Goal: Feedback & Contribution: Submit feedback/report problem

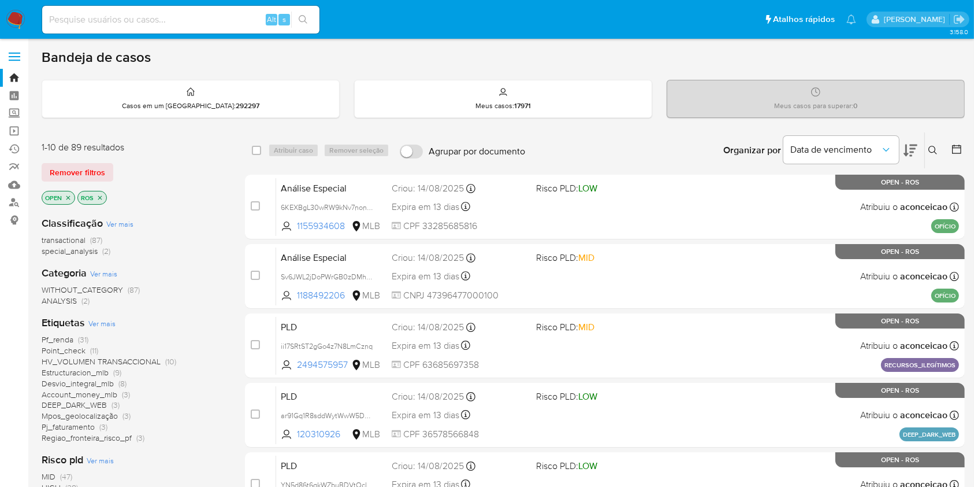
click at [928, 144] on button at bounding box center [934, 150] width 19 height 14
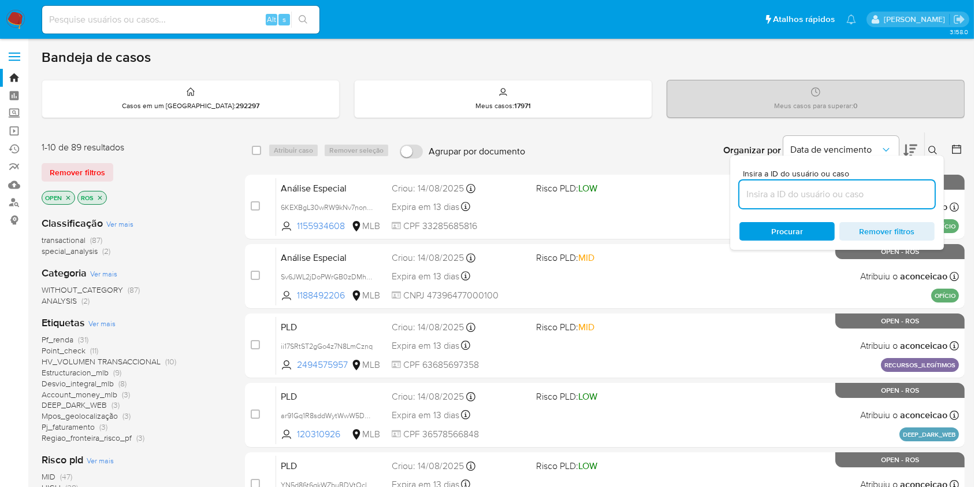
click at [895, 199] on input at bounding box center [837, 194] width 195 height 15
type input "GPmcAsavm26AAwoTy1ZVZdg9"
click at [810, 231] on span "Procurar" at bounding box center [787, 231] width 79 height 16
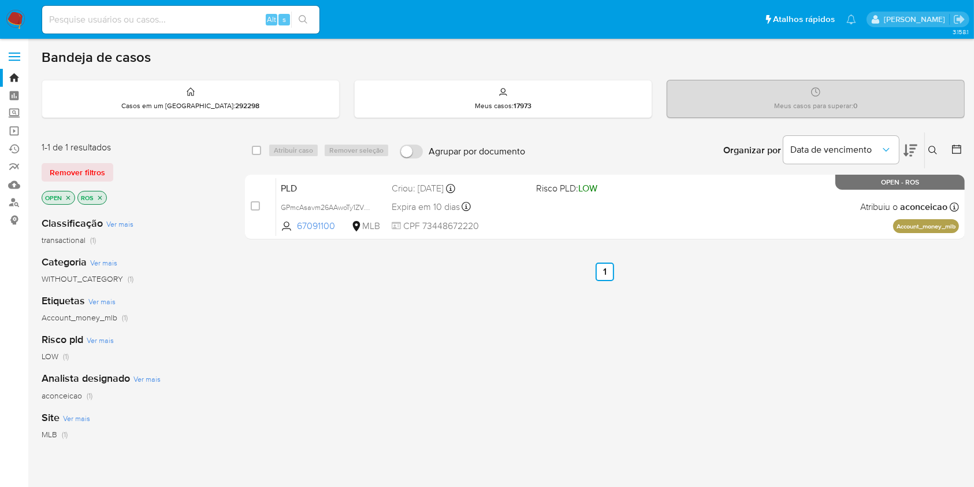
click at [932, 151] on icon at bounding box center [933, 150] width 9 height 9
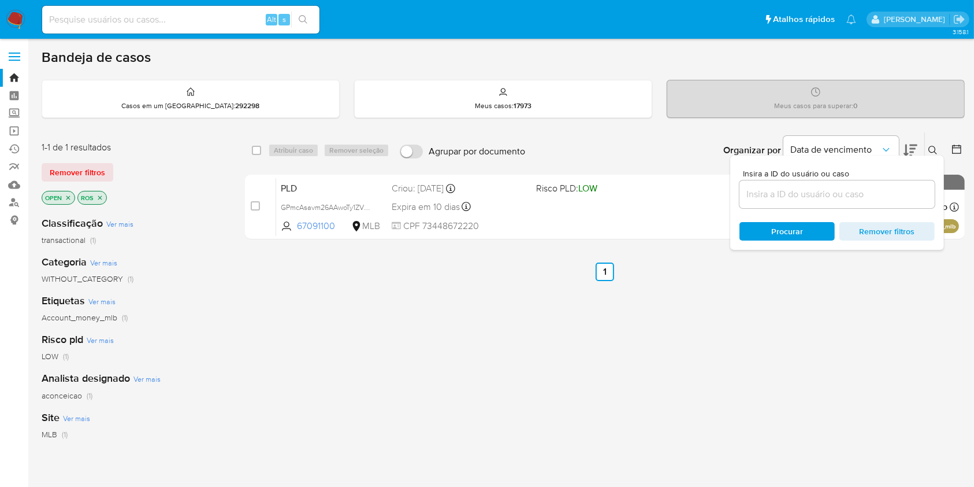
click at [857, 197] on input at bounding box center [837, 194] width 195 height 15
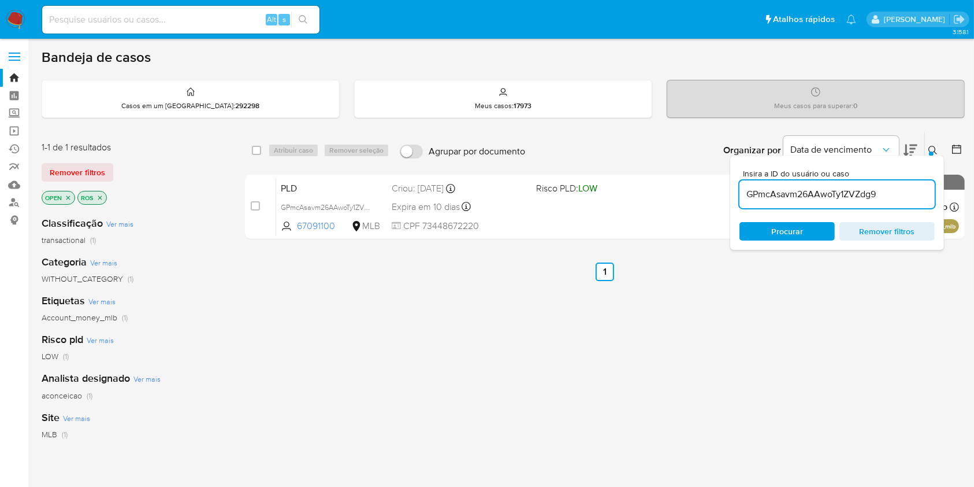
type input "GPmcAsavm26AAwoTy1ZVZdg9"
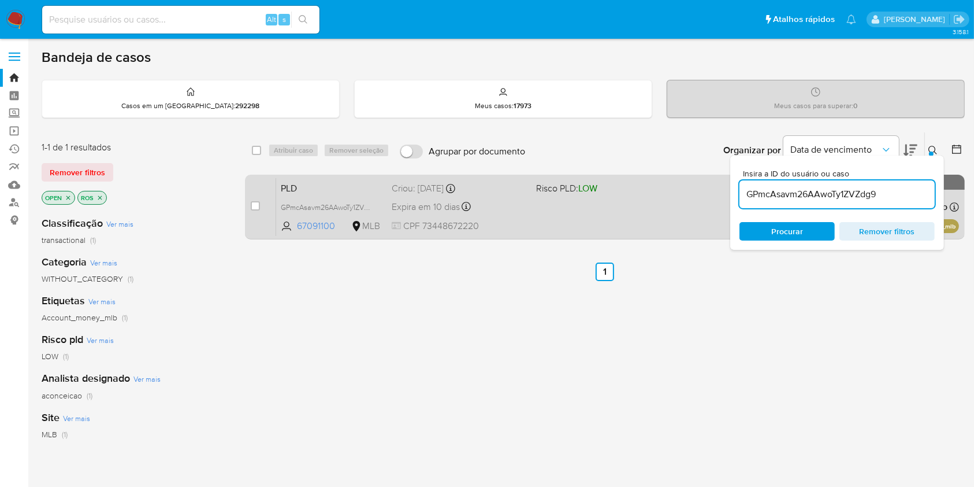
click at [632, 229] on div "PLD GPmcAsavm26AAwoTy1ZVZdg9 67091100 MLB Risco PLD: LOW Criou: 12/08/2025 Crio…" at bounding box center [617, 206] width 683 height 58
click at [546, 227] on div "PLD GPmcAsavm26AAwoTy1ZVZdg9 67091100 MLB Risco PLD: LOW Criou: 12/08/2025 Crio…" at bounding box center [617, 206] width 683 height 58
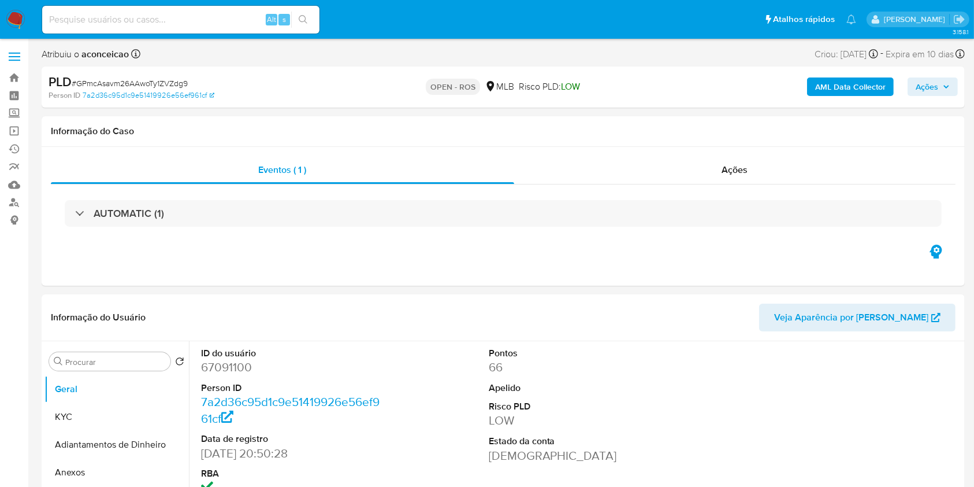
select select "10"
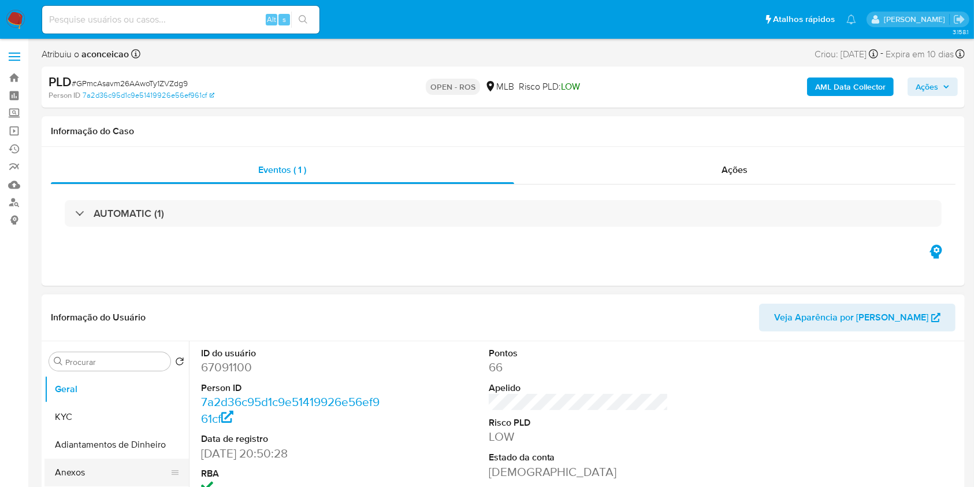
click at [73, 478] on button "Anexos" at bounding box center [111, 472] width 135 height 28
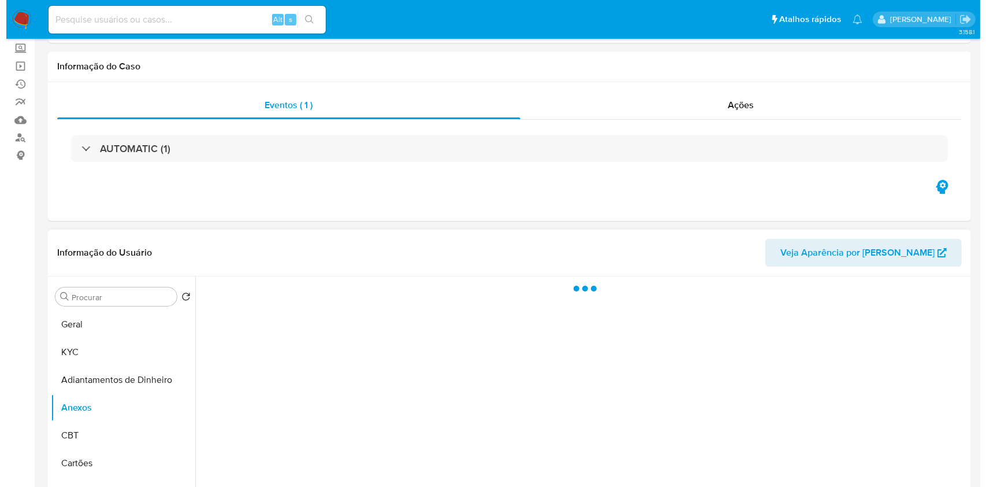
scroll to position [154, 0]
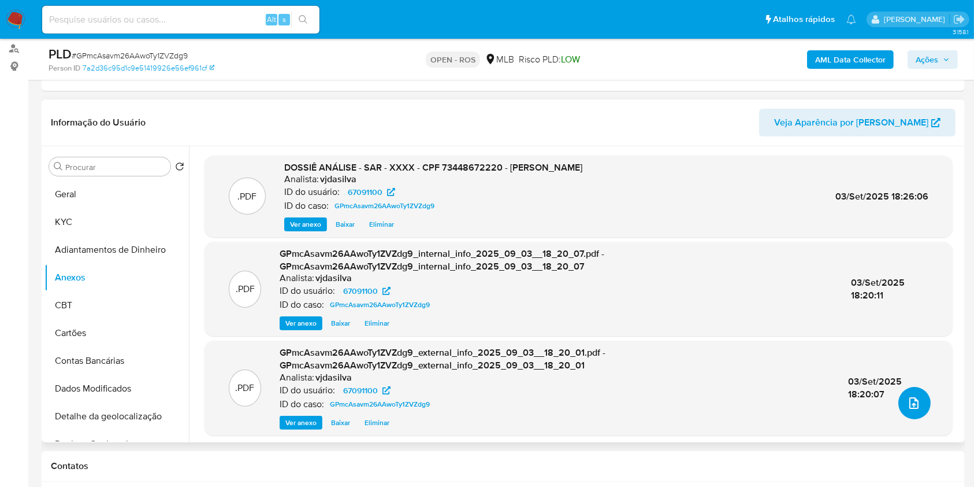
click at [911, 402] on icon "upload-file" at bounding box center [914, 403] width 14 height 14
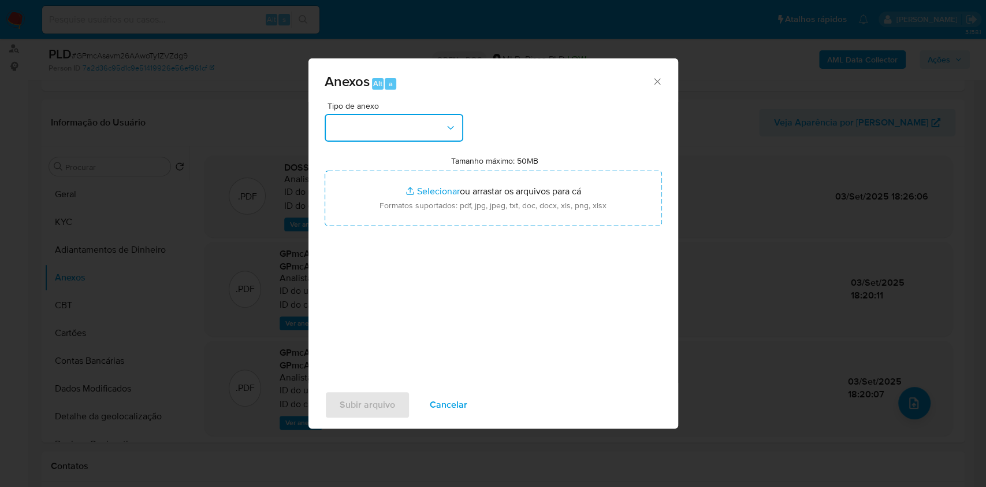
click at [418, 125] on button "button" at bounding box center [394, 128] width 139 height 28
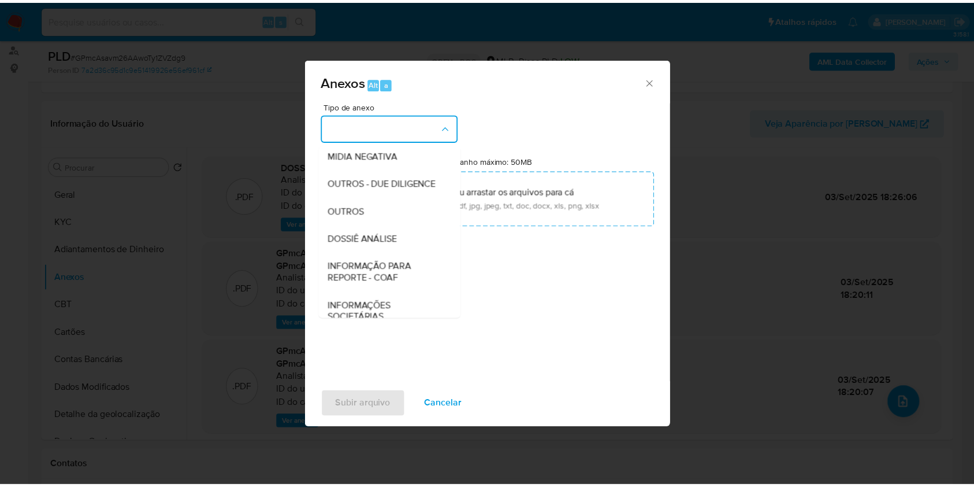
scroll to position [177, 0]
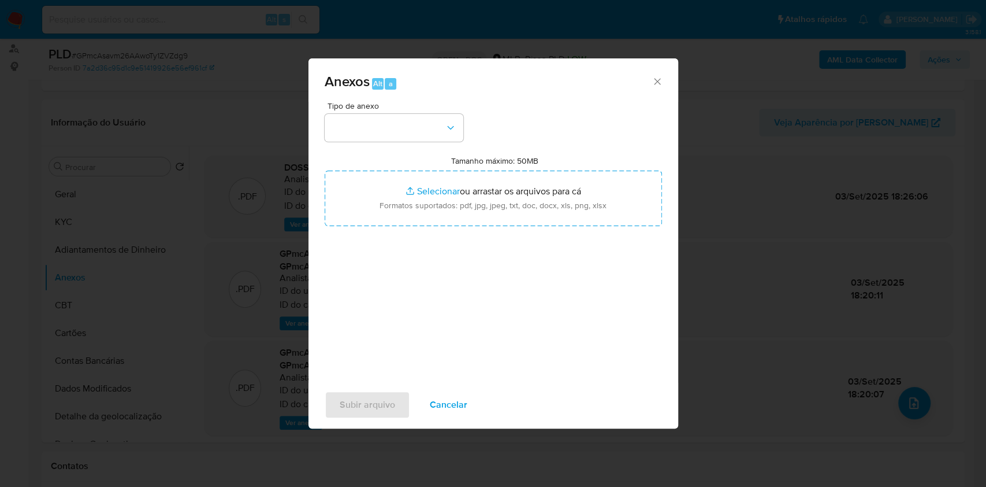
click at [655, 80] on icon "Fechar" at bounding box center [658, 82] width 12 height 12
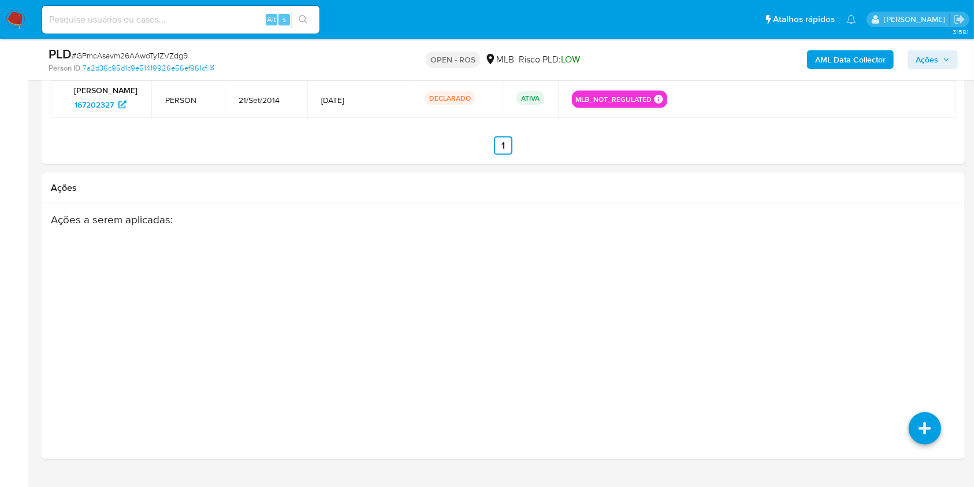
scroll to position [1802, 0]
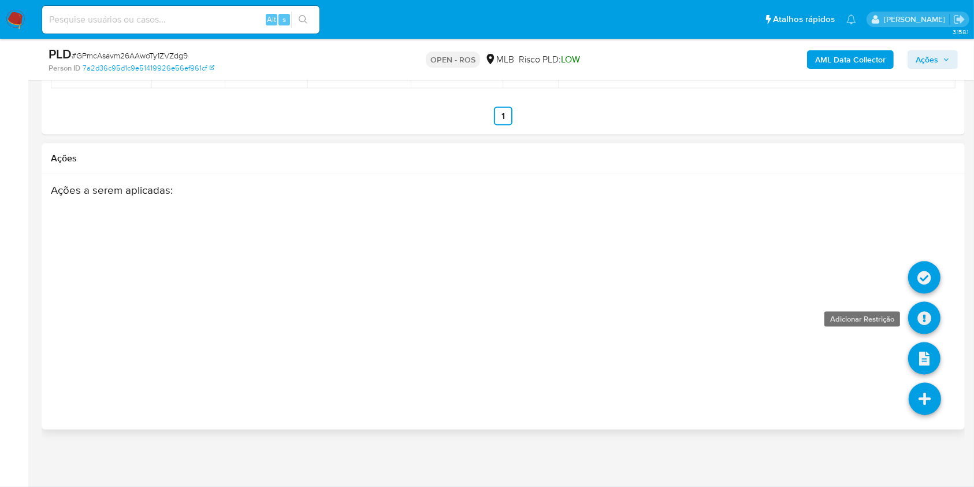
click at [929, 322] on icon at bounding box center [924, 318] width 32 height 32
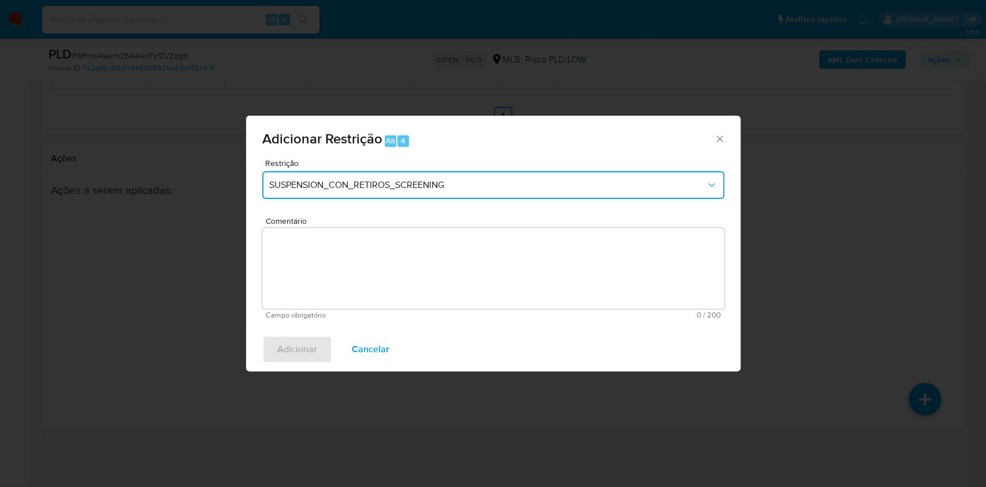
click at [435, 191] on button "SUSPENSION_CON_RETIROS_SCREENING" at bounding box center [493, 185] width 462 height 28
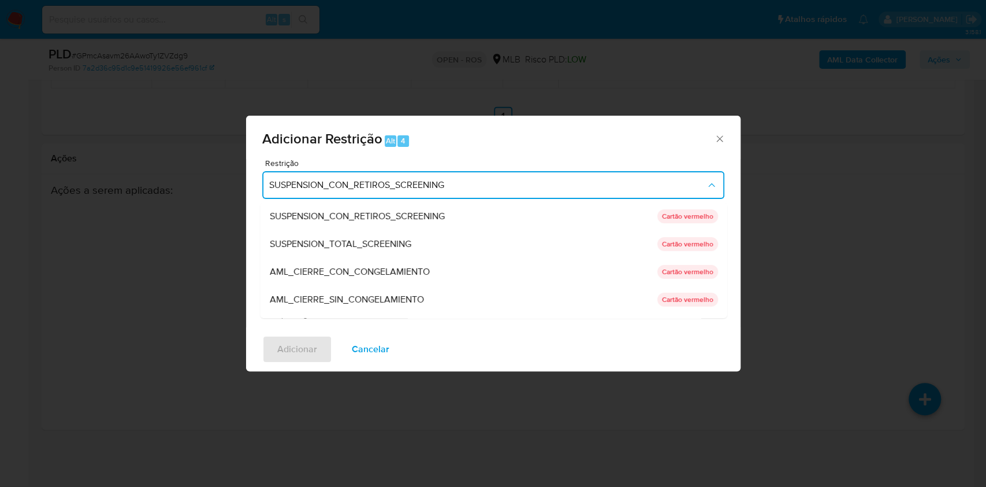
click at [376, 295] on span "AML_CIERRE_SIN_CONGELAMIENTO" at bounding box center [346, 300] width 154 height 12
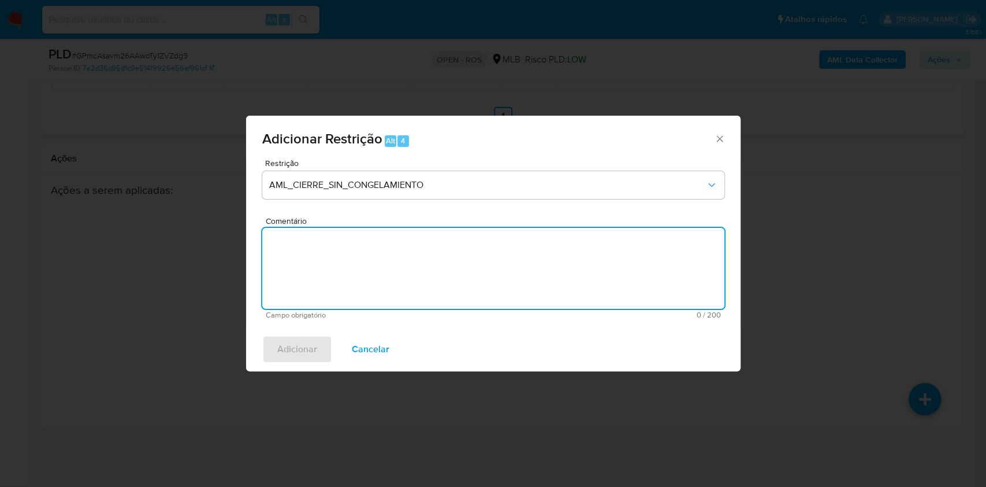
click at [546, 256] on textarea "Comentário" at bounding box center [493, 268] width 462 height 81
paste textarea "Deliberação para encerrar o relacionamento. NÃO INFORMAR AO USUÁRIO QUE SE TRAT…"
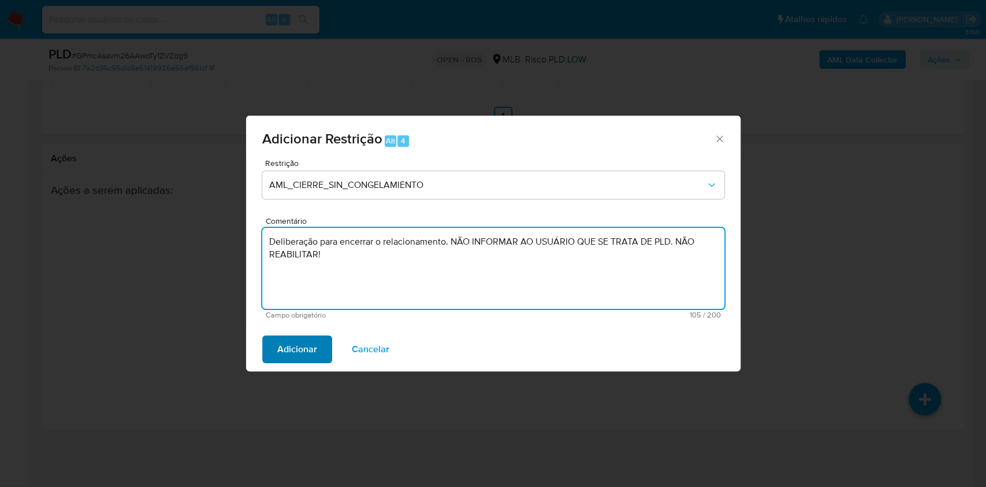
type textarea "Deliberação para encerrar o relacionamento. NÃO INFORMAR AO USUÁRIO QUE SE TRAT…"
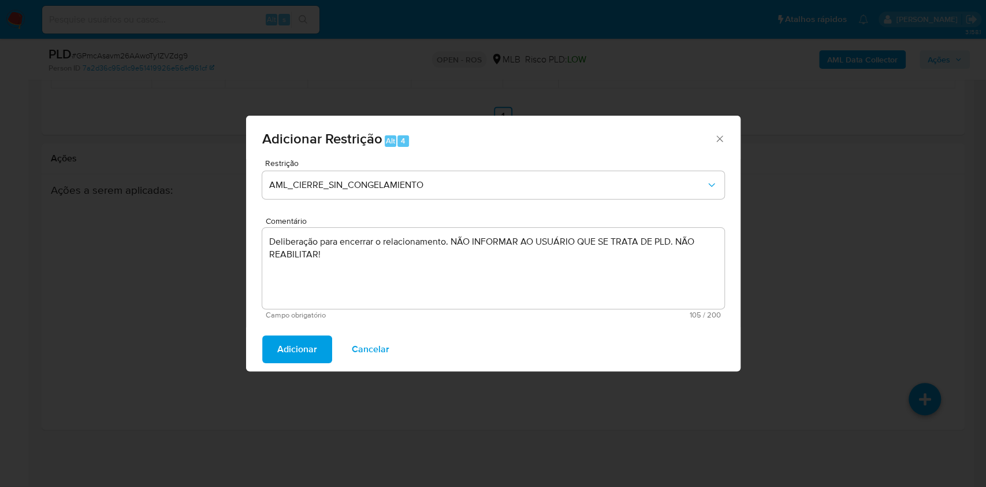
click at [304, 353] on span "Adicionar" at bounding box center [297, 348] width 40 height 25
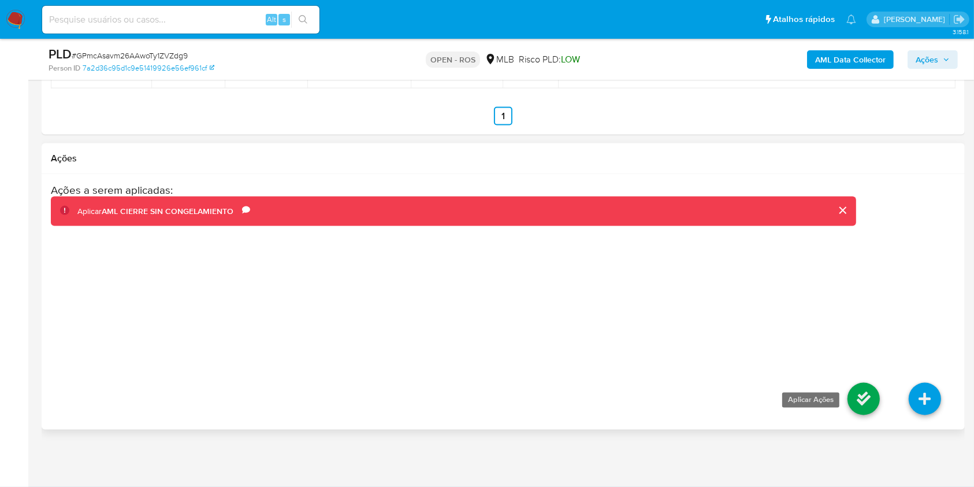
click at [869, 398] on icon at bounding box center [864, 399] width 32 height 32
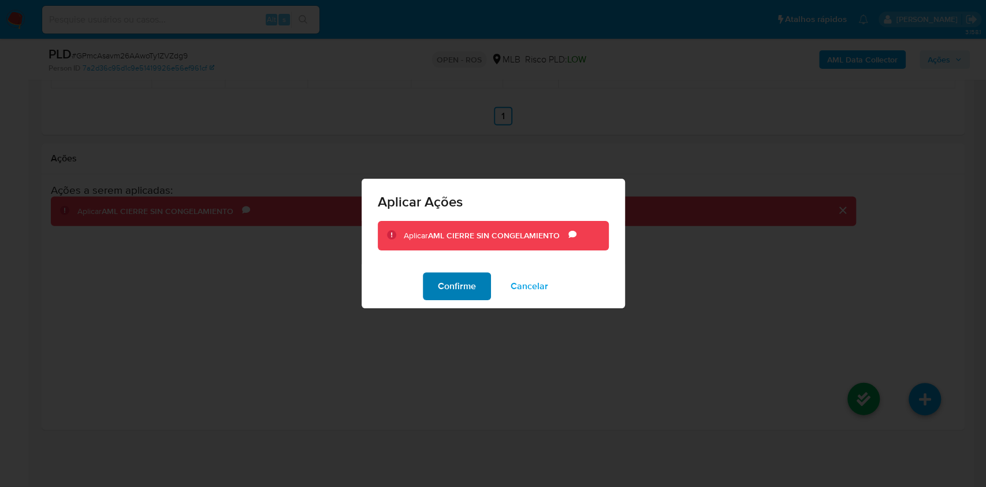
click at [471, 288] on span "Confirme" at bounding box center [457, 285] width 38 height 25
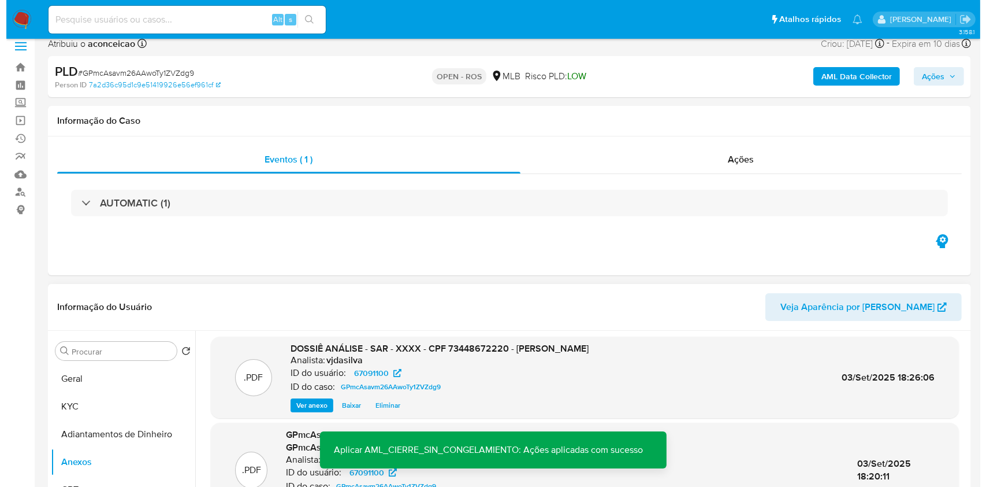
scroll to position [154, 0]
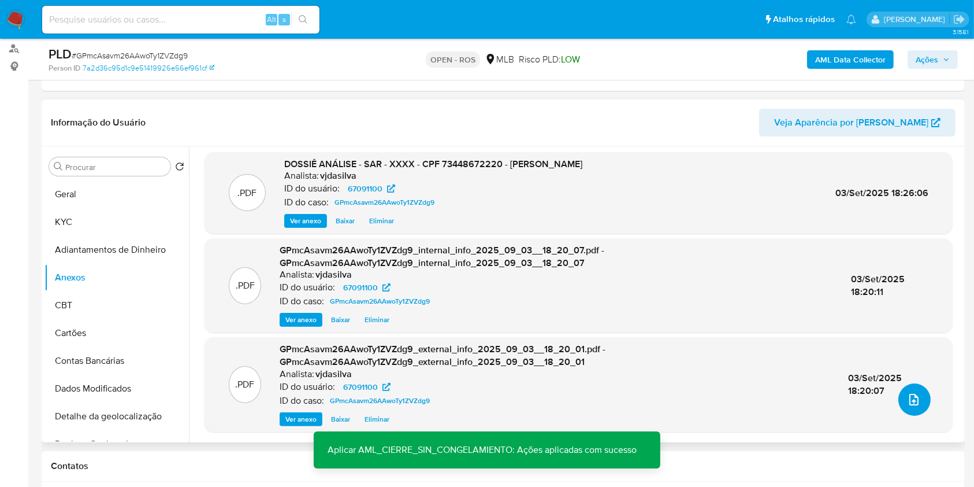
click at [912, 396] on icon "upload-file" at bounding box center [914, 399] width 14 height 14
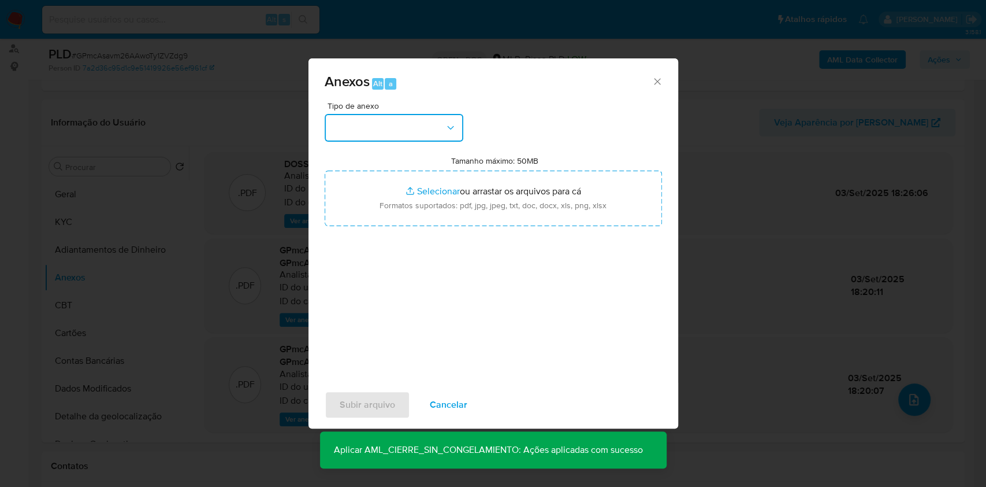
click at [431, 127] on button "button" at bounding box center [394, 128] width 139 height 28
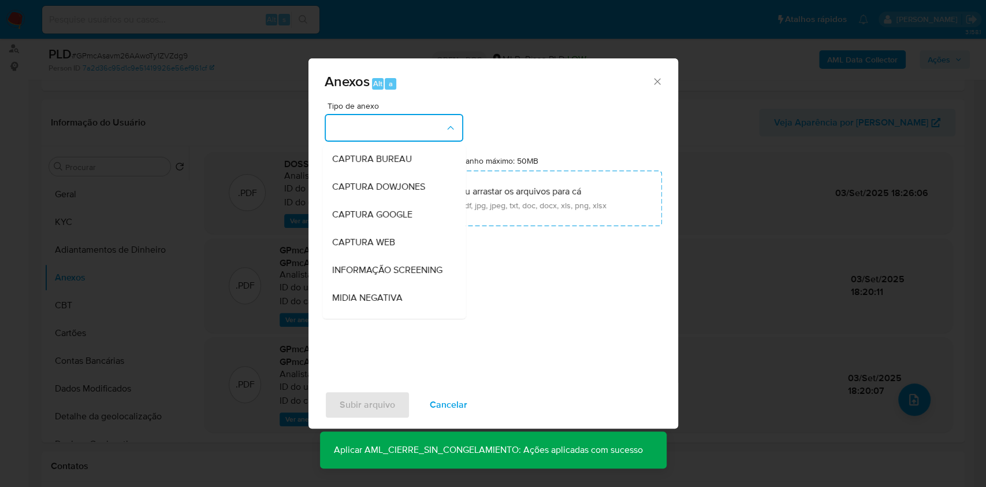
scroll to position [177, 0]
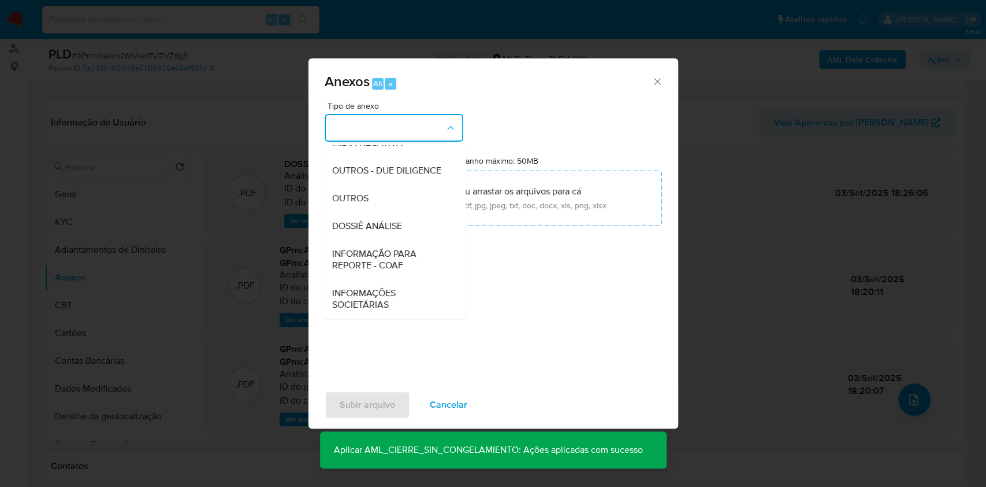
drag, startPoint x: 403, startPoint y: 191, endPoint x: 668, endPoint y: 105, distance: 278.3
click at [403, 192] on div "OUTROS" at bounding box center [391, 198] width 118 height 28
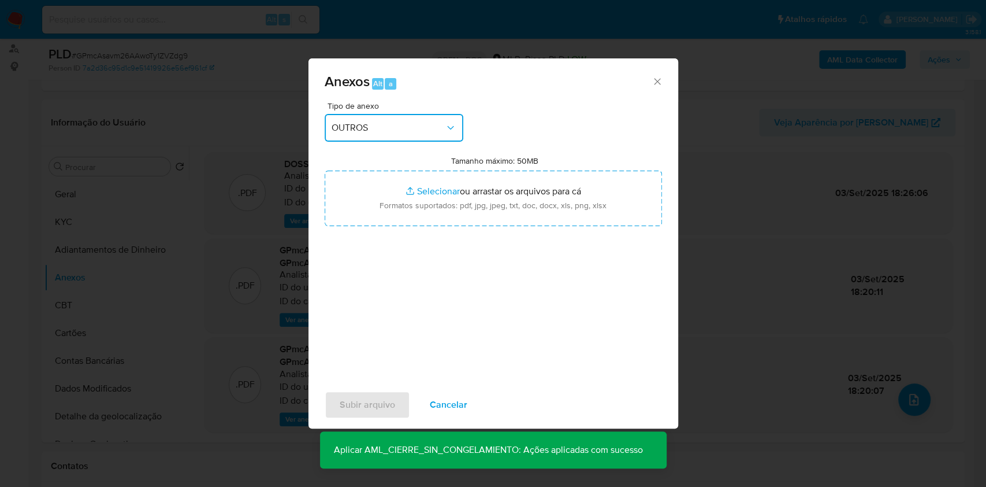
click at [421, 123] on span "OUTROS" at bounding box center [388, 128] width 113 height 12
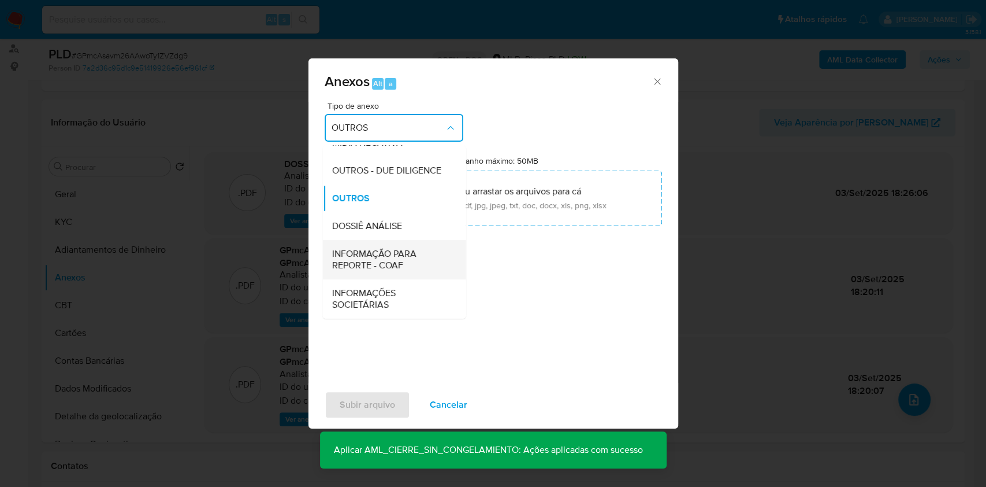
click at [400, 259] on span "INFORMAÇÃO PARA REPORTE - COAF" at bounding box center [391, 259] width 118 height 23
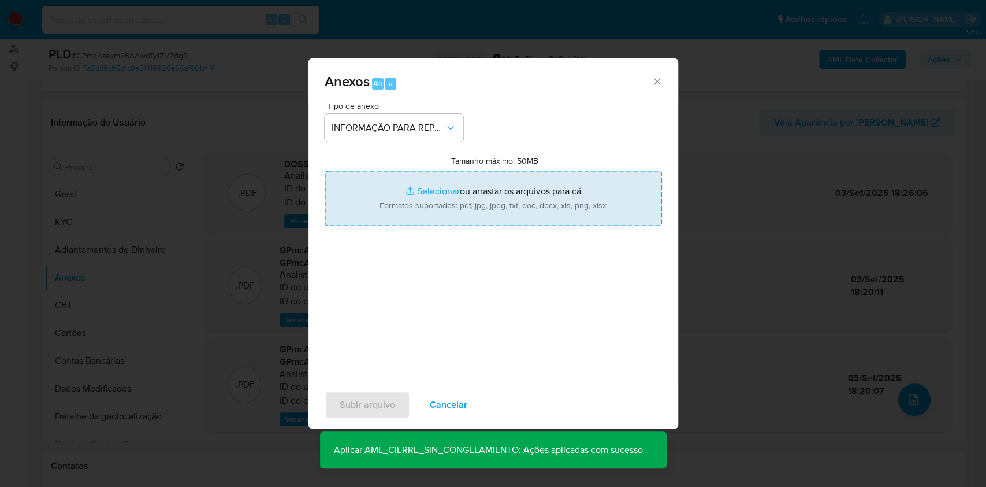
type input "C:\fakepath\SAR - GPmcAsavm26AAwoTy1ZVZdg9- CPF 73448672220 - JEFERSON DOS SANT…"
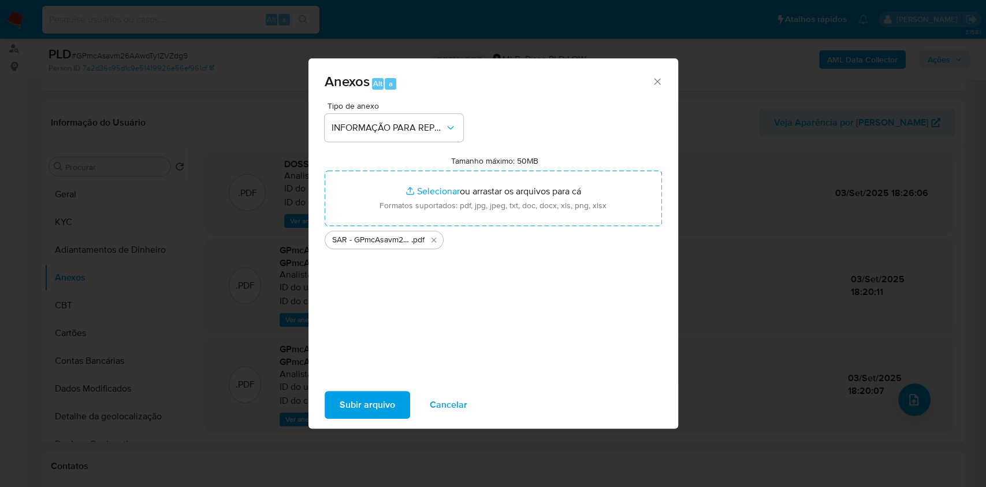
click at [379, 404] on span "Subir arquivo" at bounding box center [367, 404] width 55 height 25
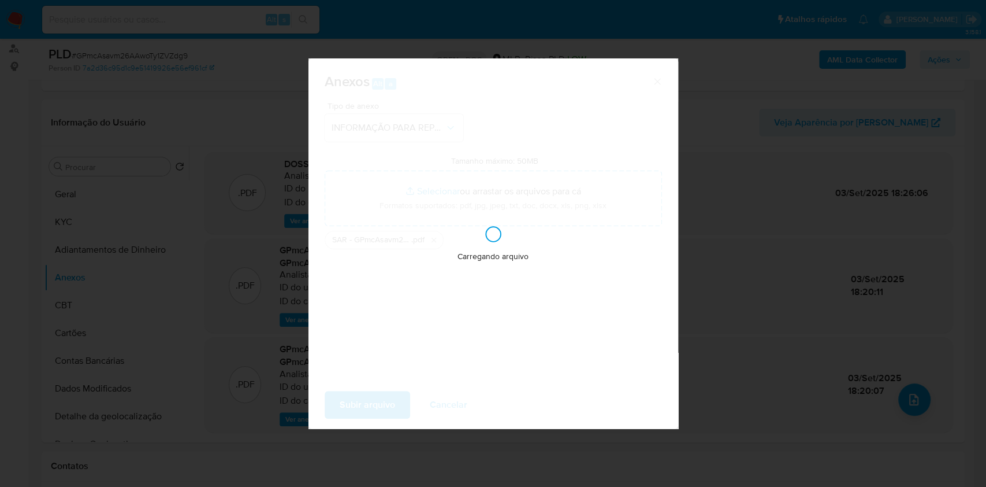
click at [795, 202] on div "Anexos Alt a Tipo de anexo INFORMAÇÃO PARA REPORTE - COAF Tamanho máximo: 50MB …" at bounding box center [493, 243] width 986 height 487
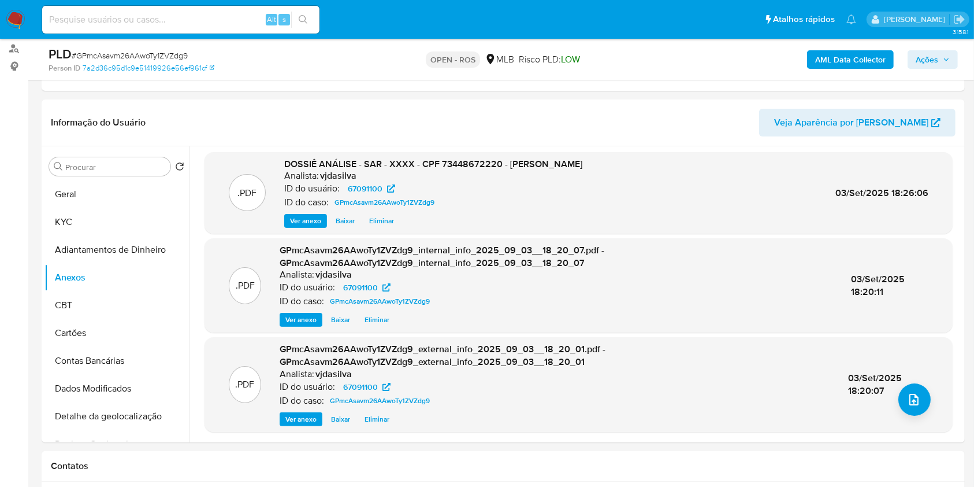
drag, startPoint x: 925, startPoint y: 60, endPoint x: 919, endPoint y: 62, distance: 5.9
click at [925, 60] on span "Ações" at bounding box center [927, 59] width 23 height 18
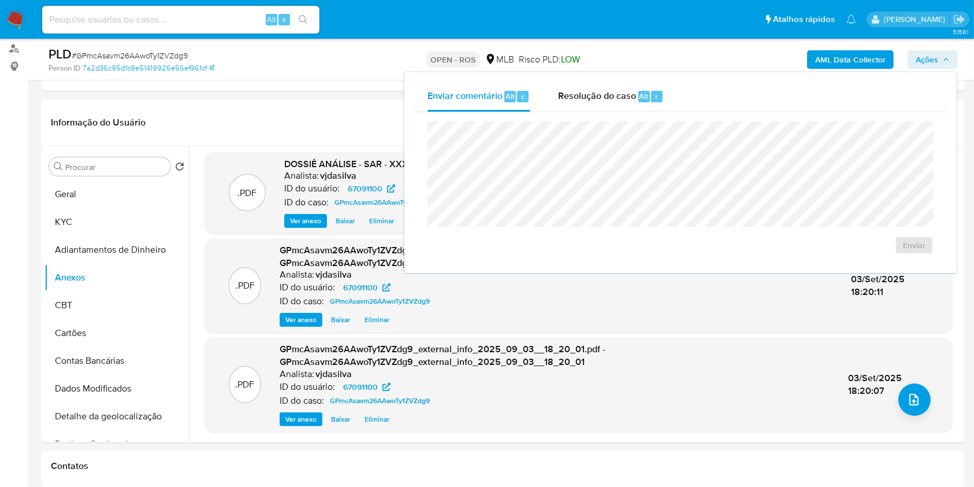
drag, startPoint x: 624, startPoint y: 98, endPoint x: 622, endPoint y: 118, distance: 19.7
click at [624, 112] on div "Enviar comentário Alt c Resolução do caso Alt r Enviar" at bounding box center [681, 172] width 534 height 182
click at [576, 95] on span "Resolução do caso" at bounding box center [597, 95] width 78 height 13
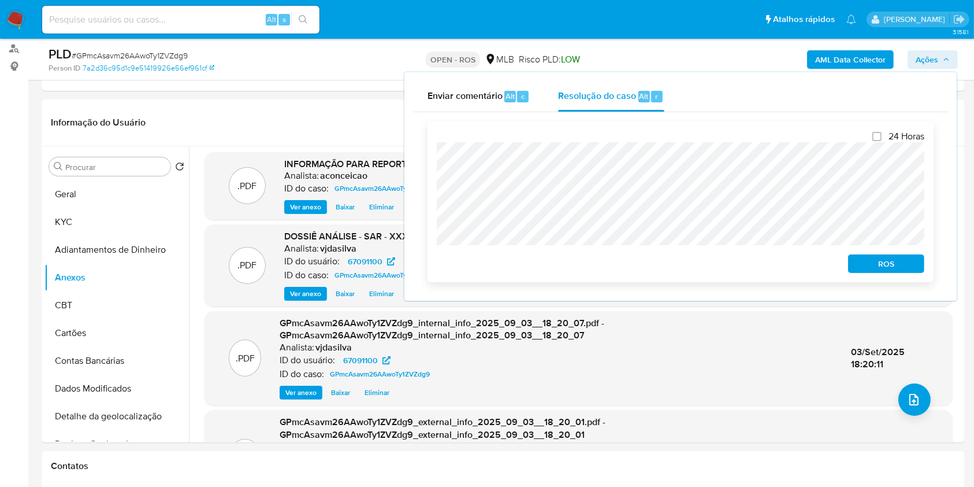
click at [904, 273] on button "ROS" at bounding box center [886, 263] width 76 height 18
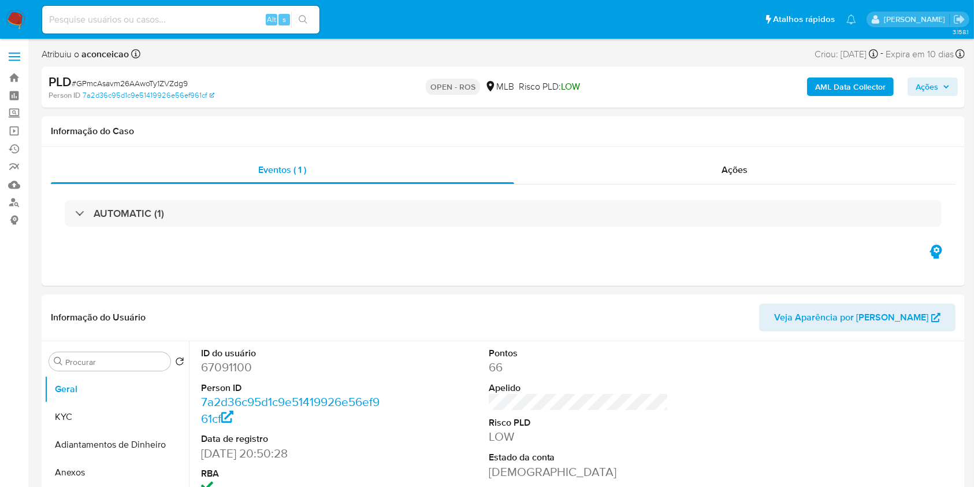
select select "10"
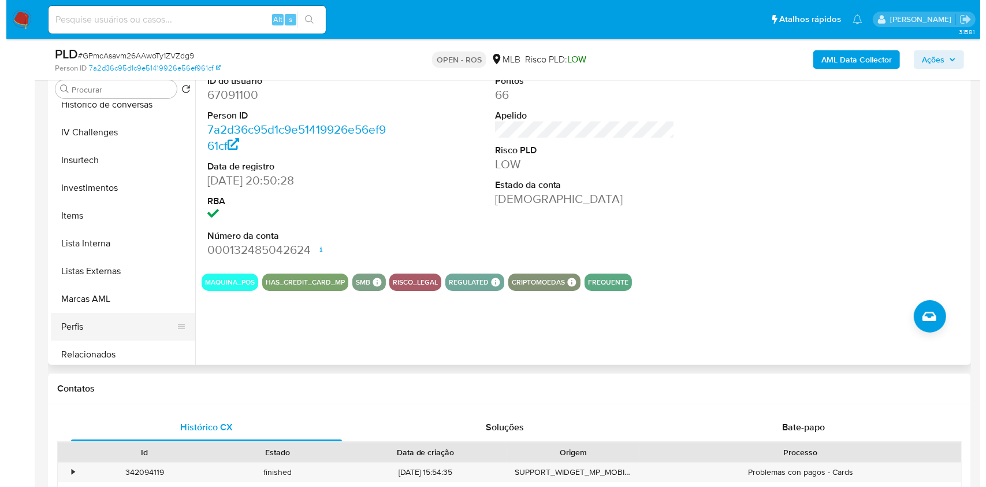
scroll to position [544, 0]
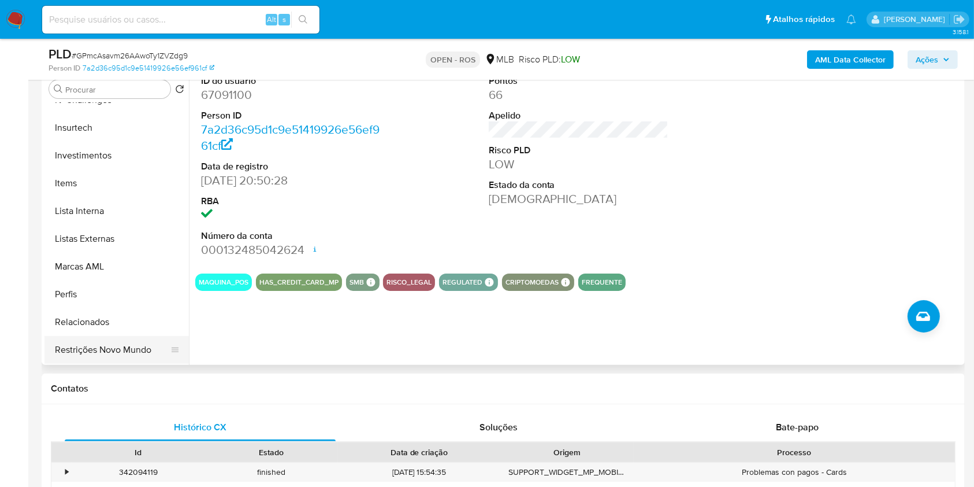
click at [141, 353] on button "Restrições Novo Mundo" at bounding box center [111, 350] width 135 height 28
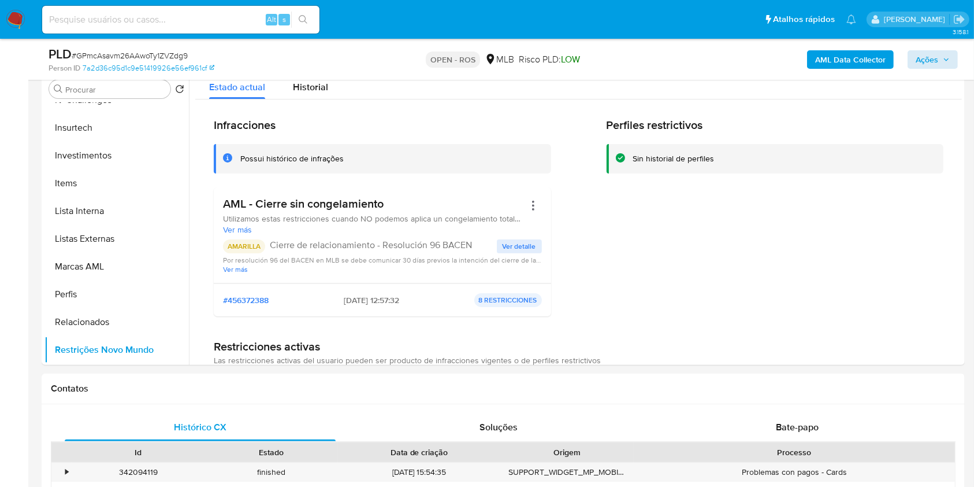
click at [923, 69] on div "AML Data Collector Ações" at bounding box center [808, 59] width 300 height 27
drag, startPoint x: 923, startPoint y: 68, endPoint x: 911, endPoint y: 69, distance: 12.8
click at [923, 67] on span "Ações" at bounding box center [927, 59] width 23 height 18
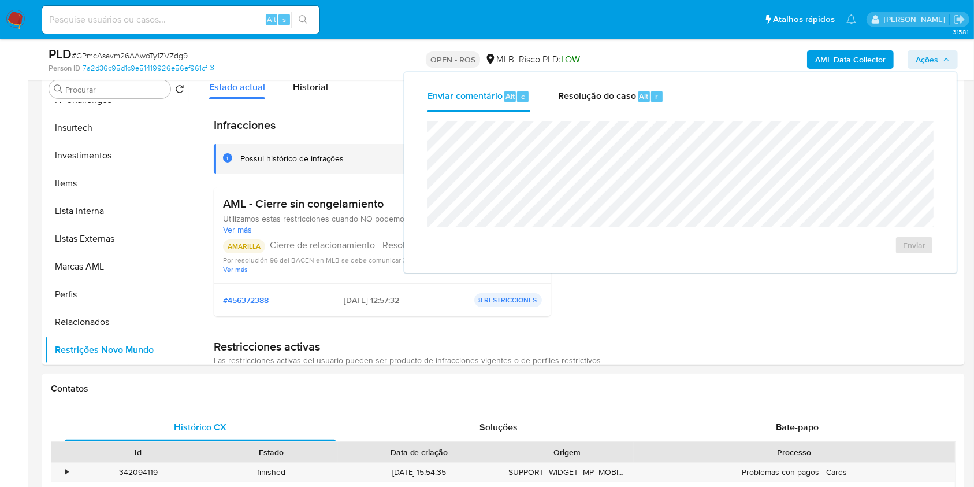
click at [620, 92] on span "Resolução do caso" at bounding box center [597, 95] width 78 height 13
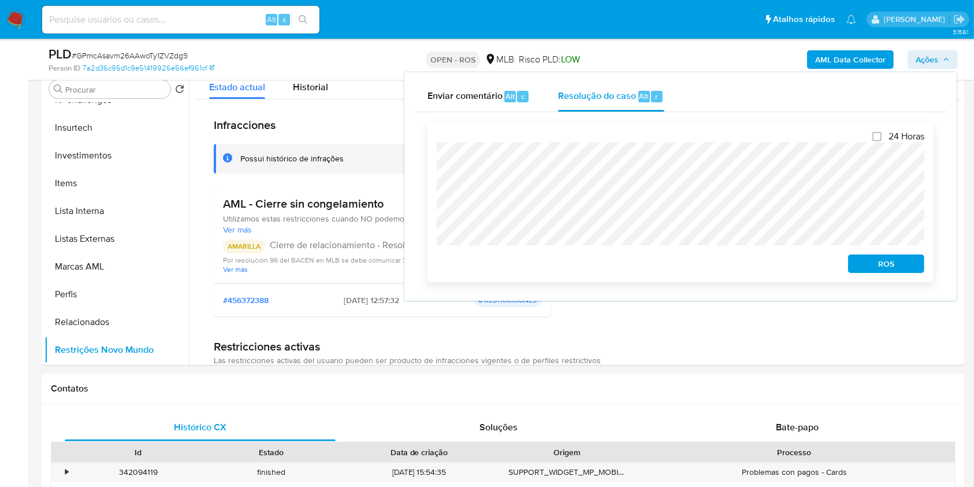
click at [882, 257] on span "ROS" at bounding box center [886, 263] width 60 height 16
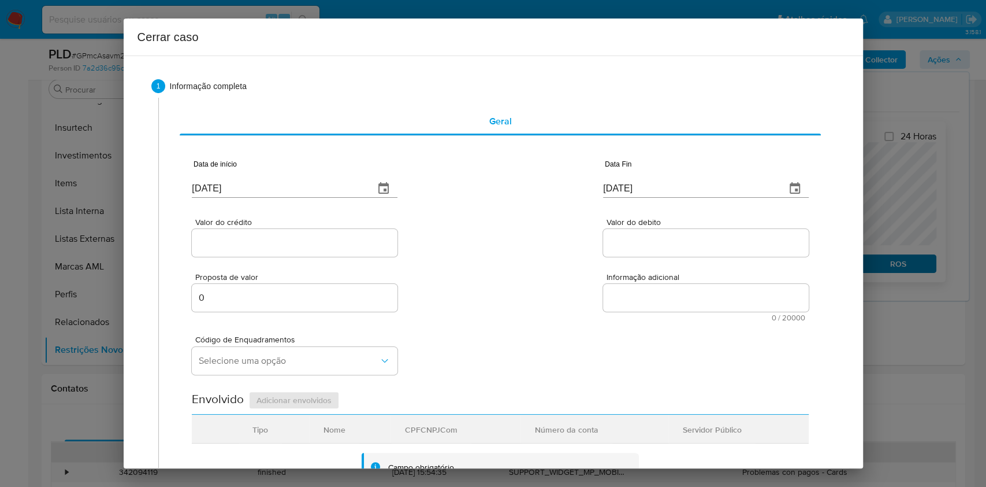
type input "[DATE]"
click at [319, 185] on input "[DATE]" at bounding box center [278, 188] width 173 height 18
paste input "01/07"
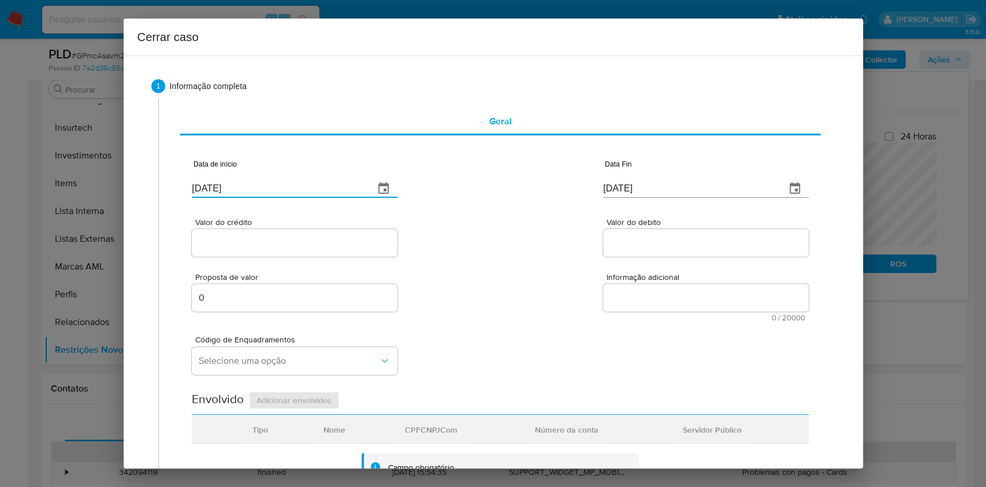
click at [319, 185] on input "[DATE]" at bounding box center [278, 188] width 173 height 18
type input "[DATE]"
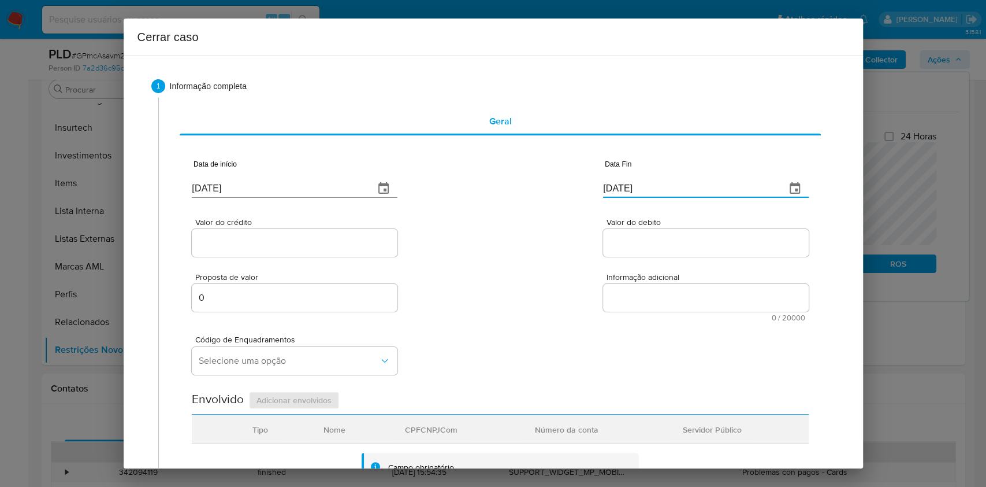
click at [620, 190] on input "[DATE]" at bounding box center [689, 188] width 173 height 18
paste input "02"
type input "02/09/2025"
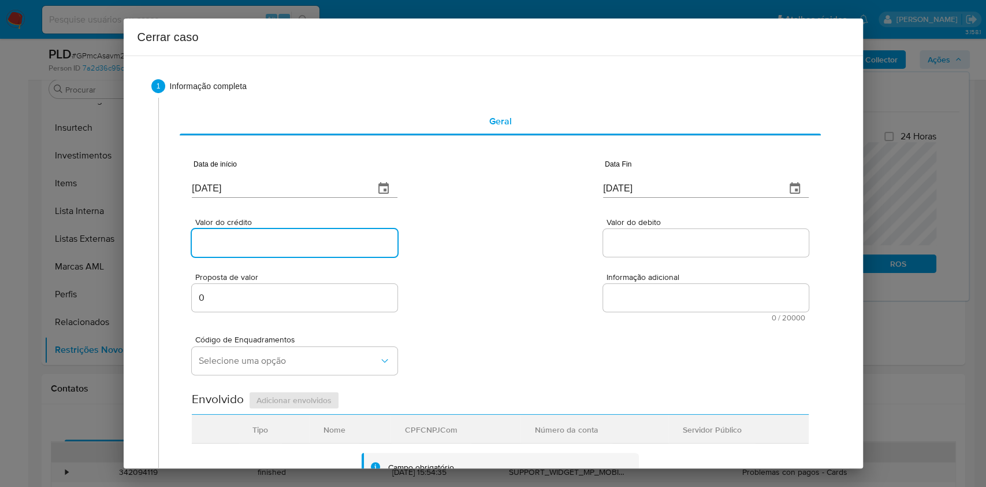
click at [324, 247] on input "Valor do crédito" at bounding box center [295, 242] width 206 height 15
paste input "R$1.554.306"
type input "R$1.554.306"
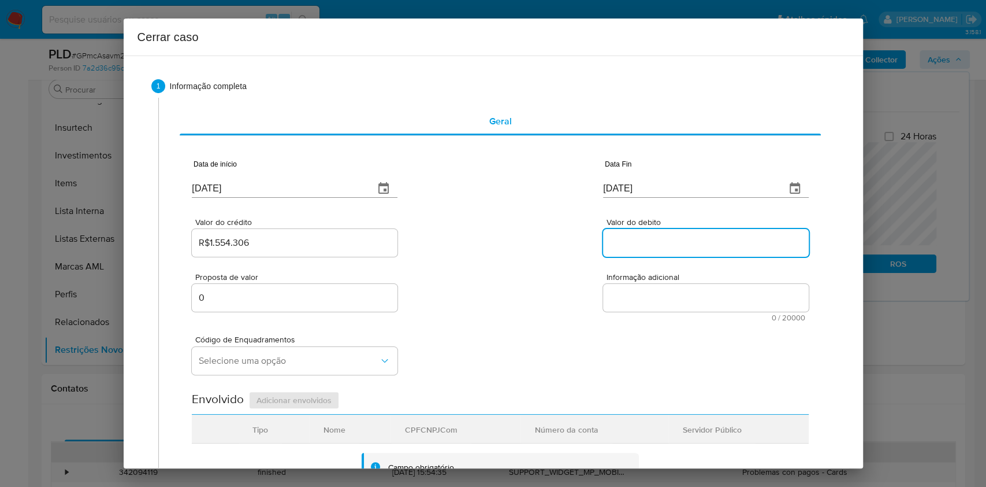
click at [681, 243] on input "Valor do debito" at bounding box center [706, 242] width 206 height 15
paste input "R$1.607.479"
type input "R$1.607.479"
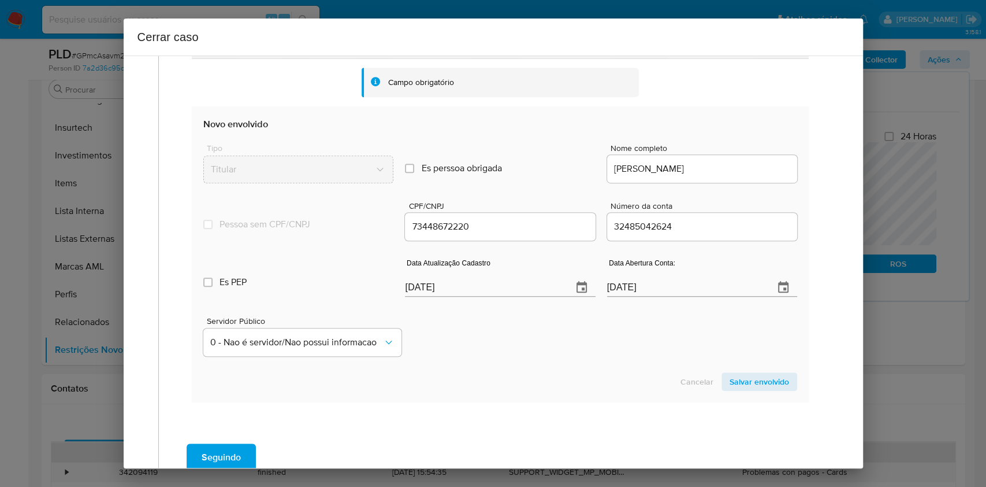
click at [514, 289] on input "[DATE]" at bounding box center [484, 287] width 158 height 18
paste input "04/04"
type input "04/04/2025"
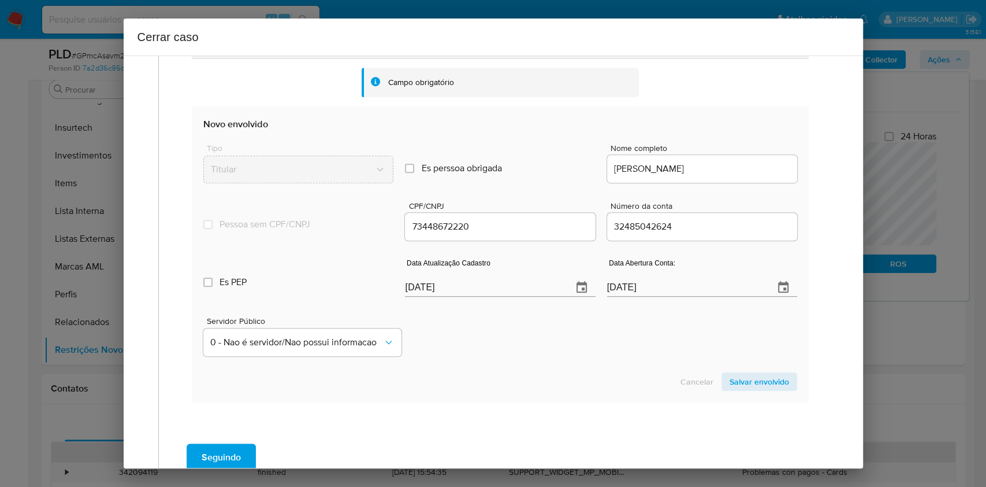
click at [757, 383] on span "Salvar envolvido" at bounding box center [760, 381] width 60 height 16
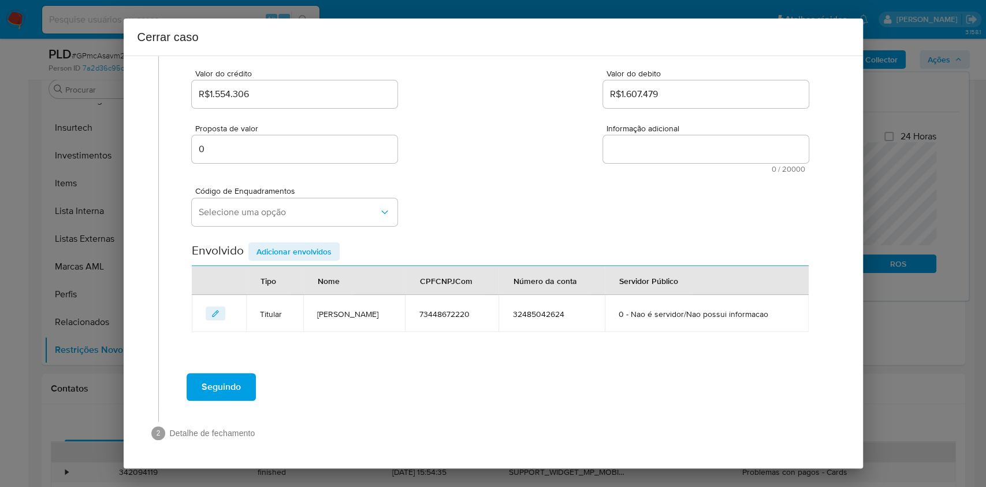
scroll to position [148, 0]
click at [309, 213] on span "Selecione uma opção" at bounding box center [289, 213] width 180 height 12
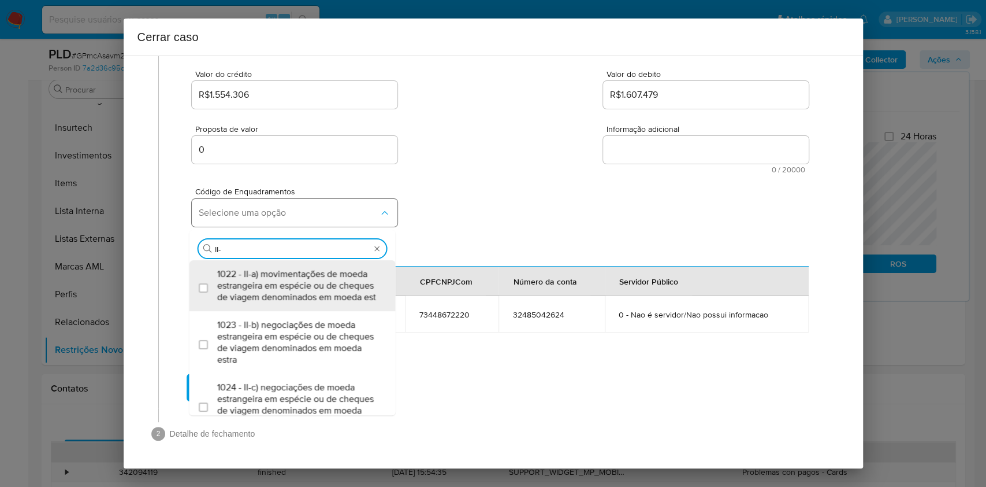
type input "II-a"
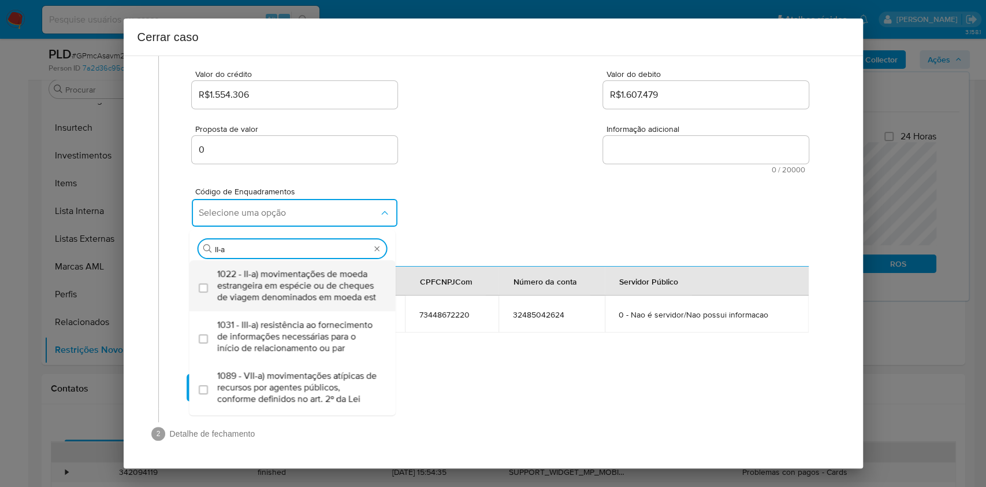
click at [311, 303] on span "1022 - II-a) movimentações de moeda estrangeira em espécie ou de cheques de via…" at bounding box center [298, 285] width 162 height 35
checkbox input "true"
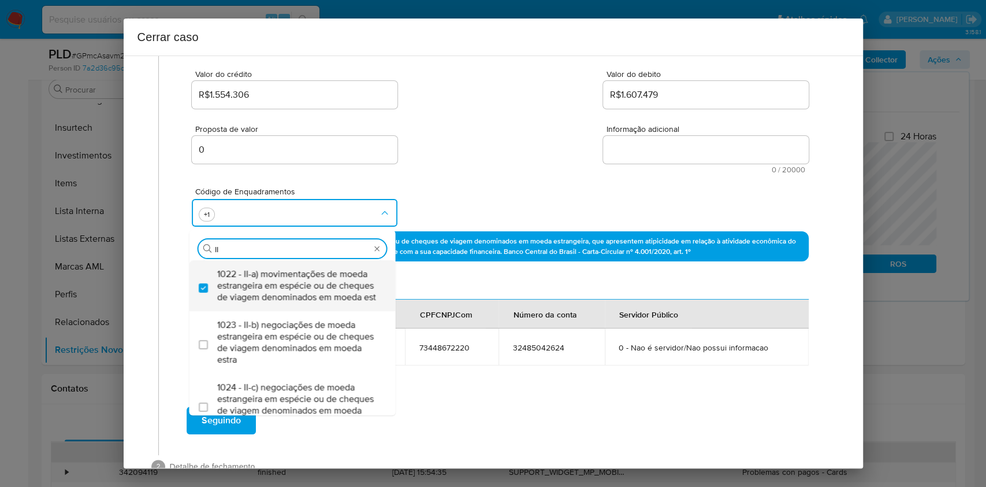
type input "I"
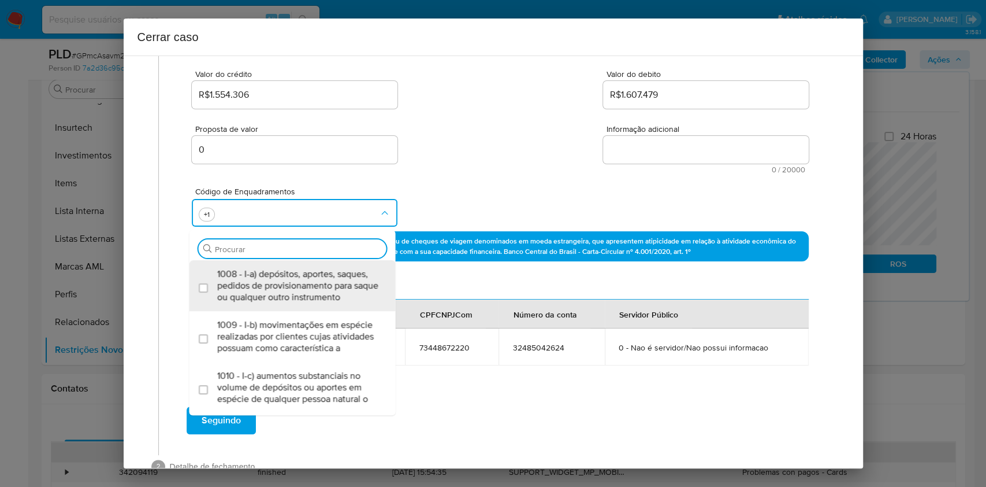
scroll to position [0, 0]
type input "45"
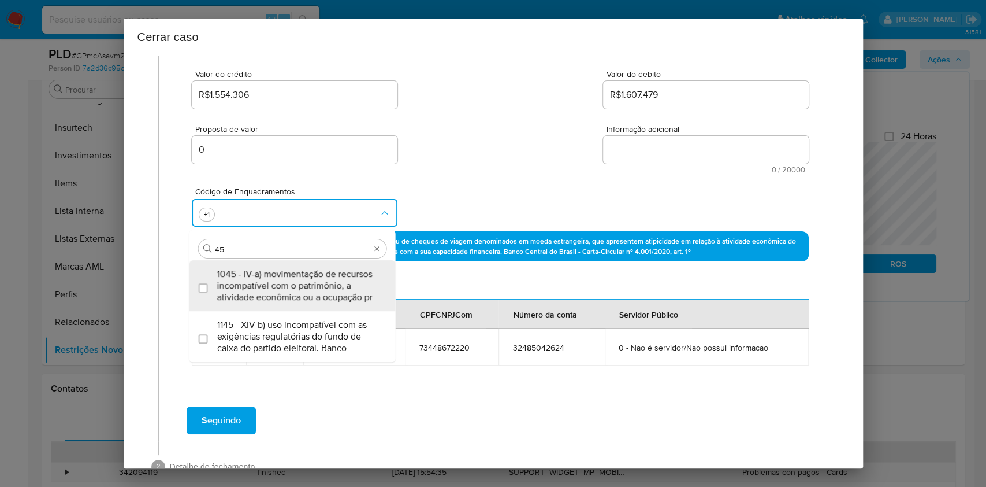
click at [311, 307] on div "1045 - IV-a) movimentação de recursos incompatível com o patrimônio, a atividad…" at bounding box center [298, 285] width 162 height 51
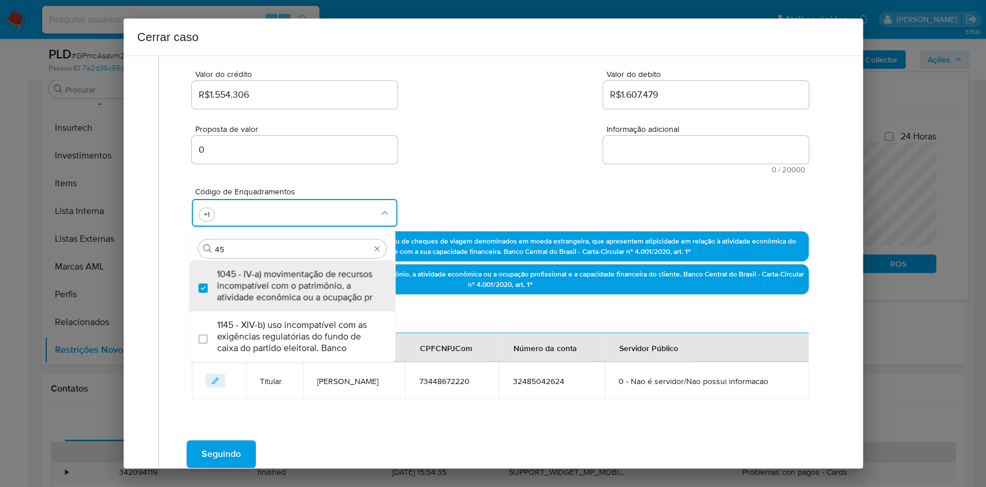
checkbox input "true"
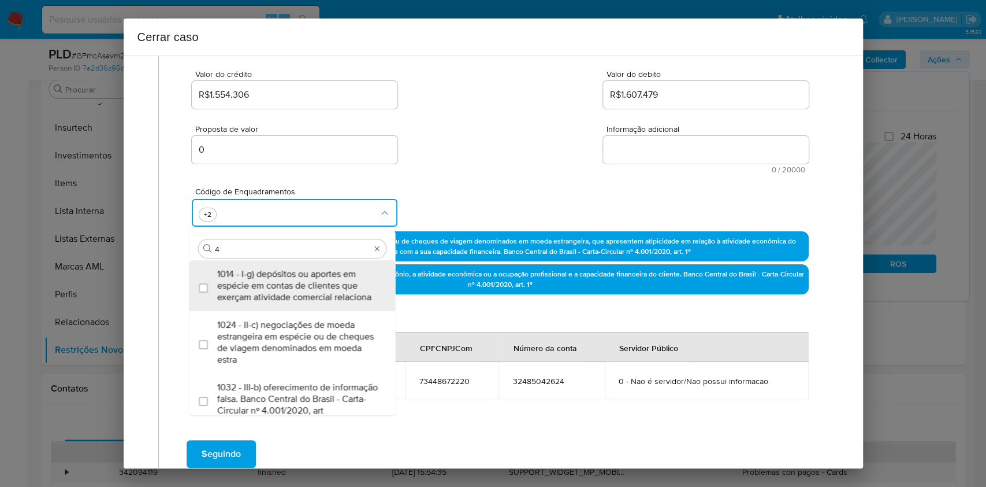
type input "47"
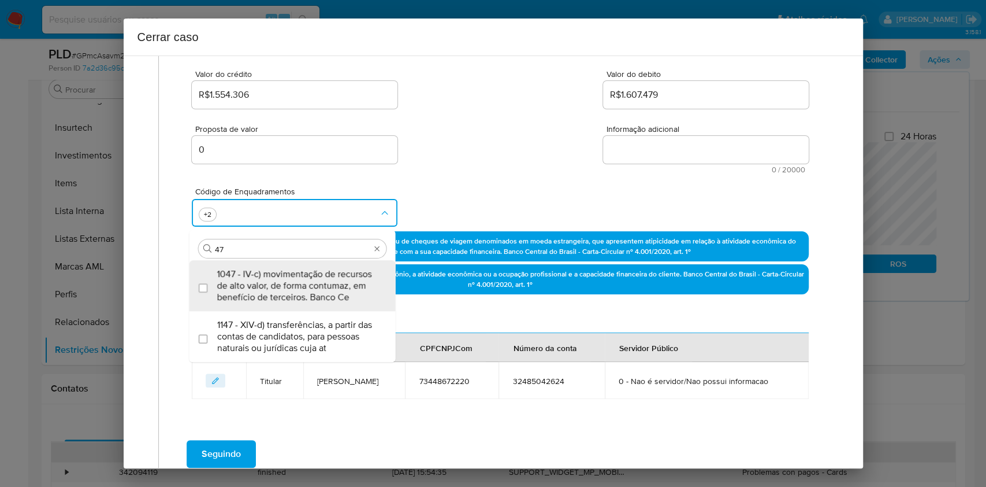
click at [311, 307] on div "1047 - IV-c) movimentação de recursos de alto valor, de forma contumaz, em bene…" at bounding box center [298, 285] width 162 height 51
checkbox input "true"
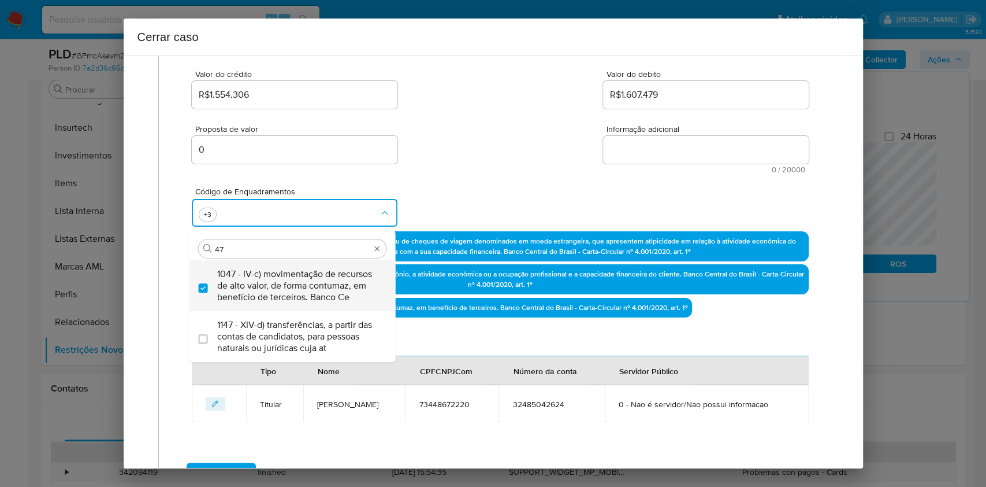
type input "47"
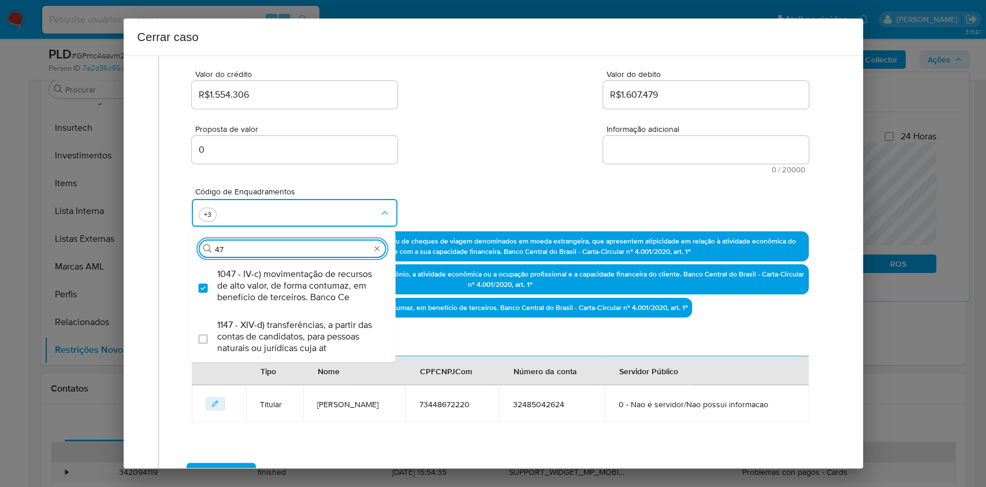
click at [624, 156] on textarea "Informação adicional" at bounding box center [706, 150] width 206 height 28
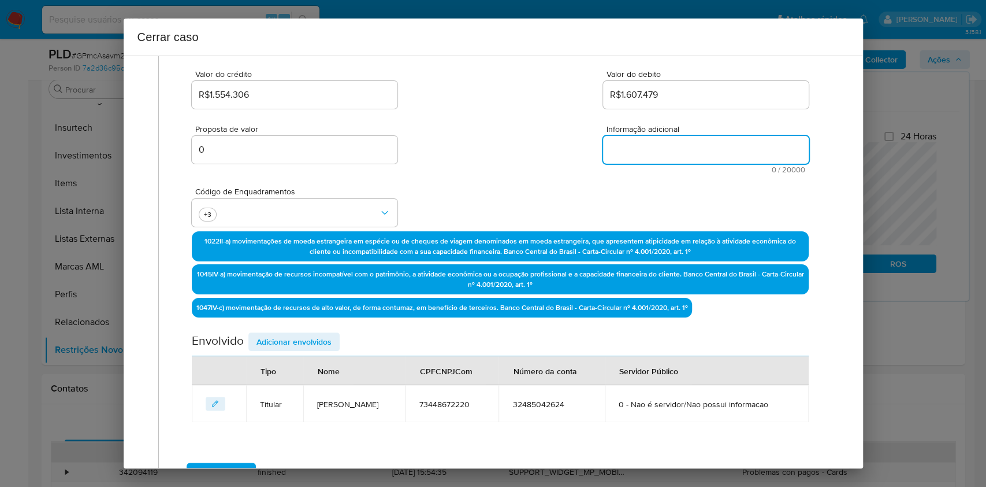
paste textarea "Jeferson Dos Santos Costa, CPF 73448672220, 42 anos, residente no município de …"
click at [624, 156] on textarea "Informação adicional" at bounding box center [706, 150] width 206 height 28
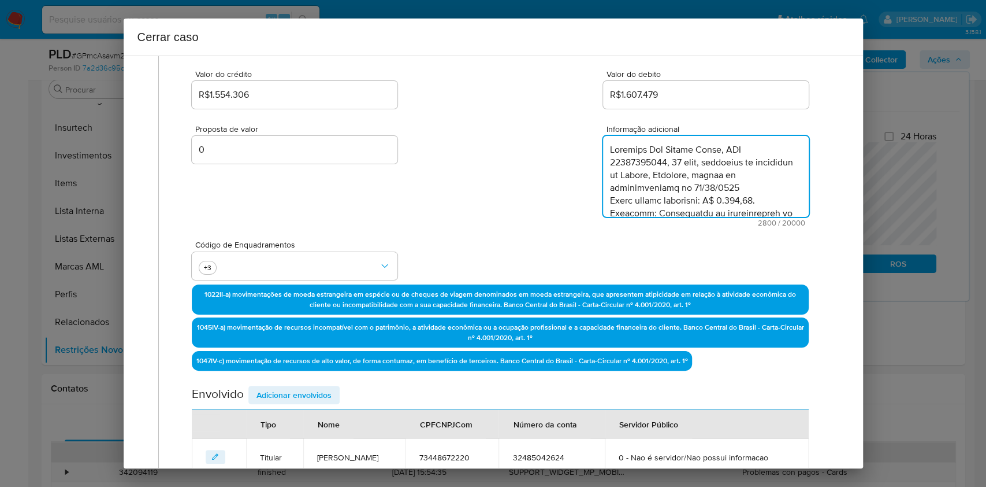
scroll to position [1172, 0]
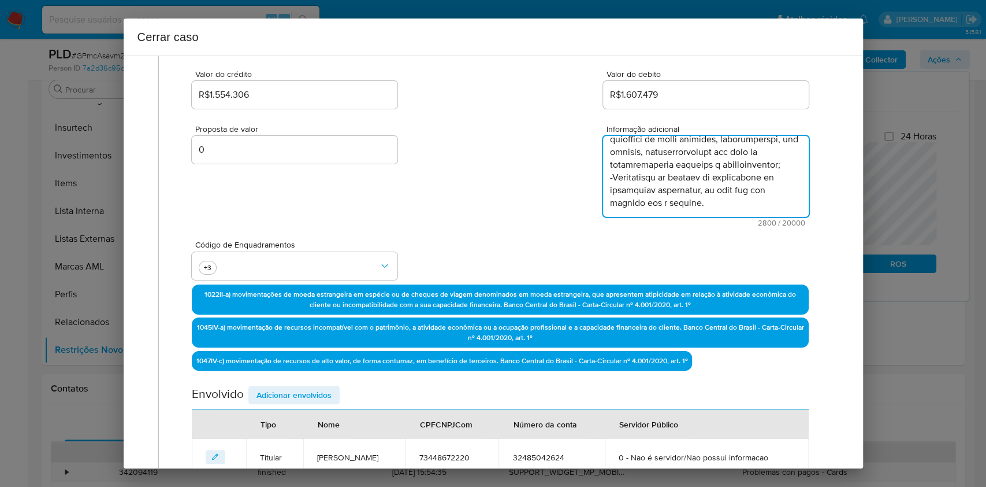
type textarea "Jeferson Dos Santos Costa, CPF 73448672220, 42 anos, residente no município de …"
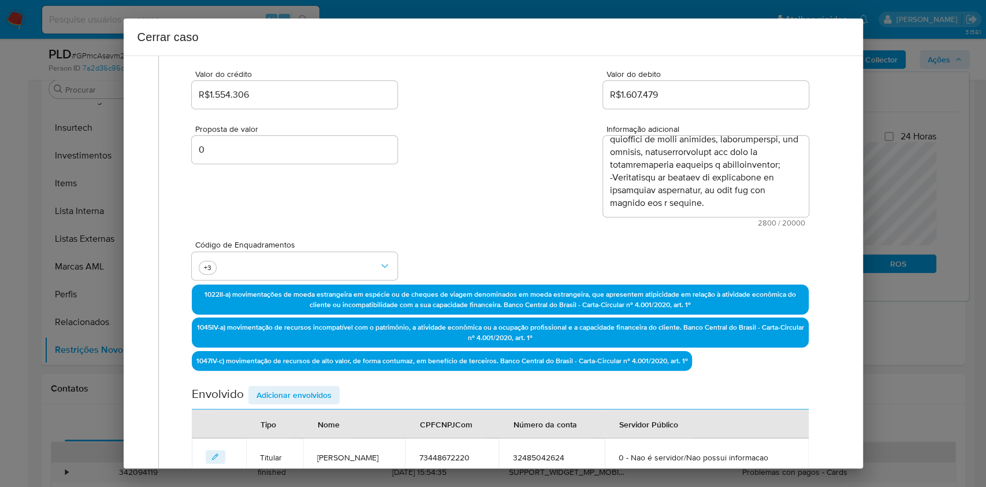
click at [273, 395] on span "Adicionar envolvidos" at bounding box center [294, 395] width 75 height 16
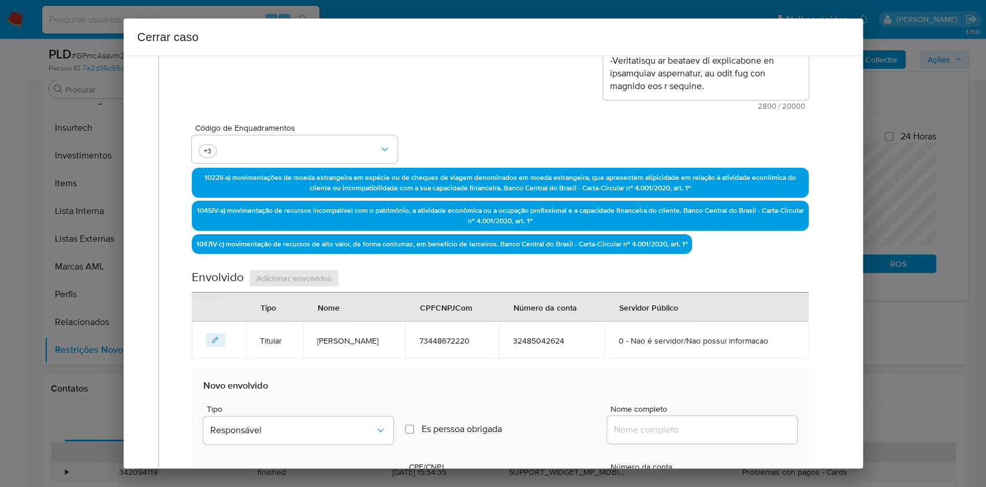
scroll to position [379, 0]
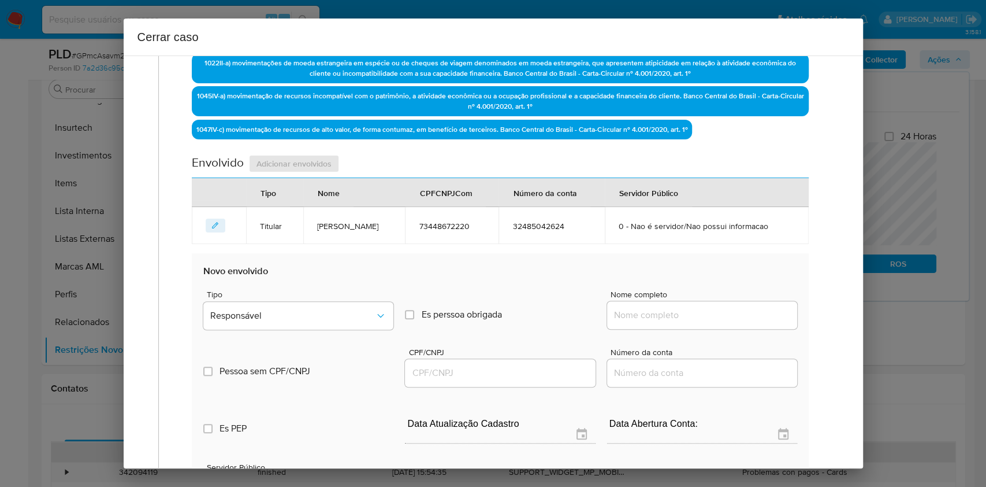
click at [723, 318] on input "Nome completo" at bounding box center [702, 314] width 190 height 15
paste input "Wander Gonçalves Pancote, 13590438703"
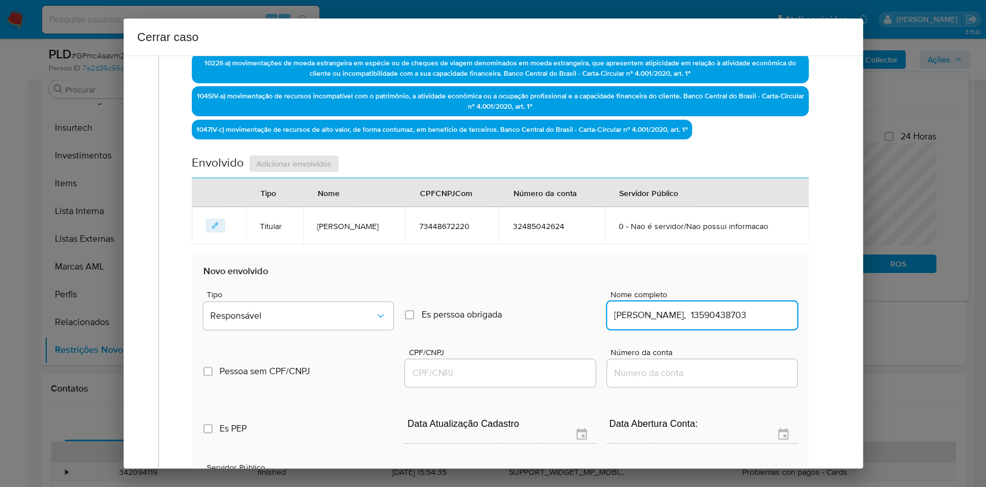
scroll to position [0, 2]
click at [745, 309] on input "Wander Gonçalves Pancote, 13590438703" at bounding box center [702, 314] width 190 height 15
type input "Wander Gonçalves Pancote,"
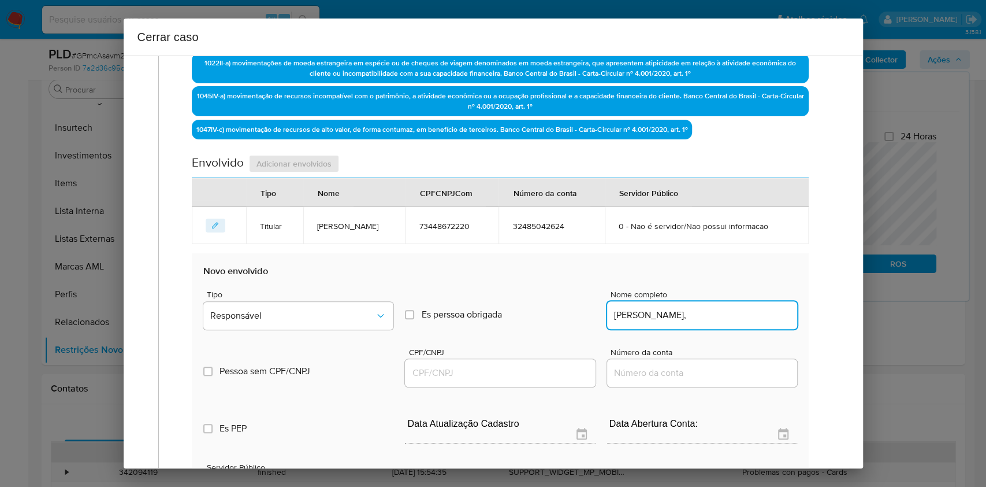
click at [509, 370] on input "CPF/CNPJ" at bounding box center [500, 372] width 190 height 15
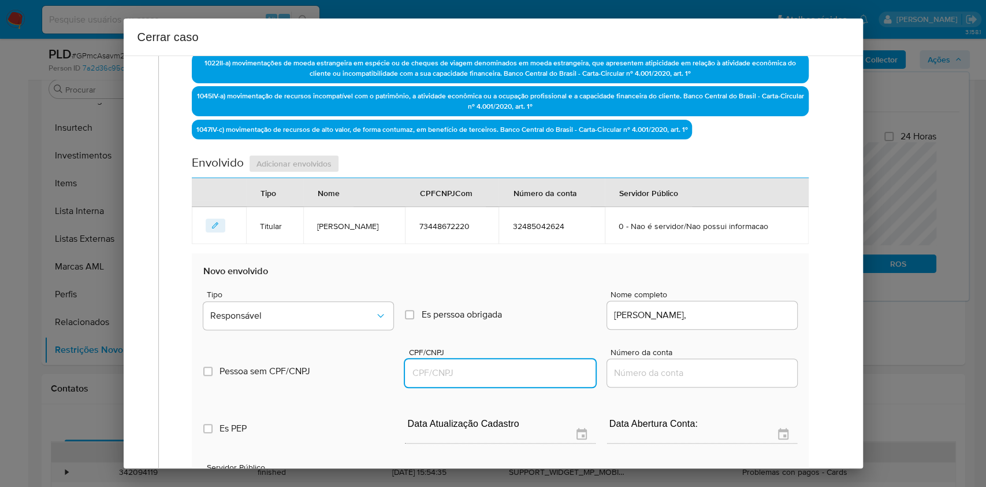
paste input "13590438703"
type input "13590438703"
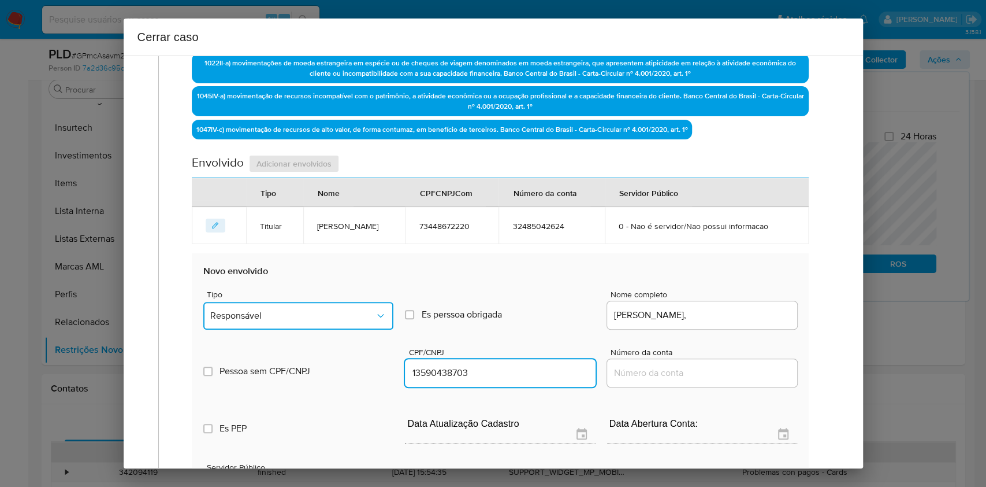
click at [331, 306] on button "Responsável" at bounding box center [298, 316] width 190 height 28
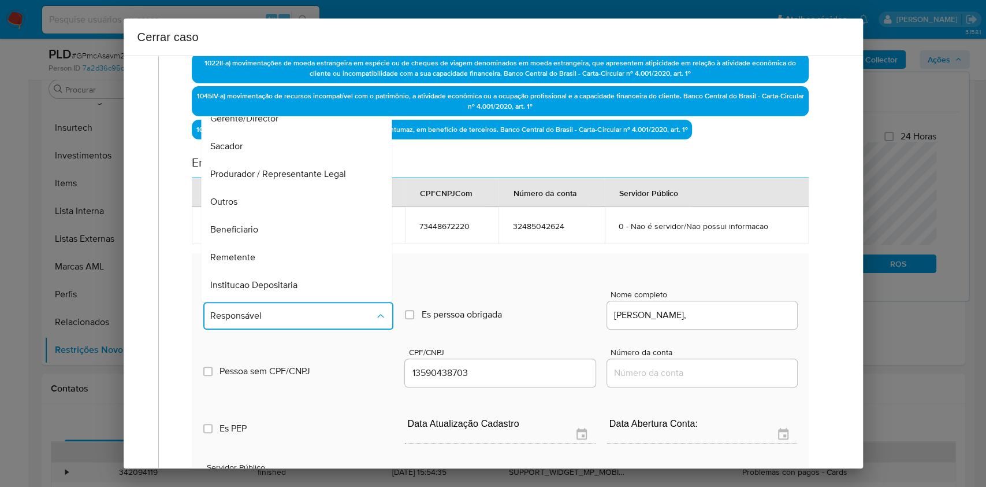
scroll to position [148, 0]
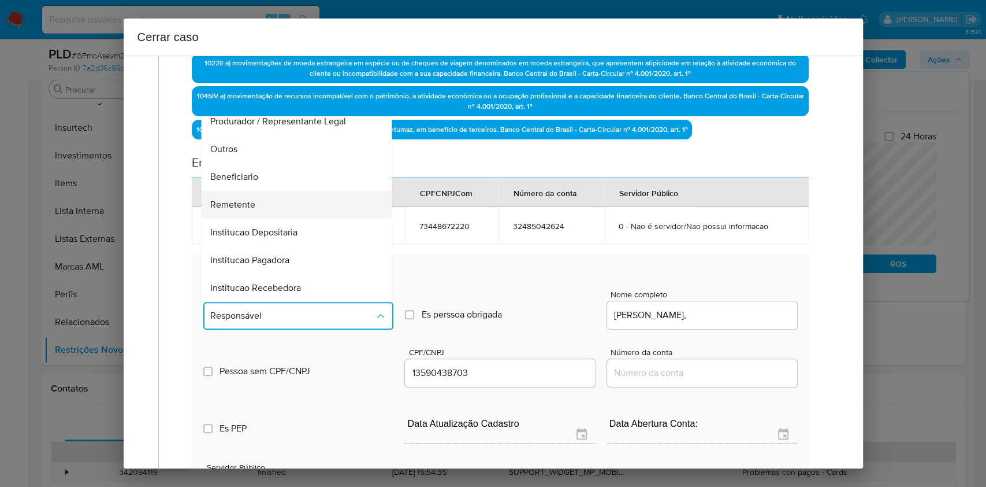
click at [287, 196] on div "Remetente" at bounding box center [293, 205] width 165 height 28
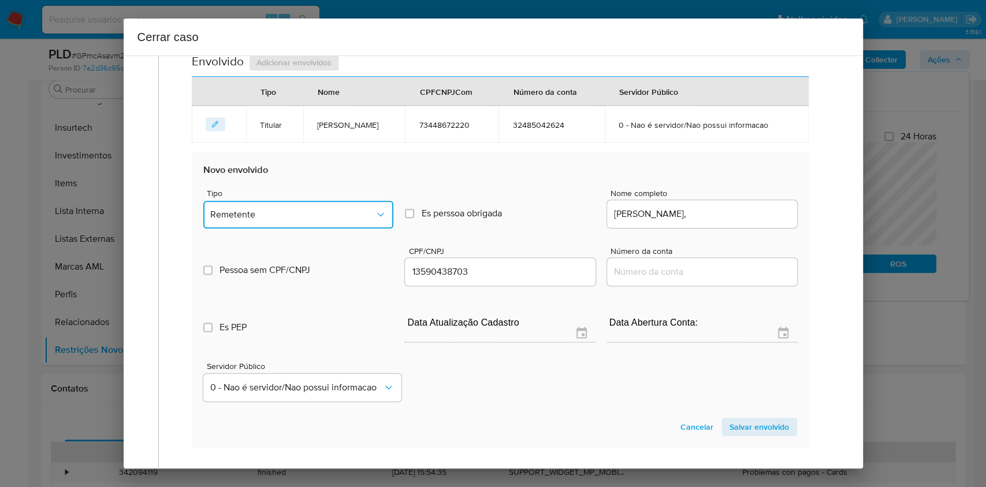
scroll to position [595, 0]
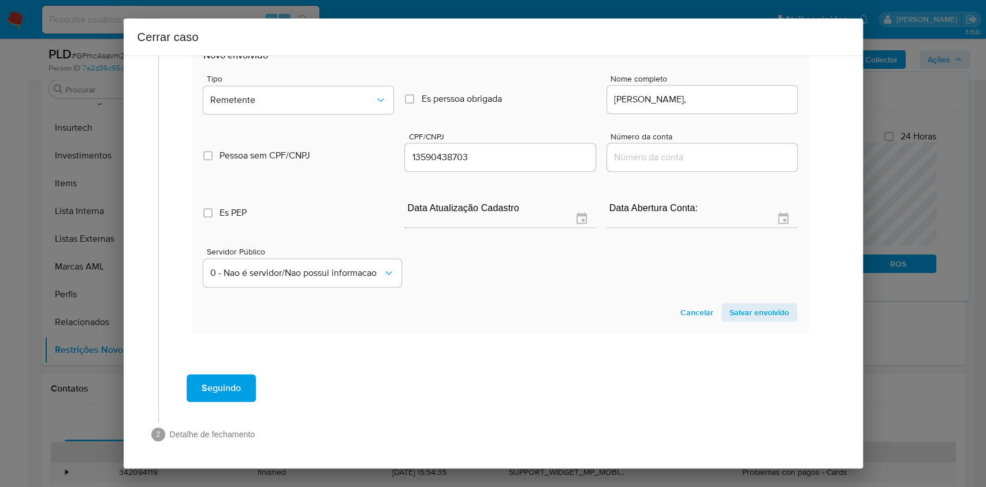
drag, startPoint x: 750, startPoint y: 312, endPoint x: 804, endPoint y: 280, distance: 63.7
click at [750, 312] on span "Salvar envolvido" at bounding box center [760, 312] width 60 height 16
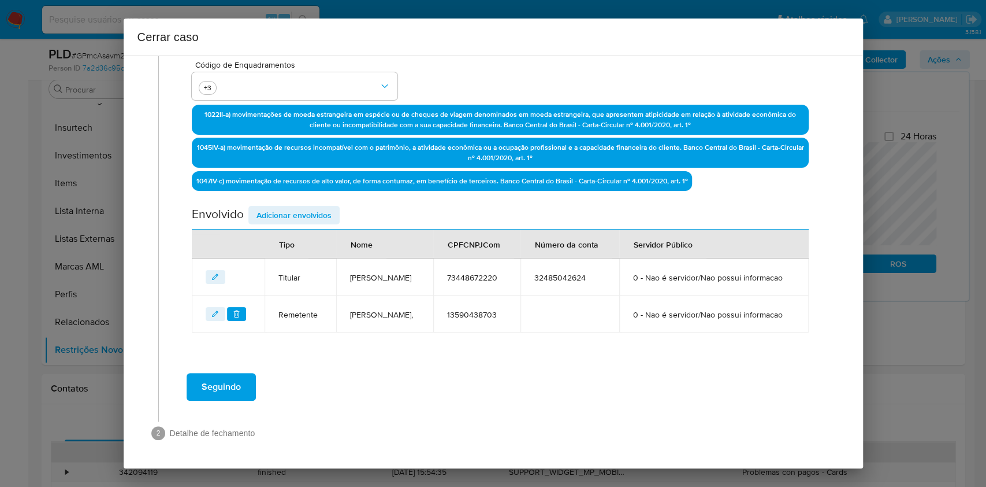
click at [312, 207] on span "Adicionar envolvidos" at bounding box center [294, 215] width 75 height 16
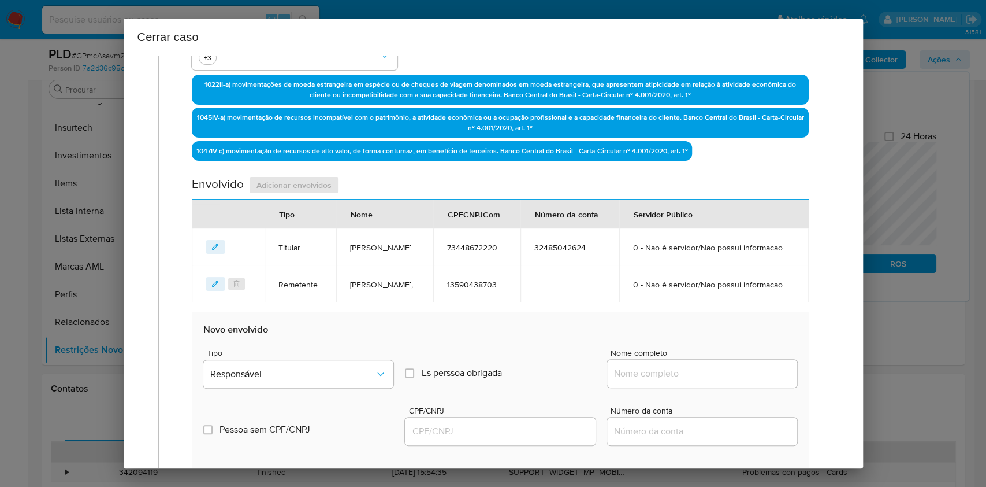
click at [735, 381] on input "Nome completo" at bounding box center [702, 373] width 190 height 15
paste input "Murilo Justino Da Silva Neto, 14598594721"
click at [737, 381] on input "Murilo Justino Da Silva Neto, 14598594721" at bounding box center [702, 373] width 190 height 15
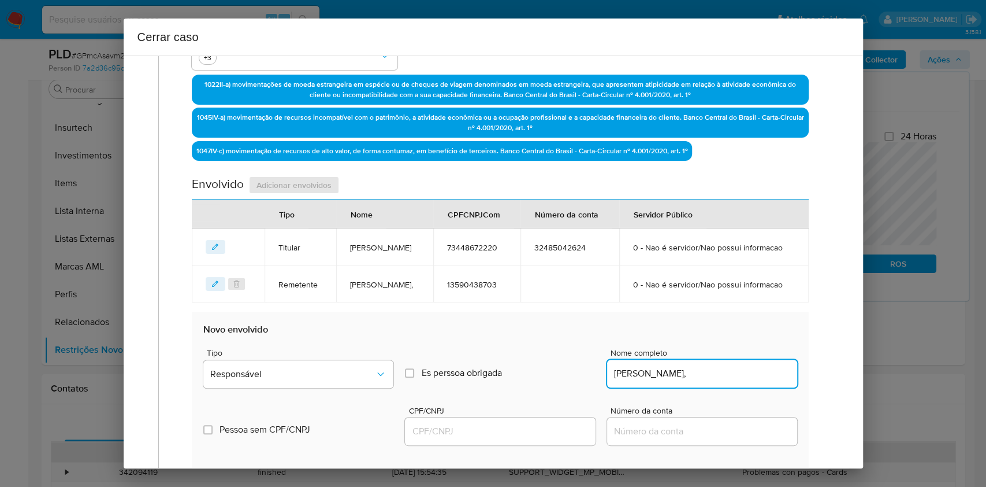
scroll to position [0, 0]
type input "Murilo Justino Da Silva Neto,"
drag, startPoint x: 474, startPoint y: 463, endPoint x: 477, endPoint y: 455, distance: 8.4
click at [474, 439] on input "CPF/CNPJ" at bounding box center [500, 431] width 190 height 15
paste input "14598594721"
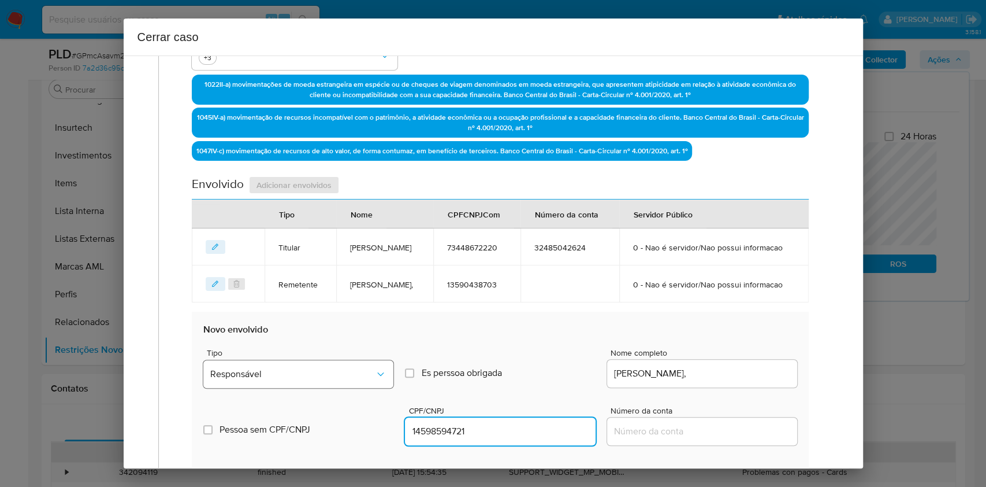
type input "14598594721"
click at [342, 380] on span "Responsável" at bounding box center [292, 374] width 165 height 12
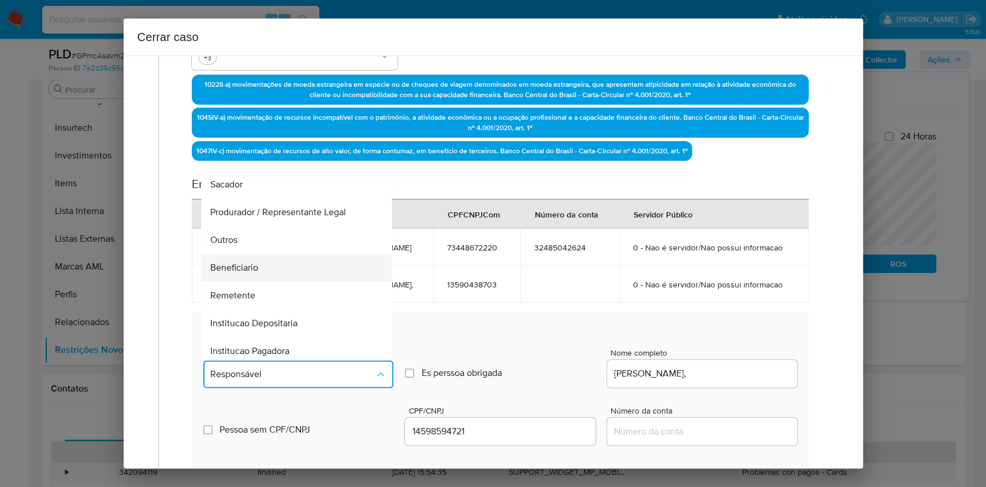
scroll to position [148, 0]
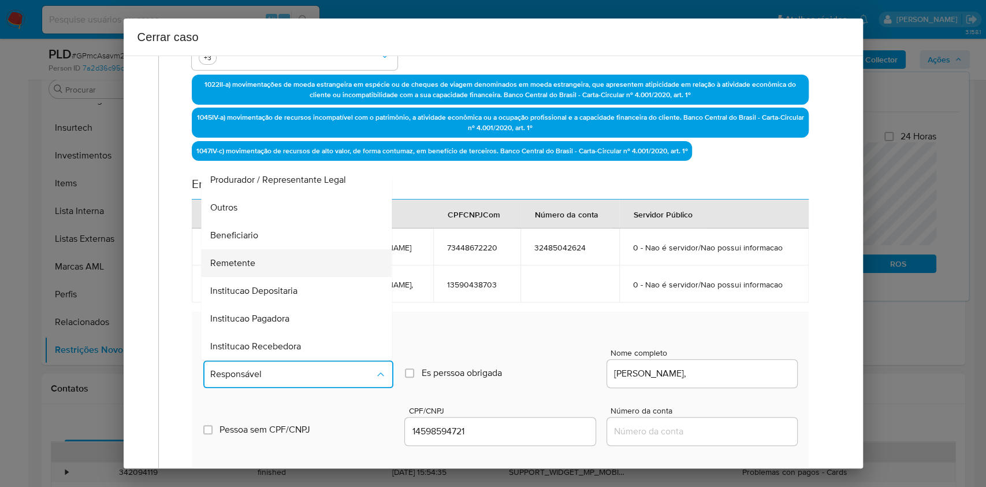
click at [285, 277] on div "Remetente" at bounding box center [293, 263] width 165 height 28
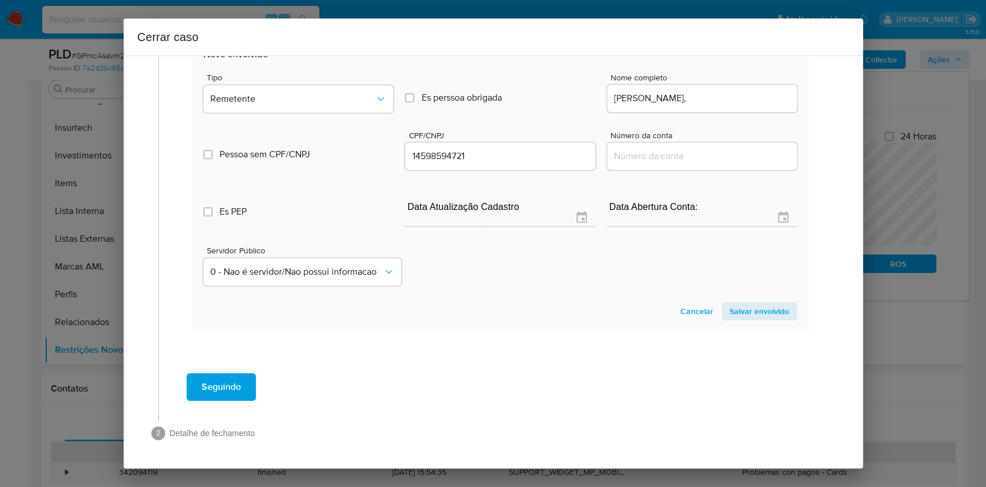
click at [771, 310] on span "Salvar envolvido" at bounding box center [760, 311] width 60 height 16
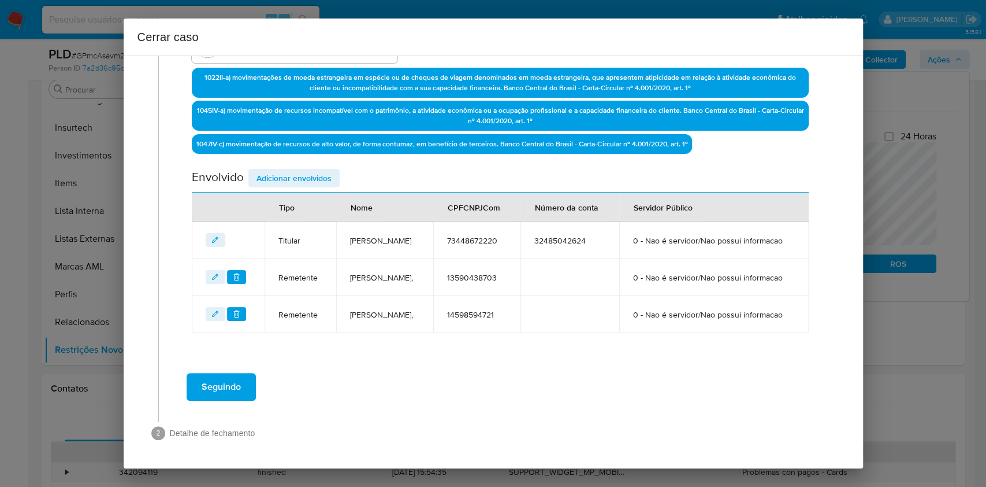
scroll to position [405, 0]
click at [346, 258] on td "Wander Gonçalves Pancote," at bounding box center [384, 276] width 97 height 37
click at [272, 170] on span "Adicionar envolvidos" at bounding box center [294, 178] width 75 height 16
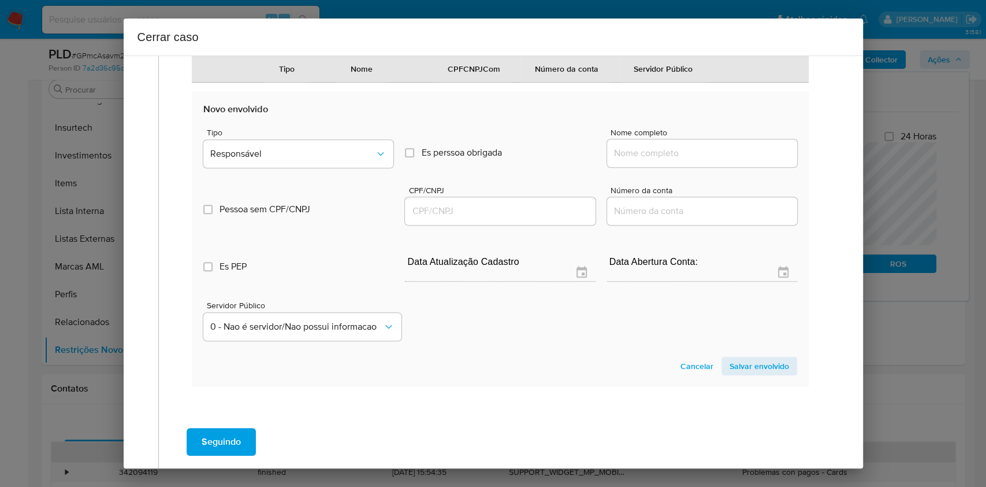
scroll to position [636, 0]
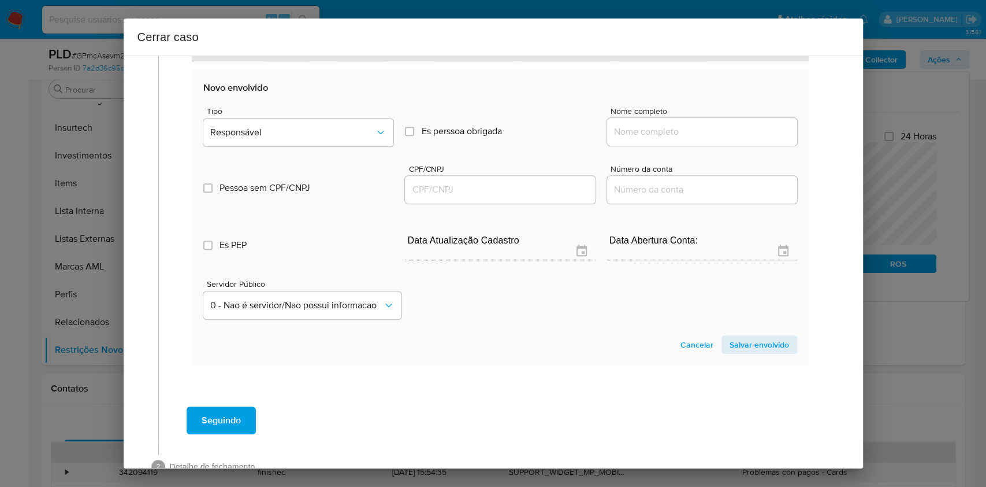
drag, startPoint x: 711, startPoint y: 173, endPoint x: 744, endPoint y: 163, distance: 34.9
click at [711, 139] on input "Nome completo" at bounding box center [702, 131] width 190 height 15
paste input "Guilherme Catalam De Oliveira, 43153474850"
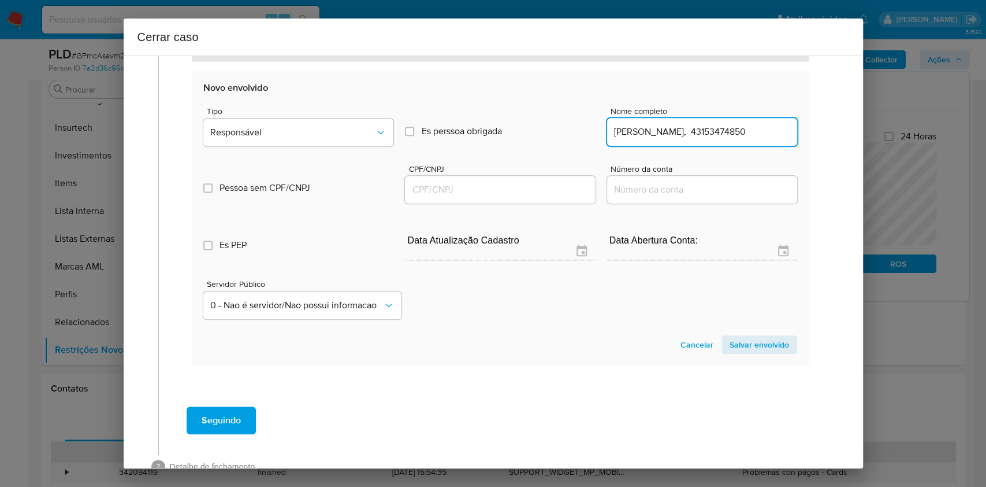
scroll to position [0, 0]
click at [744, 146] on div "Guilherme Catalam De Oliveira, 43153474850" at bounding box center [702, 132] width 190 height 28
click at [751, 139] on input "Guilherme Catalam De Oliveira, 43153474850" at bounding box center [702, 131] width 190 height 15
type input "Guilherme Catalam De Oliveira,"
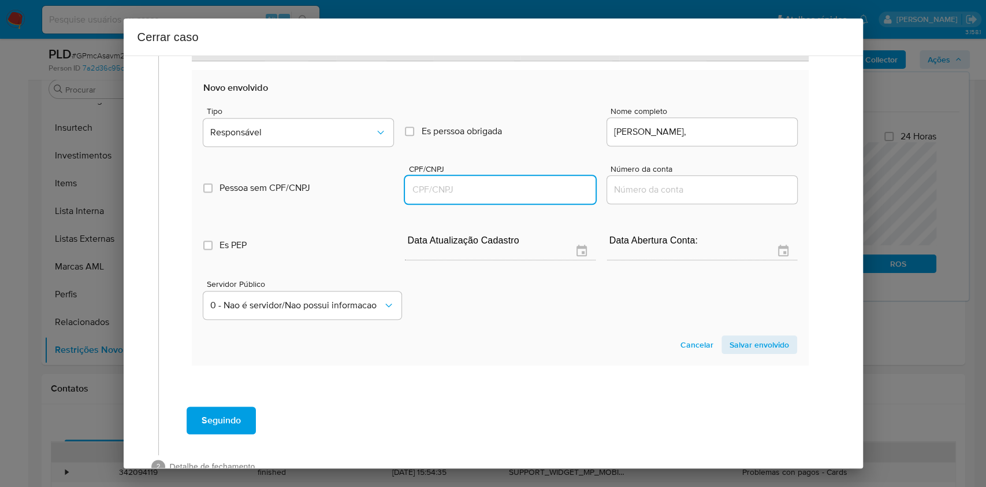
drag, startPoint x: 550, startPoint y: 229, endPoint x: 531, endPoint y: 222, distance: 20.3
click at [550, 197] on input "CPF/CNPJ" at bounding box center [500, 189] width 190 height 15
paste input "43153474850"
type input "43153474850"
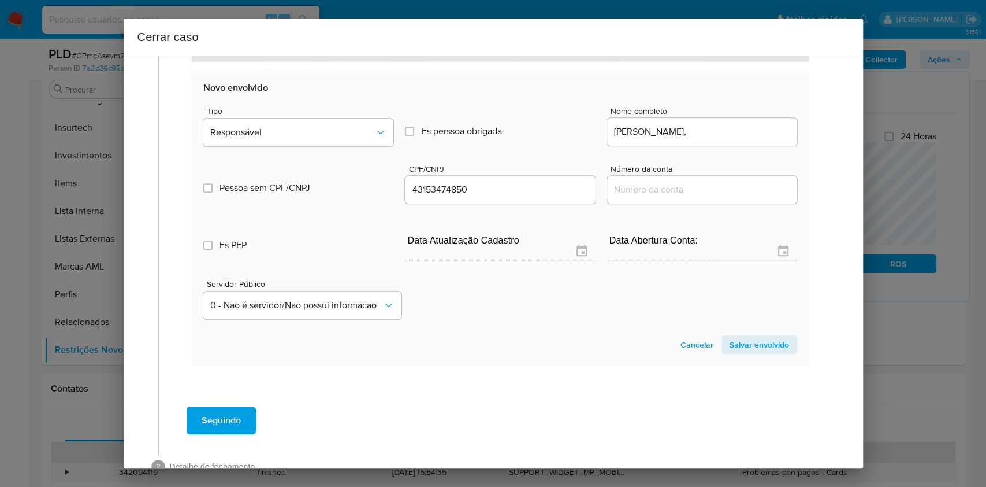
click at [201, 198] on section "Novo envolvido Tipo Responsável Es perssoa obrigada Is PObrigada Nome completo …" at bounding box center [500, 217] width 617 height 295
click at [276, 138] on span "Responsável" at bounding box center [292, 133] width 165 height 12
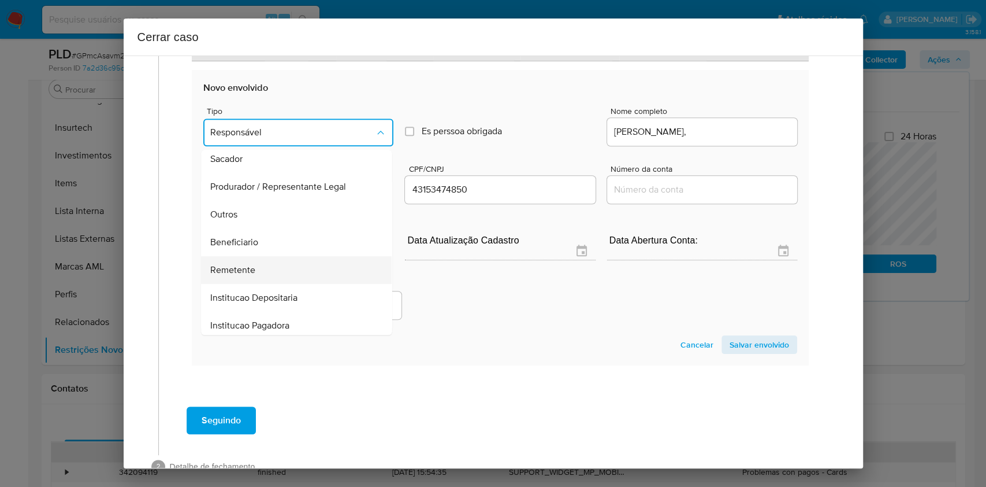
scroll to position [148, 0]
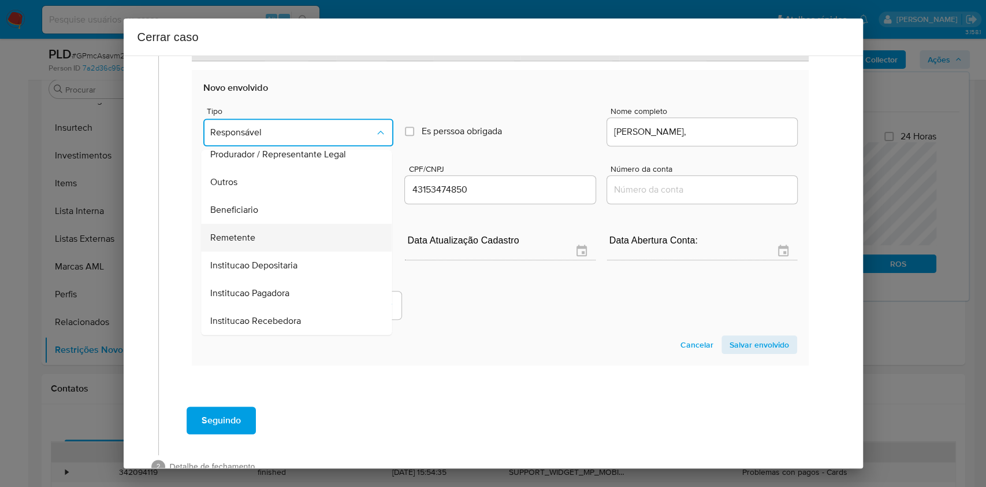
click at [291, 251] on div "Remetente" at bounding box center [293, 238] width 165 height 28
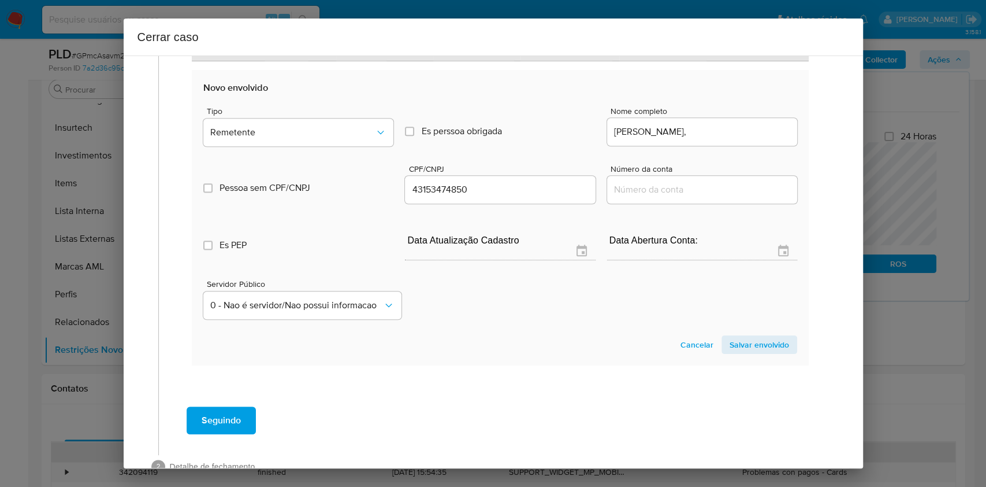
click at [743, 365] on section "Novo envolvido Tipo Remetente Es perssoa obrigada Is PObrigada Nome completo Gu…" at bounding box center [500, 217] width 617 height 295
click at [756, 353] on span "Salvar envolvido" at bounding box center [760, 344] width 60 height 16
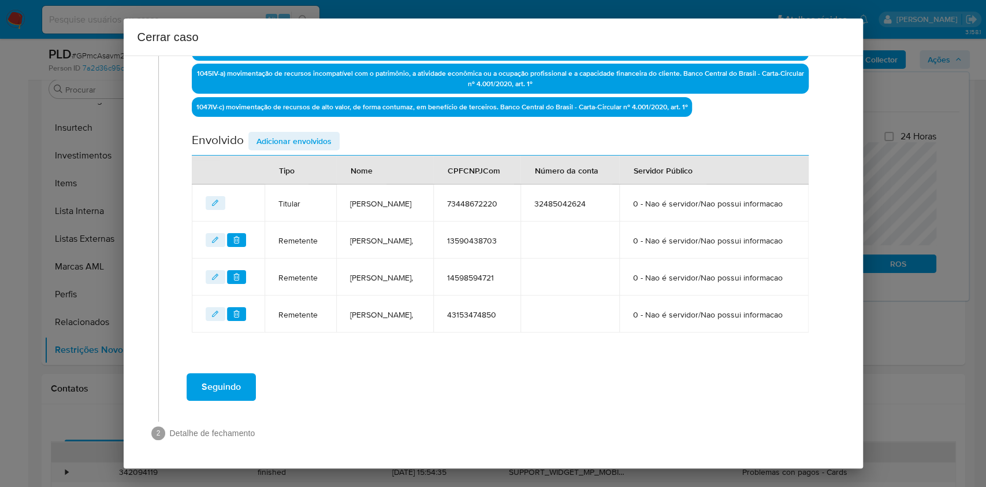
scroll to position [452, 0]
click at [261, 132] on div "Envolvido Adicionar envolvidos" at bounding box center [500, 144] width 617 height 24
drag, startPoint x: 303, startPoint y: 94, endPoint x: 392, endPoint y: 113, distance: 90.9
click at [304, 133] on span "Adicionar envolvidos" at bounding box center [294, 141] width 75 height 16
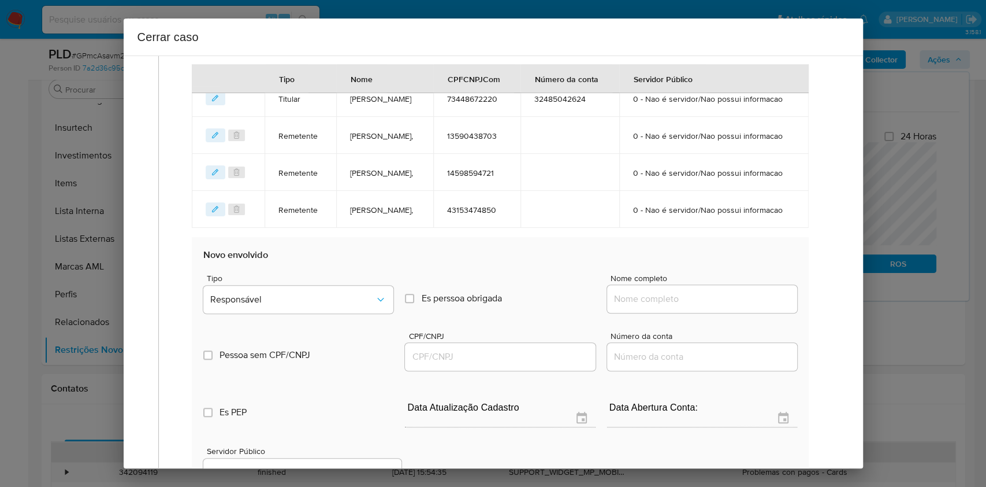
scroll to position [529, 0]
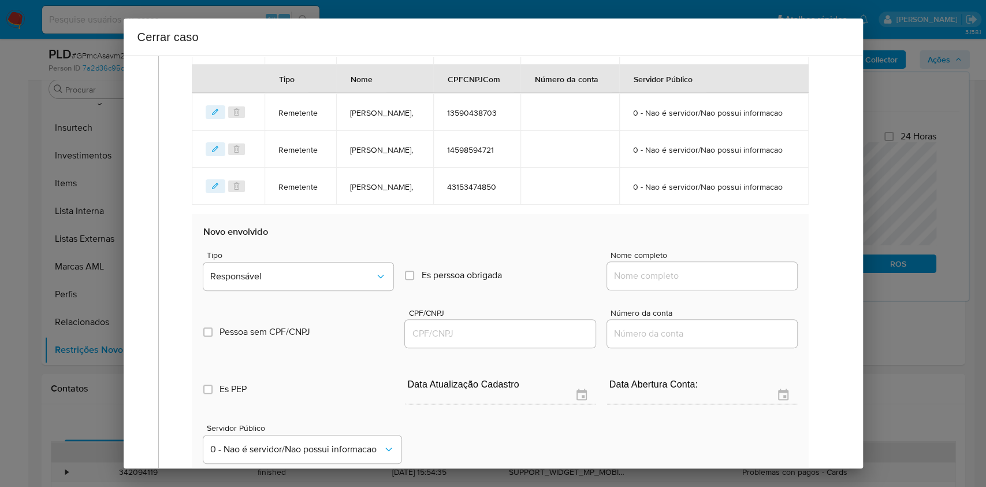
click at [726, 283] on input "Nome completo" at bounding box center [702, 275] width 190 height 15
paste input "Santana Log Manaus Ltda, 61019699000126"
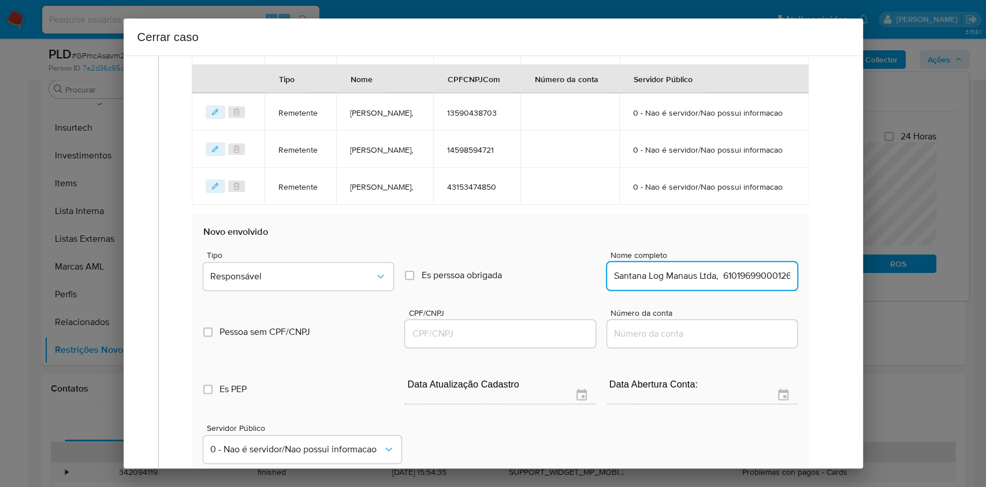
scroll to position [0, 9]
click at [730, 283] on input "Santana Log Manaus Ltda, 61019699000126" at bounding box center [702, 275] width 190 height 15
type input "Santana Log Manaus Ltda,"
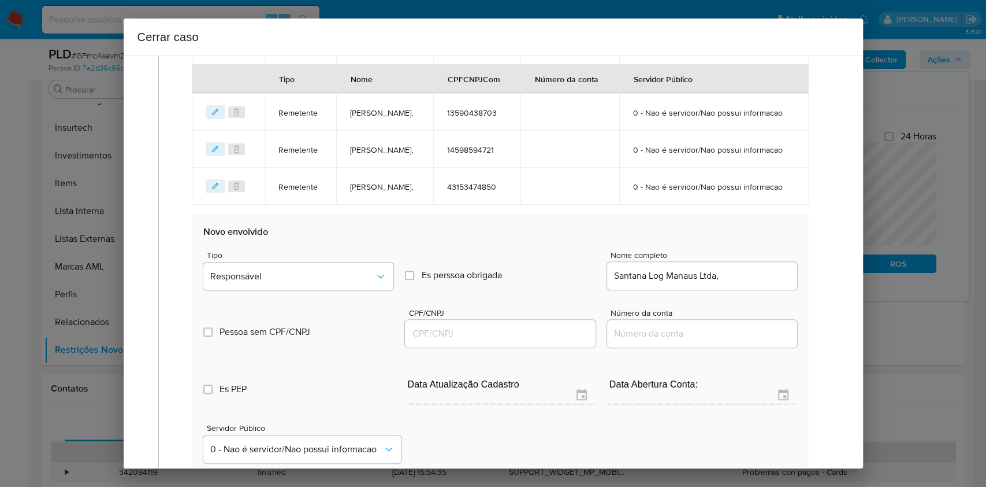
click at [493, 347] on div at bounding box center [500, 334] width 190 height 28
click at [497, 347] on div at bounding box center [500, 334] width 190 height 28
click at [466, 347] on div at bounding box center [500, 334] width 190 height 28
paste input "61019699000126"
drag, startPoint x: 458, startPoint y: 388, endPoint x: 467, endPoint y: 380, distance: 12.3
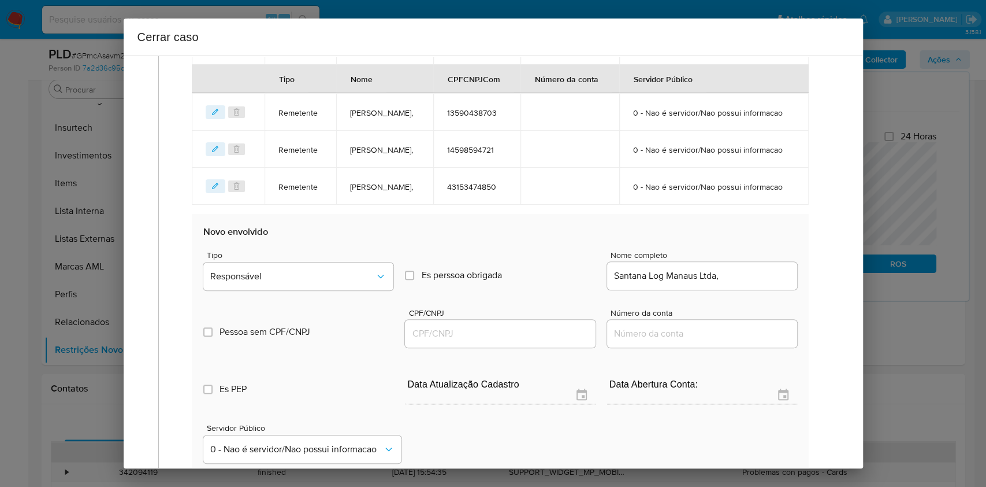
click at [458, 341] on input "CPF/CNPJ" at bounding box center [500, 333] width 190 height 15
type input "61019699000126"
click at [326, 295] on div "Tipo Responsável" at bounding box center [298, 273] width 190 height 44
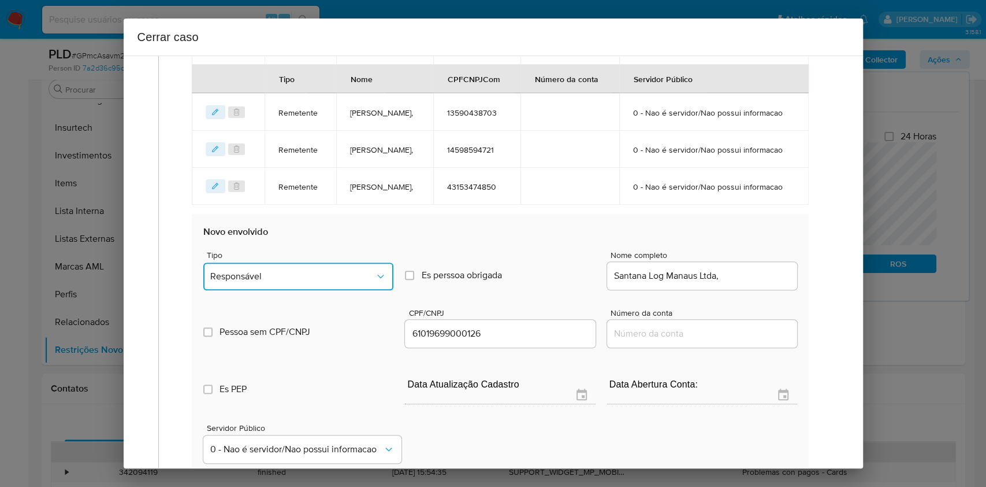
click at [324, 290] on button "Responsável" at bounding box center [298, 276] width 190 height 28
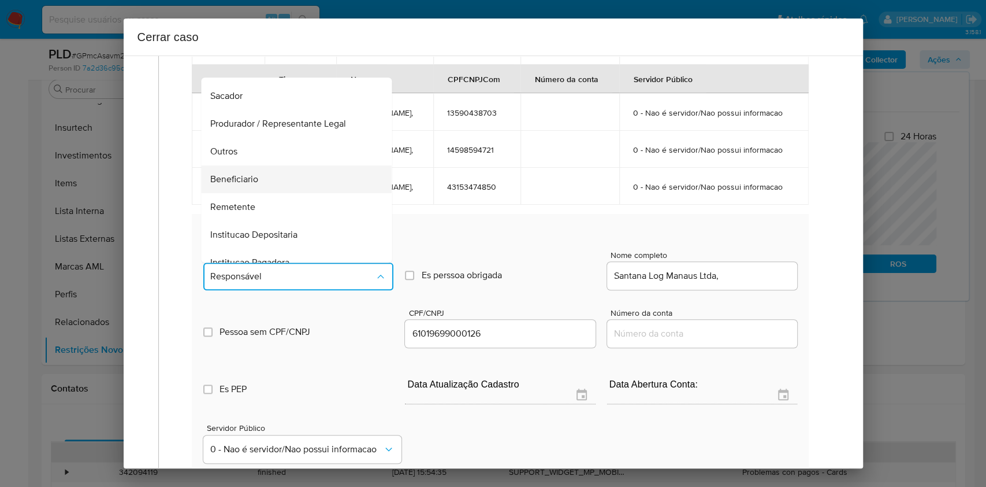
scroll to position [148, 0]
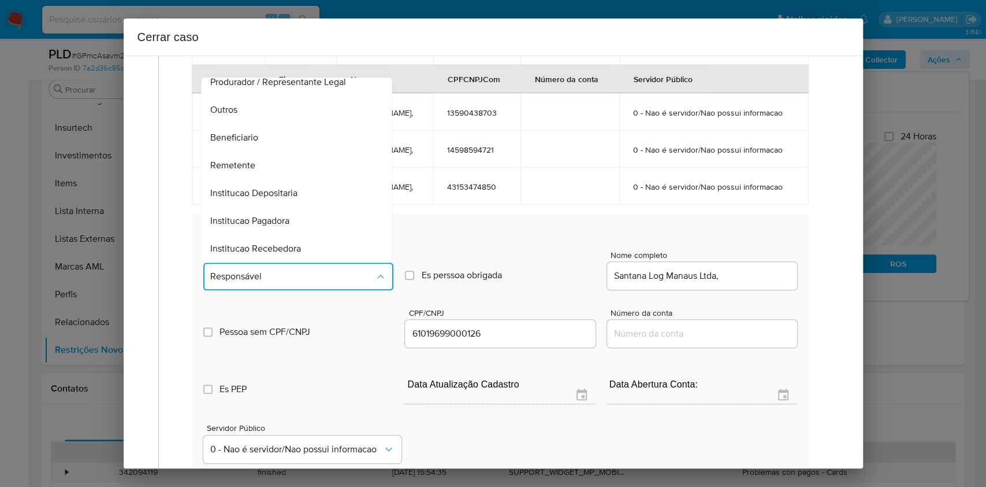
click at [244, 151] on div "Beneficiario" at bounding box center [293, 138] width 165 height 28
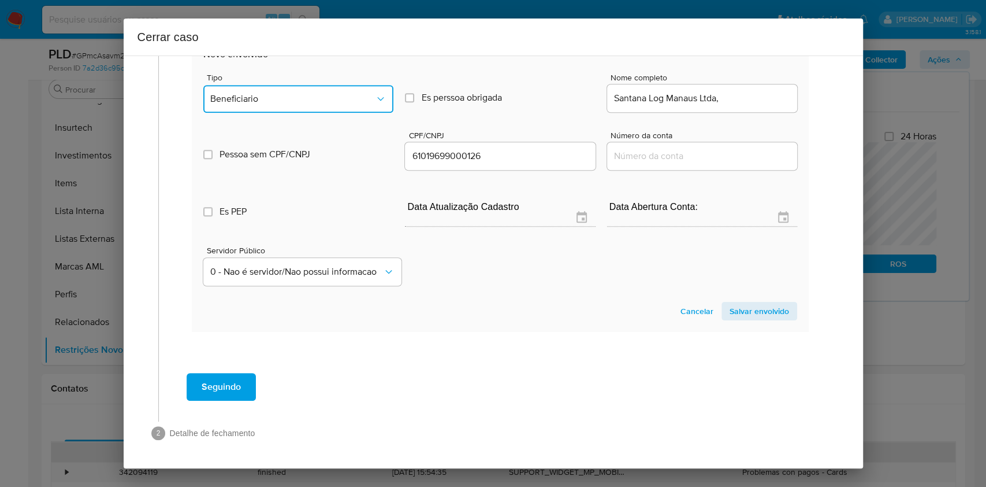
scroll to position [758, 0]
drag, startPoint x: 740, startPoint y: 311, endPoint x: 663, endPoint y: 239, distance: 105.1
click at [740, 311] on span "Salvar envolvido" at bounding box center [760, 311] width 60 height 16
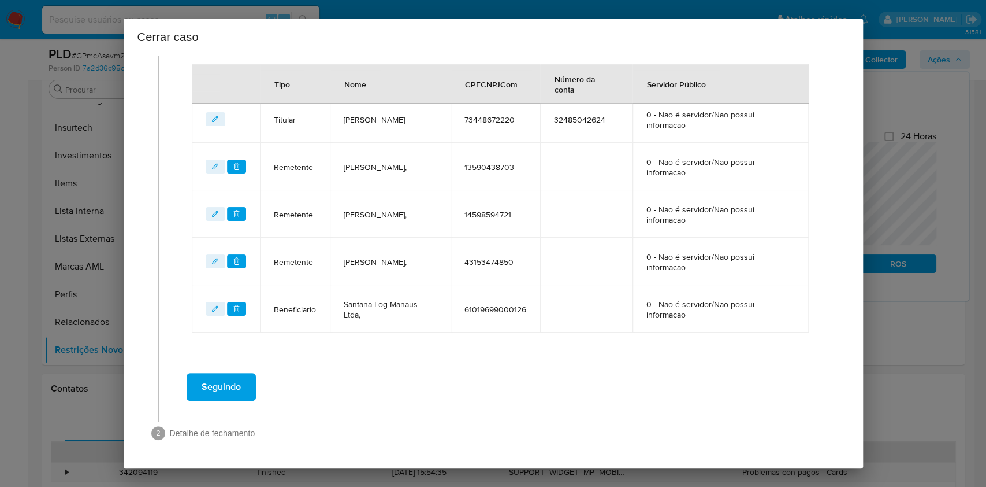
scroll to position [500, 0]
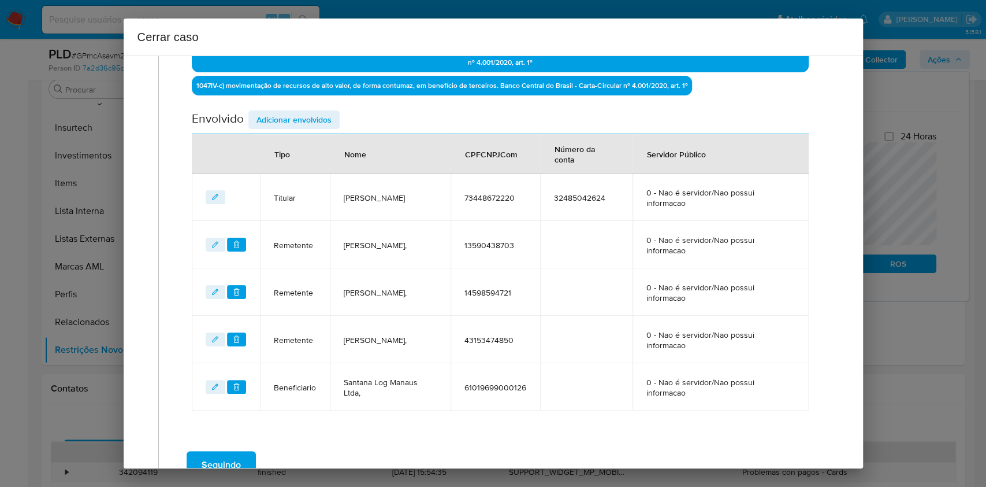
drag, startPoint x: 322, startPoint y: 118, endPoint x: 426, endPoint y: 123, distance: 104.1
click at [322, 118] on span "Adicionar envolvidos" at bounding box center [294, 120] width 75 height 16
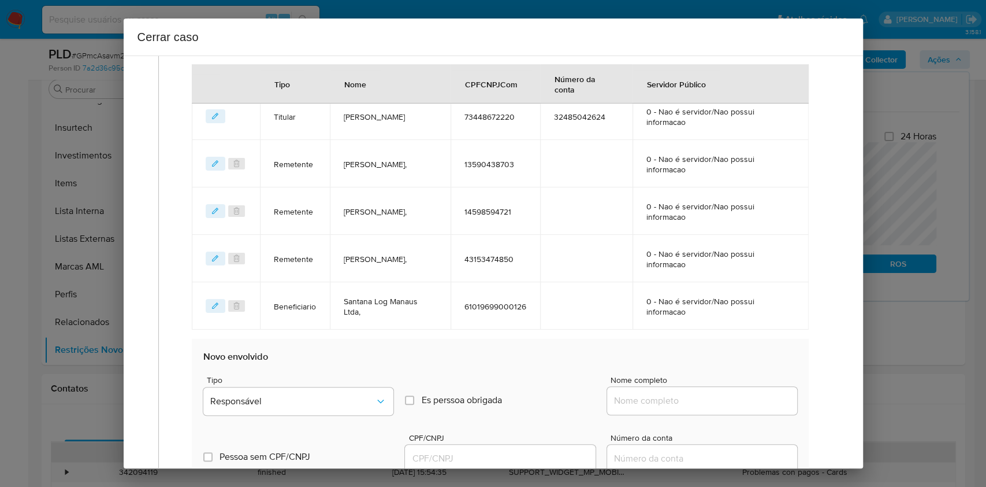
scroll to position [577, 0]
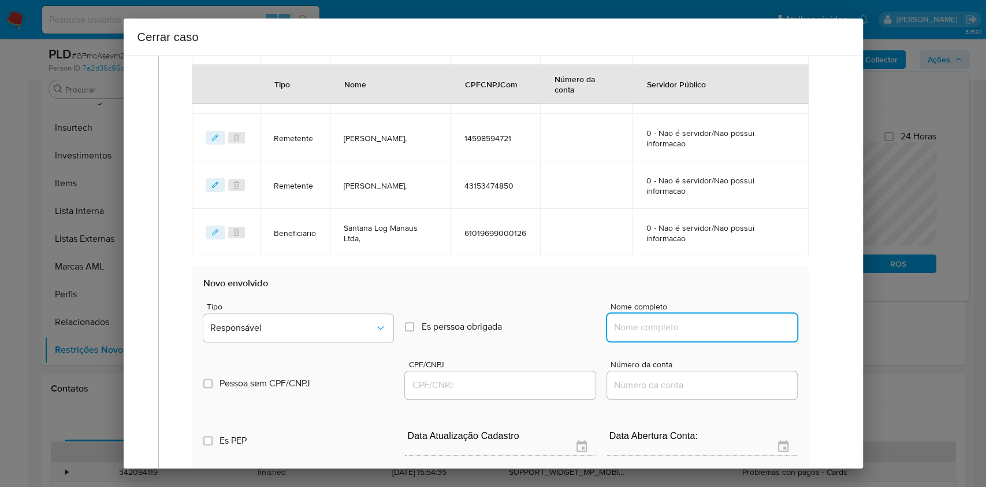
click at [750, 331] on input "Nome completo" at bounding box center [702, 327] width 190 height 15
paste input "Flavia Caroline Moreira Do Carmo - CNPJ 55273922000164"
click at [753, 331] on input "Flavia Caroline Moreira Do Carmo - CNPJ 55273922000164" at bounding box center [702, 327] width 190 height 15
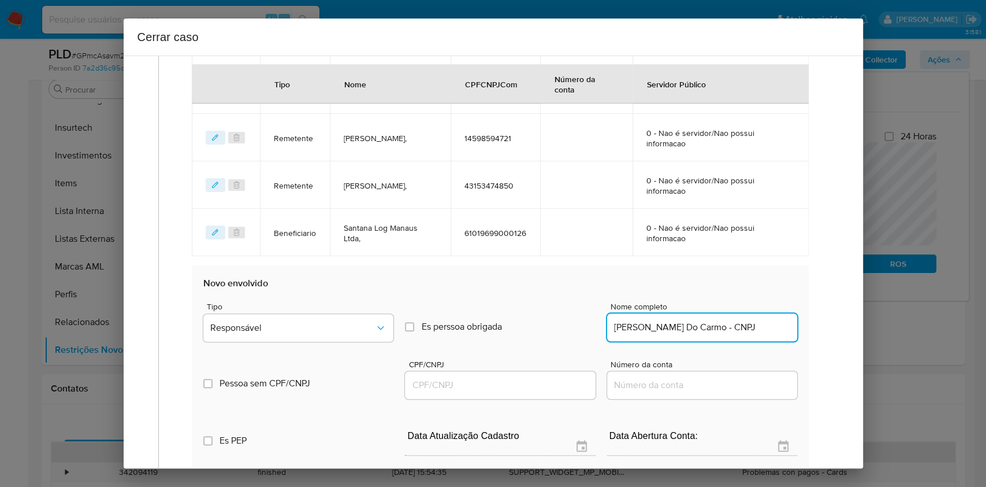
scroll to position [0, 0]
type input "Flavia Caroline Moreira Do Carmo"
click at [513, 386] on input "CPF/CNPJ" at bounding box center [500, 384] width 190 height 15
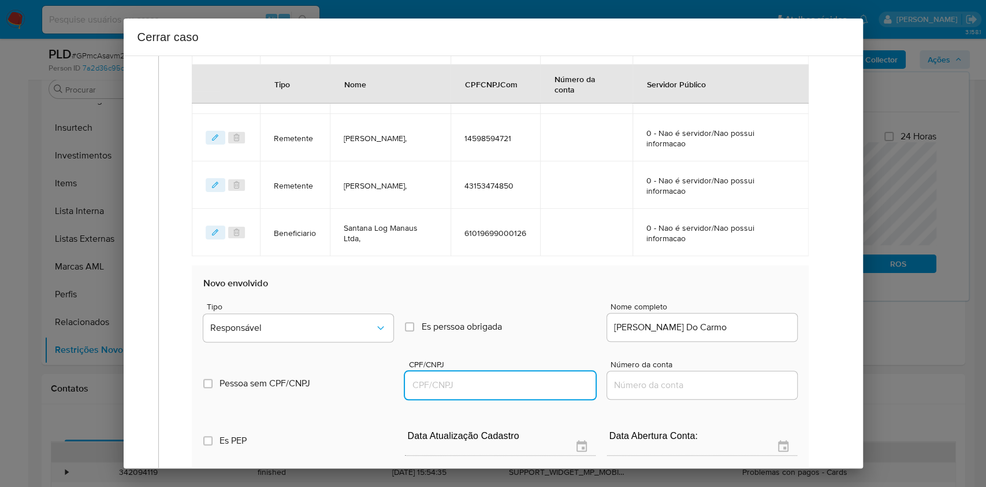
paste input "55273922000164"
type input "55273922000164"
click at [285, 342] on div "Tipo Responsável" at bounding box center [298, 324] width 190 height 44
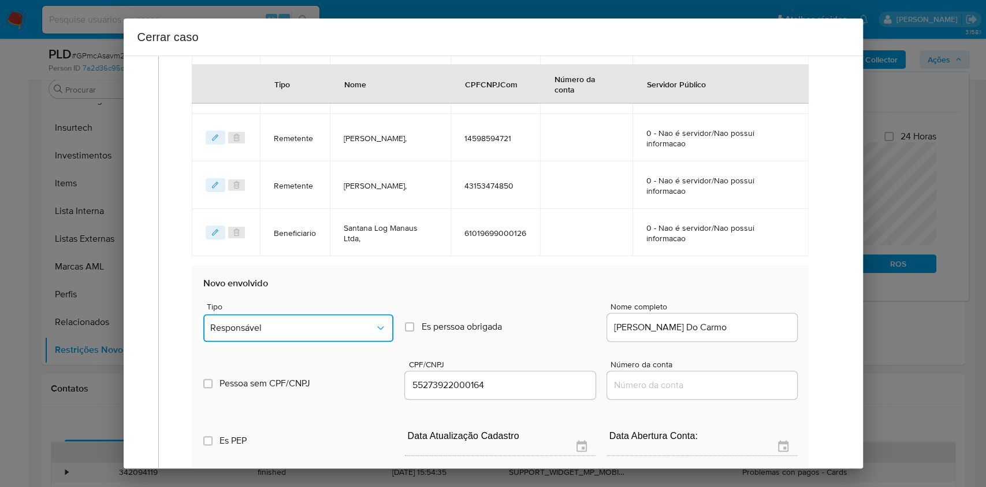
click at [284, 332] on span "Responsável" at bounding box center [292, 328] width 165 height 12
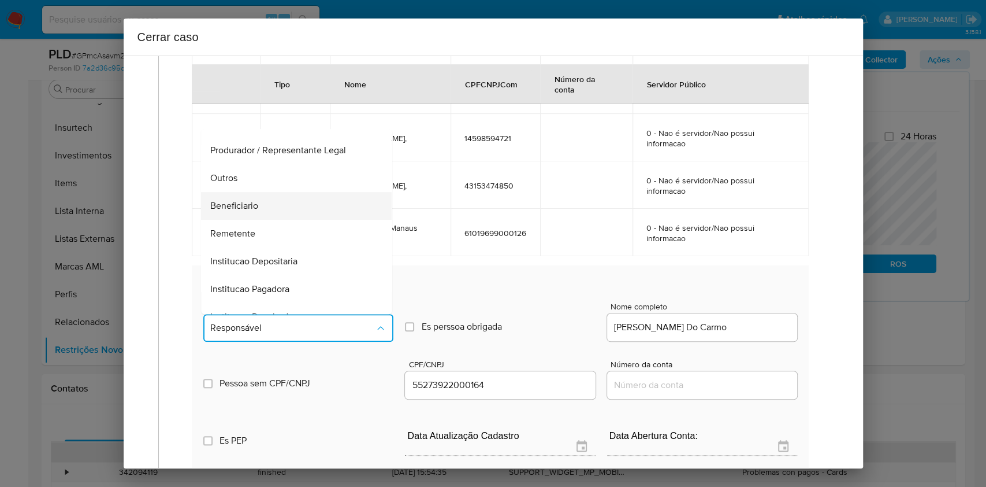
scroll to position [148, 0]
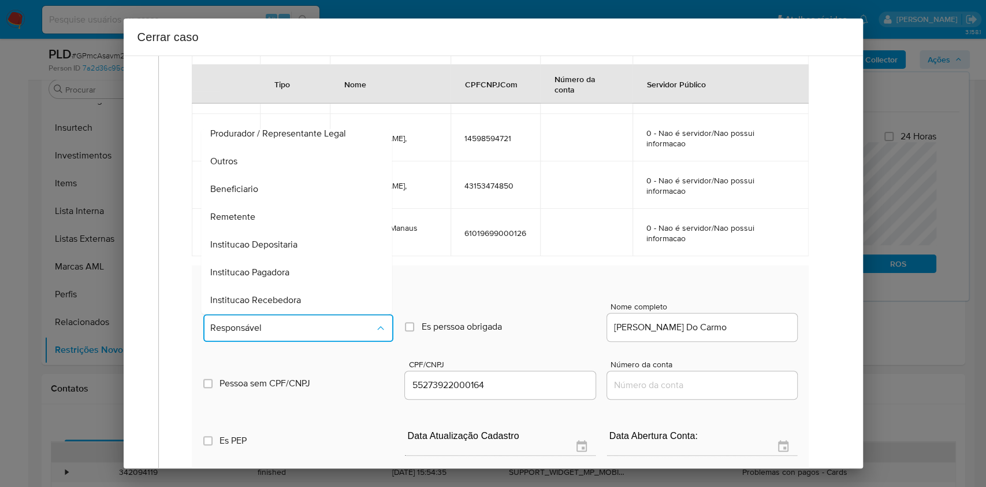
drag, startPoint x: 205, startPoint y: 183, endPoint x: 443, endPoint y: 164, distance: 238.8
click at [205, 183] on li "Beneficiario" at bounding box center [297, 189] width 191 height 28
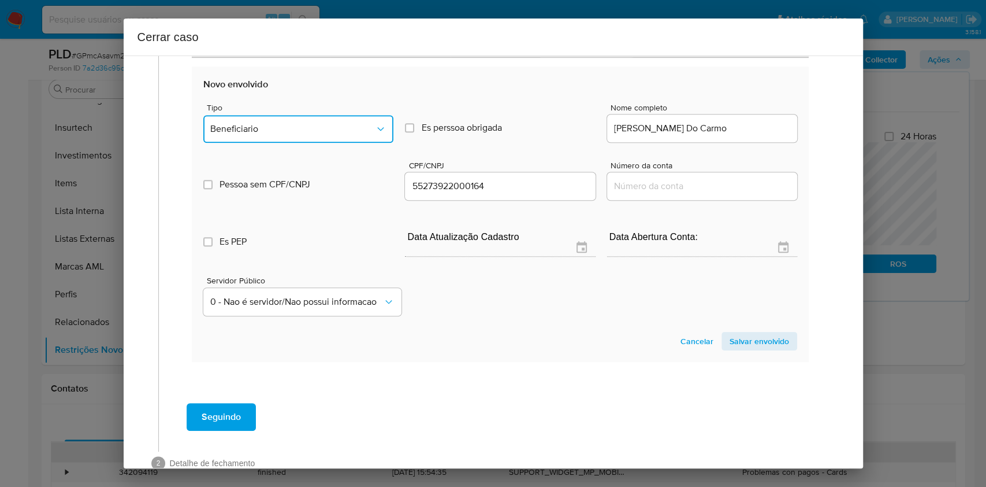
scroll to position [804, 0]
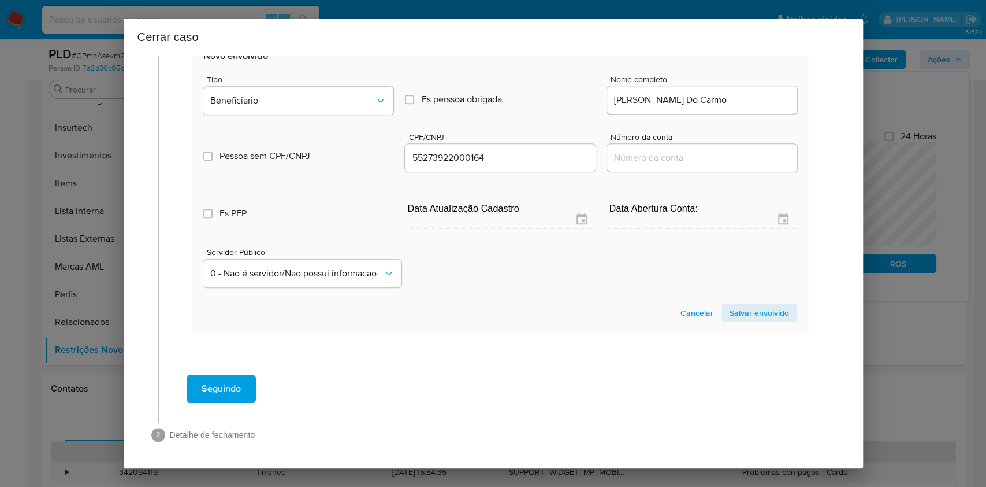
click at [767, 313] on span "Salvar envolvido" at bounding box center [760, 313] width 60 height 16
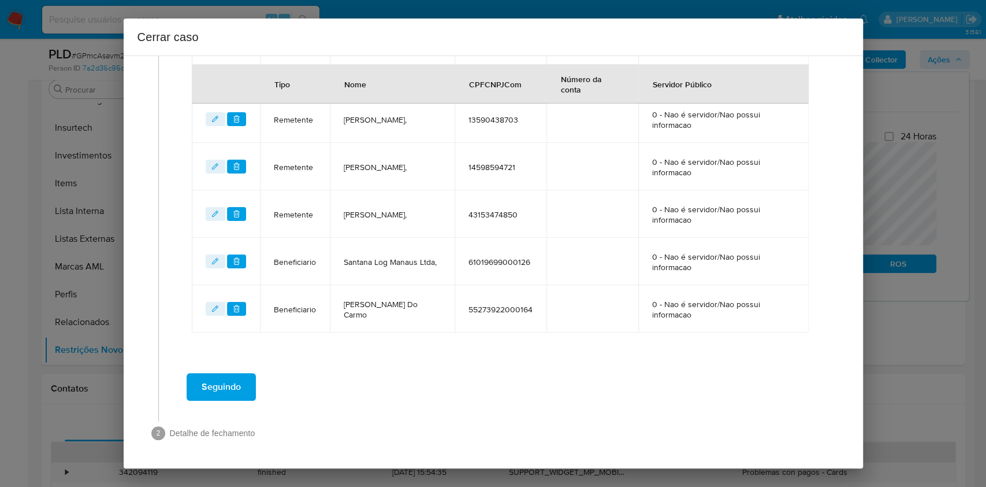
scroll to position [547, 0]
click at [246, 386] on button "Seguindo" at bounding box center [221, 388] width 69 height 28
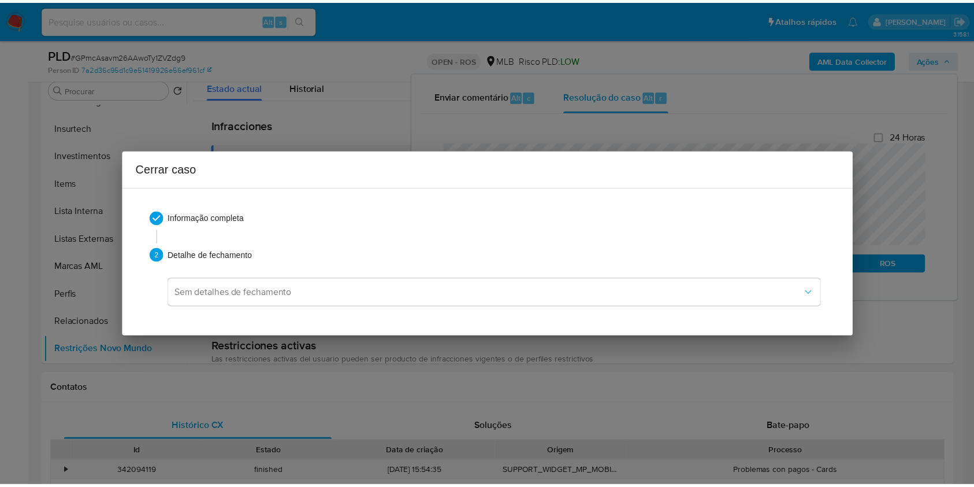
scroll to position [0, 0]
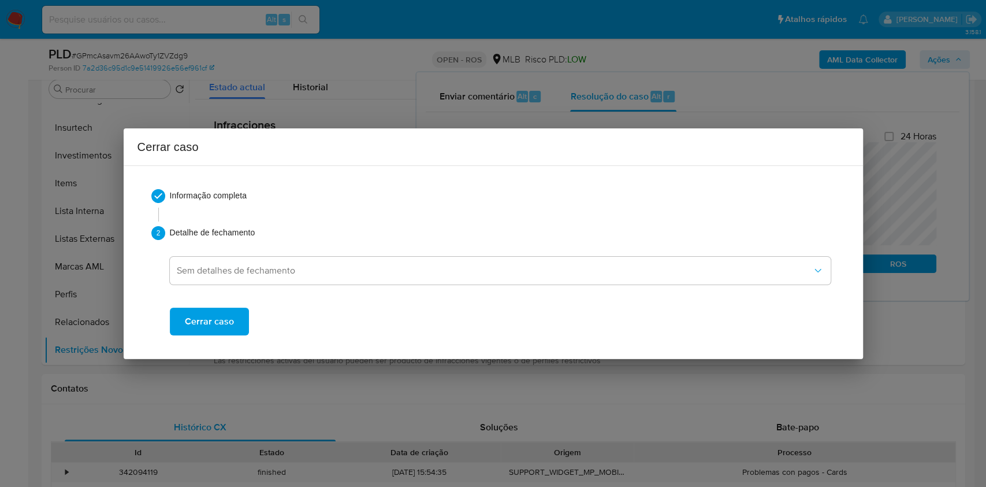
click at [181, 321] on button "Cerrar caso" at bounding box center [209, 321] width 79 height 28
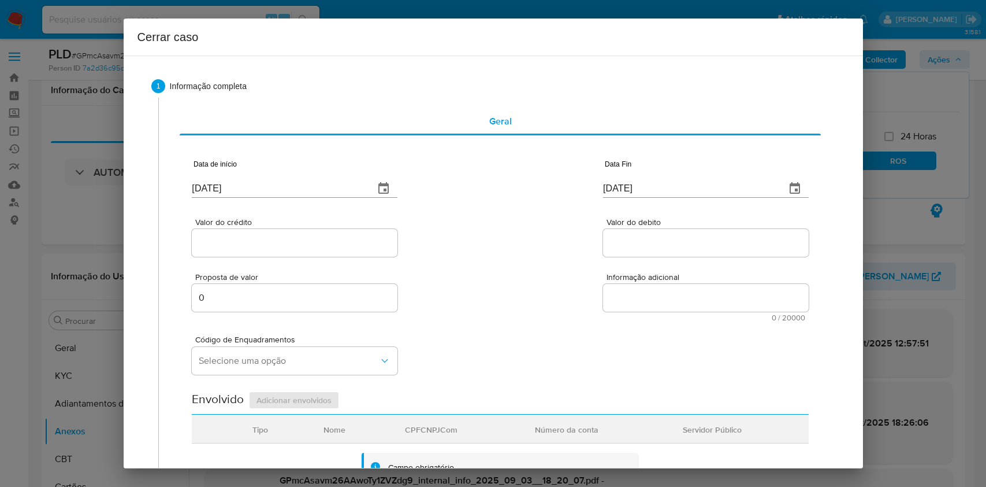
select select "10"
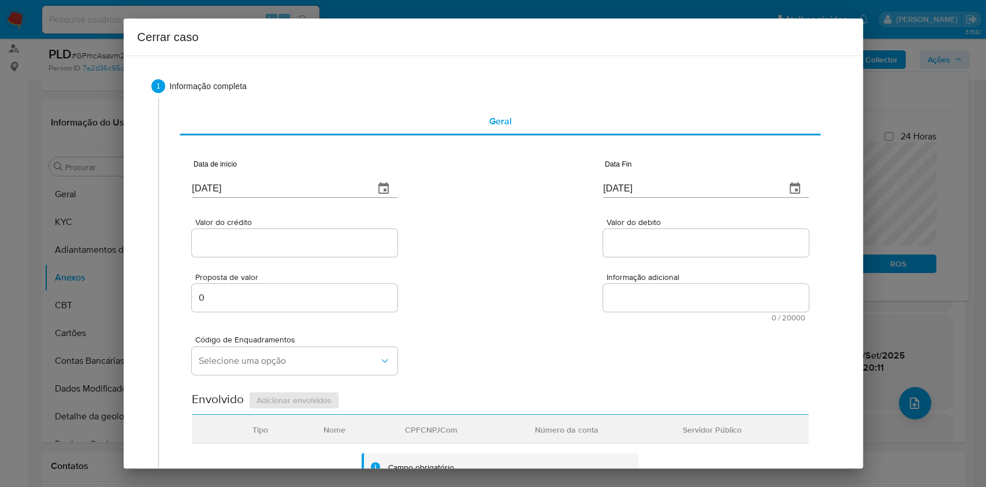
scroll to position [3, 0]
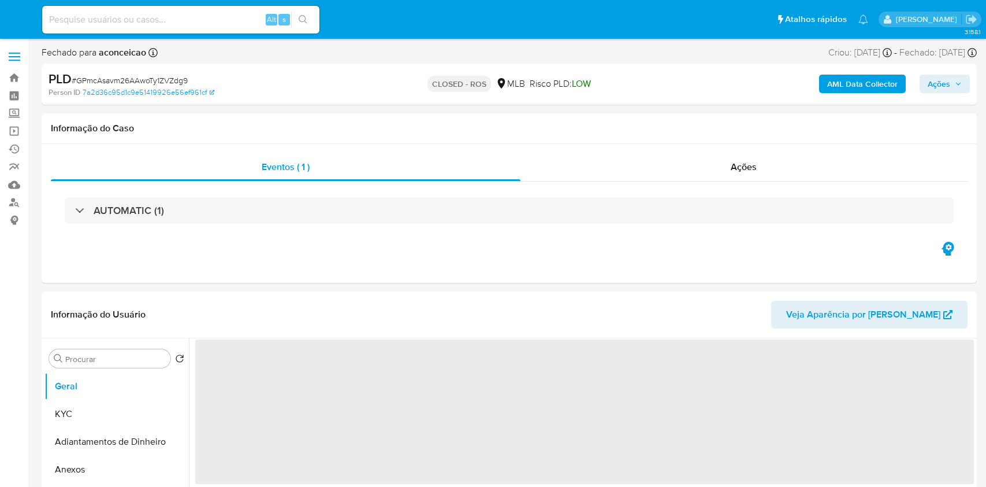
select select "10"
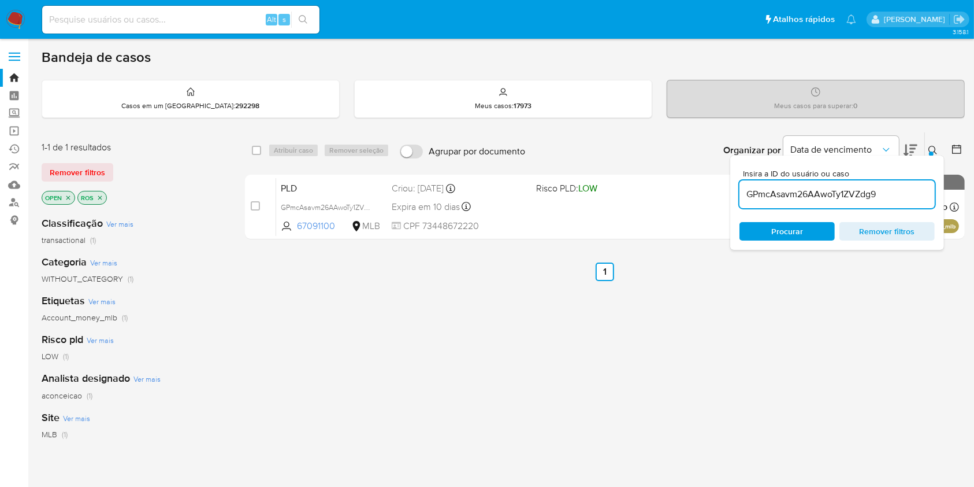
click at [841, 189] on input "GPmcAsavm26AAwoTy1ZVZdg9" at bounding box center [837, 194] width 195 height 15
paste input "A5QTV1y2V80GSn99mMuBYlhU"
click at [517, 220] on span "CPF 24652776268" at bounding box center [459, 226] width 135 height 13
click at [832, 191] on input "A5QTV1y2V80GSn99mMuBYlhU" at bounding box center [837, 194] width 195 height 15
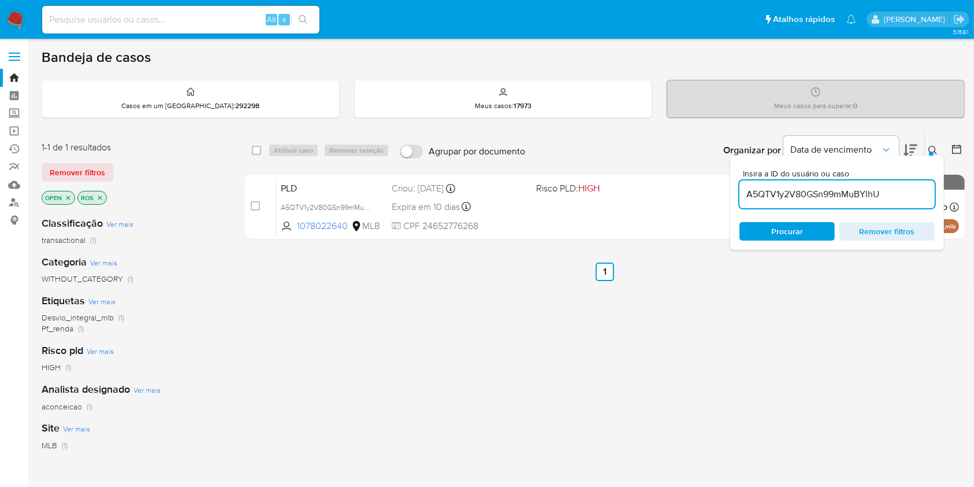
click at [832, 191] on input "A5QTV1y2V80GSn99mMuBYlhU" at bounding box center [837, 194] width 195 height 15
paste input "HwmJmbjZaYoDe6Elv7ws9Fql"
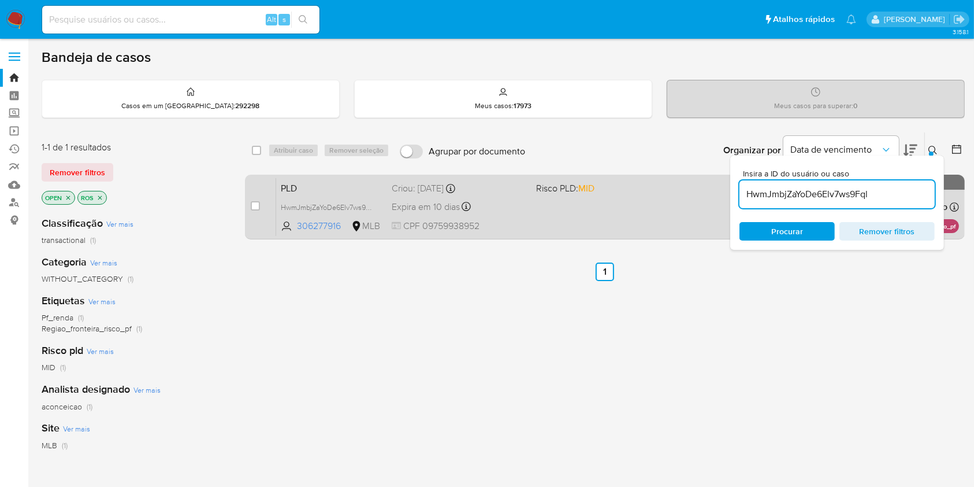
click at [514, 223] on span "CPF 09759938952" at bounding box center [459, 226] width 135 height 13
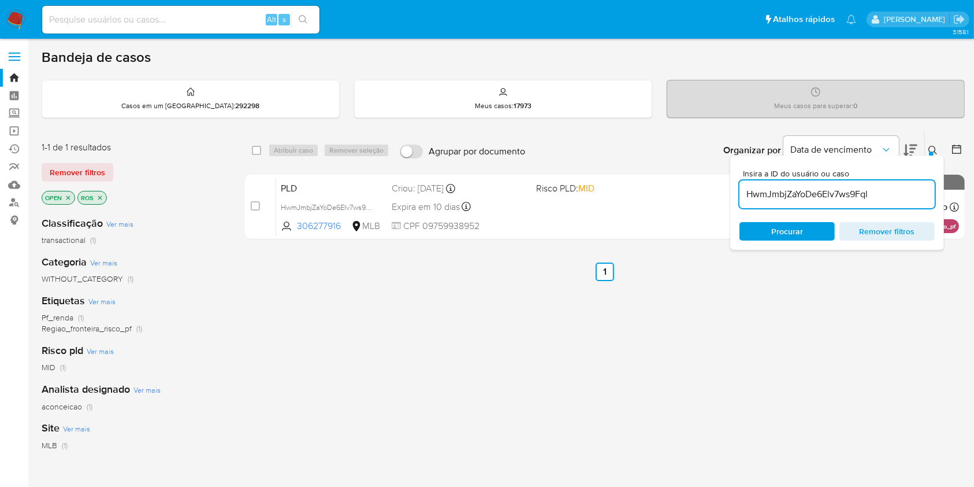
click at [869, 189] on input "HwmJmbjZaYoDe6Elv7ws9Fql" at bounding box center [837, 194] width 195 height 15
paste input "Sv6JWL2jDoPWrGB0zDMhXJxA"
type input "Sv6JWL2jDoPWrGB0zDMhXJxA"
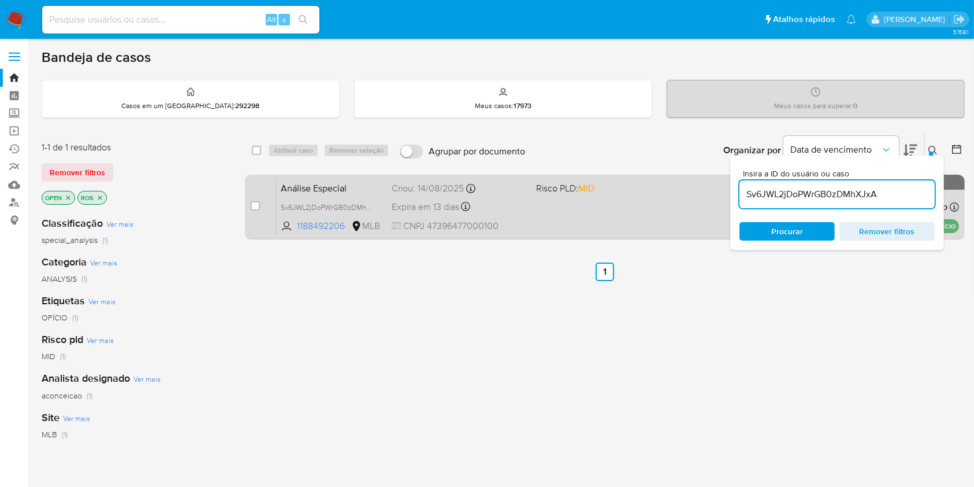
click at [552, 221] on div "Análise Especial Sv6JWL2jDoPWrGB0zDMhXJxA 1188492206 MLB Risco PLD: MID Criou: …" at bounding box center [617, 206] width 683 height 58
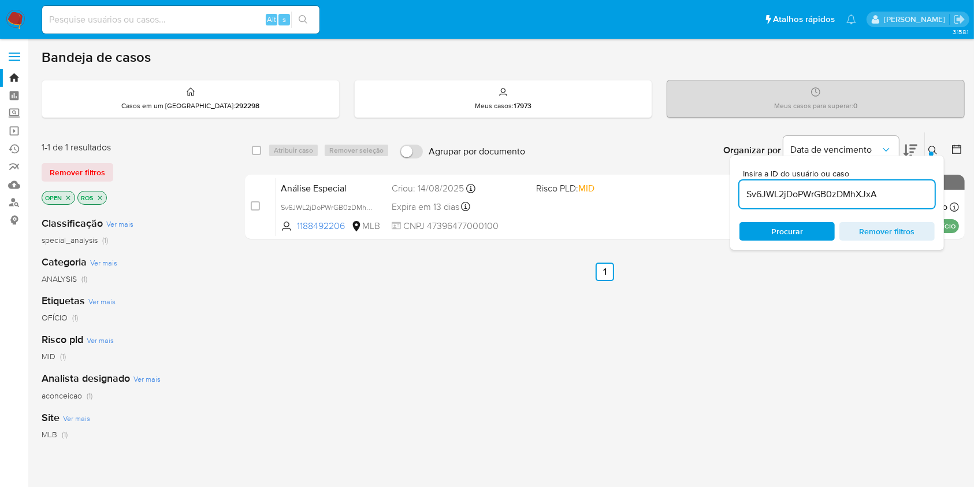
click at [873, 192] on input "Sv6JWL2jDoPWrGB0zDMhXJxA" at bounding box center [837, 194] width 195 height 15
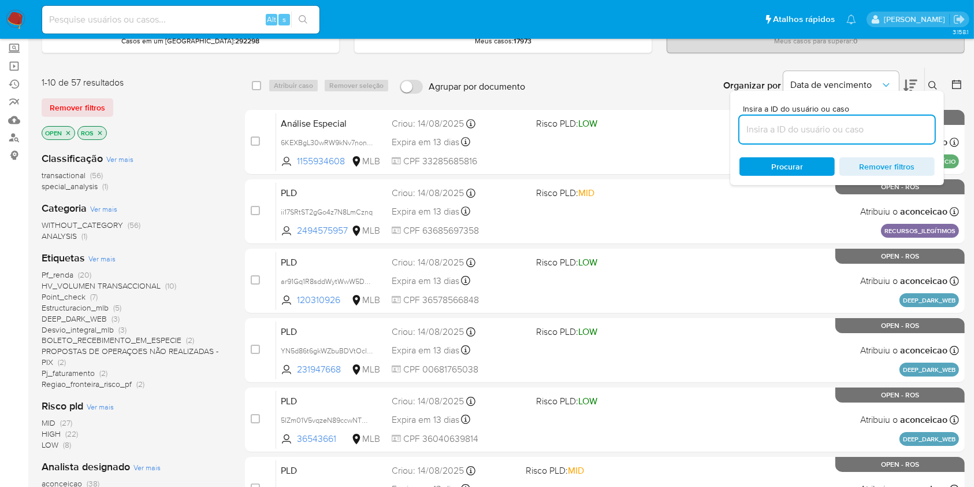
scroll to position [154, 0]
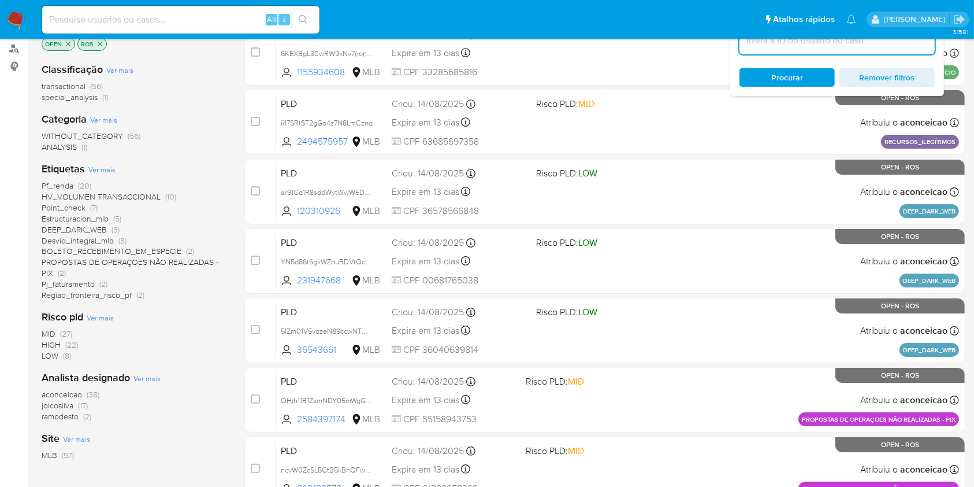
click at [90, 416] on span "(2)" at bounding box center [87, 416] width 8 height 12
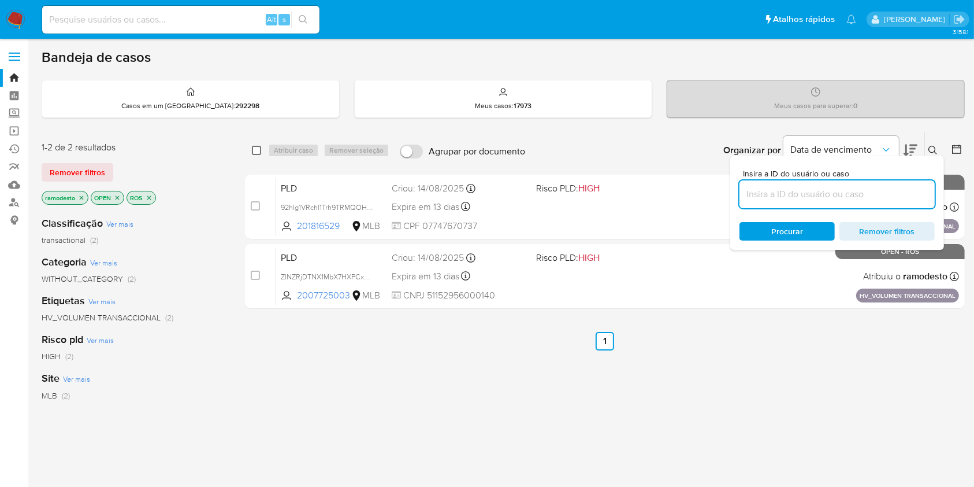
drag, startPoint x: 246, startPoint y: 139, endPoint x: 255, endPoint y: 144, distance: 10.9
click at [248, 141] on div "select-all-cases-checkbox Atribuir caso Remover seleção Agrupar por documento O…" at bounding box center [605, 150] width 720 height 36
click at [258, 147] on input "checkbox" at bounding box center [256, 150] width 9 height 9
checkbox input "true"
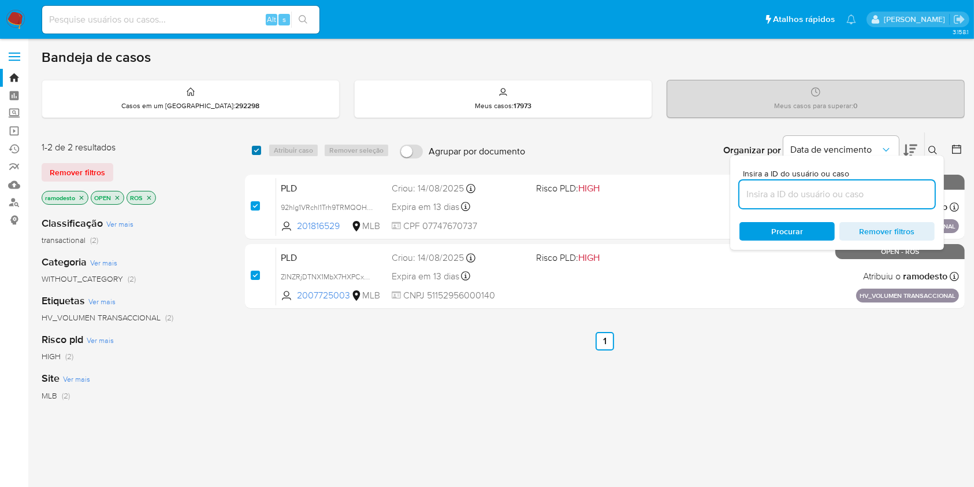
checkbox input "true"
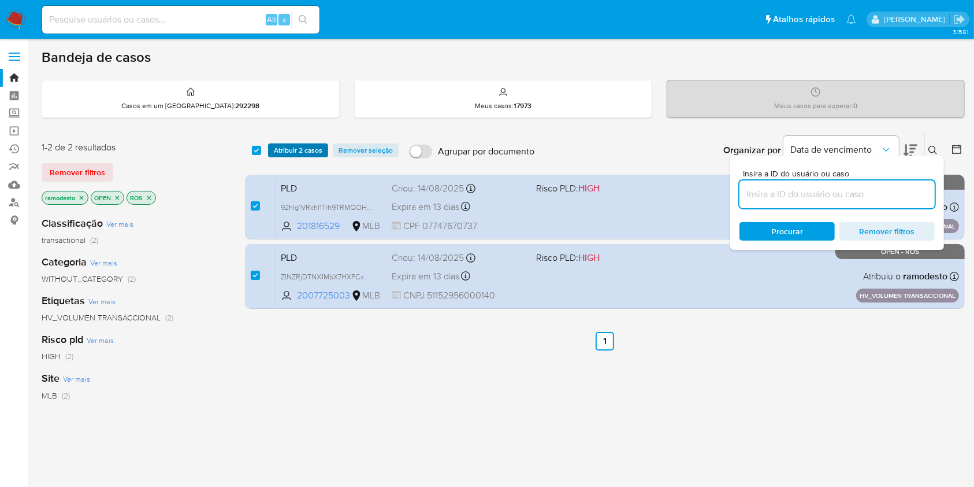
click at [307, 155] on span "Atribuir 2 casos" at bounding box center [298, 150] width 49 height 12
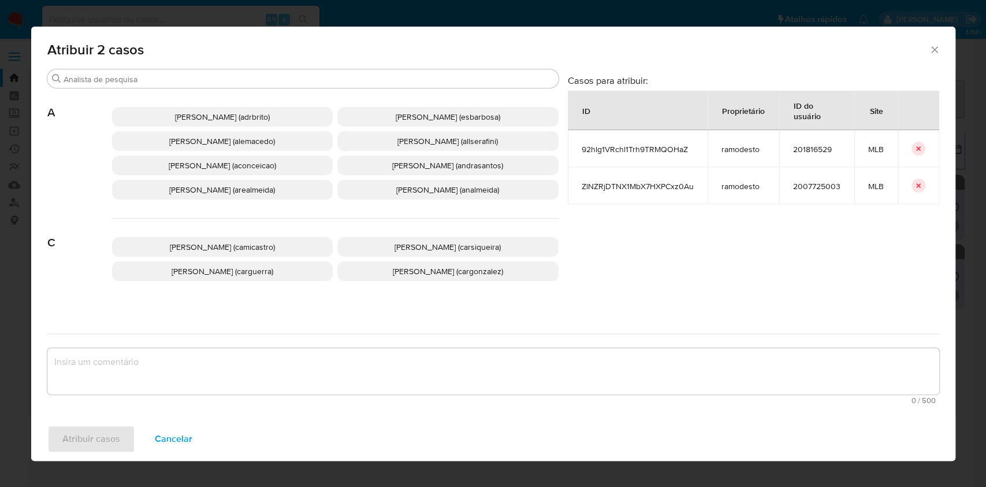
click at [259, 175] on div "Ana Cristina Da Conceicao (aconceicao)" at bounding box center [222, 165] width 221 height 20
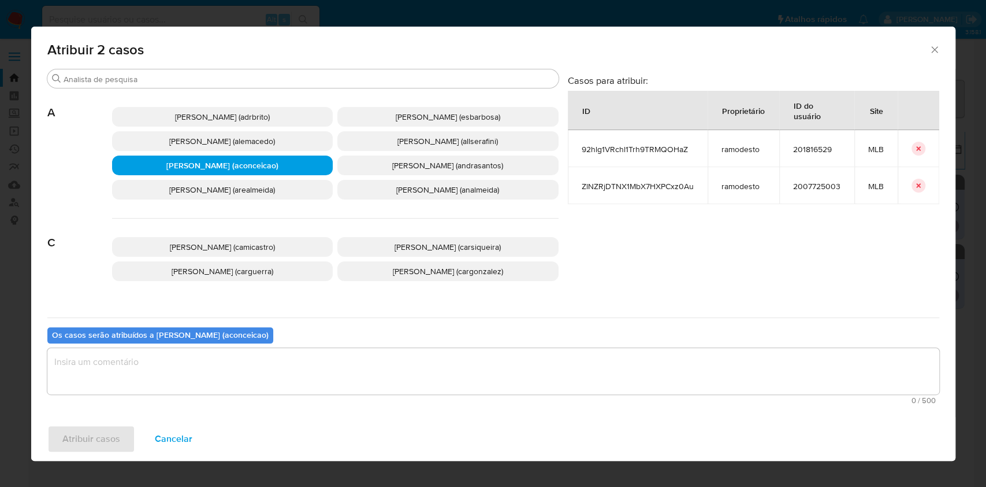
click at [378, 379] on textarea "assign-modal" at bounding box center [493, 371] width 892 height 46
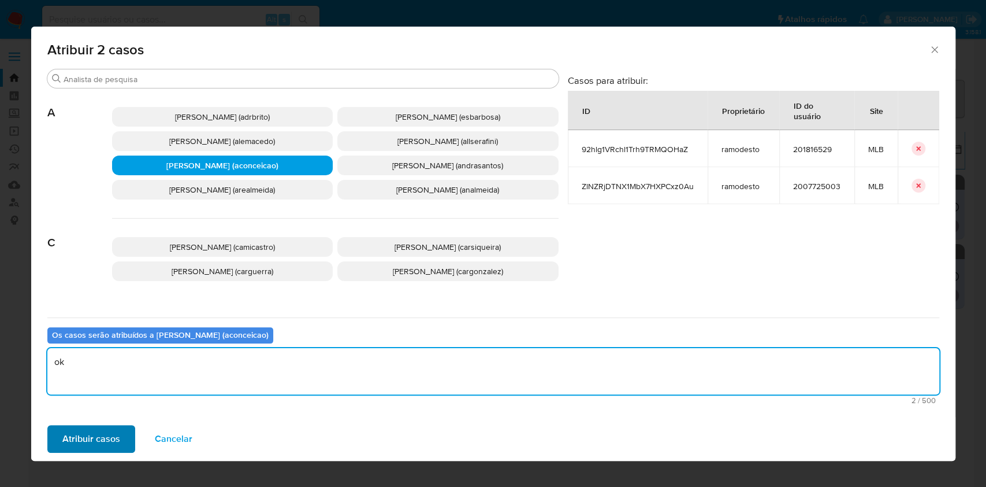
type textarea "ok"
click at [110, 430] on span "Atribuir casos" at bounding box center [91, 438] width 58 height 25
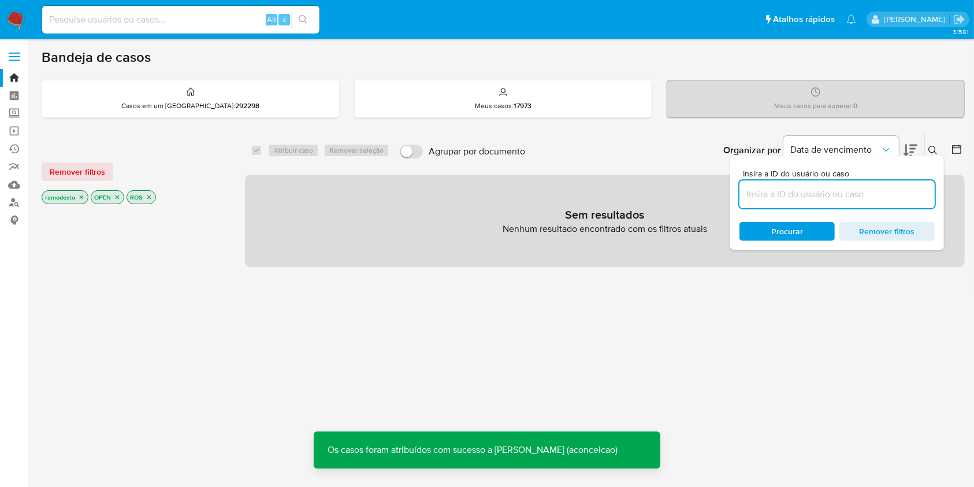
click at [81, 196] on icon "close-filter" at bounding box center [82, 197] width 4 height 4
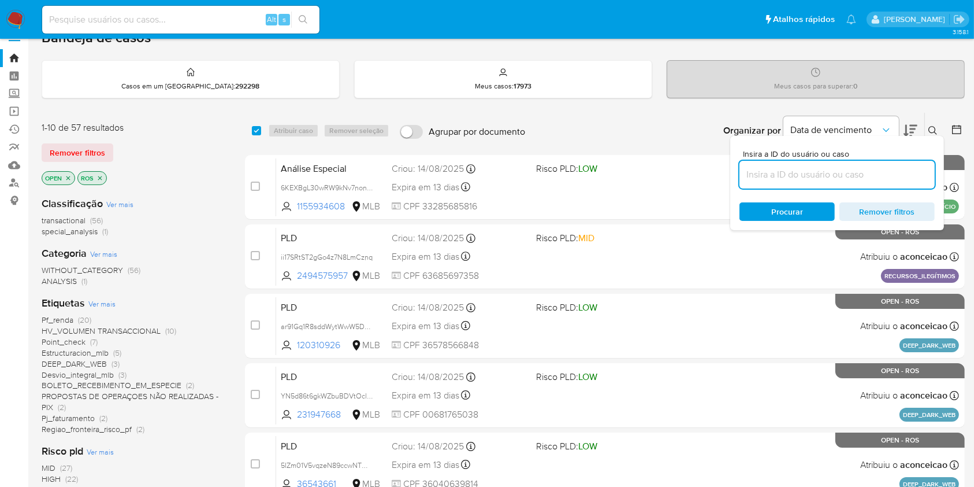
scroll to position [154, 0]
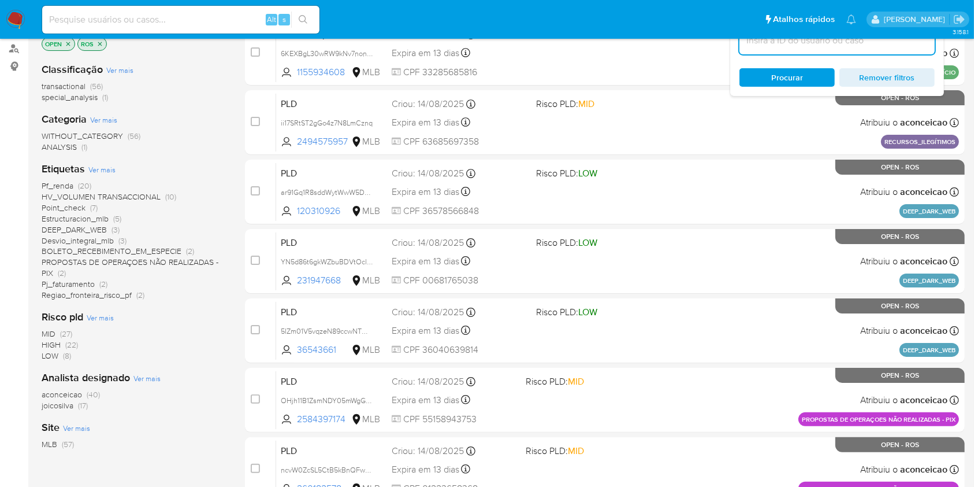
click at [90, 395] on span "(40)" at bounding box center [93, 394] width 13 height 12
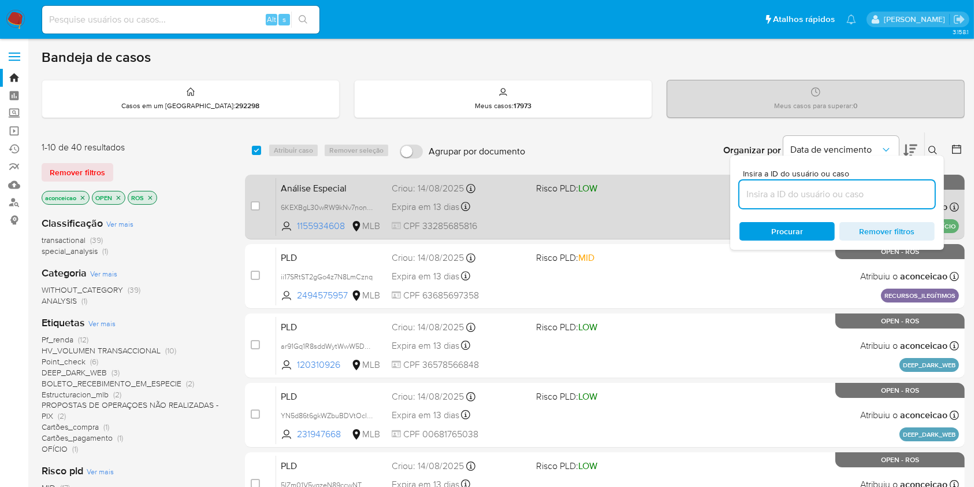
drag, startPoint x: 369, startPoint y: 205, endPoint x: 488, endPoint y: 192, distance: 120.3
click at [370, 206] on span "6KEXBgL30wRW9kNv7non2jDg" at bounding box center [331, 206] width 101 height 13
click at [517, 194] on div "Análise Especial 6KEXBgL30wRW9kNv7non2jDg Copiado Copiado 1155934608 MLB Risco …" at bounding box center [617, 206] width 683 height 58
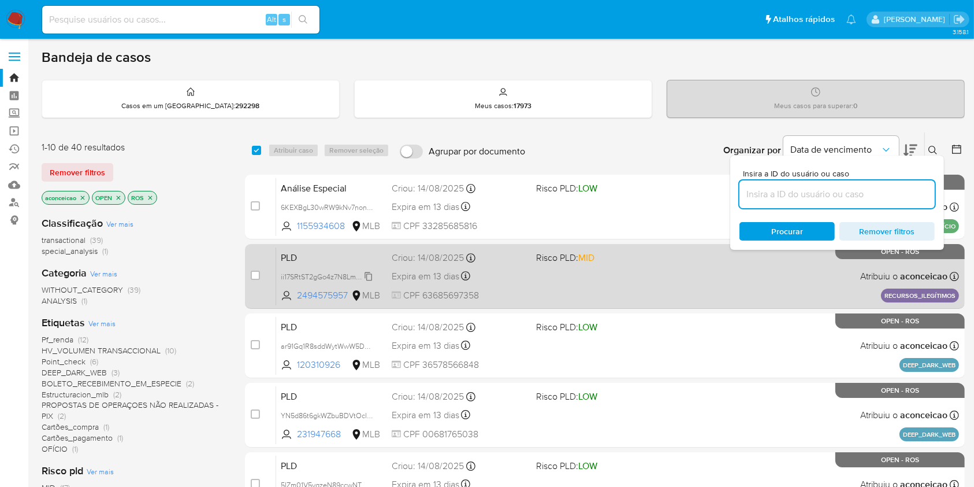
click at [369, 277] on span "ii17SRtST2gGo4z7N8LmCznq" at bounding box center [327, 275] width 92 height 13
click at [527, 295] on div "PLD ii17SRtST2gGo4z7N8LmCznq Copiado Copiado 2494575957 MLB Risco PLD: MID Crio…" at bounding box center [617, 276] width 683 height 58
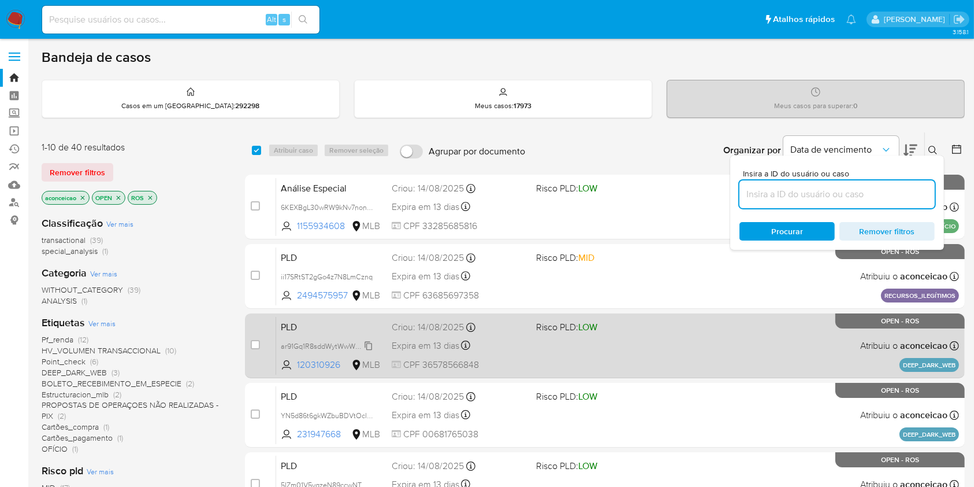
click at [369, 344] on span "ar91Gq1R8sddWytWwW5D4SCY" at bounding box center [332, 345] width 102 height 13
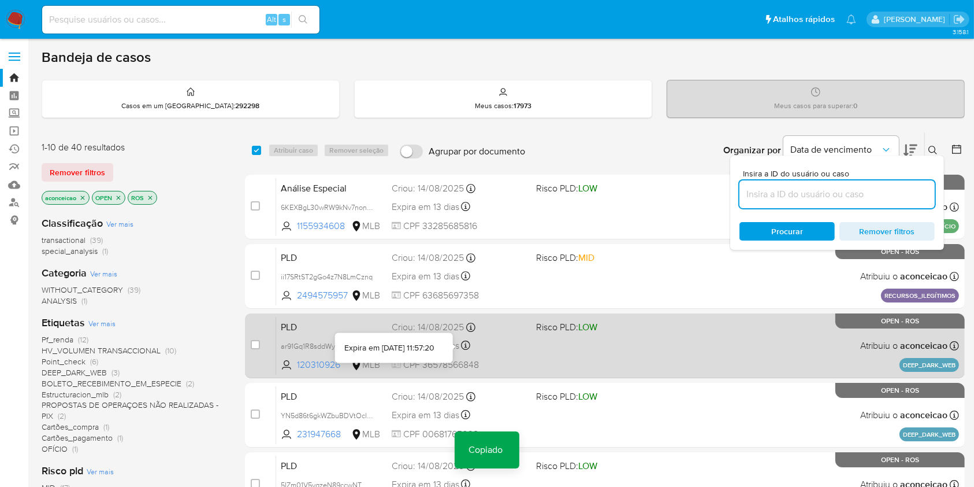
click at [483, 348] on div "Expira em 13 dias Expira em 28/09/2025 11:57:20" at bounding box center [459, 345] width 135 height 16
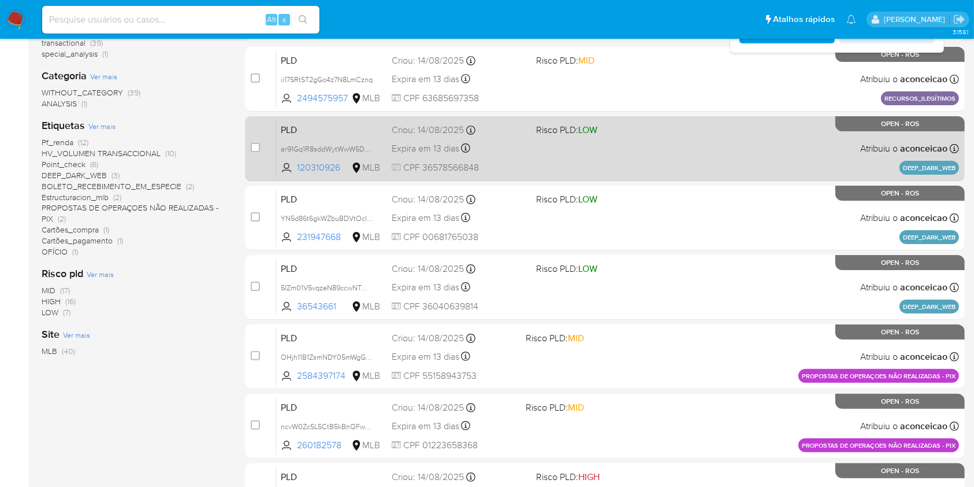
scroll to position [231, 0]
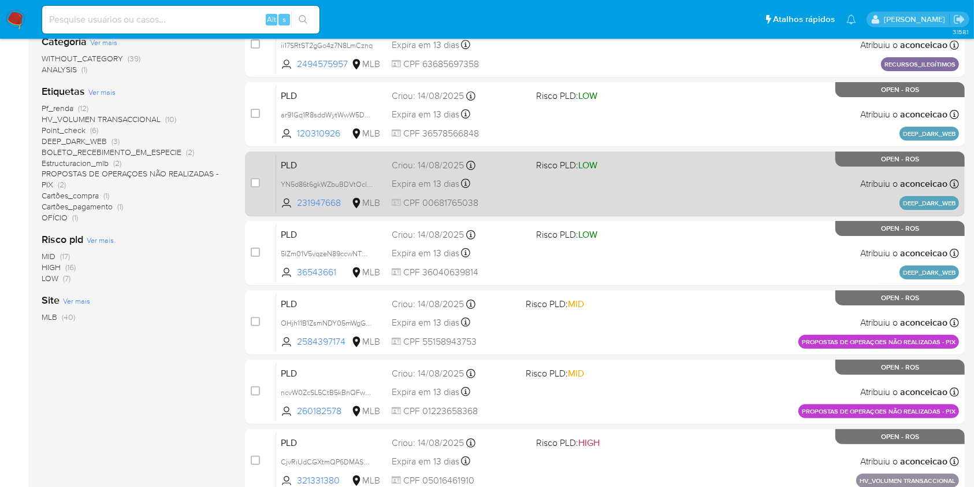
click at [374, 183] on span "YN5d86t6gkWZbuBDVtOclGyV" at bounding box center [332, 183] width 102 height 13
click at [574, 183] on div "PLD YN5d86t6gkWZbuBDVtOclGyV Copiado Copiado 231947668 MLB Risco PLD: LOW Criou…" at bounding box center [617, 183] width 683 height 58
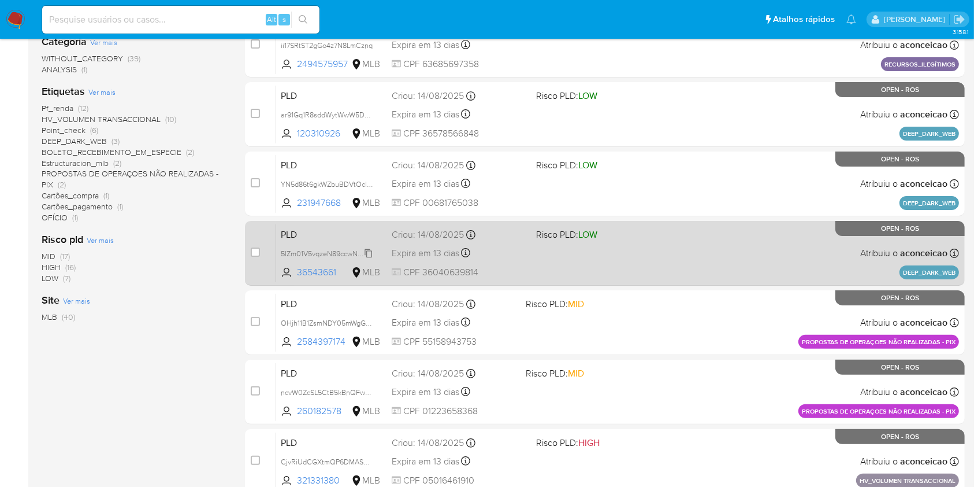
click at [371, 247] on span "5IZm01V5vqzeN89ccwNTWVQ7" at bounding box center [331, 252] width 101 height 13
click at [517, 262] on div "PLD 5IZm01V5vqzeN89ccwNTWVQ7 Copiado Copiado 36543661 MLB Risco PLD: LOW Criou:…" at bounding box center [617, 253] width 683 height 58
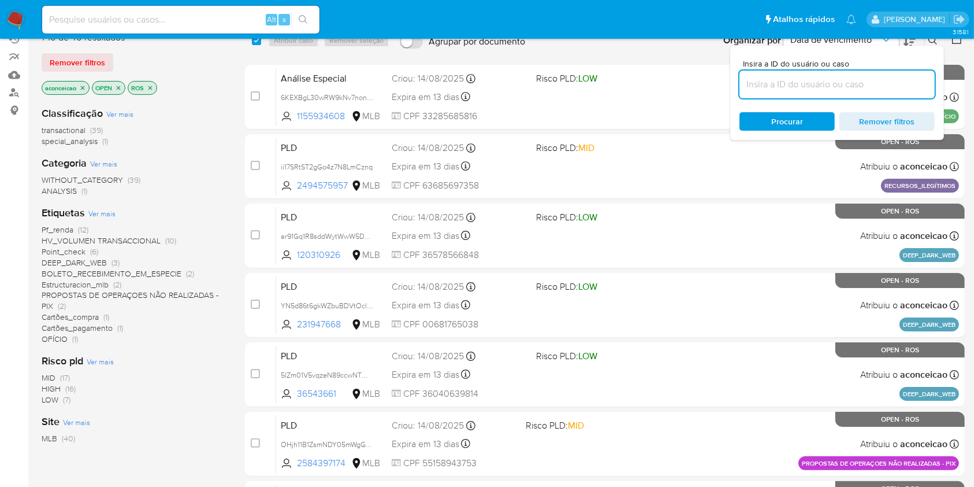
scroll to position [0, 0]
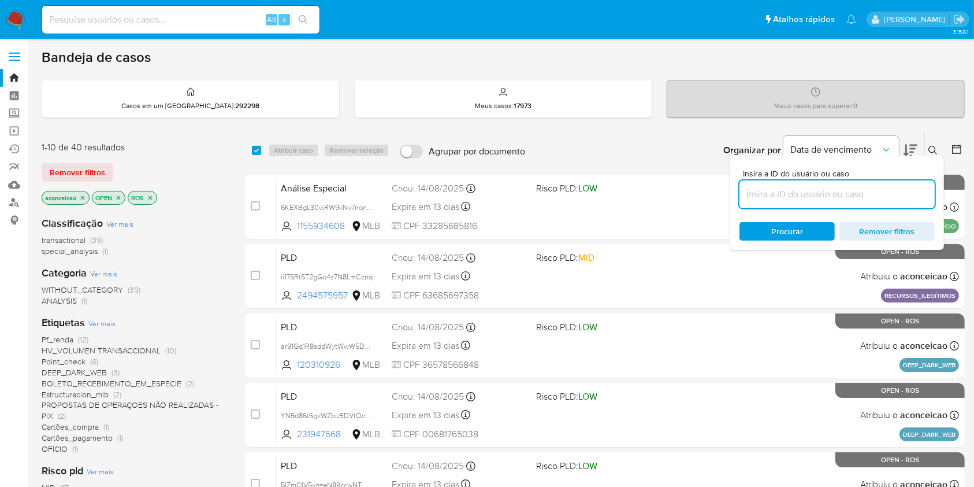
click at [83, 199] on icon "close-filter" at bounding box center [82, 197] width 7 height 7
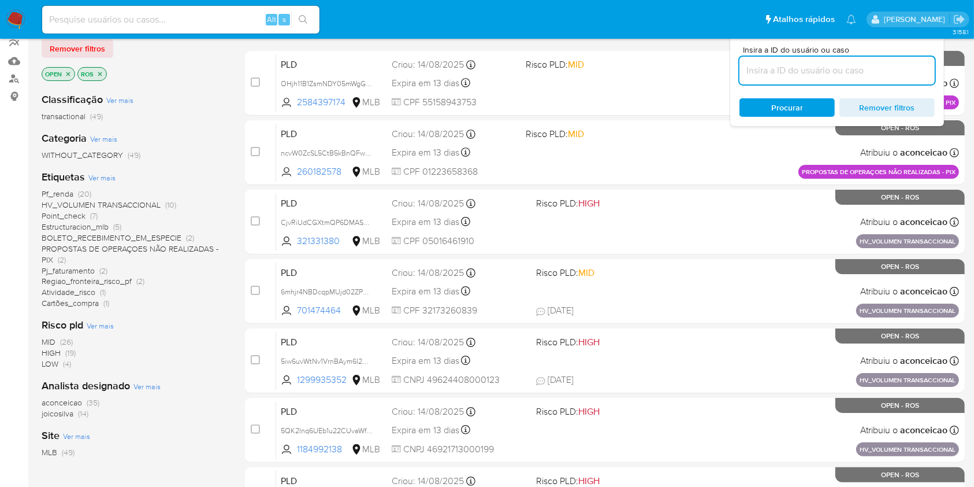
scroll to position [231, 0]
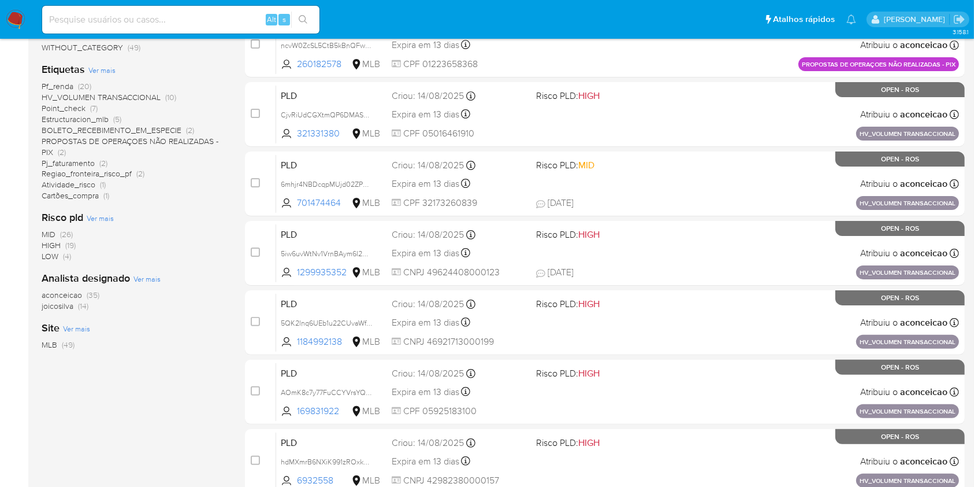
click at [95, 295] on span "(35)" at bounding box center [93, 295] width 13 height 12
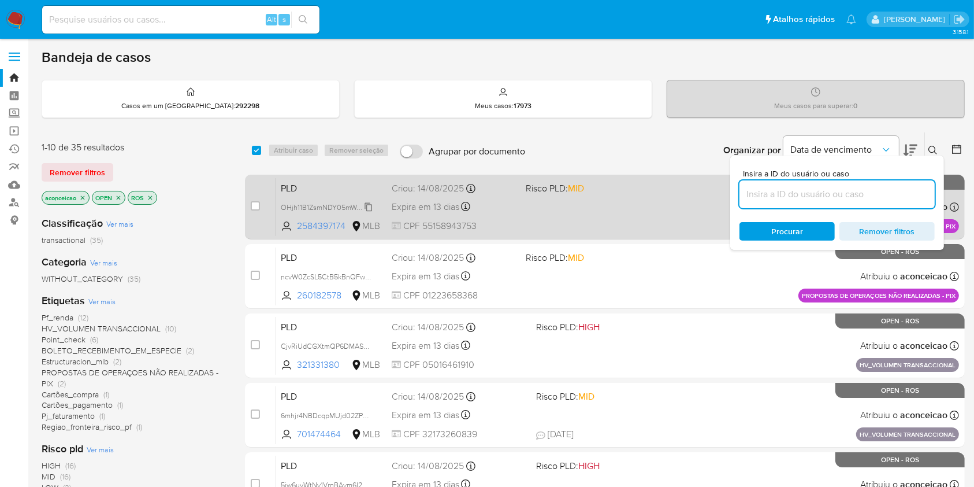
click at [372, 204] on span "OHjh11B1ZsmNDY05mWgG9kv7" at bounding box center [330, 206] width 99 height 13
click at [537, 198] on div "PLD OHjh11B1ZsmNDY05mWgG9kv7 Copiado Copiado 2584397174 MLB Risco PLD: MID Crio…" at bounding box center [617, 206] width 683 height 58
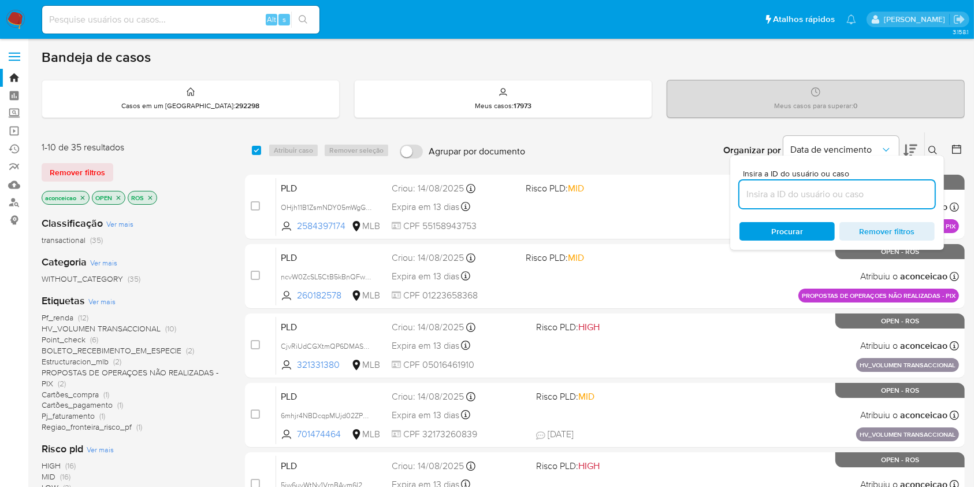
click at [82, 199] on icon "close-filter" at bounding box center [82, 197] width 7 height 7
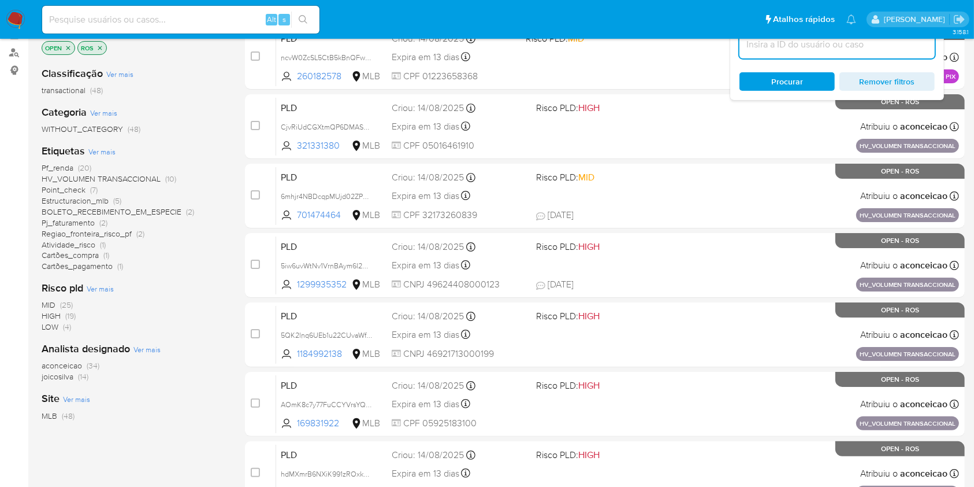
scroll to position [154, 0]
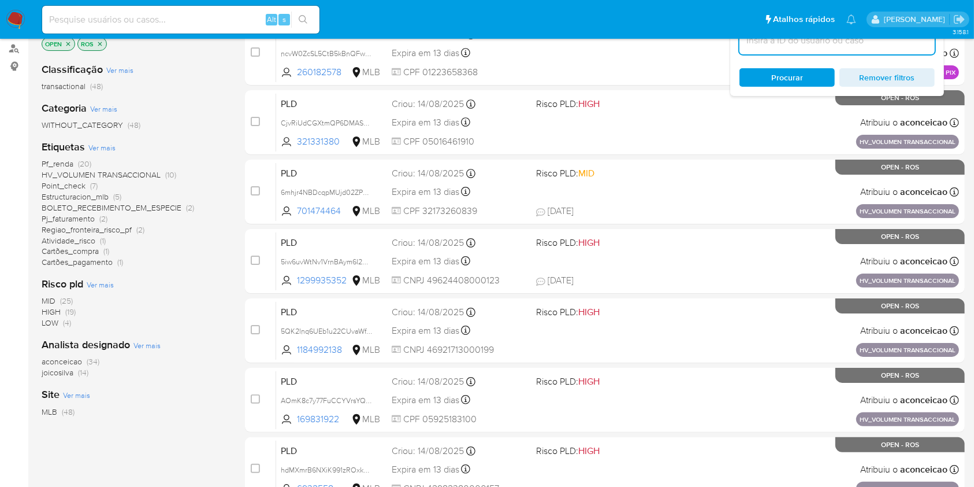
click at [93, 362] on span "(34)" at bounding box center [93, 361] width 13 height 12
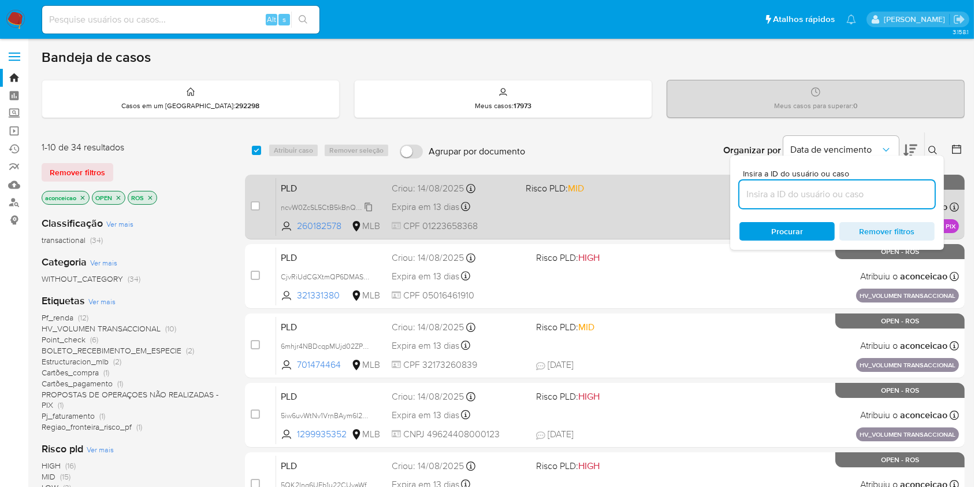
click at [368, 205] on span "ncvW0ZcSL5CtB5kBnQFw8zFz" at bounding box center [330, 206] width 99 height 13
click at [534, 205] on div "PLD ncvW0ZcSL5CtB5kBnQFw8zFz Copiado Copiado 260182578 MLB Risco PLD: MID Criou…" at bounding box center [617, 206] width 683 height 58
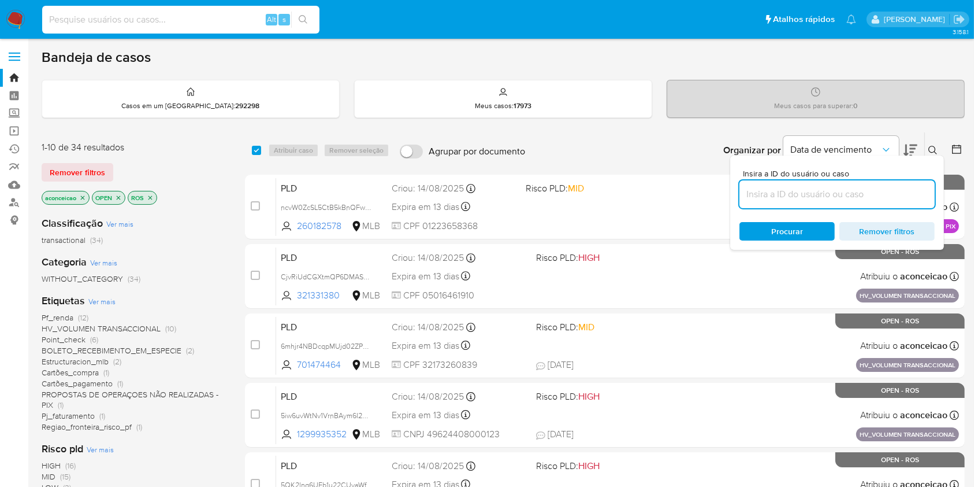
drag, startPoint x: 218, startPoint y: 12, endPoint x: 282, endPoint y: 18, distance: 63.8
click at [218, 13] on input at bounding box center [180, 19] width 277 height 15
paste input "GPmcAsavm26AAwoTy1ZVZdg9"
type input "GPmcAsavm26AAwoTy1ZVZdg9"
click at [304, 17] on icon "search-icon" at bounding box center [303, 19] width 9 height 9
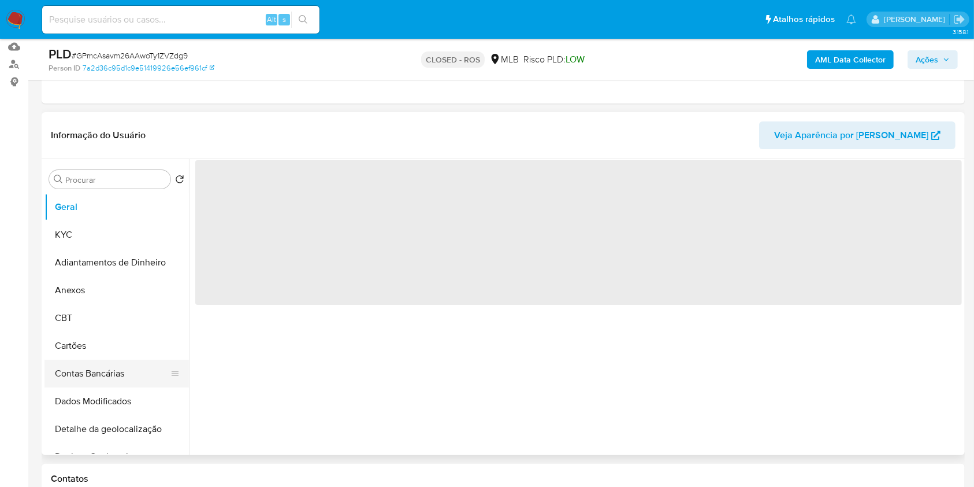
select select "10"
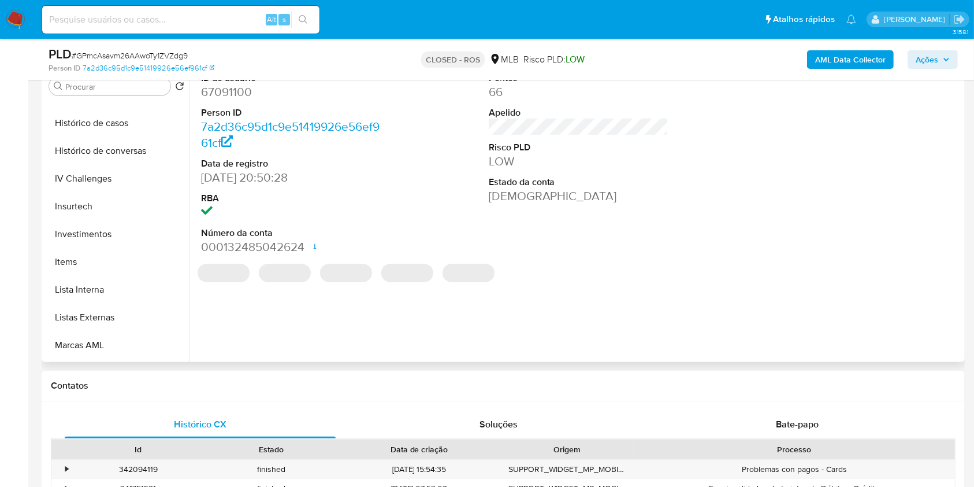
scroll to position [544, 0]
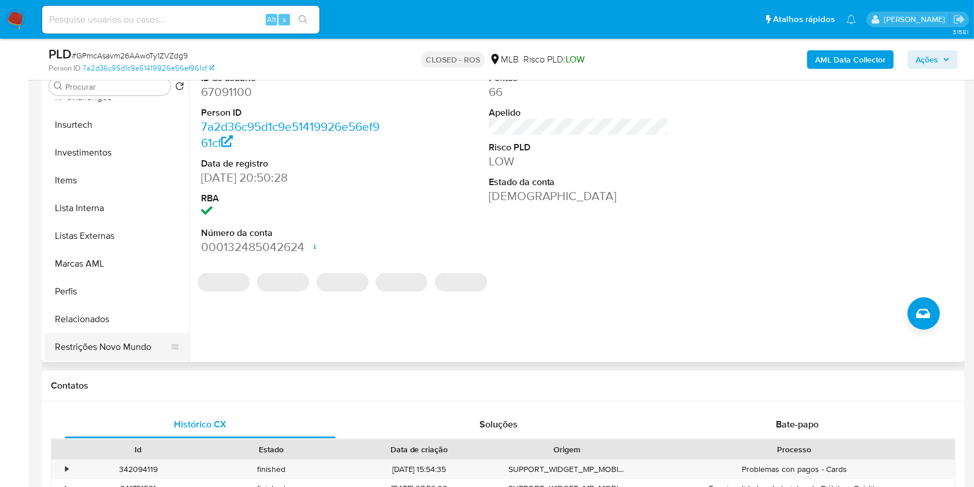
click at [90, 338] on button "Restrições Novo Mundo" at bounding box center [111, 347] width 135 height 28
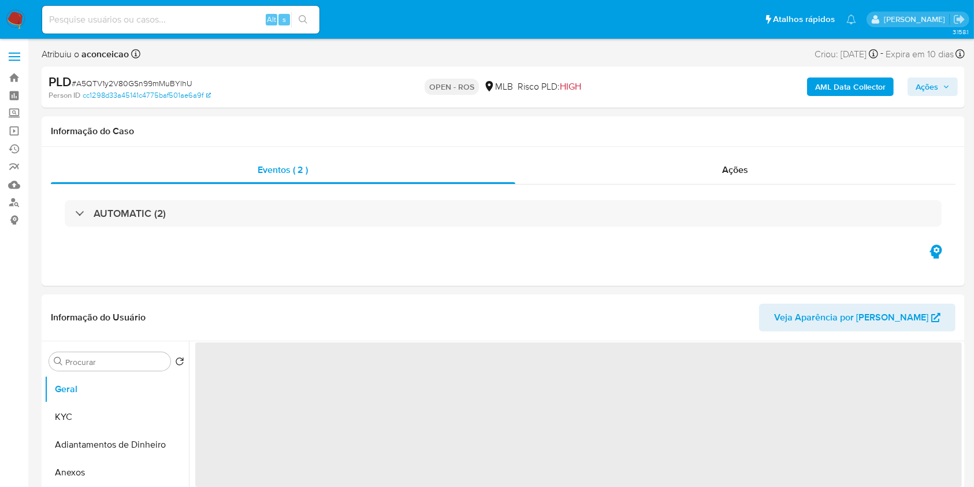
select select "10"
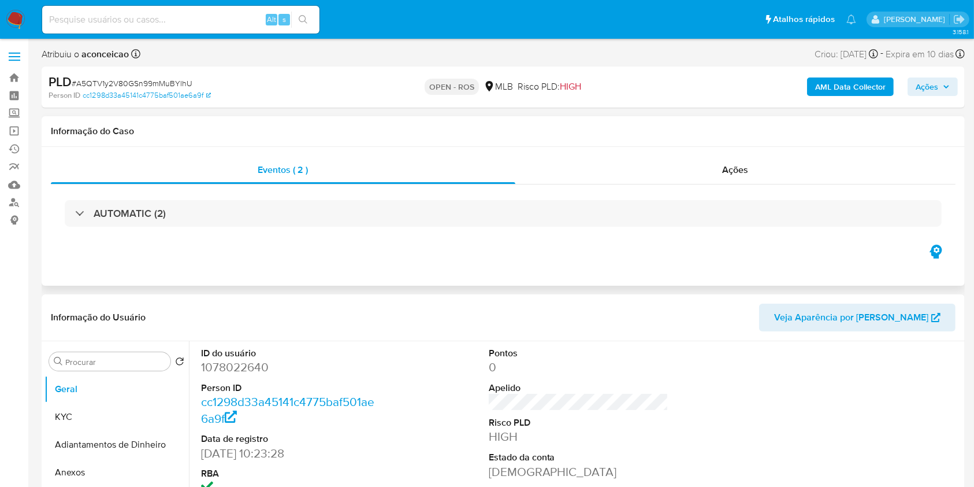
click at [737, 184] on div "Eventos ( 2 ) Ações AUTOMATIC (2)" at bounding box center [503, 199] width 905 height 86
drag, startPoint x: 730, startPoint y: 178, endPoint x: 710, endPoint y: 181, distance: 21.0
click at [730, 178] on div "Ações" at bounding box center [735, 170] width 440 height 28
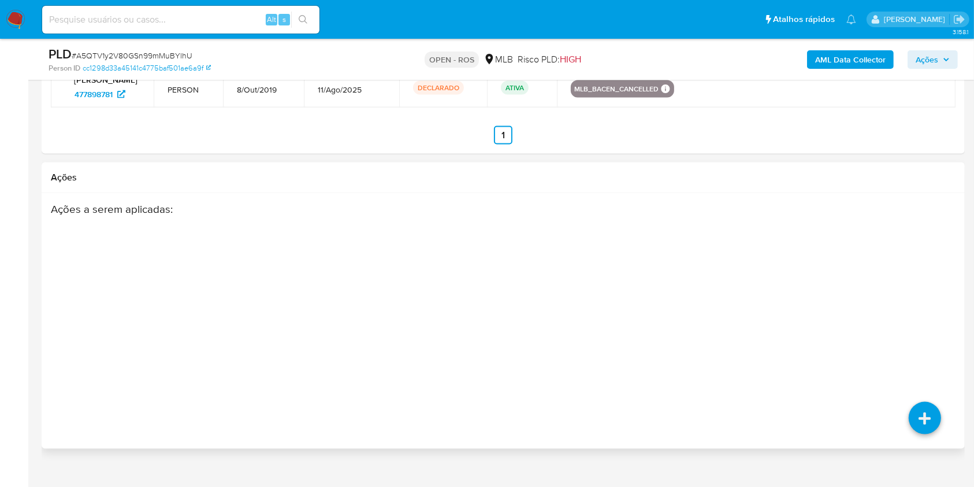
scroll to position [1742, 0]
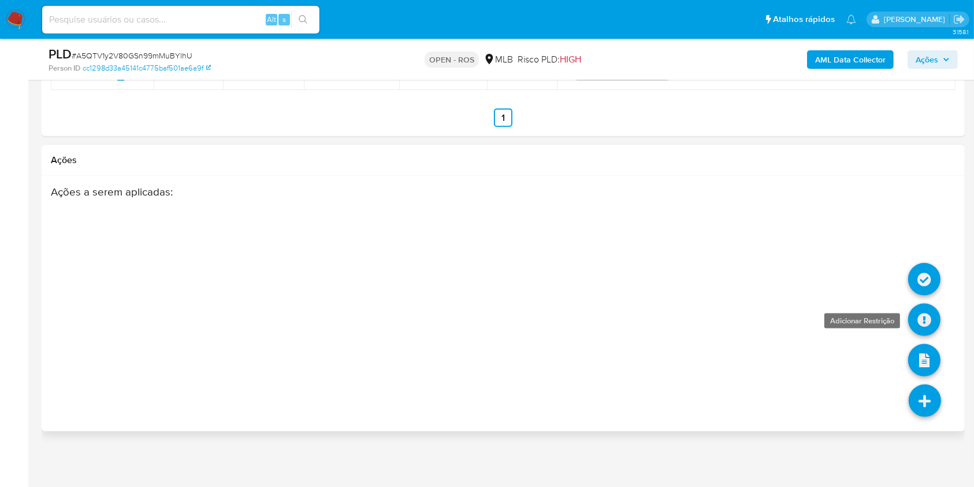
click at [911, 323] on icon at bounding box center [924, 319] width 32 height 32
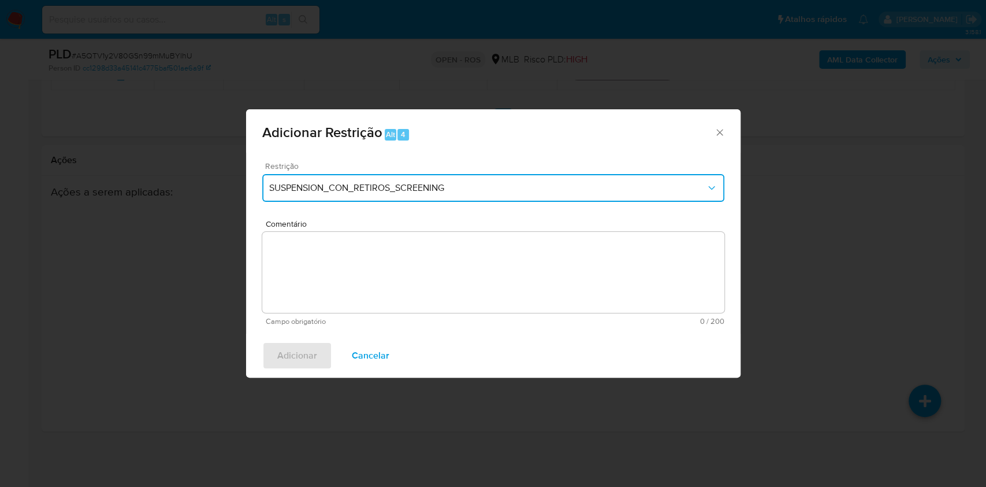
click at [330, 194] on button "SUSPENSION_CON_RETIROS_SCREENING" at bounding box center [493, 188] width 462 height 28
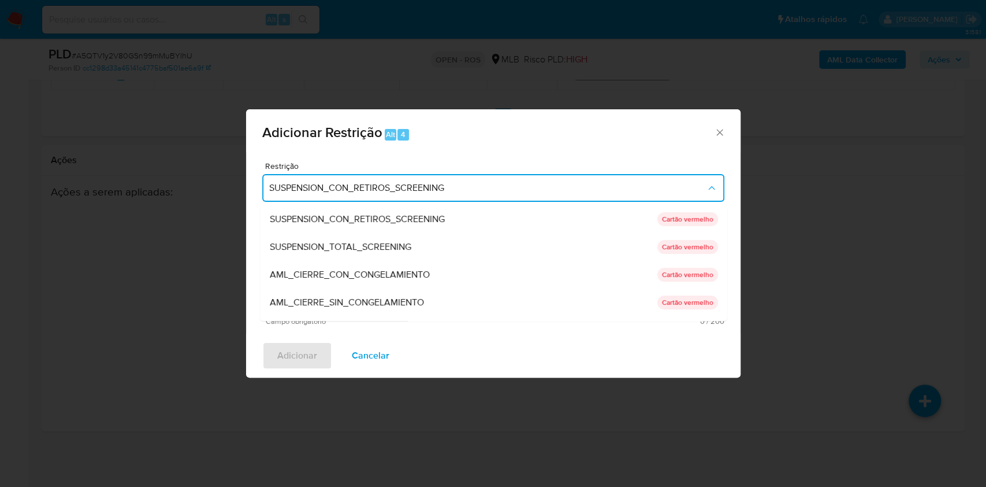
drag, startPoint x: 419, startPoint y: 294, endPoint x: 483, endPoint y: 293, distance: 63.6
click at [420, 294] on div "AML_CIERRE_SIN_CONGELAMIENTO" at bounding box center [463, 302] width 388 height 28
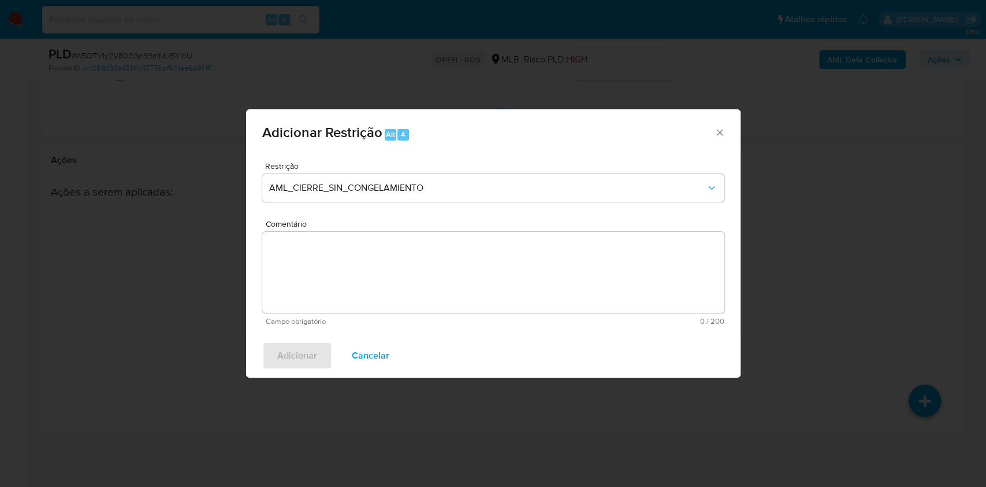
click at [549, 259] on textarea "Comentário" at bounding box center [493, 272] width 462 height 81
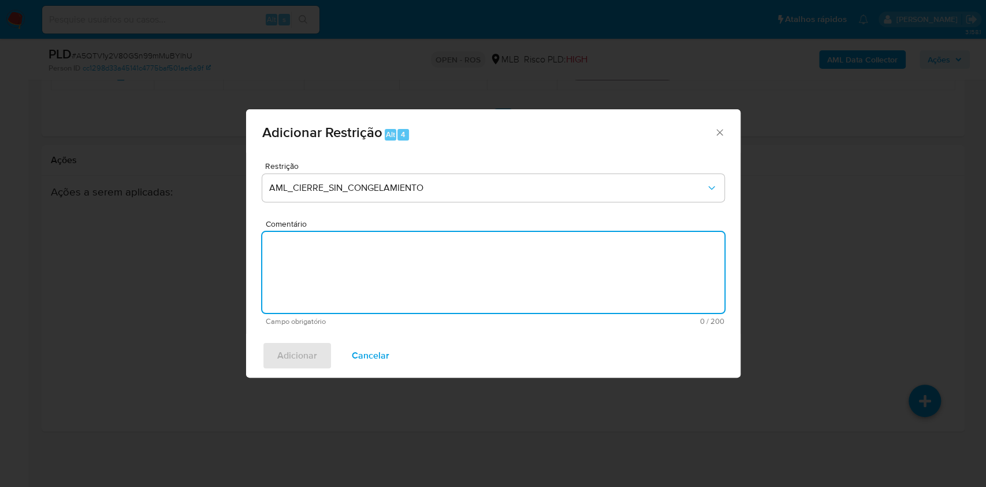
paste textarea "Deliberação para encerrar o relacionamento. NÃO INFORMAR AO USUÁRIO QUE SE TRAT…"
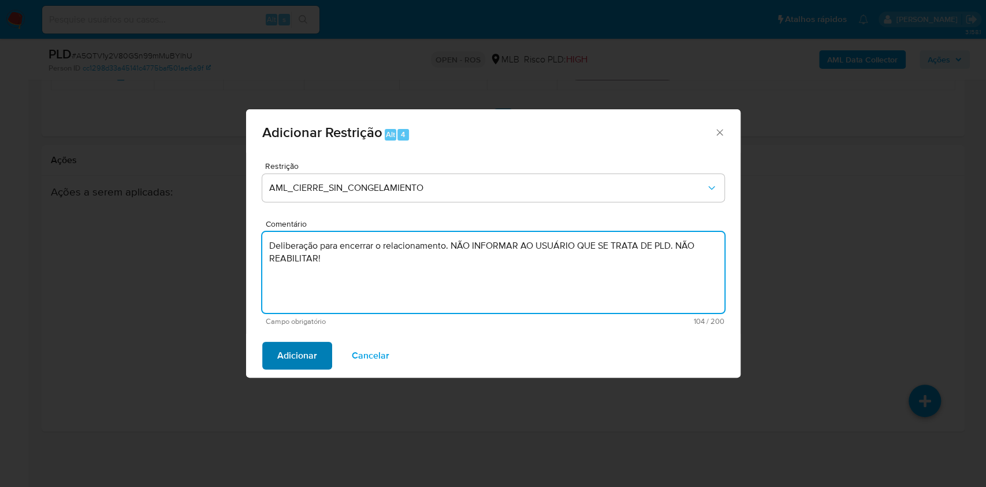
type textarea "Deliberação para encerrar o relacionamento. NÃO INFORMAR AO USUÁRIO QUE SE TRAT…"
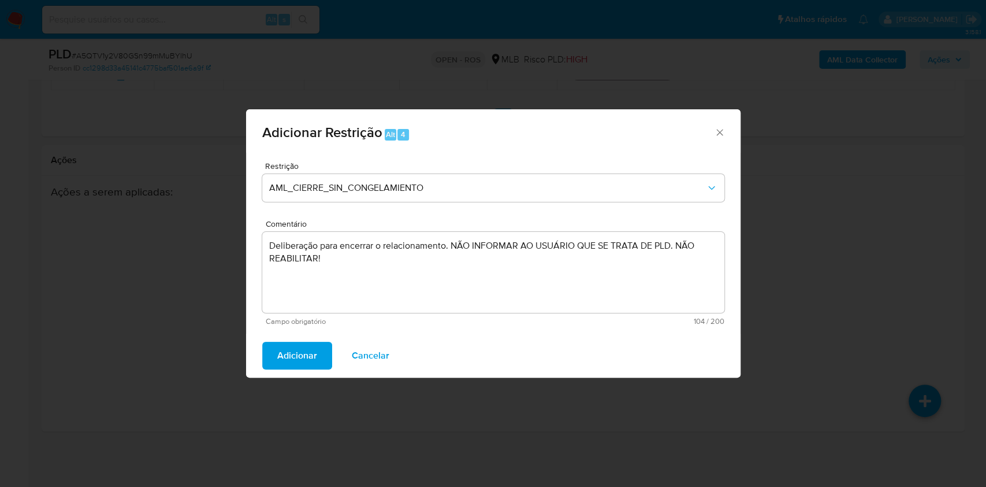
click at [307, 362] on span "Adicionar" at bounding box center [297, 355] width 40 height 25
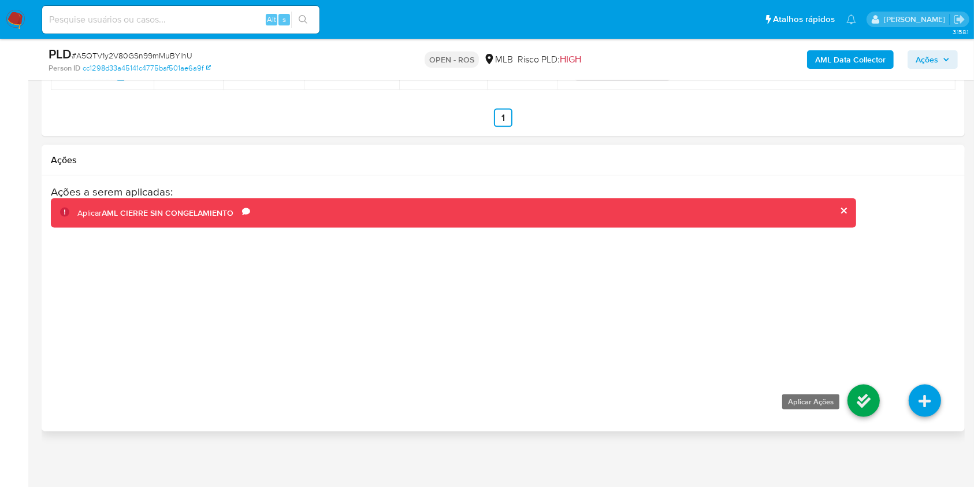
click at [861, 392] on icon at bounding box center [864, 400] width 32 height 32
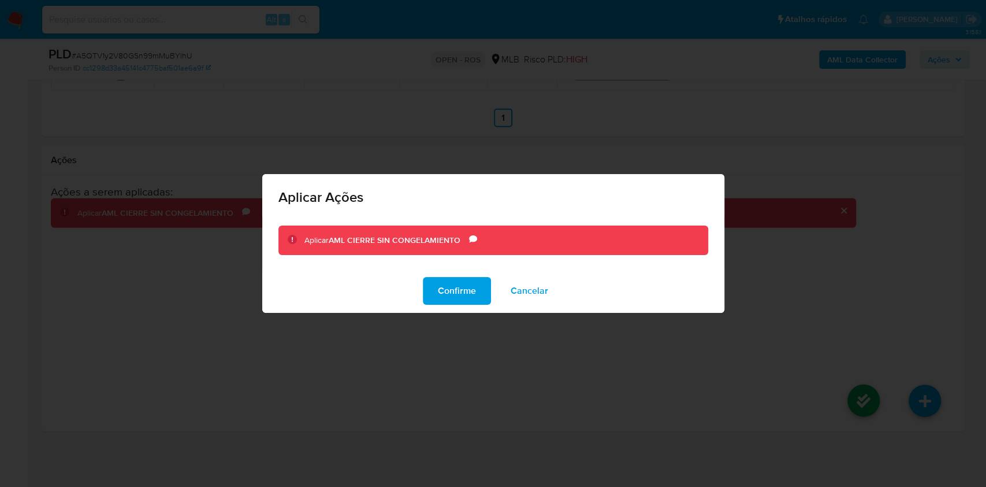
drag, startPoint x: 473, startPoint y: 287, endPoint x: 513, endPoint y: 278, distance: 40.8
click at [476, 288] on button "Confirme" at bounding box center [457, 291] width 68 height 28
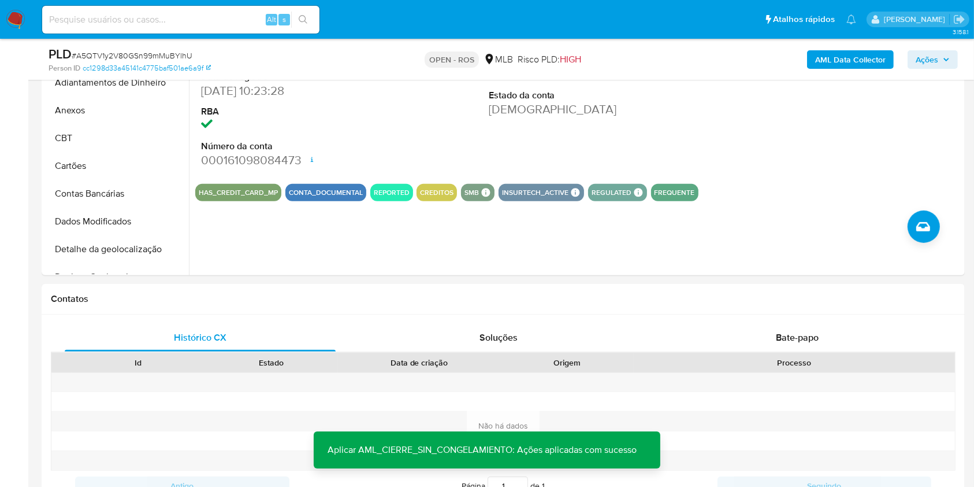
scroll to position [388, 0]
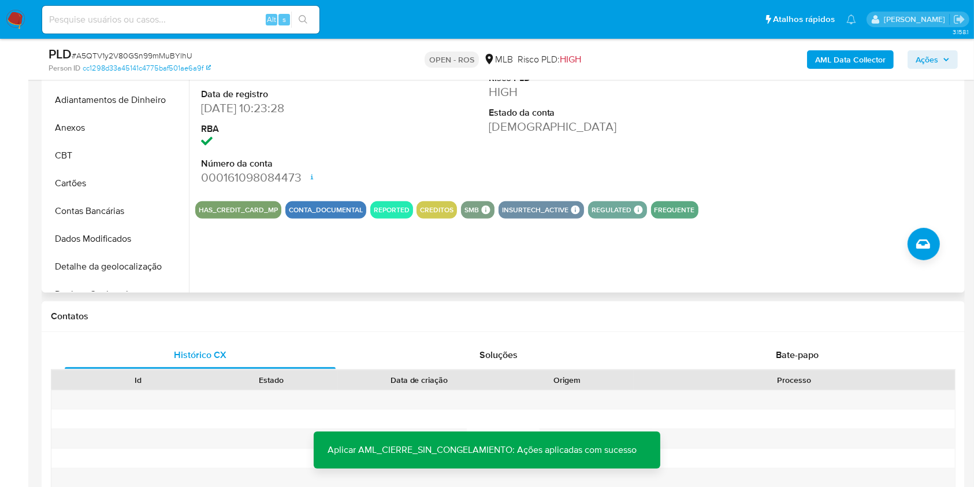
drag, startPoint x: 106, startPoint y: 127, endPoint x: 376, endPoint y: 105, distance: 270.8
click at [112, 128] on button "Anexos" at bounding box center [116, 128] width 144 height 28
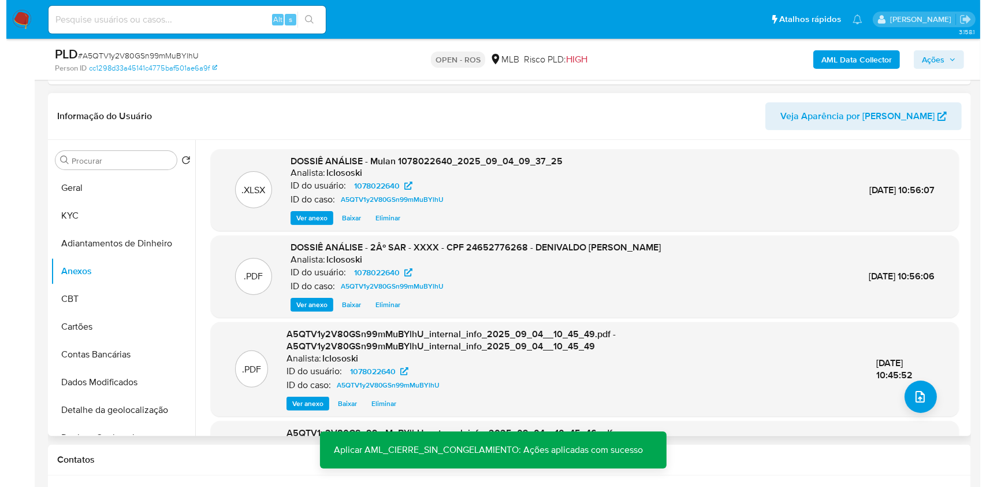
scroll to position [235, 0]
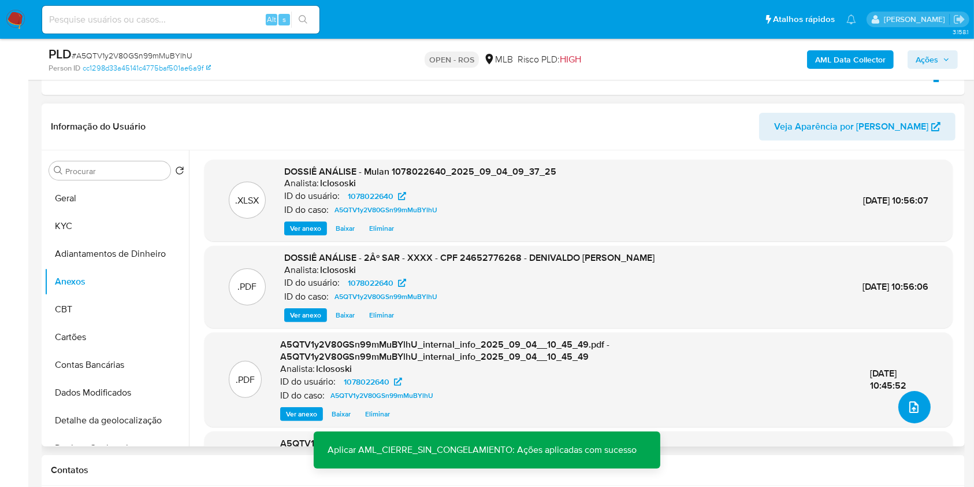
click at [910, 400] on icon "upload-file" at bounding box center [914, 407] width 14 height 14
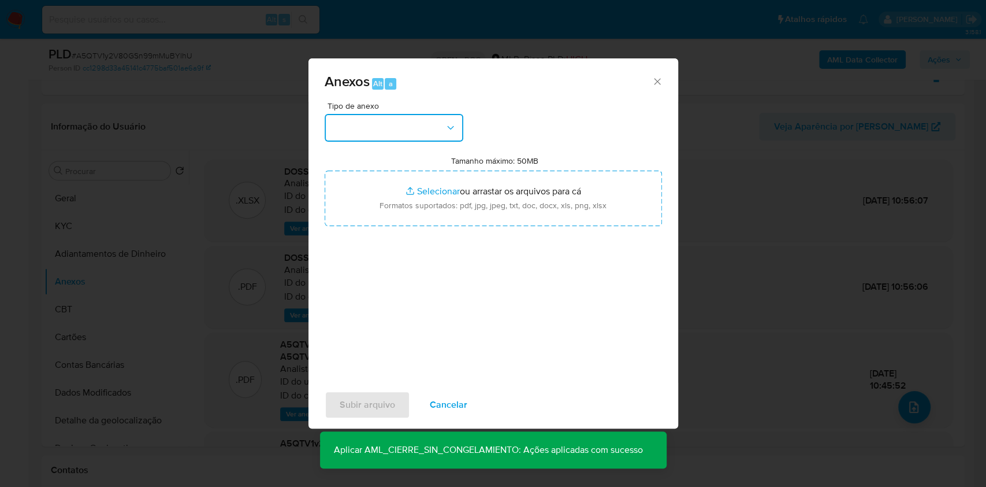
drag, startPoint x: 410, startPoint y: 122, endPoint x: 414, endPoint y: 137, distance: 15.6
click at [413, 124] on button "button" at bounding box center [394, 128] width 139 height 28
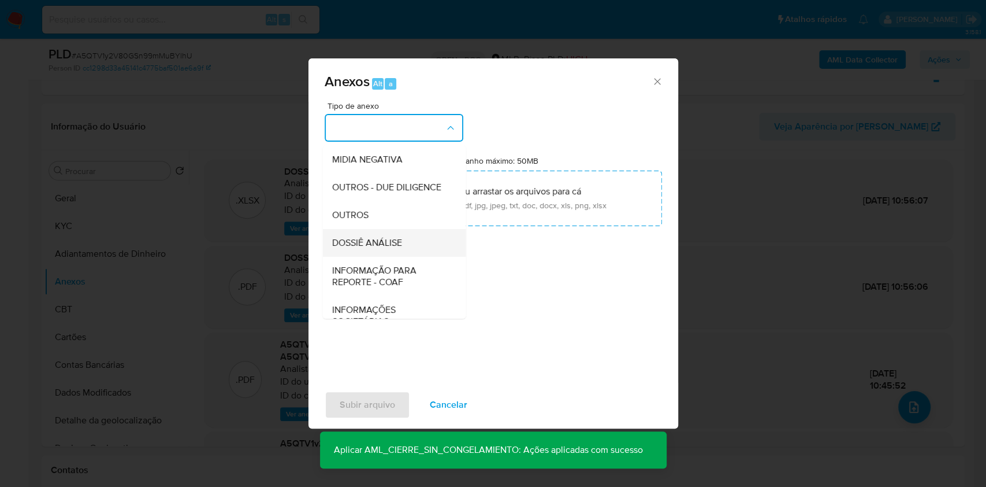
scroll to position [177, 0]
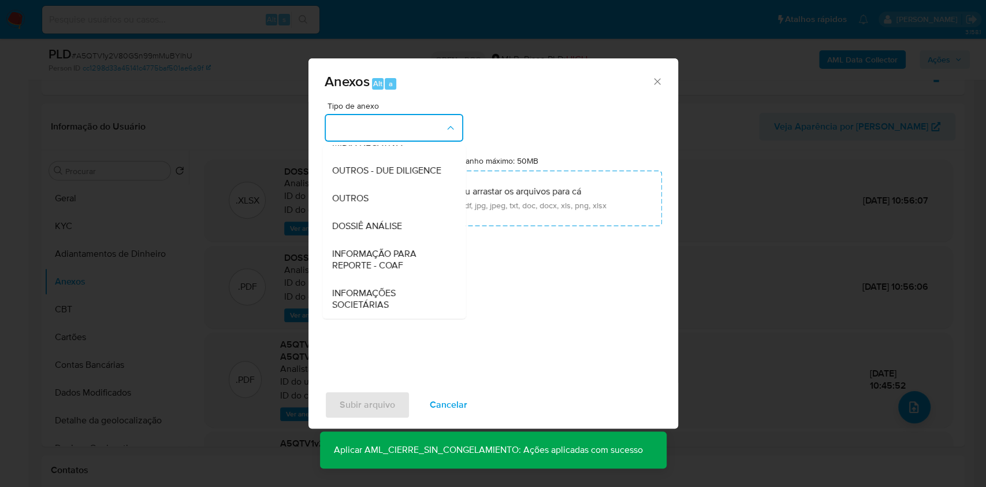
drag, startPoint x: 369, startPoint y: 196, endPoint x: 629, endPoint y: 77, distance: 286.0
click at [370, 195] on div "OUTROS" at bounding box center [391, 198] width 118 height 28
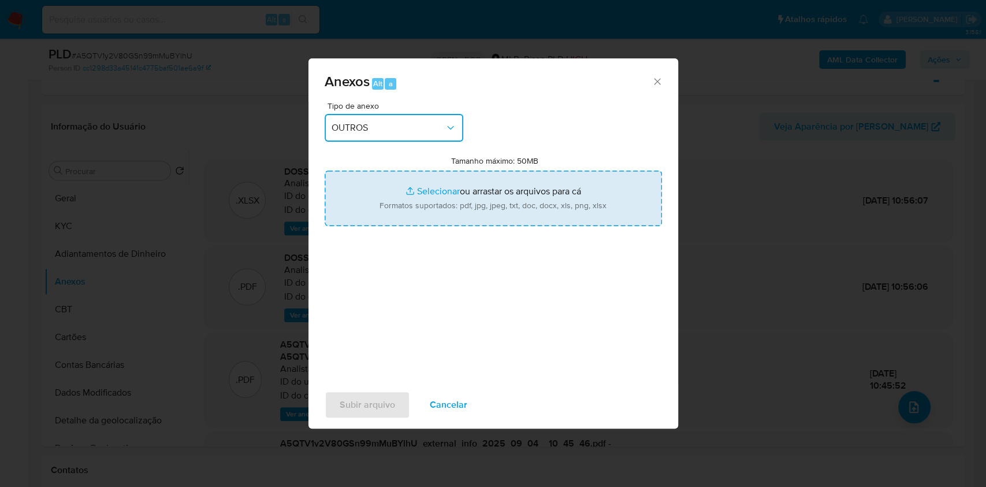
type input "C:\fakepath\2º SAR - A5QTV1y2V80GSn99mMuBYlhU- CPF 24652776268 - DENIVALDO CIPR…"
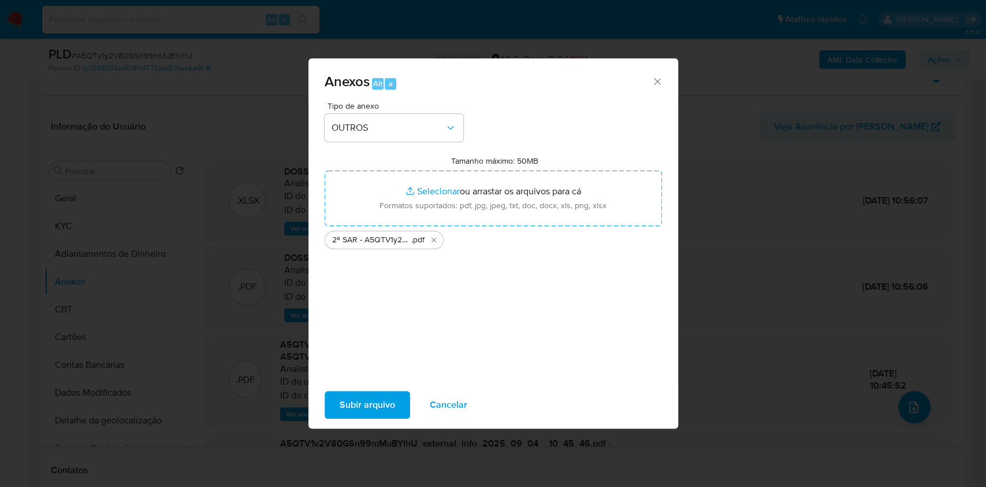
click at [380, 405] on span "Subir arquivo" at bounding box center [367, 404] width 55 height 25
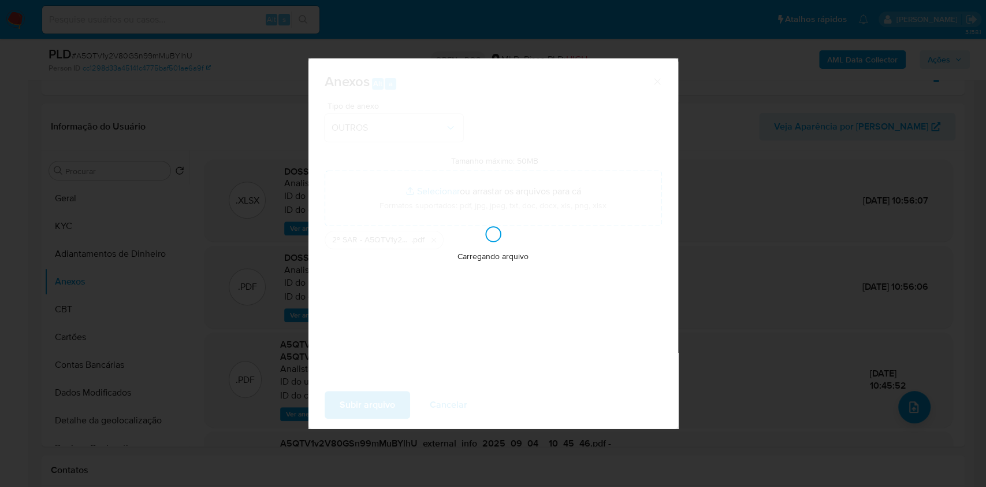
click at [828, 140] on div "Anexos Alt a Tipo de anexo OUTROS Tamanho máximo: 50MB Selecionar arquivos Sele…" at bounding box center [493, 243] width 986 height 487
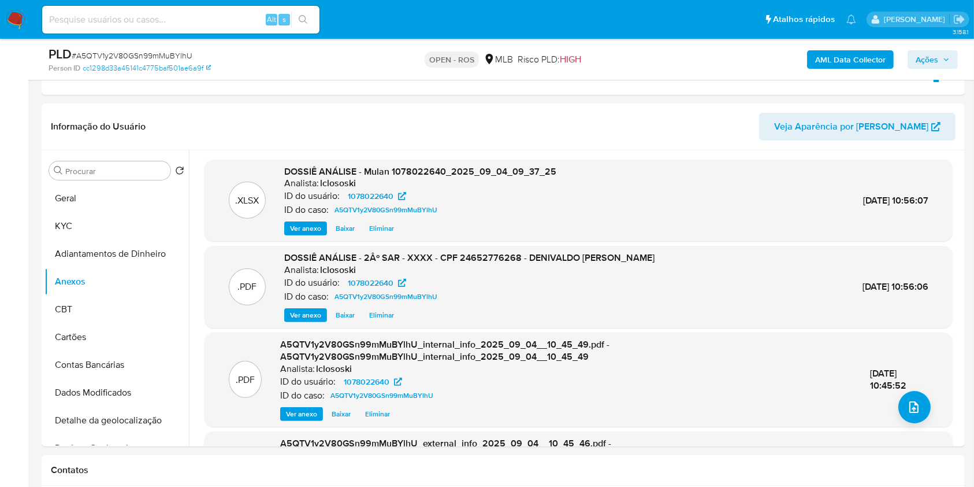
drag, startPoint x: 931, startPoint y: 54, endPoint x: 918, endPoint y: 56, distance: 13.5
click at [931, 54] on span "Ações" at bounding box center [927, 59] width 23 height 18
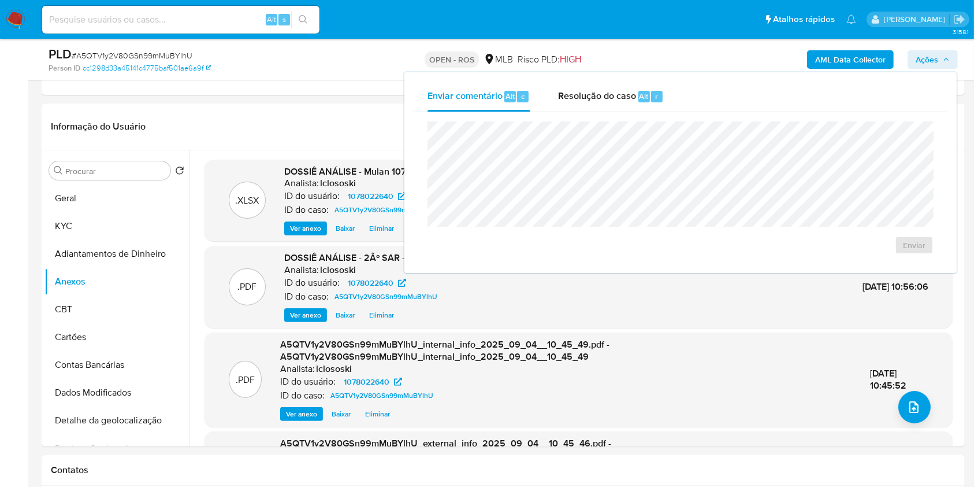
drag, startPoint x: 595, startPoint y: 99, endPoint x: 596, endPoint y: 113, distance: 13.4
click at [595, 100] on span "Resolução do caso" at bounding box center [597, 95] width 78 height 13
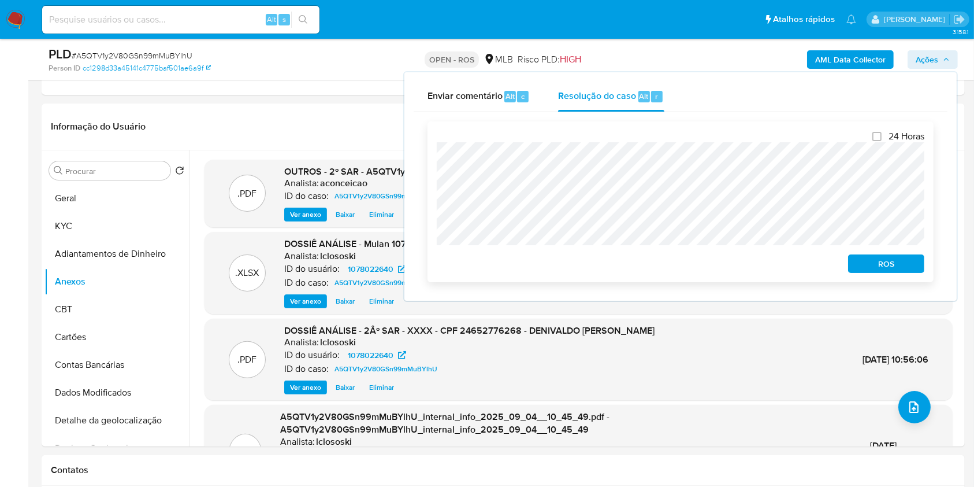
click at [920, 260] on button "ROS" at bounding box center [886, 263] width 76 height 18
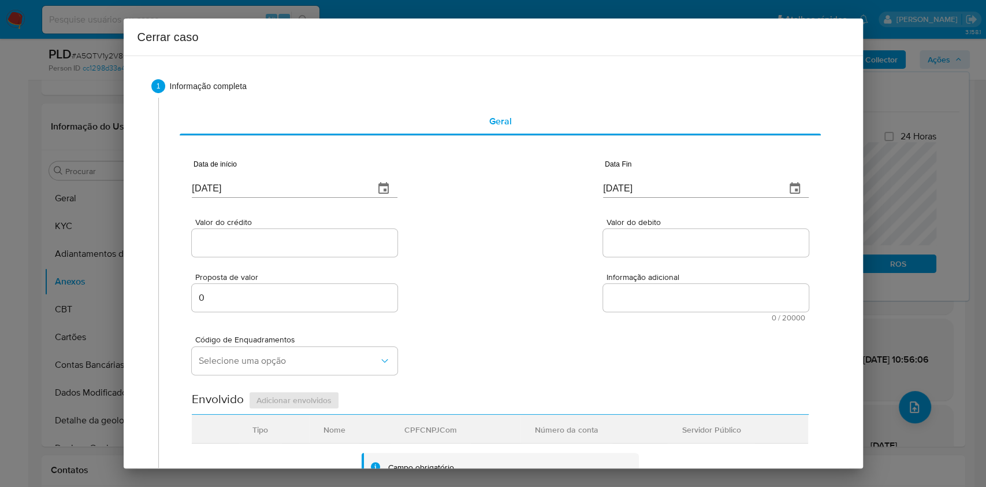
click at [305, 190] on input "[DATE]" at bounding box center [278, 188] width 173 height 18
paste input "01/07"
click at [305, 190] on input "[DATE]" at bounding box center [278, 188] width 173 height 18
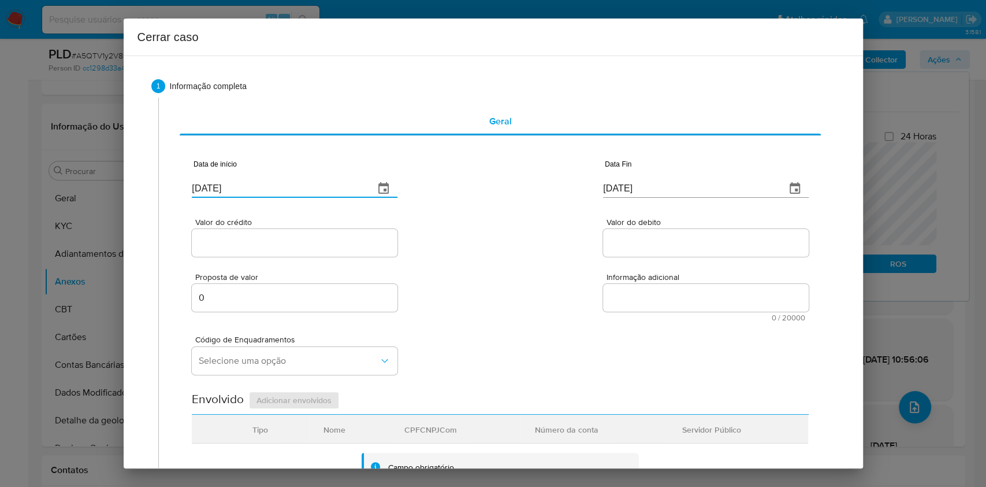
type input "[DATE]"
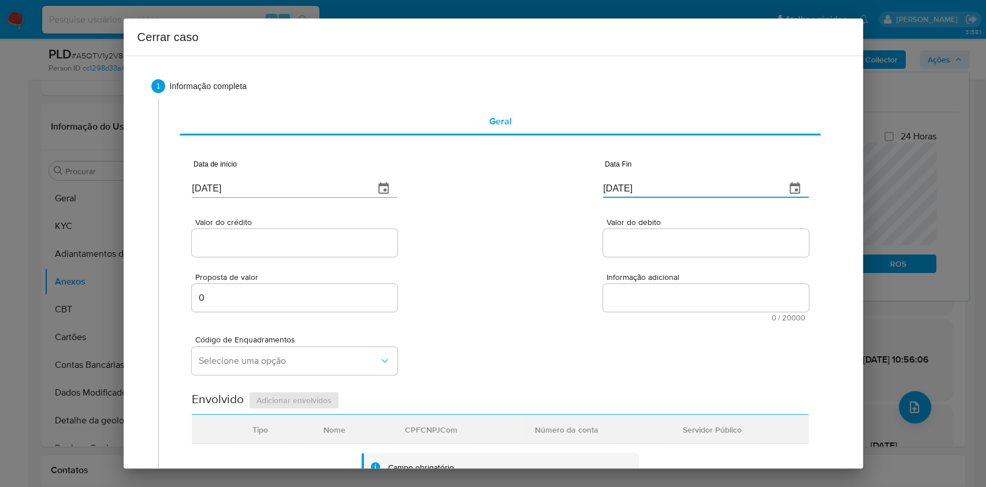
click at [643, 183] on input "[DATE]" at bounding box center [689, 188] width 173 height 18
click at [642, 183] on input "[DATE]" at bounding box center [689, 188] width 173 height 18
paste input "03"
click at [642, 183] on input "[DATE]" at bounding box center [689, 188] width 173 height 18
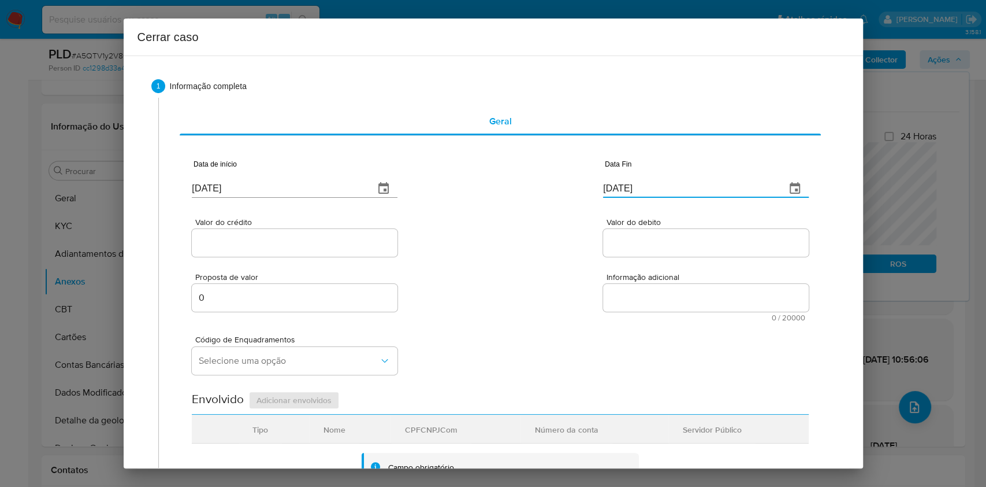
type input "[DATE]"
click at [311, 244] on input "Valor do crédito" at bounding box center [295, 242] width 206 height 15
paste input "R$1.621.156"
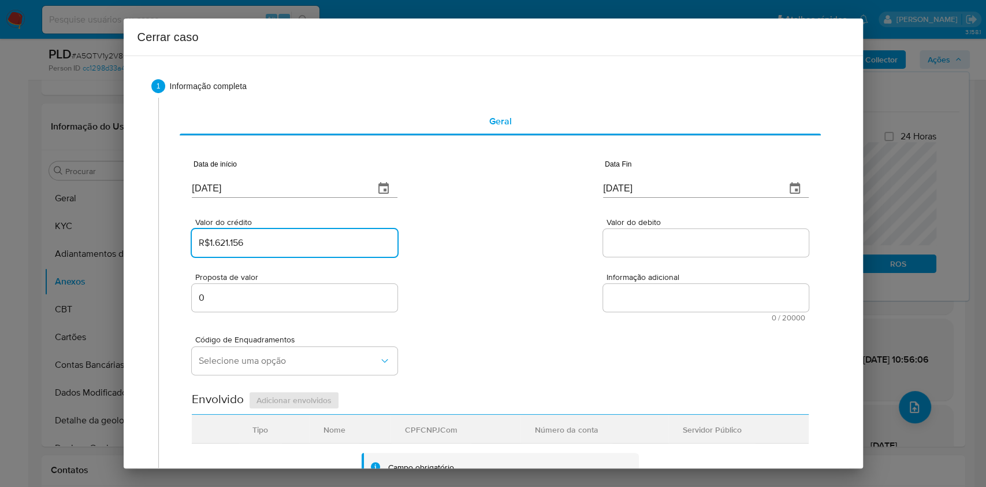
type input "R$1.621.156"
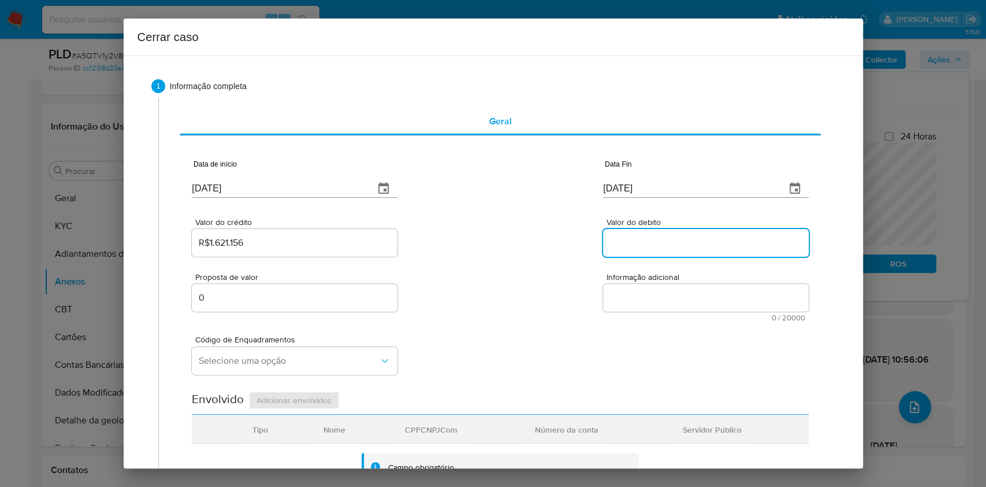
click at [631, 250] on input "Valor do debito" at bounding box center [706, 242] width 206 height 15
paste input "R$1.608.224"
type input "R$1.608.224"
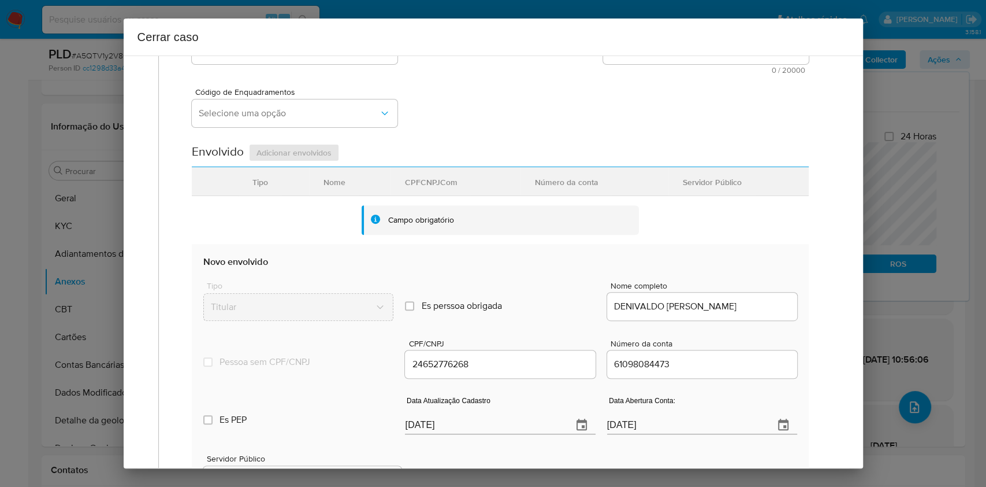
scroll to position [455, 0]
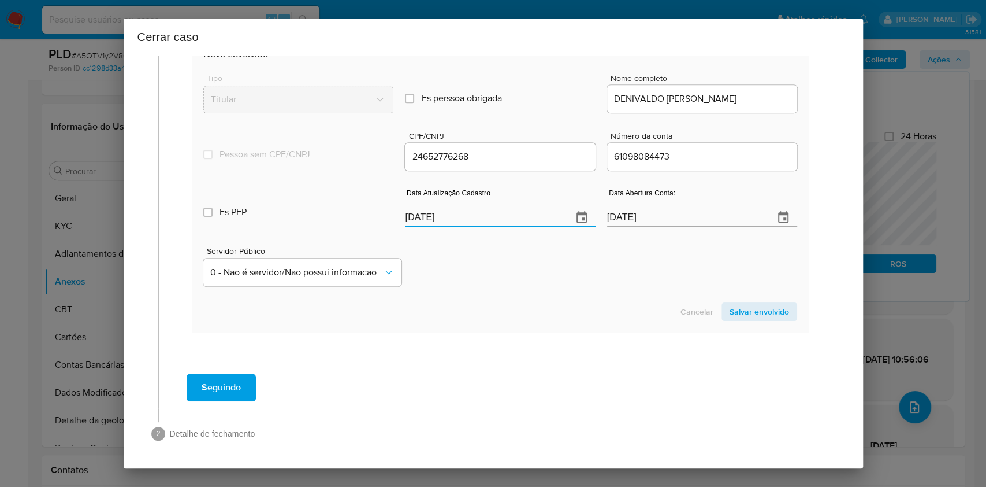
click at [484, 215] on input "[DATE]" at bounding box center [484, 217] width 158 height 18
paste input "9/08"
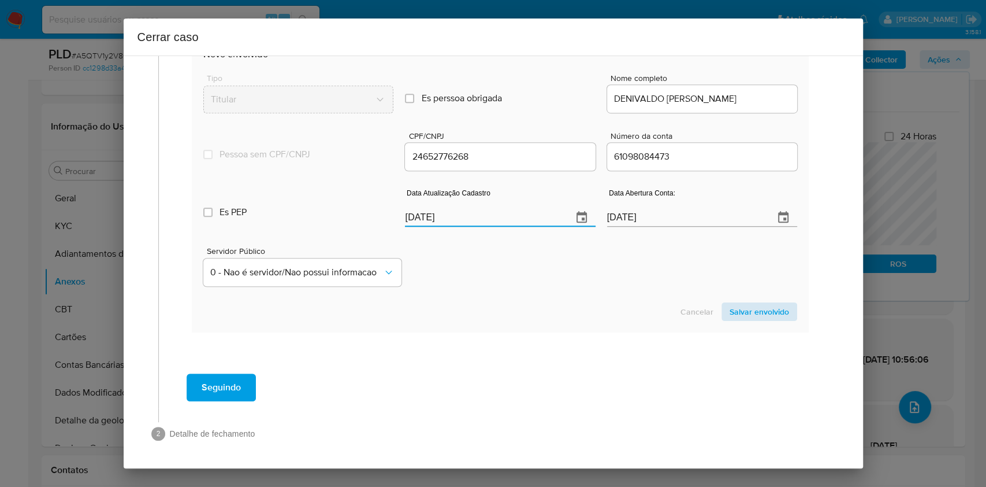
type input "[DATE]"
click at [736, 304] on span "Salvar envolvido" at bounding box center [760, 311] width 60 height 16
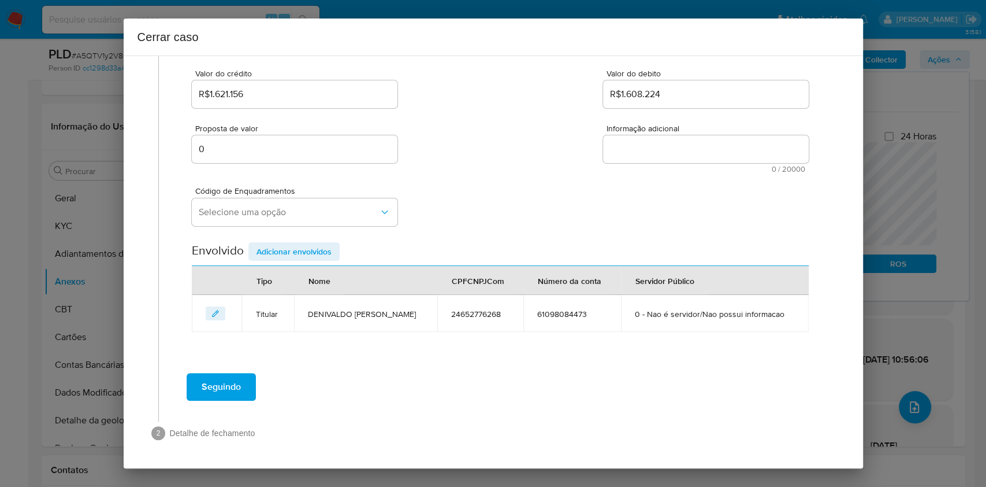
scroll to position [148, 0]
drag, startPoint x: 243, startPoint y: 187, endPoint x: 253, endPoint y: 201, distance: 16.2
click at [245, 190] on span "Código de Enquadramentos" at bounding box center [298, 191] width 206 height 8
click at [264, 209] on span "Selecione uma opção" at bounding box center [289, 213] width 180 height 12
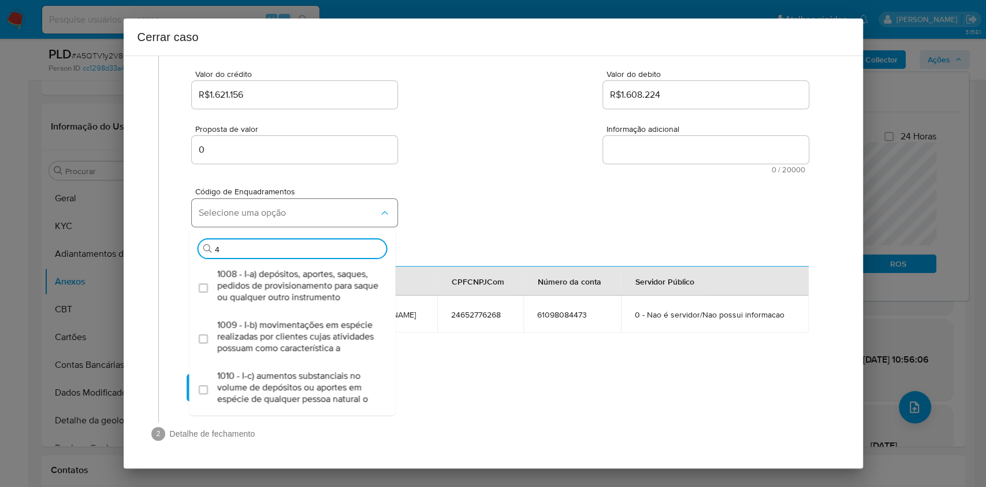
type input "45"
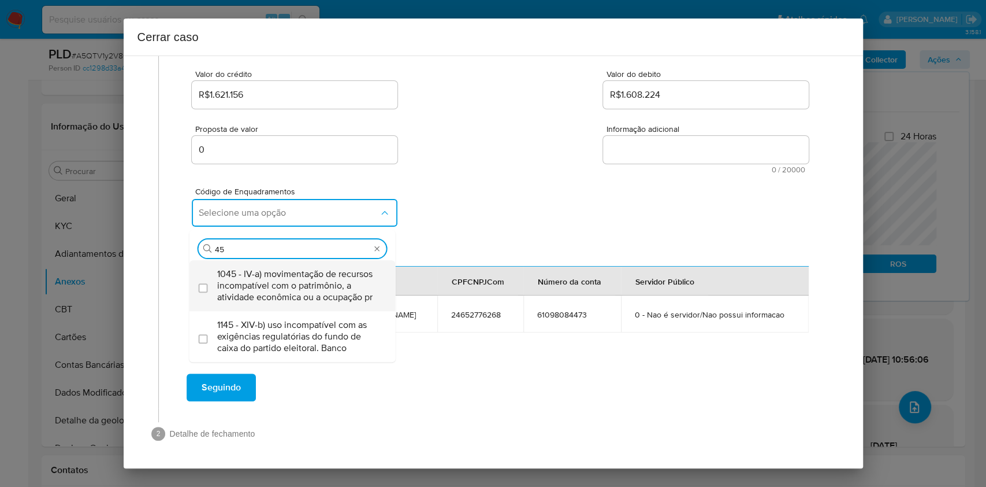
click at [300, 269] on span "1045 - IV-a) movimentação de recursos incompatível com o patrimônio, a atividad…" at bounding box center [298, 285] width 162 height 35
checkbox input "true"
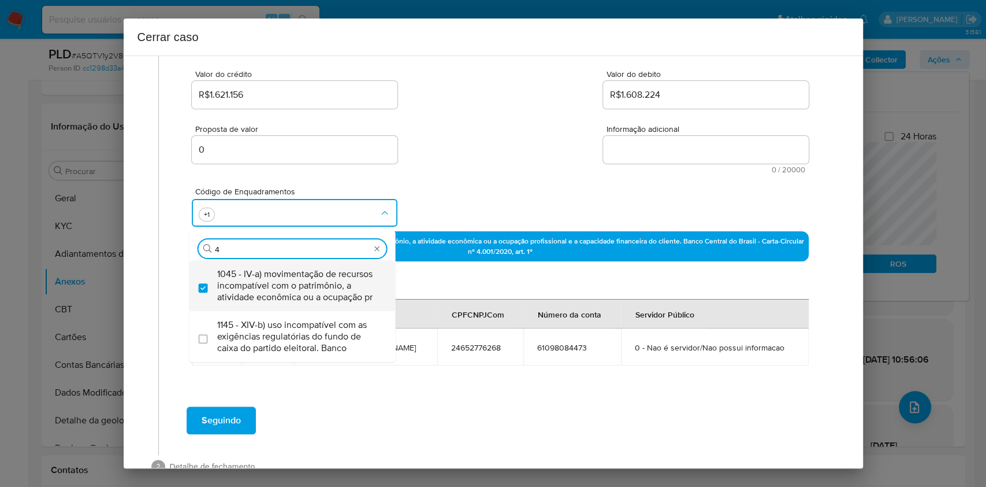
scroll to position [0, 0]
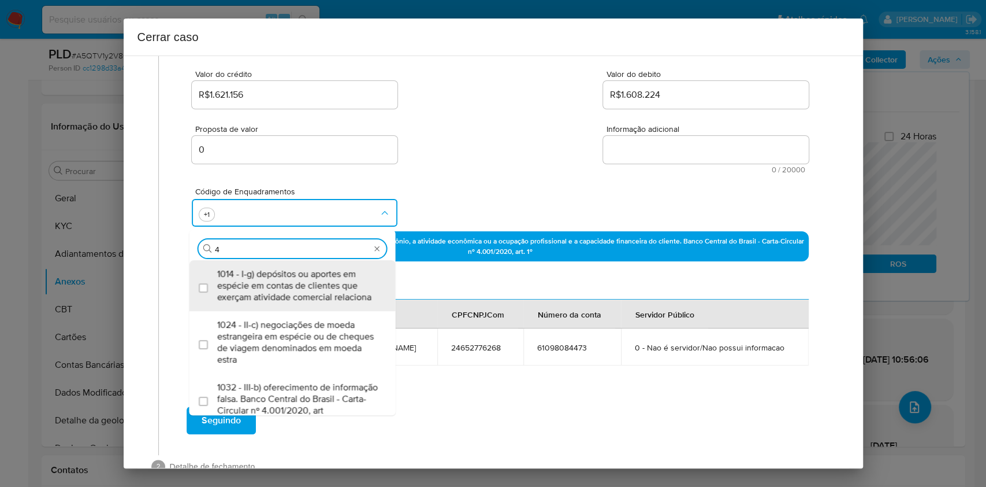
type input "47"
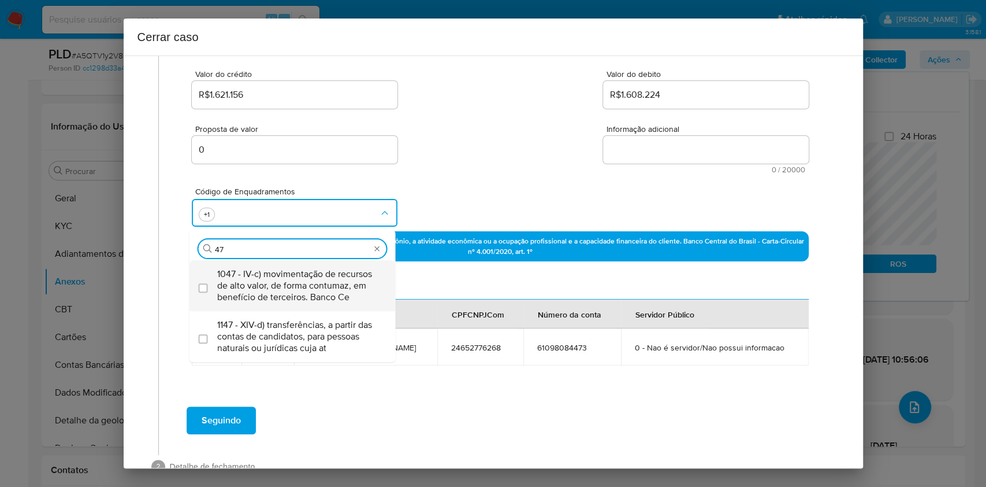
checkbox input "true"
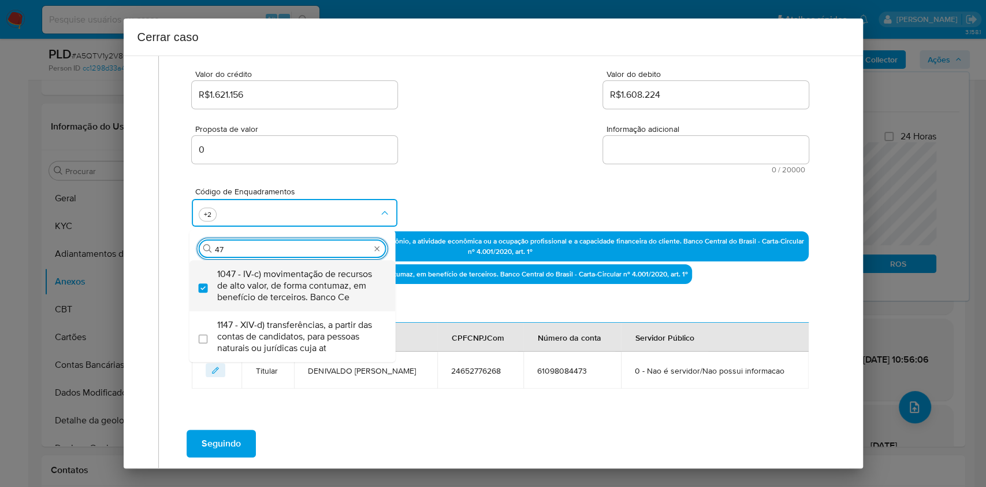
type input "4"
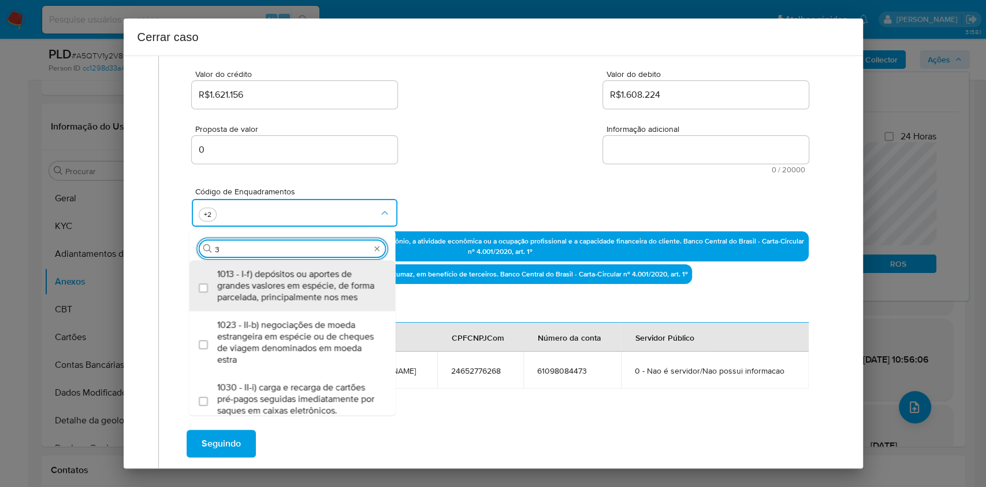
type input "31"
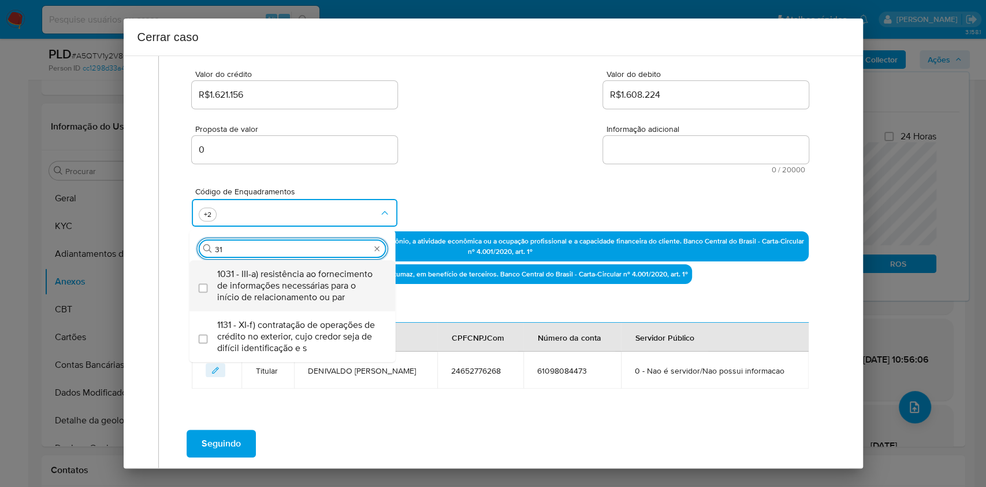
click at [301, 270] on span "1031 - III-a) resistência ao fornecimento de informações necessárias para o iní…" at bounding box center [298, 285] width 162 height 35
checkbox input "true"
type input "31"
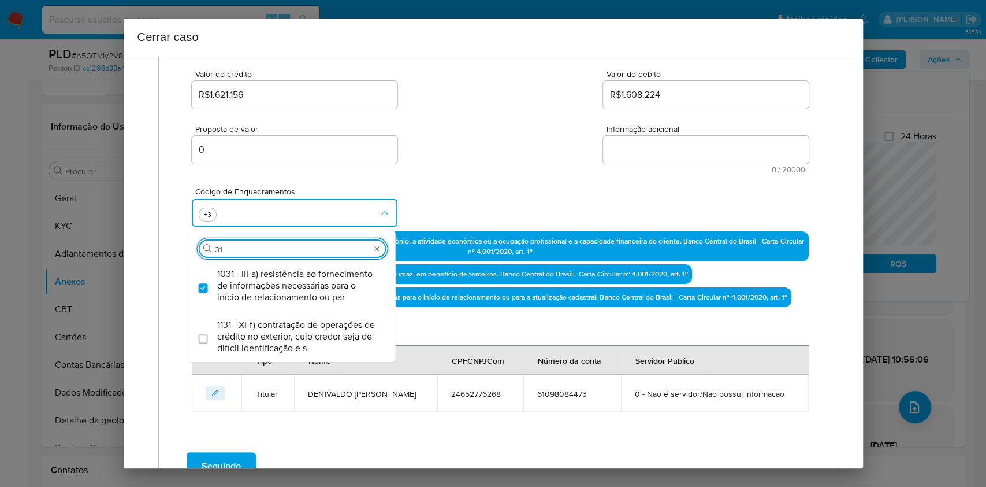
click at [639, 156] on textarea "Informação adicional" at bounding box center [706, 150] width 206 height 28
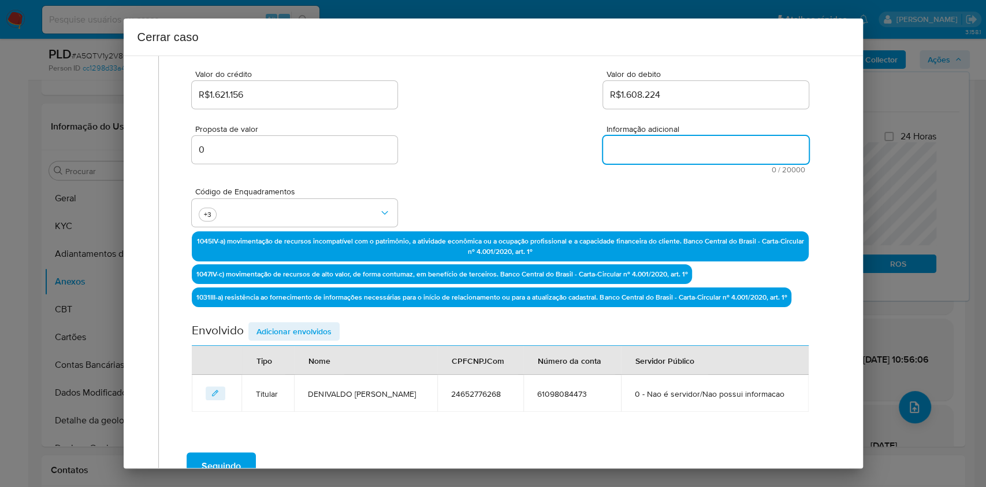
paste textarea "Loremipsu Dolorsit am Conse, ADI 61614037475, 22 elit, seddoeius te incididun u…"
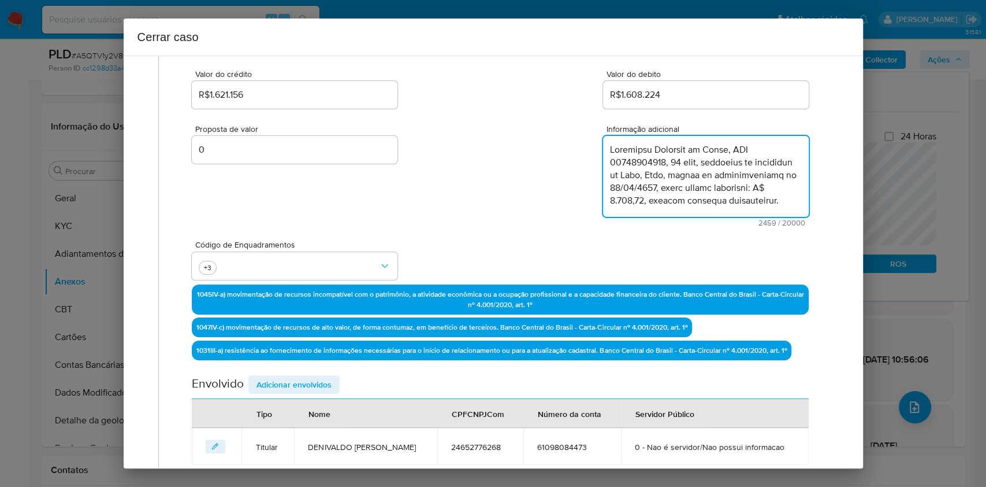
scroll to position [1096, 0]
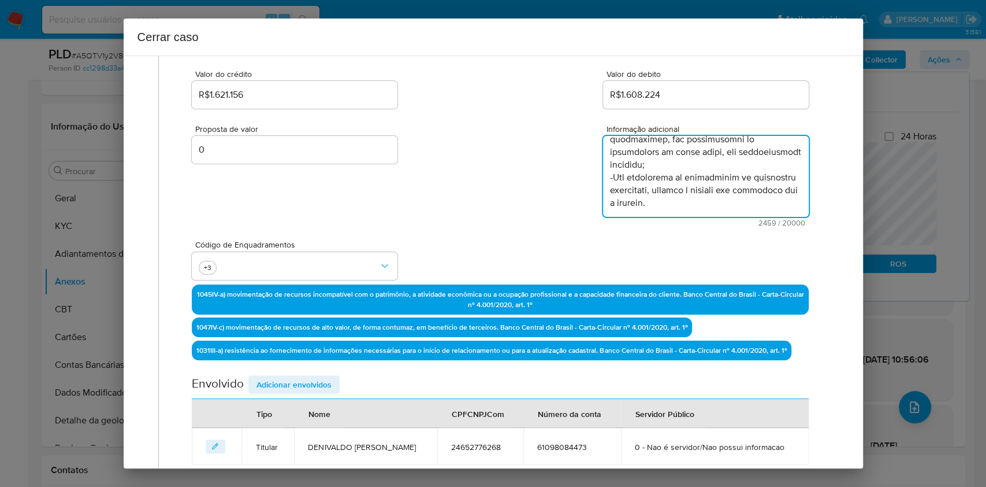
type textarea "Loremipsu Dolorsit am Conse, ADI 61614037475, 22 elit, seddoeius te incididun u…"
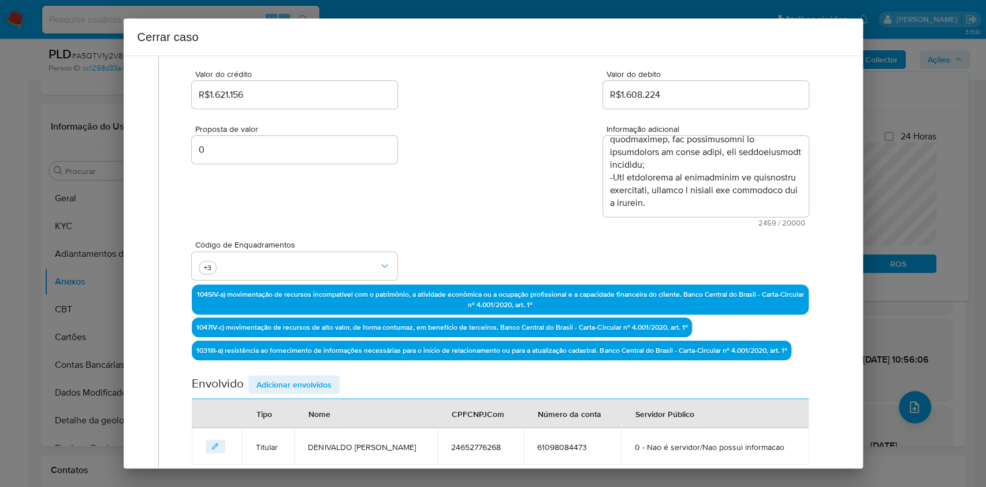
click at [310, 382] on span "Adicionar envolvidos" at bounding box center [294, 384] width 75 height 16
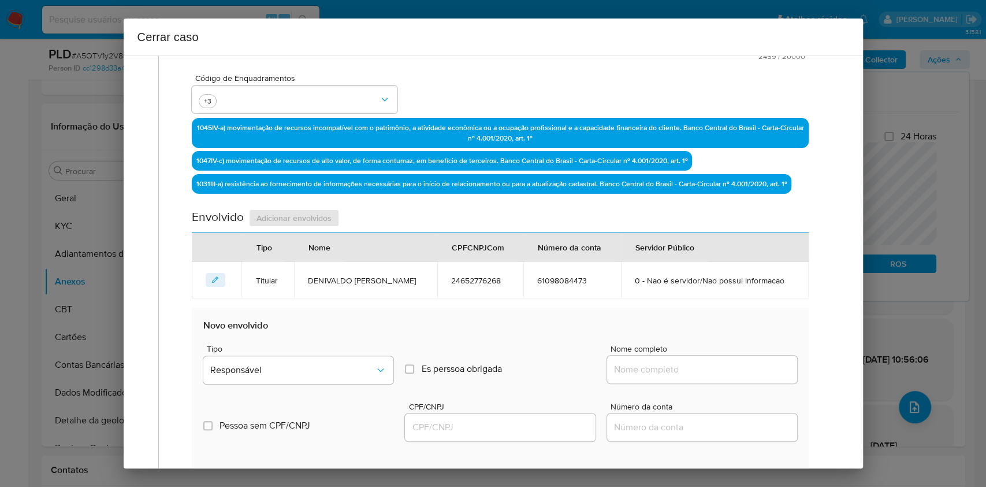
scroll to position [379, 0]
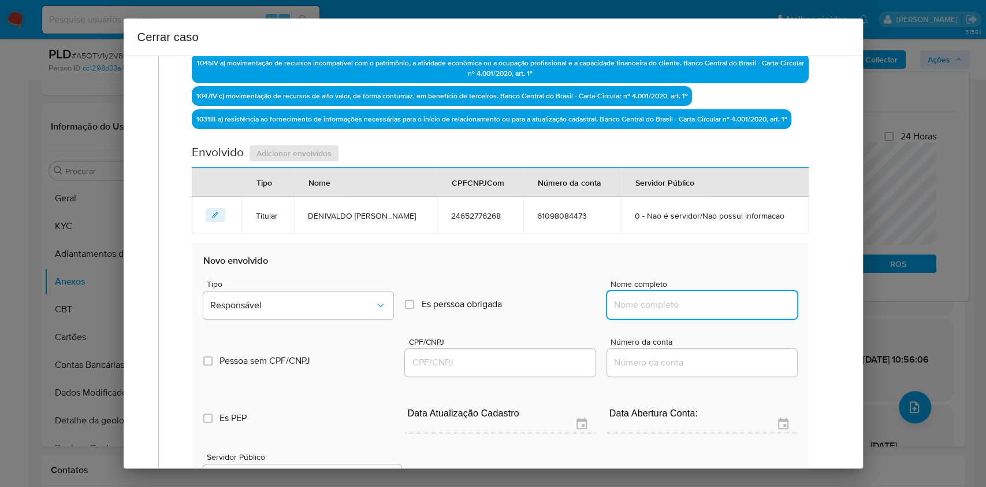
drag, startPoint x: 663, startPoint y: 300, endPoint x: 685, endPoint y: 295, distance: 21.9
click at [664, 300] on input "Nome completo" at bounding box center [702, 304] width 190 height 15
paste input "S S Pantoja Ltda, 48949806000157"
click at [760, 302] on input "S S Pantoja Ltda, 48949806000157" at bounding box center [702, 304] width 190 height 15
click at [759, 302] on input "S S Pantoja Ltda, 48949806000157" at bounding box center [702, 304] width 190 height 15
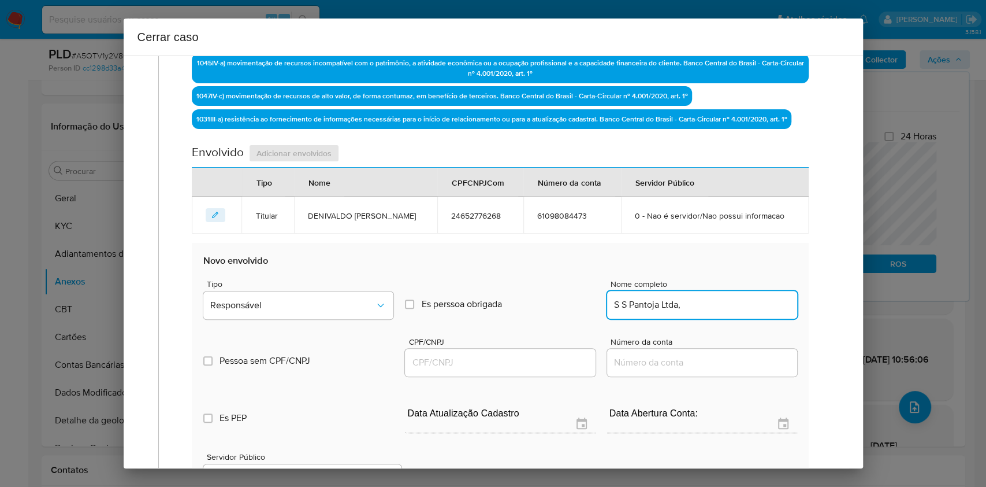
type input "S S Pantoja Ltda,"
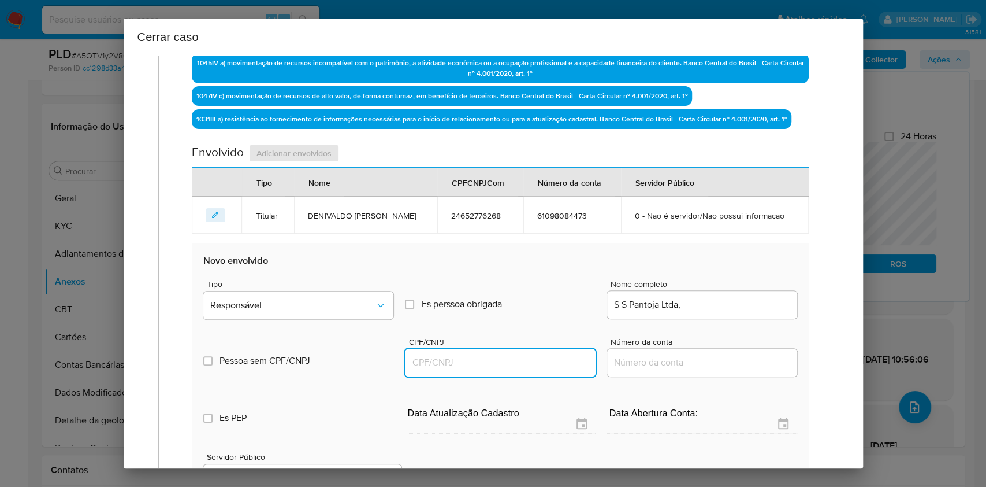
click at [502, 357] on input "CPF/CNPJ" at bounding box center [500, 362] width 190 height 15
paste input "48949806000157"
type input "48949806000157"
click at [311, 315] on button "Responsável" at bounding box center [298, 305] width 190 height 28
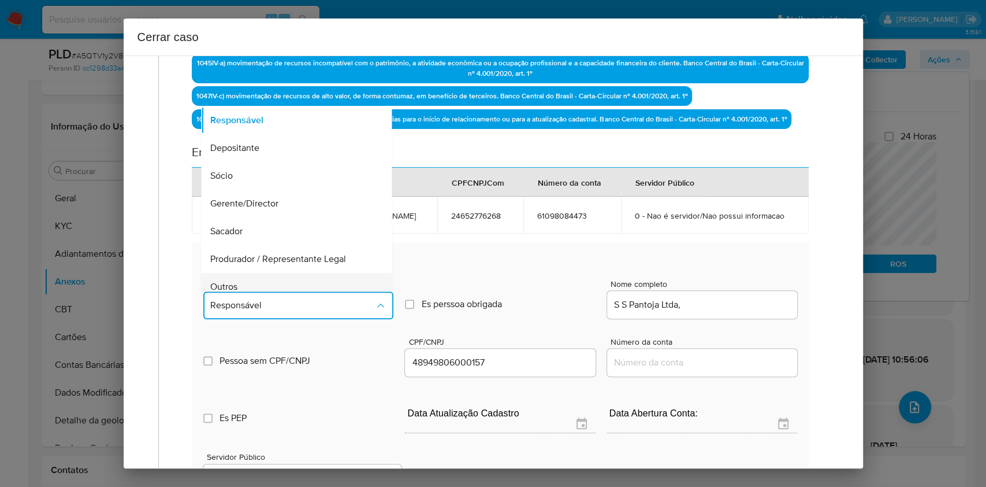
scroll to position [148, 0]
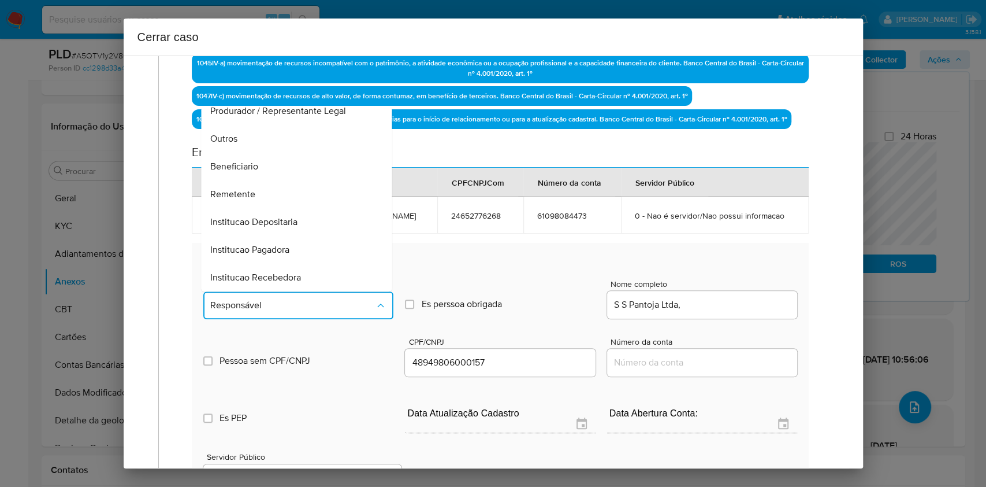
drag, startPoint x: 244, startPoint y: 192, endPoint x: 388, endPoint y: 194, distance: 144.5
click at [243, 192] on span "Remetente" at bounding box center [233, 194] width 45 height 12
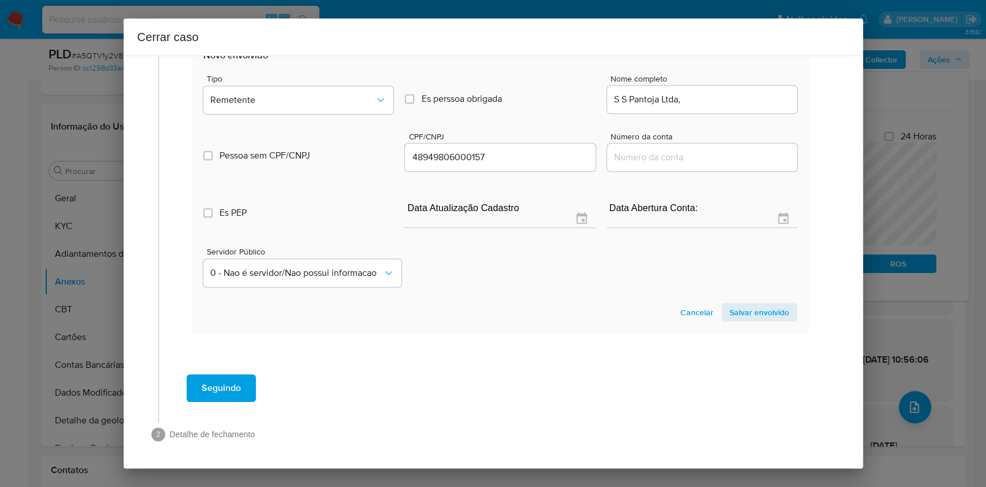
drag, startPoint x: 758, startPoint y: 312, endPoint x: 837, endPoint y: 259, distance: 94.9
click at [760, 313] on span "Salvar envolvido" at bounding box center [760, 312] width 60 height 16
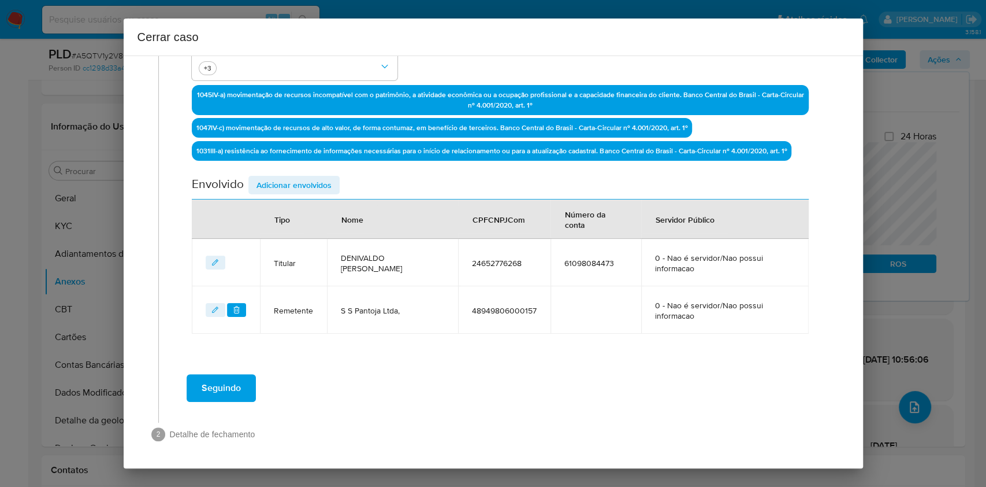
click at [322, 190] on span "Adicionar envolvidos" at bounding box center [294, 185] width 75 height 16
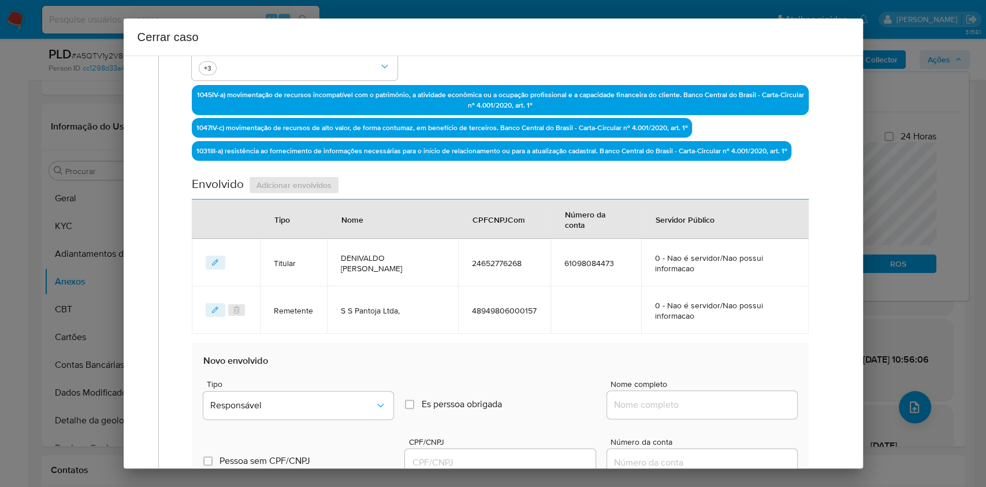
click at [743, 385] on span "Nome completo" at bounding box center [706, 384] width 190 height 9
click at [743, 397] on input "Nome completo" at bounding box center [702, 404] width 190 height 15
drag, startPoint x: 750, startPoint y: 399, endPoint x: 758, endPoint y: 401, distance: 8.3
click at [751, 400] on input "Nome completo" at bounding box center [702, 404] width 190 height 15
paste input "[PERSON_NAME], 05754733399"
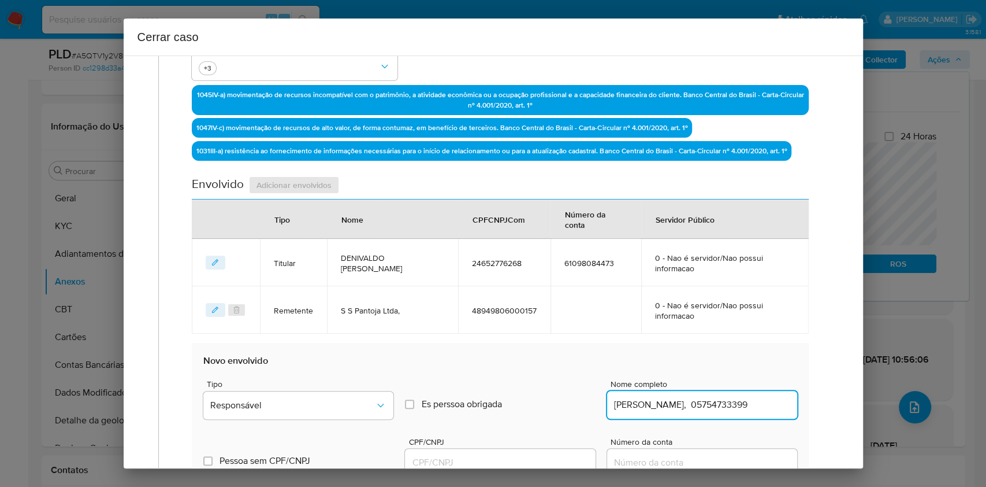
click at [758, 401] on input "[PERSON_NAME], 05754733399" at bounding box center [702, 404] width 190 height 15
type input "[PERSON_NAME],"
click at [532, 459] on input "CPF/CNPJ" at bounding box center [500, 462] width 190 height 15
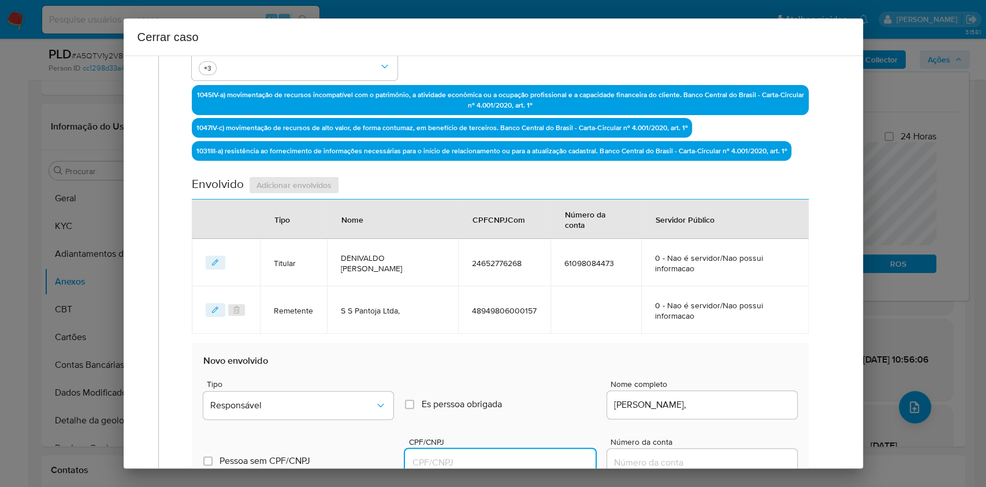
paste input "05754733399"
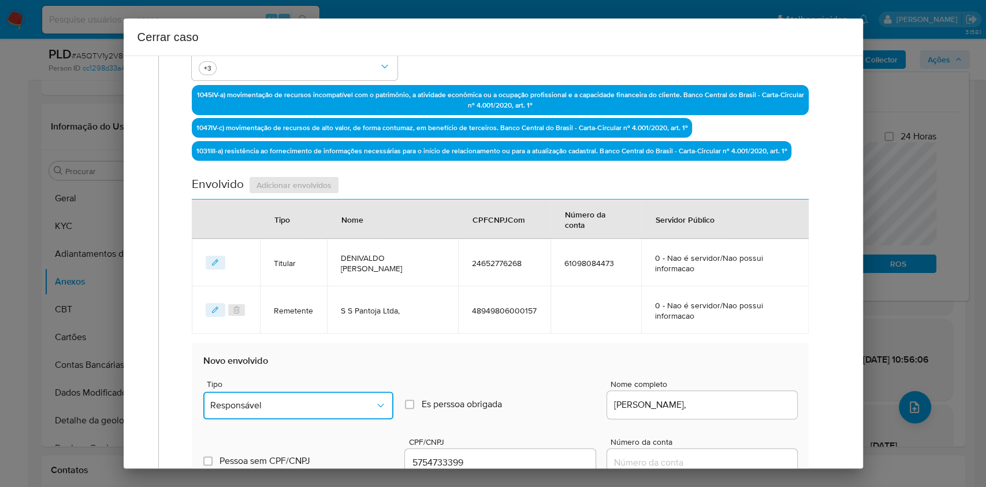
click at [329, 403] on span "Responsável" at bounding box center [292, 405] width 165 height 12
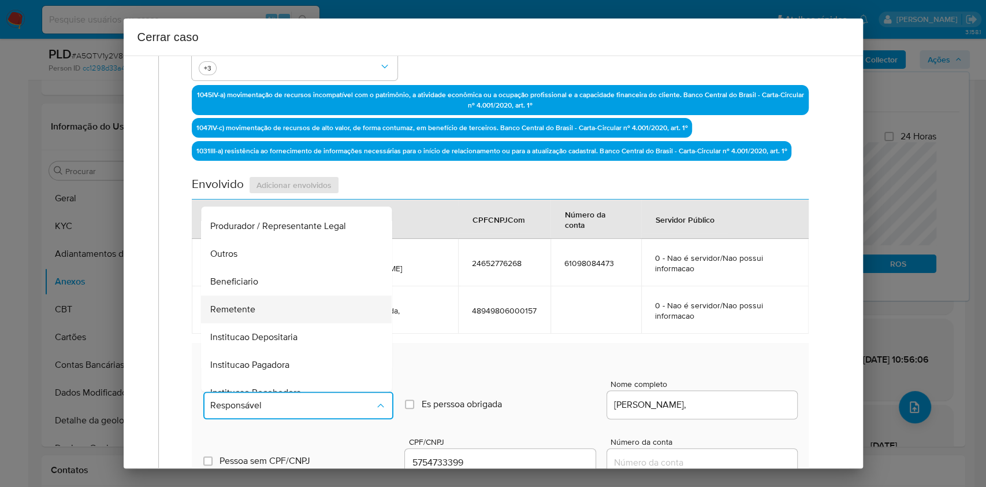
scroll to position [148, 0]
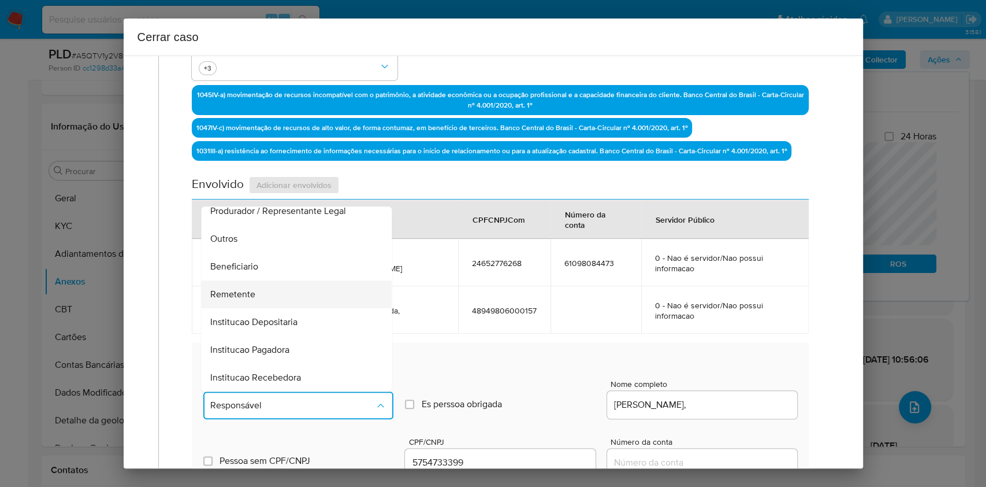
click at [252, 302] on div "Remetente" at bounding box center [293, 294] width 165 height 28
type input "05754733399"
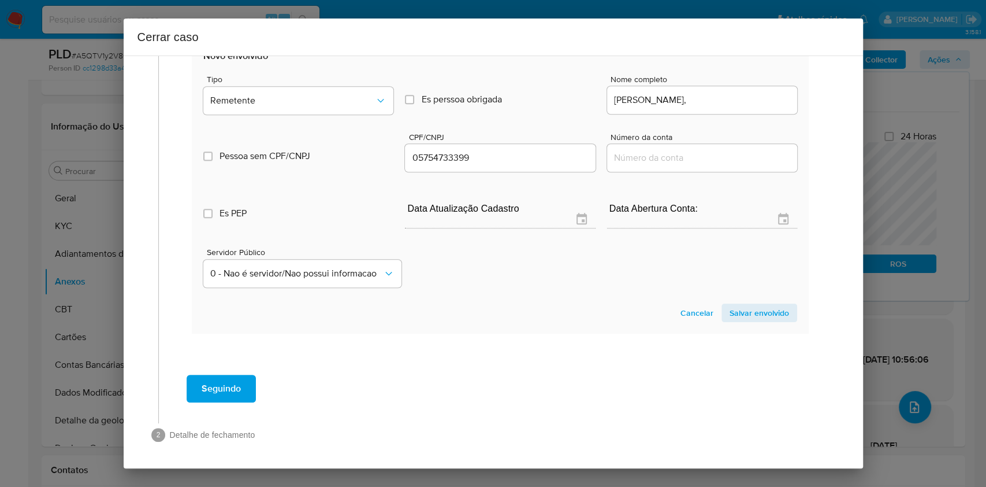
drag, startPoint x: 771, startPoint y: 309, endPoint x: 583, endPoint y: 206, distance: 215.2
click at [771, 309] on span "Salvar envolvido" at bounding box center [760, 313] width 60 height 16
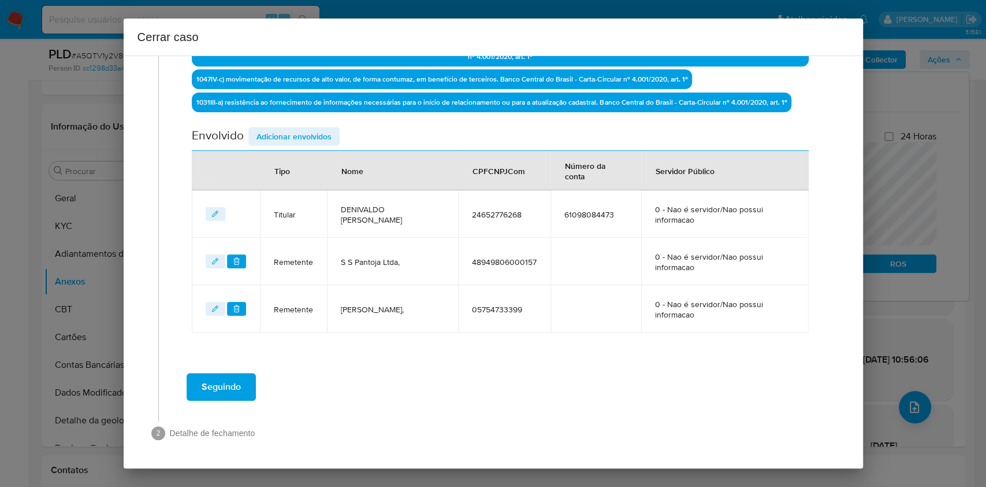
scroll to position [395, 0]
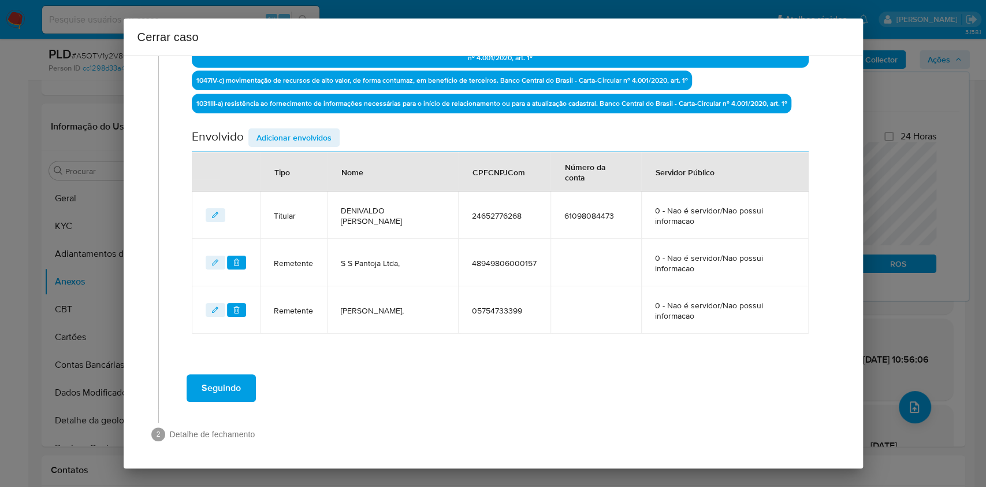
drag, startPoint x: 298, startPoint y: 132, endPoint x: 678, endPoint y: 154, distance: 380.9
click at [298, 132] on span "Adicionar envolvidos" at bounding box center [294, 137] width 75 height 16
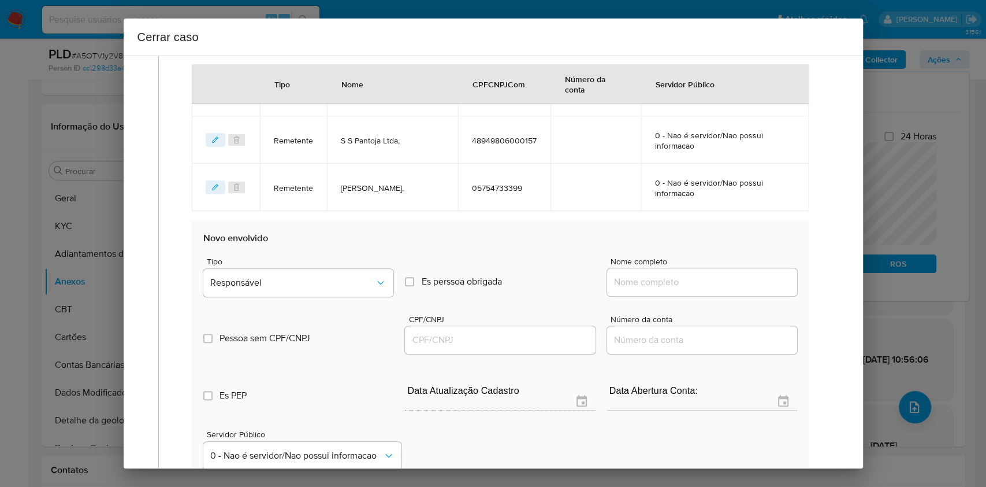
scroll to position [549, 0]
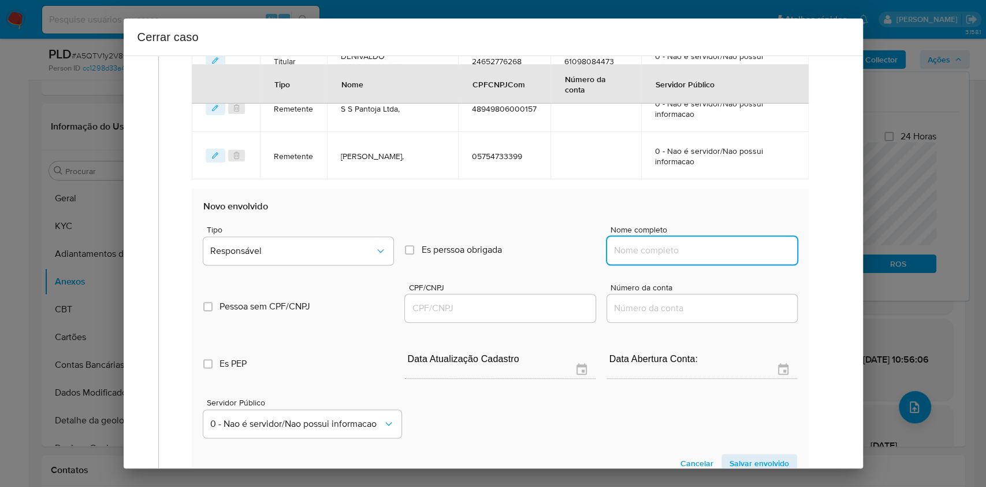
drag, startPoint x: 755, startPoint y: 254, endPoint x: 767, endPoint y: 253, distance: 12.2
click at [755, 254] on input "Nome completo" at bounding box center [702, 250] width 190 height 15
paste input "Izaque Lima Filofo, 09476740205"
click at [767, 253] on input "Izaque Lima Filofo, 09476740205" at bounding box center [702, 250] width 190 height 15
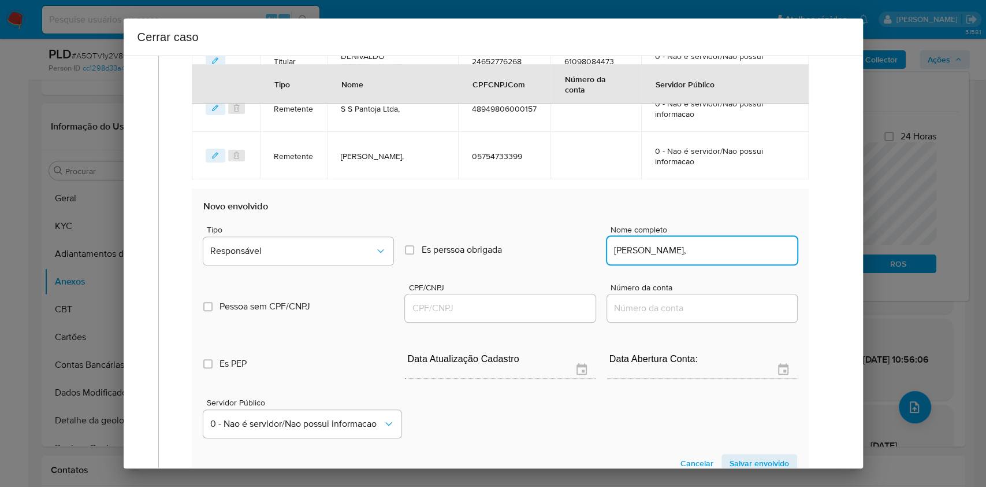
type input "Izaque Lima Filofo,"
click at [577, 307] on input "CPF/CNPJ" at bounding box center [500, 308] width 190 height 15
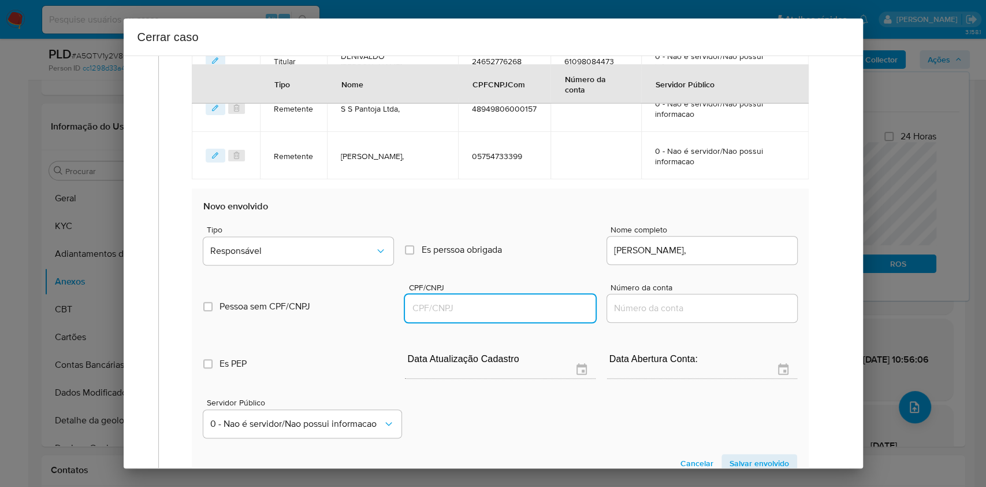
paste input "09476740205"
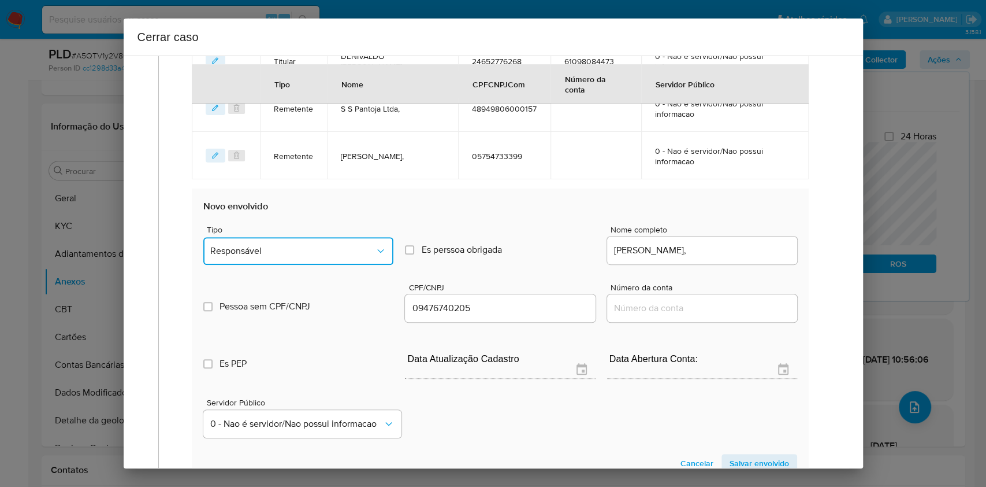
type input "9476740205"
click at [321, 257] on button "Responsável" at bounding box center [298, 251] width 190 height 28
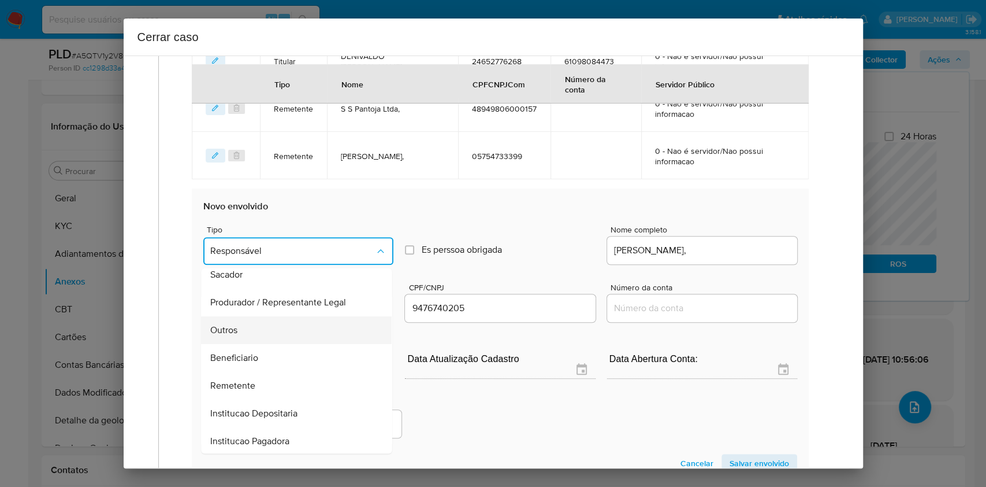
scroll to position [148, 0]
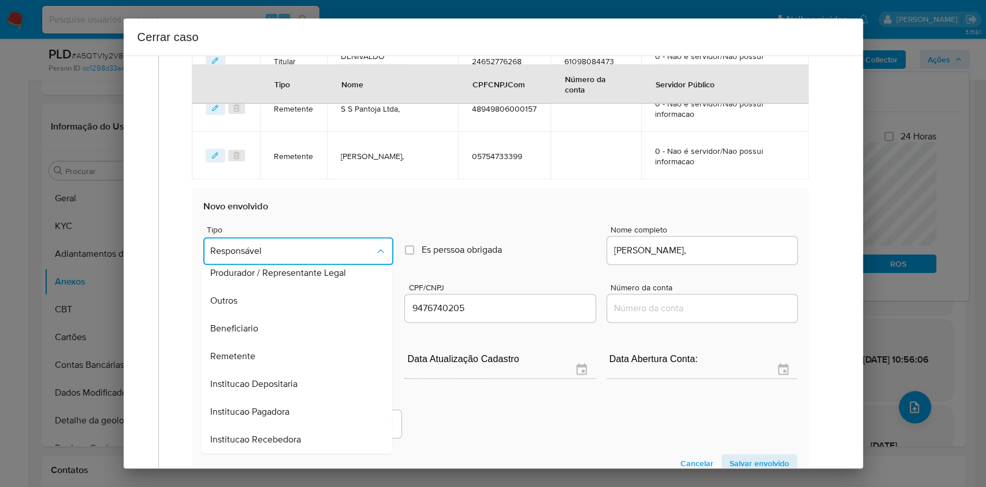
drag, startPoint x: 286, startPoint y: 321, endPoint x: 374, endPoint y: 300, distance: 90.8
click at [286, 321] on div "Beneficiario" at bounding box center [293, 328] width 165 height 28
type input "09476740205"
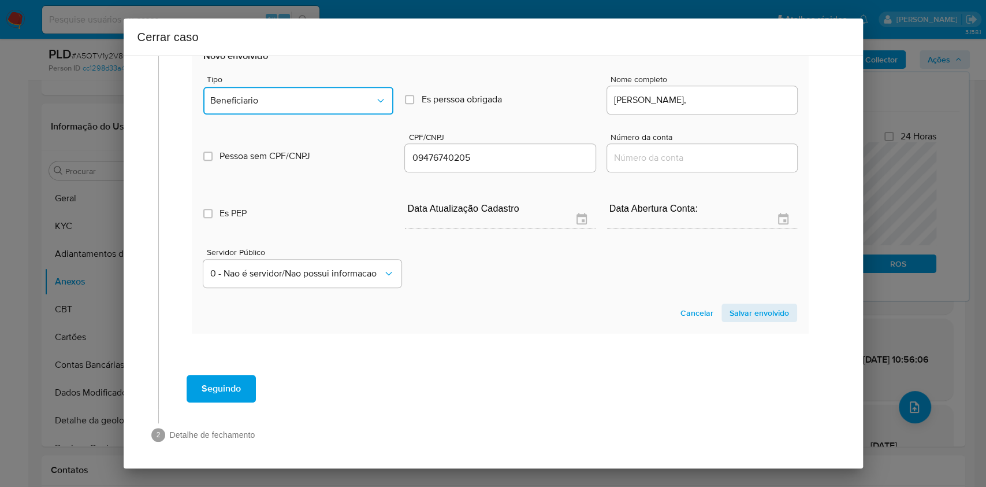
scroll to position [700, 0]
drag, startPoint x: 745, startPoint y: 311, endPoint x: 635, endPoint y: 240, distance: 130.5
click at [745, 311] on span "Salvar envolvido" at bounding box center [760, 312] width 60 height 16
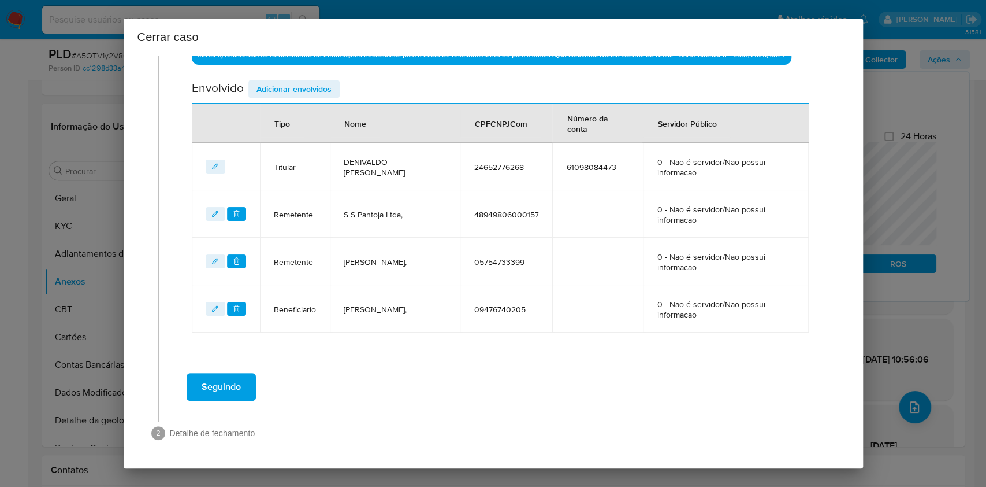
scroll to position [442, 0]
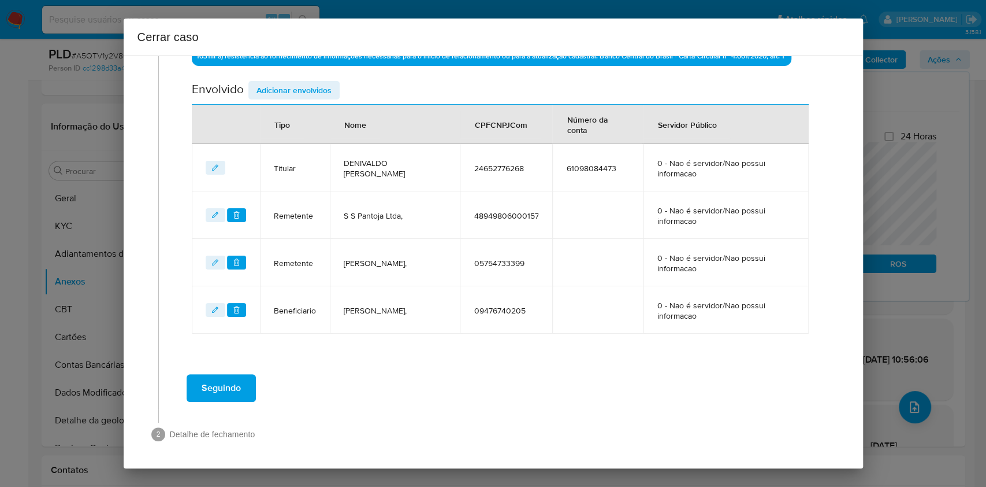
drag, startPoint x: 256, startPoint y: 88, endPoint x: 664, endPoint y: 154, distance: 413.2
click at [259, 91] on span "Adicionar envolvidos" at bounding box center [294, 90] width 75 height 16
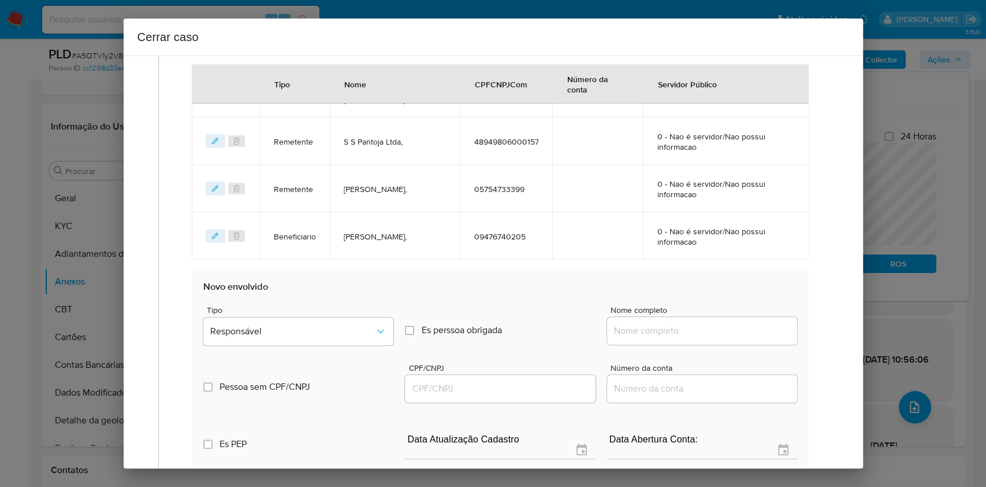
scroll to position [596, 0]
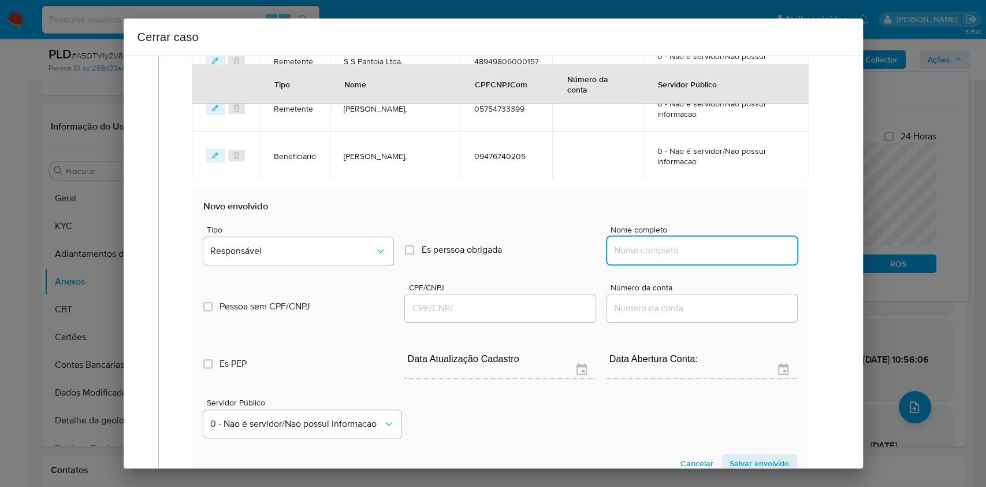
drag, startPoint x: 726, startPoint y: 251, endPoint x: 771, endPoint y: 240, distance: 46.8
click at [726, 251] on input "Nome completo" at bounding box center [702, 250] width 190 height 15
paste input "Grahambel Lopes Almeida, 00558735290"
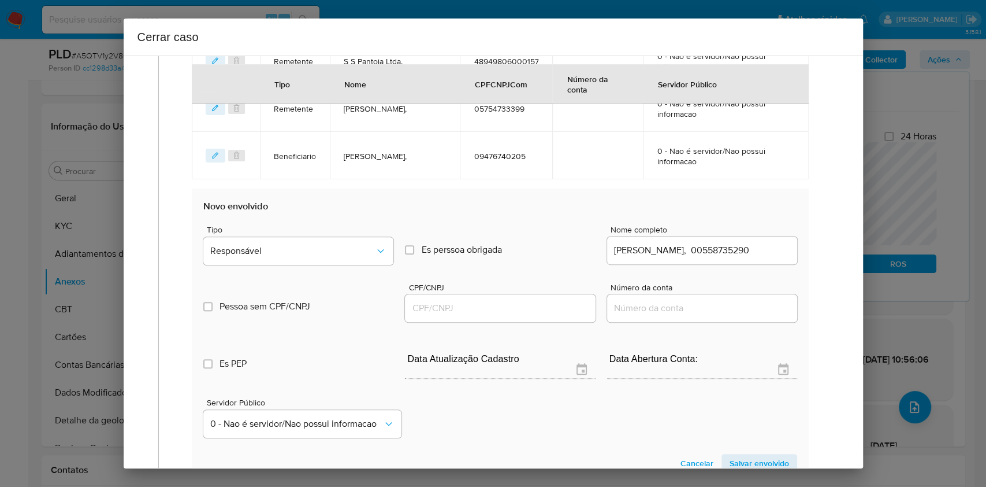
click at [771, 240] on div "Grahambel Lopes Almeida, 00558735290" at bounding box center [702, 250] width 190 height 28
copy div
click at [771, 240] on div "Grahambel Lopes Almeida, 00558735290" at bounding box center [702, 250] width 190 height 28
click at [767, 247] on input "Grahambel Lopes Almeida, 00558735290" at bounding box center [702, 250] width 190 height 15
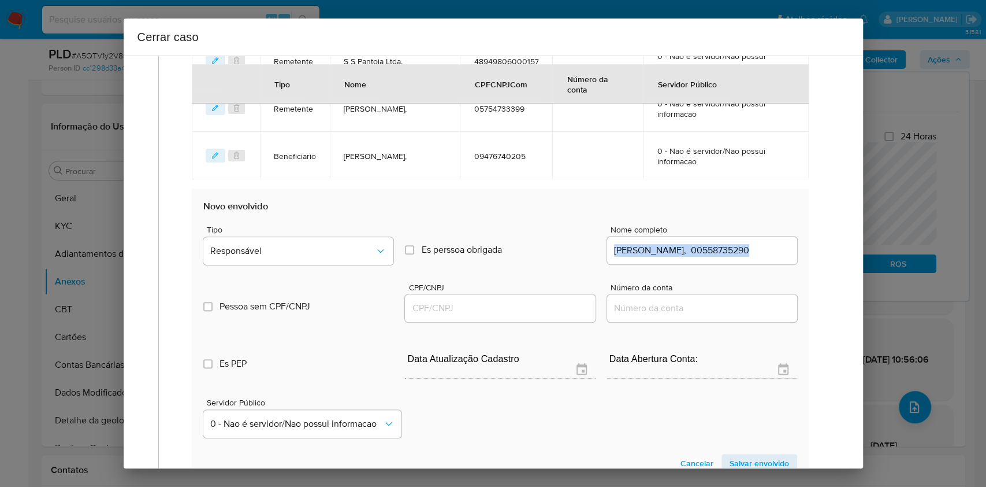
click at [771, 250] on input "Grahambel Lopes Almeida, 00558735290" at bounding box center [702, 250] width 190 height 15
type input "Grahambel Lopes Almeida,"
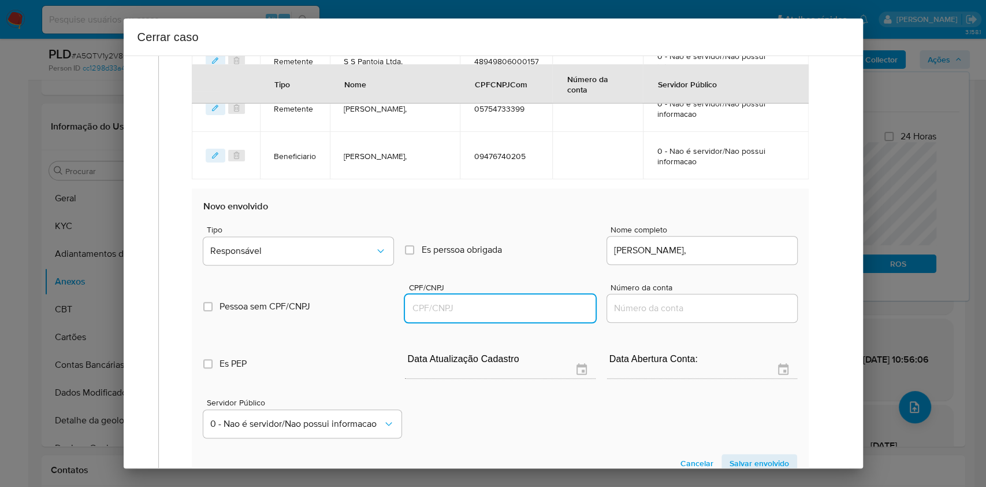
click at [532, 303] on input "CPF/CNPJ" at bounding box center [500, 308] width 190 height 15
paste input "00558735290"
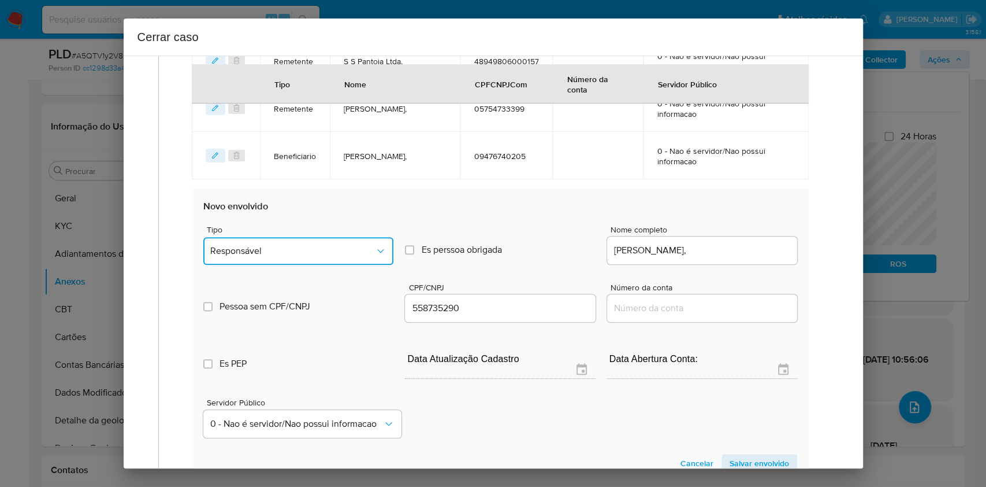
click at [327, 253] on span "Responsável" at bounding box center [292, 251] width 165 height 12
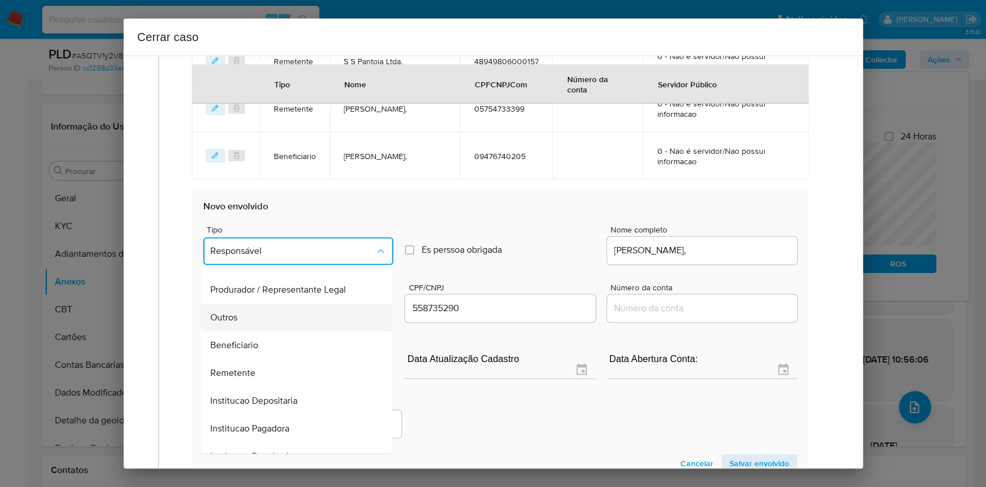
scroll to position [148, 0]
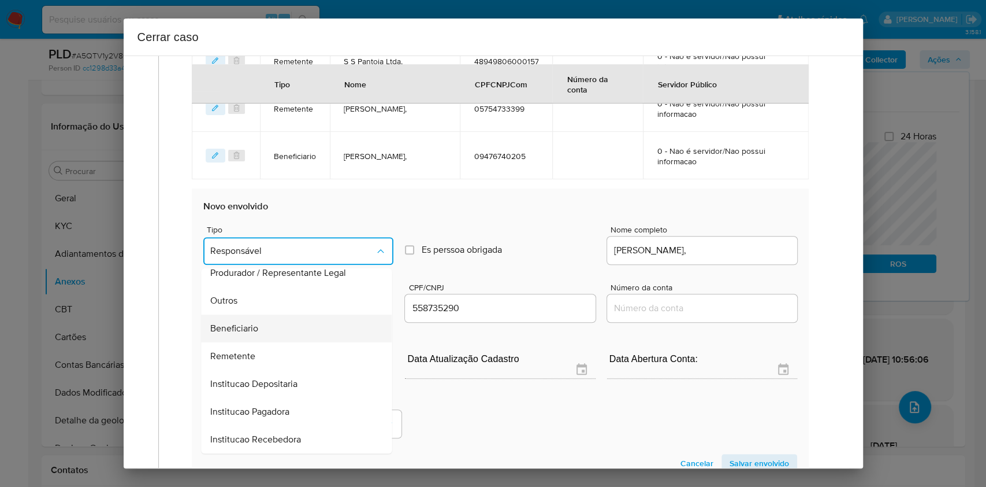
click at [262, 316] on div "Beneficiario" at bounding box center [293, 328] width 165 height 28
type input "00558735290"
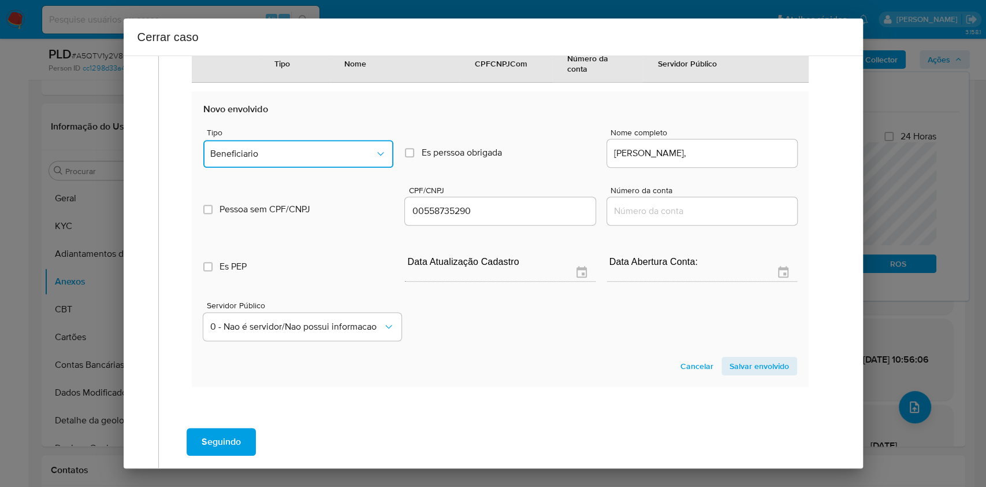
scroll to position [747, 0]
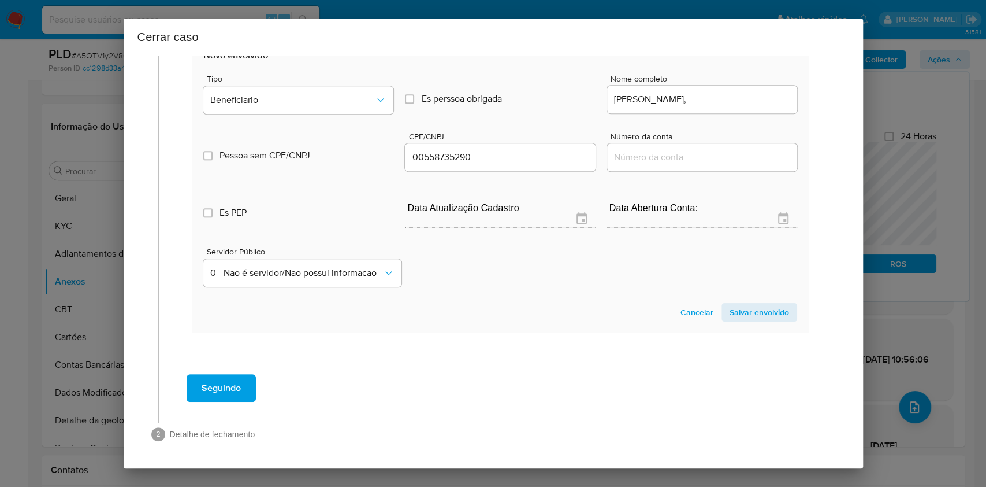
drag, startPoint x: 744, startPoint y: 312, endPoint x: 789, endPoint y: 262, distance: 67.1
click at [745, 313] on span "Salvar envolvido" at bounding box center [760, 312] width 60 height 16
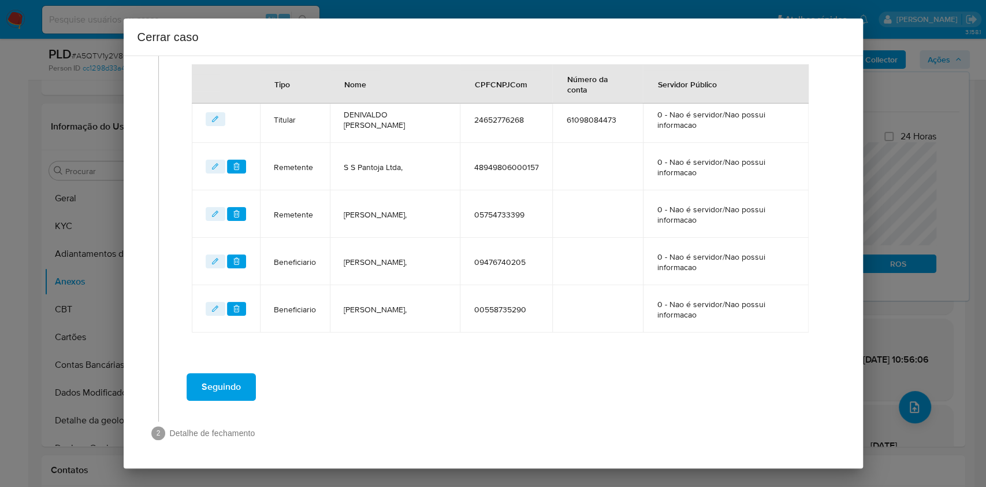
scroll to position [490, 0]
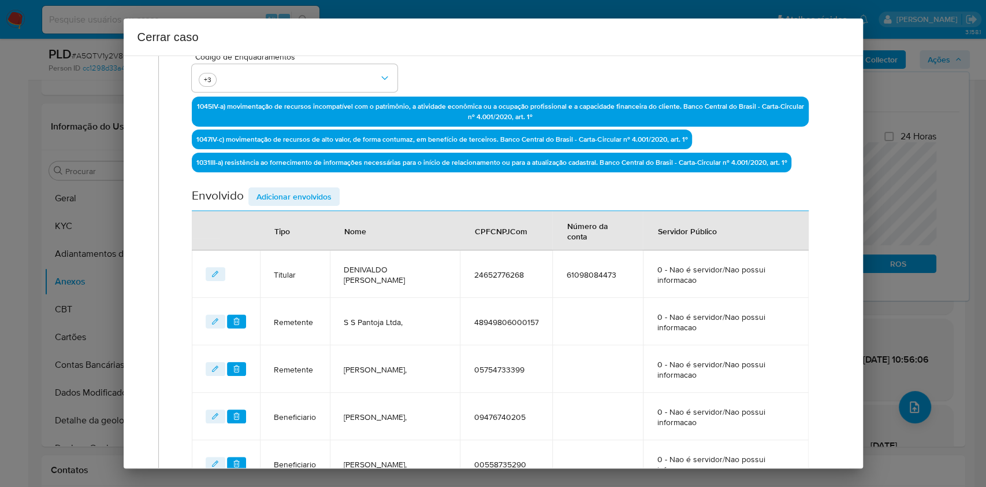
drag, startPoint x: 314, startPoint y: 190, endPoint x: 472, endPoint y: 199, distance: 157.5
click at [315, 191] on span "Adicionar envolvidos" at bounding box center [294, 196] width 75 height 16
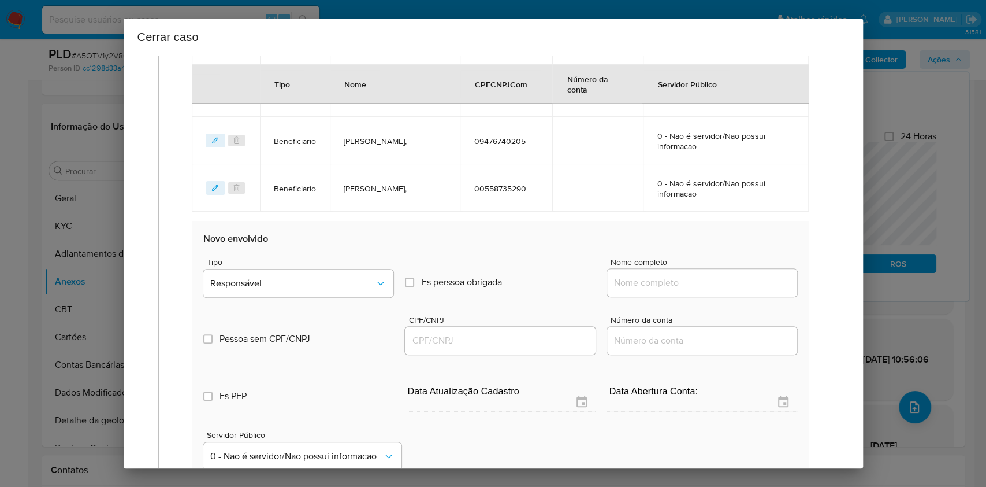
scroll to position [721, 0]
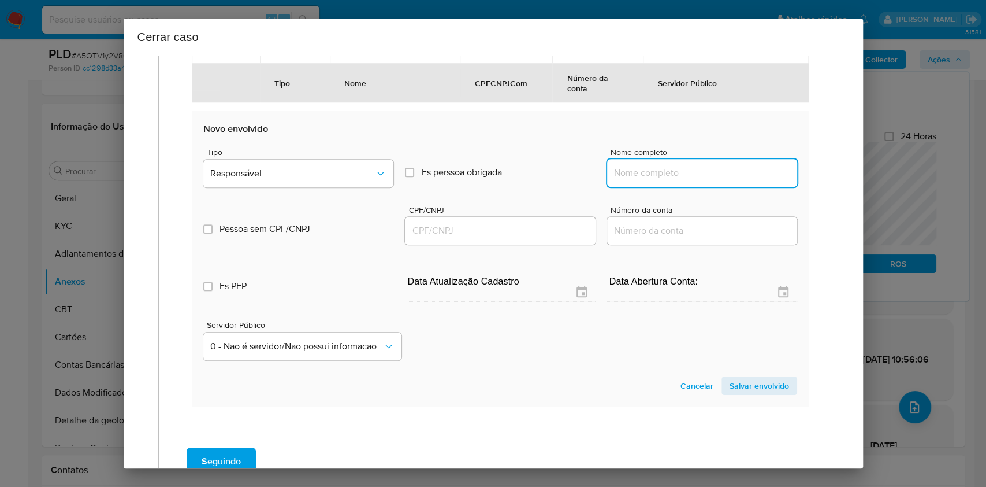
drag, startPoint x: 730, startPoint y: 176, endPoint x: 744, endPoint y: 169, distance: 15.3
click at [730, 178] on input "Nome completo" at bounding box center [702, 172] width 190 height 15
paste input "Ronis Ribeiro Bezerra, 01714018245"
click at [744, 168] on input "Ronis Ribeiro Bezerra, 01714018245" at bounding box center [702, 172] width 190 height 15
click at [744, 169] on input "Ronis Ribeiro Bezerra, 01714018245" at bounding box center [702, 172] width 190 height 15
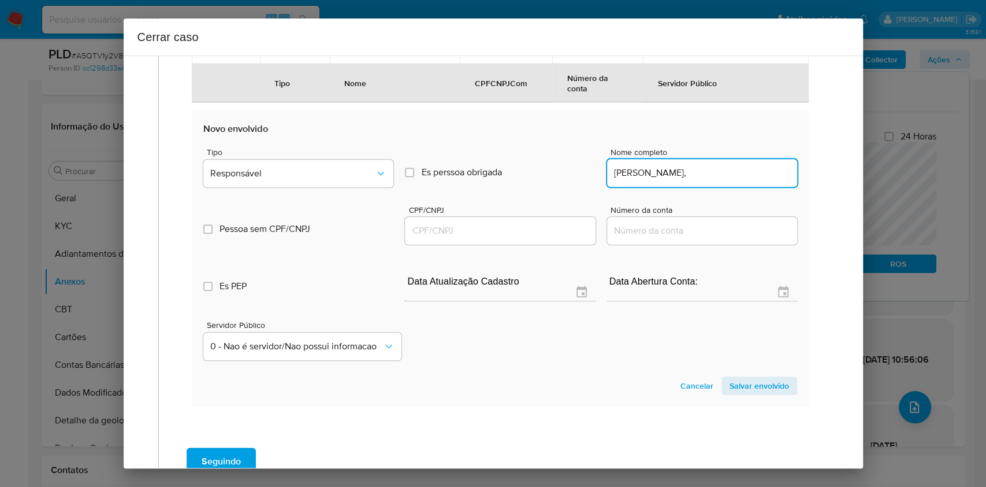
type input "Ronis Ribeiro Bezerra,"
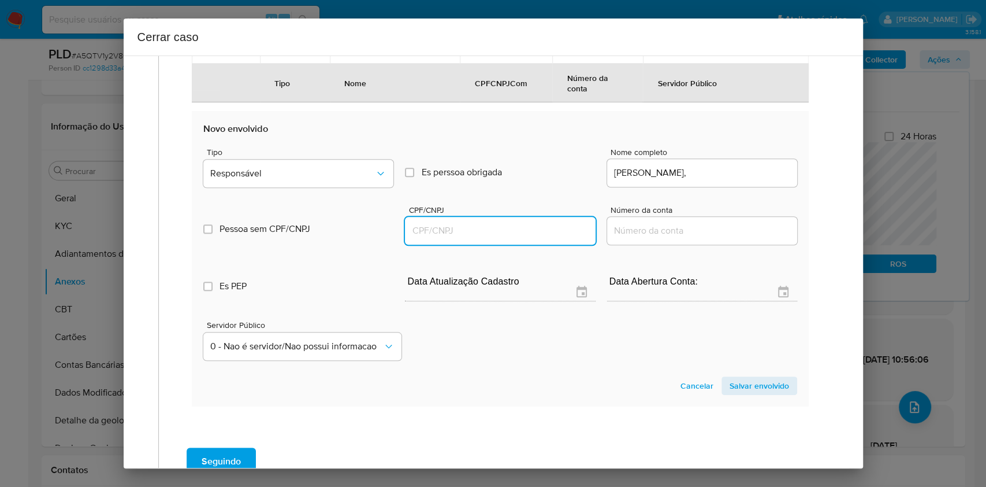
click at [522, 237] on input "CPF/CNPJ" at bounding box center [500, 230] width 190 height 15
paste input "01714018245"
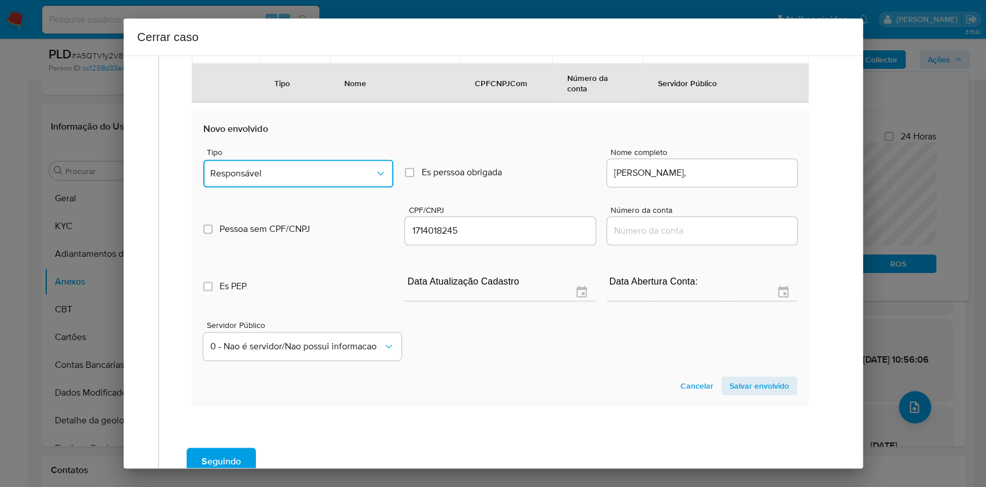
click at [306, 169] on span "Responsável" at bounding box center [292, 174] width 165 height 12
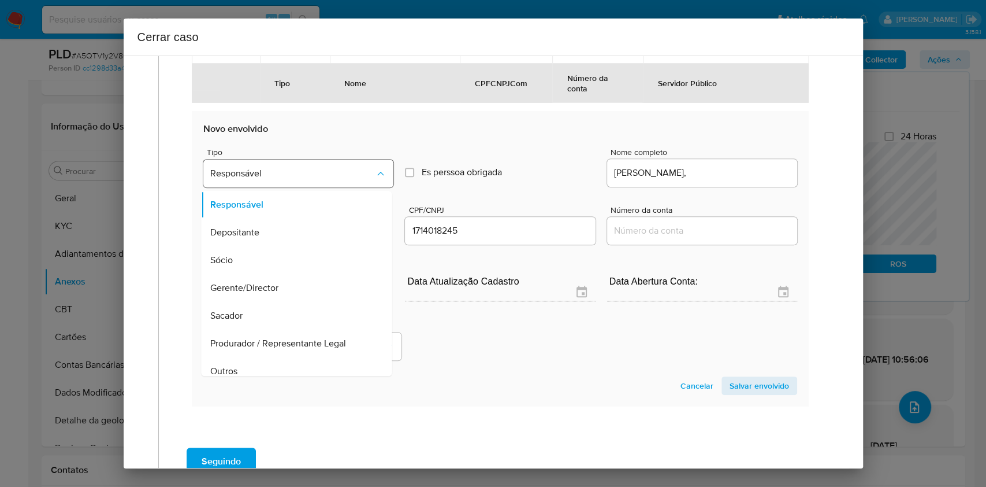
scroll to position [148, 0]
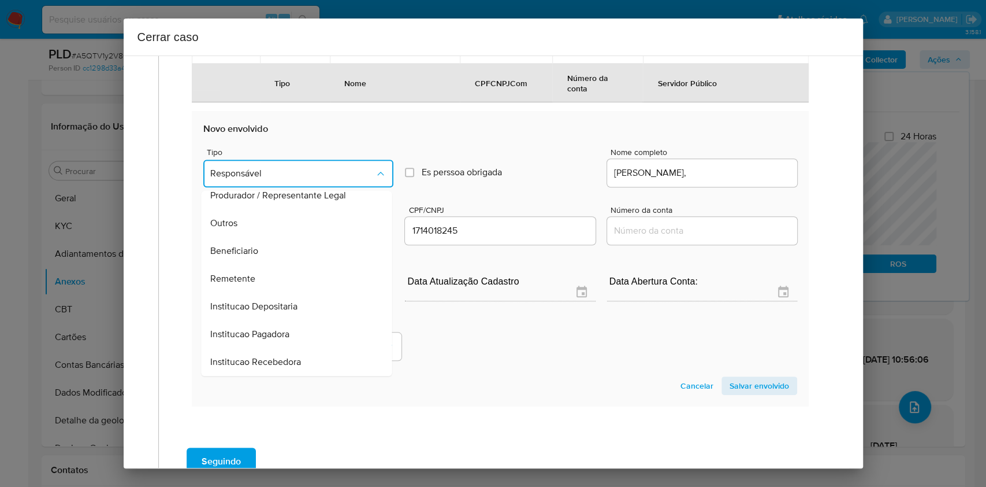
drag, startPoint x: 296, startPoint y: 238, endPoint x: 410, endPoint y: 239, distance: 113.3
click at [298, 239] on div "Beneficiario" at bounding box center [293, 251] width 165 height 28
type input "01714018245"
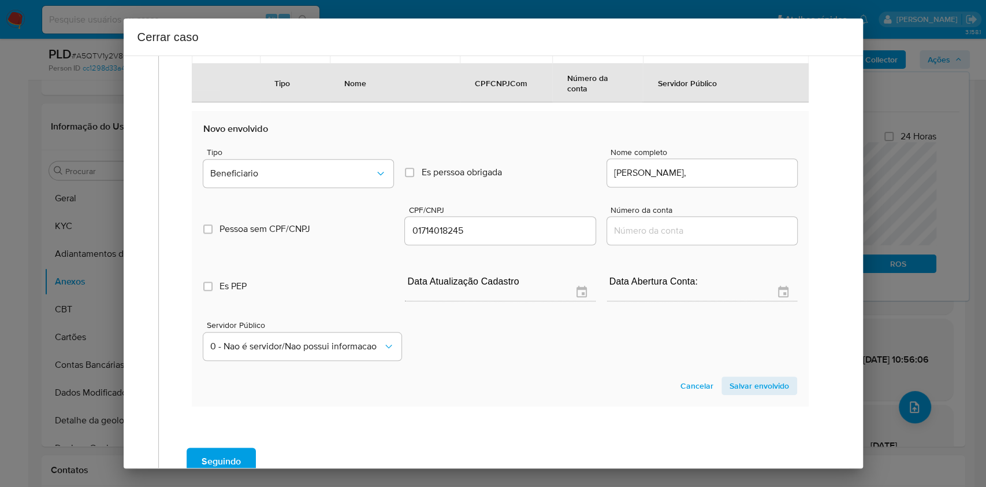
click at [765, 381] on span "Salvar envolvido" at bounding box center [760, 385] width 60 height 16
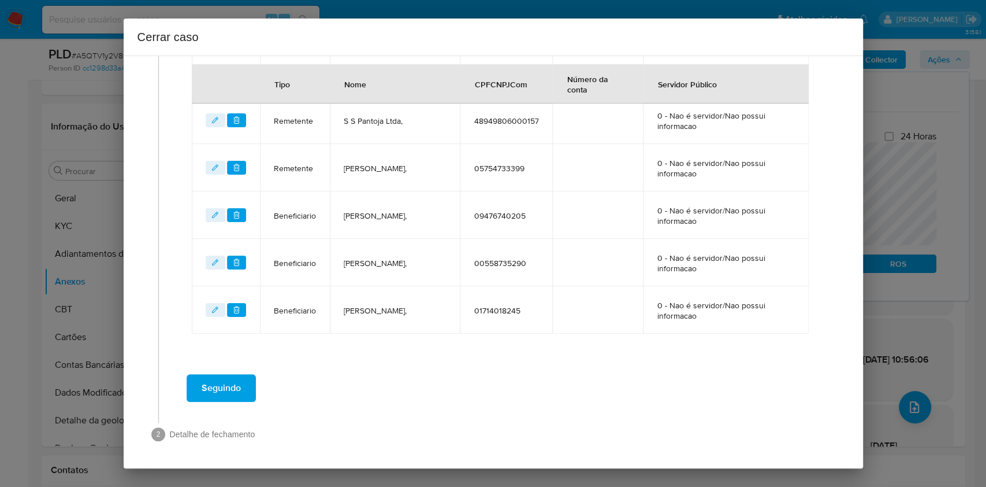
scroll to position [306, 0]
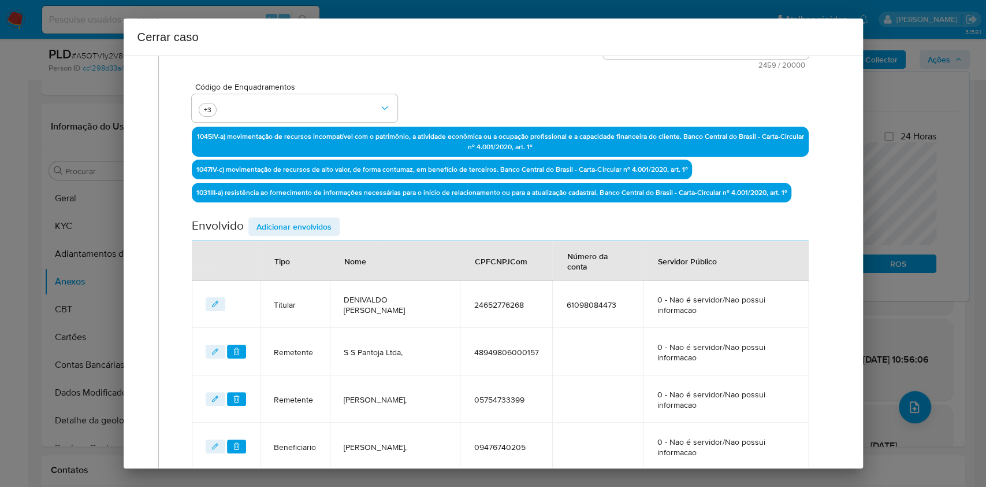
drag, startPoint x: 318, startPoint y: 227, endPoint x: 391, endPoint y: 216, distance: 73.6
click at [319, 227] on span "Adicionar envolvidos" at bounding box center [294, 226] width 75 height 16
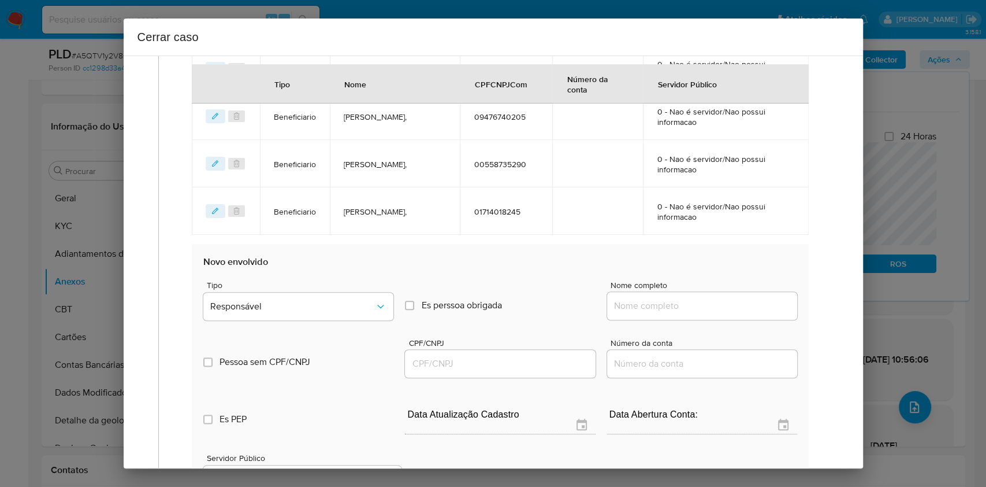
scroll to position [691, 0]
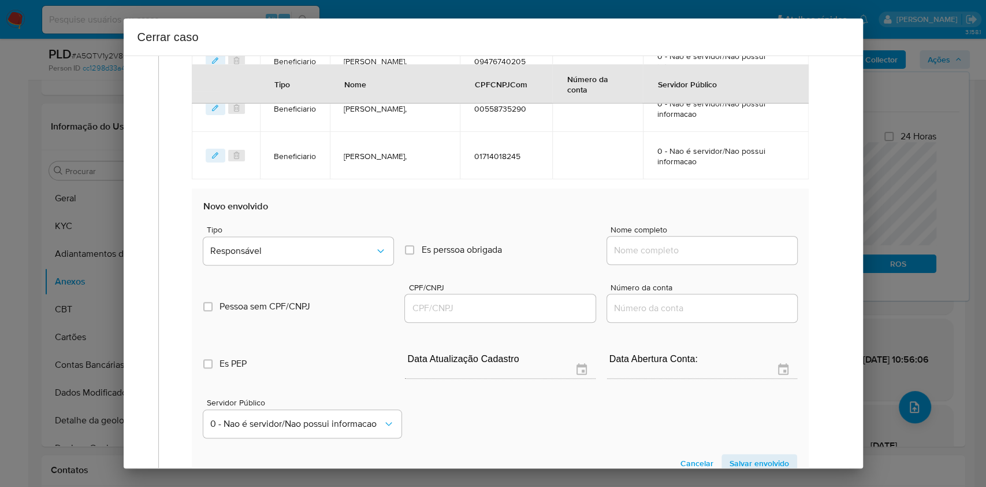
drag, startPoint x: 717, startPoint y: 250, endPoint x: 738, endPoint y: 252, distance: 21.5
click at [717, 251] on input "Nome completo" at bounding box center [702, 250] width 190 height 15
paste input "Alba Suely Sacramento Simoes De Freitas, 61402010559"
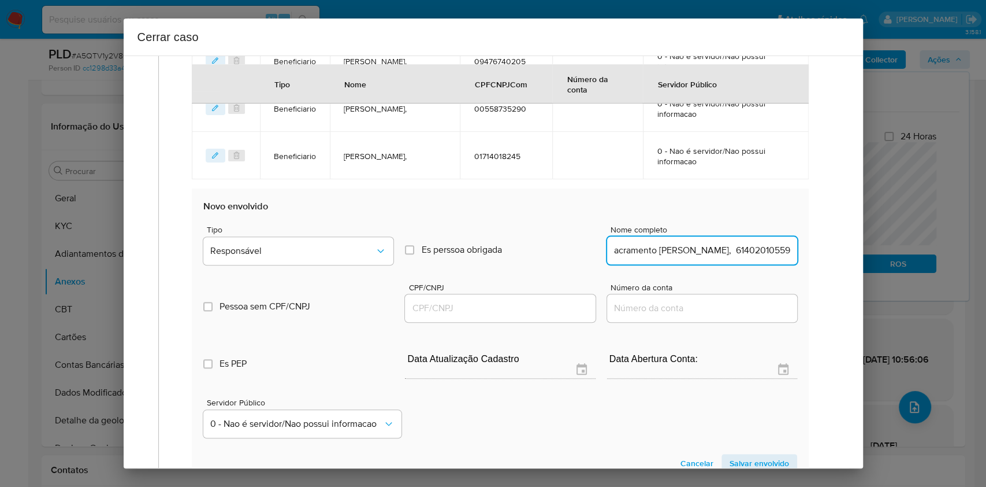
click at [738, 252] on input "Alba Suely Sacramento Simoes De Freitas, 61402010559" at bounding box center [702, 250] width 190 height 15
type input "Alba Suely Sacramento Simoes De Freitas,"
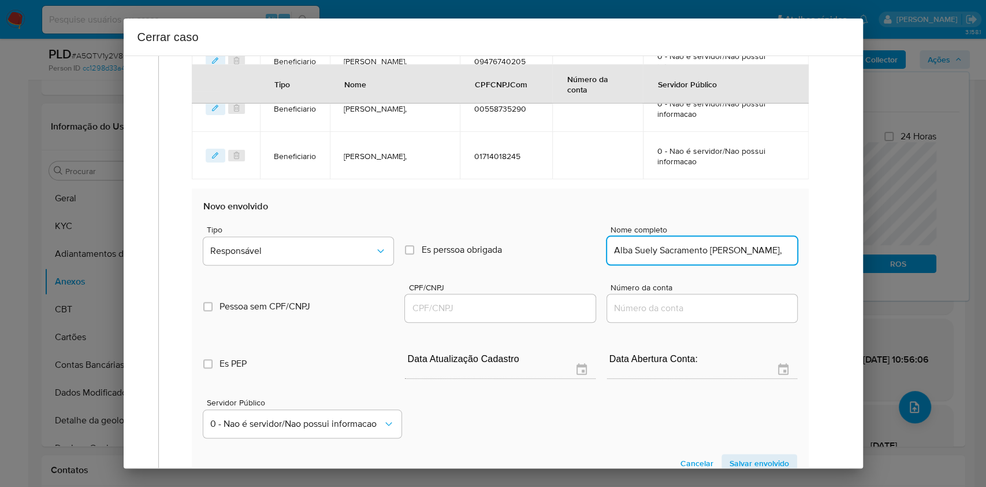
drag, startPoint x: 455, startPoint y: 312, endPoint x: 476, endPoint y: 307, distance: 21.4
click at [458, 312] on input "CPF/CNPJ" at bounding box center [500, 308] width 190 height 15
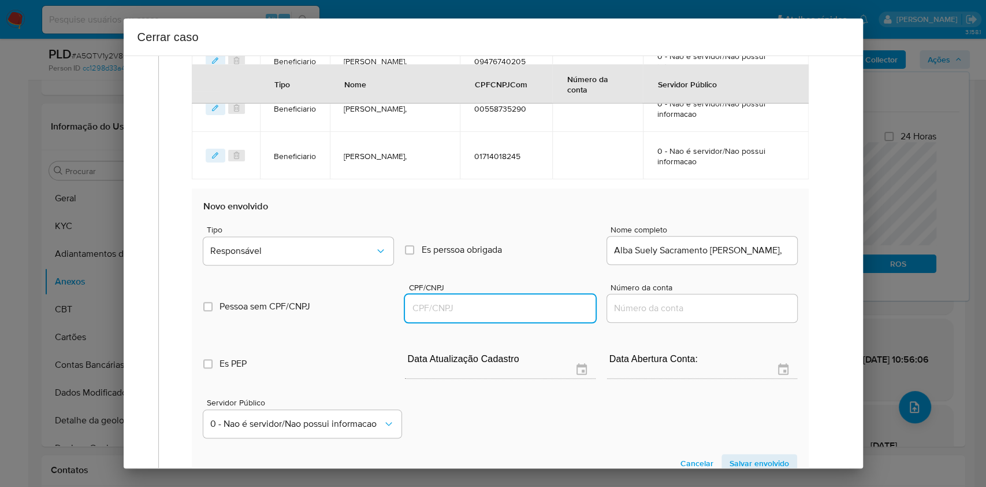
paste input "61402010559"
type input "61402010559"
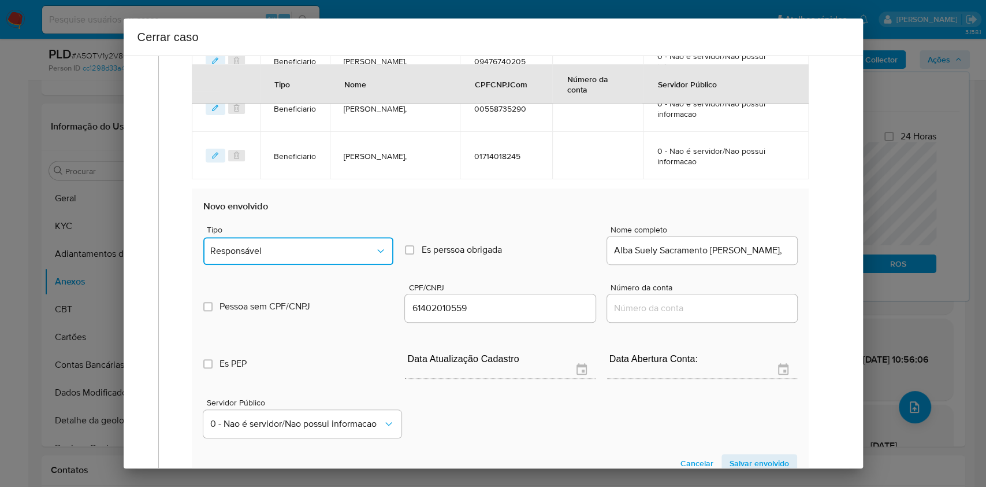
click at [329, 254] on span "Responsável" at bounding box center [292, 251] width 165 height 12
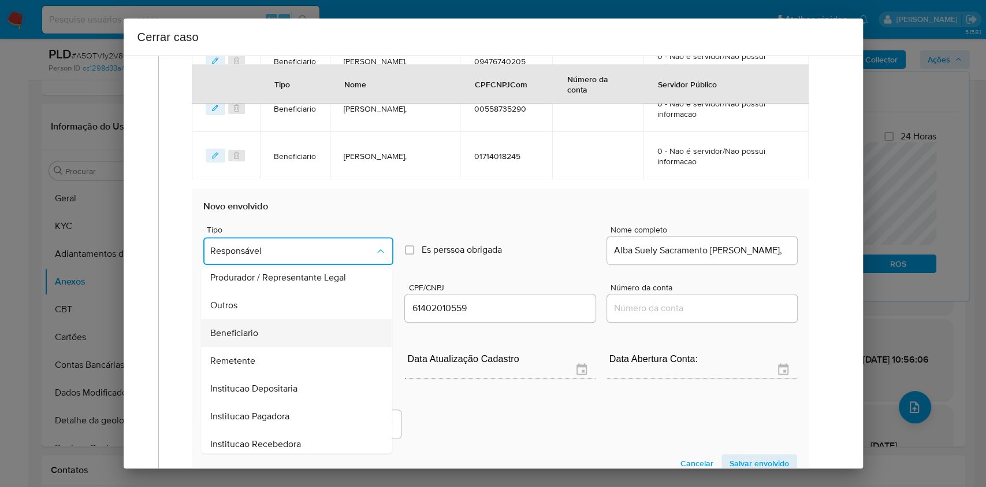
scroll to position [148, 0]
click at [292, 326] on div "Beneficiario" at bounding box center [293, 328] width 165 height 28
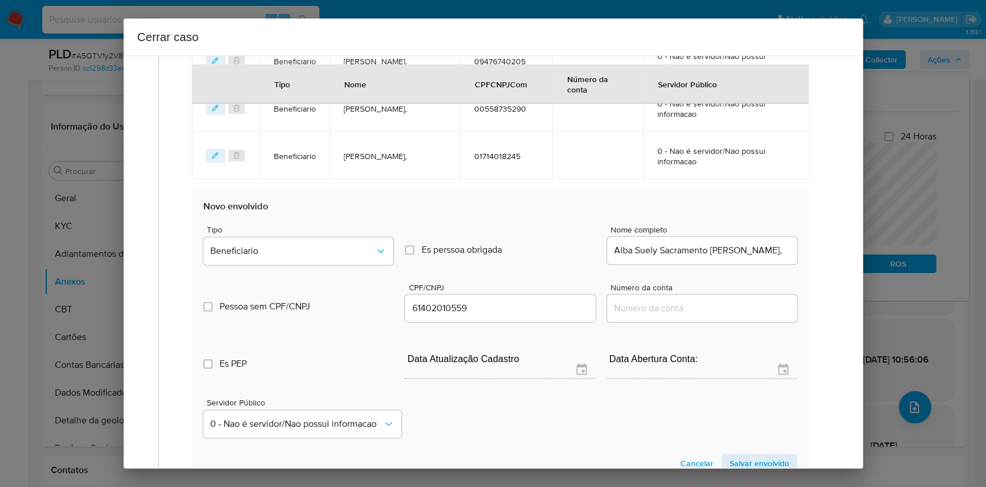
click at [743, 463] on span "Salvar envolvido" at bounding box center [760, 463] width 60 height 16
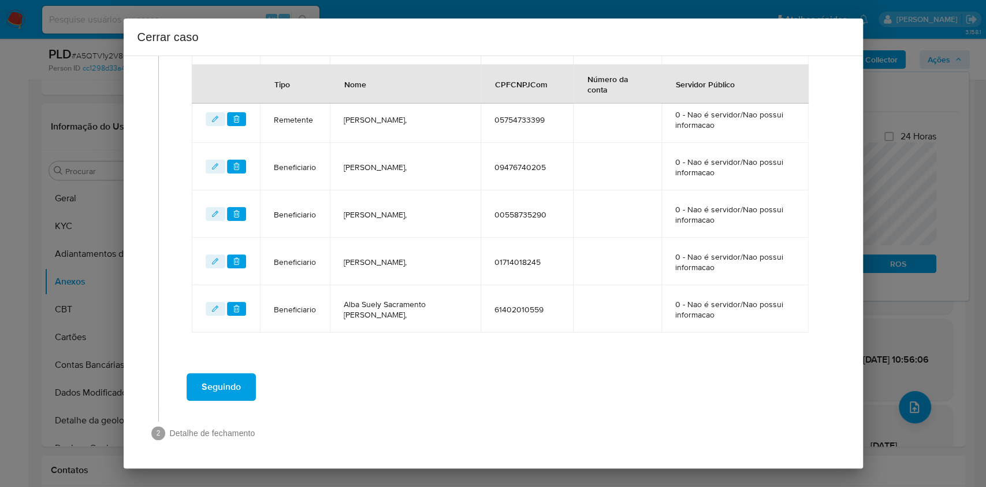
scroll to position [584, 0]
click at [240, 384] on span "Seguindo" at bounding box center [221, 387] width 39 height 25
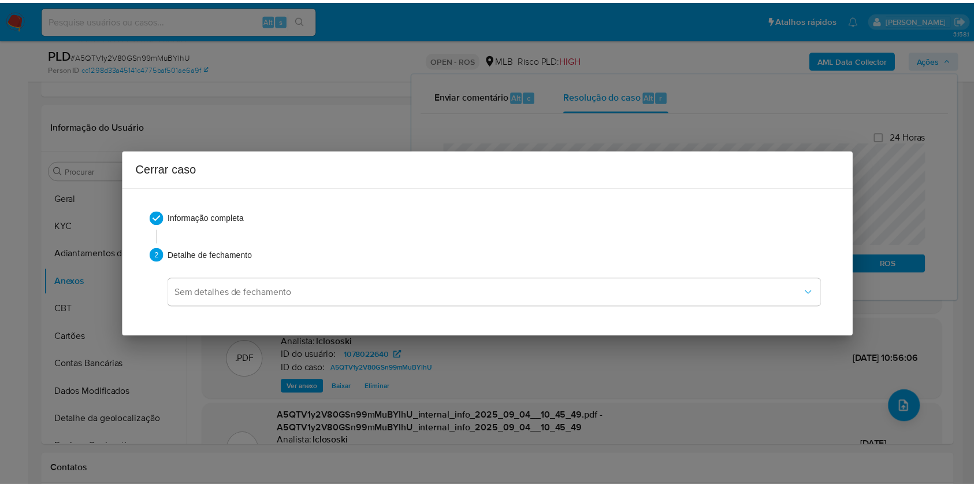
scroll to position [0, 0]
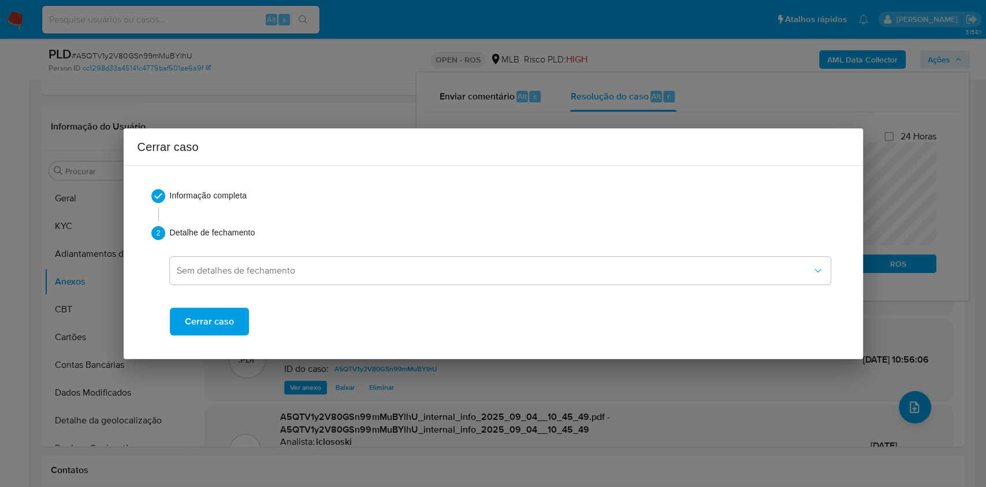
drag, startPoint x: 222, startPoint y: 328, endPoint x: 218, endPoint y: 337, distance: 9.9
click at [218, 336] on div "Informação completa 2 Detalhe de fechamento Sem detalhes de fechamento Cerrar c…" at bounding box center [494, 262] width 712 height 174
click at [209, 332] on span "Cerrar caso" at bounding box center [209, 321] width 49 height 25
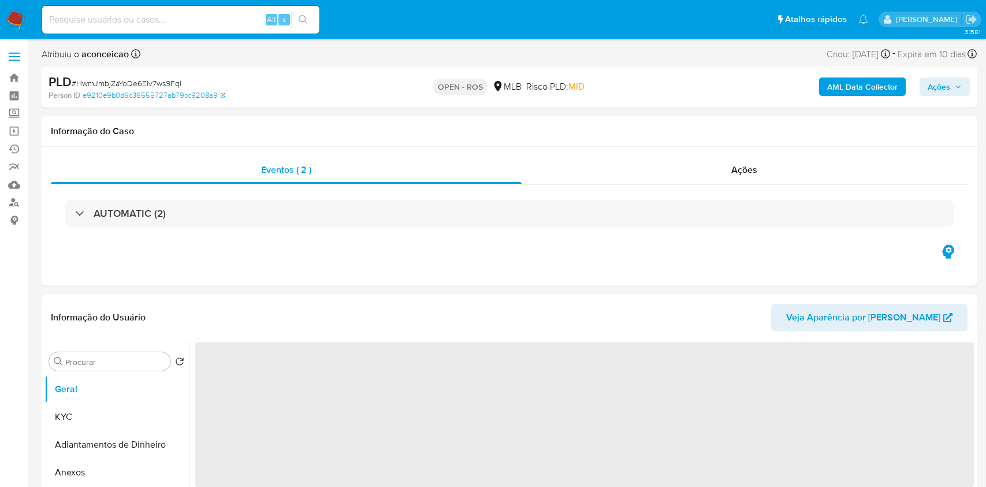
select select "10"
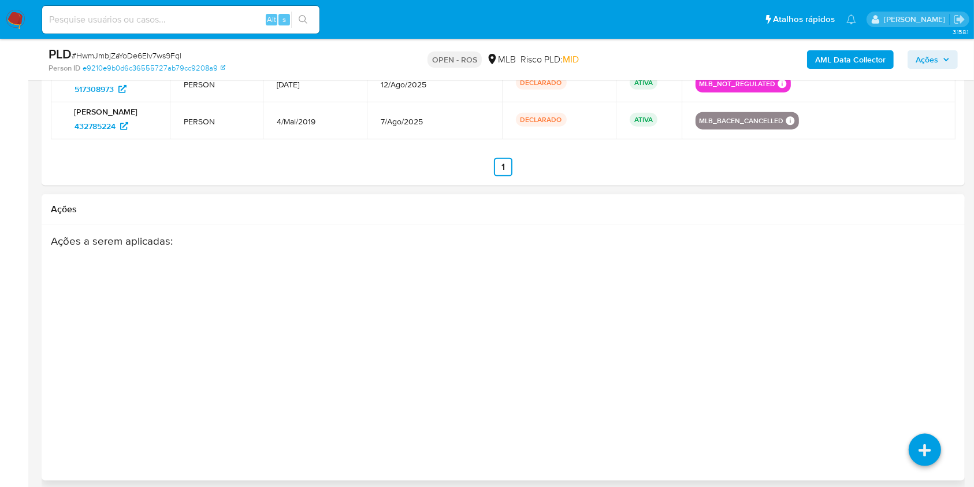
scroll to position [1520, 0]
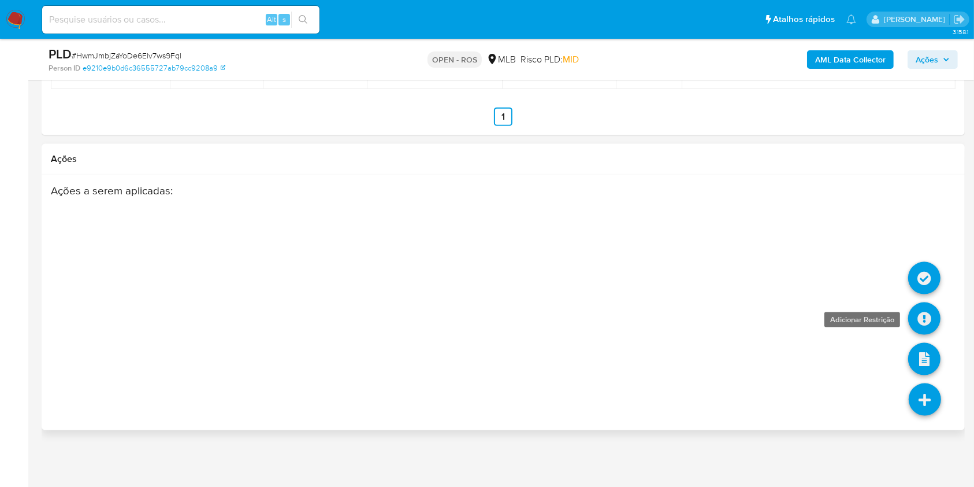
click at [925, 318] on icon at bounding box center [924, 318] width 32 height 32
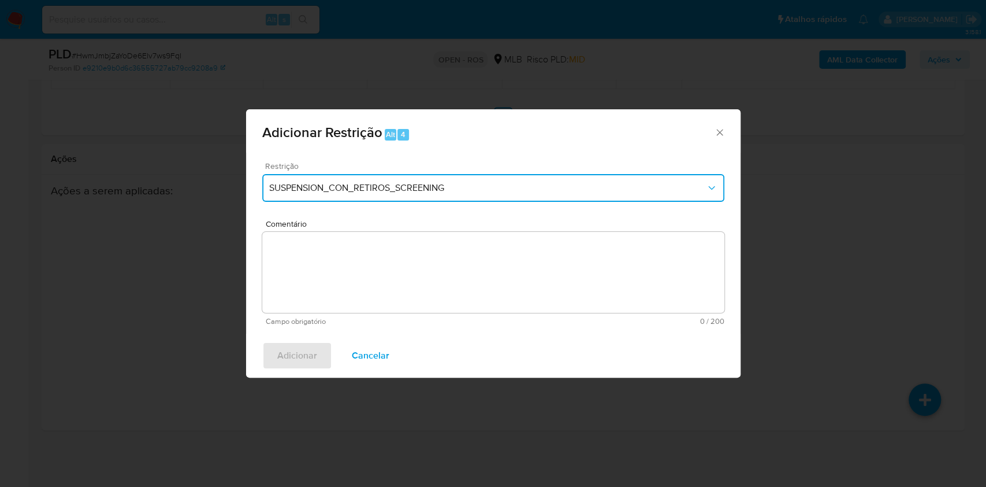
click at [392, 194] on button "SUSPENSION_CON_RETIROS_SCREENING" at bounding box center [493, 188] width 462 height 28
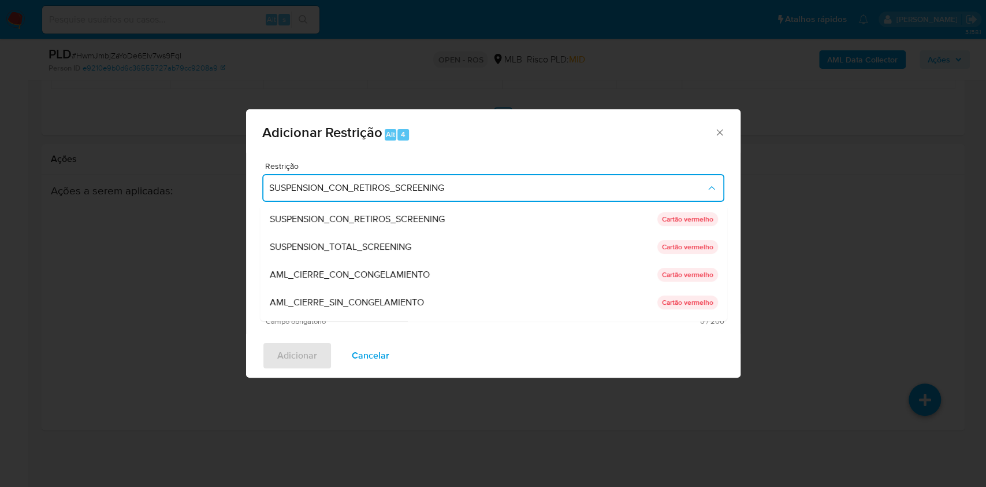
drag, startPoint x: 396, startPoint y: 307, endPoint x: 409, endPoint y: 305, distance: 13.5
click at [396, 309] on div "AML_CIERRE_SIN_CONGELAMIENTO" at bounding box center [463, 302] width 388 height 28
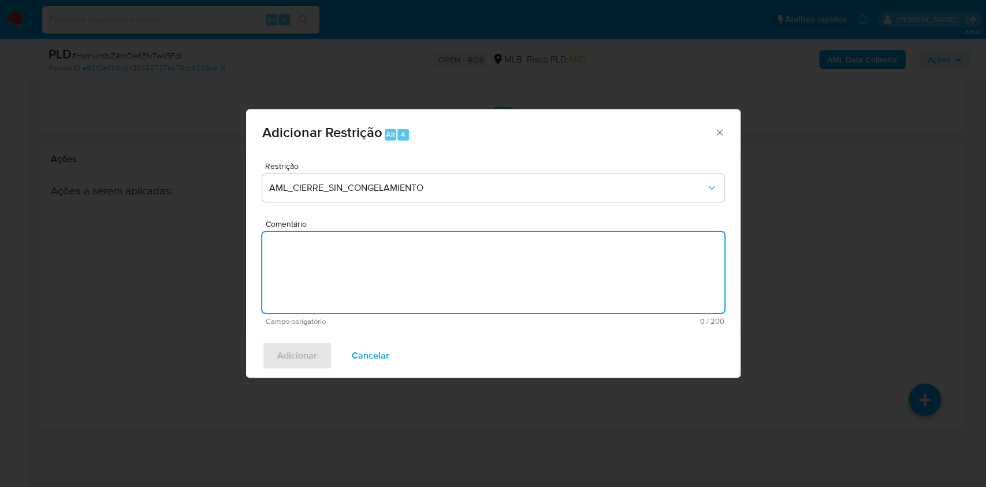
drag, startPoint x: 440, startPoint y: 266, endPoint x: 402, endPoint y: 310, distance: 59.0
click at [440, 267] on textarea "Comentário" at bounding box center [493, 272] width 462 height 81
paste textarea "Deliberação para encerrar o relacionamento. NÃO INFORMAR AO USUÁRIO QUE SE TRAT…"
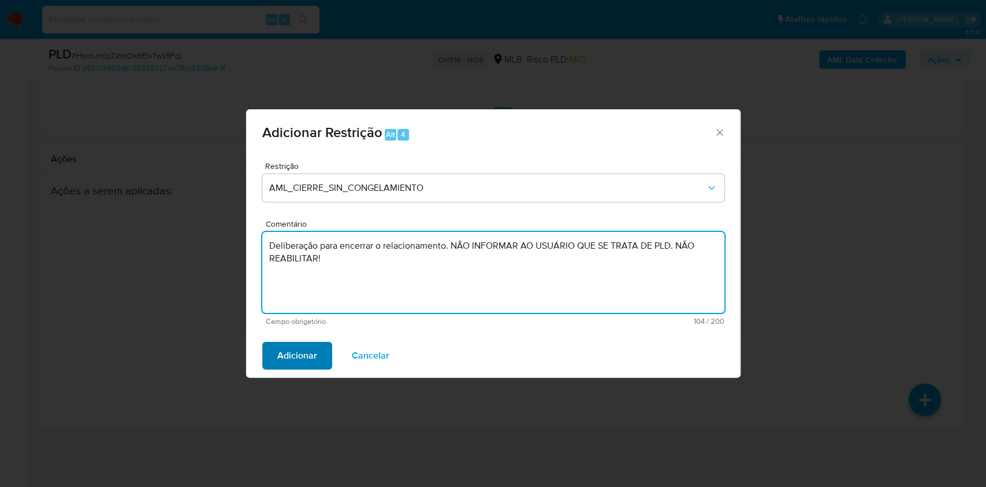
type textarea "Deliberação para encerrar o relacionamento. NÃO INFORMAR AO USUÁRIO QUE SE TRAT…"
click at [305, 359] on span "Adicionar" at bounding box center [297, 355] width 40 height 25
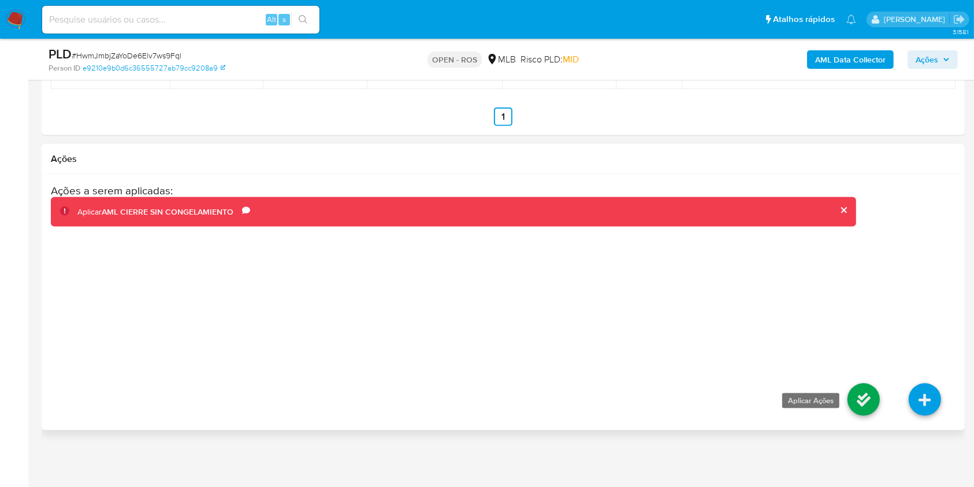
click at [869, 405] on icon at bounding box center [864, 399] width 32 height 32
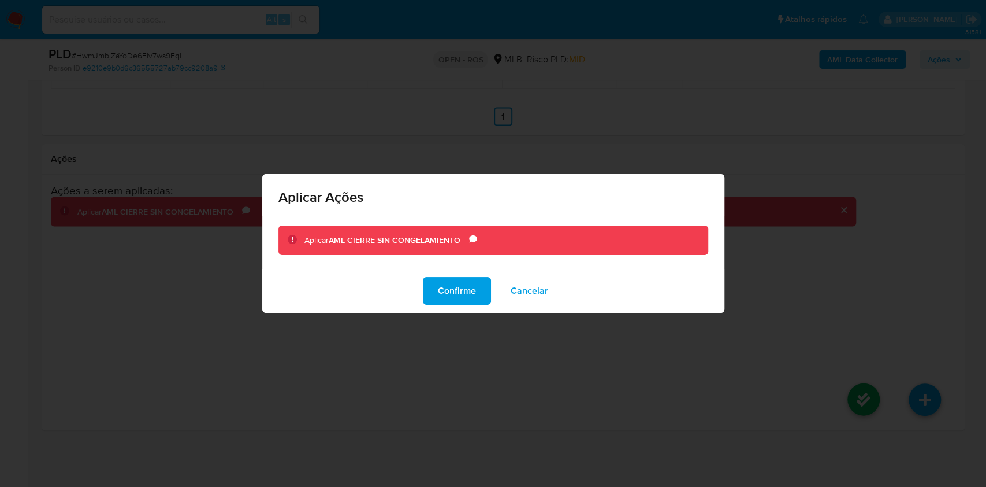
click at [819, 372] on div "Aplicar Ações Aplicar AML CIERRE SIN CONGELAMIENTO Comentário Deliberação para …" at bounding box center [493, 243] width 986 height 487
click at [489, 295] on button "Confirme" at bounding box center [457, 291] width 68 height 28
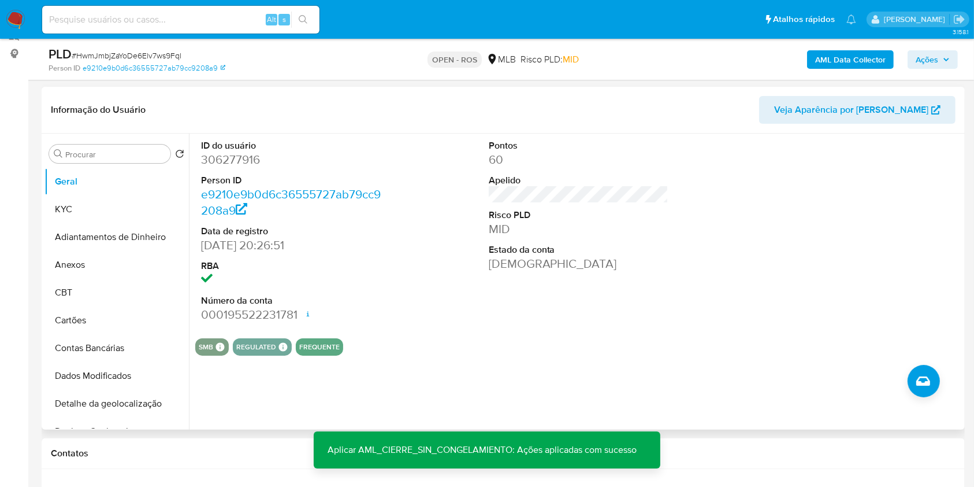
scroll to position [0, 0]
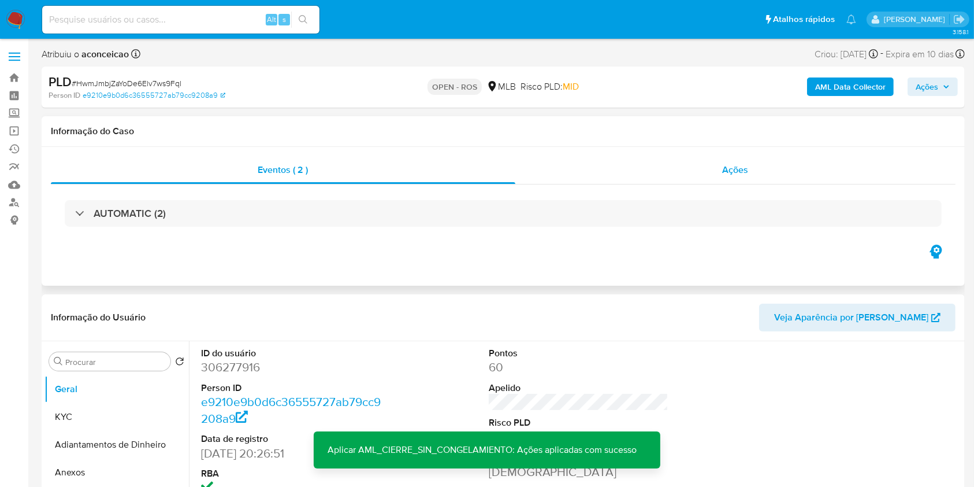
click at [723, 175] on span "Ações" at bounding box center [736, 169] width 26 height 13
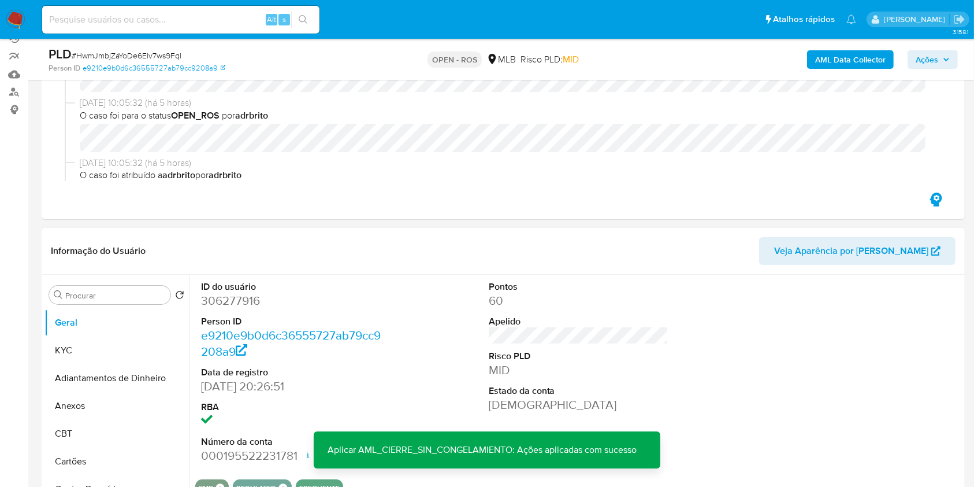
scroll to position [231, 0]
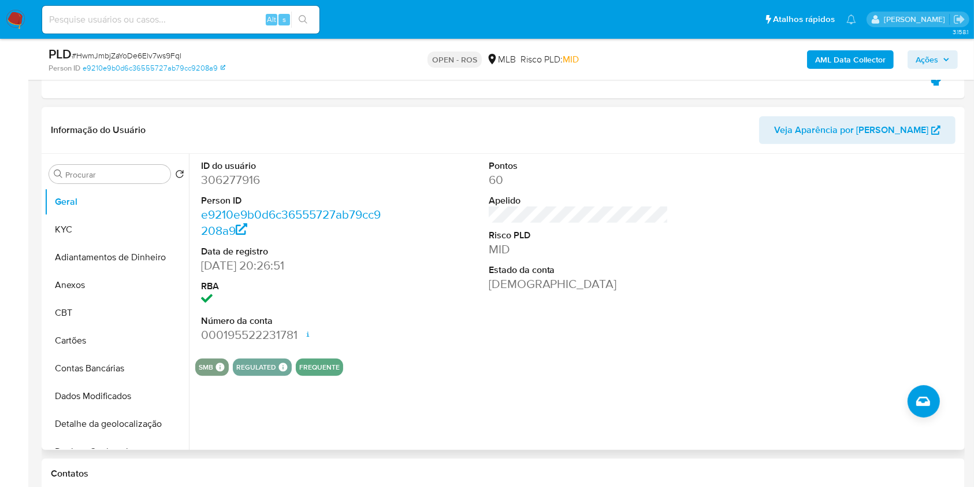
drag, startPoint x: 90, startPoint y: 287, endPoint x: 611, endPoint y: 251, distance: 521.9
click at [91, 287] on button "Anexos" at bounding box center [116, 285] width 144 height 28
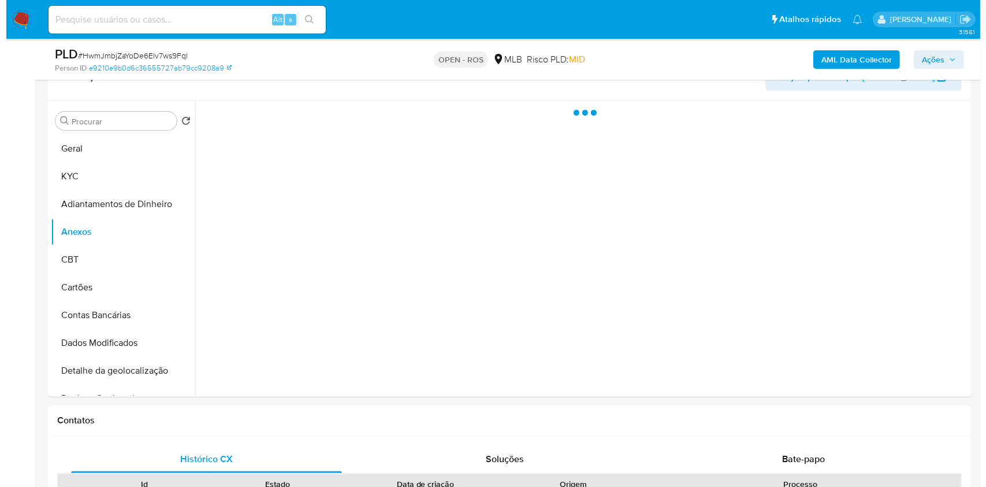
scroll to position [308, 0]
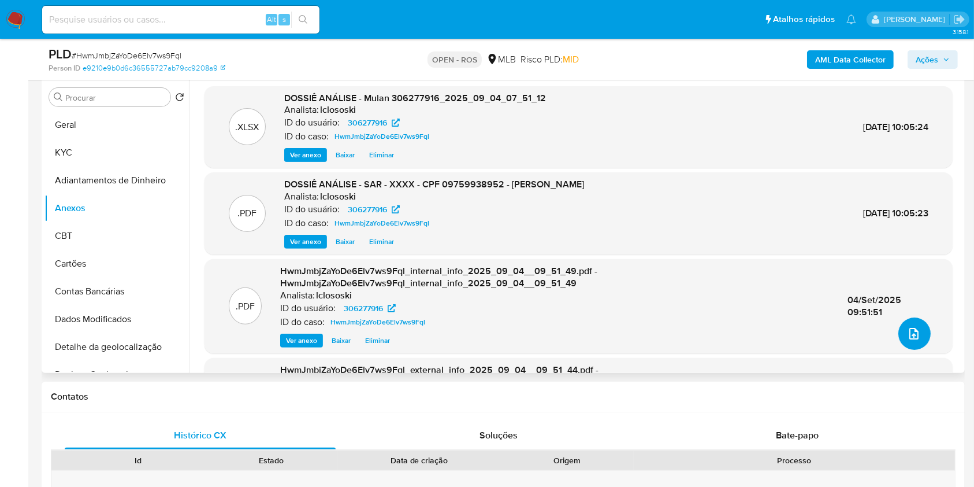
click at [915, 335] on icon "upload-file" at bounding box center [914, 334] width 14 height 14
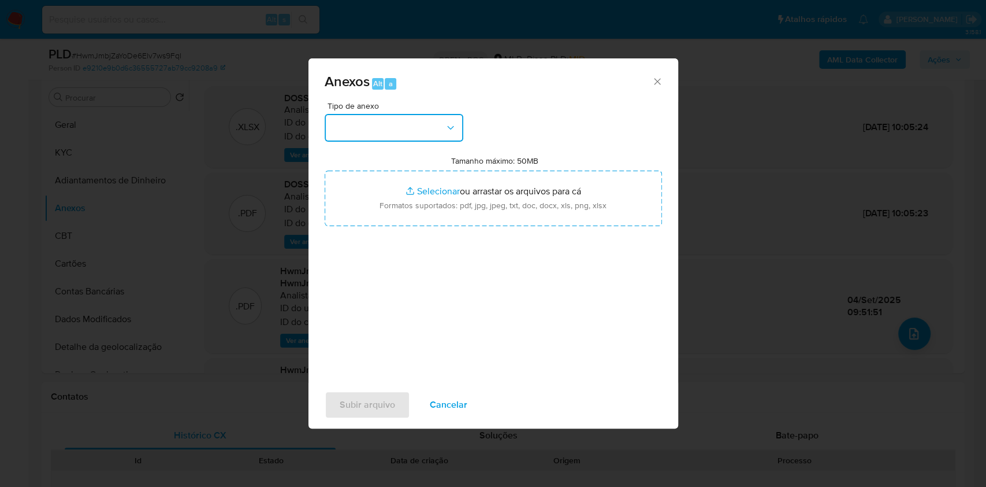
drag, startPoint x: 370, startPoint y: 126, endPoint x: 375, endPoint y: 134, distance: 9.6
click at [370, 127] on button "button" at bounding box center [394, 128] width 139 height 28
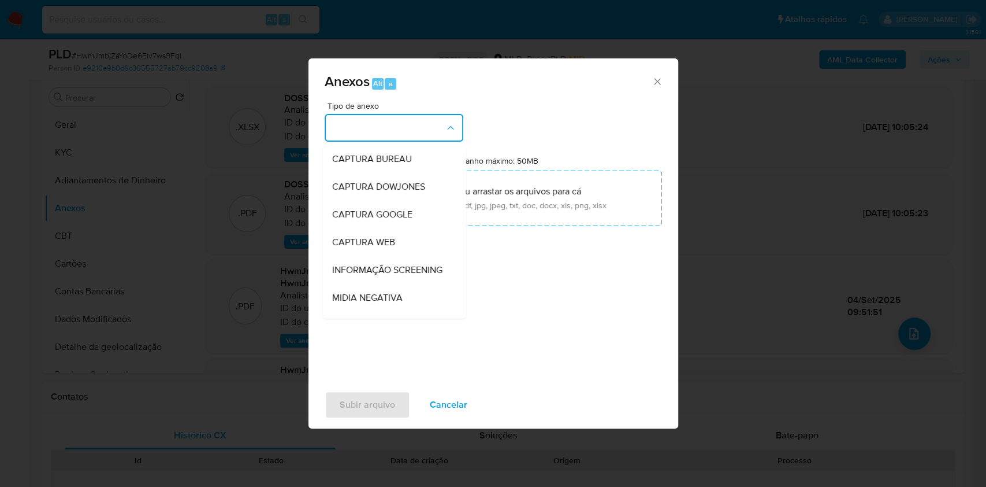
scroll to position [177, 0]
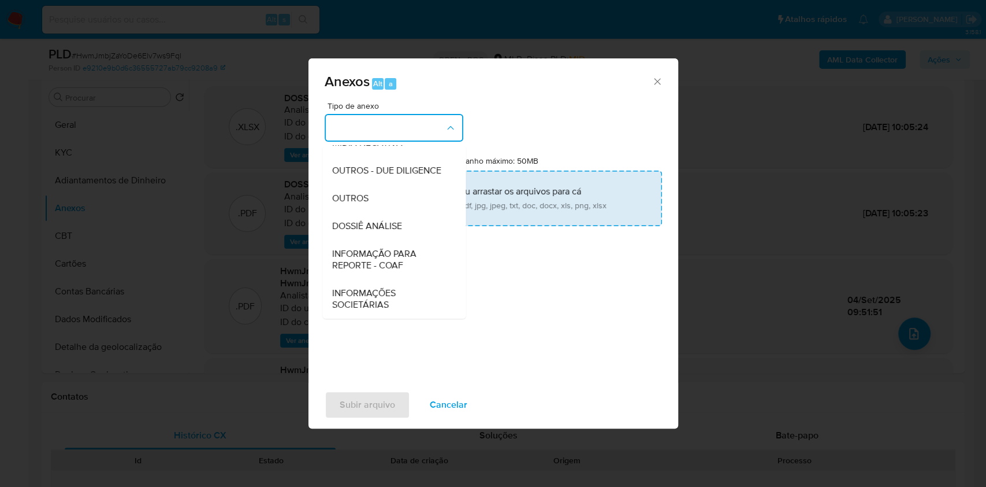
drag, startPoint x: 383, startPoint y: 267, endPoint x: 509, endPoint y: 202, distance: 141.6
click at [383, 267] on span "INFORMAÇÃO PARA REPORTE - COAF" at bounding box center [391, 259] width 118 height 23
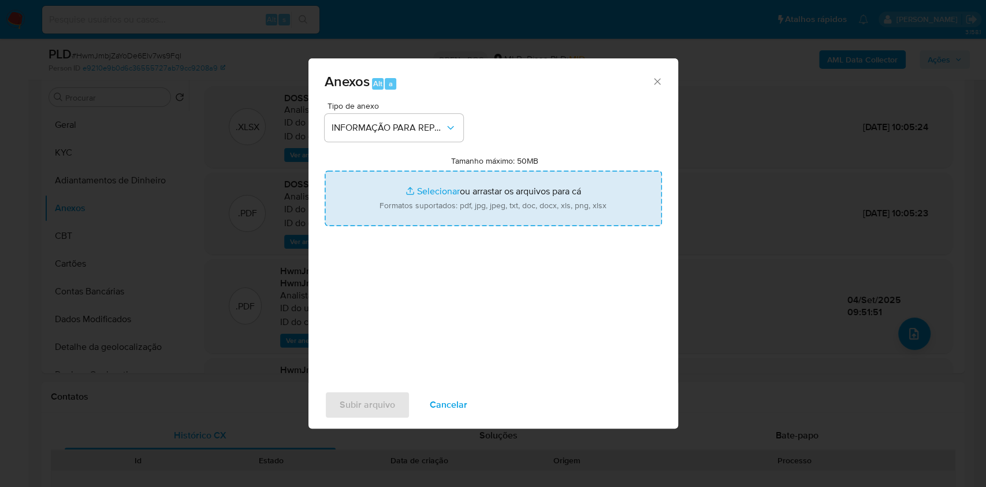
type input "C:\fakepath\SAR - HwmJmbjZaYoDe6Elv7ws9Fql - CPF 09759938952 - [PERSON_NAME].pdf"
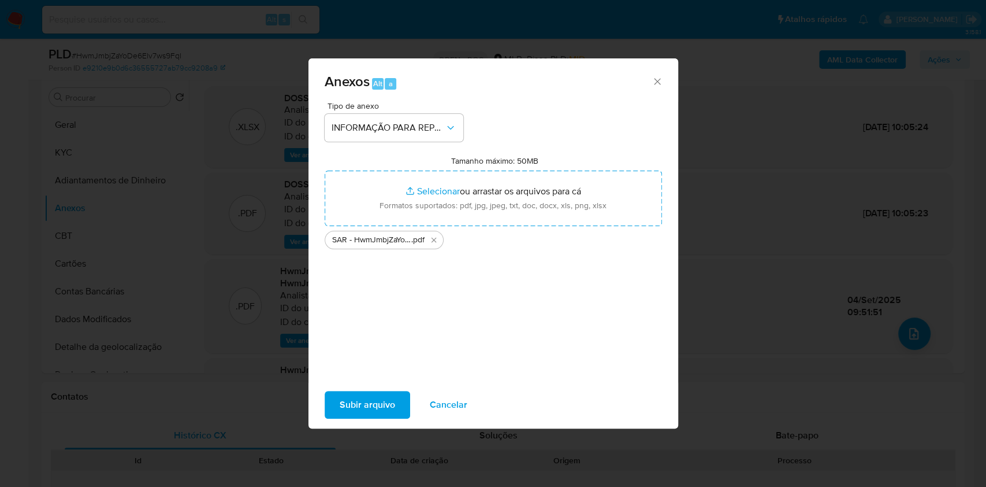
click at [384, 409] on span "Subir arquivo" at bounding box center [367, 404] width 55 height 25
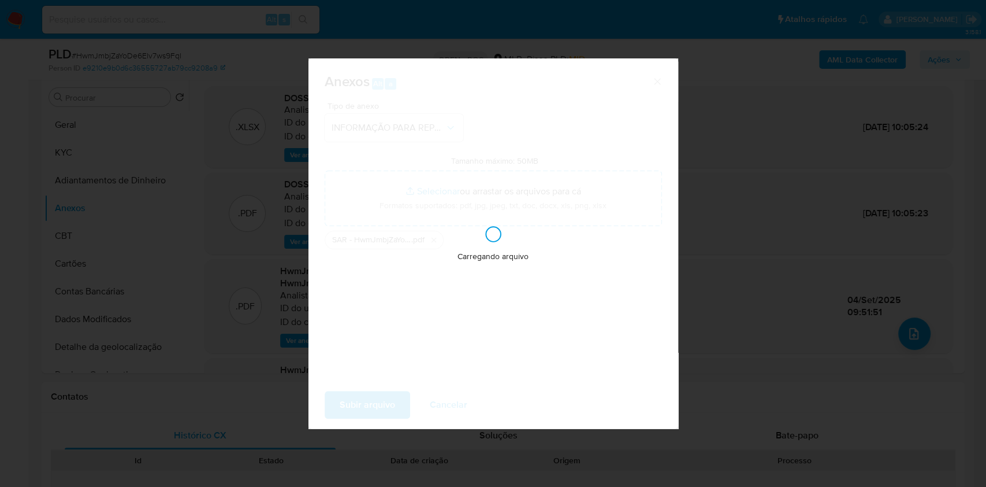
click at [821, 118] on div "Anexos Alt a Tipo de anexo INFORMAÇÃO PARA REPORTE - COAF Tamanho máximo: 50MB …" at bounding box center [493, 243] width 986 height 487
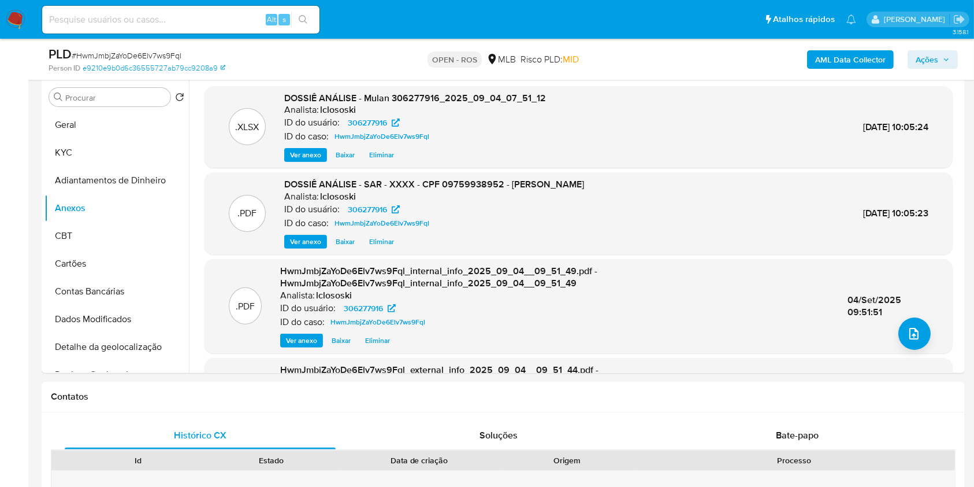
drag, startPoint x: 938, startPoint y: 53, endPoint x: 919, endPoint y: 62, distance: 21.5
click at [940, 55] on span "Ações" at bounding box center [933, 59] width 34 height 16
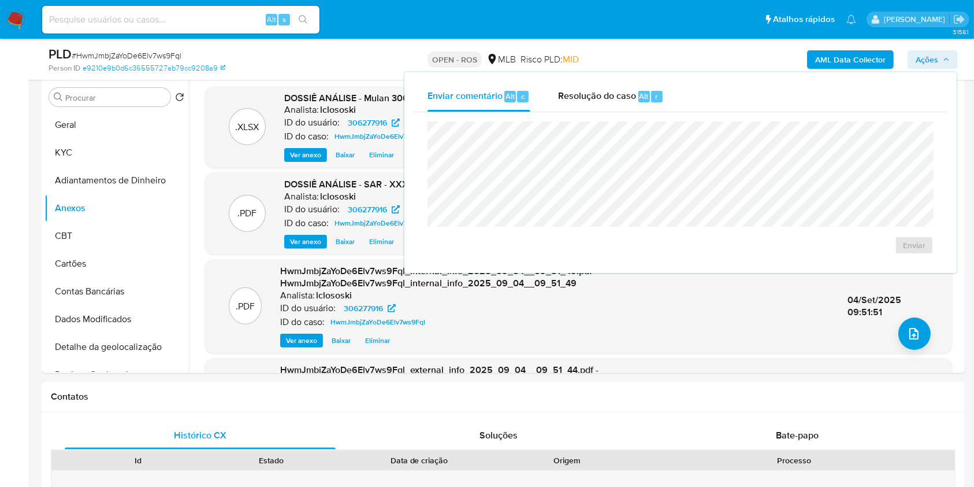
drag, startPoint x: 592, startPoint y: 106, endPoint x: 605, endPoint y: 118, distance: 17.2
click at [594, 109] on div "Resolução do caso Alt r" at bounding box center [611, 96] width 106 height 30
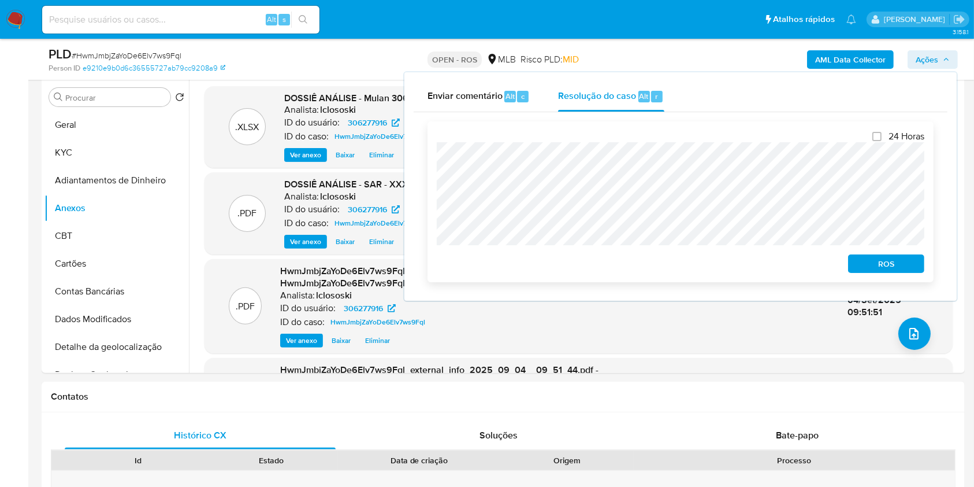
drag, startPoint x: 880, startPoint y: 269, endPoint x: 895, endPoint y: 258, distance: 19.1
click at [881, 272] on span "ROS" at bounding box center [886, 263] width 60 height 16
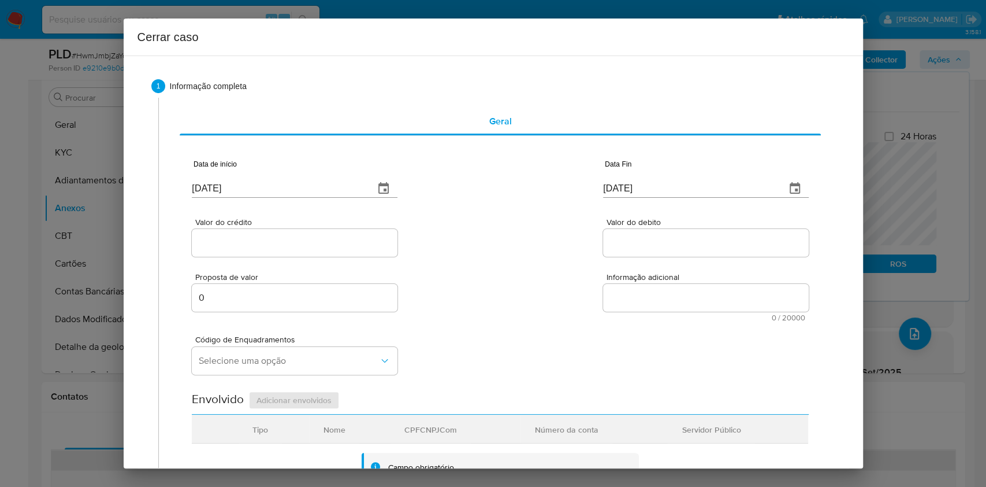
click at [310, 187] on input "[DATE]" at bounding box center [278, 188] width 173 height 18
paste input "01/07"
click at [310, 187] on input "[DATE]" at bounding box center [278, 188] width 173 height 18
type input "01/07/2025"
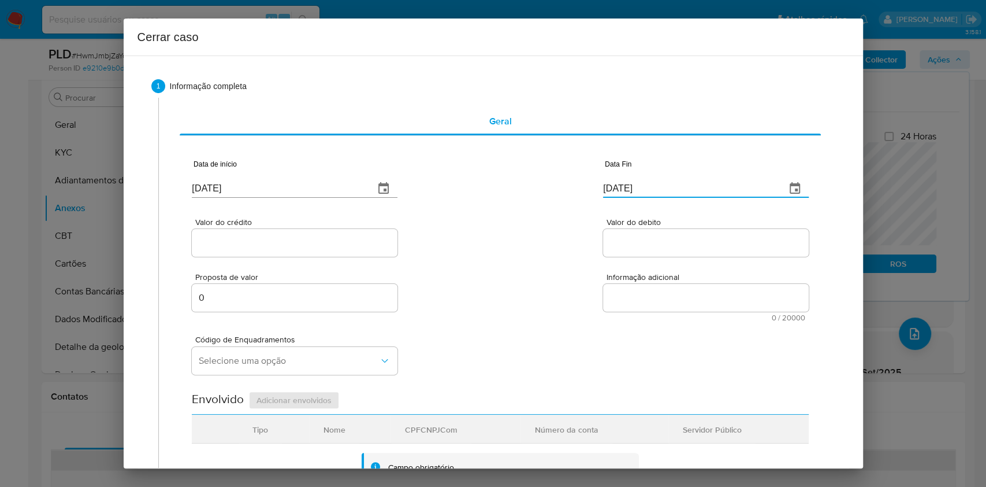
click at [633, 192] on input "[DATE]" at bounding box center [689, 188] width 173 height 18
click at [633, 193] on input "[DATE]" at bounding box center [689, 188] width 173 height 18
paste input "03"
click at [633, 194] on input "[DATE]" at bounding box center [689, 188] width 173 height 18
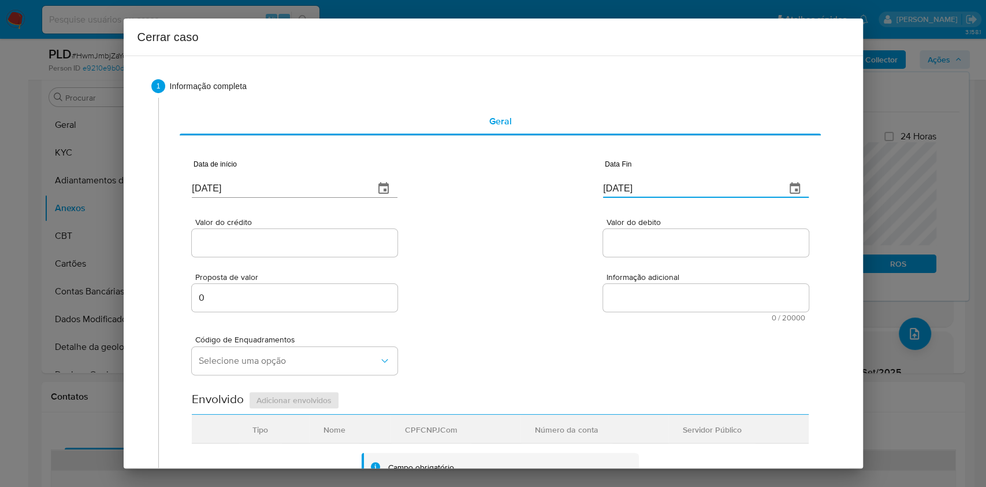
type input "03/09/2025"
drag, startPoint x: 314, startPoint y: 240, endPoint x: 336, endPoint y: 248, distance: 23.8
click at [314, 240] on input "Valor do crédito" at bounding box center [295, 242] width 206 height 15
paste input "R$1.293.877"
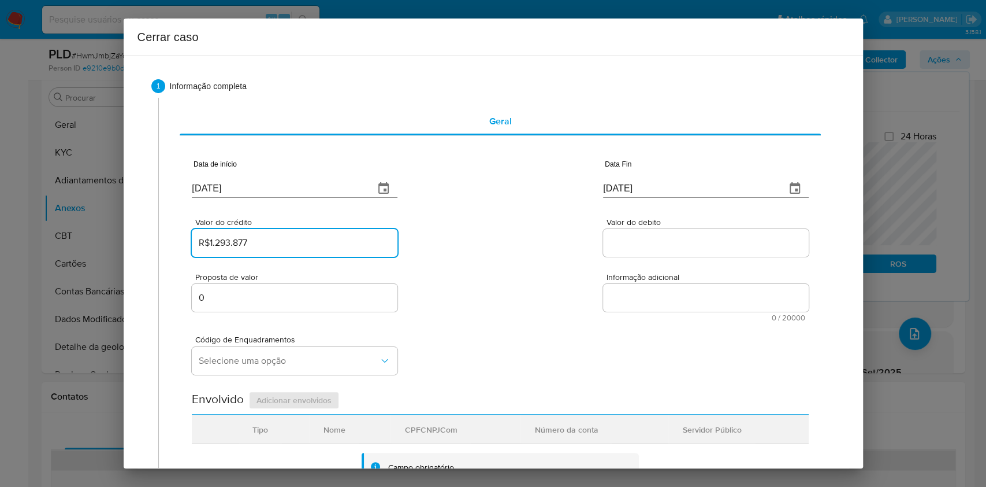
type input "R$1.293.877"
click at [666, 230] on div "Valor do debito" at bounding box center [706, 238] width 206 height 41
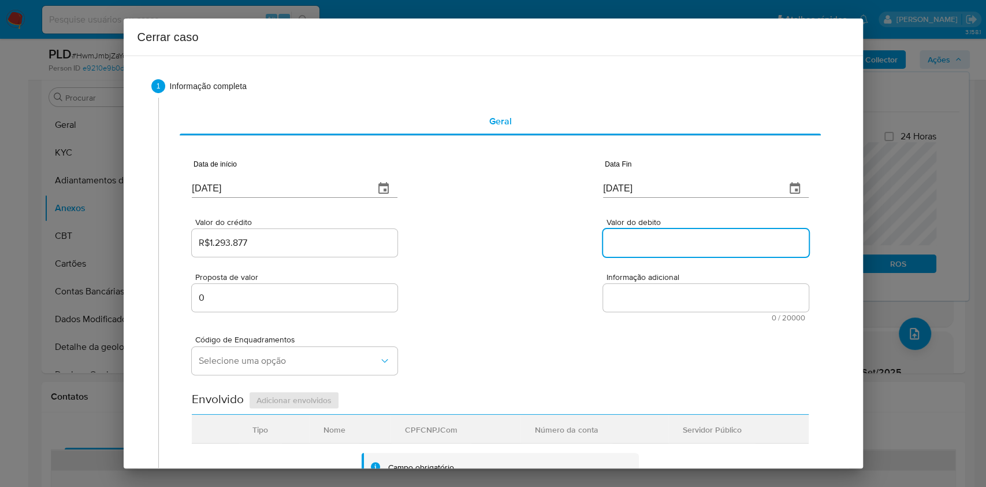
paste input "R$1.311.846"
click at [674, 243] on input "Valor do debito" at bounding box center [706, 242] width 206 height 15
type input "R$1.311.846"
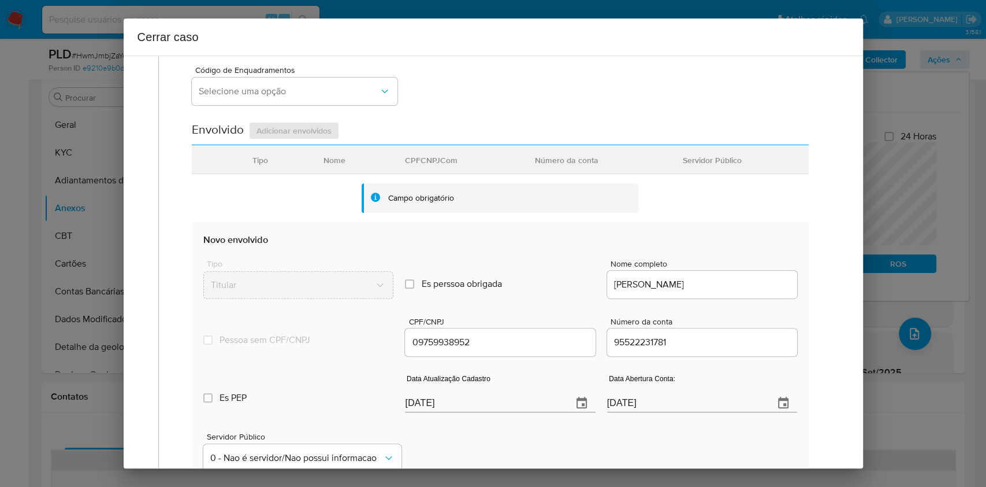
scroll to position [455, 0]
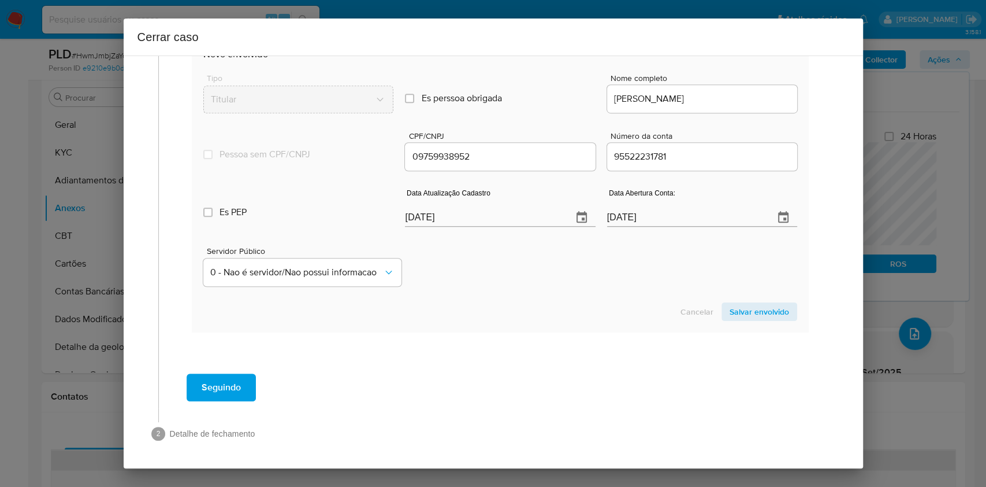
click at [493, 219] on input "[DATE]" at bounding box center [484, 217] width 158 height 18
paste input "04/08"
click at [493, 219] on input "[DATE]" at bounding box center [484, 217] width 158 height 18
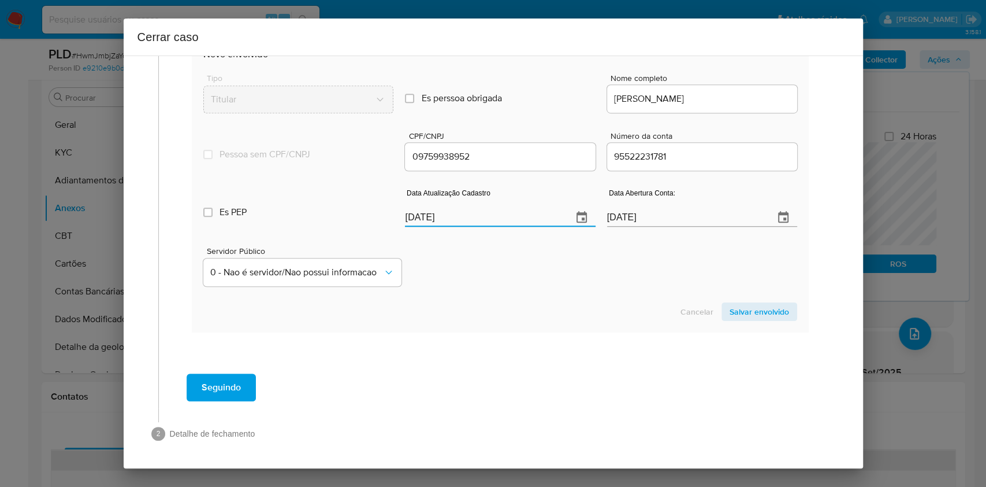
type input "04/08/2025"
drag, startPoint x: 734, startPoint y: 295, endPoint x: 742, endPoint y: 303, distance: 11.9
click at [737, 298] on section "Novo envolvido Tipo Titular Es perssoa obrigada Is PObrigada Nome completo LUCA…" at bounding box center [500, 183] width 617 height 295
click at [745, 308] on span "Salvar envolvido" at bounding box center [760, 311] width 60 height 16
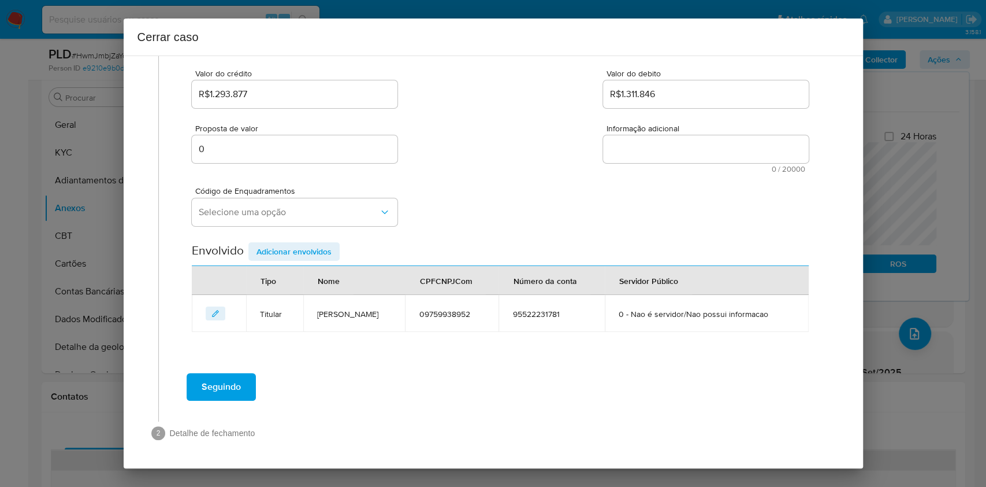
scroll to position [148, 0]
click at [302, 205] on button "Selecione uma opção" at bounding box center [295, 213] width 206 height 28
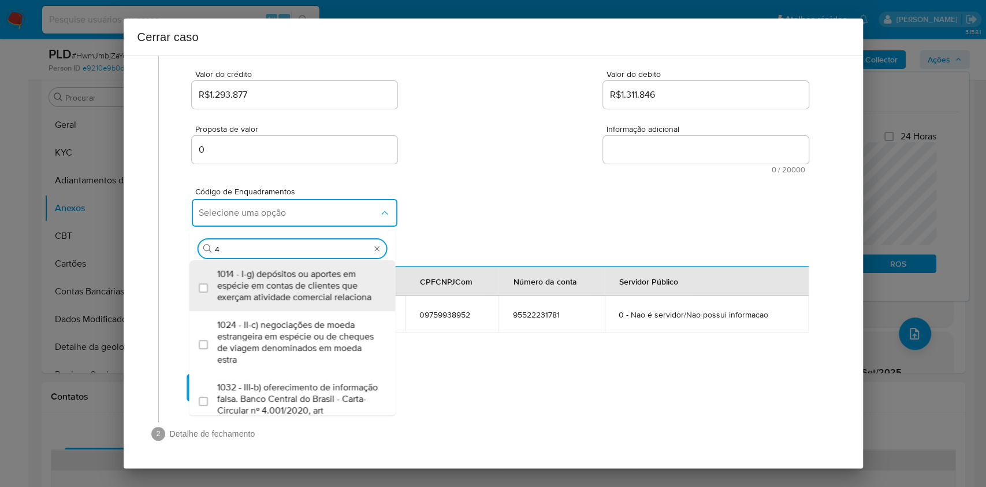
type input "45"
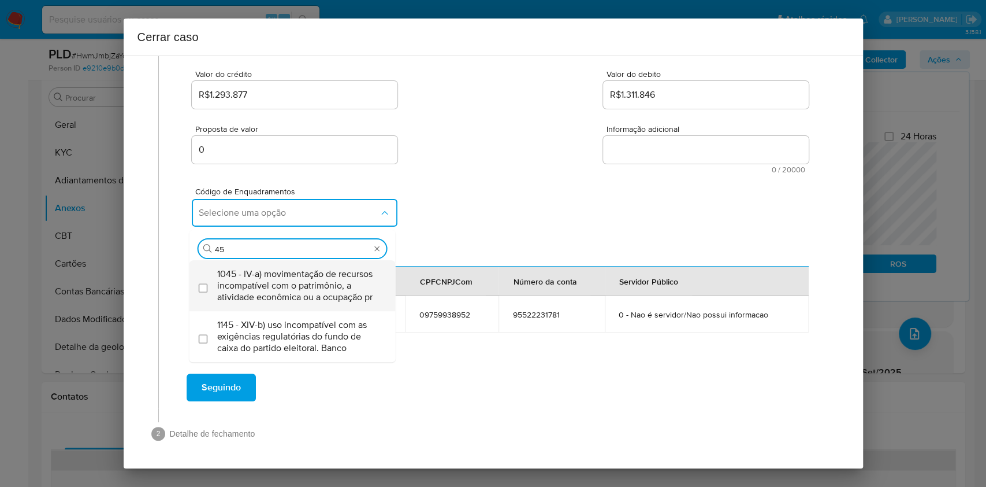
click at [305, 280] on span "1045 - IV-a) movimentação de recursos incompatível com o patrimônio, a atividad…" at bounding box center [298, 285] width 162 height 35
checkbox input "true"
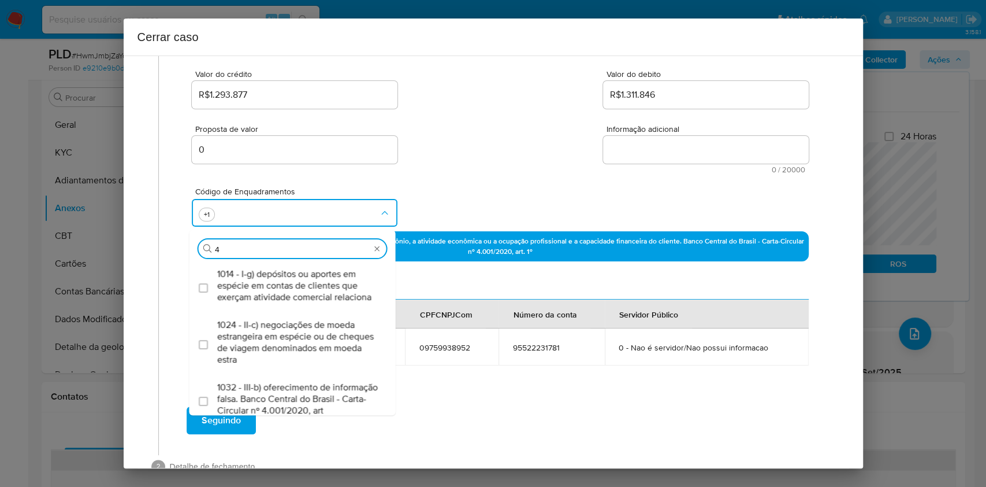
scroll to position [0, 0]
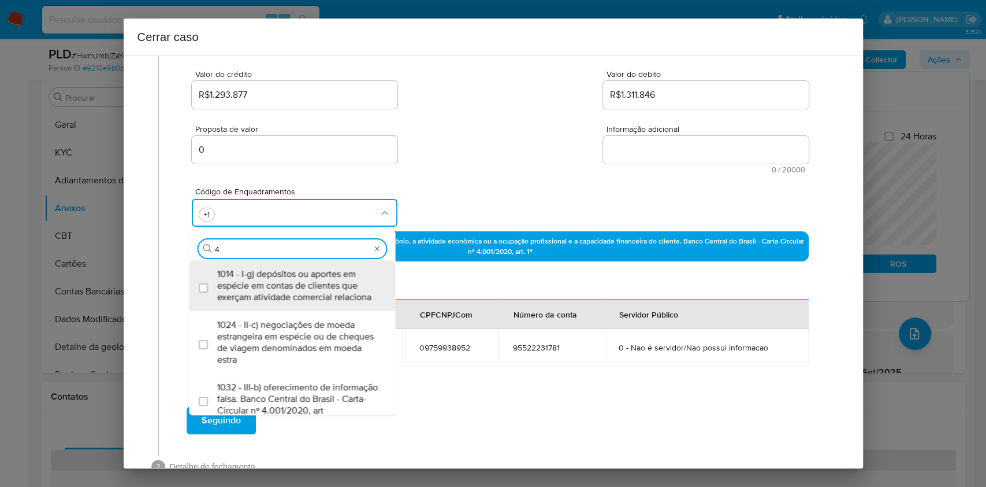
type input "47"
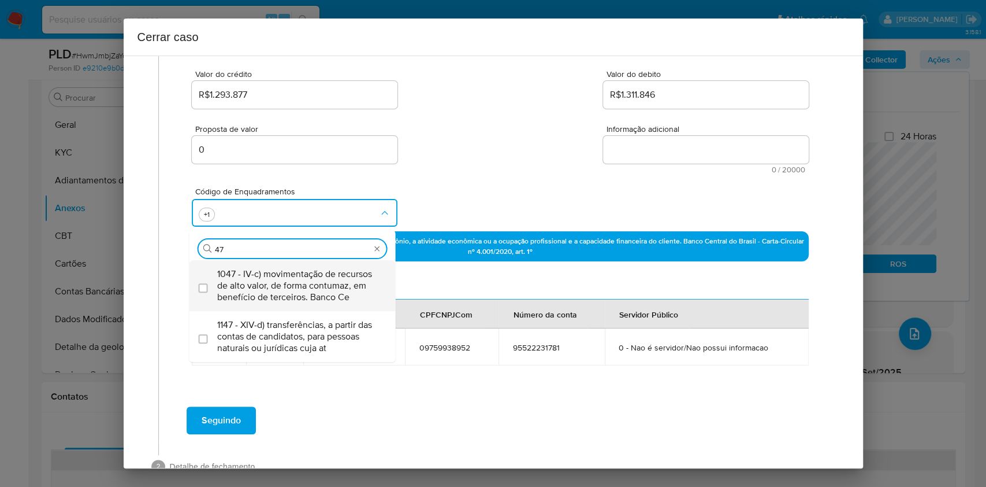
click at [305, 280] on span "1047 - IV-c) movimentação de recursos de alto valor, de forma contumaz, em bene…" at bounding box center [298, 285] width 162 height 35
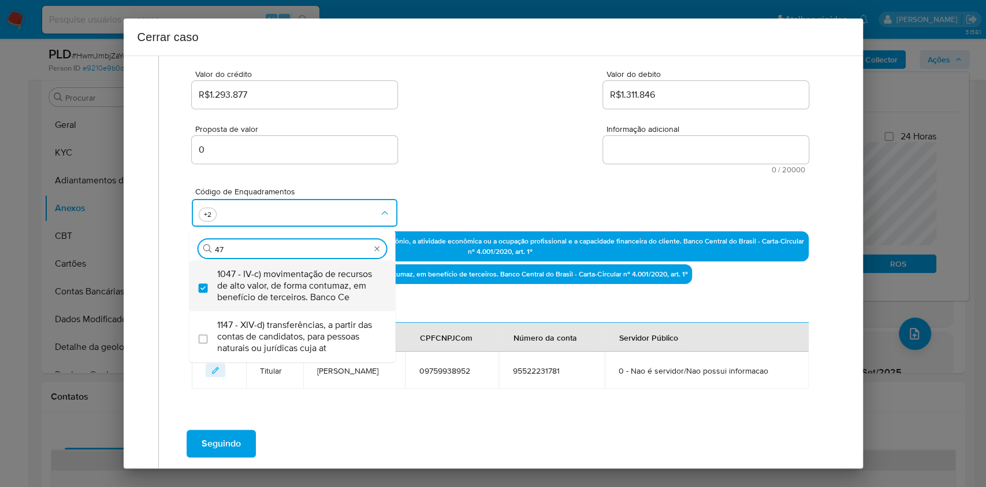
checkbox input "true"
type input "4"
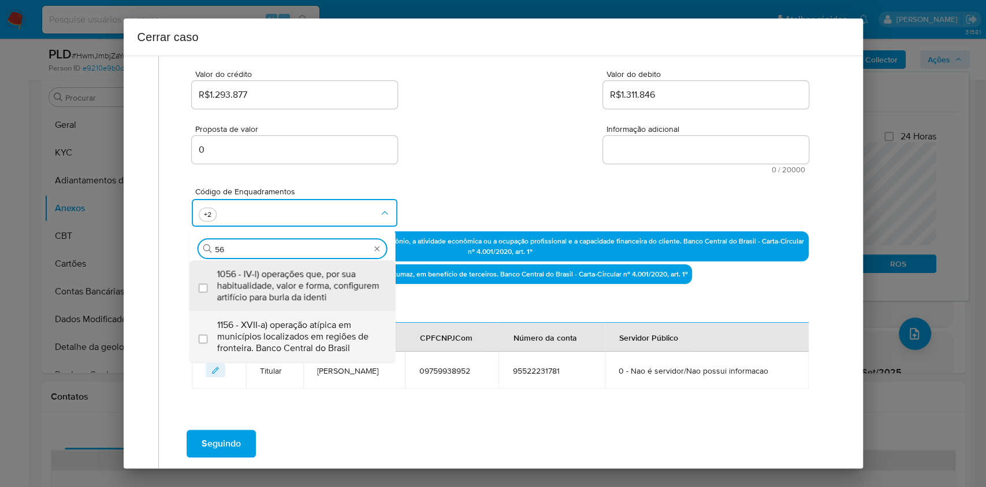
click at [355, 348] on span "1156 - XVII-a) operação atípica em municípios localizados em regiões de frontei…" at bounding box center [298, 336] width 162 height 35
type input "56"
checkbox input "true"
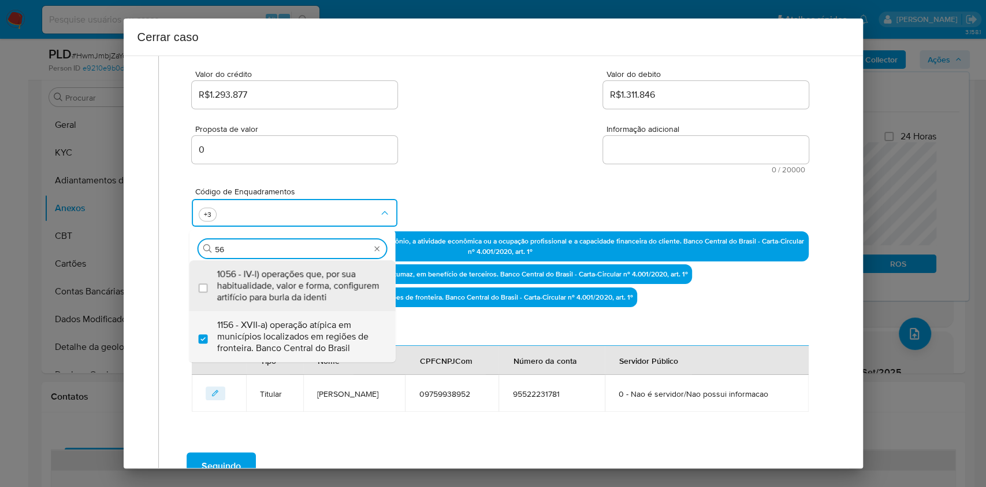
type input "5"
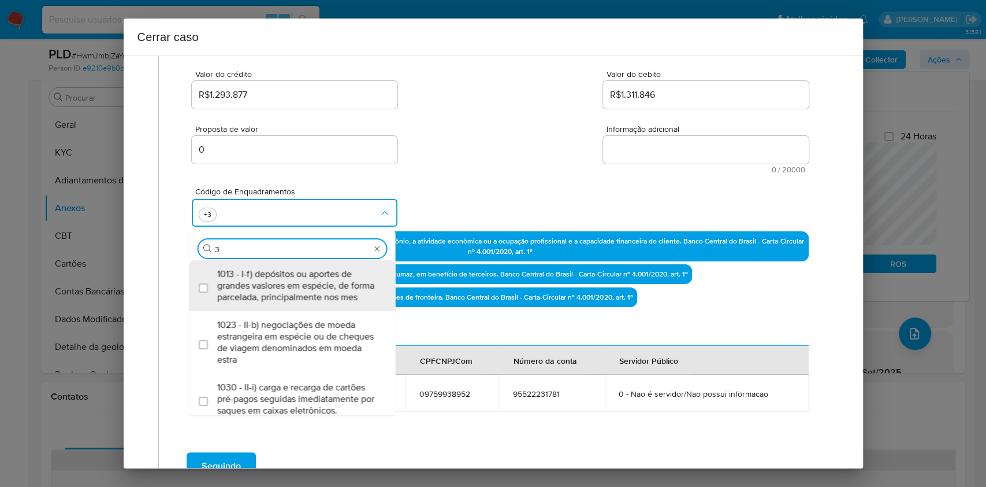
scroll to position [227, 0]
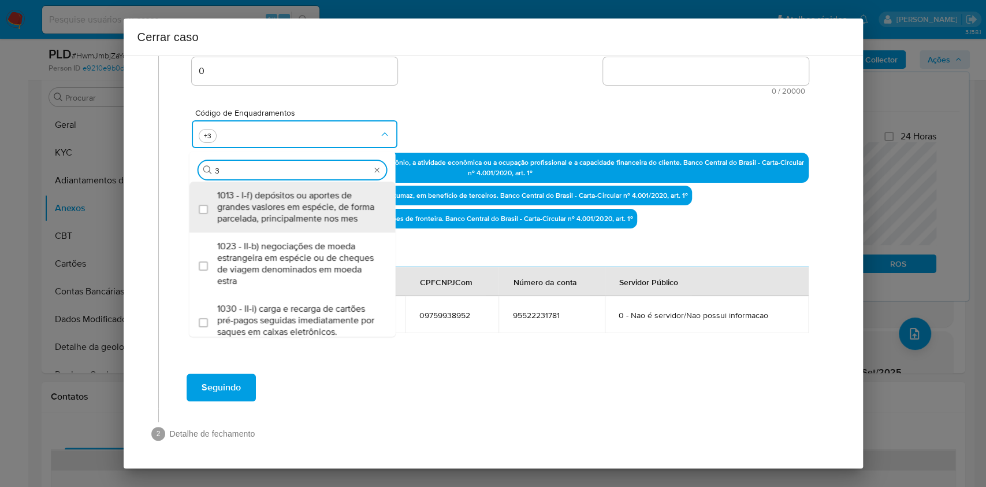
type input "31"
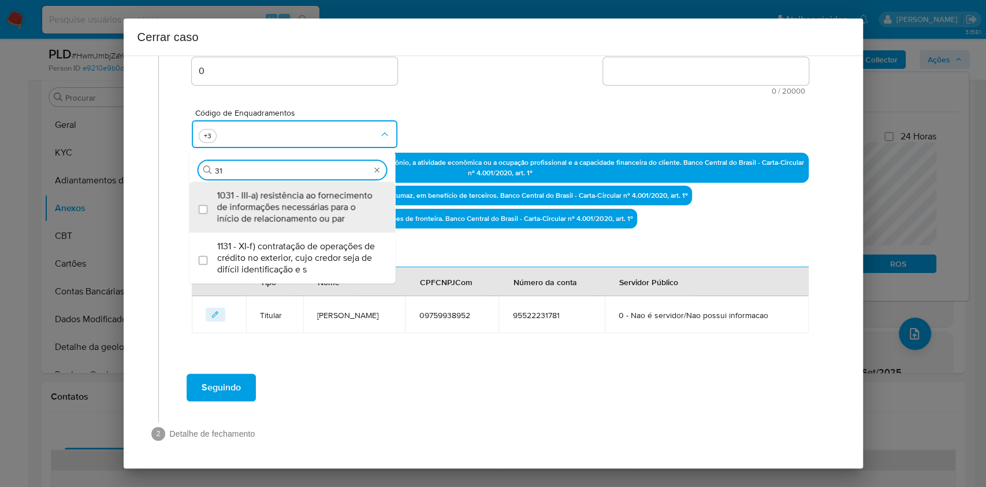
click at [222, 169] on input "31" at bounding box center [292, 170] width 155 height 10
click at [233, 196] on span "1031 - III-a) resistência ao fornecimento de informações necessárias para o iní…" at bounding box center [298, 207] width 162 height 35
checkbox input "true"
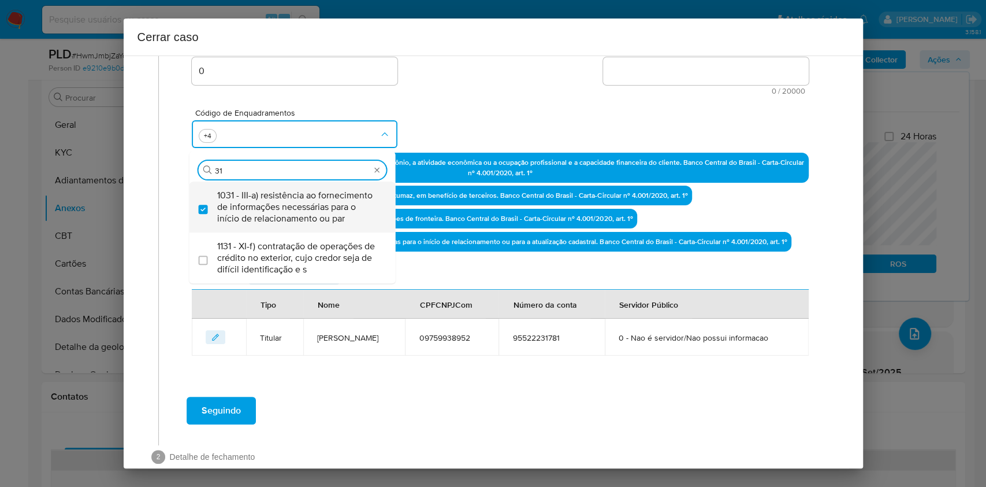
type input "31"
click at [634, 74] on textarea "Informação adicional" at bounding box center [706, 71] width 206 height 28
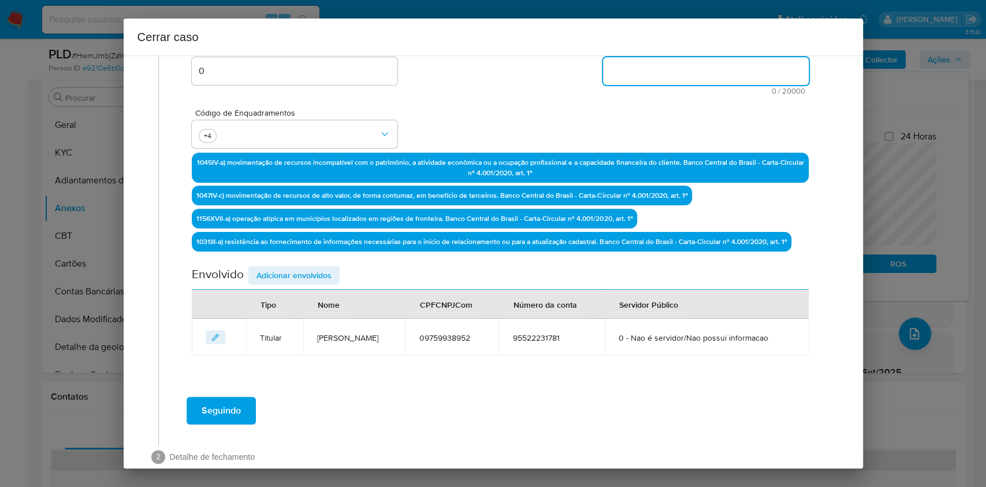
paste textarea "Lucas de Mello Weitzmann, CPF 09759938952, 28 anos, residente no município de U…"
click at [634, 75] on textarea "Informação adicional" at bounding box center [706, 71] width 206 height 28
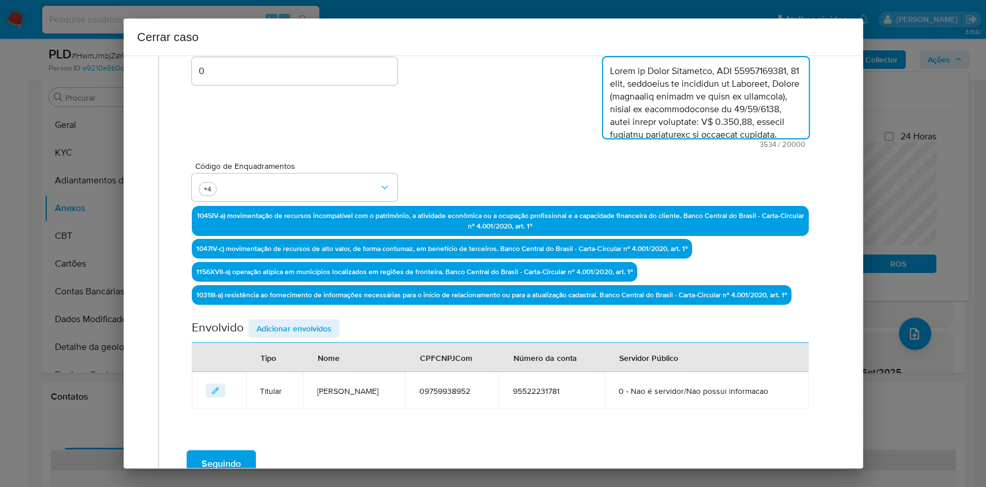
scroll to position [1401, 0]
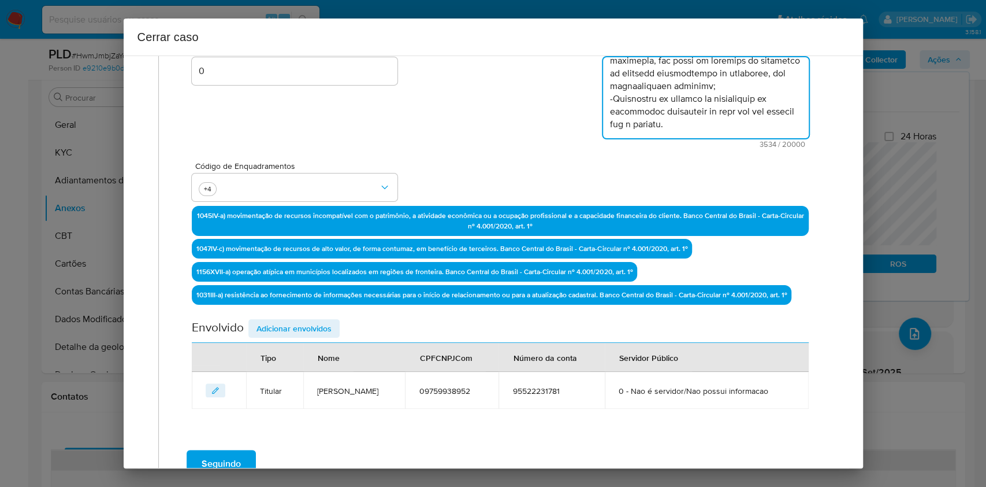
type textarea "Lucas de Mello Weitzmann, CPF 09759938952, 28 anos, residente no município de U…"
click at [285, 327] on span "Adicionar envolvidos" at bounding box center [294, 328] width 75 height 16
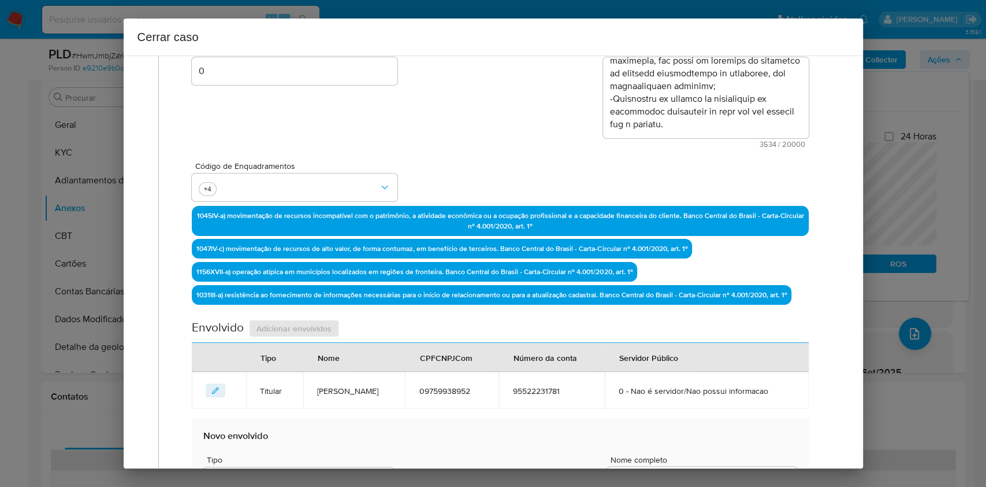
scroll to position [380, 0]
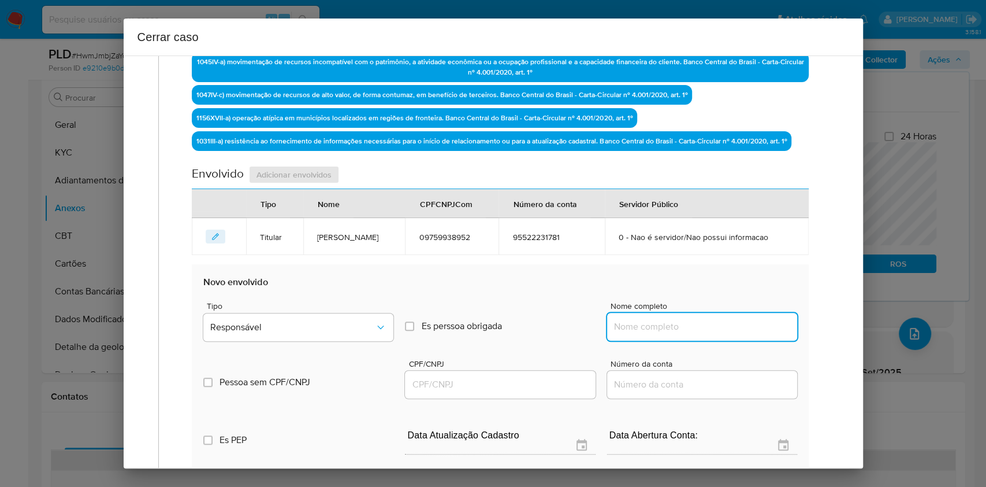
drag, startPoint x: 722, startPoint y: 325, endPoint x: 736, endPoint y: 324, distance: 13.3
click at [724, 326] on input "Nome completo" at bounding box center [702, 326] width 190 height 15
paste input "Shpp Brasil Instituicao De Pagamento E Servicos De Pagamentos Ltda, 38372267000…"
click at [736, 324] on input "Shpp Brasil Instituicao De Pagamento E Servicos De Pagamentos Ltda, 38372267000…" at bounding box center [702, 326] width 190 height 15
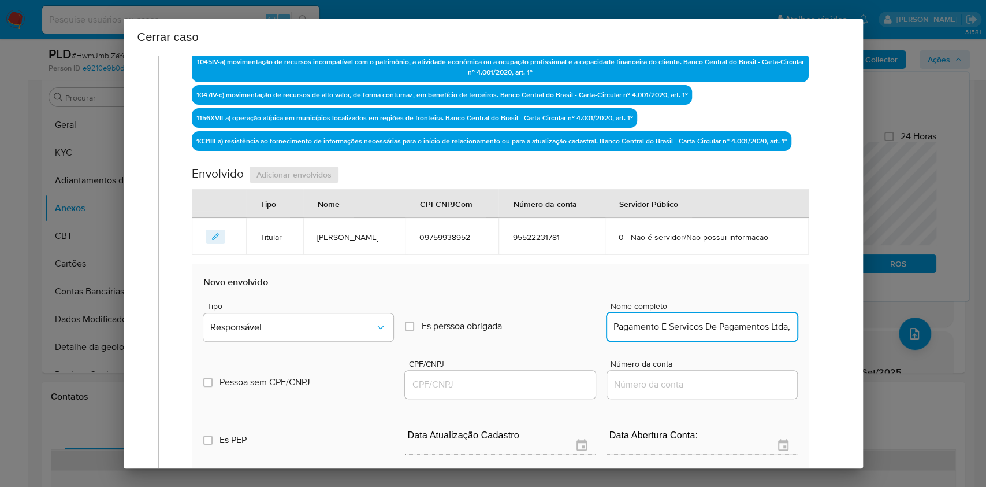
scroll to position [0, 117]
type input "Shpp Brasil Instituicao De Pagamento E Servicos De Pagamentos Ltda,"
click at [518, 395] on div at bounding box center [500, 384] width 190 height 28
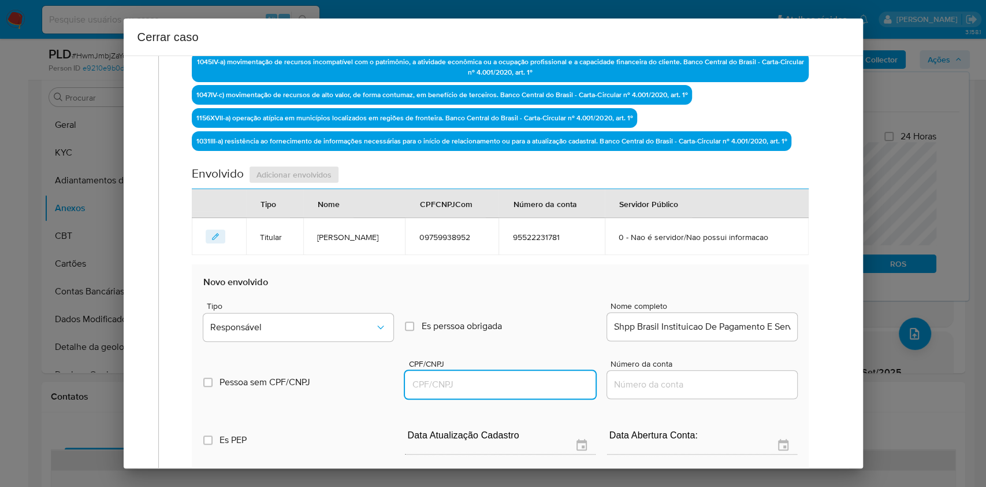
click at [512, 389] on input "CPF/CNPJ" at bounding box center [500, 384] width 190 height 15
paste input "38372267000182"
type input "38372267000182"
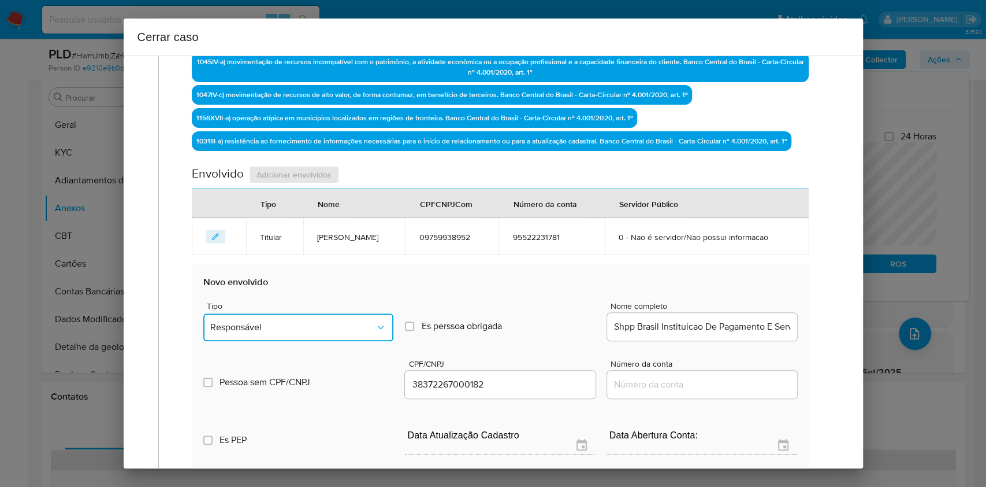
click at [341, 334] on button "Responsável" at bounding box center [298, 327] width 190 height 28
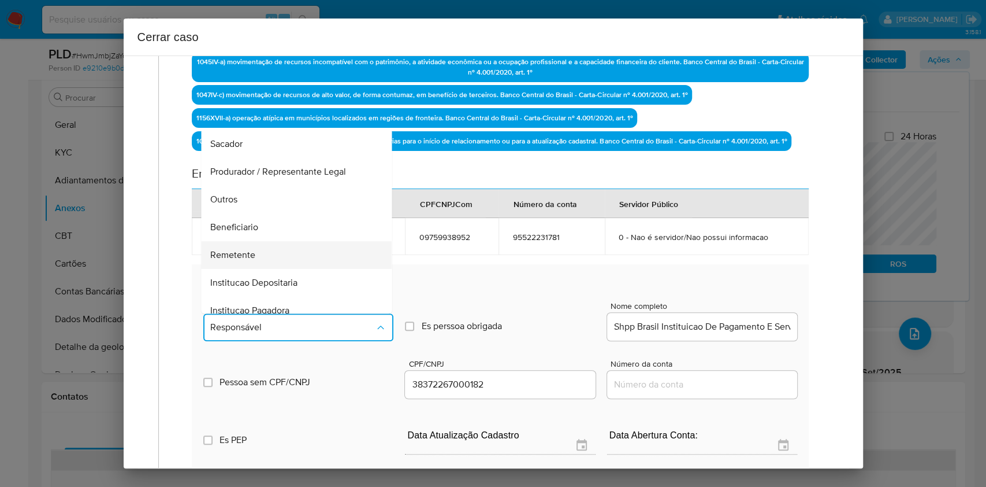
scroll to position [148, 0]
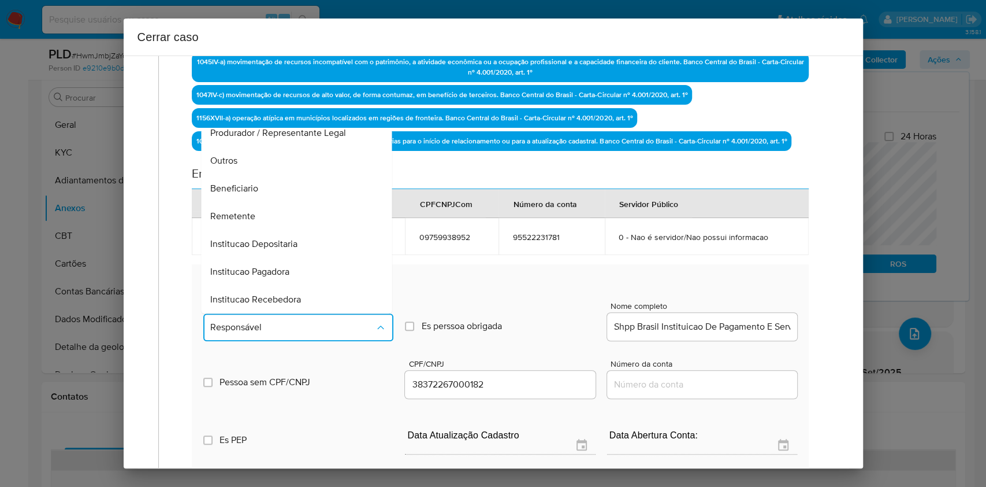
drag, startPoint x: 239, startPoint y: 206, endPoint x: 499, endPoint y: 235, distance: 261.1
click at [239, 206] on div "Remetente" at bounding box center [293, 216] width 165 height 28
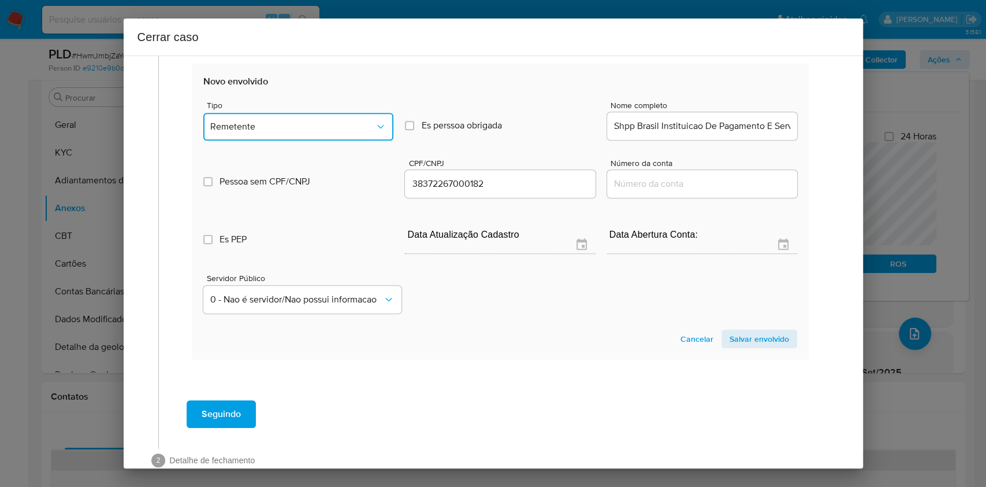
scroll to position [607, 0]
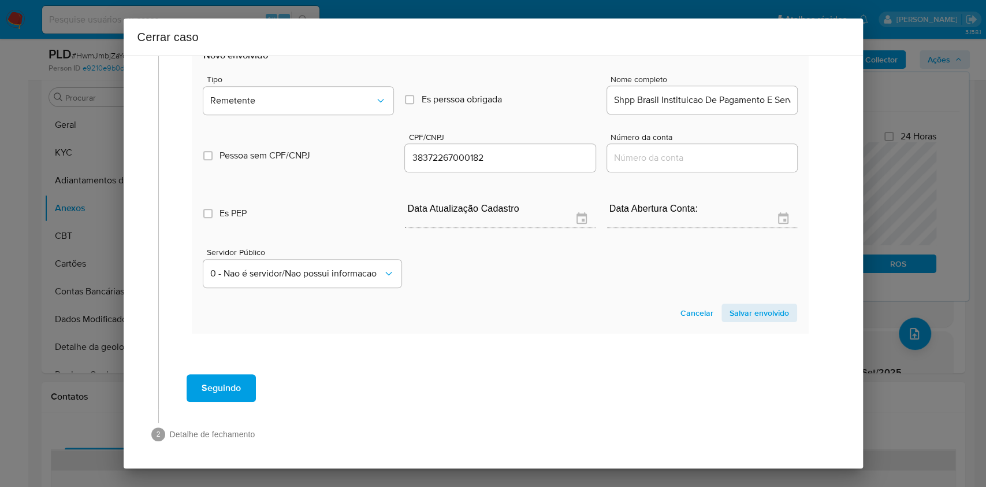
click at [769, 314] on span "Salvar envolvido" at bounding box center [760, 313] width 60 height 16
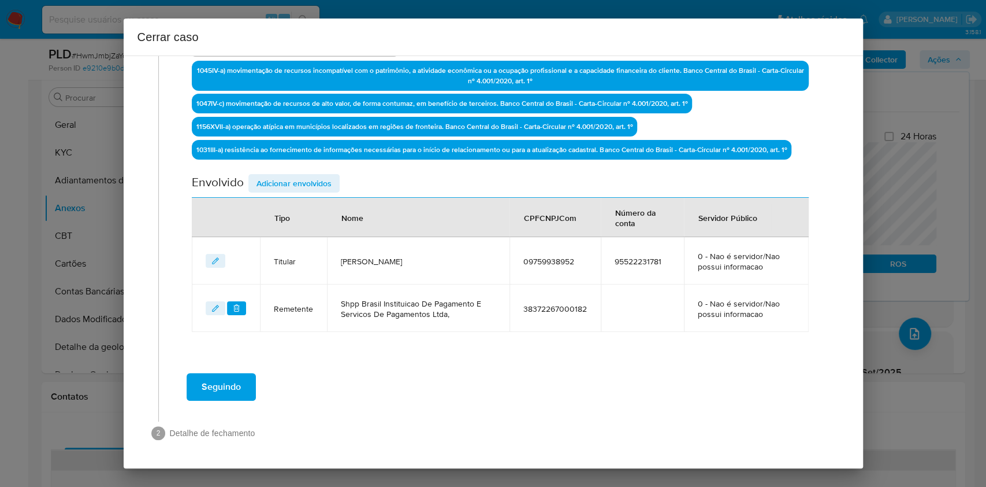
scroll to position [370, 0]
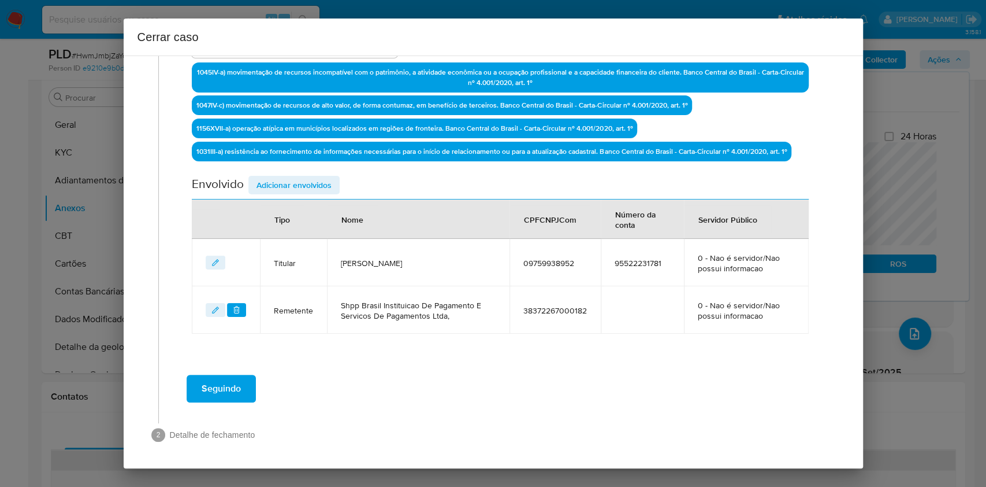
click at [321, 192] on span "Adicionar envolvidos" at bounding box center [294, 185] width 75 height 16
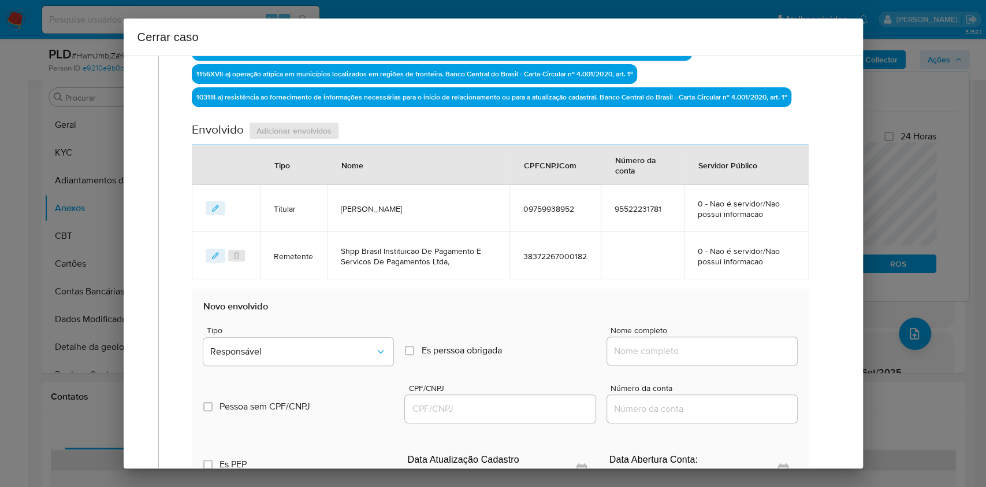
scroll to position [447, 0]
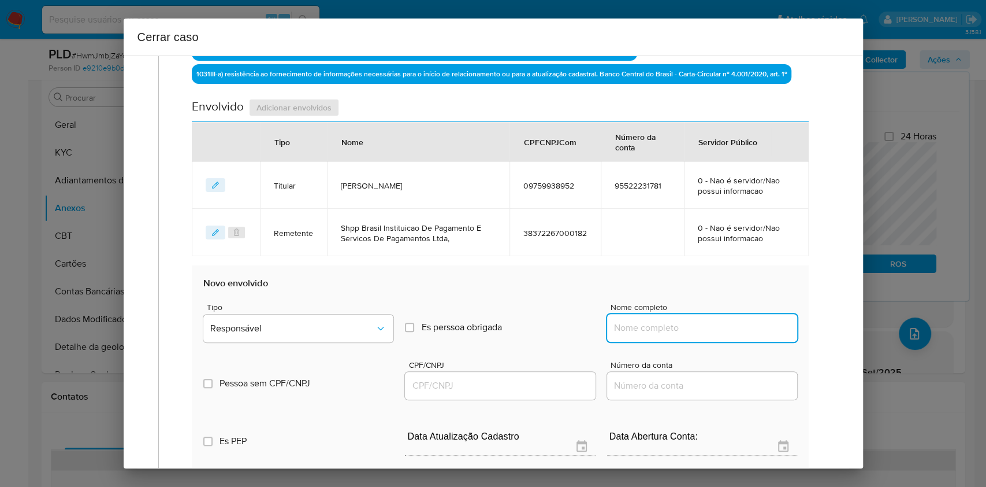
drag, startPoint x: 729, startPoint y: 321, endPoint x: 748, endPoint y: 318, distance: 20.0
click at [729, 321] on input "Nome completo" at bounding box center [702, 327] width 190 height 15
paste input "Henrique Alves De Freitas, 07999366935"
click at [748, 320] on input "Henrique Alves De Freitas, 07999366935" at bounding box center [702, 327] width 190 height 15
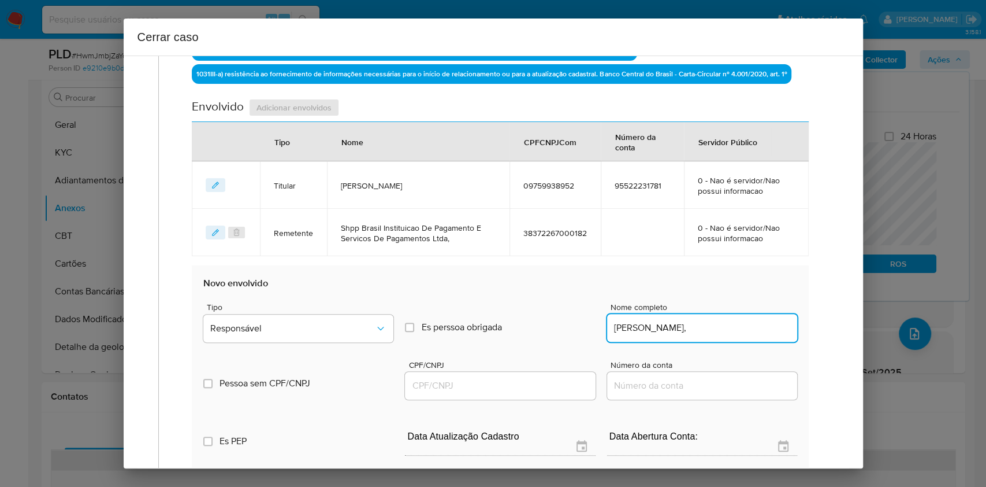
type input "Henrique Alves De Freitas,"
drag, startPoint x: 521, startPoint y: 379, endPoint x: 516, endPoint y: 376, distance: 5.9
click at [521, 379] on input "CPF/CNPJ" at bounding box center [500, 385] width 190 height 15
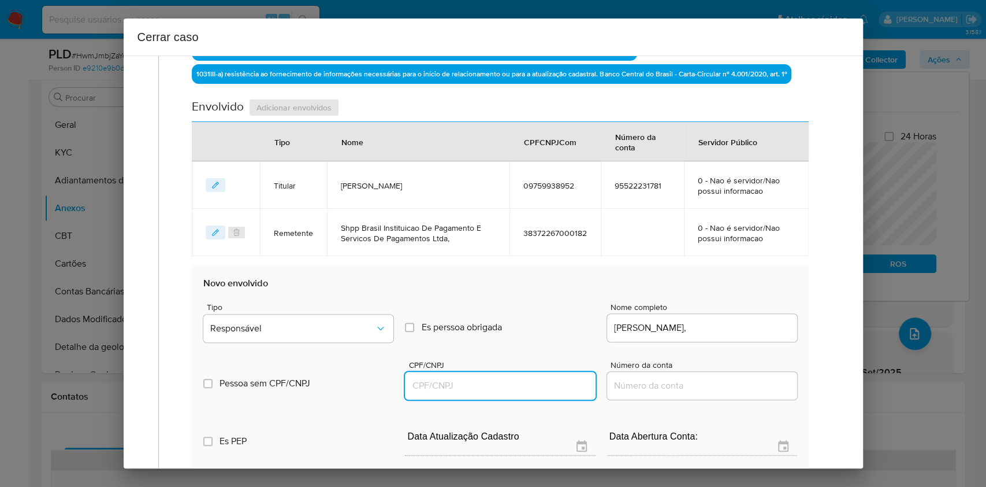
paste input "07999366935"
click at [348, 324] on span "Responsável" at bounding box center [292, 328] width 165 height 12
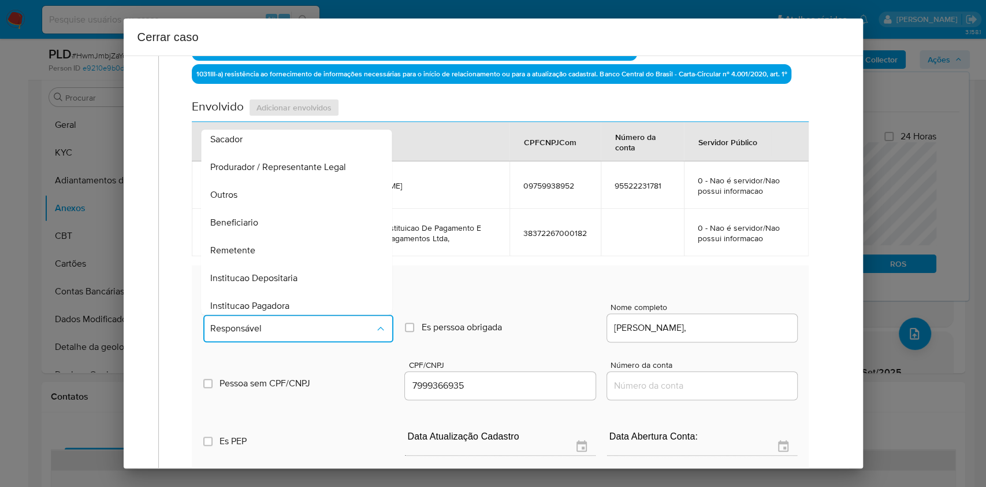
scroll to position [148, 0]
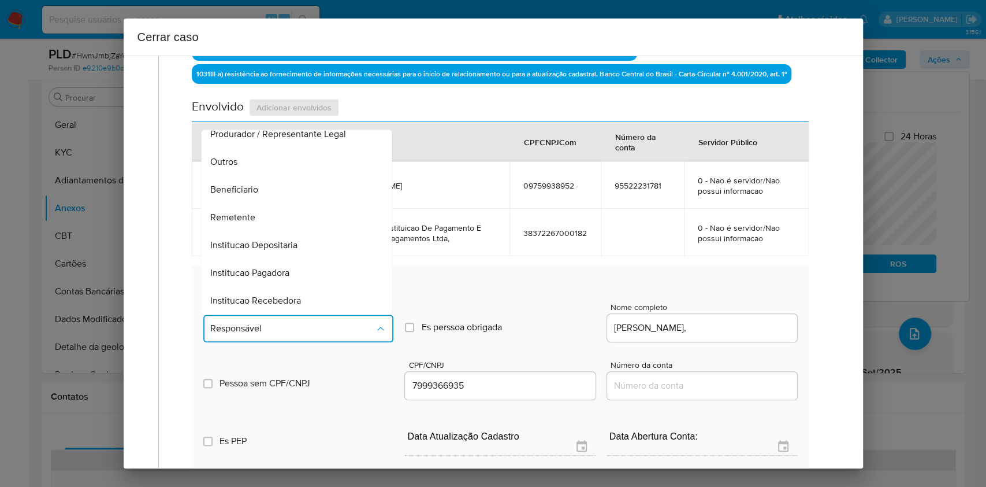
drag, startPoint x: 231, startPoint y: 207, endPoint x: 525, endPoint y: 230, distance: 295.0
click at [231, 208] on div "Remetente" at bounding box center [293, 217] width 165 height 28
type input "07999366935"
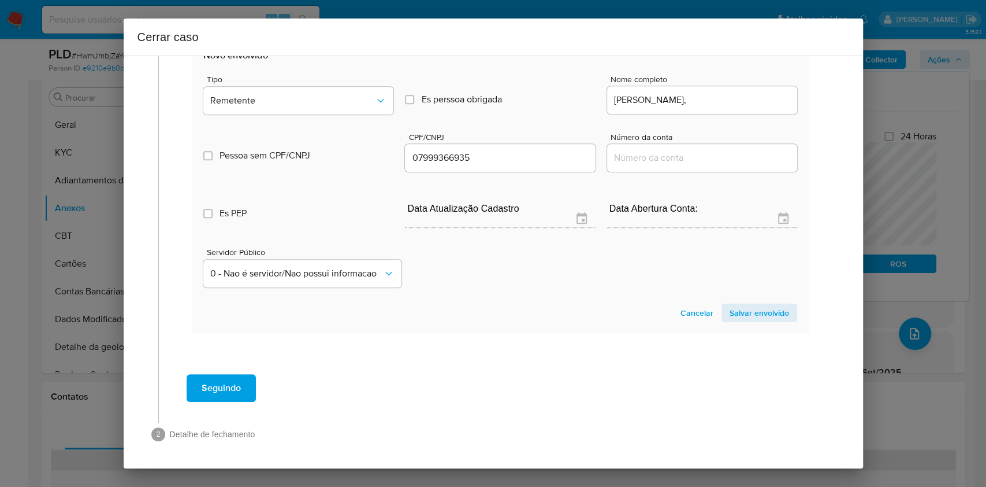
click at [769, 311] on span "Salvar envolvido" at bounding box center [760, 313] width 60 height 16
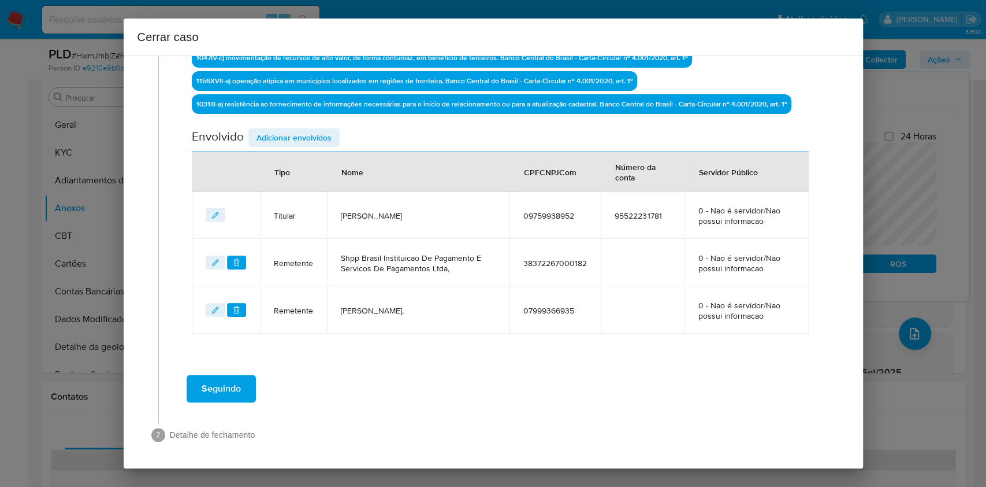
drag, startPoint x: 288, startPoint y: 135, endPoint x: 438, endPoint y: 165, distance: 153.2
click at [290, 135] on span "Adicionar envolvidos" at bounding box center [294, 137] width 75 height 16
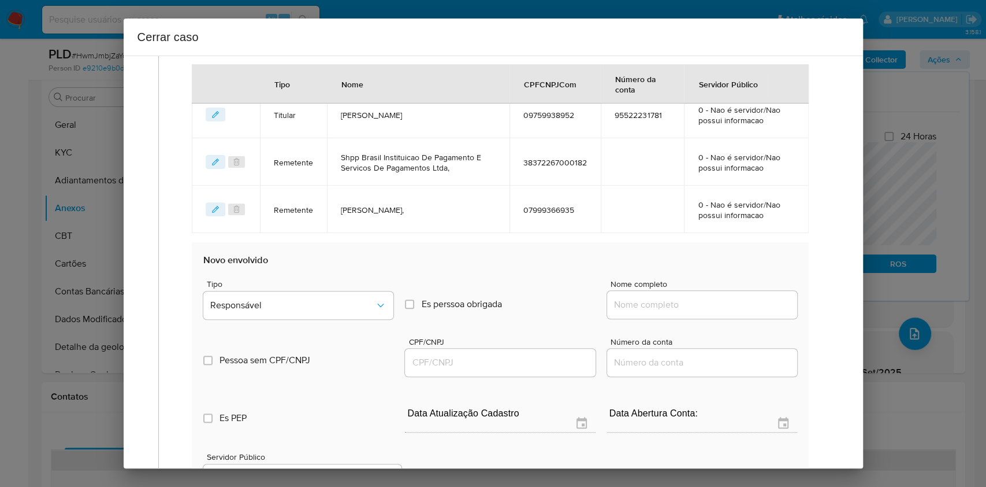
scroll to position [572, 0]
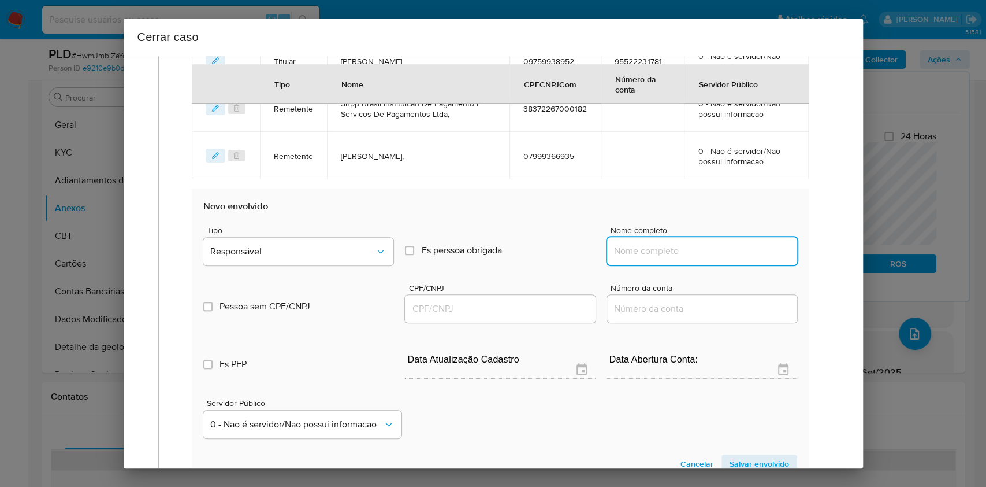
drag, startPoint x: 690, startPoint y: 242, endPoint x: 723, endPoint y: 247, distance: 33.3
click at [700, 247] on input "Nome completo" at bounding box center [702, 250] width 190 height 15
paste input "Gallius Comercial E Assessoria Ltda, 59982574000155"
click at [723, 247] on input "Gallius Comercial E Assessoria Ltda, 59982574000155" at bounding box center [702, 250] width 190 height 15
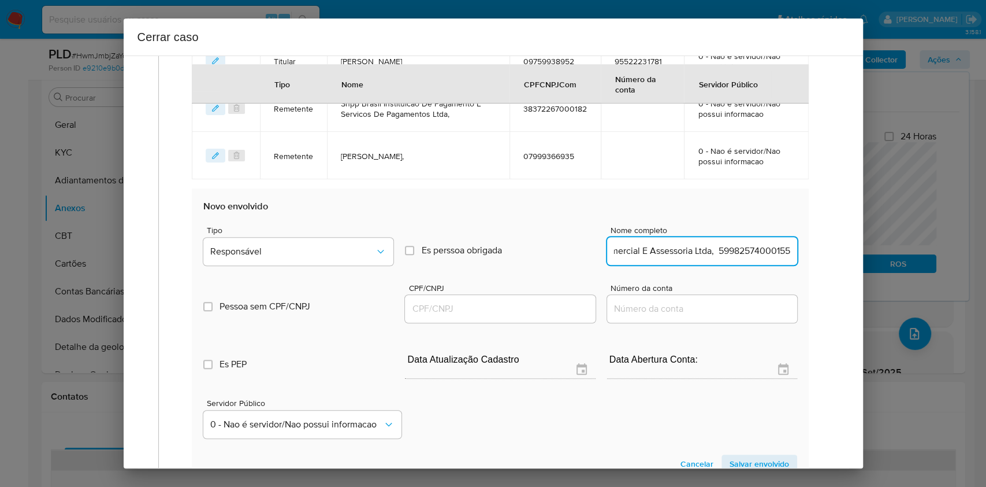
click at [723, 248] on input "Gallius Comercial E Assessoria Ltda, 59982574000155" at bounding box center [702, 250] width 190 height 15
type input "Gallius Comercial E Assessoria Ltda,"
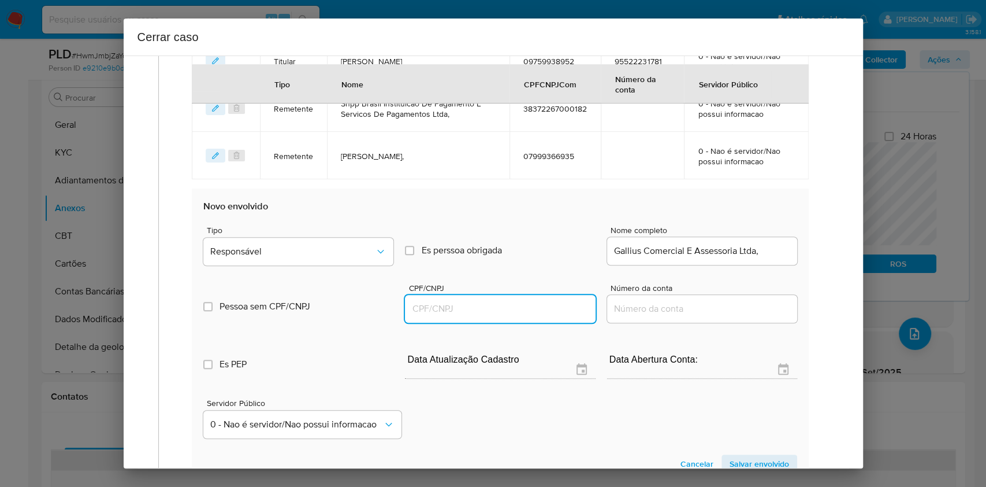
drag, startPoint x: 540, startPoint y: 303, endPoint x: 536, endPoint y: 298, distance: 6.6
click at [539, 304] on input "CPF/CNPJ" at bounding box center [500, 308] width 190 height 15
paste input "59982574000155"
type input "59982574000155"
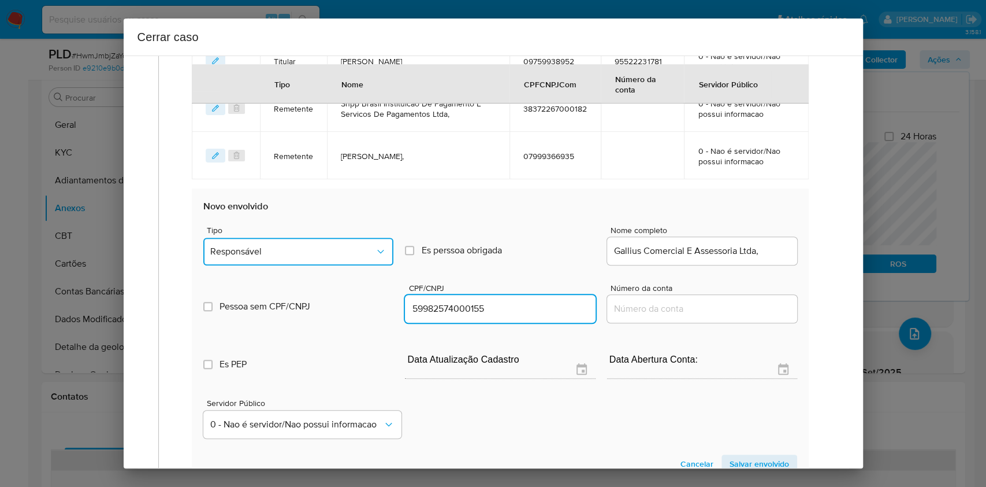
click at [287, 246] on span "Responsável" at bounding box center [292, 252] width 165 height 12
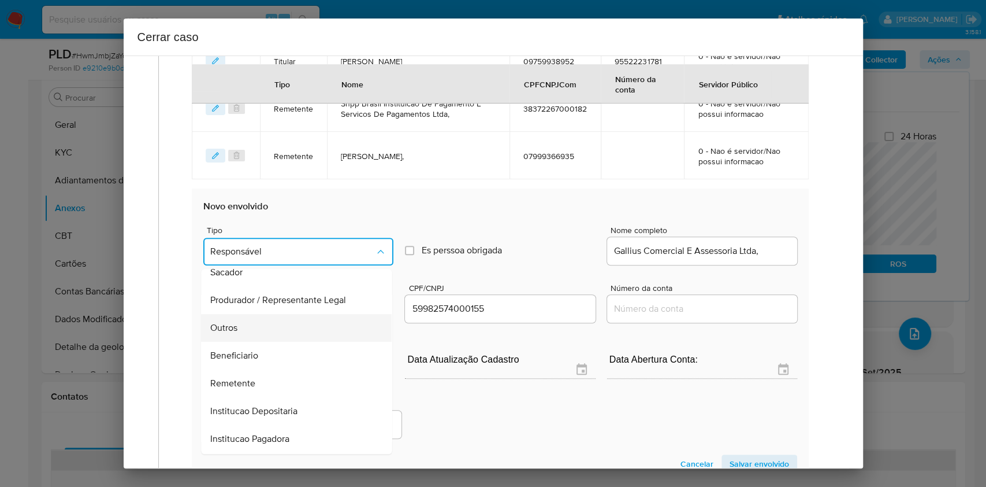
scroll to position [148, 0]
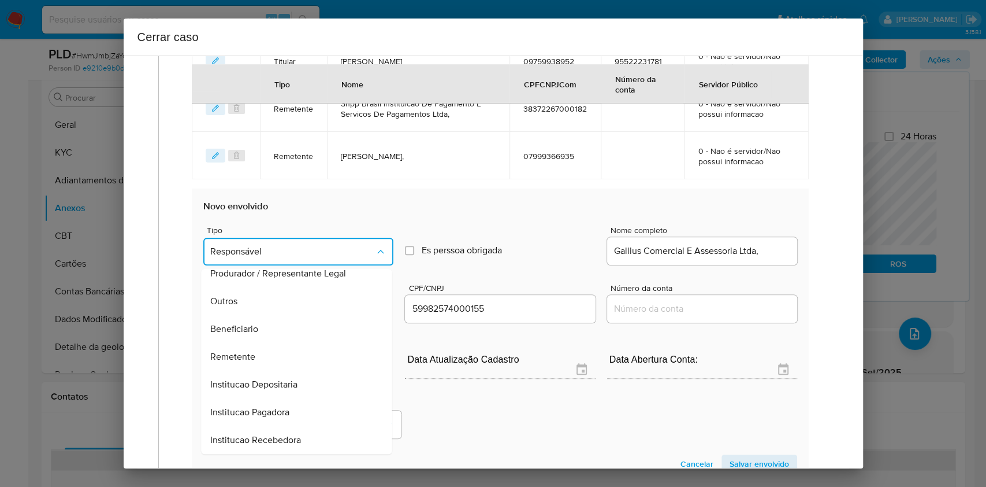
drag, startPoint x: 283, startPoint y: 322, endPoint x: 669, endPoint y: 341, distance: 386.5
click at [284, 324] on div "Beneficiario" at bounding box center [293, 329] width 165 height 28
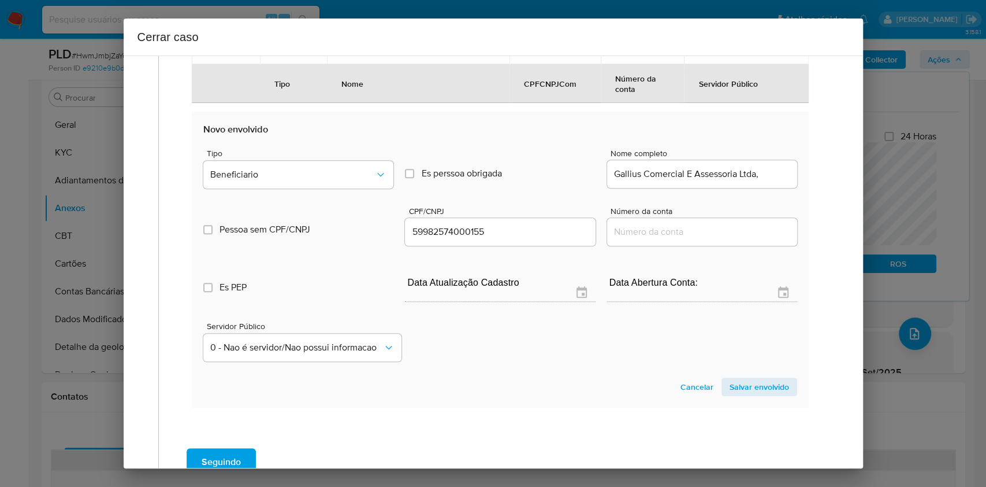
drag, startPoint x: 754, startPoint y: 380, endPoint x: 772, endPoint y: 360, distance: 27.4
click at [755, 381] on span "Salvar envolvido" at bounding box center [760, 387] width 60 height 16
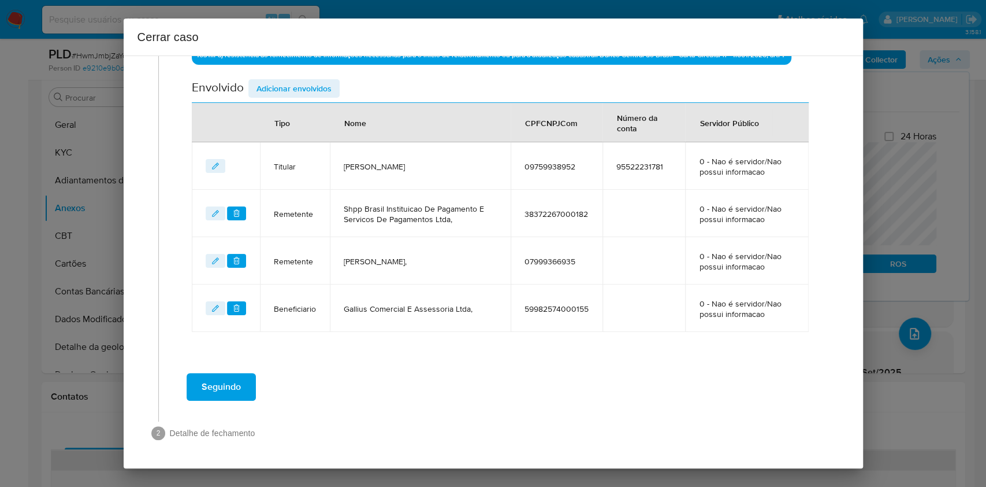
scroll to position [465, 0]
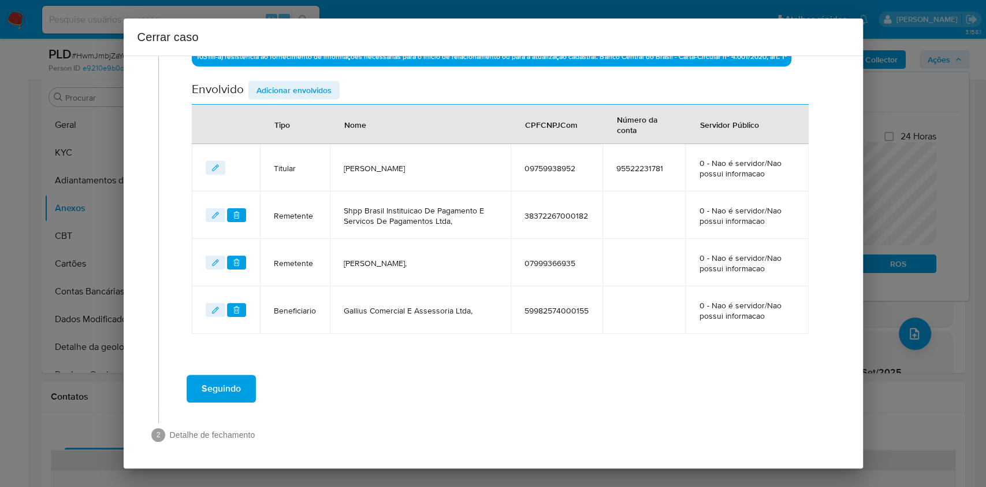
drag, startPoint x: 302, startPoint y: 97, endPoint x: 337, endPoint y: 113, distance: 38.8
click at [302, 98] on span "Adicionar envolvidos" at bounding box center [294, 90] width 75 height 16
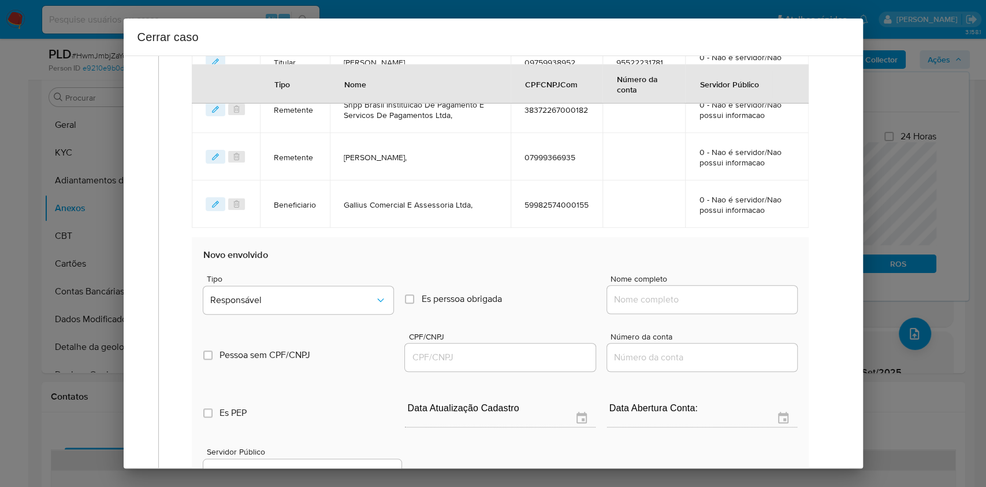
scroll to position [696, 0]
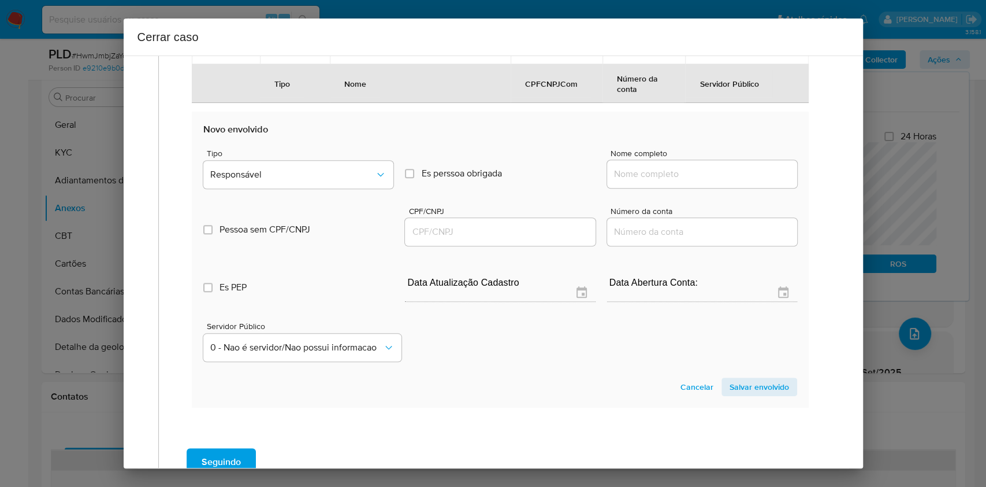
drag, startPoint x: 691, startPoint y: 166, endPoint x: 745, endPoint y: 164, distance: 54.9
click at [692, 168] on input "Nome completo" at bounding box center [702, 173] width 190 height 15
paste input "Ll Capital E Pagamentos Ltda, 58257284000186"
click at [745, 164] on div "Ll Capital E Pagamentos Ltda, 58257284000186" at bounding box center [702, 174] width 190 height 28
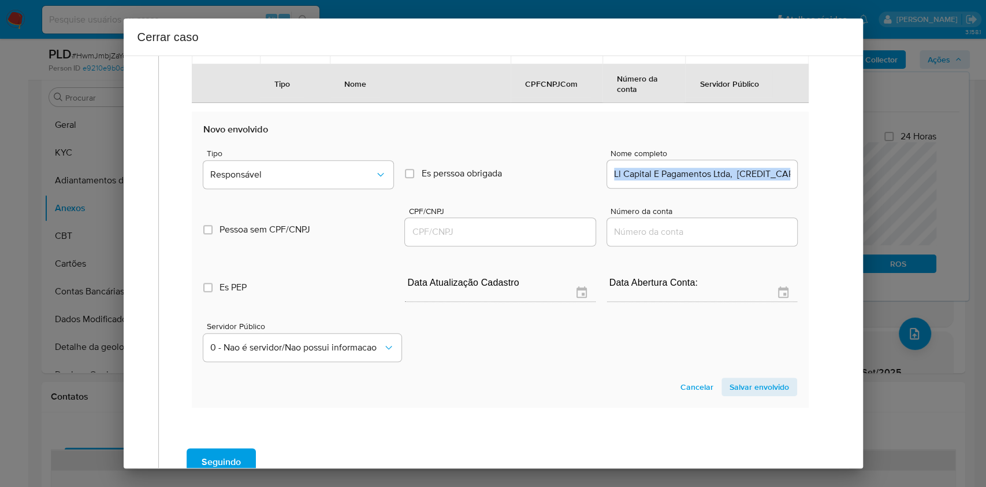
copy div
click at [745, 164] on div "Ll Capital E Pagamentos Ltda, 58257284000186" at bounding box center [702, 174] width 190 height 28
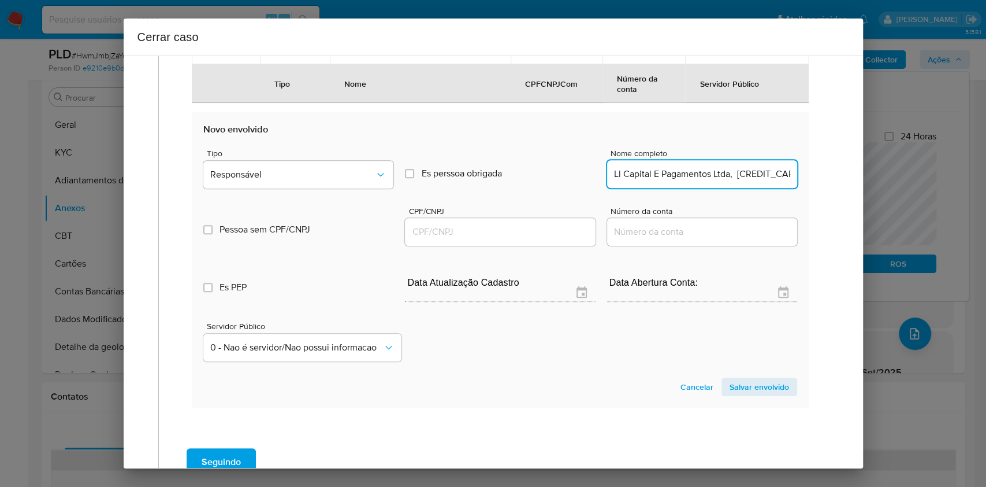
click at [754, 169] on input "Ll Capital E Pagamentos Ltda, 58257284000186" at bounding box center [702, 173] width 190 height 15
type input "Ll Capital E Pagamentos Ltda,"
click at [517, 233] on input "CPF/CNPJ" at bounding box center [500, 231] width 190 height 15
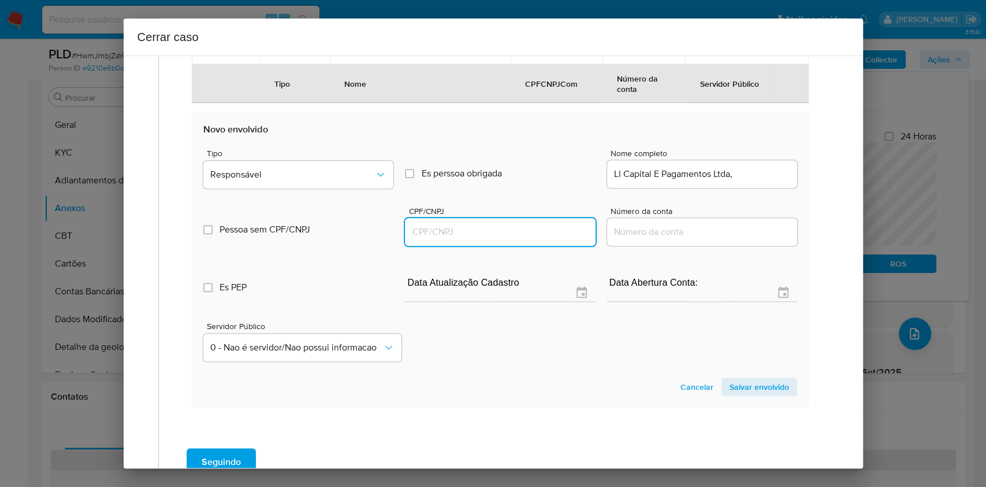
paste input "58257284000186"
type input "58257284000186"
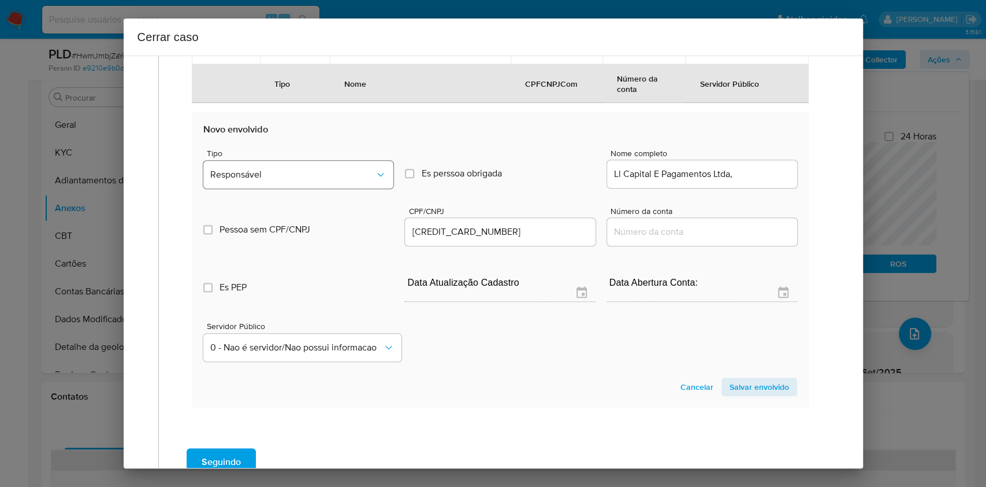
drag, startPoint x: 344, startPoint y: 157, endPoint x: 356, endPoint y: 174, distance: 20.8
click at [347, 160] on div "Tipo Responsável" at bounding box center [298, 171] width 190 height 44
click at [356, 174] on span "Responsável" at bounding box center [292, 175] width 165 height 12
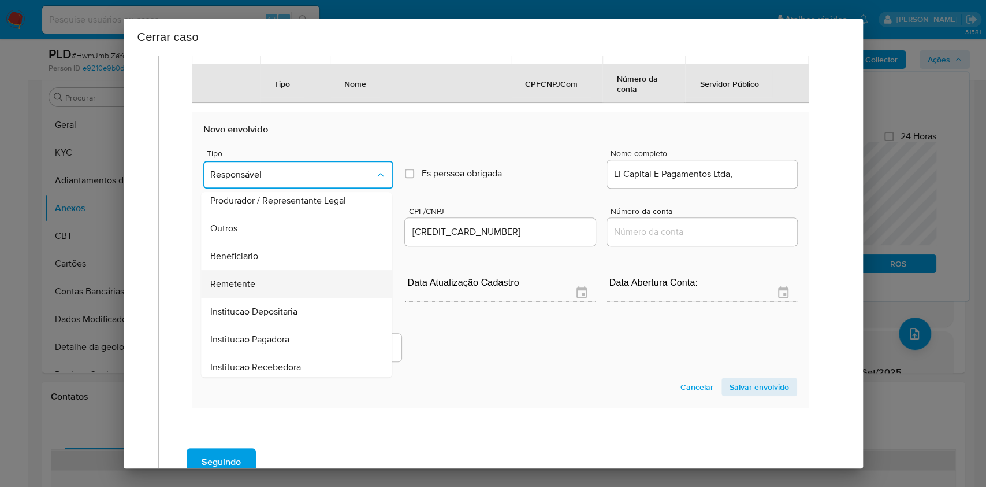
scroll to position [148, 0]
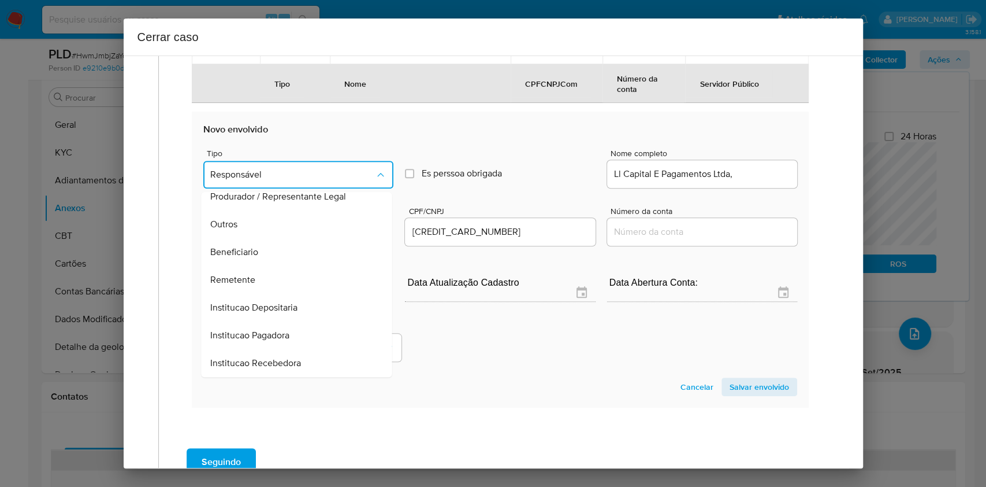
drag, startPoint x: 285, startPoint y: 255, endPoint x: 579, endPoint y: 257, distance: 294.1
click at [285, 255] on div "Beneficiario" at bounding box center [293, 252] width 165 height 28
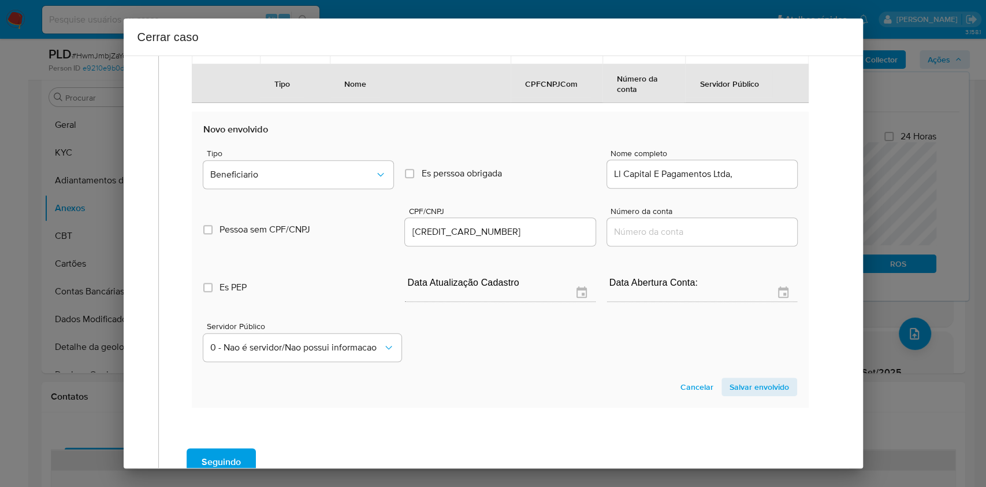
drag, startPoint x: 749, startPoint y: 381, endPoint x: 768, endPoint y: 358, distance: 30.4
click at [749, 382] on span "Salvar envolvido" at bounding box center [760, 387] width 60 height 16
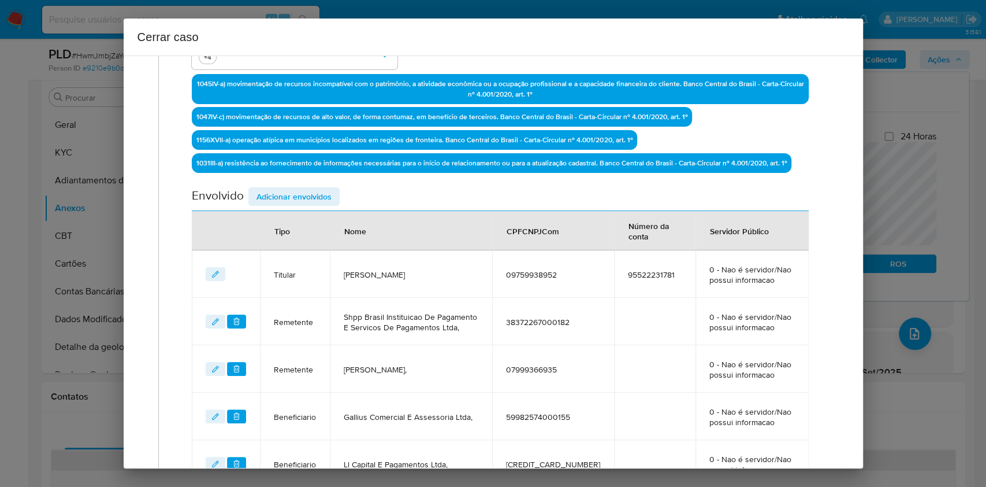
drag, startPoint x: 316, startPoint y: 189, endPoint x: 439, endPoint y: 209, distance: 125.2
click at [316, 190] on span "Adicionar envolvidos" at bounding box center [294, 196] width 75 height 16
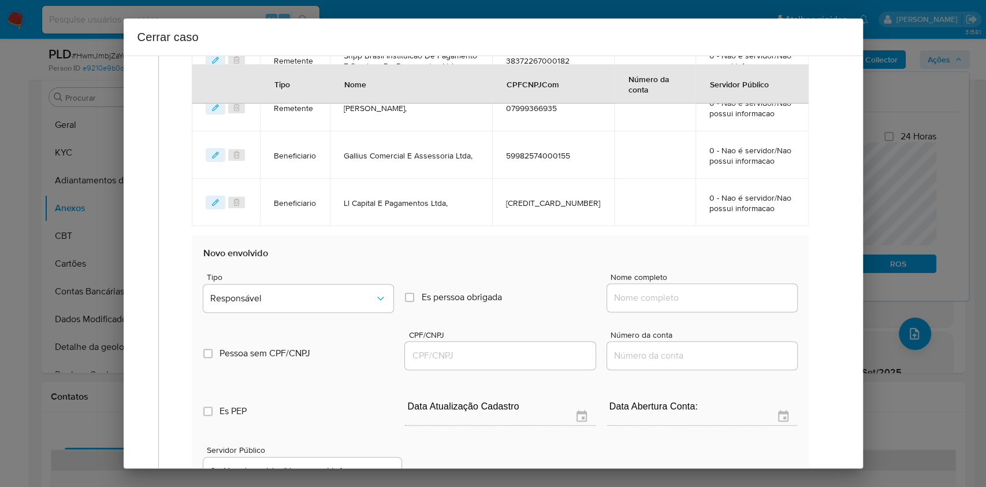
scroll to position [666, 0]
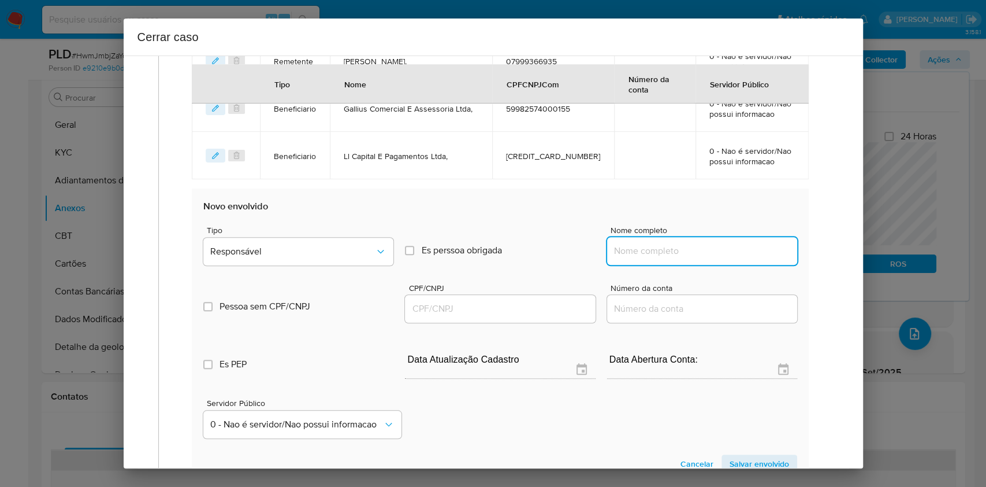
drag, startPoint x: 673, startPoint y: 248, endPoint x: 729, endPoint y: 245, distance: 56.7
click at [674, 247] on input "Nome completo" at bounding box center [702, 250] width 190 height 15
paste input "Fa Capital E Pagamentos Ltda, 59159280000128"
click at [732, 247] on input "Fa Capital E Pagamentos Ltda, 59159280000128" at bounding box center [702, 250] width 190 height 15
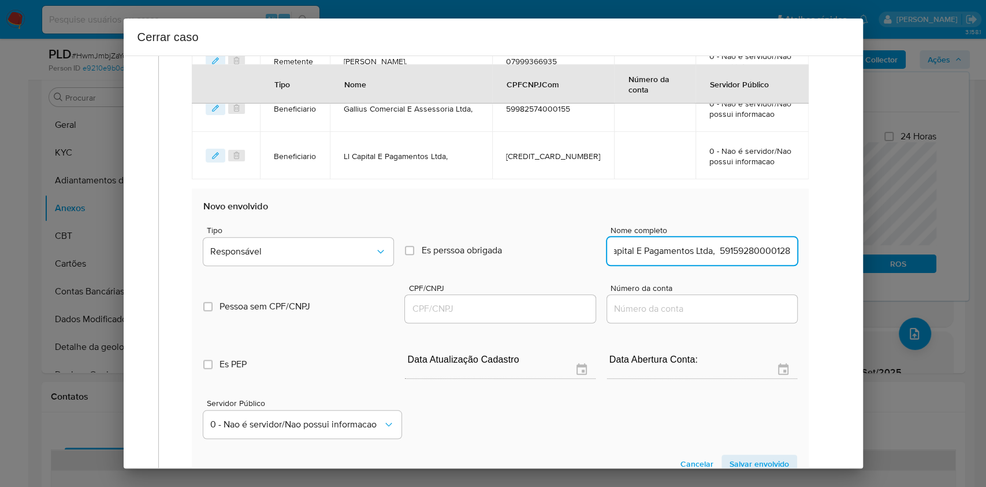
click at [733, 247] on input "Fa Capital E Pagamentos Ltda, 59159280000128" at bounding box center [702, 250] width 190 height 15
type input "Fa Capital E Pagamentos Ltda,"
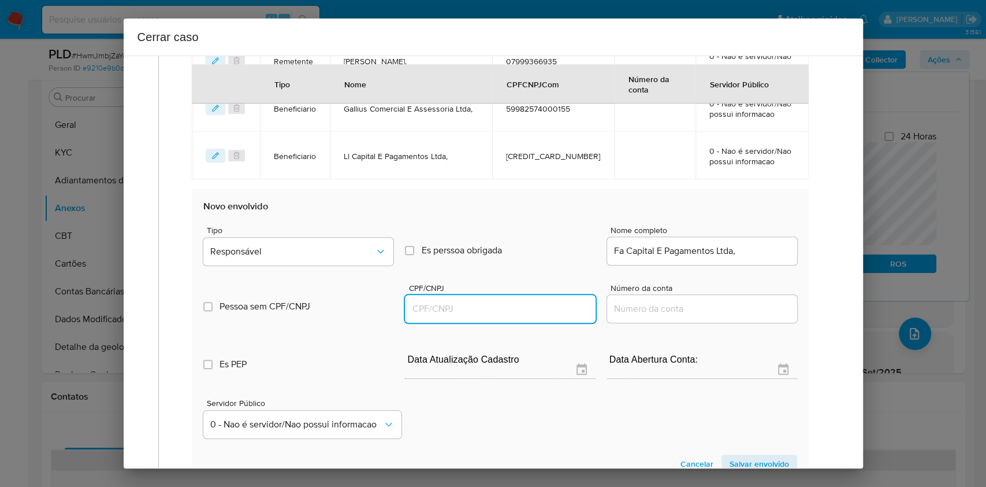
drag, startPoint x: 506, startPoint y: 301, endPoint x: 521, endPoint y: 300, distance: 15.1
click at [507, 303] on input "CPF/CNPJ" at bounding box center [500, 308] width 190 height 15
paste input "59159280000128"
type input "59159280000128"
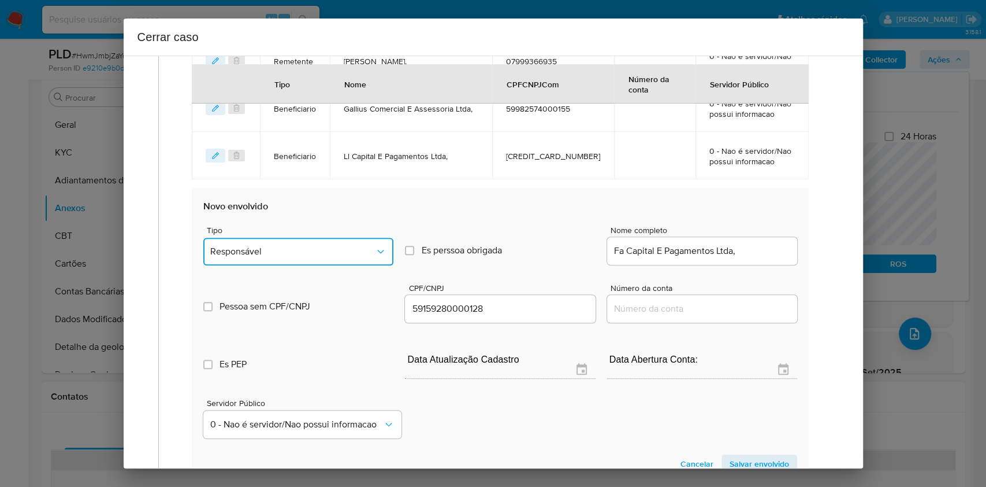
click at [258, 254] on span "Responsável" at bounding box center [292, 252] width 165 height 12
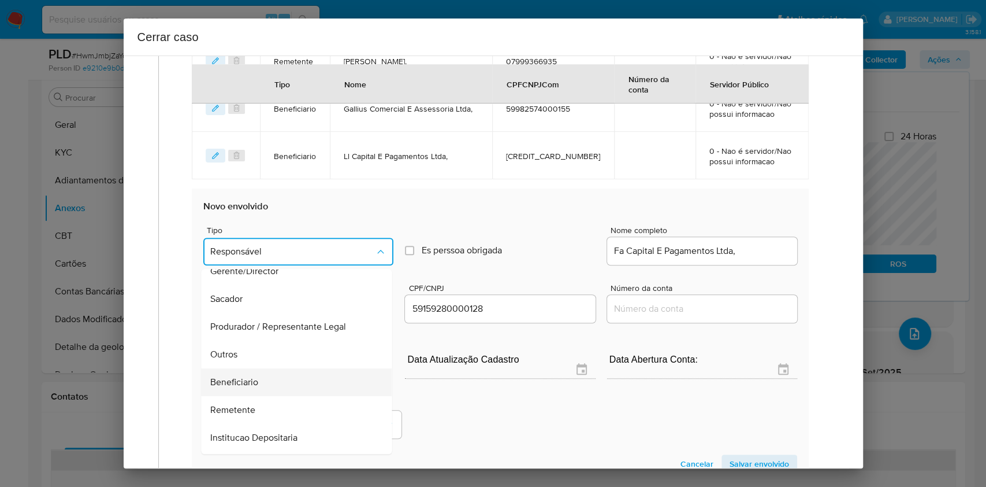
scroll to position [148, 0]
drag, startPoint x: 288, startPoint y: 329, endPoint x: 429, endPoint y: 336, distance: 140.6
click at [289, 331] on div "Beneficiario" at bounding box center [293, 329] width 165 height 28
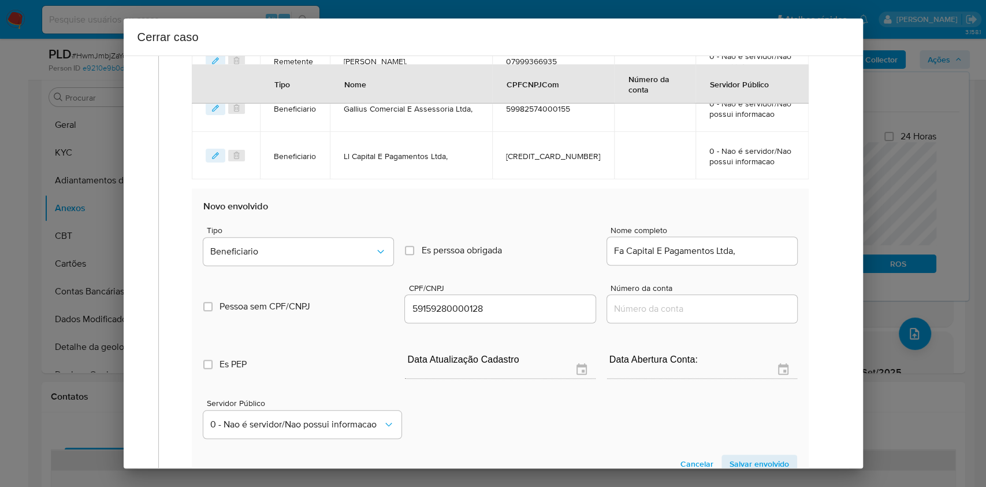
drag, startPoint x: 743, startPoint y: 454, endPoint x: 713, endPoint y: 392, distance: 68.0
click at [743, 455] on span "Salvar envolvido" at bounding box center [760, 463] width 60 height 16
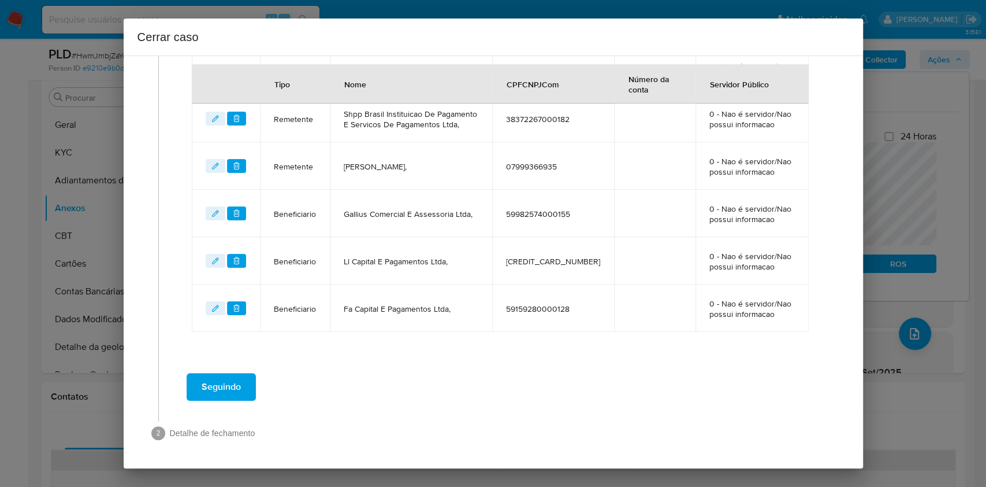
scroll to position [559, 0]
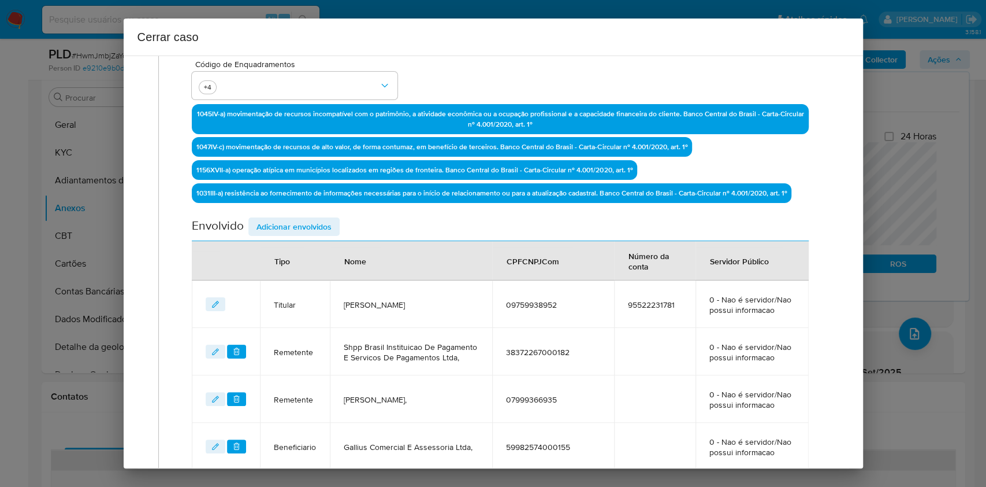
drag, startPoint x: 291, startPoint y: 221, endPoint x: 410, endPoint y: 265, distance: 126.9
click at [292, 224] on span "Adicionar envolvidos" at bounding box center [294, 226] width 75 height 16
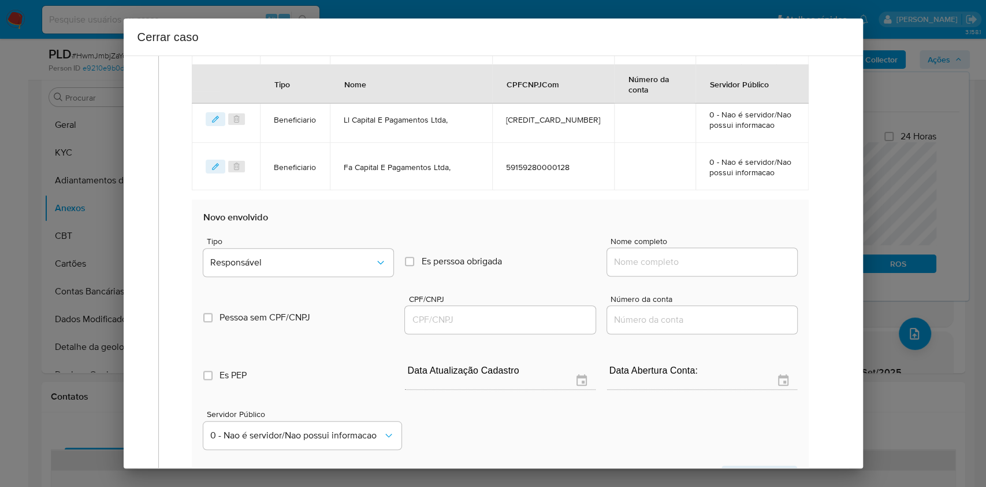
scroll to position [714, 0]
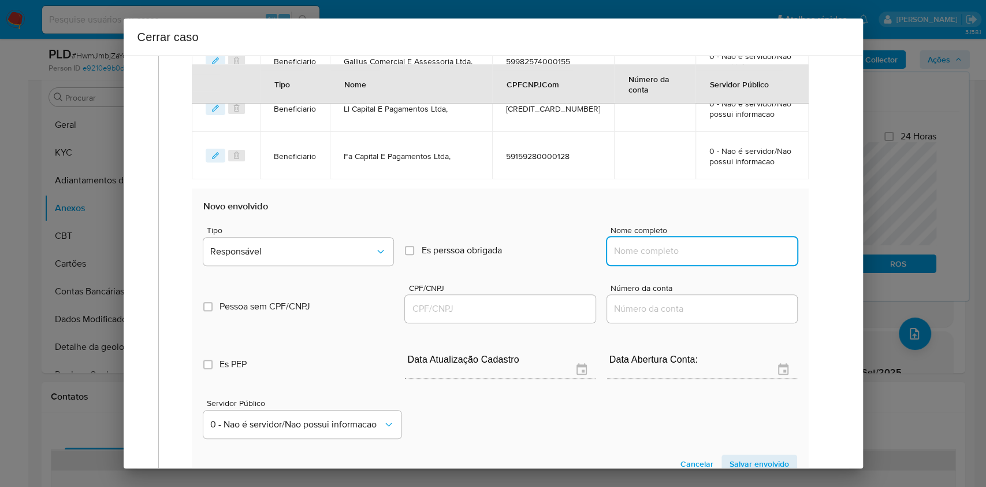
drag, startPoint x: 685, startPoint y: 243, endPoint x: 712, endPoint y: 245, distance: 27.3
click at [689, 243] on input "Nome completo" at bounding box center [702, 250] width 190 height 15
paste input "Comercio E Distribuidora Finders Ltda, 51359654000147"
click at [744, 246] on input "Comercio E Distribuidora Finders Ltda, 51359654000147" at bounding box center [702, 250] width 190 height 15
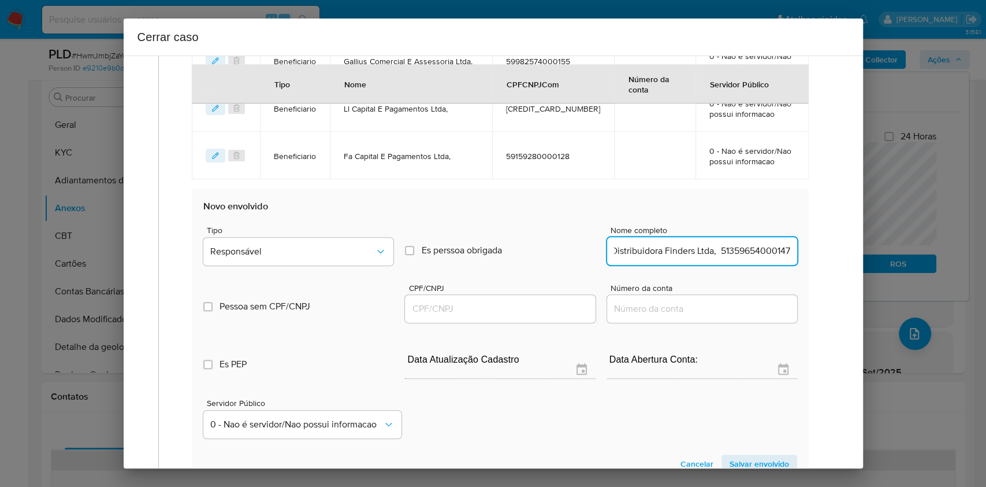
click at [744, 246] on input "Comercio E Distribuidora Finders Ltda, 51359654000147" at bounding box center [702, 250] width 190 height 15
type input "Comercio E Distribuidora Finders Ltda,"
drag, startPoint x: 515, startPoint y: 314, endPoint x: 523, endPoint y: 309, distance: 9.6
click at [516, 316] on div at bounding box center [500, 309] width 190 height 28
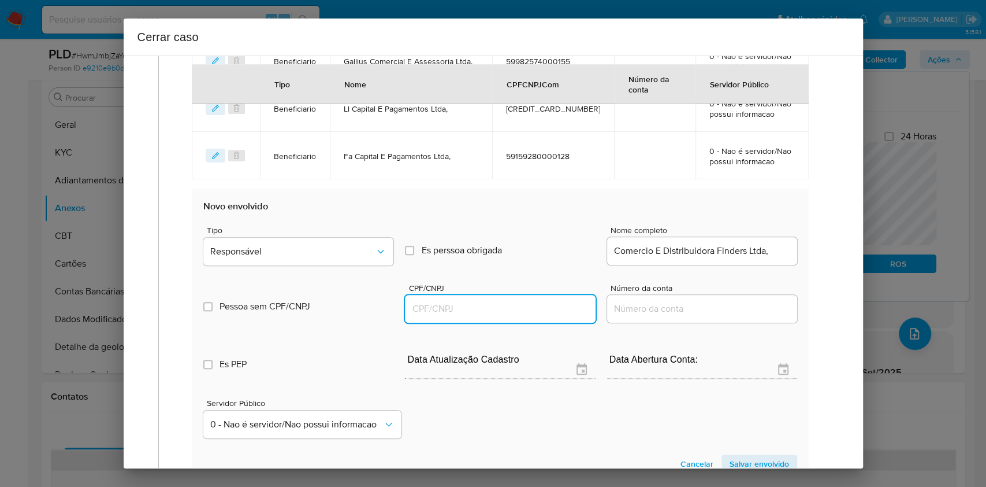
drag, startPoint x: 531, startPoint y: 305, endPoint x: 570, endPoint y: 292, distance: 41.5
click at [532, 307] on input "CPF/CNPJ" at bounding box center [500, 308] width 190 height 15
paste input "51359654000147"
type input "51359654000147"
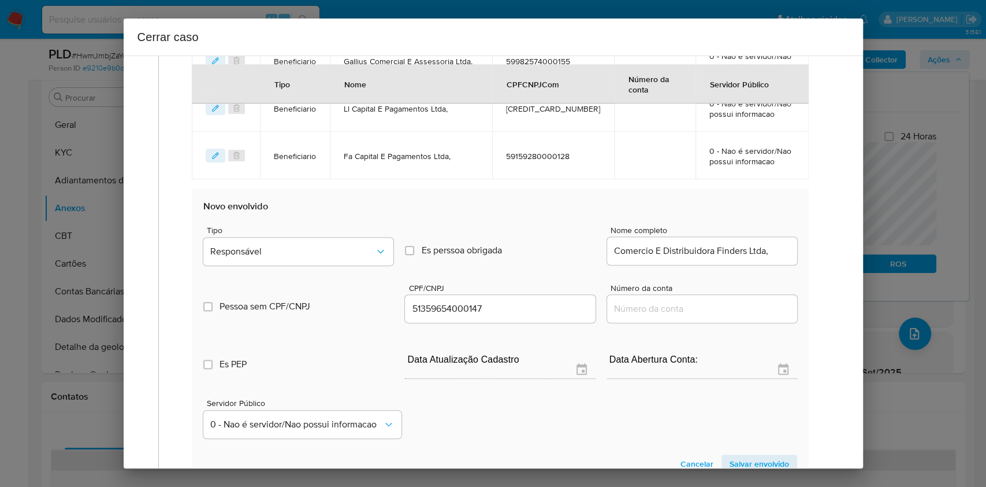
drag, startPoint x: 361, startPoint y: 264, endPoint x: 361, endPoint y: 274, distance: 10.4
click at [361, 264] on div "Tipo Responsável" at bounding box center [298, 248] width 190 height 44
click at [339, 255] on span "Responsável" at bounding box center [292, 252] width 165 height 12
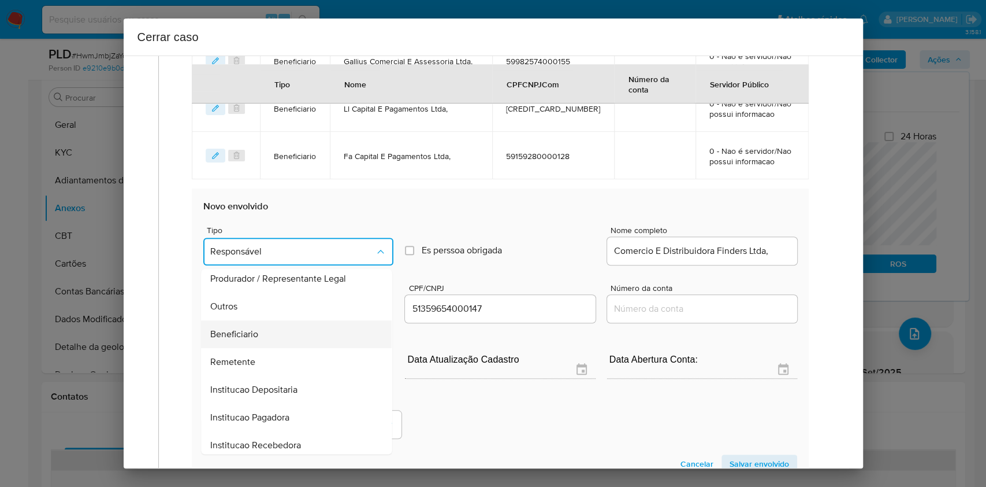
scroll to position [148, 0]
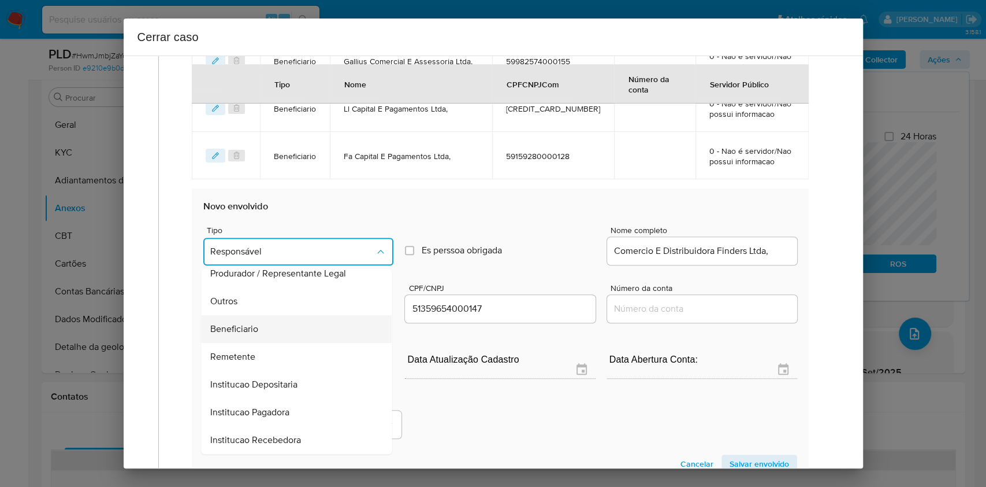
click at [292, 317] on div "Beneficiario" at bounding box center [293, 329] width 165 height 28
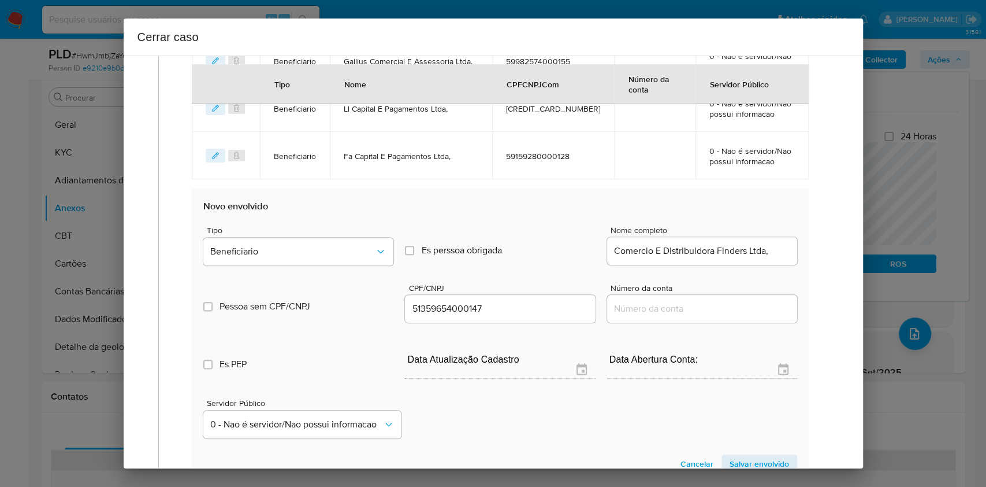
drag, startPoint x: 738, startPoint y: 458, endPoint x: 711, endPoint y: 390, distance: 72.7
click at [739, 459] on span "Salvar envolvido" at bounding box center [760, 463] width 60 height 16
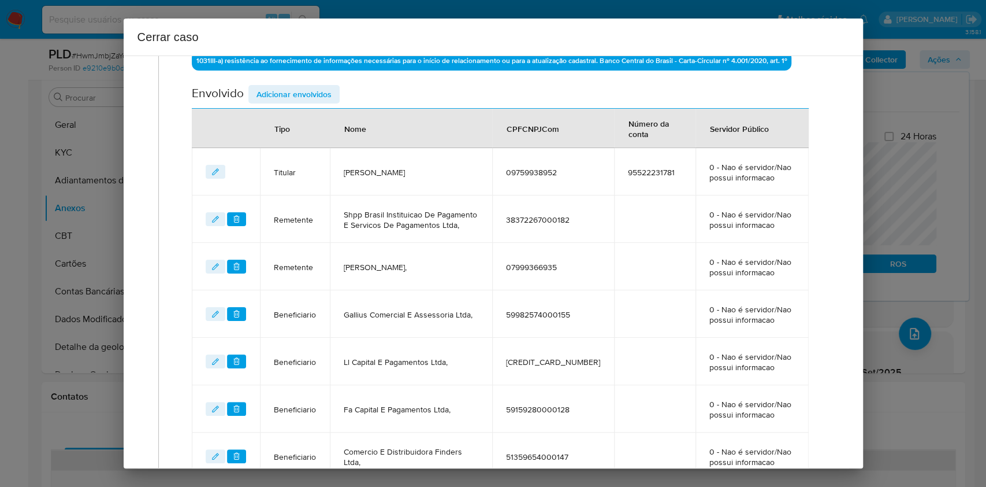
scroll to position [376, 0]
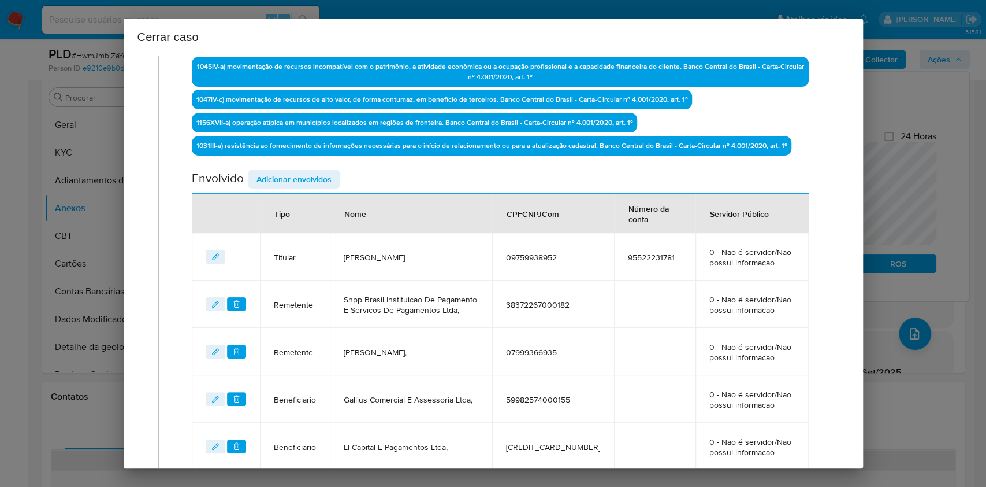
click at [279, 183] on span "Adicionar envolvidos" at bounding box center [294, 179] width 75 height 16
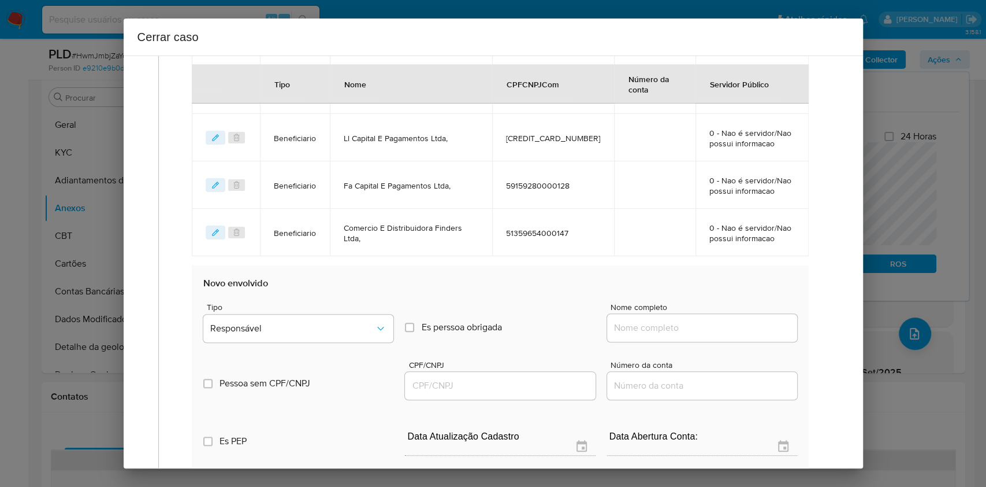
drag, startPoint x: 714, startPoint y: 322, endPoint x: 758, endPoint y: 328, distance: 44.8
click at [716, 323] on input "Nome completo" at bounding box center [702, 327] width 190 height 15
paste input "Luis Fabiano Confete 21402413807, 44503785000190"
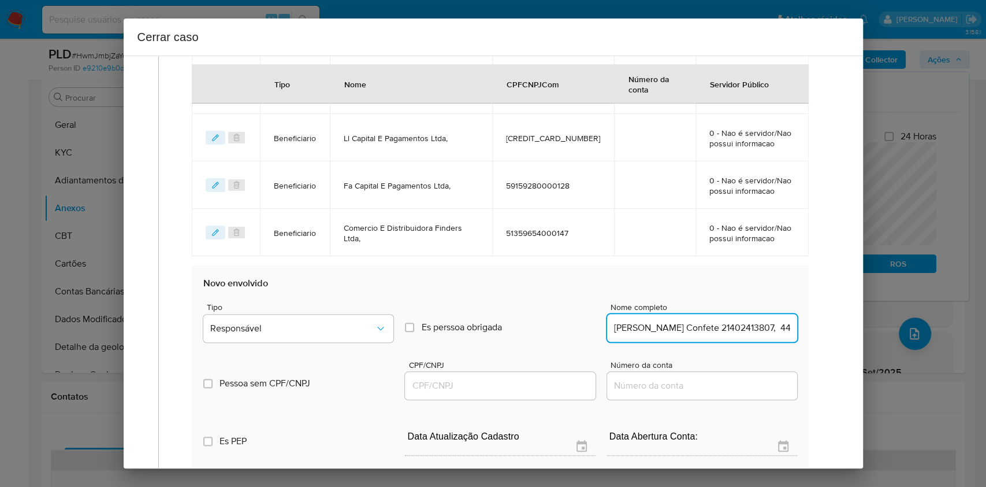
click at [758, 328] on input "Luis Fabiano Confete 21402413807, 44503785000190" at bounding box center [702, 327] width 190 height 15
click at [758, 329] on input "Luis Fabiano Confete 21402413807, 44503785000190" at bounding box center [702, 327] width 190 height 15
type input "Luis Fabiano Confete 21402413807,"
click at [546, 391] on input "CPF/CNPJ" at bounding box center [500, 385] width 190 height 15
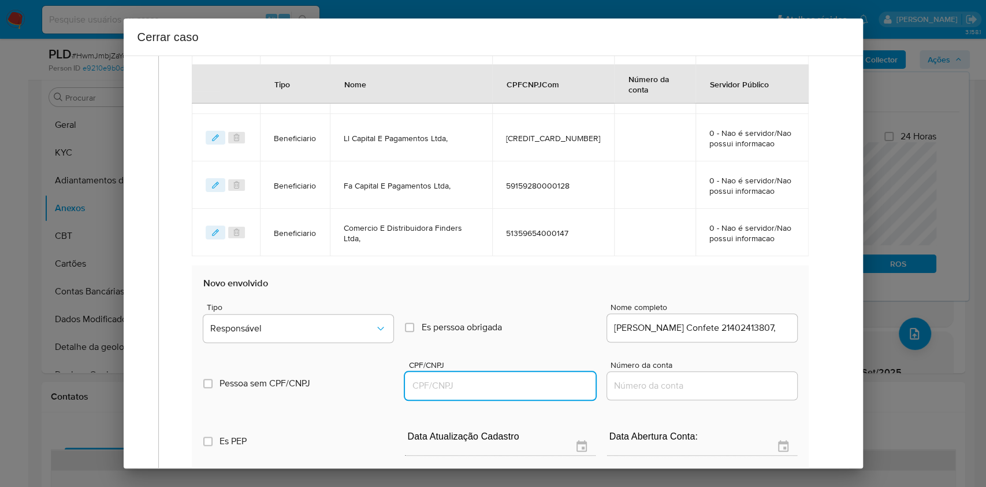
paste input "44503785000190"
type input "44503785000190"
click at [342, 341] on div "Tipo Responsável" at bounding box center [298, 325] width 190 height 44
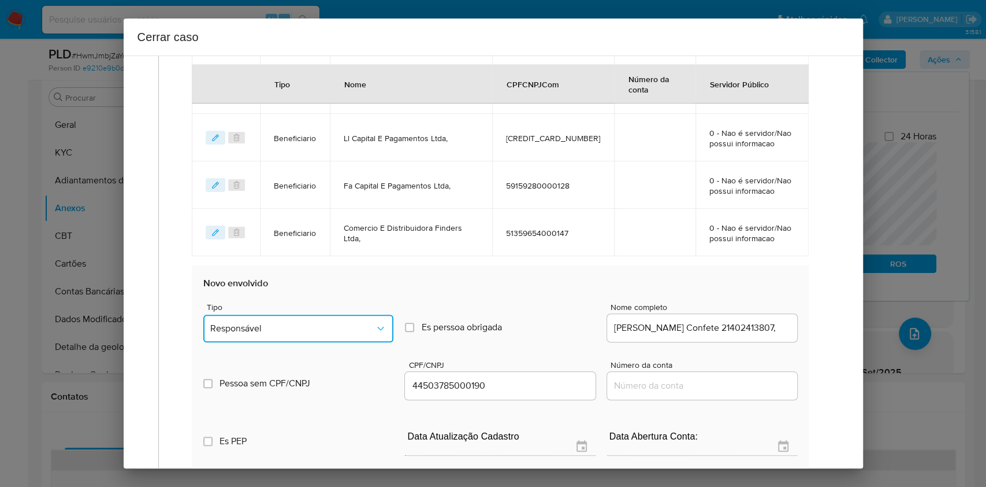
click at [329, 327] on span "Responsável" at bounding box center [292, 328] width 165 height 12
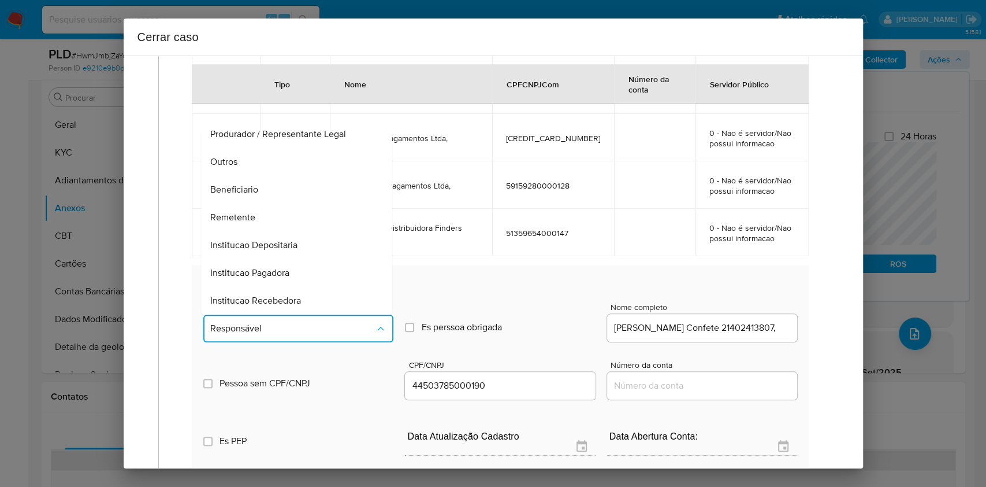
drag, startPoint x: 221, startPoint y: 194, endPoint x: 663, endPoint y: 178, distance: 442.9
click at [221, 194] on span "Beneficiario" at bounding box center [235, 190] width 48 height 12
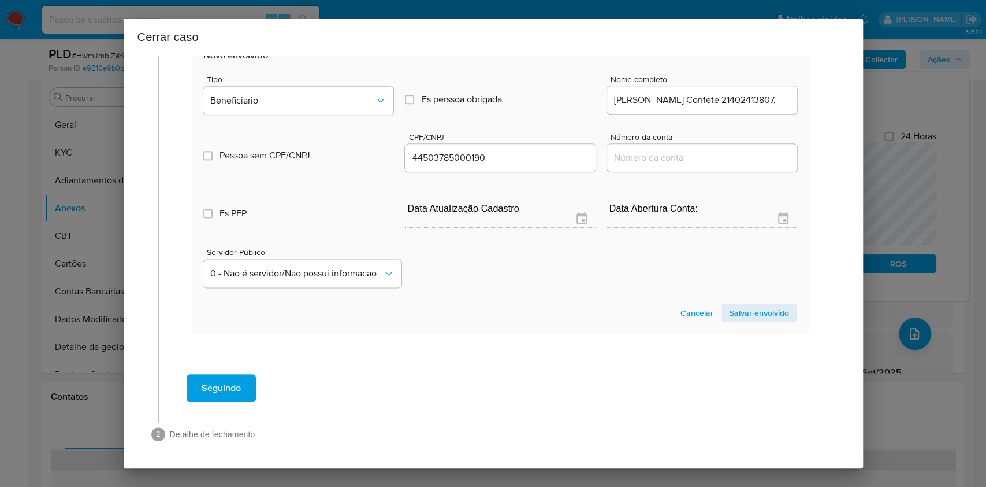
click at [765, 308] on span "Salvar envolvido" at bounding box center [760, 313] width 60 height 16
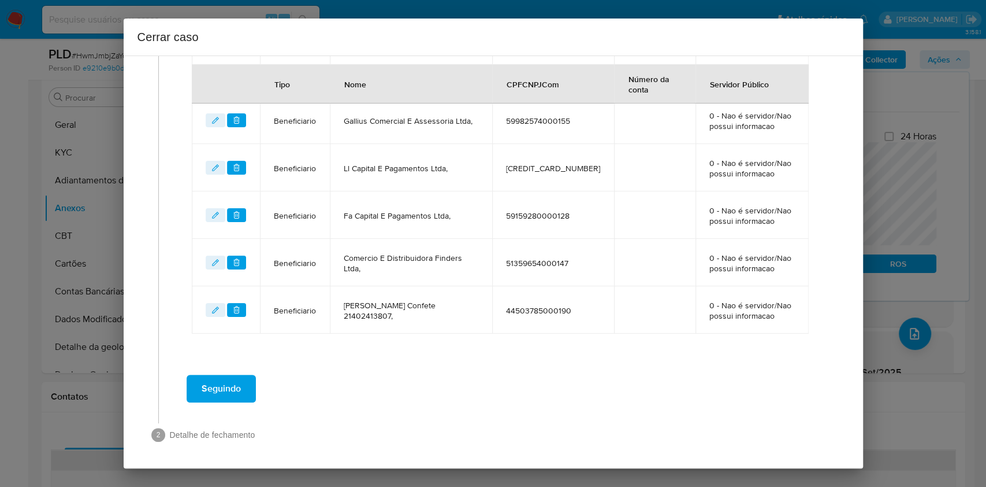
click at [245, 387] on button "Seguindo" at bounding box center [221, 388] width 69 height 28
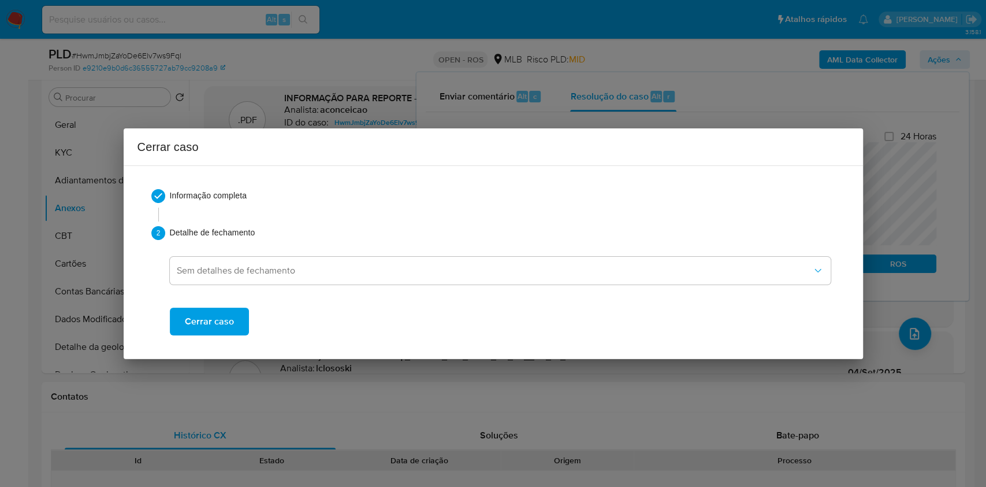
click at [203, 321] on span "Cerrar caso" at bounding box center [209, 321] width 49 height 25
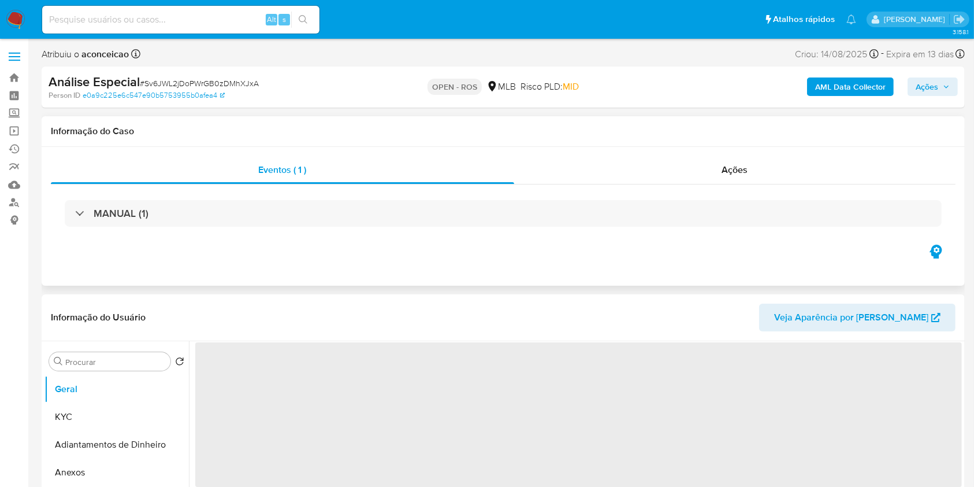
select select "10"
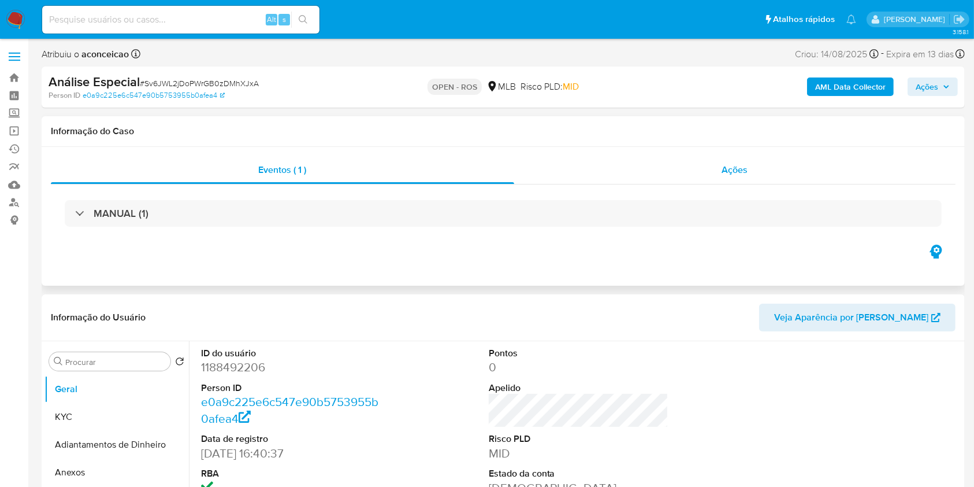
click at [748, 167] on div "Ações" at bounding box center [735, 170] width 442 height 28
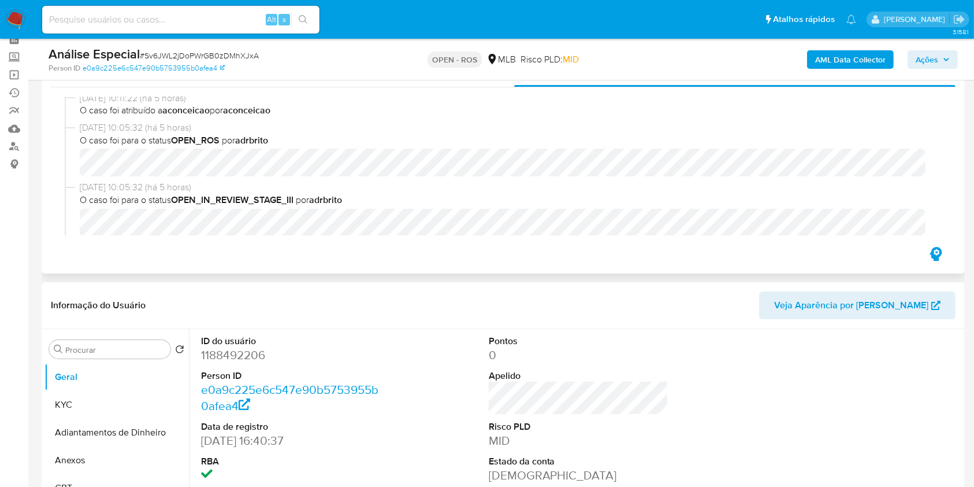
scroll to position [154, 0]
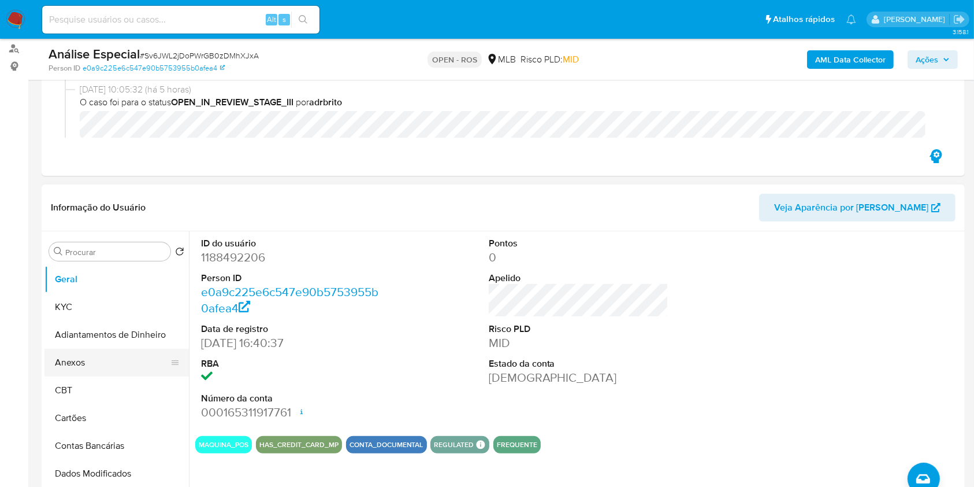
click at [101, 358] on button "Anexos" at bounding box center [111, 362] width 135 height 28
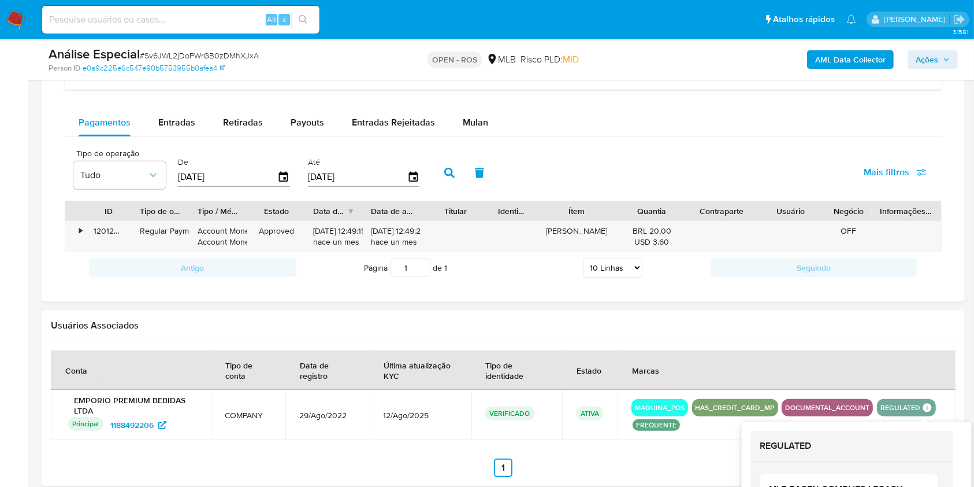
scroll to position [1352, 0]
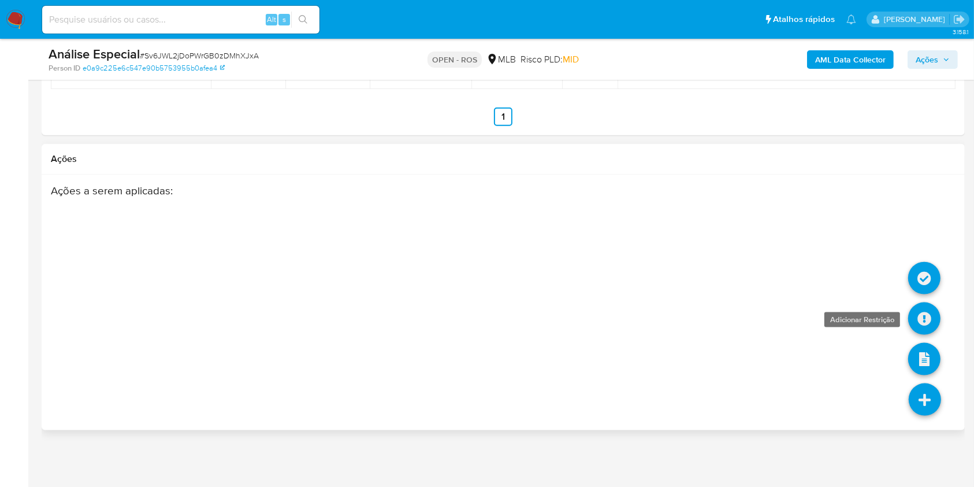
click at [915, 326] on icon at bounding box center [924, 318] width 32 height 32
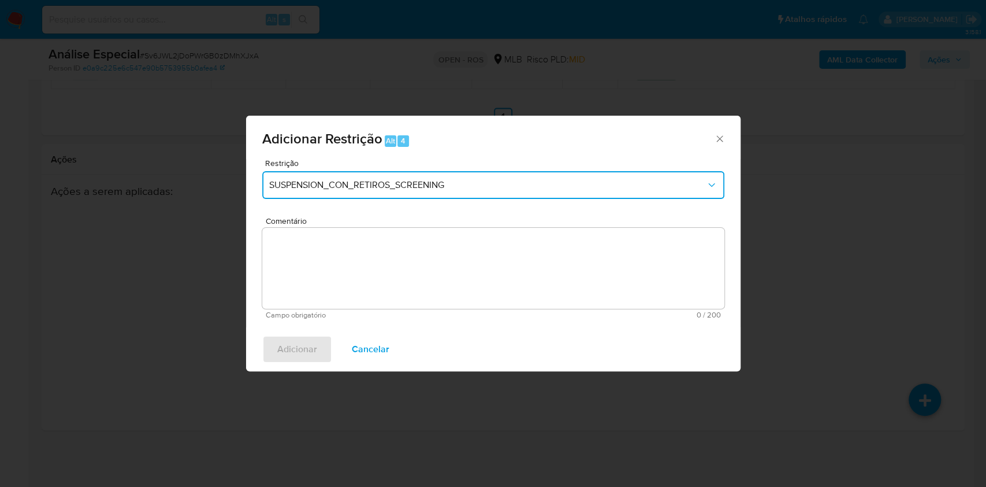
drag, startPoint x: 441, startPoint y: 183, endPoint x: 429, endPoint y: 195, distance: 17.2
click at [441, 184] on span "SUSPENSION_CON_RETIROS_SCREENING" at bounding box center [487, 185] width 437 height 12
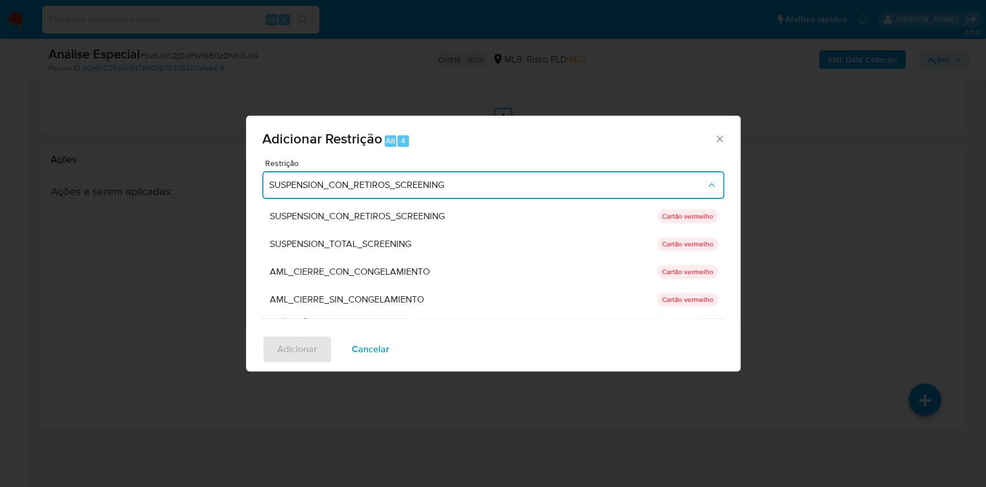
drag, startPoint x: 367, startPoint y: 298, endPoint x: 376, endPoint y: 294, distance: 9.8
click at [367, 299] on span "AML_CIERRE_SIN_CONGELAMIENTO" at bounding box center [346, 300] width 154 height 12
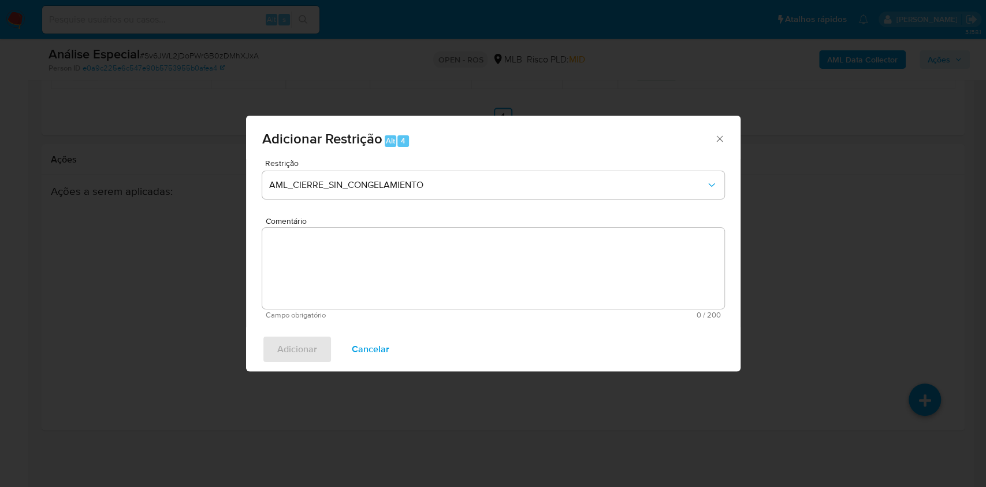
click at [391, 276] on textarea "Comentário" at bounding box center [493, 268] width 462 height 81
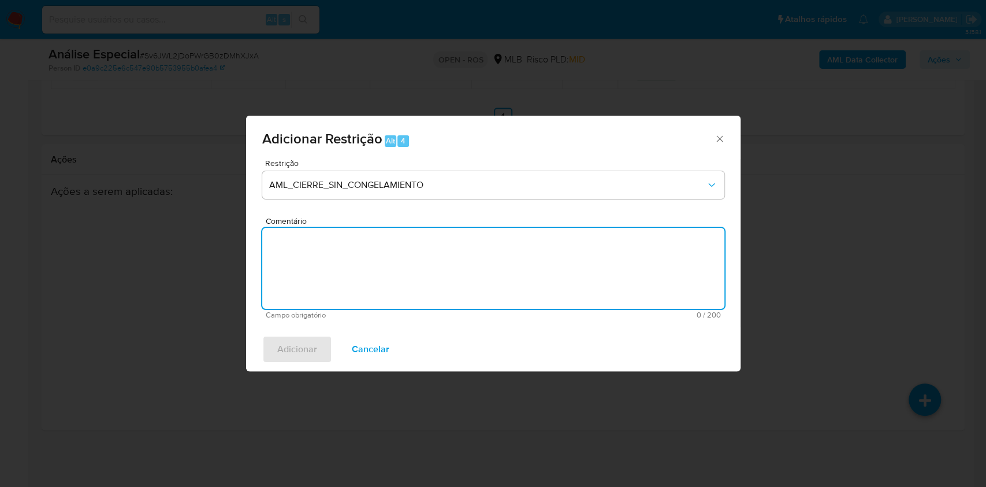
paste textarea "Deliberação para encerrar o relacionamento. NÃO INFORMAR AO USUÁRIO QUE SE TRAT…"
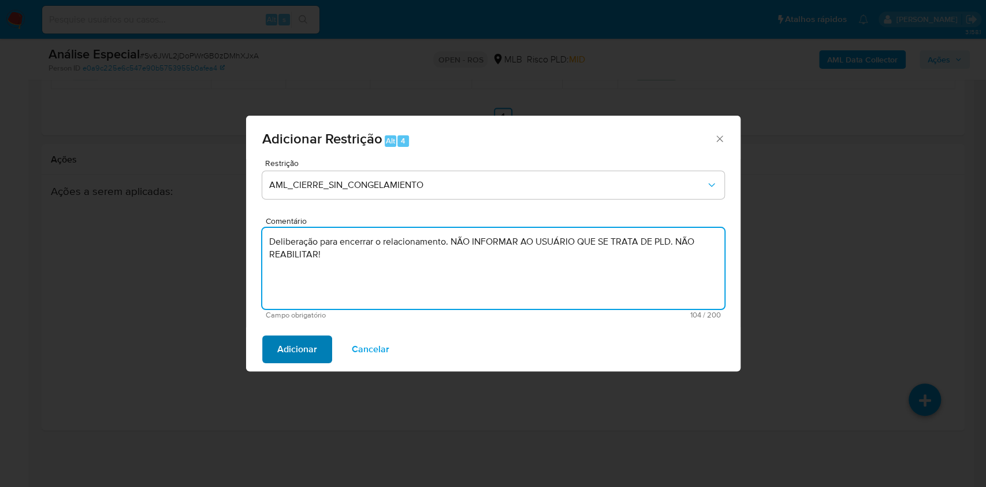
type textarea "Deliberação para encerrar o relacionamento. NÃO INFORMAR AO USUÁRIO QUE SE TRAT…"
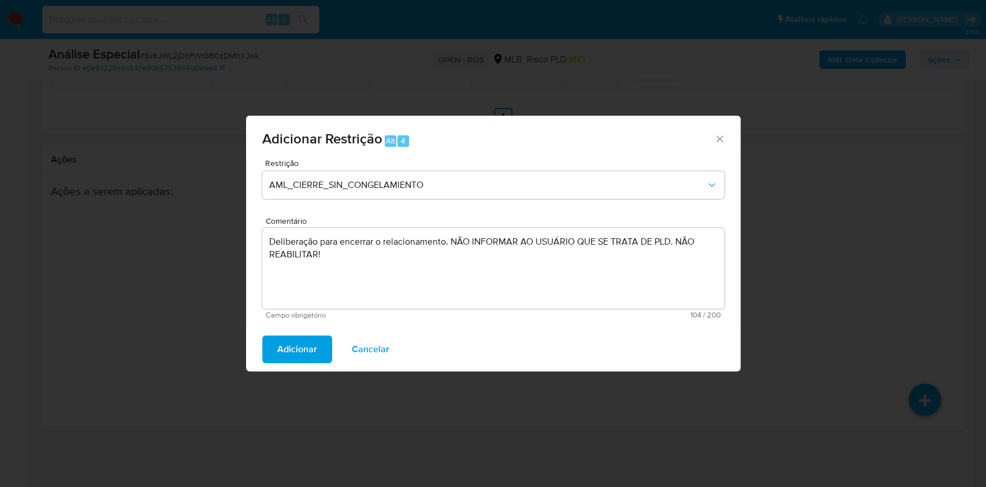
click at [295, 354] on span "Adicionar" at bounding box center [297, 348] width 40 height 25
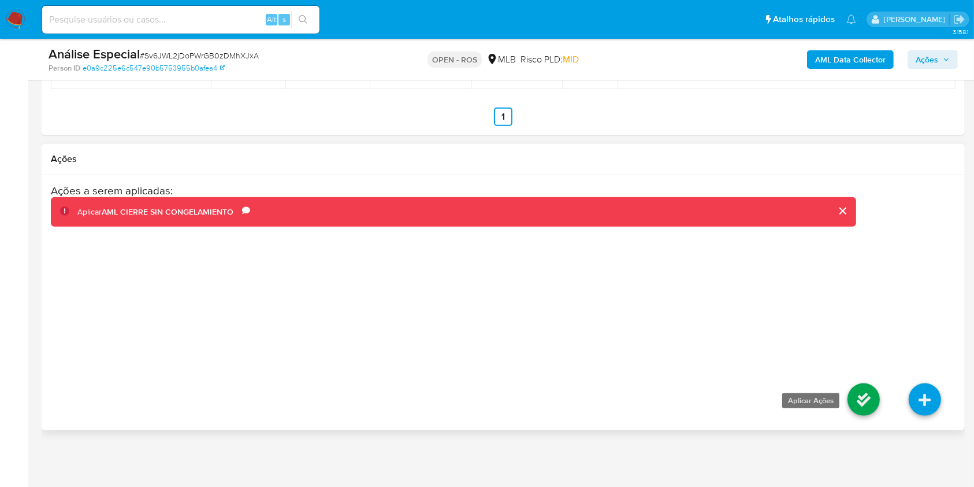
click at [873, 393] on icon at bounding box center [864, 399] width 32 height 32
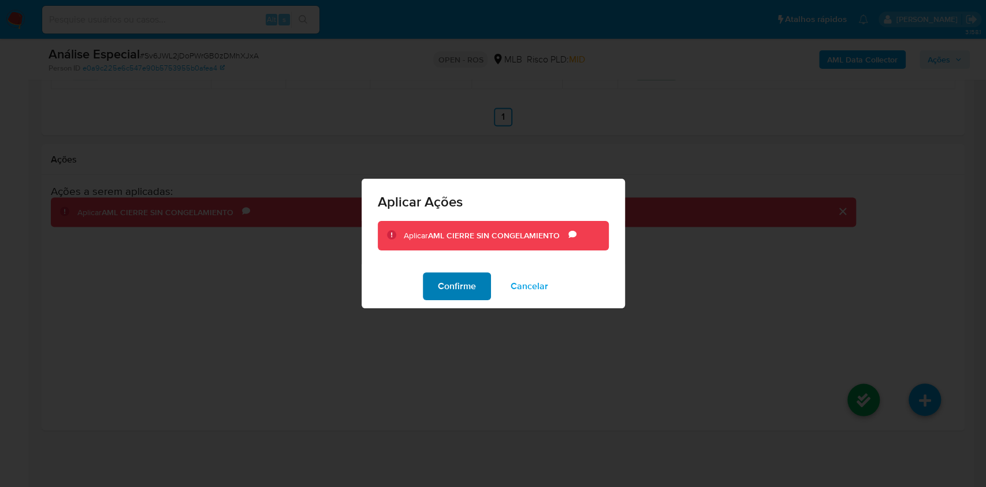
click at [443, 293] on span "Confirme" at bounding box center [457, 285] width 38 height 25
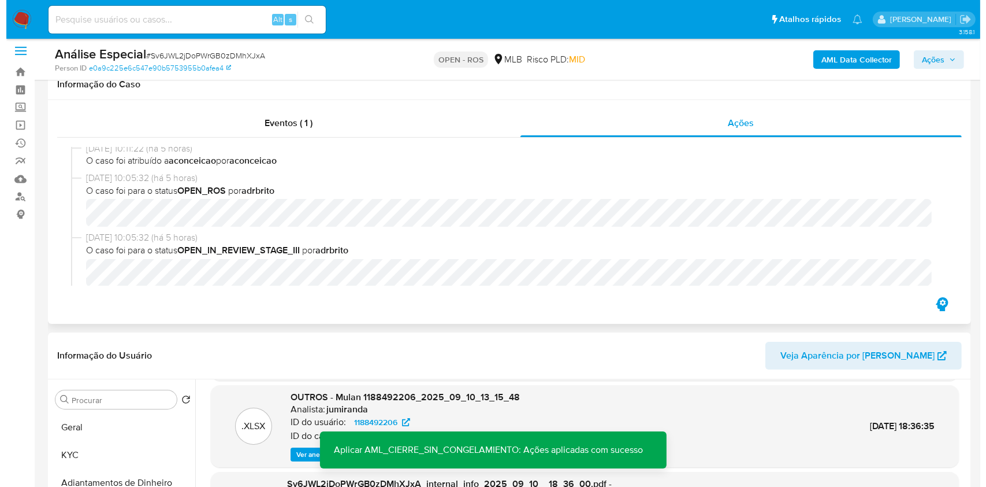
scroll to position [160, 0]
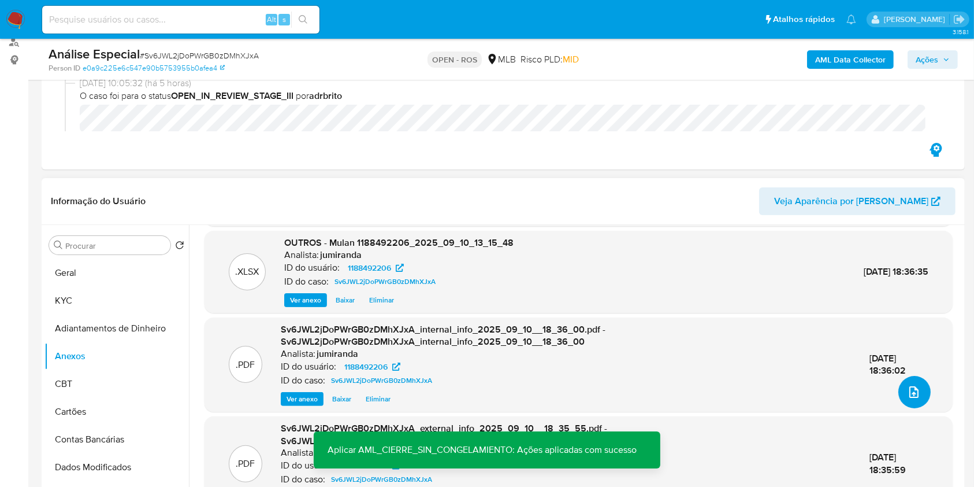
click at [900, 397] on button "upload-file" at bounding box center [915, 392] width 32 height 32
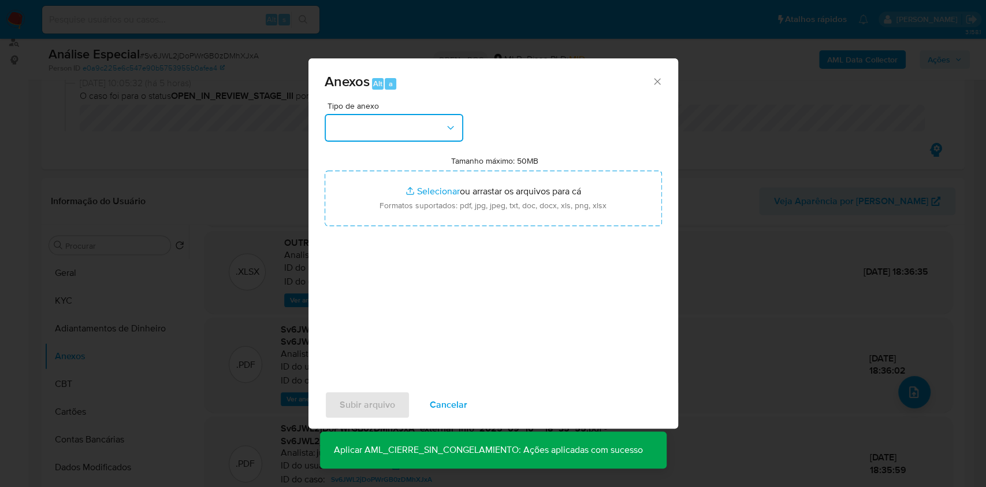
drag, startPoint x: 386, startPoint y: 119, endPoint x: 402, endPoint y: 140, distance: 26.5
click at [387, 121] on button "button" at bounding box center [394, 128] width 139 height 28
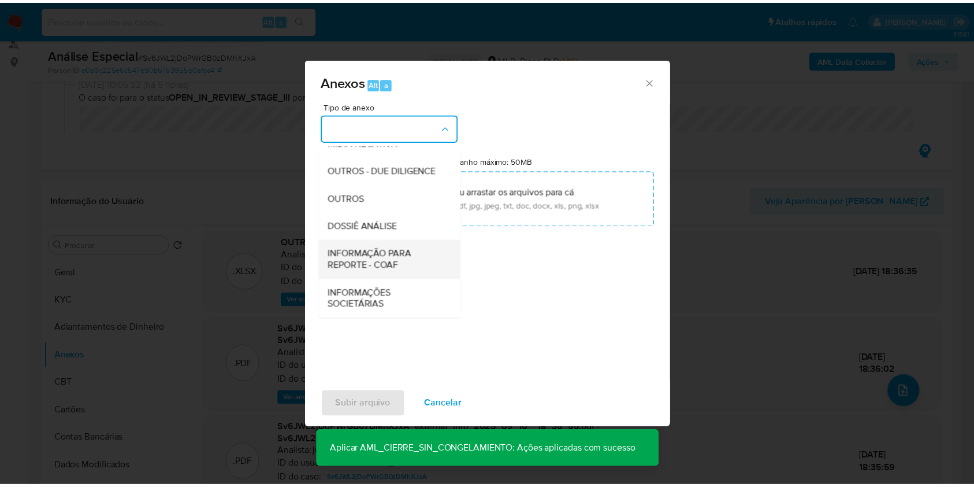
scroll to position [177, 0]
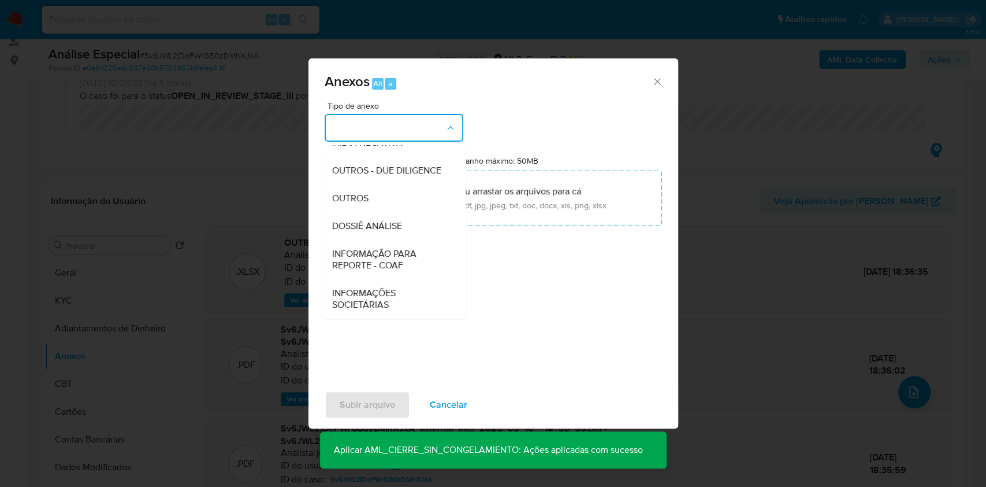
drag, startPoint x: 381, startPoint y: 249, endPoint x: 615, endPoint y: 139, distance: 258.8
click at [382, 249] on span "INFORMAÇÃO PARA REPORTE - COAF" at bounding box center [391, 259] width 118 height 23
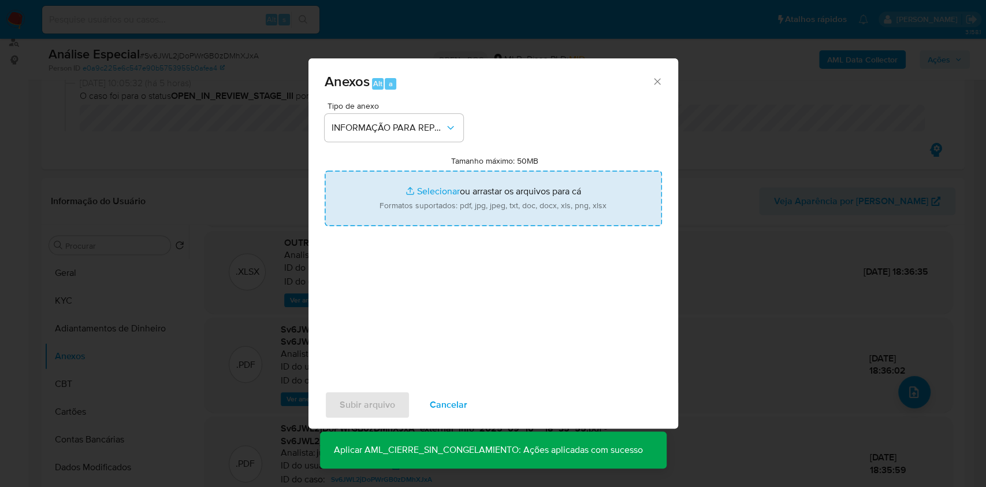
type input "C:\fakepath\SAR - HwmJmbjZaYoDe6Elv7ws9Fql - CPF 09759938952 - LUCAS DE MELLO W…"
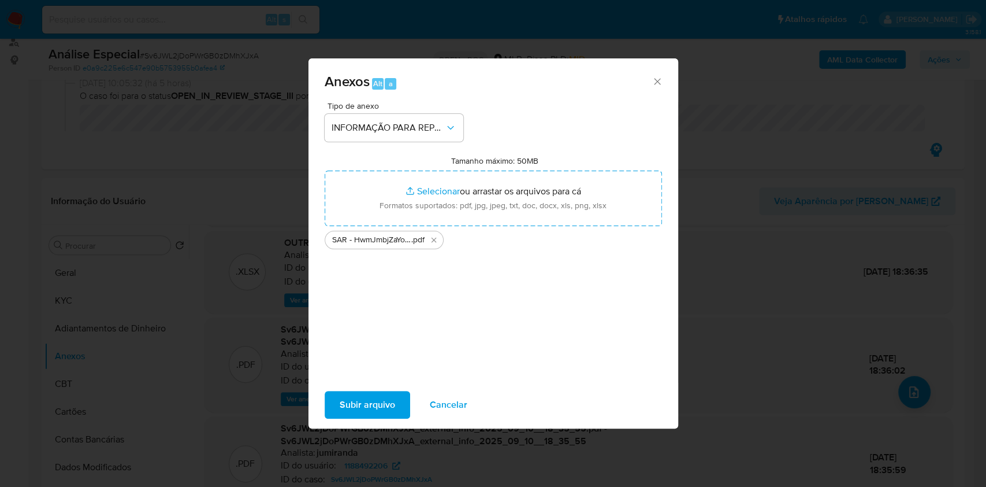
drag, startPoint x: 437, startPoint y: 237, endPoint x: 474, endPoint y: 227, distance: 38.4
click at [439, 238] on button "Excluir SAR - HwmJmbjZaYoDe6Elv7ws9Fql - CPF 09759938952 - LUCAS DE MELLO WEITZ…" at bounding box center [434, 240] width 14 height 14
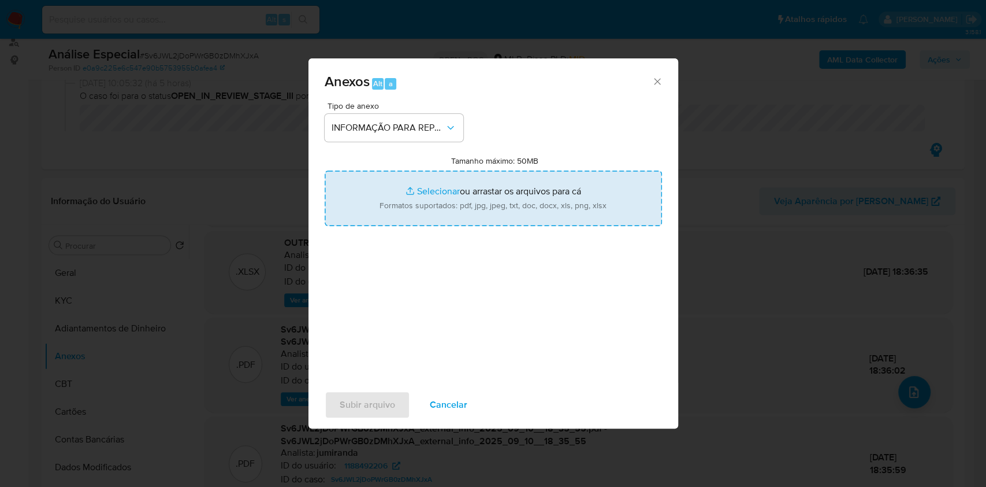
type input "C:\fakepath\SAR - Sv6JWL2jDoPWrGB0zDMhXJxA - CNPJ 47396477000100 - EMPORIO PREM…"
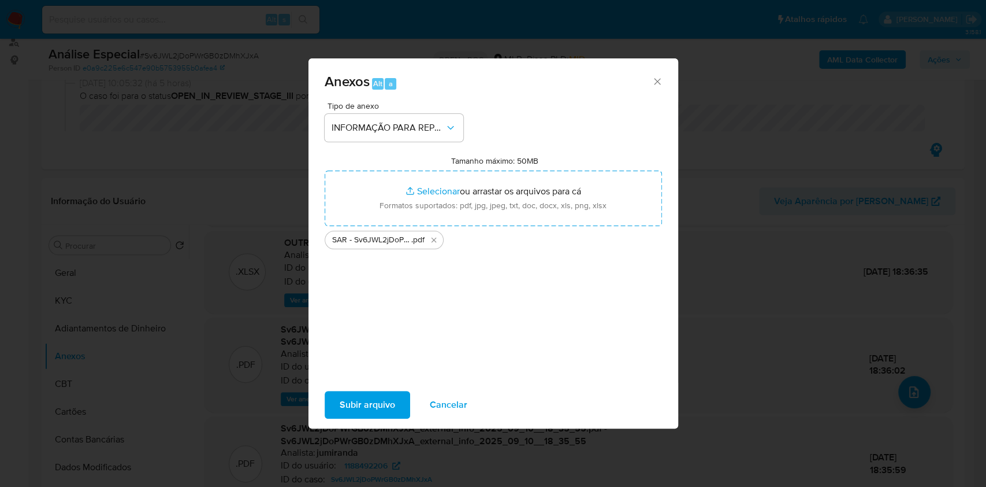
click at [381, 412] on span "Subir arquivo" at bounding box center [367, 404] width 55 height 25
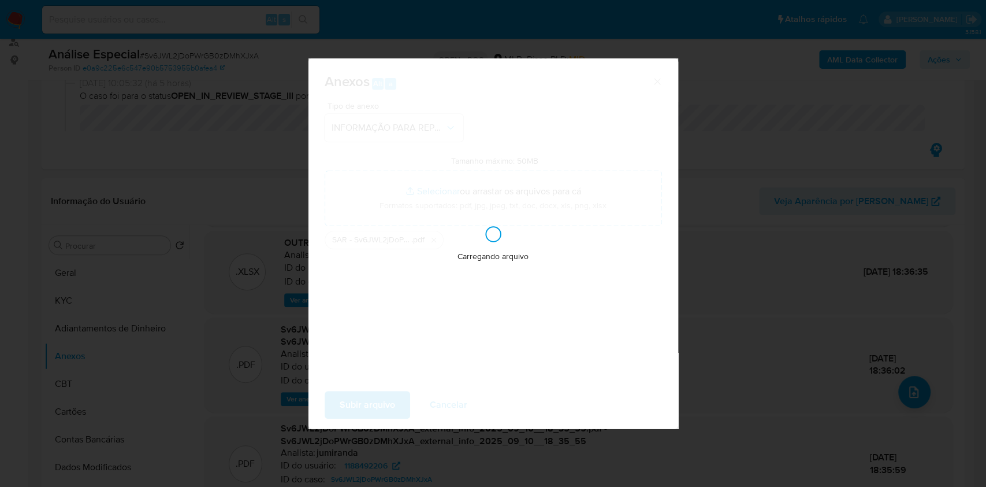
click at [860, 264] on div "Anexos Alt a Tipo de anexo INFORMAÇÃO PARA REPORTE - COAF Tamanho máximo: 50MB …" at bounding box center [493, 243] width 986 height 487
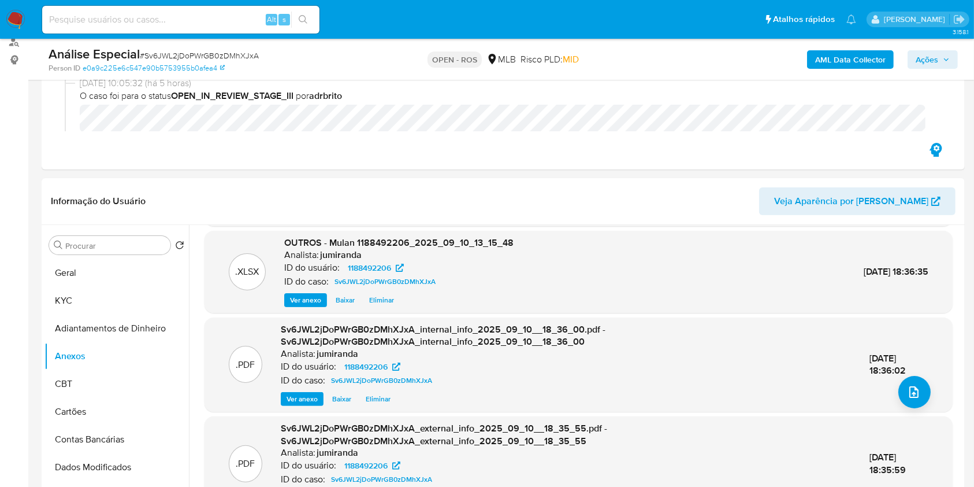
drag, startPoint x: 936, startPoint y: 63, endPoint x: 910, endPoint y: 68, distance: 27.0
click at [936, 64] on span "Ações" at bounding box center [927, 59] width 23 height 18
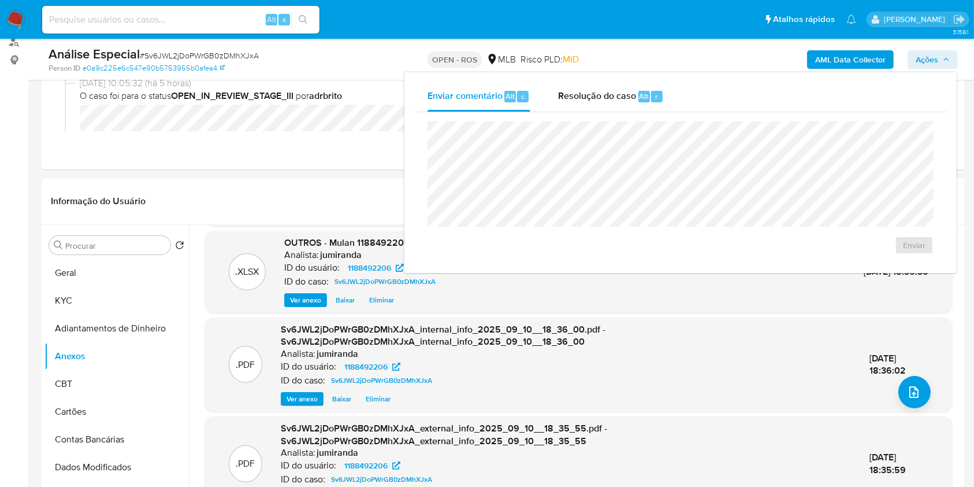
drag, startPoint x: 629, startPoint y: 87, endPoint x: 647, endPoint y: 120, distance: 37.2
click at [630, 91] on div "Resolução do caso Alt r" at bounding box center [611, 96] width 106 height 30
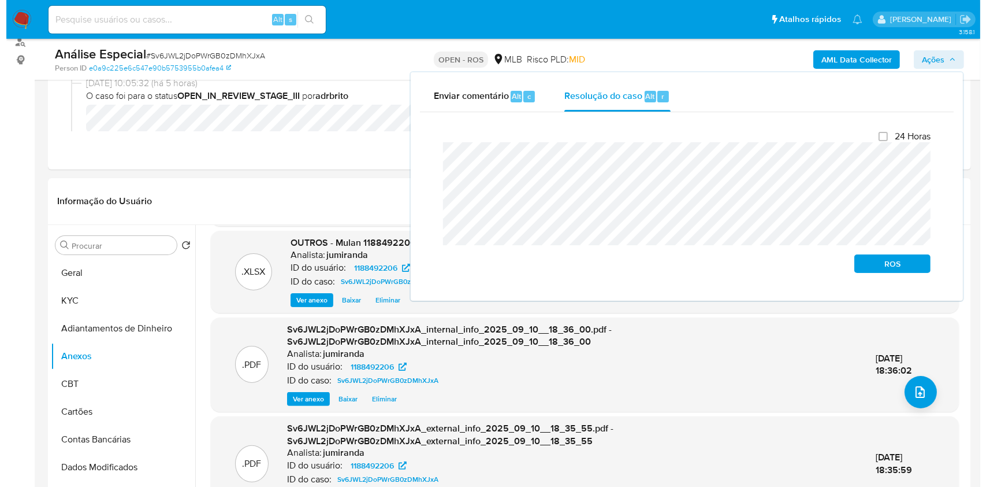
scroll to position [76, 0]
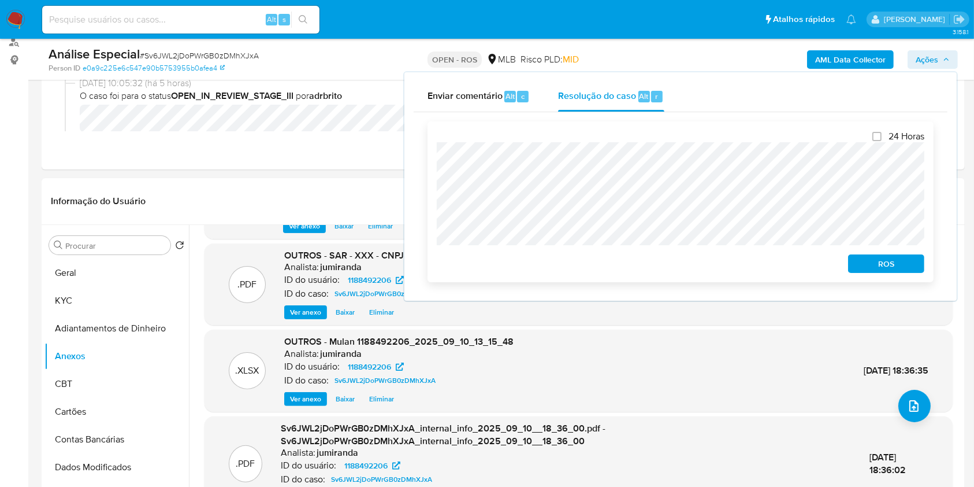
click at [878, 265] on span "ROS" at bounding box center [886, 263] width 60 height 16
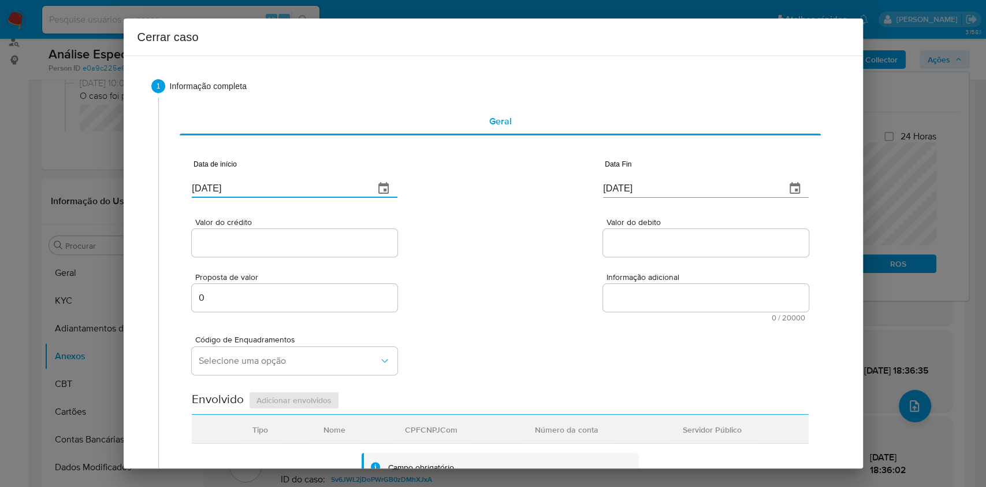
click at [328, 190] on input "[DATE]" at bounding box center [278, 188] width 173 height 18
paste input "01/02"
click at [327, 190] on input "[DATE]" at bounding box center [278, 188] width 173 height 18
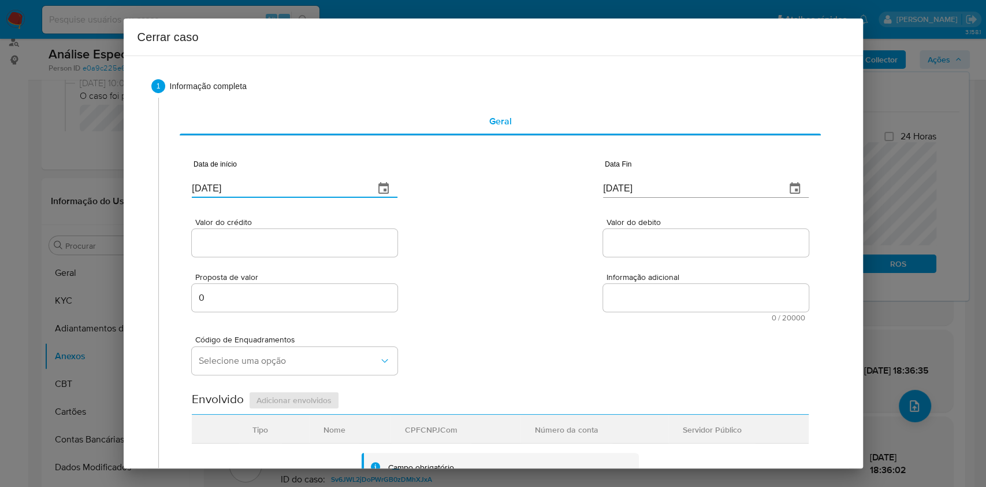
type input "[DATE]"
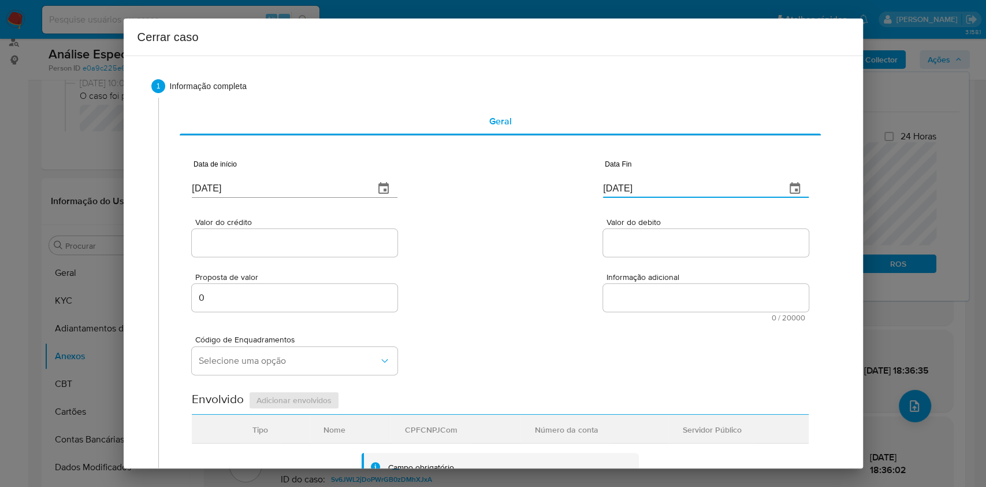
click at [641, 183] on input "[DATE]" at bounding box center [689, 188] width 173 height 18
paste input "29/08"
type input "29/08/2025"
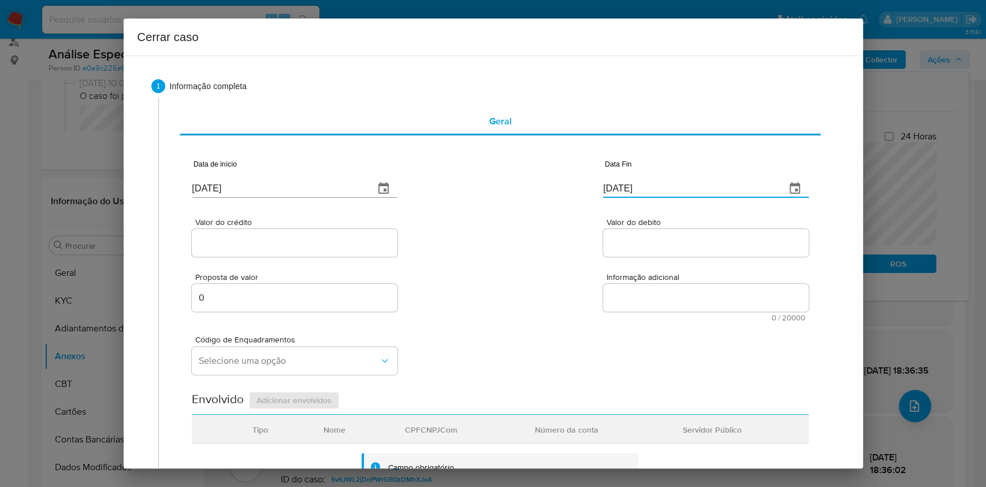
click at [333, 250] on div at bounding box center [295, 243] width 206 height 28
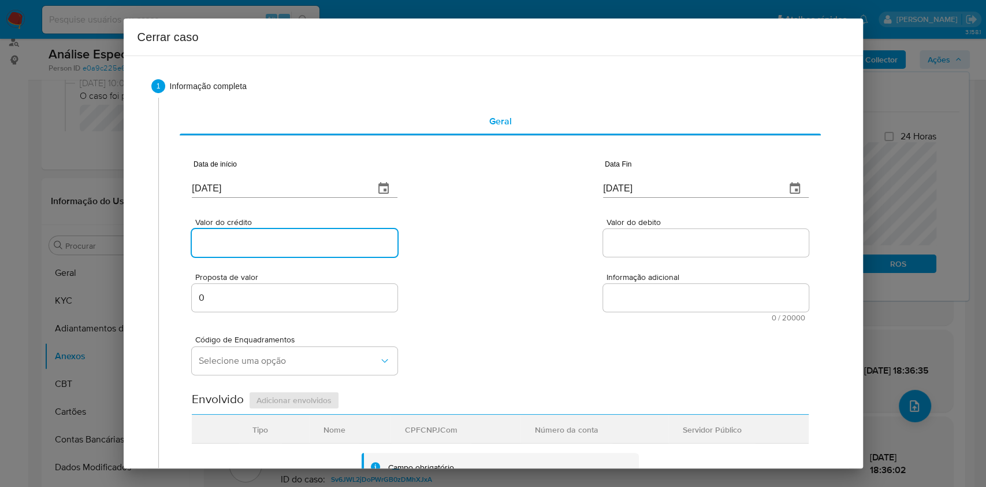
paste input "R$405.683"
type input "R$405.683"
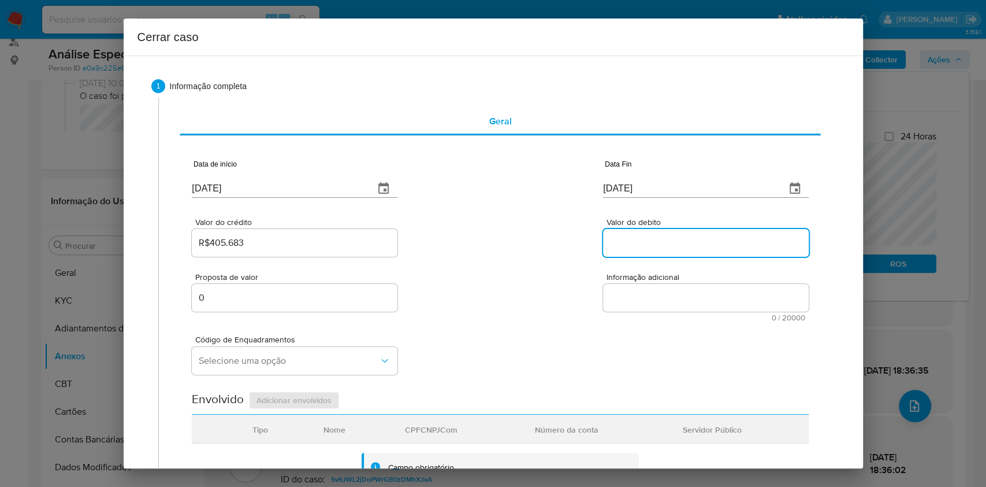
click at [650, 250] on div at bounding box center [706, 243] width 206 height 28
paste input "R$404.149"
type input "R$404.149"
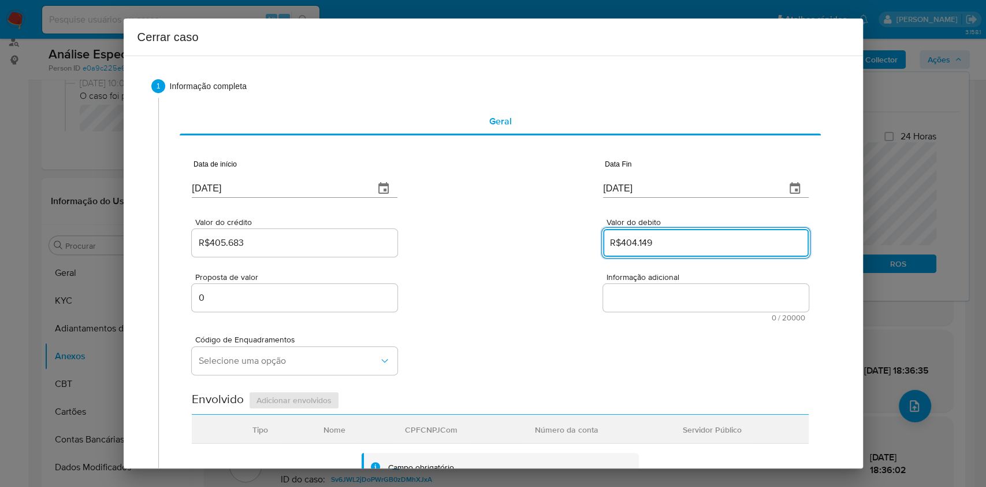
scroll to position [385, 0]
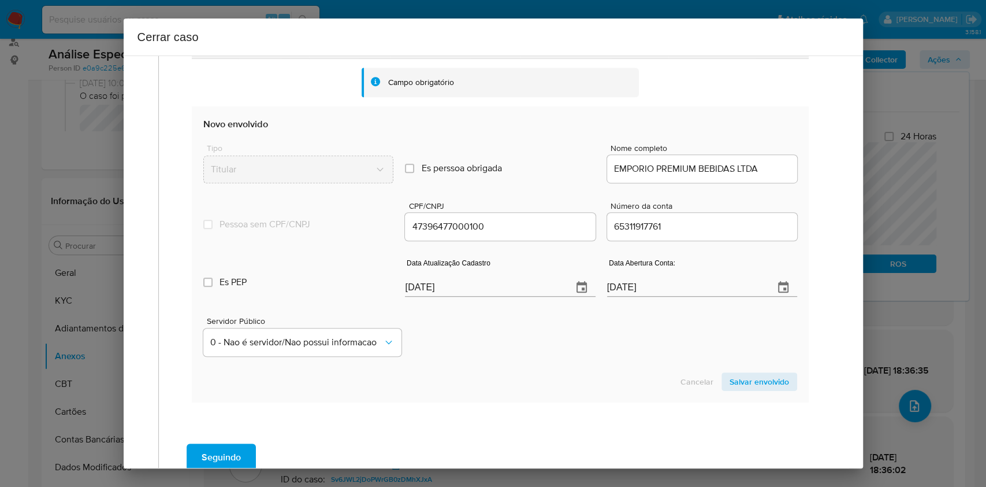
click at [527, 288] on input "[DATE]" at bounding box center [484, 287] width 158 height 18
paste input "2/08"
click at [527, 288] on input "[DATE]" at bounding box center [484, 287] width 158 height 18
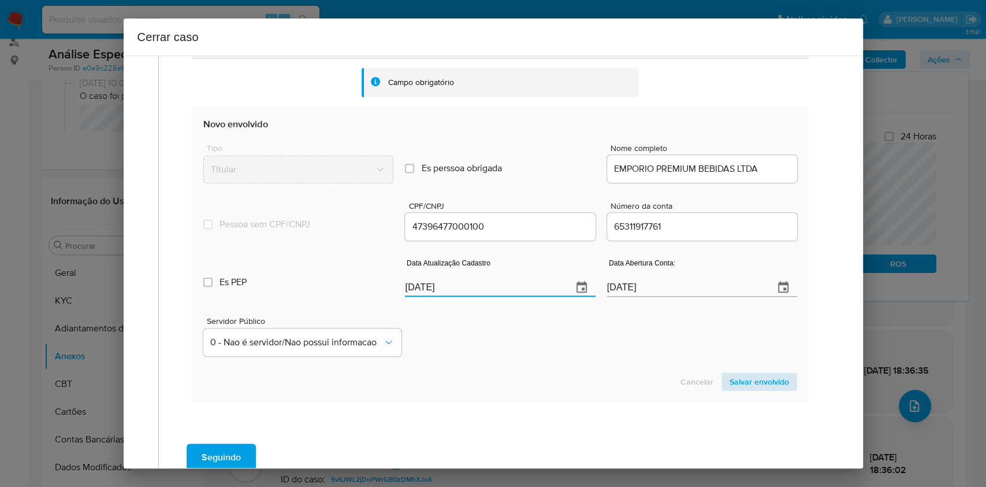
type input "12/08/2025"
drag, startPoint x: 743, startPoint y: 379, endPoint x: 772, endPoint y: 348, distance: 42.1
click at [744, 378] on span "Salvar envolvido" at bounding box center [760, 381] width 60 height 16
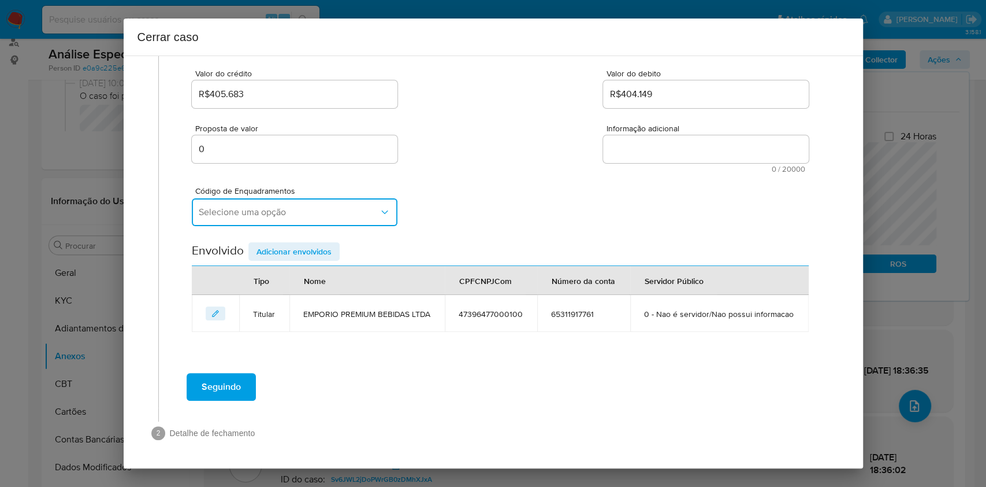
click at [329, 206] on span "Selecione uma opção" at bounding box center [289, 212] width 180 height 12
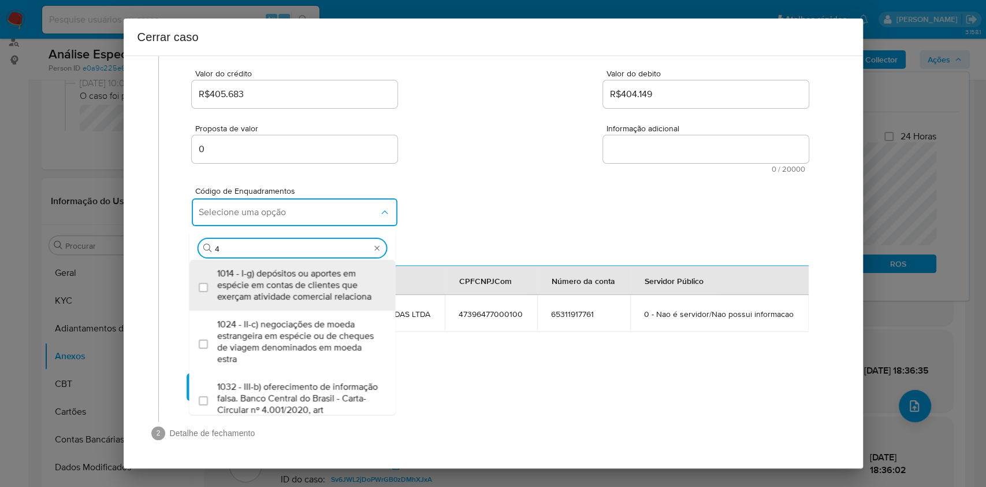
type input "47"
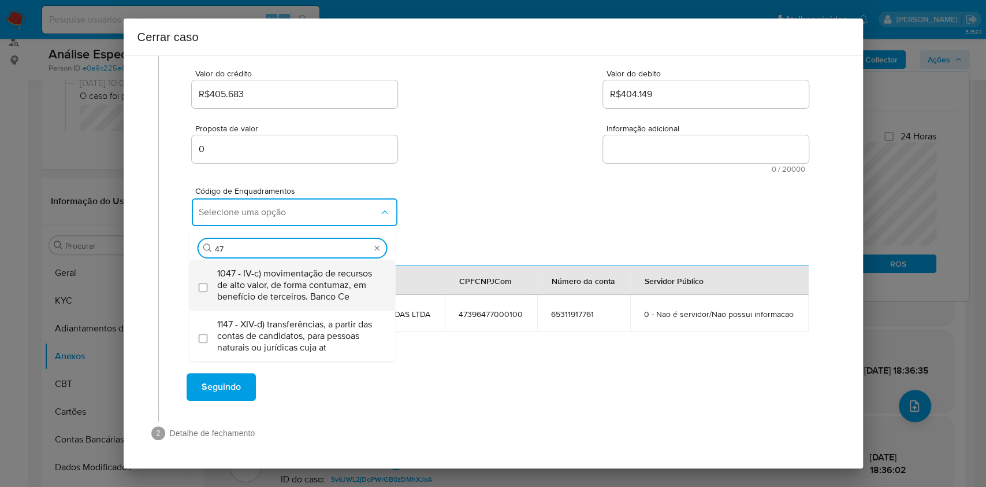
click at [292, 268] on span "1047 - IV-c) movimentação de recursos de alto valor, de forma contumaz, em bene…" at bounding box center [298, 285] width 162 height 35
checkbox input "true"
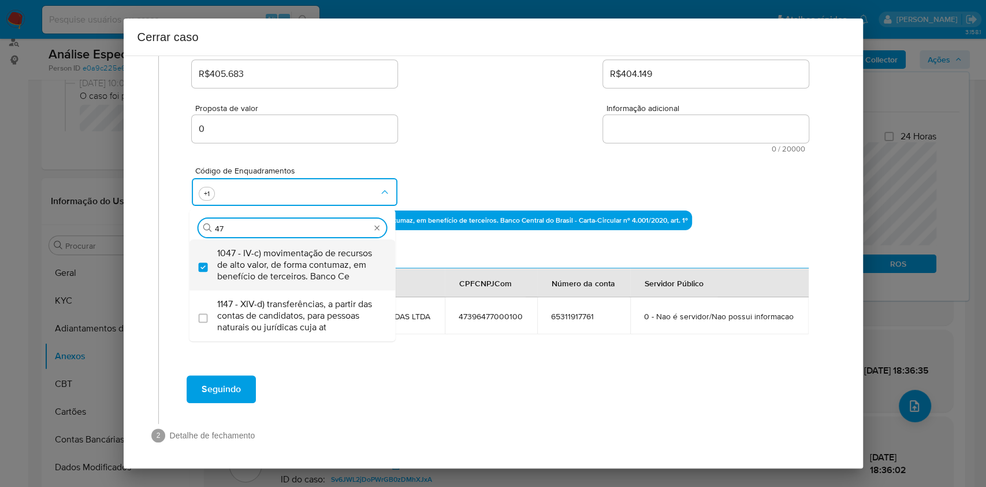
type input "4"
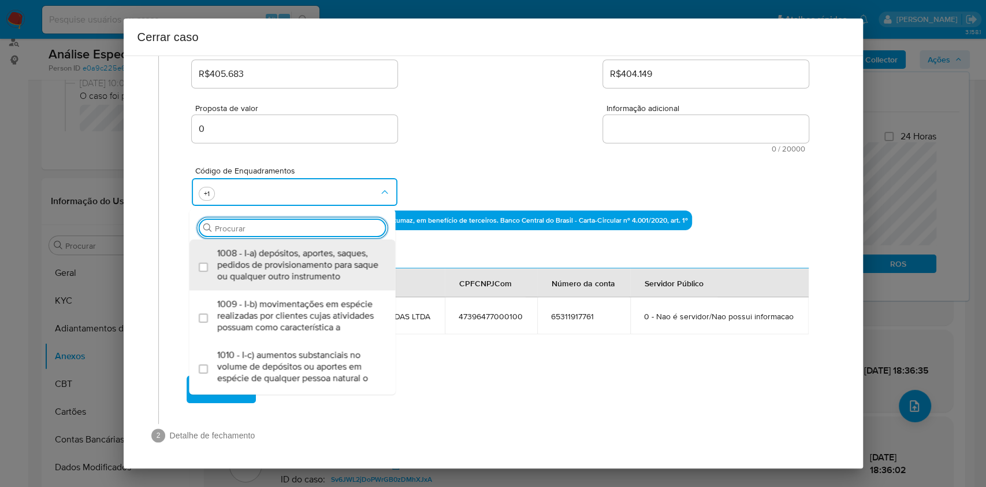
scroll to position [0, 0]
type input "73"
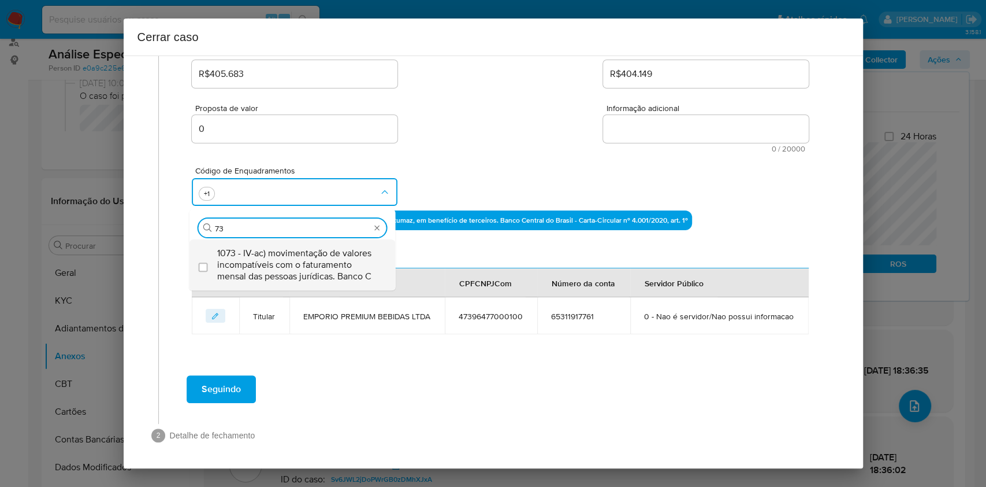
click at [292, 259] on span "1073 - IV-ac) movimentação de valores incompatíveis com o faturamento mensal da…" at bounding box center [298, 264] width 162 height 35
checkbox input "true"
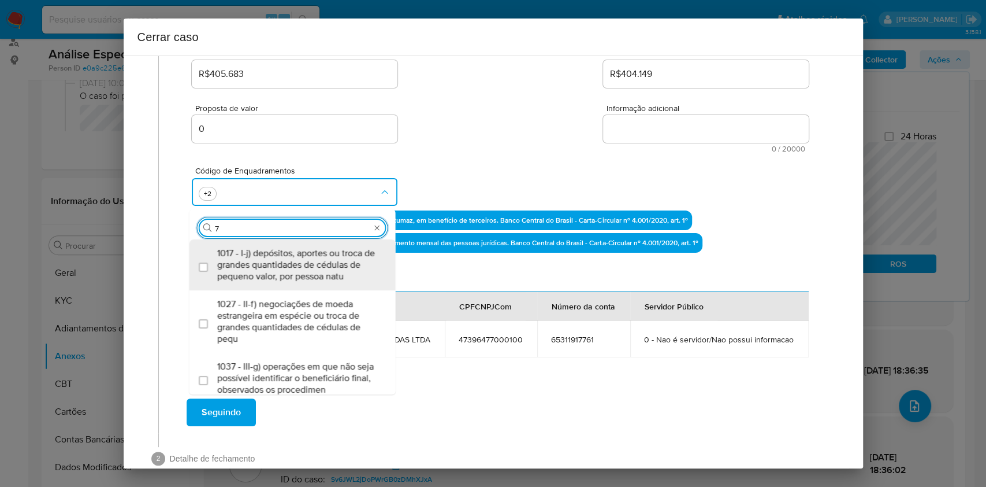
type input "74"
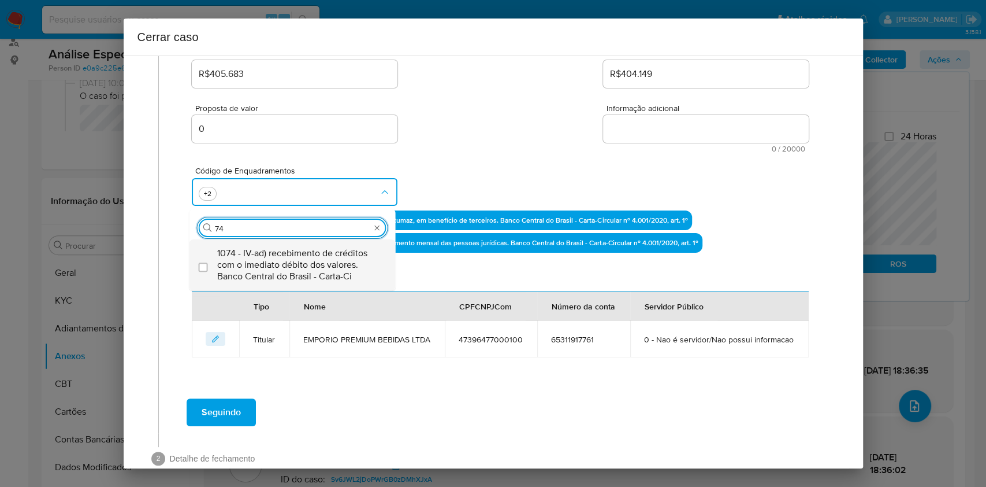
click at [292, 261] on span "1074 - IV-ad) recebimento de créditos com o imediato débito dos valores. Banco …" at bounding box center [298, 264] width 162 height 35
checkbox input "true"
type input "74"
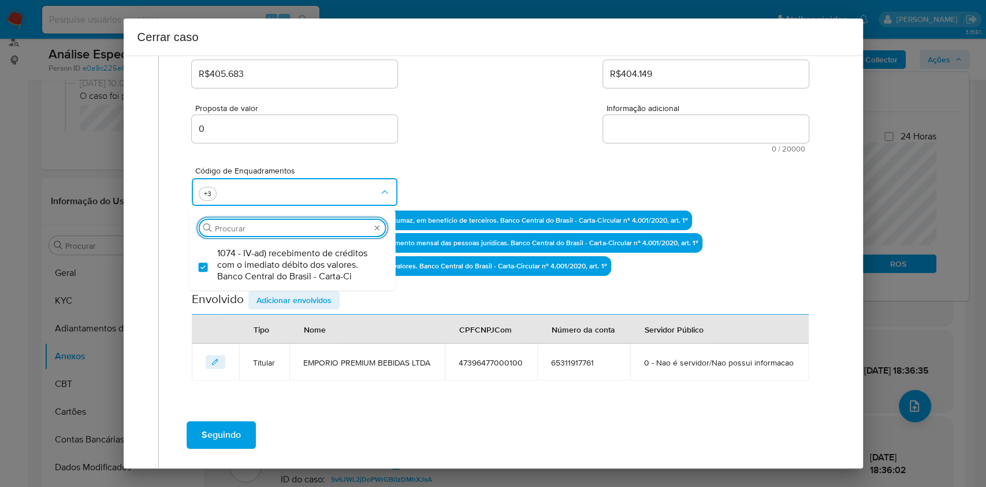
click at [622, 127] on textarea "Informação adicional" at bounding box center [706, 129] width 206 height 28
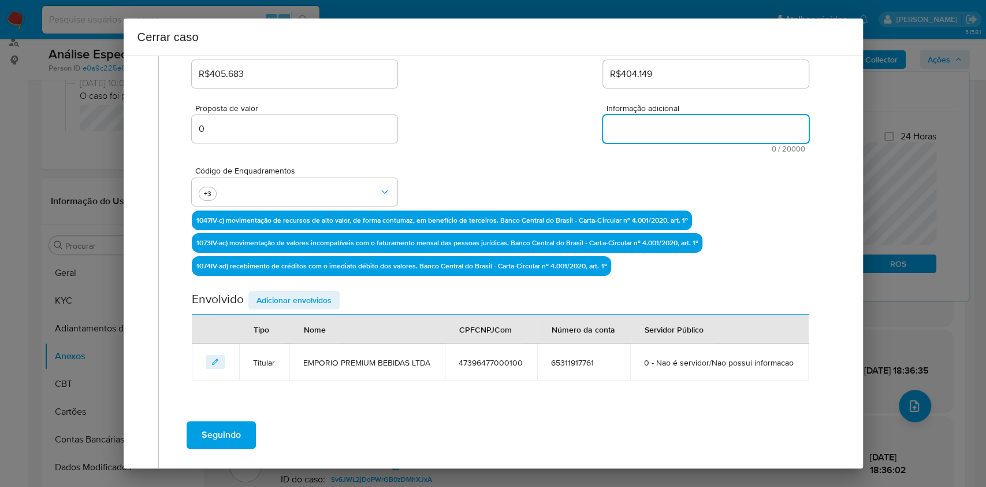
click at [622, 127] on textarea "Informação adicional" at bounding box center [706, 129] width 206 height 28
paste textarea "EMPORIO PREMIUM BEBIDAS LTDA, CNPJ 47396477000100, sediada em GOIANIA, GOIAS, a…"
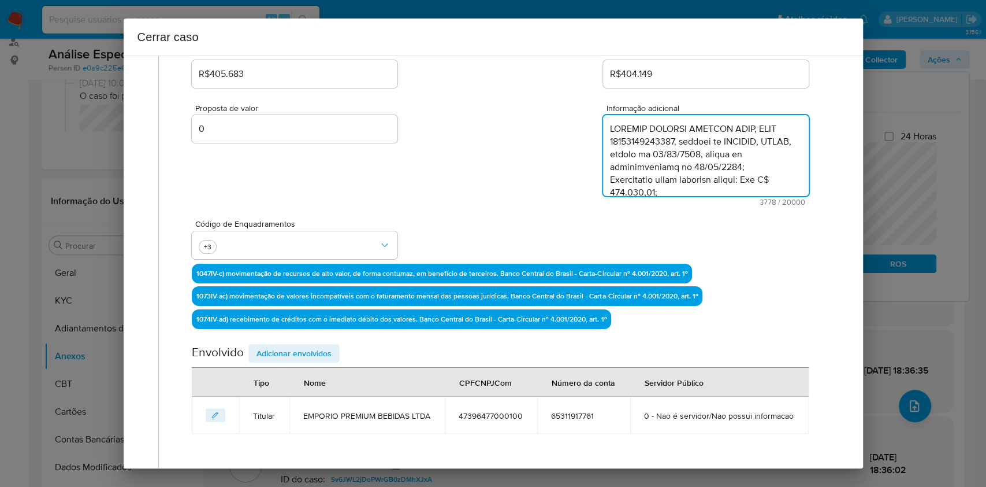
scroll to position [1617, 0]
type textarea "EMPORIO PREMIUM BEBIDAS LTDA, CNPJ 47396477000100, sediada em GOIANIA, GOIAS, a…"
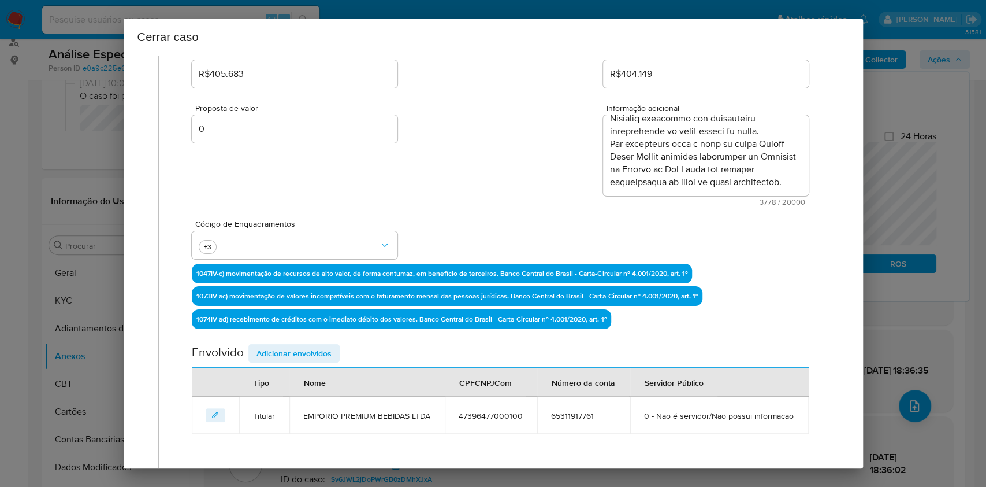
drag, startPoint x: 298, startPoint y: 347, endPoint x: 472, endPoint y: 337, distance: 173.6
click at [298, 349] on span "Adicionar envolvidos" at bounding box center [294, 353] width 75 height 16
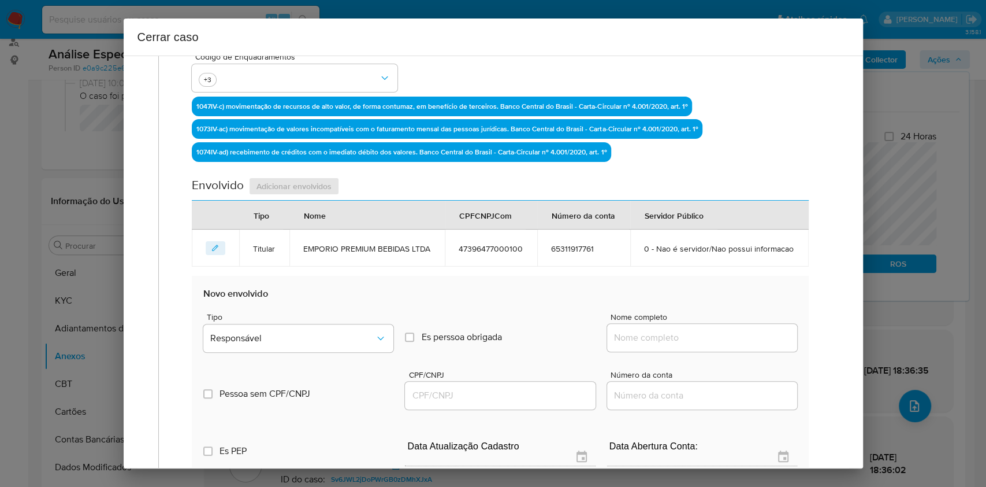
scroll to position [400, 0]
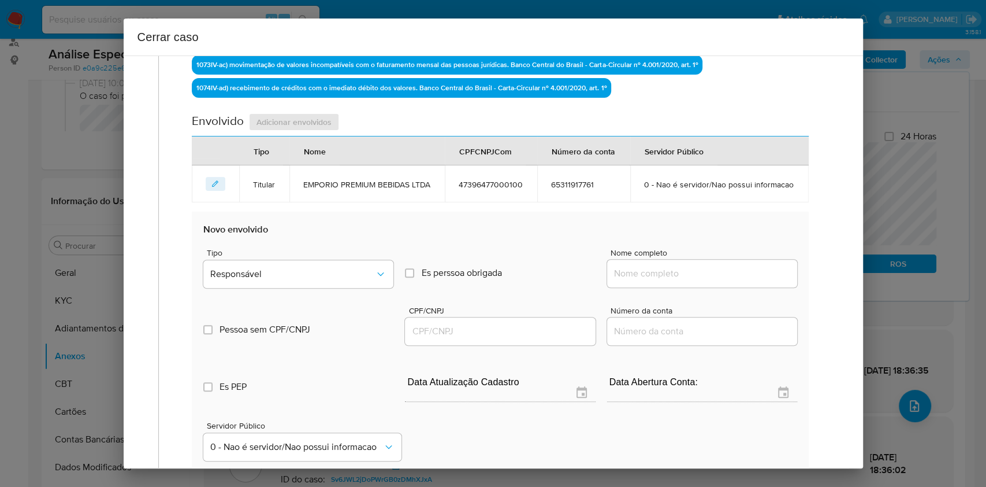
drag, startPoint x: 692, startPoint y: 297, endPoint x: 707, endPoint y: 299, distance: 14.6
click at [696, 281] on input "Nome completo" at bounding box center [702, 273] width 190 height 15
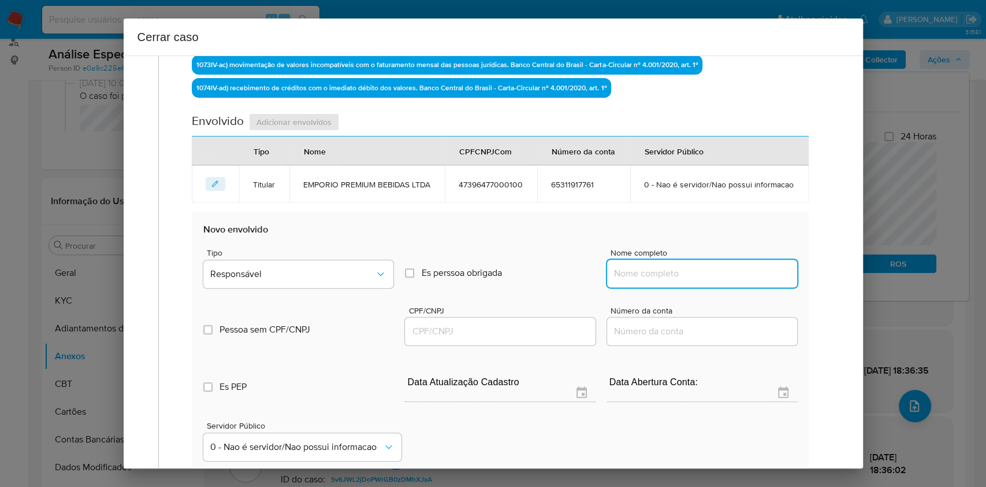
paste input "Marcos Antonio Moura Da Silva, 89163184249"
click at [743, 281] on input "Marcos Antonio Moura Da Silva, 89163184249" at bounding box center [702, 273] width 190 height 15
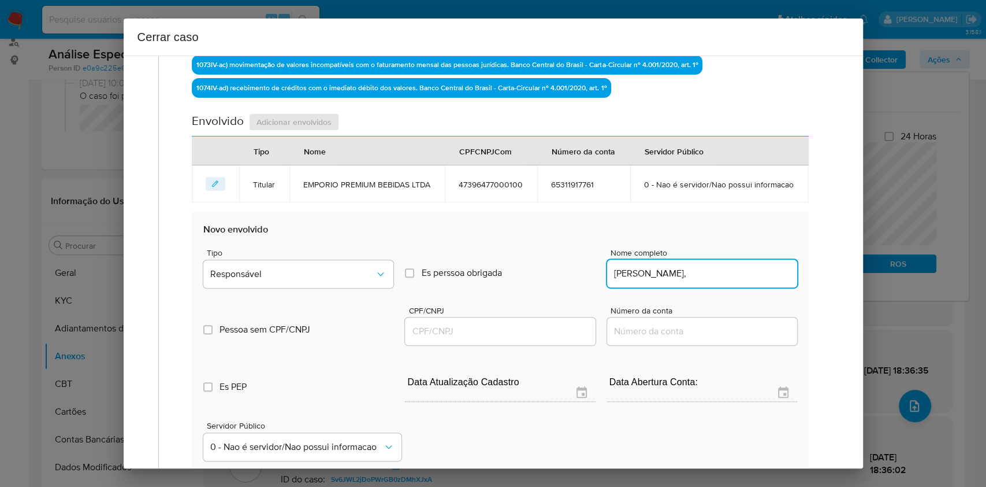
type input "Marcos Antonio Moura Da Silva,"
drag, startPoint x: 538, startPoint y: 340, endPoint x: 546, endPoint y: 348, distance: 11.0
click at [538, 342] on div at bounding box center [500, 331] width 190 height 28
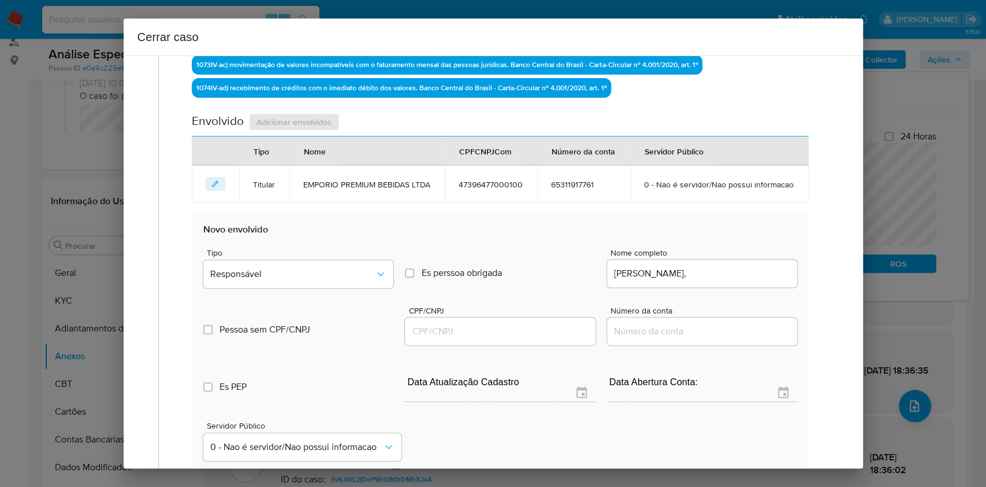
click at [548, 339] on input "CPF/CNPJ" at bounding box center [500, 331] width 190 height 15
paste input "89163184249"
type input "89163184249"
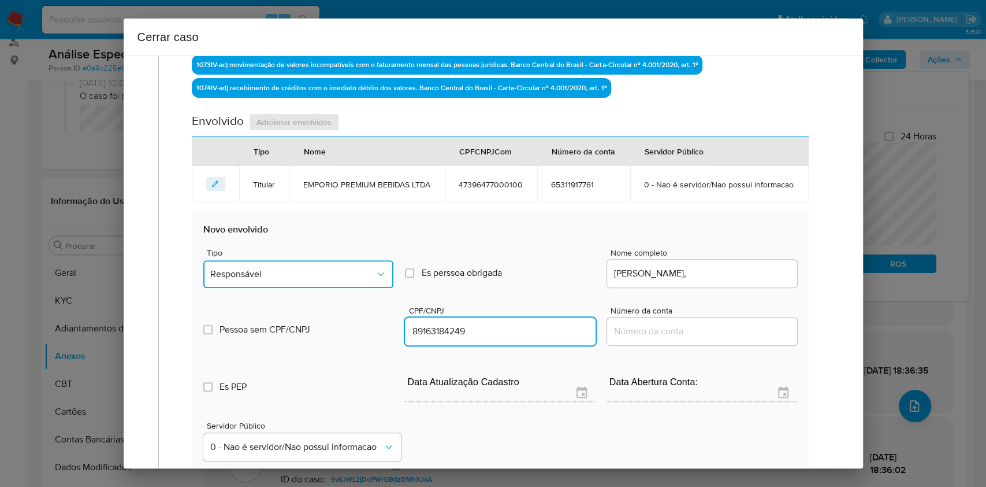
drag, startPoint x: 367, startPoint y: 293, endPoint x: 338, endPoint y: 279, distance: 32.1
click at [366, 280] on span "Responsável" at bounding box center [292, 274] width 165 height 12
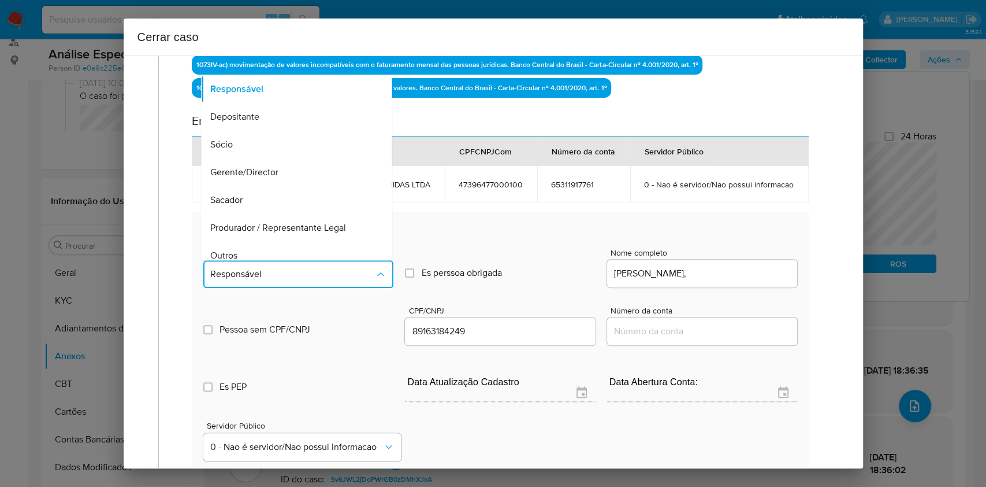
scroll to position [148, 0]
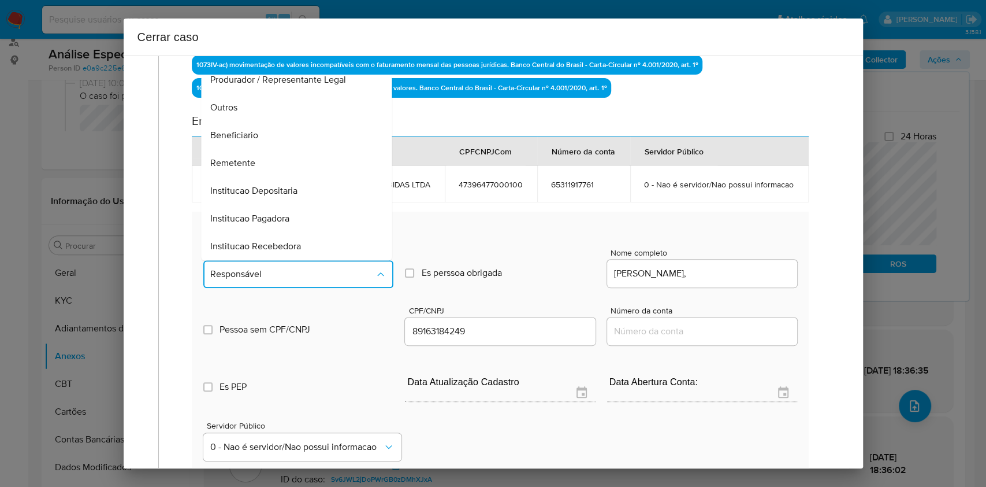
drag, startPoint x: 269, startPoint y: 178, endPoint x: 302, endPoint y: 183, distance: 33.3
click at [269, 177] on div "Remetente" at bounding box center [293, 163] width 165 height 28
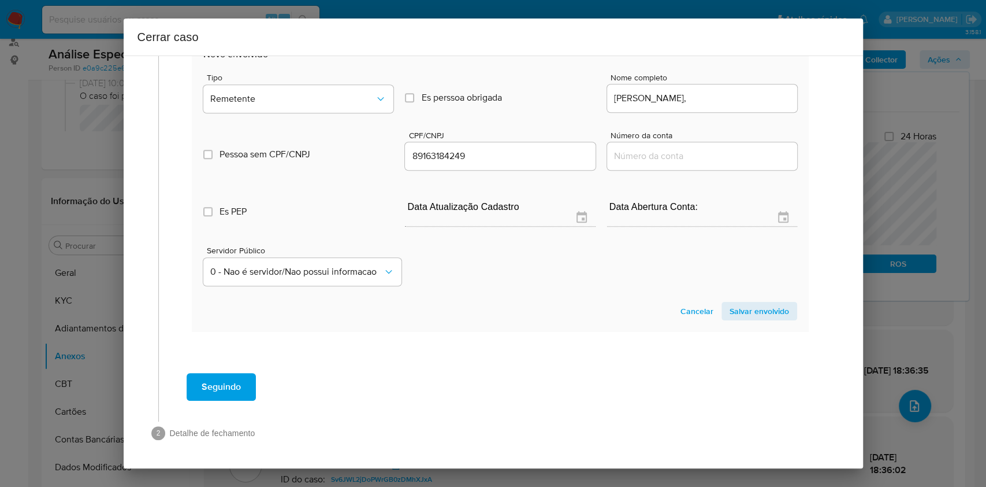
click at [748, 313] on span "Salvar envolvido" at bounding box center [760, 311] width 60 height 16
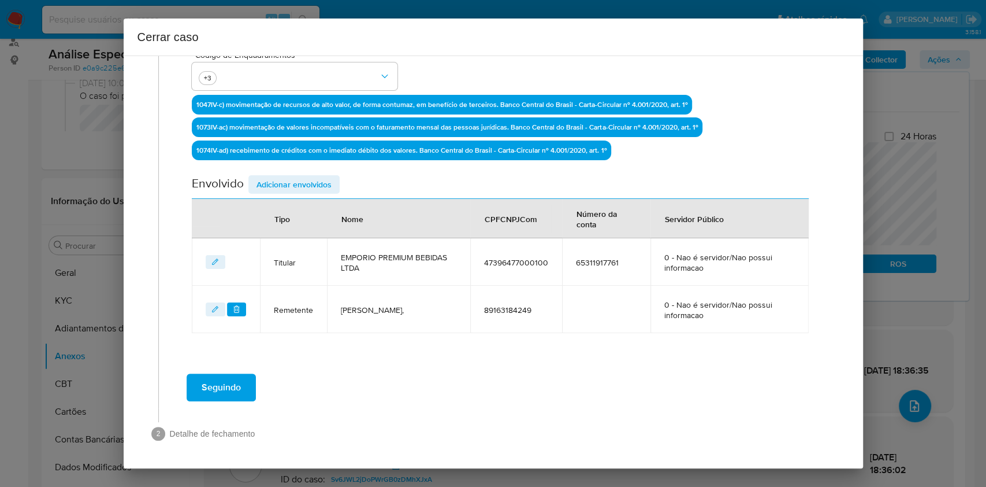
drag, startPoint x: 305, startPoint y: 179, endPoint x: 473, endPoint y: 248, distance: 181.9
click at [308, 181] on span "Adicionar envolvidos" at bounding box center [294, 184] width 75 height 16
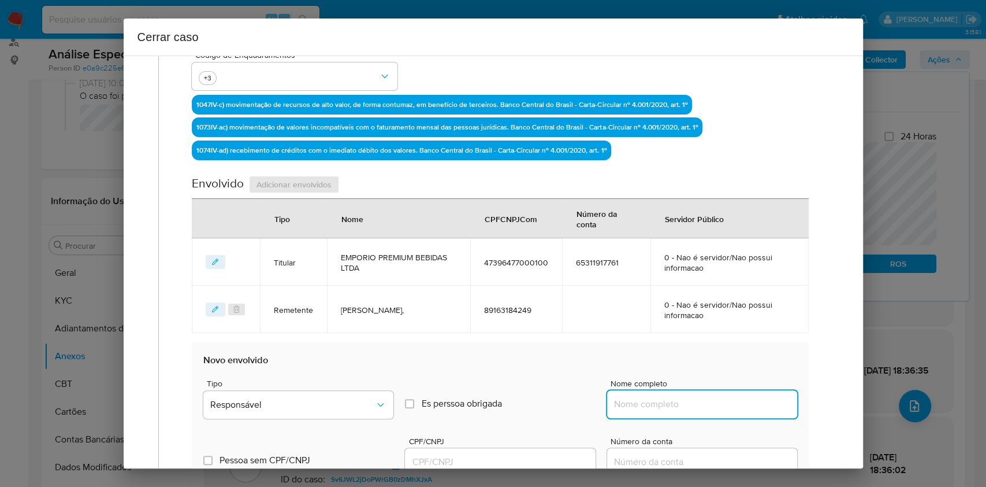
drag, startPoint x: 636, startPoint y: 407, endPoint x: 709, endPoint y: 404, distance: 73.4
click at [640, 406] on input "Nome completo" at bounding box center [702, 403] width 190 height 15
paste input "Klaus Alexander Cruzeiro, 91086450604"
click at [747, 401] on input "Klaus Alexander Cruzeiro, 91086450604" at bounding box center [702, 403] width 190 height 15
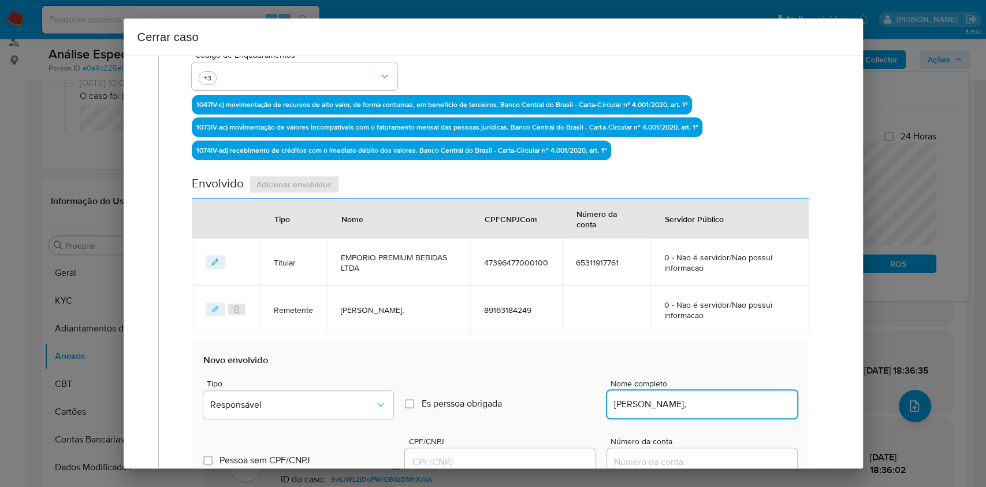
type input "Klaus Alexander Cruzeiro,"
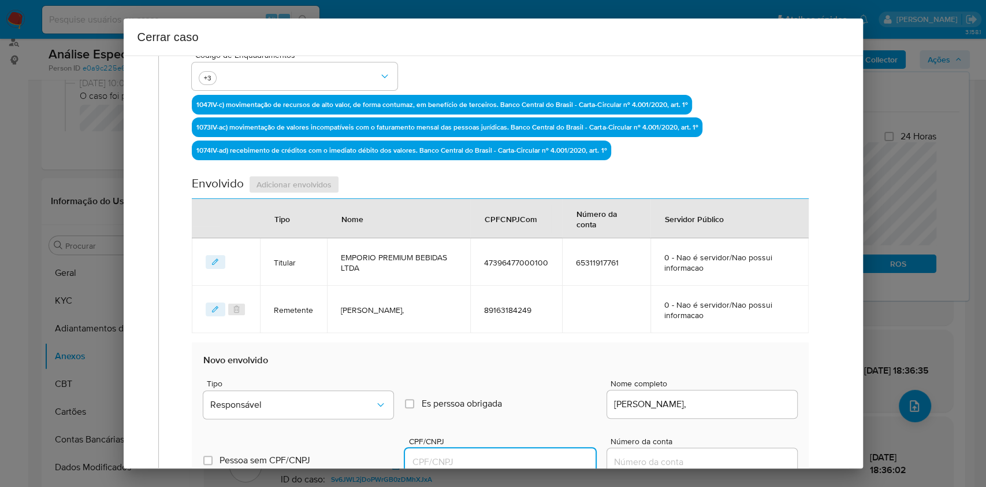
drag, startPoint x: 509, startPoint y: 460, endPoint x: 518, endPoint y: 455, distance: 10.3
click at [509, 460] on input "CPF/CNPJ" at bounding box center [500, 461] width 190 height 15
paste input "91086450604"
type input "91086450604"
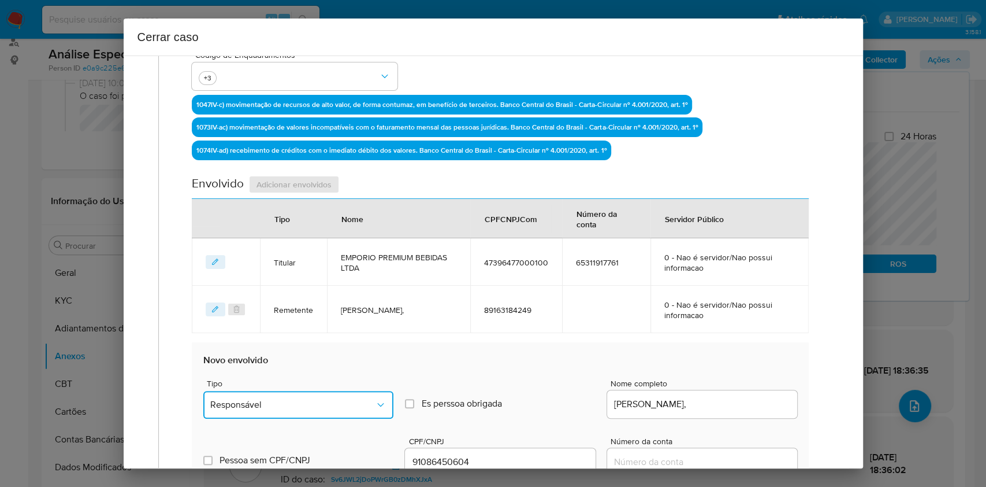
click at [370, 395] on button "Responsável" at bounding box center [298, 405] width 190 height 28
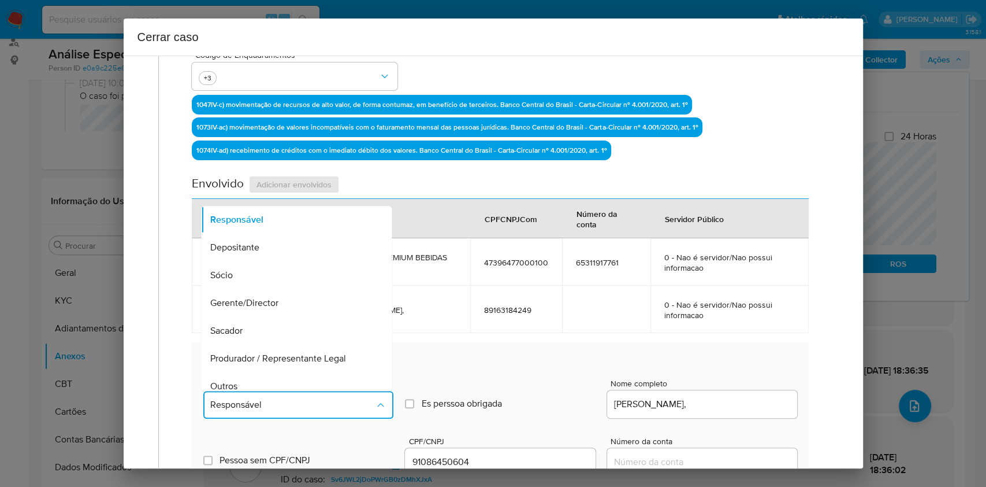
scroll to position [148, 0]
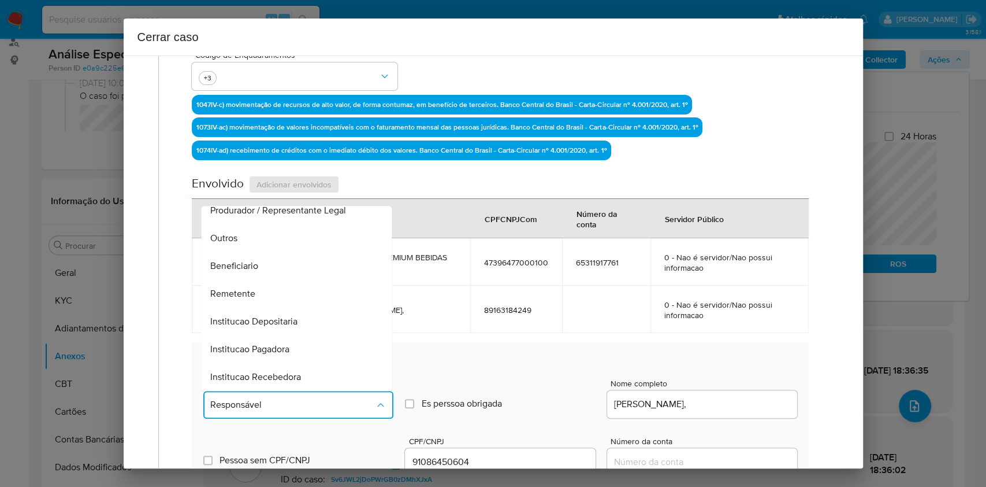
drag, startPoint x: 288, startPoint y: 299, endPoint x: 482, endPoint y: 302, distance: 193.6
click at [289, 301] on div "Remetente" at bounding box center [293, 294] width 165 height 28
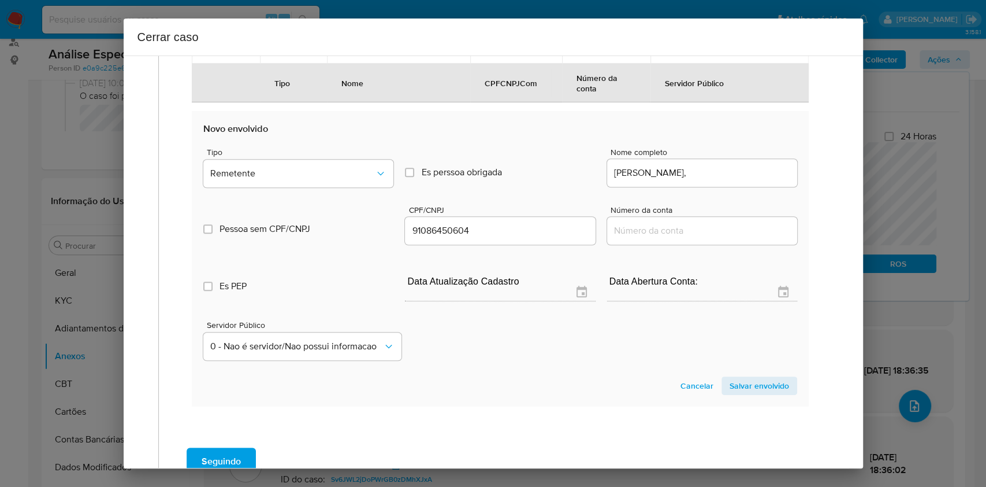
drag, startPoint x: 741, startPoint y: 380, endPoint x: 780, endPoint y: 367, distance: 41.3
click at [741, 380] on span "Salvar envolvido" at bounding box center [760, 385] width 60 height 16
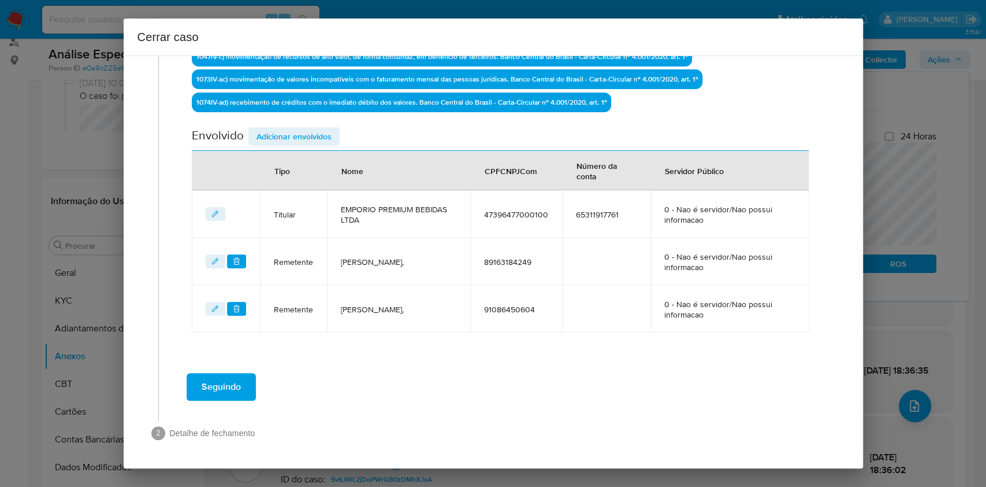
scroll to position [384, 0]
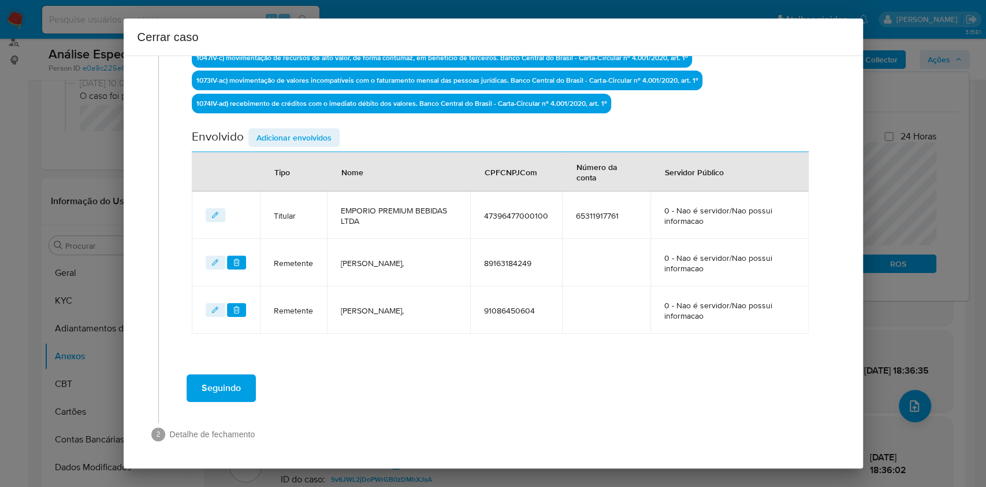
click at [320, 134] on span "Adicionar envolvidos" at bounding box center [294, 137] width 75 height 16
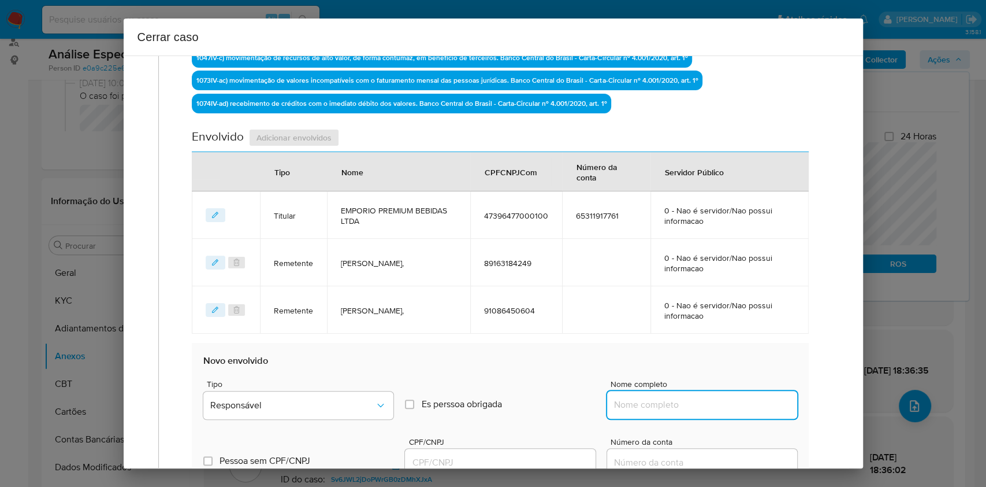
drag, startPoint x: 714, startPoint y: 398, endPoint x: 731, endPoint y: 402, distance: 17.2
click at [714, 399] on input "Nome completo" at bounding box center [702, 404] width 190 height 15
paste input "Paulo Bruno Pires De Lima, 02990031162"
click at [731, 402] on input "Paulo Bruno Pires De Lima, 02990031162" at bounding box center [702, 404] width 190 height 15
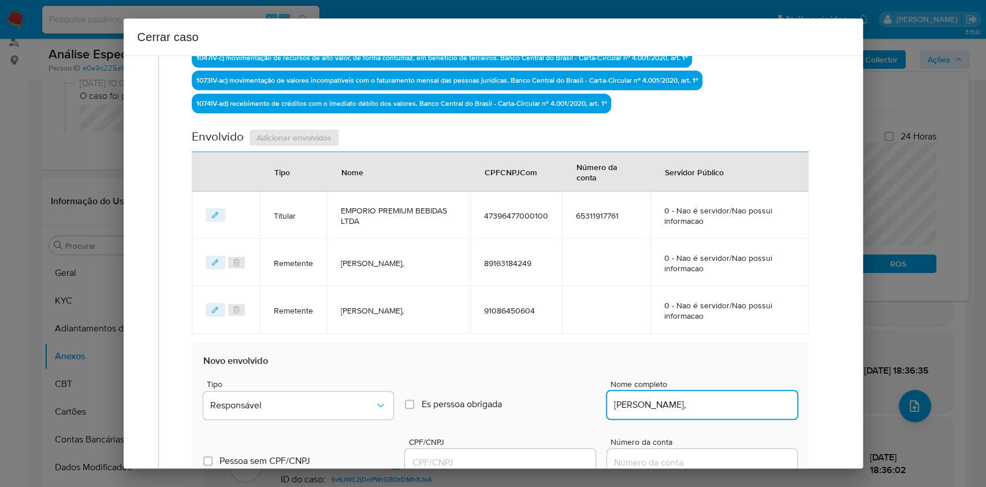
type input "Paulo Bruno Pires De Lima,"
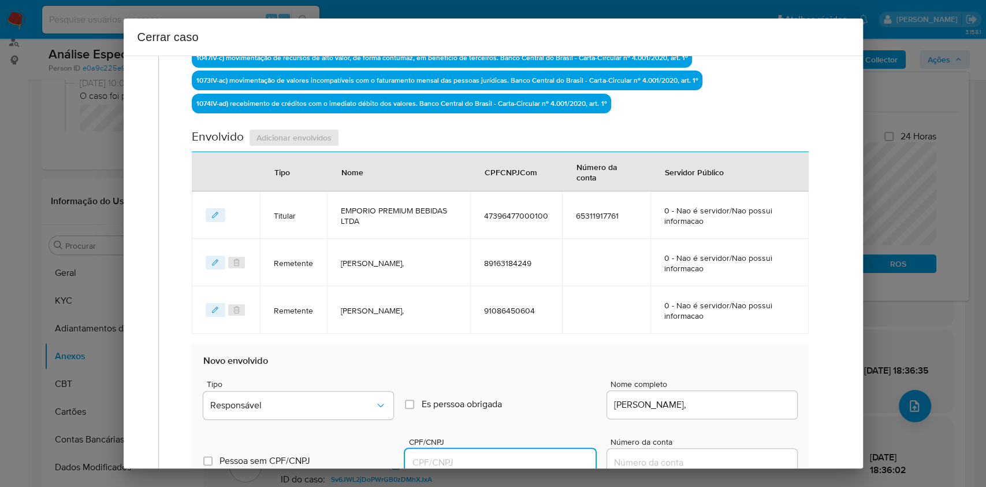
drag, startPoint x: 546, startPoint y: 460, endPoint x: 552, endPoint y: 452, distance: 9.8
click at [546, 460] on input "CPF/CNPJ" at bounding box center [500, 462] width 190 height 15
paste input "02990031162"
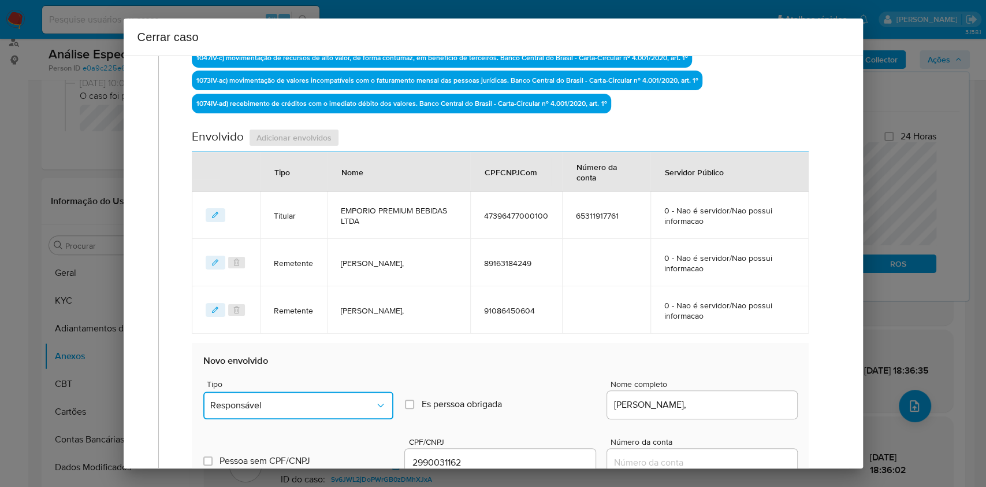
drag, startPoint x: 291, startPoint y: 404, endPoint x: 289, endPoint y: 391, distance: 12.9
click at [292, 405] on span "Responsável" at bounding box center [292, 405] width 165 height 12
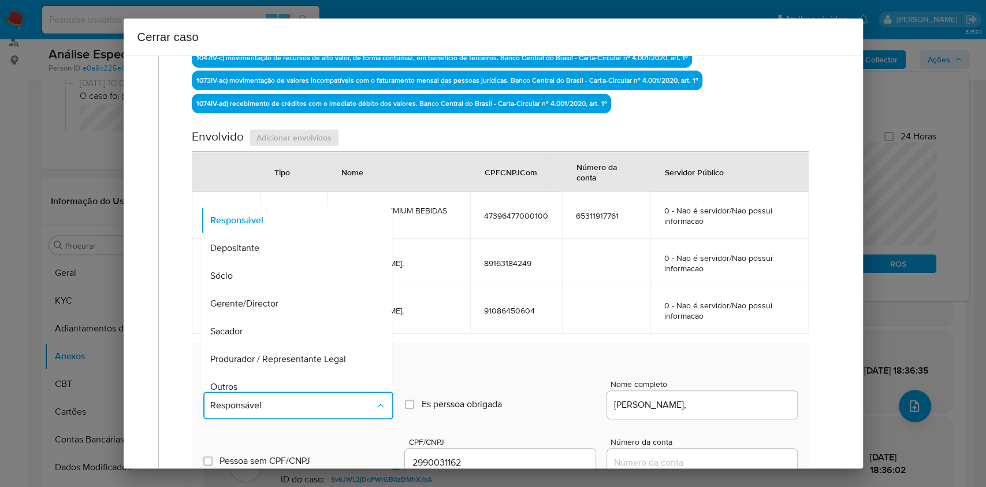
scroll to position [148, 0]
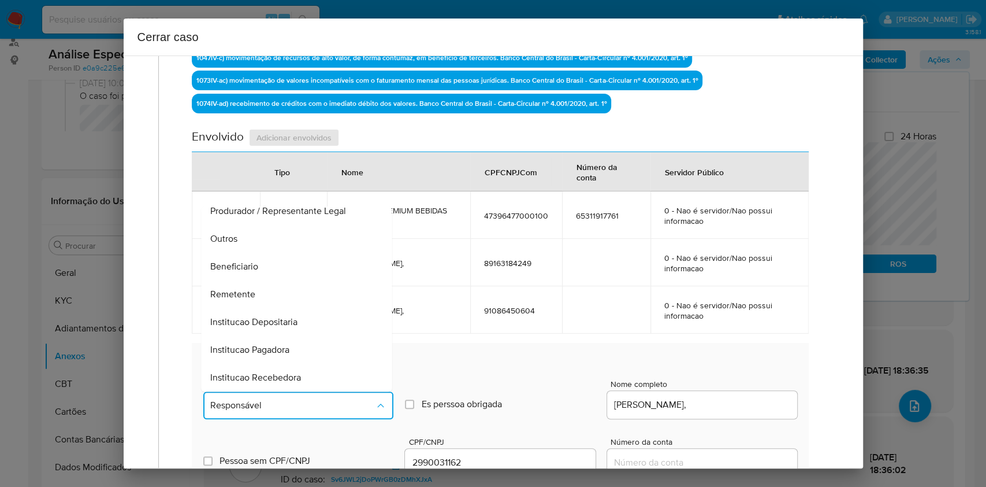
drag, startPoint x: 240, startPoint y: 270, endPoint x: 265, endPoint y: 269, distance: 24.9
click at [240, 270] on span "Beneficiario" at bounding box center [235, 267] width 48 height 12
type input "02990031162"
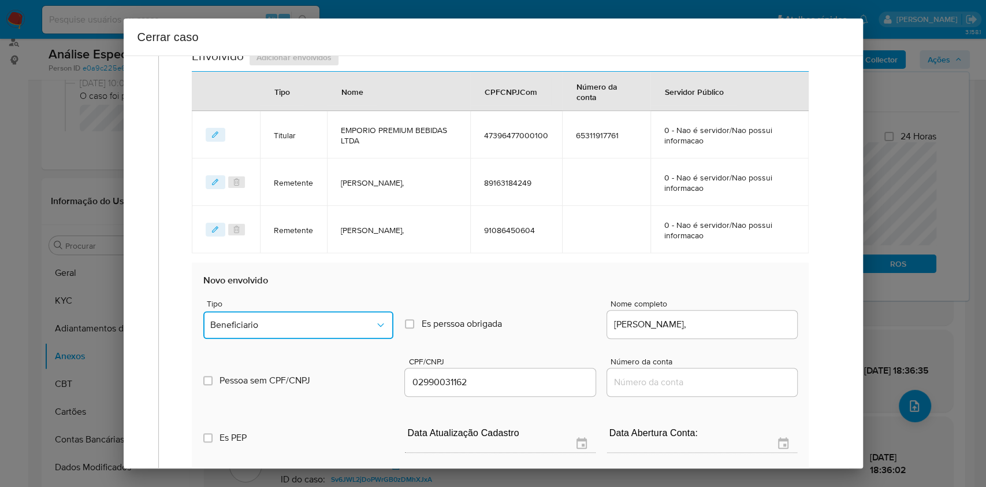
scroll to position [539, 0]
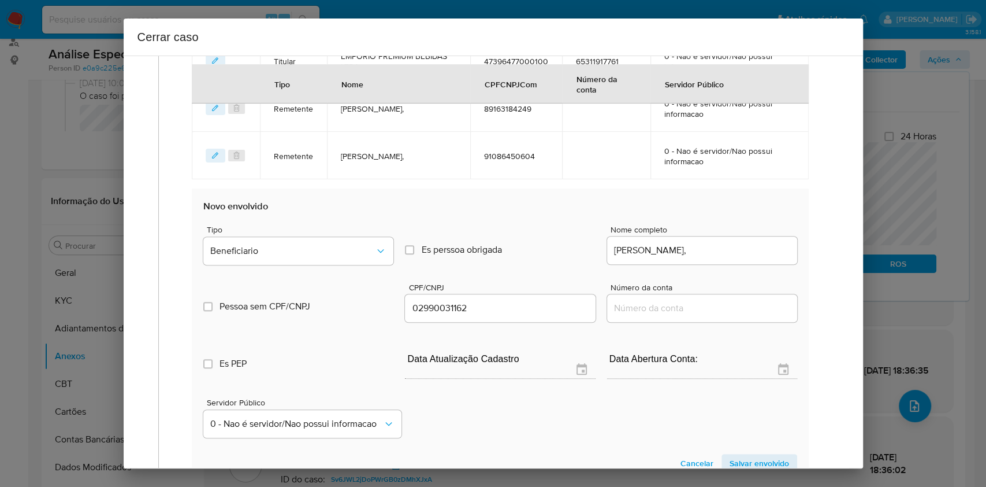
click at [754, 464] on span "Salvar envolvido" at bounding box center [760, 463] width 60 height 16
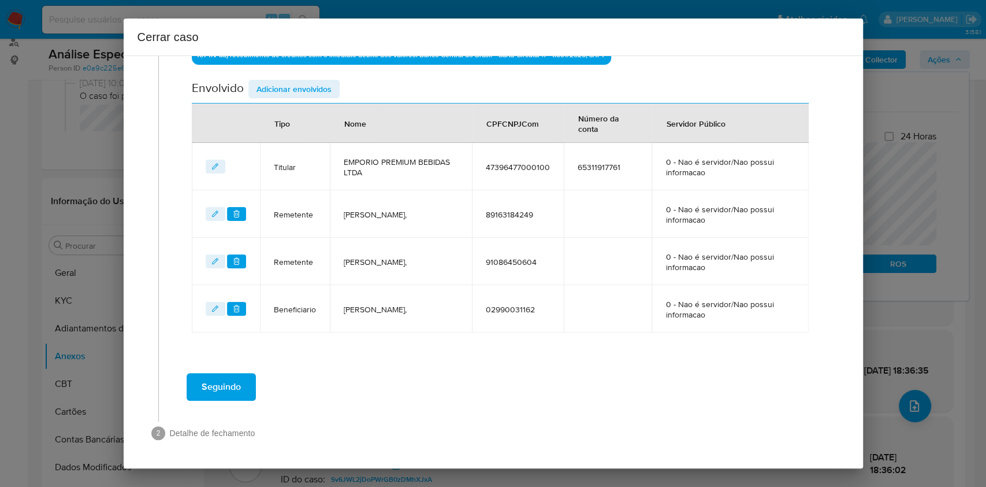
scroll to position [432, 0]
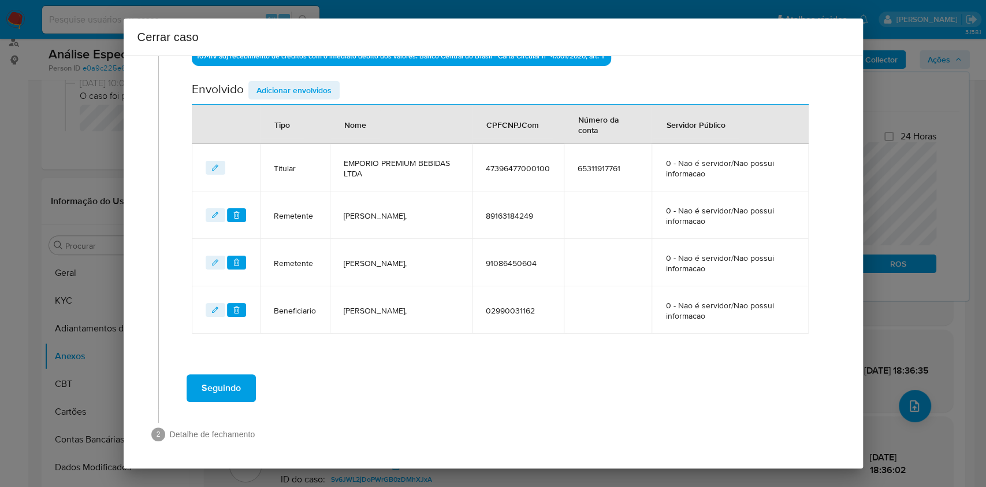
drag, startPoint x: 278, startPoint y: 92, endPoint x: 356, endPoint y: 125, distance: 84.9
click at [280, 97] on span "Adicionar envolvidos" at bounding box center [294, 90] width 75 height 16
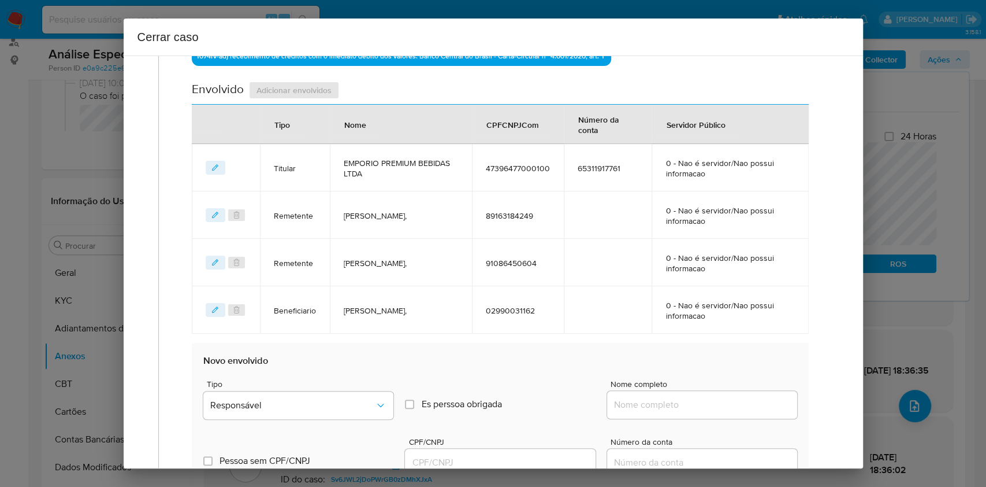
drag, startPoint x: 688, startPoint y: 400, endPoint x: 735, endPoint y: 400, distance: 47.4
click at [688, 400] on input "Nome completo" at bounding box center [702, 404] width 190 height 15
paste input "Renata Sandy Fernandes Valeriano, 72786027187"
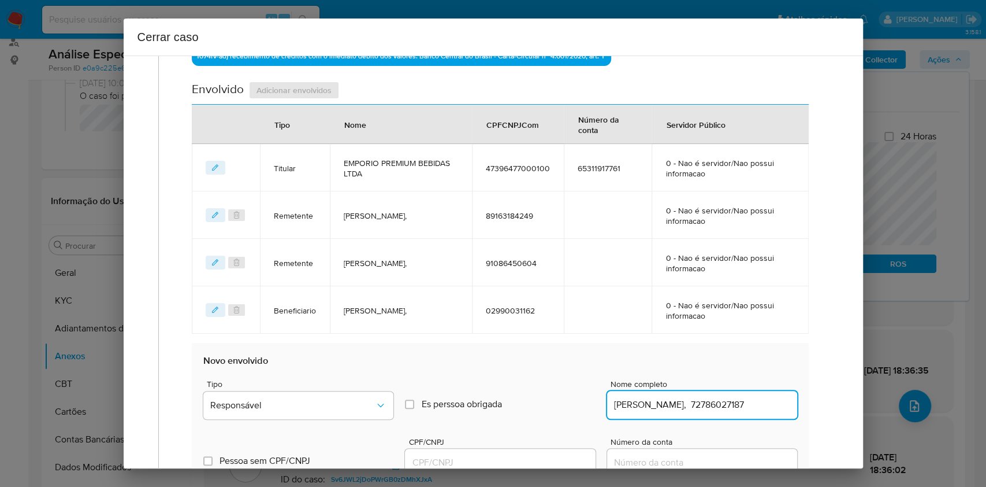
scroll to position [0, 31]
click at [735, 400] on input "Renata Sandy Fernandes Valeriano, 72786027187" at bounding box center [702, 404] width 190 height 15
type input "Renata Sandy Fernandes Valeriano,"
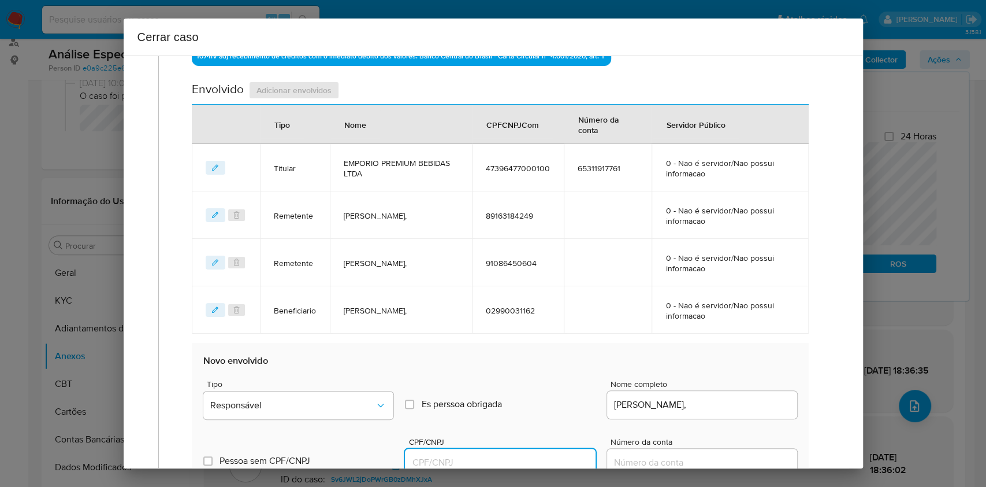
click at [515, 460] on input "CPF/CNPJ" at bounding box center [500, 462] width 190 height 15
paste input "72786027187"
type input "72786027187"
click at [357, 413] on button "Responsável" at bounding box center [298, 405] width 190 height 28
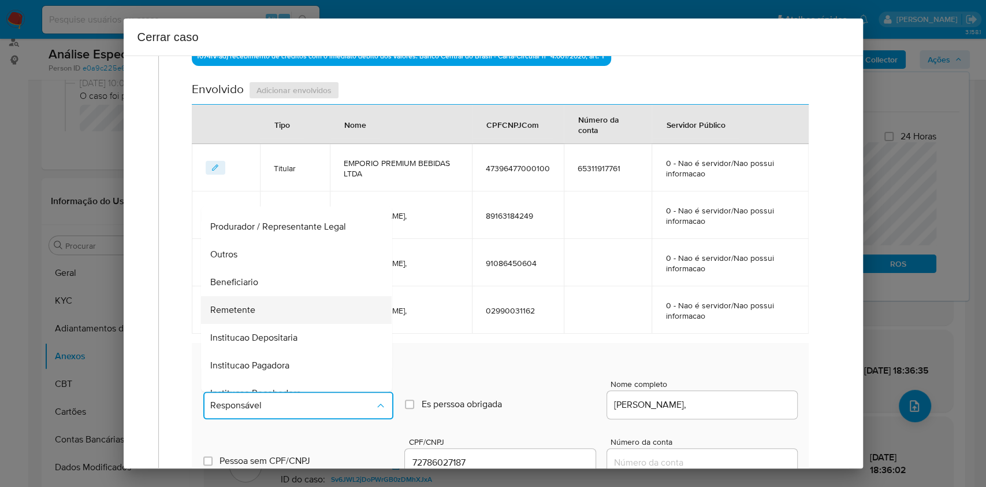
scroll to position [148, 0]
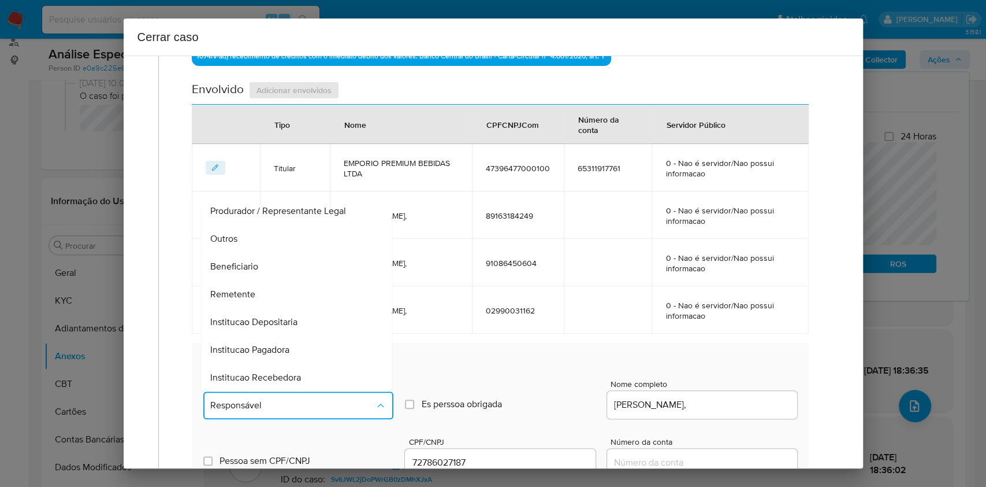
drag, startPoint x: 243, startPoint y: 261, endPoint x: 588, endPoint y: 296, distance: 347.3
click at [257, 265] on span "Beneficiario" at bounding box center [235, 267] width 48 height 12
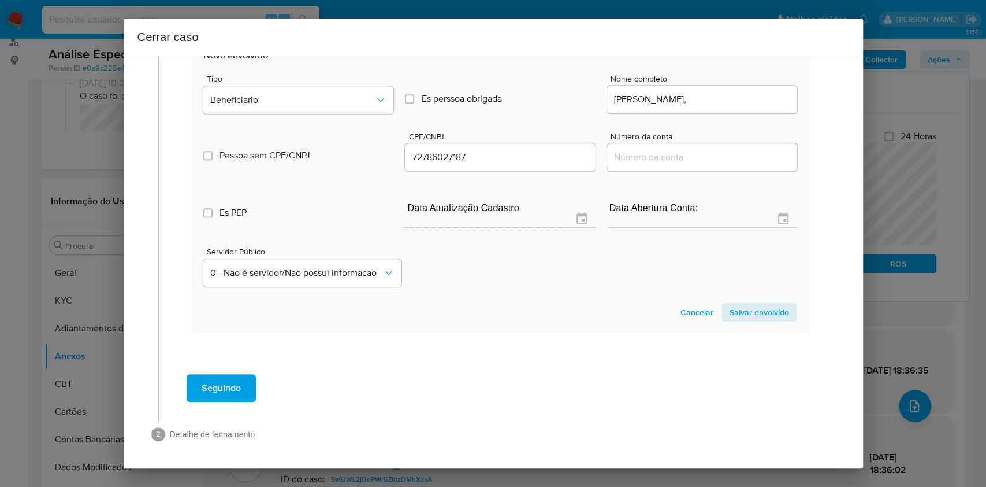
drag, startPoint x: 732, startPoint y: 312, endPoint x: 785, endPoint y: 257, distance: 76.8
click at [732, 313] on span "Salvar envolvido" at bounding box center [760, 312] width 60 height 16
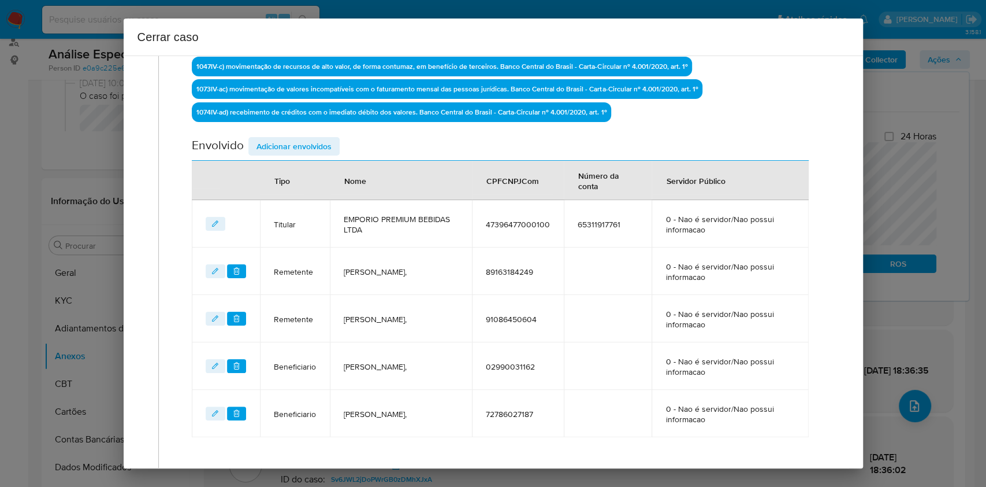
scroll to position [248, 0]
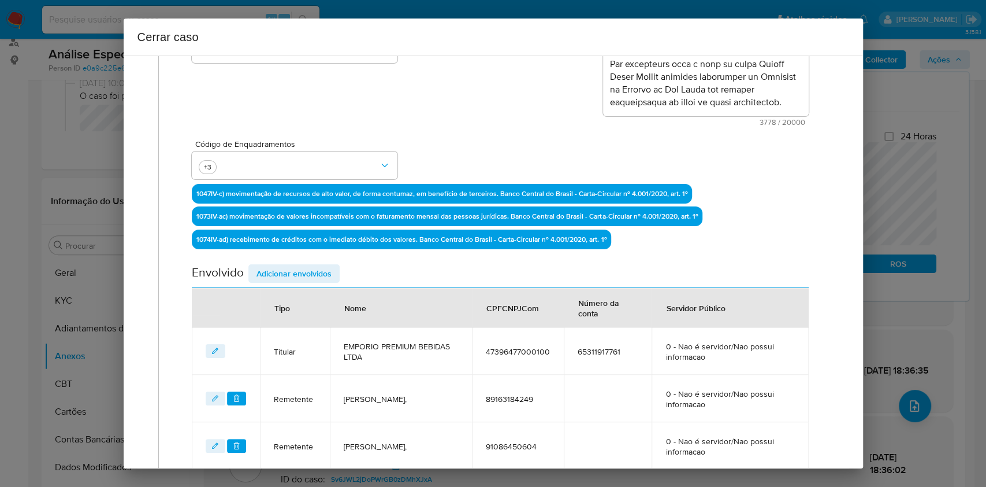
drag, startPoint x: 306, startPoint y: 265, endPoint x: 387, endPoint y: 277, distance: 81.2
click at [306, 267] on span "Adicionar envolvidos" at bounding box center [294, 273] width 75 height 16
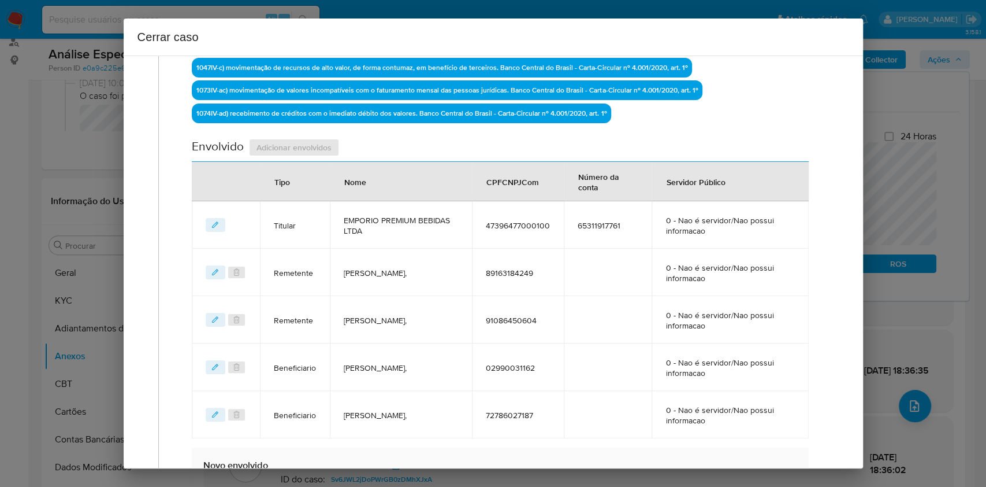
scroll to position [480, 0]
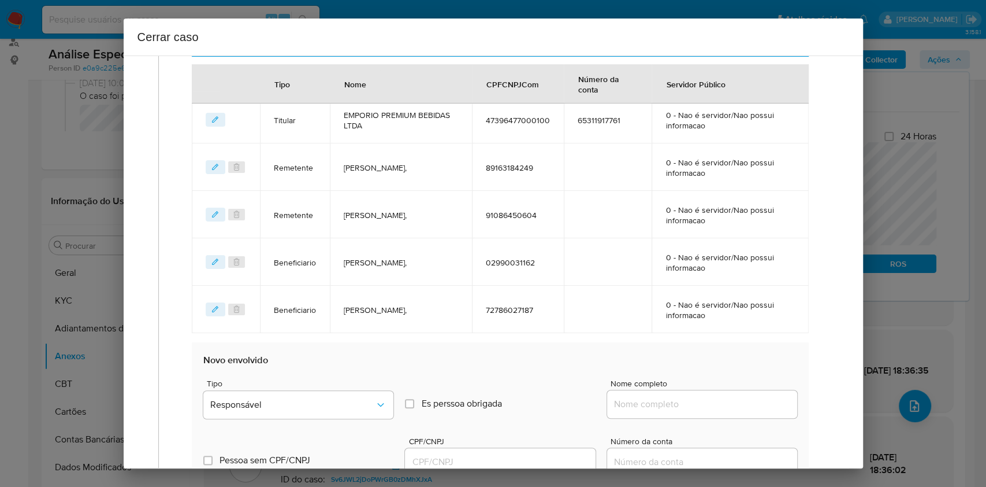
click at [736, 403] on input "Nome completo" at bounding box center [702, 403] width 190 height 15
paste input "SÉRGIO COSTA VIEIRA, CPF 70324929161"
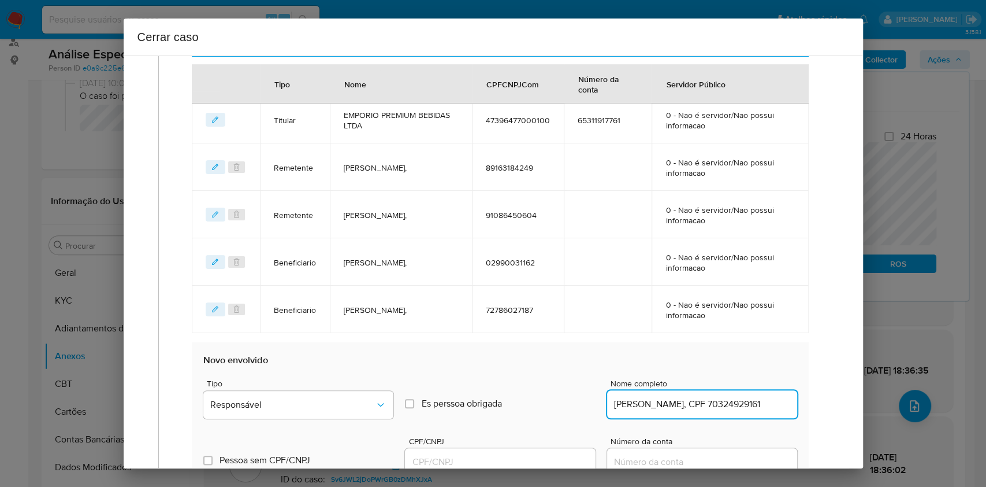
click at [745, 403] on input "SÉRGIO COSTA VIEIRA, CPF 70324929161" at bounding box center [702, 403] width 190 height 15
type input "SÉRGIO COSTA VIEIRA"
click at [529, 466] on input "CPF/CNPJ" at bounding box center [500, 461] width 190 height 15
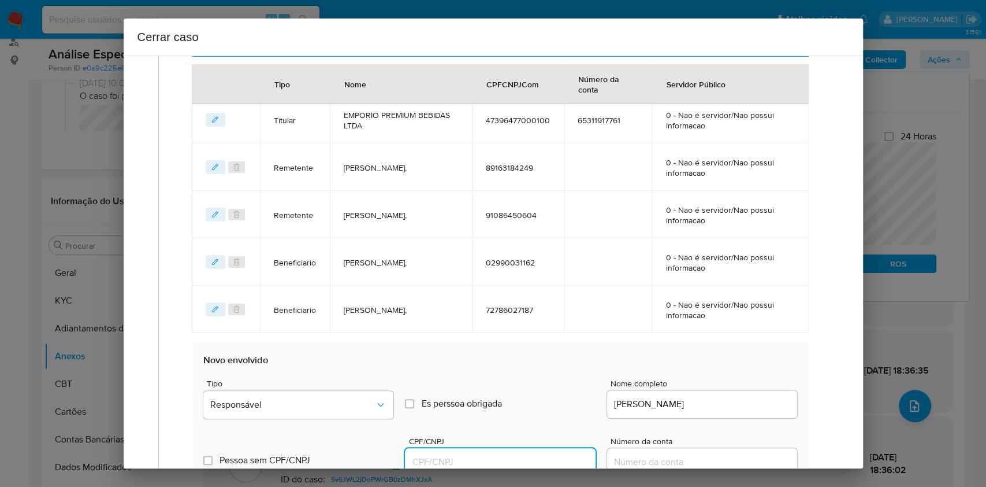
paste input "70324929161"
type input "70324929161"
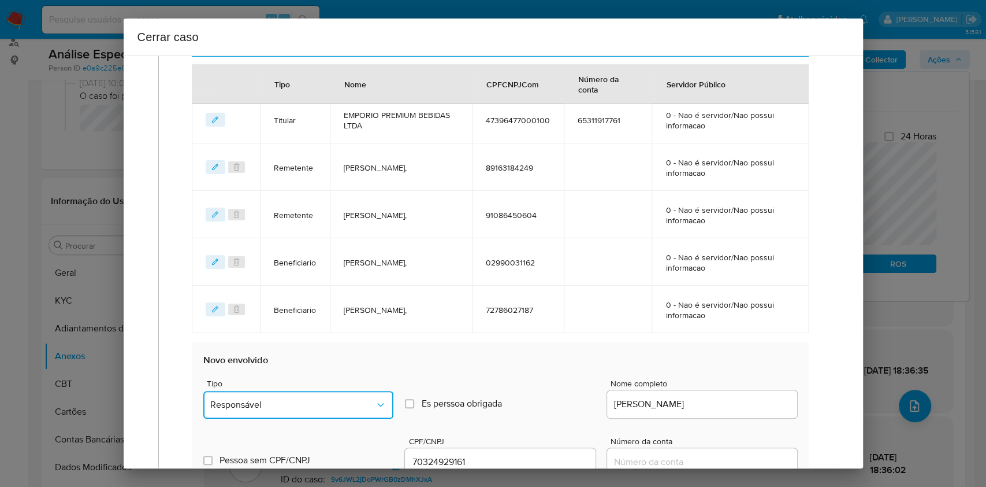
click at [283, 407] on span "Responsável" at bounding box center [292, 405] width 165 height 12
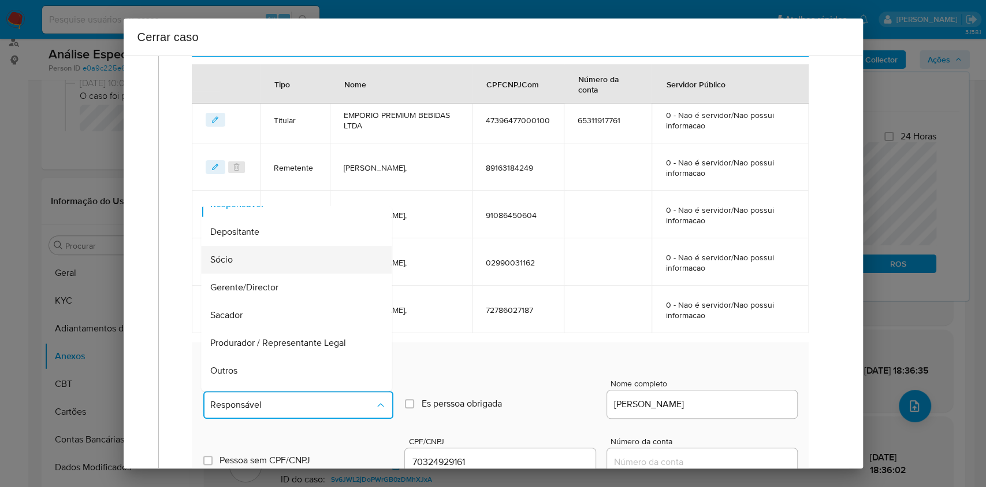
scroll to position [0, 0]
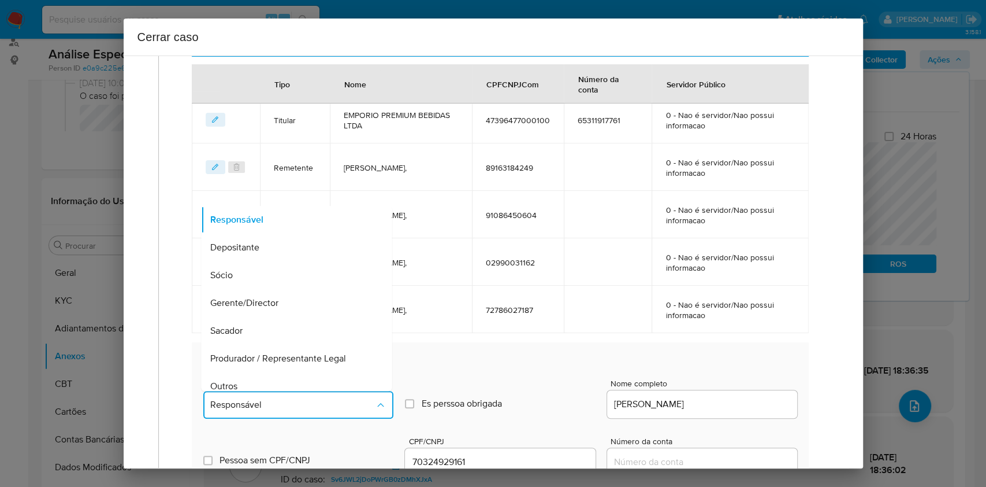
drag, startPoint x: 267, startPoint y: 267, endPoint x: 473, endPoint y: 272, distance: 206.4
click at [267, 268] on div "Sócio" at bounding box center [293, 275] width 165 height 28
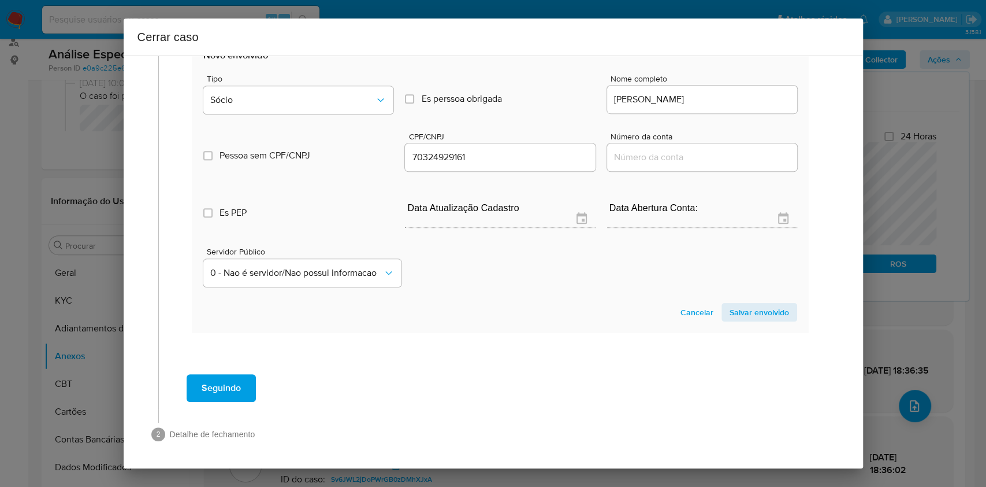
click at [754, 319] on span "Salvar envolvido" at bounding box center [760, 312] width 60 height 16
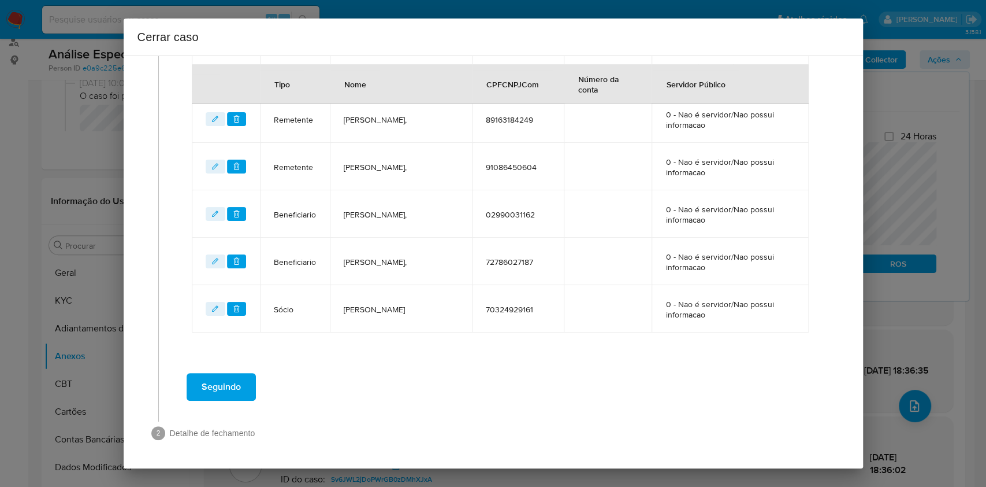
scroll to position [527, 0]
click at [221, 391] on span "Seguindo" at bounding box center [221, 386] width 39 height 25
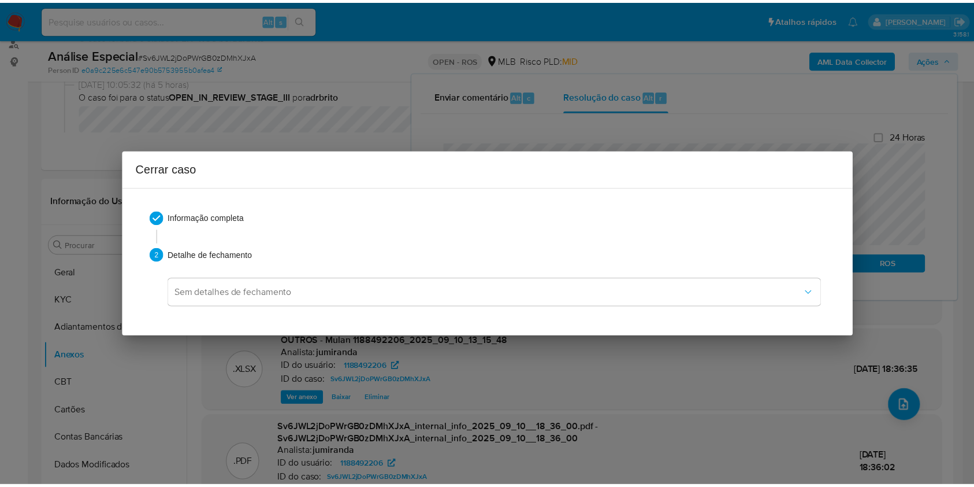
scroll to position [0, 0]
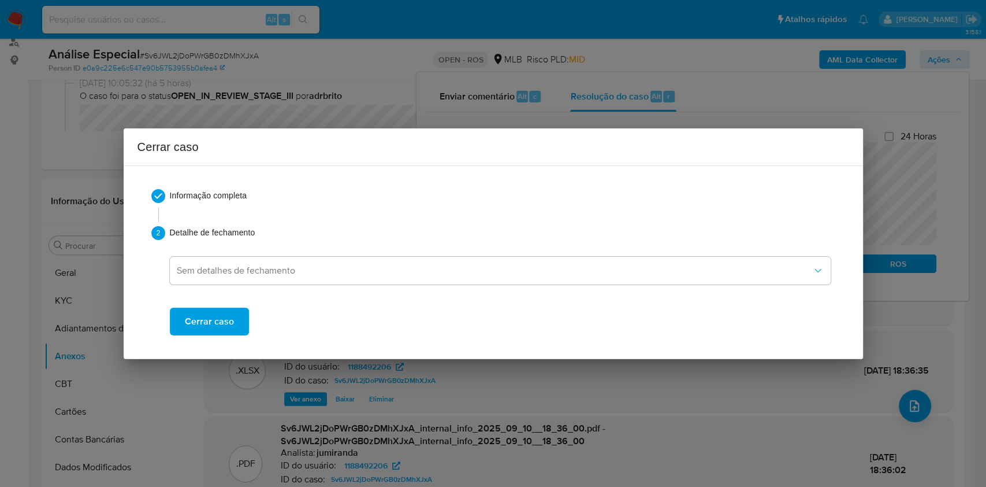
click at [225, 316] on span "Cerrar caso" at bounding box center [209, 321] width 49 height 25
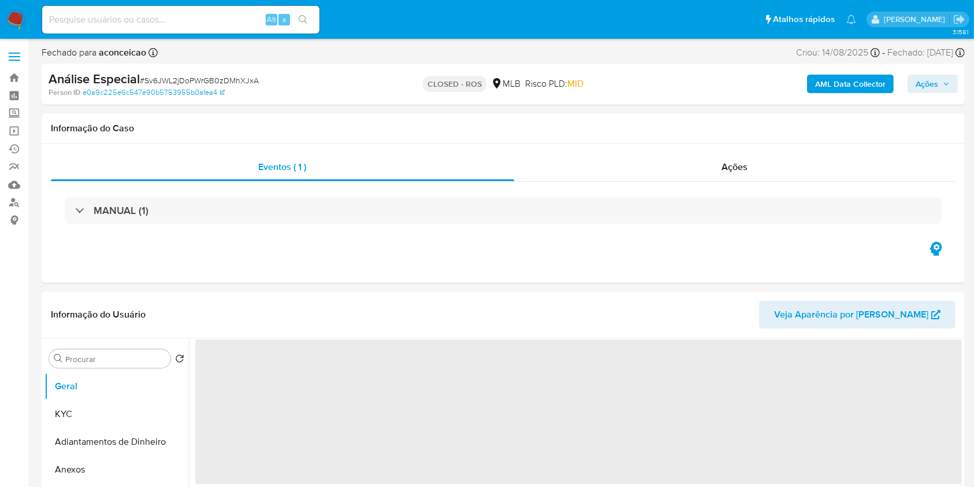
select select "10"
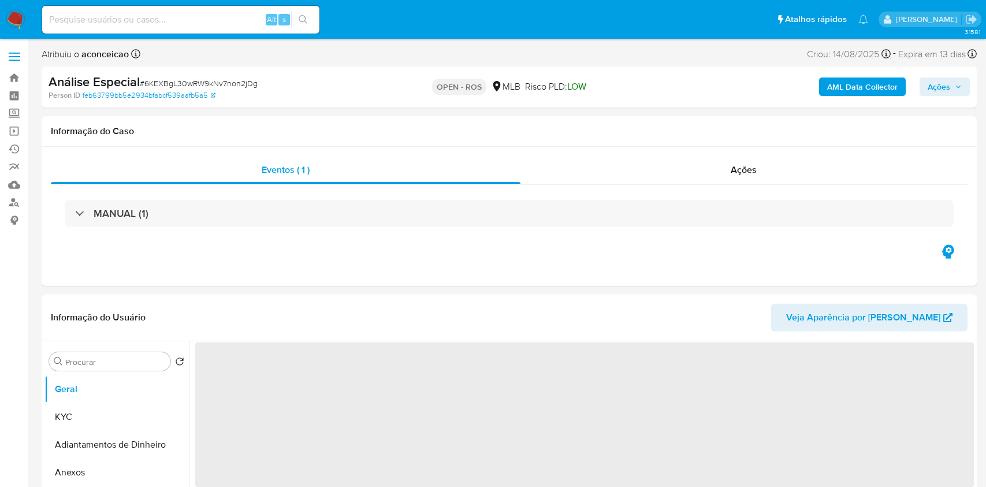
select select "10"
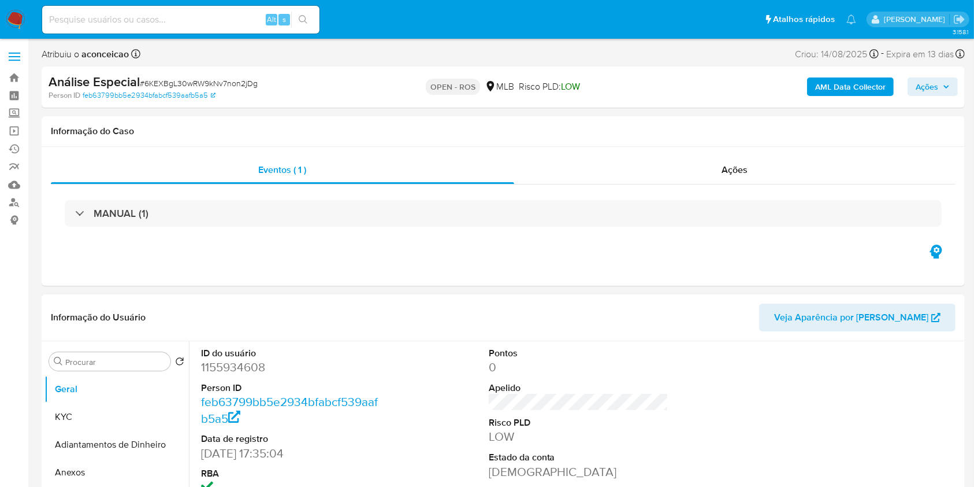
drag, startPoint x: 113, startPoint y: 468, endPoint x: 573, endPoint y: 331, distance: 480.0
click at [114, 469] on button "Anexos" at bounding box center [116, 472] width 144 height 28
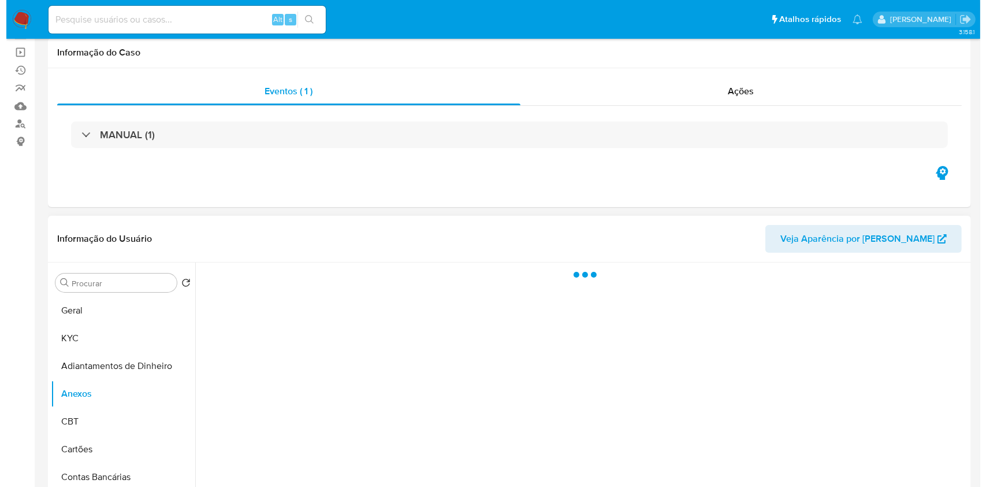
scroll to position [154, 0]
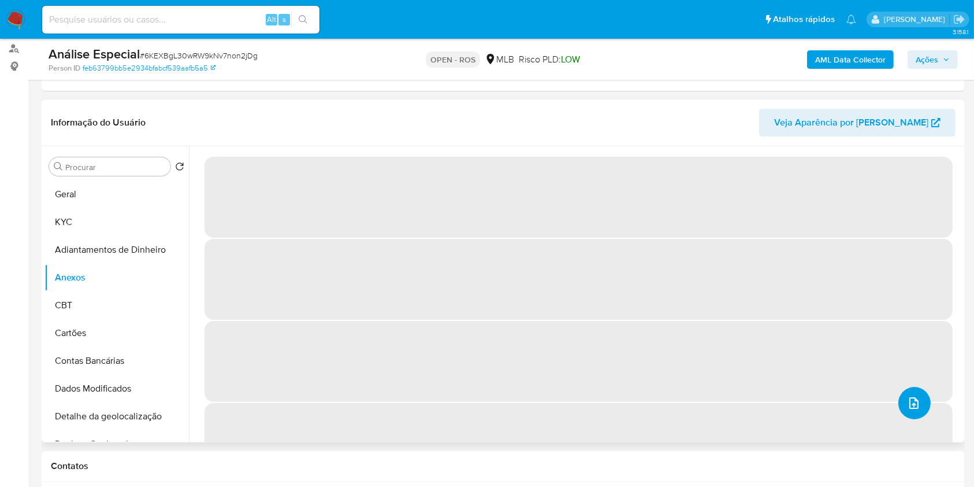
click at [921, 395] on button "upload-file" at bounding box center [915, 403] width 32 height 32
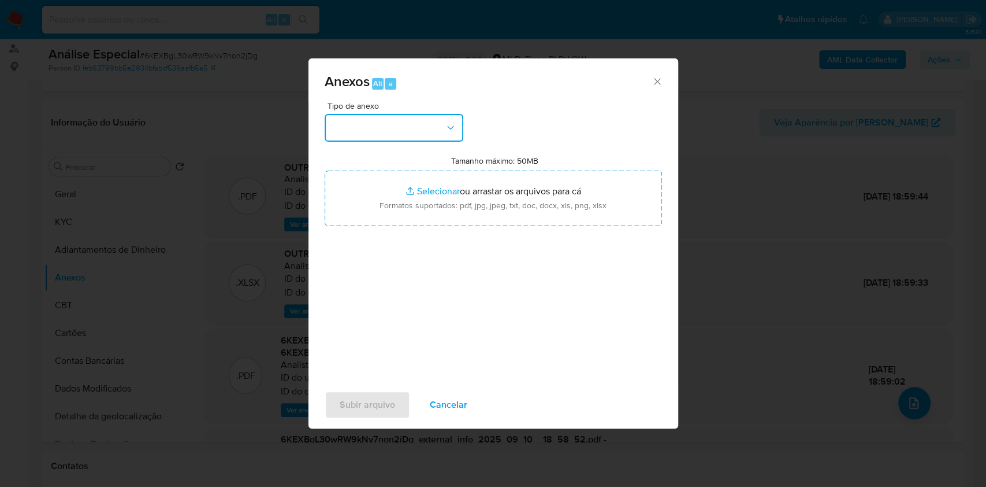
click at [432, 128] on button "button" at bounding box center [394, 128] width 139 height 28
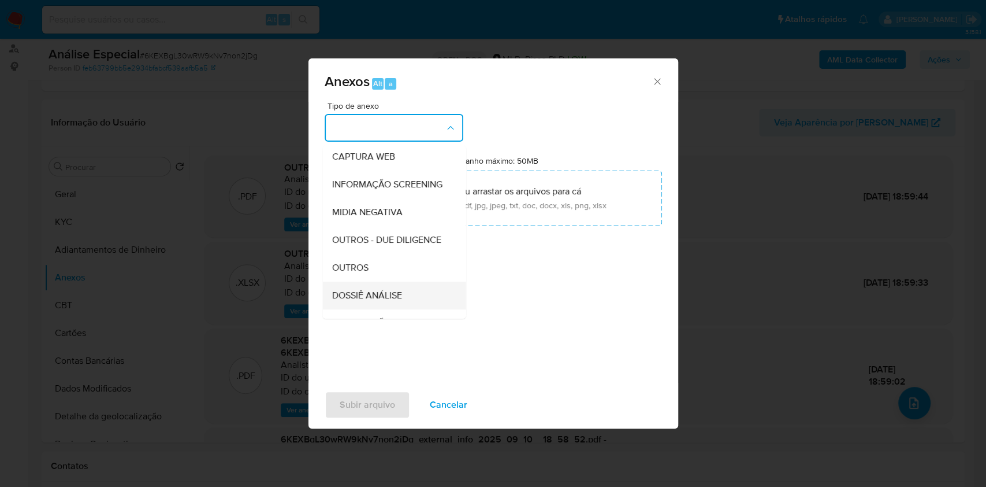
scroll to position [177, 0]
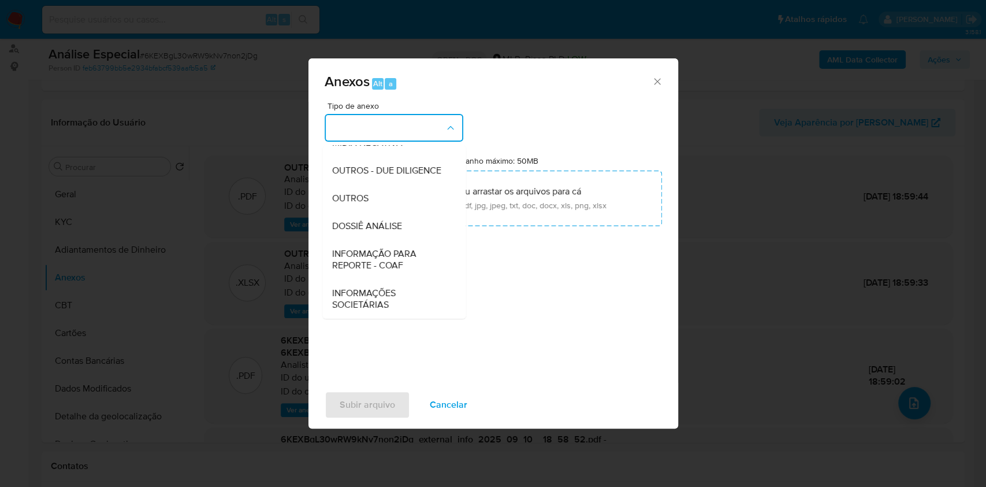
drag, startPoint x: 406, startPoint y: 258, endPoint x: 414, endPoint y: 252, distance: 10.3
click at [405, 259] on span "INFORMAÇÃO PARA REPORTE - COAF" at bounding box center [391, 259] width 118 height 23
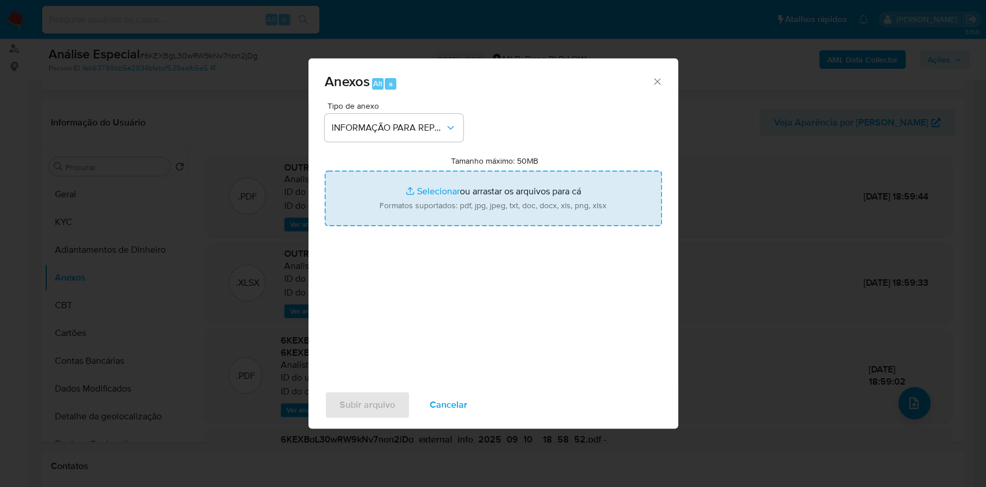
type input "C:\fakepath\SAR - 6KEXBgL30wRW9kNv7non2jDg - CPF 33285685816 - [PERSON_NAME].pdf"
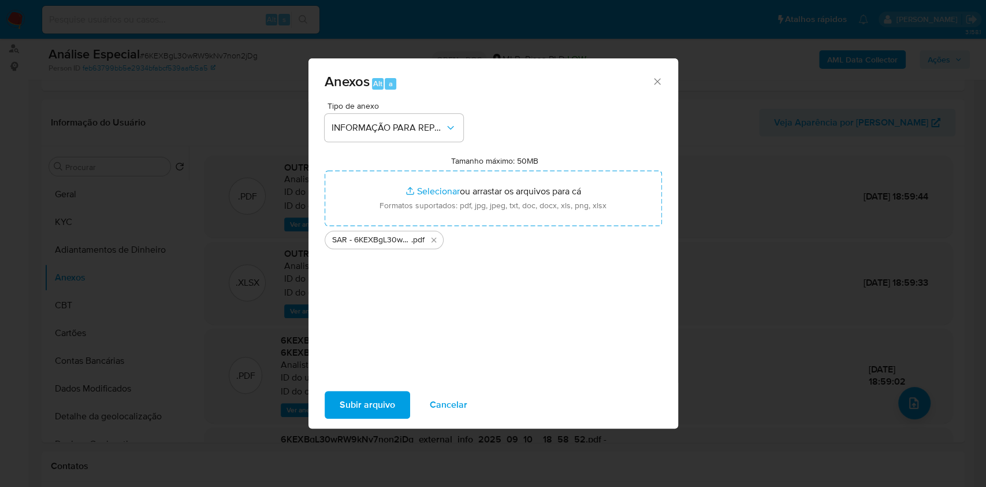
click at [385, 406] on span "Subir arquivo" at bounding box center [367, 404] width 55 height 25
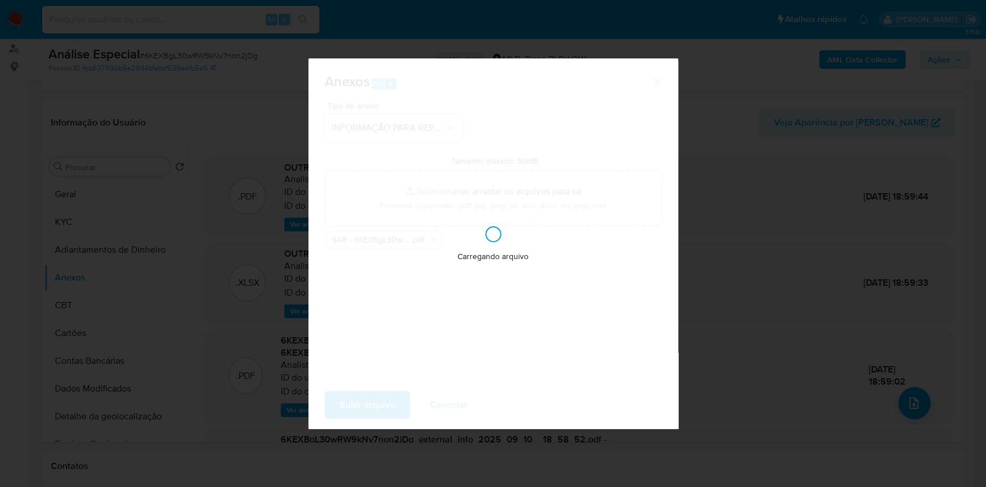
click at [873, 147] on div "Anexos Alt a Tipo de anexo INFORMAÇÃO PARA REPORTE - COAF Tamanho máximo: 50MB …" at bounding box center [493, 243] width 986 height 487
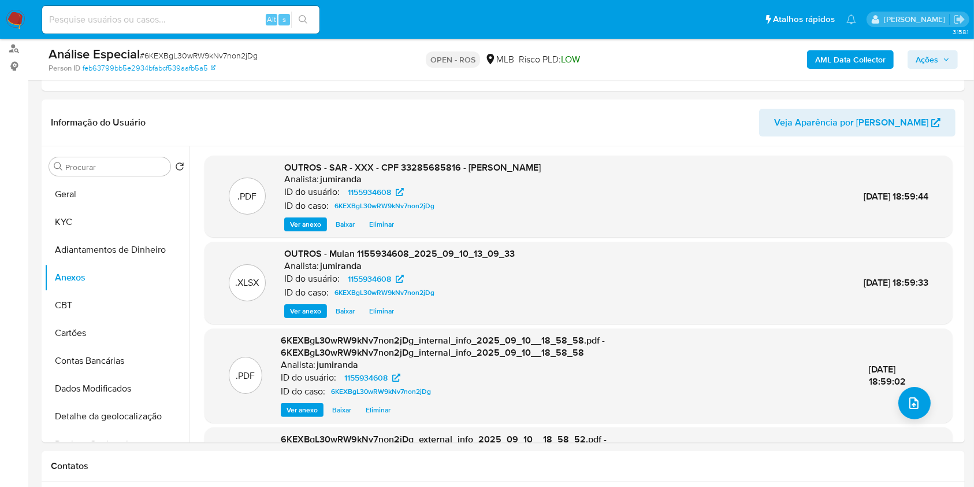
click at [907, 69] on div "AML Data Collector Ações" at bounding box center [808, 59] width 300 height 27
click at [948, 67] on button "Ações" at bounding box center [933, 59] width 50 height 18
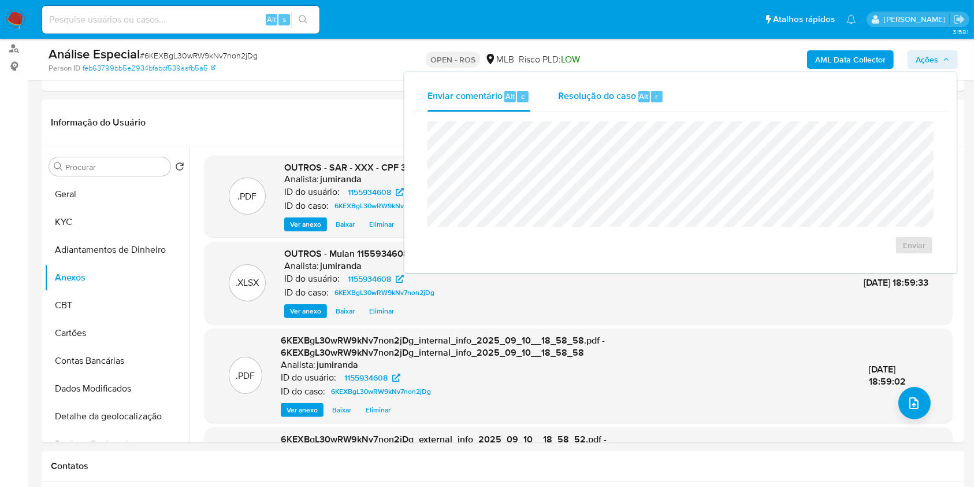
click at [663, 104] on button "Resolução do caso Alt r" at bounding box center [610, 96] width 133 height 30
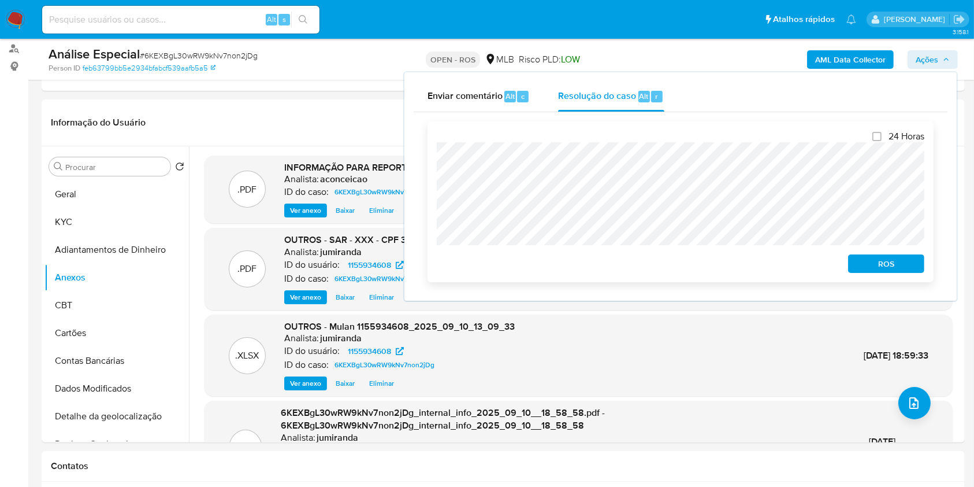
drag, startPoint x: 903, startPoint y: 270, endPoint x: 915, endPoint y: 259, distance: 16.4
click at [903, 270] on span "ROS" at bounding box center [886, 263] width 60 height 16
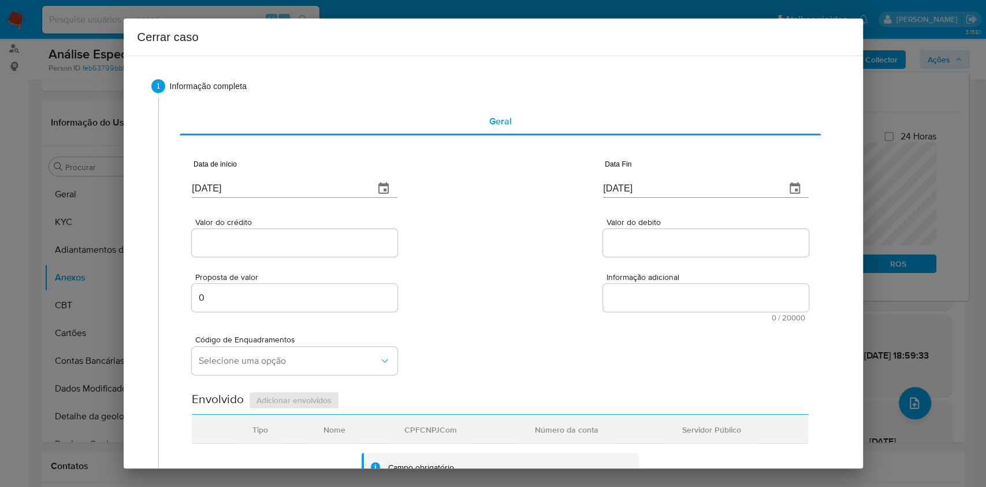
click at [295, 192] on input "[DATE]" at bounding box center [278, 188] width 173 height 18
paste input "01/02"
click at [295, 193] on input "[DATE]" at bounding box center [278, 188] width 173 height 18
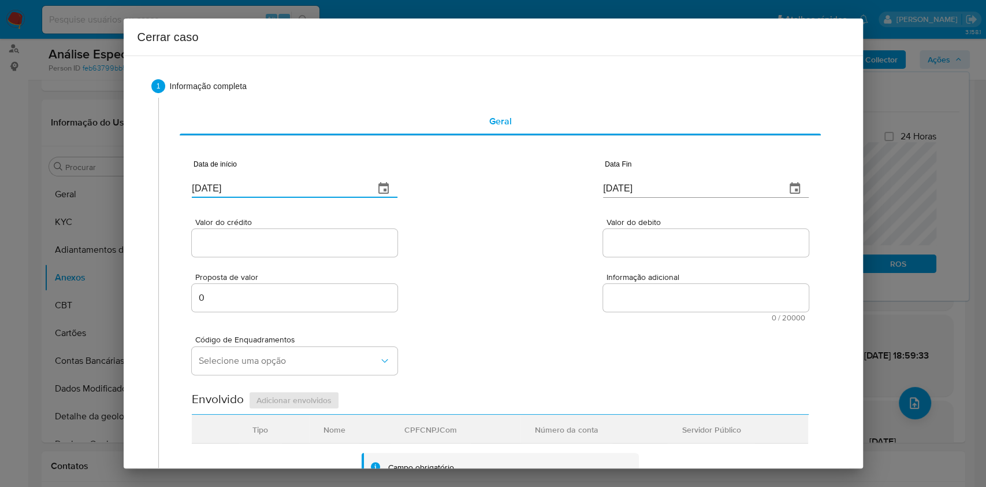
type input "[DATE]"
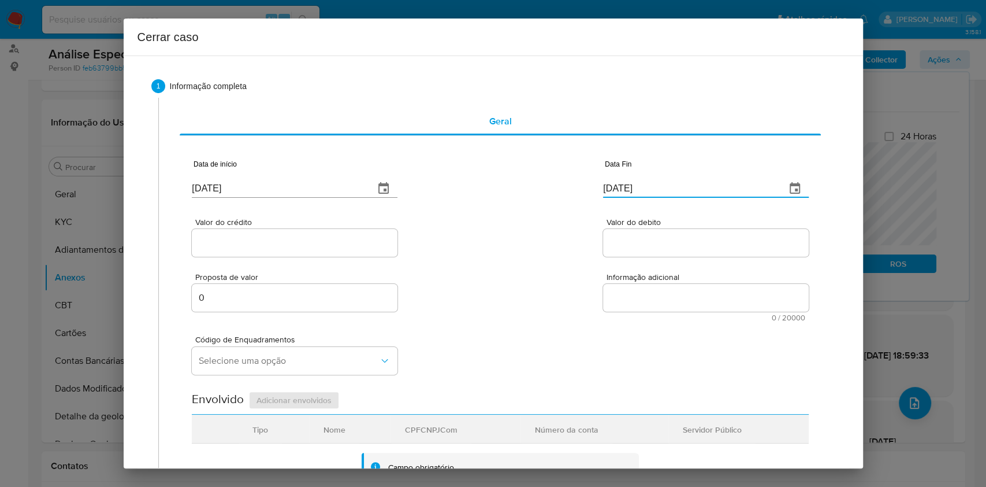
click at [659, 190] on input "[DATE]" at bounding box center [689, 188] width 173 height 18
paste input "09"
click at [659, 190] on input "[DATE]" at bounding box center [689, 188] width 173 height 18
type input "[DATE]"
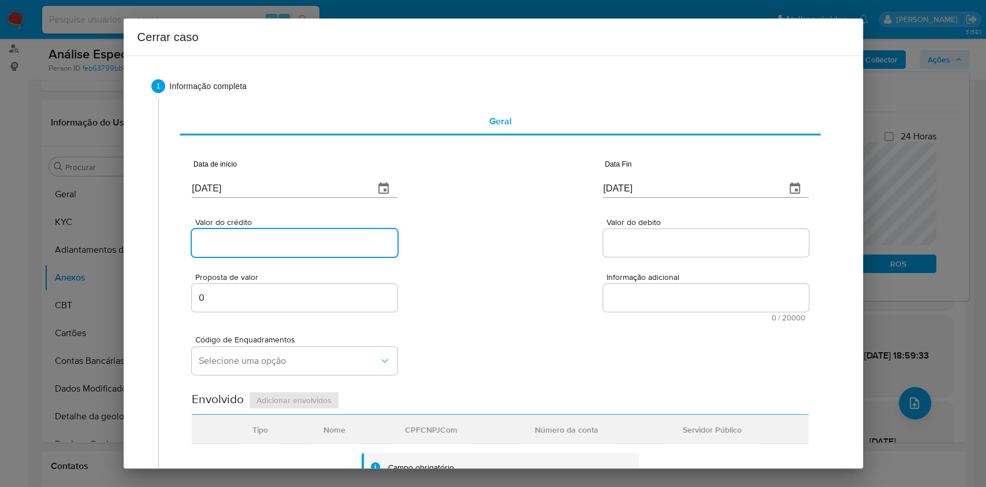
click at [328, 244] on input "Valor do crédito" at bounding box center [295, 242] width 206 height 15
paste input "R$431.698"
type input "R$431.698"
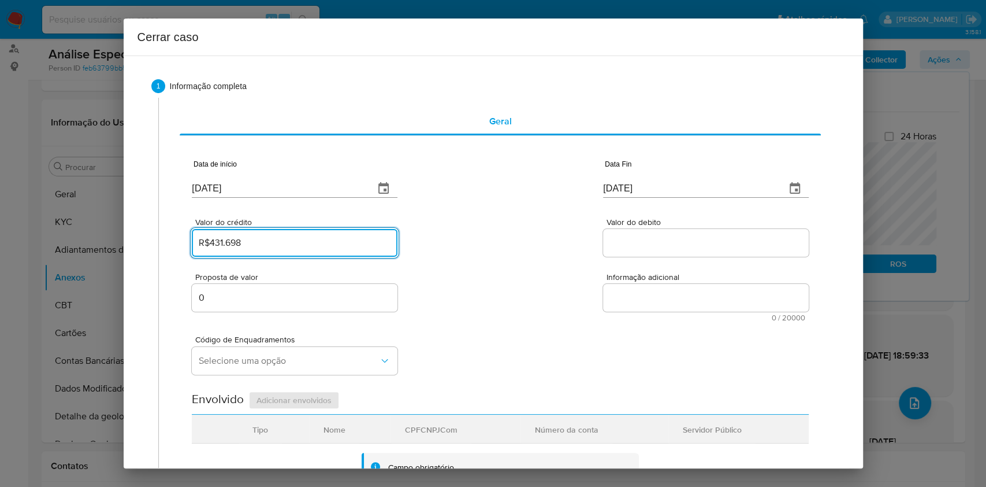
drag, startPoint x: 660, startPoint y: 224, endPoint x: 663, endPoint y: 234, distance: 10.4
click at [660, 225] on span "Valor do debito" at bounding box center [710, 222] width 206 height 9
click at [660, 235] on input "Valor do debito" at bounding box center [706, 242] width 206 height 15
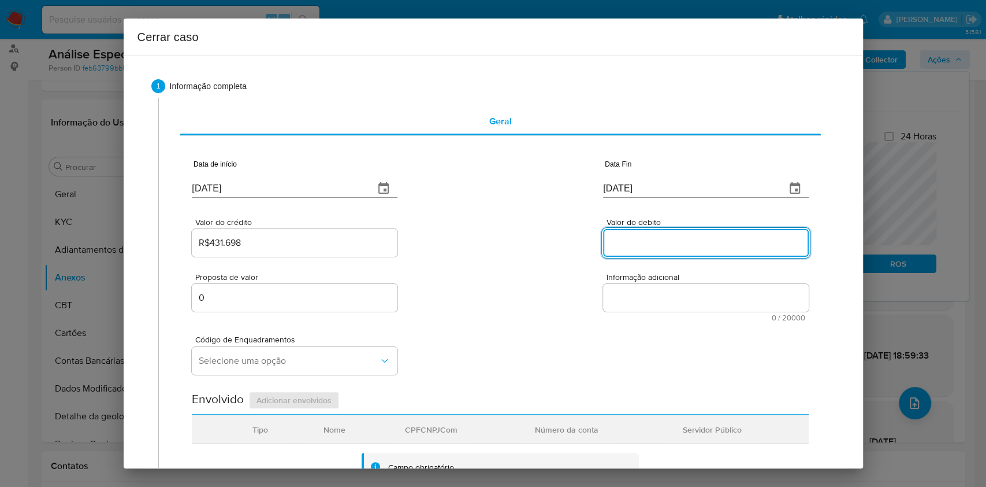
click at [667, 244] on input "Valor do debito" at bounding box center [706, 242] width 206 height 15
paste input "R$431.899"
type input "R$431.899"
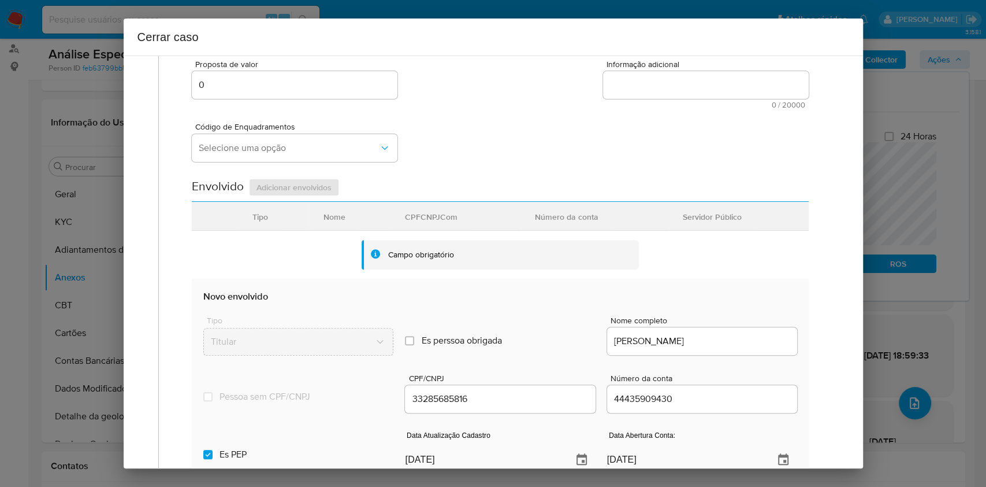
scroll to position [308, 0]
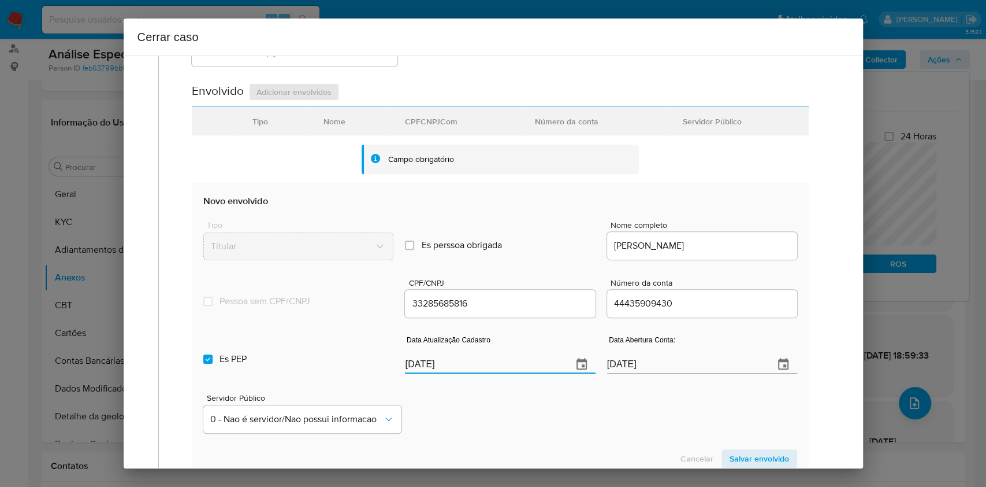
click at [521, 362] on input "[DATE]" at bounding box center [484, 364] width 158 height 18
click at [520, 361] on input "[DATE]" at bounding box center [484, 364] width 158 height 18
paste input "9/08"
drag, startPoint x: 520, startPoint y: 361, endPoint x: 513, endPoint y: 362, distance: 7.0
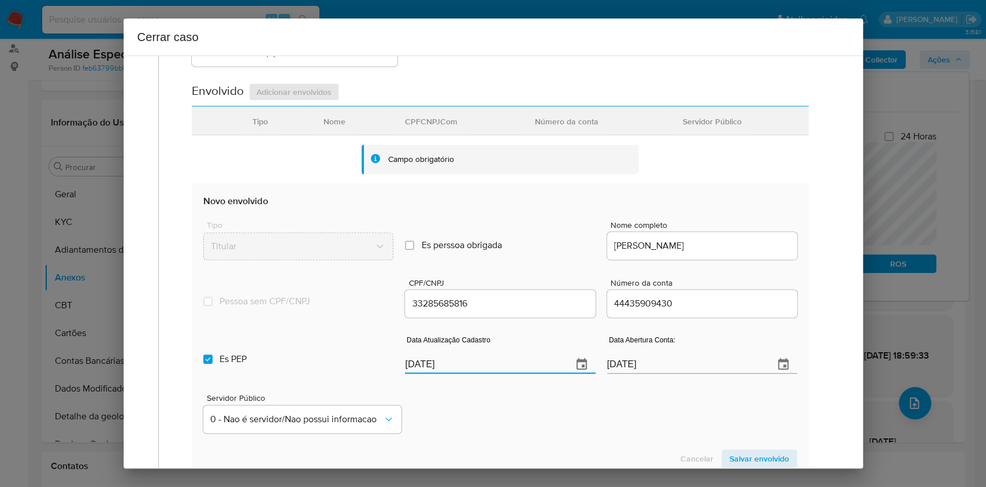
click at [520, 362] on input "[DATE]" at bounding box center [484, 364] width 158 height 18
type input "[DATE]"
click at [347, 359] on label "Es PEP isPEP" at bounding box center [298, 359] width 190 height 42
click at [213, 359] on input "Es PEP isPEP" at bounding box center [207, 358] width 9 height 9
checkbox input "false"
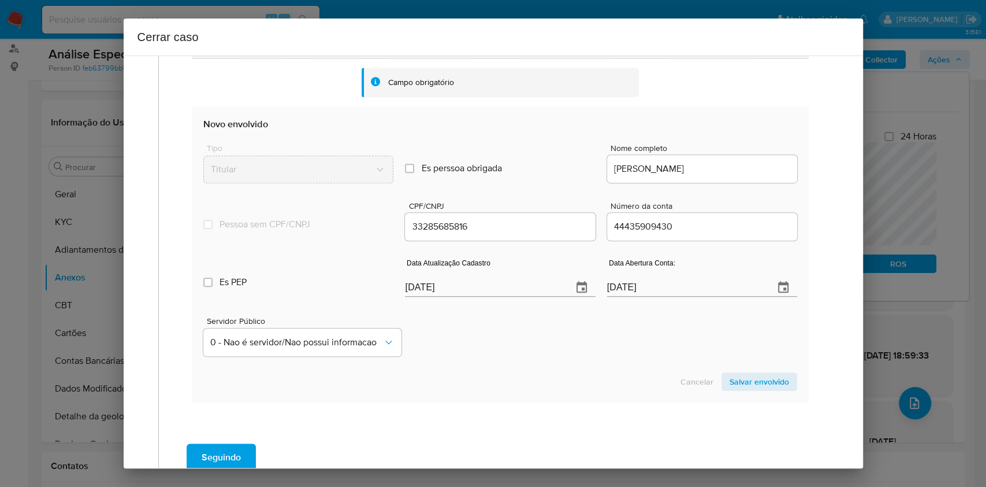
drag, startPoint x: 745, startPoint y: 380, endPoint x: 793, endPoint y: 361, distance: 51.8
click at [746, 381] on span "Salvar envolvido" at bounding box center [760, 381] width 60 height 16
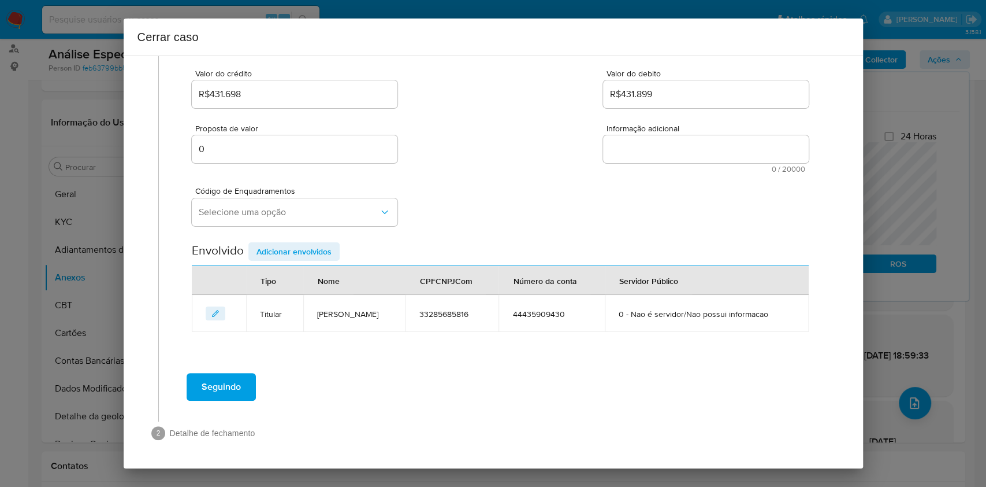
scroll to position [148, 0]
click at [287, 207] on span "Selecione uma opção" at bounding box center [289, 213] width 180 height 12
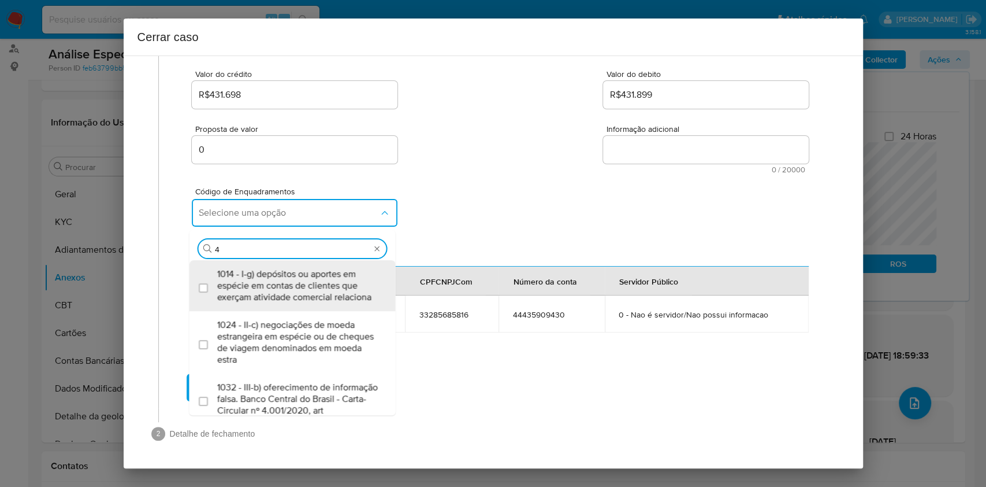
type input "45"
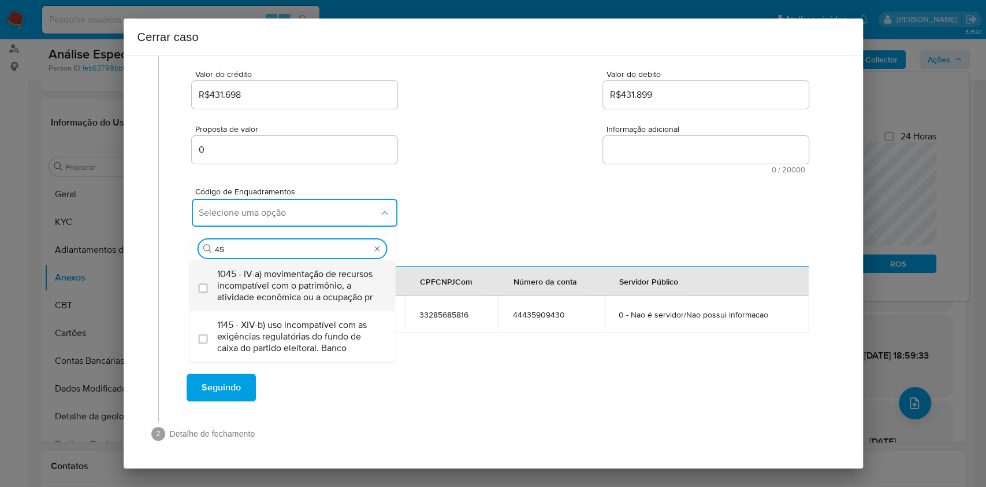
click at [324, 275] on span "1045 - IV-a) movimentação de recursos incompatível com o patrimônio, a atividad…" at bounding box center [298, 285] width 162 height 35
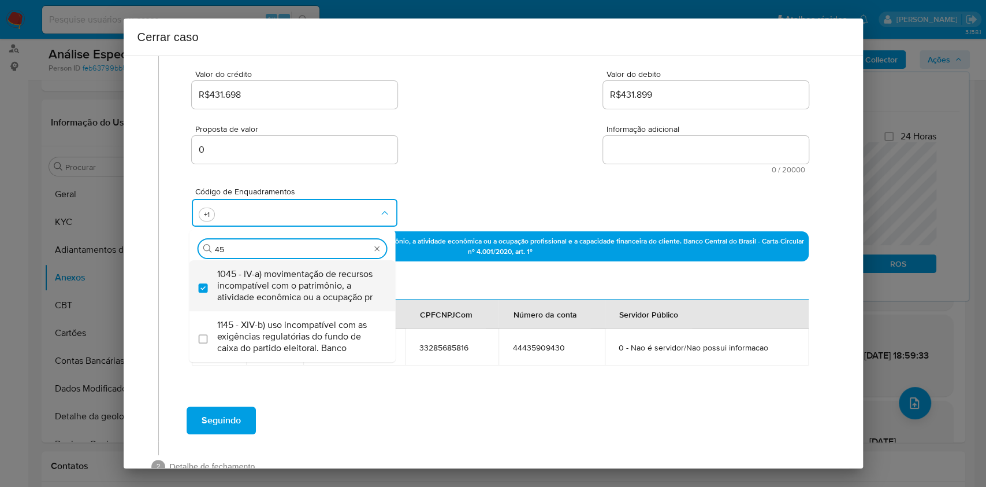
checkbox input "true"
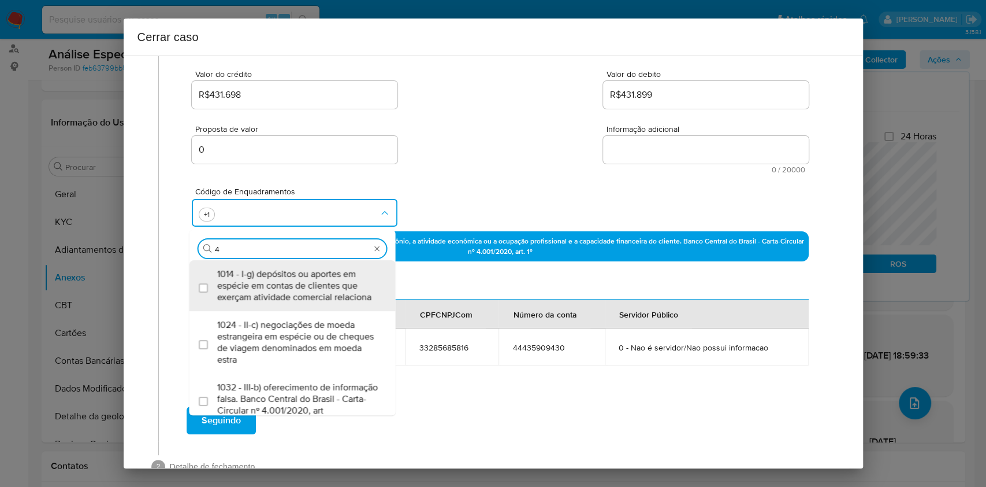
type input "47"
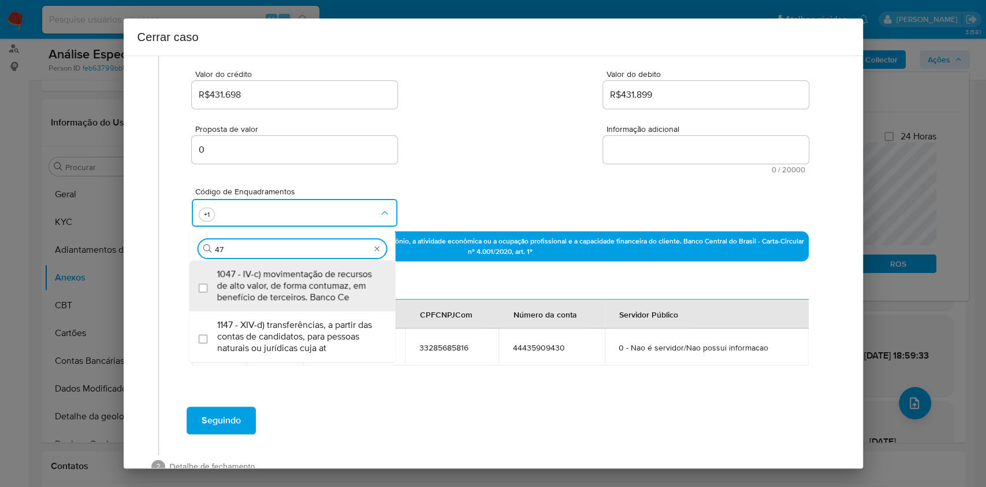
click at [324, 275] on span "1047 - IV-c) movimentação de recursos de alto valor, de forma contumaz, em bene…" at bounding box center [298, 285] width 162 height 35
checkbox input "true"
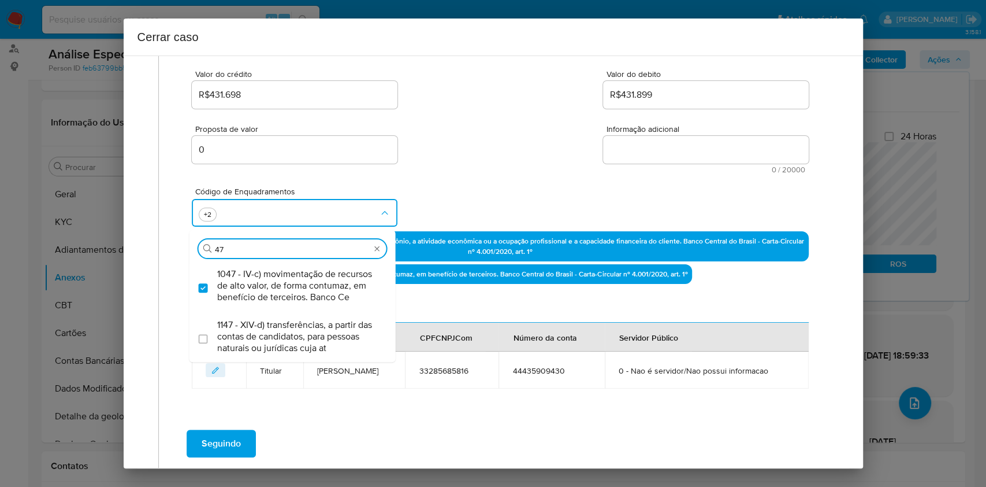
type input "4"
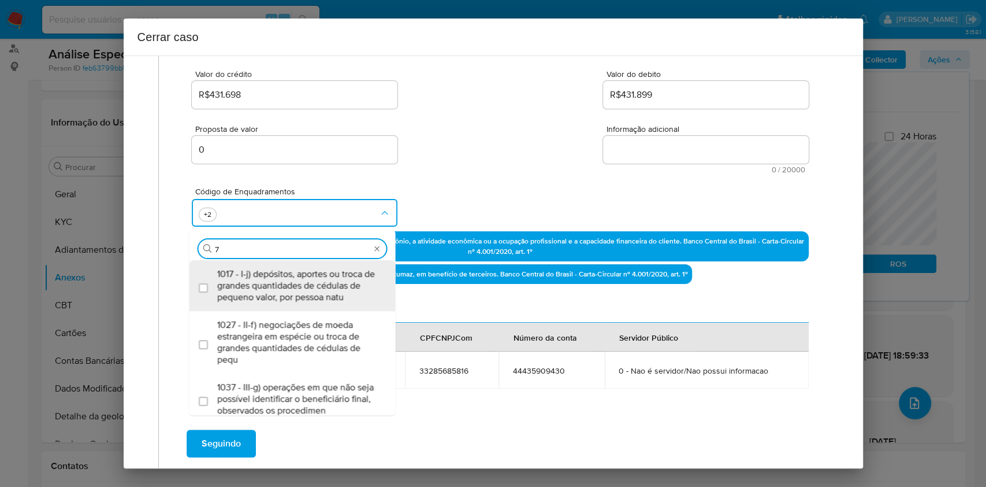
type input "74"
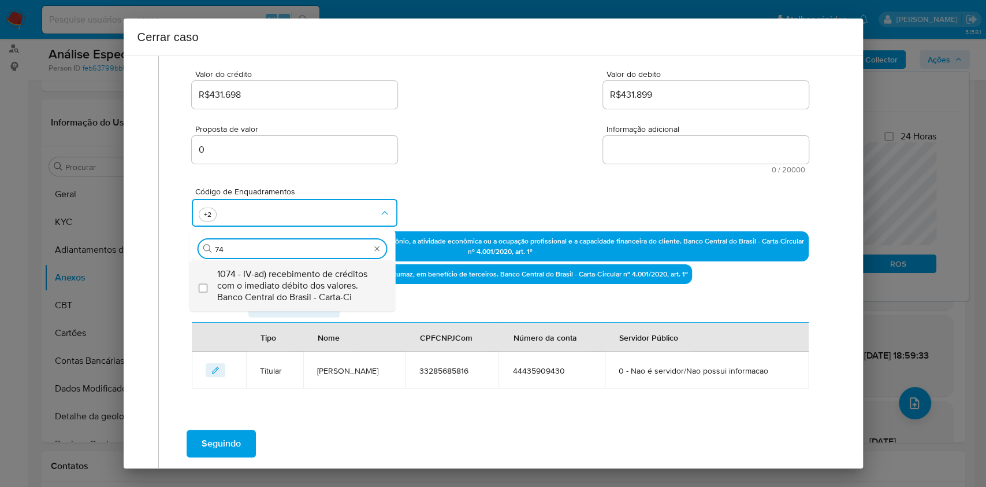
click at [324, 274] on span "1074 - IV-ad) recebimento de créditos com o imediato débito dos valores. Banco …" at bounding box center [298, 285] width 162 height 35
checkbox input "true"
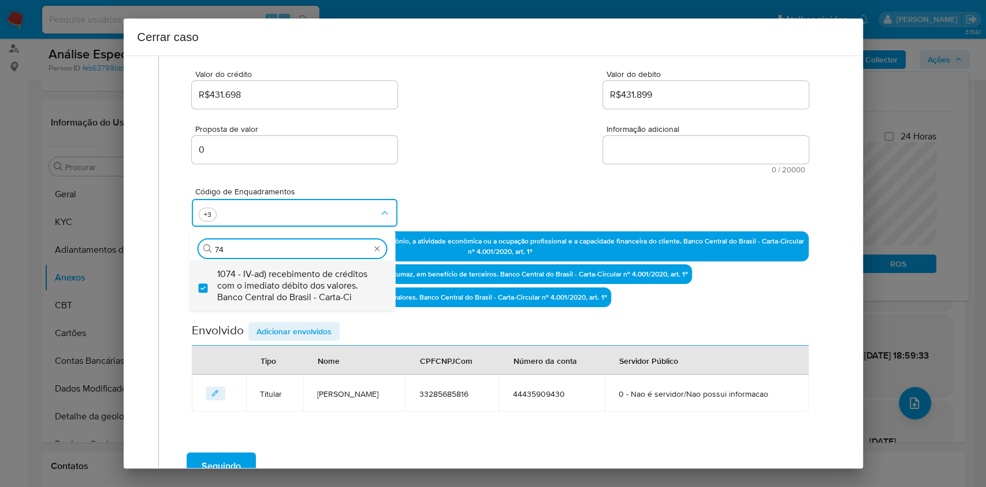
type input "74"
click at [674, 146] on textarea "Informação adicional" at bounding box center [706, 150] width 206 height 28
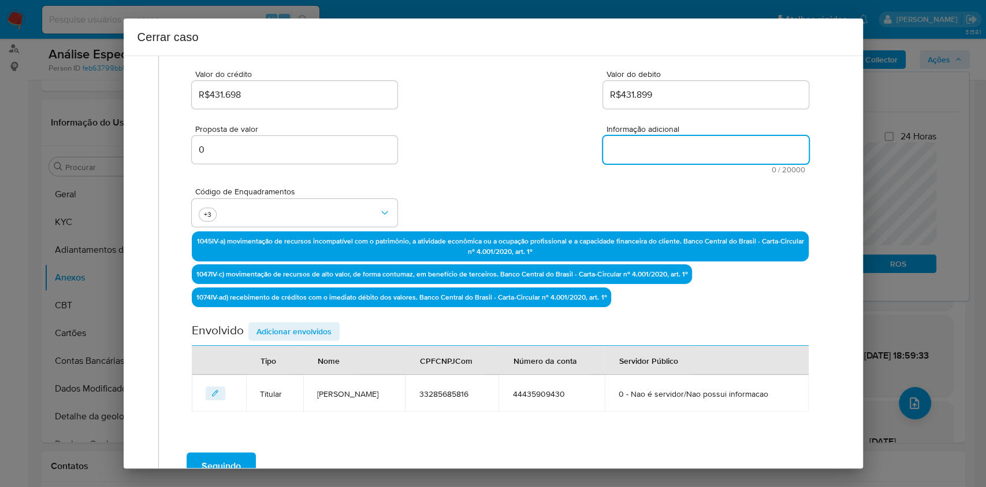
click at [674, 147] on textarea "Informação adicional" at bounding box center [706, 150] width 206 height 28
paste textarea ": [DATE]"
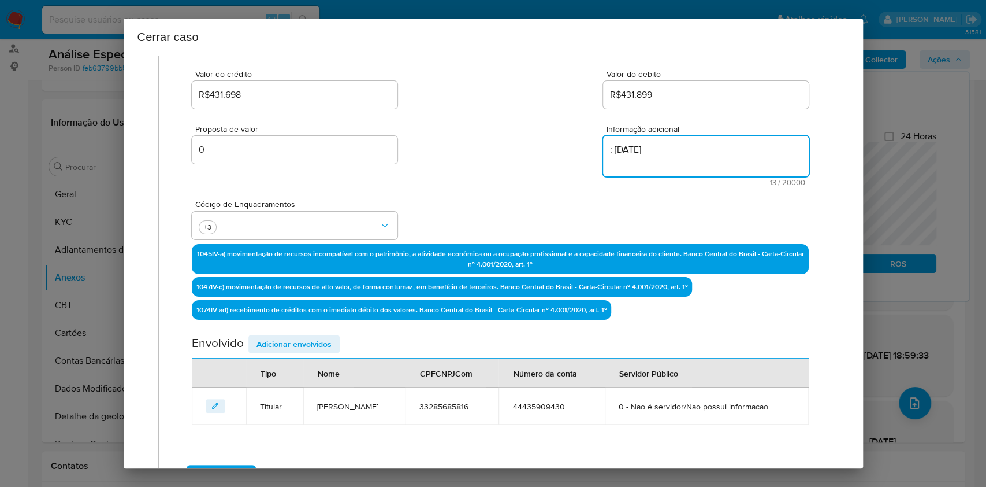
drag, startPoint x: 639, startPoint y: 164, endPoint x: 593, endPoint y: 150, distance: 47.7
click at [593, 150] on div "Proposta de valor 0 Informação adicional : [DATE] 13 / 20000 19987 caracteres r…" at bounding box center [500, 148] width 617 height 75
paste textarea "Loremips Dolors am Conse, ADI 24091124260, 96 elit, seddoeius te incididun ut L…"
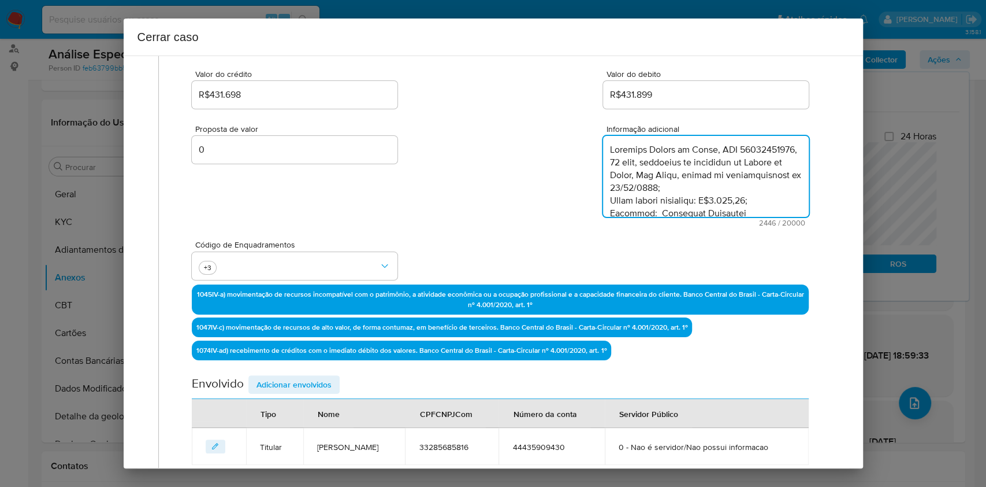
type textarea "Loremips Dolors am Conse, ADI 24091124260, 96 elit, seddoeius te incididun ut L…"
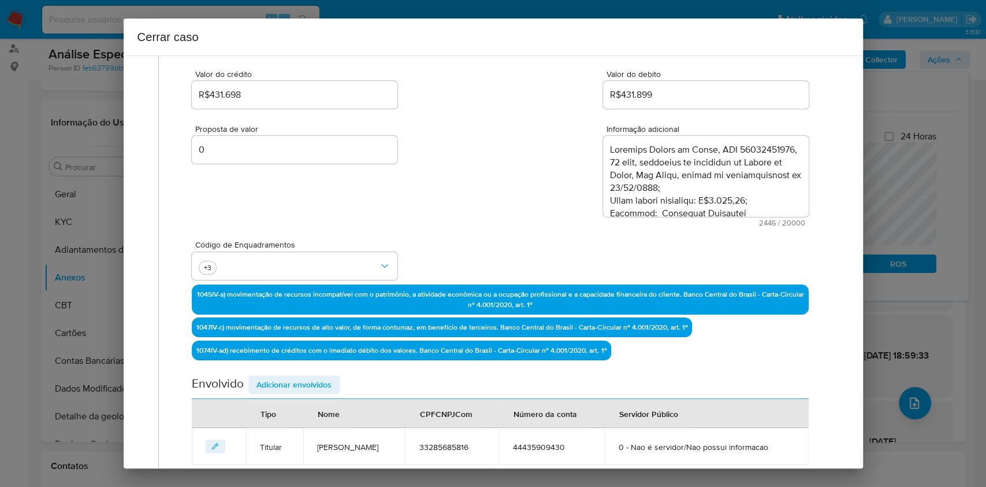
drag, startPoint x: 316, startPoint y: 379, endPoint x: 398, endPoint y: 316, distance: 103.9
click at [316, 380] on span "Adicionar envolvidos" at bounding box center [294, 384] width 75 height 16
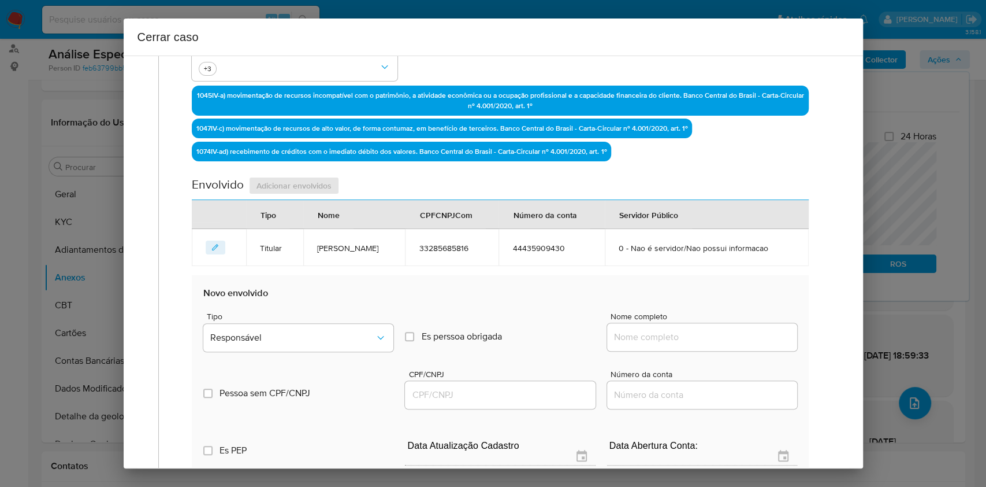
scroll to position [533, 0]
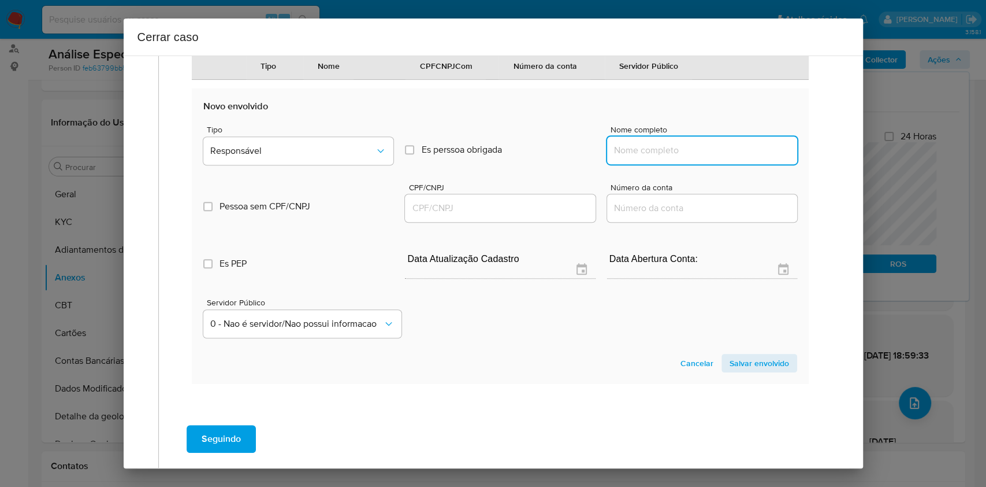
drag, startPoint x: 698, startPoint y: 146, endPoint x: 748, endPoint y: 139, distance: 51.3
click at [700, 146] on input "Nome completo" at bounding box center [702, 150] width 190 height 15
paste input "[PERSON_NAME] - CPF 21092249672"
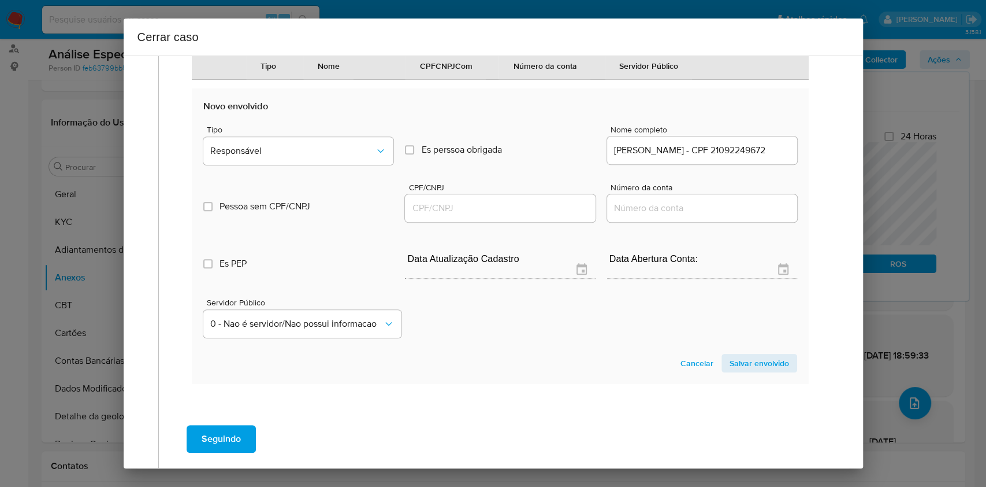
scroll to position [0, 0]
click at [748, 139] on div "[PERSON_NAME] - CPF 21092249672" at bounding box center [702, 150] width 190 height 28
copy div
click at [748, 139] on div "[PERSON_NAME] - CPF 21092249672" at bounding box center [702, 150] width 190 height 28
click at [756, 143] on input "[PERSON_NAME] - CPF 21092249672" at bounding box center [702, 150] width 190 height 15
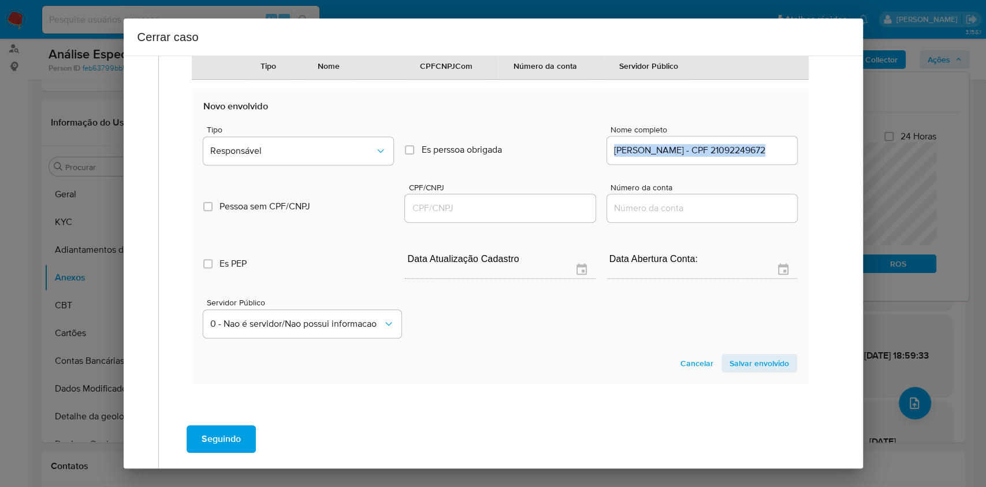
click at [756, 143] on input "[PERSON_NAME] - CPF 21092249672" at bounding box center [702, 150] width 190 height 15
click at [764, 149] on input "[PERSON_NAME] - CPF 21092249672" at bounding box center [702, 150] width 190 height 15
click at [765, 150] on input "[PERSON_NAME] - CPF 21092249672" at bounding box center [702, 150] width 190 height 15
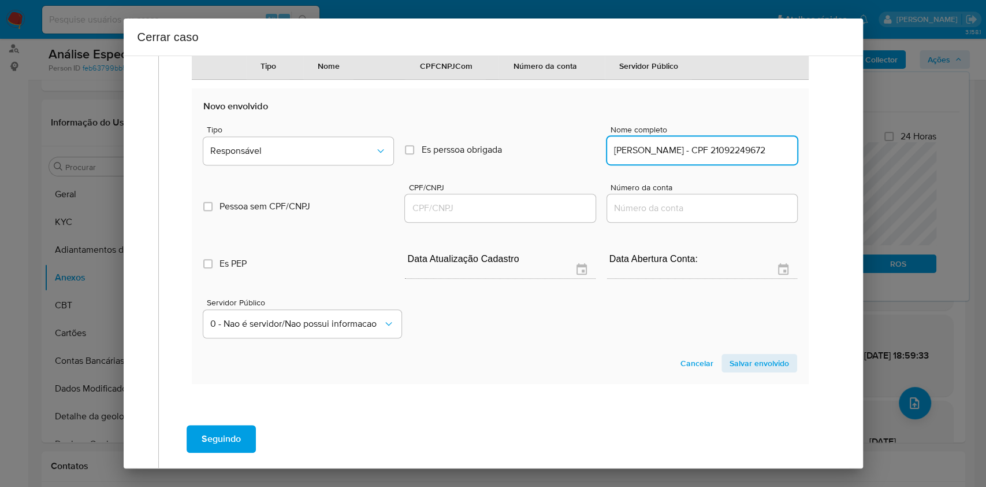
click at [769, 152] on input "[PERSON_NAME] - CPF 21092249672" at bounding box center [702, 150] width 190 height 15
click at [769, 153] on input "[PERSON_NAME] - CPF 21092249672" at bounding box center [702, 150] width 190 height 15
click at [763, 154] on input "[PERSON_NAME] - CPF 21092249672" at bounding box center [702, 150] width 190 height 15
click at [758, 150] on input "[PERSON_NAME] - CPF 21092249672" at bounding box center [702, 150] width 190 height 15
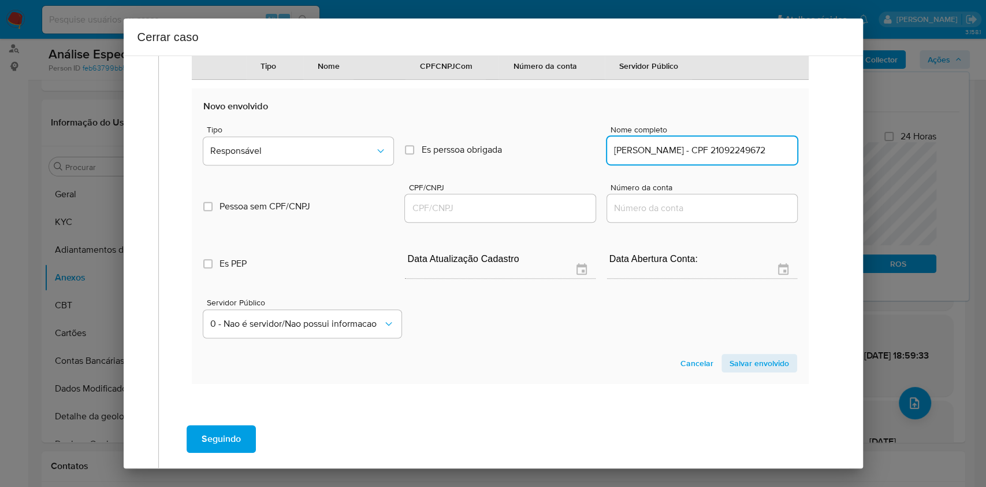
click at [757, 150] on input "[PERSON_NAME] - CPF 21092249672" at bounding box center [702, 150] width 190 height 15
type input "[PERSON_NAME]"
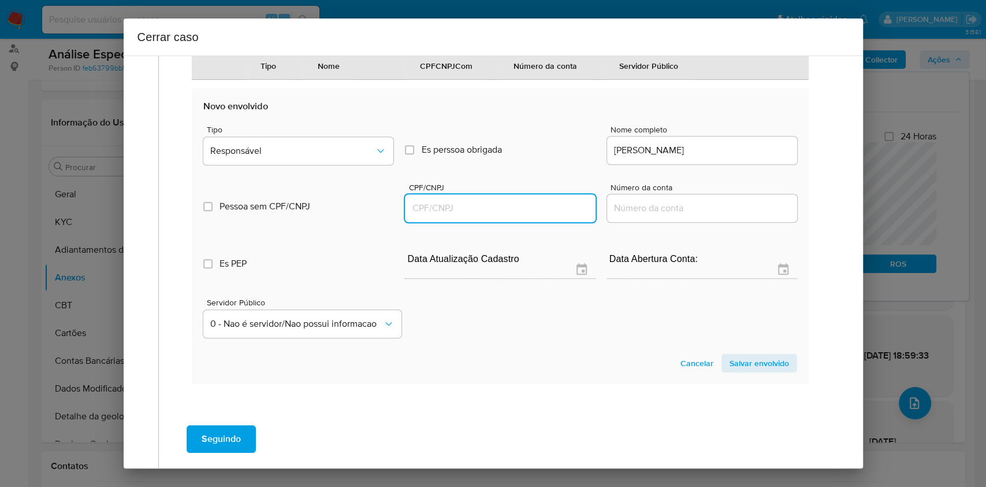
click at [550, 213] on input "CPF/CNPJ" at bounding box center [500, 208] width 190 height 15
paste input "21092249672"
type input "21092249672"
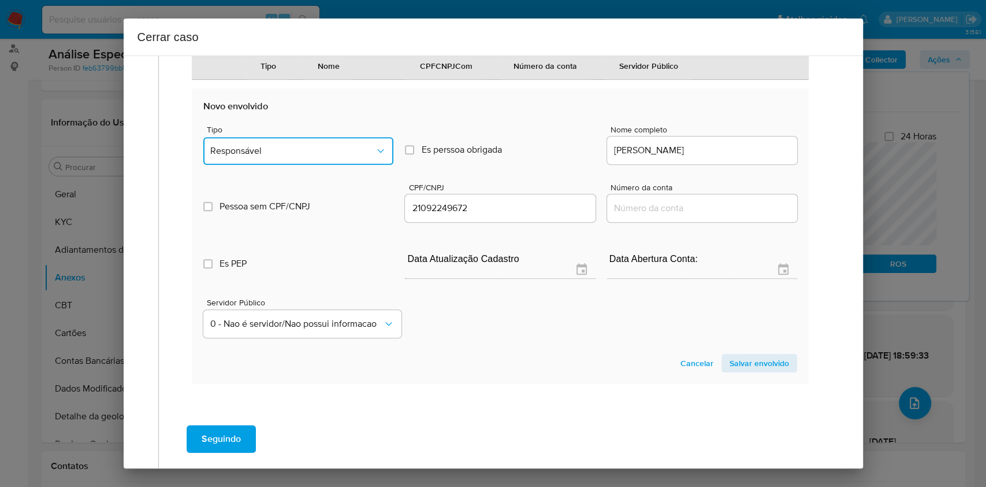
click at [328, 149] on span "Responsável" at bounding box center [292, 151] width 165 height 12
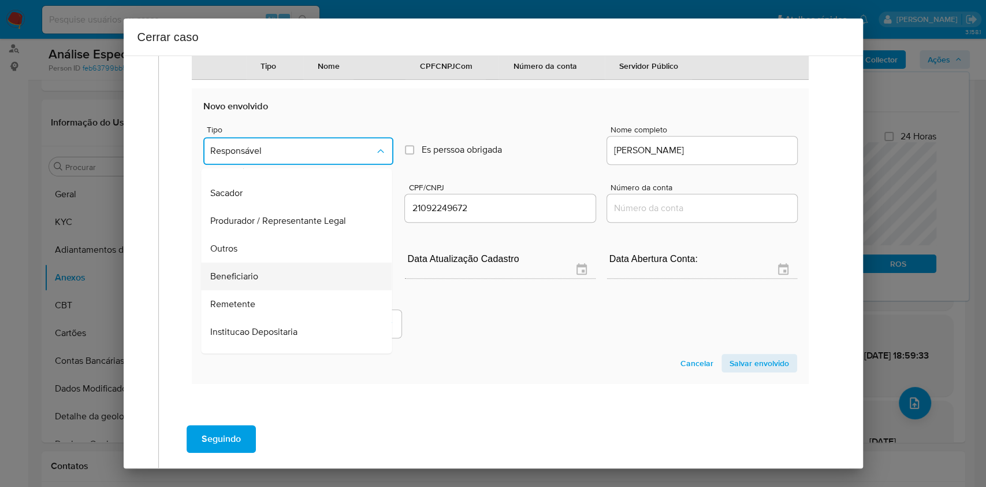
scroll to position [148, 0]
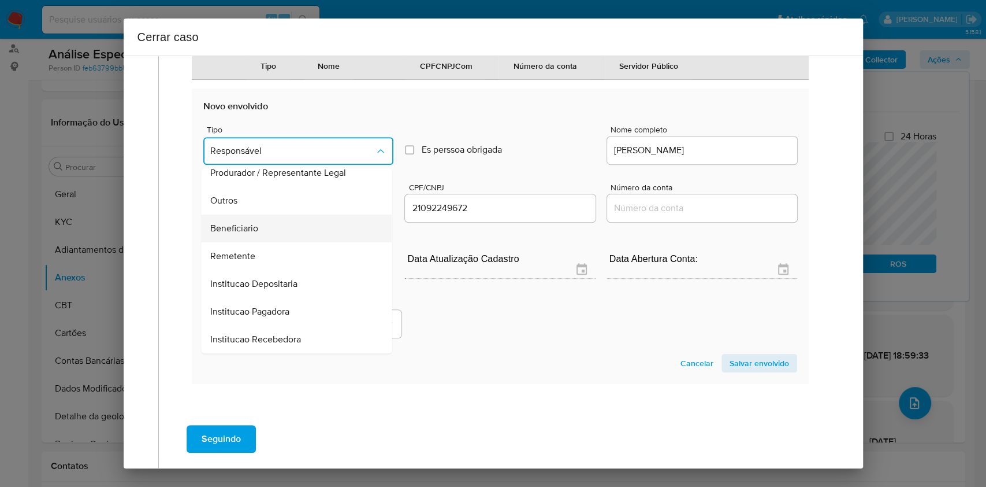
click at [275, 225] on div "Beneficiario" at bounding box center [293, 228] width 165 height 28
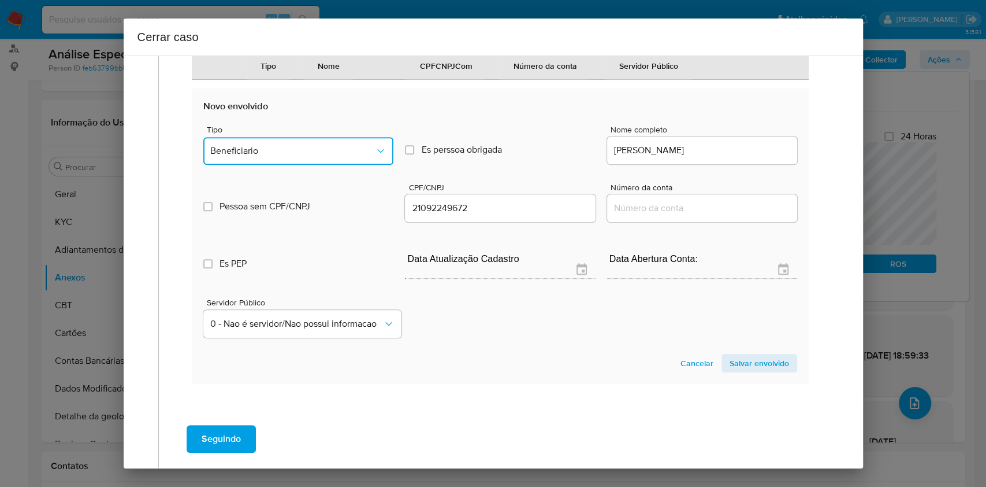
click at [338, 150] on span "Beneficiario" at bounding box center [292, 151] width 165 height 12
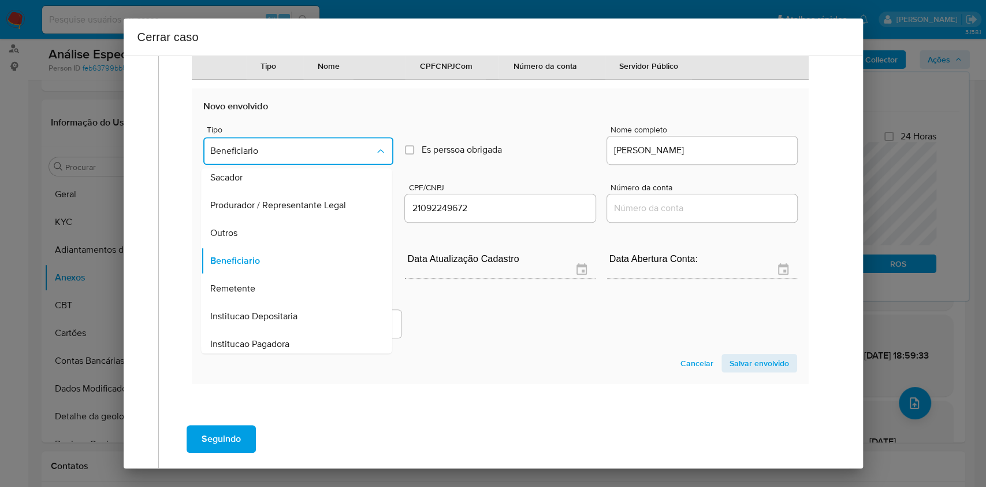
drag, startPoint x: 298, startPoint y: 290, endPoint x: 453, endPoint y: 282, distance: 155.6
click at [298, 290] on div "Remetente" at bounding box center [293, 288] width 165 height 28
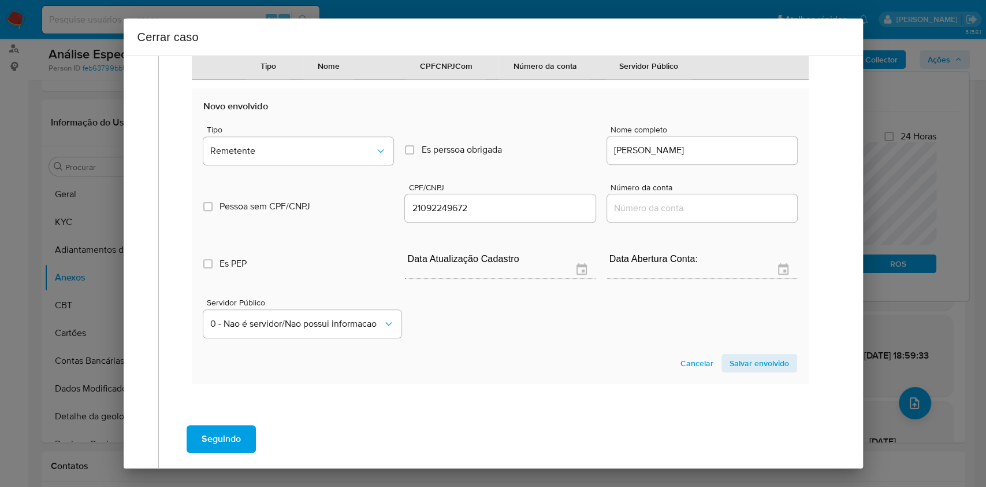
drag, startPoint x: 731, startPoint y: 364, endPoint x: 368, endPoint y: 281, distance: 372.8
click at [732, 365] on span "Salvar envolvido" at bounding box center [760, 363] width 60 height 16
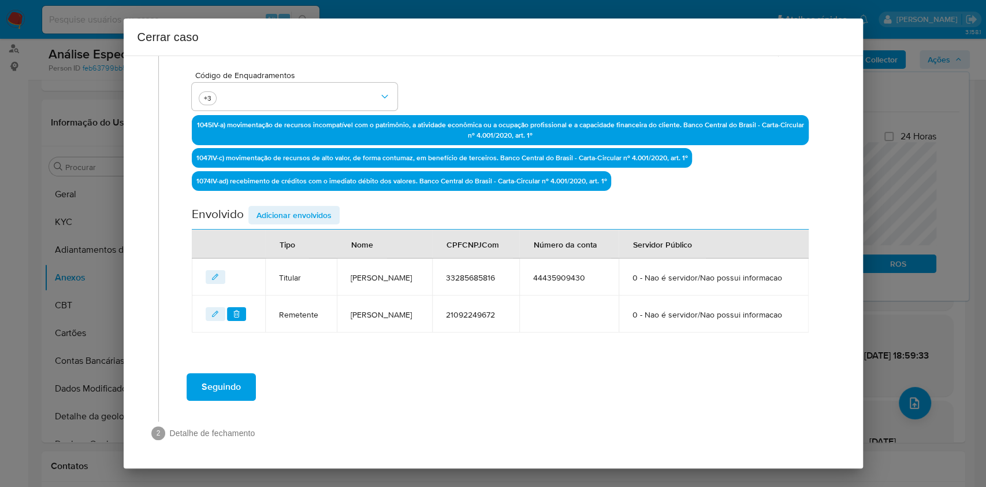
drag, startPoint x: 280, startPoint y: 181, endPoint x: 458, endPoint y: 205, distance: 179.6
click at [282, 207] on span "Adicionar envolvidos" at bounding box center [294, 215] width 75 height 16
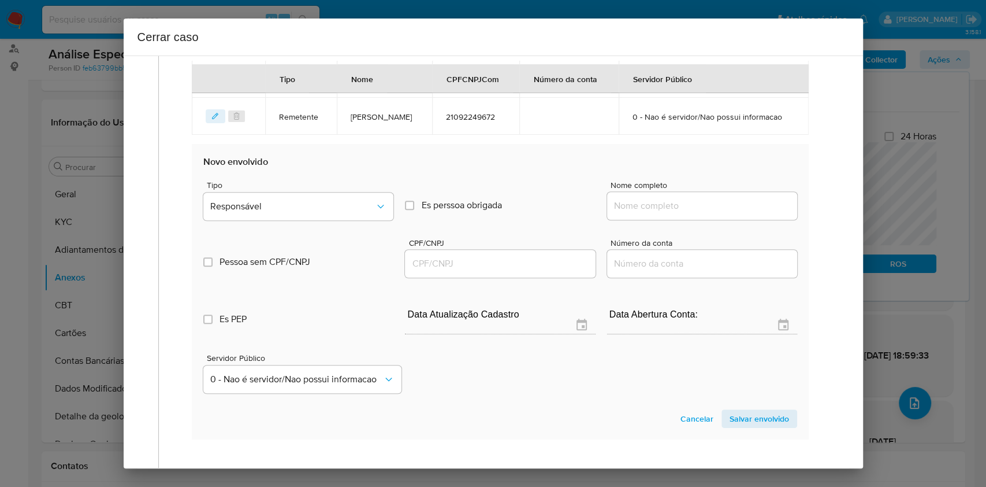
scroll to position [578, 0]
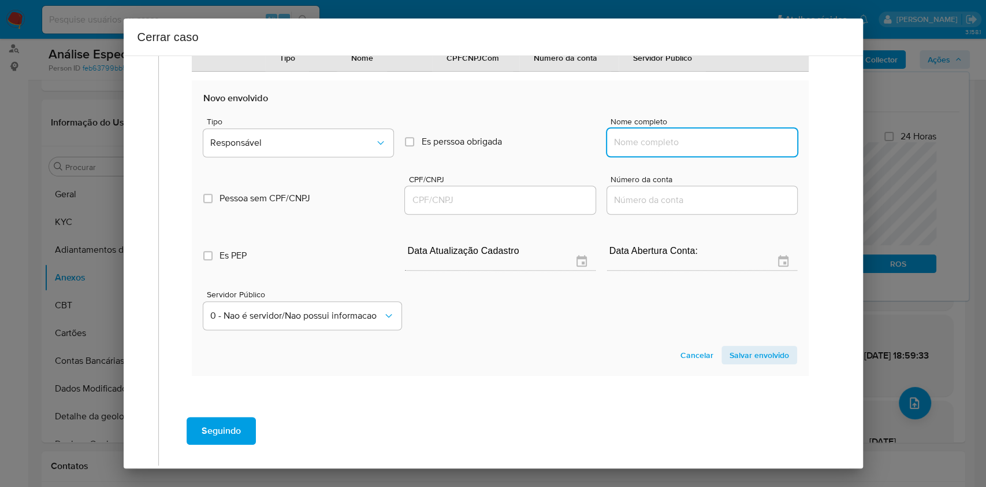
drag, startPoint x: 686, startPoint y: 168, endPoint x: 750, endPoint y: 167, distance: 64.2
click at [688, 150] on input "Nome completo" at bounding box center [702, 142] width 190 height 15
paste input "[GEOGRAPHIC_DATA] - CPF 23377095829"
click at [750, 150] on input "[GEOGRAPHIC_DATA] - CPF 23377095829" at bounding box center [702, 142] width 190 height 15
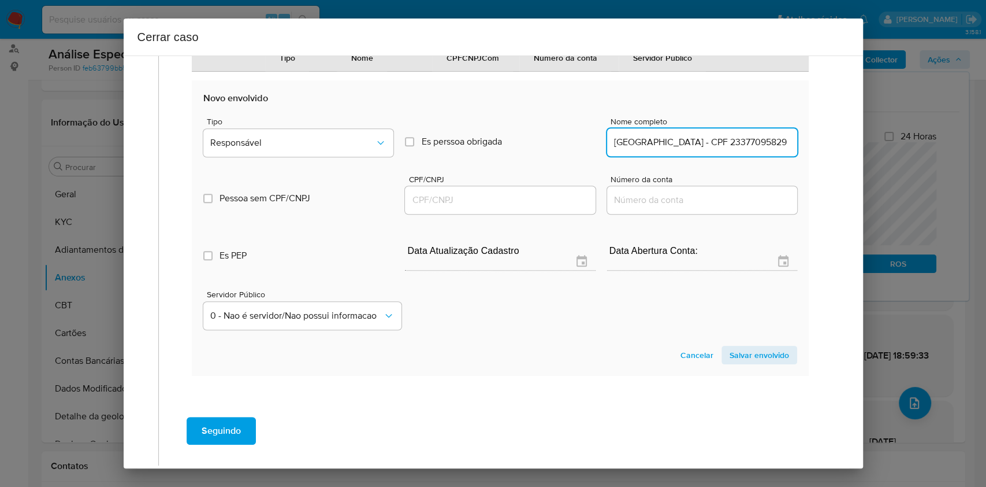
click at [751, 150] on input "[GEOGRAPHIC_DATA] - CPF 23377095829" at bounding box center [702, 142] width 190 height 15
type input "Ikenna [GEOGRAPHIC_DATA]"
drag, startPoint x: 502, startPoint y: 224, endPoint x: 507, endPoint y: 228, distance: 6.6
click at [502, 207] on input "CPF/CNPJ" at bounding box center [500, 199] width 190 height 15
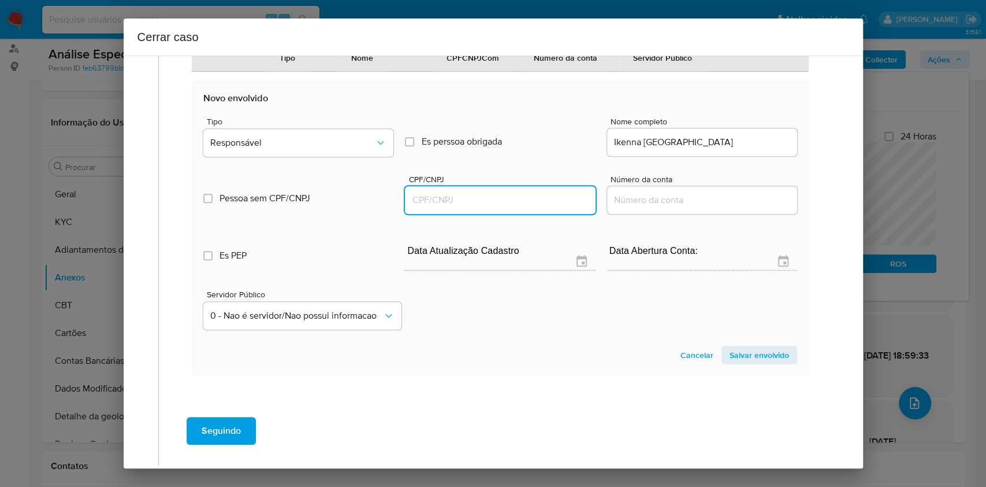
paste input "23377095829"
type input "23377095829"
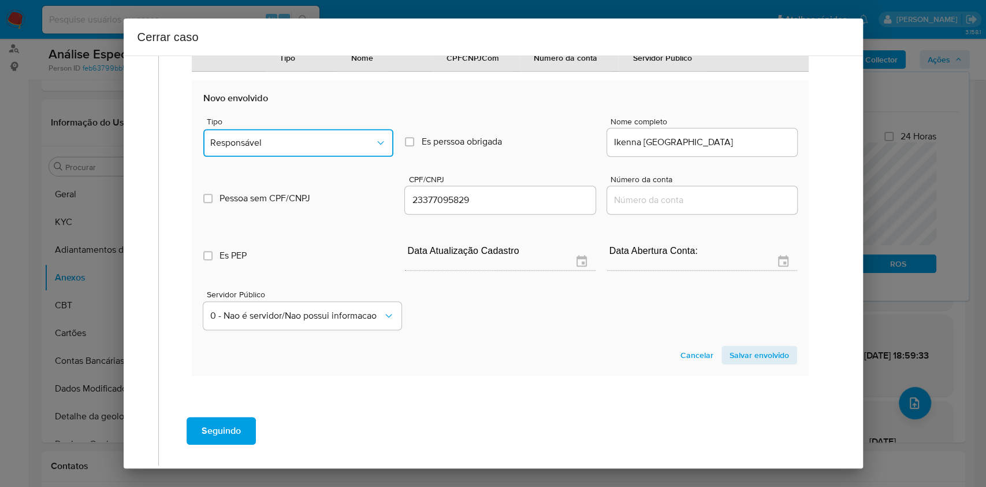
click at [319, 149] on span "Responsável" at bounding box center [292, 143] width 165 height 12
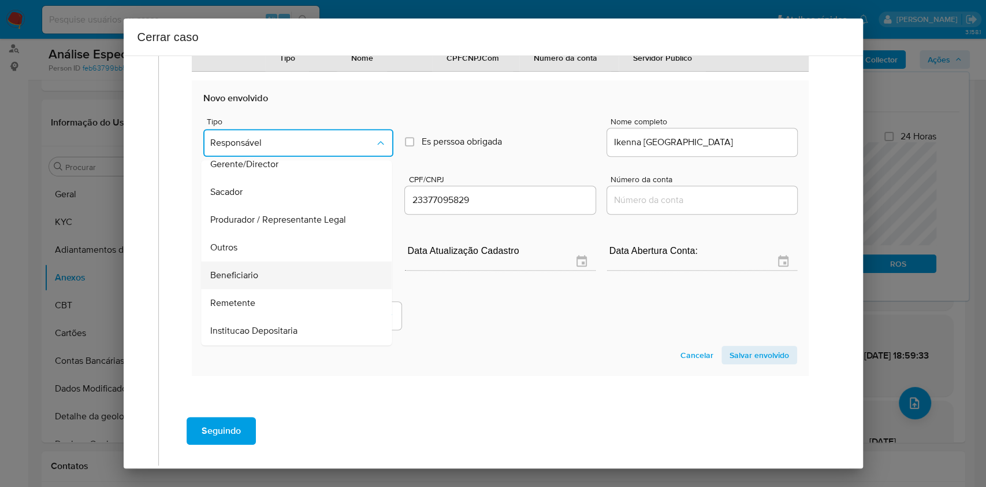
scroll to position [148, 0]
drag, startPoint x: 273, startPoint y: 248, endPoint x: 544, endPoint y: 258, distance: 271.2
click at [274, 234] on div "Beneficiario" at bounding box center [293, 220] width 165 height 28
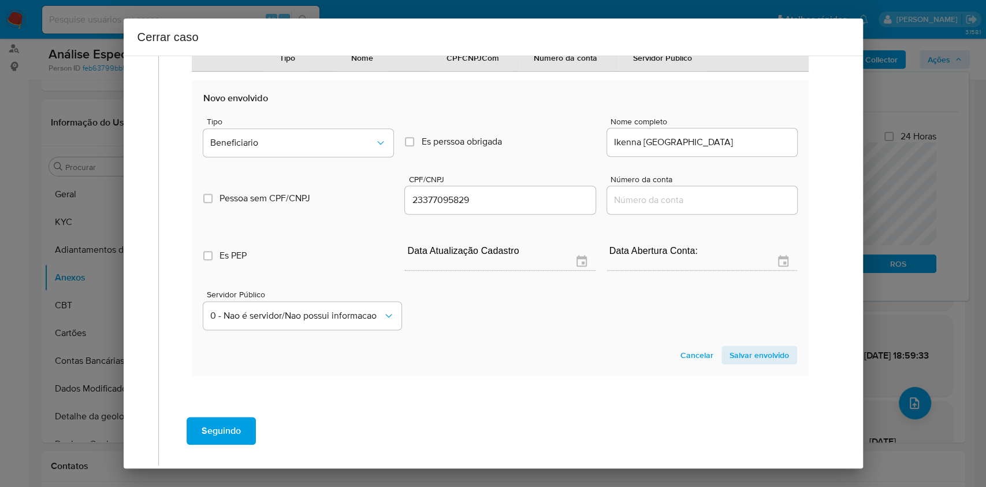
drag, startPoint x: 770, startPoint y: 383, endPoint x: 771, endPoint y: 370, distance: 12.7
click at [771, 363] on span "Salvar envolvido" at bounding box center [760, 355] width 60 height 16
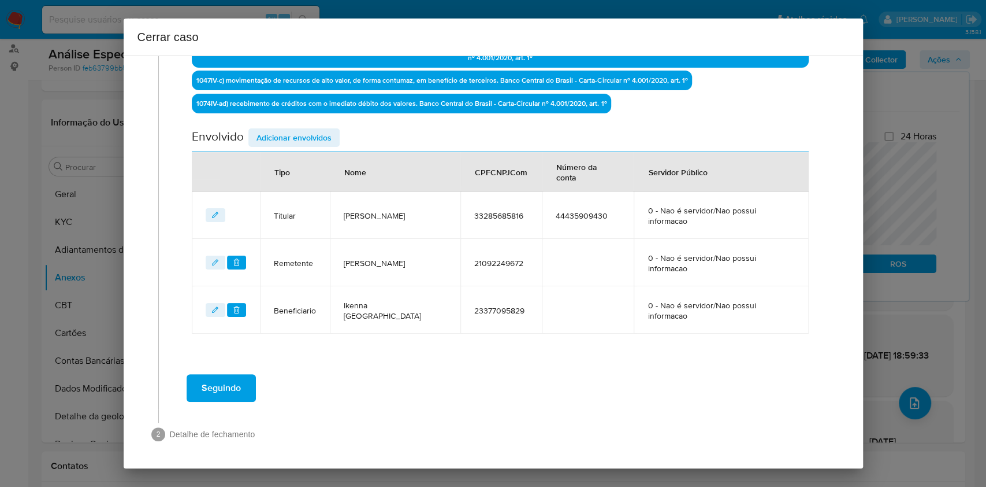
drag, startPoint x: 299, startPoint y: 129, endPoint x: 446, endPoint y: 174, distance: 153.4
click at [299, 130] on span "Adicionar envolvidos" at bounding box center [294, 137] width 75 height 16
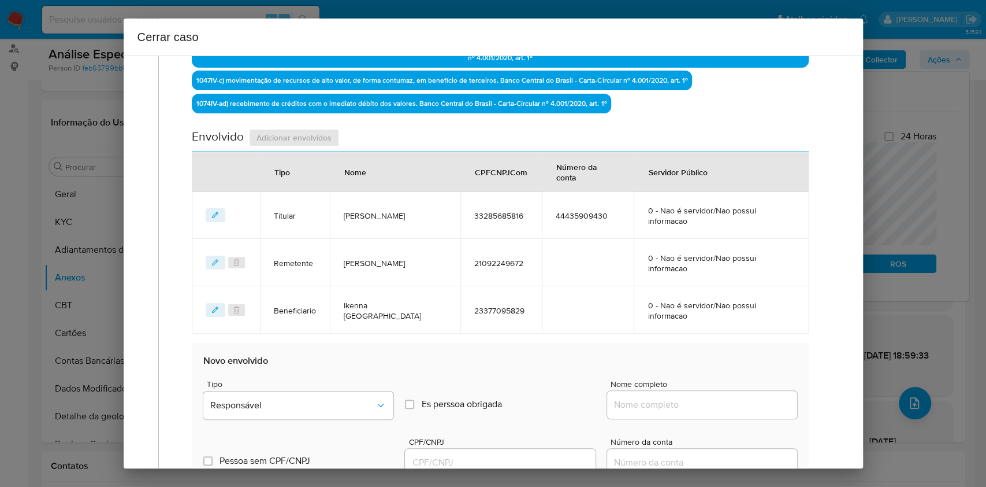
drag, startPoint x: 682, startPoint y: 381, endPoint x: 691, endPoint y: 390, distance: 11.9
click at [687, 386] on div "Tipo Responsável Es perssoa obrigada Is PObrigada Nome completo" at bounding box center [499, 395] width 593 height 58
drag, startPoint x: 704, startPoint y: 401, endPoint x: 743, endPoint y: 400, distance: 38.2
click at [705, 402] on input "Nome completo" at bounding box center [702, 404] width 190 height 15
paste input "[PERSON_NAME] - CPF 32046239806"
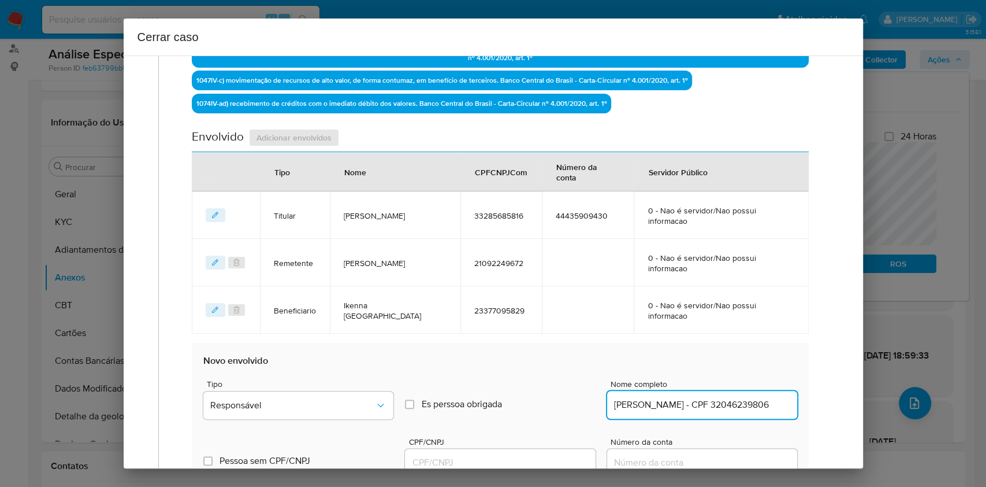
scroll to position [0, 10]
click at [743, 400] on input "[PERSON_NAME] - CPF 32046239806" at bounding box center [702, 404] width 190 height 15
click at [743, 399] on input "[PERSON_NAME] - CPF 32046239806" at bounding box center [702, 404] width 190 height 15
type input "[PERSON_NAME]"
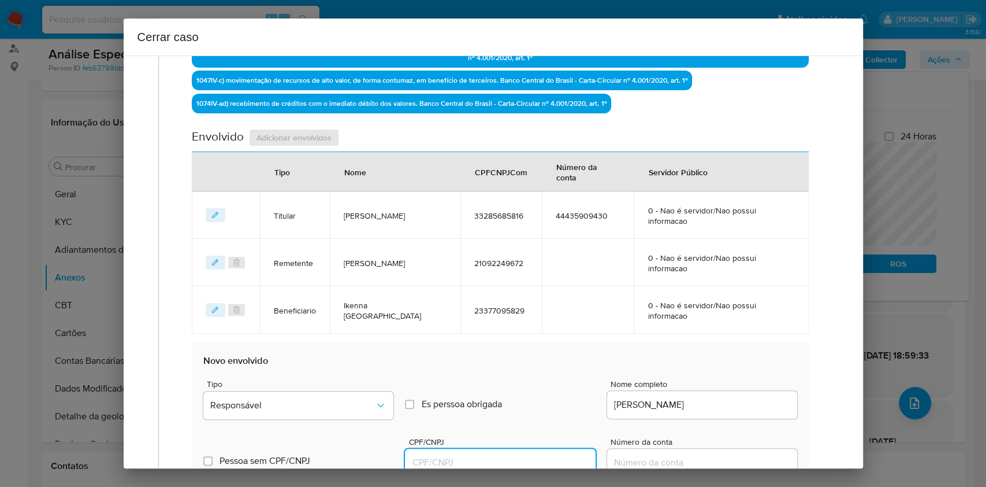
click at [514, 455] on input "CPF/CNPJ" at bounding box center [500, 462] width 190 height 15
paste input "32046239806"
type input "32046239806"
click at [288, 399] on span "Responsável" at bounding box center [292, 405] width 165 height 12
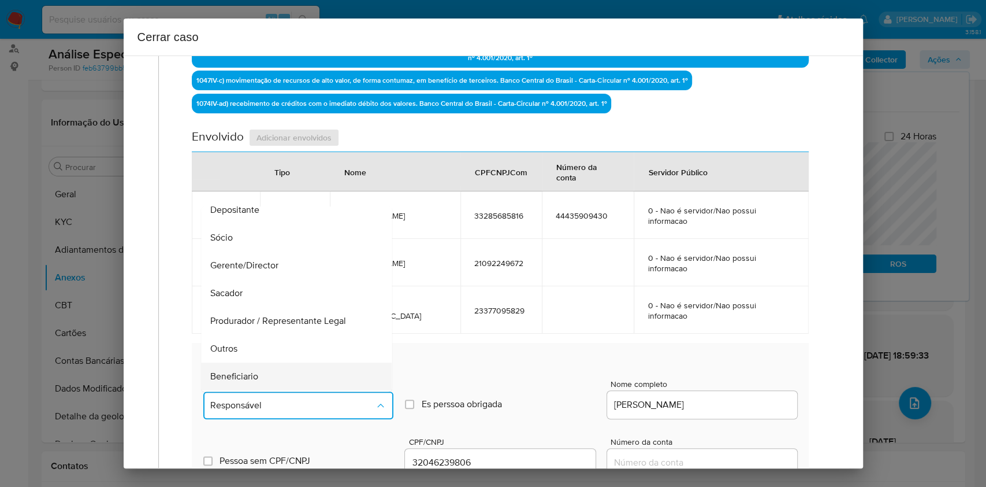
scroll to position [148, 0]
drag, startPoint x: 244, startPoint y: 254, endPoint x: 380, endPoint y: 245, distance: 136.1
click at [244, 255] on div "Beneficiario" at bounding box center [293, 267] width 165 height 28
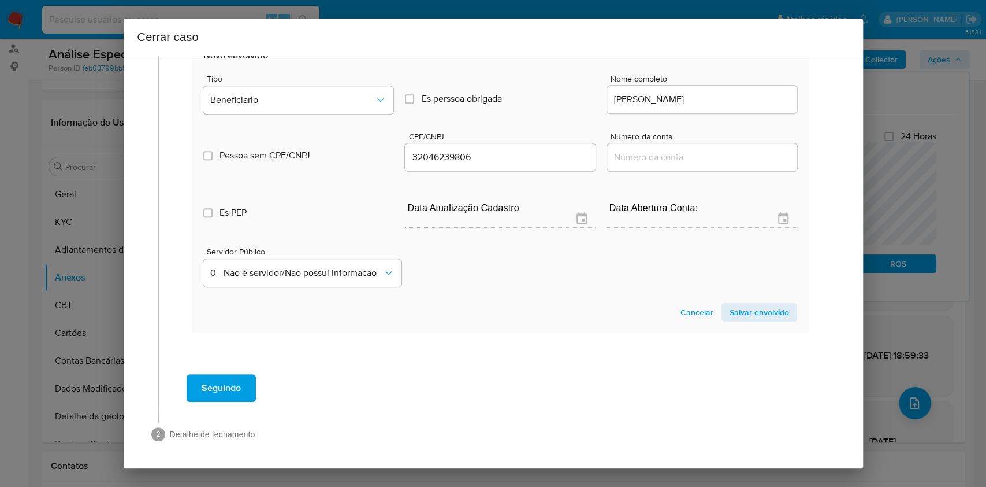
drag, startPoint x: 771, startPoint y: 309, endPoint x: 394, endPoint y: 343, distance: 379.4
click at [771, 311] on span "Salvar envolvido" at bounding box center [760, 312] width 60 height 16
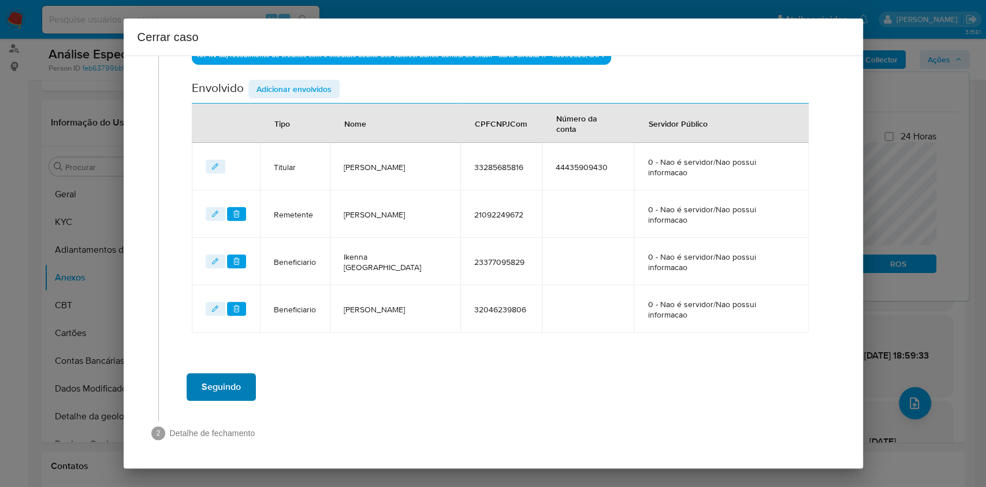
scroll to position [442, 0]
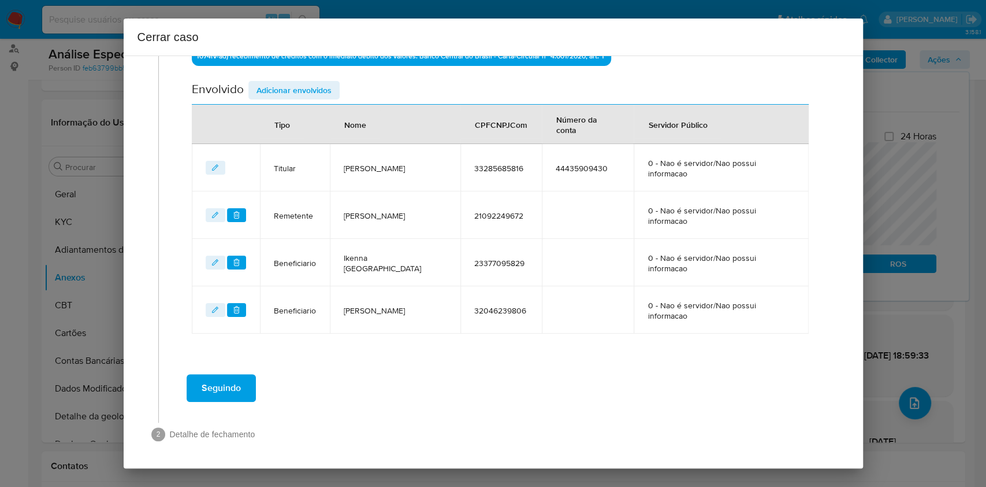
click at [208, 395] on span "Seguindo" at bounding box center [221, 387] width 39 height 25
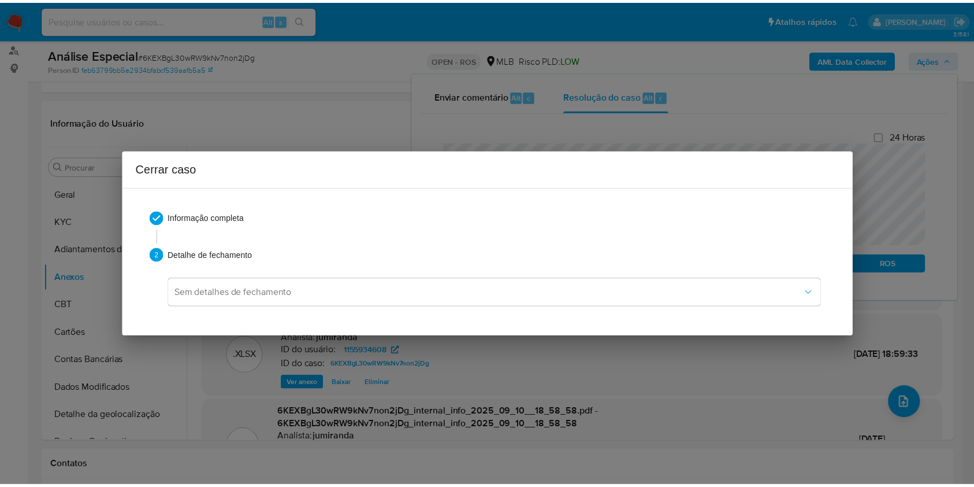
scroll to position [0, 0]
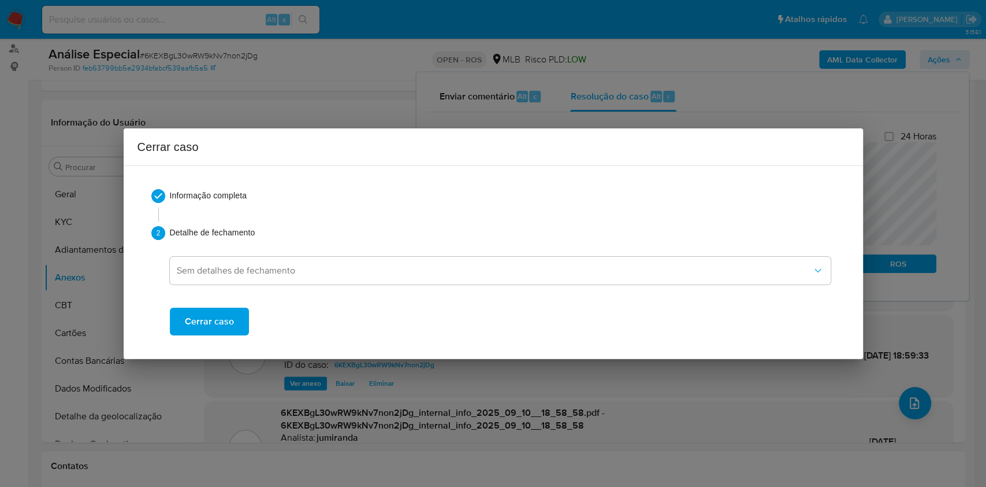
drag, startPoint x: 187, startPoint y: 325, endPoint x: 195, endPoint y: 329, distance: 8.8
click at [188, 328] on span "Cerrar caso" at bounding box center [209, 321] width 49 height 25
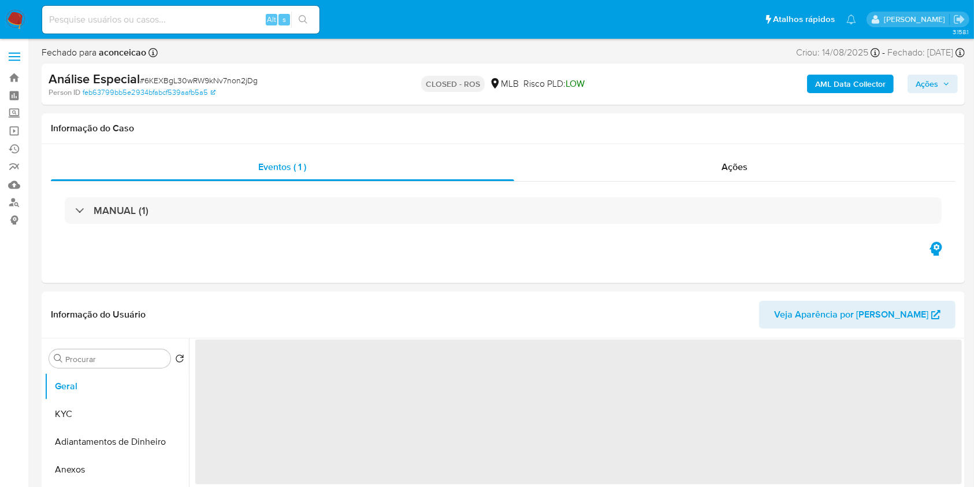
select select "10"
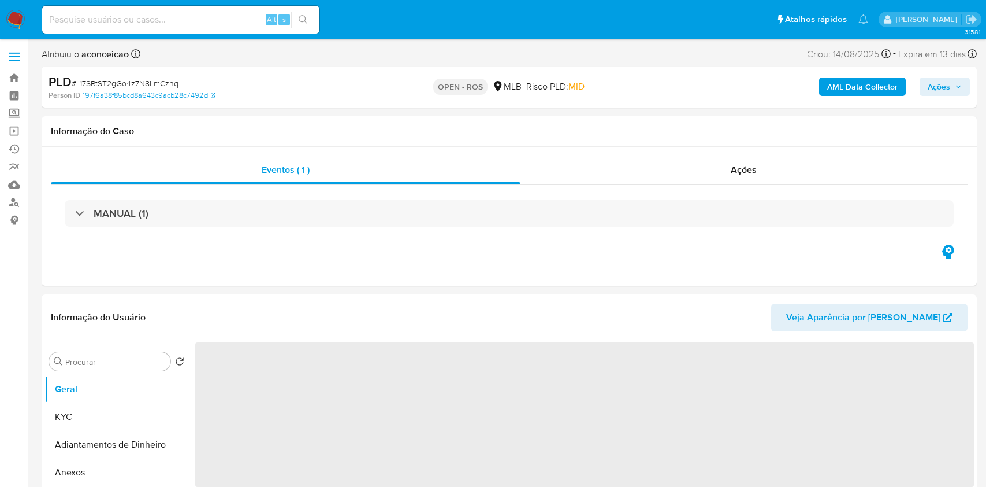
select select "10"
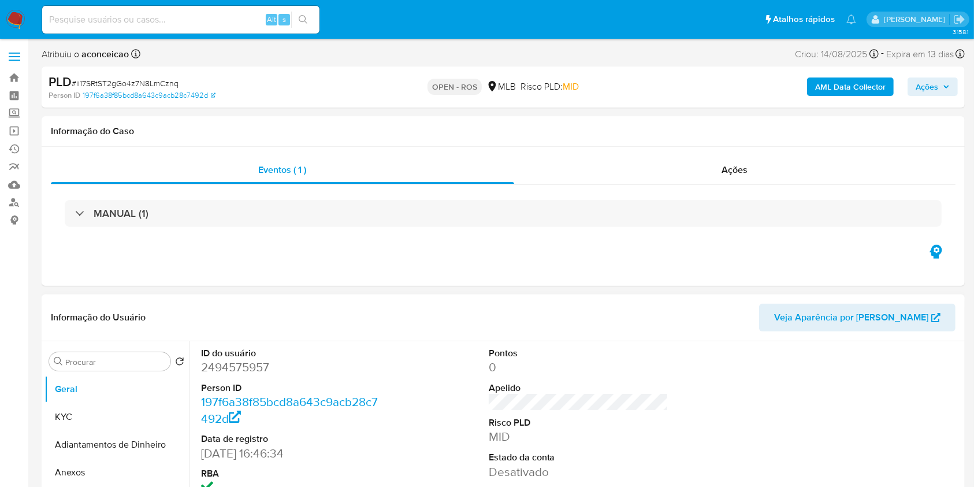
drag, startPoint x: 113, startPoint y: 469, endPoint x: 264, endPoint y: 437, distance: 154.3
click at [113, 469] on button "Anexos" at bounding box center [116, 472] width 144 height 28
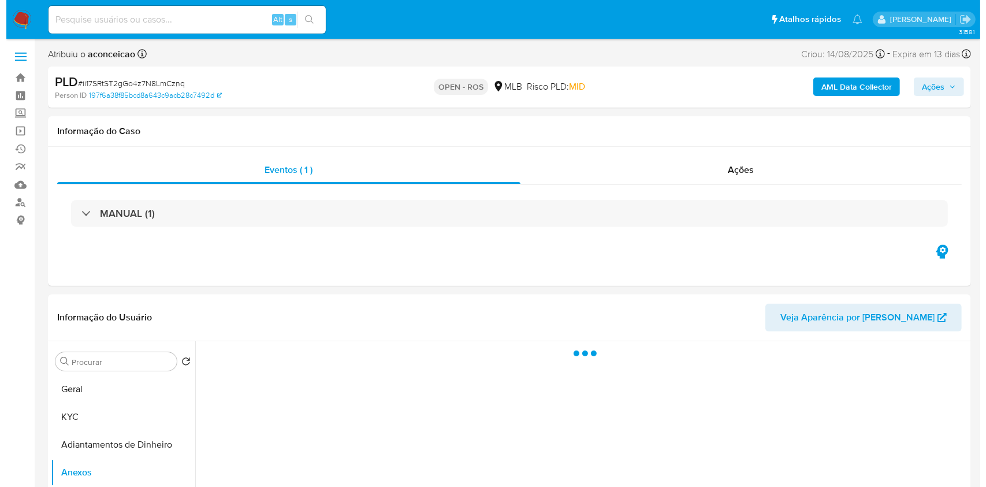
scroll to position [231, 0]
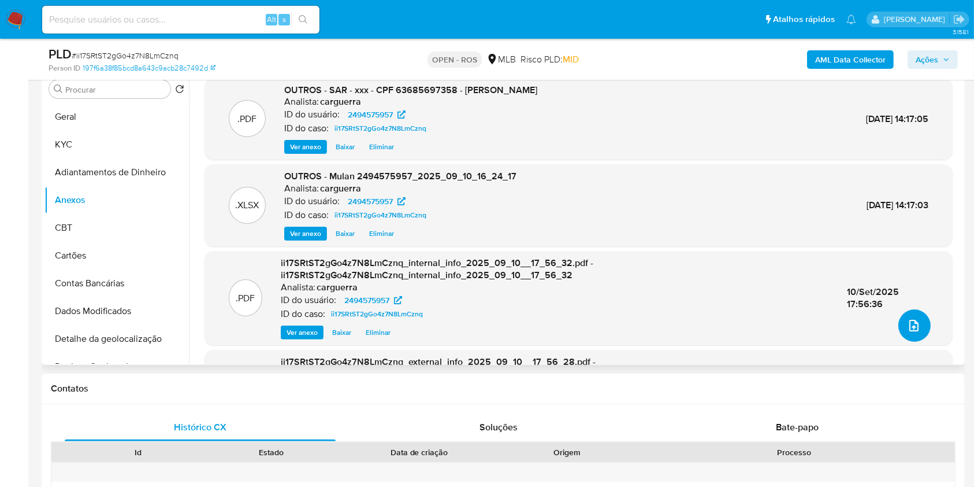
click at [915, 317] on button "upload-file" at bounding box center [915, 325] width 32 height 32
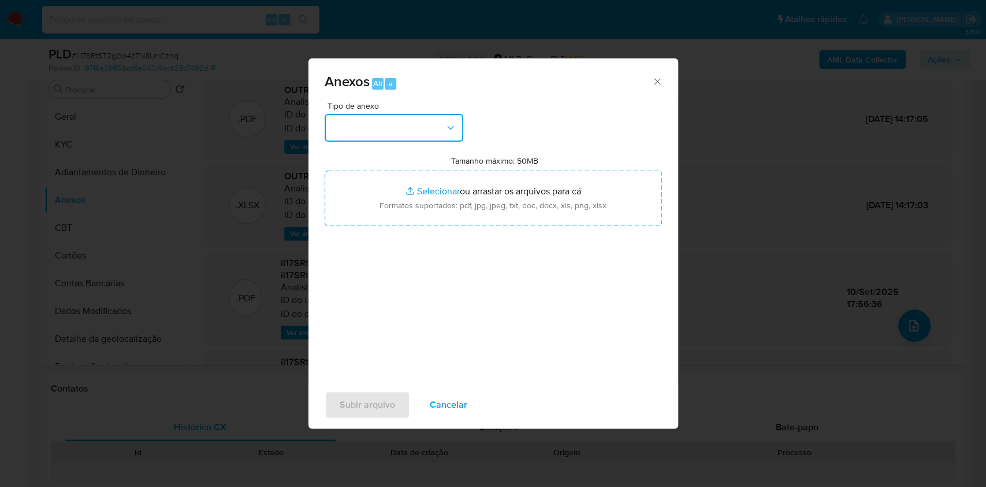
click at [369, 125] on button "button" at bounding box center [394, 128] width 139 height 28
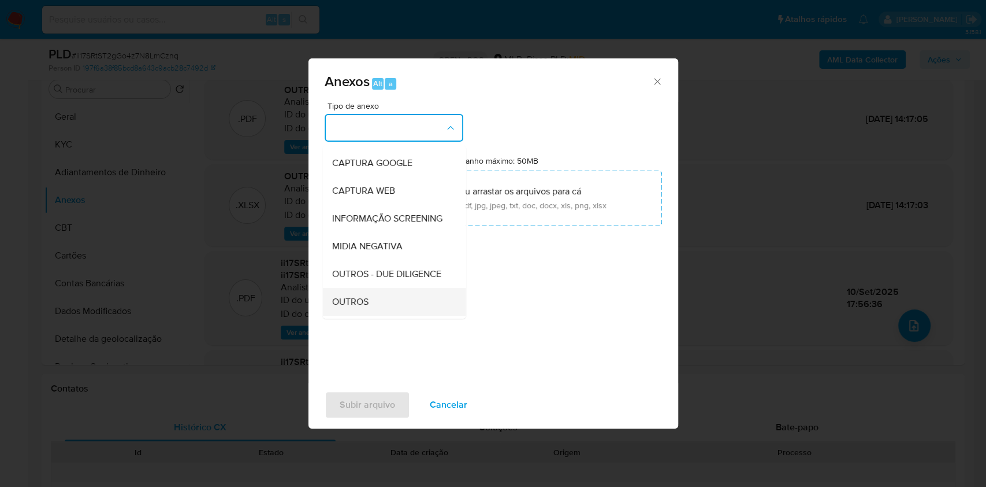
scroll to position [154, 0]
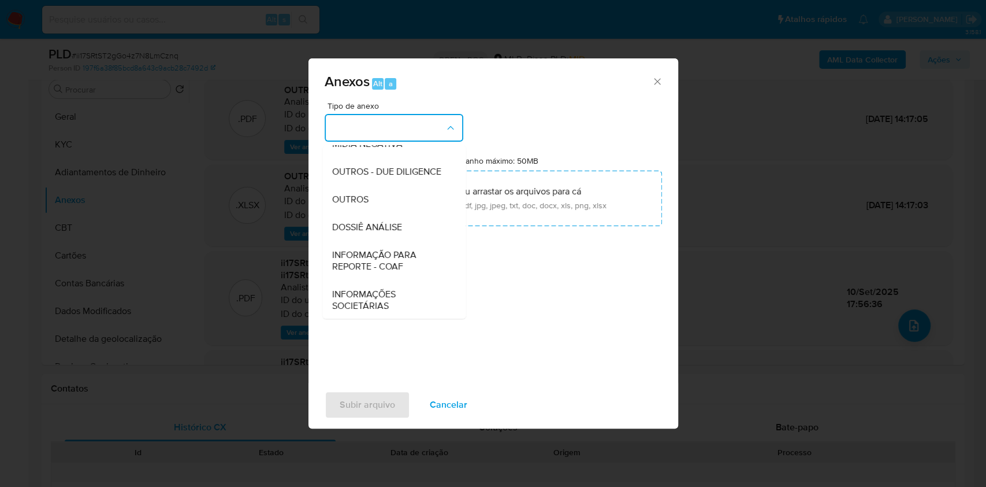
drag, startPoint x: 416, startPoint y: 276, endPoint x: 429, endPoint y: 273, distance: 13.6
click at [416, 272] on span "INFORMAÇÃO PARA REPORTE - COAF" at bounding box center [391, 260] width 118 height 23
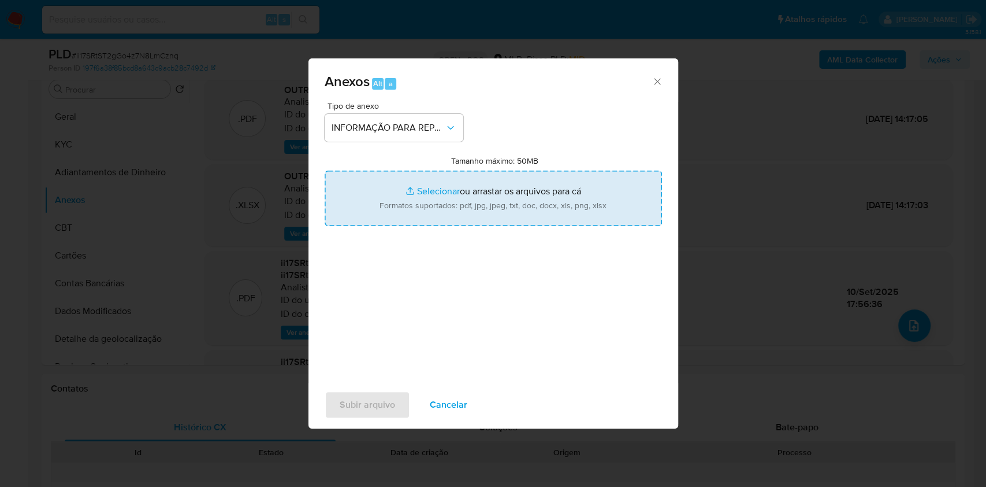
type input "C:\fakepath\SAR - ii17SRtST2gGo4z7N8LmCznq- CPF 63685697358 - AMANDA ARAUJO CAR…"
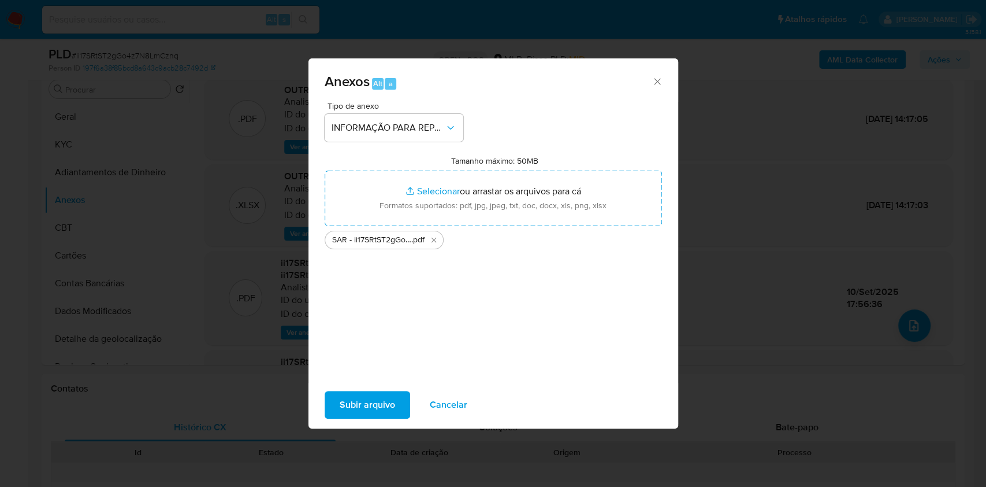
click at [386, 407] on span "Subir arquivo" at bounding box center [367, 404] width 55 height 25
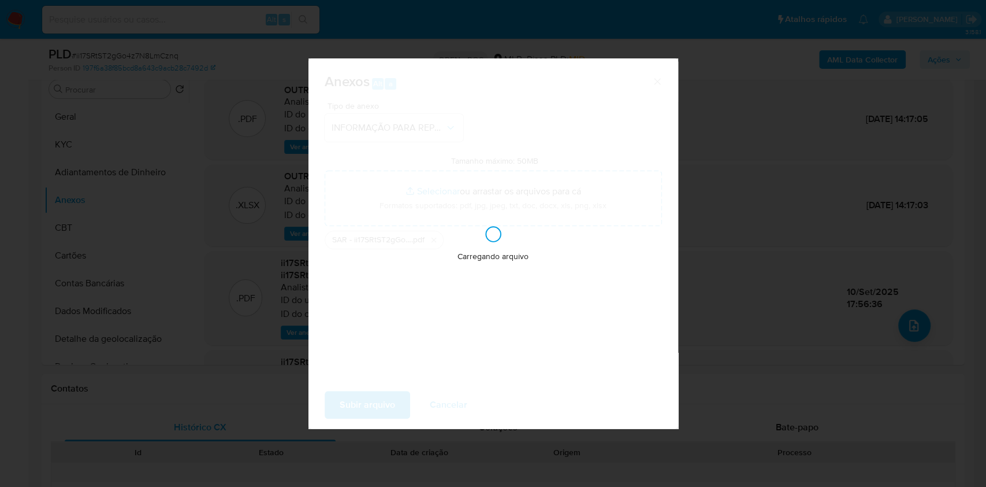
click at [835, 268] on div "Anexos Alt a Tipo de anexo INFORMAÇÃO PARA REPORTE - COAF Tamanho máximo: 50MB …" at bounding box center [493, 243] width 986 height 487
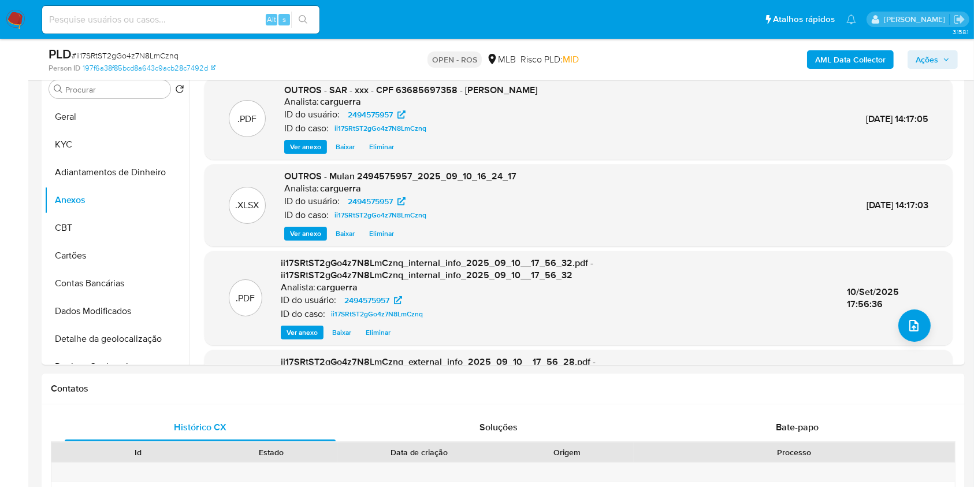
drag, startPoint x: 934, startPoint y: 64, endPoint x: 924, endPoint y: 69, distance: 11.1
click at [934, 65] on span "Ações" at bounding box center [927, 59] width 23 height 18
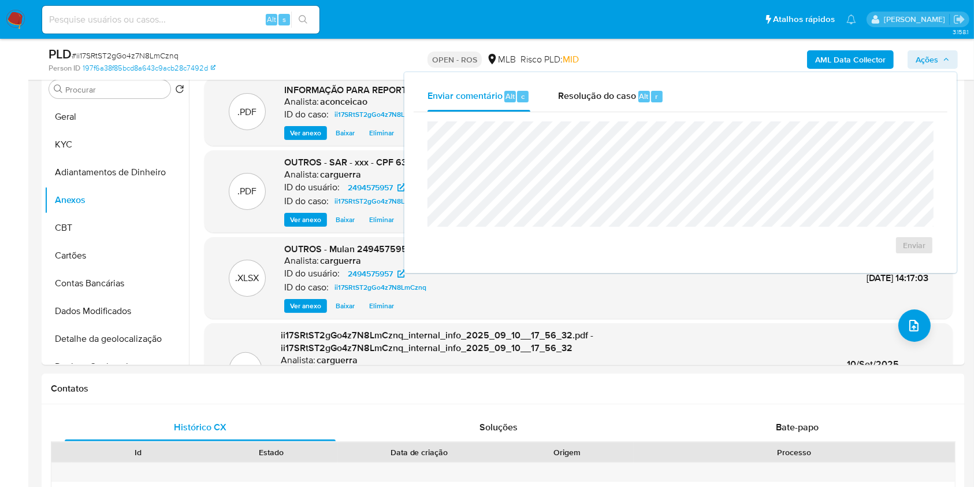
drag, startPoint x: 586, startPoint y: 106, endPoint x: 590, endPoint y: 118, distance: 13.3
click at [587, 107] on div "Resolução do caso Alt r" at bounding box center [611, 96] width 106 height 30
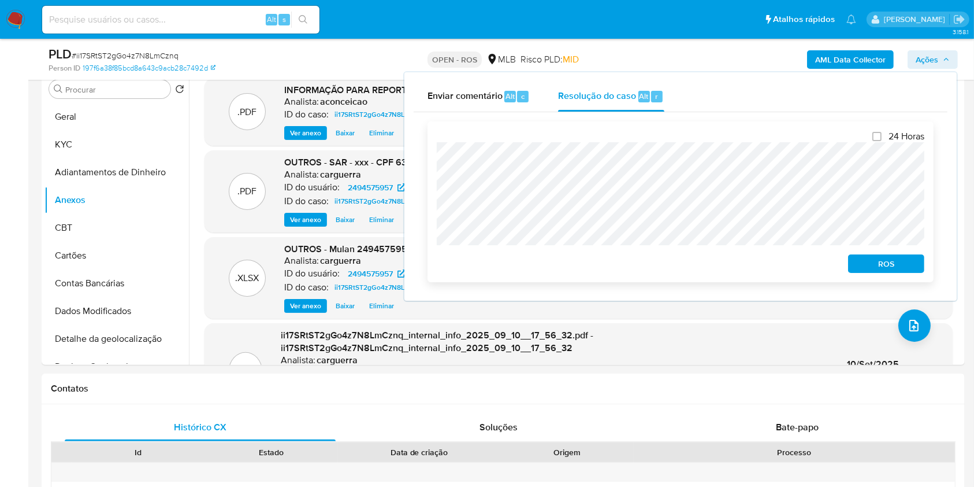
click at [894, 268] on span "ROS" at bounding box center [886, 263] width 60 height 16
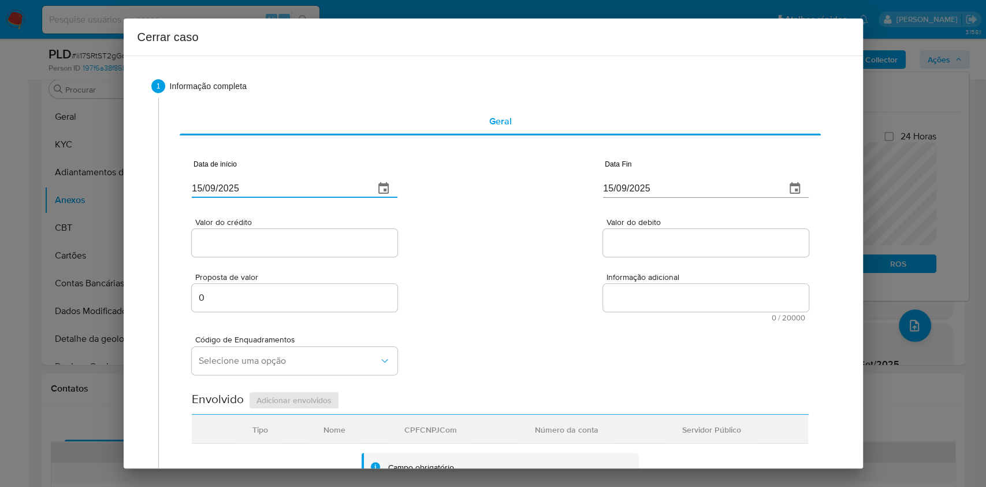
click at [332, 187] on input "[DATE]" at bounding box center [278, 188] width 173 height 18
paste input "9/06"
click at [332, 187] on input "[DATE]" at bounding box center [278, 188] width 173 height 18
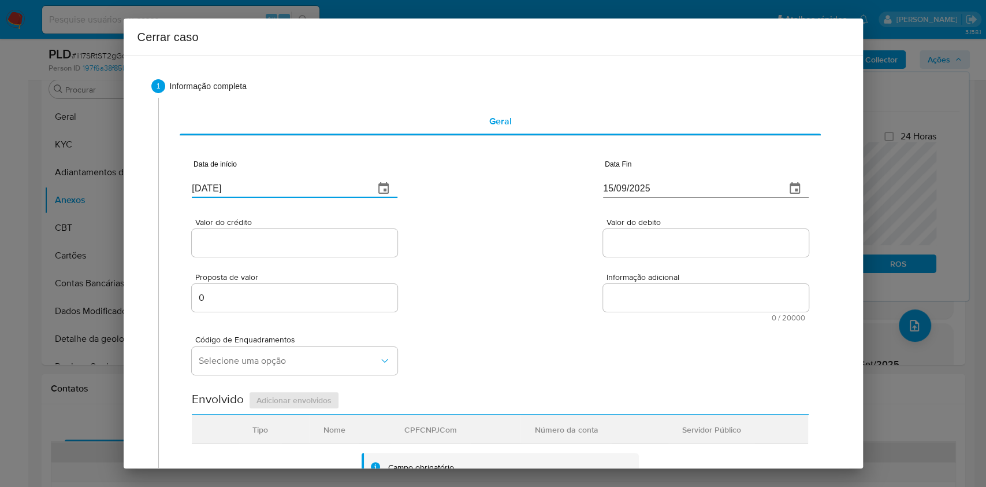
type input "19/06/2025"
click at [666, 190] on input "[DATE]" at bounding box center [689, 188] width 173 height 18
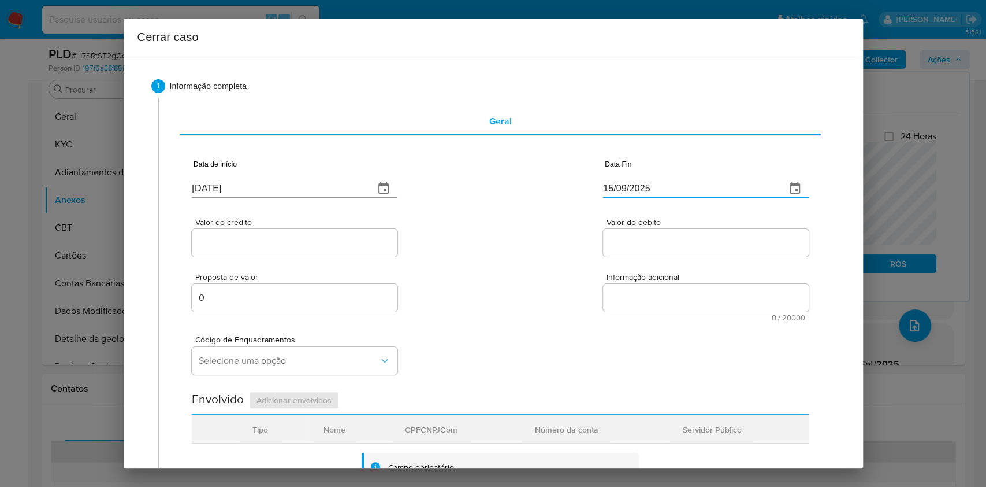
click at [666, 190] on input "[DATE]" at bounding box center [689, 188] width 173 height 18
paste input "1707"
click at [666, 190] on input "[DATE]" at bounding box center [689, 188] width 173 height 18
click at [666, 191] on div "Data Fin 15/09/1707 Excede o prazo mínimo" at bounding box center [706, 180] width 206 height 47
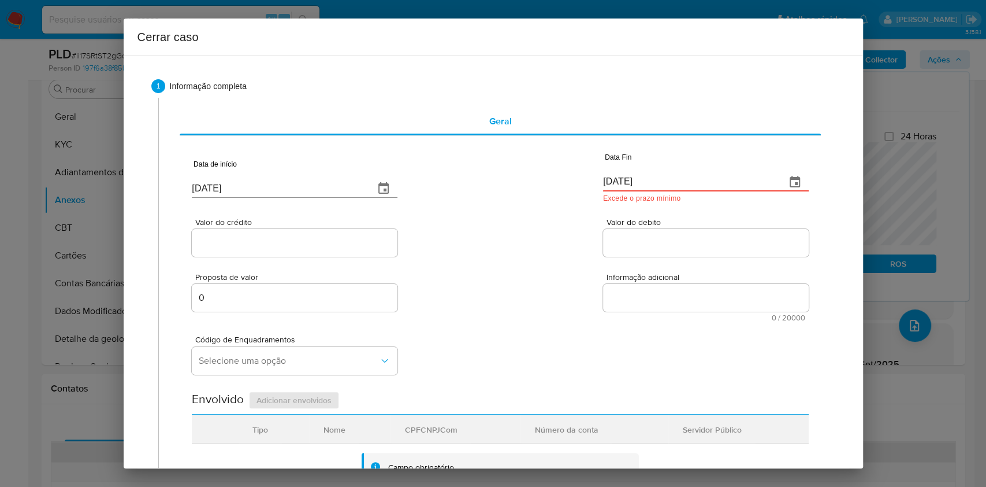
paste input "7/07/2025"
click at [666, 191] on input "15/09/1707" at bounding box center [689, 182] width 173 height 18
type input "17/07/2025"
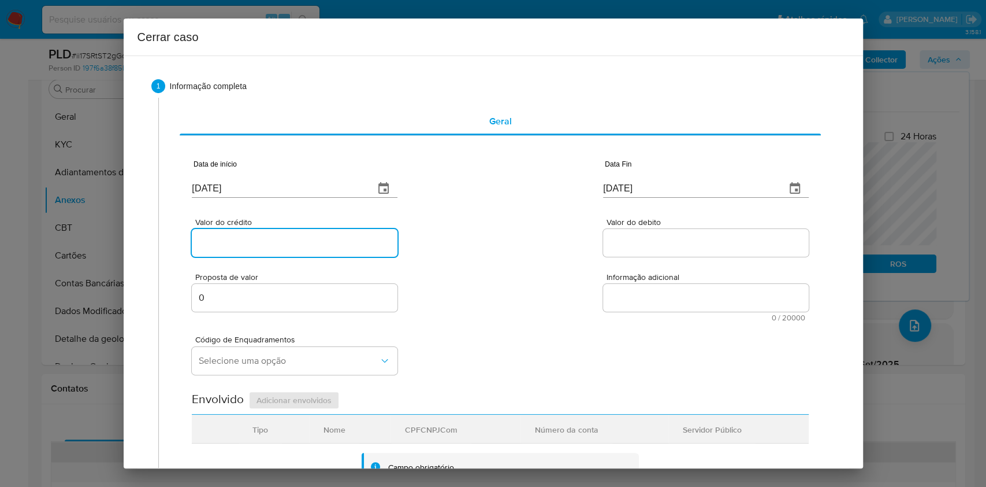
click at [337, 238] on input "Valor do crédito" at bounding box center [295, 242] width 206 height 15
paste input "R$300.092"
type input "R$300.092"
click at [647, 253] on div at bounding box center [706, 243] width 206 height 28
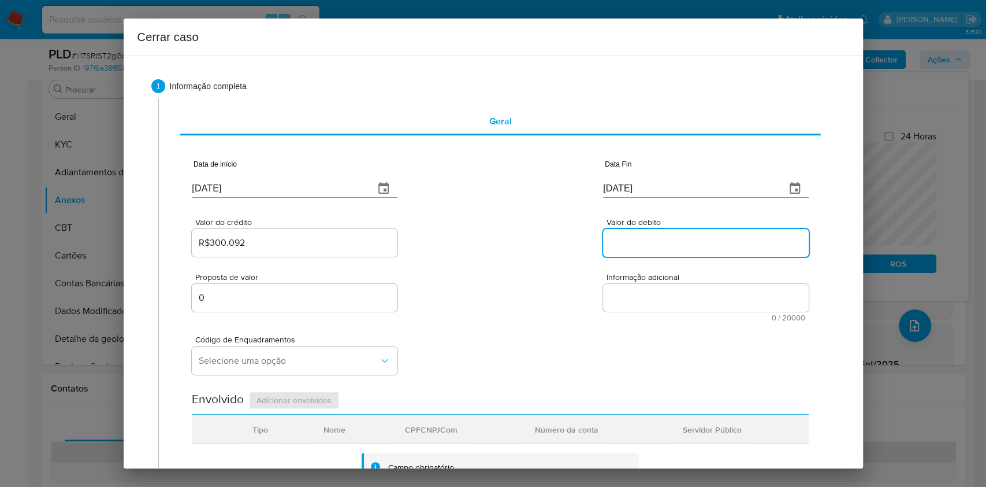
click at [639, 245] on input "Valor do debito" at bounding box center [706, 242] width 206 height 15
paste input "R$304.089"
type input "R$304.089"
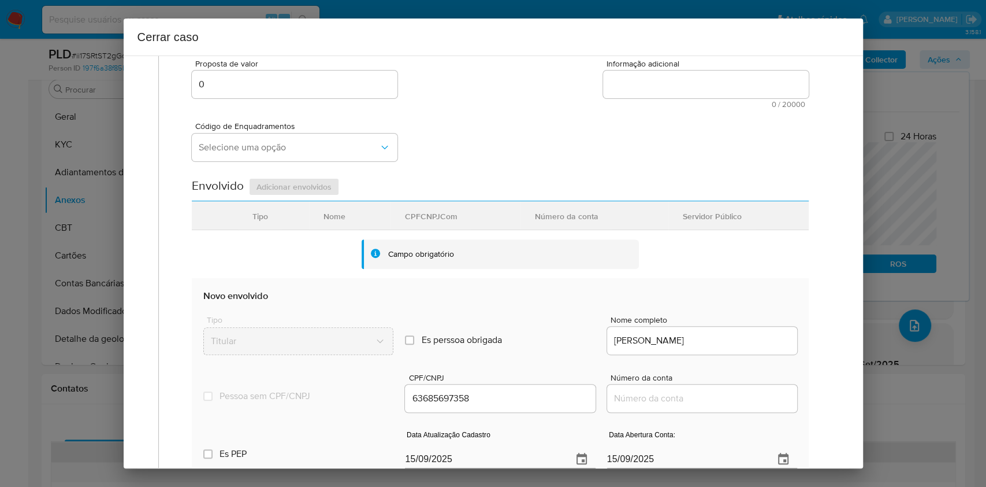
scroll to position [385, 0]
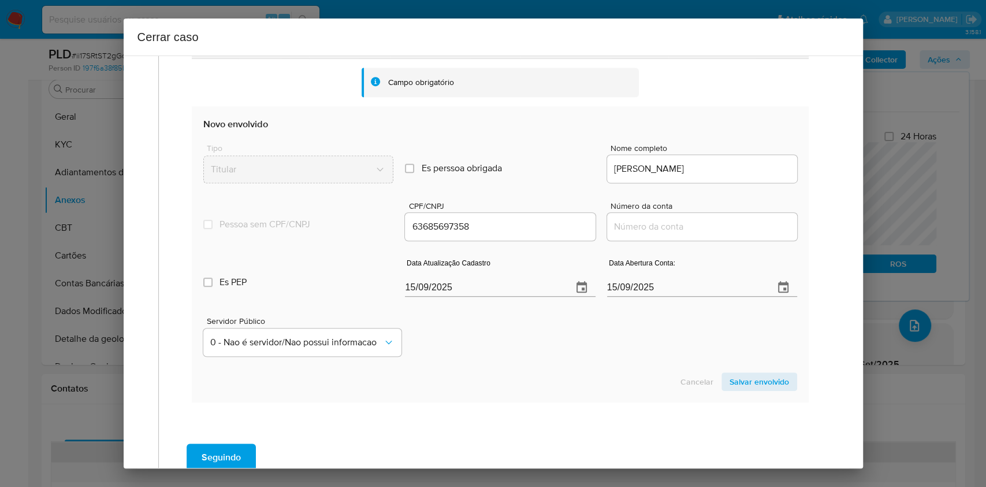
click at [522, 288] on input "[DATE]" at bounding box center [484, 287] width 158 height 18
paste input "04/08"
click at [522, 289] on input "[DATE]" at bounding box center [484, 287] width 158 height 18
type input "04/08/2025"
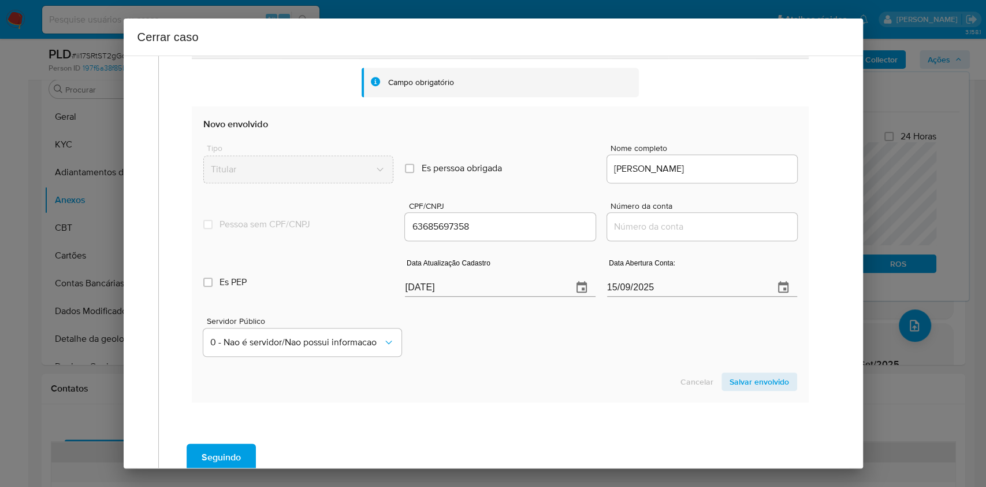
click at [647, 220] on div at bounding box center [702, 227] width 190 height 28
click at [662, 231] on input "Número da conta" at bounding box center [702, 226] width 190 height 15
click at [648, 229] on input "Número da conta" at bounding box center [702, 226] width 190 height 15
click at [641, 229] on input "Número da conta" at bounding box center [702, 226] width 190 height 15
paste input "75279539058"
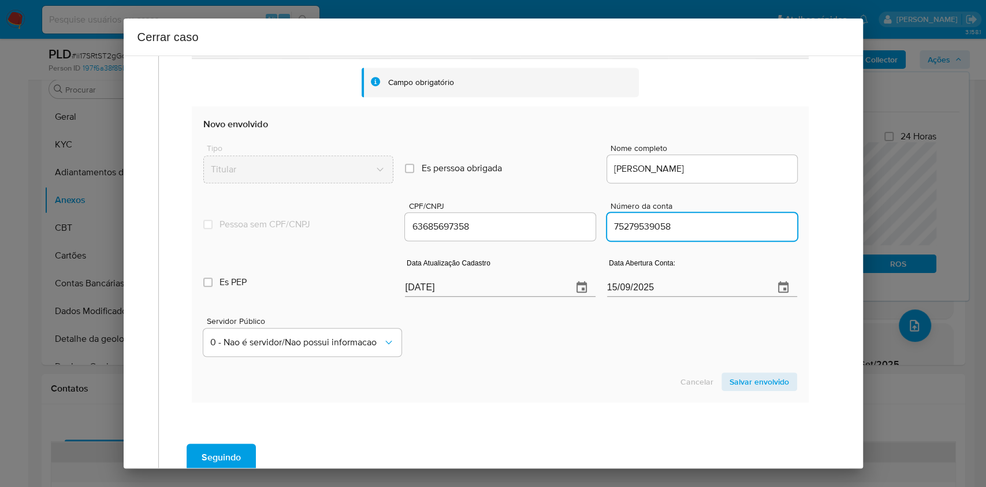
type input "75279539058"
click at [613, 281] on input "[DATE]" at bounding box center [686, 287] width 158 height 18
drag, startPoint x: 613, startPoint y: 281, endPoint x: 634, endPoint y: 291, distance: 22.8
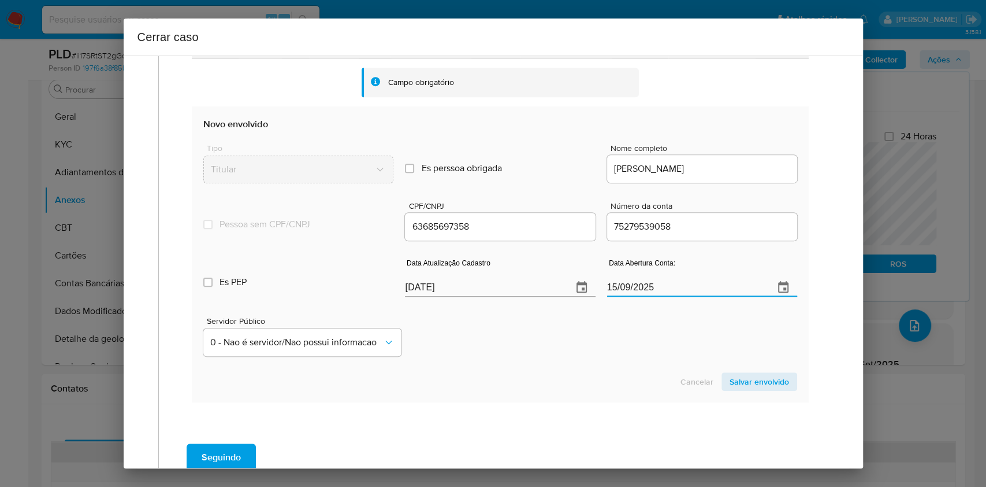
click at [613, 283] on input "[DATE]" at bounding box center [686, 287] width 158 height 18
paste input "4/06"
type input "14/06/2025"
drag, startPoint x: 742, startPoint y: 380, endPoint x: 788, endPoint y: 358, distance: 50.4
click at [743, 381] on span "Salvar envolvido" at bounding box center [760, 381] width 60 height 16
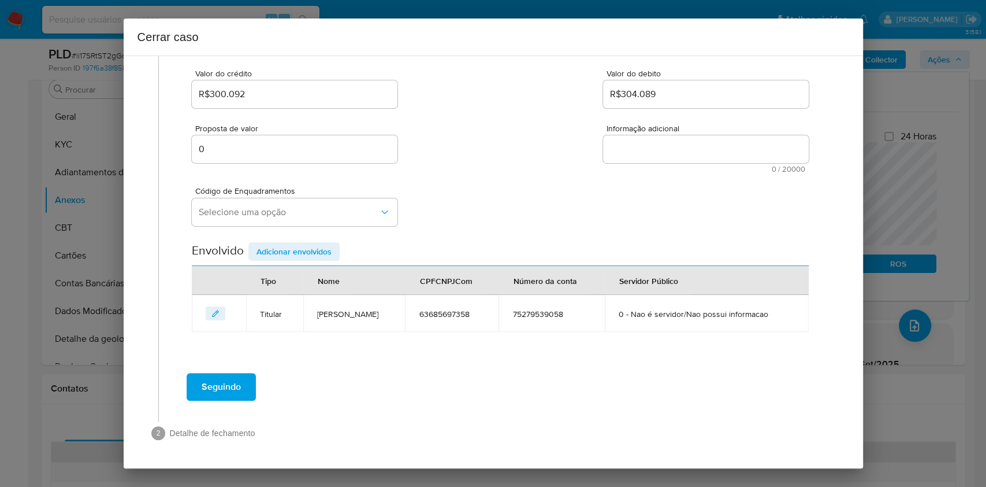
scroll to position [148, 0]
click at [281, 213] on span "Selecione uma opção" at bounding box center [289, 213] width 180 height 12
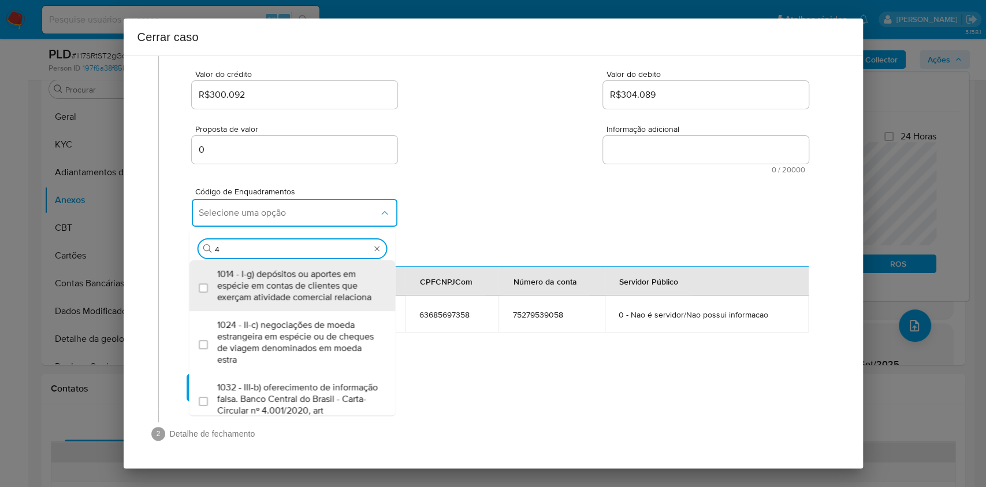
type input "45"
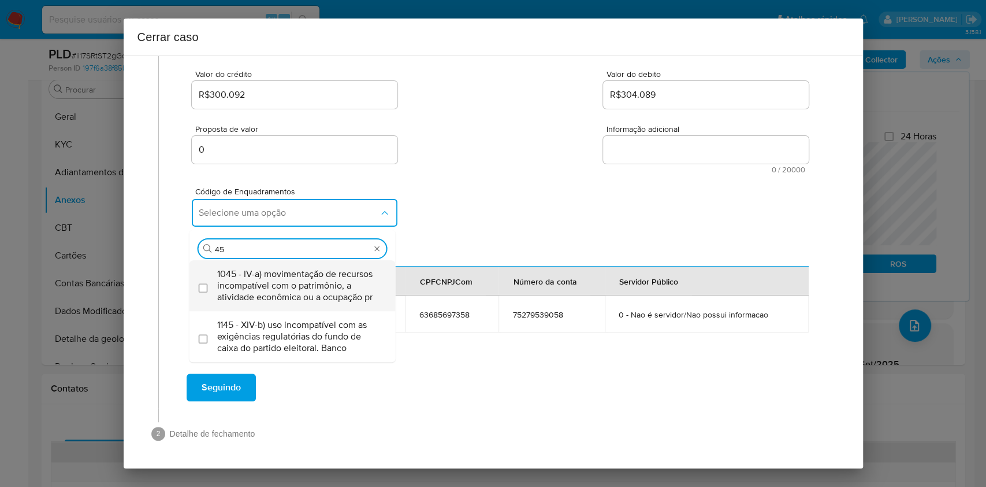
click at [285, 281] on span "1045 - IV-a) movimentação de recursos incompatível com o patrimônio, a atividad…" at bounding box center [298, 285] width 162 height 35
checkbox input "true"
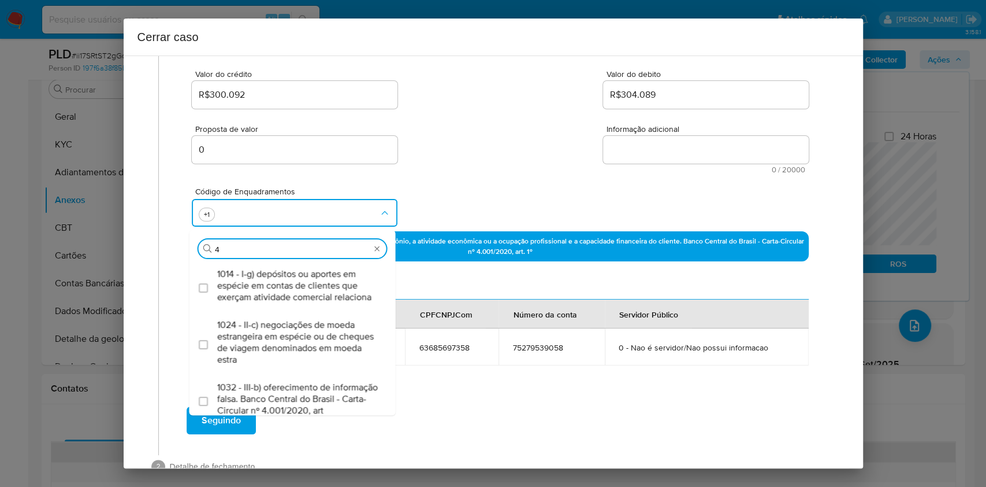
scroll to position [0, 0]
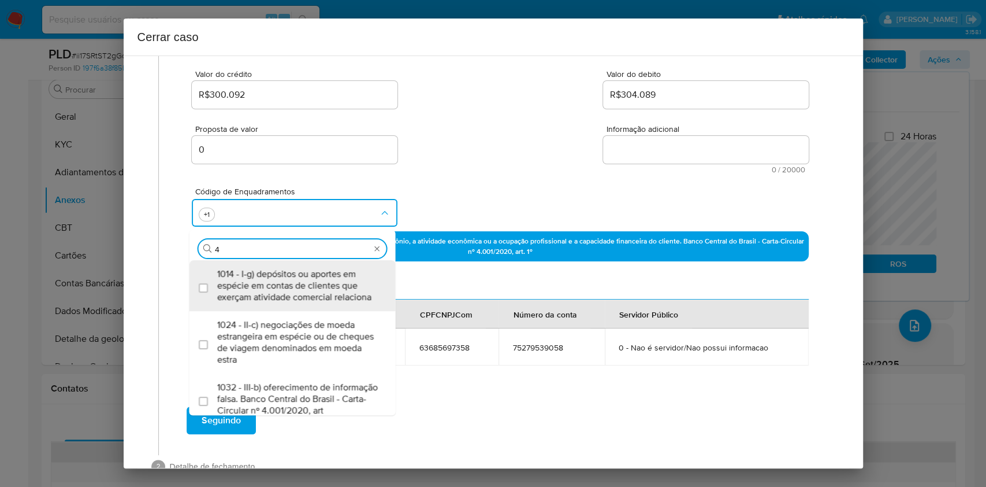
type input "47"
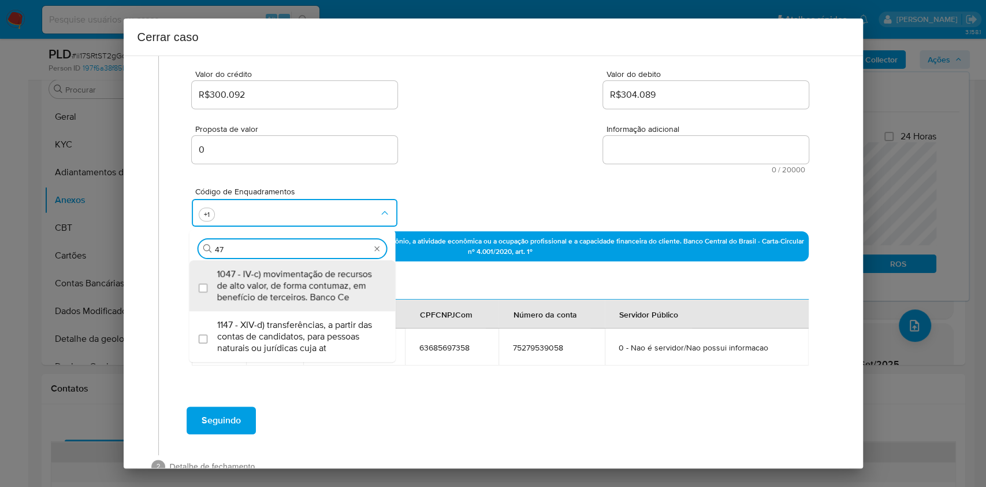
click at [285, 281] on span "1047 - IV-c) movimentação de recursos de alto valor, de forma contumaz, em bene…" at bounding box center [298, 285] width 162 height 35
checkbox input "true"
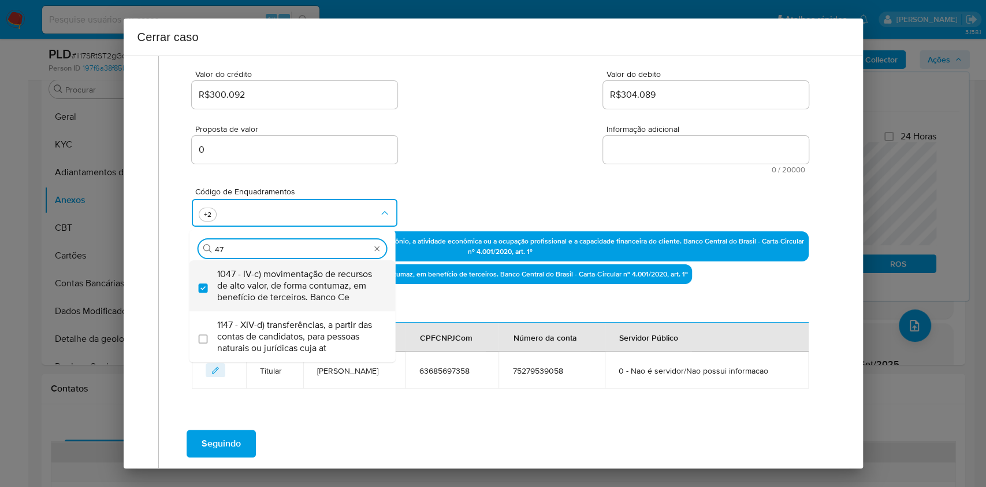
type input "47"
click at [713, 162] on textarea "Informação adicional" at bounding box center [706, 150] width 206 height 28
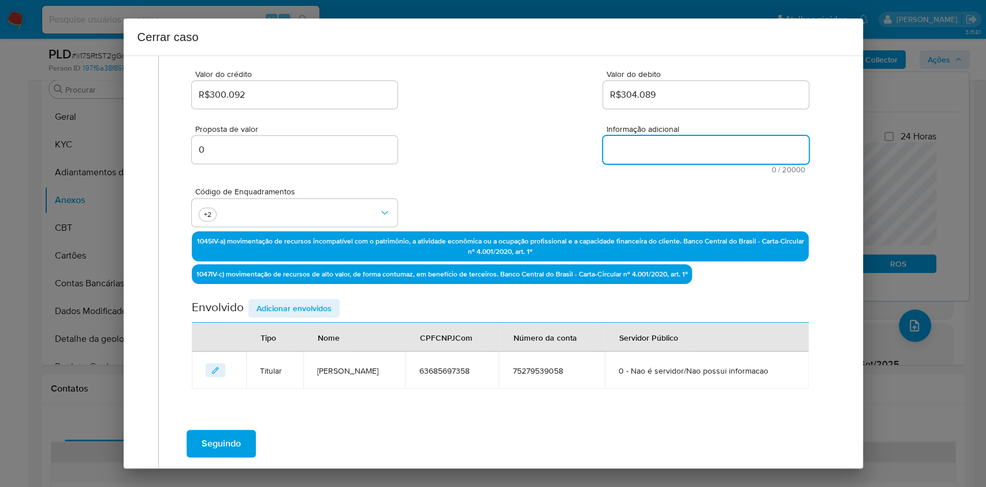
click at [713, 163] on div "Informação adicional 0 / 20000 20000 caracteres restantes" at bounding box center [706, 149] width 206 height 49
paste textarea "Amanda Araujo Carvalho, CPF 63685697358, 23 anos, residente no município de Par…"
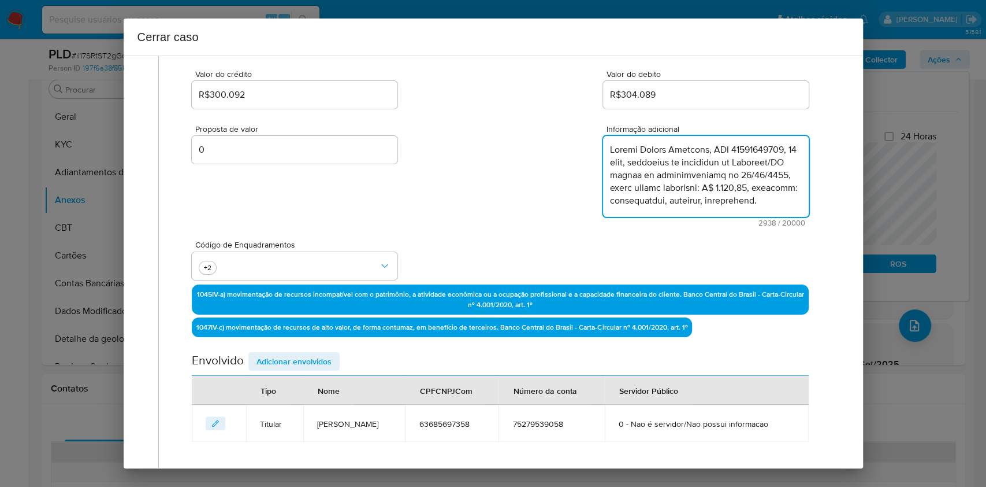
scroll to position [1197, 0]
type textarea "Amanda Araujo Carvalho, CPF 63685697358, 23 anos, residente no município de Par…"
drag, startPoint x: 314, startPoint y: 359, endPoint x: 327, endPoint y: 358, distance: 12.8
click at [314, 360] on span "Adicionar envolvidos" at bounding box center [294, 361] width 75 height 16
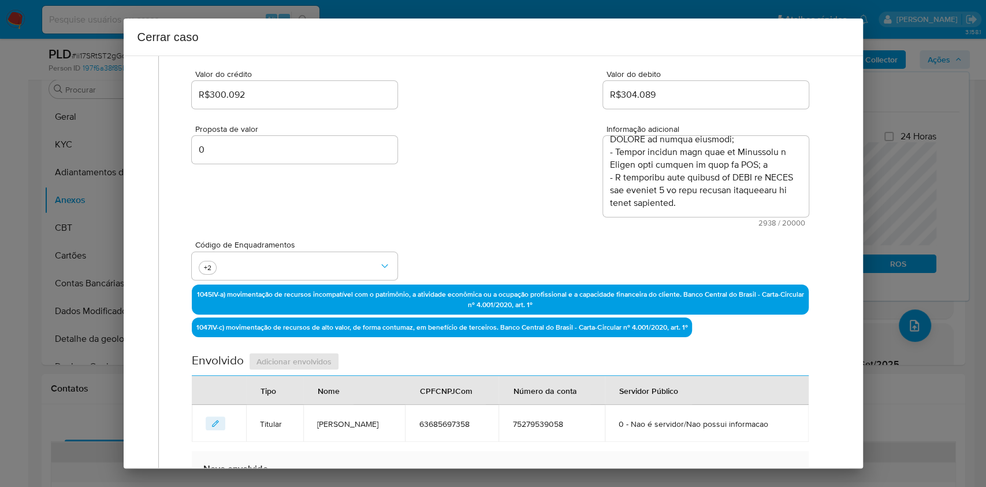
scroll to position [379, 0]
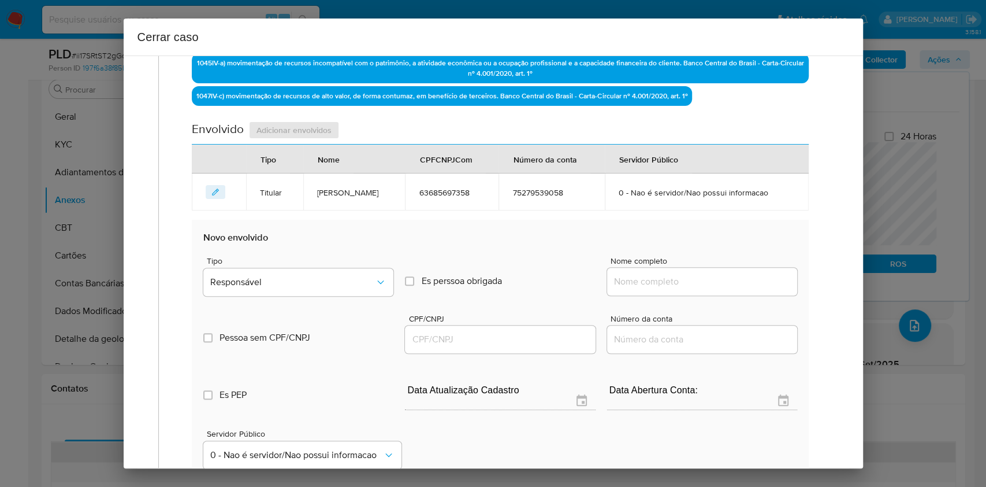
click at [747, 285] on input "Nome completo" at bounding box center [702, 281] width 190 height 15
paste input "Fabio Nunes Dos Santos Filho, 10228602327"
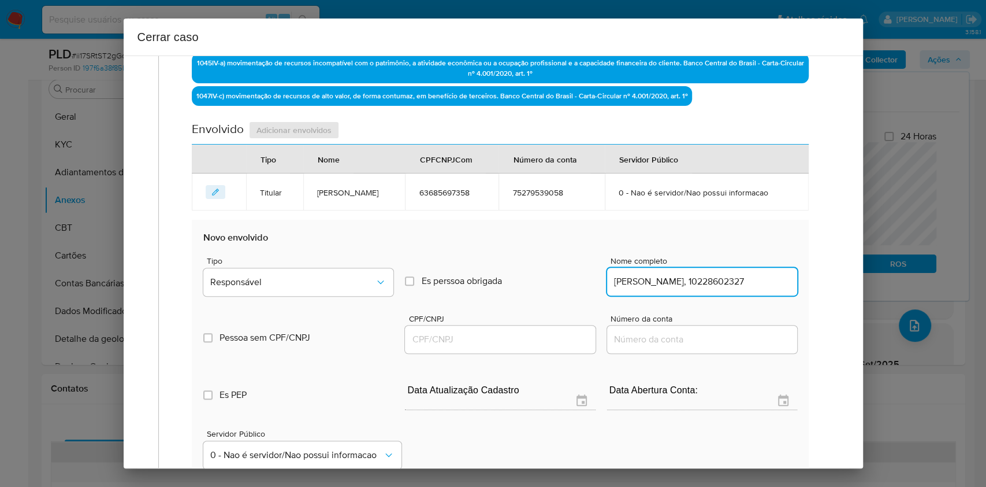
scroll to position [0, 10]
click at [752, 283] on input "Fabio Nunes Dos Santos Filho, 10228602327" at bounding box center [702, 281] width 190 height 15
click at [752, 284] on input "Fabio Nunes Dos Santos Filho, 10228602327" at bounding box center [702, 281] width 190 height 15
type input "Fabio Nunes Dos Santos Filho,"
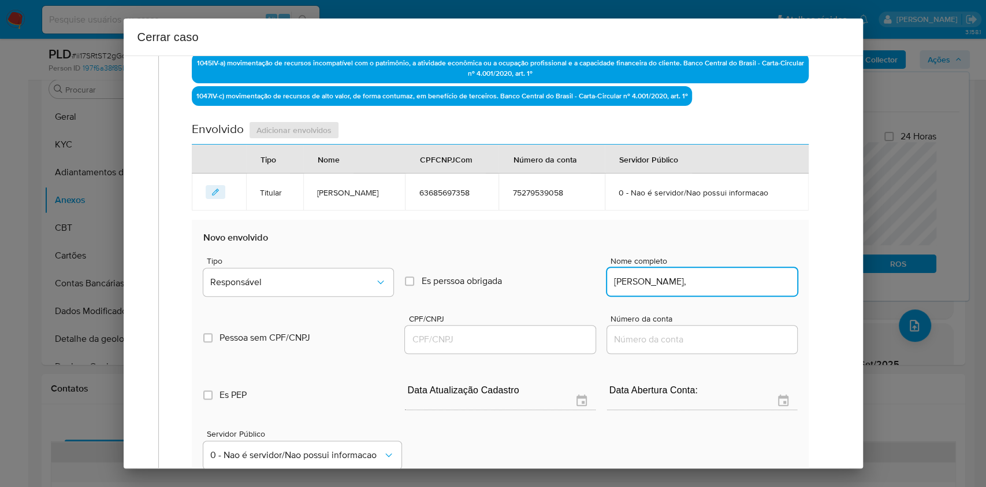
click at [520, 339] on input "CPF/CNPJ" at bounding box center [500, 339] width 190 height 15
paste input "10228602327"
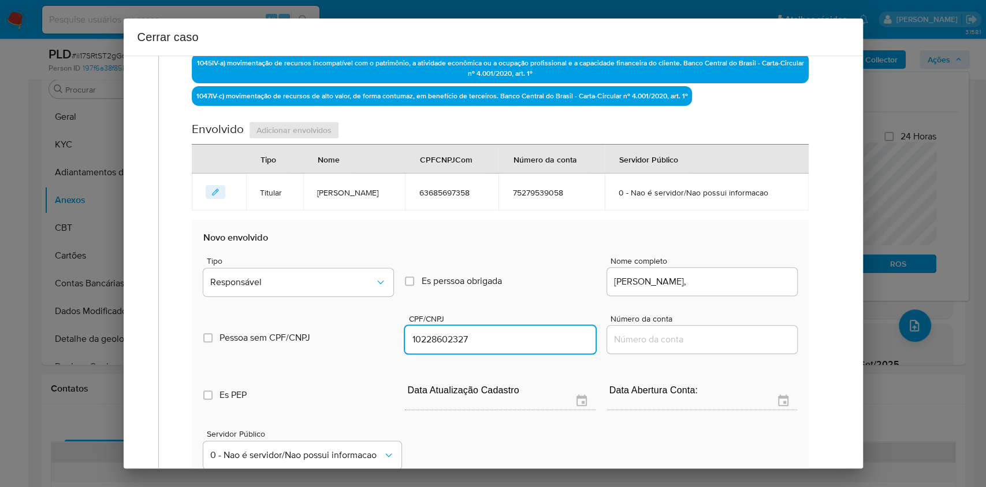
type input "10228602327"
click at [372, 301] on div "Pessoa sem CPF/CNPJ Is CPFCNPJ CPF/CNPJ 10228602327 Número da conta" at bounding box center [499, 328] width 593 height 55
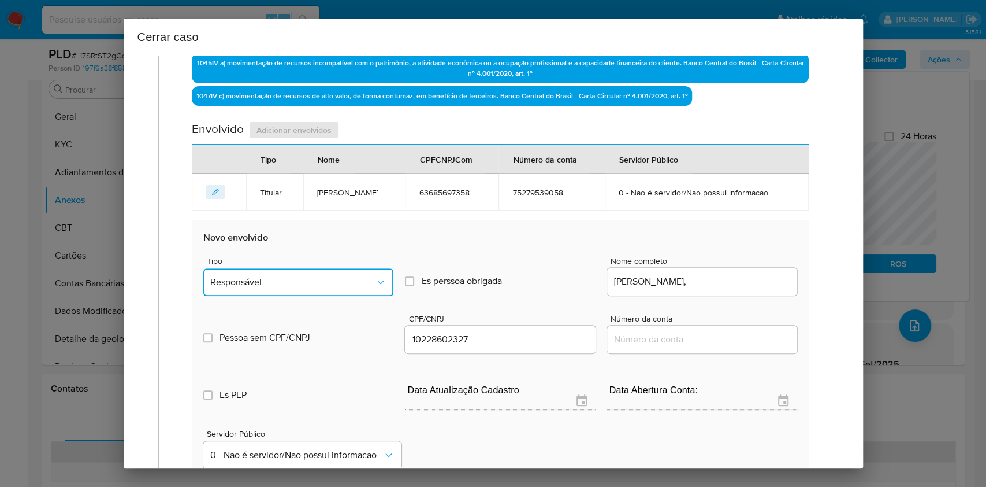
click at [356, 289] on button "Responsável" at bounding box center [298, 282] width 190 height 28
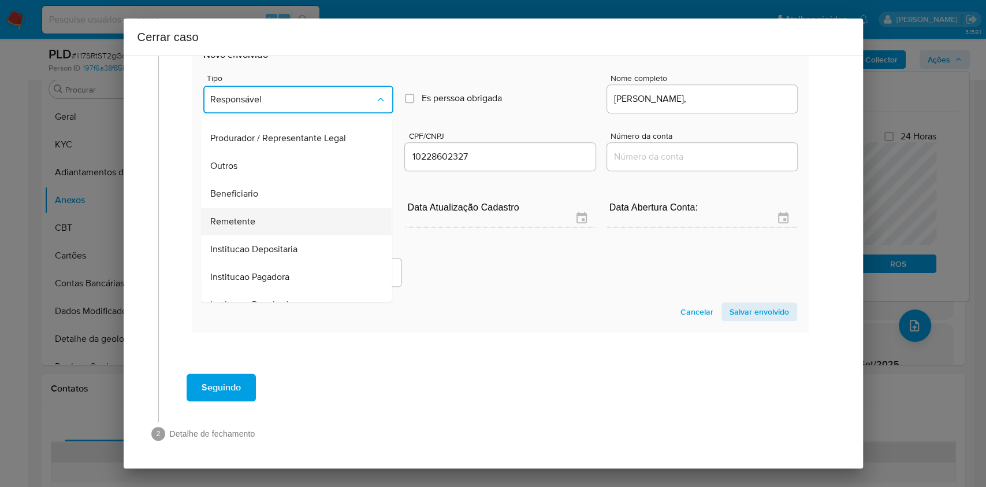
scroll to position [148, 0]
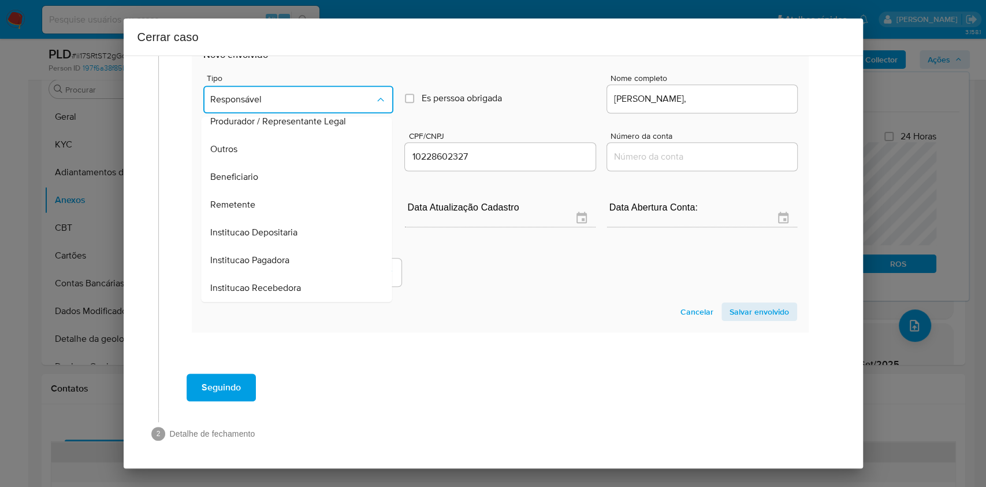
drag, startPoint x: 254, startPoint y: 198, endPoint x: 509, endPoint y: 225, distance: 255.8
click at [254, 199] on span "Remetente" at bounding box center [233, 205] width 45 height 12
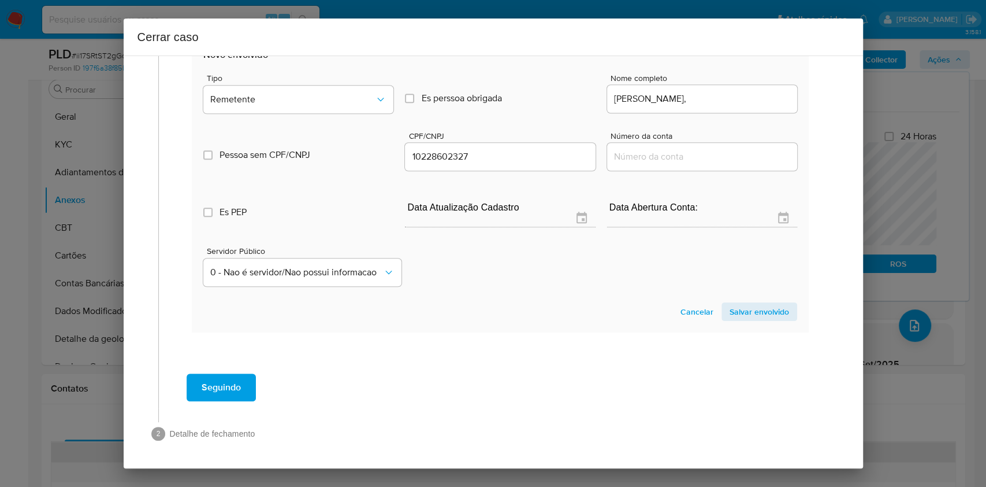
click at [756, 299] on section "Novo envolvido Tipo Remetente Es perssoa obrigada Is PObrigada Nome completo Fa…" at bounding box center [500, 184] width 617 height 295
click at [761, 310] on span "Salvar envolvido" at bounding box center [760, 311] width 60 height 16
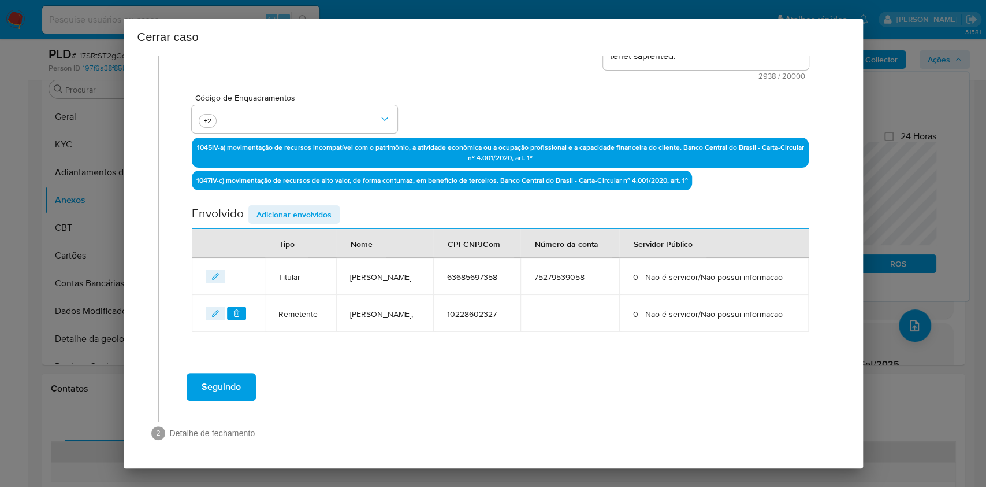
click at [268, 206] on span "Adicionar envolvidos" at bounding box center [294, 214] width 75 height 16
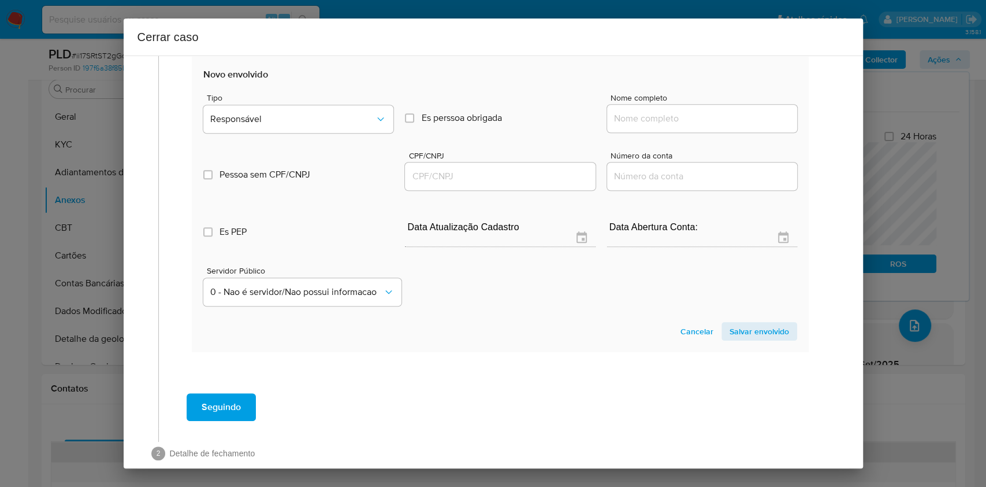
scroll to position [629, 0]
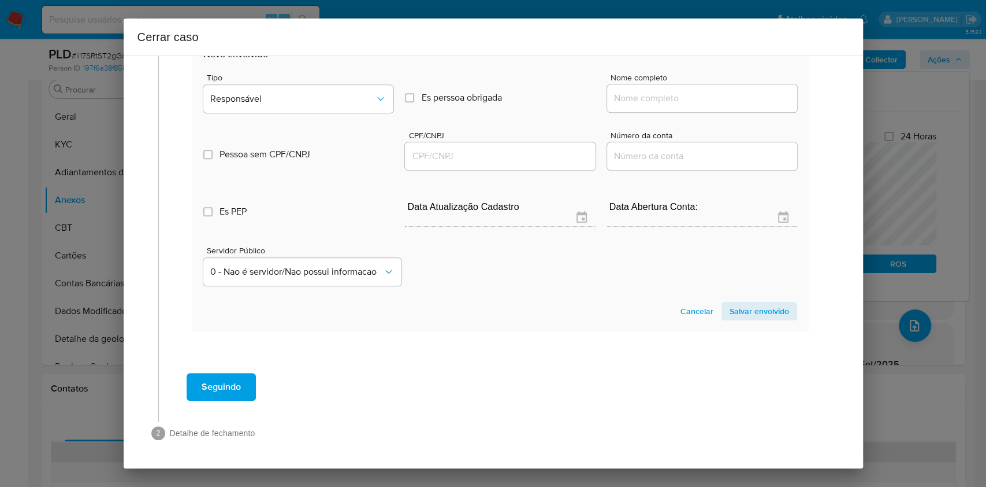
drag, startPoint x: 673, startPoint y: 95, endPoint x: 678, endPoint y: 101, distance: 7.4
click at [673, 98] on input "Nome completo" at bounding box center [702, 98] width 190 height 15
paste input "Sabrina Dos Reis Sousa, 15685529635"
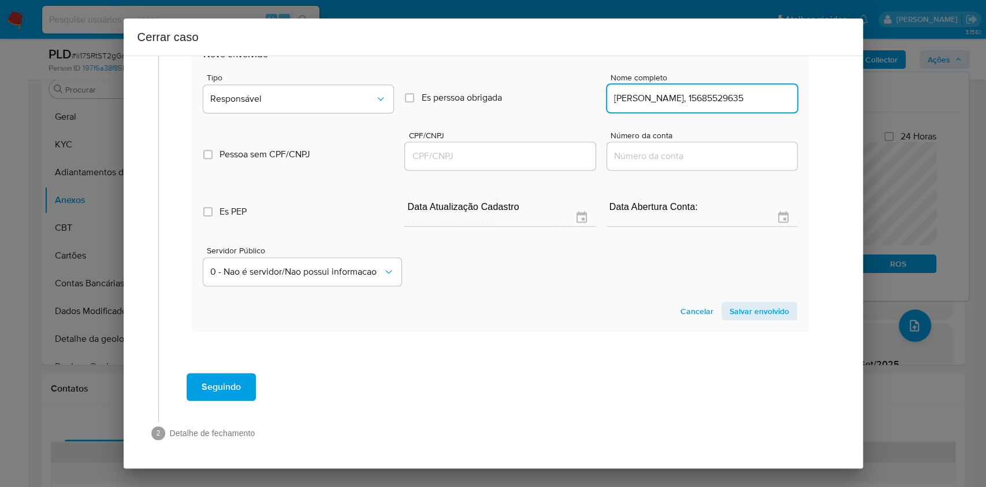
click at [743, 87] on div "Sabrina Dos Reis Sousa, 15685529635" at bounding box center [702, 98] width 190 height 28
click at [750, 96] on input "Sabrina Dos Reis Sousa, 15685529635" at bounding box center [702, 98] width 190 height 15
click at [750, 97] on input "Sabrina Dos Reis Sousa, 15685529635" at bounding box center [702, 98] width 190 height 15
type input "Sabrina Dos Reis Sousa,"
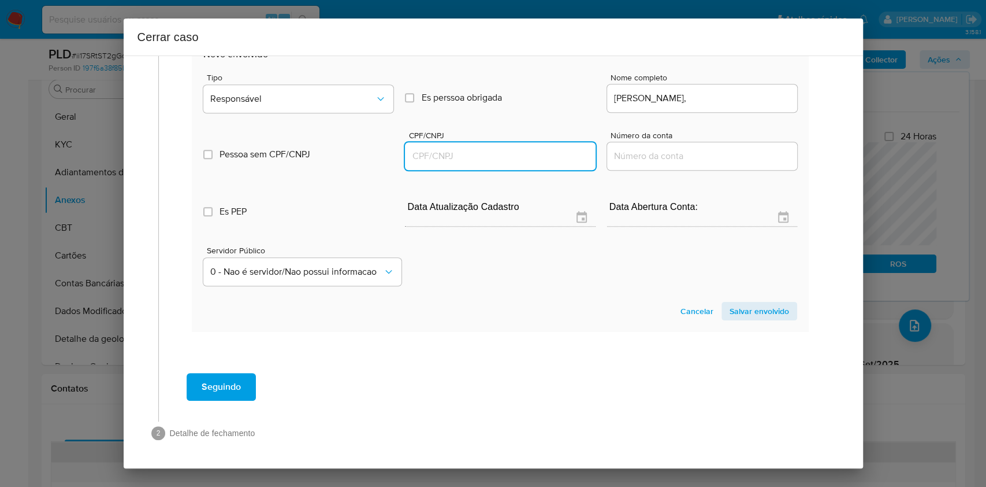
click at [500, 157] on input "CPF/CNPJ" at bounding box center [500, 156] width 190 height 15
paste input "15685529635"
type input "15685529635"
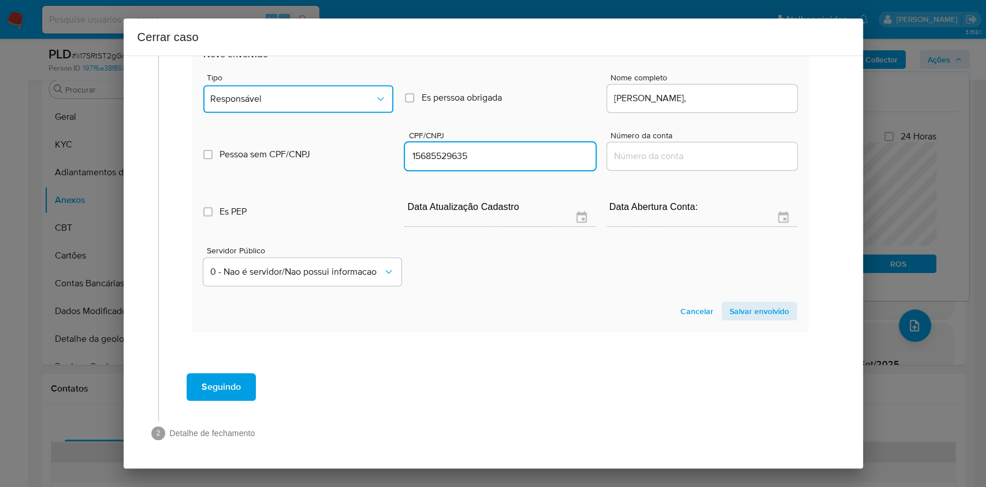
click at [356, 112] on button "Responsável" at bounding box center [298, 99] width 190 height 28
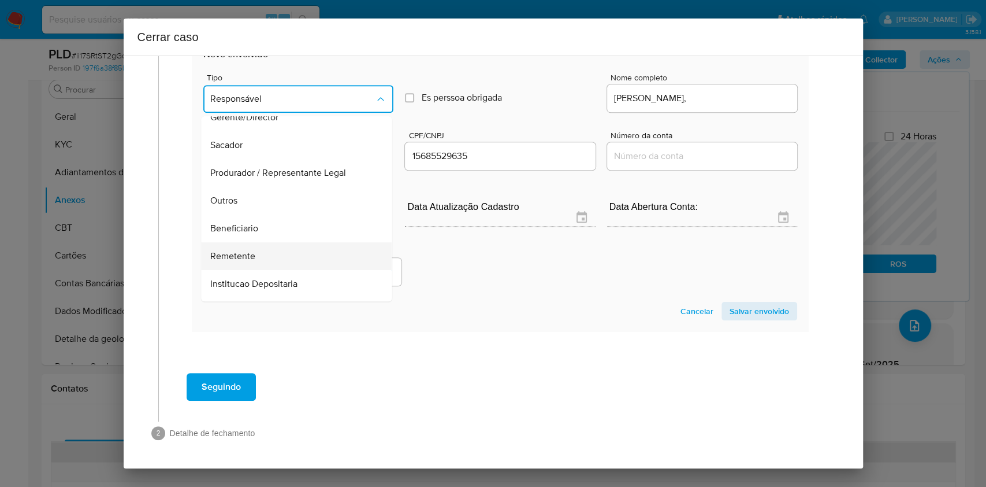
scroll to position [148, 0]
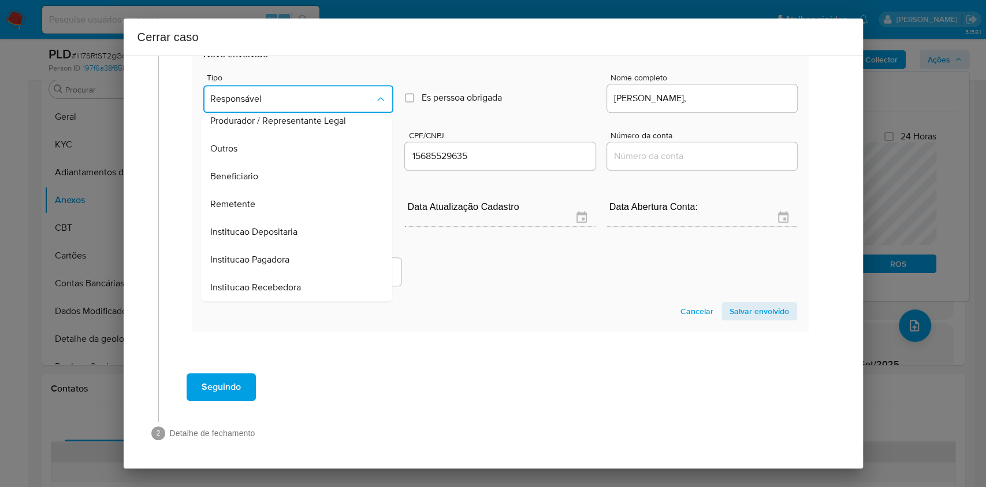
click at [252, 208] on span "Remetente" at bounding box center [233, 204] width 45 height 12
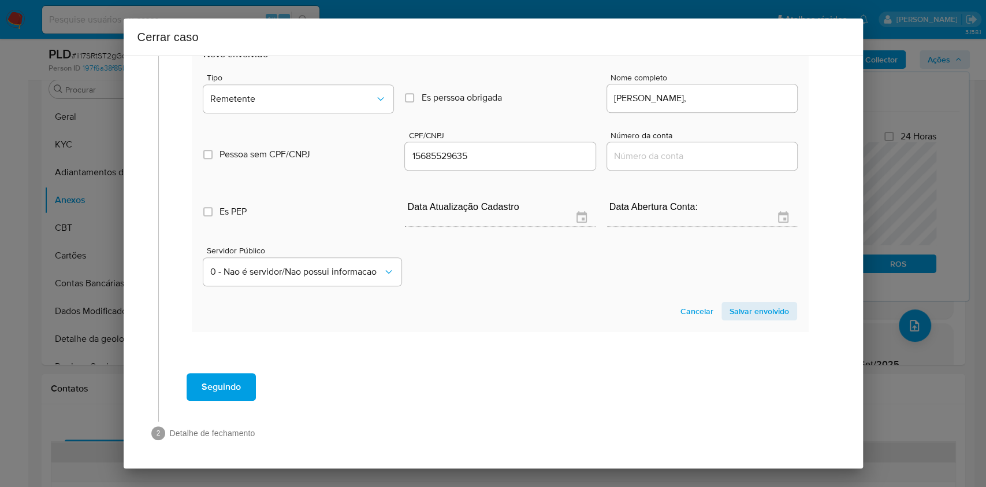
click at [753, 303] on span "Salvar envolvido" at bounding box center [760, 311] width 60 height 16
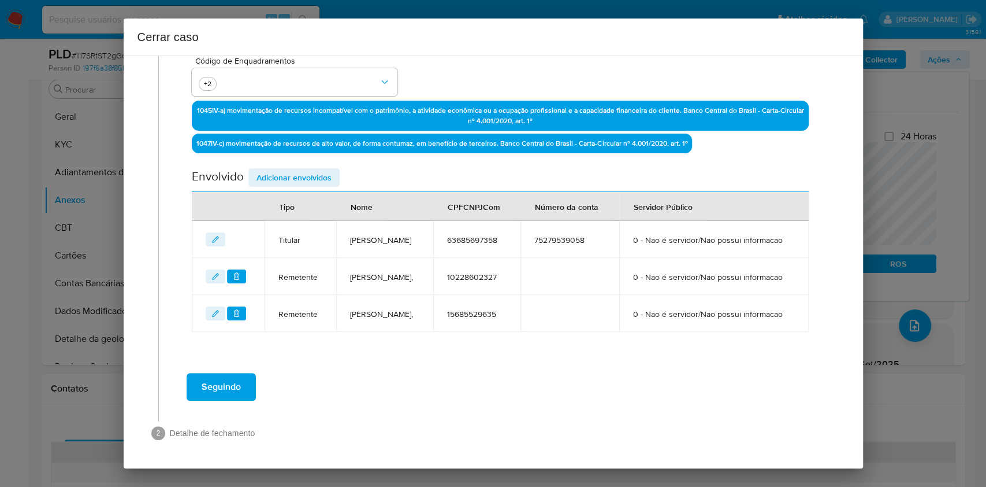
scroll to position [372, 0]
drag, startPoint x: 307, startPoint y: 151, endPoint x: 294, endPoint y: 138, distance: 18.0
click at [306, 192] on th "Tipo" at bounding box center [301, 206] width 72 height 29
drag, startPoint x: 294, startPoint y: 138, endPoint x: 491, endPoint y: 187, distance: 202.5
click at [295, 169] on span "Adicionar envolvidos" at bounding box center [294, 177] width 75 height 16
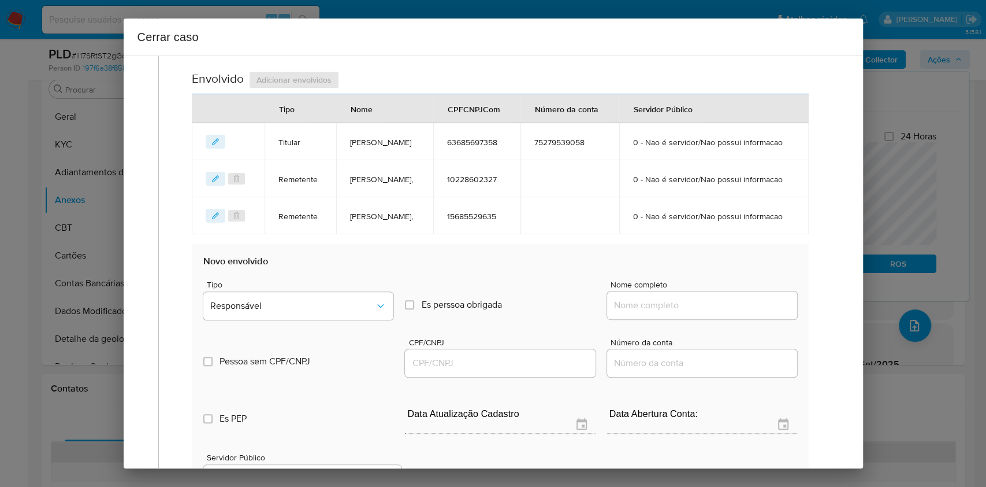
scroll to position [526, 0]
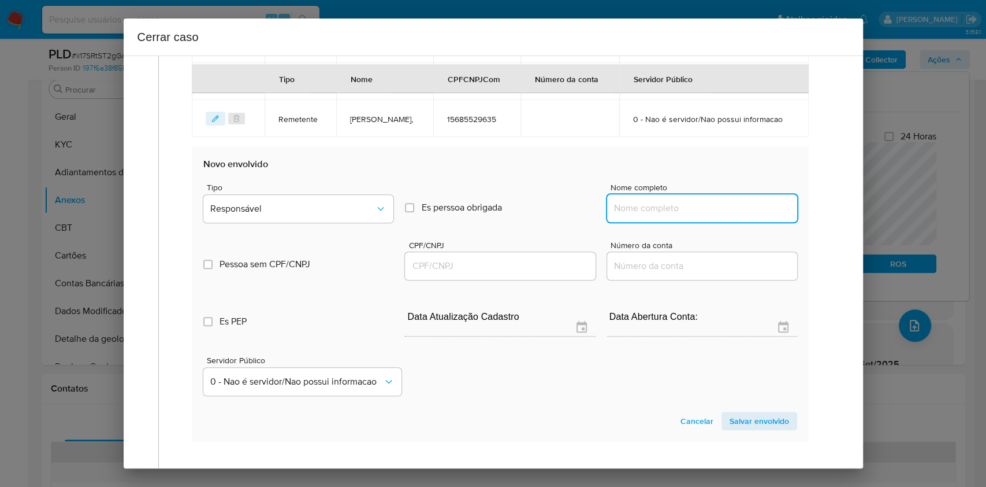
click at [730, 216] on input "Nome completo" at bounding box center [702, 208] width 190 height 15
paste input "Emanuele De Araujo Pereira, 10818223332"
click at [746, 216] on input "Emanuele De Araujo Pereira, 10818223332" at bounding box center [702, 208] width 190 height 15
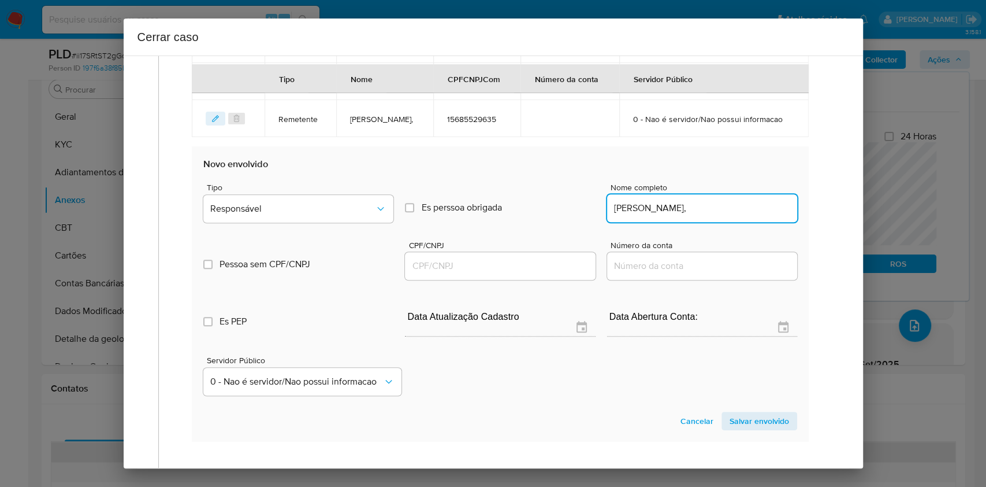
type input "Emanuele De Araujo Pereira,"
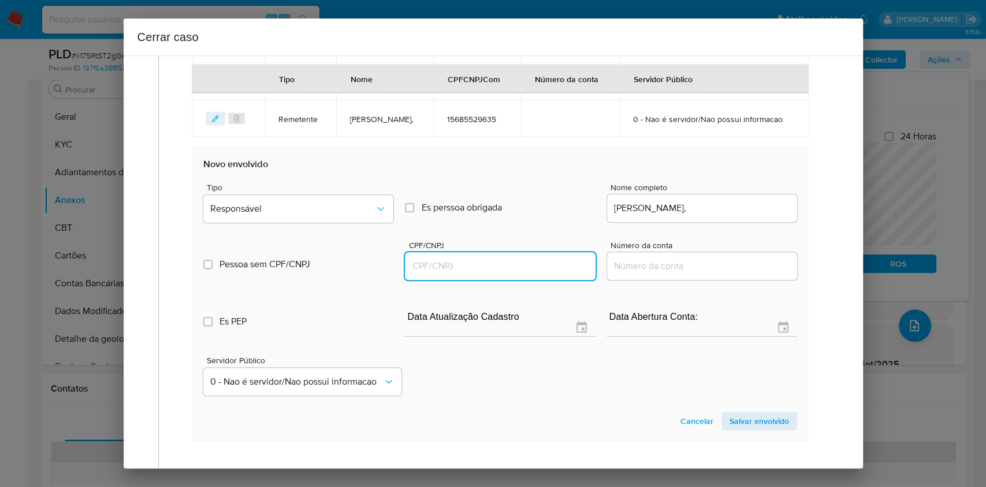
drag, startPoint x: 550, startPoint y: 305, endPoint x: 535, endPoint y: 298, distance: 17.1
click at [550, 273] on input "CPF/CNPJ" at bounding box center [500, 265] width 190 height 15
paste input "10818223332"
type input "10818223332"
click at [287, 191] on span "Tipo" at bounding box center [302, 187] width 190 height 8
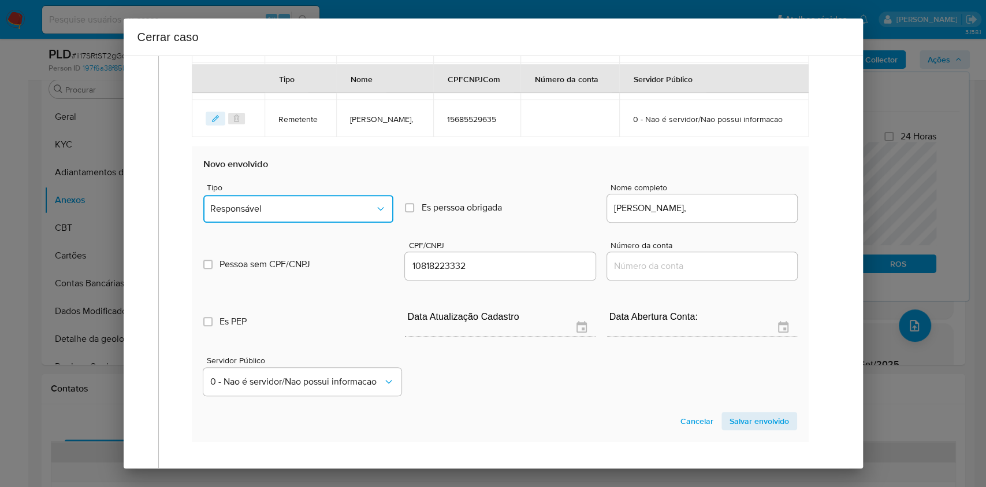
click at [293, 222] on button "Responsável" at bounding box center [298, 209] width 190 height 28
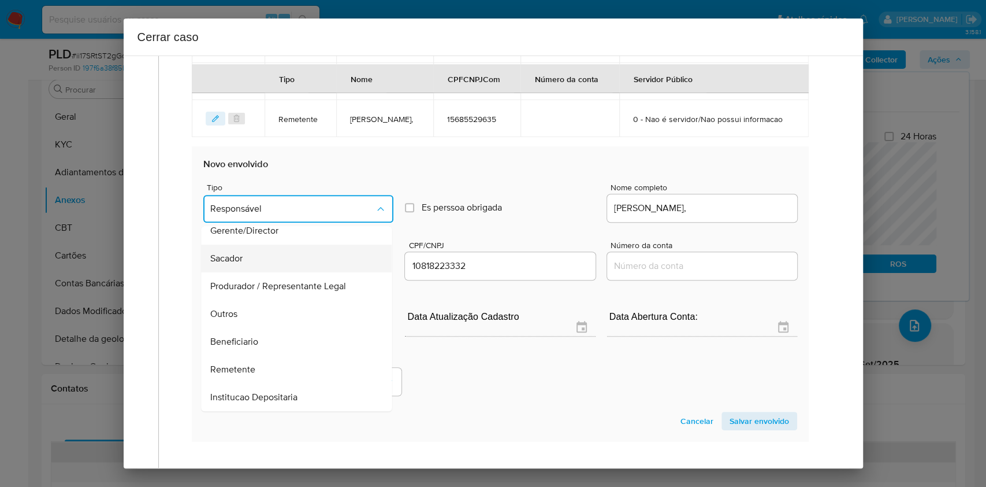
scroll to position [148, 0]
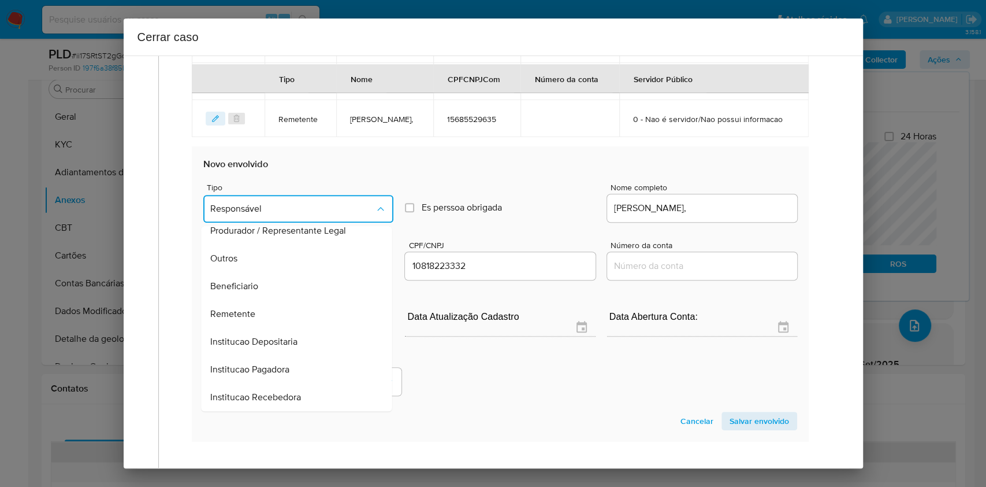
drag, startPoint x: 271, startPoint y: 321, endPoint x: 450, endPoint y: 348, distance: 180.6
click at [271, 300] on div "Beneficiario" at bounding box center [293, 286] width 165 height 28
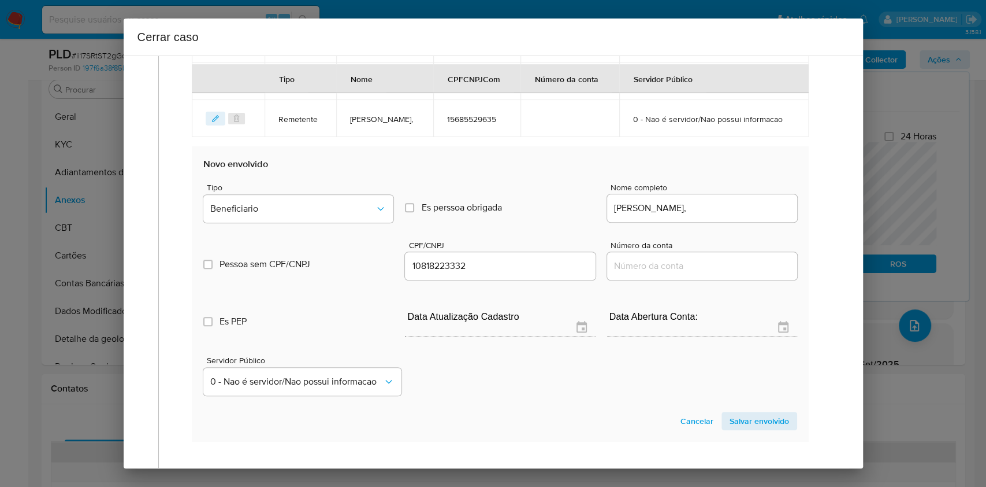
click at [753, 429] on span "Salvar envolvido" at bounding box center [760, 421] width 60 height 16
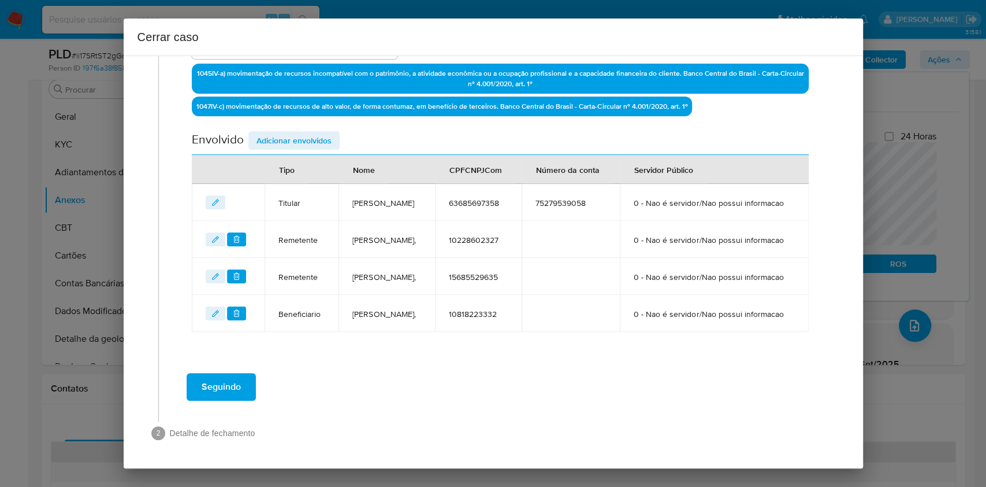
scroll to position [420, 0]
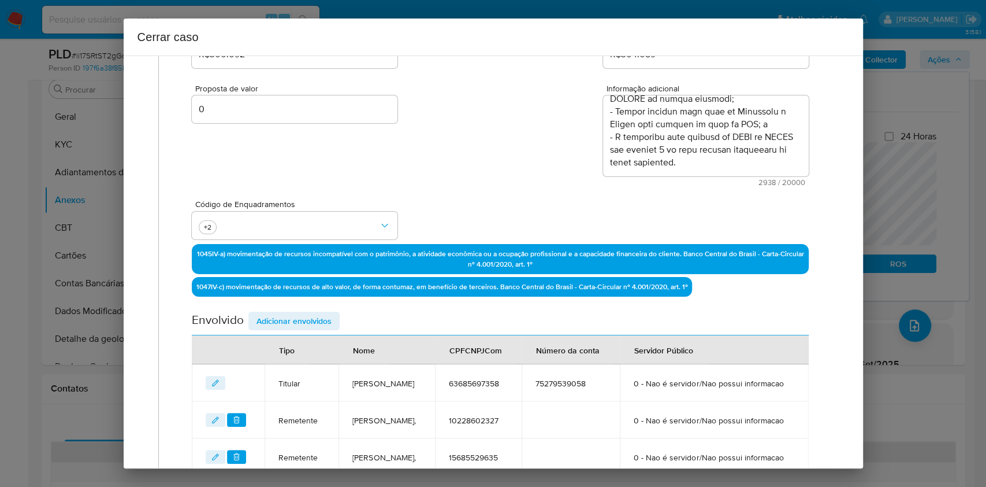
drag, startPoint x: 298, startPoint y: 321, endPoint x: 662, endPoint y: 252, distance: 370.1
click at [302, 323] on span "Adicionar envolvidos" at bounding box center [294, 321] width 75 height 16
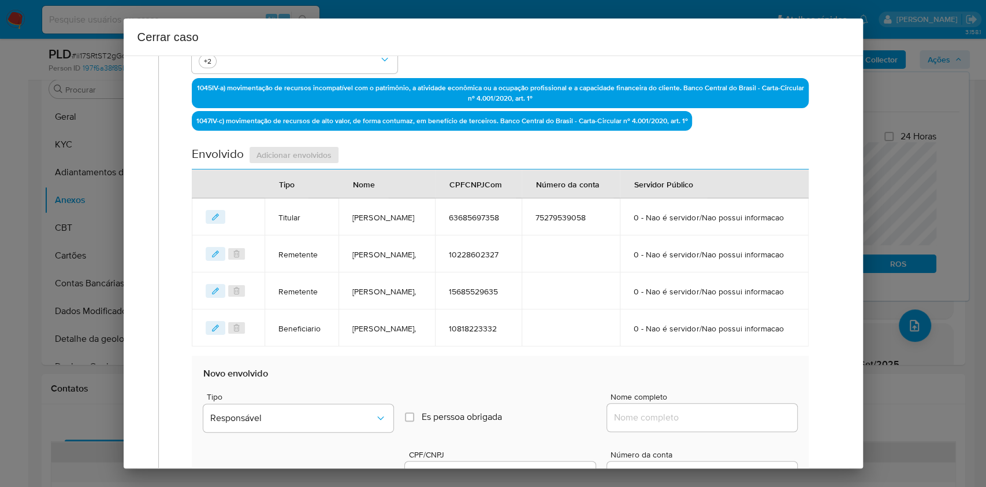
scroll to position [496, 0]
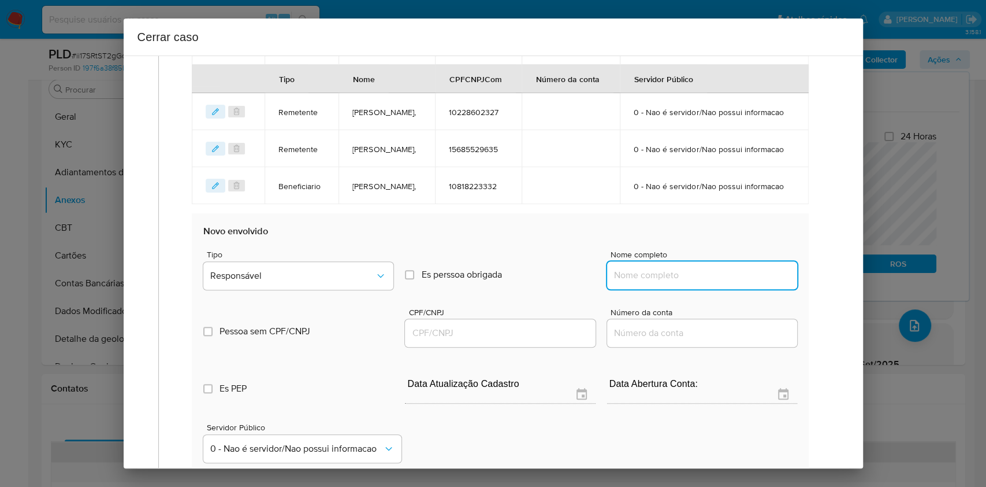
drag, startPoint x: 730, startPoint y: 331, endPoint x: 743, endPoint y: 326, distance: 13.0
click at [730, 283] on input "Nome completo" at bounding box center [702, 275] width 190 height 15
paste input "Gabriel Pereira Da Conceicao, 09483643350"
click at [744, 283] on input "Gabriel Pereira Da Conceicao, 09483643350" at bounding box center [702, 275] width 190 height 15
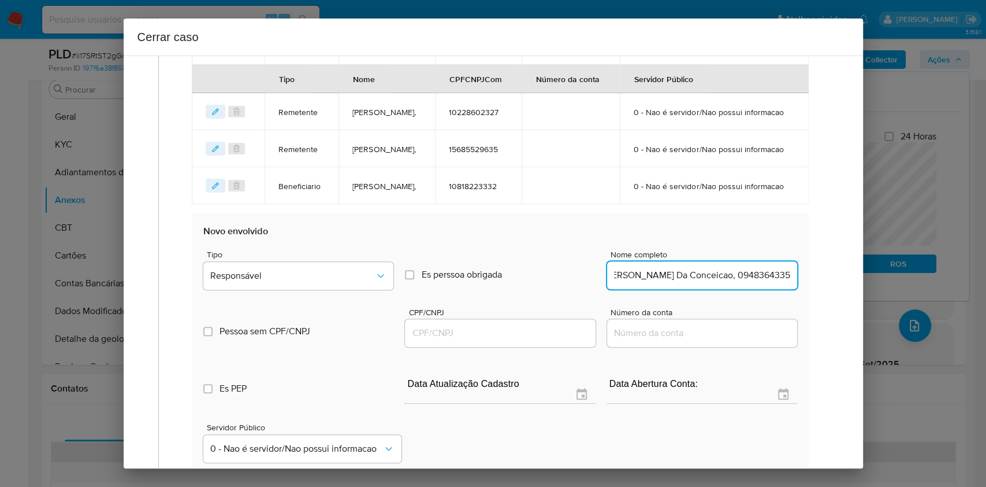
click at [744, 283] on input "Gabriel Pereira Da Conceicao, 09483643350" at bounding box center [702, 275] width 190 height 15
type input "Gabriel Pereira Da Conceicao,"
click at [549, 340] on input "CPF/CNPJ" at bounding box center [500, 332] width 190 height 15
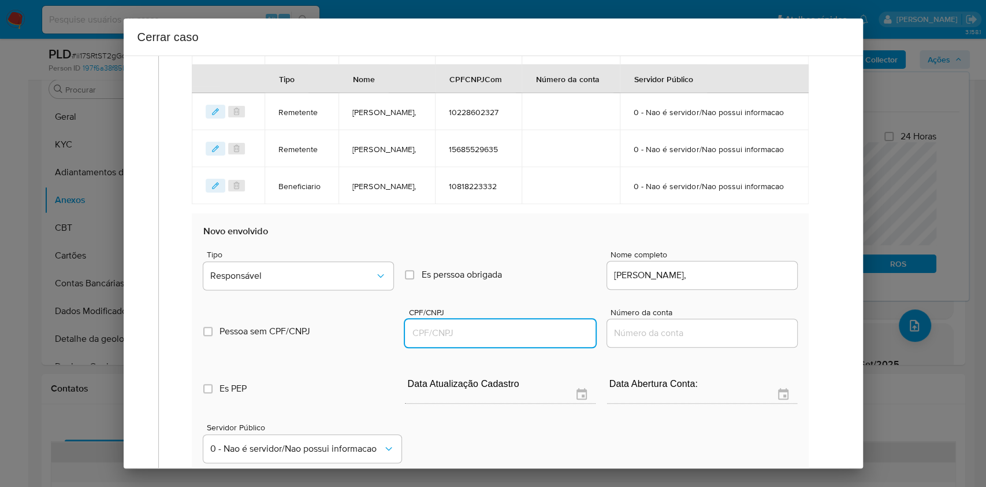
paste input "09483643350"
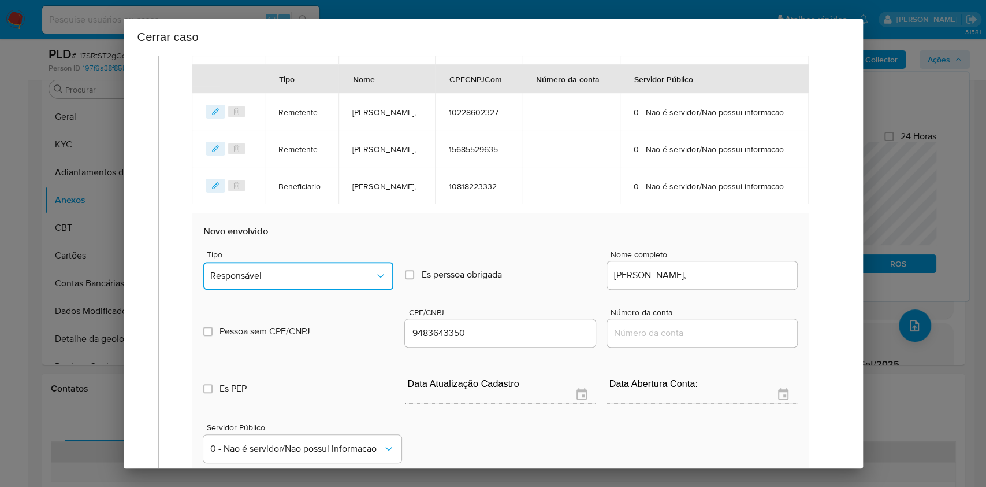
click at [339, 281] on span "Responsável" at bounding box center [292, 276] width 165 height 12
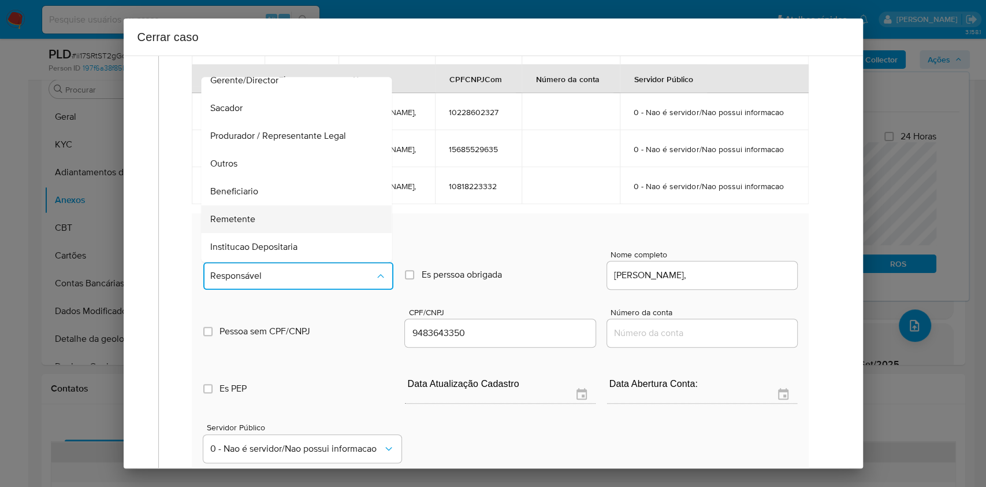
scroll to position [148, 0]
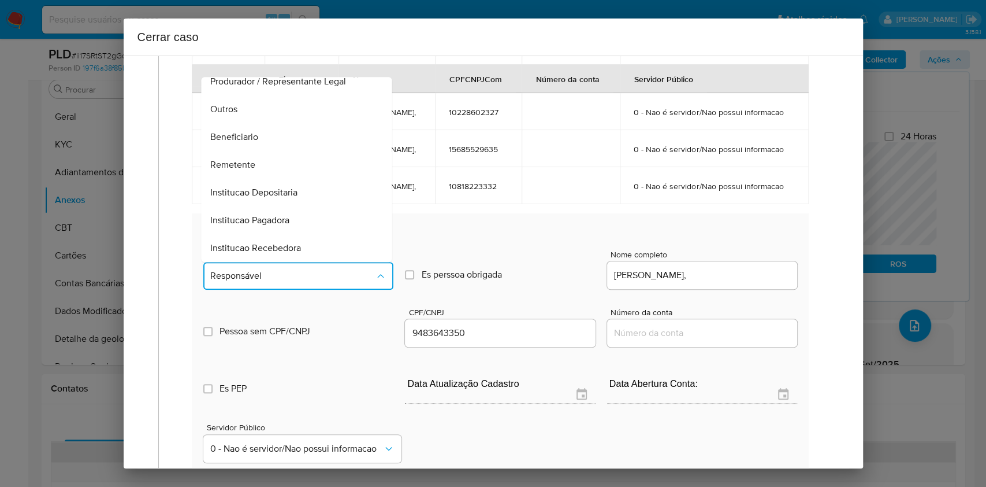
drag, startPoint x: 234, startPoint y: 188, endPoint x: 396, endPoint y: 172, distance: 162.6
click at [235, 143] on span "Beneficiario" at bounding box center [235, 137] width 48 height 12
type input "09483643350"
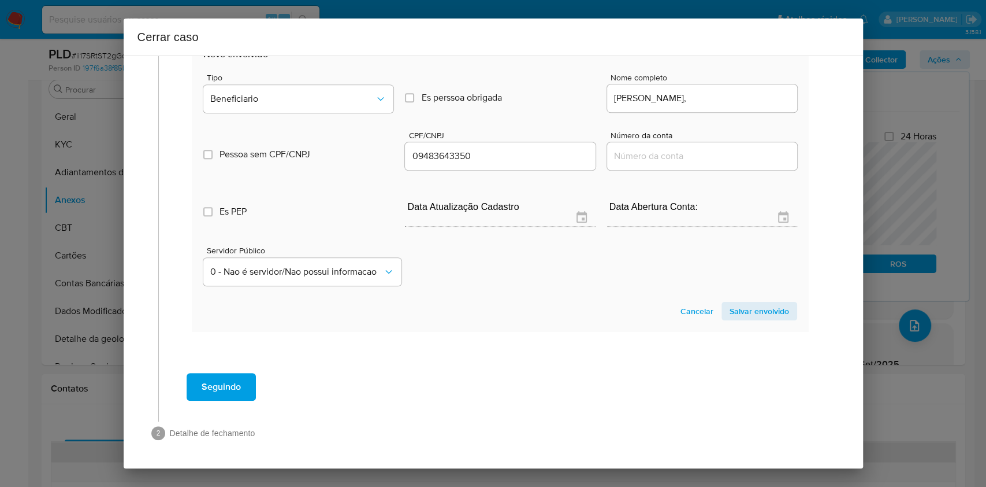
drag, startPoint x: 708, startPoint y: 307, endPoint x: 726, endPoint y: 311, distance: 18.9
click at [709, 308] on button "Cancelar" at bounding box center [697, 311] width 49 height 18
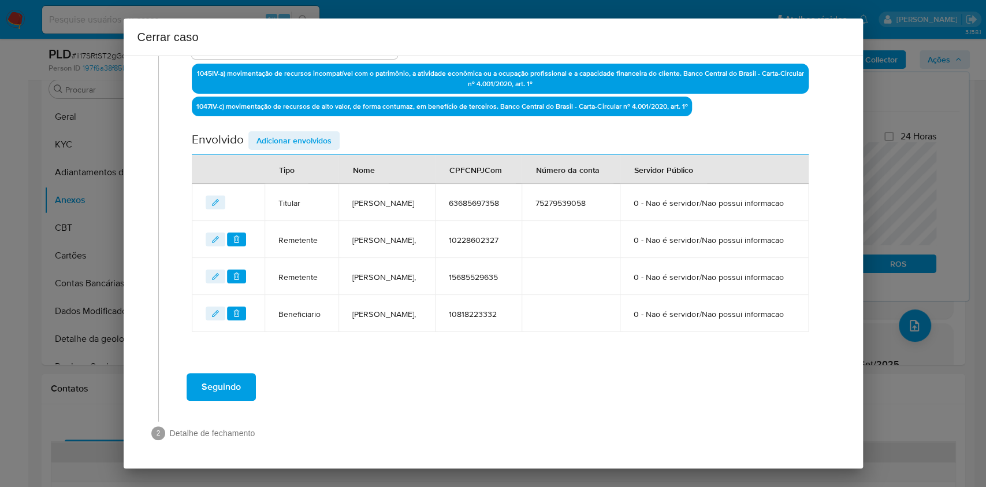
scroll to position [420, 0]
drag, startPoint x: 277, startPoint y: 84, endPoint x: 385, endPoint y: 103, distance: 110.2
click at [278, 132] on span "Adicionar envolvidos" at bounding box center [294, 140] width 75 height 16
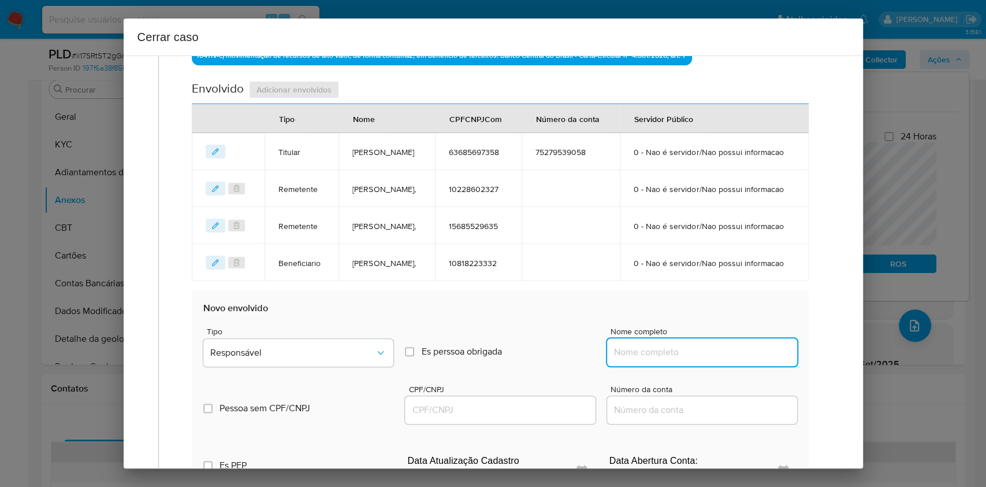
paste input "Gabriel Pereira Da Conceicao, 09483643350"
drag, startPoint x: 732, startPoint y: 403, endPoint x: 741, endPoint y: 406, distance: 9.7
click at [732, 359] on input "Nome completo" at bounding box center [702, 351] width 190 height 15
click at [741, 359] on input "Gabriel Pereira Da Conceicao, 09483643350" at bounding box center [702, 351] width 190 height 15
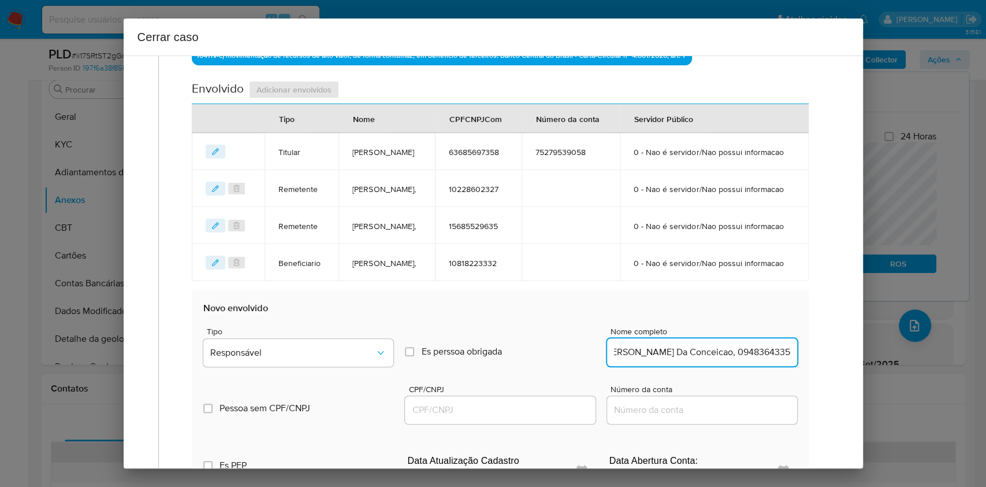
click at [741, 359] on input "Gabriel Pereira Da Conceicao, 09483643350" at bounding box center [702, 351] width 190 height 15
click at [547, 424] on div at bounding box center [500, 410] width 190 height 28
click at [540, 417] on input "CPF/CNPJ" at bounding box center [500, 409] width 190 height 15
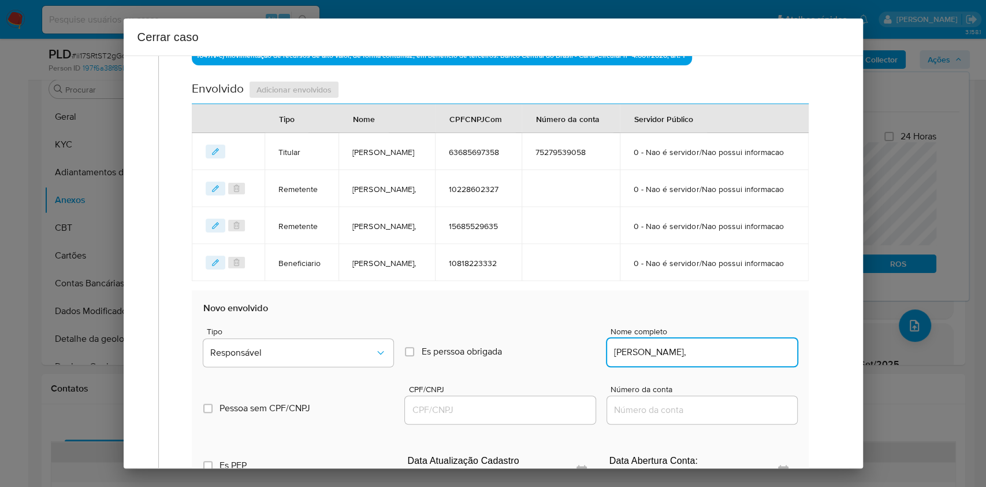
click at [742, 359] on input "Gabriel Pereira Da Conceicao," at bounding box center [702, 351] width 190 height 15
type input "Gabriel Pereira Da Conceicao"
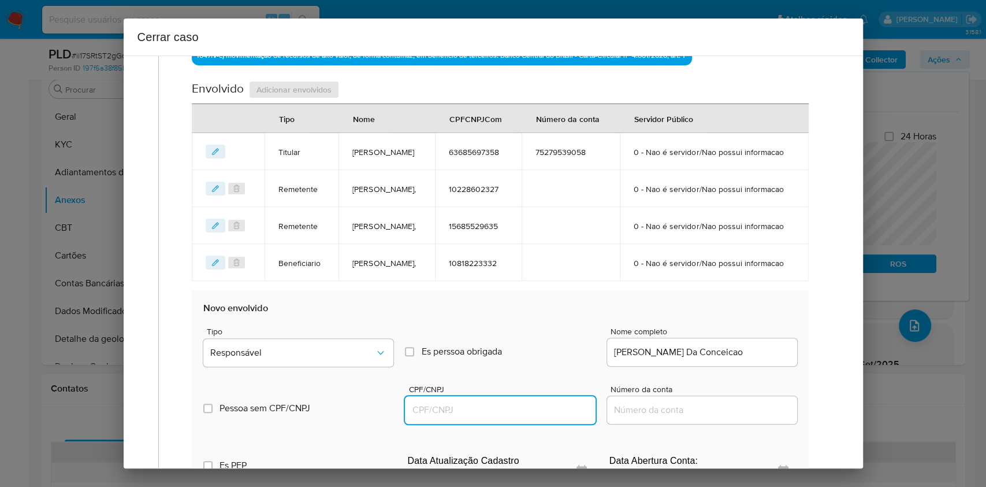
click at [499, 417] on input "CPF/CNPJ" at bounding box center [500, 409] width 190 height 15
paste input "09483643350"
drag, startPoint x: 357, startPoint y: 399, endPoint x: 354, endPoint y: 388, distance: 10.8
click at [357, 358] on span "Responsável" at bounding box center [292, 353] width 165 height 12
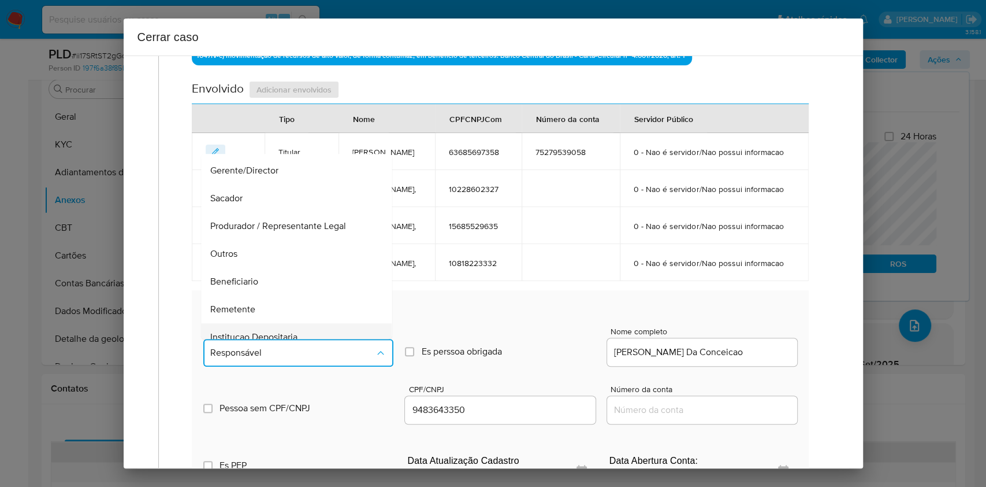
scroll to position [148, 0]
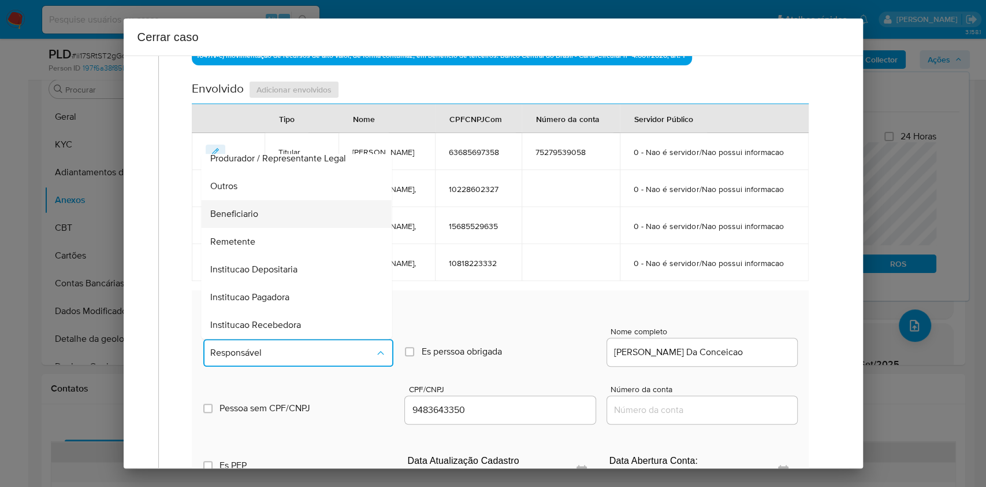
click at [244, 220] on span "Beneficiario" at bounding box center [235, 214] width 48 height 12
type input "09483643350"
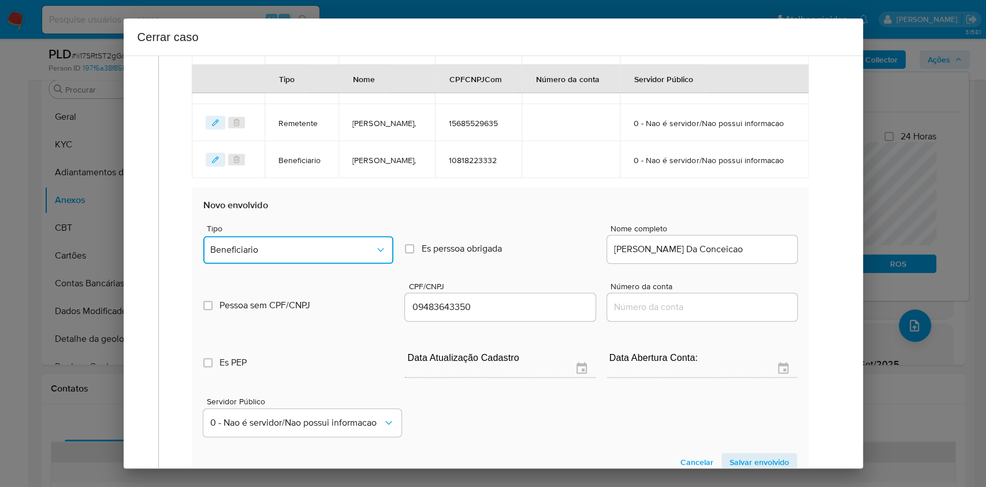
scroll to position [725, 0]
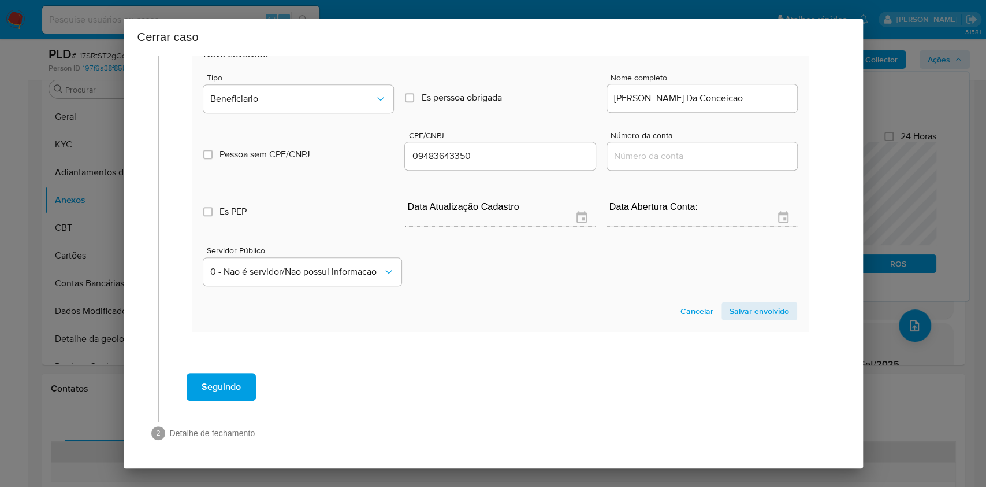
click at [761, 311] on span "Salvar envolvido" at bounding box center [760, 311] width 60 height 16
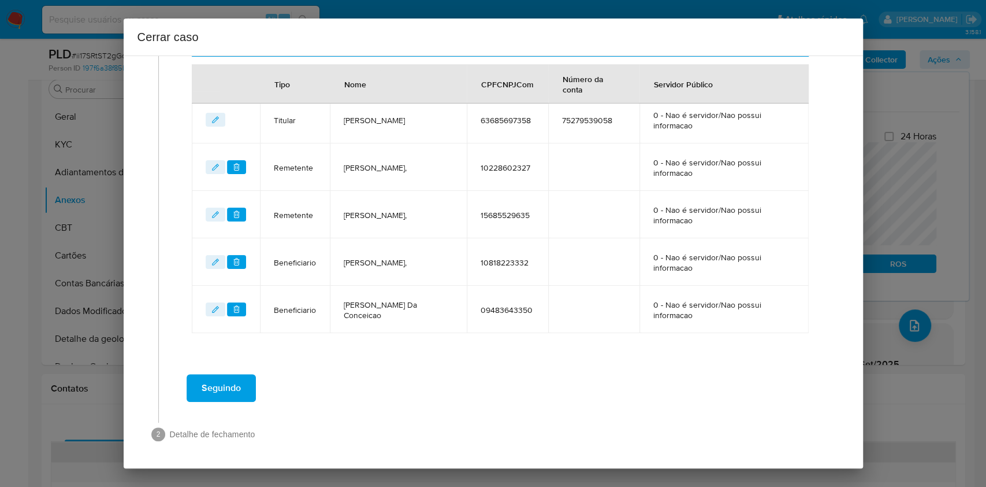
click at [213, 385] on span "Seguindo" at bounding box center [221, 387] width 39 height 25
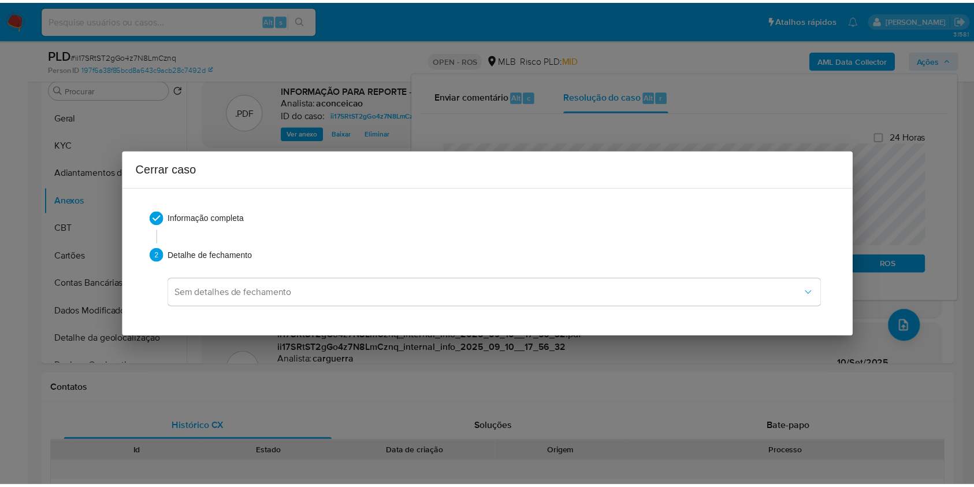
scroll to position [1171, 0]
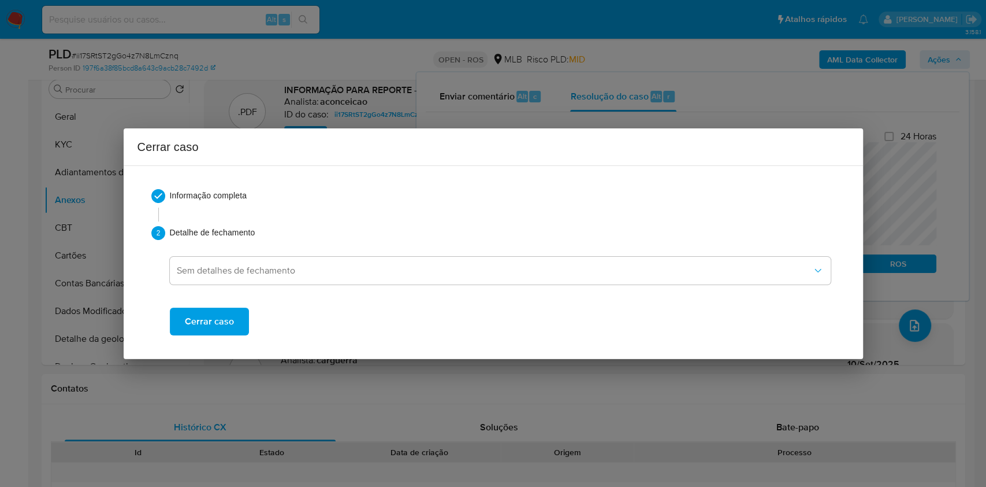
drag, startPoint x: 205, startPoint y: 327, endPoint x: 478, endPoint y: 102, distance: 354.4
click at [207, 327] on span "Cerrar caso" at bounding box center [209, 321] width 49 height 25
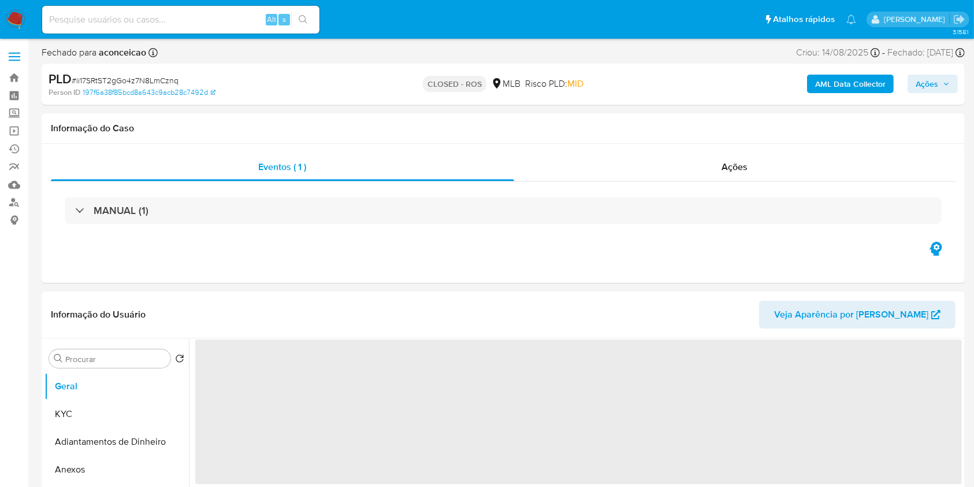
select select "10"
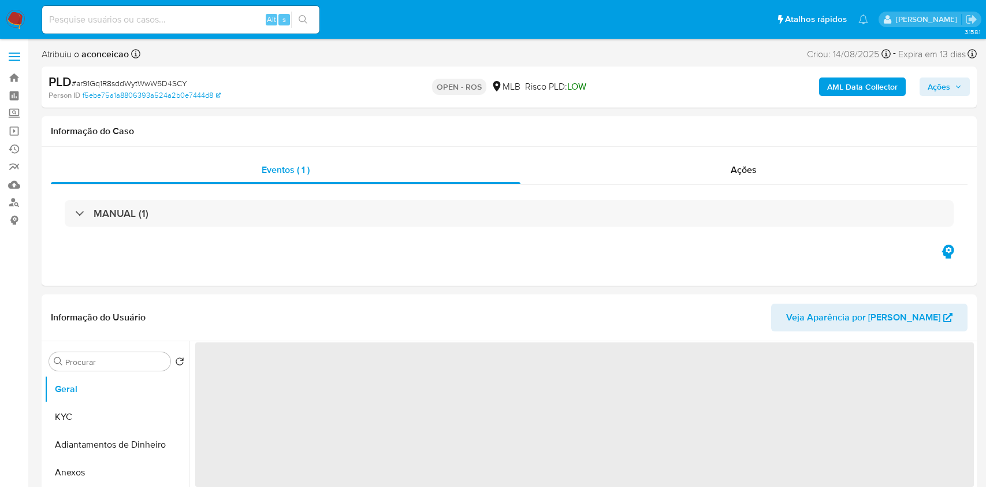
select select "10"
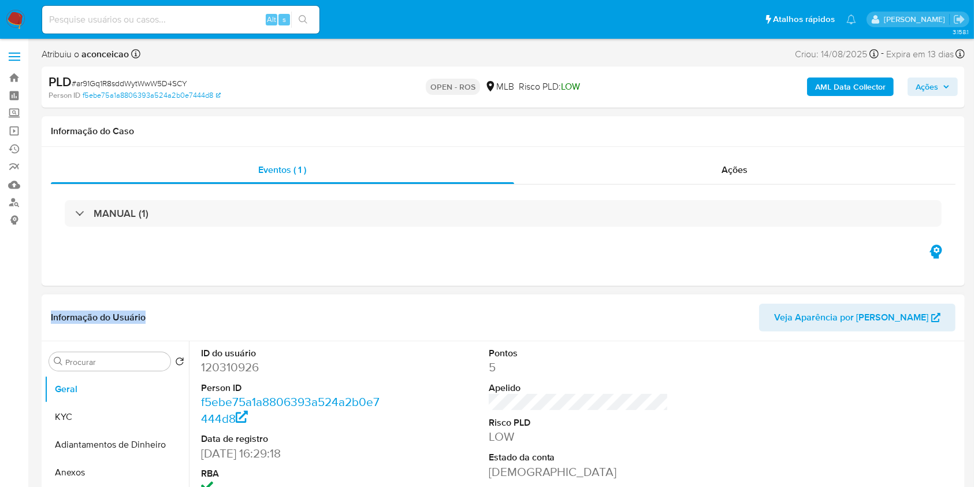
drag, startPoint x: 404, startPoint y: 237, endPoint x: 228, endPoint y: 358, distance: 214.0
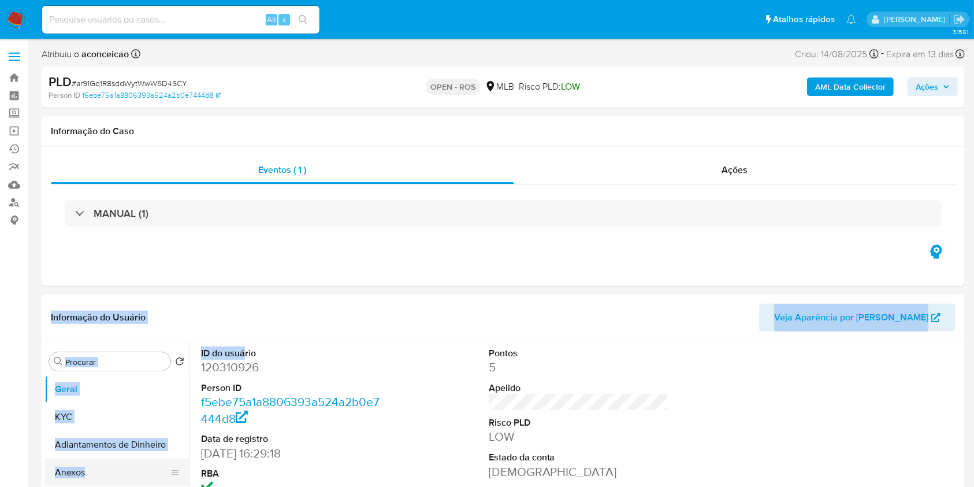
click at [123, 459] on button "Anexos" at bounding box center [111, 472] width 135 height 28
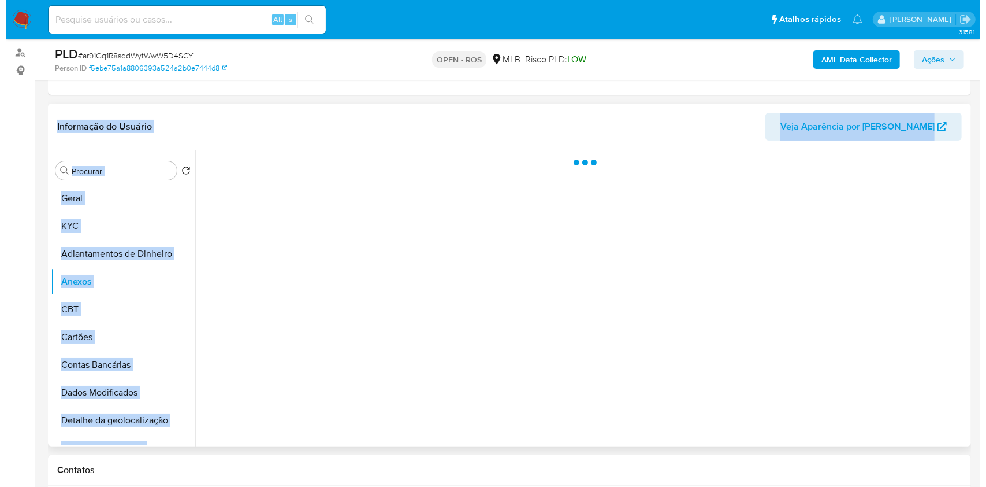
scroll to position [154, 0]
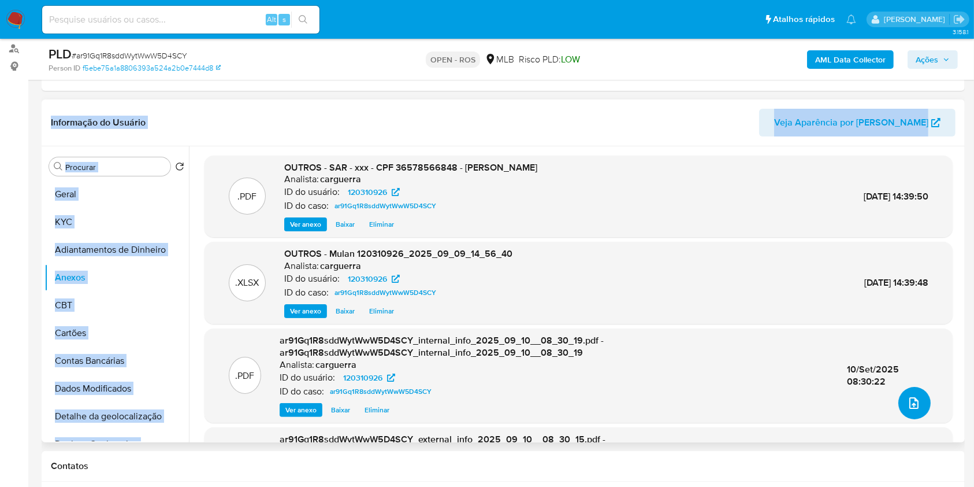
click at [921, 412] on button "upload-file" at bounding box center [915, 403] width 32 height 32
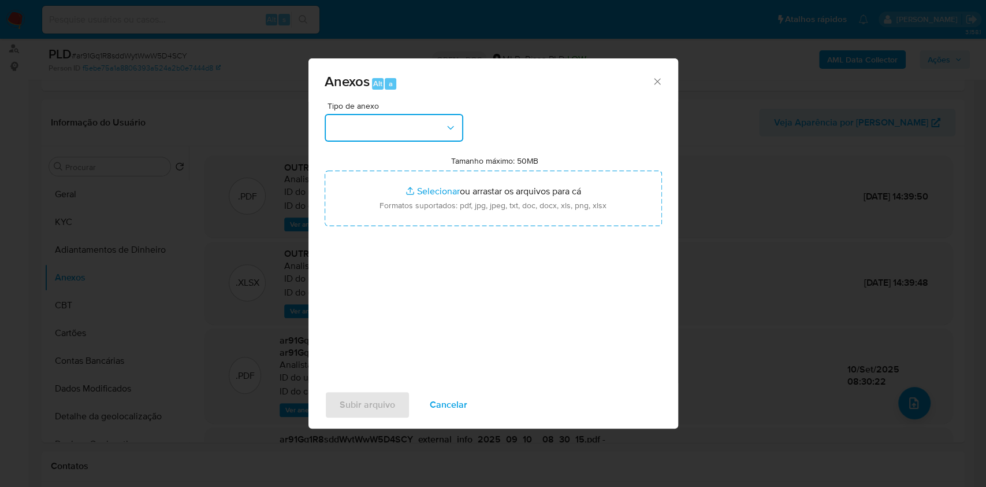
click at [404, 124] on button "button" at bounding box center [394, 128] width 139 height 28
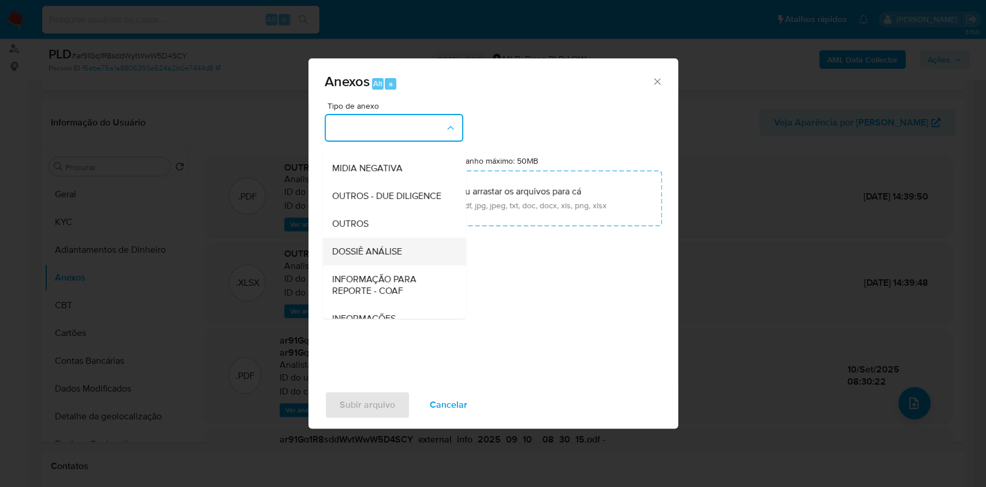
scroll to position [177, 0]
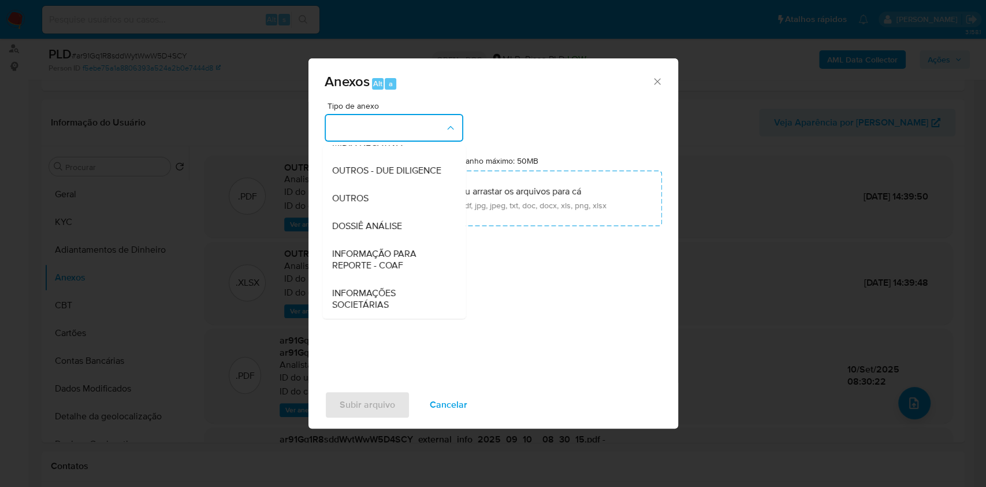
drag, startPoint x: 396, startPoint y: 251, endPoint x: 667, endPoint y: 137, distance: 293.7
click at [398, 250] on span "INFORMAÇÃO PARA REPORTE - COAF" at bounding box center [391, 259] width 118 height 23
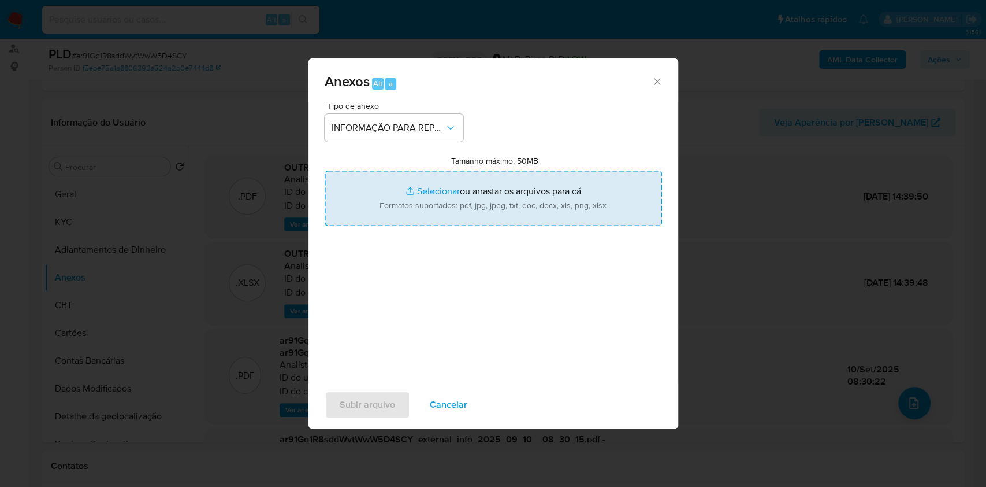
type input "C:\fakepath\SAR - ar91Gq1R8sddWytWwW5D4SCY- CPF 36578566848 - JOSAFA DOS SANTOS…"
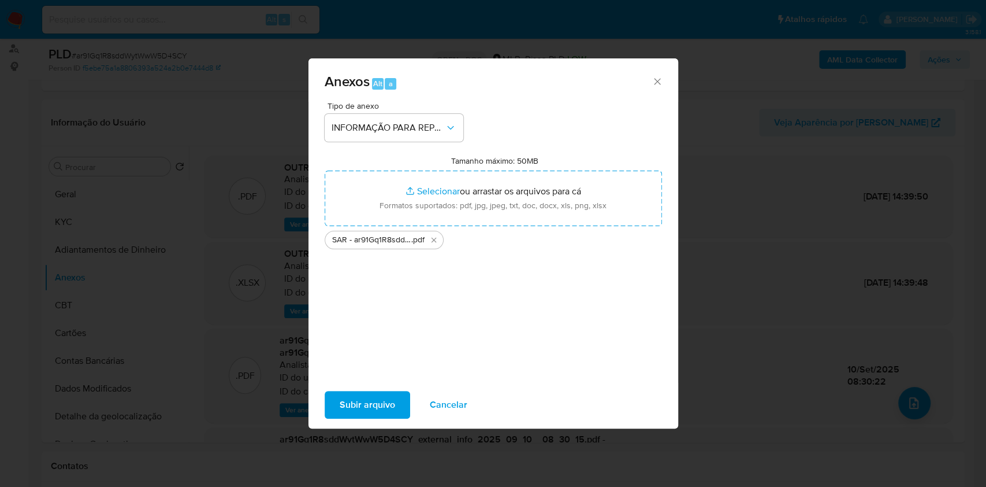
click at [381, 409] on span "Subir arquivo" at bounding box center [367, 404] width 55 height 25
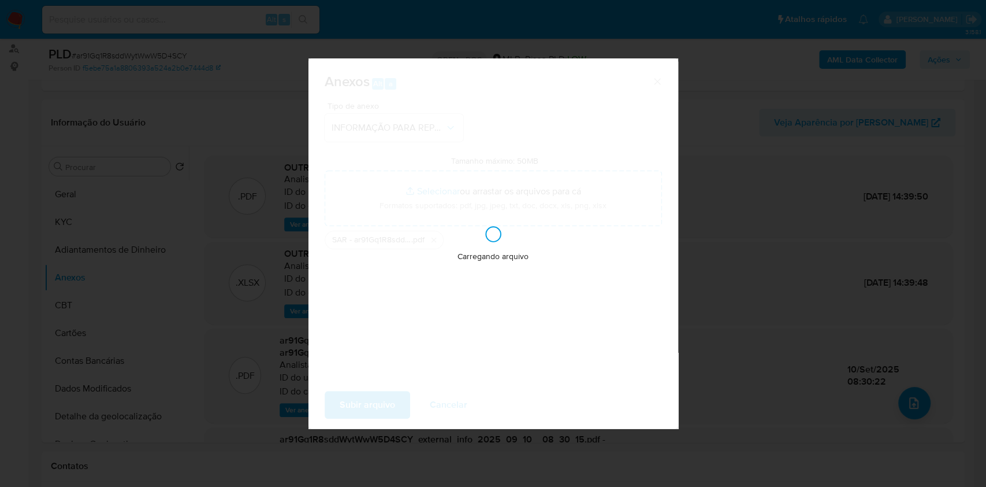
click at [727, 250] on div "Anexos Alt a Tipo de anexo INFORMAÇÃO PARA REPORTE - COAF Tamanho máximo: 50MB …" at bounding box center [493, 243] width 986 height 487
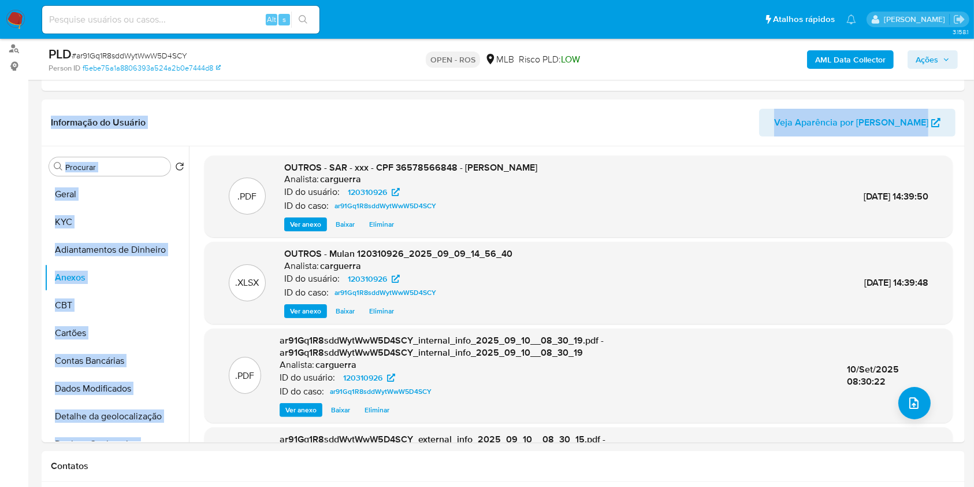
drag, startPoint x: 937, startPoint y: 57, endPoint x: 897, endPoint y: 67, distance: 41.6
click at [930, 61] on span "Ações" at bounding box center [927, 59] width 23 height 18
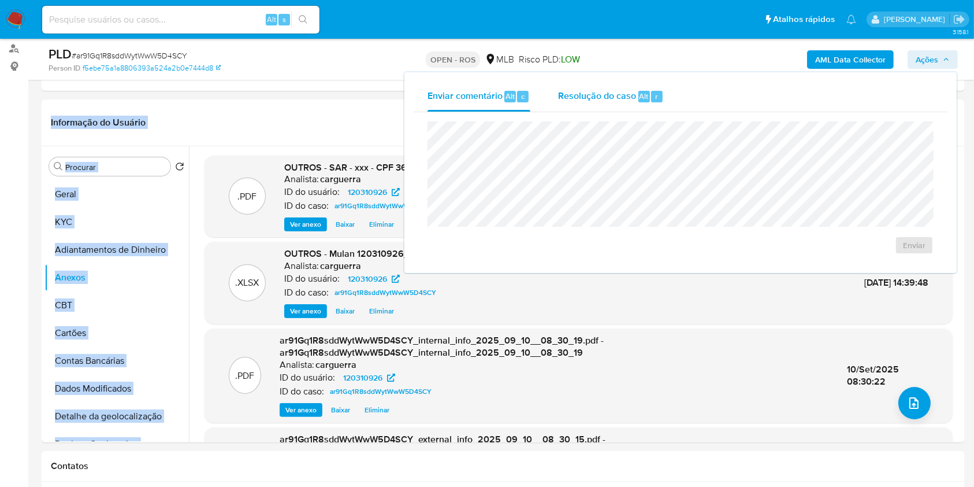
drag, startPoint x: 620, startPoint y: 99, endPoint x: 620, endPoint y: 110, distance: 11.0
click at [620, 99] on span "Resolução do caso" at bounding box center [597, 95] width 78 height 13
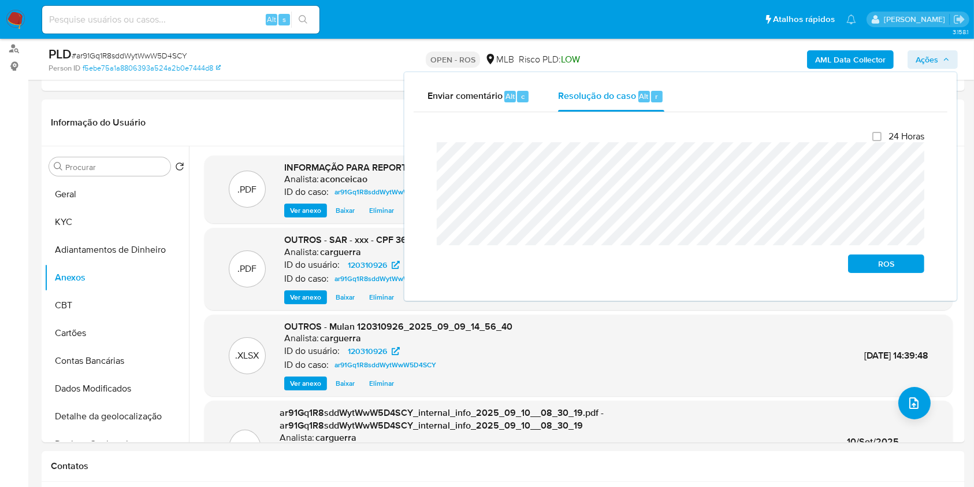
drag, startPoint x: 907, startPoint y: 262, endPoint x: 937, endPoint y: 215, distance: 55.6
click at [921, 257] on button "ROS" at bounding box center [886, 263] width 76 height 18
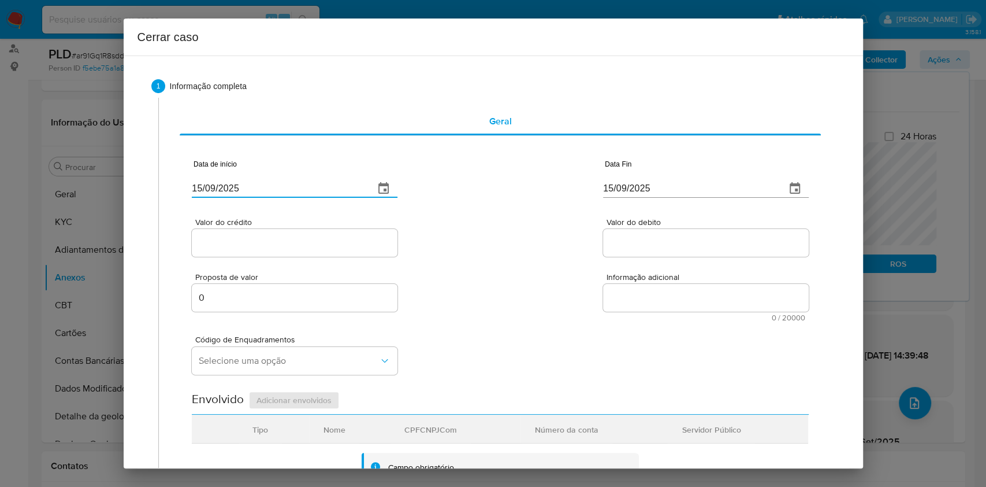
click at [268, 187] on input "[DATE]" at bounding box center [278, 188] width 173 height 18
paste input "01/07"
click at [268, 187] on input "[DATE]" at bounding box center [278, 188] width 173 height 18
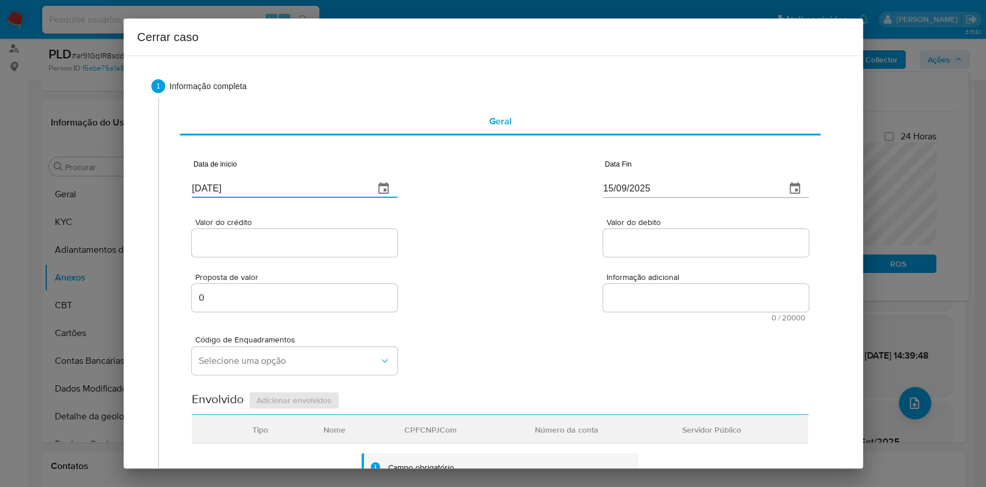
type input "01/07/2025"
click at [638, 192] on input "[DATE]" at bounding box center [689, 188] width 173 height 18
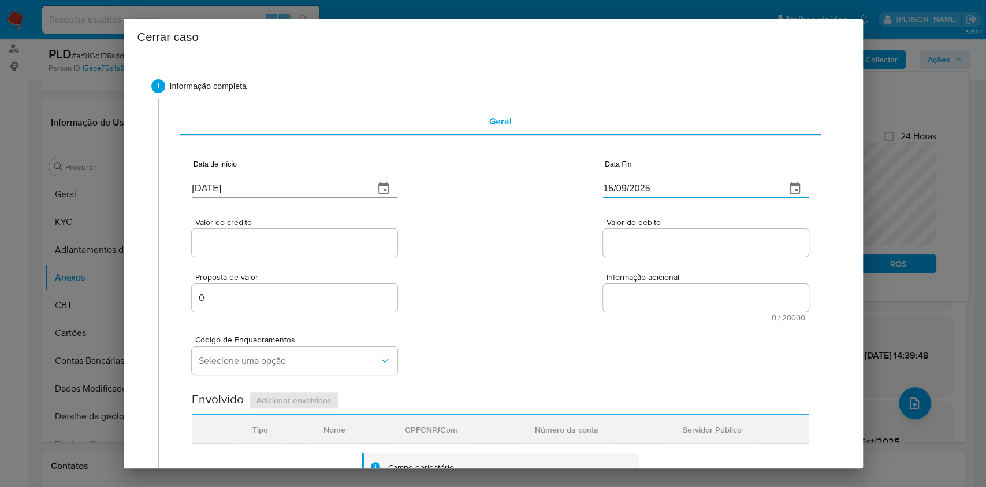
click at [638, 192] on input "[DATE]" at bounding box center [689, 188] width 173 height 18
paste input "08"
type input "08/09/2025"
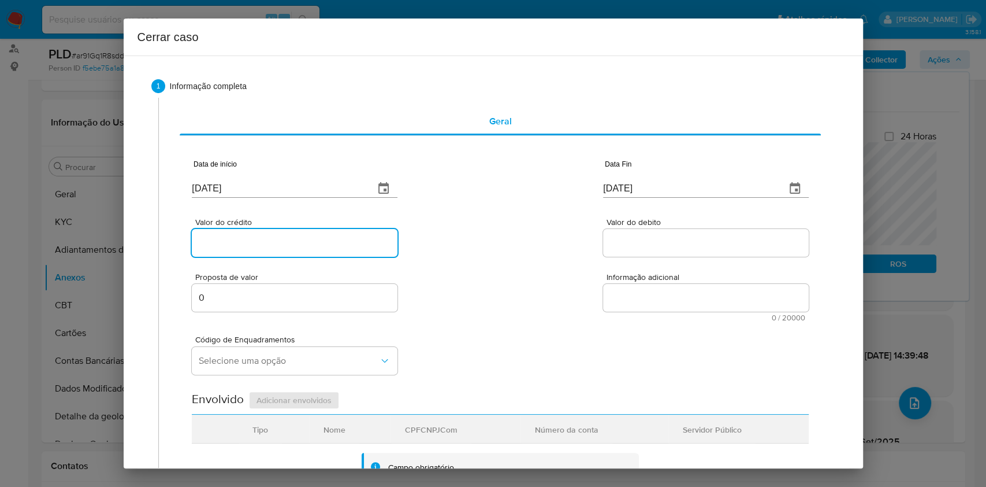
drag, startPoint x: 285, startPoint y: 242, endPoint x: 379, endPoint y: 247, distance: 93.2
click at [285, 240] on input "Valor do crédito" at bounding box center [295, 242] width 206 height 15
paste input "R$18.652"
type input "R$18.652"
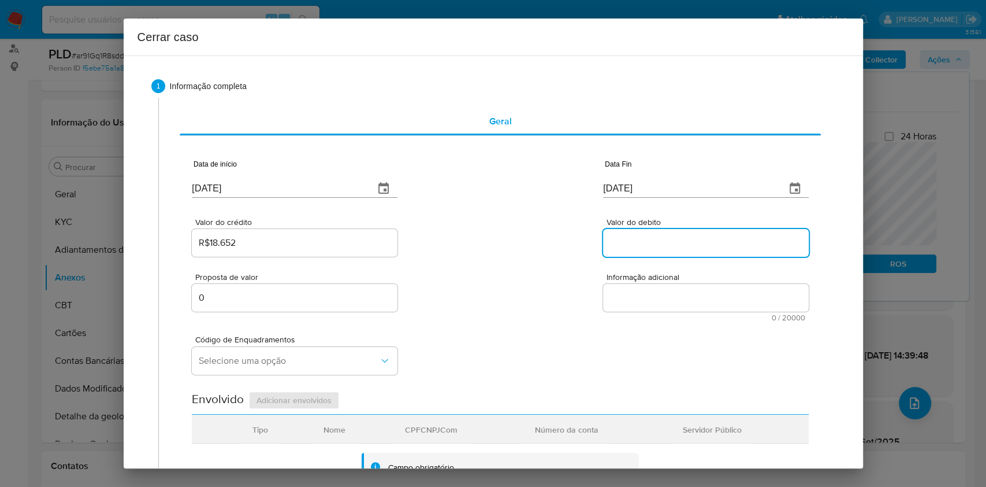
click at [643, 243] on input "Valor do debito" at bounding box center [706, 242] width 206 height 15
paste input "R$17.610"
type input "R$17.610"
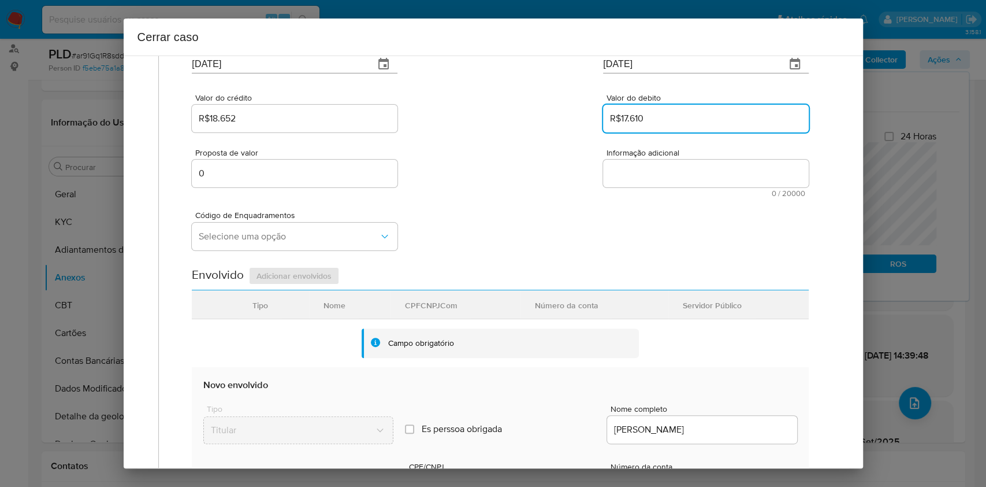
scroll to position [385, 0]
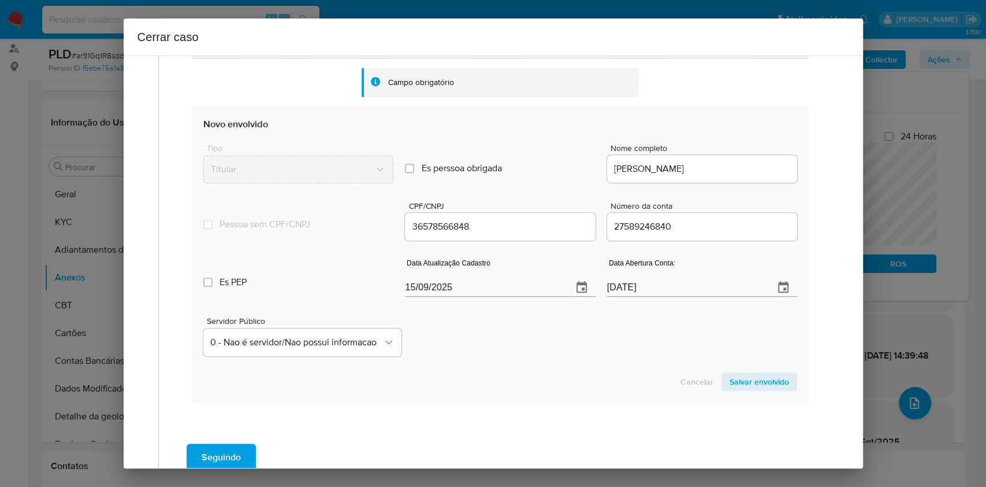
click at [529, 301] on div "Data Atualização Cadastro 15/09/2025" at bounding box center [500, 280] width 190 height 46
click at [526, 296] on div "Data Atualização Cadastro 15/09/2025" at bounding box center [500, 280] width 190 height 46
click at [514, 285] on input "[DATE]" at bounding box center [484, 287] width 158 height 18
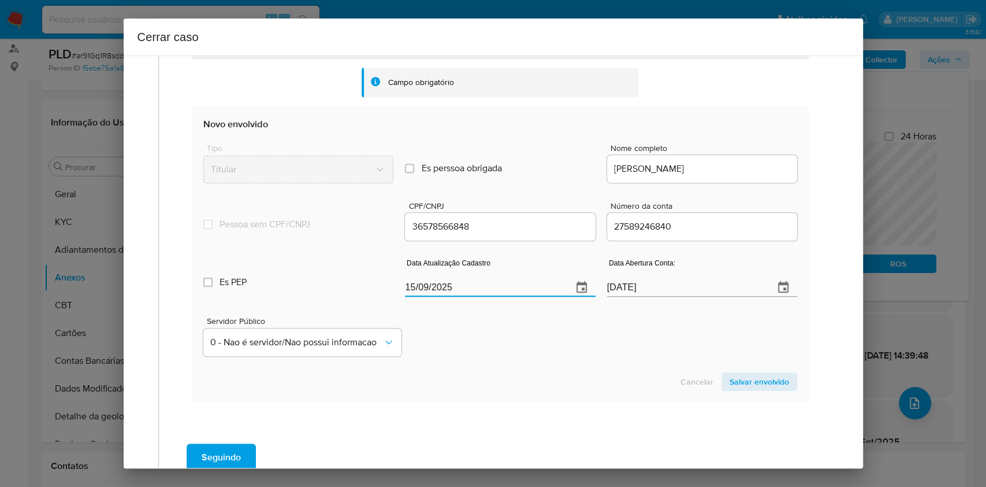
click at [514, 285] on input "[DATE]" at bounding box center [484, 287] width 158 height 18
paste input "3/06"
type input "13/06/2025"
click at [741, 382] on span "Salvar envolvido" at bounding box center [760, 381] width 60 height 16
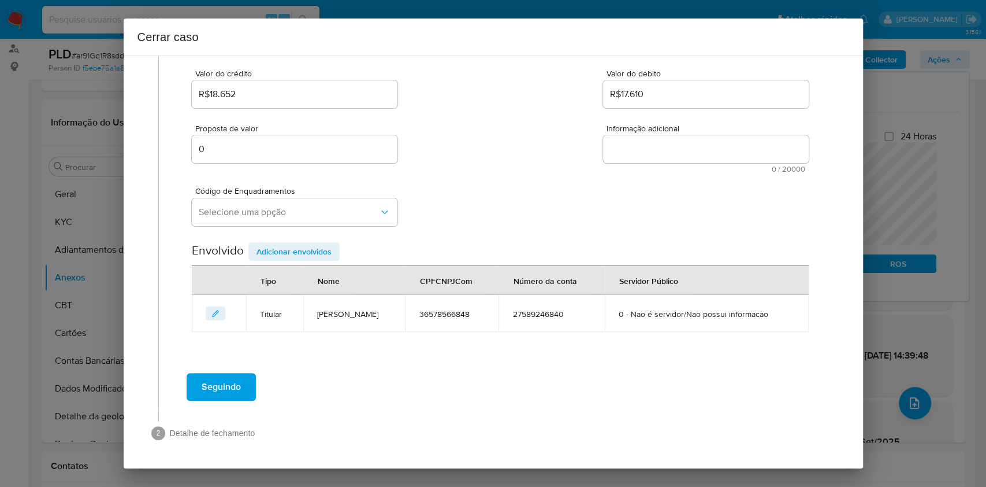
scroll to position [148, 0]
click at [261, 215] on span "Selecione uma opção" at bounding box center [289, 213] width 180 height 12
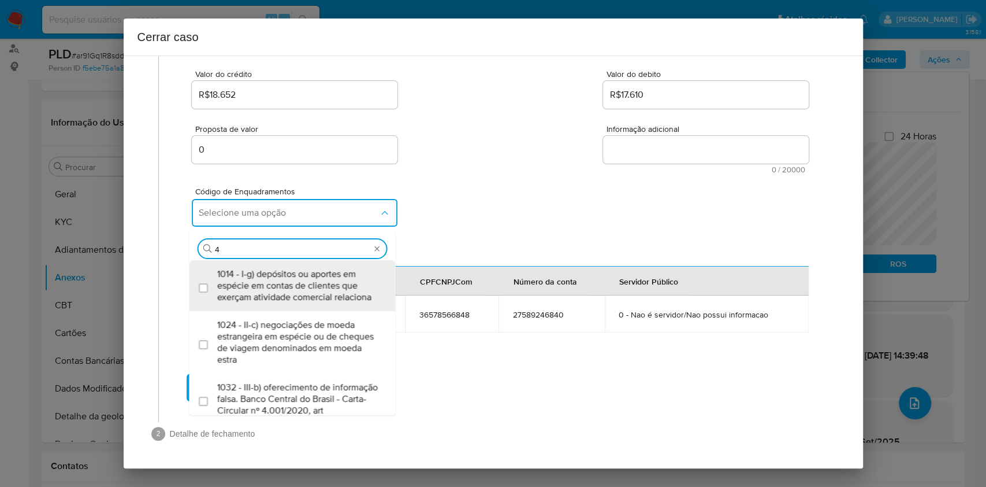
type input "45"
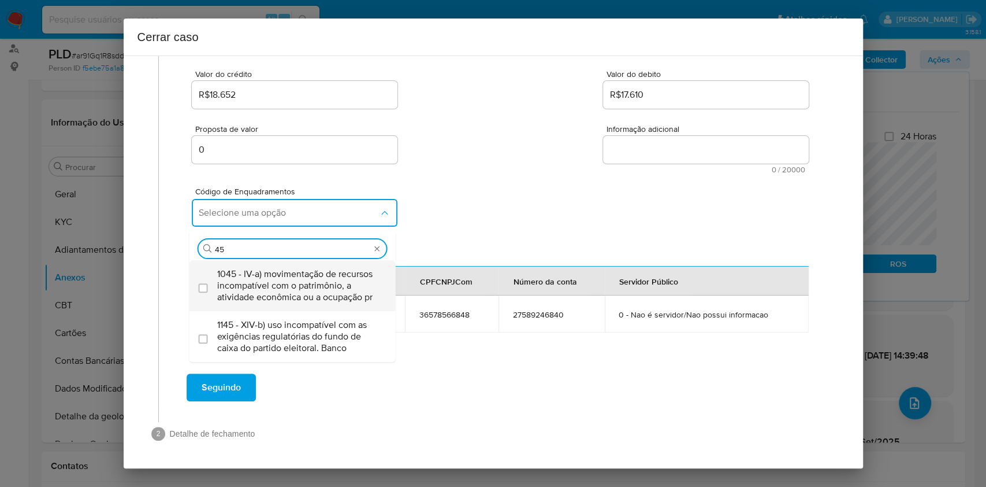
click at [291, 275] on span "1045 - IV-a) movimentação de recursos incompatível com o patrimônio, a atividad…" at bounding box center [298, 285] width 162 height 35
checkbox input "true"
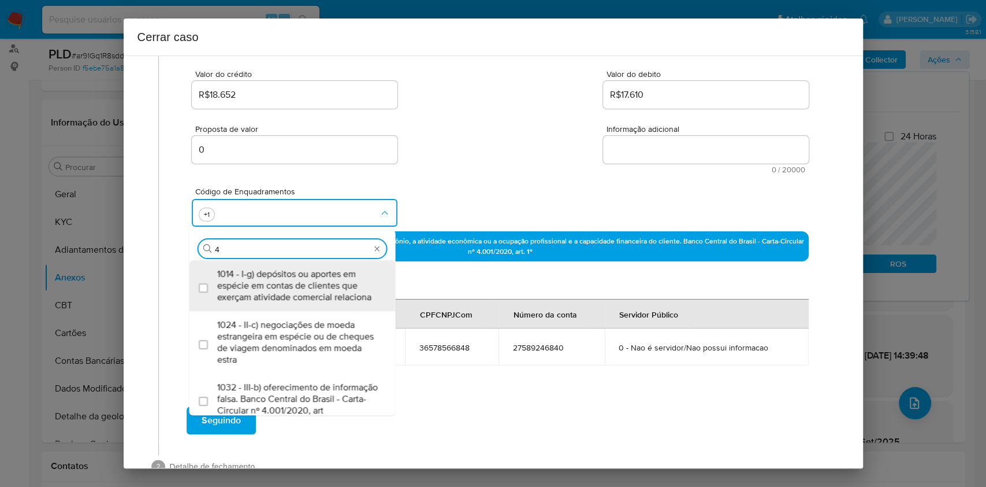
scroll to position [0, 0]
type input "47"
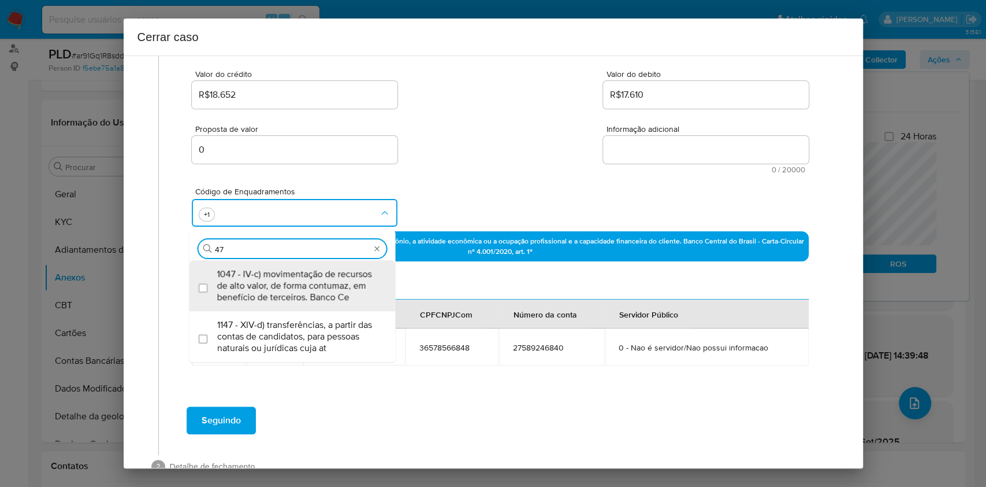
click at [291, 275] on span "1047 - IV-c) movimentação de recursos de alto valor, de forma contumaz, em bene…" at bounding box center [298, 285] width 162 height 35
checkbox input "true"
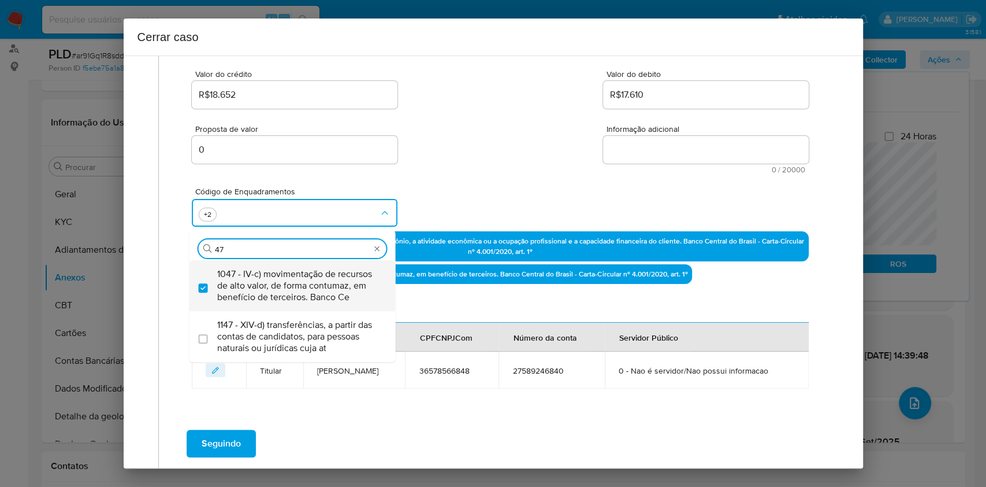
type input "47"
click at [609, 156] on textarea "Informação adicional" at bounding box center [706, 150] width 206 height 28
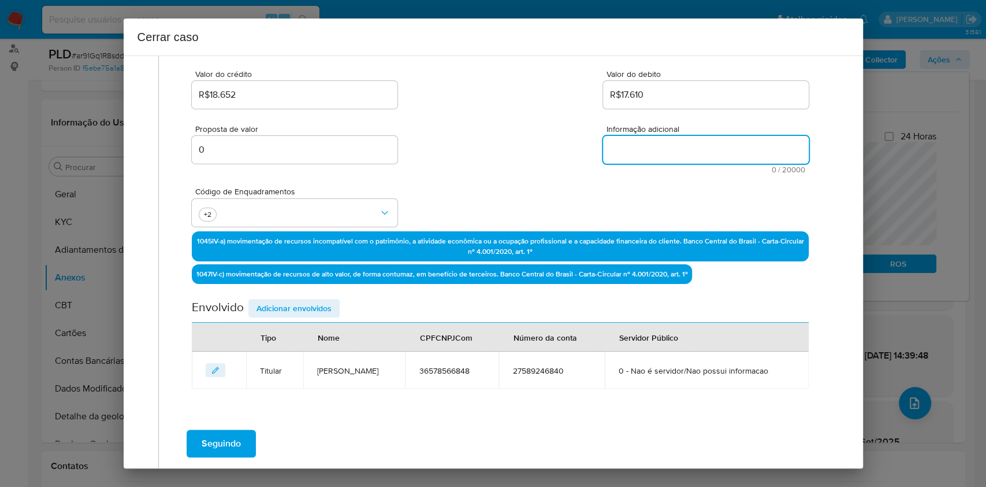
paste textarea "Josafa Dos Santos Lopes, CPF 36578566848, 36 anos, residente no município de Am…"
click at [609, 156] on textarea "Informação adicional" at bounding box center [706, 150] width 206 height 28
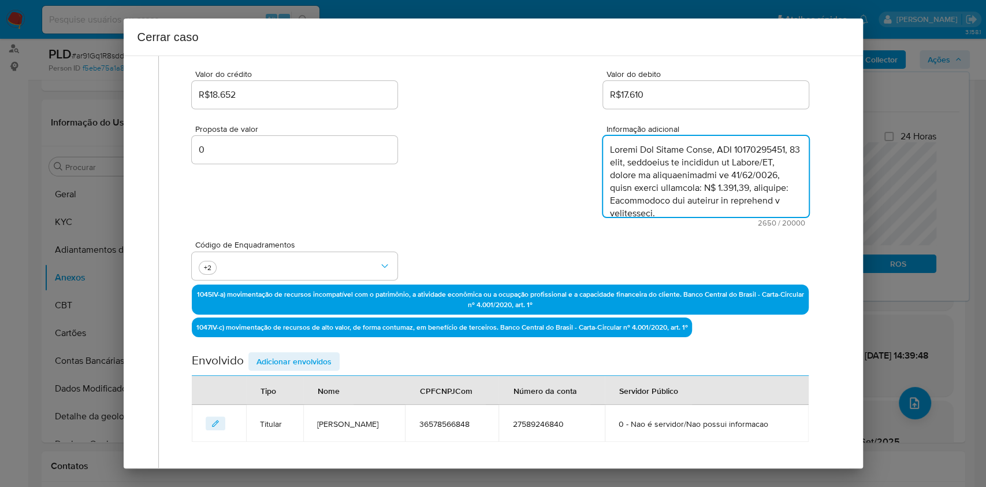
scroll to position [1134, 0]
type textarea "Josafa Dos Santos Lopes, CPF 36578566848, 36 anos, residente no município de Am…"
click at [305, 365] on span "Adicionar envolvidos" at bounding box center [294, 361] width 75 height 16
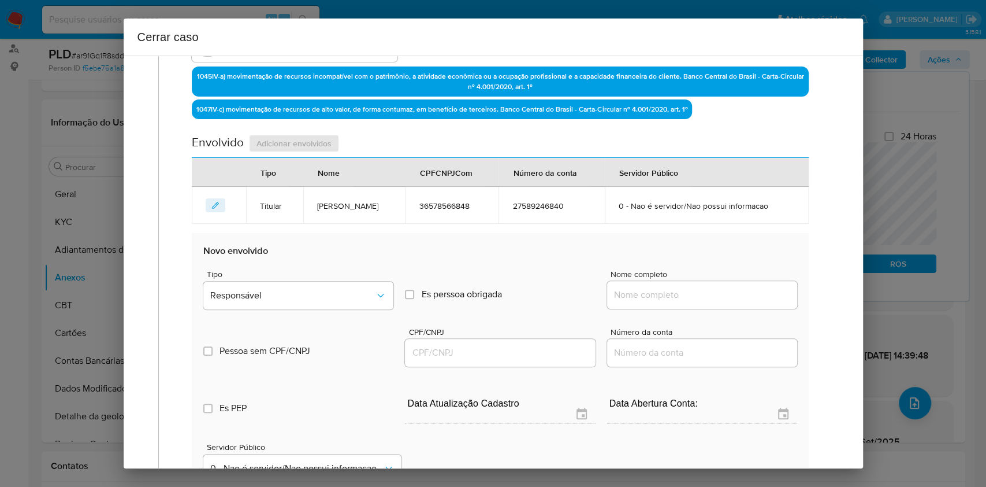
scroll to position [379, 0]
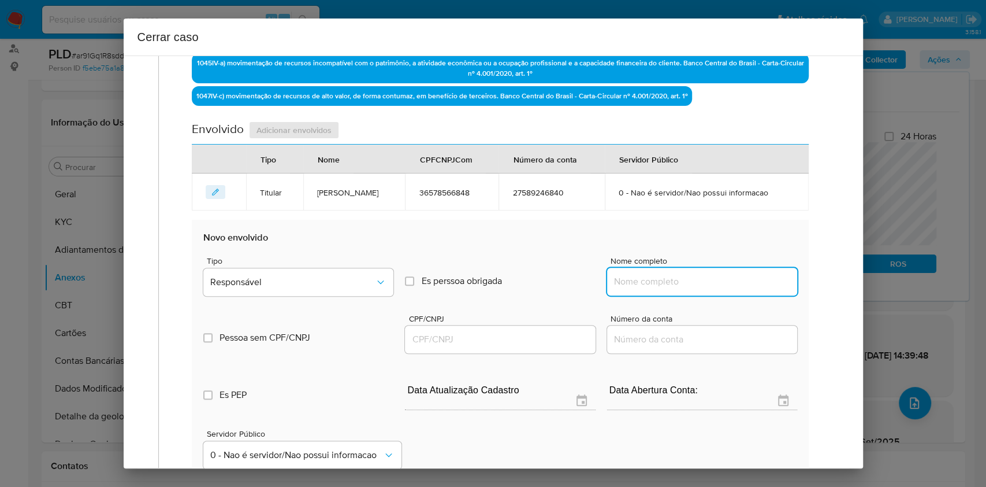
click at [728, 286] on input "Nome completo" at bounding box center [702, 281] width 190 height 15
paste input "Jaqueline Macedo, 40012209899"
click at [739, 280] on input "Jaqueline Macedo, 40012209899" at bounding box center [702, 281] width 190 height 15
type input "Jaqueline Macedo,"
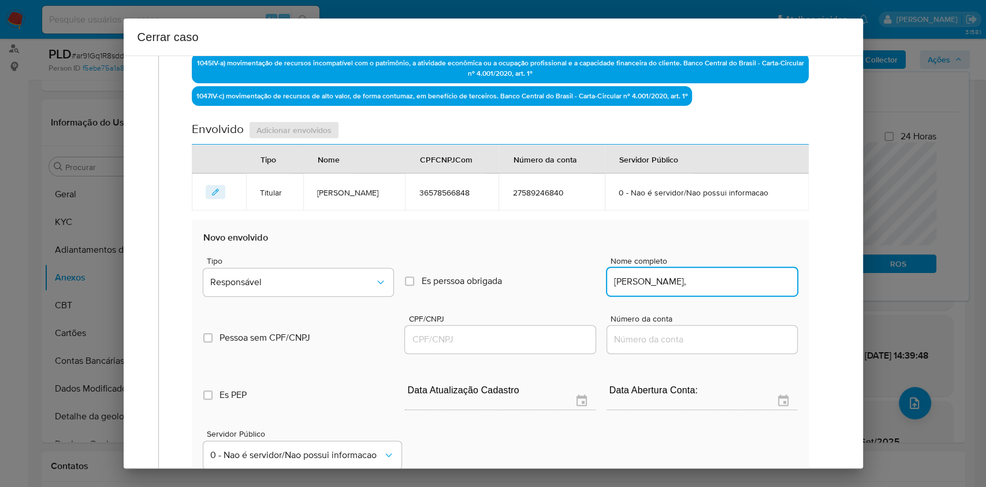
click at [448, 347] on div at bounding box center [500, 339] width 190 height 28
paste input "40012209899"
click at [448, 343] on input "CPF/CNPJ" at bounding box center [500, 339] width 190 height 15
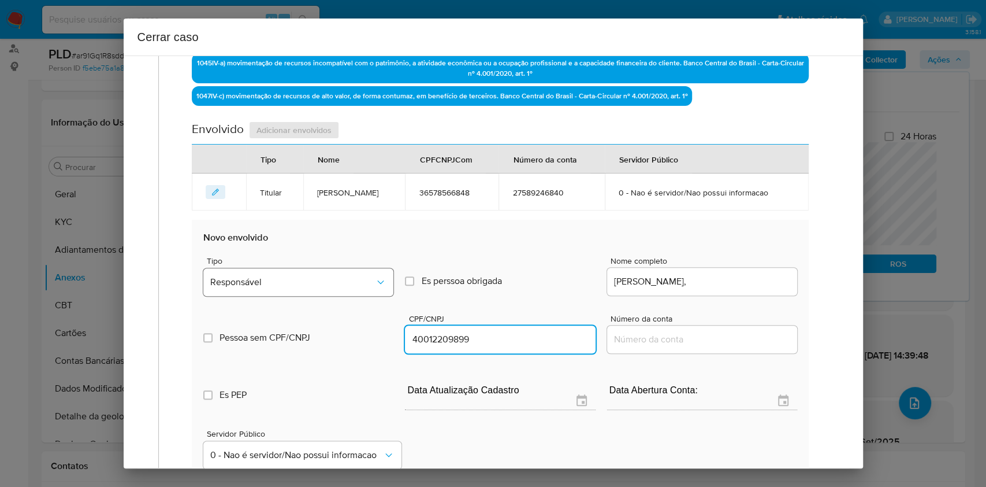
type input "40012209899"
click at [324, 289] on button "Responsável" at bounding box center [298, 282] width 190 height 28
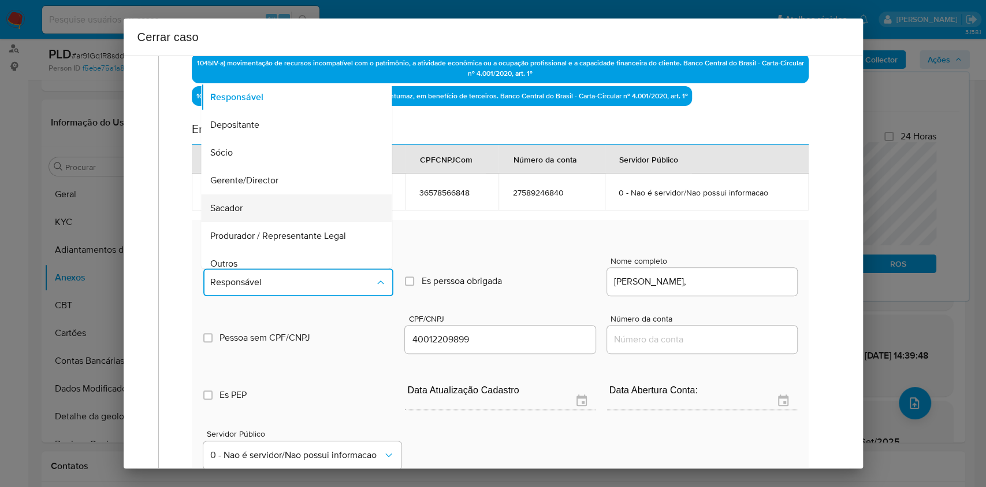
scroll to position [148, 0]
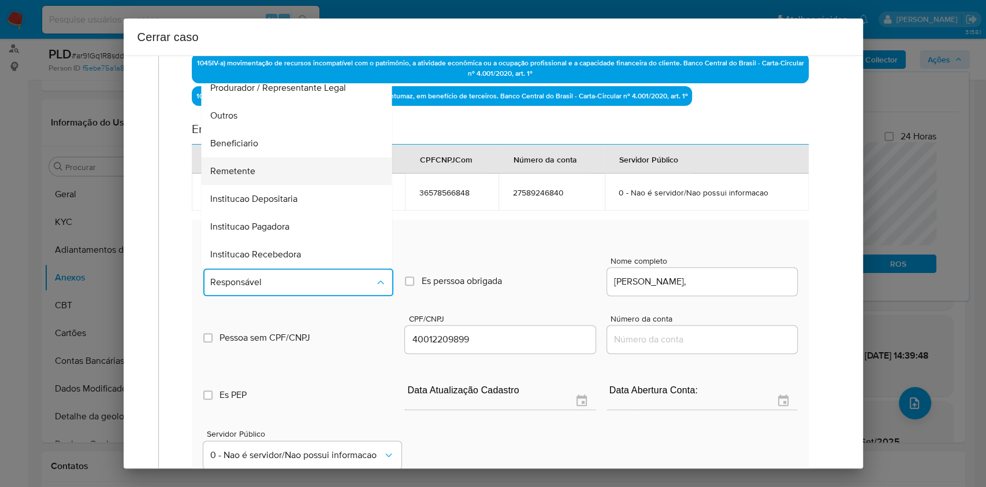
click at [229, 165] on span "Remetente" at bounding box center [233, 171] width 45 height 12
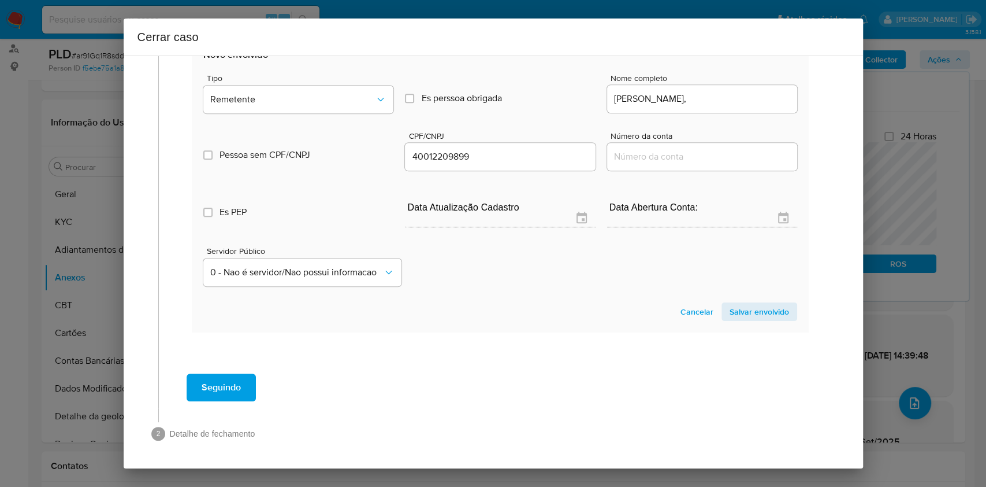
drag, startPoint x: 780, startPoint y: 307, endPoint x: 797, endPoint y: 283, distance: 29.5
click at [779, 307] on button "Salvar envolvido" at bounding box center [760, 311] width 76 height 18
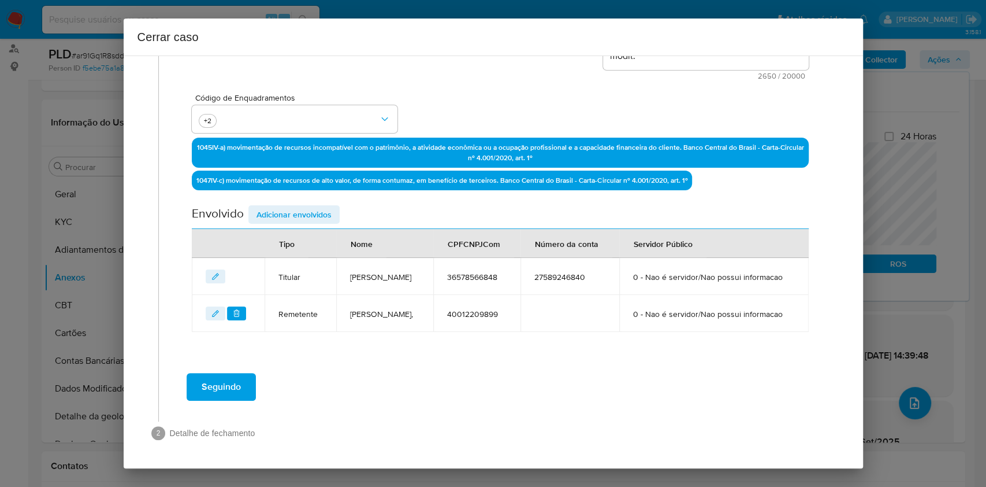
scroll to position [325, 0]
click at [294, 206] on span "Adicionar envolvidos" at bounding box center [294, 214] width 75 height 16
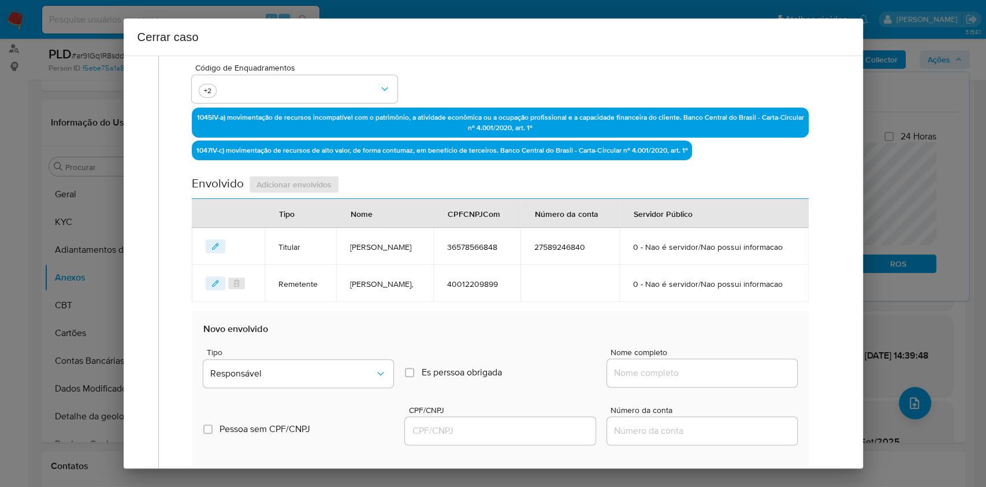
click at [730, 387] on div at bounding box center [702, 373] width 190 height 28
click at [744, 380] on input "Nome completo" at bounding box center [702, 372] width 190 height 15
paste input "Cleber Roberto Ramalho, 21451653808"
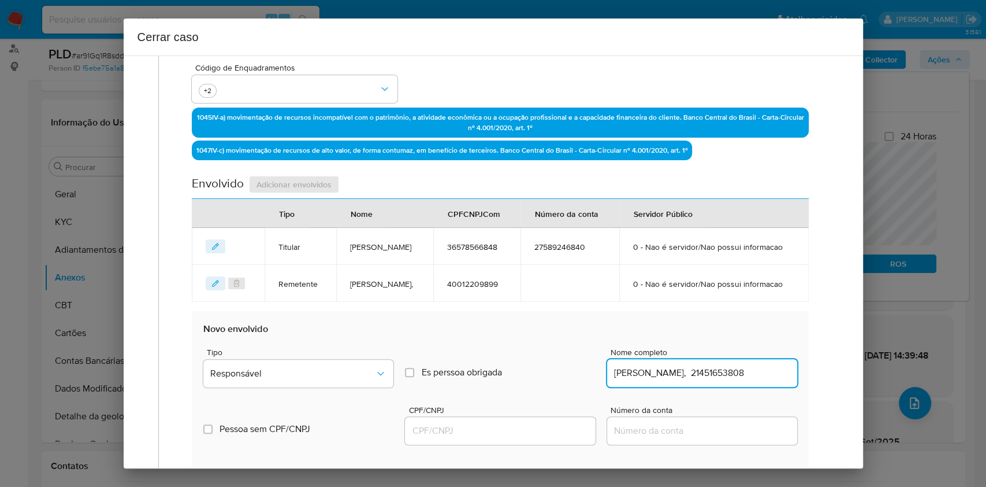
click at [749, 380] on input "Cleber Roberto Ramalho, 21451653808" at bounding box center [702, 372] width 190 height 15
type input "Cleber Roberto Ramalho,"
click at [515, 438] on input "CPF/CNPJ" at bounding box center [500, 430] width 190 height 15
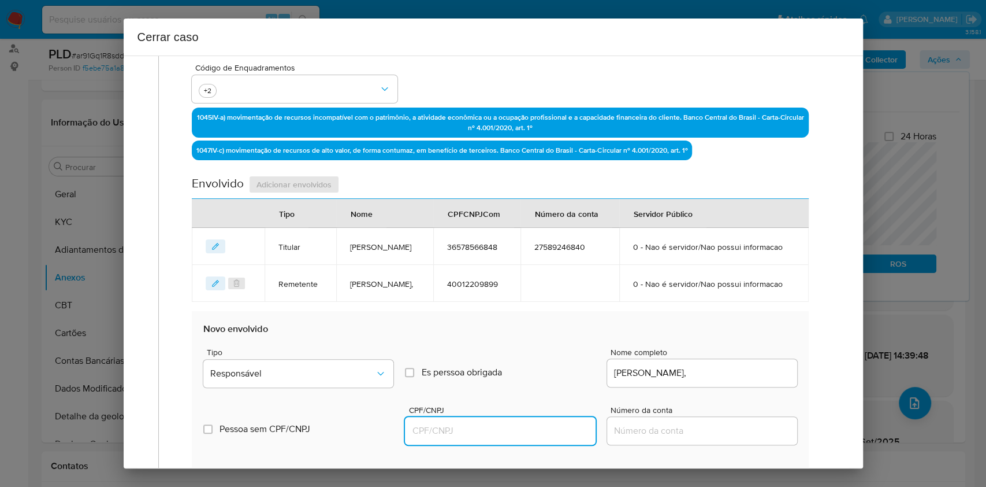
paste input "21451653808"
type input "21451653808"
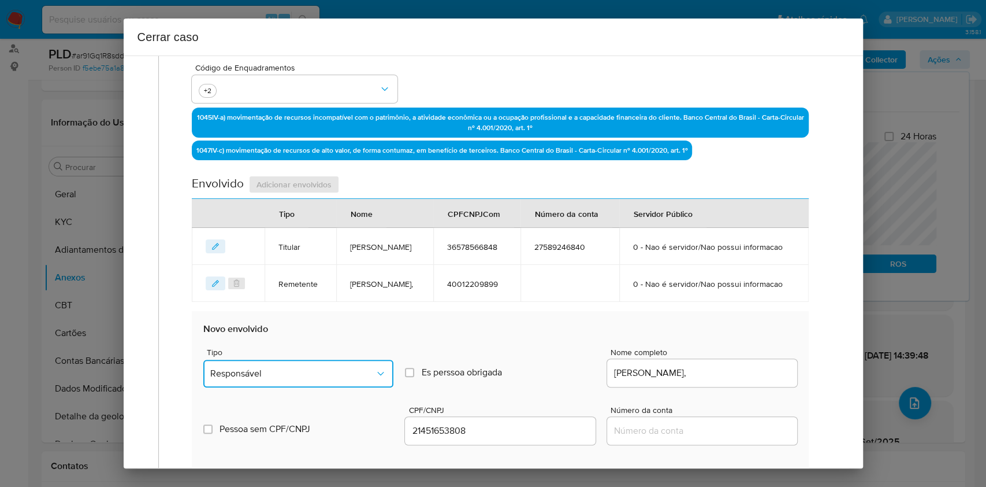
click at [301, 379] on span "Responsável" at bounding box center [292, 374] width 165 height 12
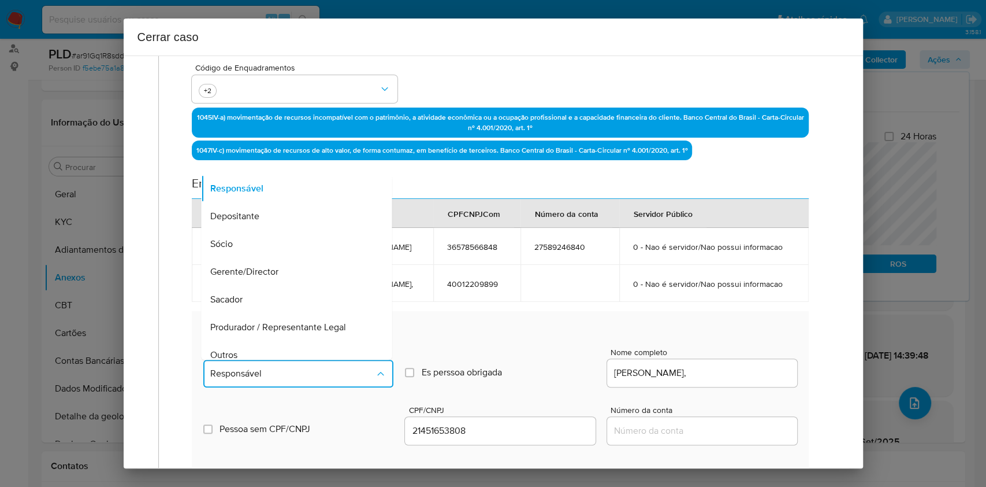
scroll to position [148, 0]
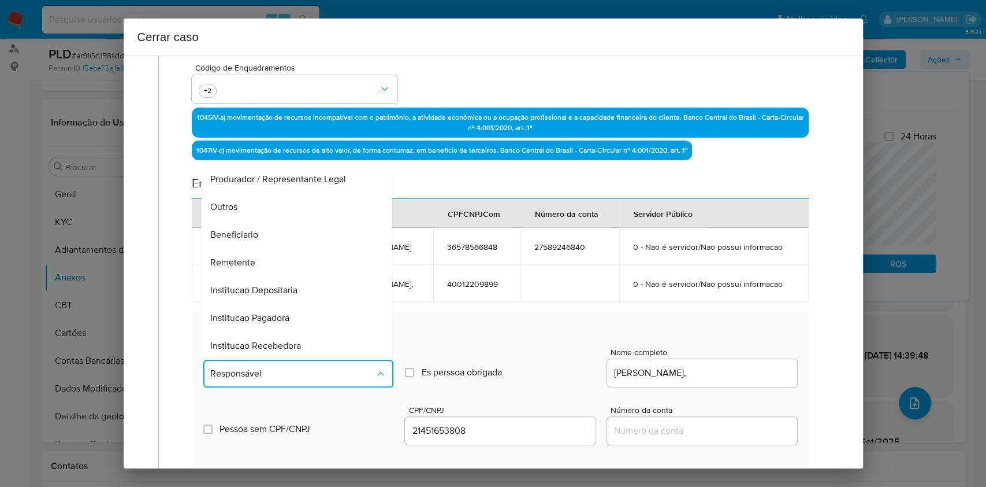
click at [276, 248] on div "Beneficiario" at bounding box center [293, 235] width 165 height 28
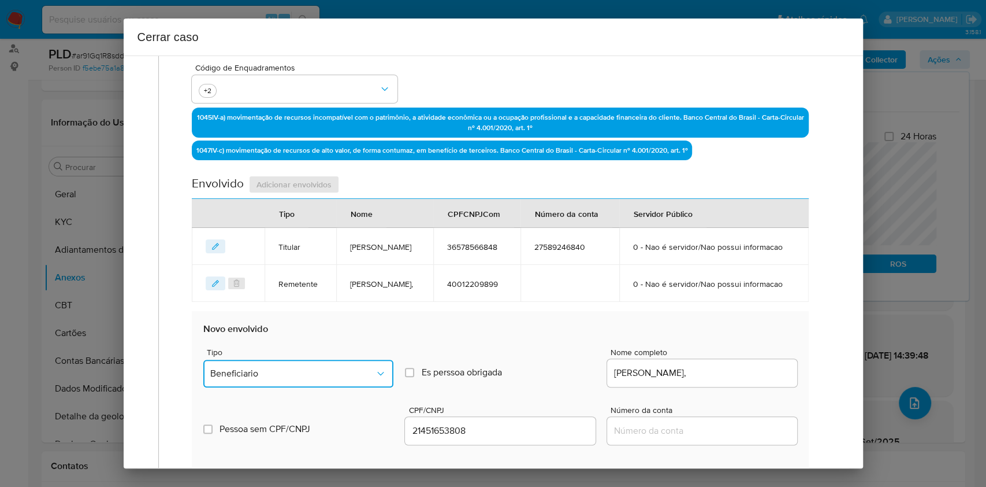
scroll to position [556, 0]
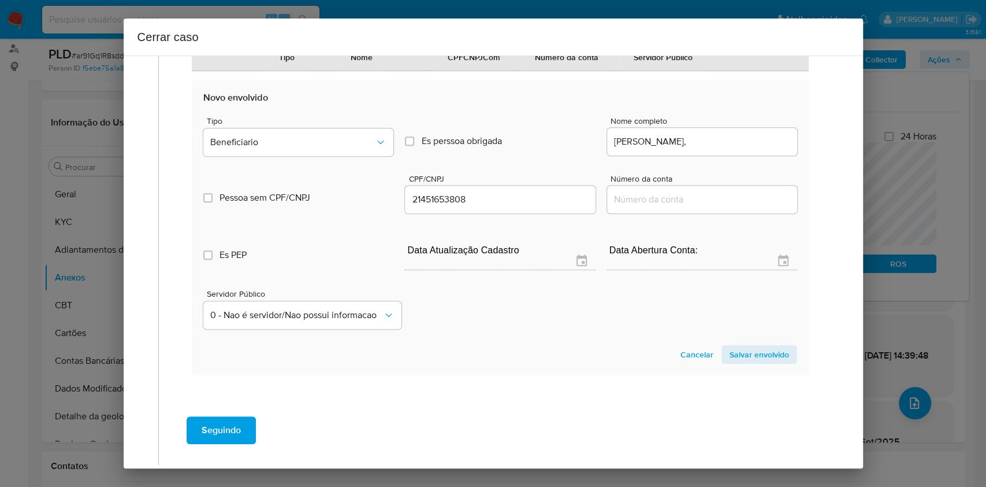
drag, startPoint x: 749, startPoint y: 381, endPoint x: 696, endPoint y: 368, distance: 54.9
click at [749, 362] on span "Salvar envolvido" at bounding box center [760, 354] width 60 height 16
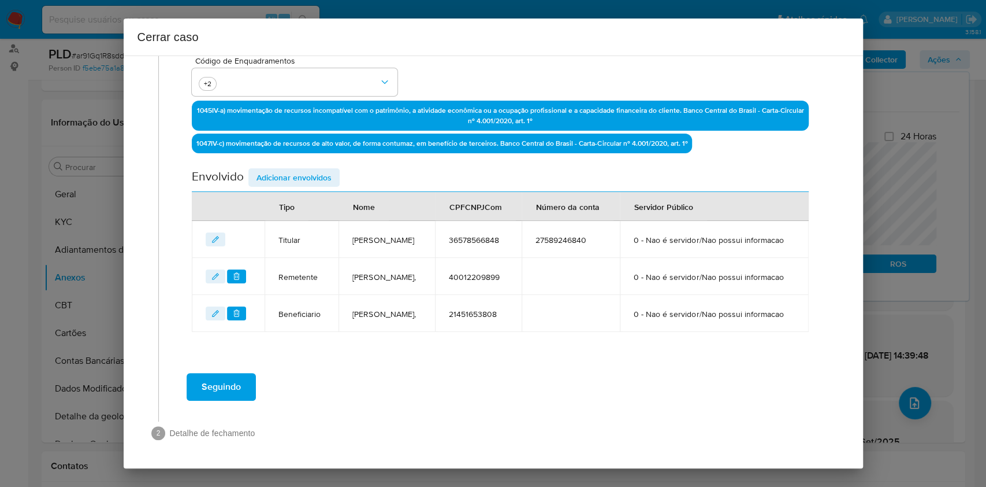
scroll to position [372, 0]
click at [216, 391] on span "Seguindo" at bounding box center [221, 386] width 39 height 25
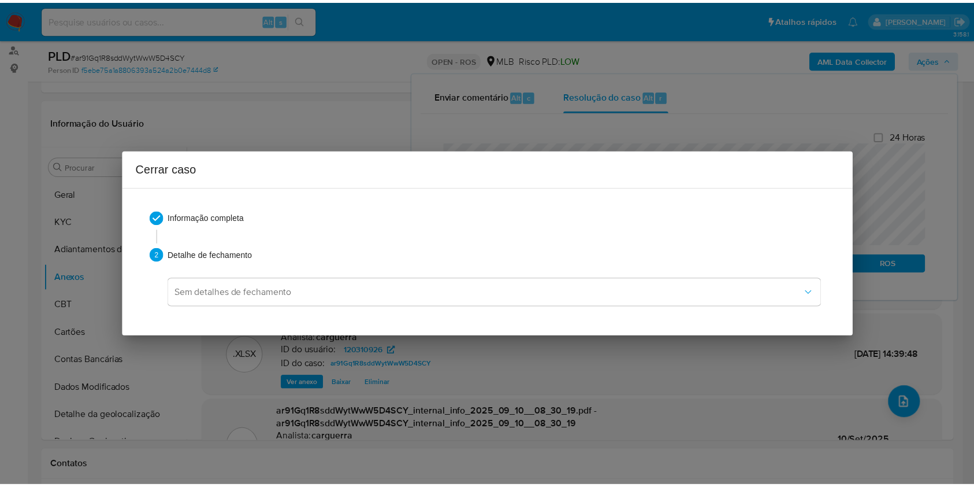
scroll to position [1108, 0]
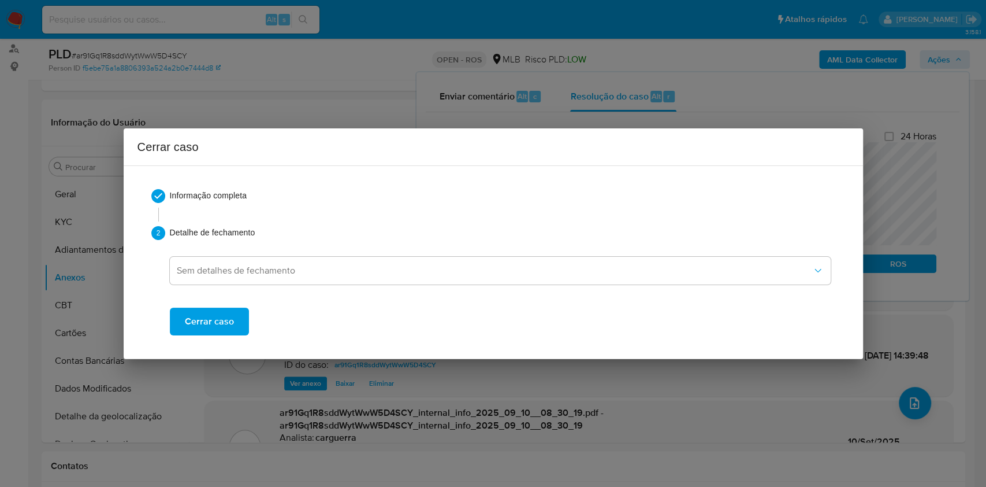
click at [218, 327] on span "Cerrar caso" at bounding box center [209, 321] width 49 height 25
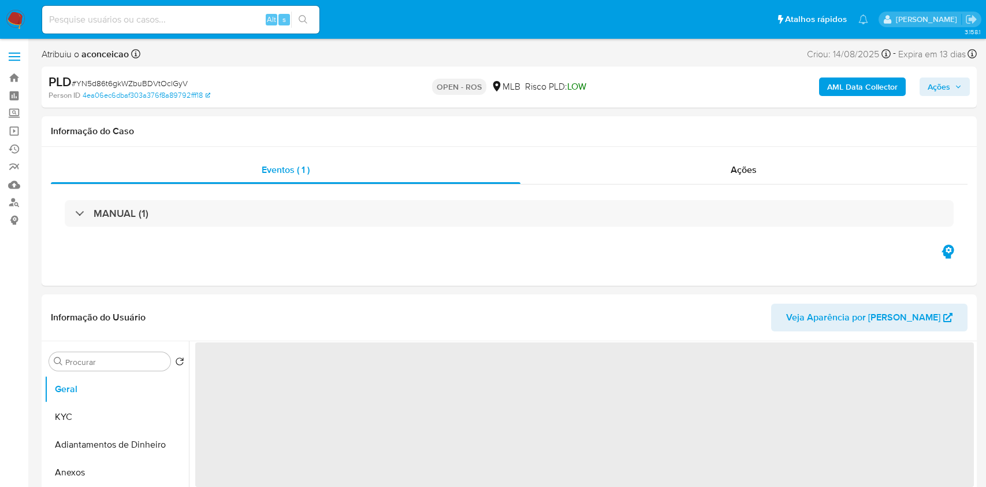
select select "10"
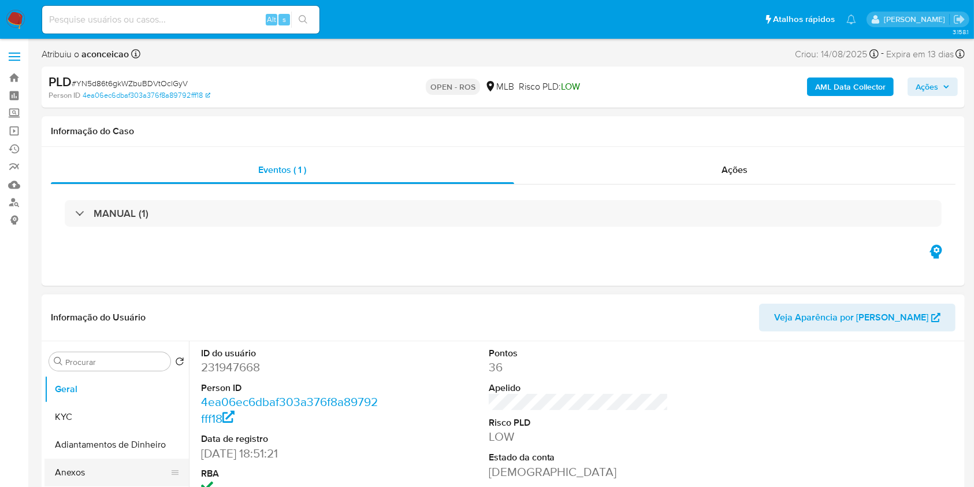
drag, startPoint x: 108, startPoint y: 479, endPoint x: 123, endPoint y: 472, distance: 16.8
click at [108, 480] on button "Anexos" at bounding box center [111, 472] width 135 height 28
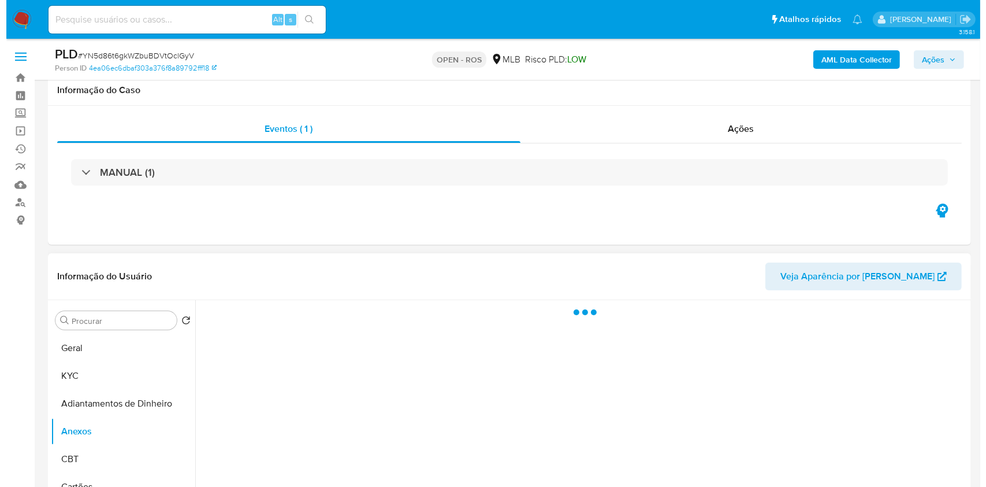
scroll to position [154, 0]
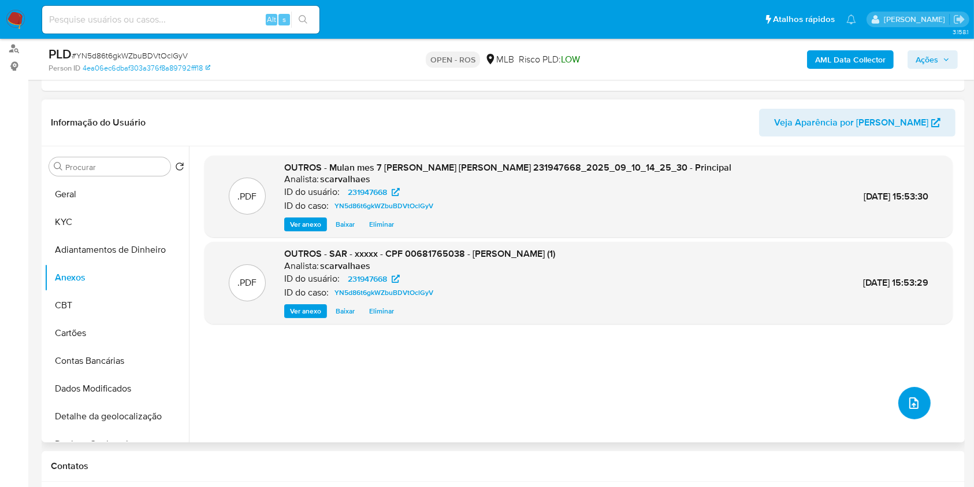
click at [907, 399] on icon "upload-file" at bounding box center [914, 403] width 14 height 14
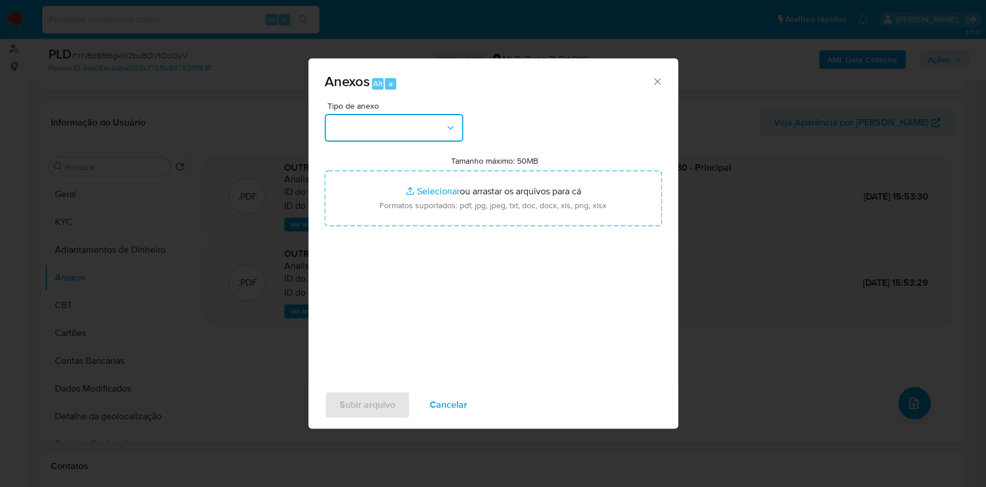
drag, startPoint x: 375, startPoint y: 123, endPoint x: 382, endPoint y: 132, distance: 11.1
click at [375, 124] on button "button" at bounding box center [394, 128] width 139 height 28
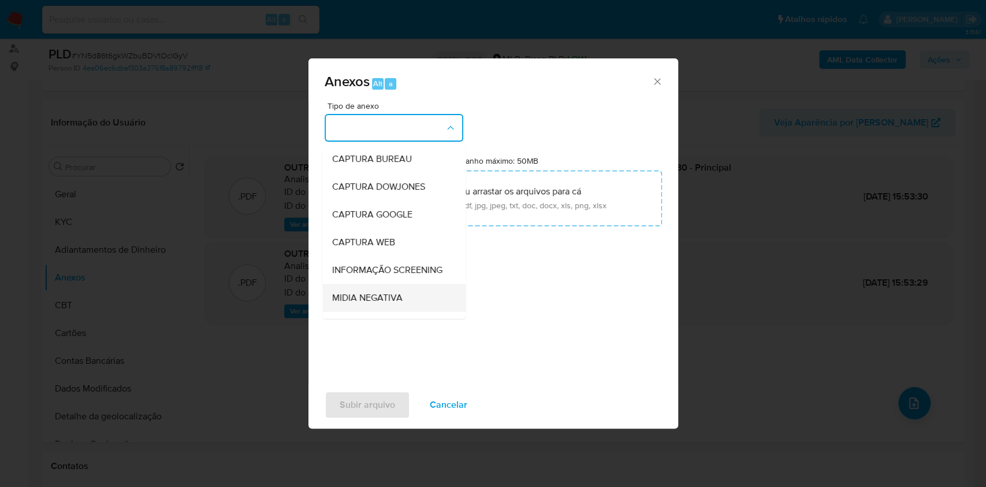
scroll to position [177, 0]
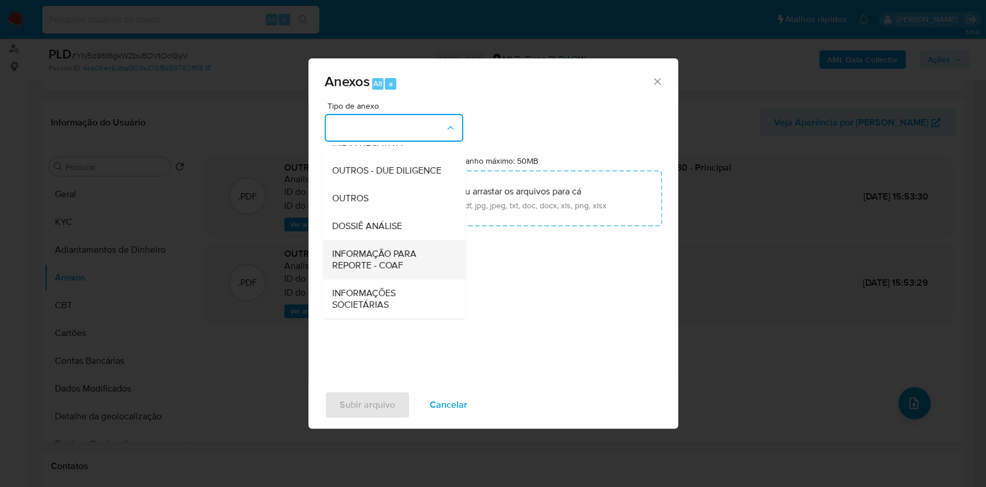
click at [392, 256] on span "INFORMAÇÃO PARA REPORTE - COAF" at bounding box center [391, 259] width 118 height 23
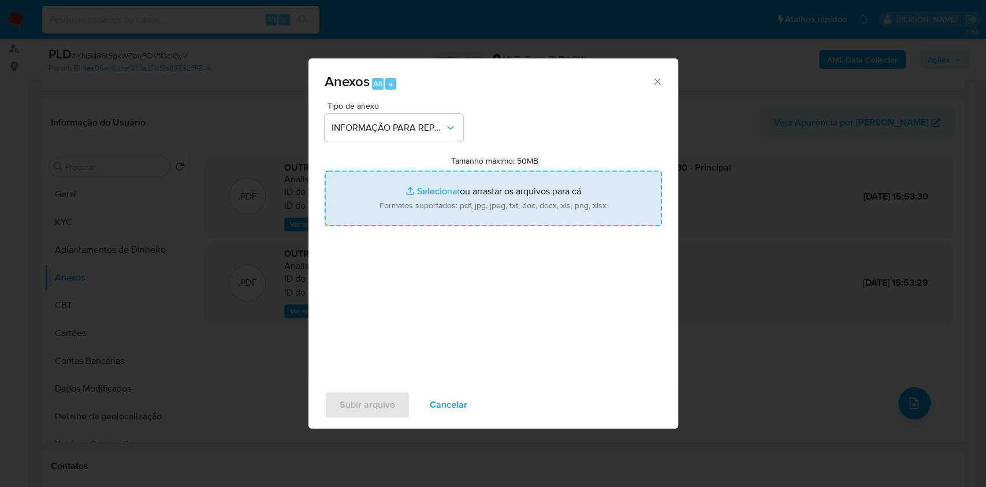
type input "C:\fakepath\SAR - YN5d86t6gkWZbuBDVtOclGyV - CPF 00681765038 - [PERSON_NAME].pdf"
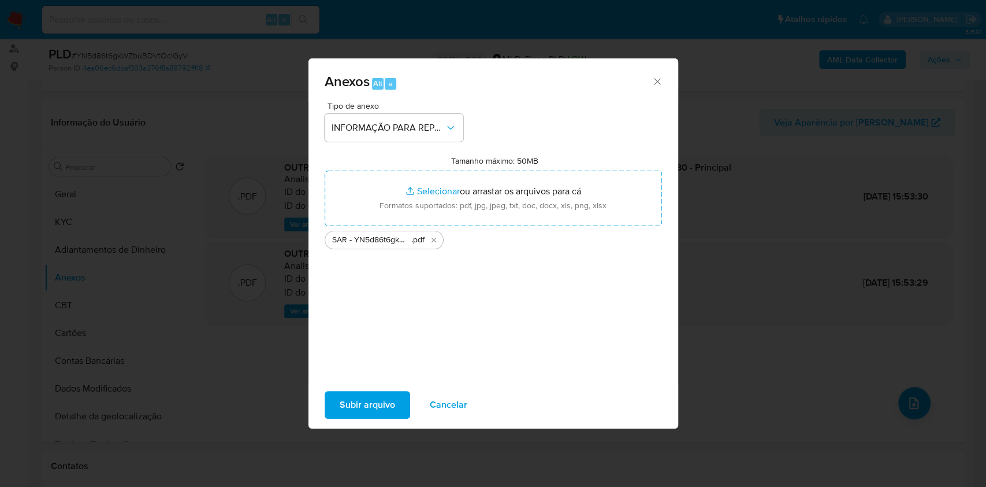
click at [381, 406] on span "Subir arquivo" at bounding box center [367, 404] width 55 height 25
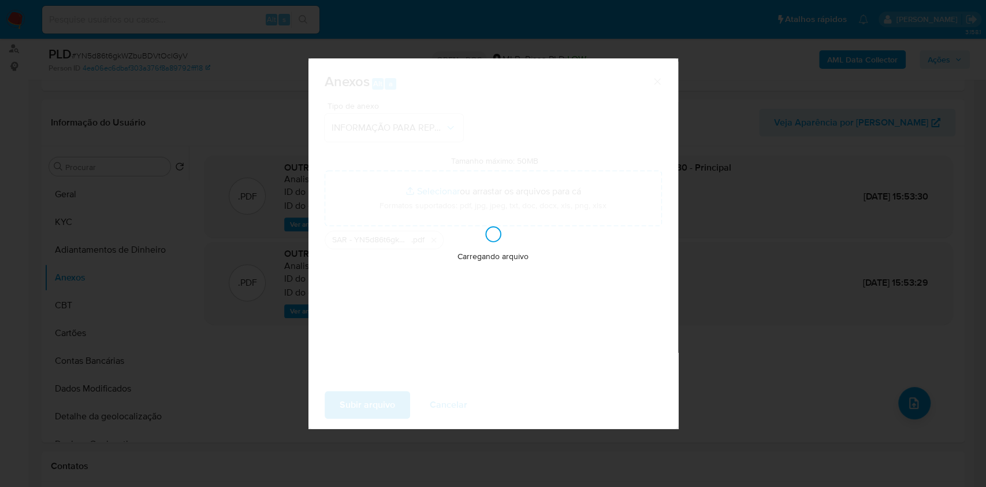
click at [877, 218] on div "Anexos Alt a Tipo de anexo INFORMAÇÃO PARA REPORTE - COAF Tamanho máximo: 50MB …" at bounding box center [493, 243] width 986 height 487
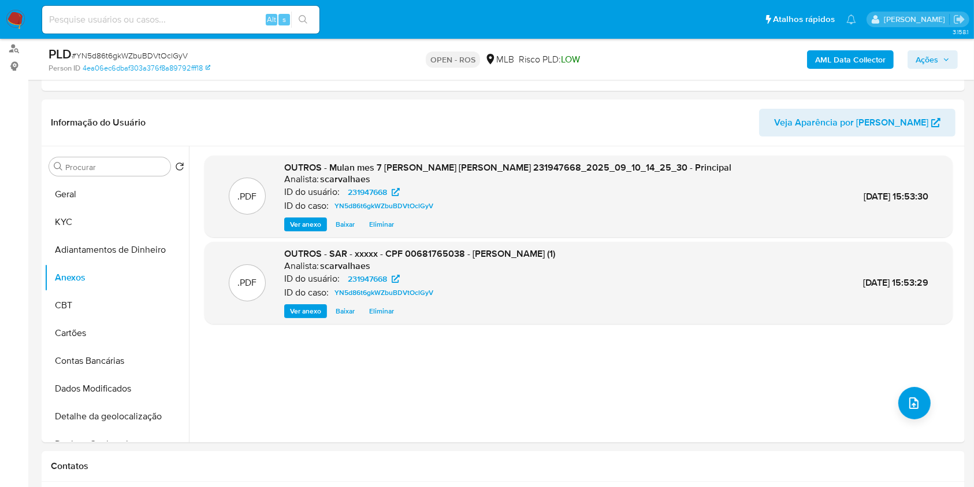
click at [911, 53] on button "Ações" at bounding box center [933, 59] width 50 height 18
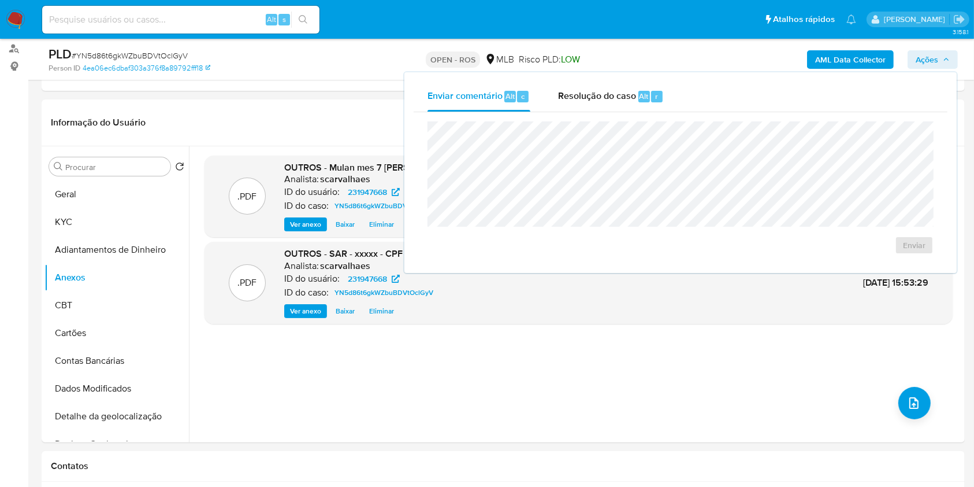
drag, startPoint x: 595, startPoint y: 97, endPoint x: 602, endPoint y: 119, distance: 23.2
click at [595, 98] on span "Resolução do caso" at bounding box center [597, 95] width 78 height 13
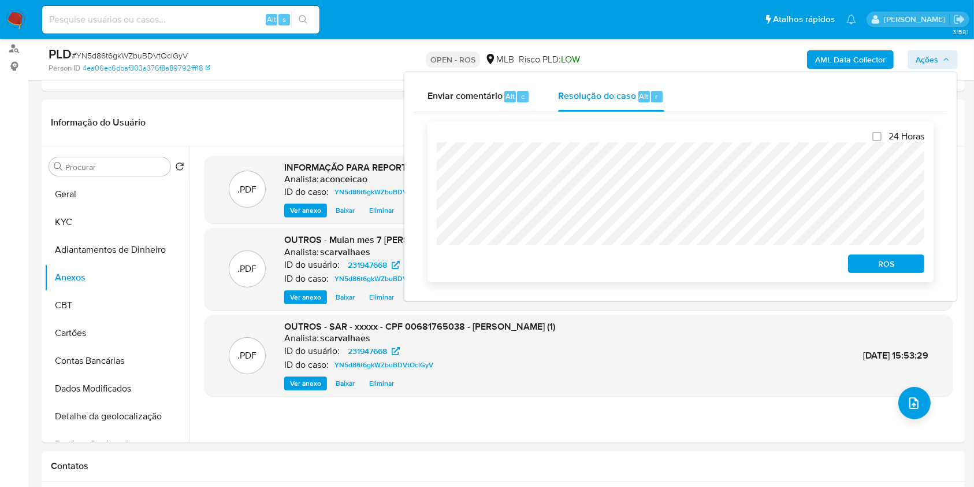
click at [876, 263] on span "ROS" at bounding box center [886, 263] width 60 height 16
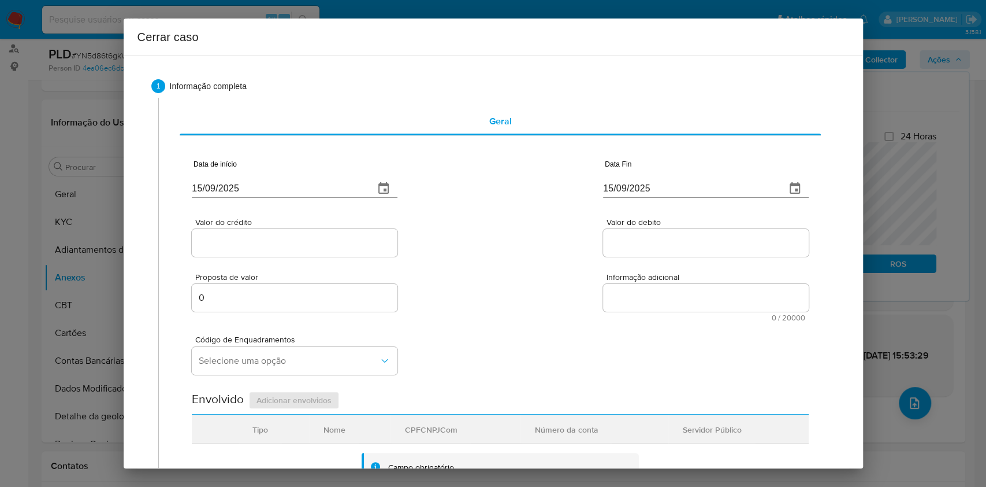
click at [295, 187] on input "[DATE]" at bounding box center [278, 188] width 173 height 18
paste input "text"
click at [295, 187] on input "[DATE]" at bounding box center [278, 188] width 173 height 18
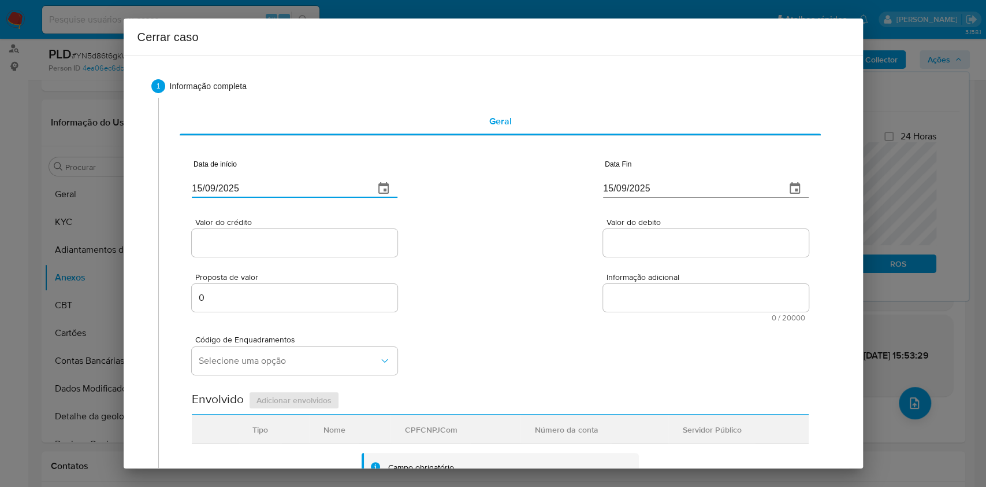
click at [284, 191] on input "[DATE]" at bounding box center [278, 188] width 173 height 18
click at [284, 189] on input "[DATE]" at bounding box center [278, 188] width 173 height 18
paste input "1/07"
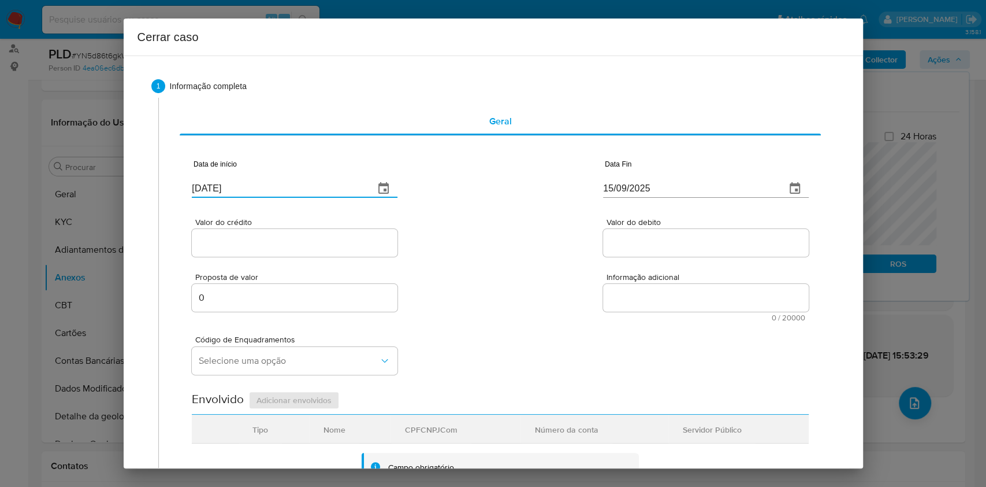
type input "[DATE]"
click at [650, 192] on input "[DATE]" at bounding box center [689, 188] width 173 height 18
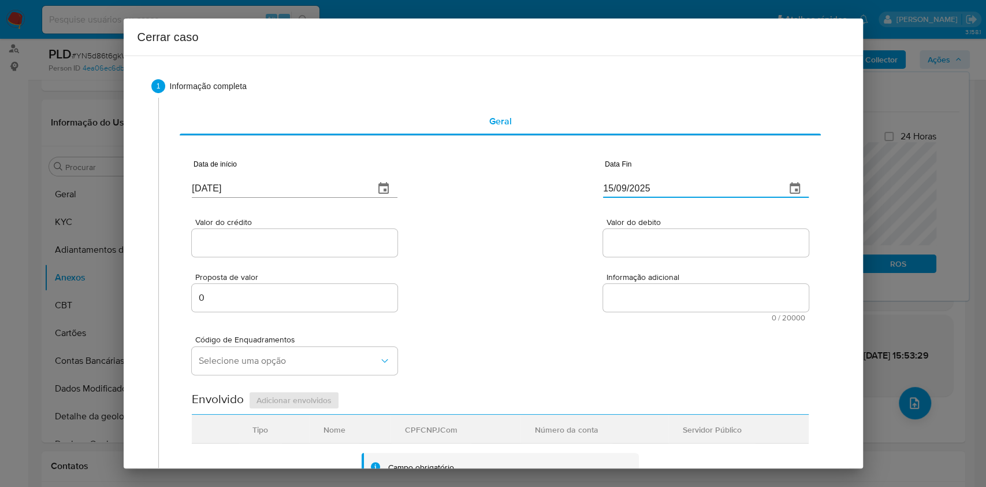
click at [650, 192] on input "[DATE]" at bounding box center [689, 188] width 173 height 18
paste input "09"
click at [650, 192] on input "[DATE]" at bounding box center [689, 188] width 173 height 18
type input "[DATE]"
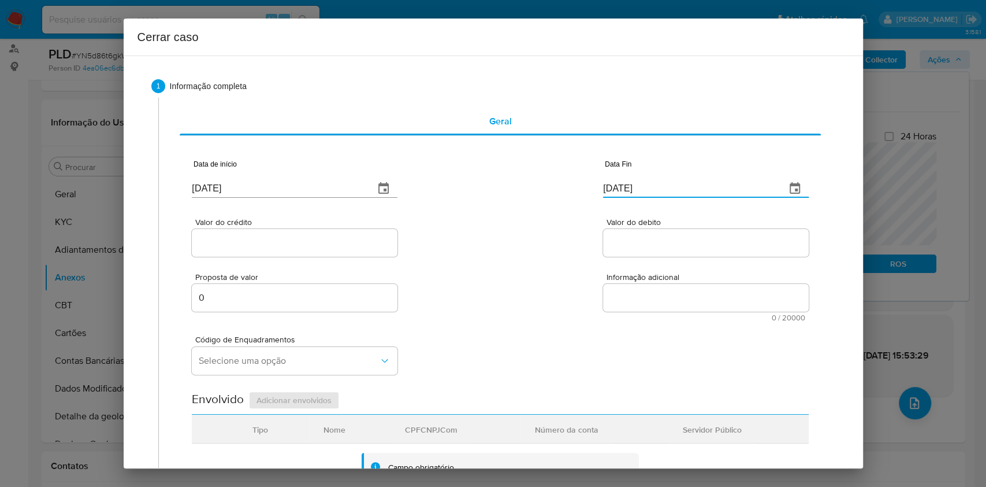
click at [324, 247] on input "Valor do crédito" at bounding box center [295, 242] width 206 height 15
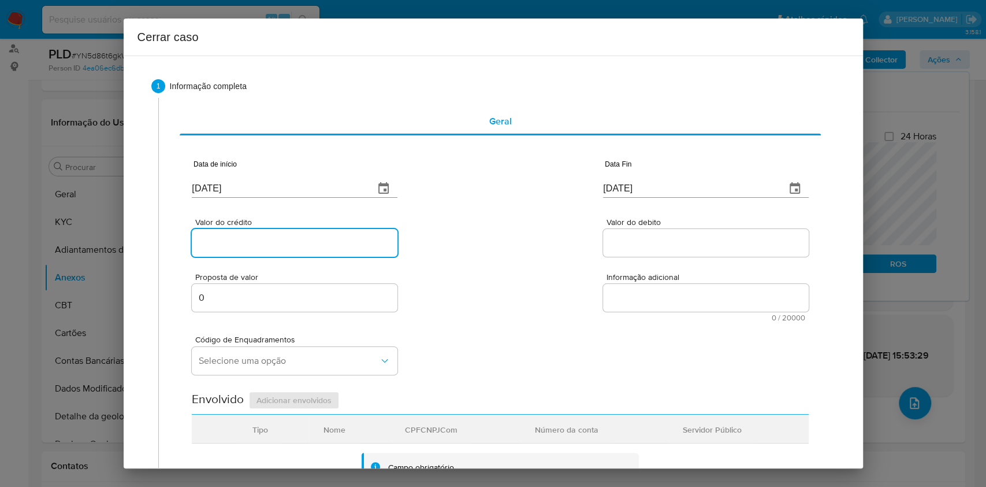
paste input "R$10.415"
type input "R$10.415"
paste input "R$20.986"
click at [684, 243] on input "Valor do debito" at bounding box center [706, 242] width 206 height 15
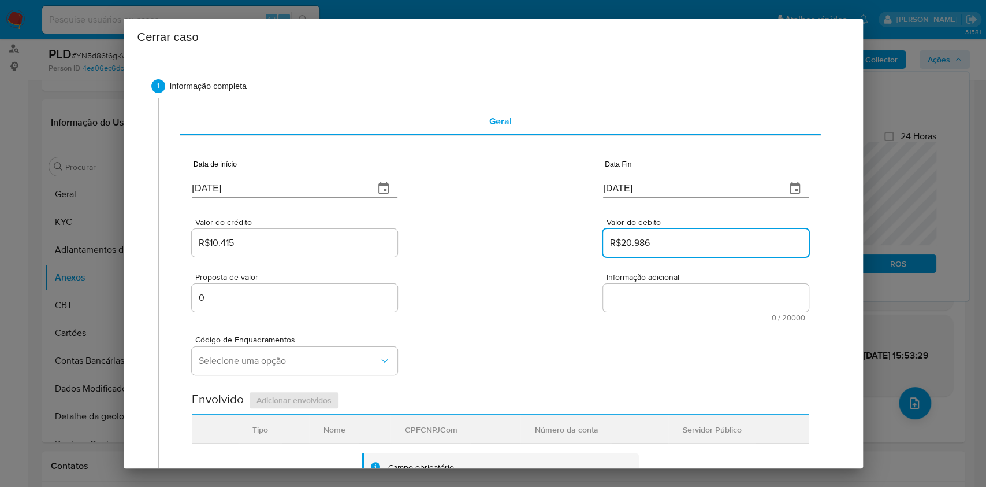
type input "R$20.986"
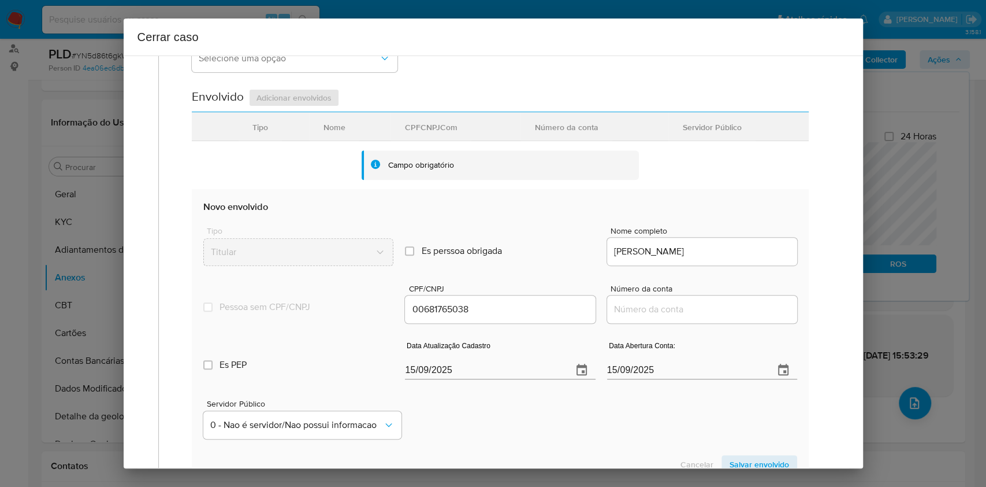
scroll to position [308, 0]
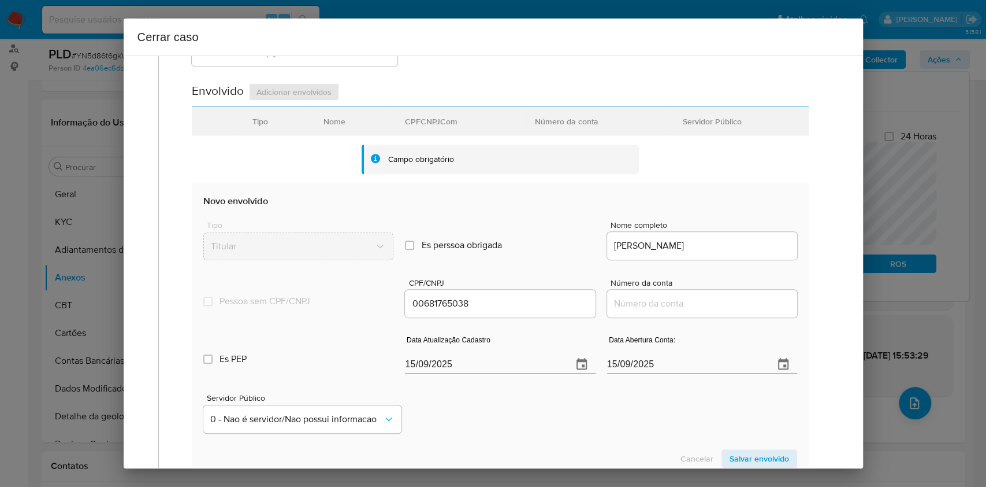
click at [528, 368] on input "[DATE]" at bounding box center [484, 364] width 158 height 18
paste input "05/08"
click at [528, 368] on input "05/08/2025" at bounding box center [484, 364] width 158 height 18
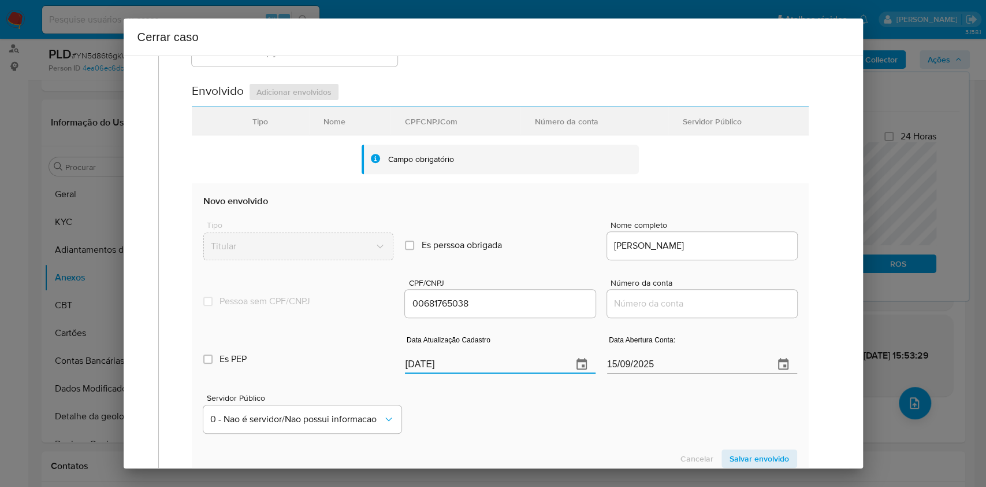
type input "05/08/2025"
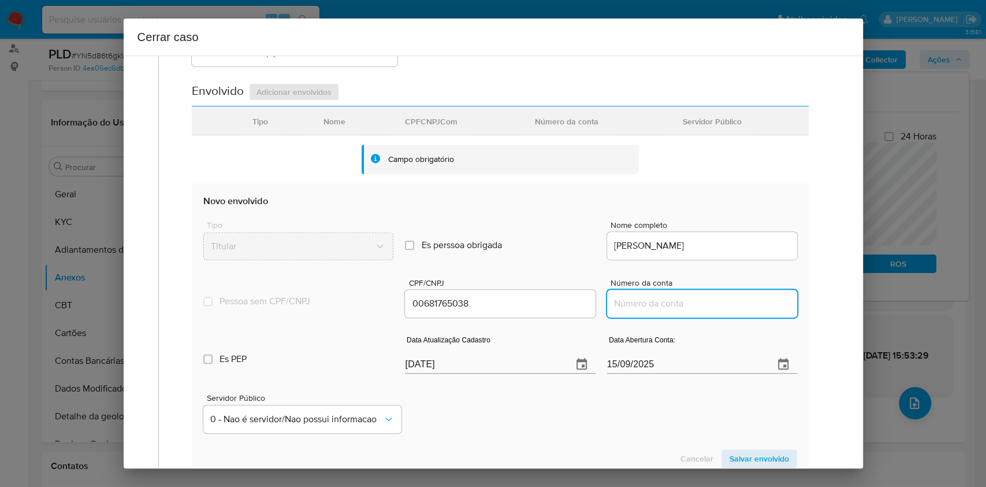
click at [721, 301] on input "Número da conta" at bounding box center [702, 303] width 190 height 15
paste input "231947668"
type input "231947668"
click at [674, 370] on input "[DATE]" at bounding box center [686, 364] width 158 height 18
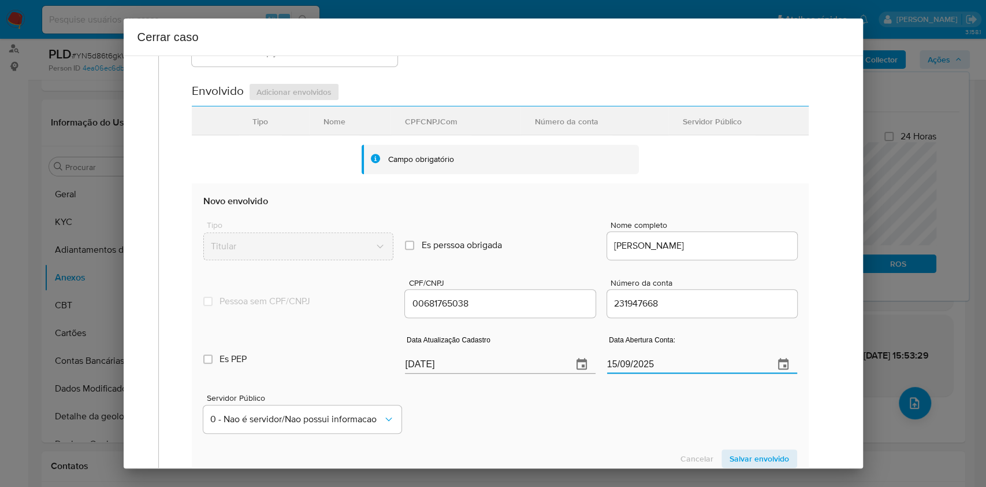
click at [674, 370] on input "[DATE]" at bounding box center [686, 364] width 158 height 18
paste input "9/10/2021"
type input "19/10/2021"
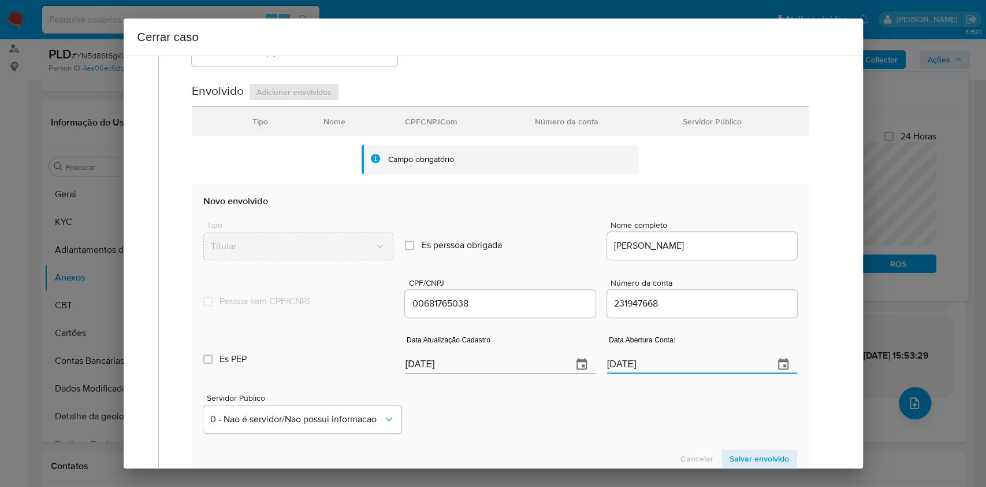
click at [735, 450] on span "Salvar envolvido" at bounding box center [760, 458] width 60 height 16
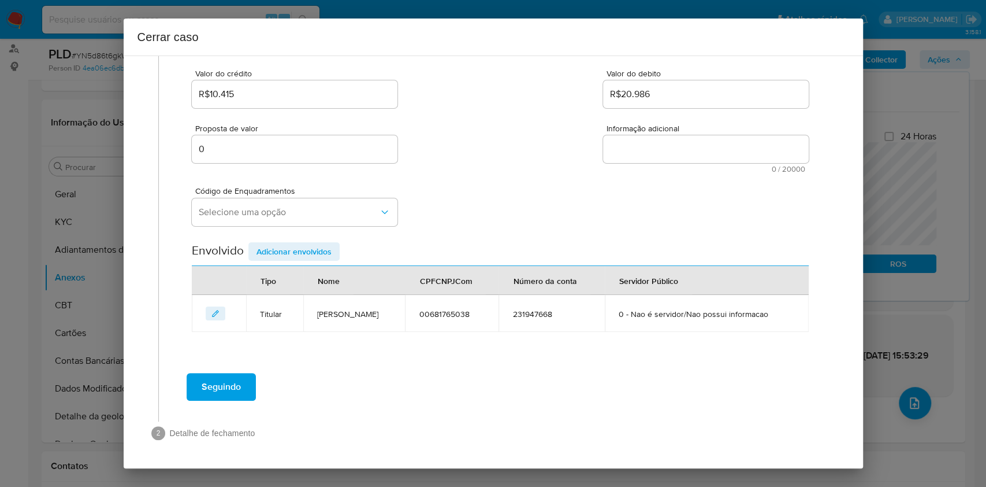
scroll to position [148, 0]
click at [736, 454] on div "1 Informação completa Geral Data de início 11/07/2025 Data Fin 09/09/2025 Valor…" at bounding box center [494, 187] width 712 height 541
click at [251, 201] on button "Selecione uma opção" at bounding box center [295, 213] width 206 height 28
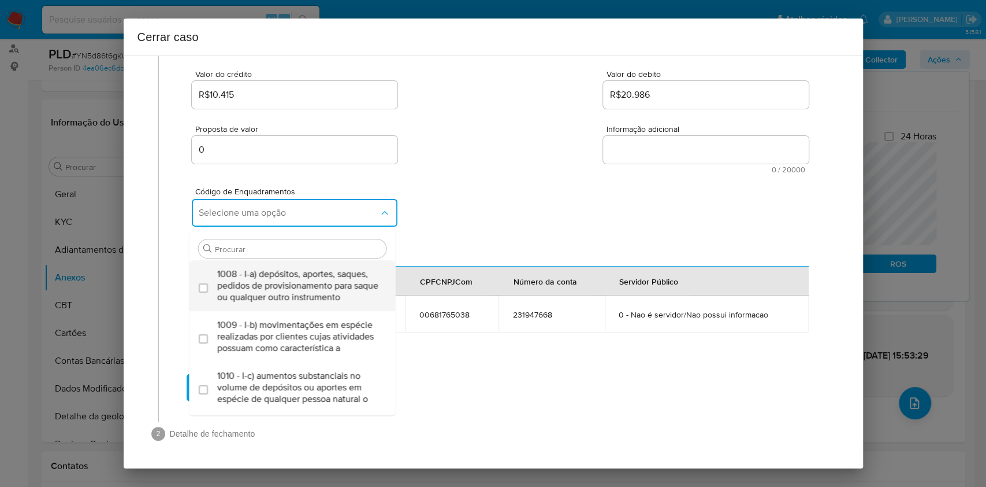
click at [274, 278] on span "1008 - I-a) depósitos, aportes, saques, pedidos de provisionamento para saque o…" at bounding box center [298, 285] width 162 height 35
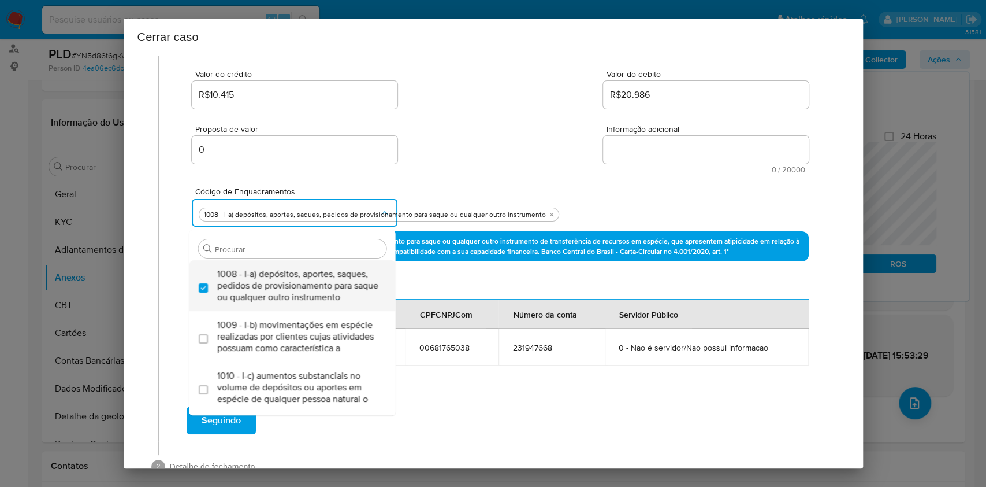
checkbox input "true"
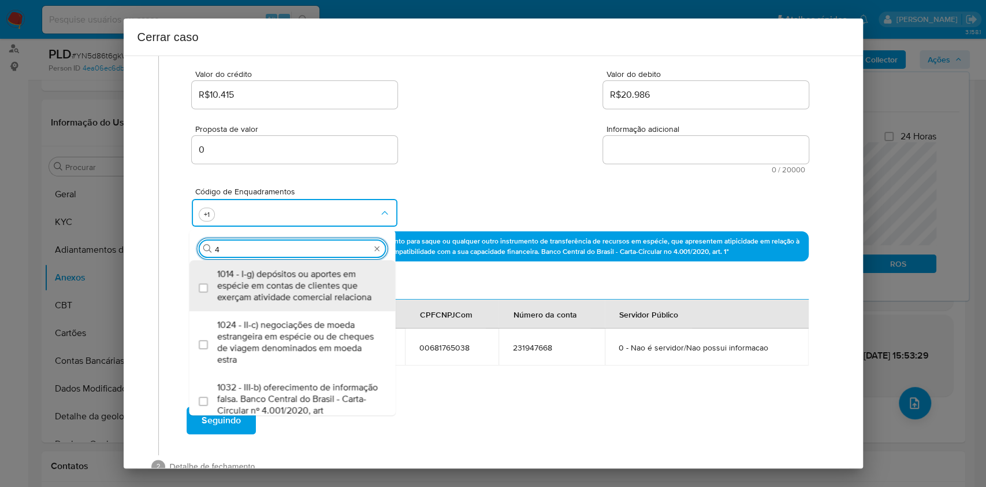
type input "45"
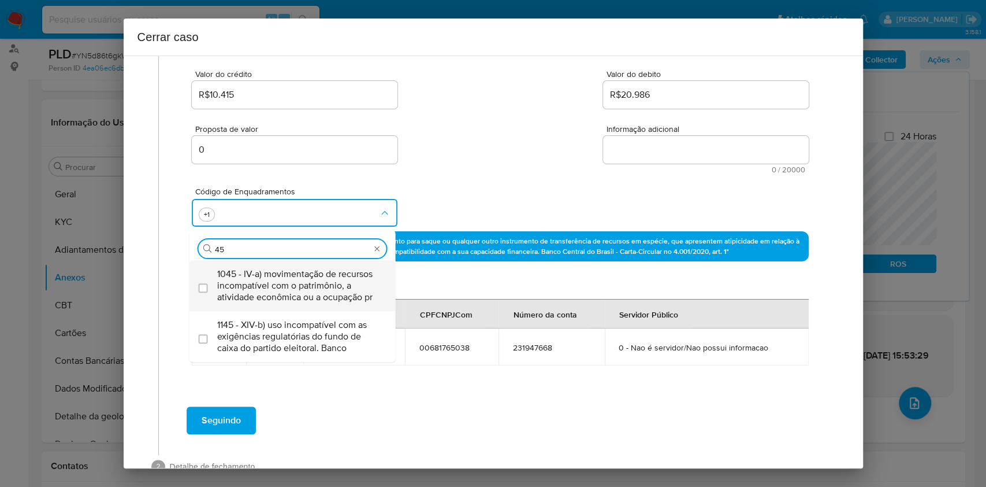
click at [271, 277] on span "1045 - IV-a) movimentação de recursos incompatível com o patrimônio, a atividad…" at bounding box center [298, 285] width 162 height 35
checkbox input "true"
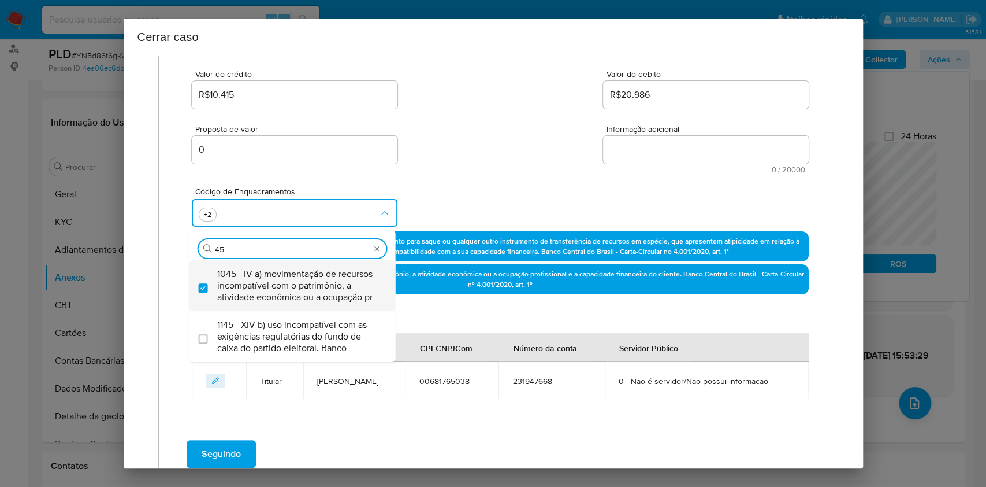
type input "45"
click at [232, 244] on input "45" at bounding box center [292, 249] width 155 height 10
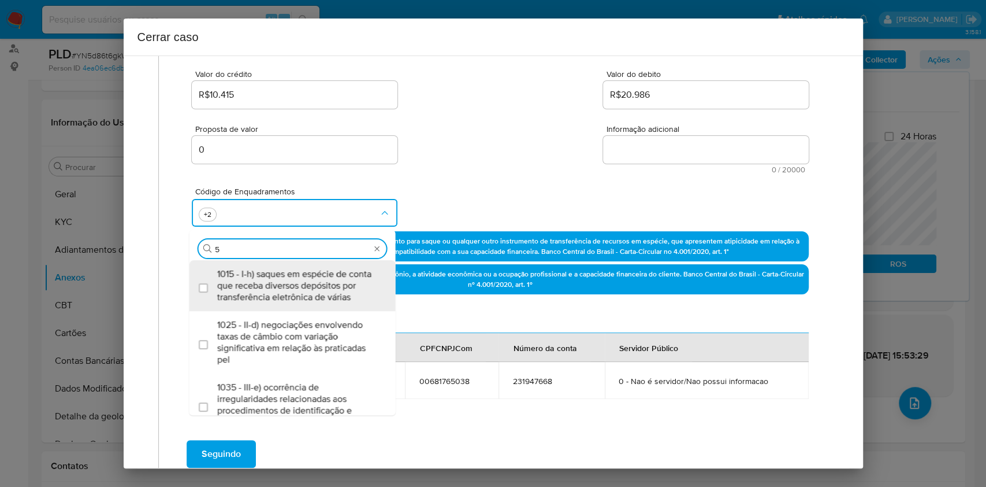
scroll to position [0, 0]
type input "58"
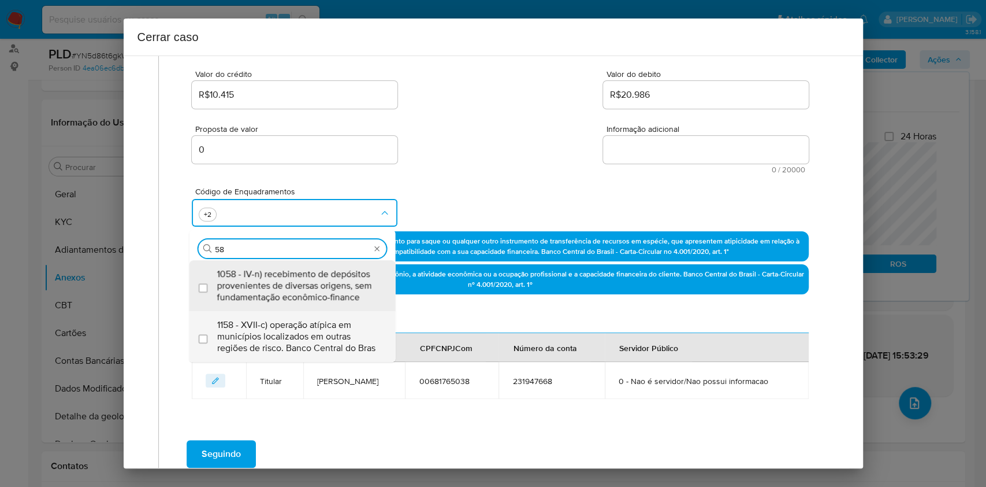
click at [322, 324] on span "1158 - XVII-c) operação atípica em municípios localizados em outras regiões de …" at bounding box center [298, 336] width 162 height 35
checkbox input "true"
type input "58"
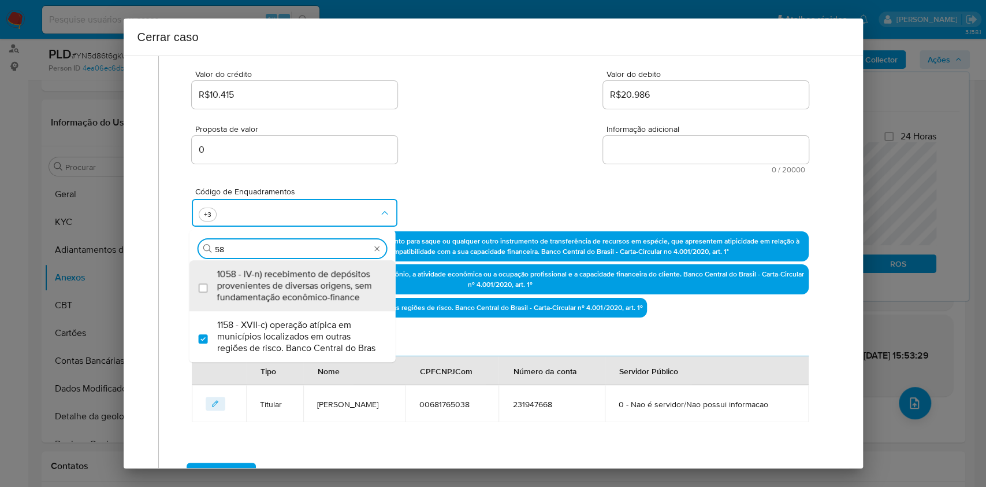
click at [614, 153] on textarea "Informação adicional" at bounding box center [706, 150] width 206 height 28
paste textarea "Joni Hahn Magnus, CPF 00681765038, 40 anos, residente no município de Torres, R…"
click at [614, 153] on textarea "Informação adicional" at bounding box center [706, 150] width 206 height 28
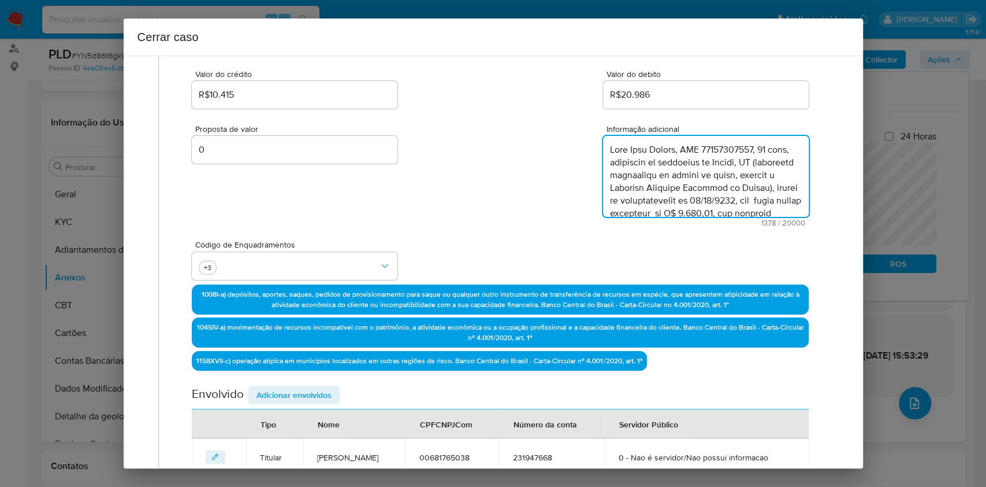
scroll to position [574, 0]
type textarea "Joni Hahn Magnus, CPF 00681765038, 40 anos, residente no município de Torres, R…"
drag, startPoint x: 305, startPoint y: 393, endPoint x: 426, endPoint y: 342, distance: 131.0
click at [308, 394] on span "Adicionar envolvidos" at bounding box center [294, 395] width 75 height 16
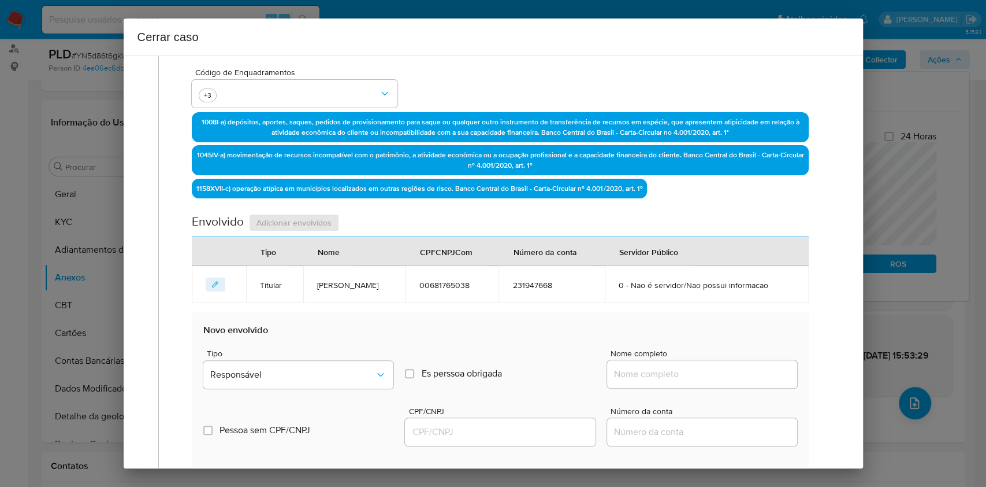
scroll to position [457, 0]
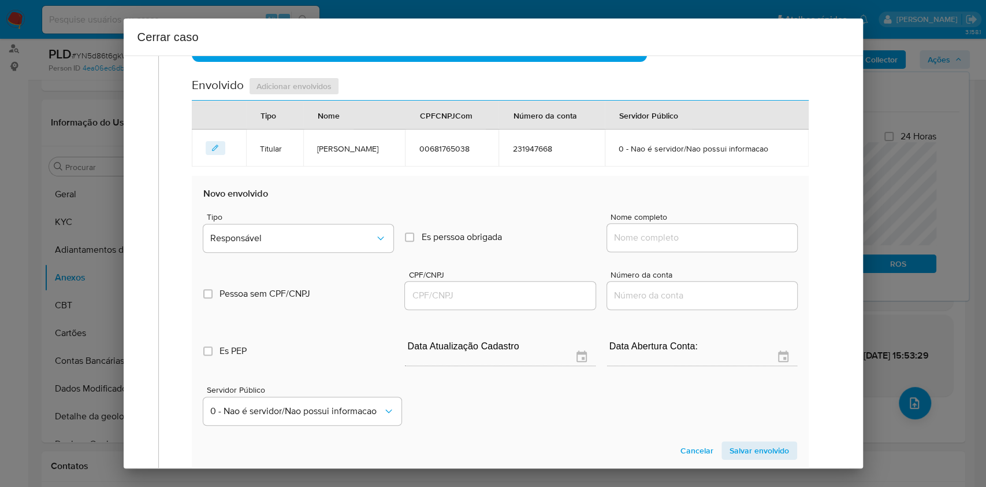
click at [721, 241] on input "Nome completo" at bounding box center [702, 237] width 190 height 15
paste input "Joni Hahn Magnus 00681765038, 19490288000158"
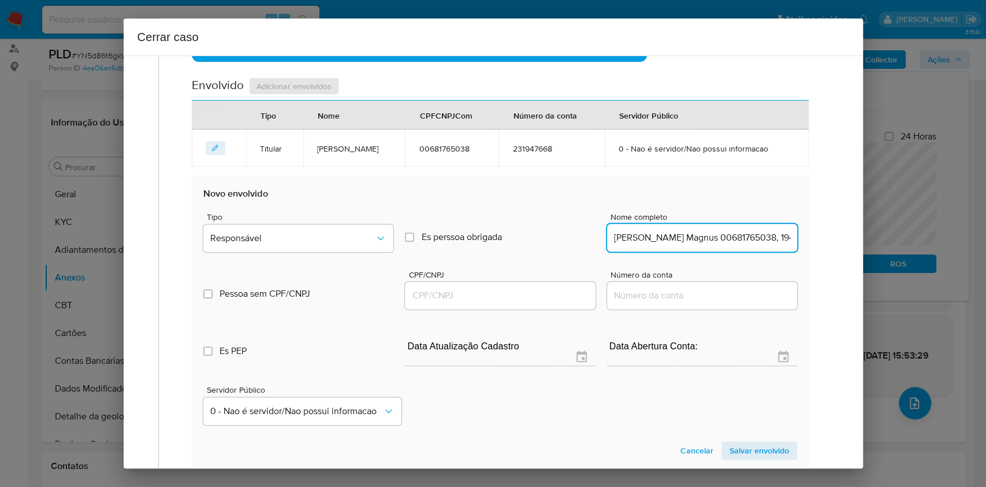
scroll to position [0, 39]
click at [754, 239] on input "Joni Hahn Magnus 00681765038, 19490288000158" at bounding box center [702, 237] width 190 height 15
type input "Joni Hahn Magnus 00681765038,"
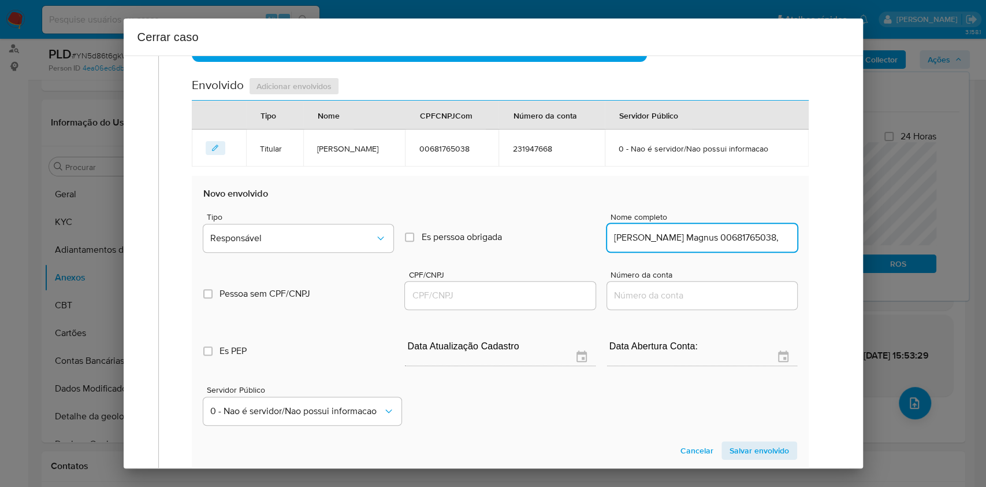
click at [463, 294] on input "CPF/CNPJ" at bounding box center [500, 295] width 190 height 15
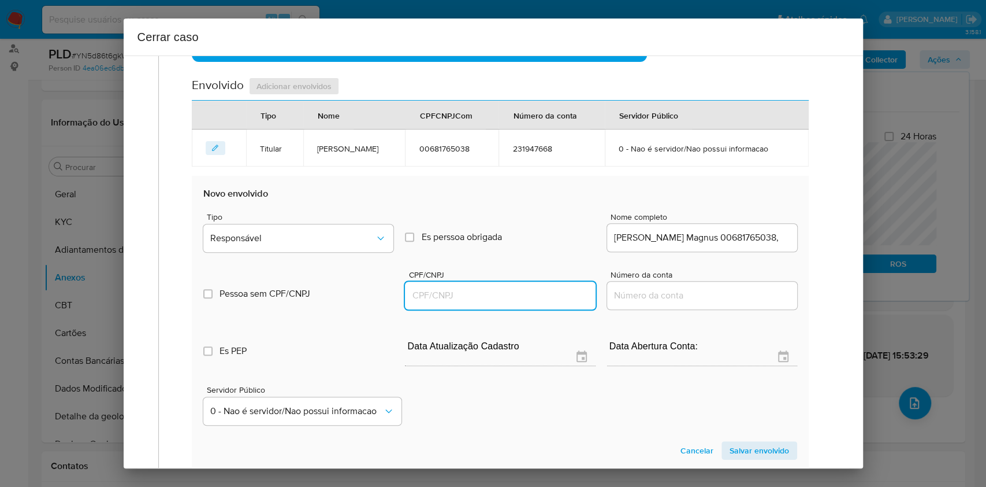
paste input "19490288000158"
type input "19490288000158"
click at [369, 228] on button "Responsável" at bounding box center [298, 238] width 190 height 28
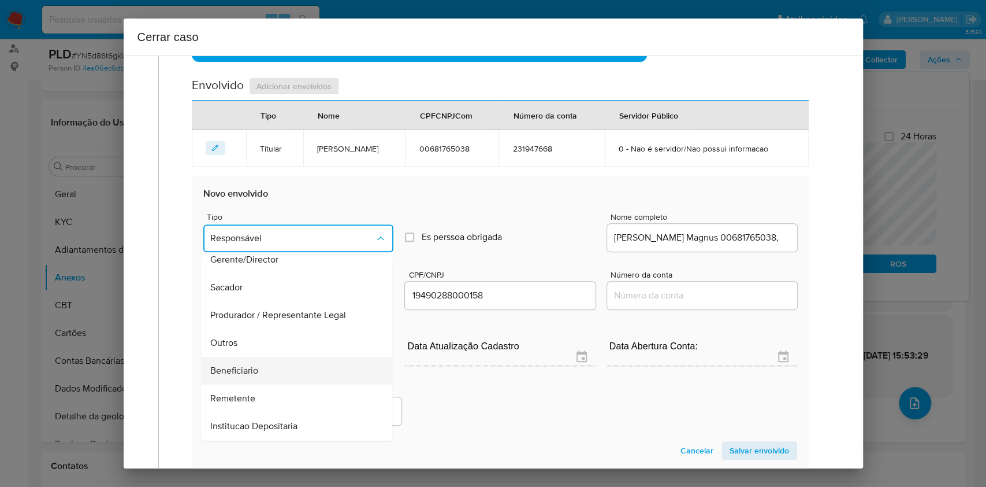
scroll to position [148, 0]
drag, startPoint x: 279, startPoint y: 284, endPoint x: 675, endPoint y: 354, distance: 402.7
click at [280, 285] on div "Outros" at bounding box center [293, 288] width 165 height 28
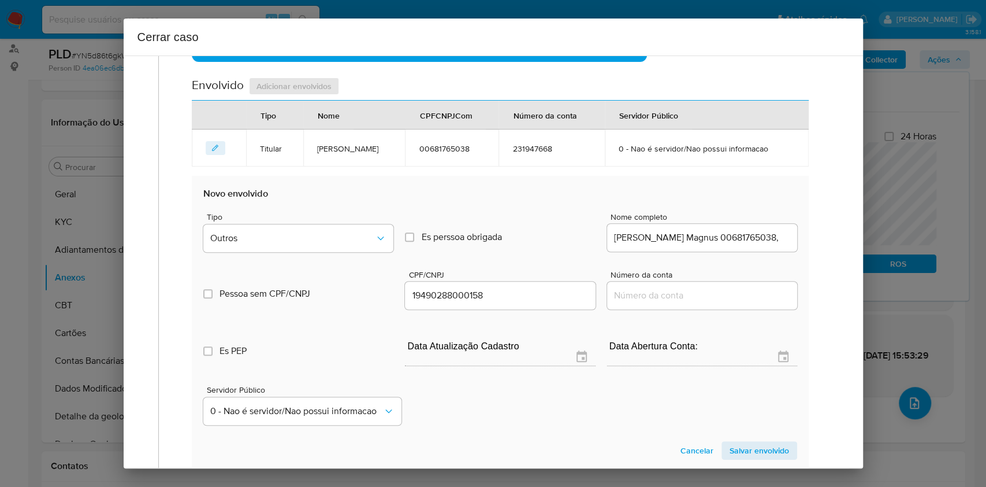
click at [752, 448] on span "Salvar envolvido" at bounding box center [760, 450] width 60 height 16
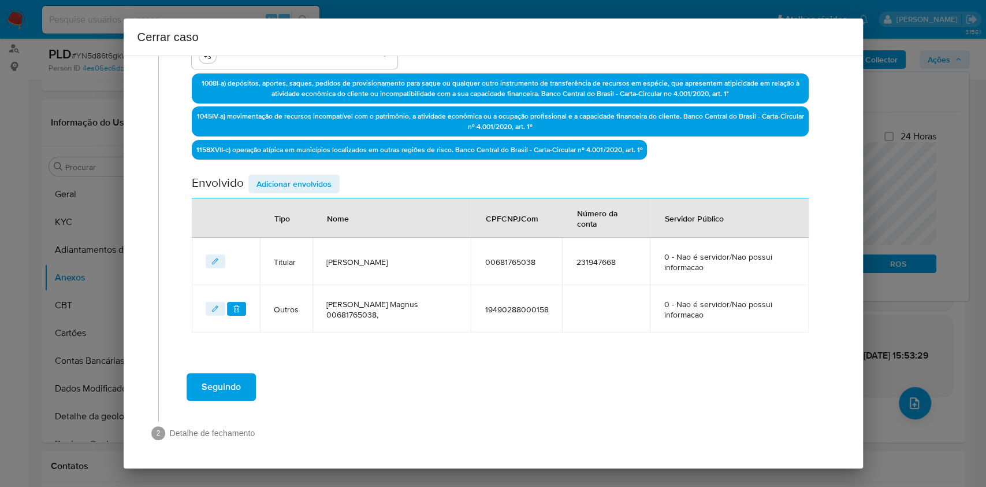
scroll to position [358, 0]
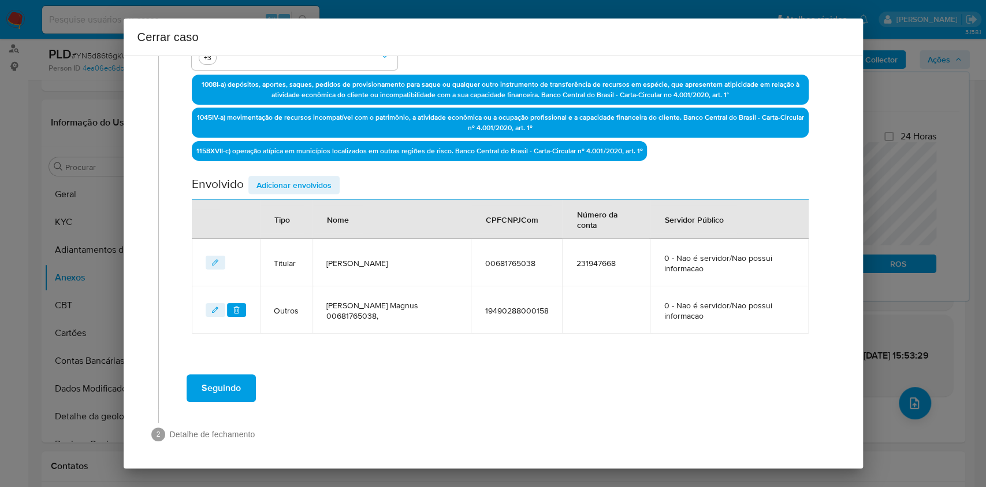
click at [234, 377] on span "Seguindo" at bounding box center [221, 387] width 39 height 25
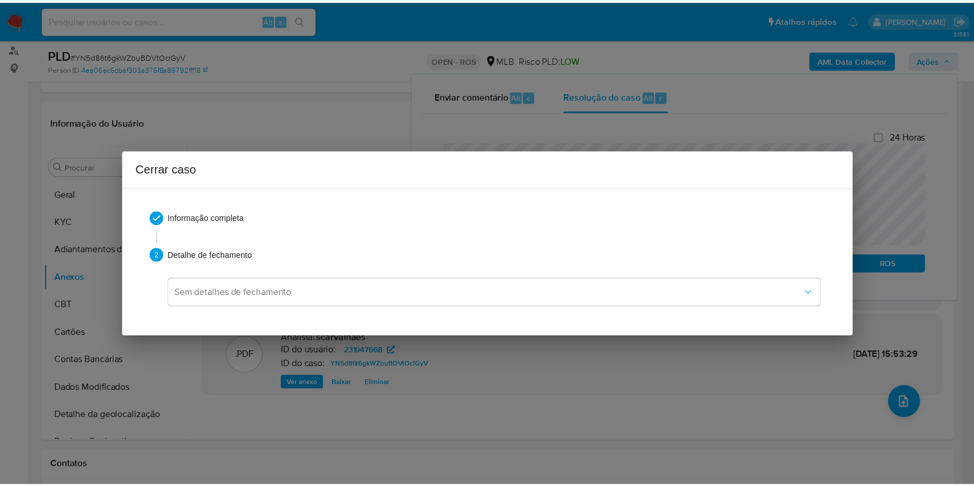
scroll to position [562, 0]
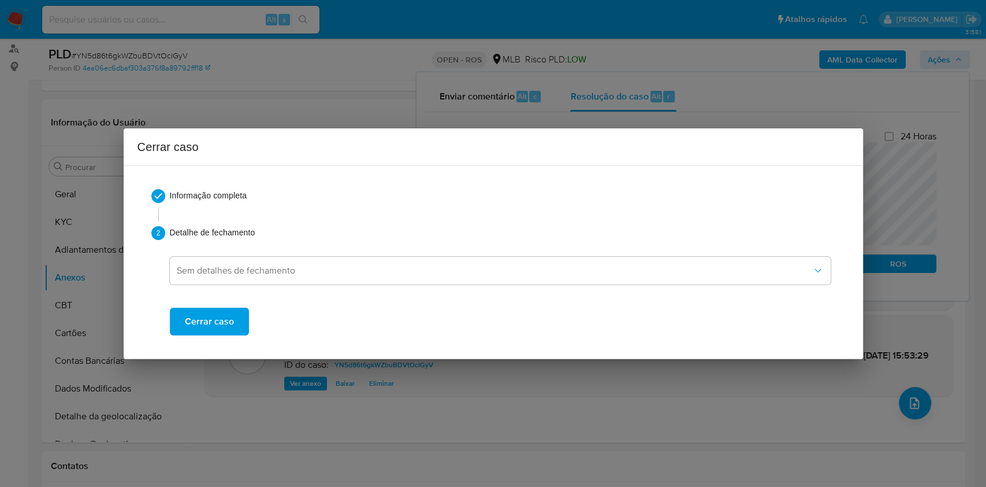
click at [203, 324] on span "Cerrar caso" at bounding box center [209, 321] width 49 height 25
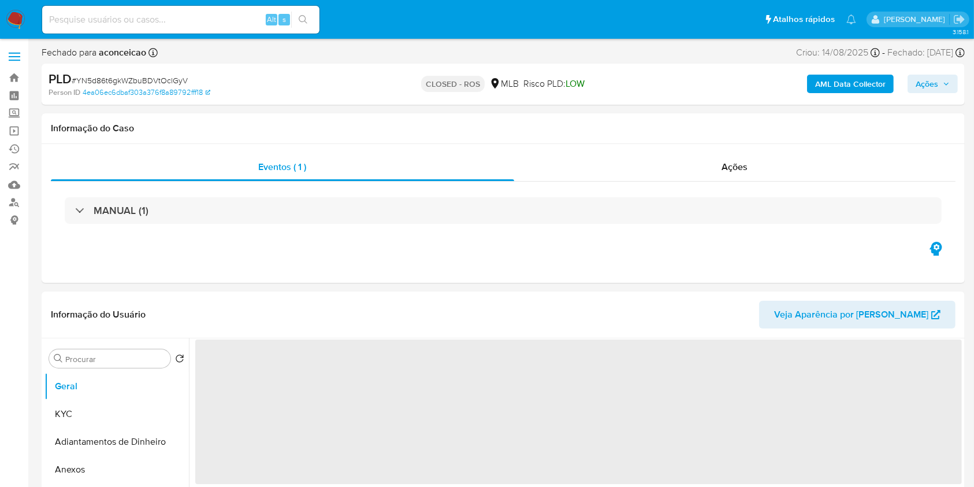
select select "10"
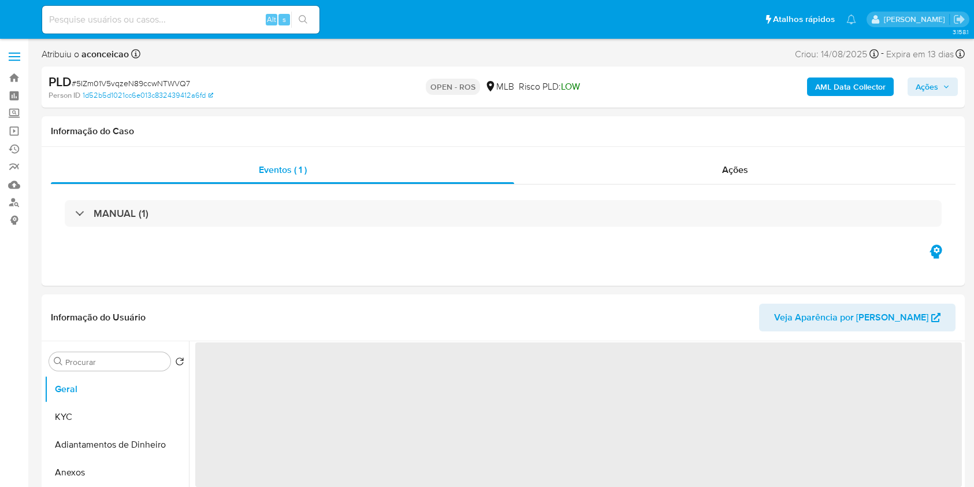
select select "10"
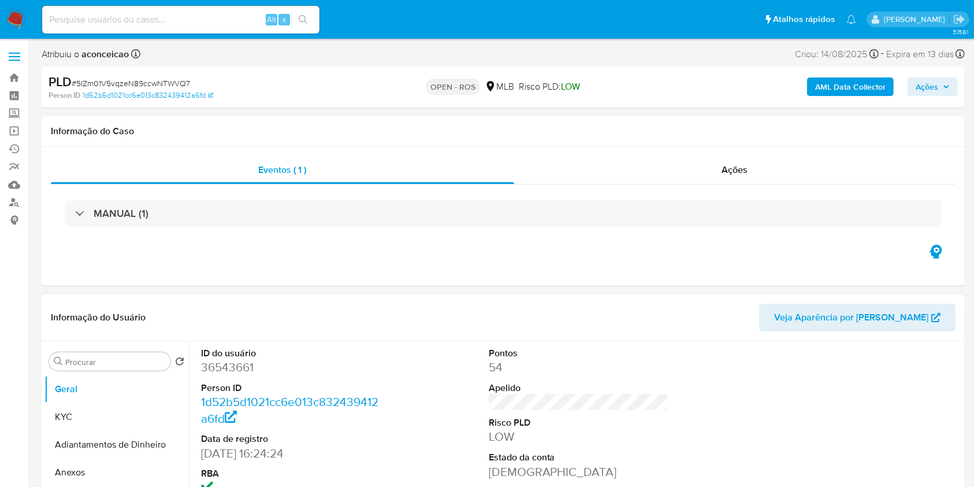
click at [143, 469] on button "Anexos" at bounding box center [116, 472] width 144 height 28
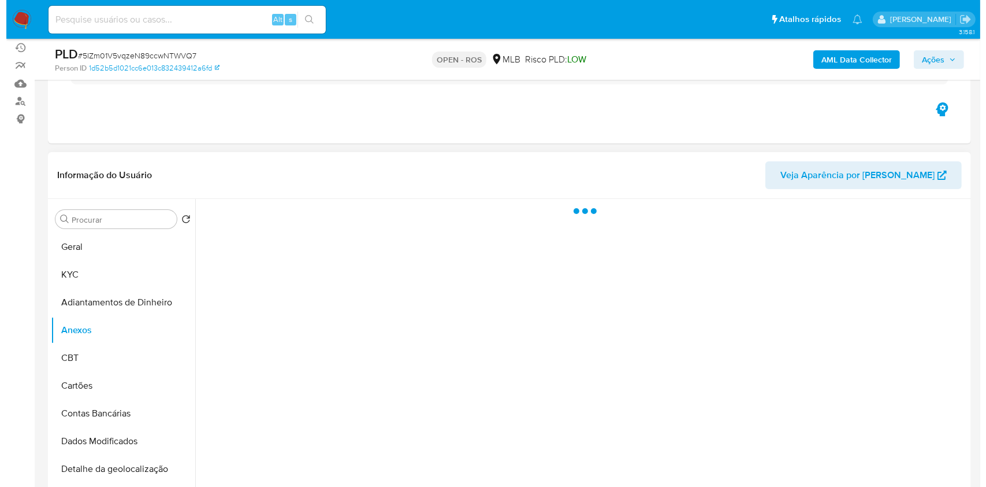
scroll to position [154, 0]
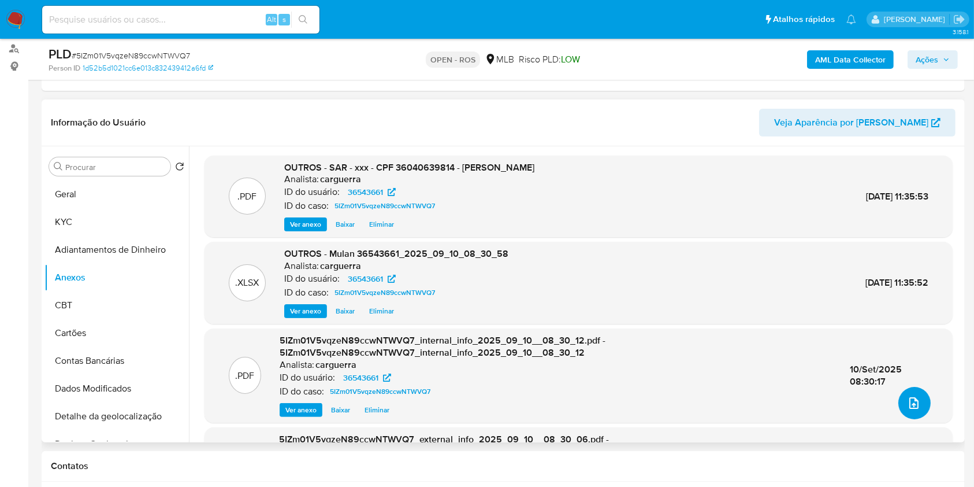
click at [918, 400] on button "upload-file" at bounding box center [915, 403] width 32 height 32
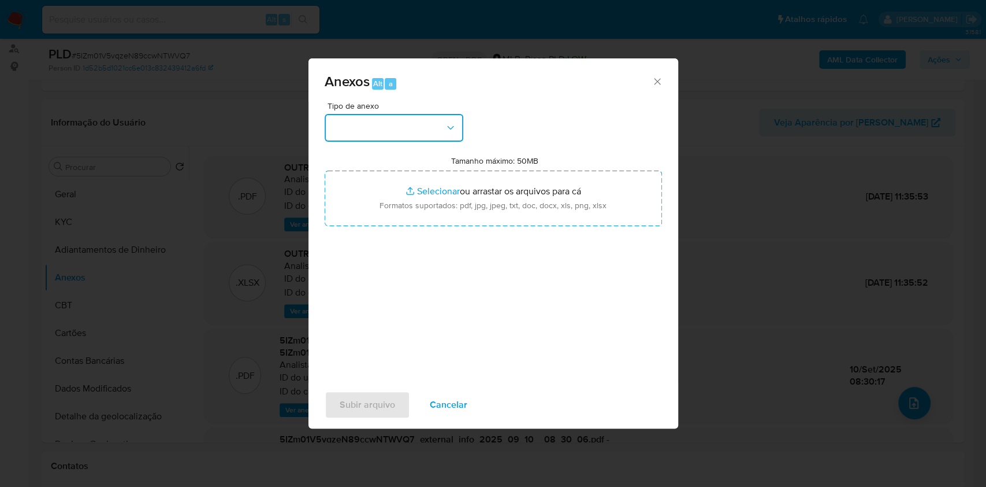
click at [379, 129] on button "button" at bounding box center [394, 128] width 139 height 28
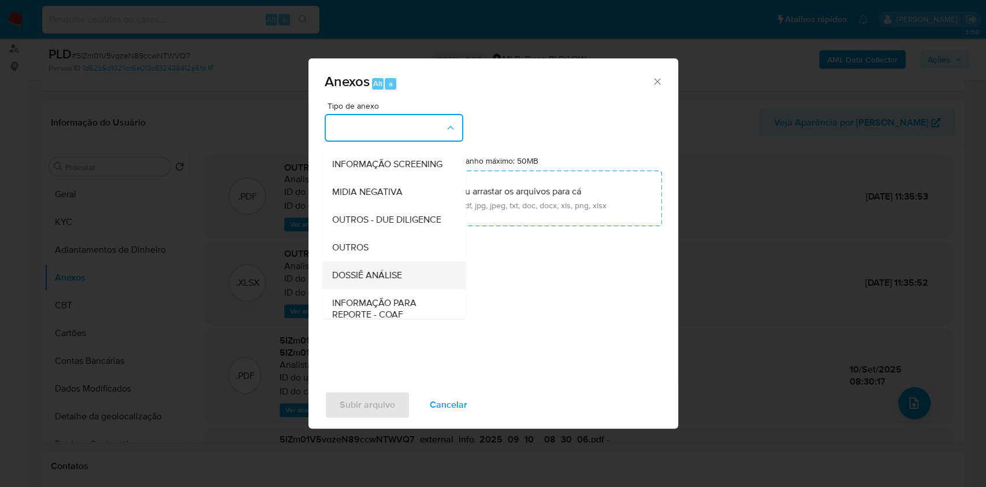
scroll to position [177, 0]
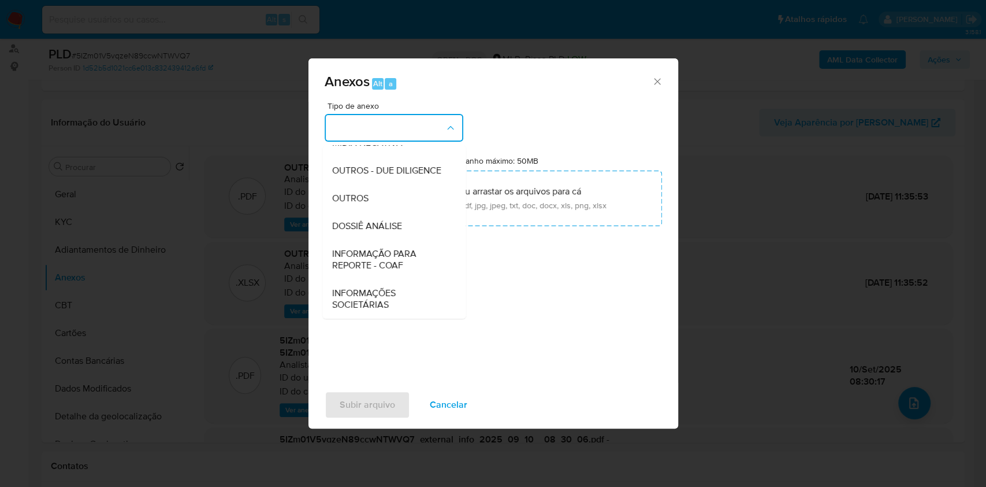
drag, startPoint x: 414, startPoint y: 260, endPoint x: 496, endPoint y: 236, distance: 85.4
click at [416, 261] on span "INFORMAÇÃO PARA REPORTE - COAF" at bounding box center [391, 259] width 118 height 23
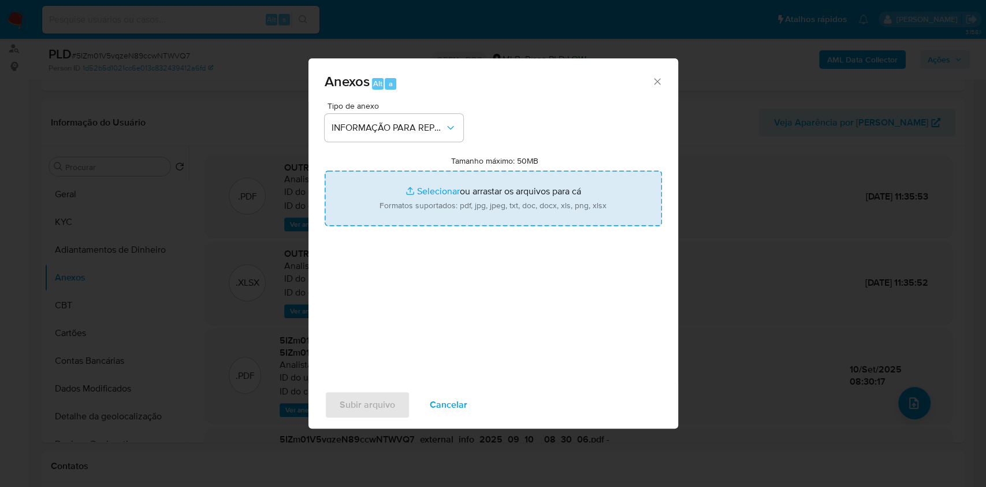
type input "C:\fakepath\SAR - 5IZm01V5vqzeN89ccwNTWVQ7- CPF 36040639814 - FABIO DA SILVA SO…"
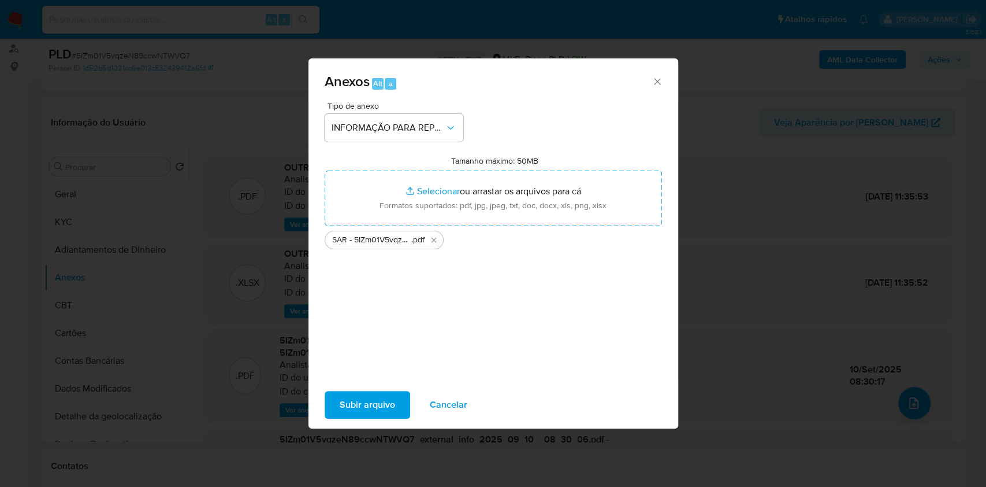
click at [381, 403] on span "Subir arquivo" at bounding box center [367, 404] width 55 height 25
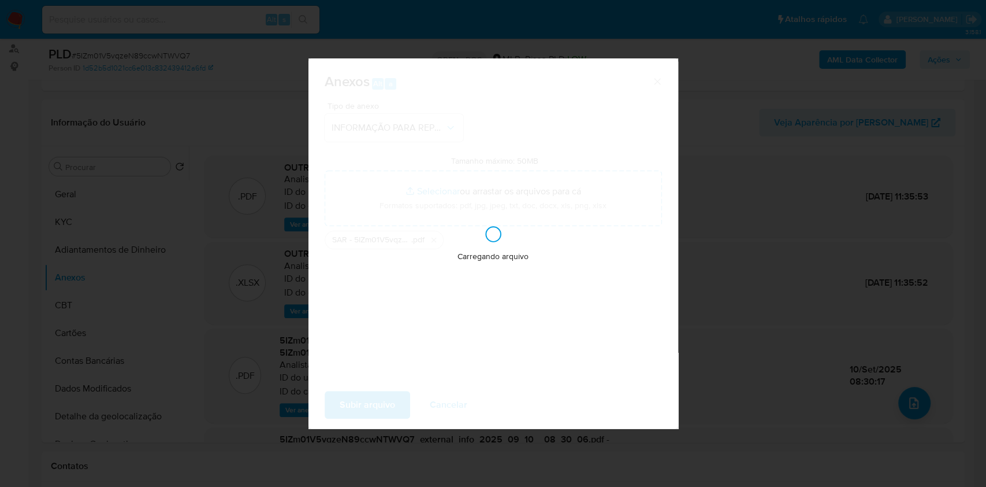
click at [754, 236] on div "Anexos Alt a Tipo de anexo INFORMAÇÃO PARA REPORTE - COAF Tamanho máximo: 50MB …" at bounding box center [493, 243] width 986 height 487
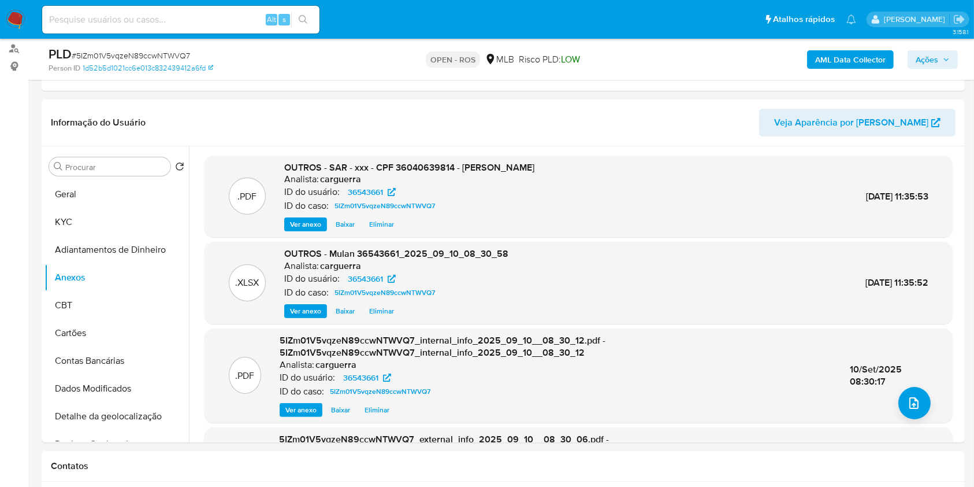
click at [926, 69] on div "AML Data Collector Ações" at bounding box center [808, 59] width 300 height 27
click at [926, 66] on span "Ações" at bounding box center [927, 59] width 23 height 18
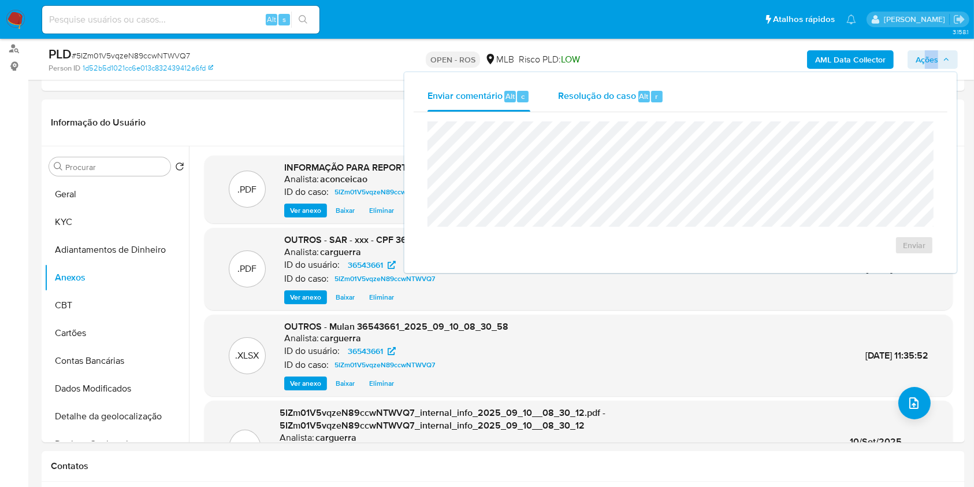
click at [636, 99] on div "Resolução do caso Alt r" at bounding box center [611, 96] width 106 height 30
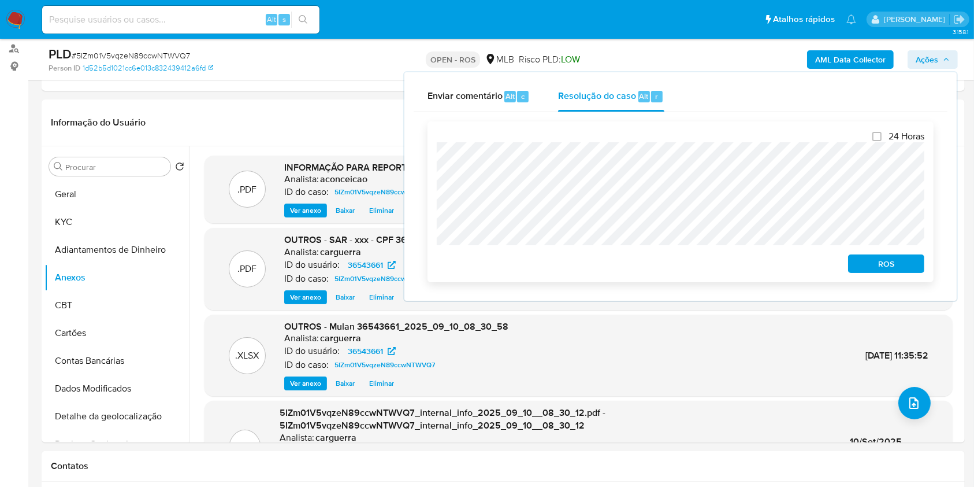
click at [877, 265] on span "ROS" at bounding box center [886, 263] width 60 height 16
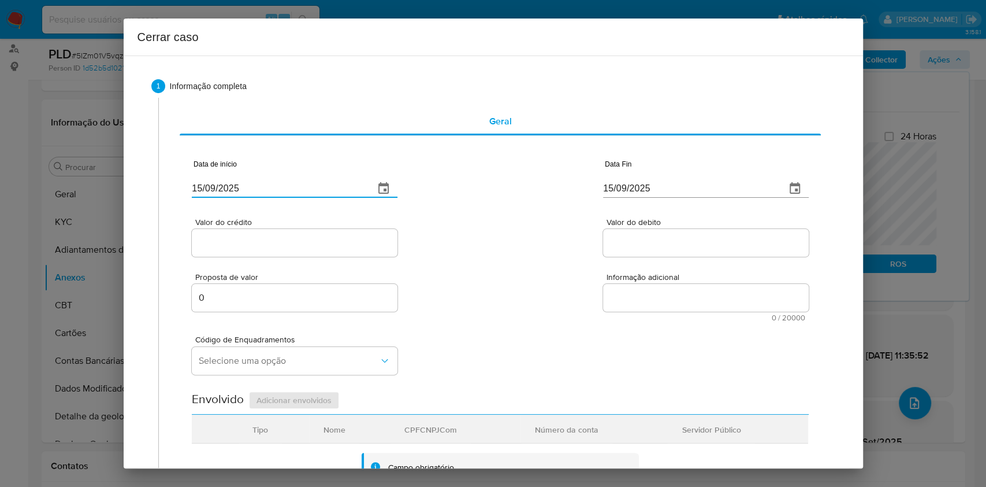
click at [272, 190] on input "[DATE]" at bounding box center [278, 188] width 173 height 18
paste input "01/05"
click at [272, 190] on input "[DATE]" at bounding box center [278, 188] width 173 height 18
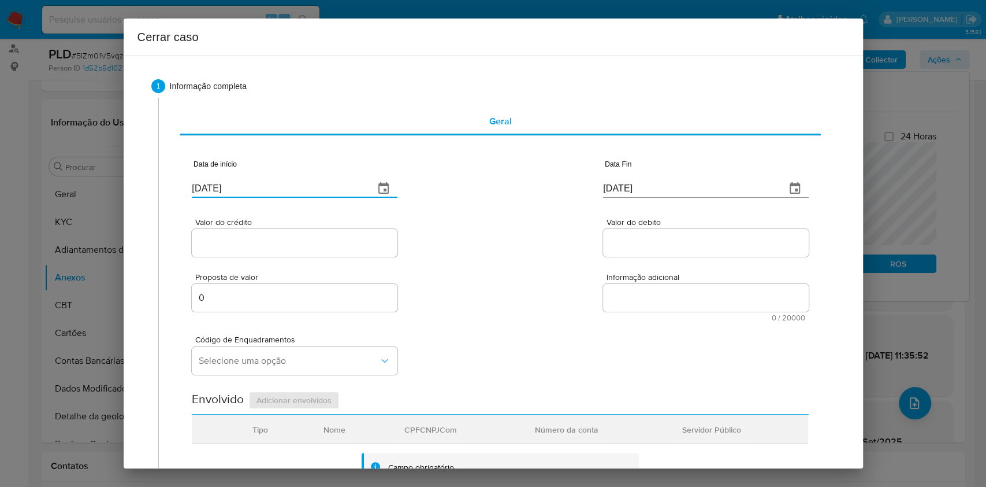
type input "01/05/2025"
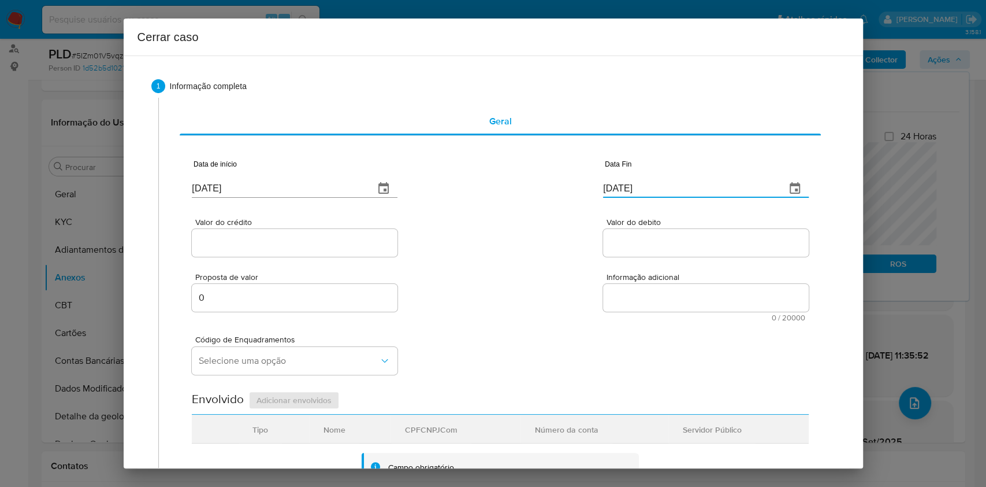
click at [635, 184] on input "[DATE]" at bounding box center [689, 188] width 173 height 18
paste input "09"
click at [635, 184] on input "[DATE]" at bounding box center [689, 188] width 173 height 18
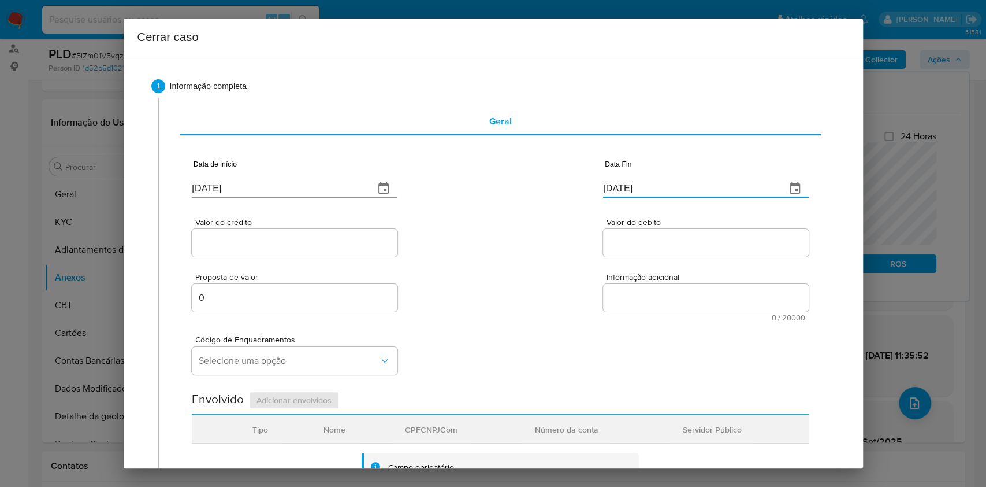
type input "09/09/2025"
drag, startPoint x: 242, startPoint y: 241, endPoint x: 281, endPoint y: 250, distance: 39.7
click at [242, 240] on input "Valor do crédito" at bounding box center [295, 242] width 206 height 15
paste input "R$86.504"
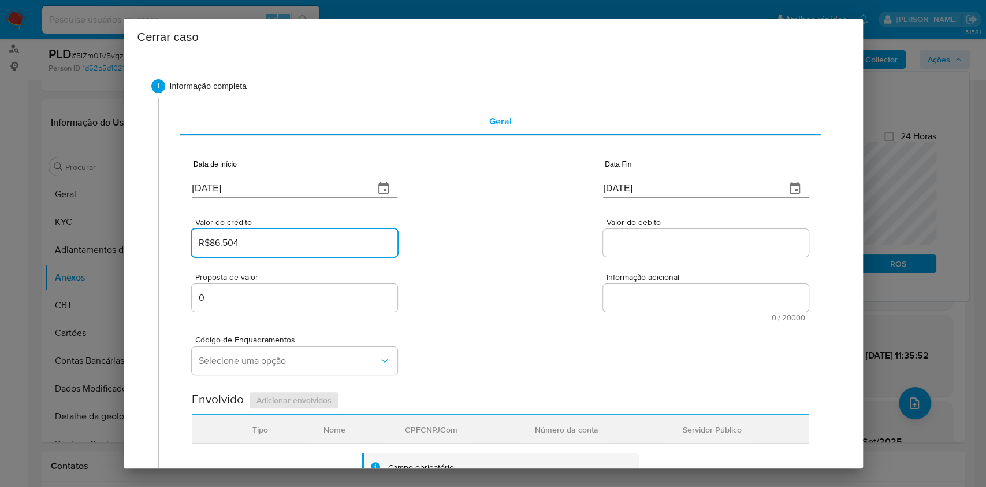
type input "R$86.504"
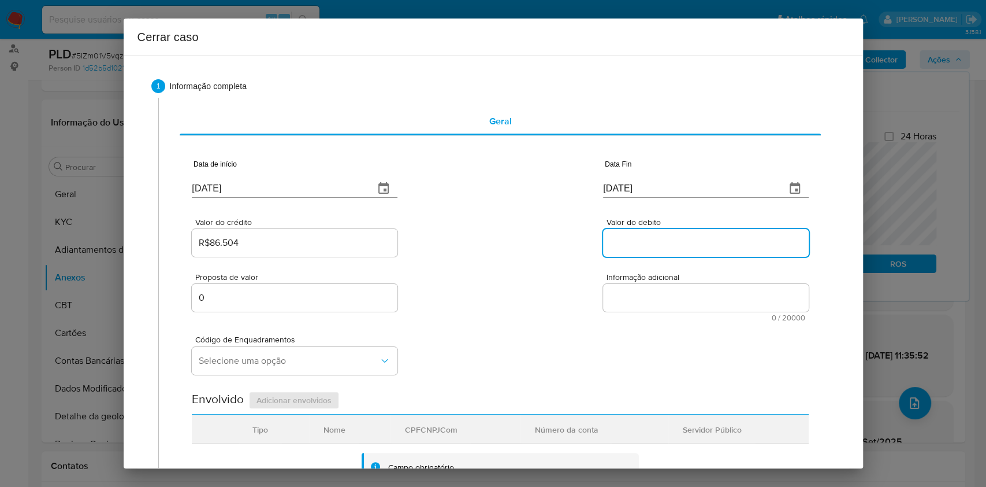
click at [661, 248] on input "Valor do debito" at bounding box center [706, 242] width 206 height 15
paste input "R$84.990"
type input "R$84.990"
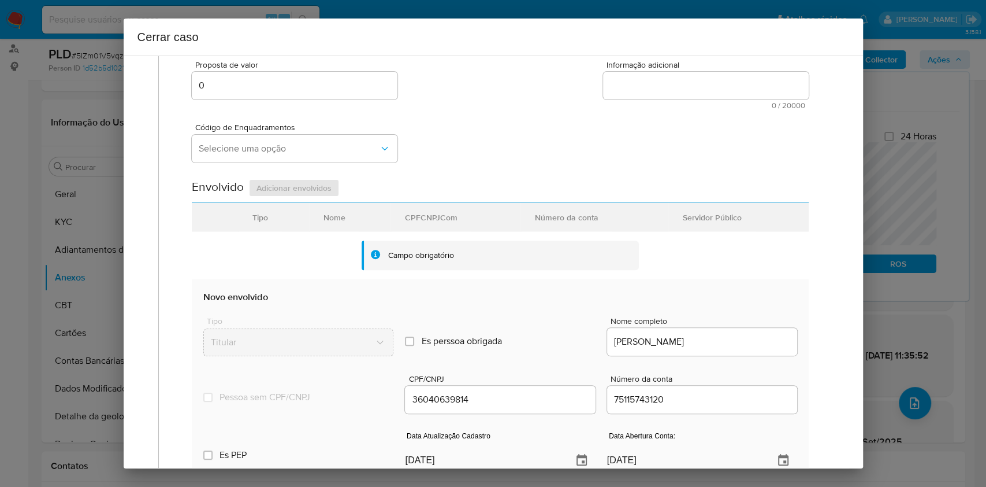
scroll to position [455, 0]
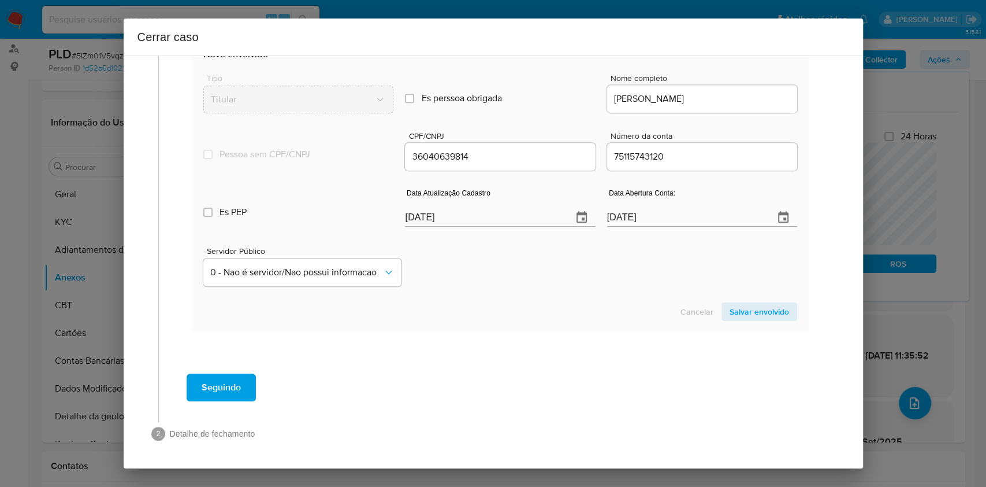
click at [499, 224] on input "[DATE]" at bounding box center [484, 217] width 158 height 18
paste input "08/08"
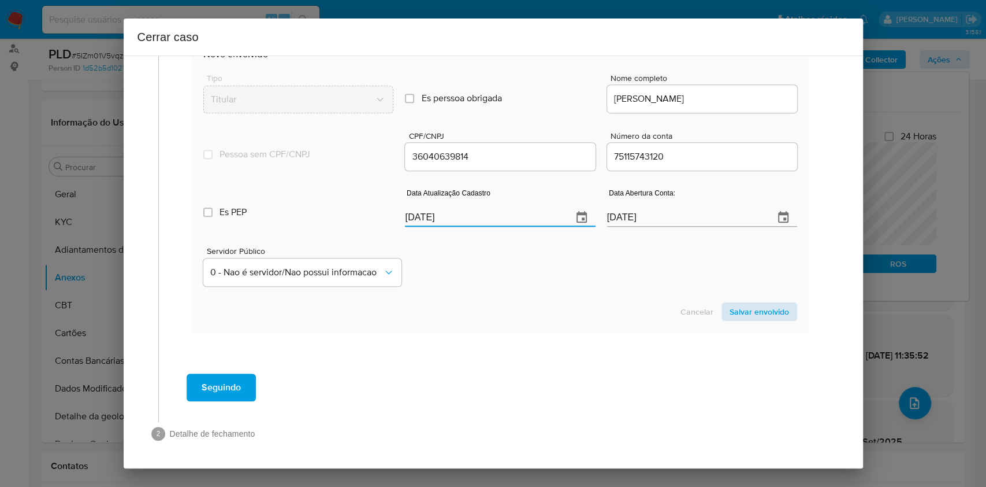
type input "08/08/2025"
drag, startPoint x: 736, startPoint y: 307, endPoint x: 770, endPoint y: 294, distance: 37.1
click at [737, 307] on span "Salvar envolvido" at bounding box center [760, 311] width 60 height 16
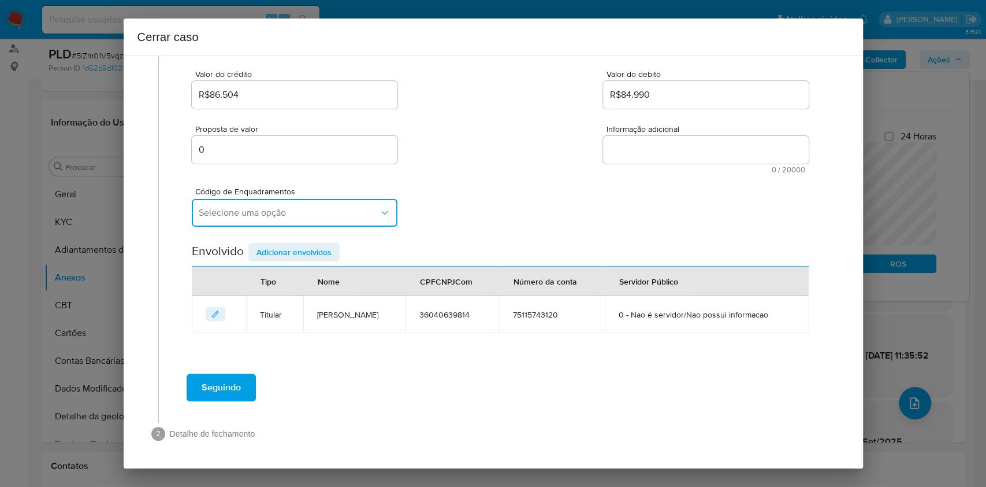
click at [309, 212] on span "Selecione uma opção" at bounding box center [289, 213] width 180 height 12
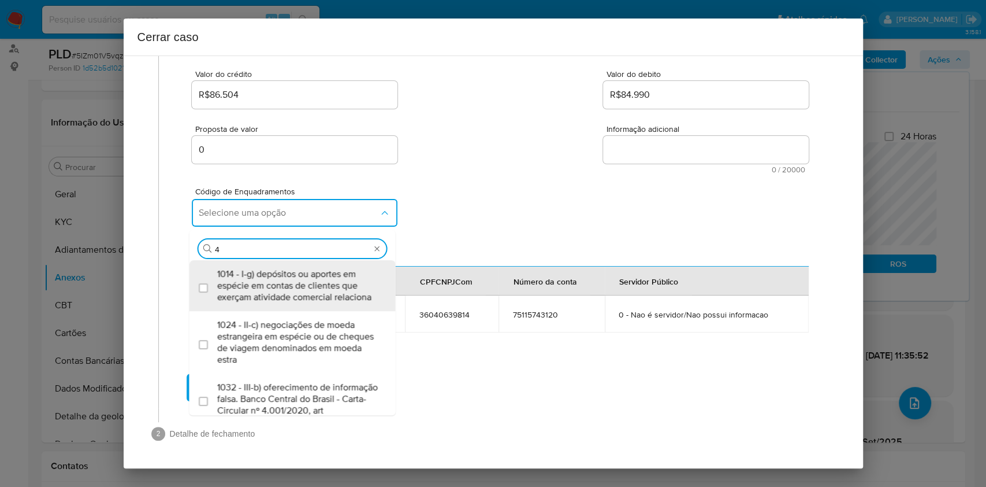
type input "45"
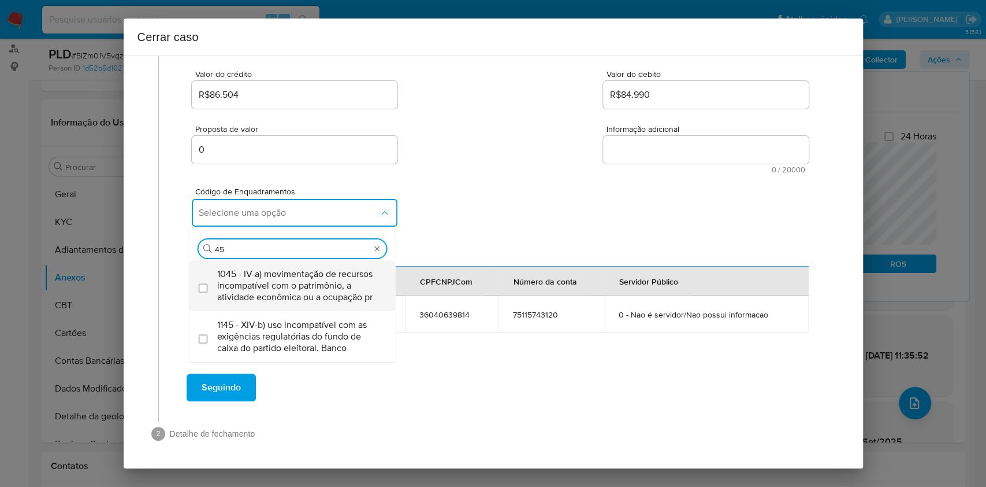
click at [333, 280] on span "1045 - IV-a) movimentação de recursos incompatível com o patrimônio, a atividad…" at bounding box center [298, 285] width 162 height 35
checkbox input "true"
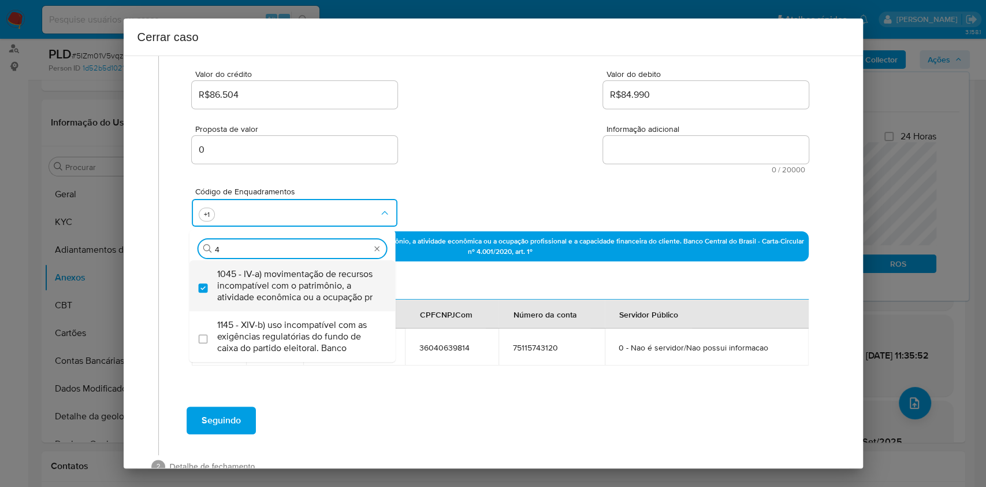
scroll to position [0, 0]
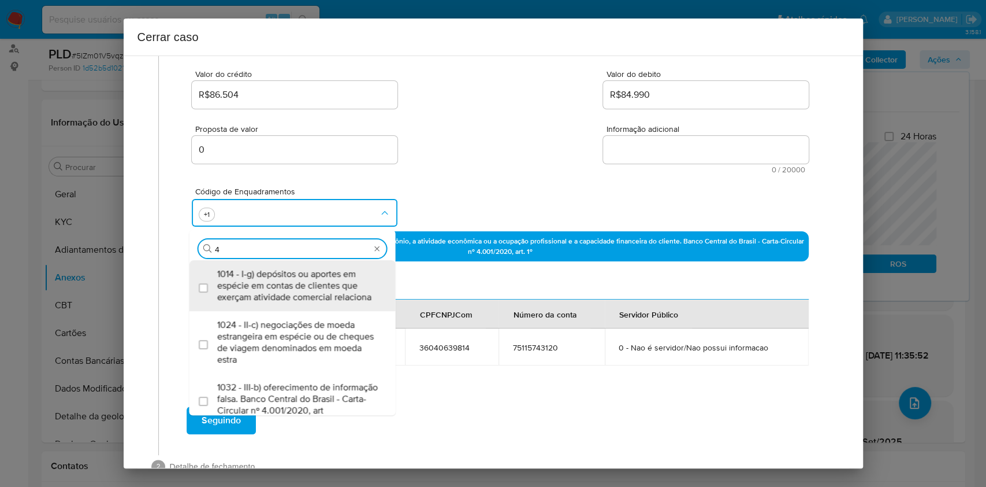
type input "47"
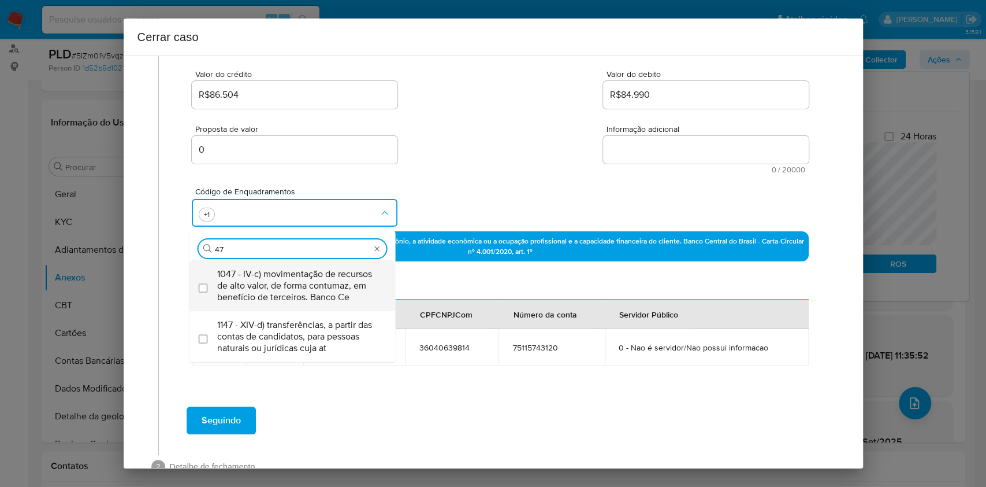
click at [333, 280] on span "1047 - IV-c) movimentação de recursos de alto valor, de forma contumaz, em bene…" at bounding box center [298, 285] width 162 height 35
checkbox input "true"
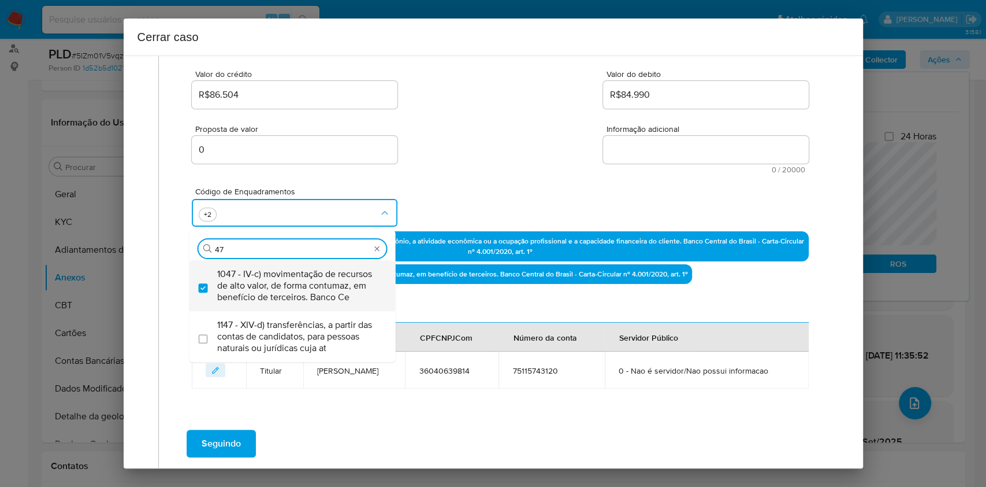
type input "47"
click at [646, 153] on textarea "Informação adicional" at bounding box center [706, 150] width 206 height 28
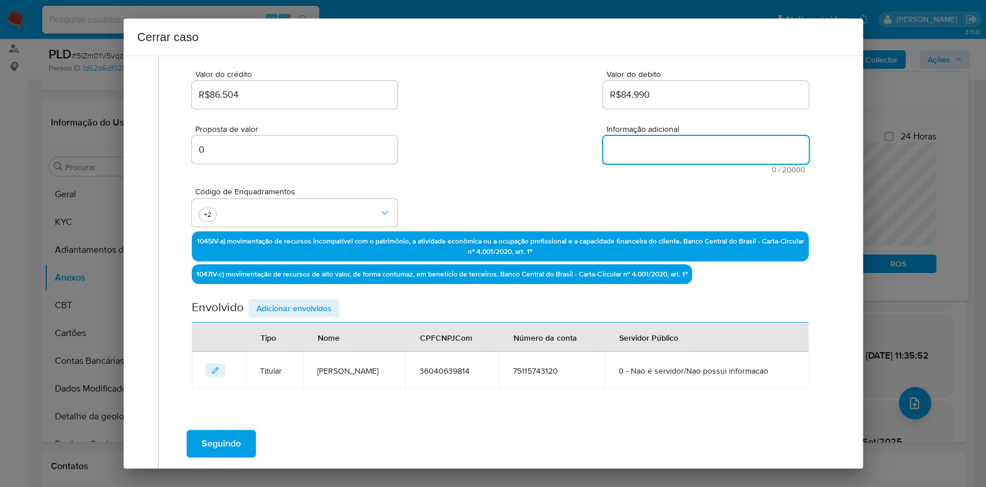
click at [646, 153] on textarea "Informação adicional" at bounding box center [706, 150] width 206 height 28
paste textarea "Fabio da Silva Souza, CPF 36040639814, 35 anos, residente no município de Apare…"
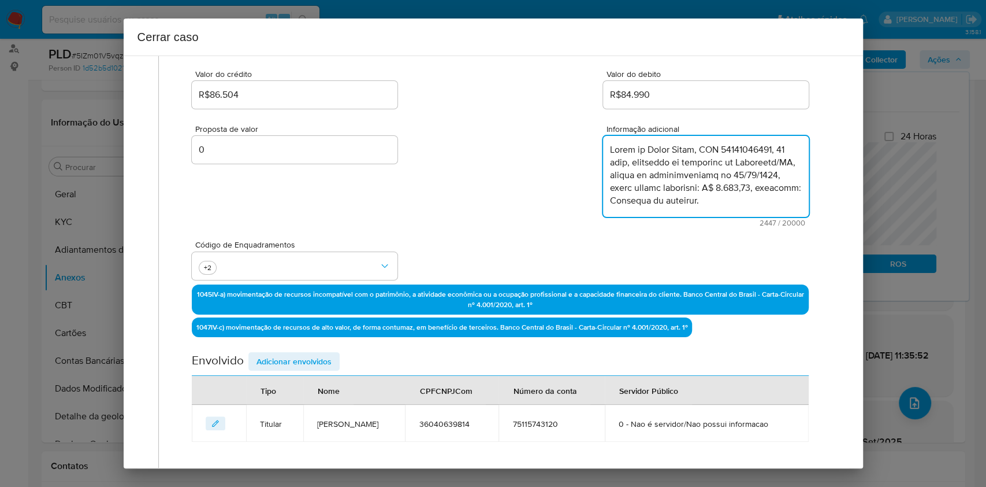
scroll to position [1045, 0]
type textarea "Fabio da Silva Souza, CPF 36040639814, 35 anos, residente no município de Apare…"
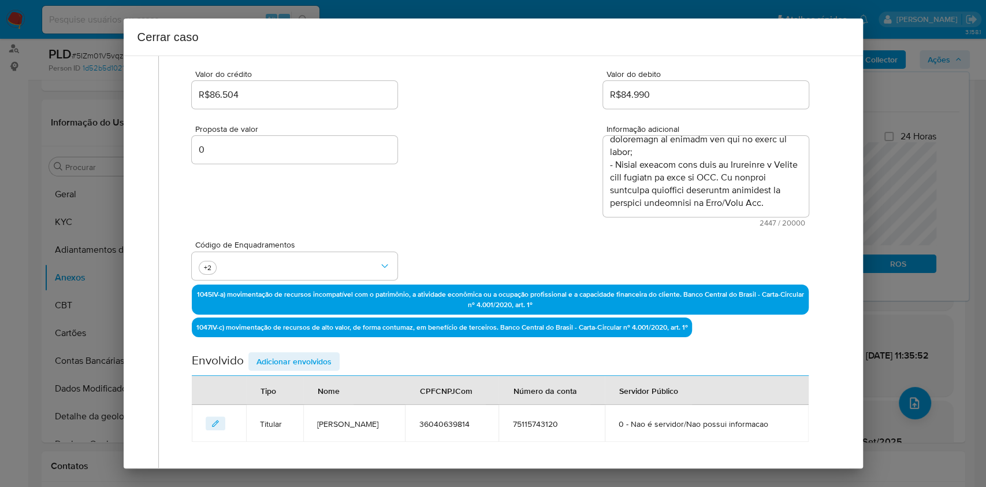
click at [300, 365] on span "Adicionar envolvidos" at bounding box center [294, 361] width 75 height 16
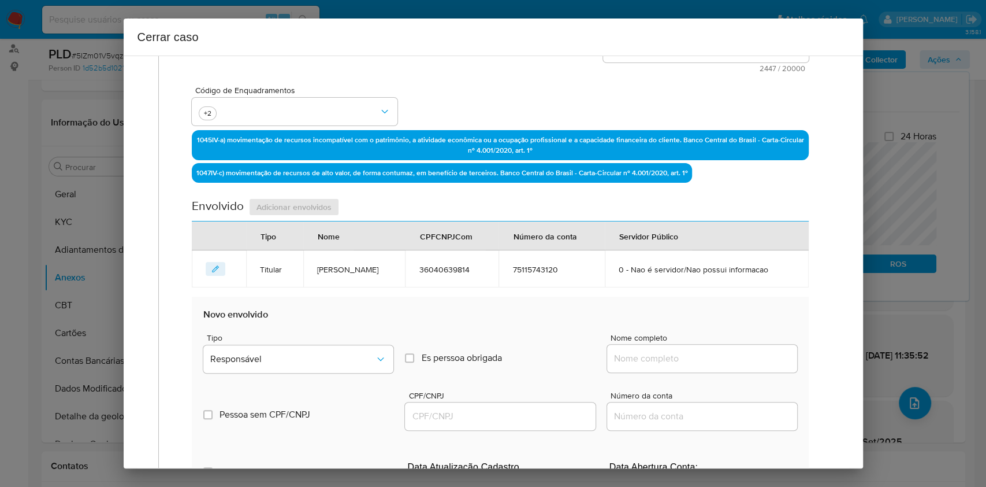
click at [695, 355] on input "Nome completo" at bounding box center [702, 358] width 190 height 15
paste input "Qualex Brasil Comercial Ltda, 25319417000142"
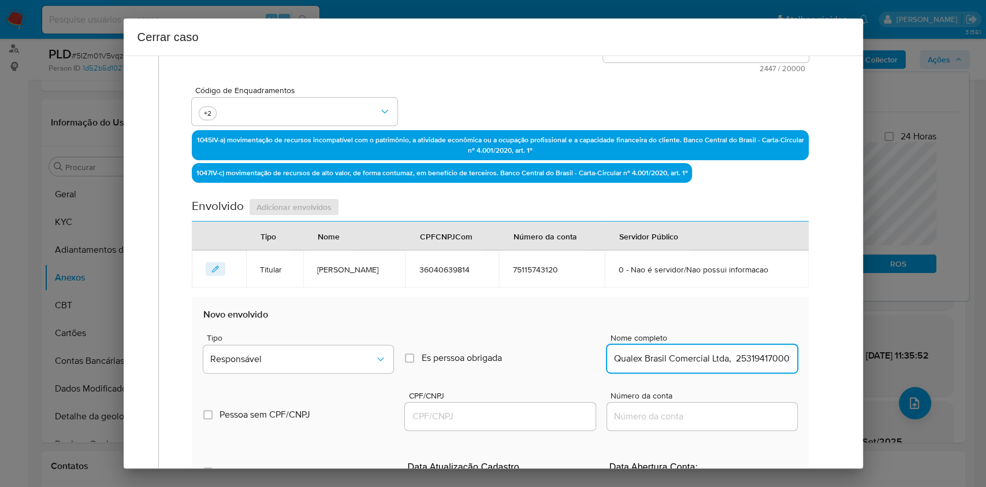
scroll to position [0, 18]
click at [742, 355] on input "Qualex Brasil Comercial Ltda, 25319417000142" at bounding box center [702, 358] width 190 height 15
click at [748, 358] on input "Qualex Brasil Comercial Ltda, 25319417000142" at bounding box center [702, 358] width 190 height 15
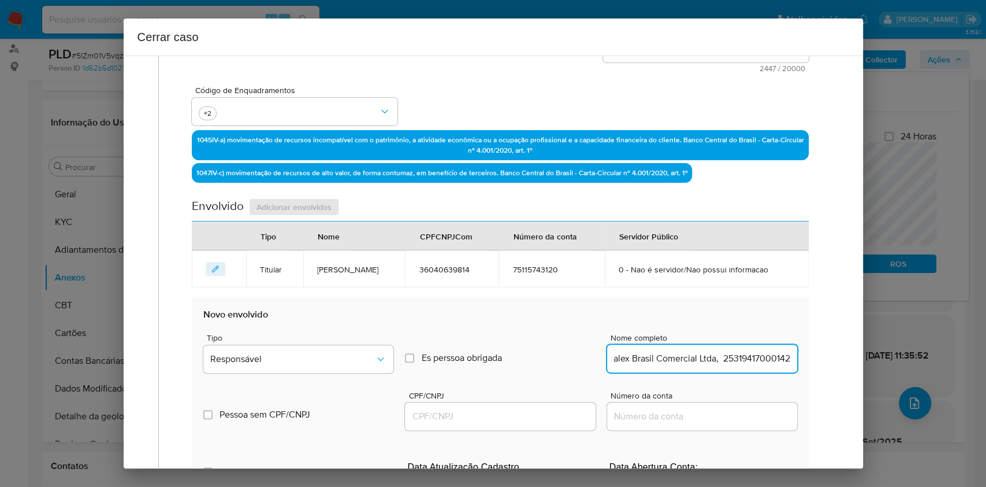
click at [748, 358] on input "Qualex Brasil Comercial Ltda, 25319417000142" at bounding box center [702, 358] width 190 height 15
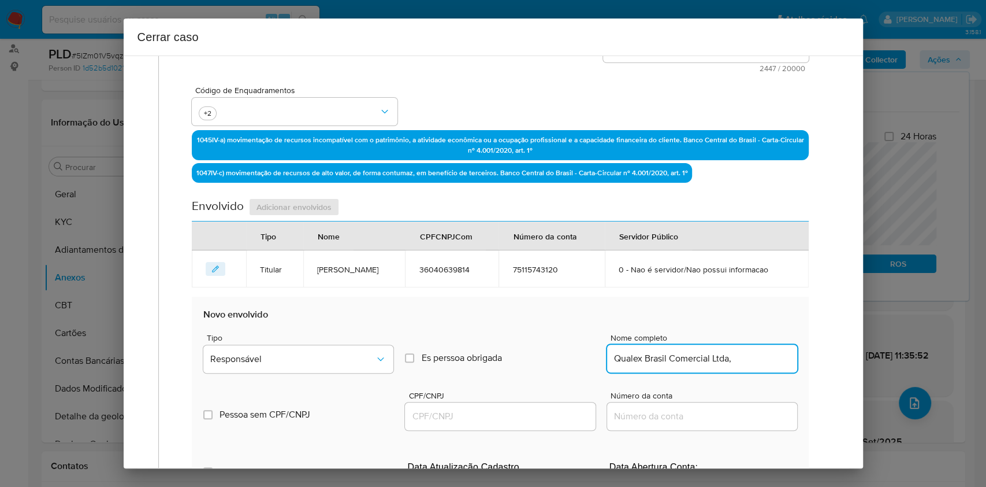
type input "Qualex Brasil Comercial Ltda,"
drag, startPoint x: 539, startPoint y: 396, endPoint x: 541, endPoint y: 403, distance: 7.0
click at [540, 398] on span "CPF/CNPJ" at bounding box center [504, 395] width 190 height 9
click at [540, 409] on input "CPF/CNPJ" at bounding box center [500, 416] width 190 height 15
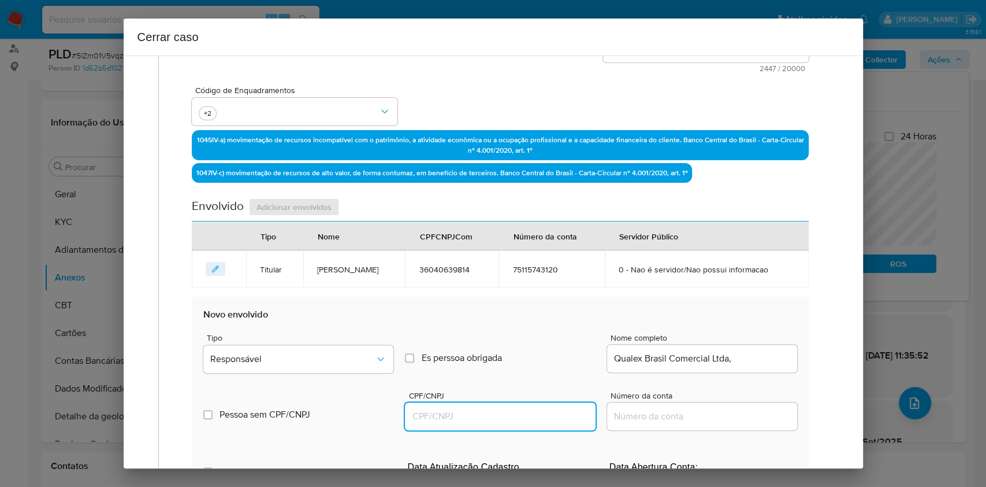
paste input "25319417000142"
drag, startPoint x: 546, startPoint y: 414, endPoint x: 554, endPoint y: 407, distance: 10.7
click at [546, 414] on input "CPF/CNPJ" at bounding box center [500, 416] width 190 height 15
type input "25319417000142"
click at [320, 375] on div "Tipo Responsável" at bounding box center [298, 355] width 190 height 44
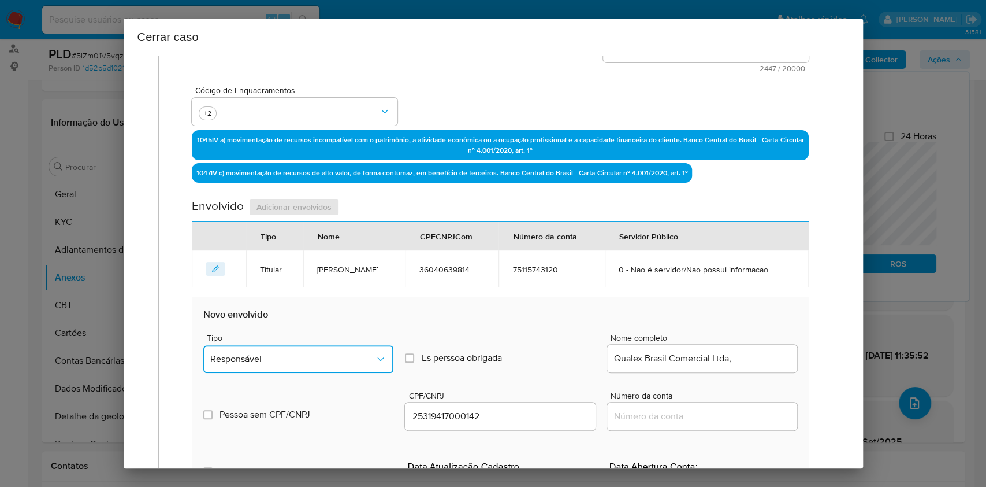
click at [313, 350] on button "Responsável" at bounding box center [298, 359] width 190 height 28
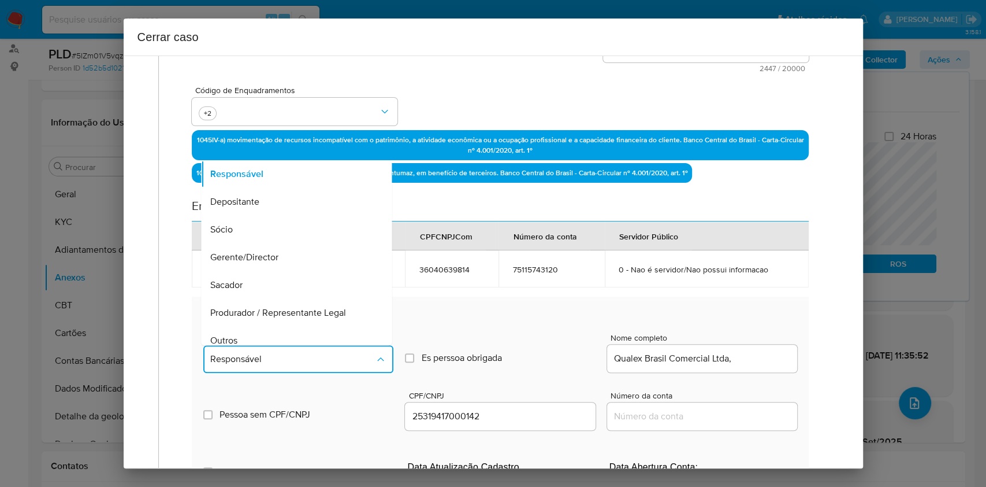
scroll to position [148, 0]
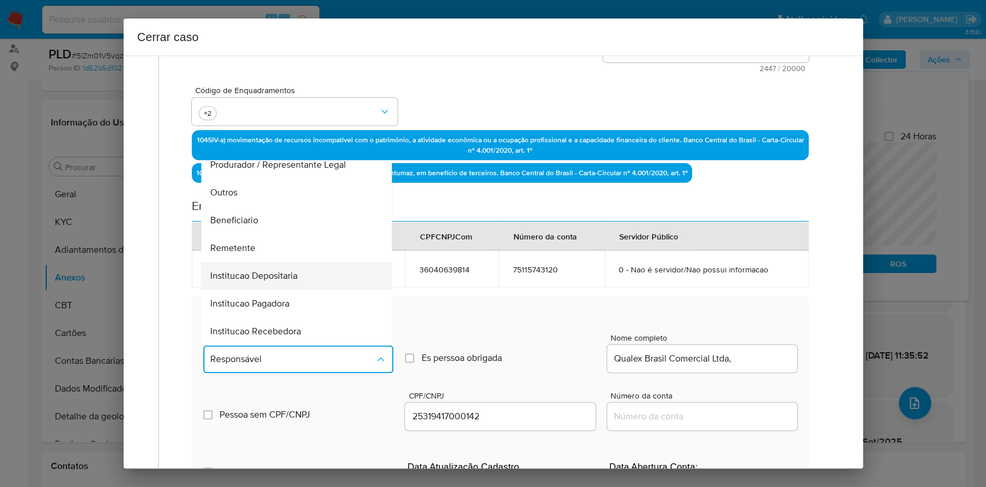
click at [272, 262] on div "Institucao Depositaria" at bounding box center [293, 276] width 165 height 28
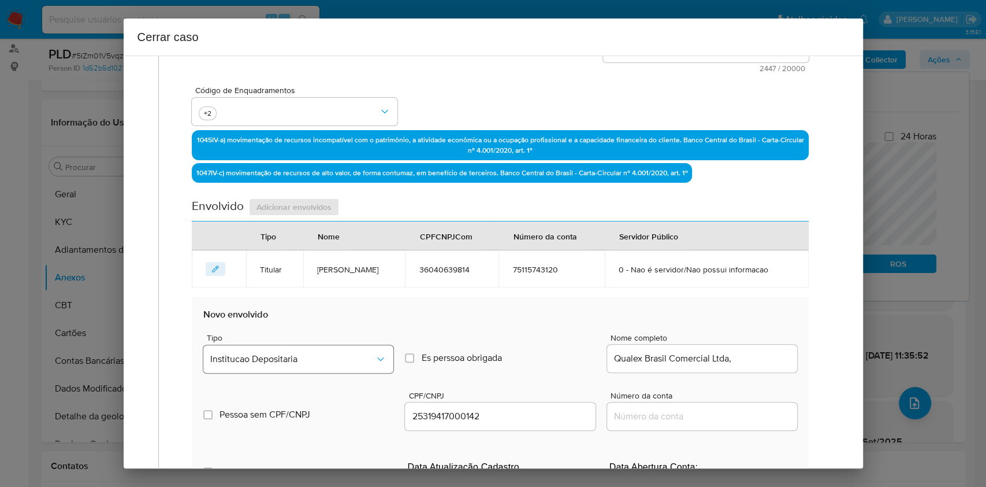
drag, startPoint x: 359, startPoint y: 380, endPoint x: 350, endPoint y: 362, distance: 20.2
click at [360, 380] on div "Pessoa sem CPF/CNPJ Is CPFCNPJ CPF/CNPJ 25319417000142 Número da conta" at bounding box center [499, 404] width 593 height 55
click at [350, 361] on span "Institucao Depositaria" at bounding box center [292, 359] width 165 height 12
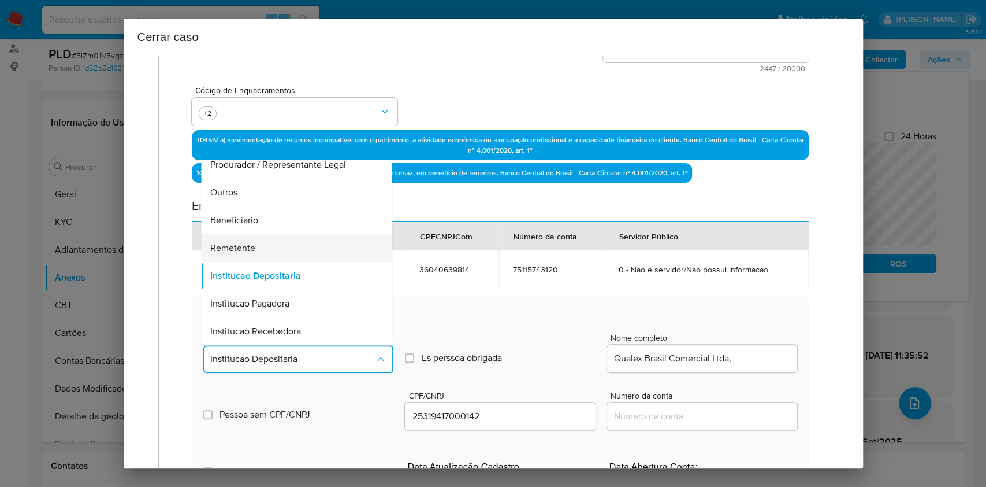
click at [257, 245] on div "Remetente" at bounding box center [293, 248] width 165 height 28
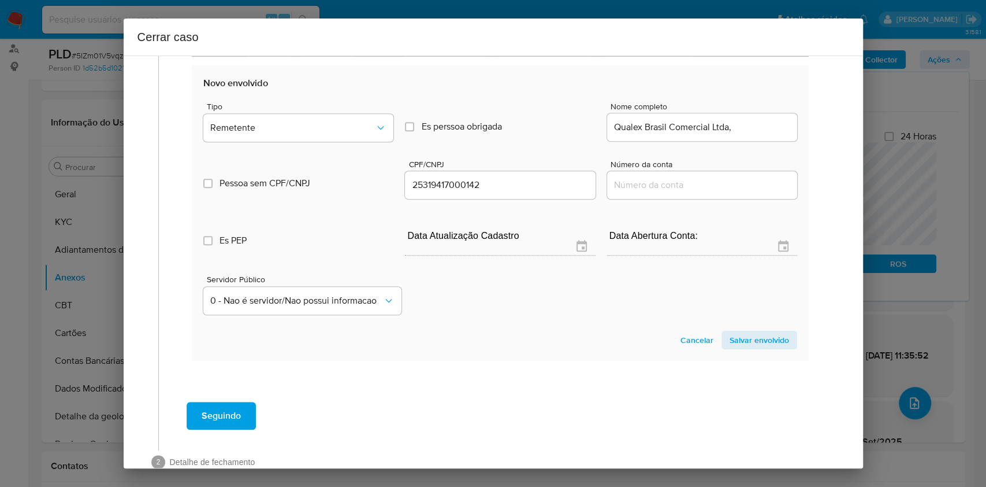
click at [740, 339] on span "Salvar envolvido" at bounding box center [760, 340] width 60 height 16
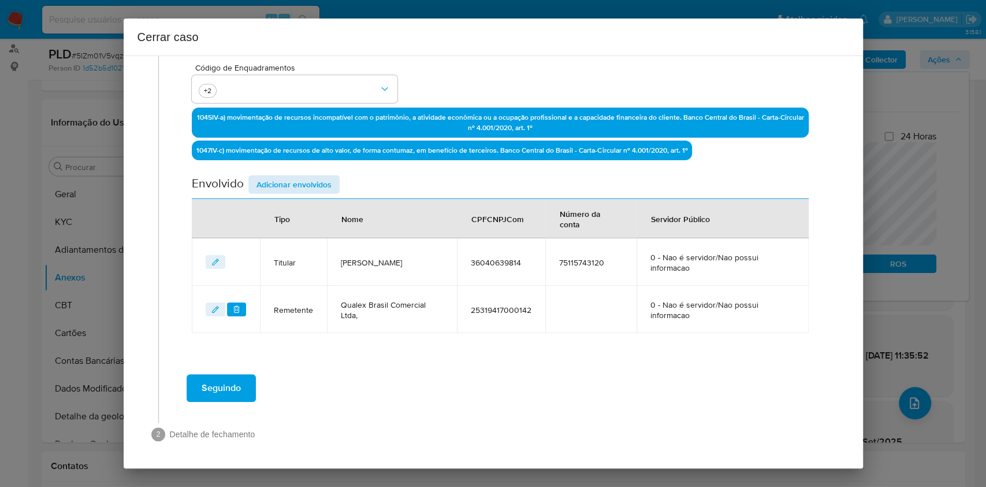
drag, startPoint x: 284, startPoint y: 169, endPoint x: 292, endPoint y: 178, distance: 11.9
click at [284, 169] on div "Data de início 01/05/2025 Data Fin 09/09/2025 Valor do crédito R$86.504 Valor d…" at bounding box center [500, 76] width 617 height 514
click at [292, 178] on span "Adicionar envolvidos" at bounding box center [294, 184] width 75 height 16
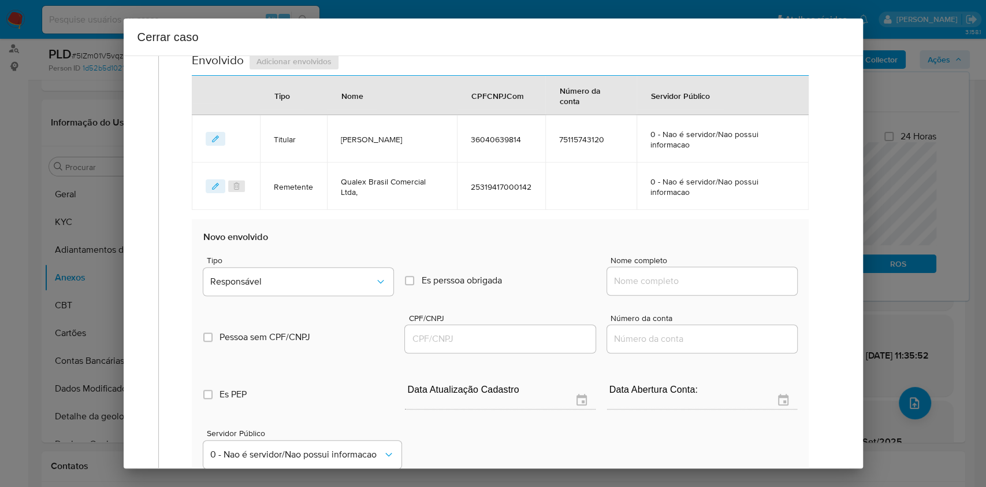
scroll to position [479, 0]
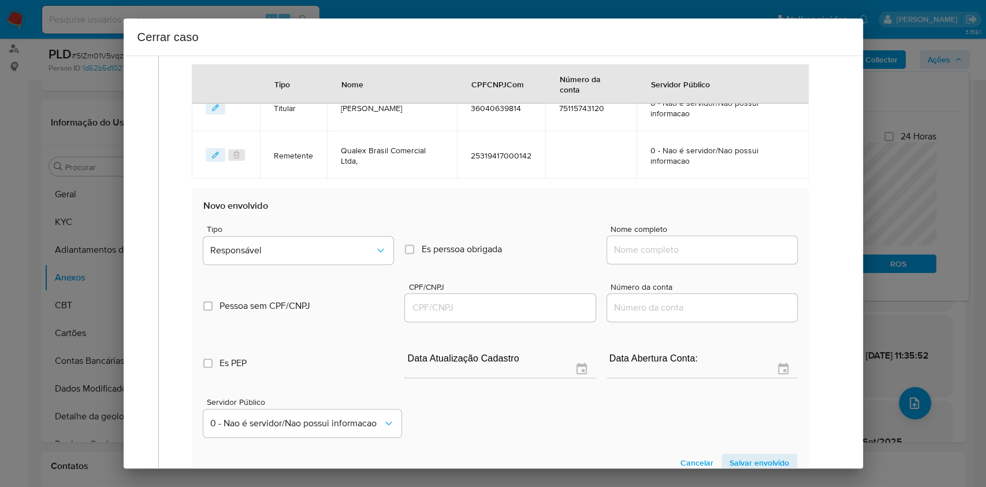
drag, startPoint x: 707, startPoint y: 252, endPoint x: 716, endPoint y: 252, distance: 8.7
click at [707, 252] on input "Nome completo" at bounding box center [702, 249] width 190 height 15
paste input "Ronaldo Henrique Bartelega, 46551472885"
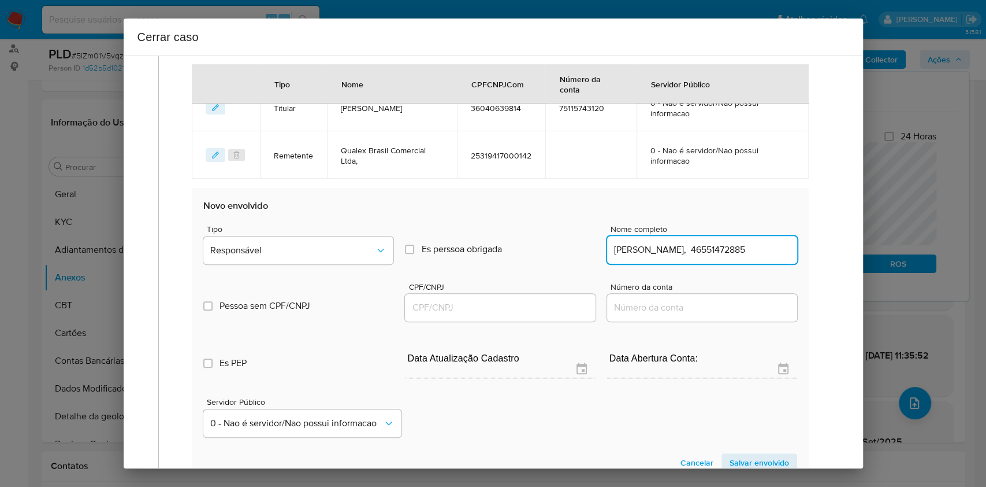
scroll to position [0, 5]
click at [758, 248] on input "Ronaldo Henrique Bartelega, 46551472885" at bounding box center [702, 249] width 190 height 15
type input "Ronaldo Henrique Bartelega,"
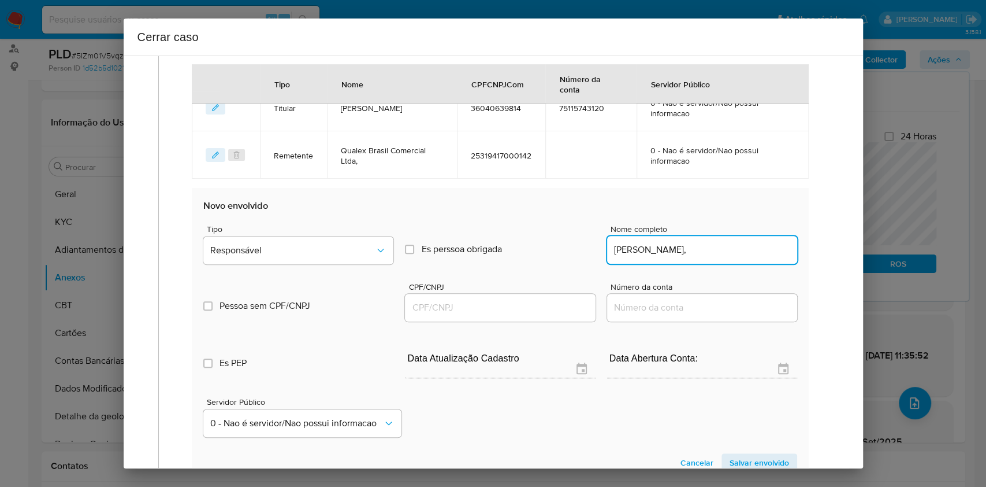
click at [513, 314] on div at bounding box center [500, 308] width 190 height 28
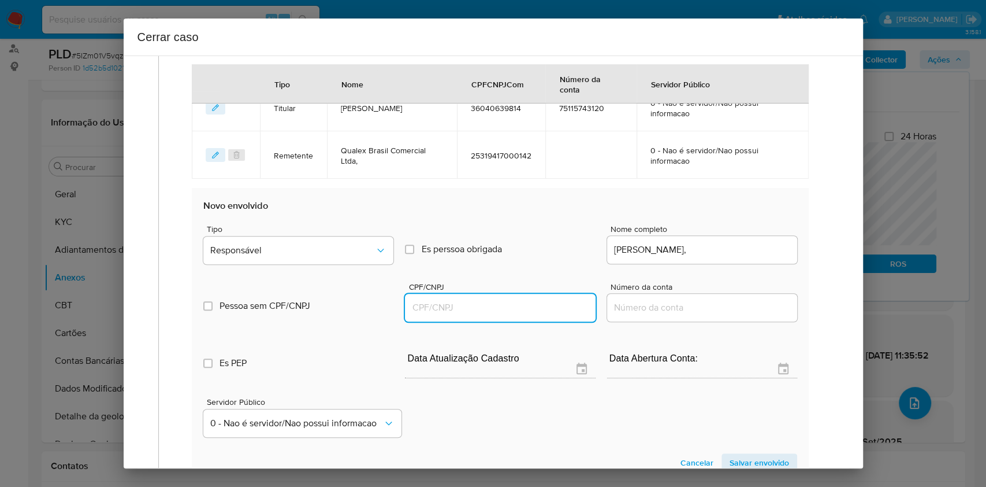
click at [511, 312] on input "CPF/CNPJ" at bounding box center [500, 307] width 190 height 15
paste input "46551472885"
type input "46551472885"
click at [361, 270] on div "Pessoa sem CPF/CNPJ Is CPFCNPJ CPF/CNPJ 46551472885 Número da conta" at bounding box center [499, 296] width 593 height 55
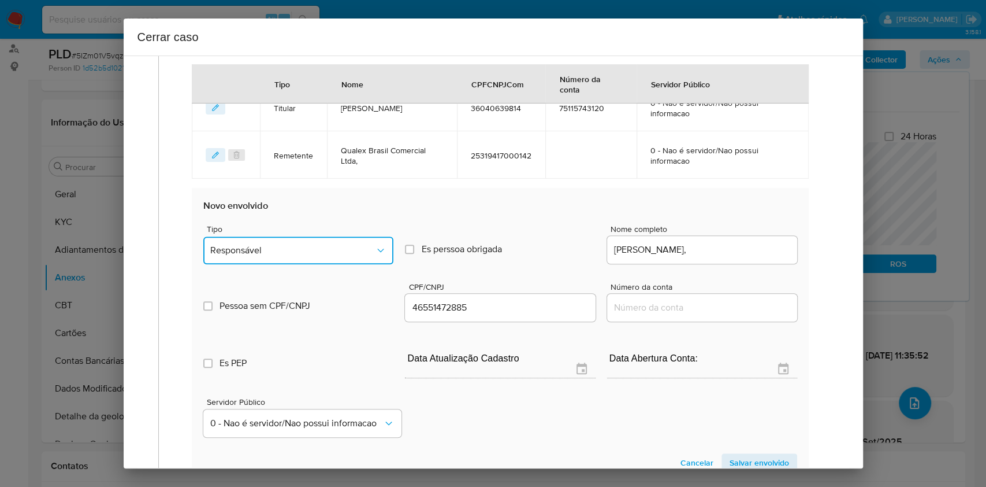
click at [352, 260] on button "Responsável" at bounding box center [298, 250] width 190 height 28
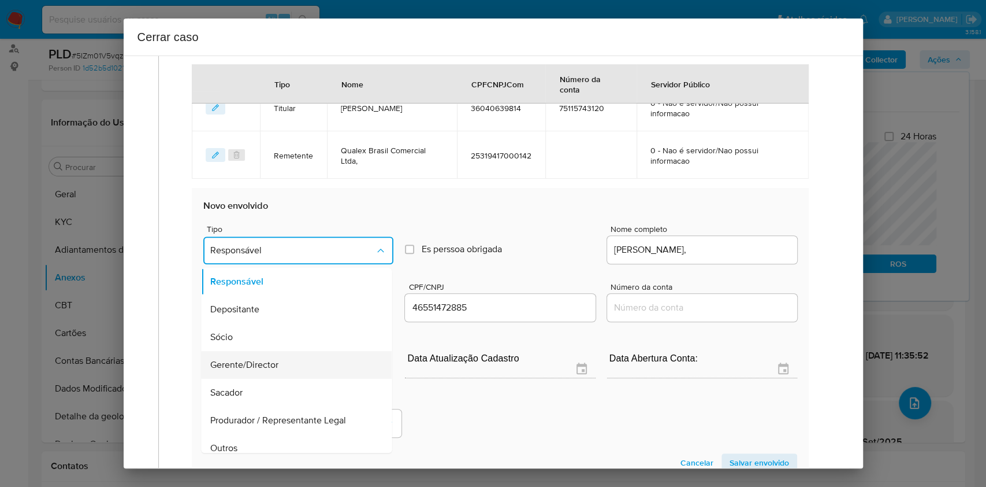
scroll to position [148, 0]
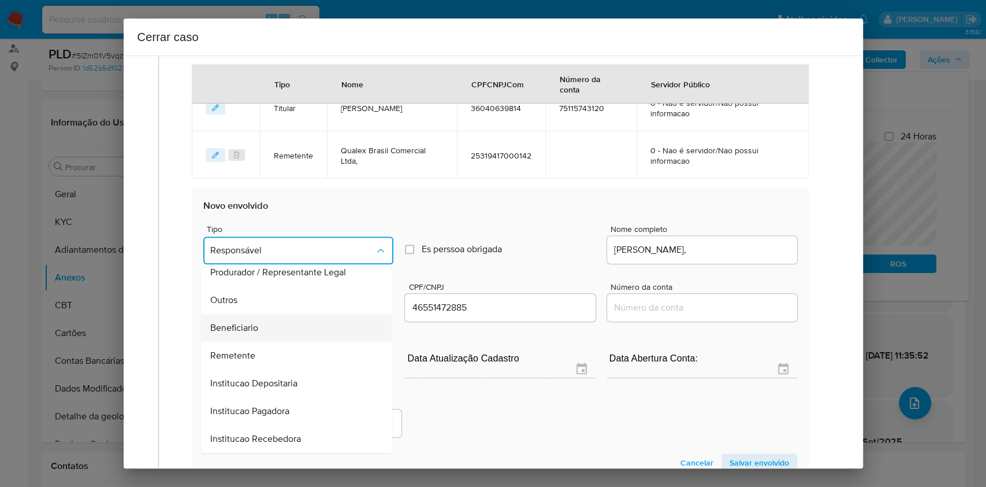
click at [264, 321] on div "Beneficiario" at bounding box center [293, 328] width 165 height 28
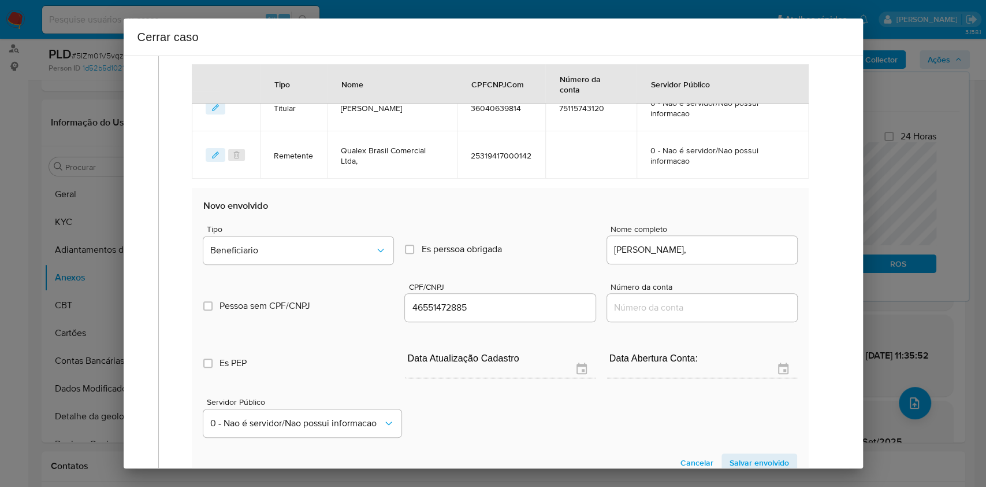
click at [741, 459] on span "Salvar envolvido" at bounding box center [760, 462] width 60 height 16
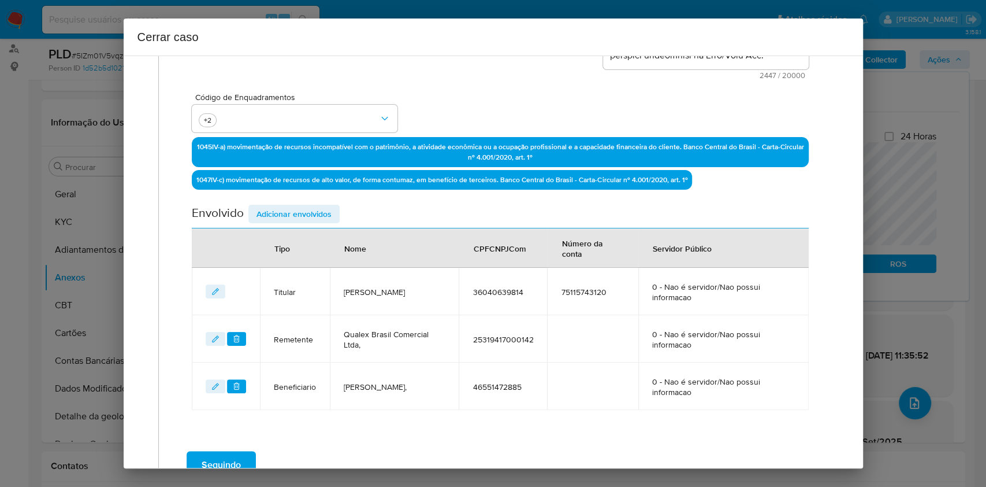
click at [319, 217] on span "Adicionar envolvidos" at bounding box center [294, 214] width 75 height 16
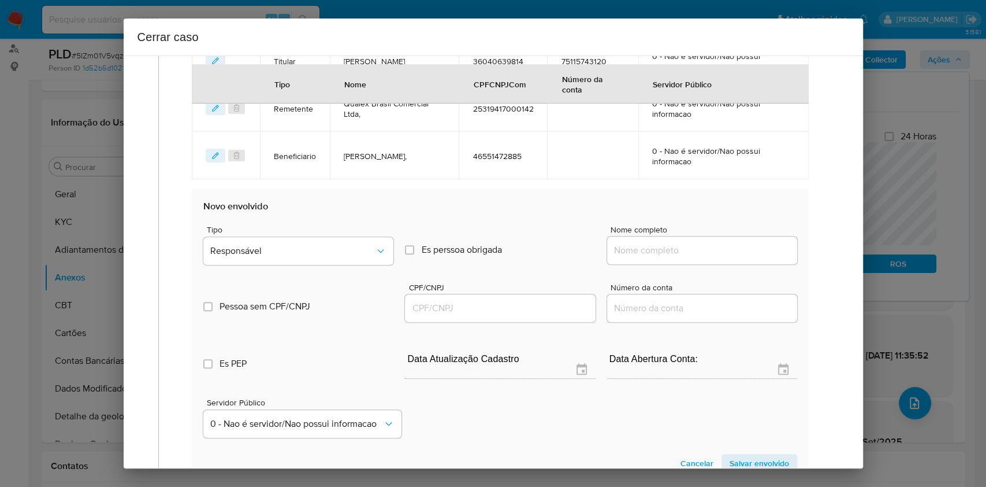
scroll to position [603, 0]
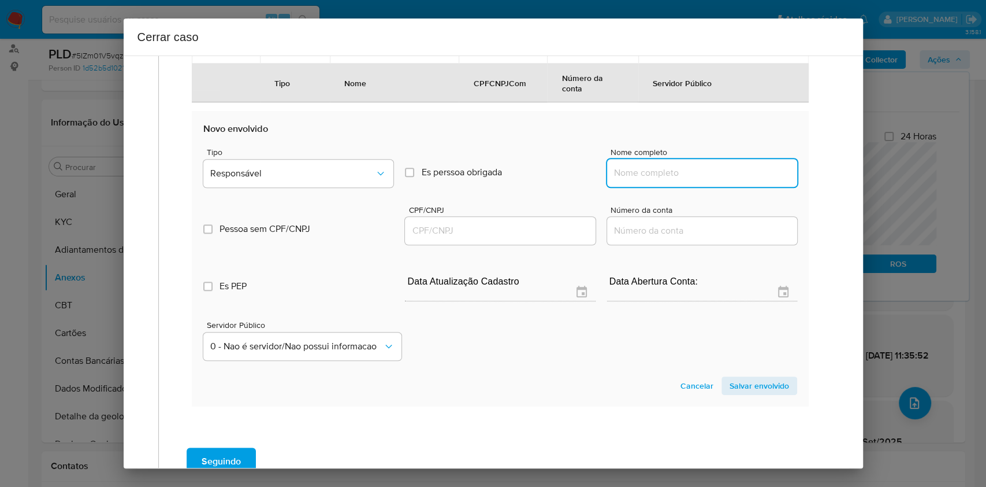
click at [716, 165] on input "Nome completo" at bounding box center [702, 172] width 190 height 15
paste input "Celia Aparecida Bernardino Fabricio, 26578669809"
click at [755, 169] on input "Celia Aparecida Bernardino Fabricio, 26578669809" at bounding box center [702, 172] width 190 height 15
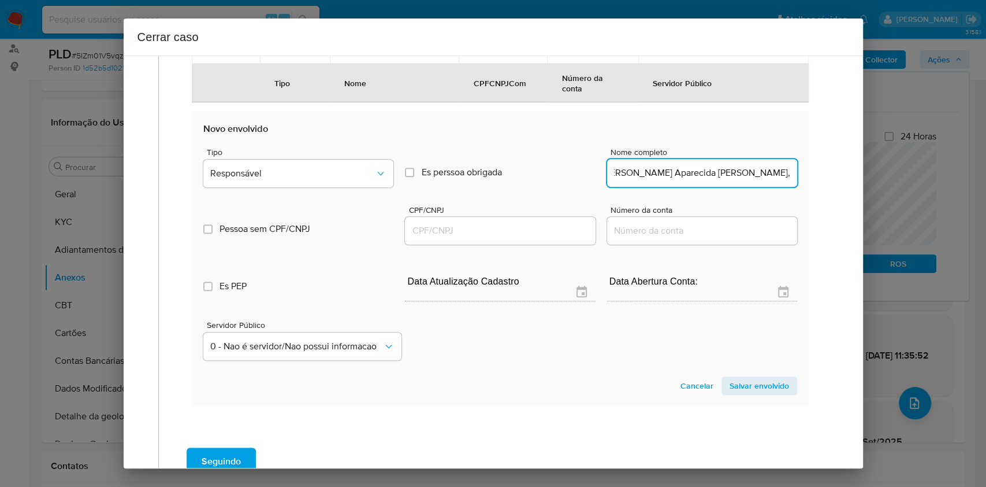
scroll to position [0, 0]
type input "Celia Aparecida Bernardino Fabricio,"
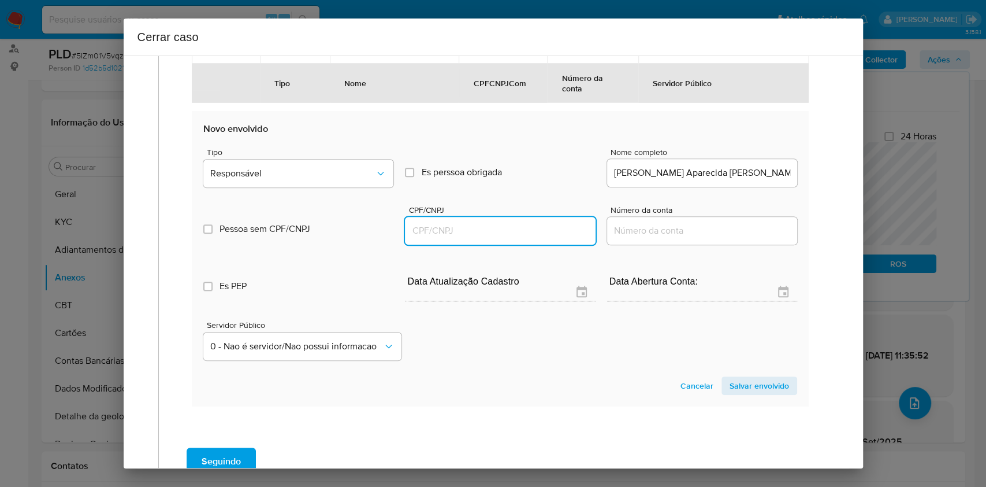
drag, startPoint x: 482, startPoint y: 231, endPoint x: 491, endPoint y: 228, distance: 9.7
click at [482, 230] on input "CPF/CNPJ" at bounding box center [500, 230] width 190 height 15
paste input "26578669809"
type input "26578669809"
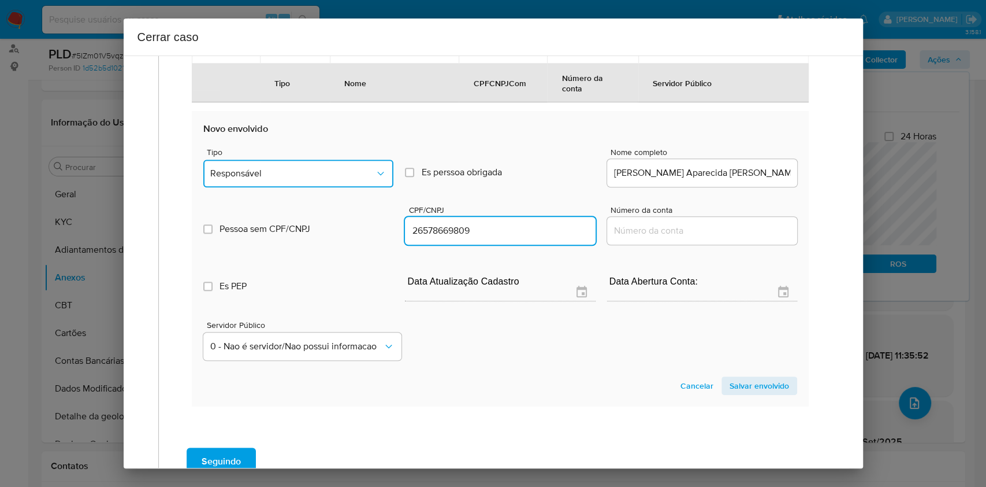
click at [333, 185] on button "Responsável" at bounding box center [298, 173] width 190 height 28
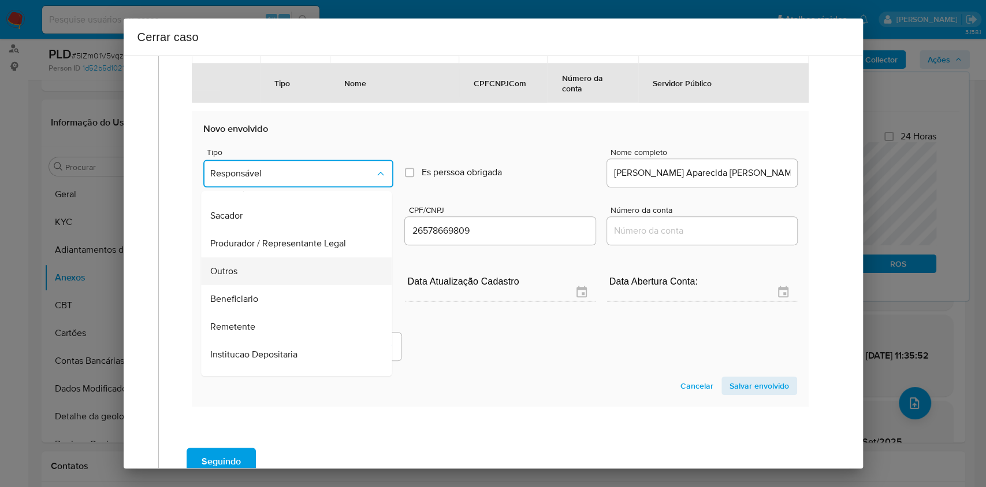
scroll to position [148, 0]
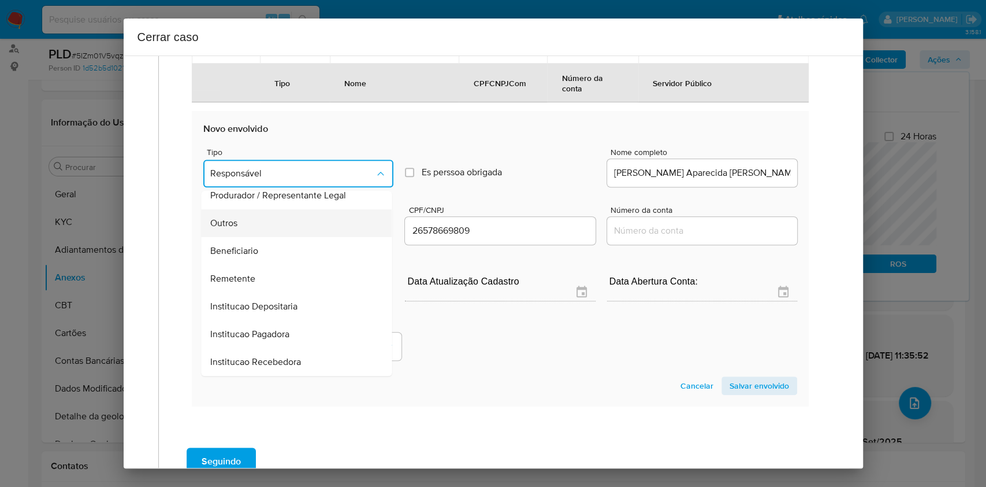
click at [280, 227] on div "Outros" at bounding box center [293, 223] width 165 height 28
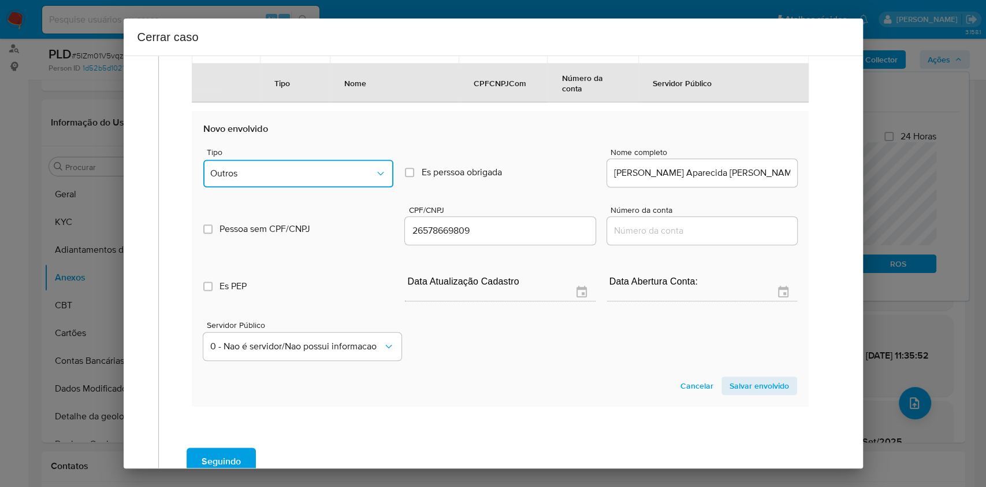
click at [317, 172] on span "Outros" at bounding box center [292, 174] width 165 height 12
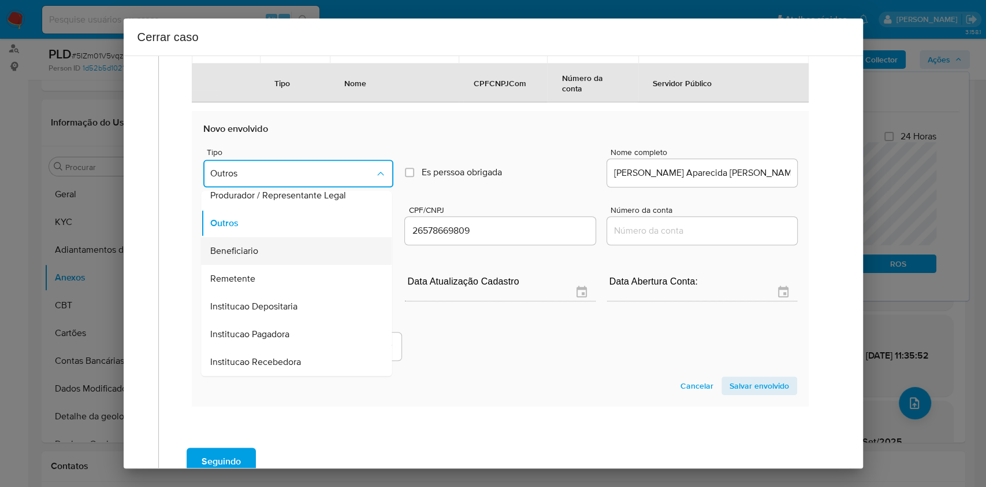
click at [274, 245] on div "Beneficiario" at bounding box center [293, 251] width 165 height 28
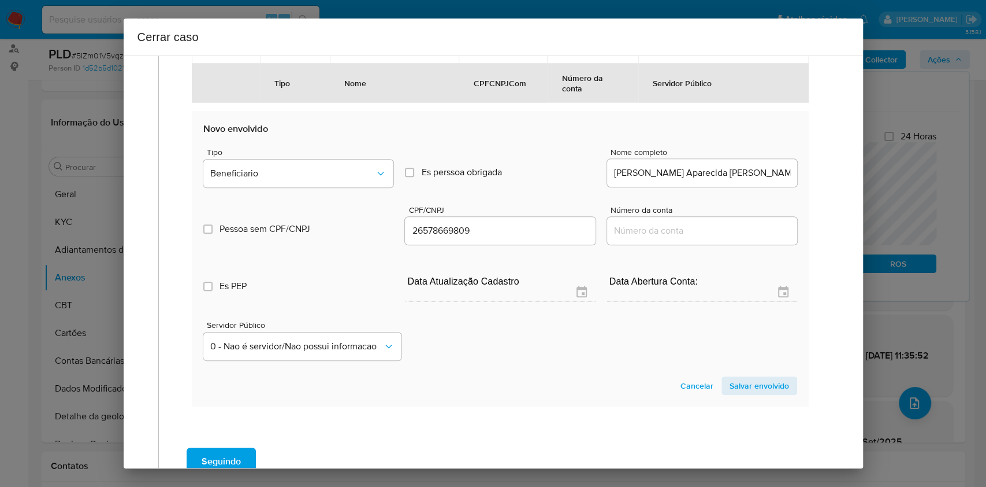
click at [761, 384] on span "Salvar envolvido" at bounding box center [760, 385] width 60 height 16
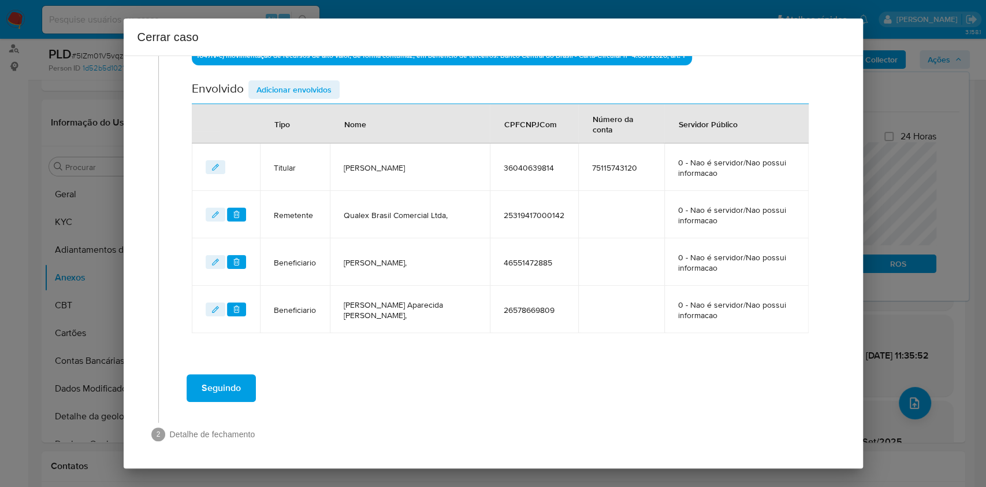
click at [229, 388] on span "Seguindo" at bounding box center [221, 387] width 39 height 25
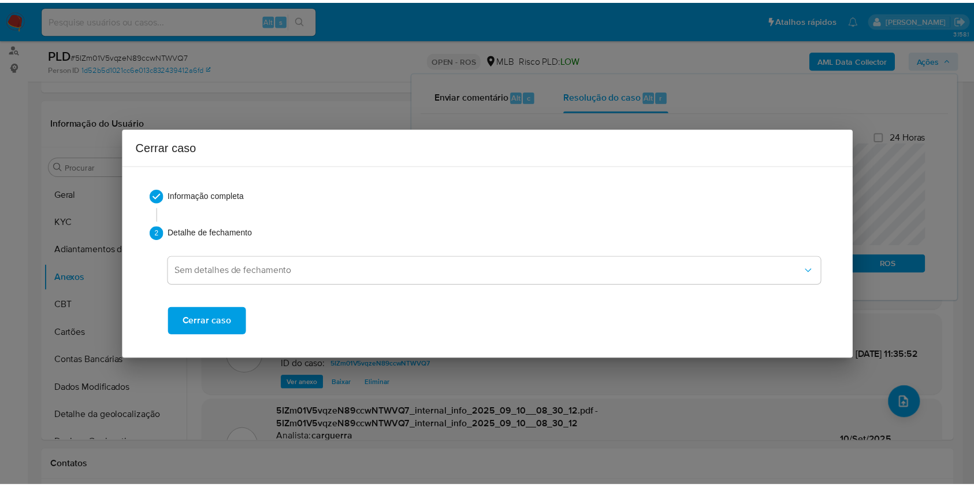
scroll to position [1040, 0]
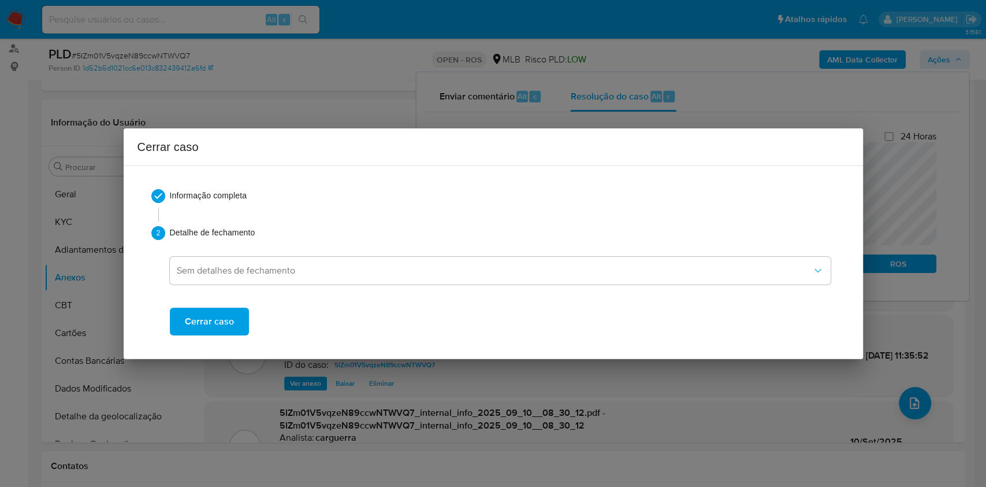
drag, startPoint x: 217, startPoint y: 319, endPoint x: 464, endPoint y: 112, distance: 322.4
click at [217, 319] on span "Cerrar caso" at bounding box center [209, 321] width 49 height 25
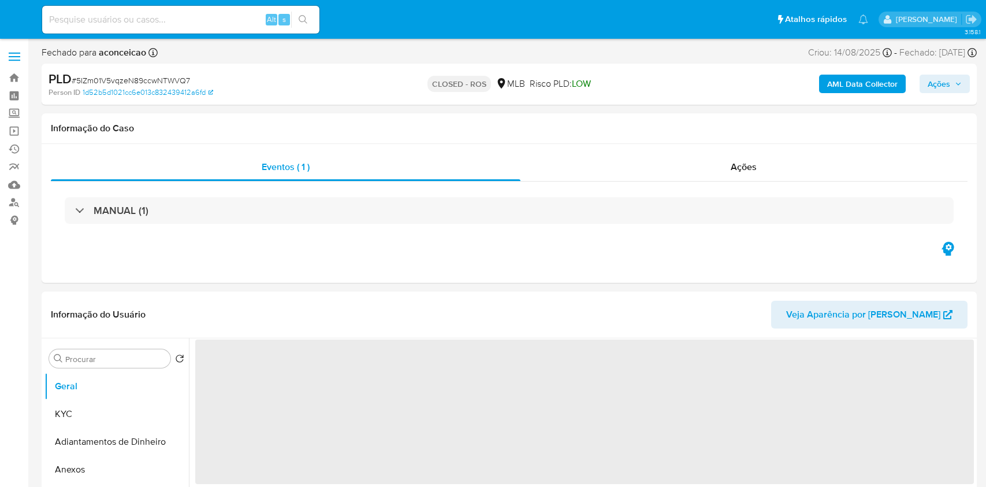
select select "10"
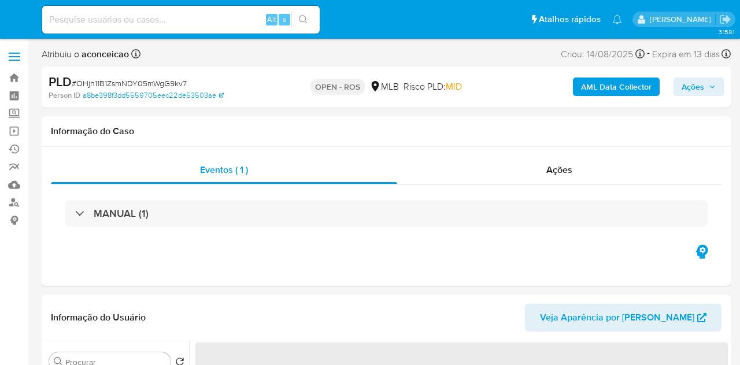
select select "10"
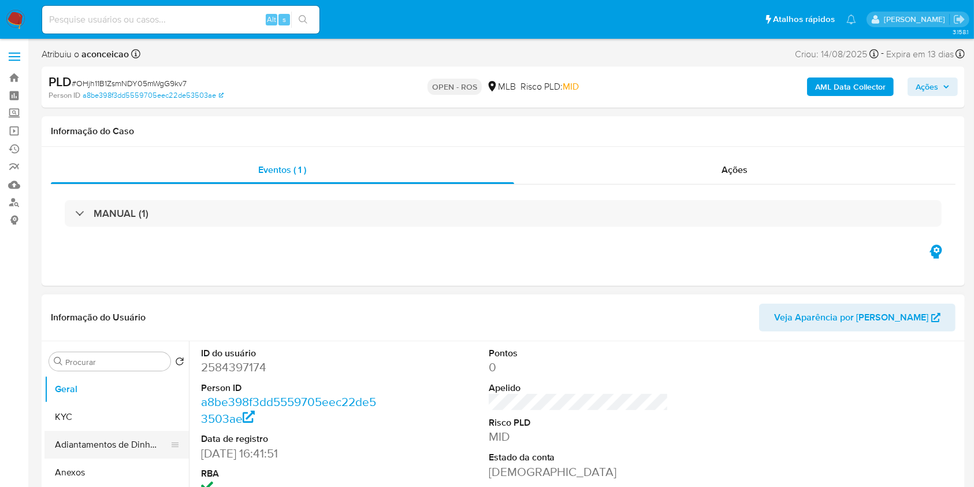
drag, startPoint x: 71, startPoint y: 478, endPoint x: 169, endPoint y: 452, distance: 102.2
click at [71, 364] on button "Anexos" at bounding box center [116, 472] width 144 height 28
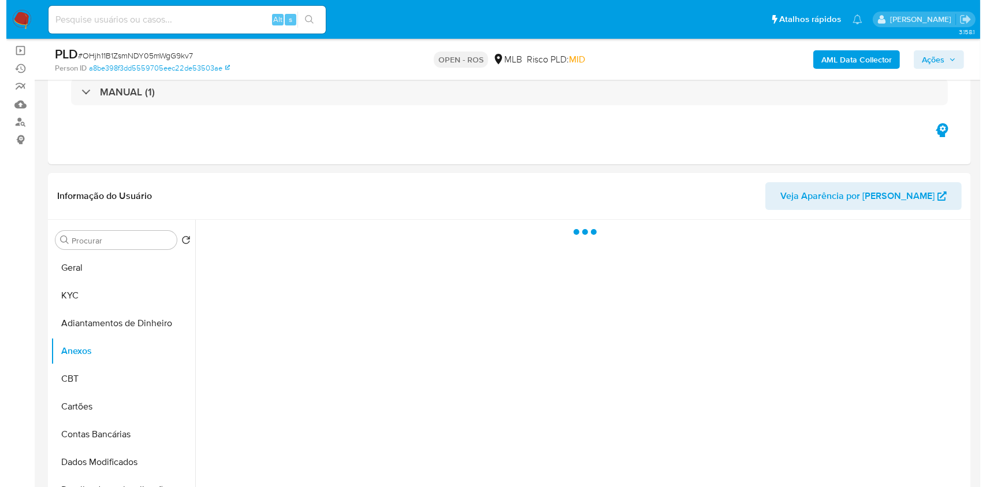
scroll to position [154, 0]
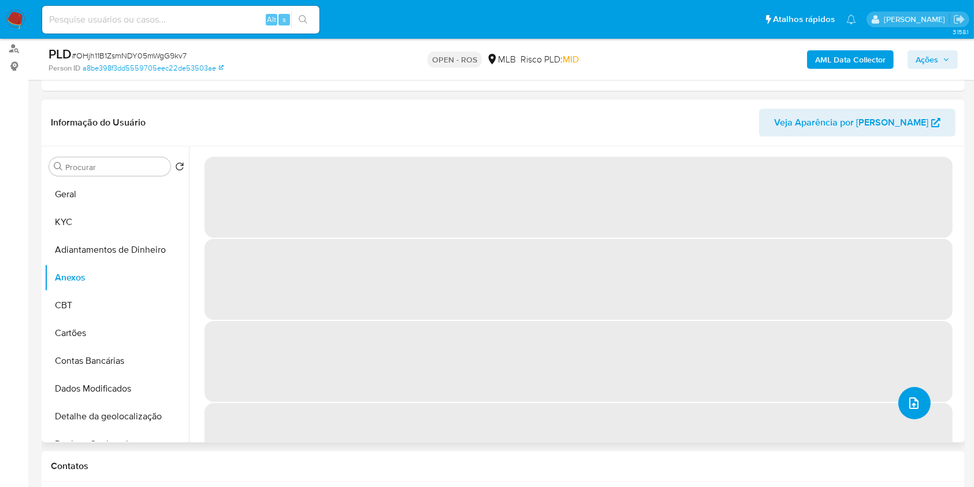
click at [739, 364] on span "upload-file" at bounding box center [914, 403] width 14 height 14
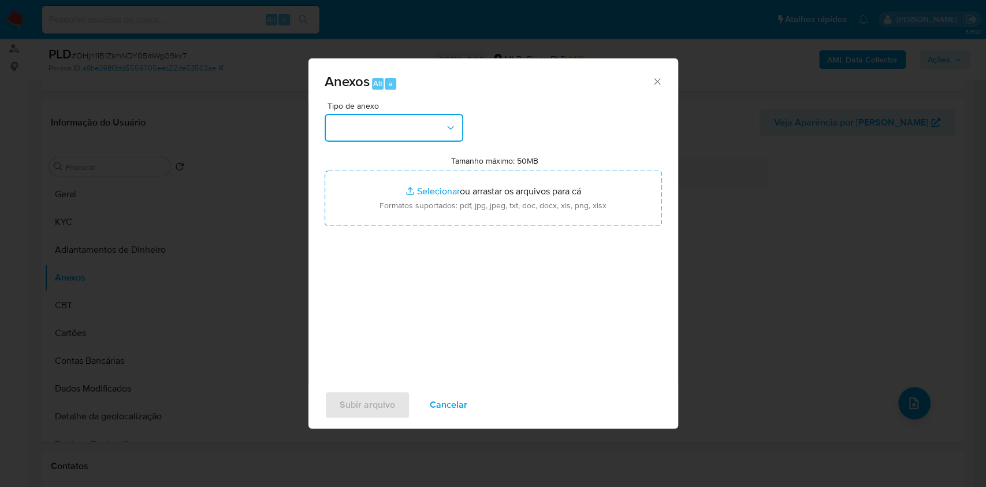
click at [395, 141] on button "button" at bounding box center [394, 128] width 139 height 28
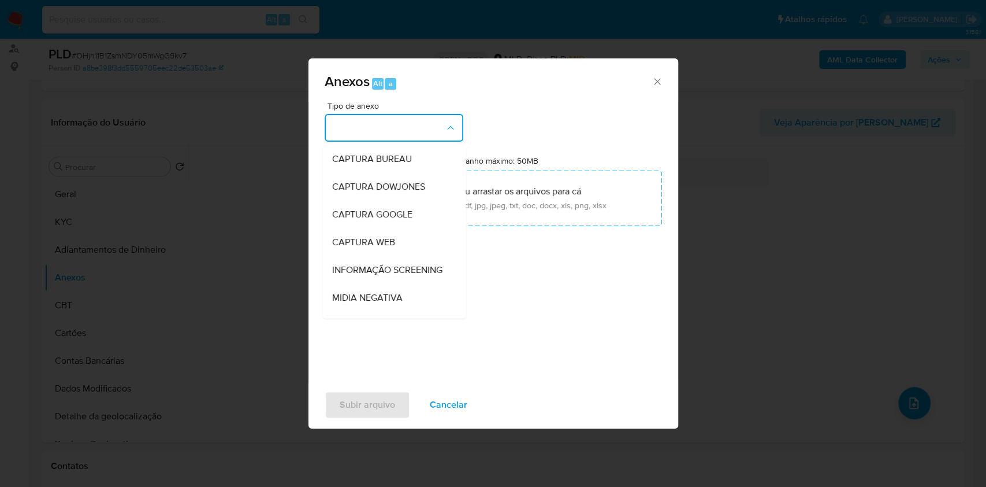
drag, startPoint x: 399, startPoint y: 131, endPoint x: 411, endPoint y: 149, distance: 22.0
click at [399, 131] on button "button" at bounding box center [394, 128] width 139 height 28
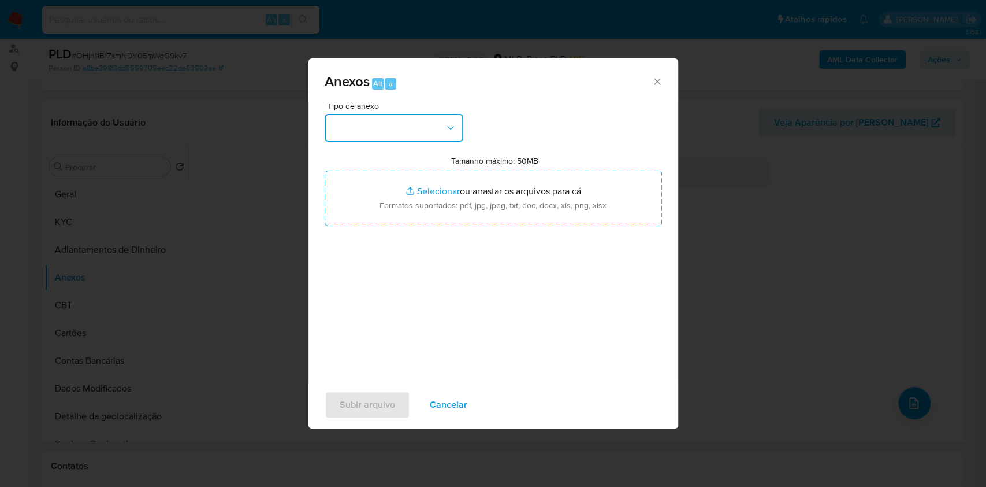
click at [430, 119] on button "button" at bounding box center [394, 128] width 139 height 28
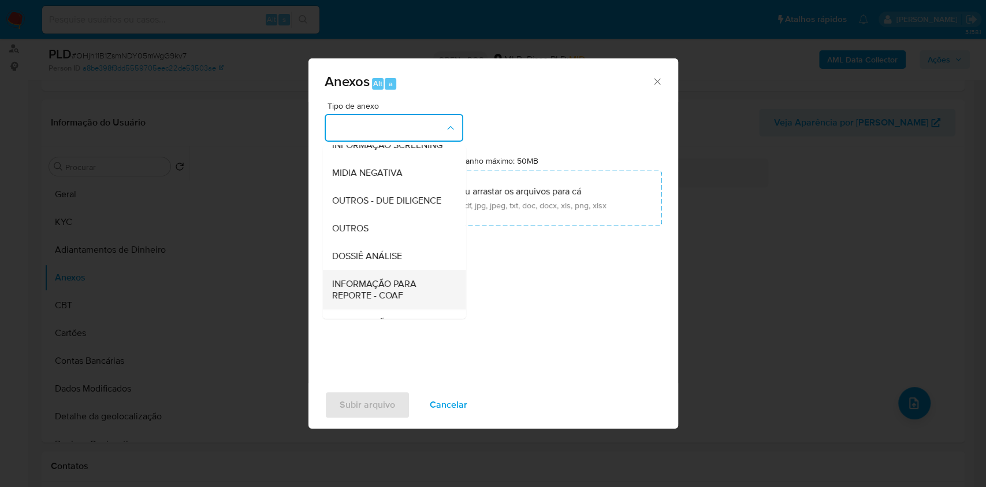
scroll to position [177, 0]
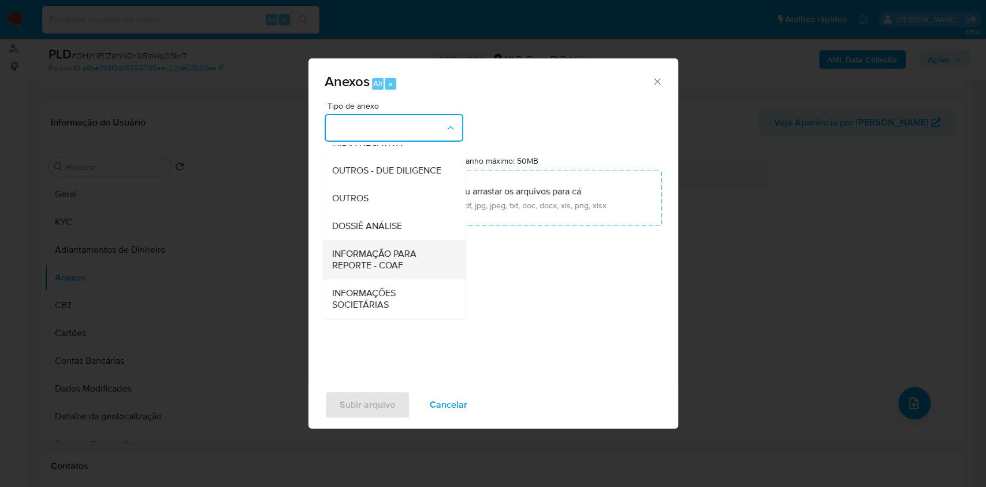
click at [381, 258] on span "INFORMAÇÃO PARA REPORTE - COAF" at bounding box center [391, 259] width 118 height 23
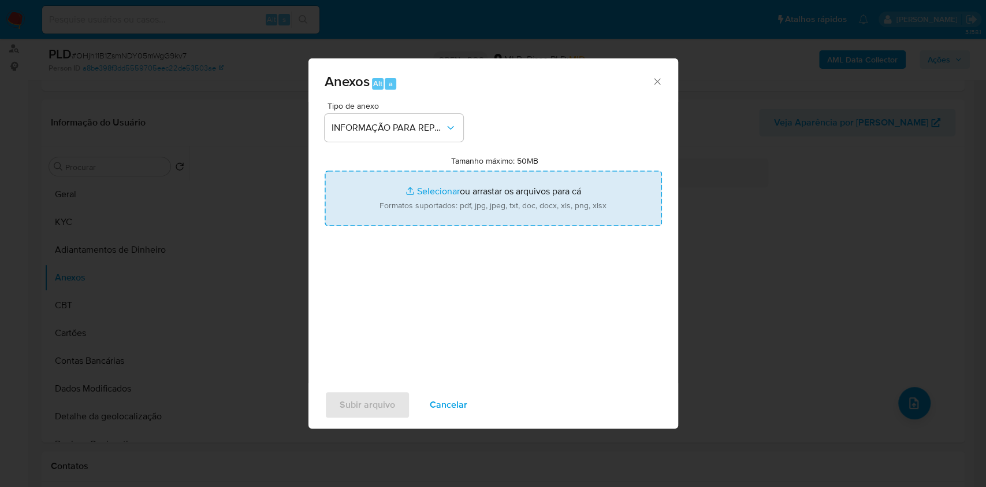
type input "C:\fakepath\SAR - OHjh11B1ZsmNDY05mWgG9kv7- CPF 55158943753 - MARLY DUQUE ESTRA…"
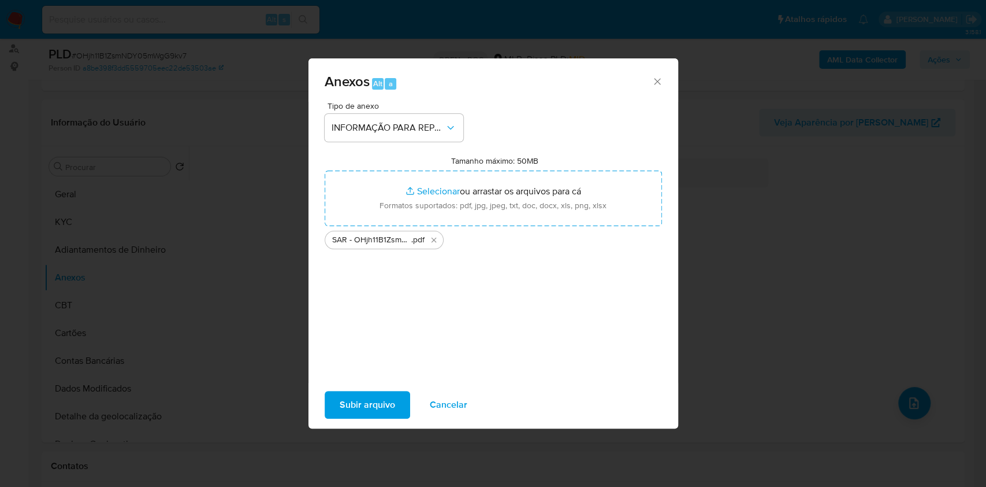
click at [383, 364] on span "Subir arquivo" at bounding box center [367, 404] width 55 height 25
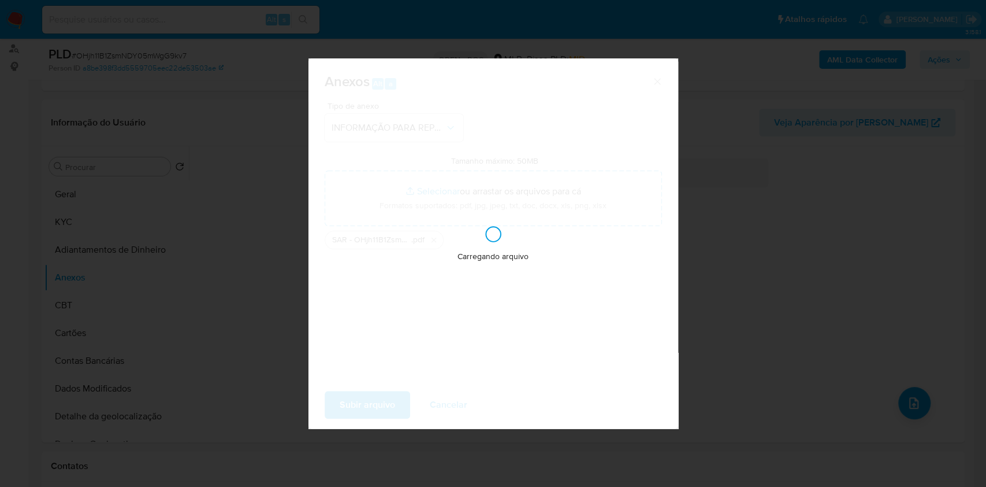
click at [739, 117] on div "Anexos Alt a Tipo de anexo INFORMAÇÃO PARA REPORTE - COAF Tamanho máximo: 50MB …" at bounding box center [493, 243] width 986 height 487
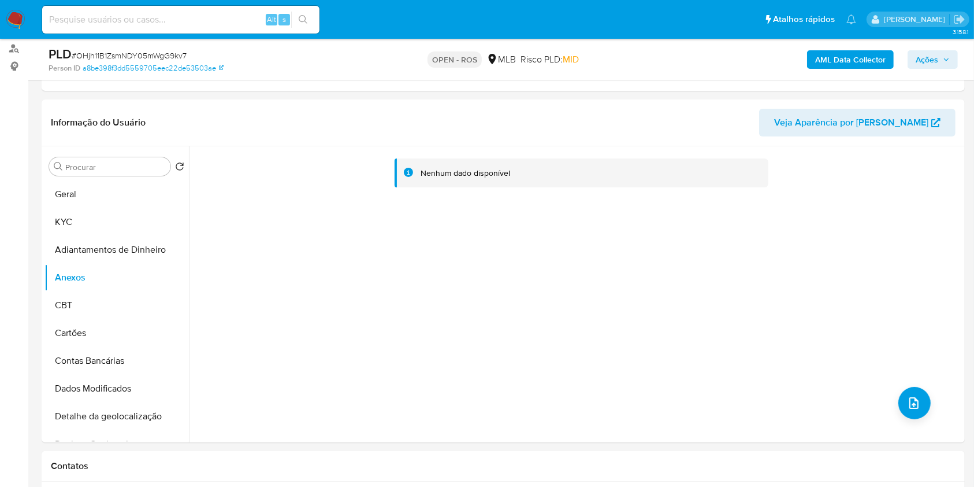
click at [739, 65] on span "Ações" at bounding box center [933, 59] width 34 height 16
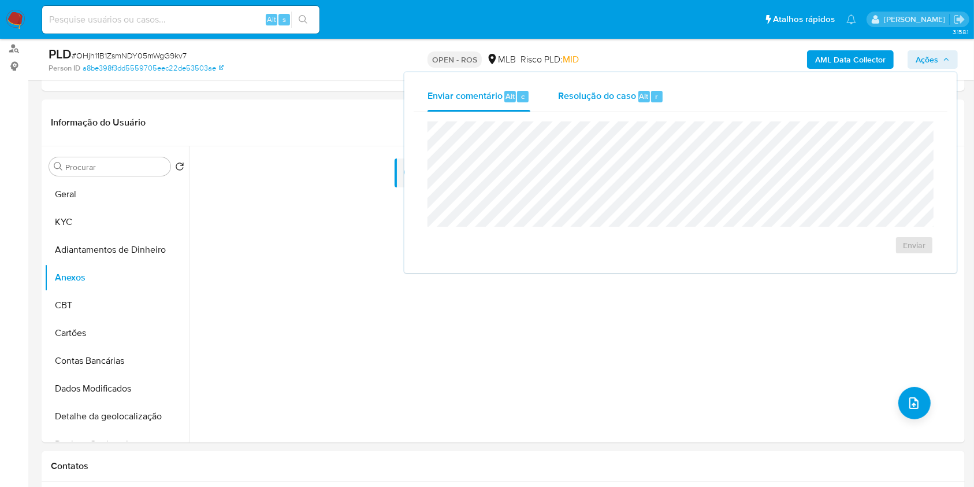
click at [578, 103] on div "Resolução do caso Alt r" at bounding box center [611, 96] width 106 height 30
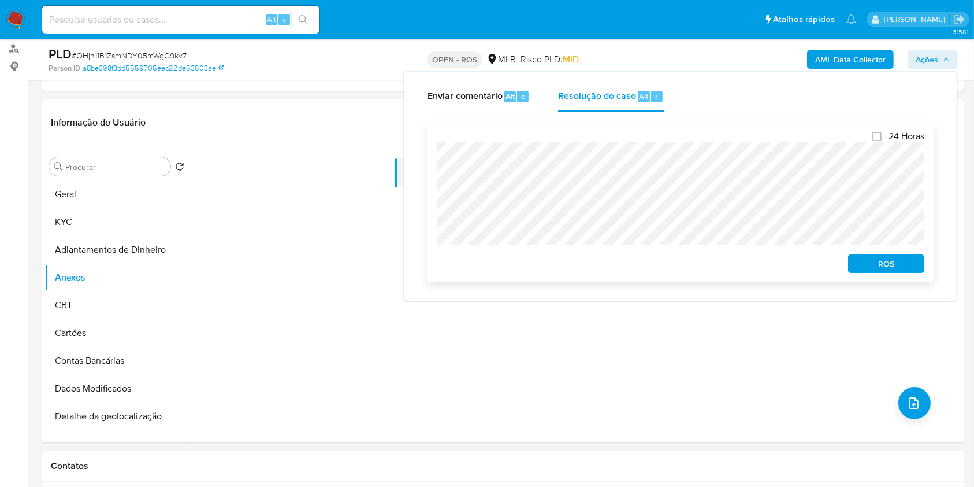
click at [739, 260] on span "ROS" at bounding box center [886, 263] width 60 height 16
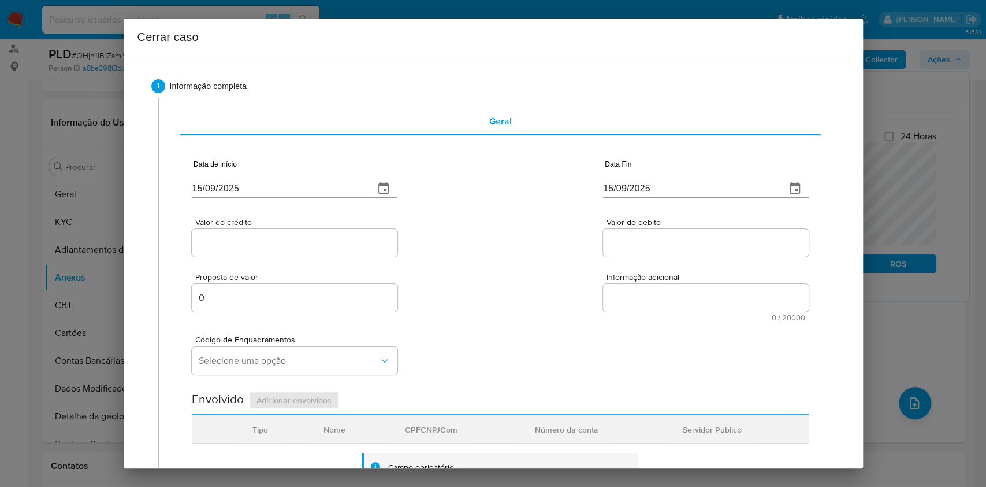
click at [270, 190] on input "[DATE]" at bounding box center [278, 188] width 173 height 18
paste input "25/07"
click at [270, 190] on input "[DATE]" at bounding box center [278, 188] width 173 height 18
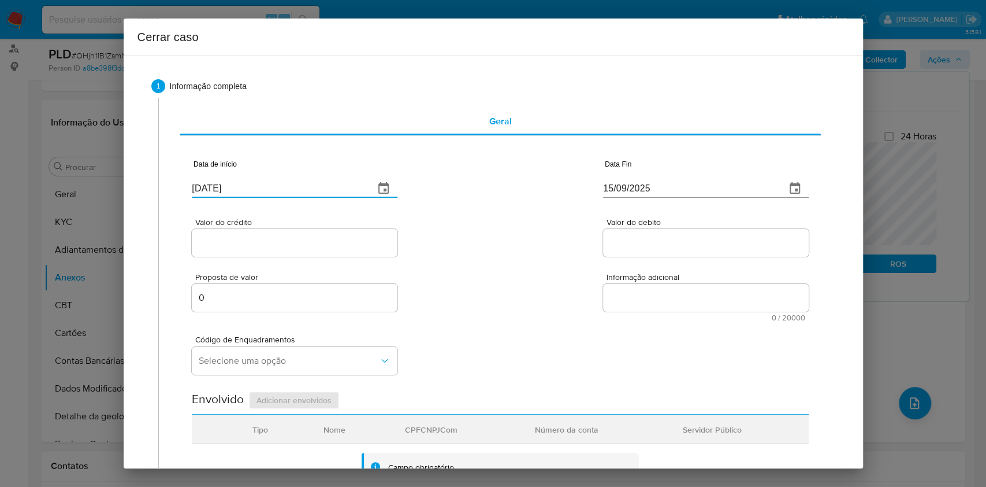
type input "25/07/2025"
click at [626, 176] on div "[DATE]" at bounding box center [706, 181] width 206 height 34
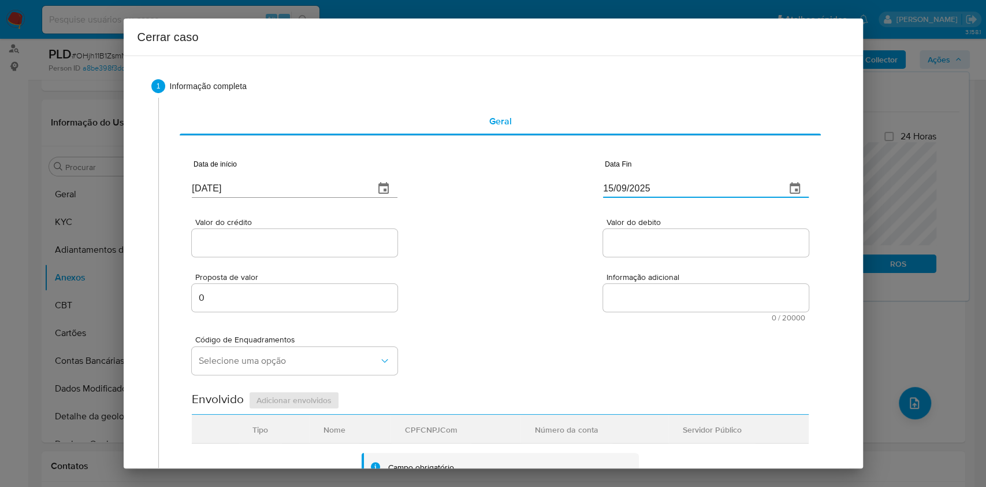
click at [633, 182] on input "[DATE]" at bounding box center [689, 188] width 173 height 18
paste input "0"
click at [633, 182] on input "[DATE]" at bounding box center [689, 188] width 173 height 18
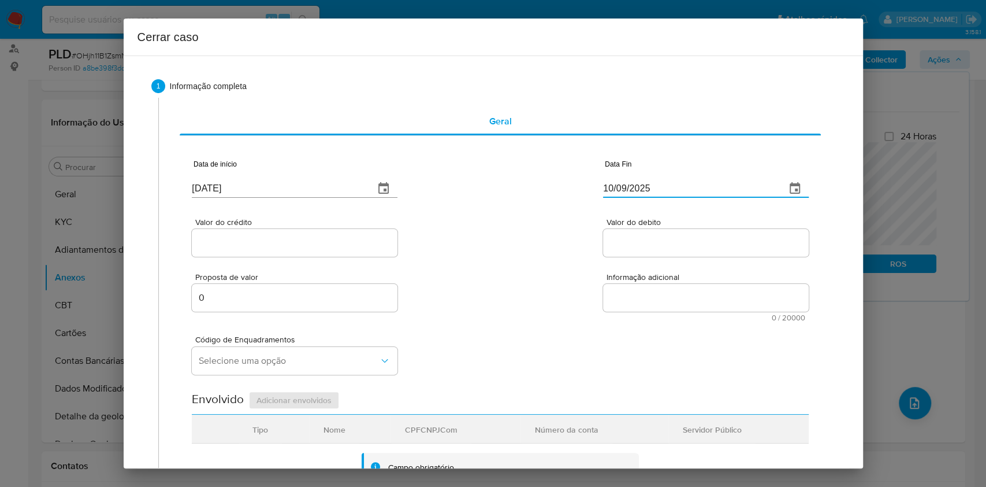
type input "10/09/2025"
click at [296, 230] on div at bounding box center [295, 243] width 206 height 28
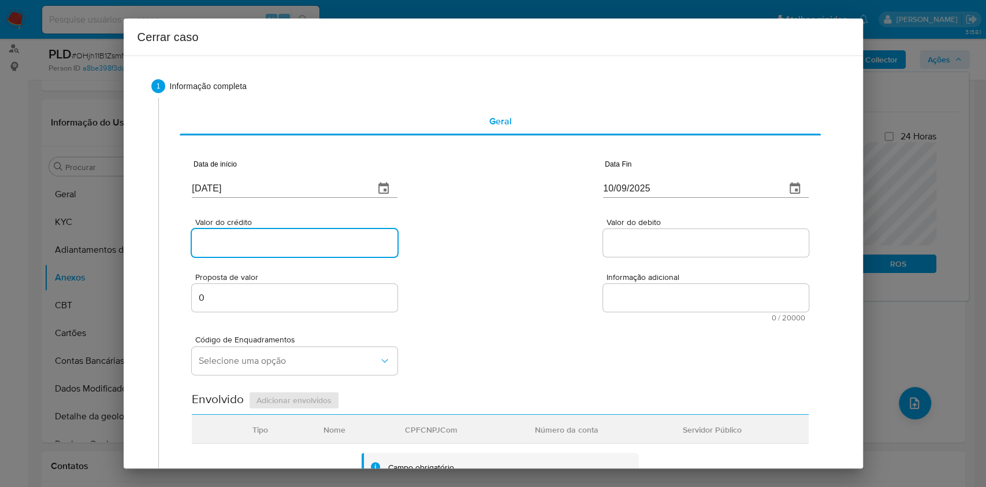
paste input "R$156.657"
click at [307, 243] on input "Valor do crédito" at bounding box center [295, 242] width 206 height 15
type input "R$156.657"
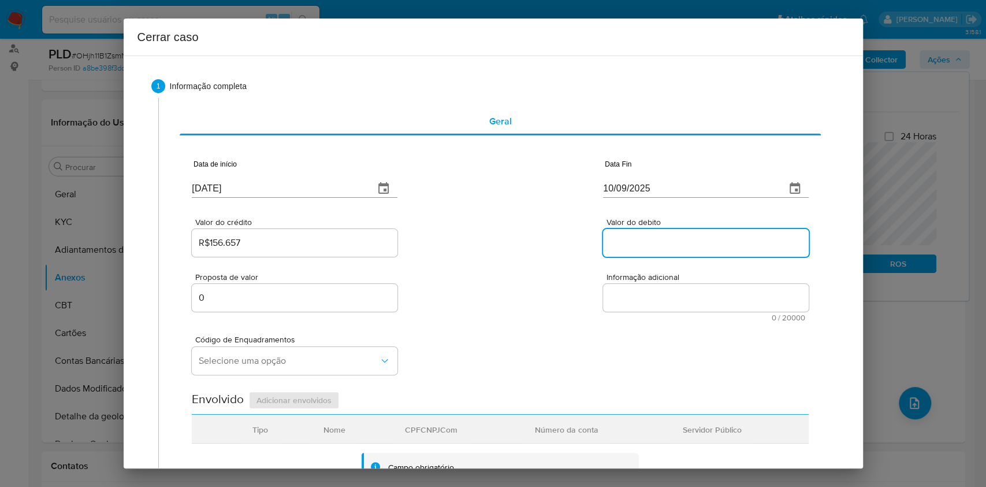
click at [624, 243] on input "Valor do debito" at bounding box center [706, 242] width 206 height 15
paste input "R$104.000"
type input "R$104.000"
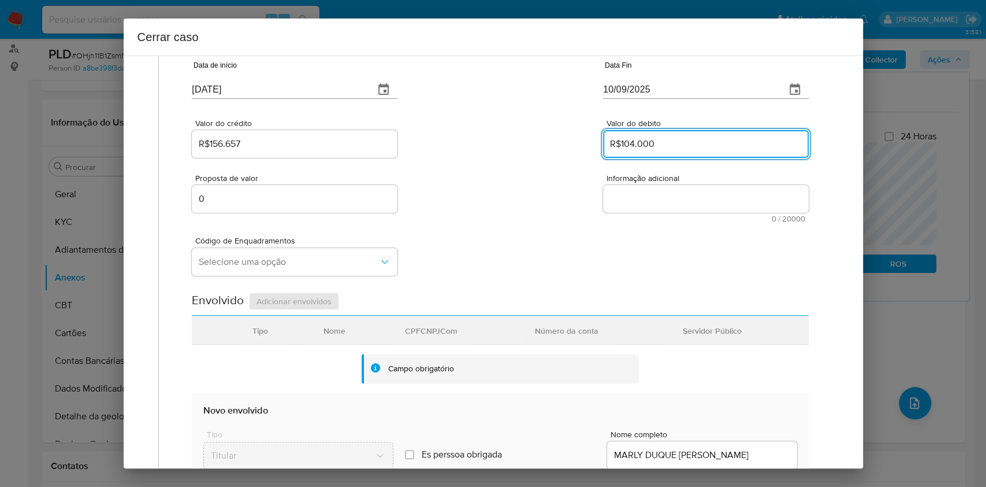
scroll to position [154, 0]
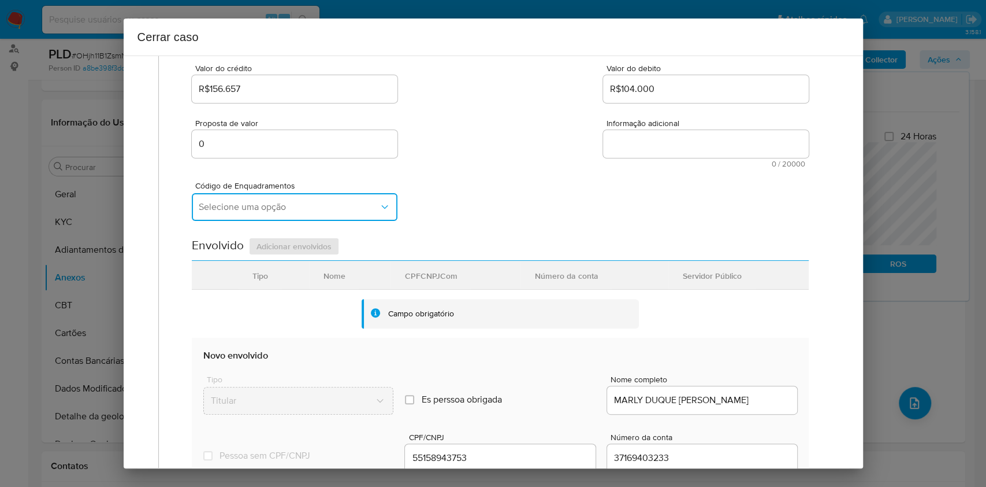
click at [301, 203] on span "Selecione uma opção" at bounding box center [289, 207] width 180 height 12
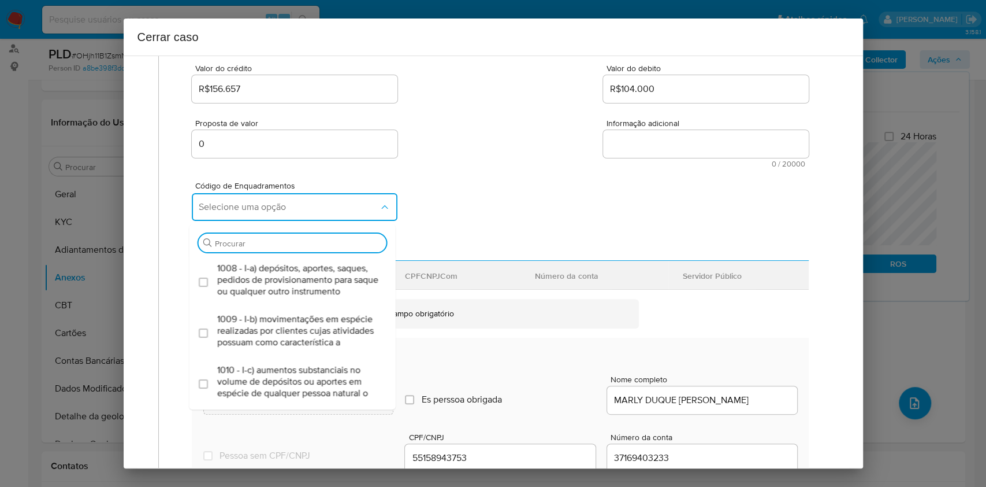
click at [269, 155] on div "0" at bounding box center [295, 144] width 206 height 28
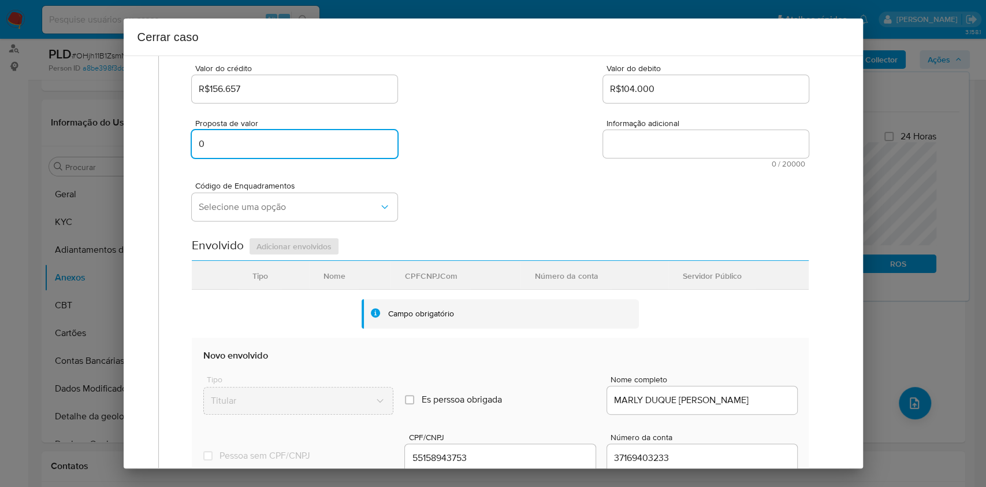
click at [261, 145] on input "0" at bounding box center [295, 143] width 206 height 15
paste input "17760"
click at [261, 145] on input "0" at bounding box center [295, 143] width 206 height 15
type input "177600"
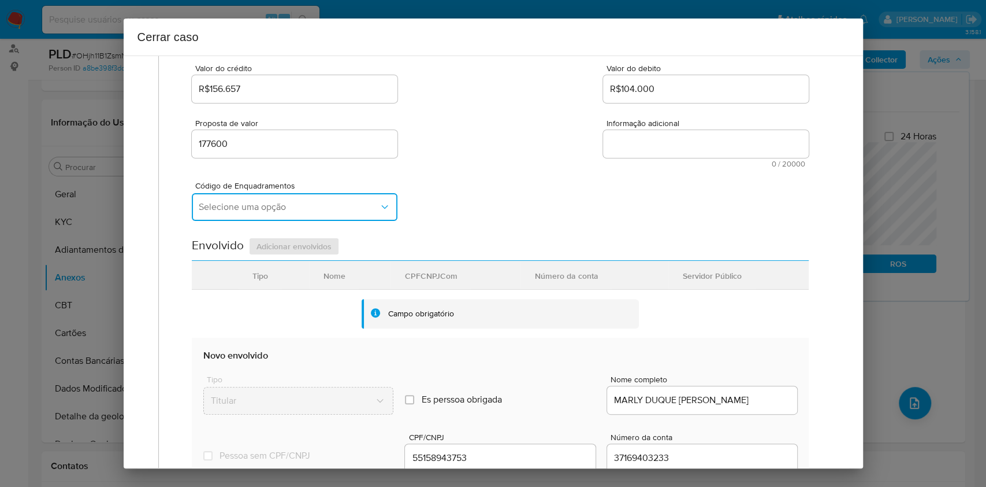
click at [301, 202] on span "Selecione uma opção" at bounding box center [289, 207] width 180 height 12
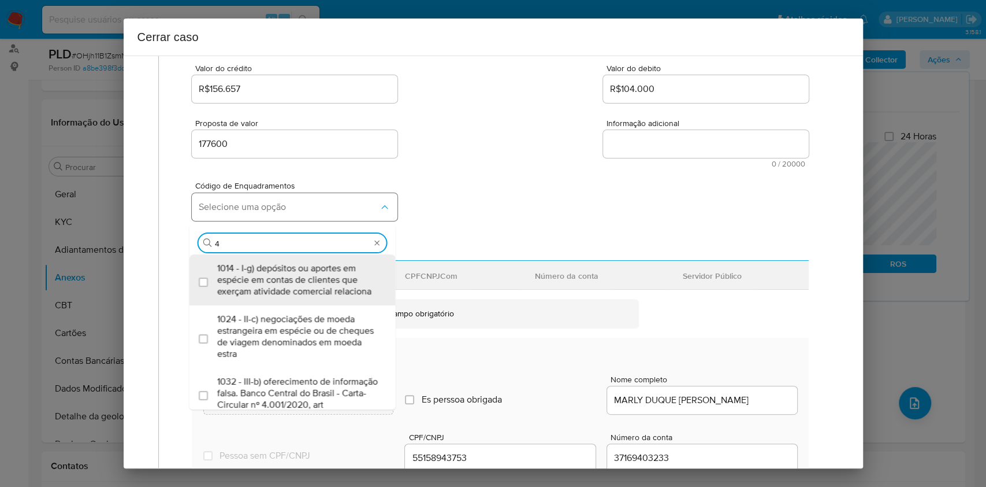
type input "45"
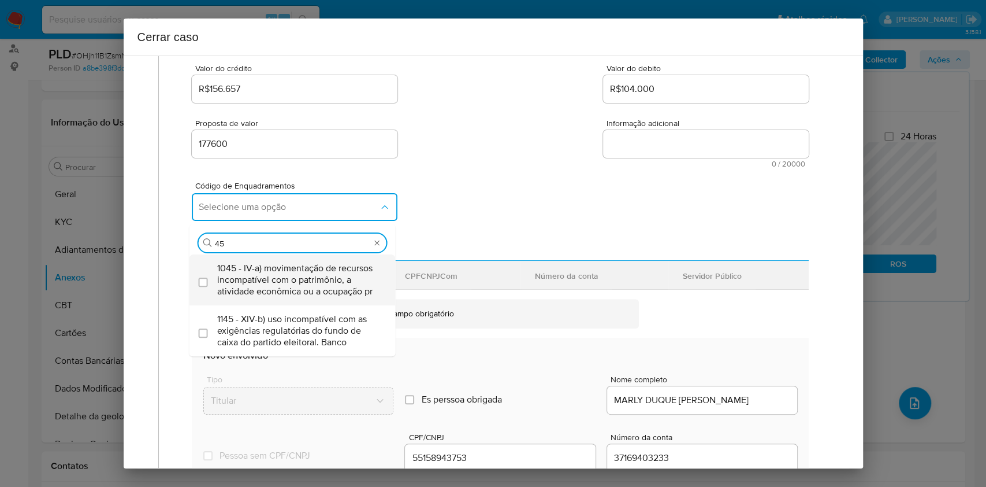
click at [307, 275] on span "1045 - IV-a) movimentação de recursos incompatível com o patrimônio, a atividad…" at bounding box center [298, 279] width 162 height 35
checkbox input "true"
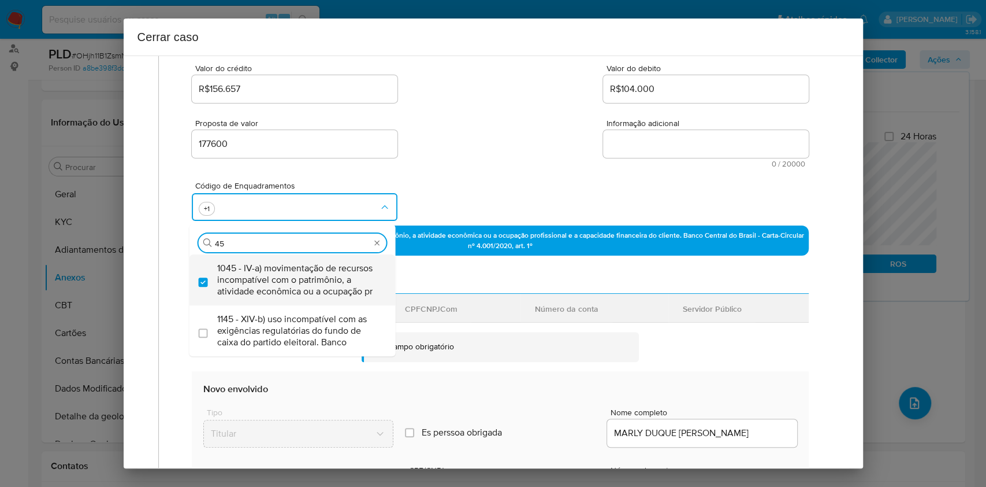
type input "4"
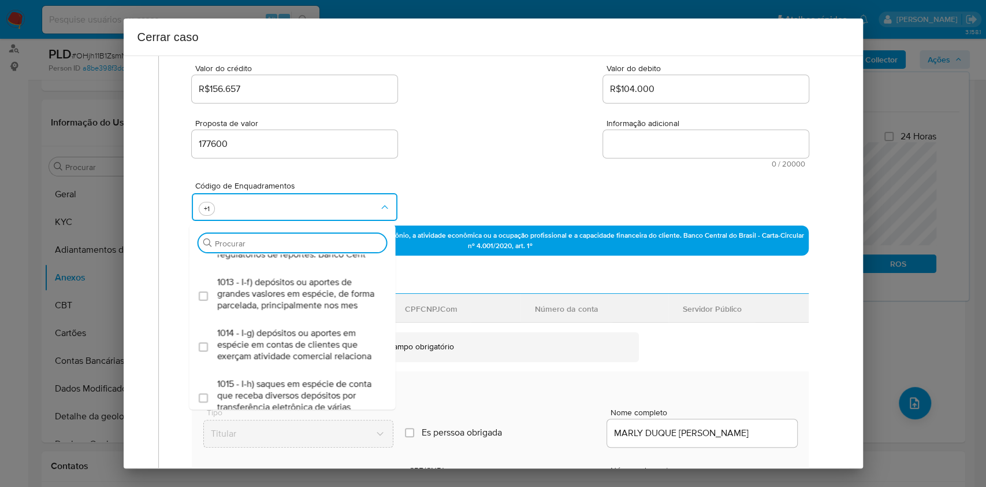
scroll to position [0, 0]
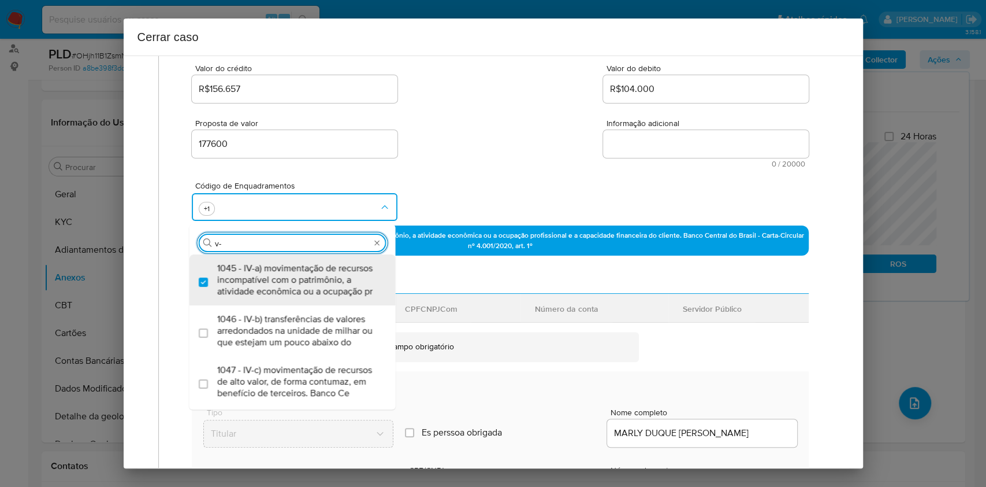
type input "v-d"
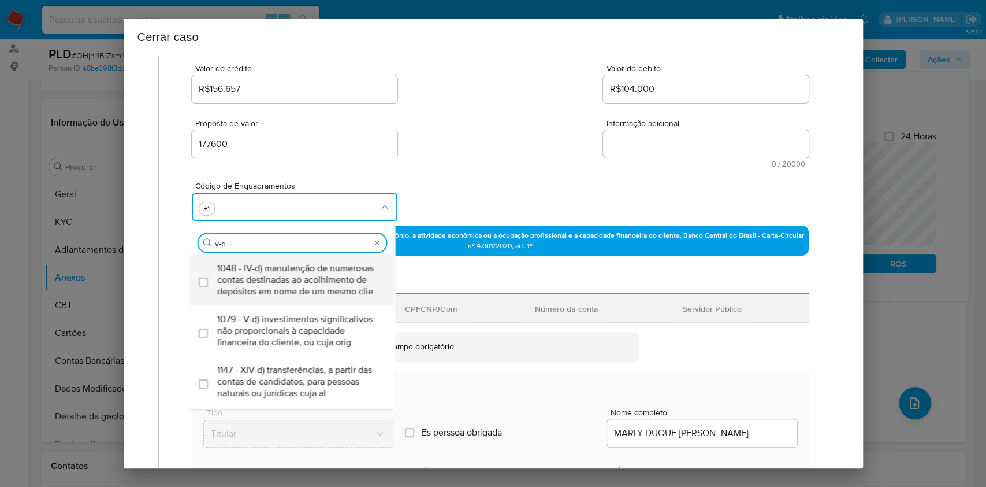
click at [289, 294] on span "1048 - IV-d) manutenção de numerosas contas destinadas ao acolhimento de depósi…" at bounding box center [298, 279] width 162 height 35
checkbox input "true"
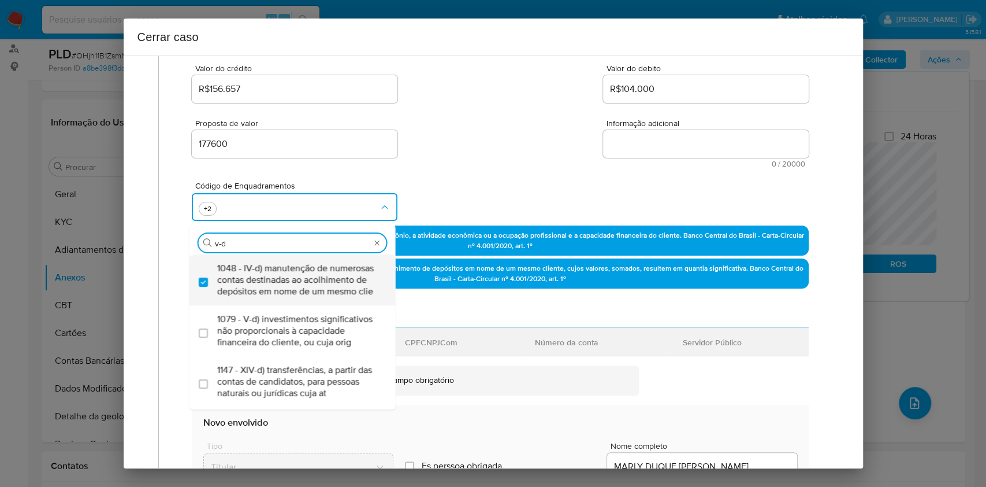
type input "v-d"
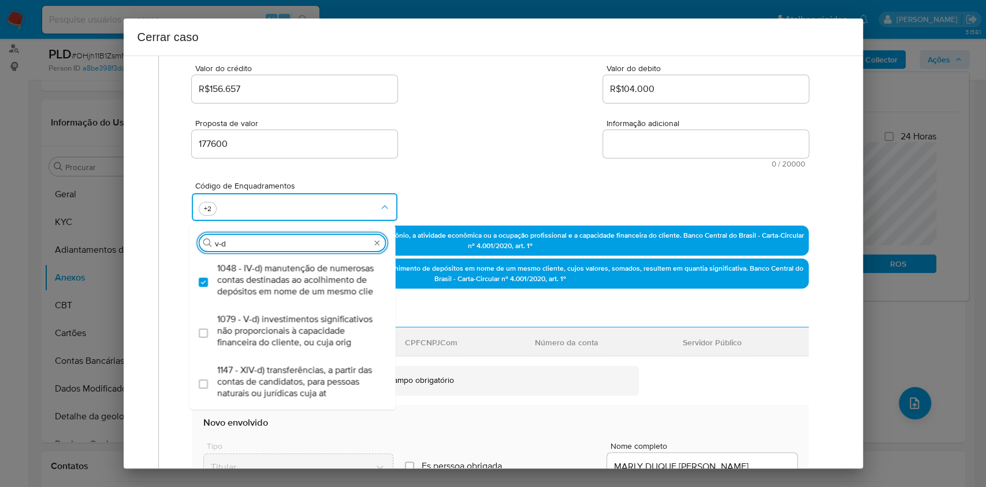
click at [630, 158] on div "Informação adicional 0 / 20000 20000 caracteres restantes" at bounding box center [706, 143] width 206 height 49
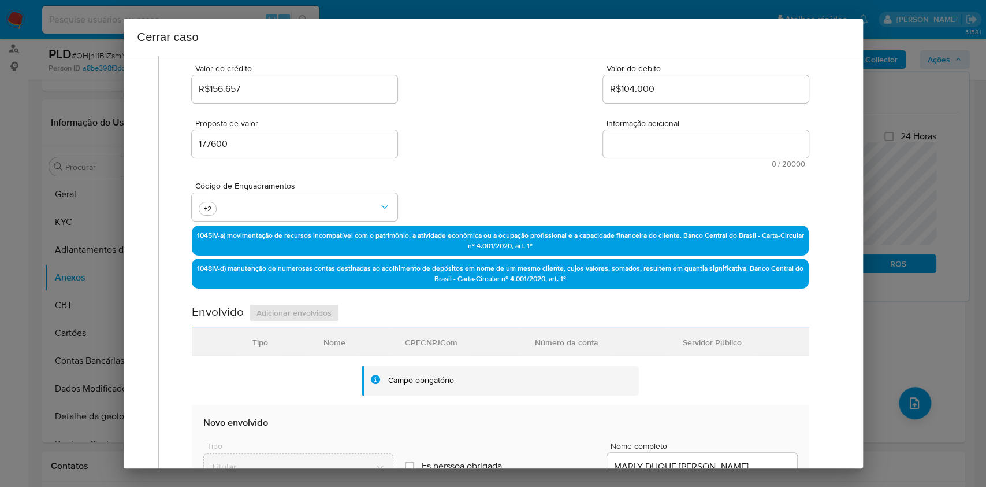
click at [625, 150] on textarea "Informação adicional" at bounding box center [706, 144] width 206 height 28
paste textarea "Marly Duque Estrada Rezener, CPF 55158943753, 81 anos, residente no município d…"
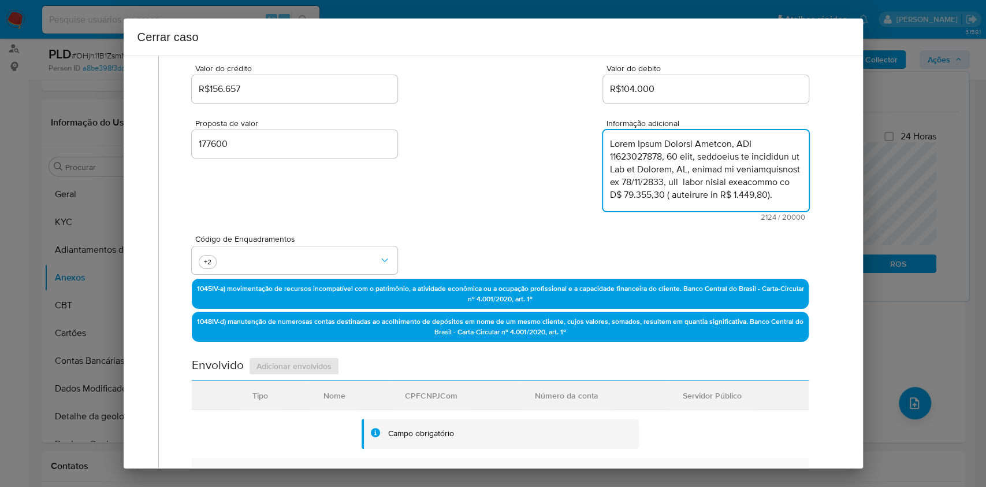
scroll to position [892, 0]
type textarea "Marly Duque Estrada Rezener, CPF 55158943753, 81 anos, residente no município d…"
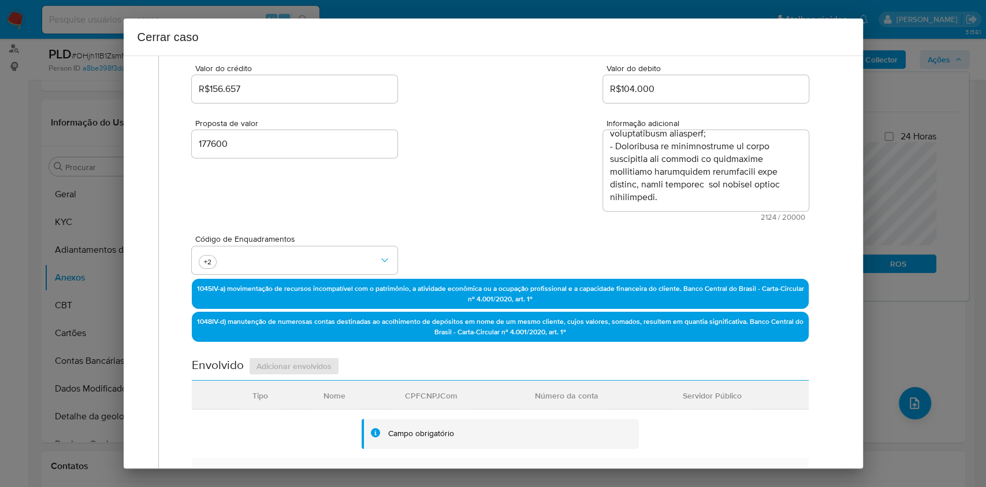
click at [323, 363] on div "Envolvido Adicionar envolvidos" at bounding box center [500, 369] width 617 height 24
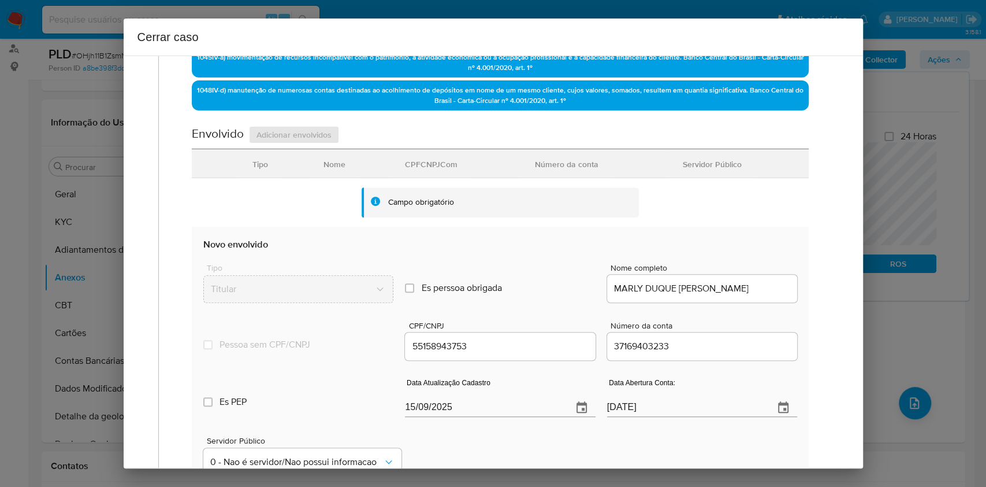
scroll to position [574, 0]
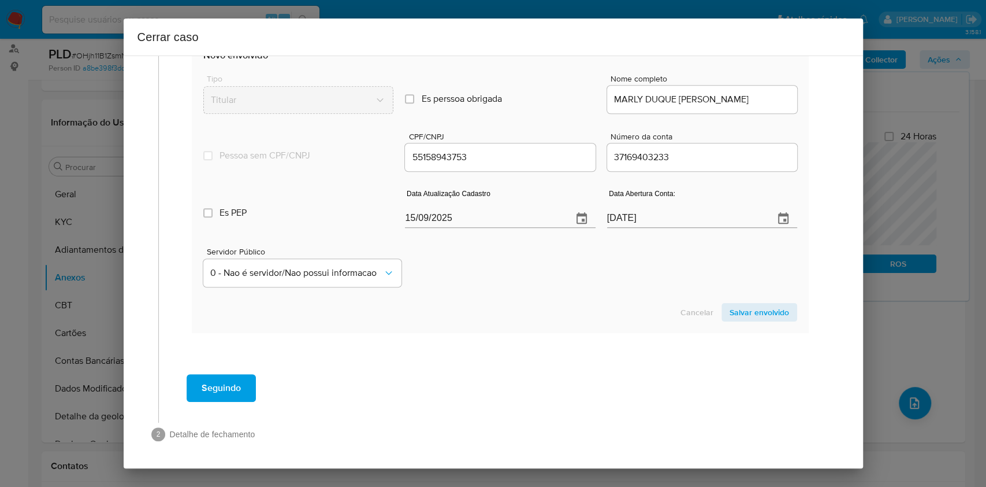
click at [515, 210] on input "15/09/2025" at bounding box center [484, 218] width 158 height 18
paste input "30/07"
click at [515, 210] on input "15/09/2025" at bounding box center [484, 218] width 158 height 18
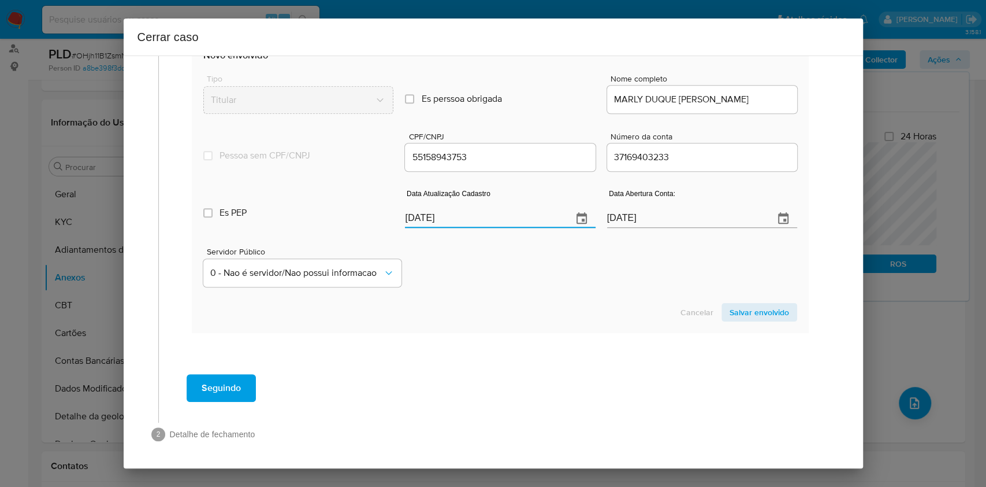
type input "30/07/2025"
click at [739, 302] on section "Novo envolvido Tipo Titular Es perssoa obrigada Is PObrigada Nome completo MARL…" at bounding box center [500, 185] width 617 height 295
click at [739, 307] on span "Salvar envolvido" at bounding box center [760, 312] width 60 height 16
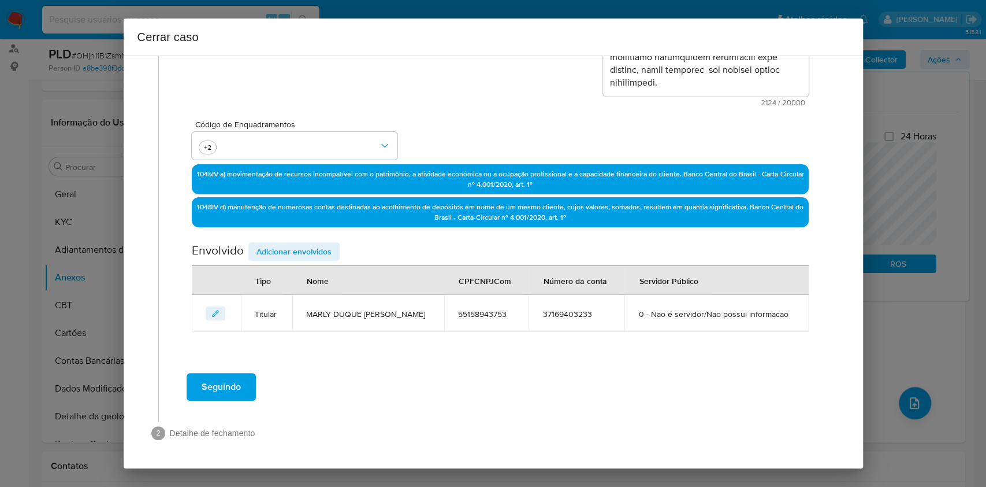
scroll to position [267, 0]
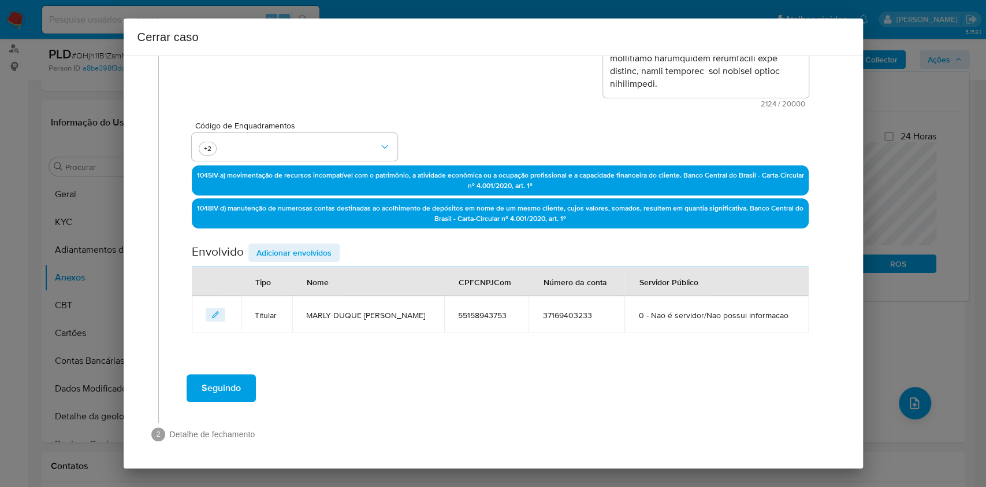
click at [294, 246] on span "Adicionar envolvidos" at bounding box center [294, 252] width 75 height 16
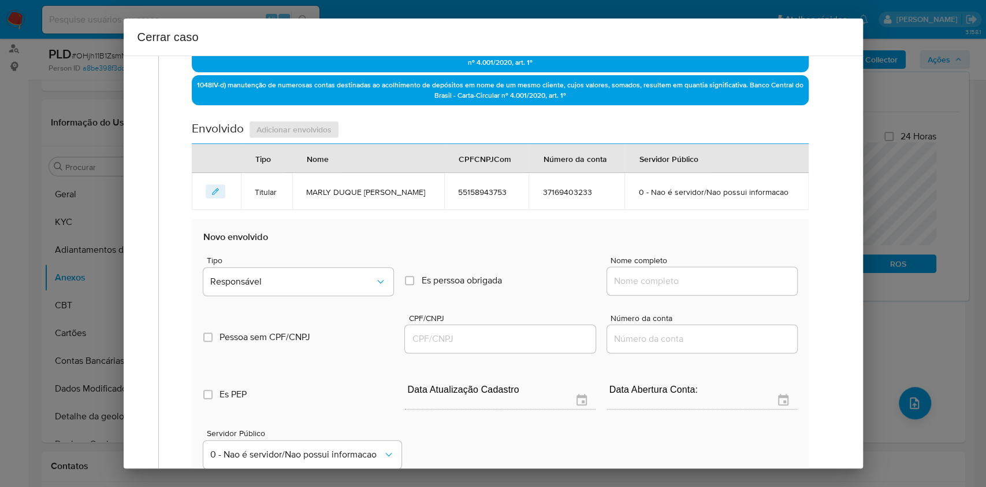
scroll to position [498, 0]
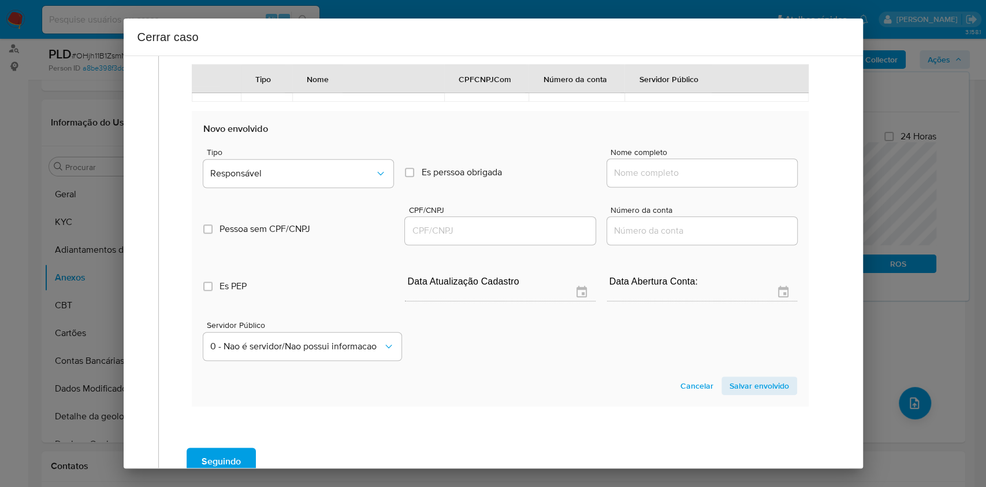
click at [706, 179] on div at bounding box center [702, 173] width 190 height 28
click at [706, 178] on input "Nome completo" at bounding box center [702, 172] width 190 height 15
paste input "Jose Carlos Xavier de Souza, 35155825172"
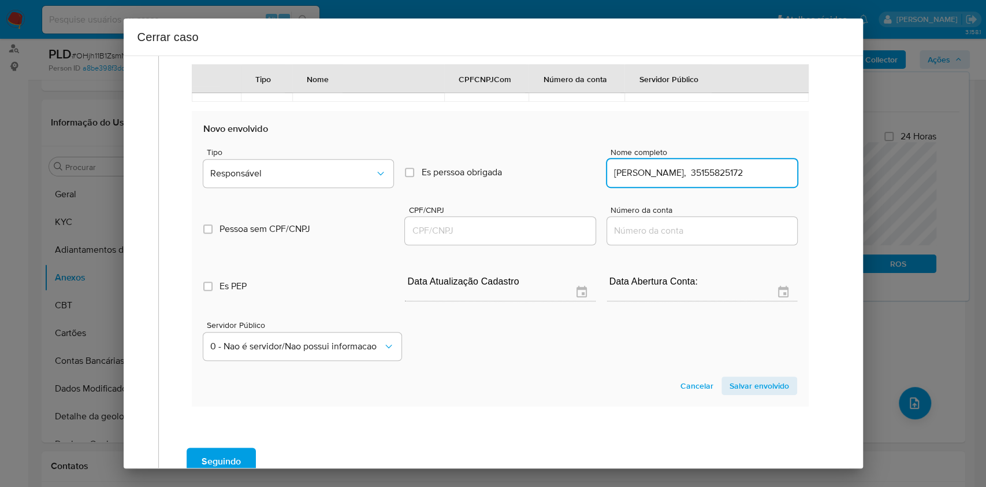
scroll to position [0, 5]
click at [725, 176] on input "Jose Carlos Xavier de Souza, 35155825172" at bounding box center [702, 172] width 190 height 15
type input "Jose Carlos Xavier de Souza"
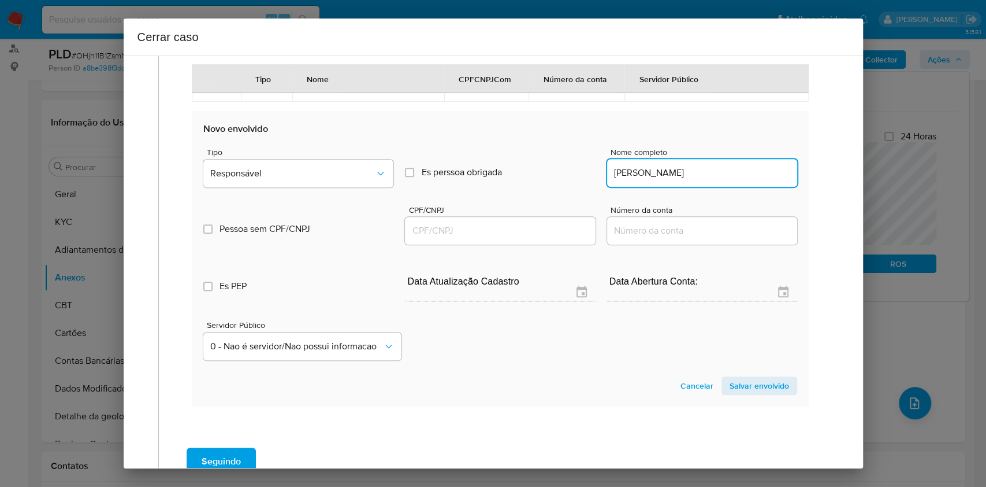
click at [476, 243] on div at bounding box center [500, 231] width 190 height 28
paste input "35155825172"
click at [467, 227] on input "CPF/CNPJ" at bounding box center [500, 230] width 190 height 15
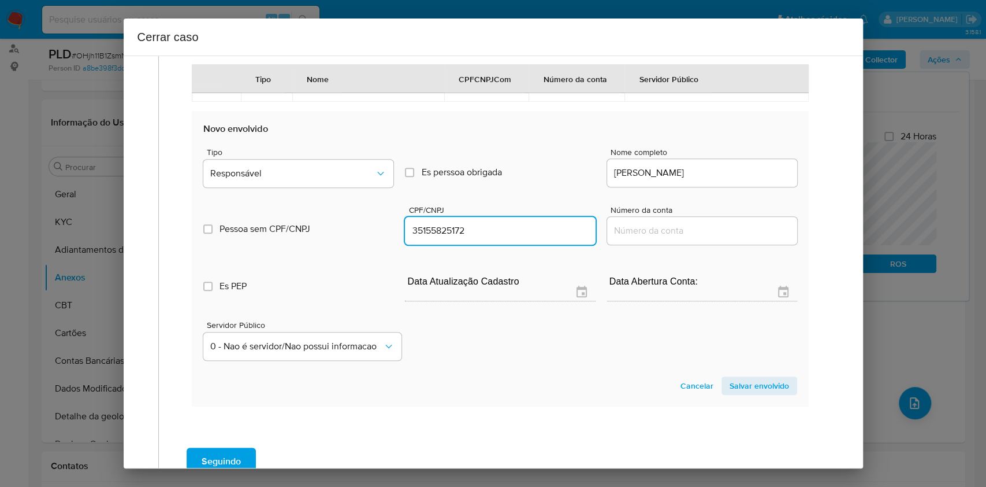
type input "35155825172"
click at [340, 194] on div "Pessoa sem CPF/CNPJ Is CPFCNPJ CPF/CNPJ 35155825172 Número da conta" at bounding box center [499, 219] width 593 height 55
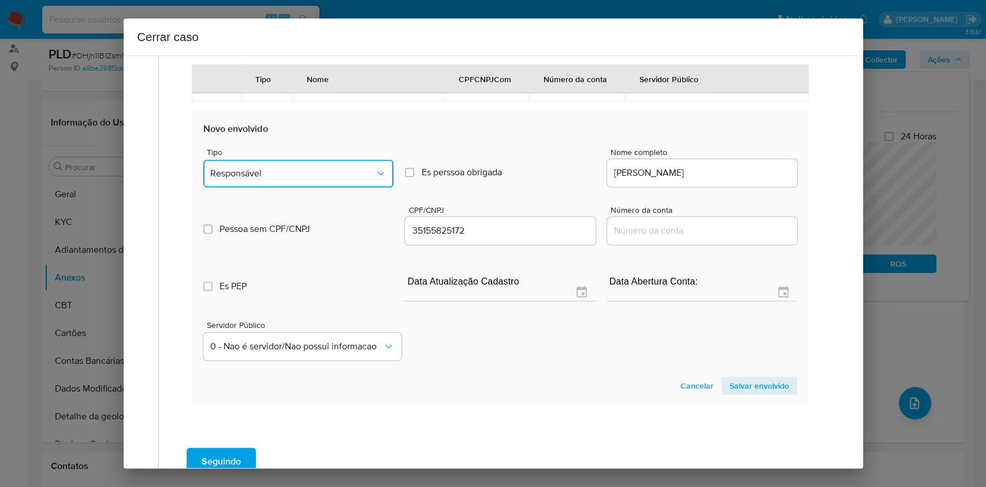
drag, startPoint x: 320, startPoint y: 177, endPoint x: 314, endPoint y: 188, distance: 12.1
click at [320, 178] on span "Responsável" at bounding box center [292, 174] width 165 height 12
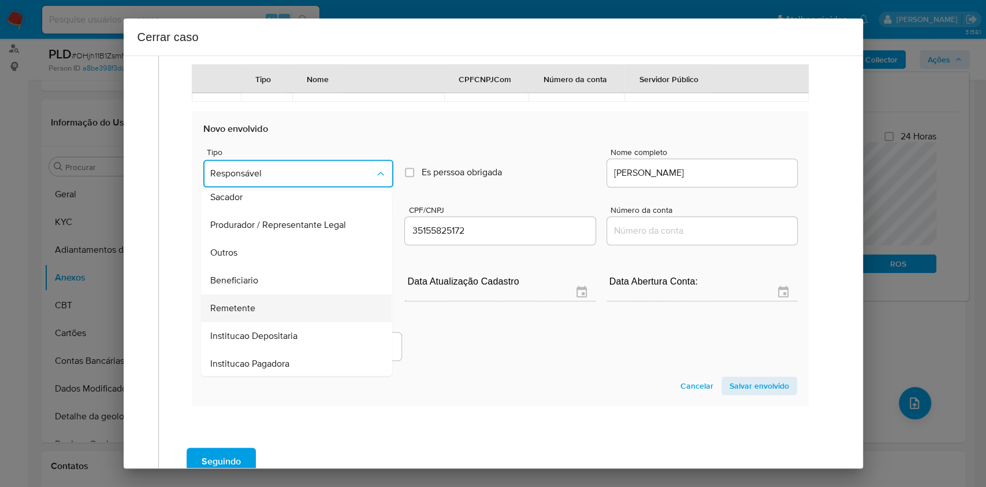
scroll to position [148, 0]
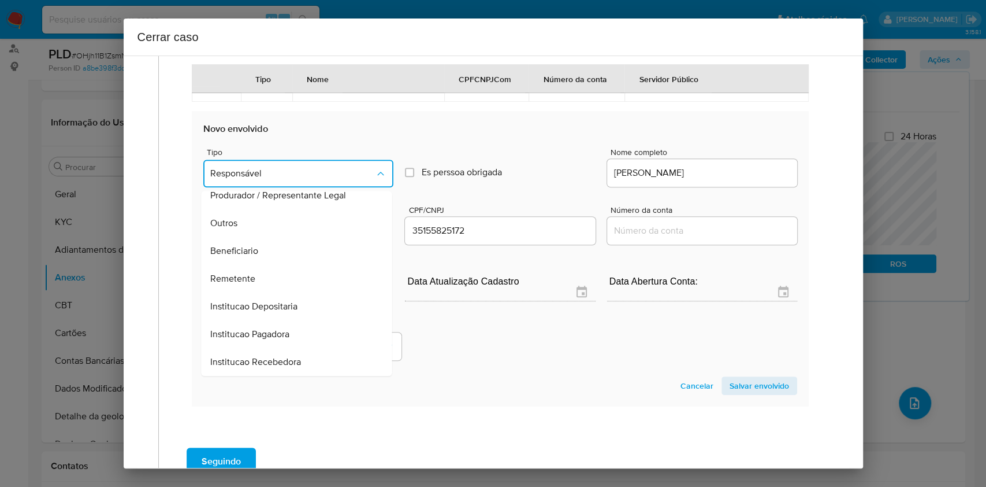
drag, startPoint x: 266, startPoint y: 280, endPoint x: 575, endPoint y: 257, distance: 310.1
click at [266, 281] on div "Remetente" at bounding box center [293, 279] width 165 height 28
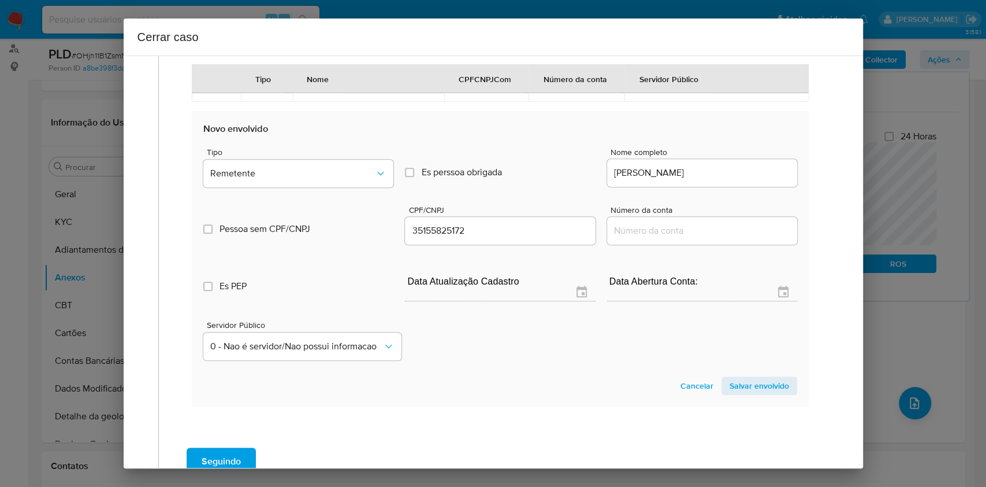
click at [739, 364] on span "Salvar envolvido" at bounding box center [760, 385] width 60 height 16
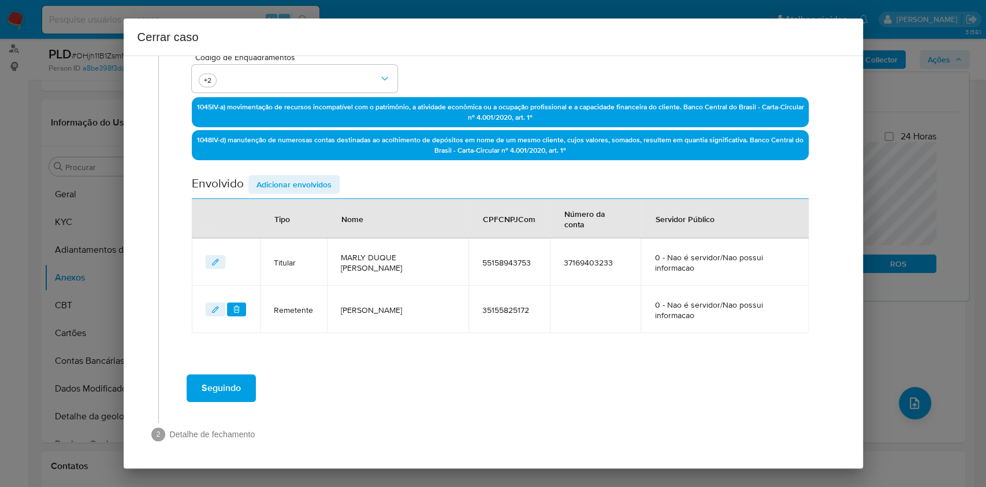
click at [223, 364] on span "Seguindo" at bounding box center [221, 387] width 39 height 25
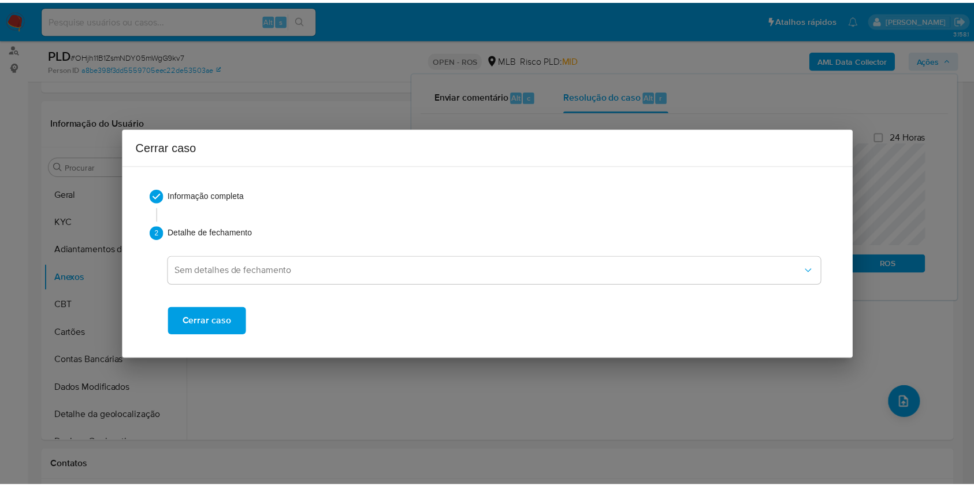
scroll to position [879, 0]
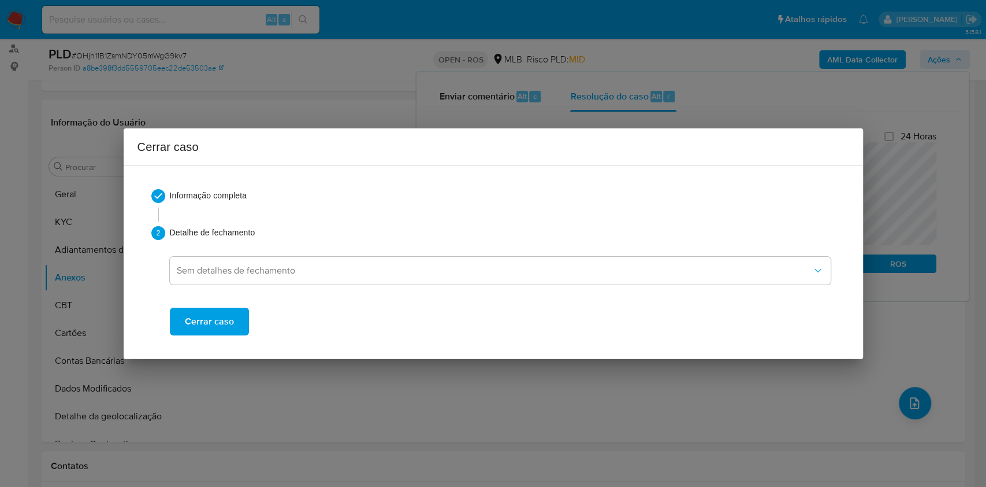
click at [174, 317] on button "Cerrar caso" at bounding box center [209, 321] width 79 height 28
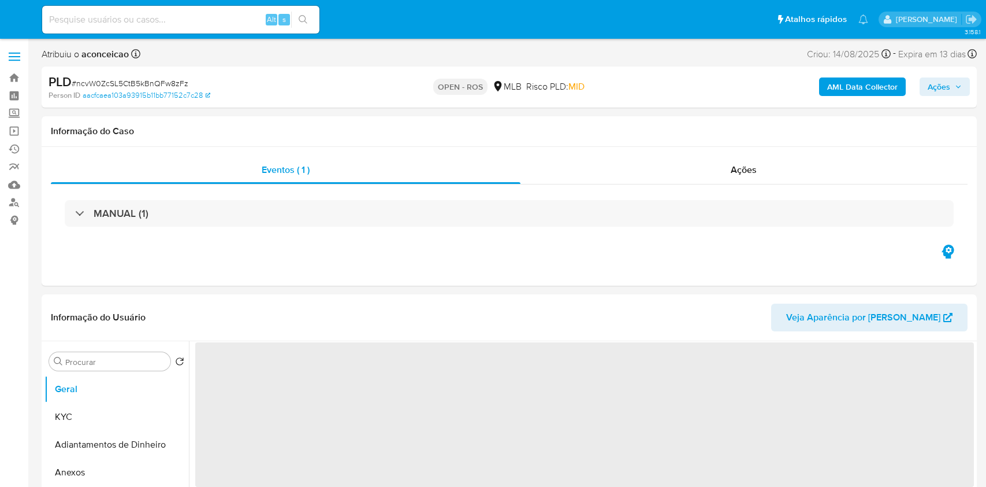
select select "10"
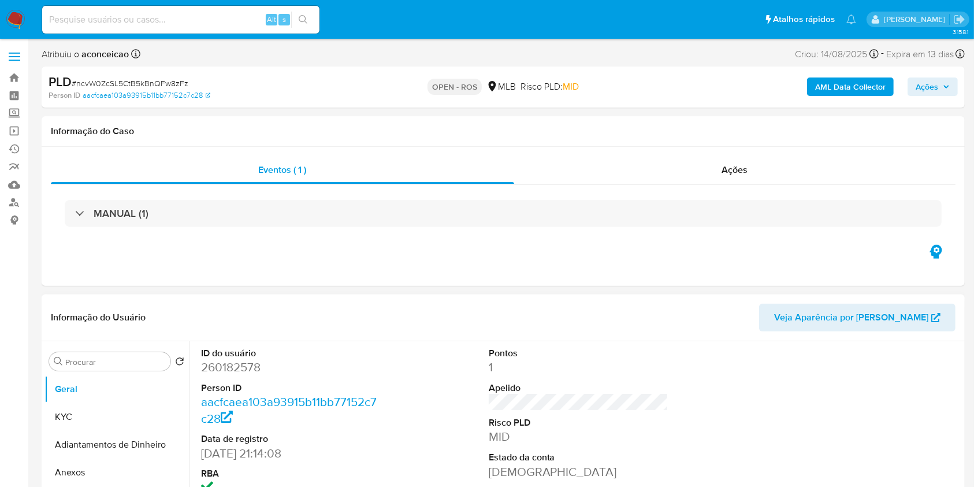
drag, startPoint x: 108, startPoint y: 460, endPoint x: 203, endPoint y: 432, distance: 99.3
click at [108, 460] on button "Anexos" at bounding box center [116, 472] width 144 height 28
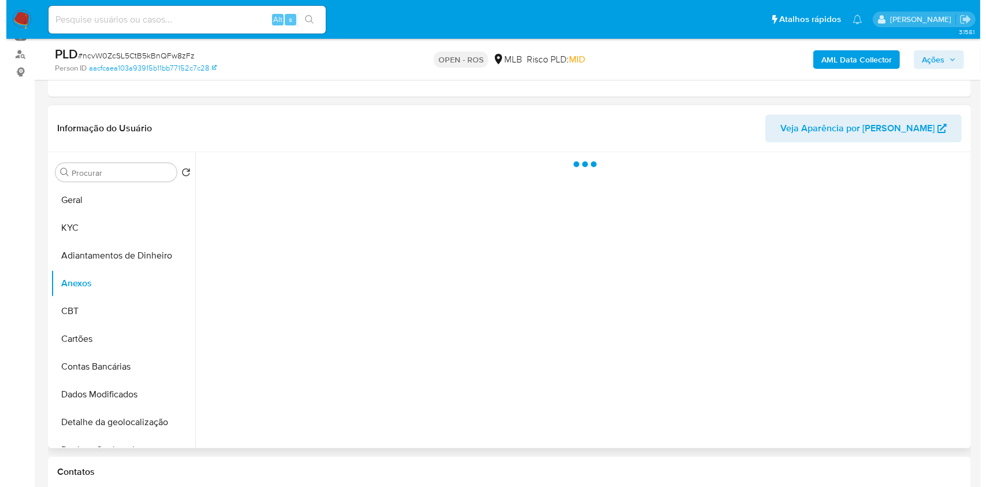
scroll to position [154, 0]
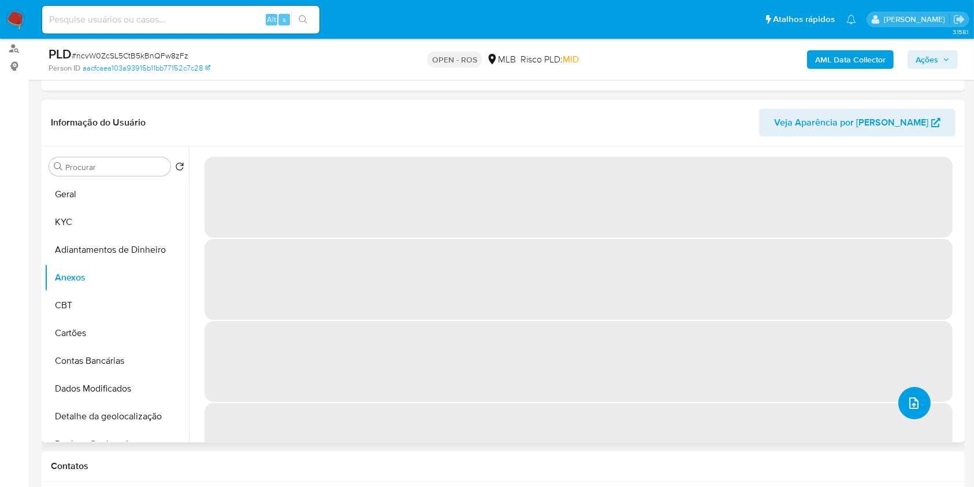
click at [918, 399] on button "upload-file" at bounding box center [915, 403] width 32 height 32
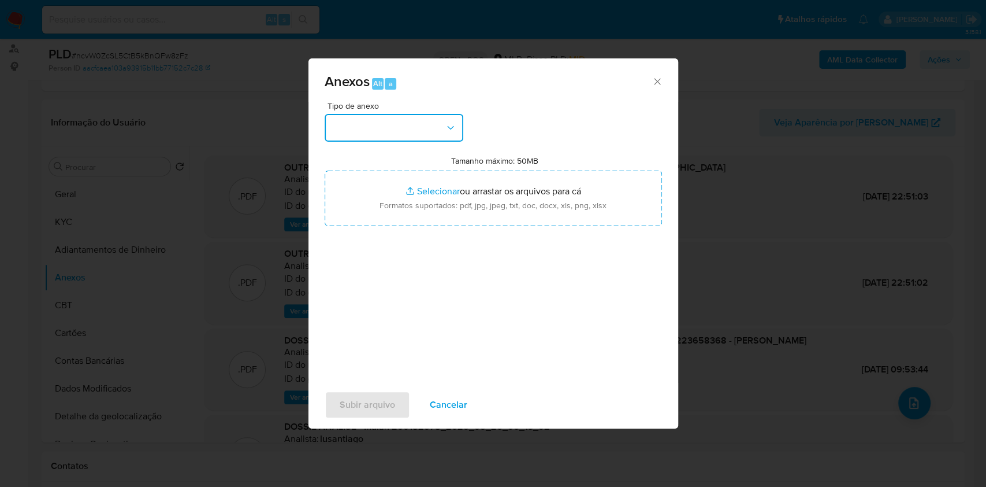
click at [405, 129] on button "button" at bounding box center [394, 128] width 139 height 28
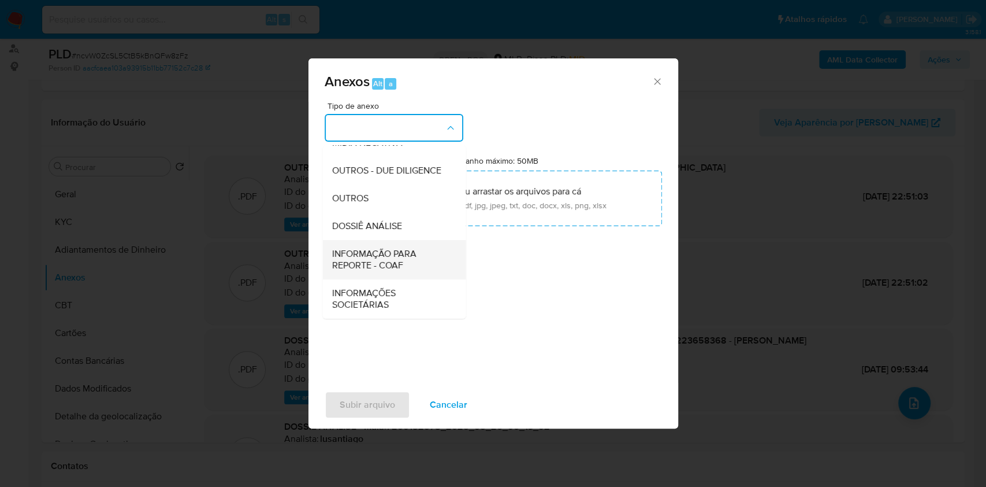
scroll to position [177, 0]
click at [400, 258] on span "INFORMAÇÃO PARA REPORTE - COAF" at bounding box center [391, 259] width 118 height 23
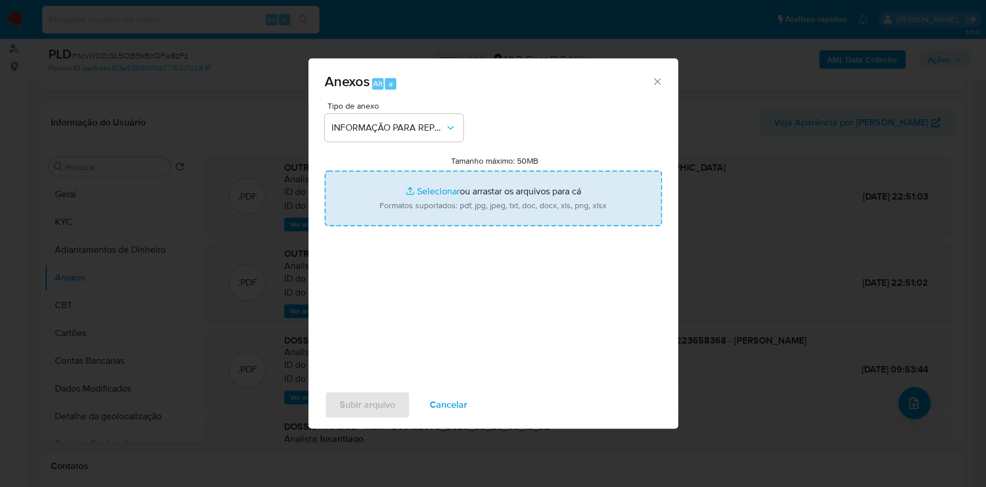
type input "C:\fakepath\SAR - ncvW0ZcSL5CtB5kBnQFw8zFz- CPF 01223658368 - GETULIO BRENHA RO…"
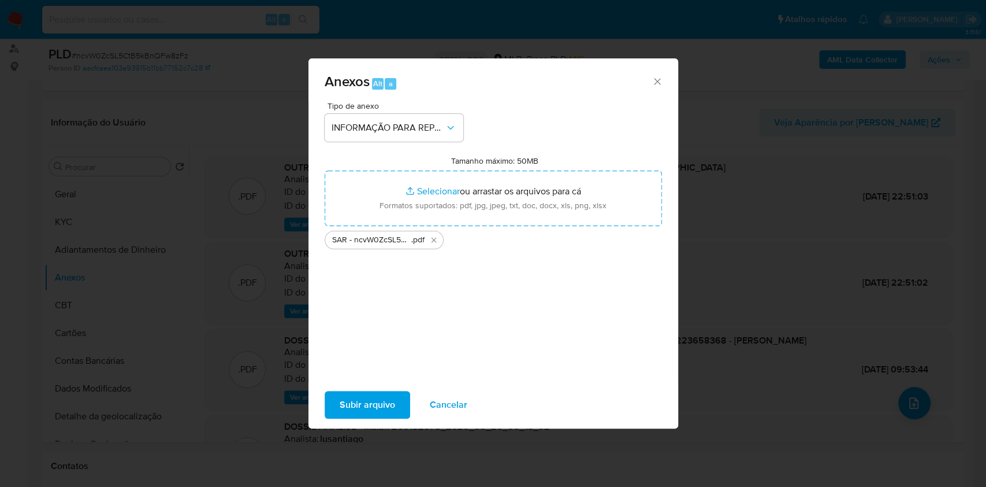
click at [371, 409] on span "Subir arquivo" at bounding box center [367, 404] width 55 height 25
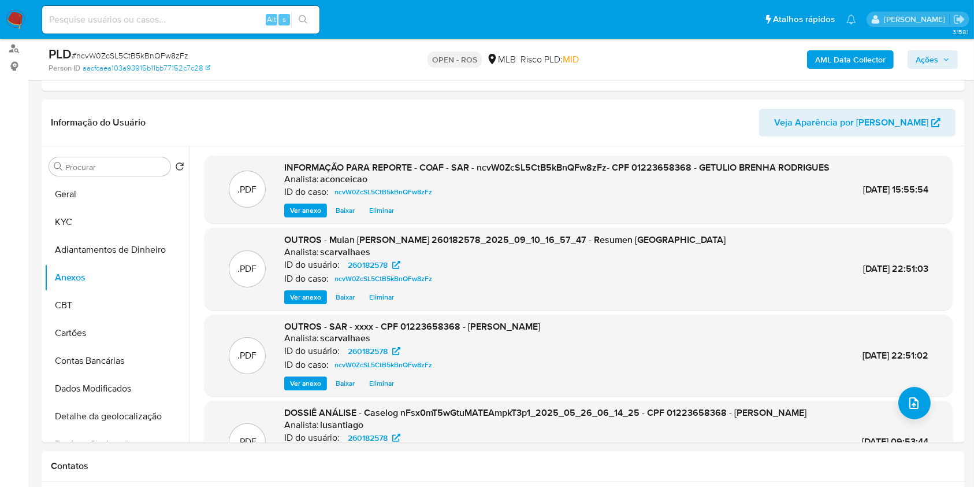
drag, startPoint x: 938, startPoint y: 62, endPoint x: 911, endPoint y: 70, distance: 28.3
click at [938, 62] on span "Ações" at bounding box center [933, 59] width 34 height 16
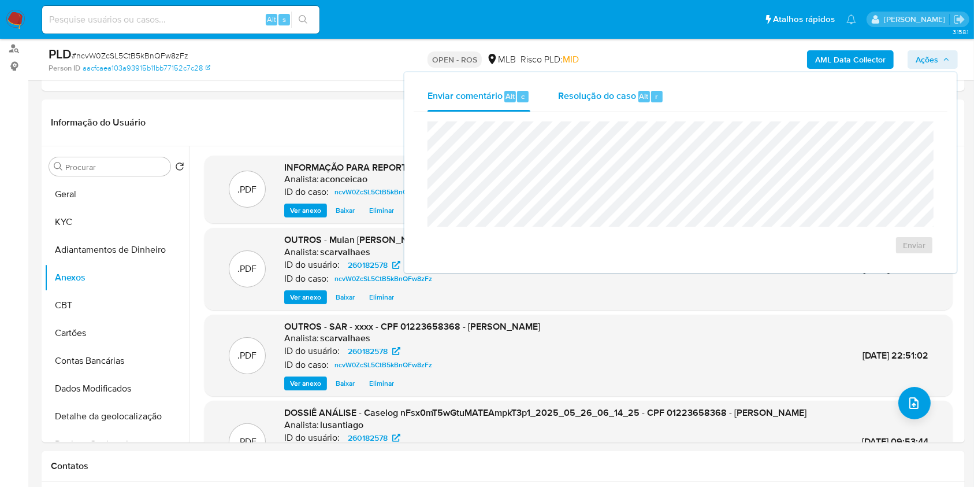
click at [655, 95] on span "r" at bounding box center [656, 96] width 3 height 11
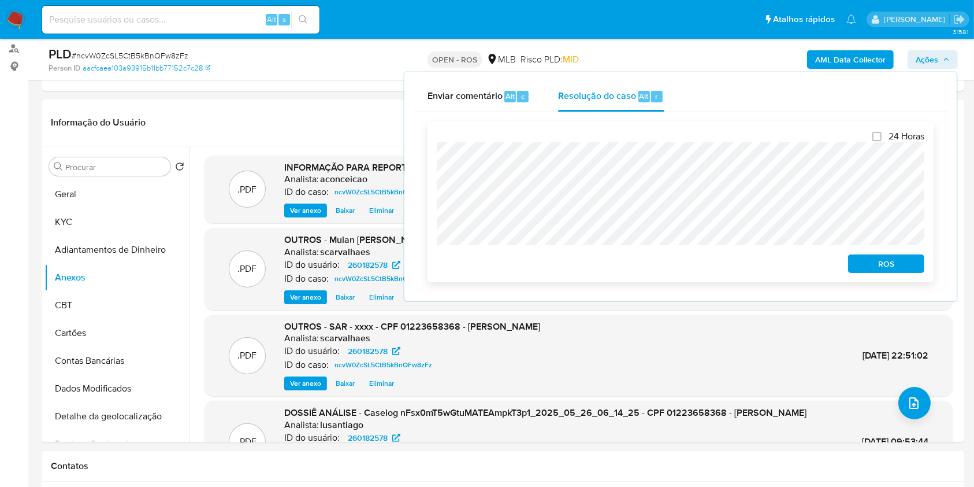
drag, startPoint x: 860, startPoint y: 259, endPoint x: 879, endPoint y: 254, distance: 19.1
click at [860, 259] on span "ROS" at bounding box center [886, 263] width 60 height 16
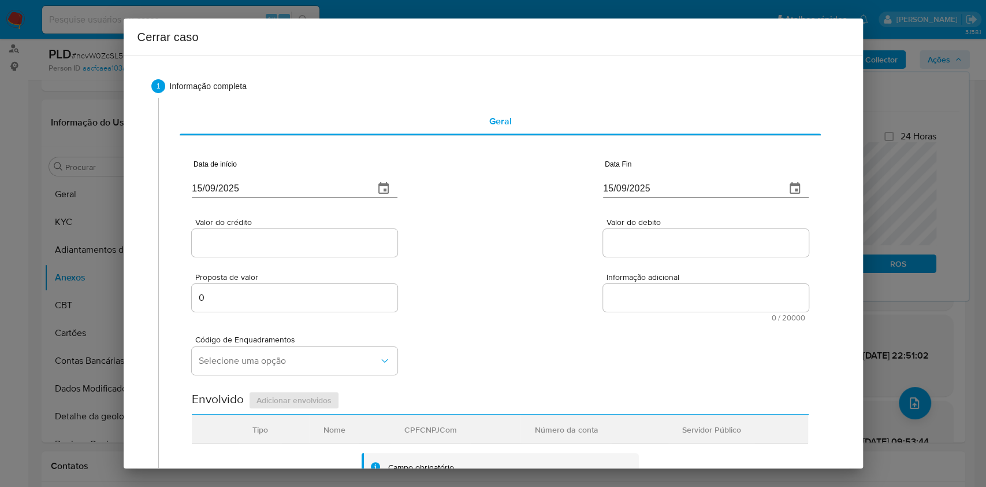
click at [336, 181] on input "[DATE]" at bounding box center [278, 188] width 173 height 18
paste input "09/07"
click at [336, 181] on input "[DATE]" at bounding box center [278, 188] width 173 height 18
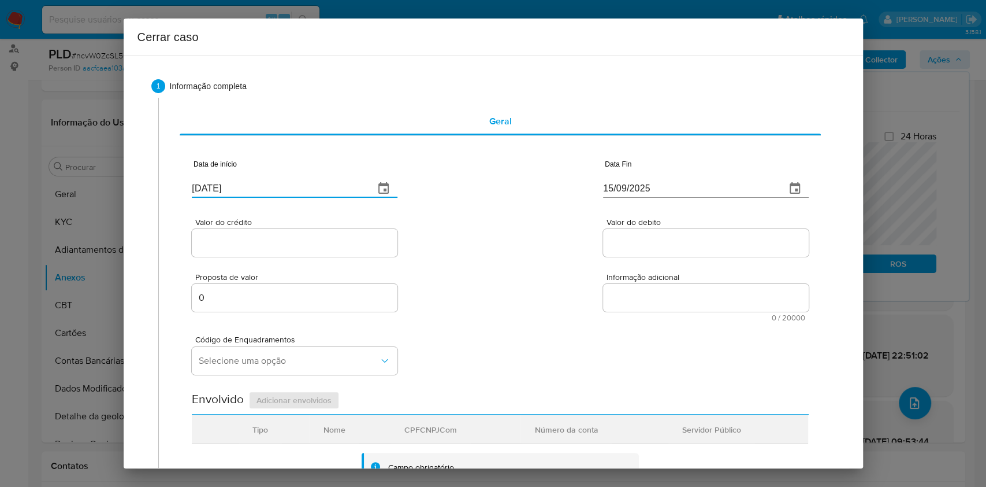
type input "[DATE]"
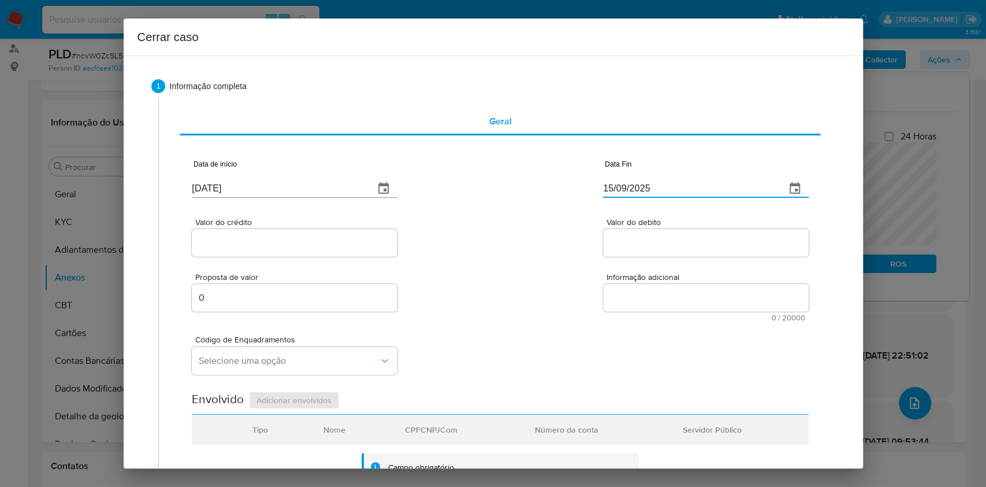
click at [648, 191] on input "[DATE]" at bounding box center [689, 188] width 173 height 18
click at [648, 190] on input "[DATE]" at bounding box center [689, 188] width 173 height 18
paste input "09"
click at [648, 190] on input "[DATE]" at bounding box center [689, 188] width 173 height 18
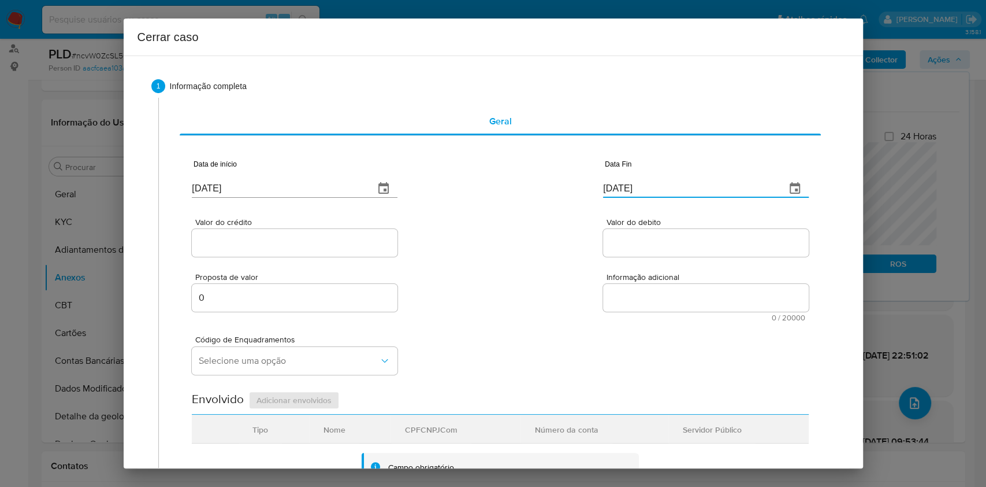
type input "09/09/2025"
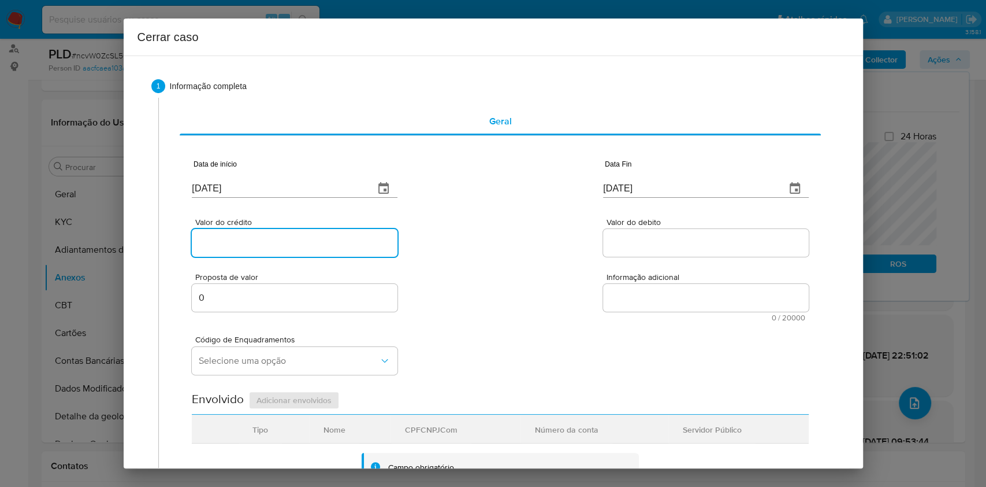
click at [357, 246] on input "Valor do crédito" at bounding box center [295, 242] width 206 height 15
paste input "R$221.942"
type input "R$221.942"
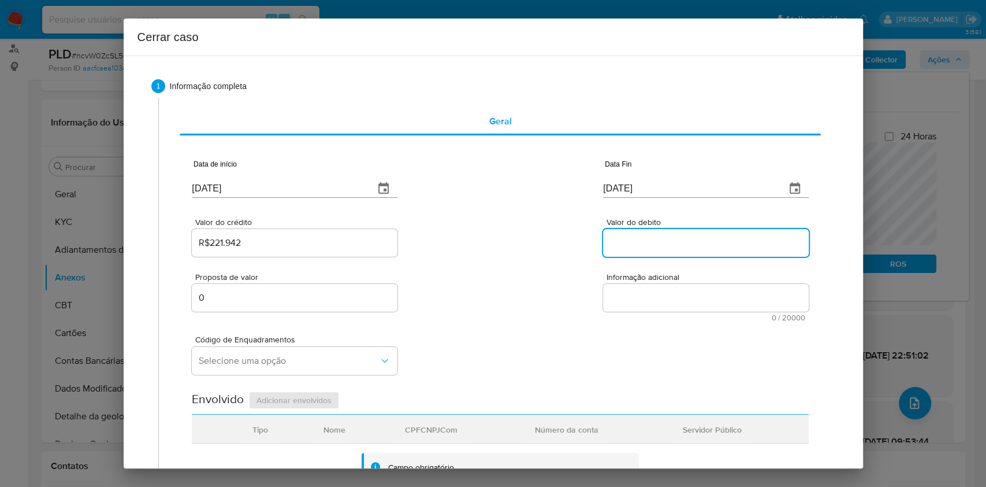
click at [618, 249] on input "Valor do debito" at bounding box center [706, 242] width 206 height 15
paste input "R$8.600"
type input "R$8.600"
click at [347, 297] on input "0" at bounding box center [295, 297] width 206 height 15
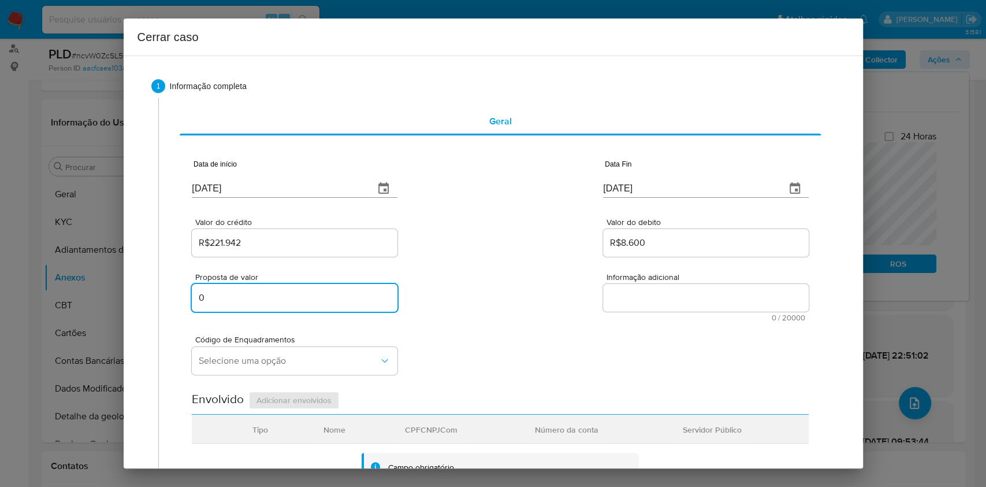
click at [347, 297] on input "0" at bounding box center [295, 297] width 206 height 15
paste input "14500"
type input "145000"
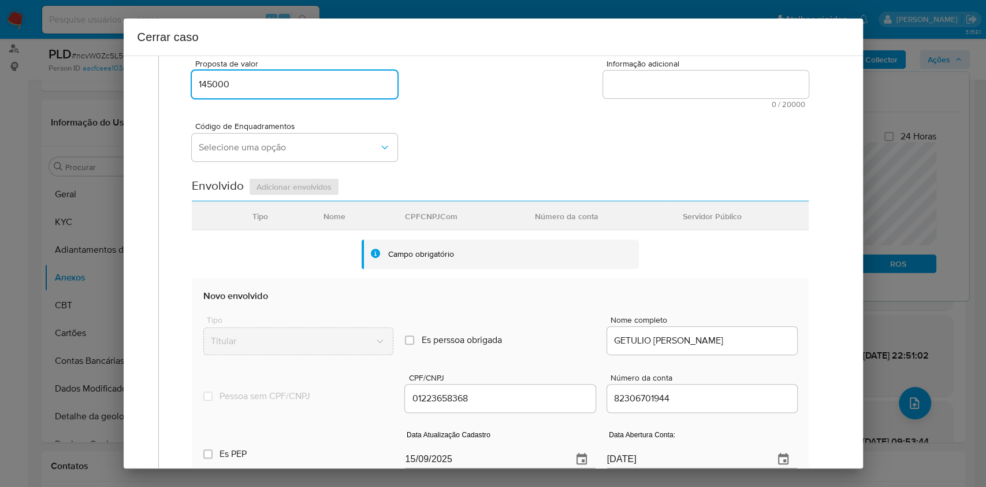
scroll to position [385, 0]
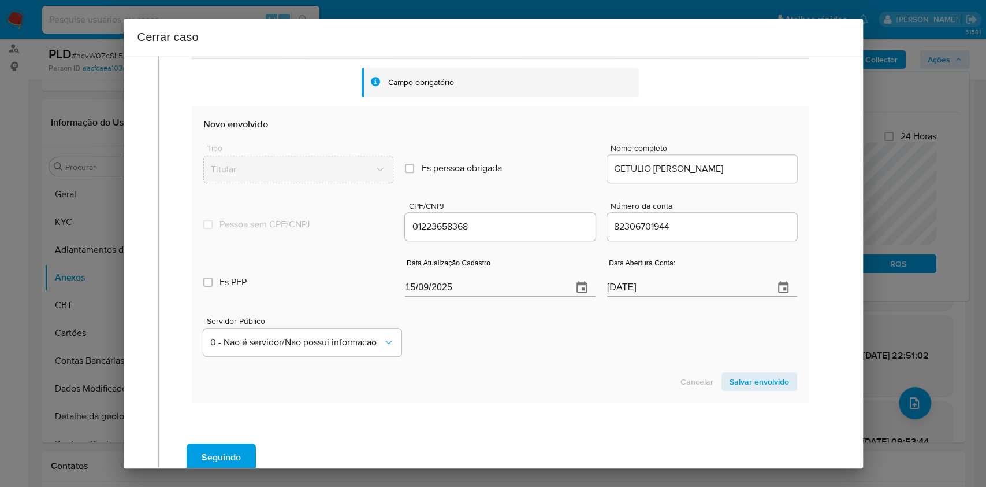
click at [528, 288] on input "15/09/2025" at bounding box center [484, 287] width 158 height 18
paste input "06/08"
drag, startPoint x: 528, startPoint y: 288, endPoint x: 574, endPoint y: 299, distance: 47.7
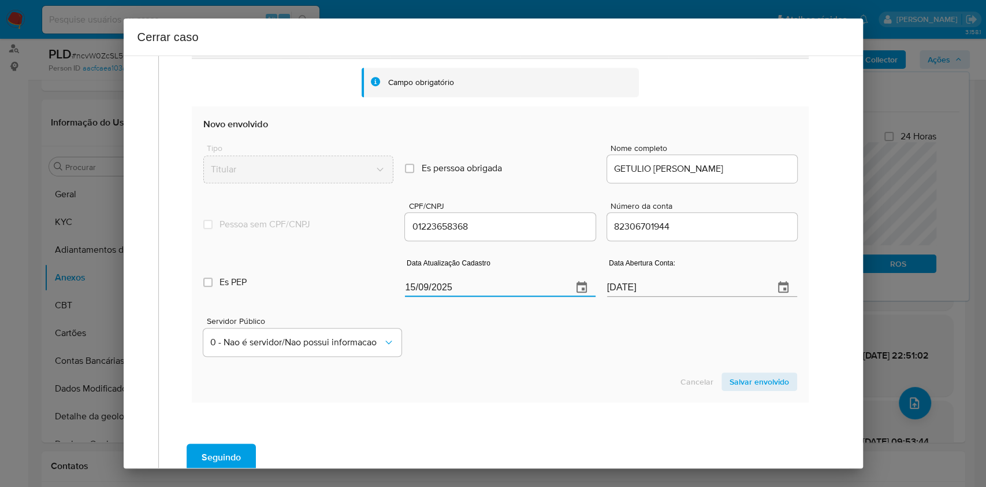
click at [528, 288] on input "15/09/2025" at bounding box center [484, 287] width 158 height 18
type input "06/08/2025"
click at [730, 373] on span "Salvar envolvido" at bounding box center [760, 381] width 60 height 16
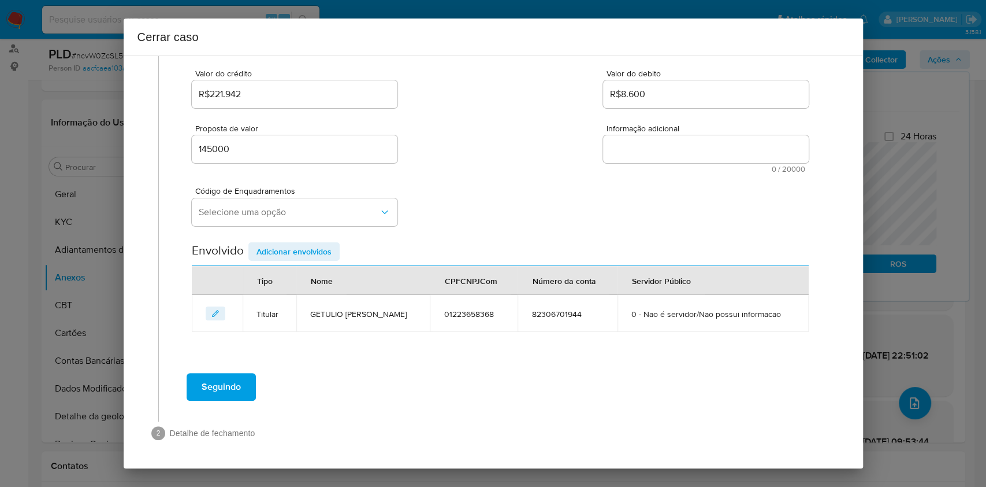
scroll to position [148, 0]
click at [723, 373] on div "Seguindo" at bounding box center [500, 387] width 661 height 42
click at [343, 207] on span "Selecione uma opção" at bounding box center [289, 213] width 180 height 12
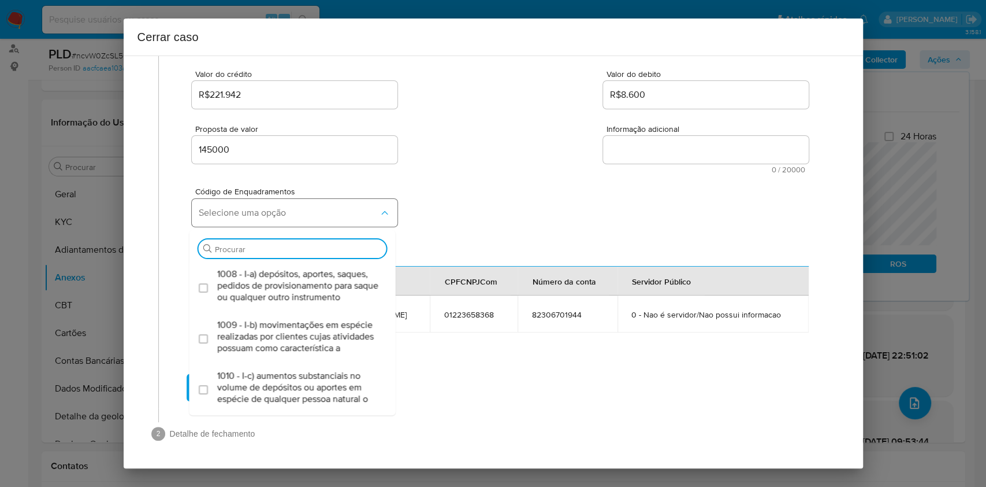
type input "5"
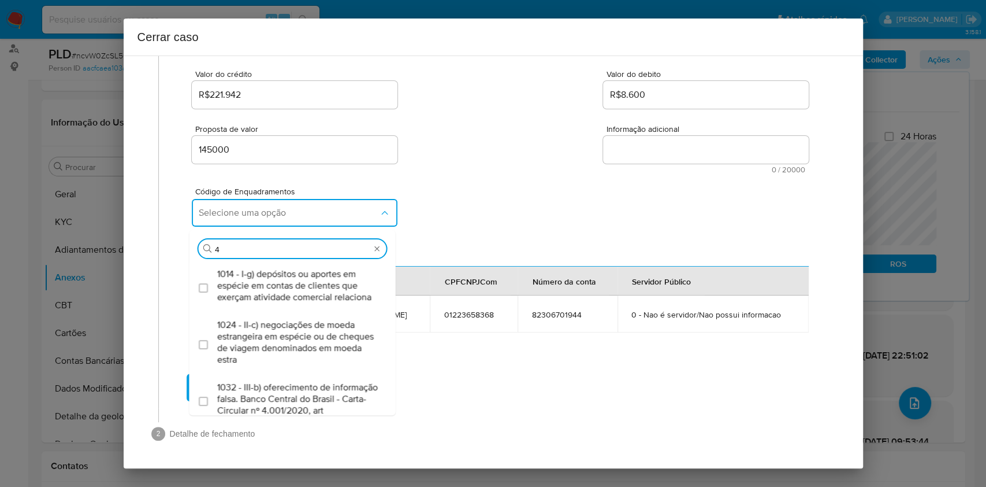
scroll to position [0, 0]
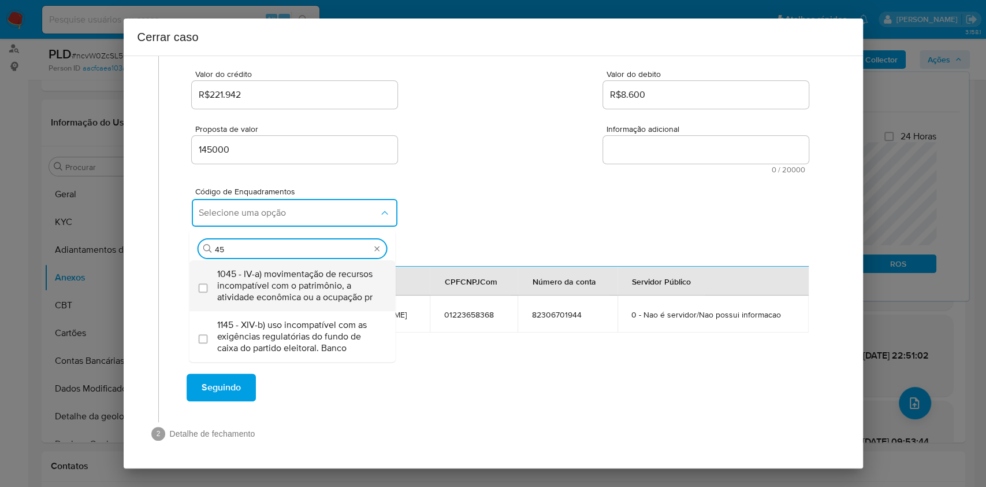
click at [262, 276] on span "1045 - IV-a) movimentação de recursos incompatível com o patrimônio, a atividad…" at bounding box center [298, 285] width 162 height 35
type input "4"
checkbox input "true"
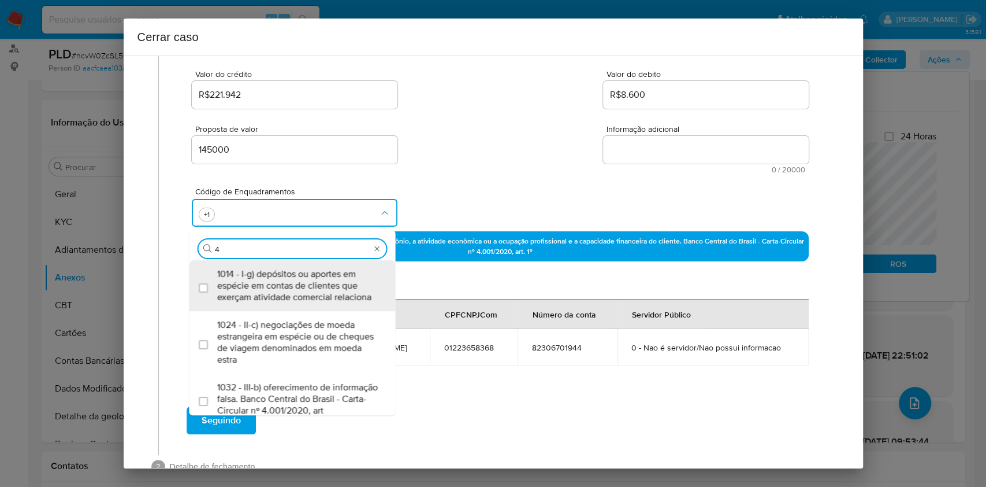
type input "47"
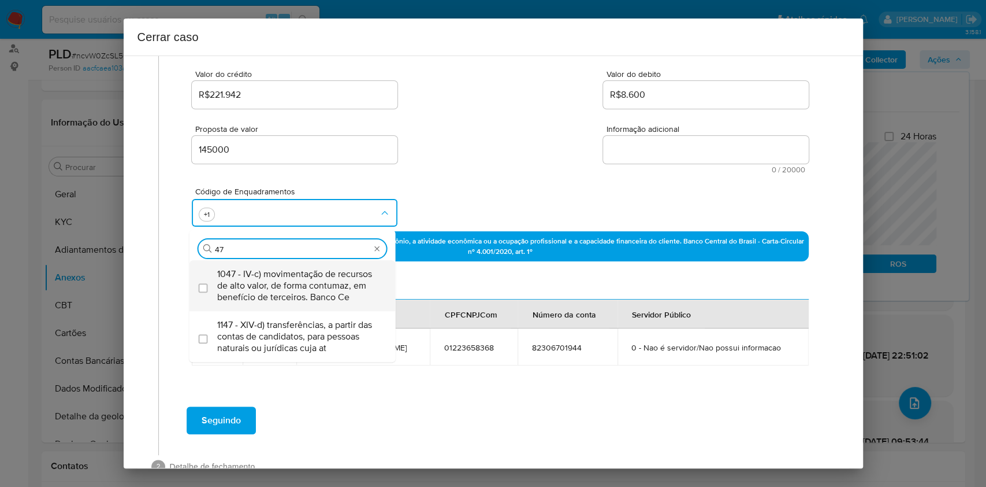
click at [262, 277] on span "1047 - IV-c) movimentação de recursos de alto valor, de forma contumaz, em bene…" at bounding box center [298, 285] width 162 height 35
checkbox input "true"
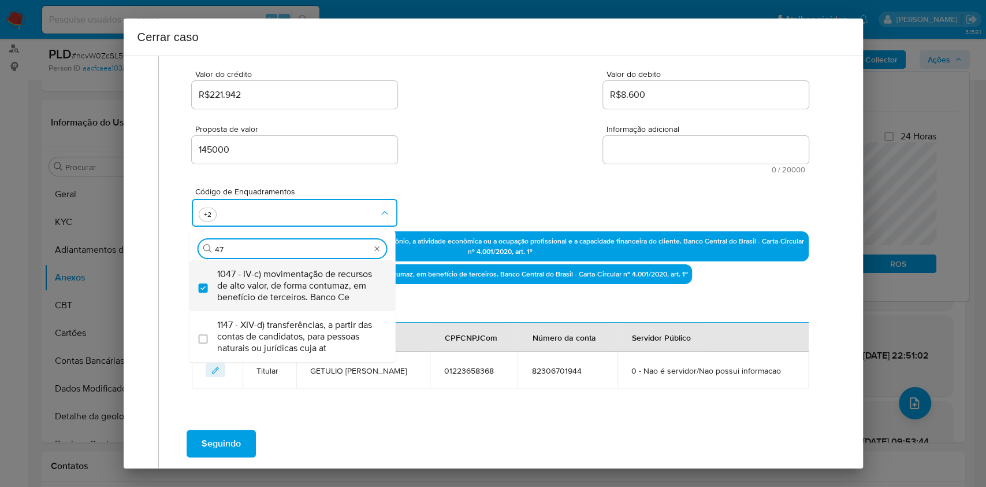
type input "47"
click at [652, 156] on textarea "Informação adicional" at bounding box center [706, 150] width 206 height 28
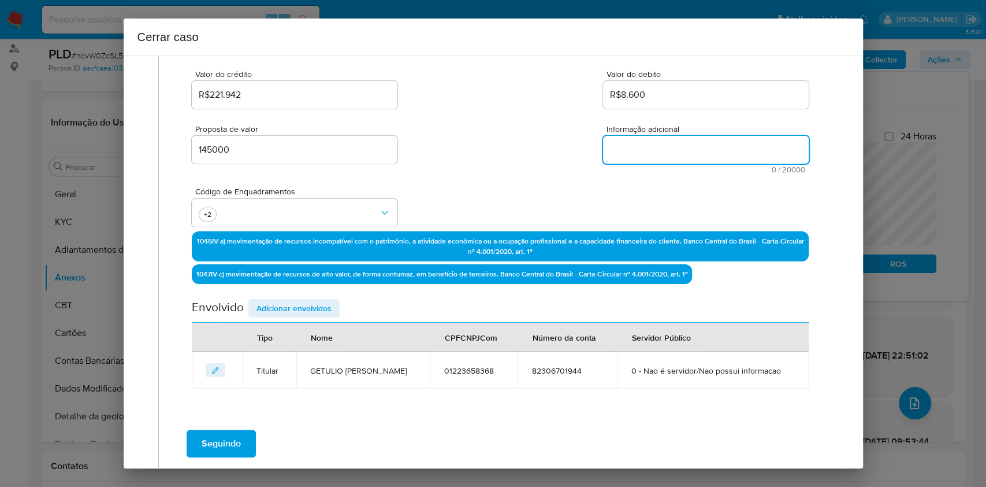
click at [652, 156] on textarea "Informação adicional" at bounding box center [706, 150] width 206 height 28
paste textarea "Getúlio Brenha Rodrigues, CPF 01223658368, 77 anos, residente no município de S…"
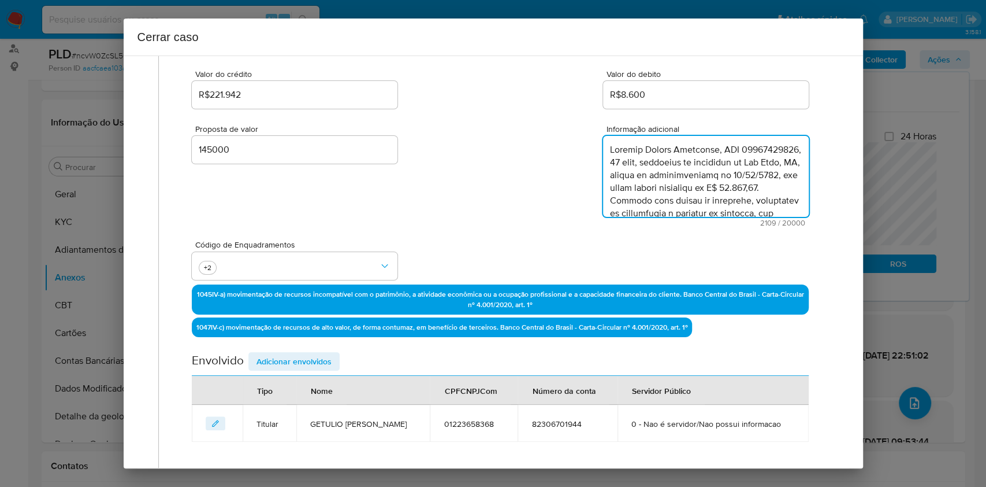
scroll to position [892, 0]
type textarea "Getúlio Brenha Rodrigues, CPF 01223658368, 77 anos, residente no município de S…"
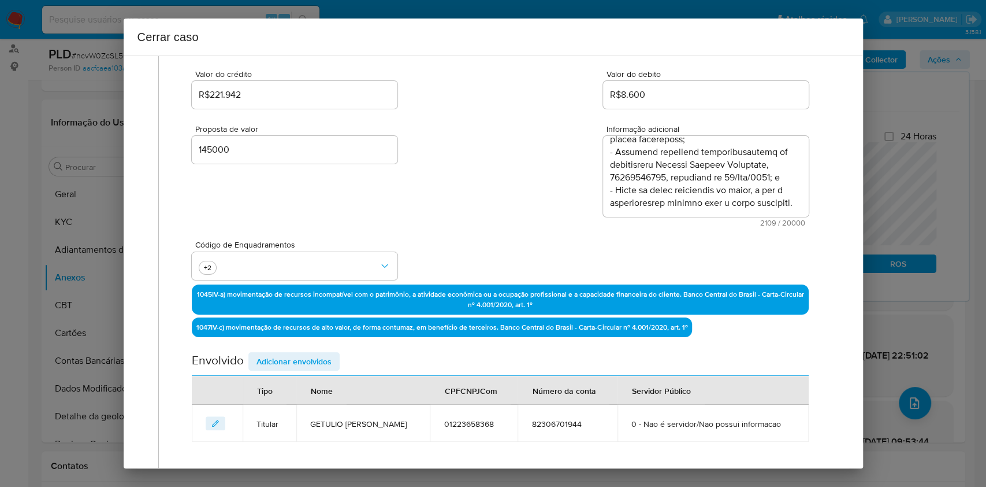
click at [328, 353] on span "Adicionar envolvidos" at bounding box center [294, 361] width 75 height 16
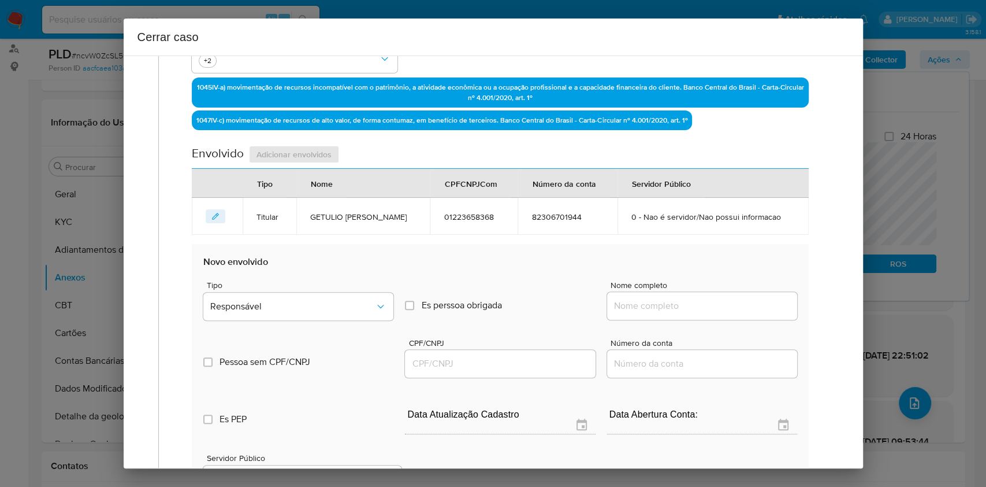
scroll to position [379, 0]
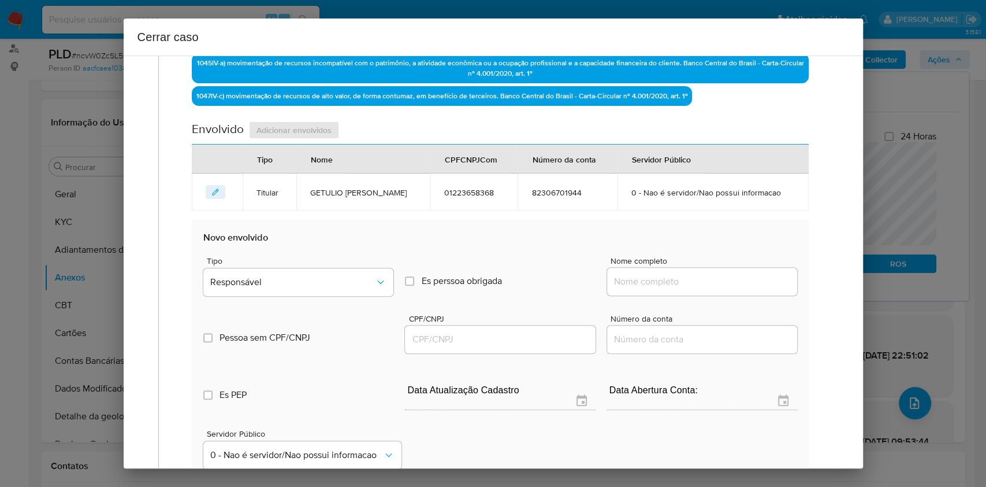
paste input "Marcelo Sampaio Rodrigues, 52291413368"
drag, startPoint x: 662, startPoint y: 281, endPoint x: 683, endPoint y: 278, distance: 21.1
click at [662, 281] on input "Nome completo" at bounding box center [702, 281] width 190 height 15
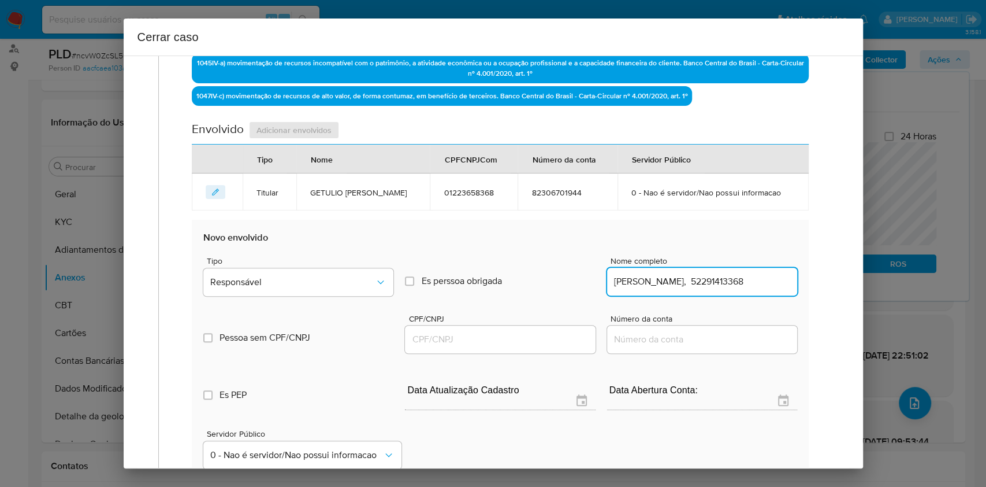
scroll to position [0, 2]
click at [737, 277] on input "Marcelo Sampaio Rodrigues, 52291413368" at bounding box center [702, 281] width 190 height 15
type input "Marcelo Sampaio Rodrigues"
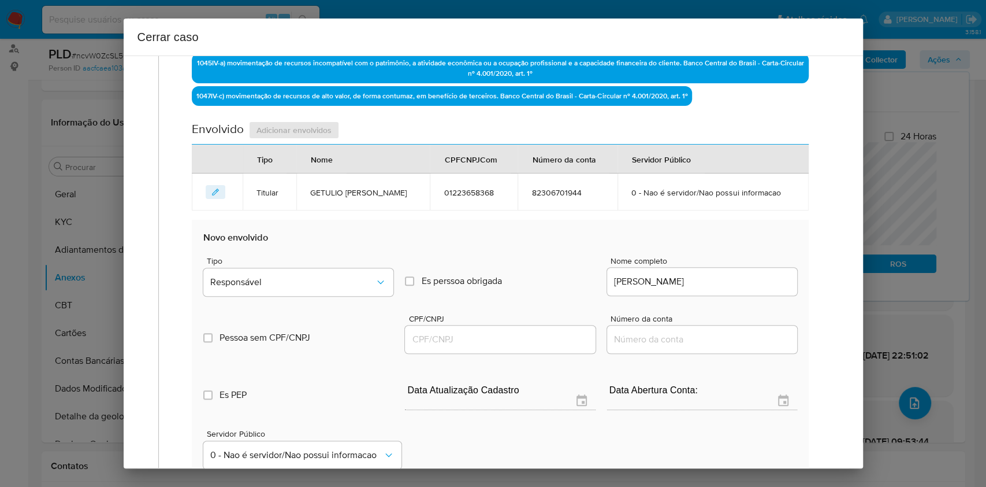
drag, startPoint x: 535, startPoint y: 324, endPoint x: 536, endPoint y: 332, distance: 8.2
click at [536, 332] on div at bounding box center [500, 339] width 190 height 28
drag, startPoint x: 536, startPoint y: 332, endPoint x: 546, endPoint y: 331, distance: 10.0
click at [537, 333] on input "CPF/CNPJ" at bounding box center [500, 339] width 190 height 15
click at [425, 288] on label "Es perssoa obrigada Is PObrigada" at bounding box center [500, 280] width 190 height 39
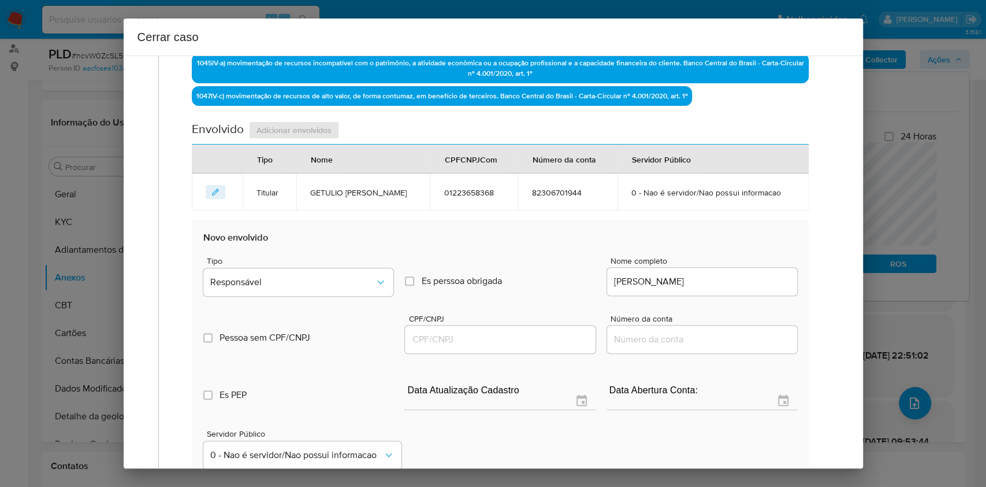
click at [414, 285] on input "Es perssoa obrigada Is PObrigada" at bounding box center [409, 280] width 9 height 9
checkbox input "true"
click at [375, 283] on icon "Tipo de envolvimento" at bounding box center [381, 282] width 12 height 12
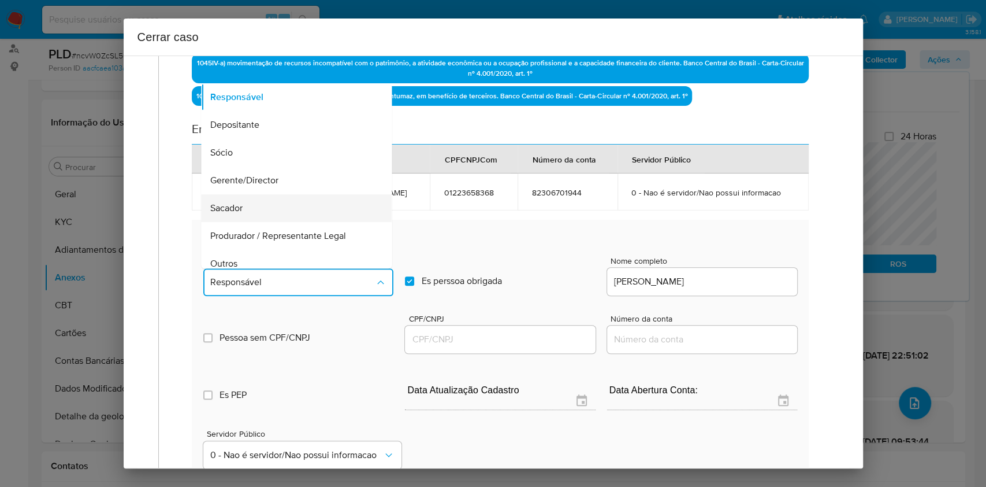
scroll to position [148, 0]
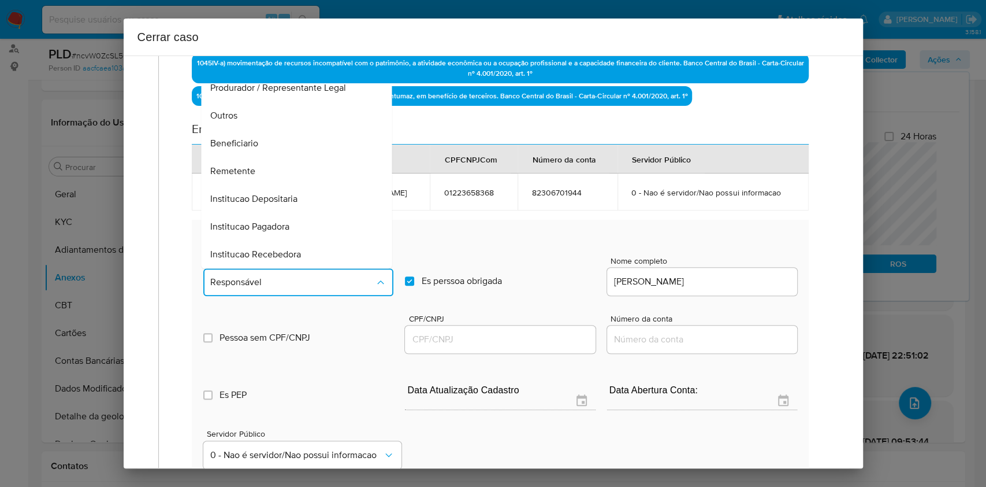
click at [277, 170] on div "Remetente" at bounding box center [293, 171] width 165 height 28
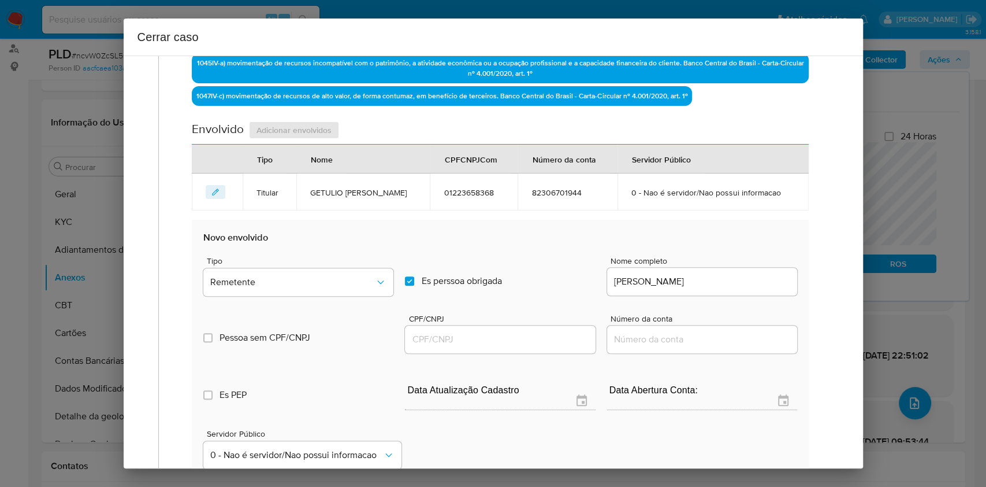
click at [391, 273] on div "Tipo Remetente Es perssoa obrigada Is PObrigada Nome completo Marcelo Sampaio R…" at bounding box center [499, 272] width 593 height 58
drag, startPoint x: 397, startPoint y: 275, endPoint x: 405, endPoint y: 276, distance: 8.1
click at [397, 275] on div "Tipo Remetente Es perssoa obrigada Is PObrigada Nome completo Marcelo Sampaio R…" at bounding box center [499, 272] width 593 height 58
drag, startPoint x: 408, startPoint y: 276, endPoint x: 422, endPoint y: 280, distance: 15.0
click at [409, 276] on input "Es perssoa obrigada Is PObrigada" at bounding box center [409, 280] width 9 height 9
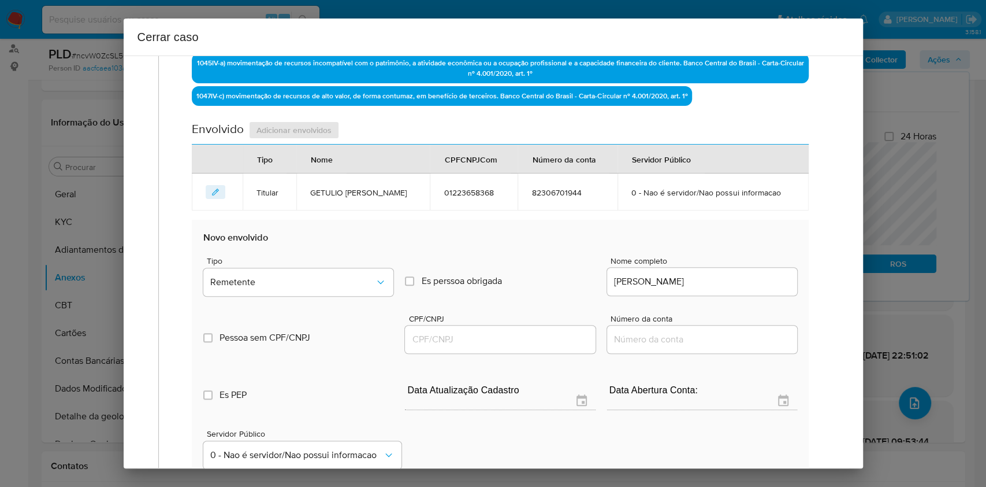
checkbox input "false"
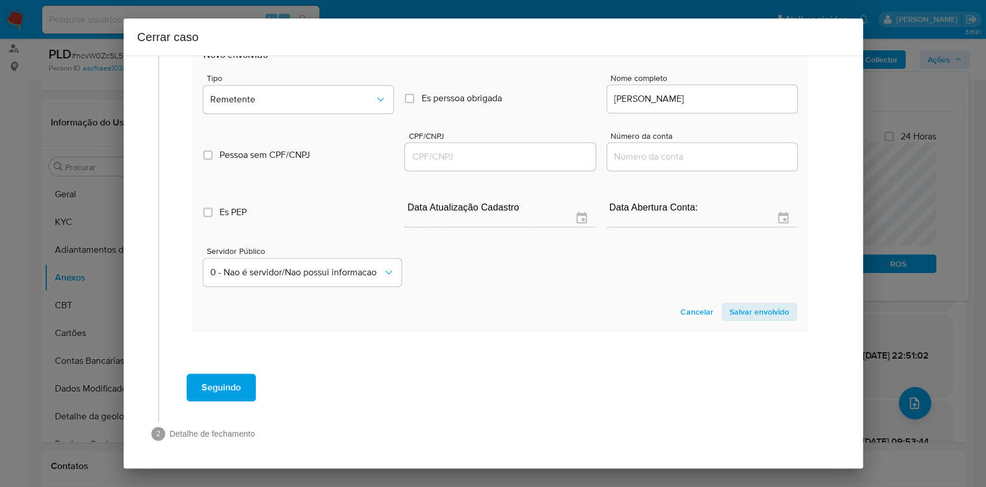
click at [734, 318] on span "Salvar envolvido" at bounding box center [760, 311] width 60 height 16
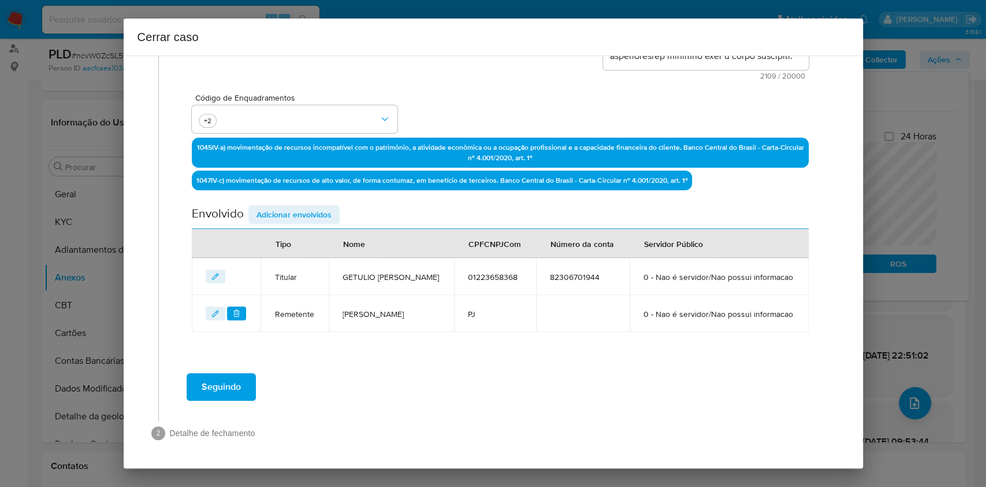
scroll to position [325, 0]
click at [207, 309] on button "editEnvolvido" at bounding box center [216, 313] width 20 height 14
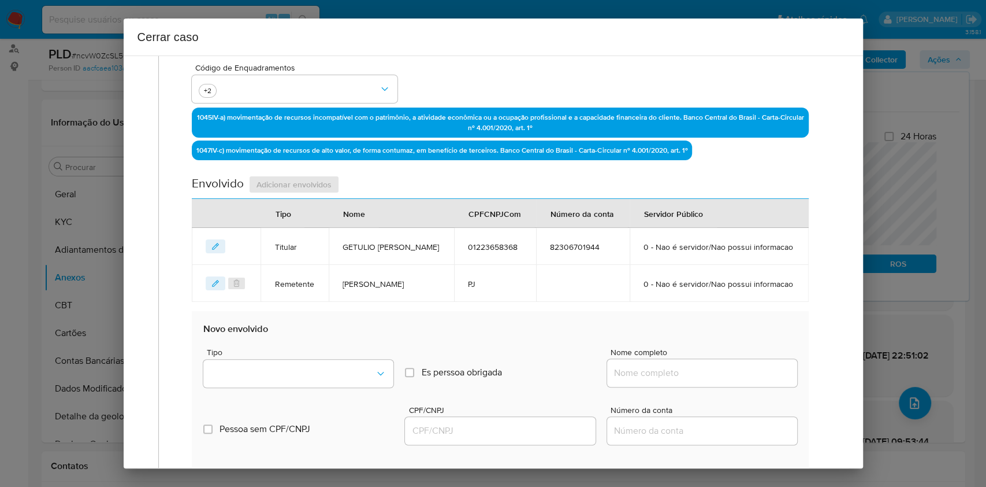
type input "Marcelo Sampaio Rodrigues"
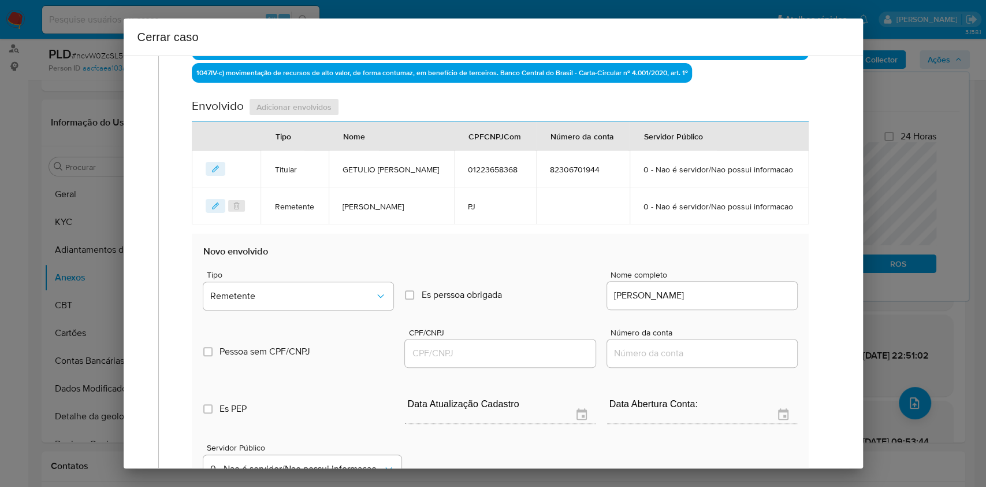
click at [446, 361] on input "CPF/CNPJ" at bounding box center [500, 353] width 190 height 15
paste input "52291413368"
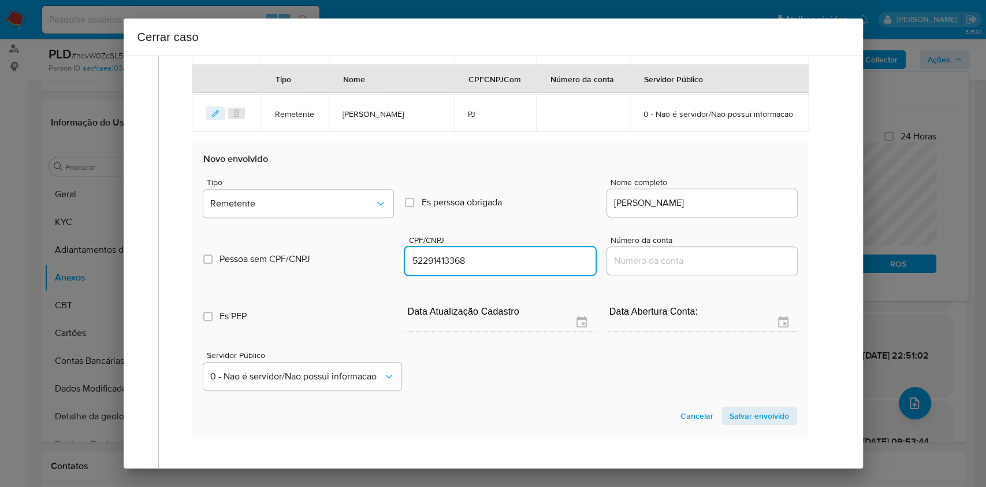
scroll to position [629, 0]
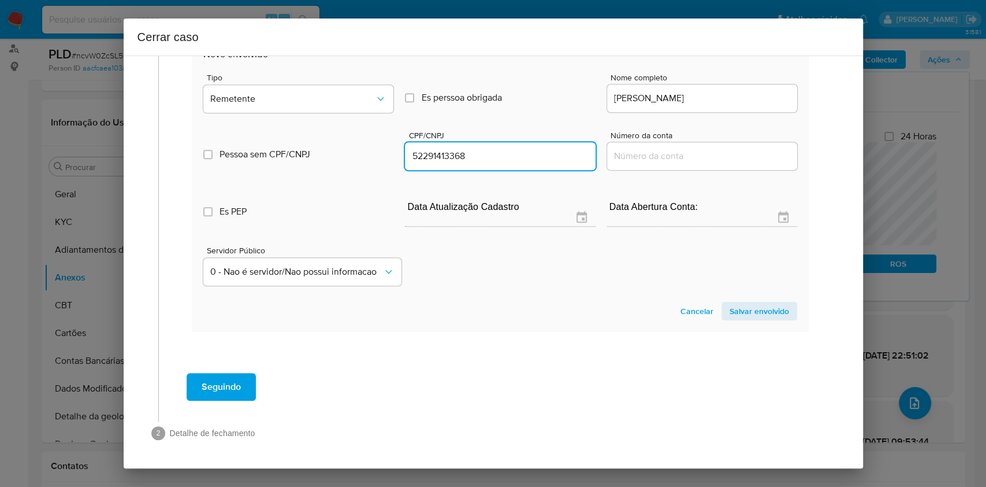
type input "52291413368"
click at [737, 321] on section "Novo envolvido Tipo Remetente Es perssoa obrigada Is PObrigada Nome completo Ma…" at bounding box center [500, 183] width 617 height 295
click at [740, 311] on span "Salvar envolvido" at bounding box center [760, 311] width 60 height 16
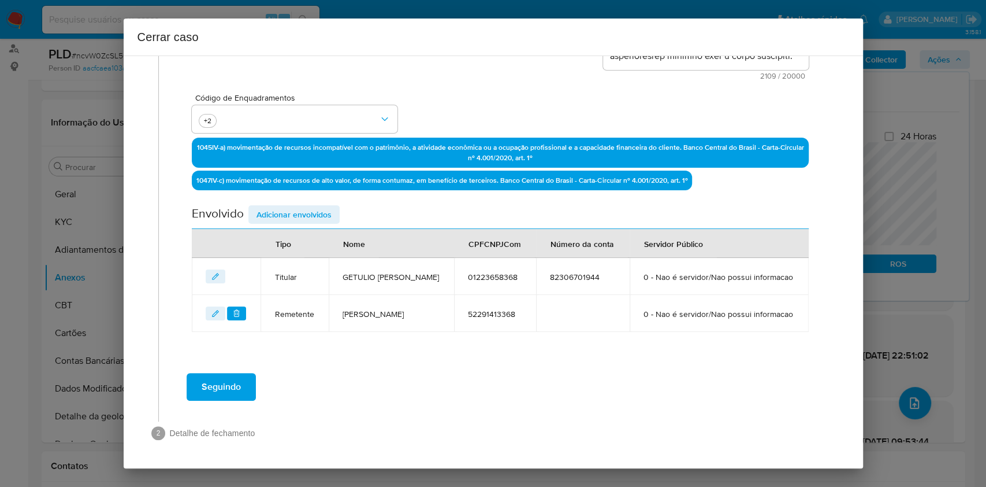
scroll to position [325, 0]
click at [243, 383] on button "Seguindo" at bounding box center [221, 387] width 69 height 28
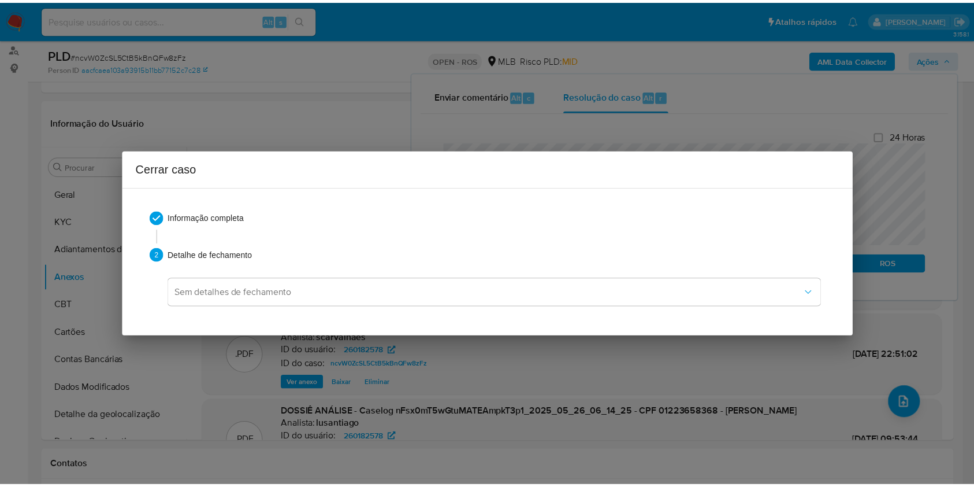
scroll to position [874, 0]
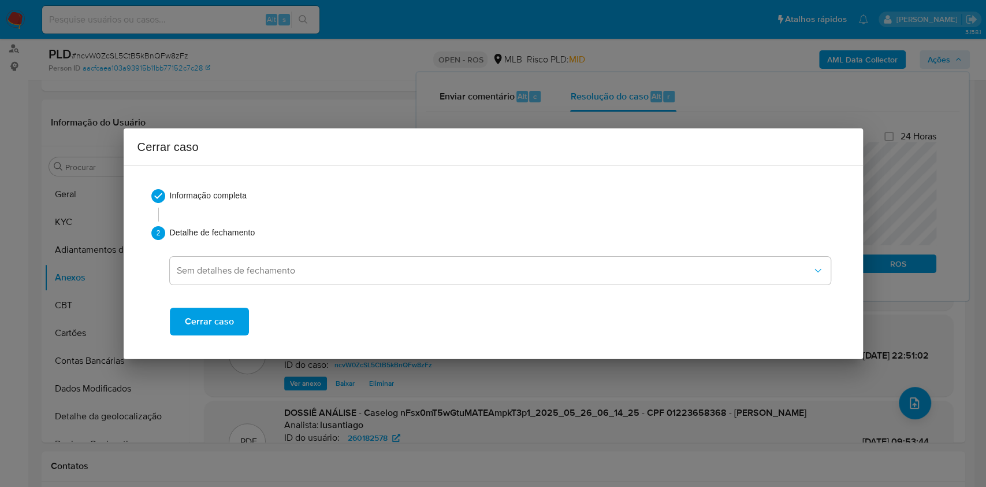
click at [240, 327] on button "Cerrar caso" at bounding box center [209, 321] width 79 height 28
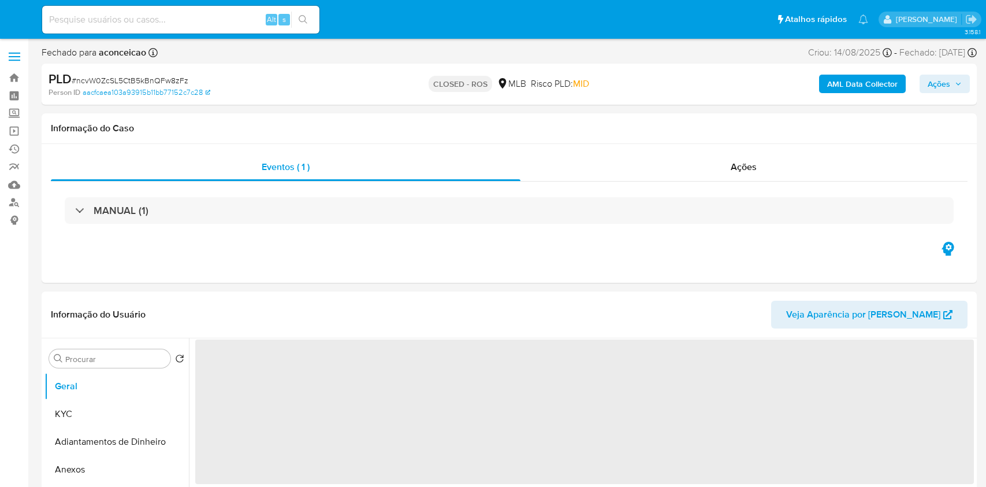
select select "10"
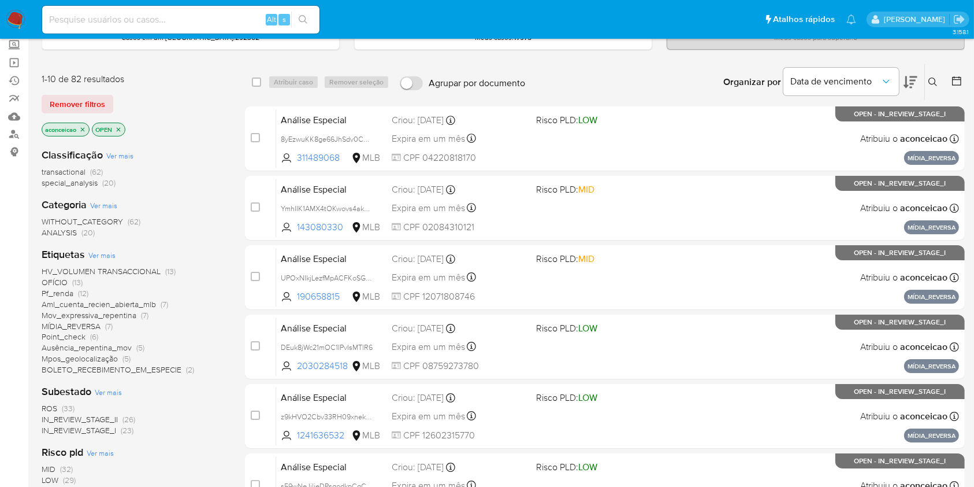
scroll to position [154, 0]
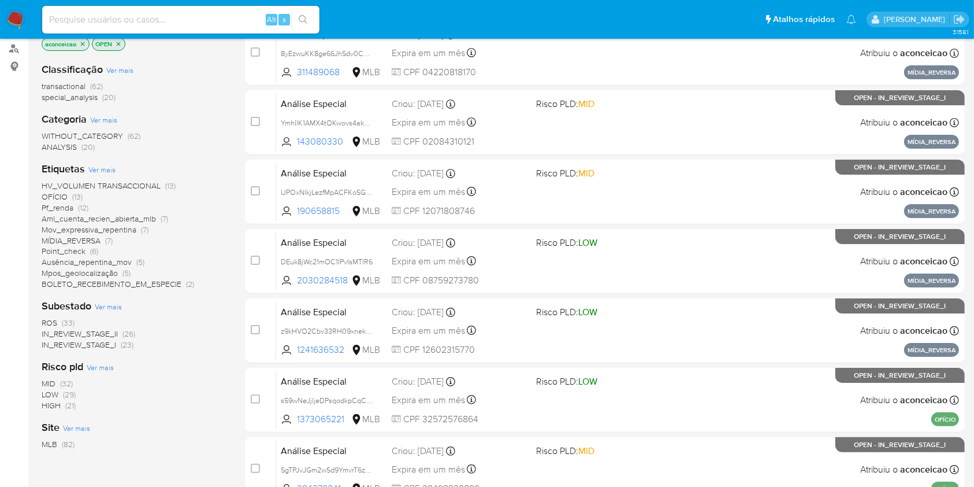
click at [71, 319] on span "(33)" at bounding box center [68, 323] width 13 height 12
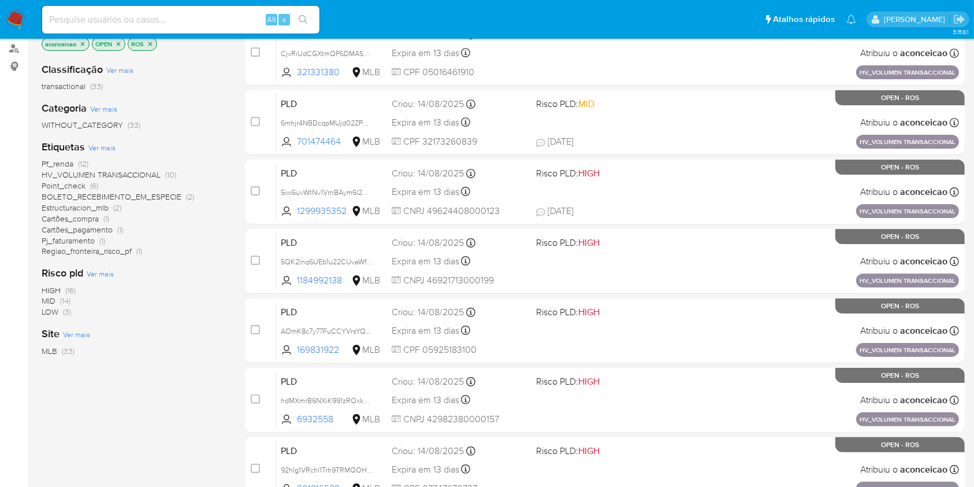
scroll to position [77, 0]
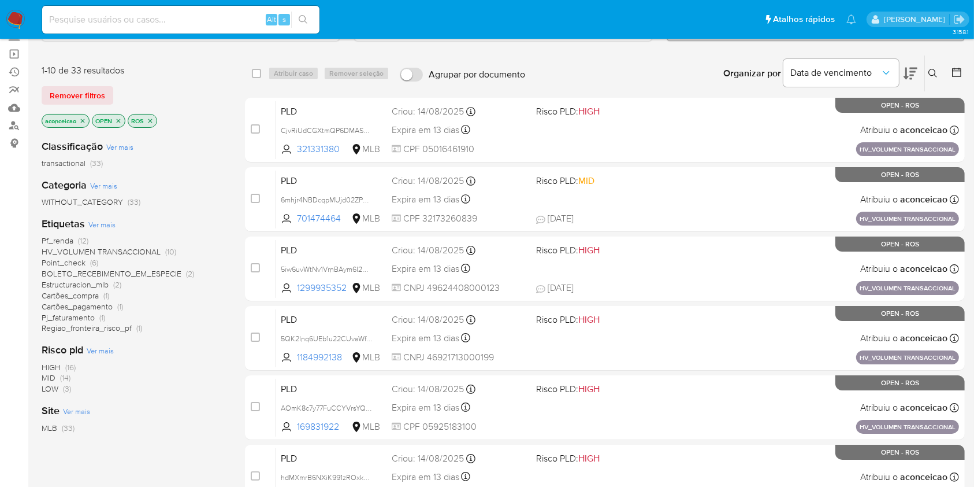
click at [86, 117] on icon "close-filter" at bounding box center [82, 120] width 7 height 7
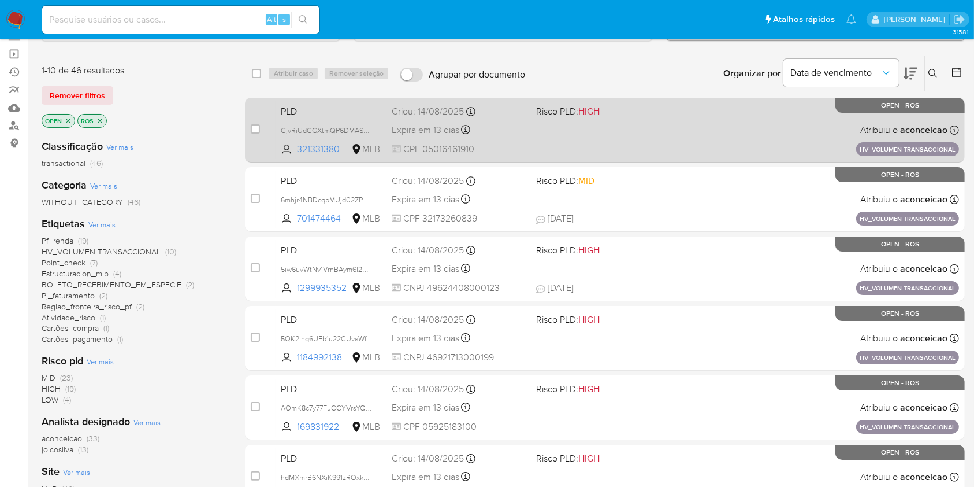
drag, startPoint x: 370, startPoint y: 127, endPoint x: 389, endPoint y: 135, distance: 21.0
click at [370, 127] on span "CjvRiUdCGXtmQP6DMASKymV2" at bounding box center [333, 129] width 104 height 13
click at [555, 146] on div "PLD CjvRiUdCGXtmQP6DMASKymV2 Copiado Copiado 321331380 MLB Risco PLD: HIGH Crio…" at bounding box center [617, 130] width 683 height 58
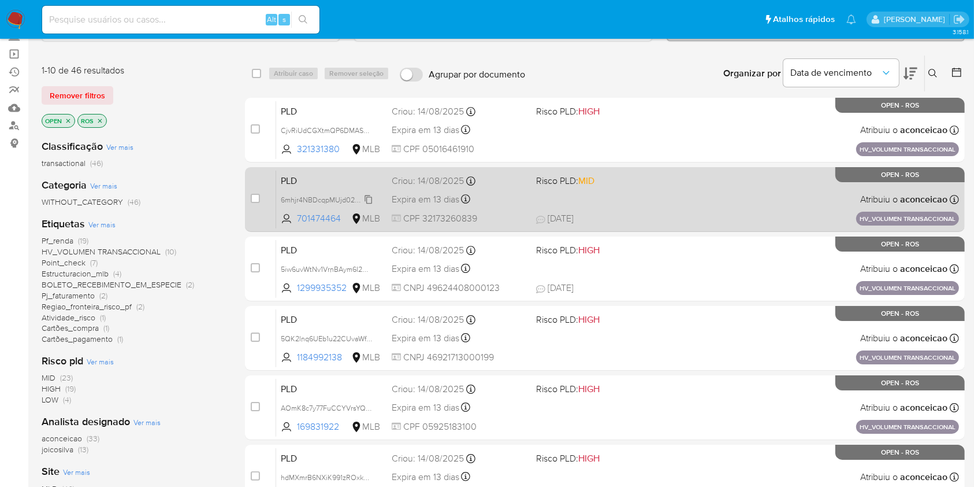
click at [366, 198] on span "6mhjr4NBDcqpMUjd02ZPC3pM" at bounding box center [331, 198] width 101 height 13
click at [513, 210] on div "PLD 6mhjr4NBDcqpMUjd02ZPC3pM Copiado Copiado 701474464 MLB Risco PLD: MID Criou…" at bounding box center [617, 199] width 683 height 58
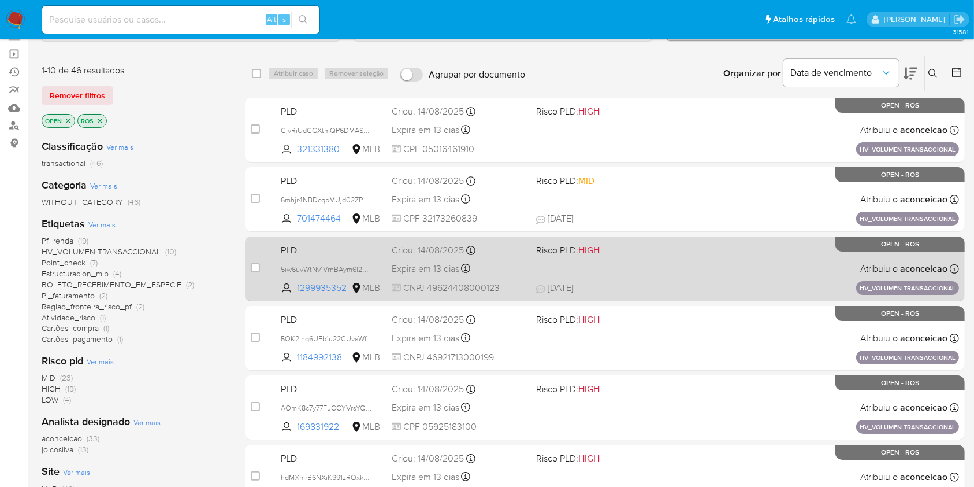
drag, startPoint x: 366, startPoint y: 267, endPoint x: 380, endPoint y: 262, distance: 14.8
click at [366, 267] on span "5iw6uvWtNv1VrnBAym6I2OPB" at bounding box center [329, 268] width 96 height 13
click at [504, 267] on div "Expira em 13 dias Expira em 28/09/2025 11:16:13" at bounding box center [459, 269] width 135 height 16
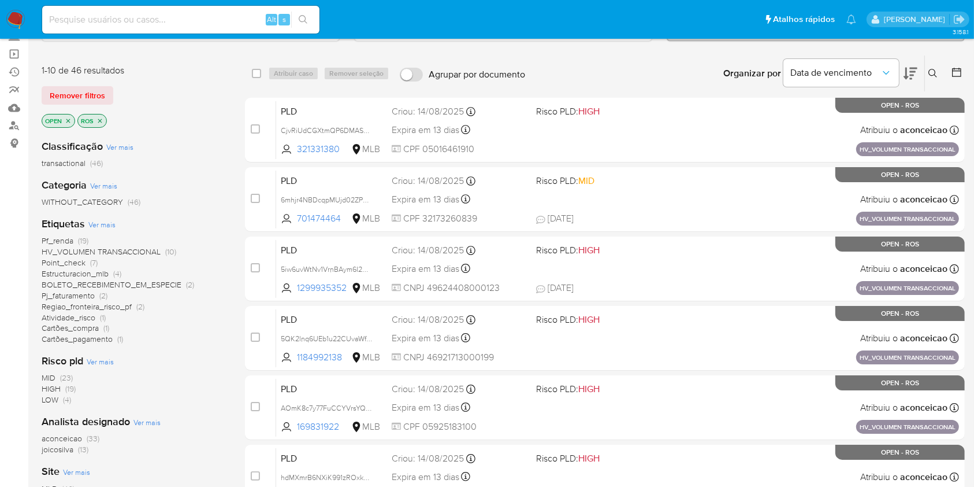
click at [89, 437] on span "(33)" at bounding box center [93, 438] width 13 height 12
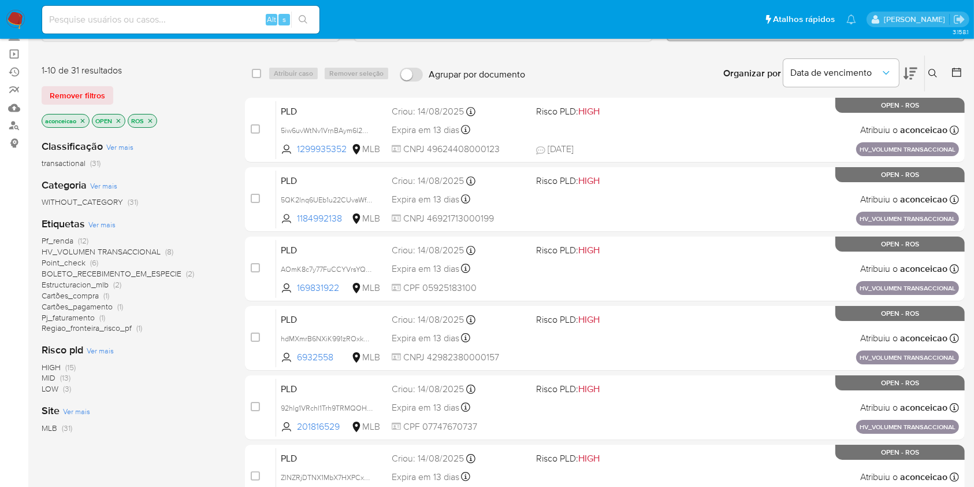
click at [80, 119] on icon "close-filter" at bounding box center [82, 120] width 7 height 7
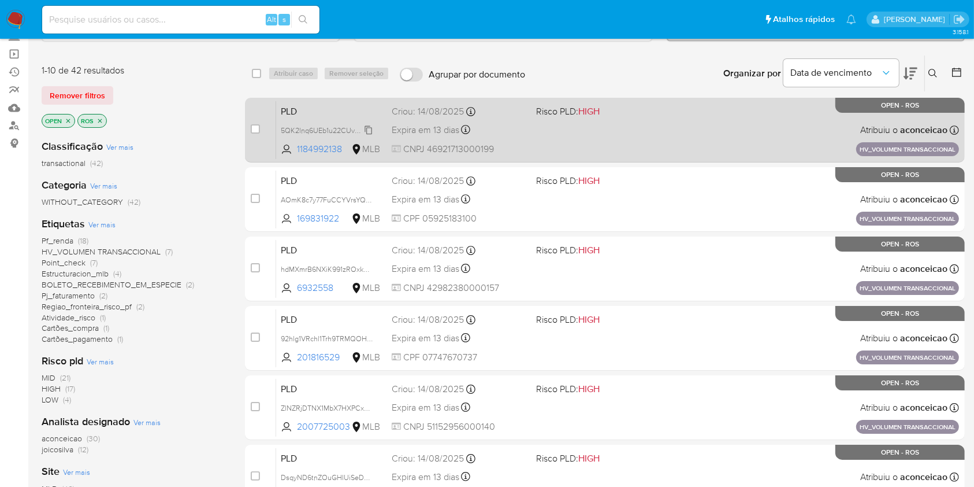
click at [370, 125] on span "5QK2lnq6UEb1u22CUvaWfQQw" at bounding box center [332, 129] width 102 height 13
click at [532, 150] on div "PLD 5QK2lnq6UEb1u22CUvaWfQQw Copiado Copiado 1184992138 MLB Risco PLD: HIGH Cri…" at bounding box center [617, 130] width 683 height 58
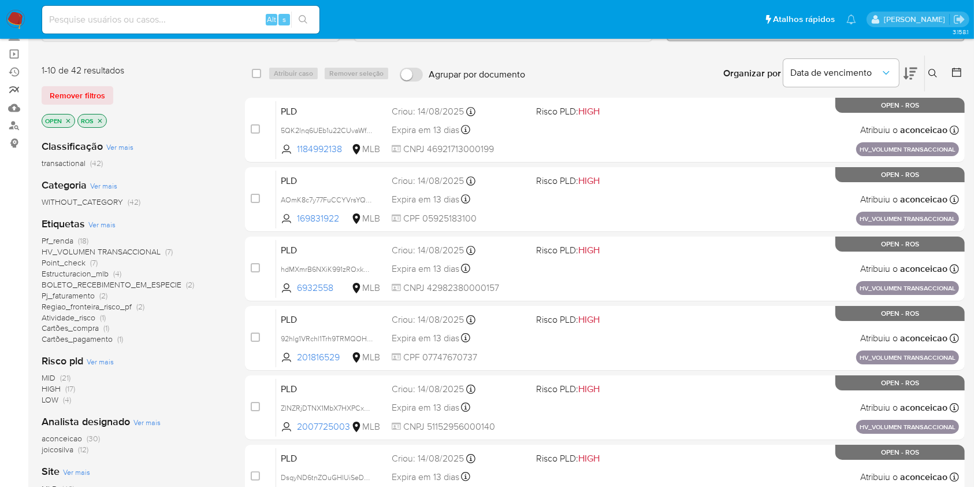
click at [13, 90] on link "relatórios" at bounding box center [69, 90] width 138 height 18
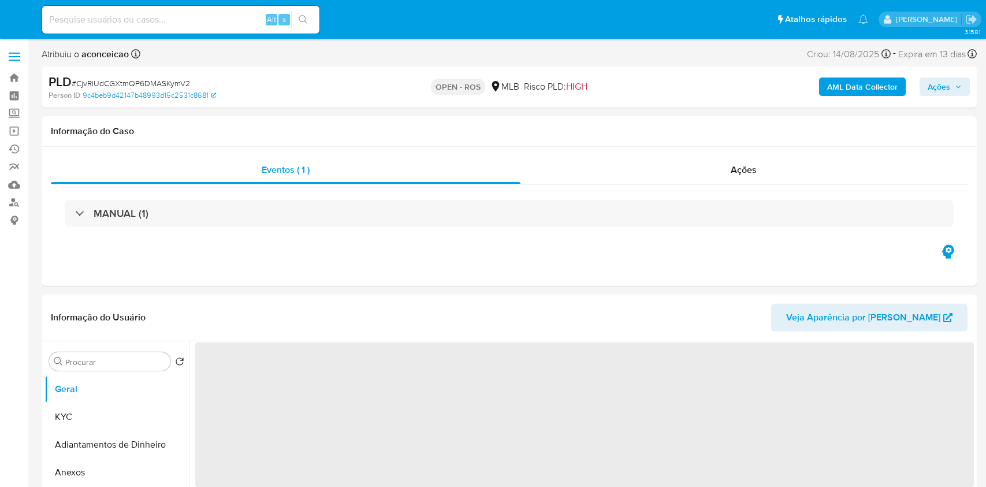
select select "10"
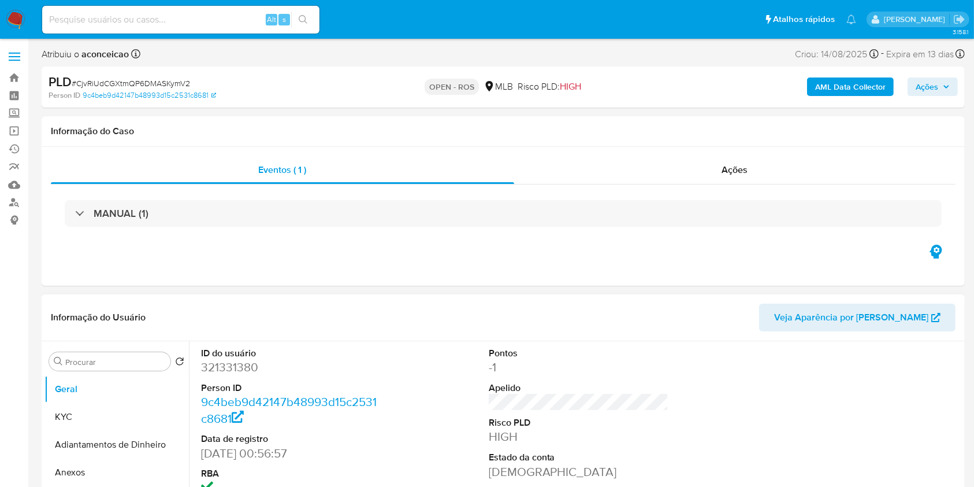
drag, startPoint x: 81, startPoint y: 469, endPoint x: 264, endPoint y: 451, distance: 183.5
click at [81, 469] on button "Anexos" at bounding box center [116, 472] width 144 height 28
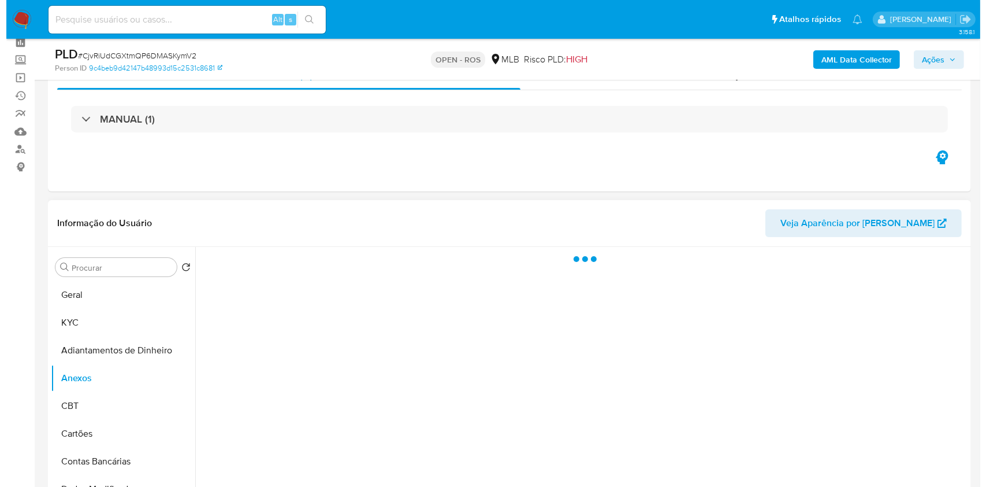
scroll to position [77, 0]
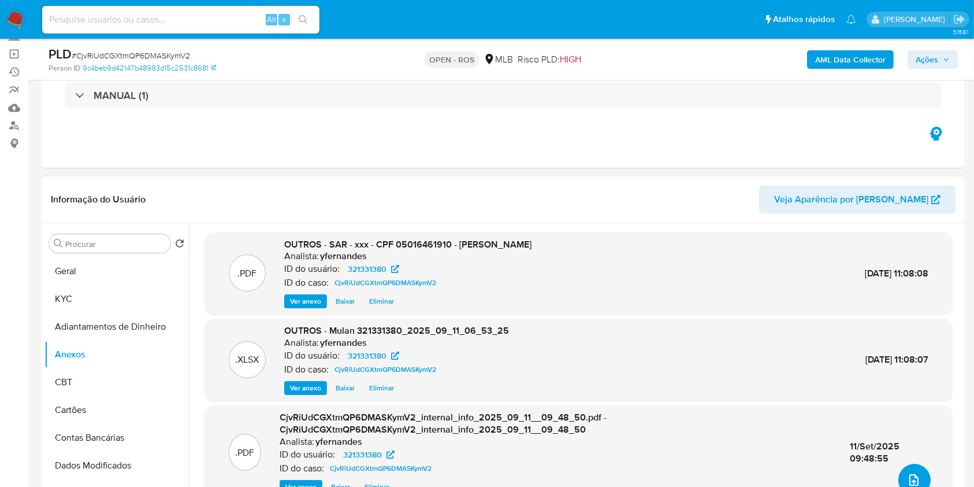
click at [899, 476] on button "upload-file" at bounding box center [915, 479] width 32 height 32
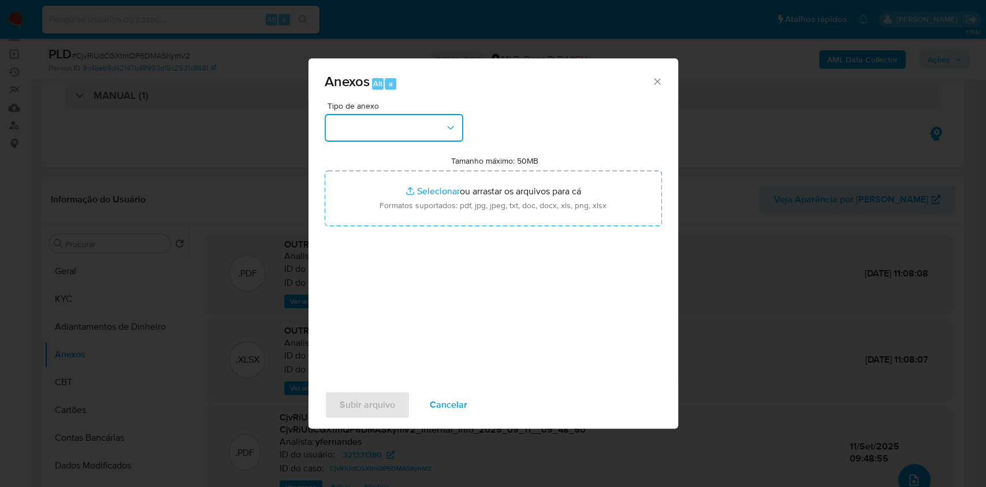
click at [446, 129] on icon "button" at bounding box center [451, 128] width 12 height 12
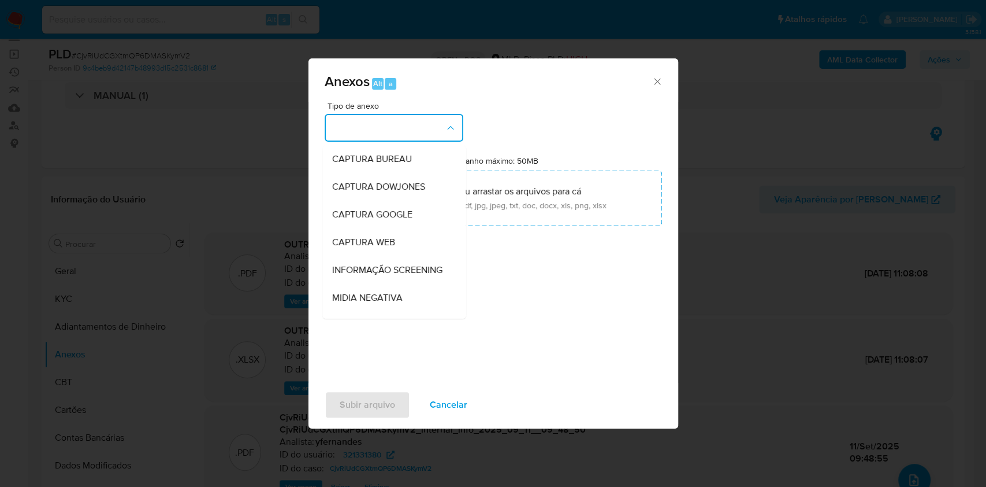
scroll to position [177, 0]
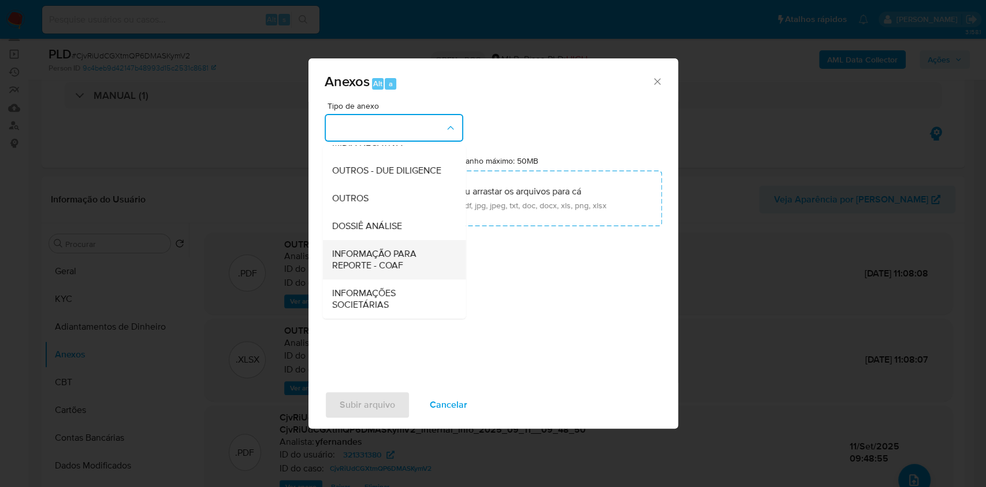
click at [396, 254] on span "INFORMAÇÃO PARA REPORTE - COAF" at bounding box center [391, 259] width 118 height 23
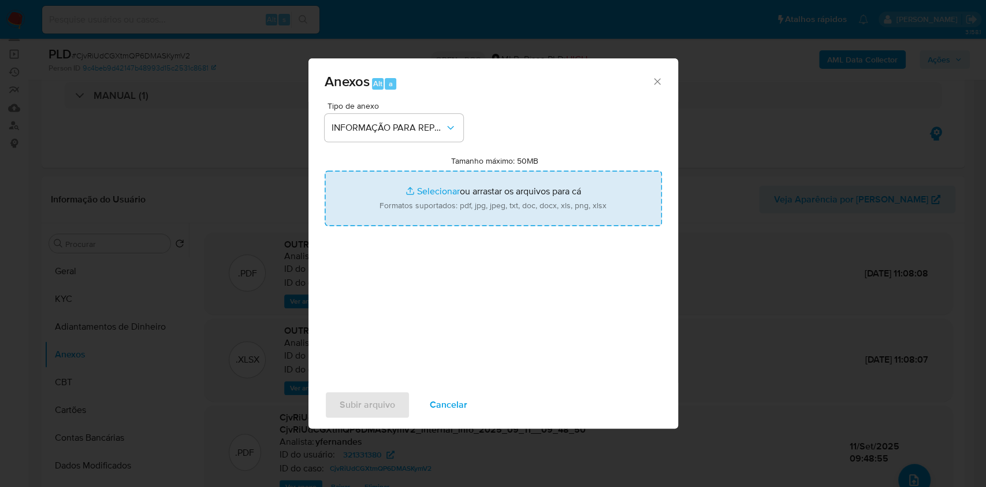
type input "C:\fakepath\SAR - CjvRiUdCGXtmQP6DMASKymV2- CPF 05016461910 - [PERSON_NAME].pdf"
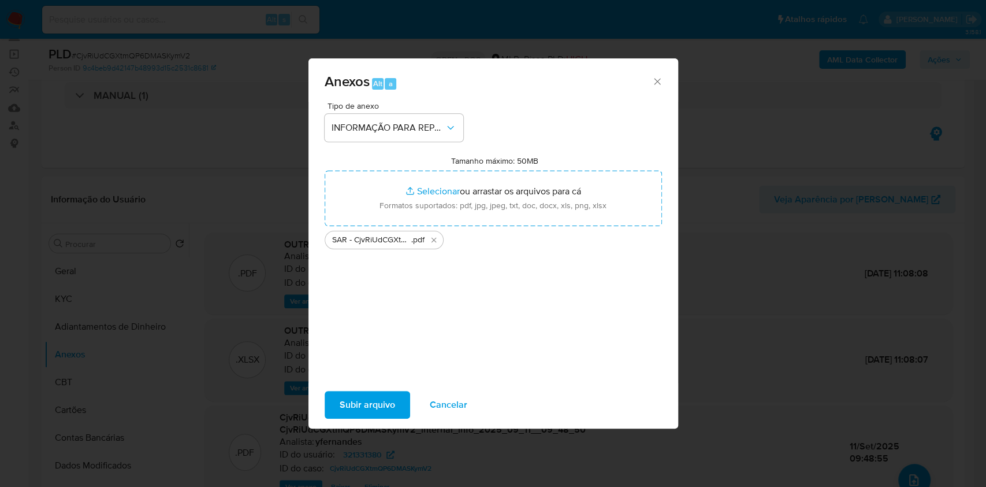
click at [364, 397] on span "Subir arquivo" at bounding box center [367, 404] width 55 height 25
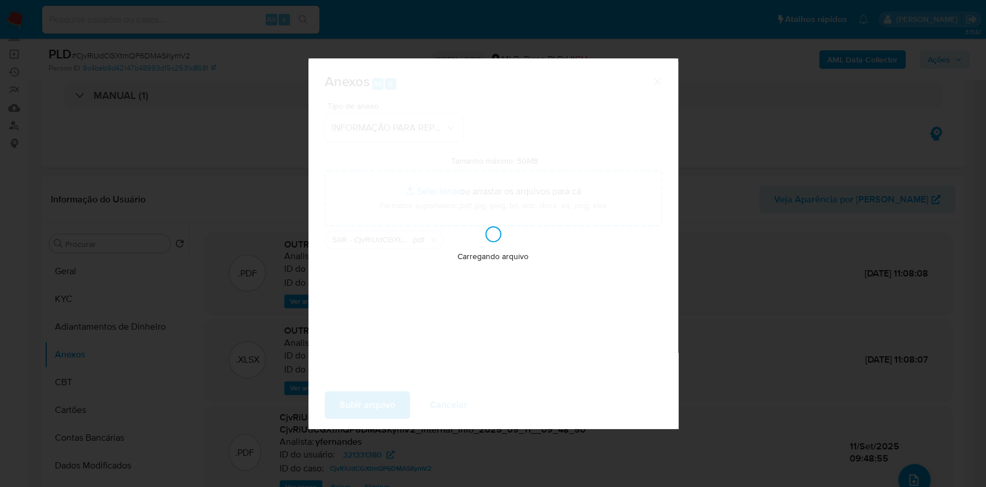
click at [941, 175] on div "Anexos Alt a Tipo de anexo INFORMAÇÃO PARA REPORTE - COAF Tamanho máximo: 50MB …" at bounding box center [493, 243] width 986 height 487
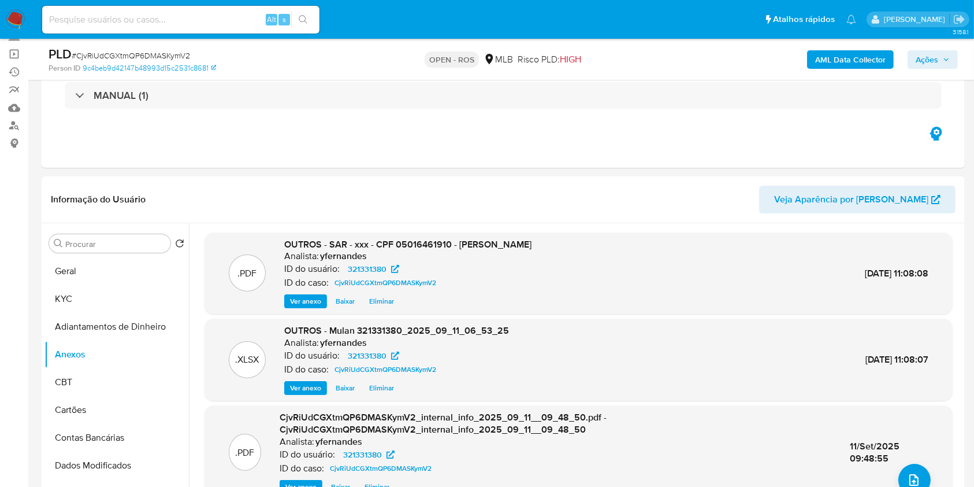
click at [950, 53] on button "Ações" at bounding box center [933, 59] width 50 height 18
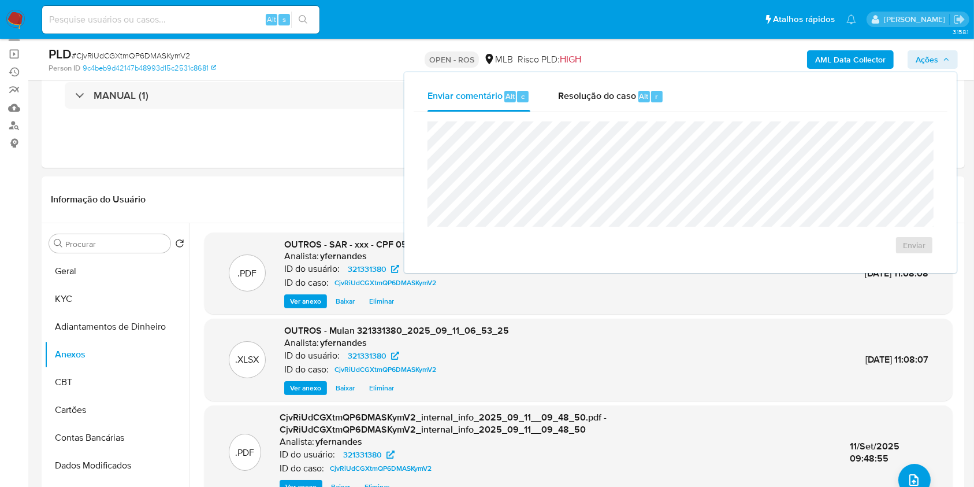
drag, startPoint x: 581, startPoint y: 100, endPoint x: 577, endPoint y: 120, distance: 20.2
click at [580, 103] on div "Resolução do caso Alt r" at bounding box center [611, 96] width 106 height 30
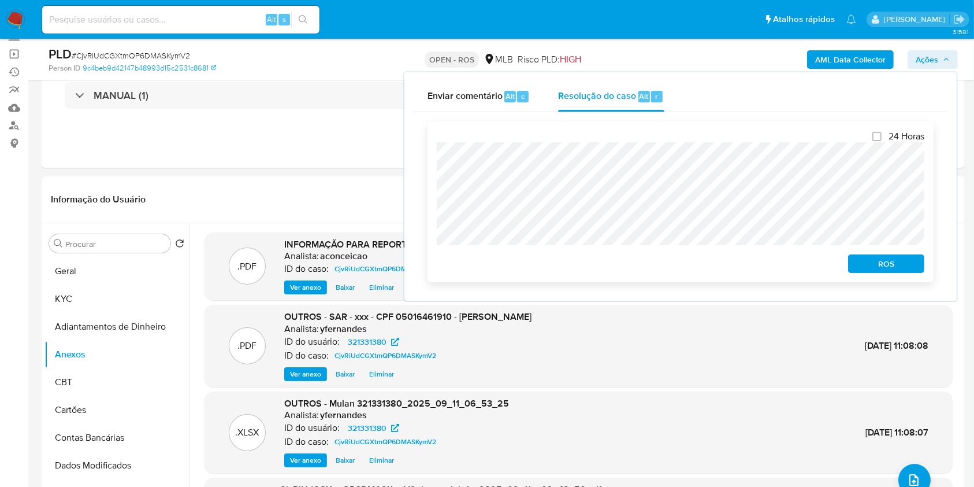
click at [885, 261] on span "ROS" at bounding box center [886, 263] width 60 height 16
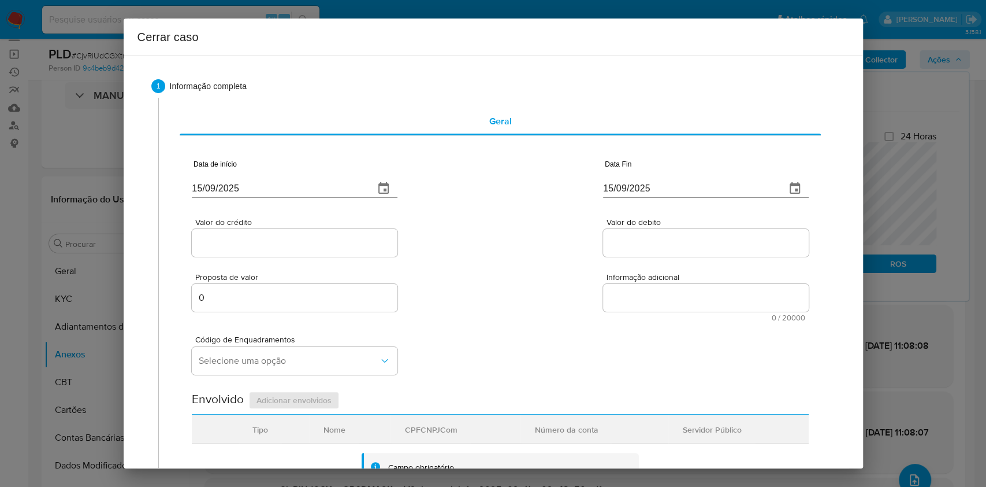
click at [306, 193] on input "[DATE]" at bounding box center [278, 188] width 173 height 18
click at [306, 192] on input "[DATE]" at bounding box center [278, 188] width 173 height 18
click at [342, 187] on input "[DATE]" at bounding box center [278, 188] width 173 height 18
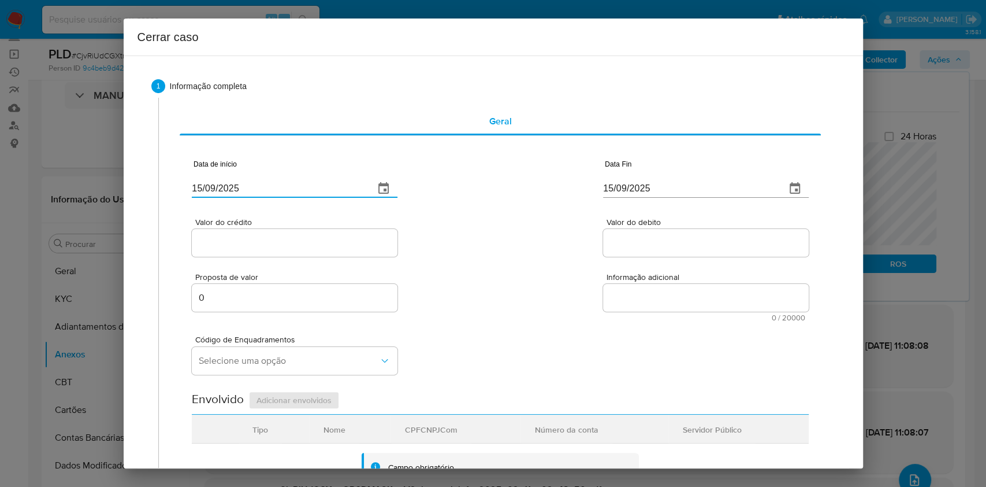
click at [342, 187] on input "[DATE]" at bounding box center [278, 188] width 173 height 18
paste input "01/07"
click at [342, 187] on input "[DATE]" at bounding box center [278, 188] width 173 height 18
type input "[DATE]"
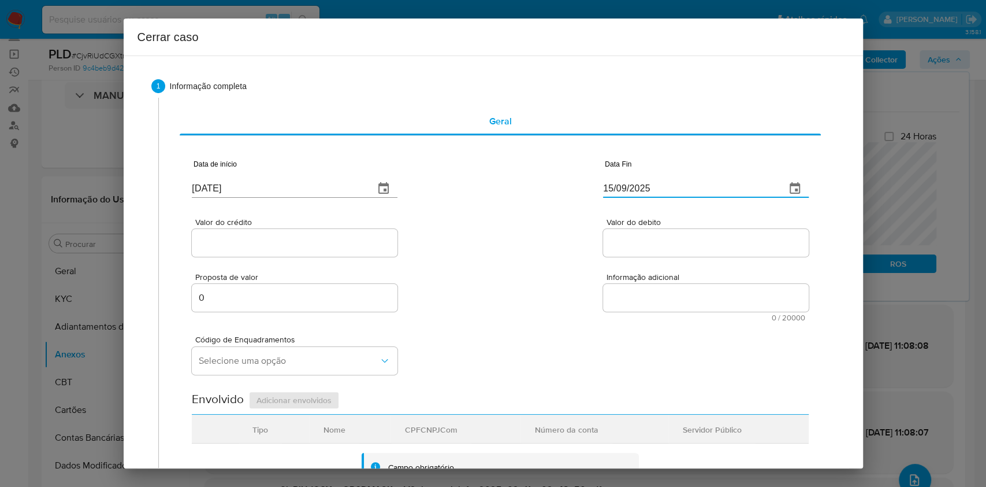
click at [715, 190] on input "[DATE]" at bounding box center [689, 188] width 173 height 18
paste input "01"
click at [715, 190] on input "[DATE]" at bounding box center [689, 188] width 173 height 18
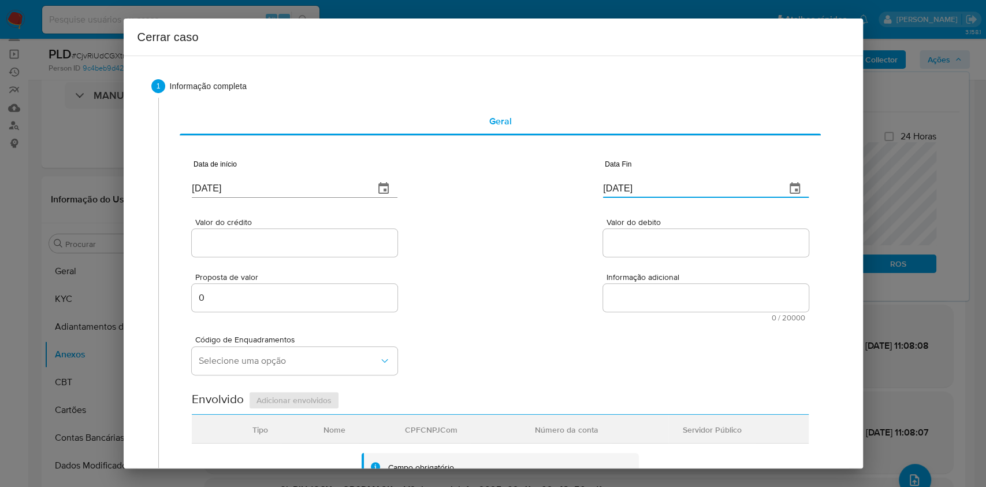
type input "[DATE]"
click at [331, 239] on input "Valor do crédito" at bounding box center [295, 242] width 206 height 15
paste input "R$370.101"
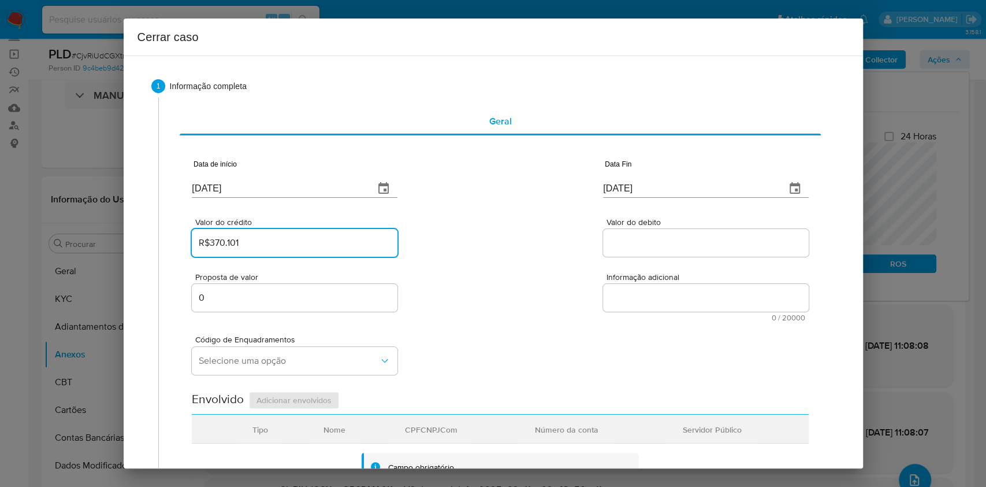
type input "R$370.101"
click at [713, 232] on div at bounding box center [706, 243] width 206 height 28
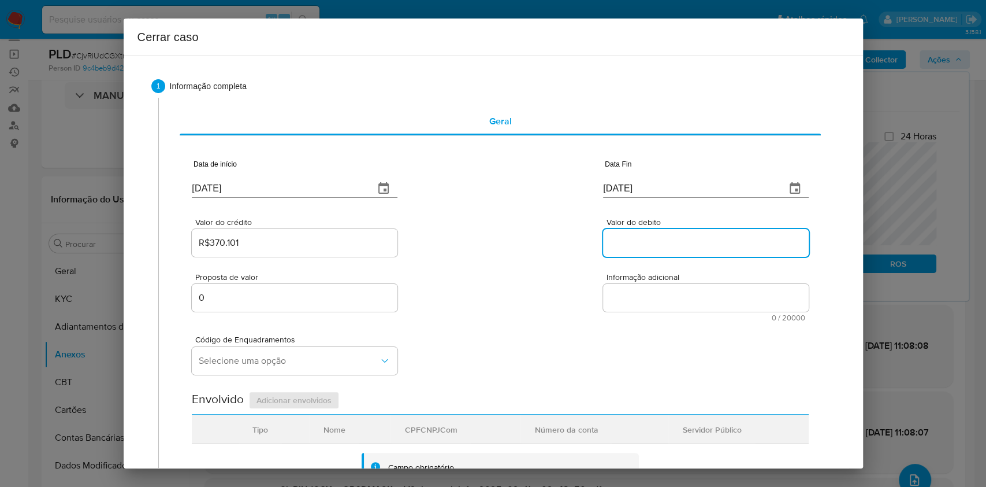
click at [710, 240] on input "Valor do debito" at bounding box center [706, 242] width 206 height 15
paste input "R$400.630"
type input "R$400.630"
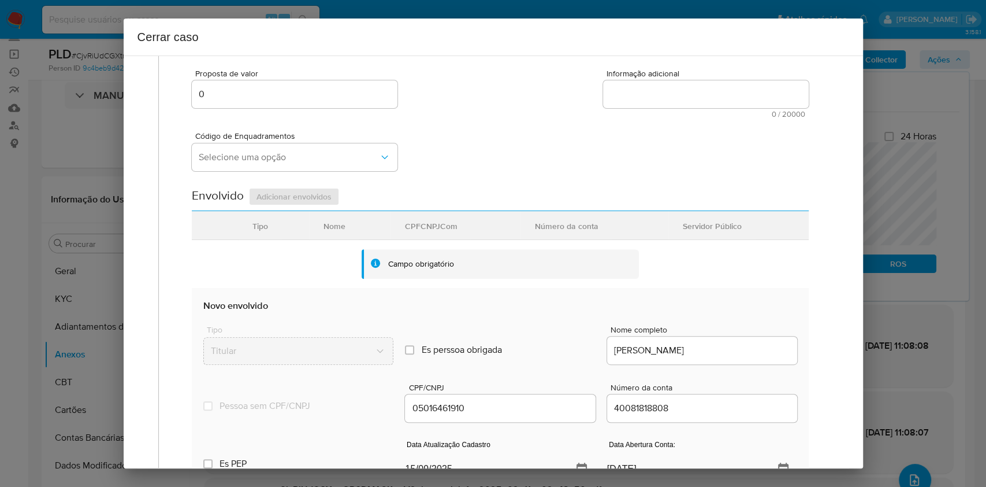
scroll to position [385, 0]
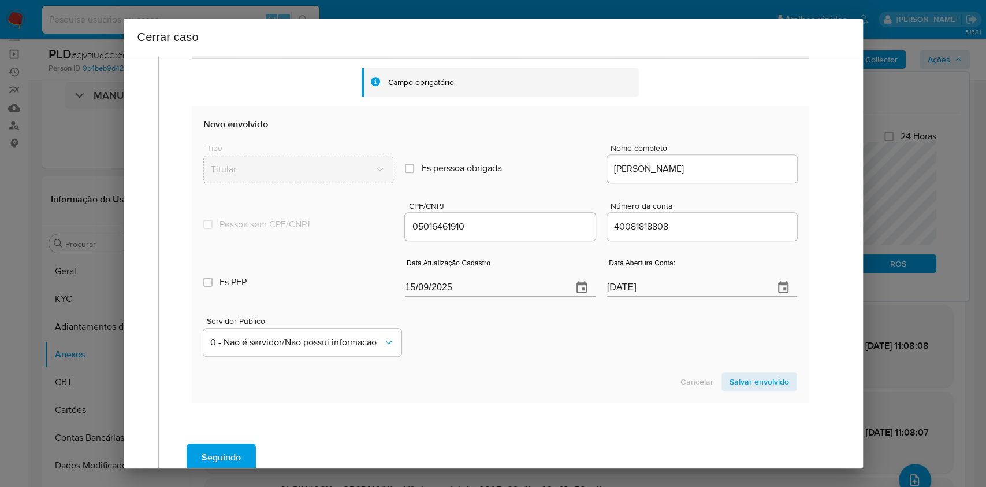
click at [508, 283] on input "[DATE]" at bounding box center [484, 287] width 158 height 18
click at [508, 282] on input "[DATE]" at bounding box center [484, 287] width 158 height 18
paste input "08"
type input "[DATE]"
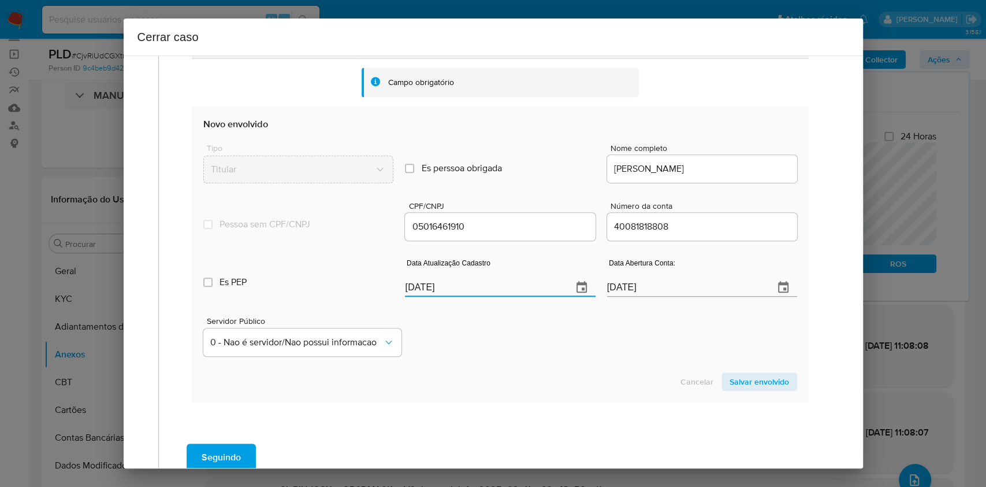
click at [730, 379] on span "Salvar envolvido" at bounding box center [760, 381] width 60 height 16
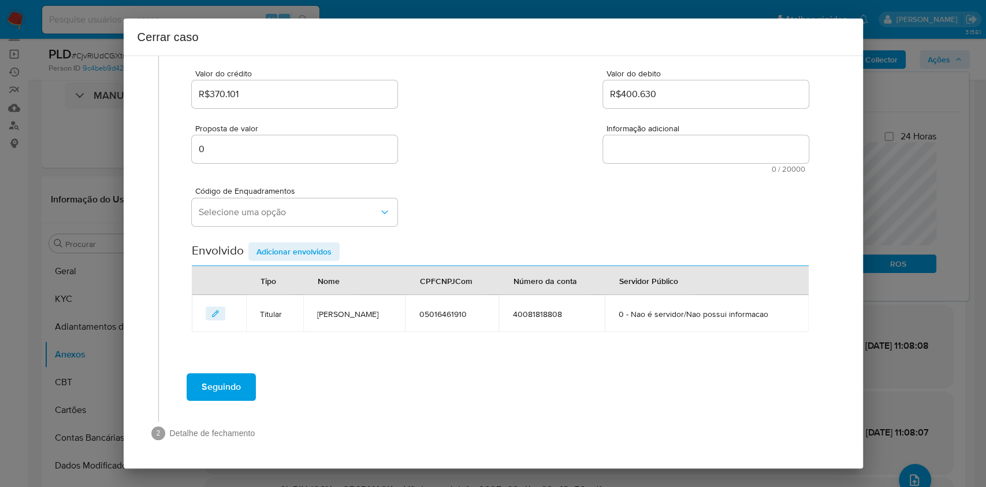
scroll to position [148, 0]
click at [320, 202] on button "Selecione uma opção" at bounding box center [295, 213] width 206 height 28
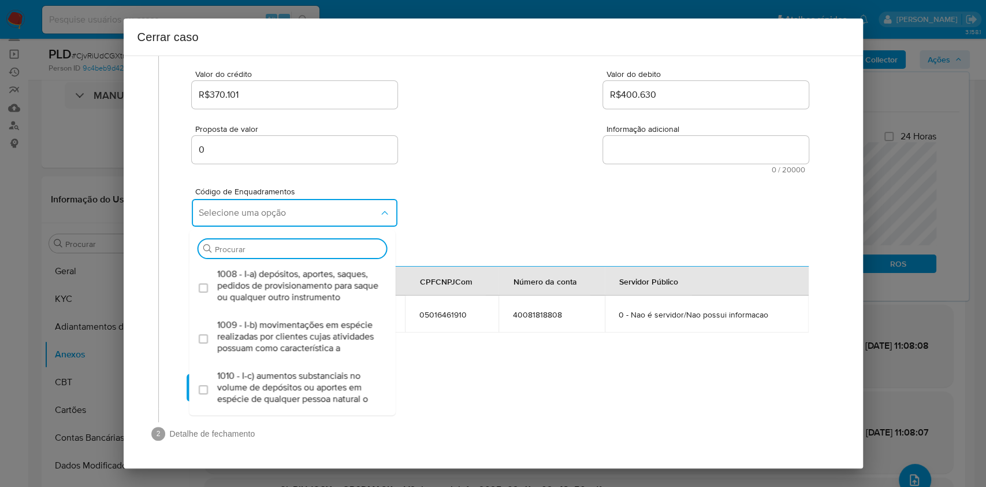
type input "5"
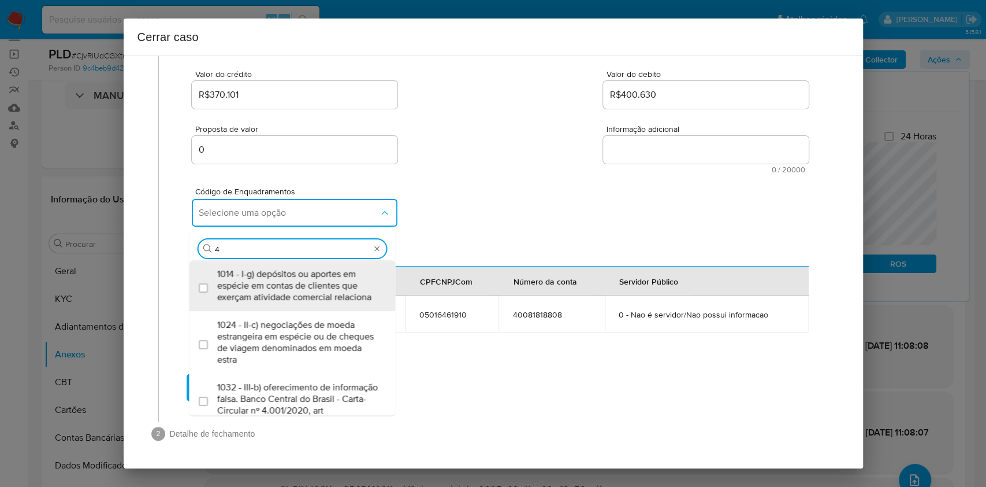
type input "45"
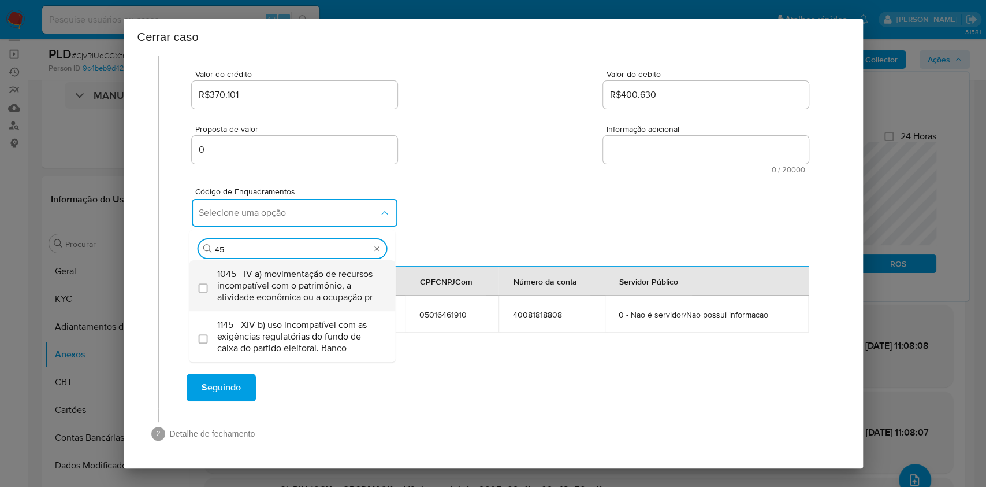
click at [248, 284] on span "1045 - IV-a) movimentação de recursos incompatível com o patrimônio, a atividad…" at bounding box center [298, 285] width 162 height 35
checkbox input "true"
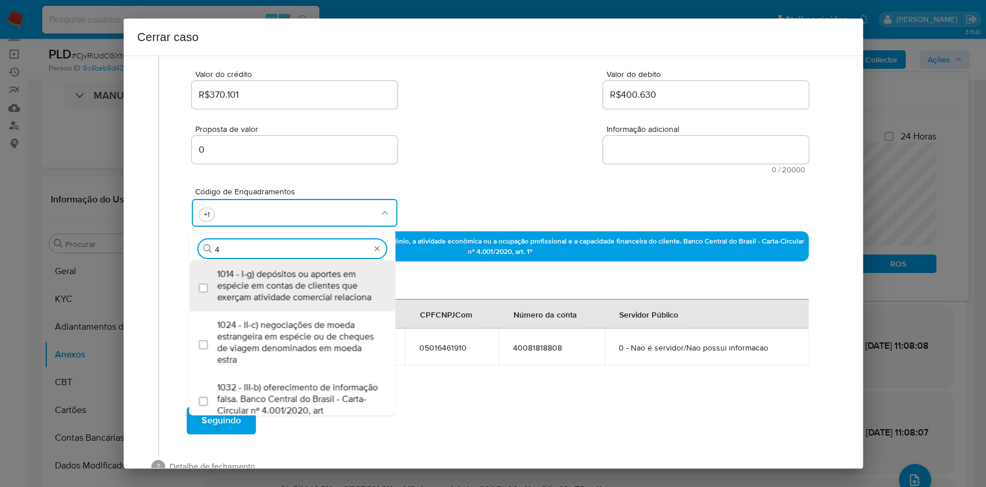
type input "47"
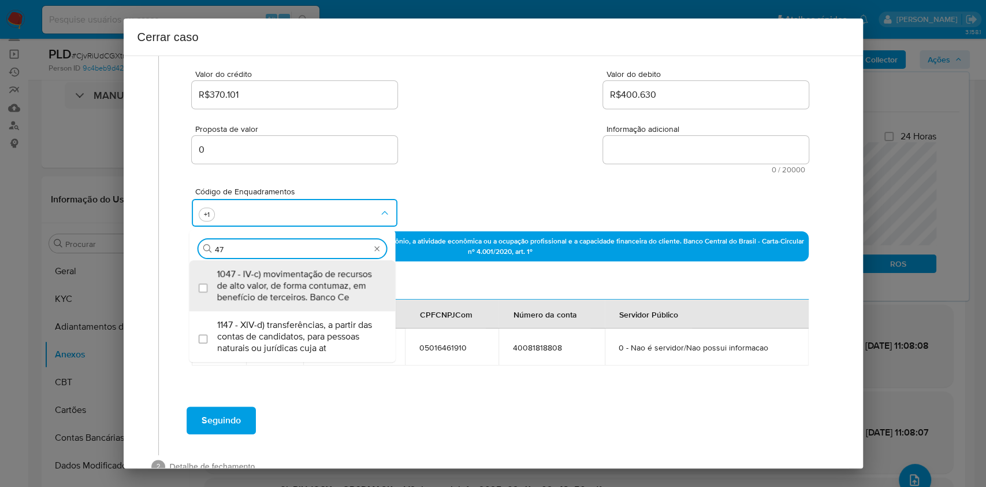
click at [248, 284] on span "1047 - IV-c) movimentação de recursos de alto valor, de forma contumaz, em bene…" at bounding box center [298, 285] width 162 height 35
checkbox input "true"
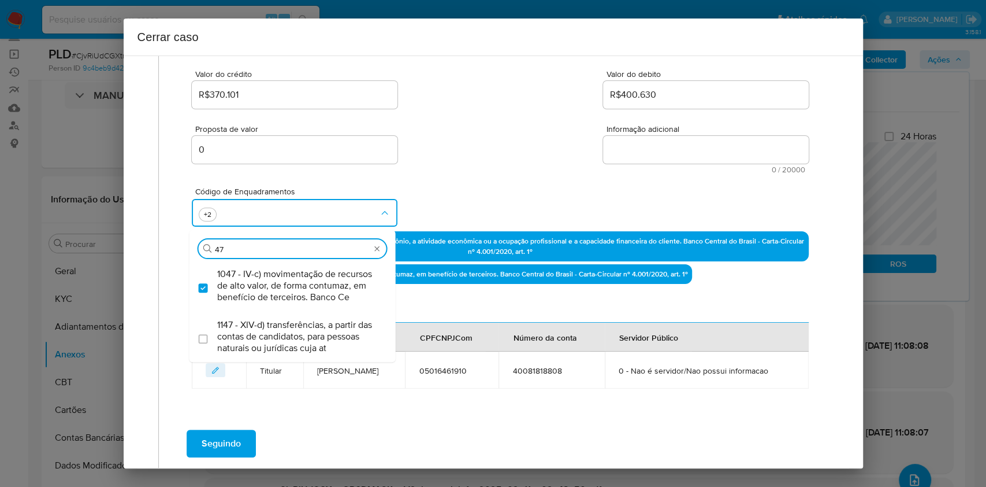
type input "47"
click at [682, 154] on textarea "Informação adicional" at bounding box center [706, 150] width 206 height 28
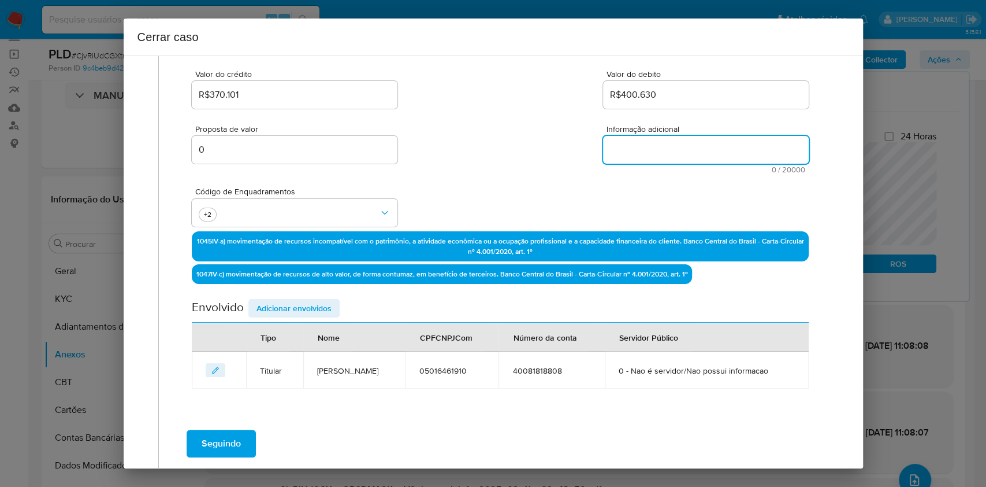
paste textarea "Loremip Dol Sitame, CON 94552866560, 97 adip, elitseddo ei temporinc ut Lab Etd…"
click at [682, 154] on textarea "Informação adicional" at bounding box center [706, 150] width 206 height 28
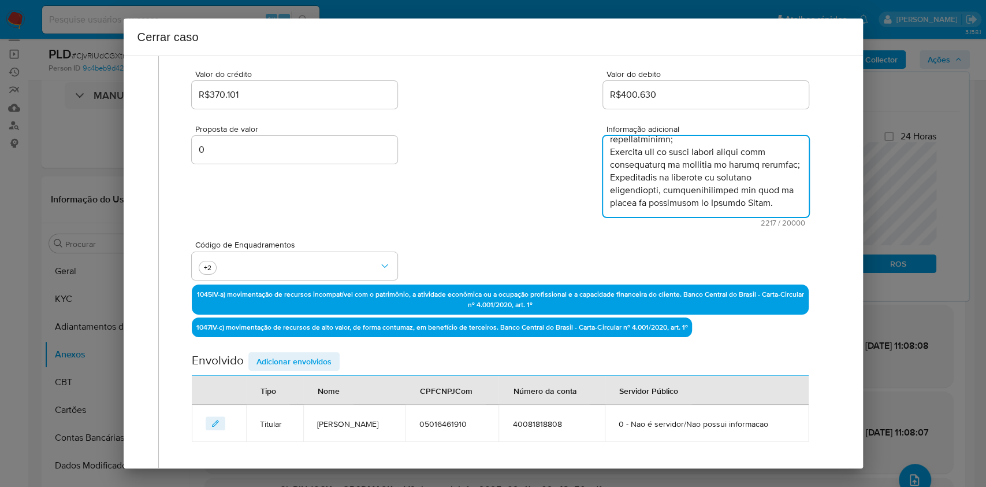
type textarea "Loremip Dol Sitame, CON 94552866560, 97 adip, elitseddo ei temporinc ut Lab Etd…"
click at [306, 353] on span "Adicionar envolvidos" at bounding box center [294, 361] width 75 height 16
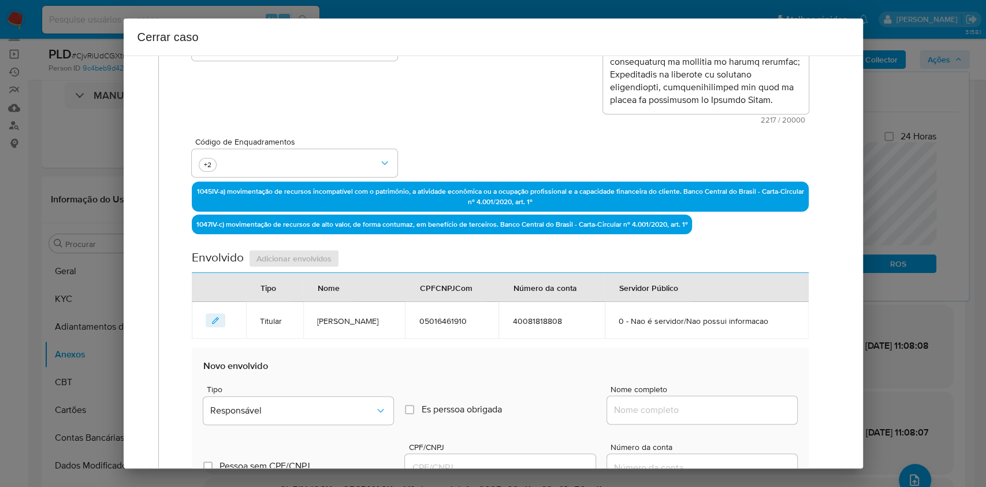
scroll to position [302, 0]
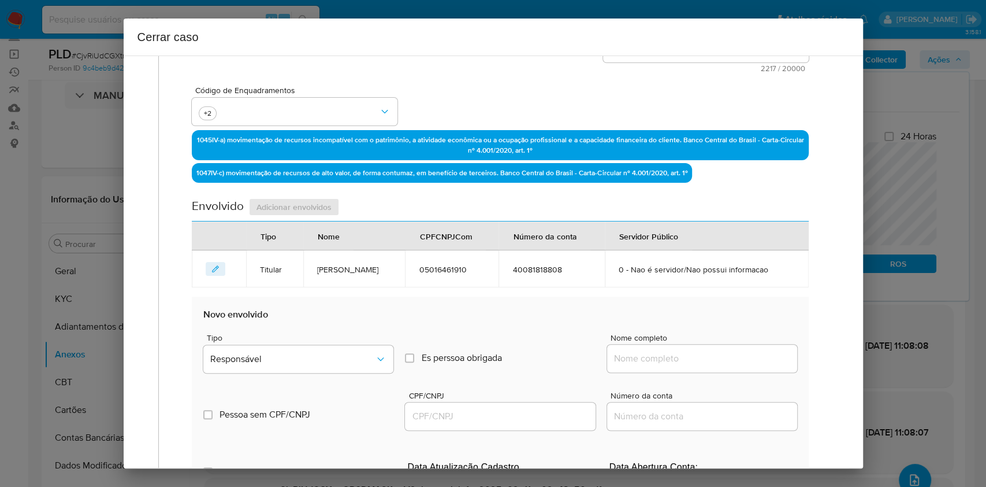
drag, startPoint x: 667, startPoint y: 359, endPoint x: 697, endPoint y: 359, distance: 30.1
click at [667, 360] on input "Nome completo" at bounding box center [702, 358] width 190 height 15
paste input "City Cell Comercio De Eletronicos Ltda, 49581052000198"
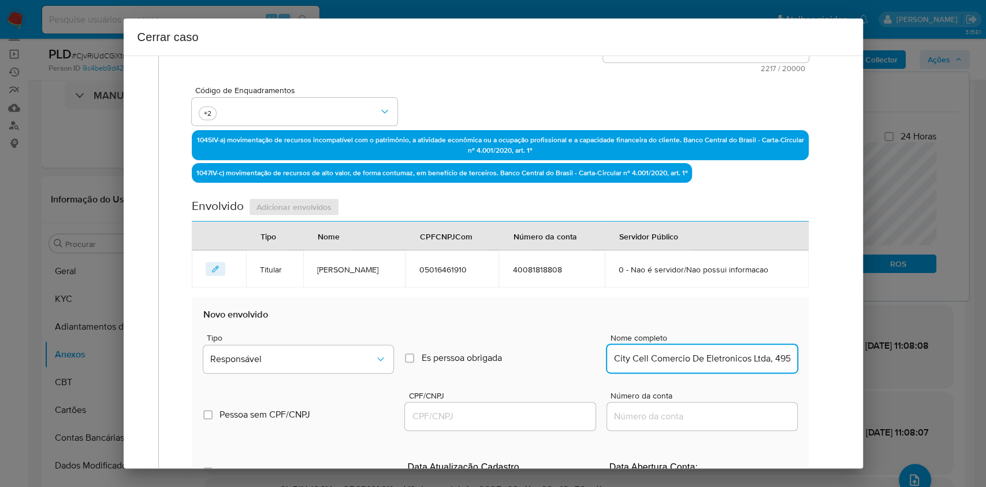
scroll to position [0, 60]
click at [737, 358] on input "City Cell Comercio De Eletronicos Ltda, 49581052000198" at bounding box center [702, 358] width 190 height 15
type input "City Cell Comercio De Eletronicos Ltda,"
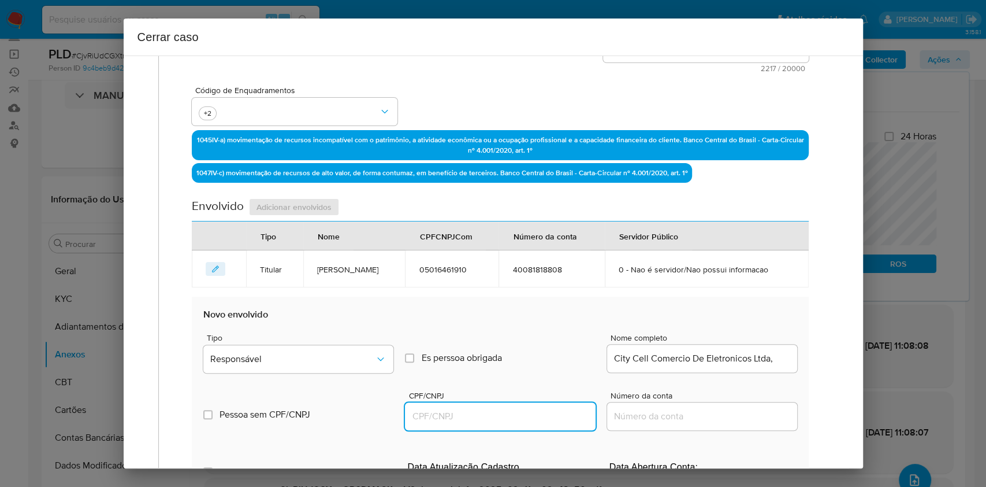
click at [515, 420] on input "CPF/CNPJ" at bounding box center [500, 416] width 190 height 15
paste input "49581052000198"
type input "49581052000198"
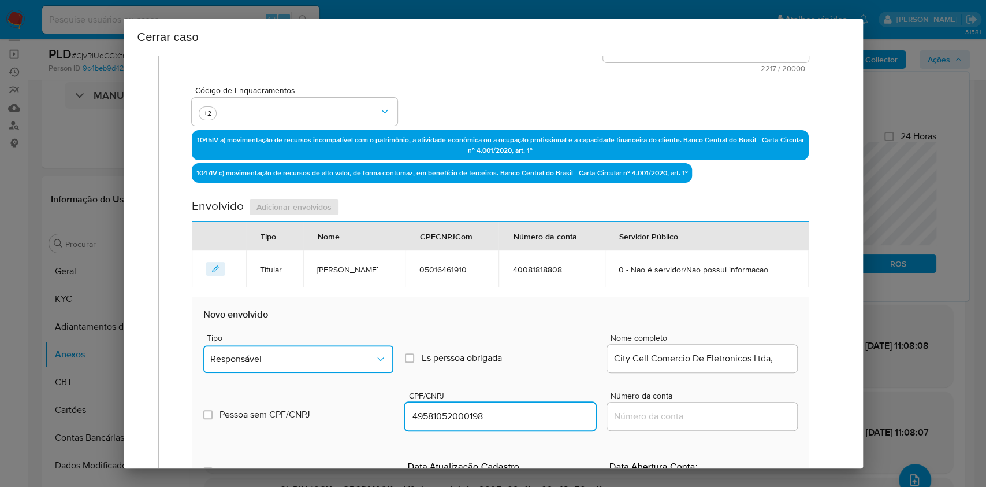
click at [362, 364] on button "Responsável" at bounding box center [298, 359] width 190 height 28
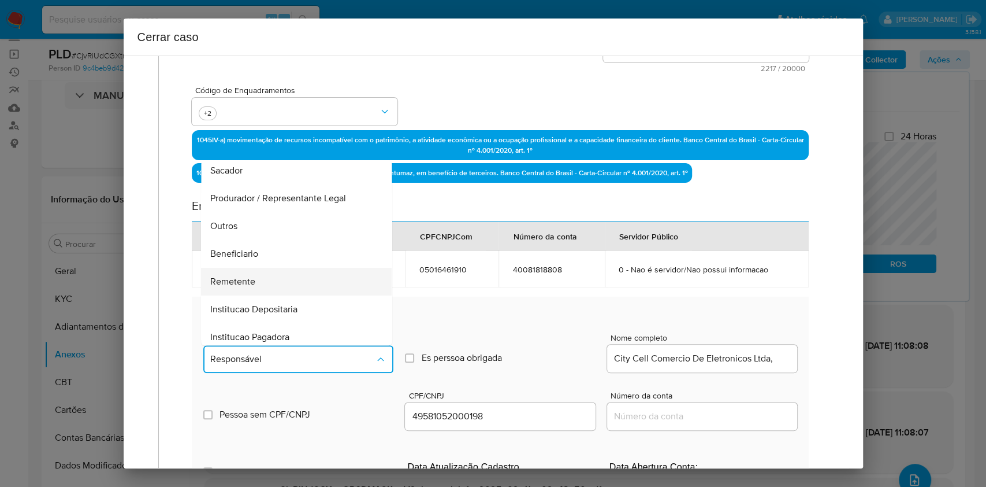
scroll to position [148, 0]
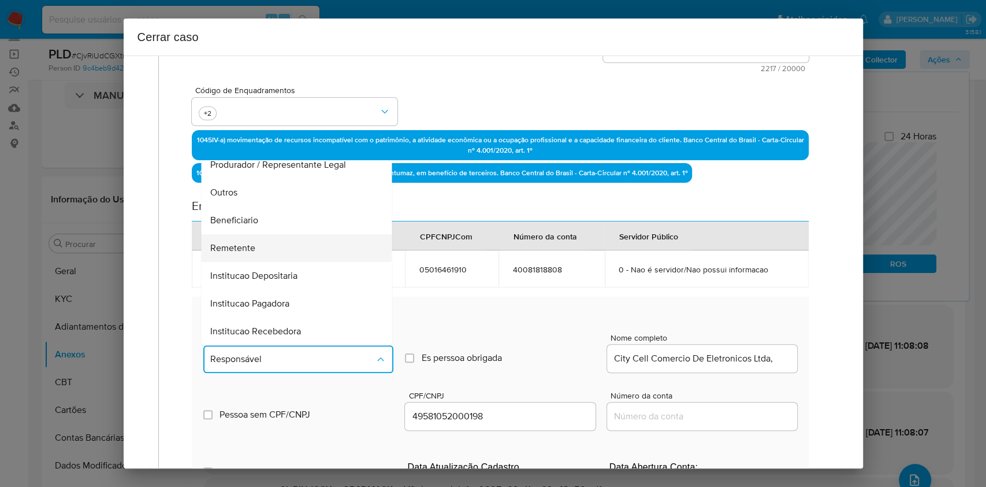
click at [282, 243] on div "Remetente" at bounding box center [293, 248] width 165 height 28
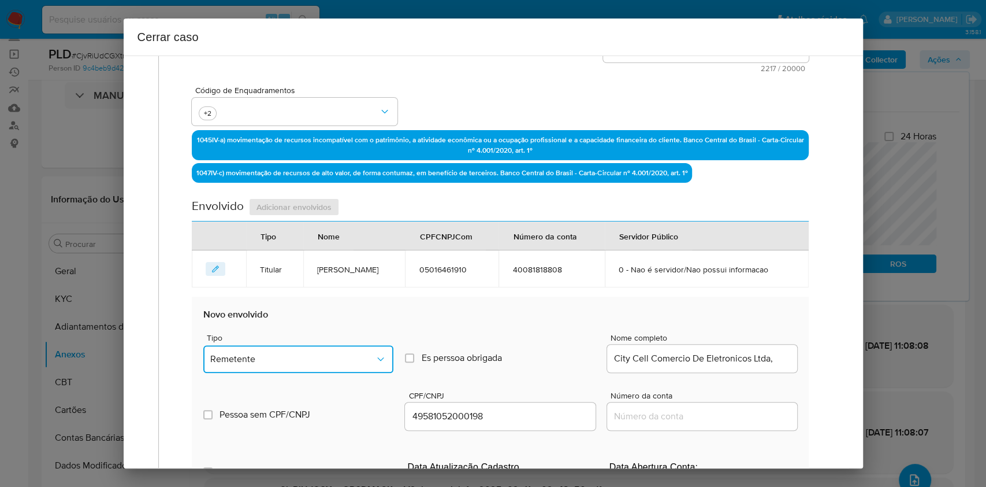
click at [322, 366] on button "Remetente" at bounding box center [298, 359] width 190 height 28
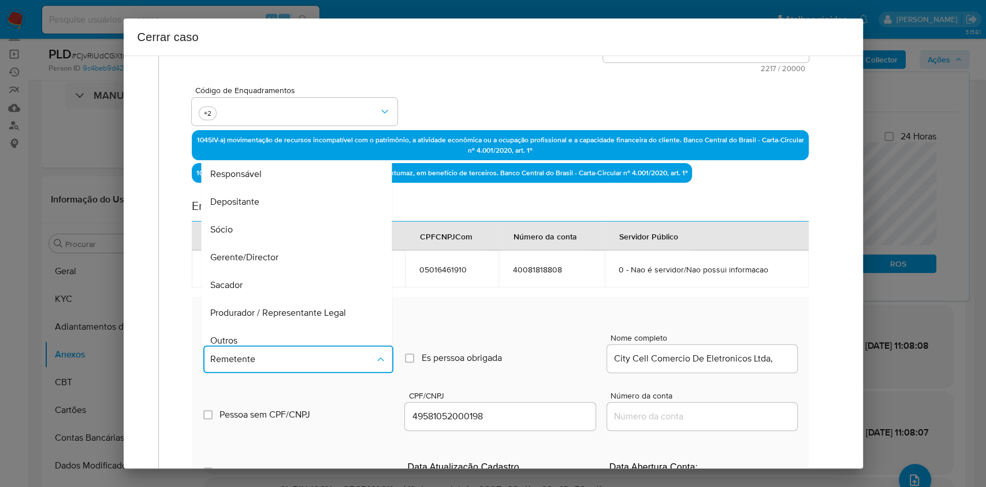
scroll to position [143, 0]
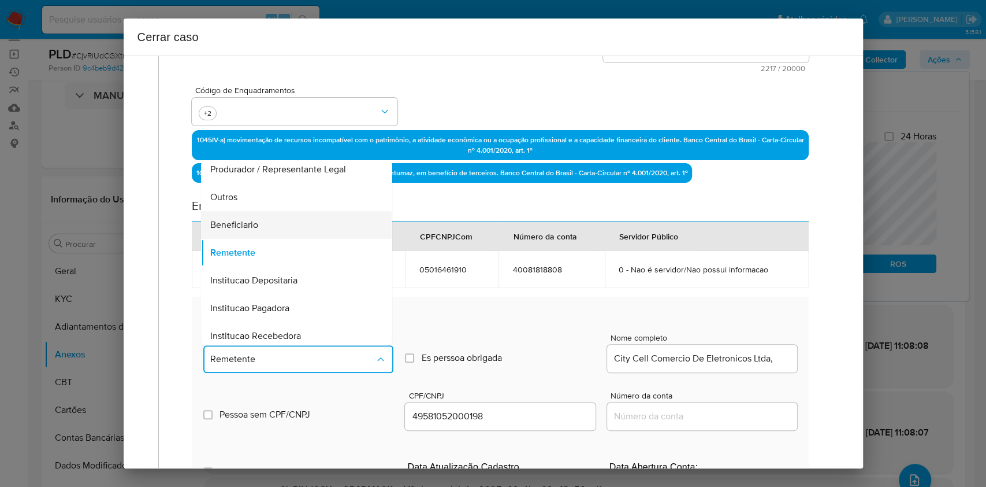
click at [294, 223] on div "Beneficiario" at bounding box center [293, 225] width 165 height 28
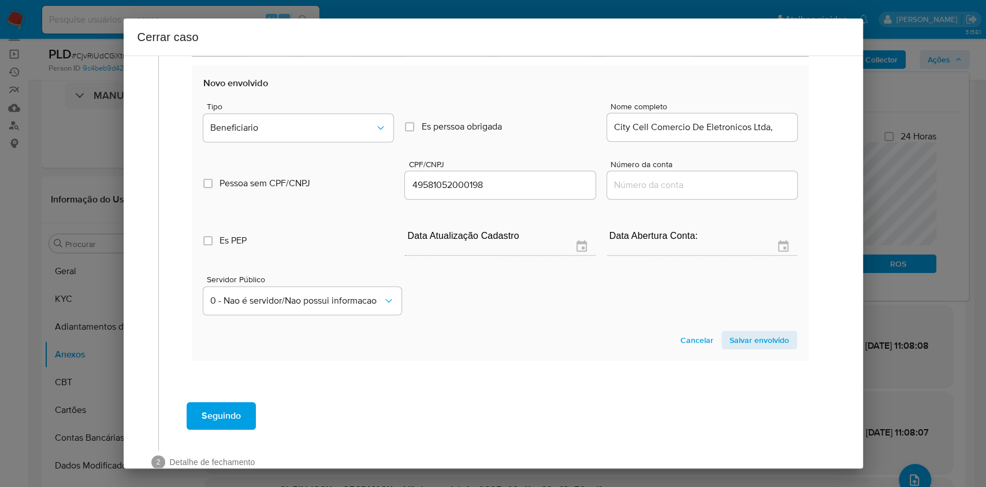
click at [755, 339] on span "Salvar envolvido" at bounding box center [760, 340] width 60 height 16
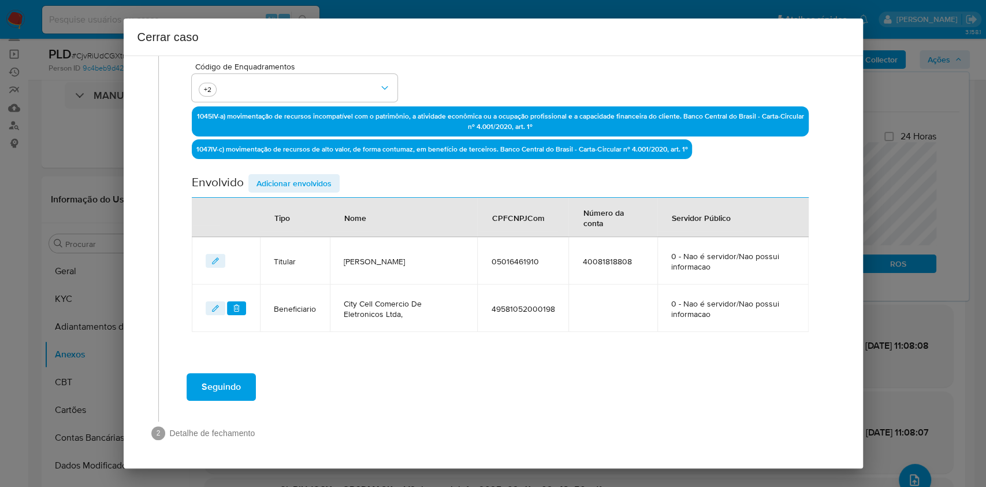
scroll to position [325, 0]
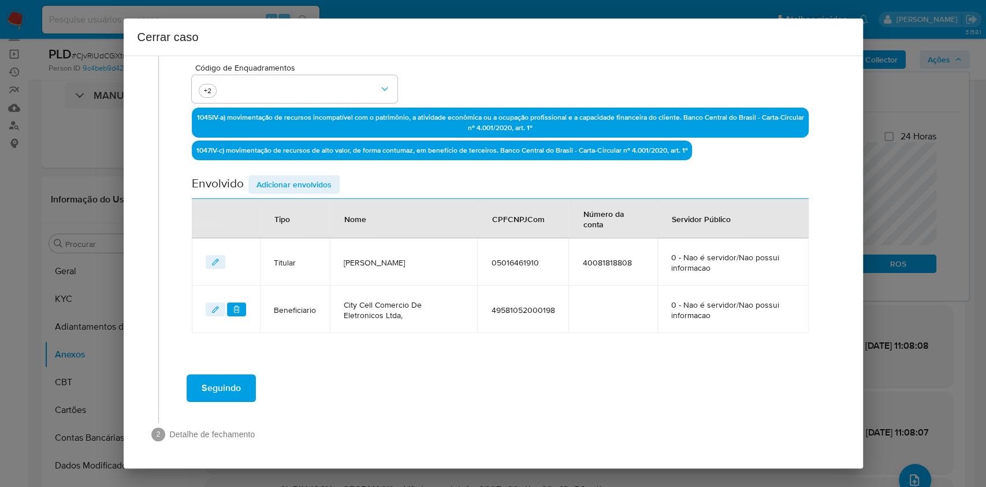
drag, startPoint x: 305, startPoint y: 176, endPoint x: 356, endPoint y: 191, distance: 52.9
click at [305, 176] on span "Adicionar envolvidos" at bounding box center [294, 184] width 75 height 16
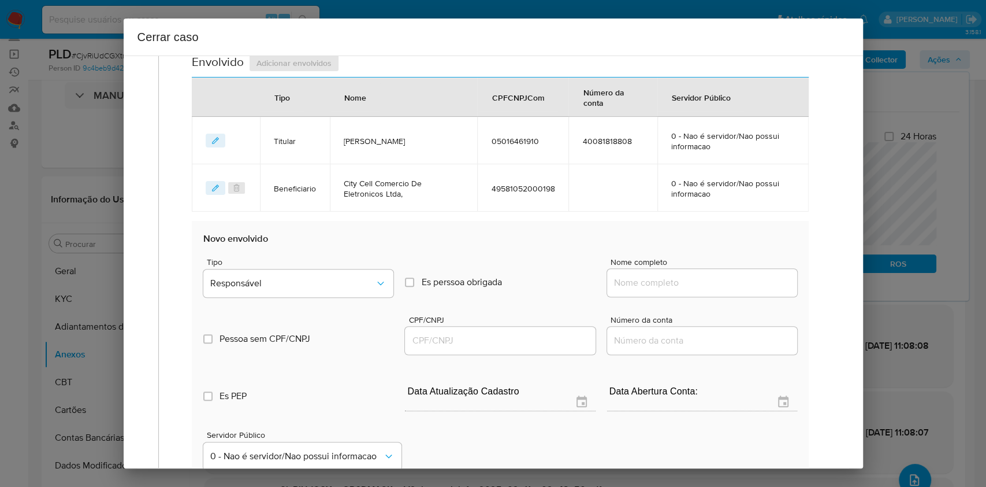
scroll to position [479, 0]
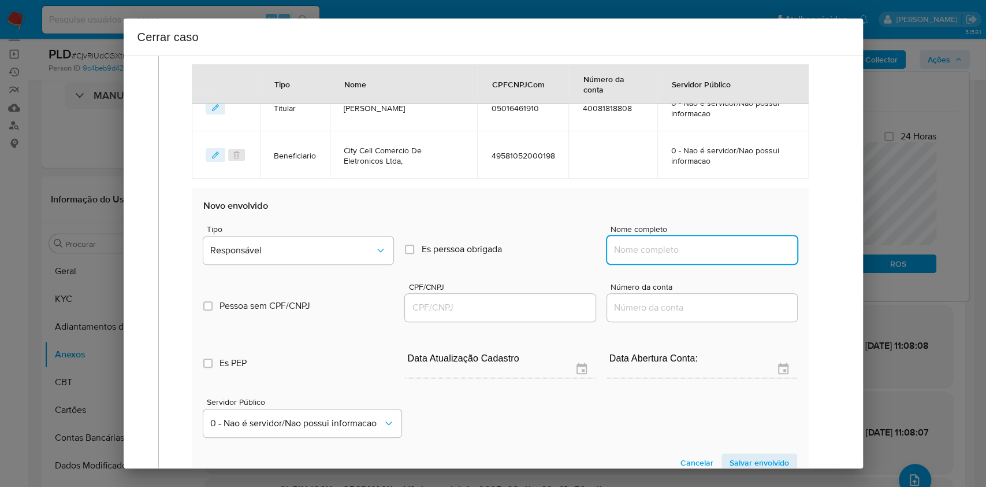
paste input "MISTER AGIL LTDA, 45225397000158"
drag, startPoint x: 699, startPoint y: 247, endPoint x: 726, endPoint y: 244, distance: 27.3
click at [699, 247] on input "Nome completo" at bounding box center [702, 249] width 190 height 15
click at [752, 243] on input "MISTER AGIL LTDA, 45225397000158" at bounding box center [702, 249] width 190 height 15
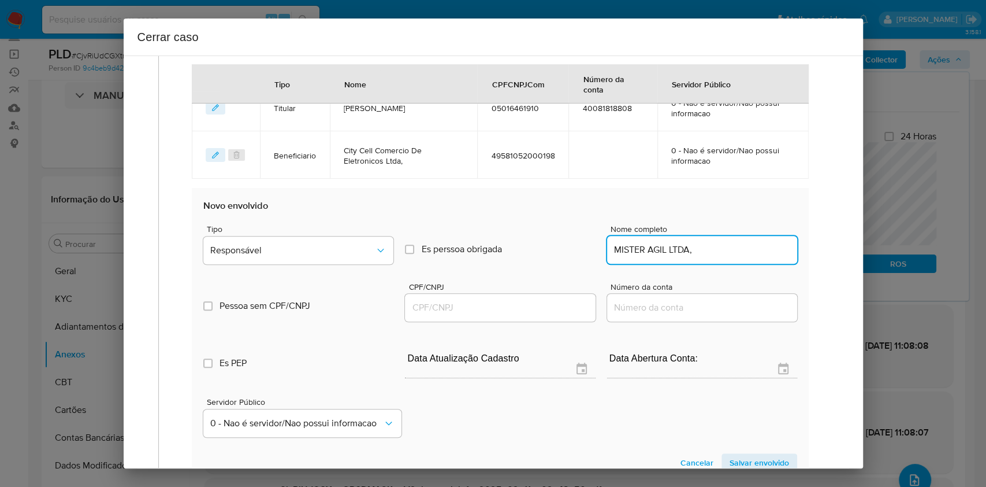
type input "MISTER AGIL LTDA,"
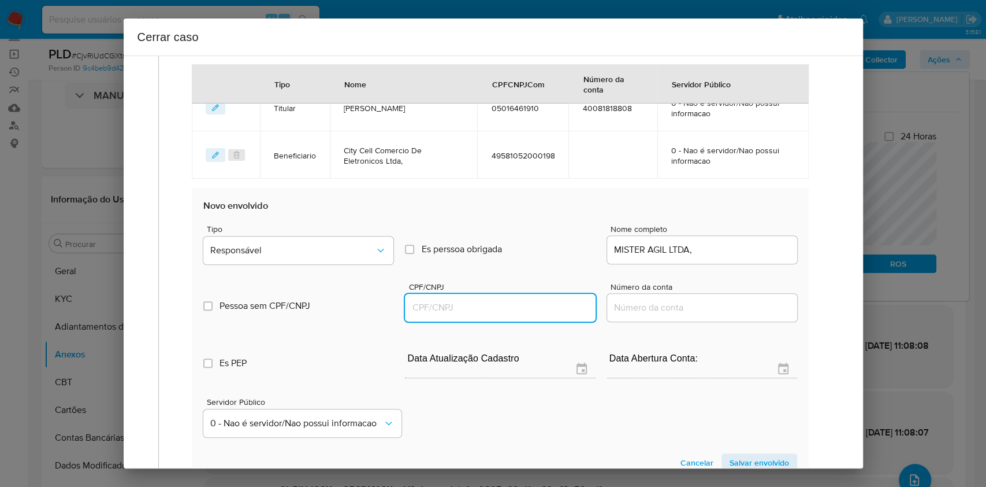
drag, startPoint x: 443, startPoint y: 302, endPoint x: 444, endPoint y: 307, distance: 5.9
click at [443, 303] on input "CPF/CNPJ" at bounding box center [500, 307] width 190 height 15
paste input "45225397000158"
type input "45225397000158"
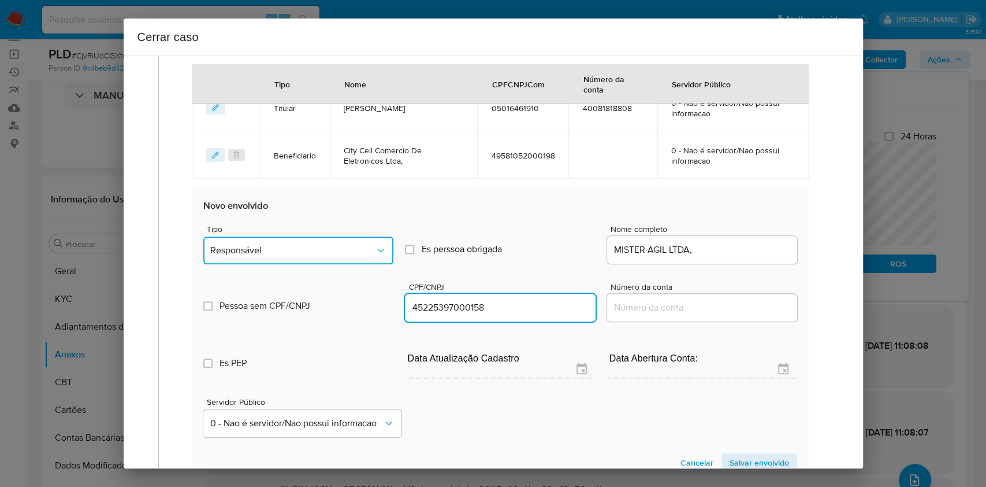
click at [365, 262] on button "Responsável" at bounding box center [298, 250] width 190 height 28
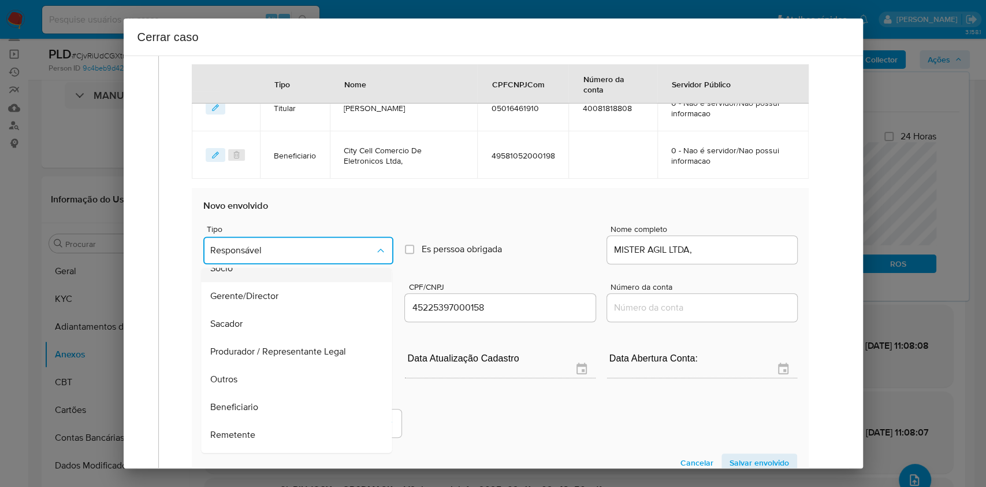
scroll to position [148, 0]
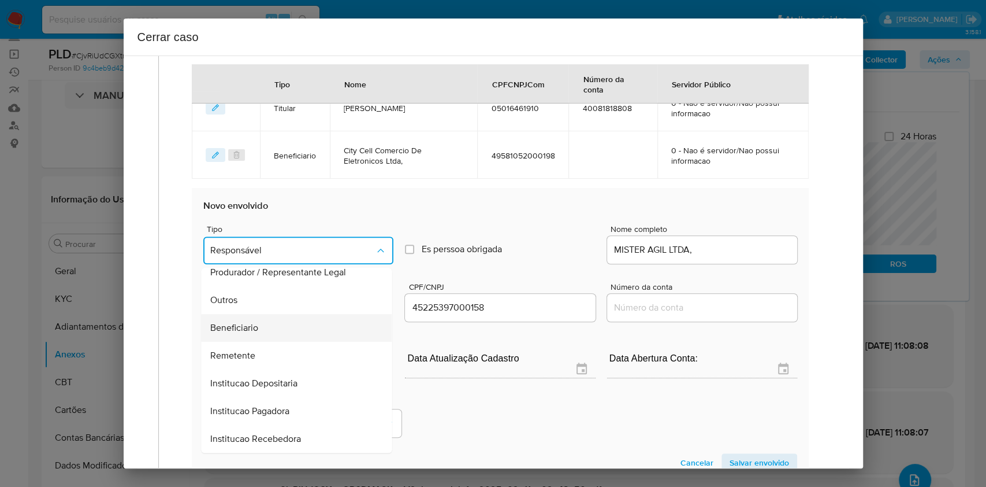
click at [290, 318] on div "Beneficiario" at bounding box center [293, 328] width 165 height 28
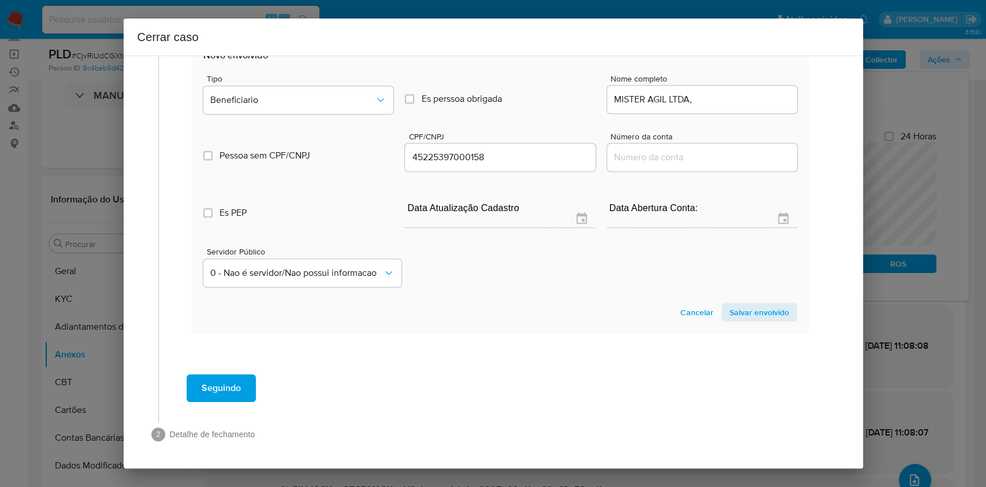
click at [750, 312] on span "Salvar envolvido" at bounding box center [760, 312] width 60 height 16
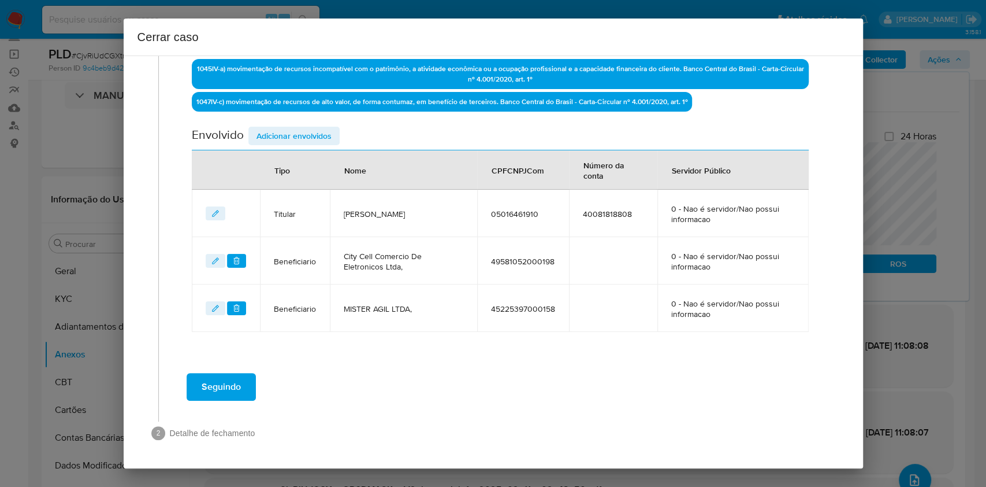
scroll to position [372, 0]
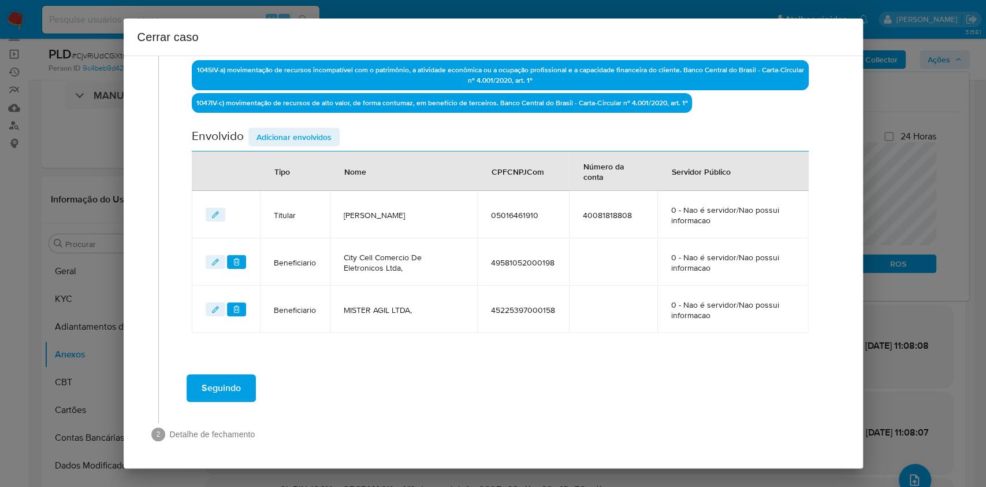
click at [206, 391] on span "Seguindo" at bounding box center [221, 387] width 39 height 25
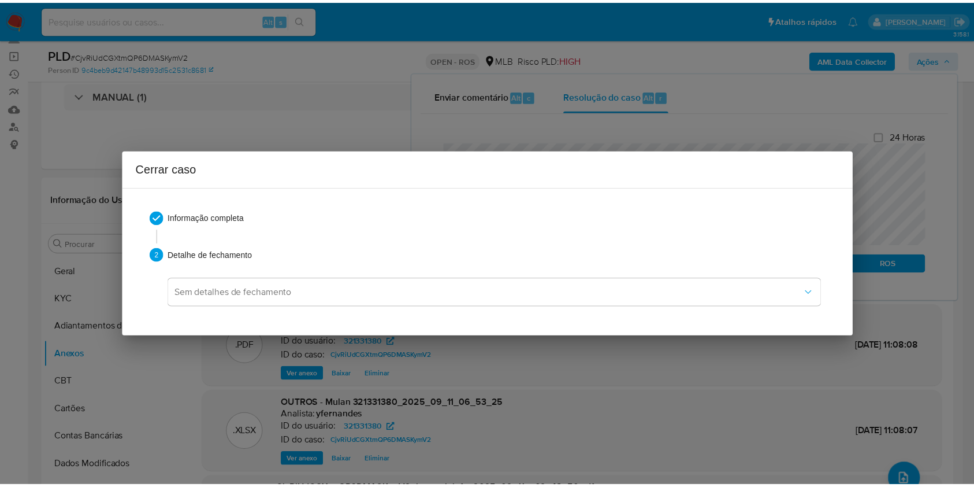
scroll to position [880, 0]
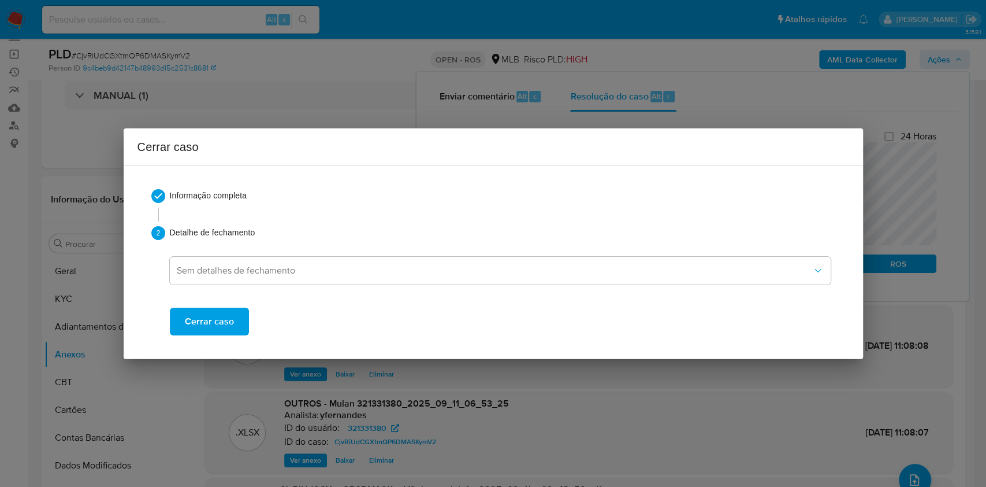
click at [215, 321] on span "Cerrar caso" at bounding box center [209, 321] width 49 height 25
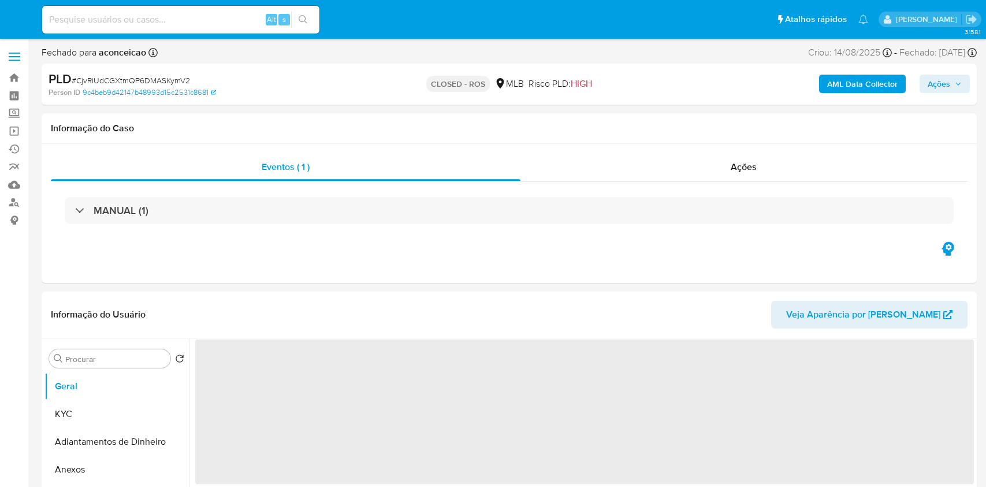
select select "10"
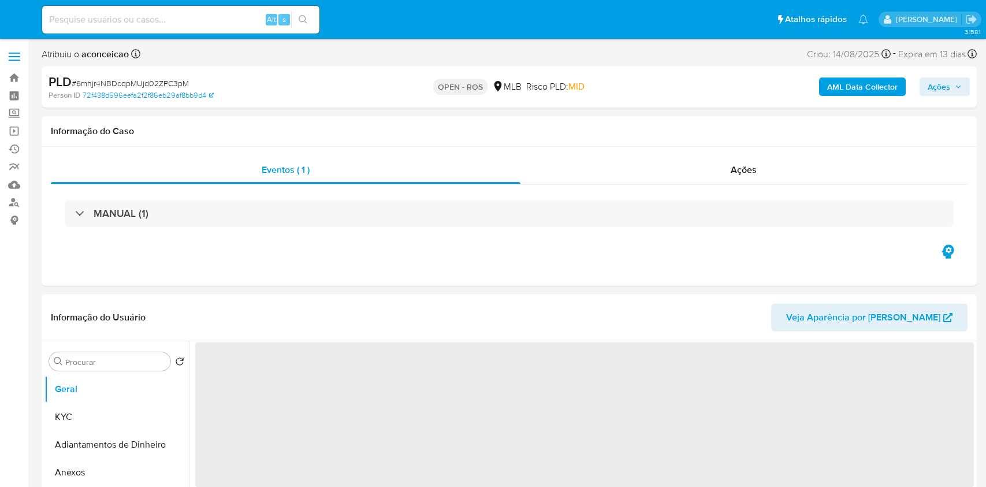
select select "10"
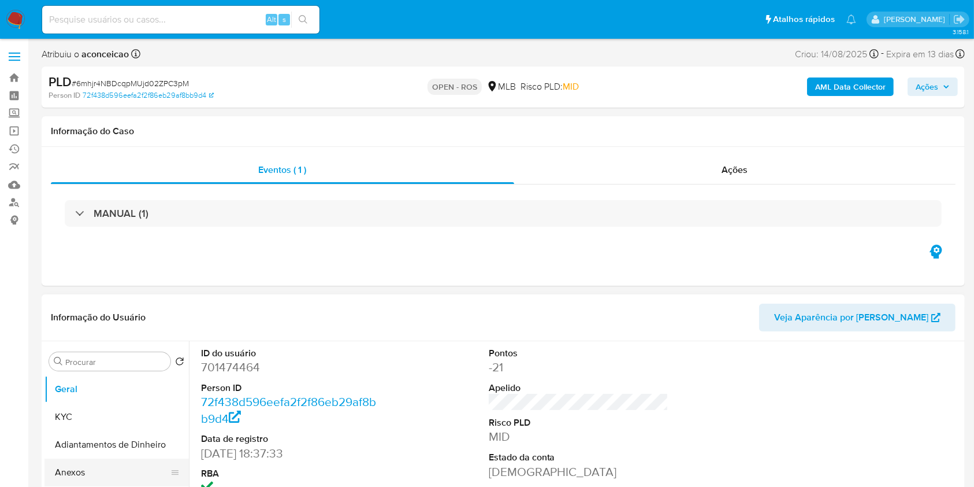
click at [109, 476] on button "Anexos" at bounding box center [111, 472] width 135 height 28
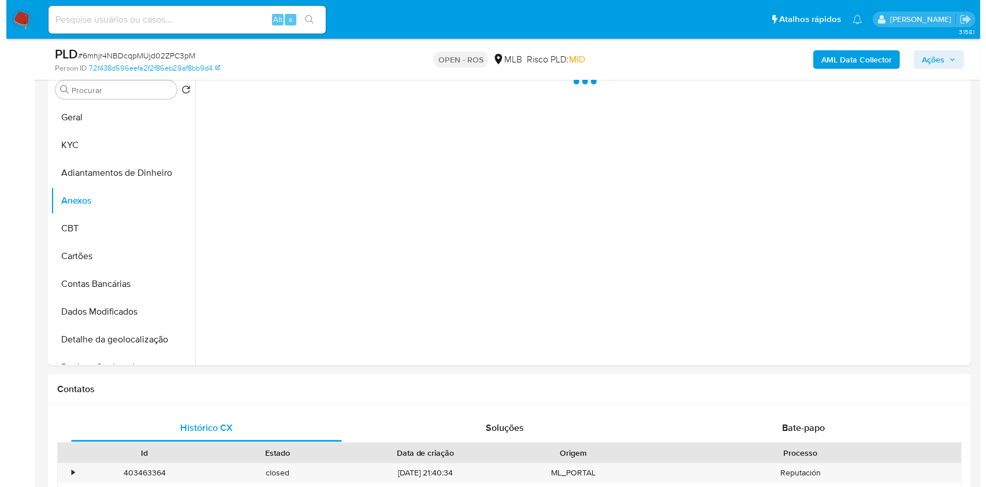
scroll to position [231, 0]
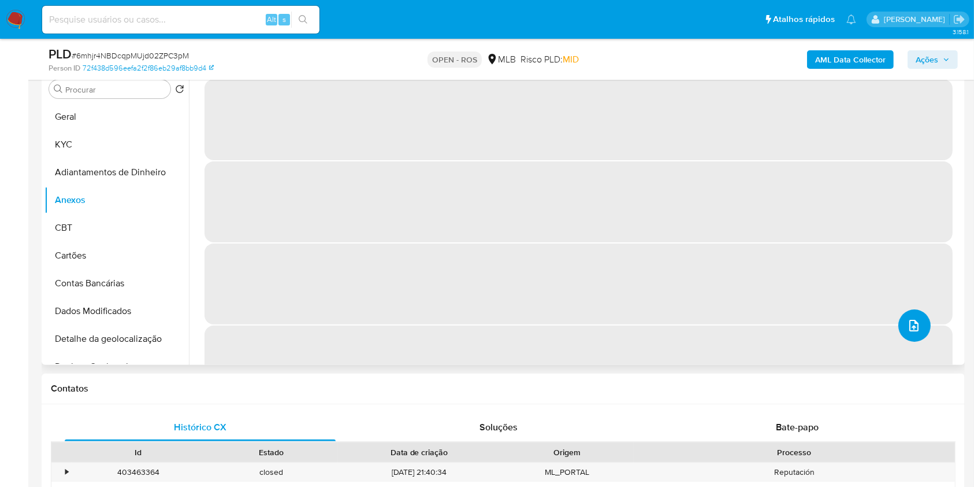
click at [907, 331] on icon "upload-file" at bounding box center [914, 325] width 14 height 14
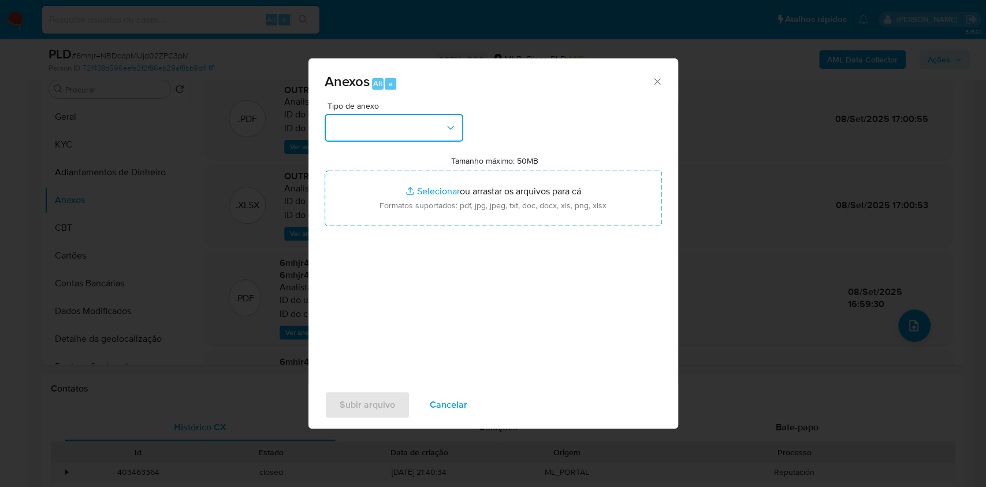
click at [416, 132] on button "button" at bounding box center [394, 128] width 139 height 28
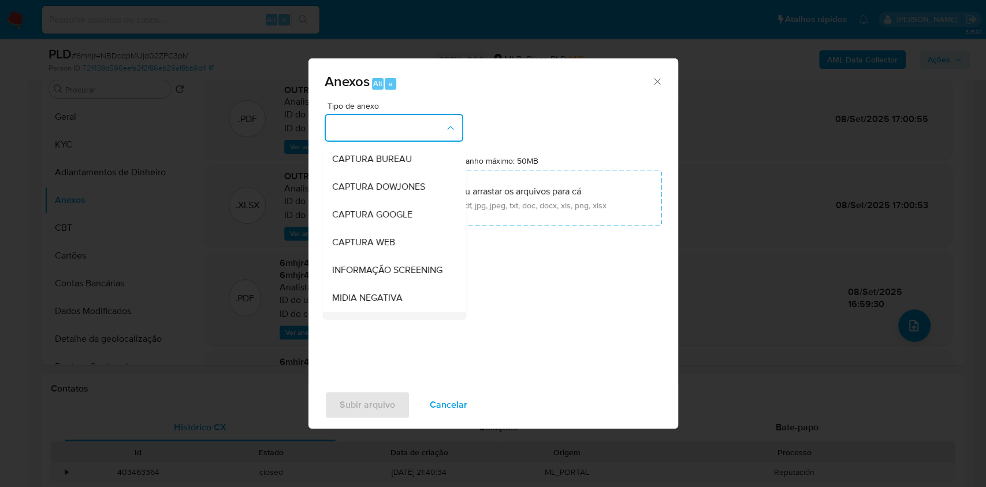
scroll to position [177, 0]
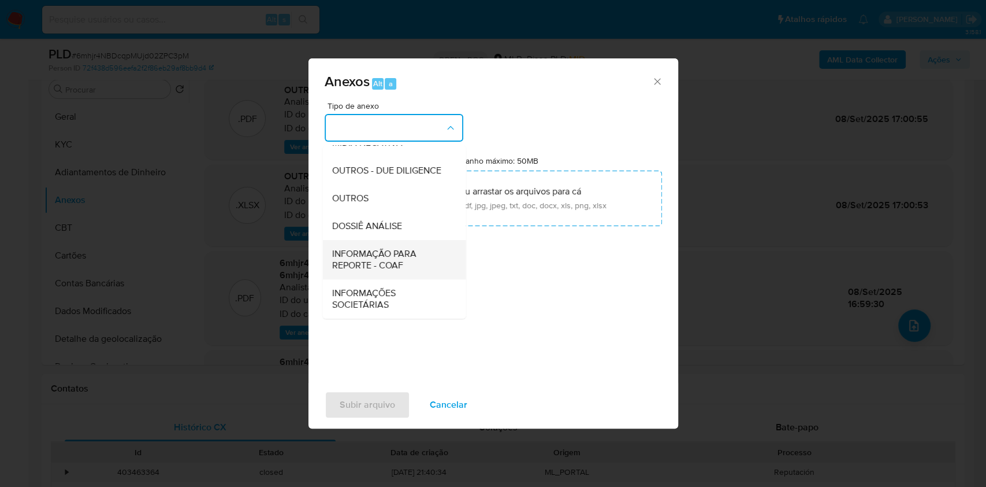
click at [373, 257] on span "INFORMAÇÃO PARA REPORTE - COAF" at bounding box center [391, 259] width 118 height 23
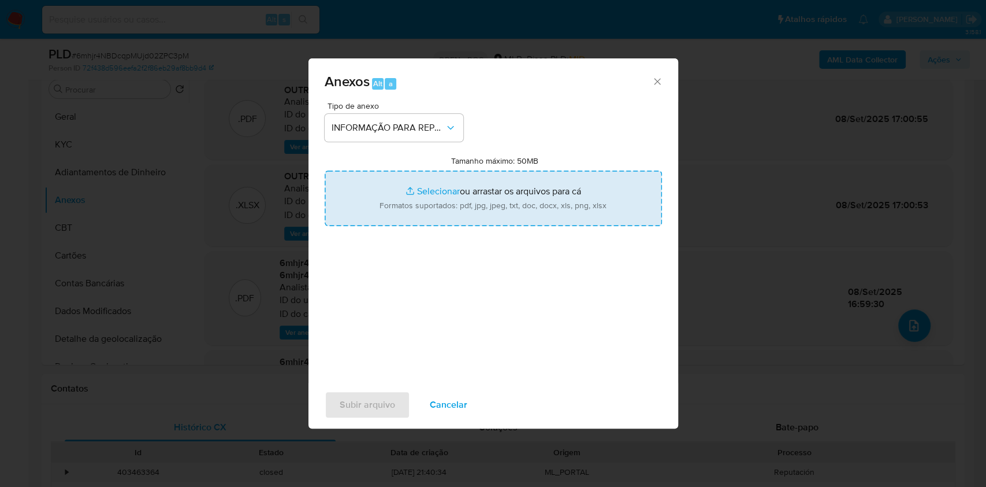
type input "C:\fakepath\SAR - 6mhjr4NBDcqpMUjd02ZPC3pM - CPF 32173260839 - [PERSON_NAME].pdf"
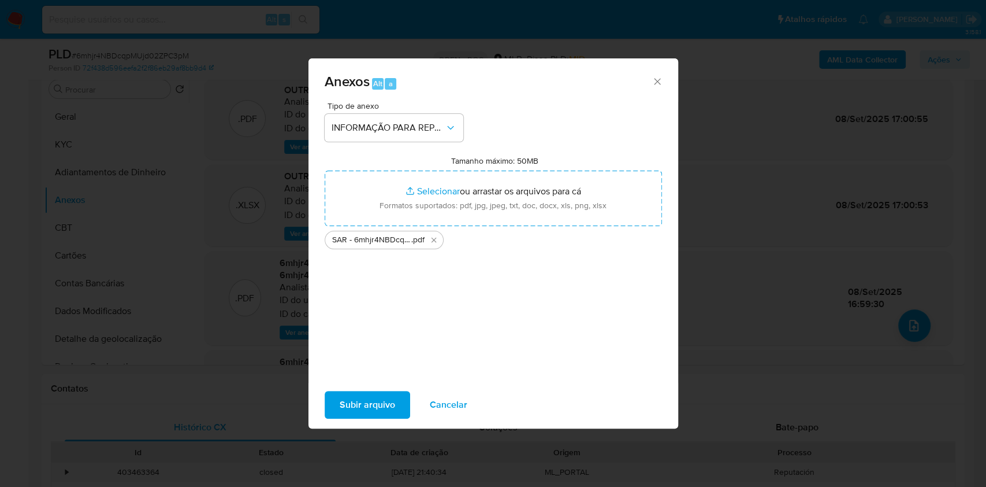
click at [375, 403] on span "Subir arquivo" at bounding box center [367, 404] width 55 height 25
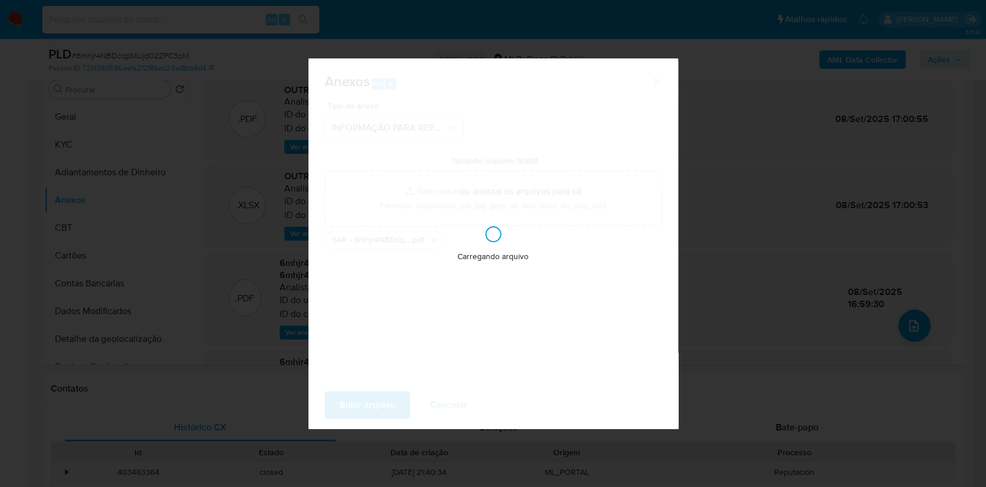
click at [812, 223] on div "Anexos Alt a Tipo de anexo INFORMAÇÃO PARA REPORTE - COAF Tamanho máximo: 50MB …" at bounding box center [493, 243] width 986 height 487
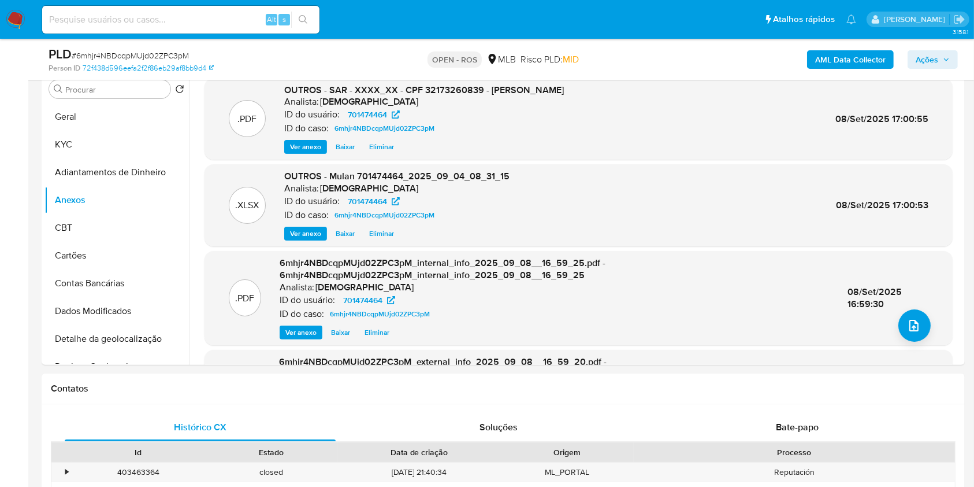
drag, startPoint x: 947, startPoint y: 53, endPoint x: 876, endPoint y: 70, distance: 72.5
click at [946, 53] on span "Ações" at bounding box center [933, 59] width 34 height 16
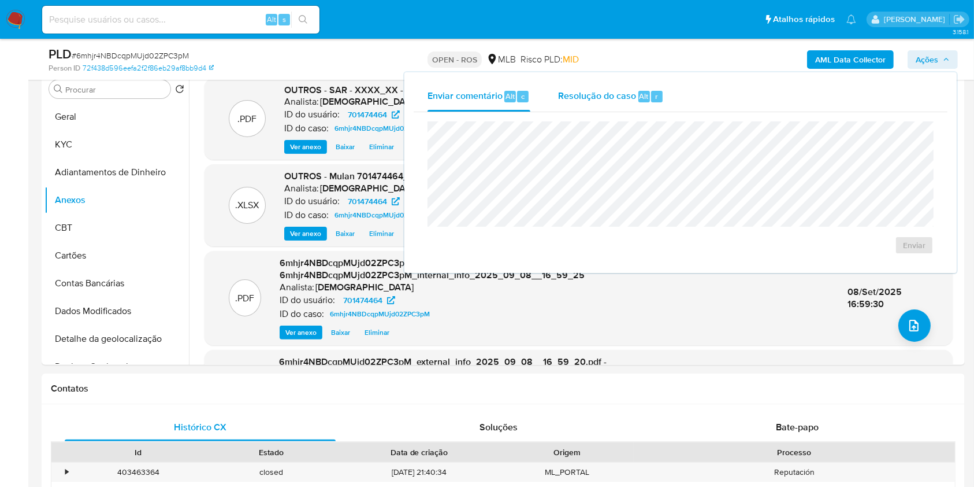
click at [626, 95] on span "Resolução do caso" at bounding box center [597, 95] width 78 height 13
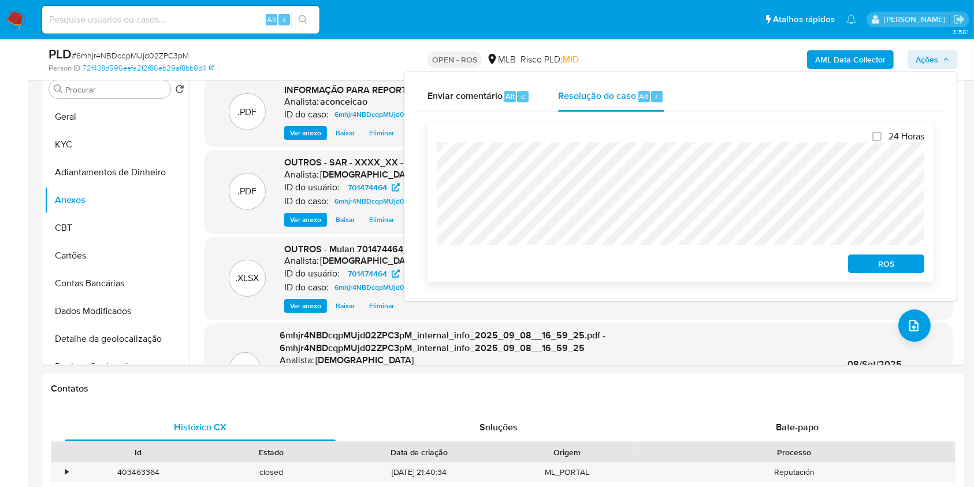
click at [892, 267] on span "ROS" at bounding box center [886, 263] width 60 height 16
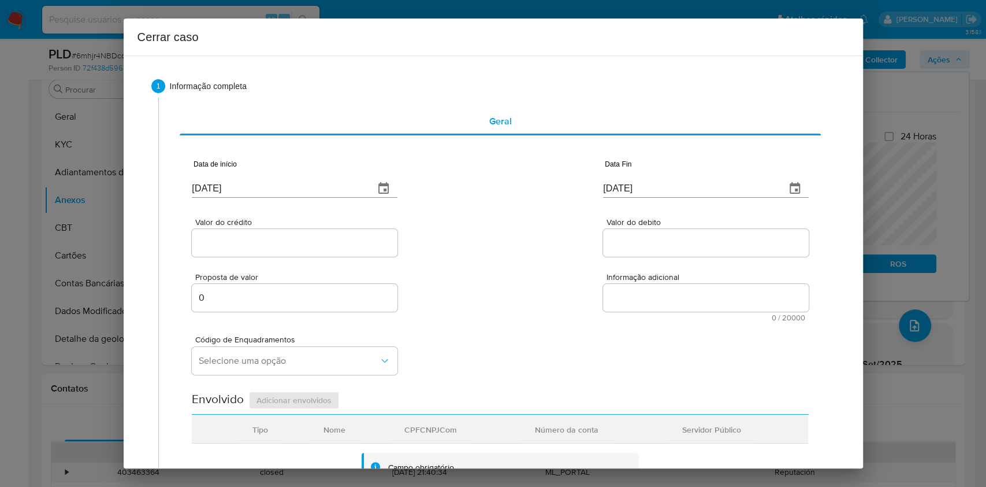
click at [350, 177] on div "[DATE]" at bounding box center [295, 181] width 206 height 34
click at [348, 183] on input "[DATE]" at bounding box center [278, 188] width 173 height 18
paste input "01/07"
click at [348, 183] on input "01/07/2025" at bounding box center [278, 188] width 173 height 18
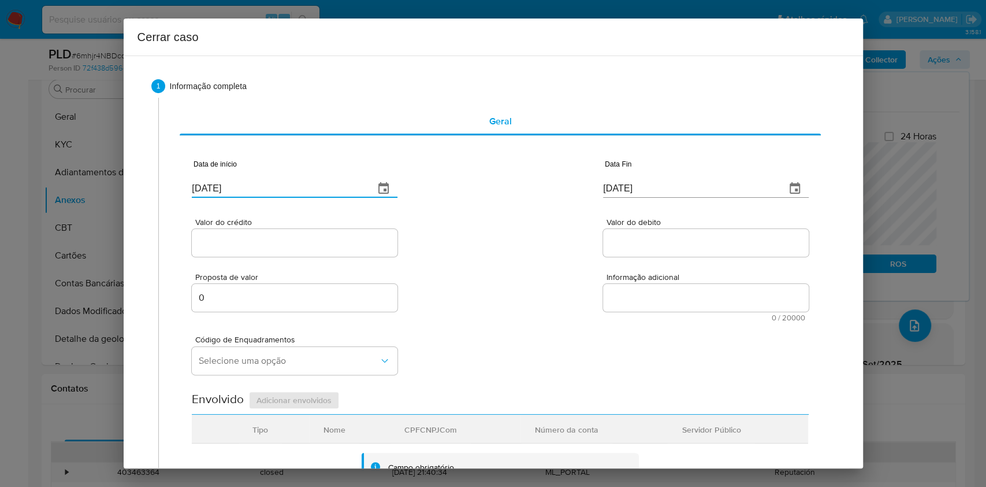
type input "01/07/2025"
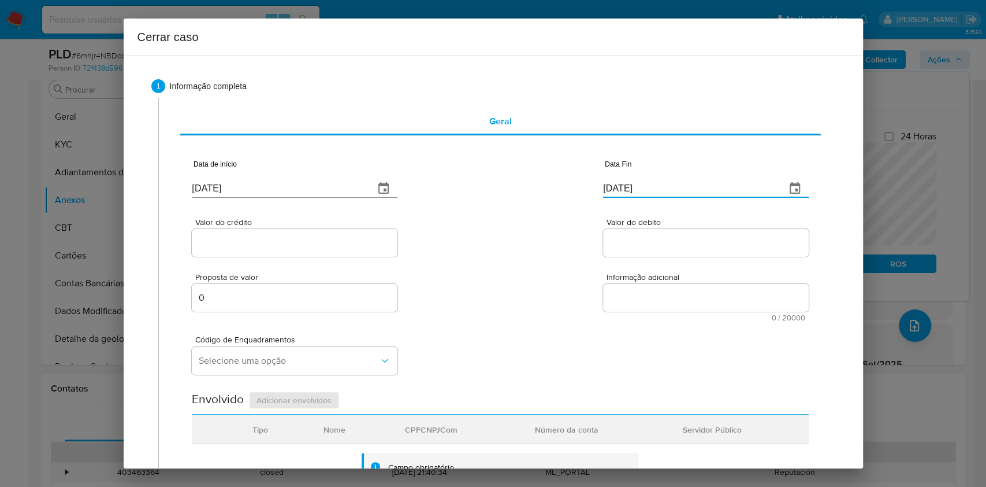
click at [662, 179] on input "15/09/2025" at bounding box center [689, 188] width 173 height 18
click at [663, 180] on input "15/09/2025" at bounding box center [689, 188] width 173 height 18
paste input "03"
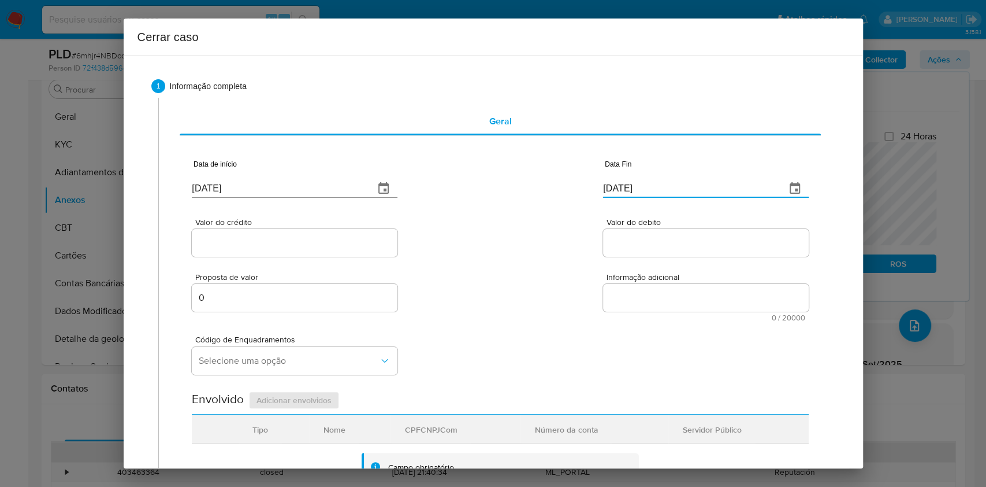
click at [663, 180] on input "15/09/2025" at bounding box center [689, 188] width 173 height 18
type input "03/09/2025"
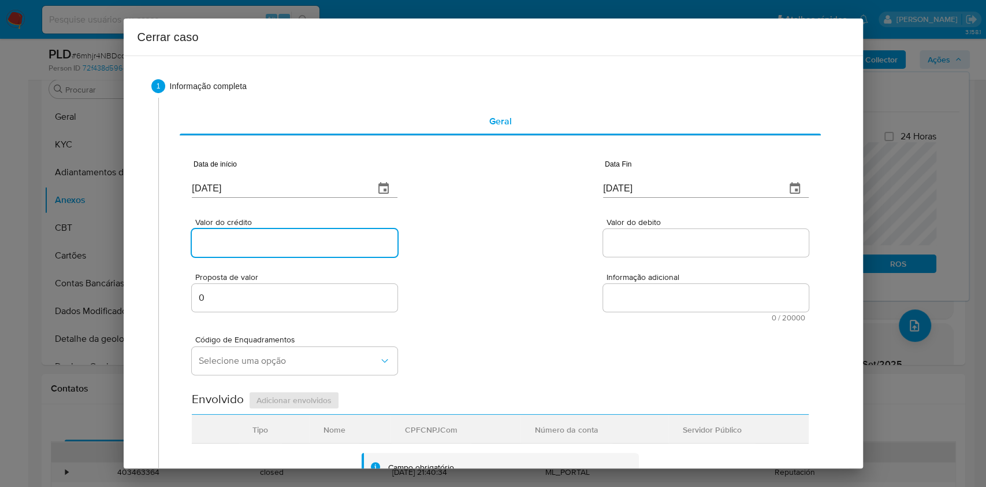
click at [325, 239] on input "Valor do crédito" at bounding box center [295, 242] width 206 height 15
paste input "R$2.939.018"
type input "R$2.939.018"
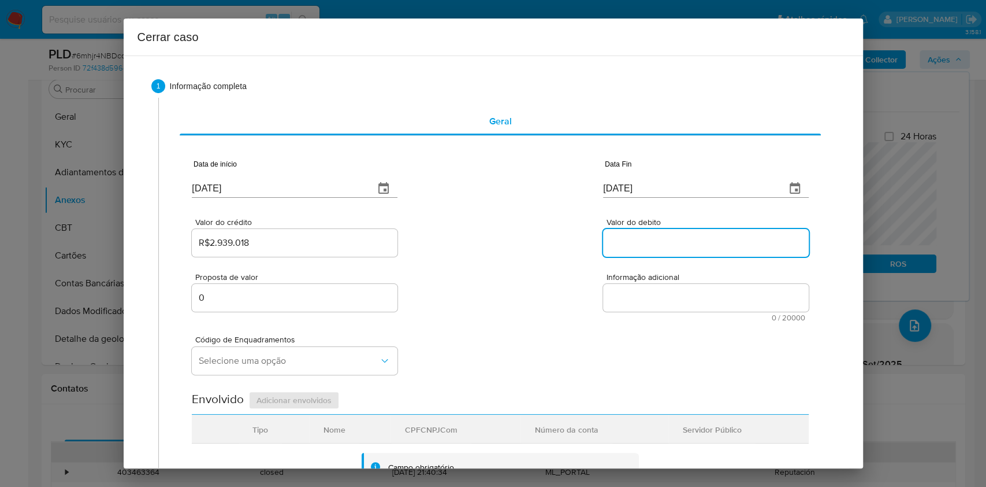
click at [754, 238] on input "Valor do debito" at bounding box center [706, 242] width 206 height 15
paste input "R$2.252.592"
type input "R$2.252.592"
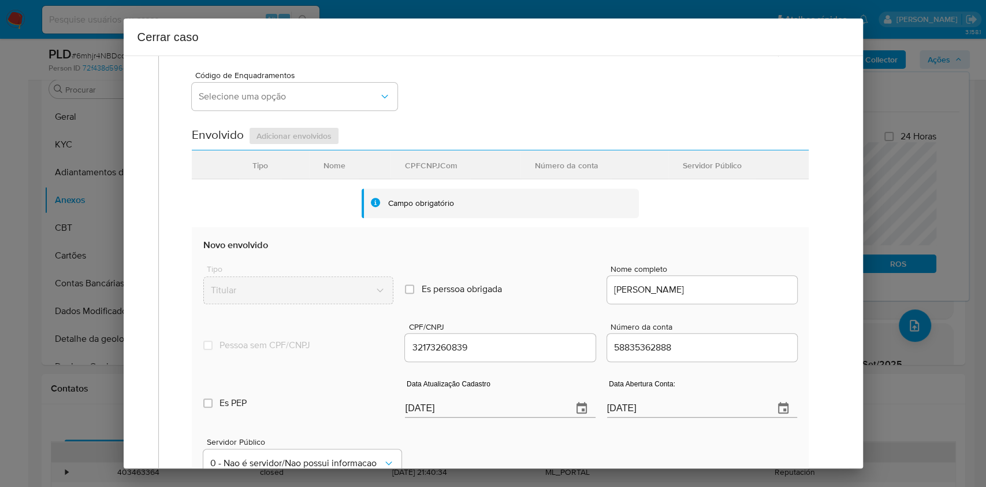
scroll to position [385, 0]
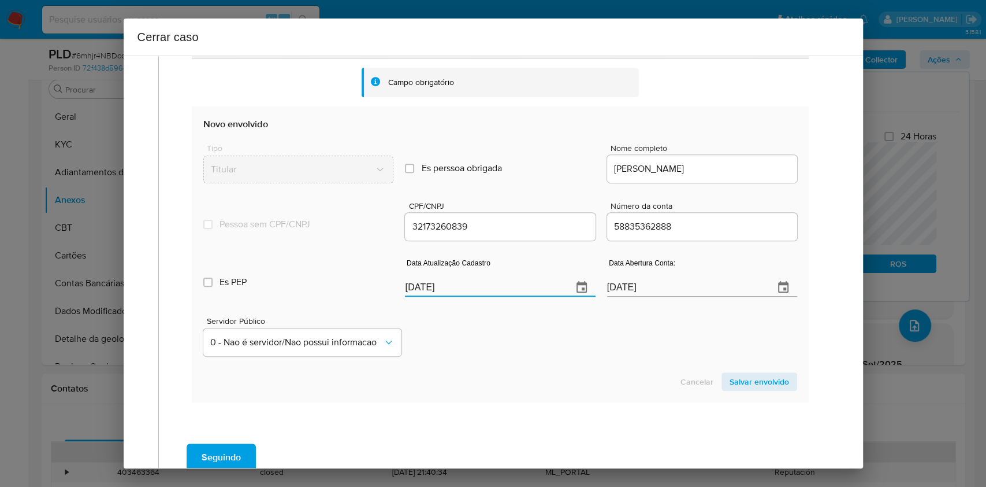
click at [515, 284] on input "15/09/2025" at bounding box center [484, 287] width 158 height 18
paste input "9/08"
click at [515, 284] on input "15/09/2025" at bounding box center [484, 287] width 158 height 18
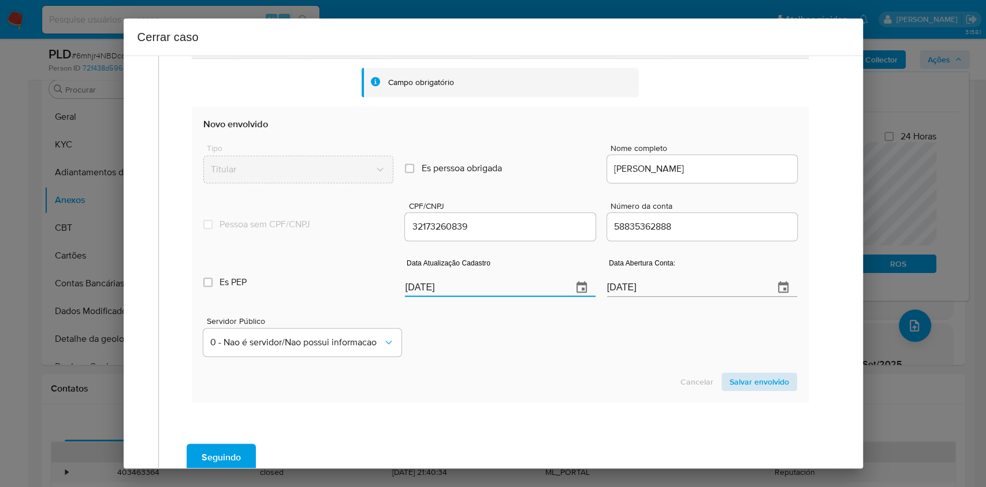
type input "19/08/2025"
click at [758, 378] on span "Salvar envolvido" at bounding box center [760, 381] width 60 height 16
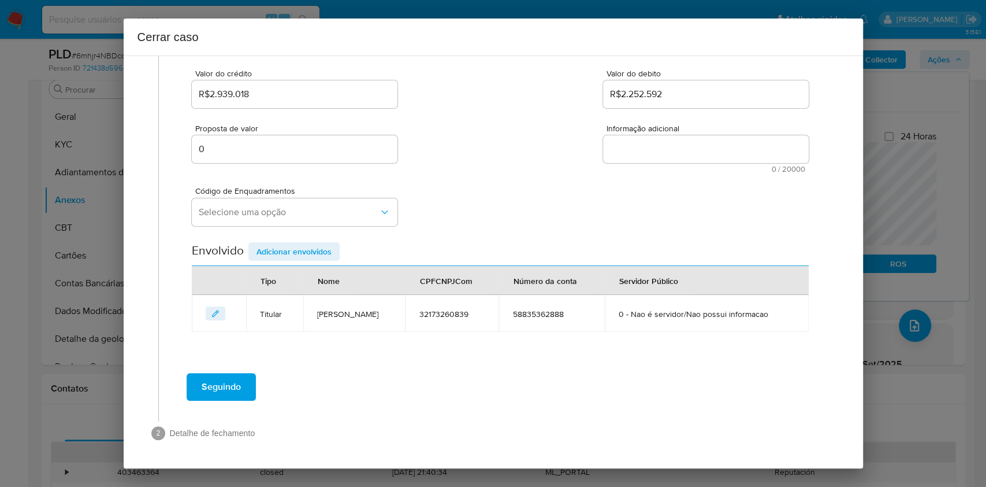
scroll to position [148, 0]
click at [309, 212] on span "Selecione uma opção" at bounding box center [289, 213] width 180 height 12
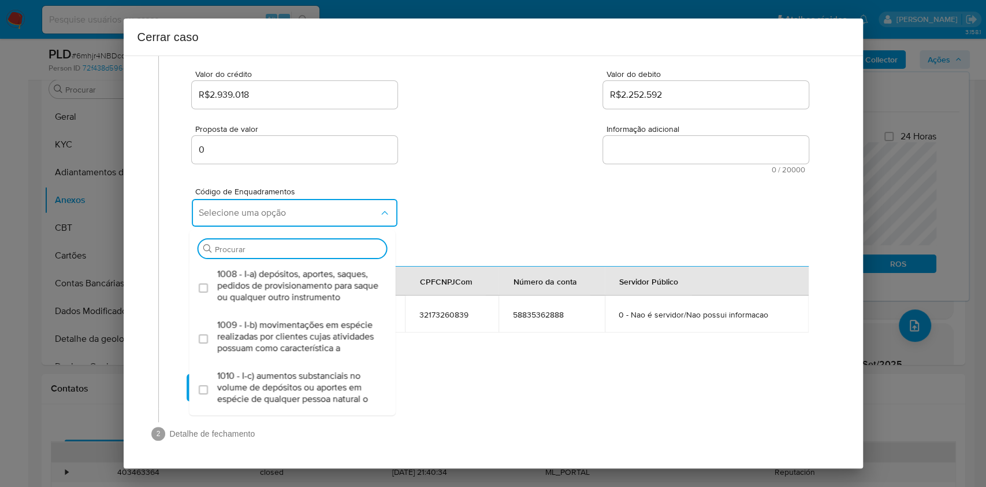
type input "5"
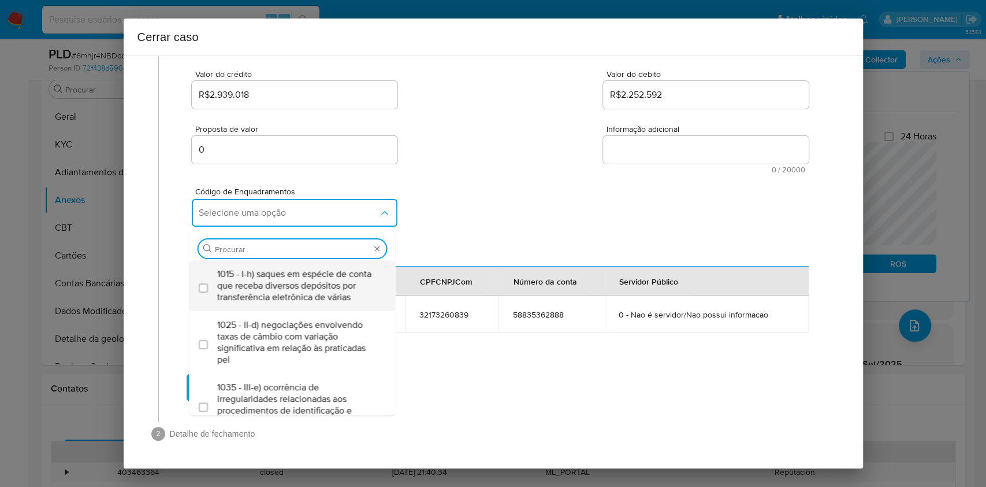
scroll to position [0, 0]
type input "45"
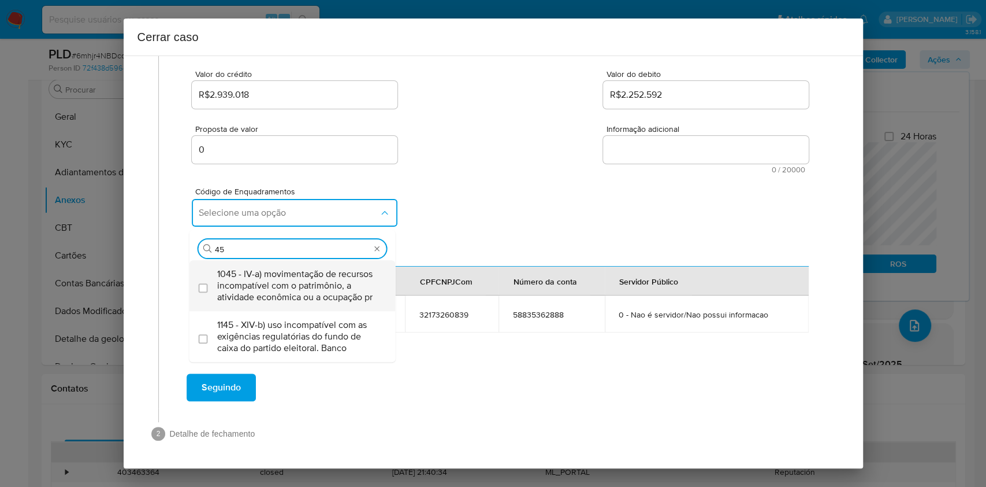
click at [284, 273] on span "1045 - IV-a) movimentação de recursos incompatível com o patrimônio, a atividad…" at bounding box center [298, 285] width 162 height 35
checkbox input "true"
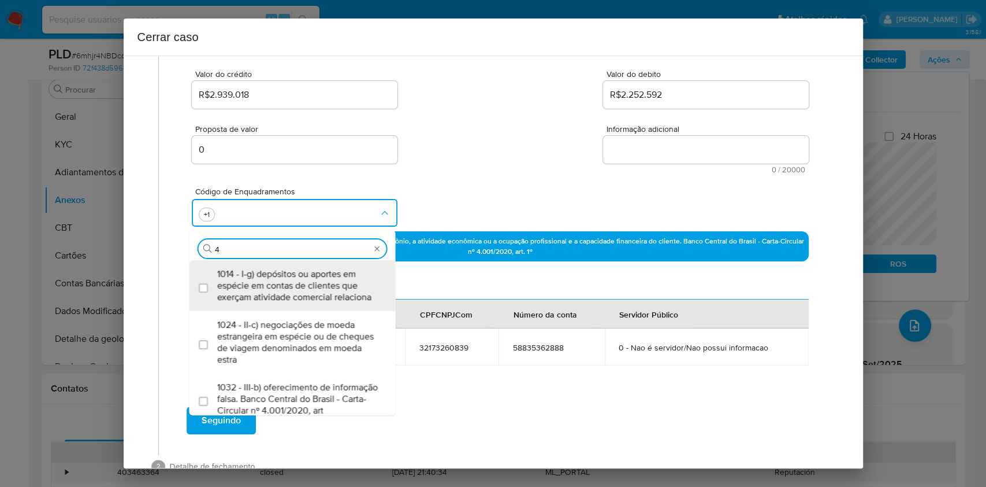
type input "47"
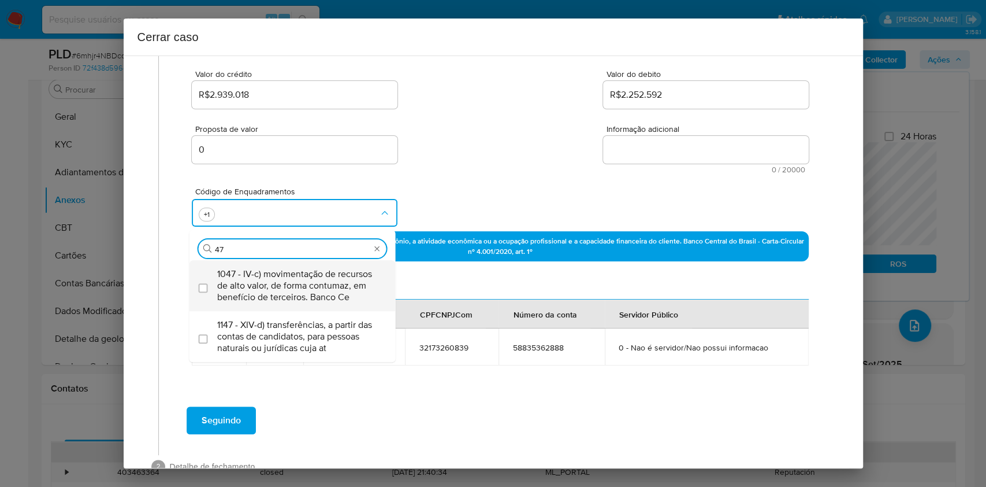
click at [284, 273] on span "1047 - IV-c) movimentação de recursos de alto valor, de forma contumaz, em bene…" at bounding box center [298, 285] width 162 height 35
checkbox input "true"
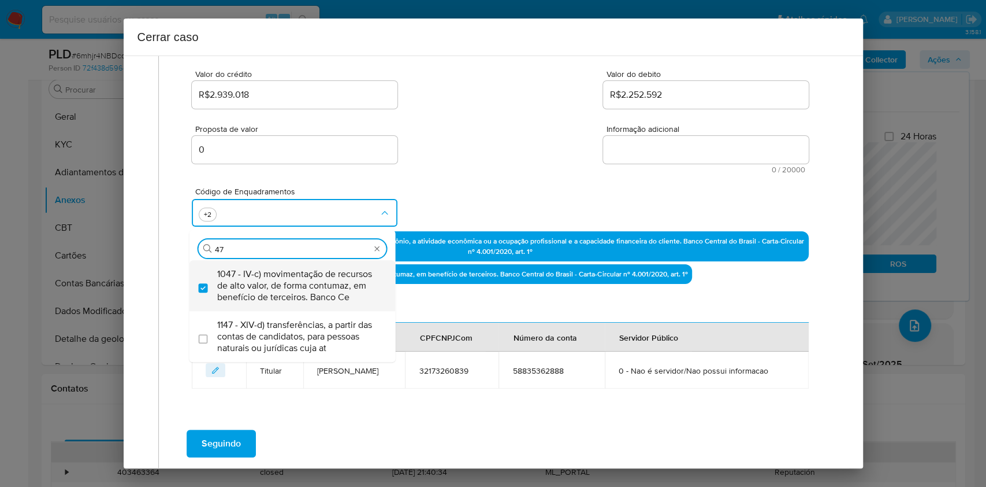
type input "47"
click at [659, 156] on textarea "Informação adicional" at bounding box center [706, 150] width 206 height 28
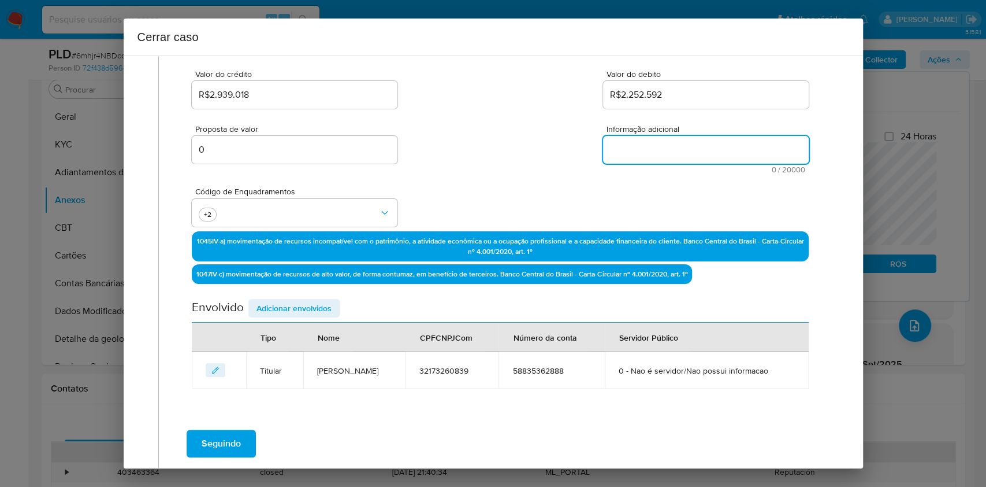
paste textarea "Marcelo Silva Dos Santos, CPF 32173260839, 42 anos, residente no município de P…"
click at [659, 156] on textarea "Informação adicional" at bounding box center [706, 150] width 206 height 28
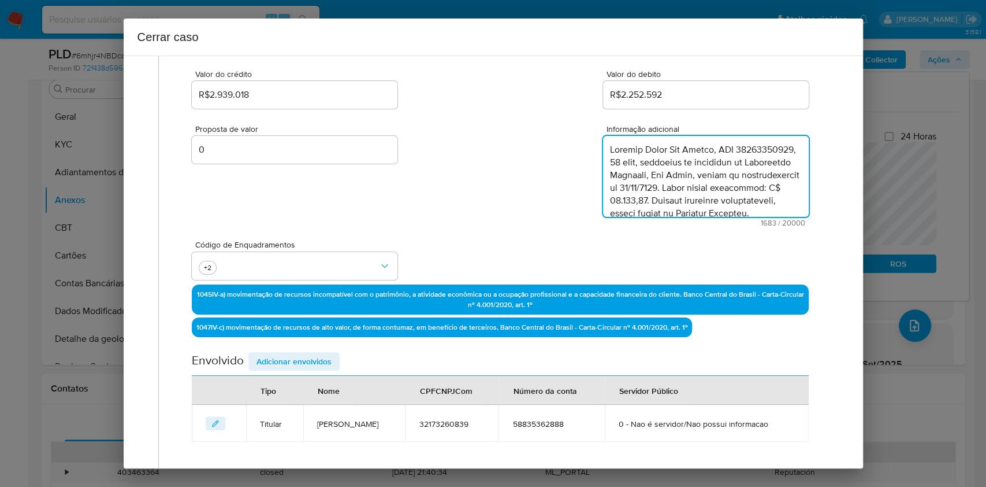
scroll to position [727, 0]
type textarea "Marcelo Silva Dos Santos, CPF 32173260839, 42 anos, residente no município de P…"
drag, startPoint x: 325, startPoint y: 359, endPoint x: 357, endPoint y: 342, distance: 36.0
click at [324, 359] on span "Adicionar envolvidos" at bounding box center [294, 361] width 75 height 16
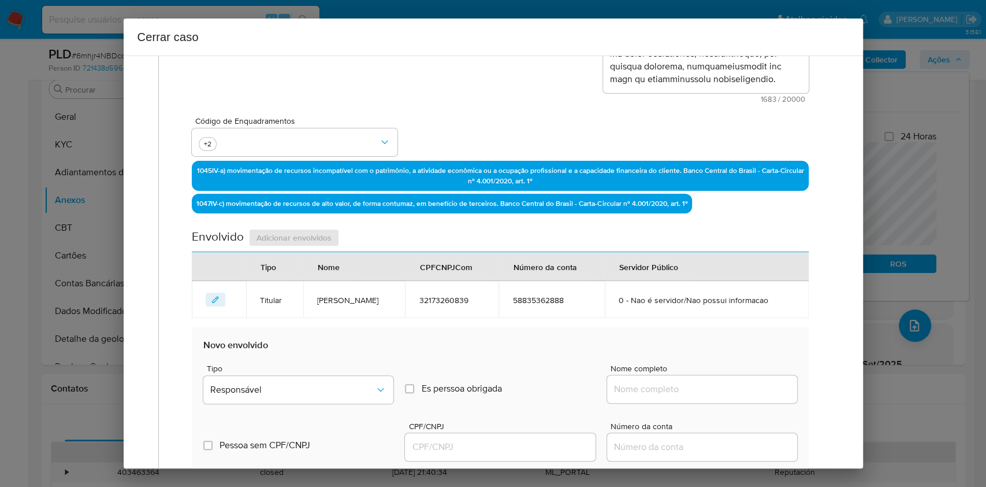
scroll to position [379, 0]
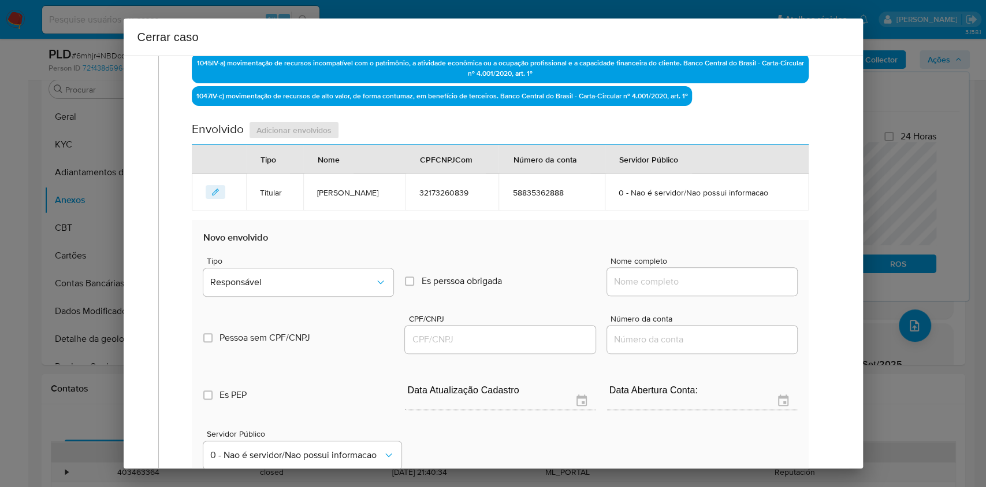
paste input "Amanda Dos Santos Rodrigues, 41774072831"
drag, startPoint x: 718, startPoint y: 284, endPoint x: 750, endPoint y: 284, distance: 31.8
click at [724, 284] on input "Nome completo" at bounding box center [702, 281] width 190 height 15
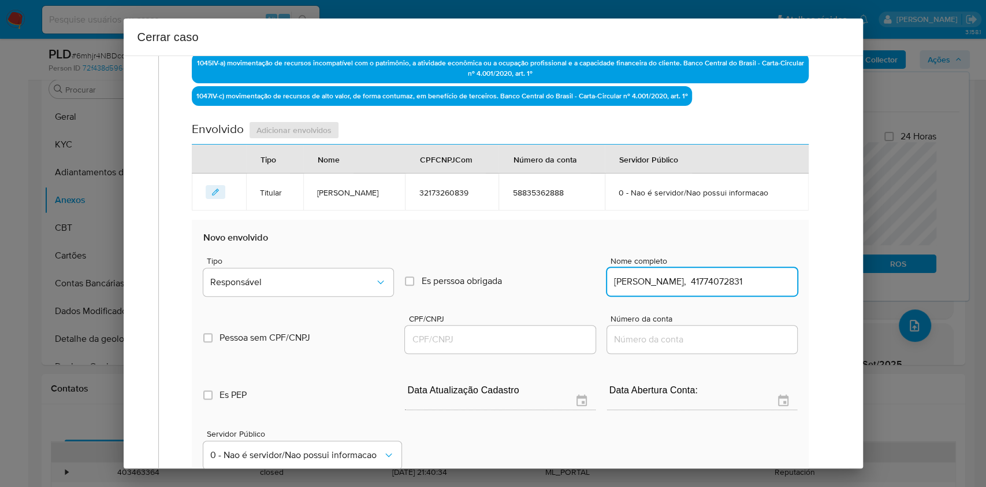
scroll to position [0, 12]
click at [750, 284] on input "Amanda Dos Santos Rodrigues, 41774072831" at bounding box center [702, 281] width 190 height 15
click at [750, 283] on input "Amanda Dos Santos Rodrigues, 41774072831" at bounding box center [702, 281] width 190 height 15
type input "Amanda Dos Santos Rodrigues,"
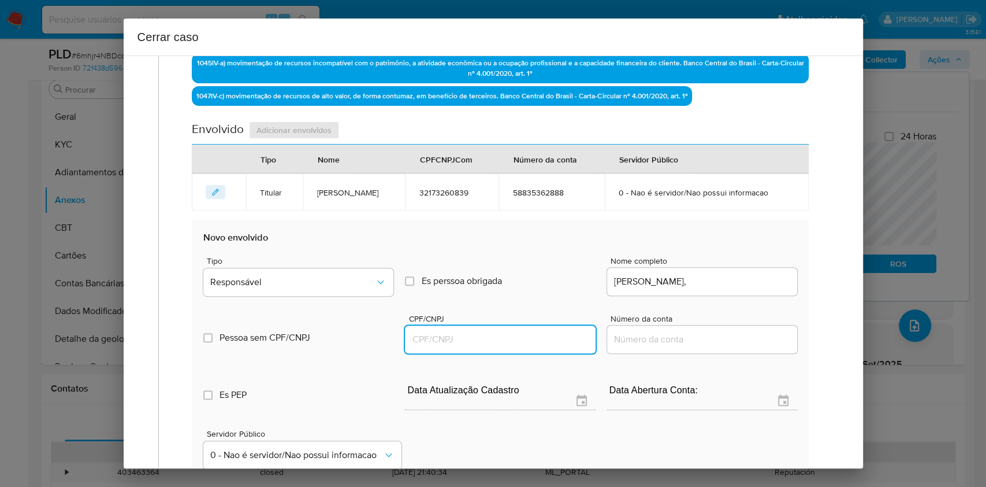
click at [538, 335] on input "CPF/CNPJ" at bounding box center [500, 339] width 190 height 15
paste input "41774072831"
type input "41774072831"
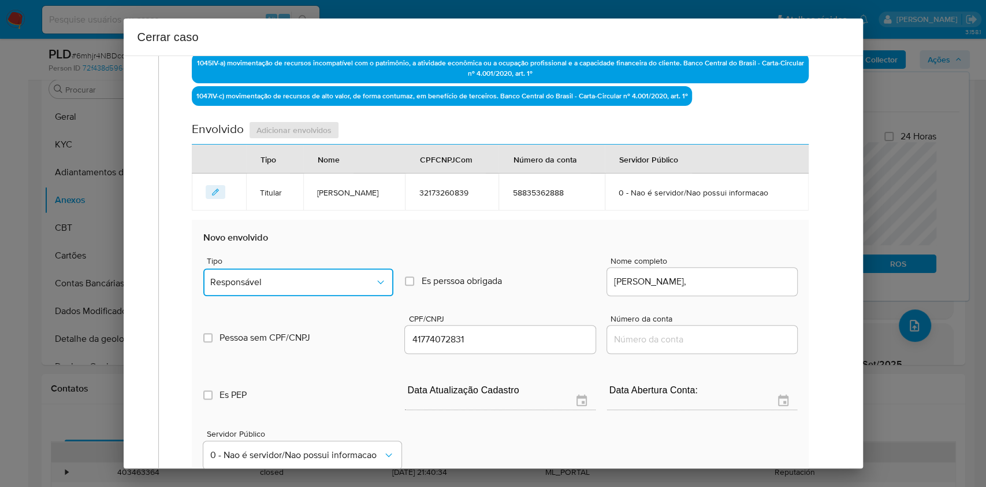
click at [360, 278] on span "Responsável" at bounding box center [292, 282] width 165 height 12
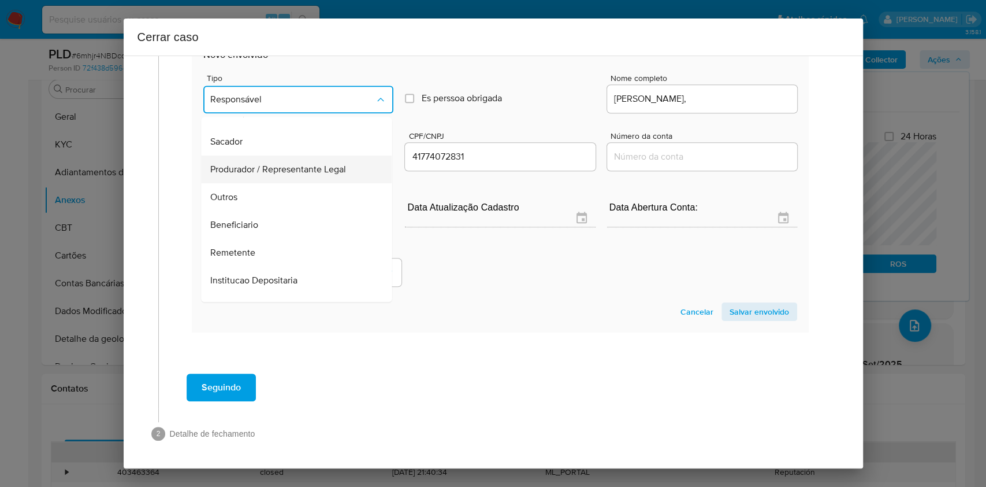
scroll to position [148, 0]
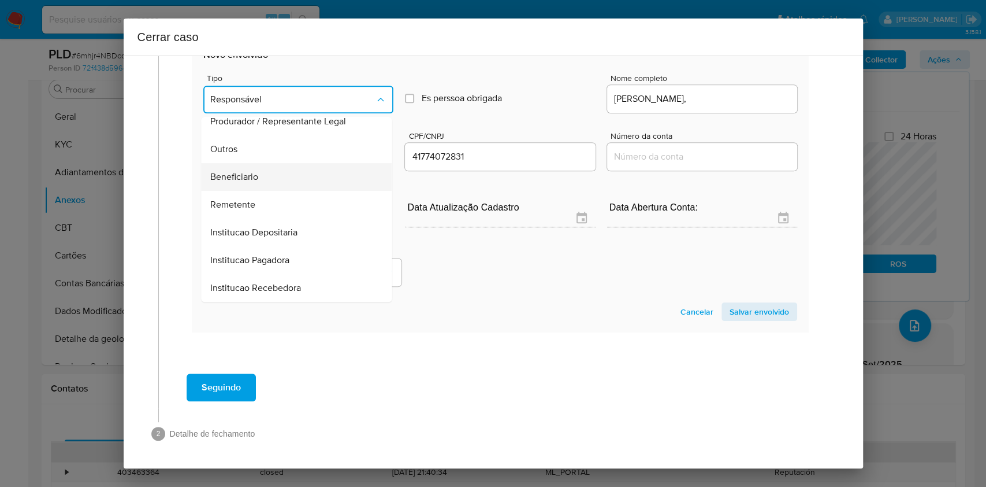
click at [293, 176] on div "Beneficiario" at bounding box center [293, 177] width 165 height 28
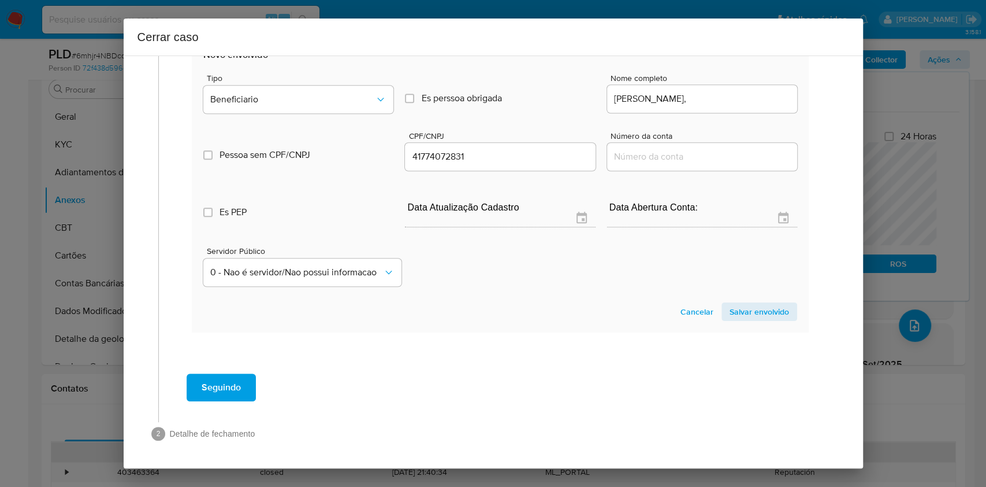
click at [745, 307] on span "Salvar envolvido" at bounding box center [760, 311] width 60 height 16
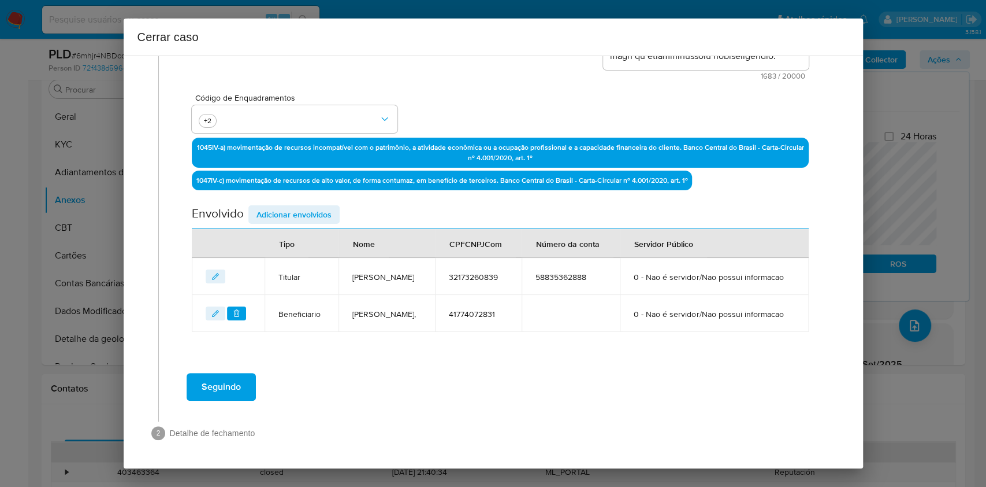
click at [248, 376] on button "Seguindo" at bounding box center [221, 387] width 69 height 28
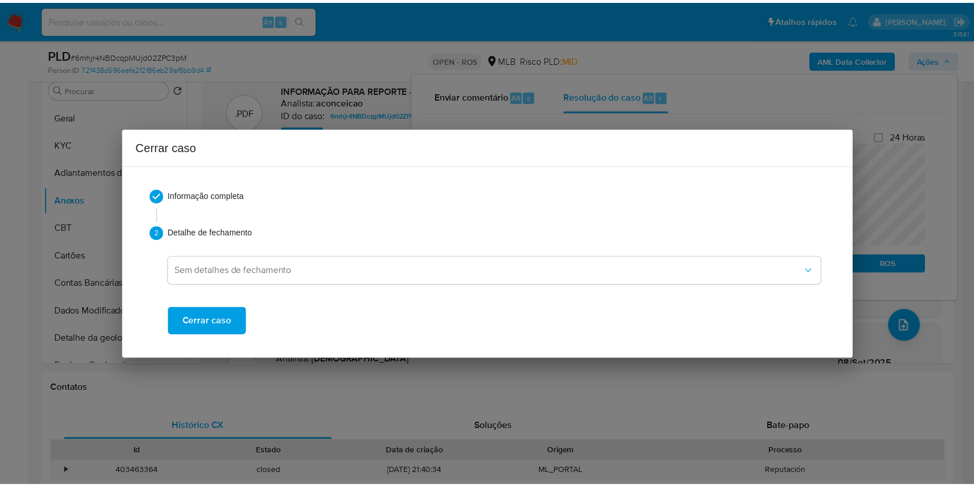
scroll to position [709, 0]
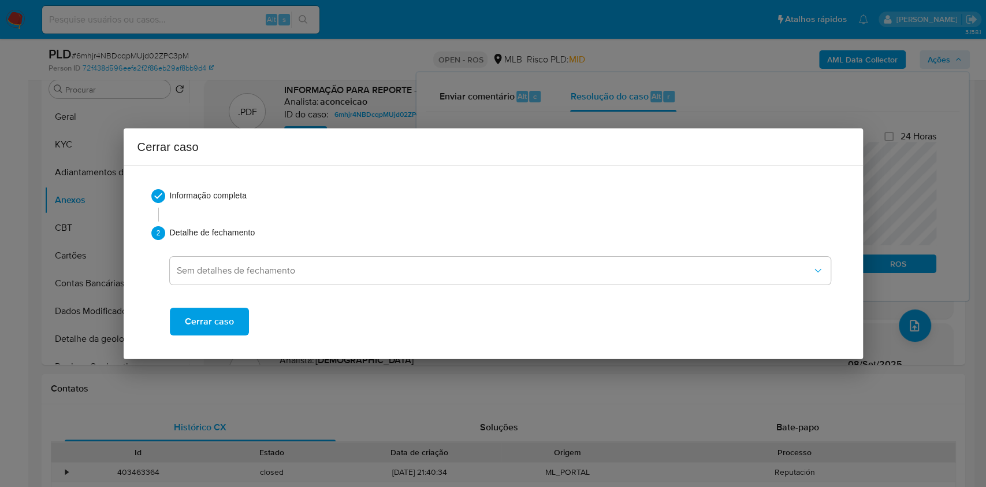
click at [221, 322] on span "Cerrar caso" at bounding box center [209, 321] width 49 height 25
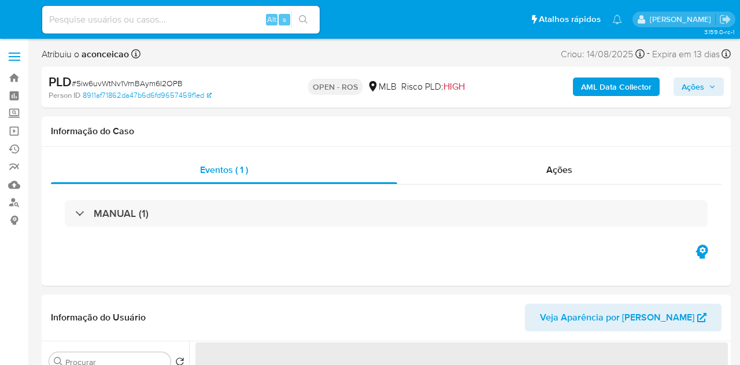
select select "10"
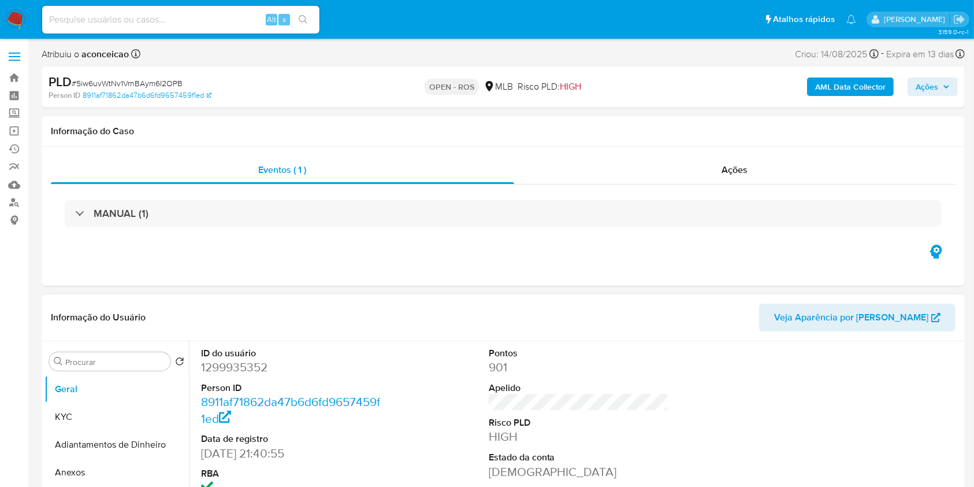
drag, startPoint x: 106, startPoint y: 470, endPoint x: 328, endPoint y: 424, distance: 226.7
click at [106, 364] on button "Anexos" at bounding box center [116, 472] width 144 height 28
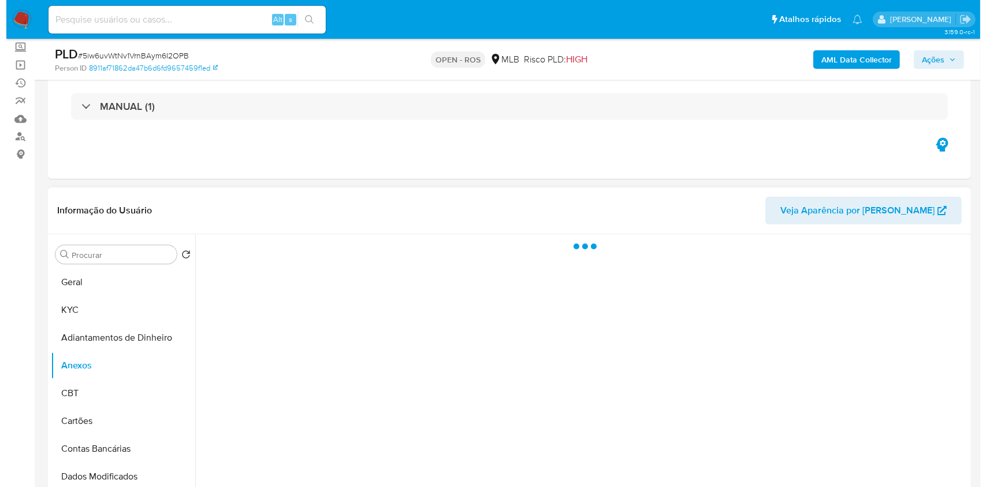
scroll to position [154, 0]
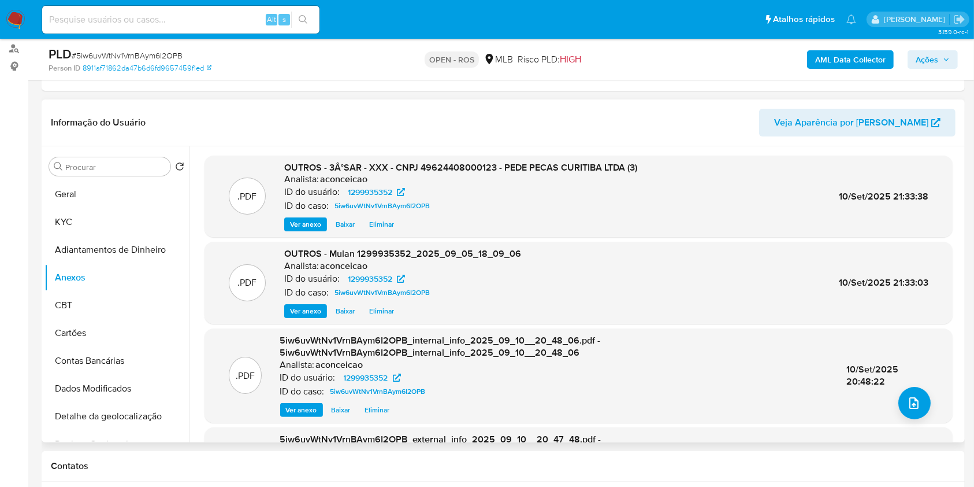
click at [739, 364] on div ".PDF 5iw6uvWtNv1VrnBAym6I2OPB_internal_info_2025_09_10__20_48_06.pdf - 5iw6uvWt…" at bounding box center [578, 375] width 737 height 83
click at [739, 364] on button "upload-file" at bounding box center [915, 403] width 32 height 32
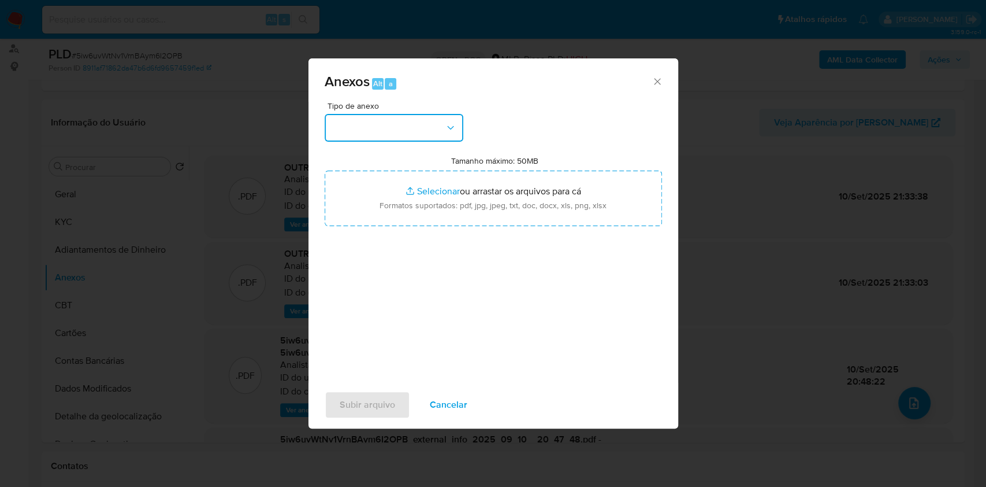
click at [385, 132] on button "button" at bounding box center [394, 128] width 139 height 28
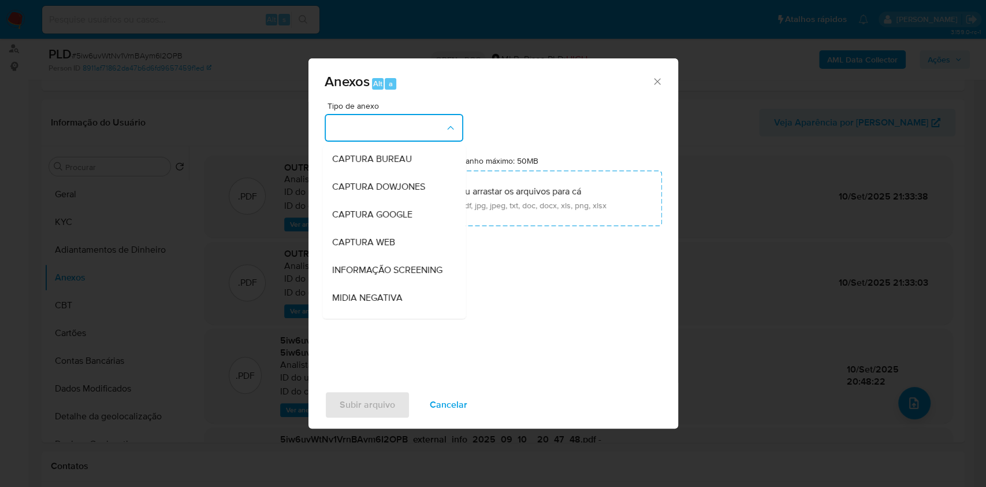
scroll to position [177, 0]
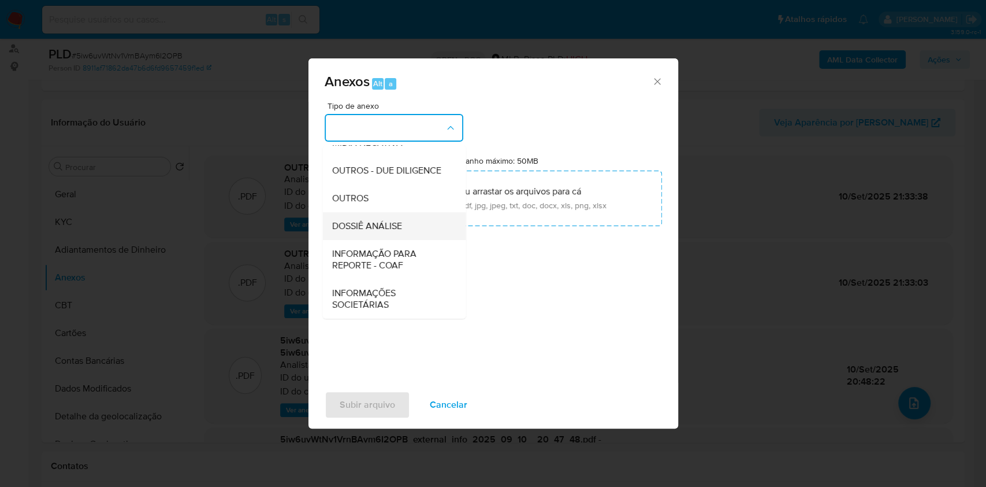
click at [383, 232] on div "DOSSIÊ ANÁLISE" at bounding box center [391, 226] width 118 height 28
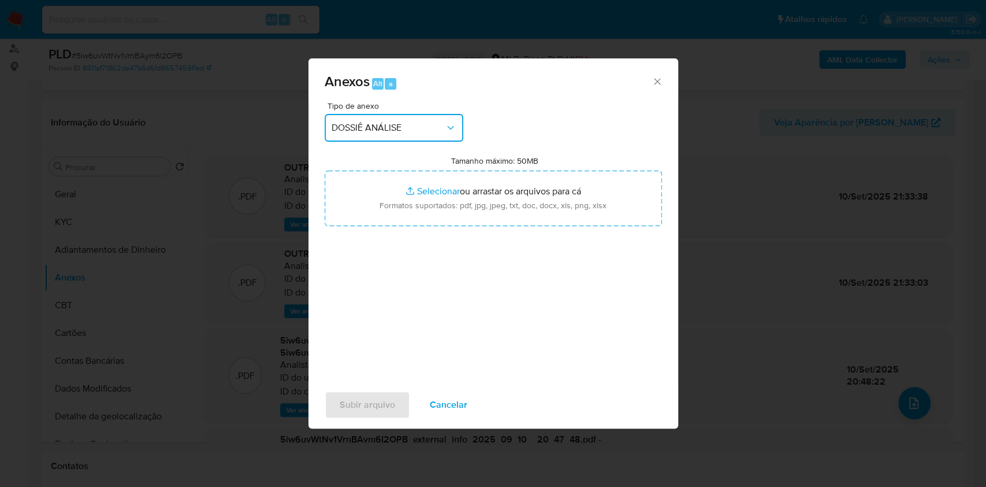
click at [410, 135] on button "DOSSIÊ ANÁLISE" at bounding box center [394, 128] width 139 height 28
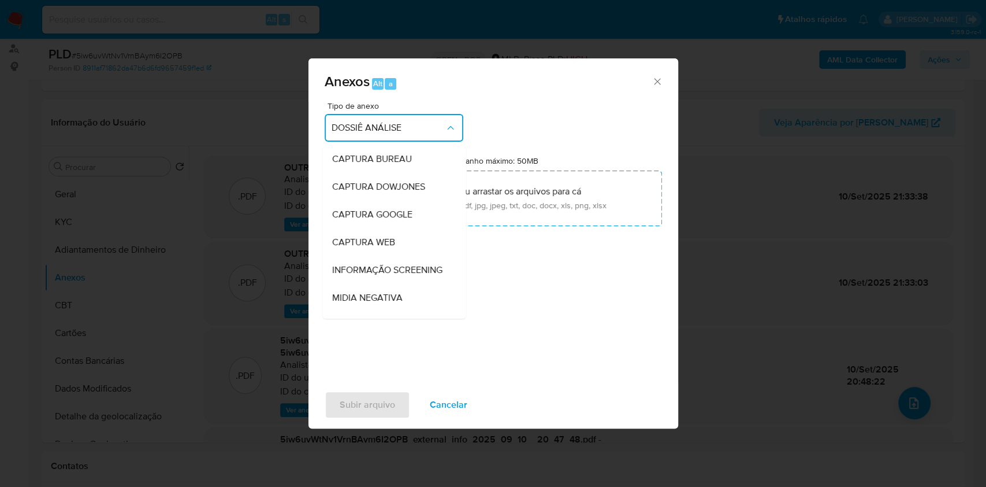
scroll to position [172, 0]
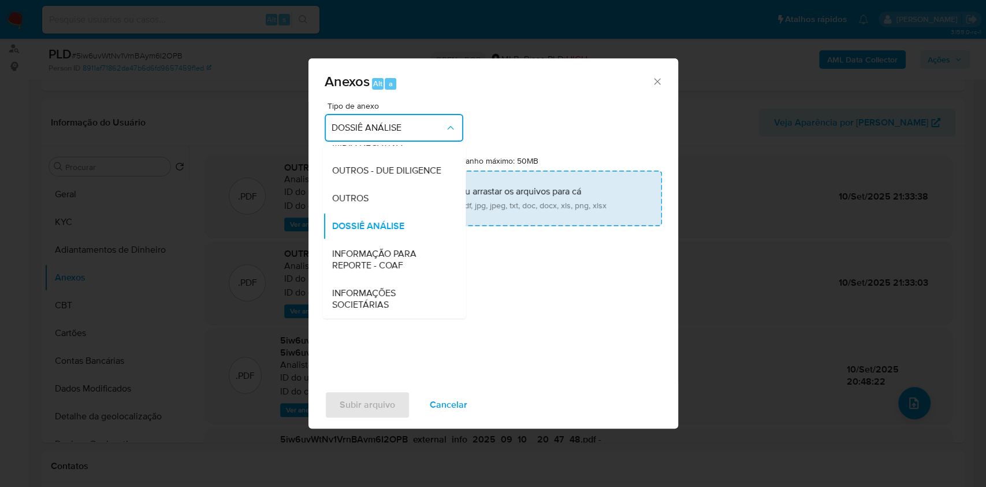
drag, startPoint x: 389, startPoint y: 264, endPoint x: 490, endPoint y: 224, distance: 108.5
click at [391, 259] on span "INFORMAÇÃO PARA REPORTE - COAF" at bounding box center [391, 259] width 118 height 23
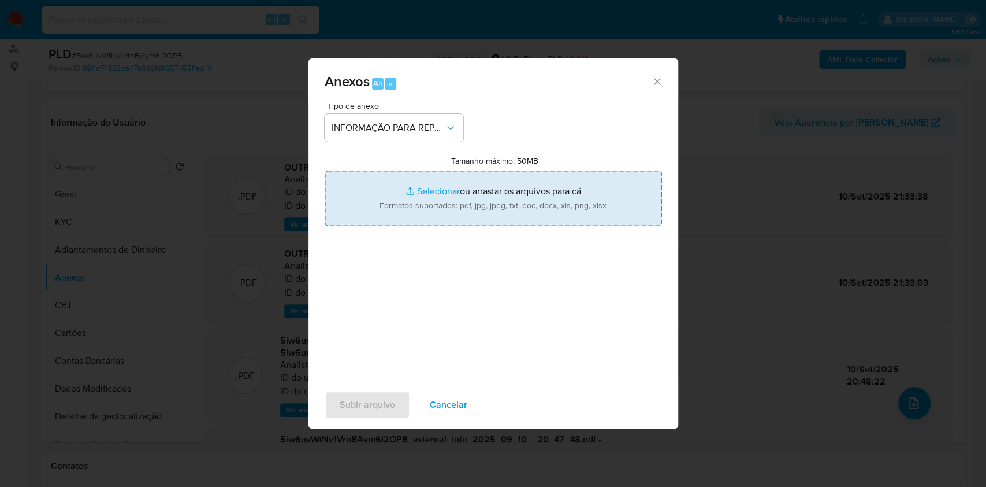
type input "C:\fakepath\3°SAR - 5iw6uvWtNv1VrnBAym6I2OPB- CNPJ 49624408000123 - PEDE PECAS …"
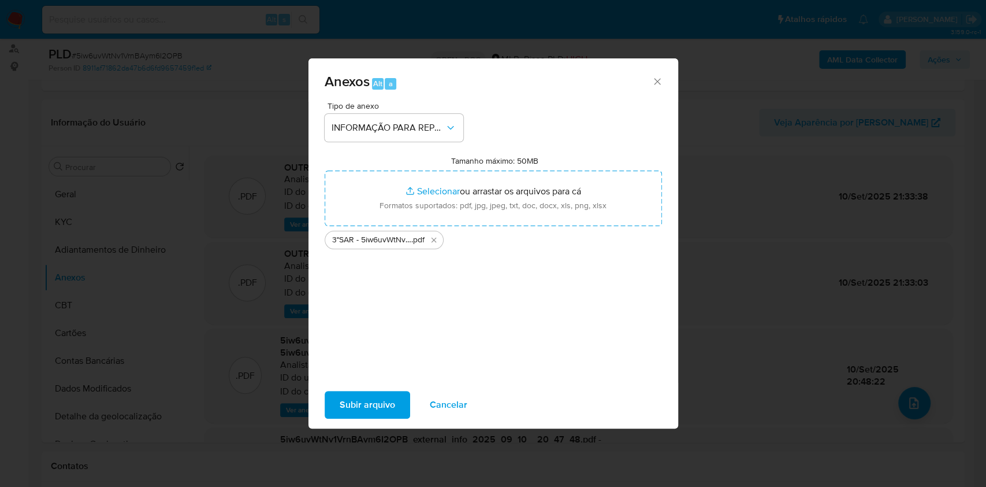
click at [378, 364] on span "Subir arquivo" at bounding box center [367, 404] width 55 height 25
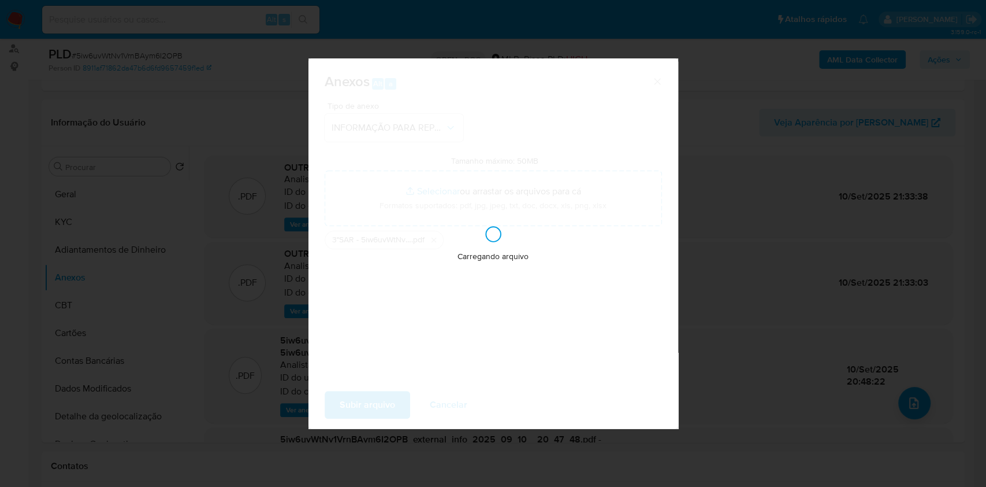
click at [739, 222] on div "Anexos Alt a Tipo de anexo INFORMAÇÃO PARA REPORTE - COAF Tamanho máximo: 50MB …" at bounding box center [493, 243] width 986 height 487
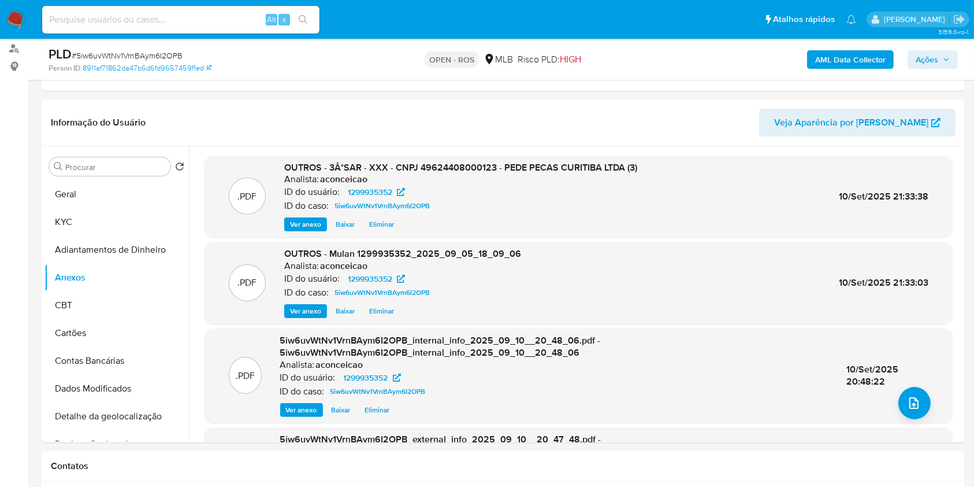
click at [739, 62] on button "Ações" at bounding box center [933, 59] width 50 height 18
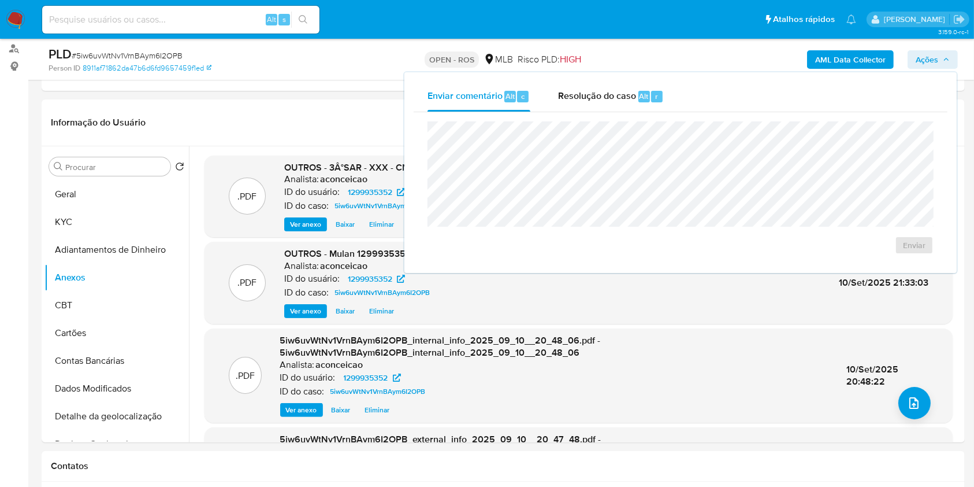
drag, startPoint x: 623, startPoint y: 89, endPoint x: 624, endPoint y: 115, distance: 26.0
click at [622, 94] on span "Resolução do caso" at bounding box center [597, 95] width 78 height 13
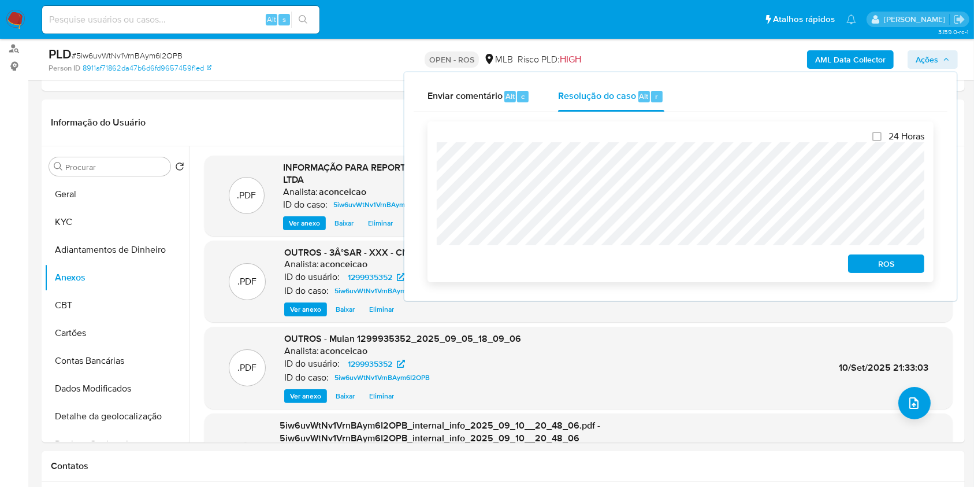
click at [739, 270] on span "ROS" at bounding box center [886, 263] width 60 height 16
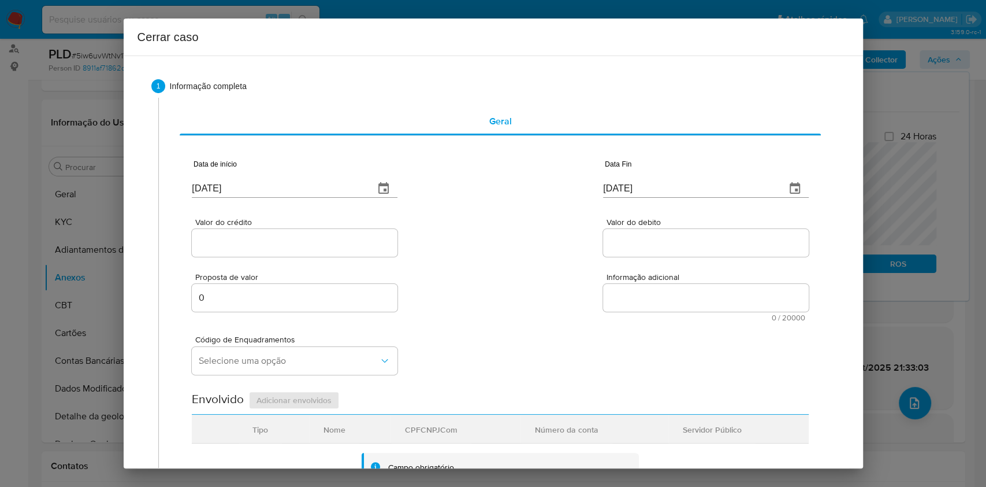
click at [307, 191] on input "[DATE]" at bounding box center [278, 188] width 173 height 18
paste input "01/07"
click at [307, 191] on input "[DATE]" at bounding box center [278, 188] width 173 height 18
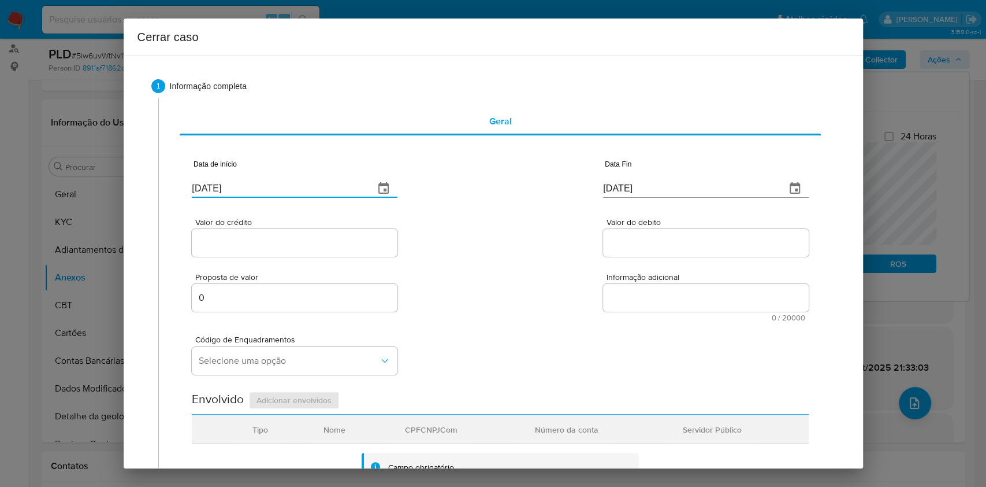
type input "[DATE]"
click at [695, 191] on input "[DATE]" at bounding box center [689, 188] width 173 height 18
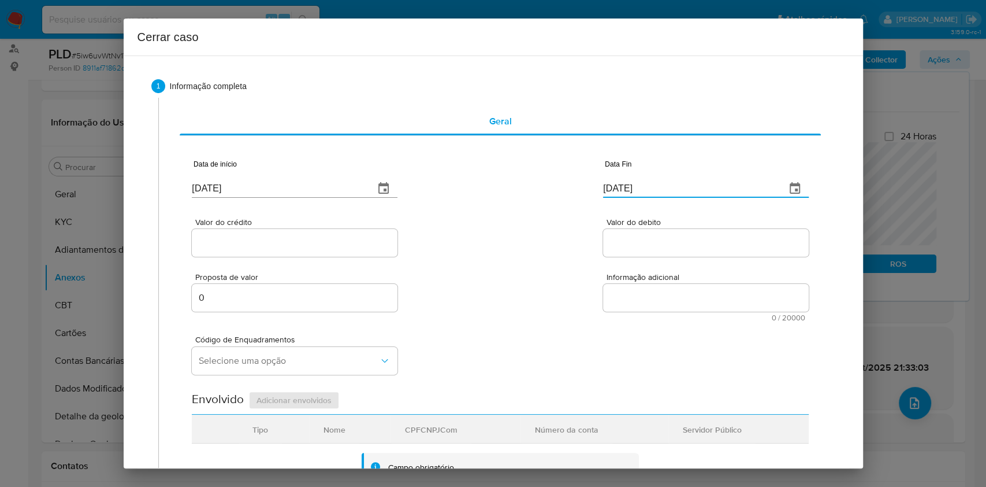
click at [695, 191] on input "[DATE]" at bounding box center [689, 188] width 173 height 18
paste input "04"
type input "04/09/2025"
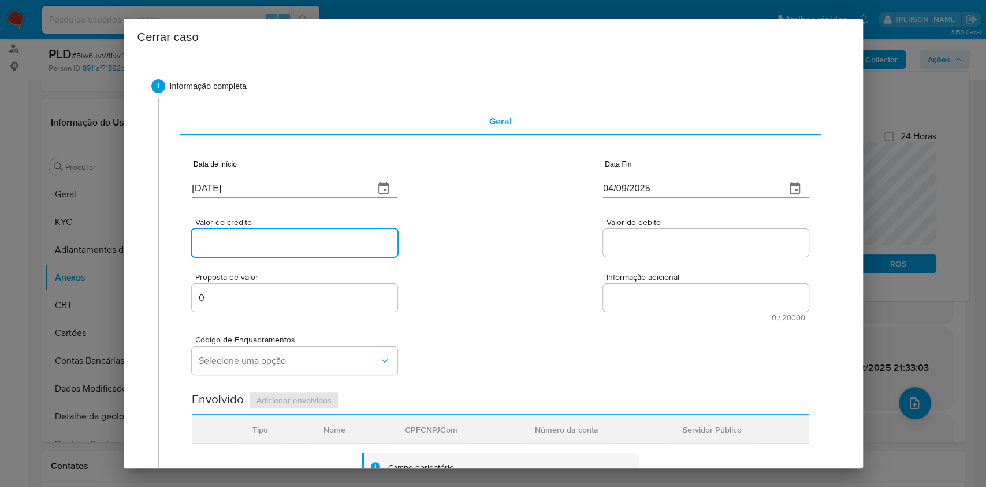
drag, startPoint x: 310, startPoint y: 243, endPoint x: 316, endPoint y: 250, distance: 9.0
click at [310, 243] on input "Valor do crédito" at bounding box center [295, 242] width 206 height 15
paste input "R$3.934.086"
type input "R$3.934.086"
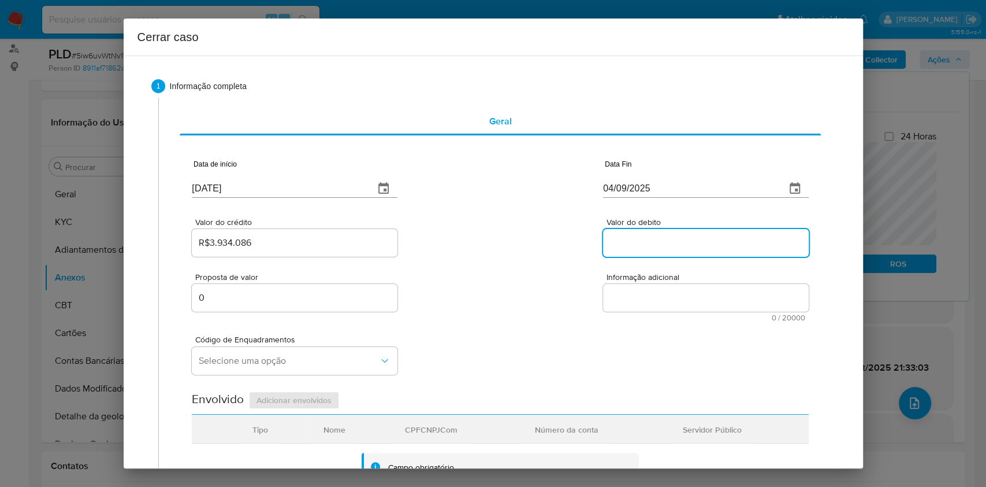
click at [670, 249] on input "Valor do debito" at bounding box center [706, 242] width 206 height 15
paste input "R$3.042.815"
type input "R$3.042.815"
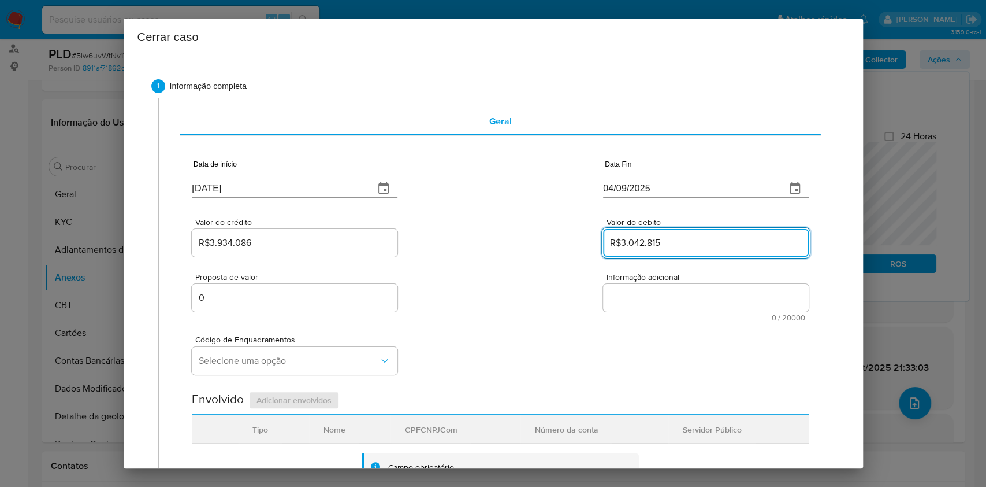
scroll to position [455, 0]
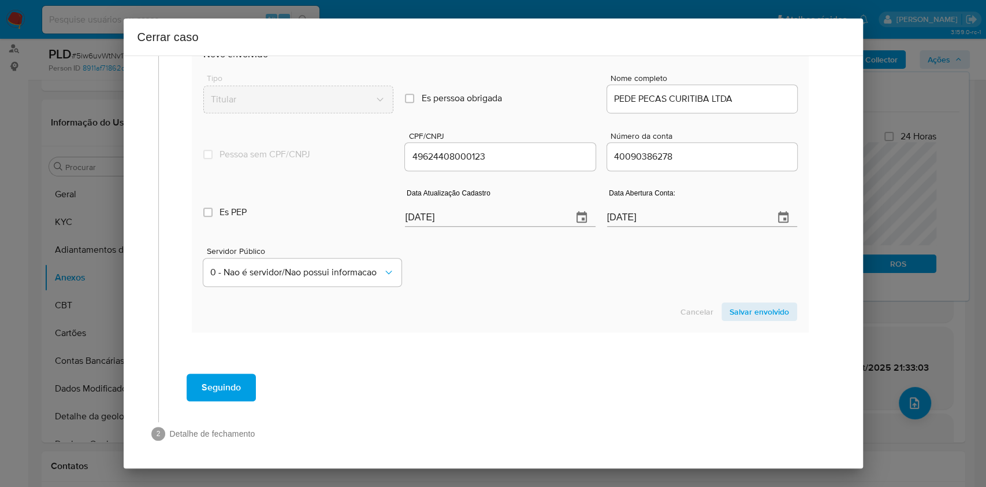
click at [539, 220] on input "[DATE]" at bounding box center [484, 217] width 158 height 18
paste input "2/08"
click at [539, 220] on input "[DATE]" at bounding box center [484, 217] width 158 height 18
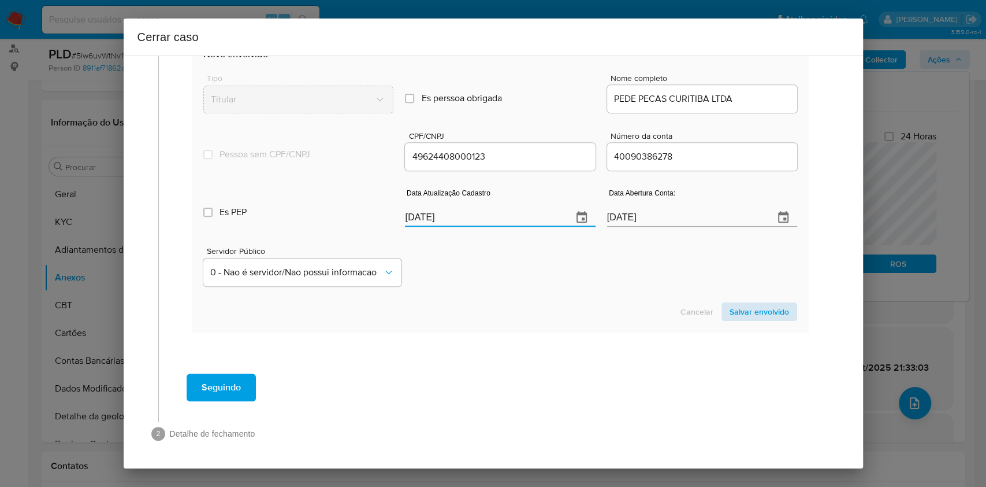
type input "12/08/2025"
click at [739, 310] on span "Salvar envolvido" at bounding box center [760, 311] width 60 height 16
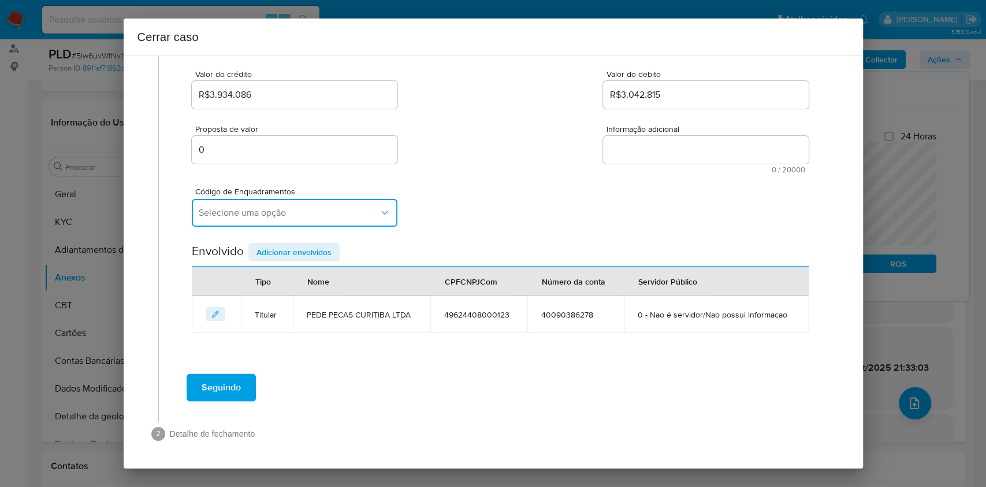
click at [293, 210] on span "Selecione uma opção" at bounding box center [289, 213] width 180 height 12
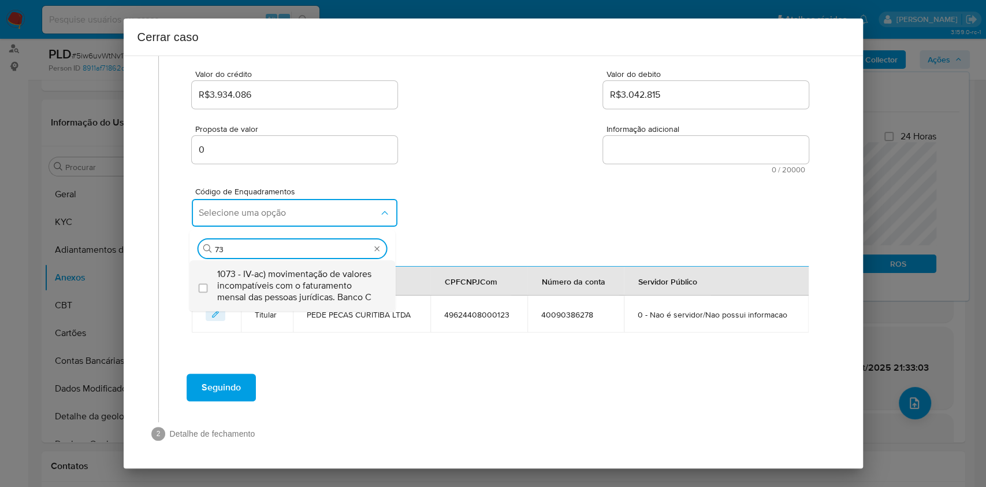
click at [283, 274] on span "1073 - IV-ac) movimentação de valores incompatíveis com o faturamento mensal da…" at bounding box center [298, 285] width 162 height 35
type input "73"
checkbox input "true"
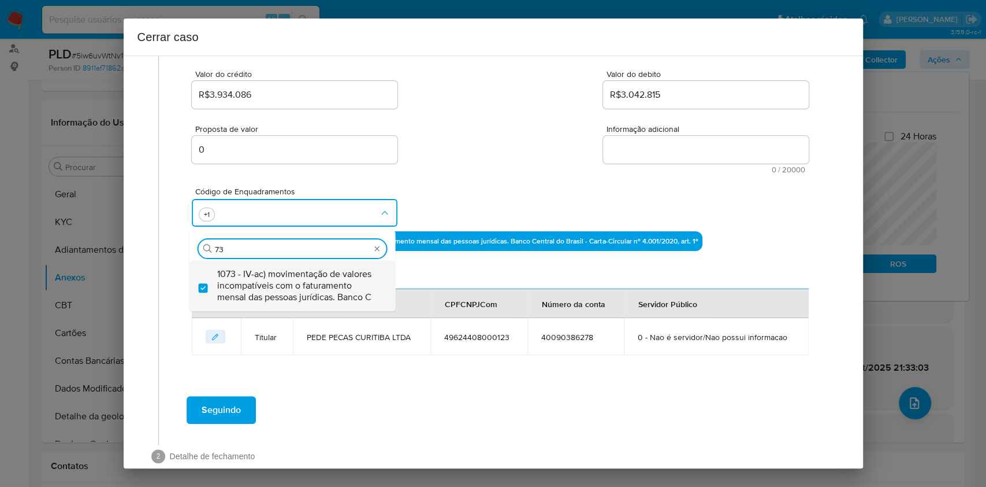
type input "7"
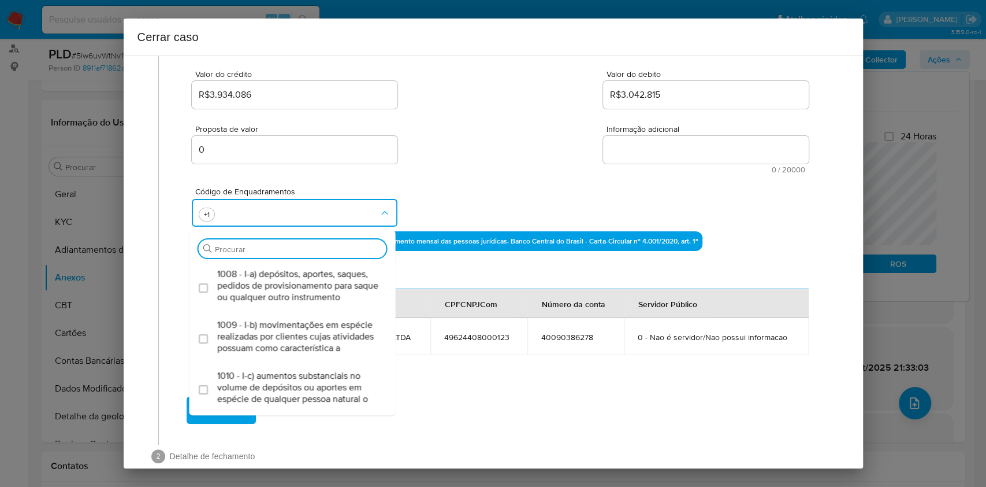
scroll to position [0, 0]
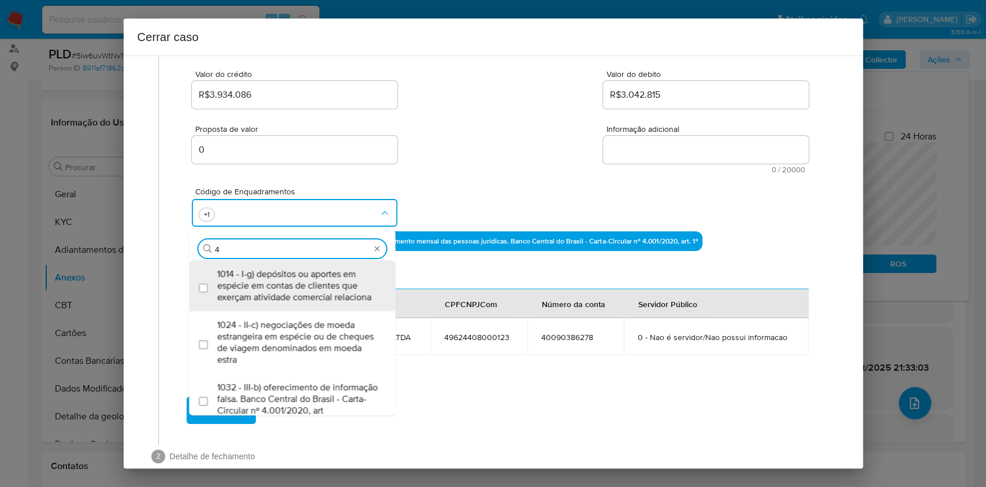
type input "47"
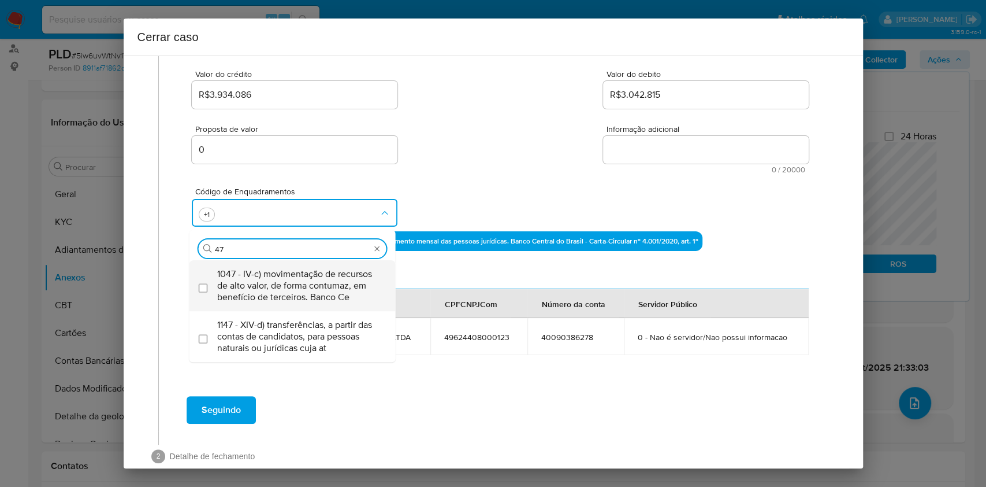
click at [284, 274] on span "1047 - IV-c) movimentação de recursos de alto valor, de forma contumaz, em bene…" at bounding box center [298, 285] width 162 height 35
checkbox input "true"
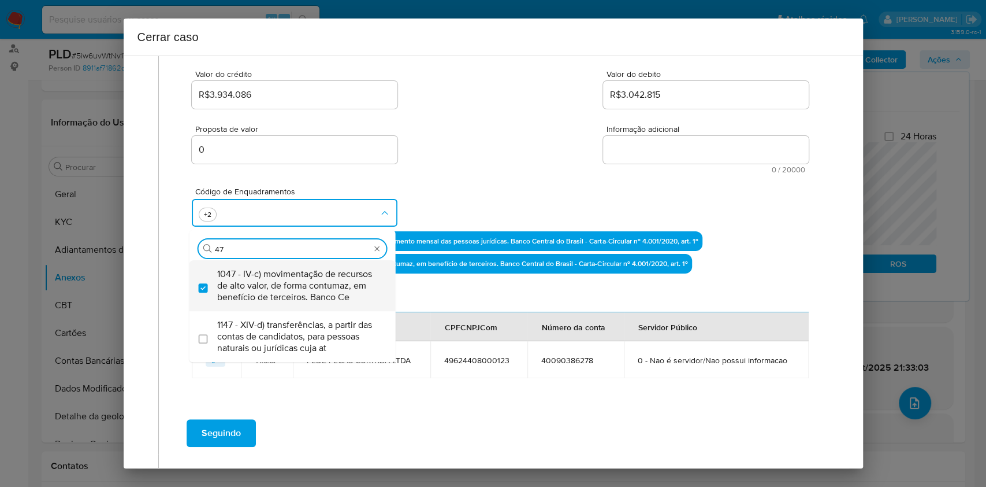
type input "4"
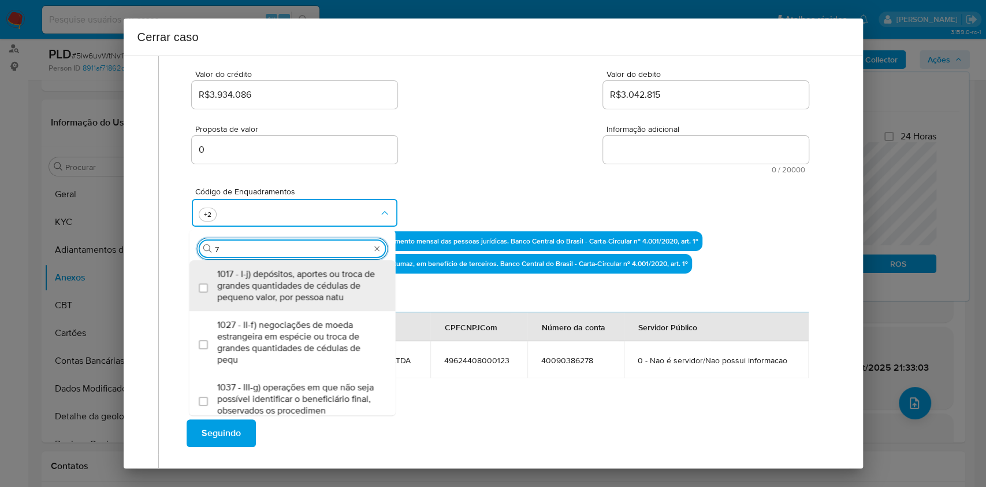
type input "74"
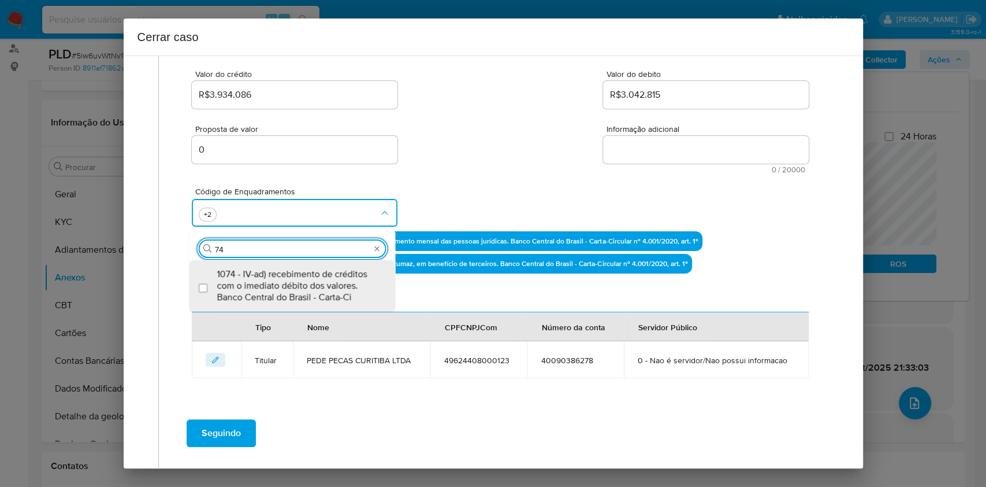
click at [284, 274] on span "1074 - IV-ad) recebimento de créditos com o imediato débito dos valores. Banco …" at bounding box center [298, 285] width 162 height 35
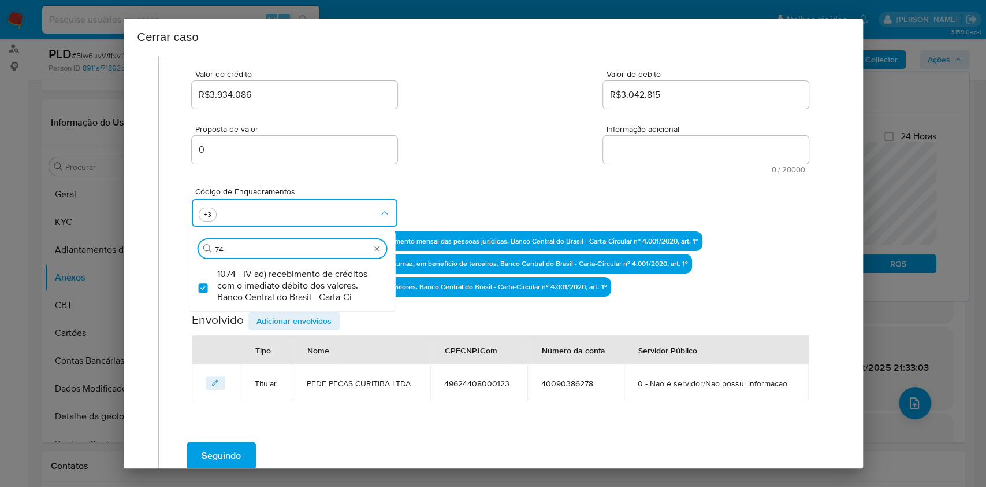
checkbox input "true"
type input "74"
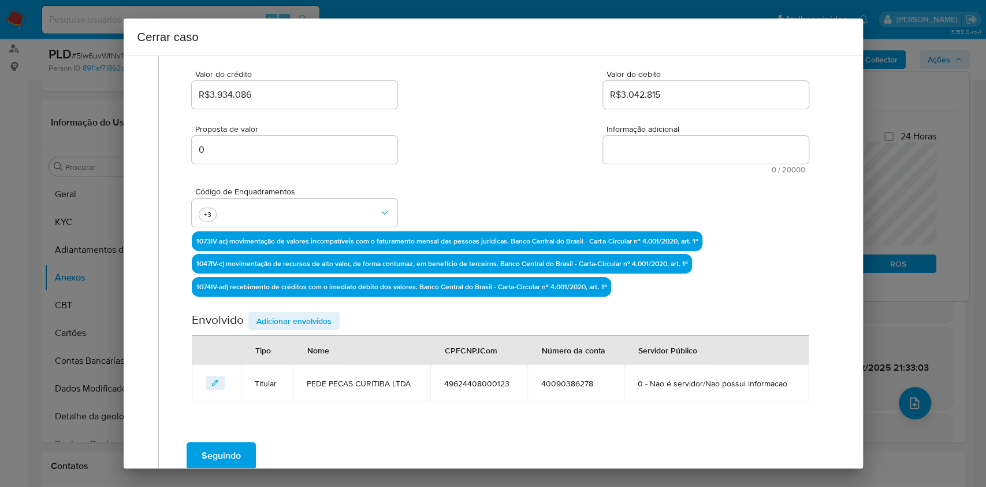
click at [626, 139] on textarea "Informação adicional" at bounding box center [706, 150] width 206 height 28
paste textarea "PEDE PECAS CURITIBA LTDA, CNPJ 49624408000123, sediada em Curitiba, Paraná, iní…"
click at [626, 139] on textarea "Informação adicional" at bounding box center [706, 150] width 206 height 28
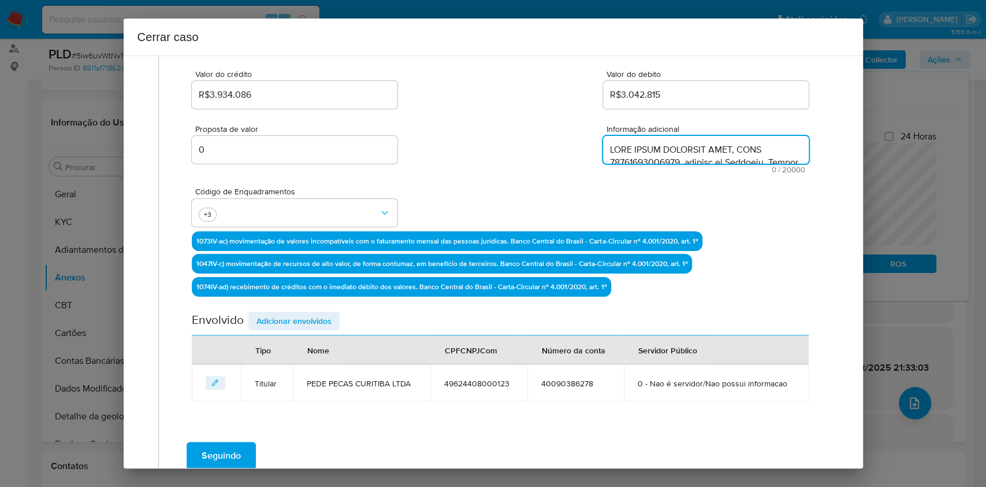
scroll to position [1515, 0]
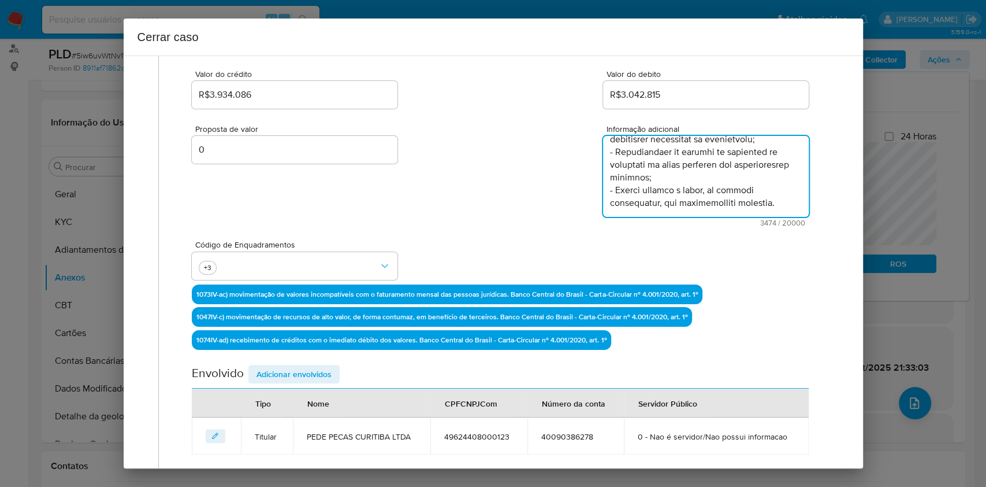
type textarea "PEDE PECAS CURITIBA LTDA, CNPJ 49624408000123, sediada em Curitiba, Paraná, iní…"
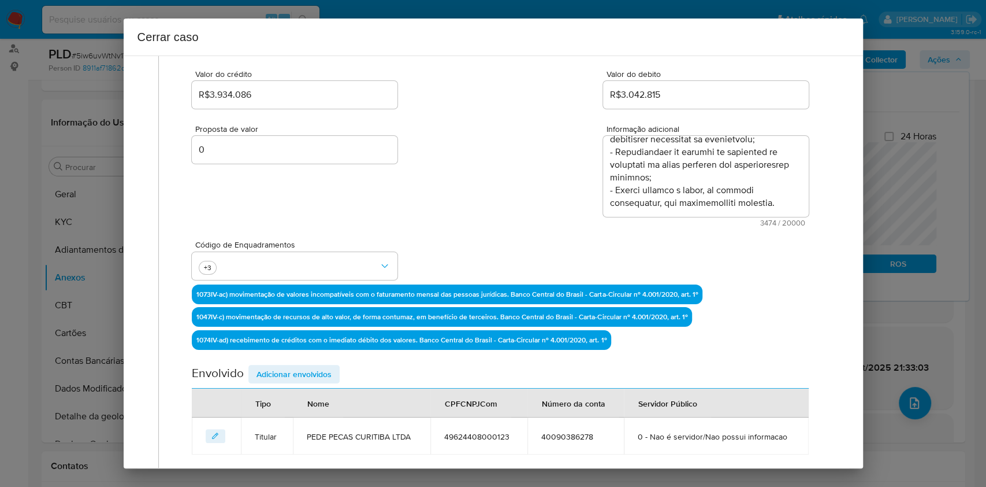
click at [301, 361] on div "Data de início 01/07/2025 Data Fin 04/09/2025 Valor do crédito R$3.934.086 Valo…" at bounding box center [500, 225] width 617 height 458
click at [312, 364] on span "Adicionar envolvidos" at bounding box center [294, 374] width 75 height 16
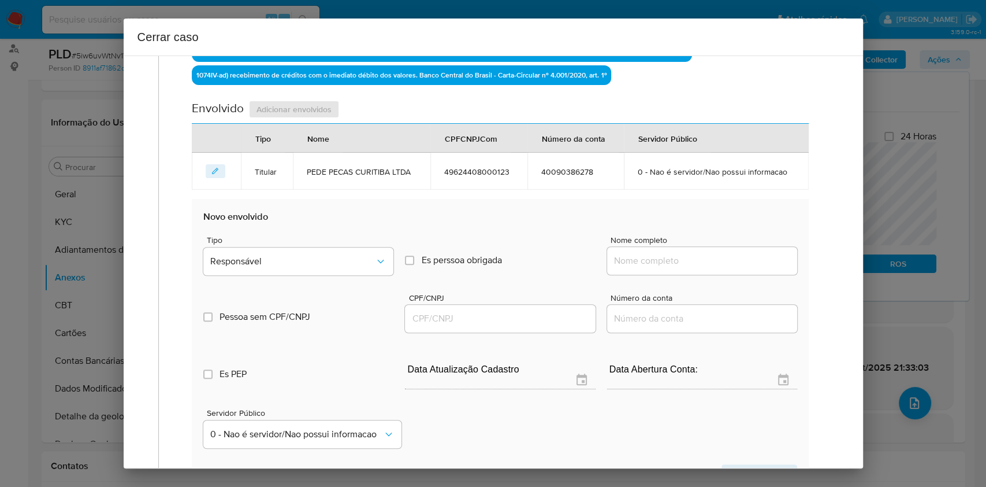
scroll to position [533, 0]
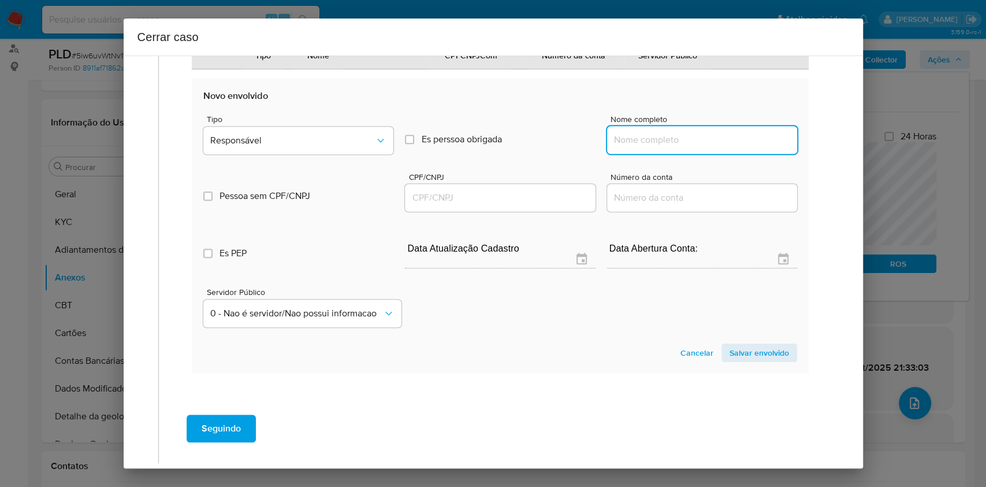
drag, startPoint x: 694, startPoint y: 132, endPoint x: 719, endPoint y: 138, distance: 26.2
click at [694, 132] on input "Nome completo" at bounding box center [702, 139] width 190 height 15
paste input "Jm Comercio De Pecas Ltda, 52878851000135"
click at [724, 138] on input "Jm Comercio De Pecas Ltda, 52878851000135" at bounding box center [702, 139] width 190 height 15
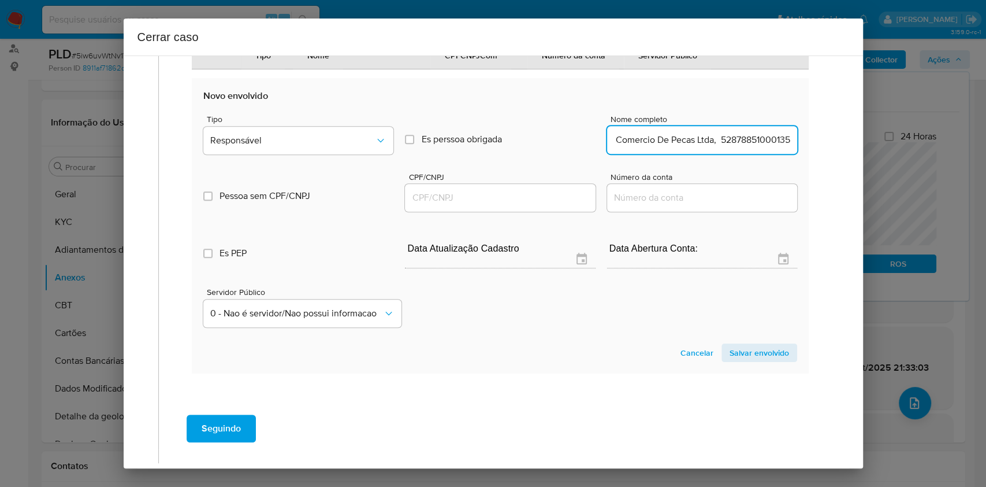
click at [724, 138] on input "Jm Comercio De Pecas Ltda, 52878851000135" at bounding box center [702, 139] width 190 height 15
type input "Jm Comercio De Pecas Ltda,"
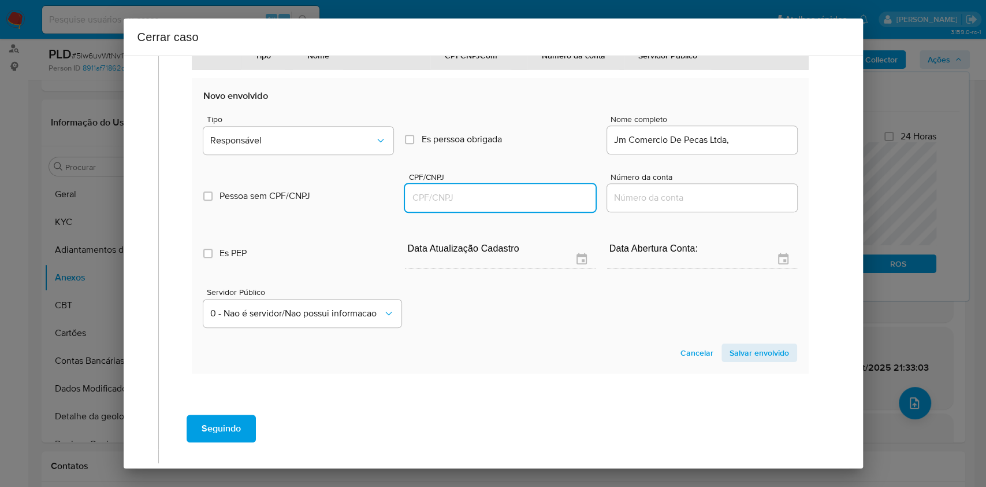
drag, startPoint x: 529, startPoint y: 201, endPoint x: 522, endPoint y: 201, distance: 7.0
click at [528, 201] on input "CPF/CNPJ" at bounding box center [500, 197] width 190 height 15
paste input "52878851000135"
type input "52878851000135"
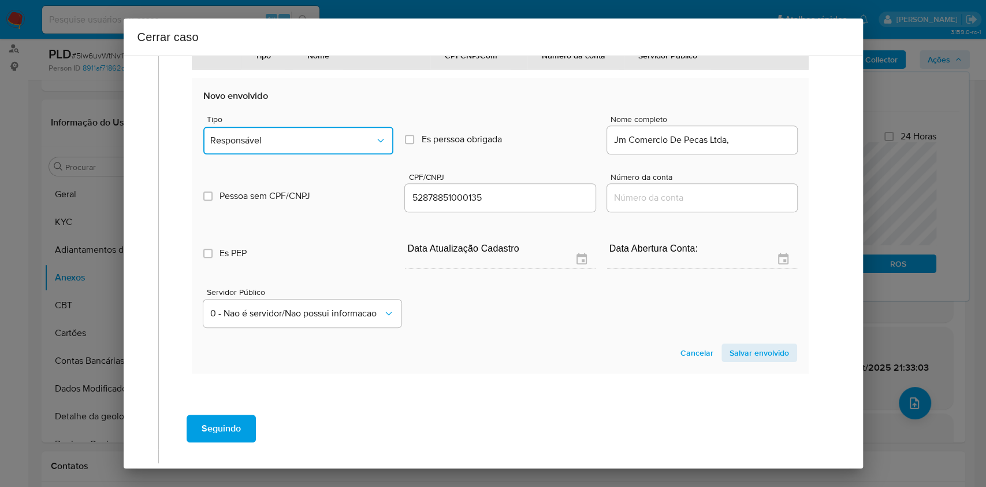
click at [313, 135] on span "Responsável" at bounding box center [292, 141] width 165 height 12
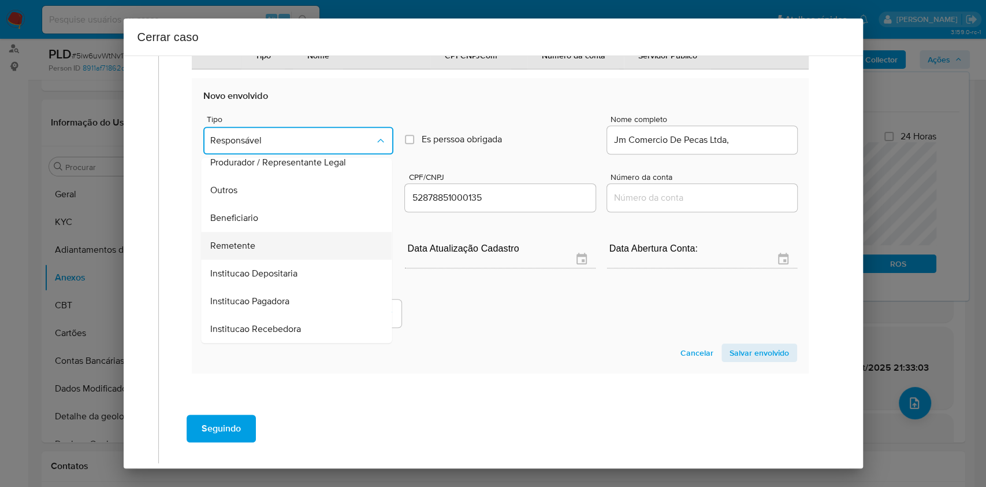
click at [261, 252] on div "Remetente" at bounding box center [293, 246] width 165 height 28
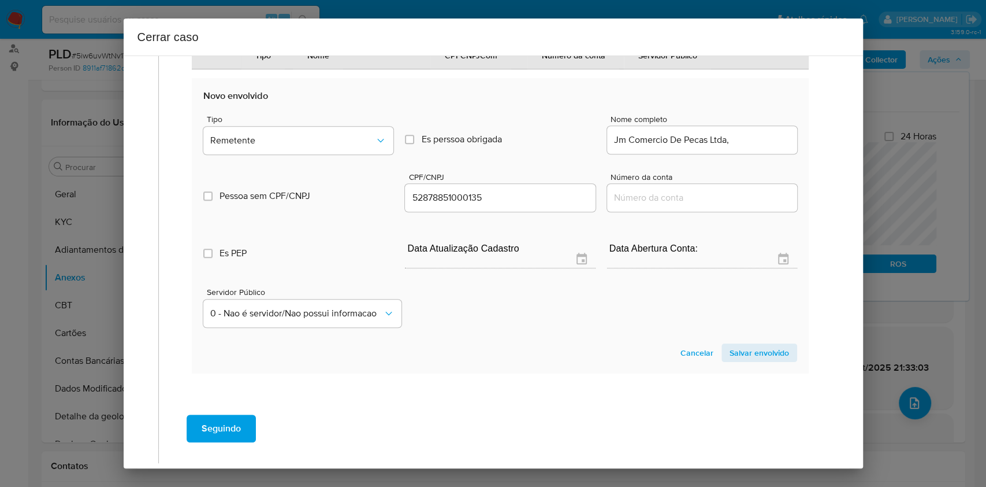
click at [739, 356] on span "Salvar envolvido" at bounding box center [760, 352] width 60 height 16
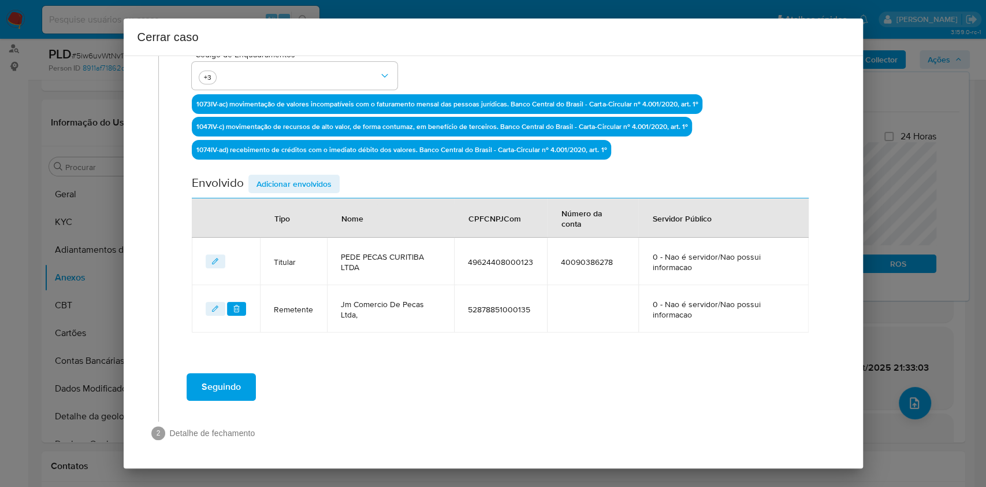
scroll to position [337, 0]
click at [309, 187] on span "Adicionar envolvidos" at bounding box center [294, 184] width 75 height 16
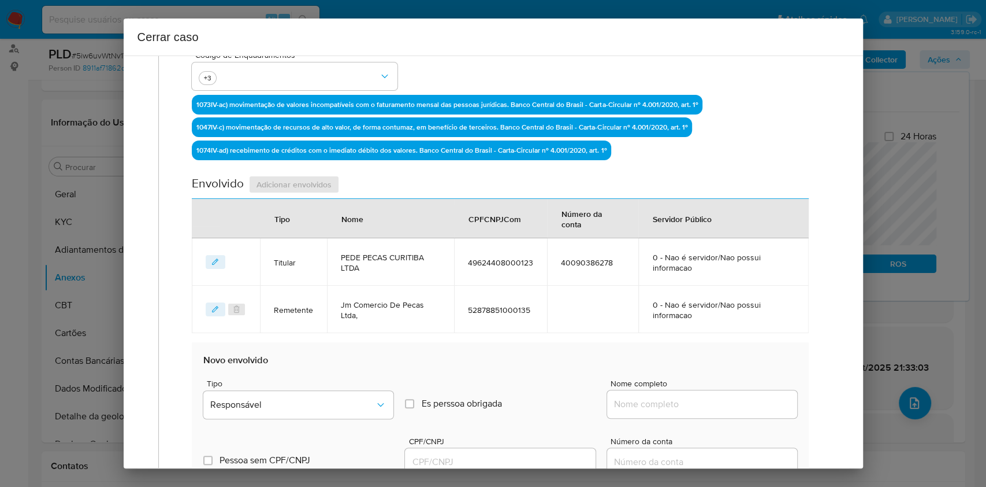
click at [725, 364] on div at bounding box center [702, 404] width 190 height 28
drag, startPoint x: 738, startPoint y: 406, endPoint x: 746, endPoint y: 403, distance: 8.8
click at [738, 364] on input "Nome completo" at bounding box center [702, 403] width 190 height 15
paste input "Pede Pecas Brasil Ltda - CNPJ 50097441000121"
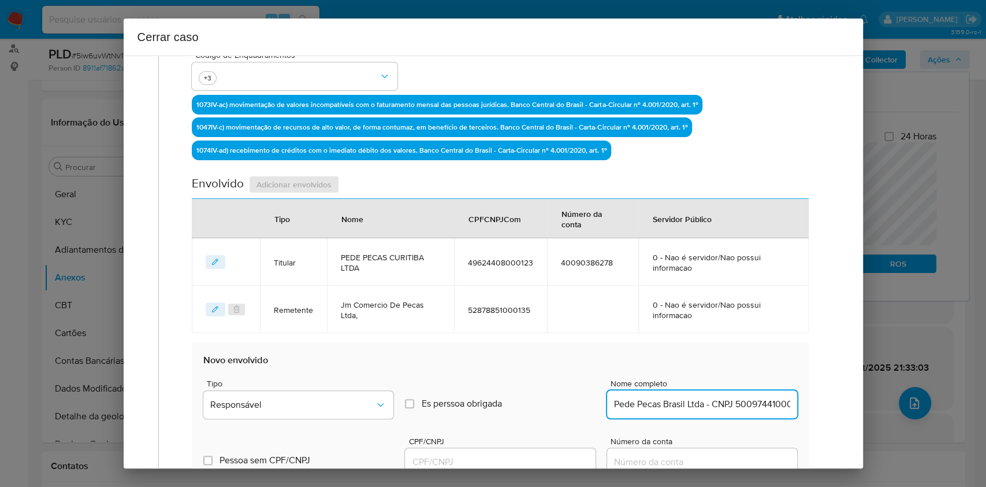
scroll to position [0, 20]
click at [739, 364] on input "Pede Pecas Brasil Ltda - CNPJ 50097441000121" at bounding box center [702, 403] width 190 height 15
type input "Pede Pecas Brasil Ltda"
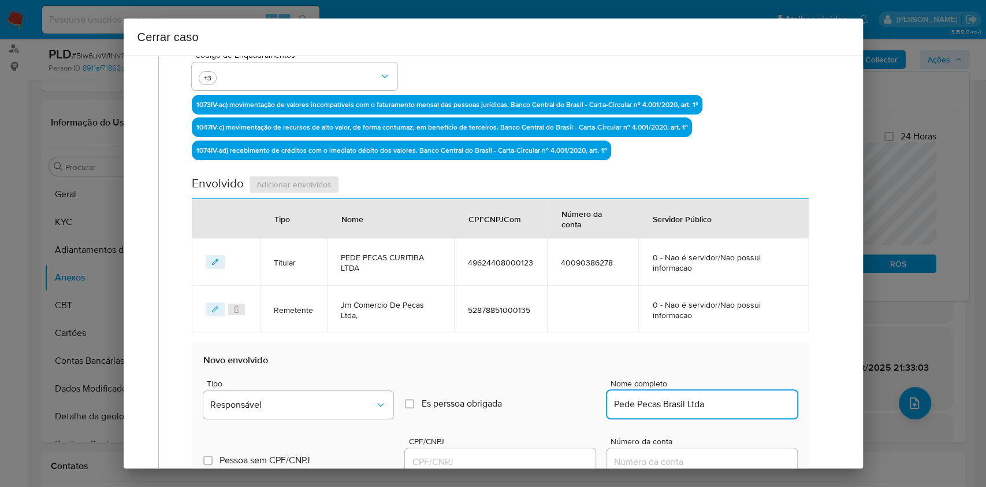
click at [567, 364] on input "CPF/CNPJ" at bounding box center [500, 461] width 190 height 15
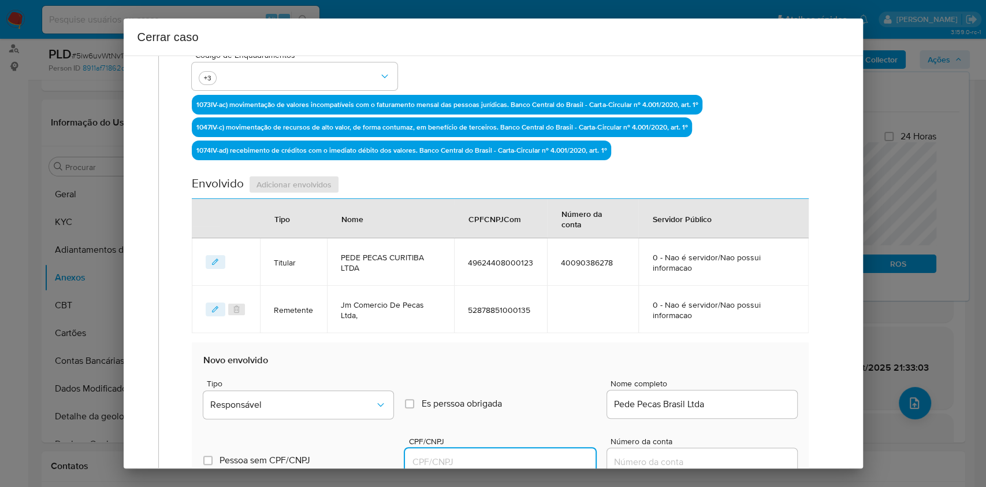
paste input "50097441000121"
type input "50097441000121"
click at [352, 364] on button "Responsável" at bounding box center [298, 405] width 190 height 28
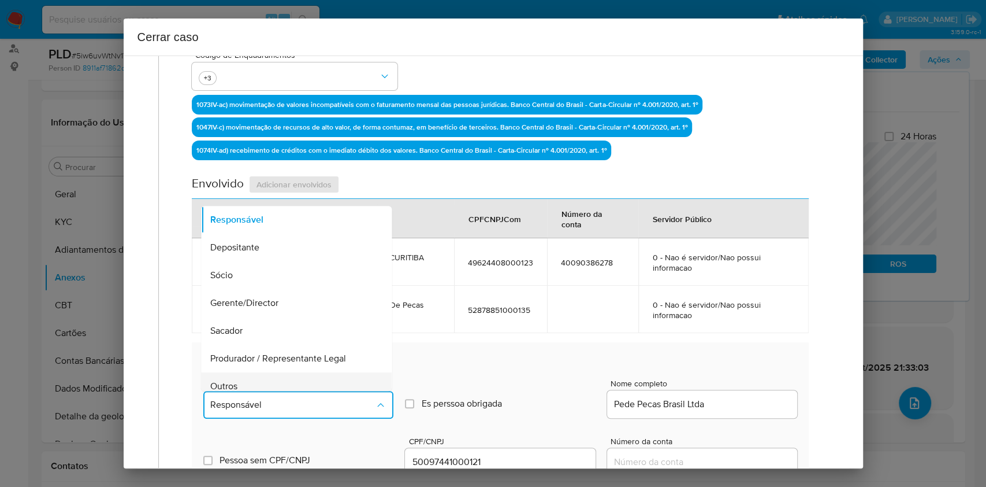
scroll to position [148, 0]
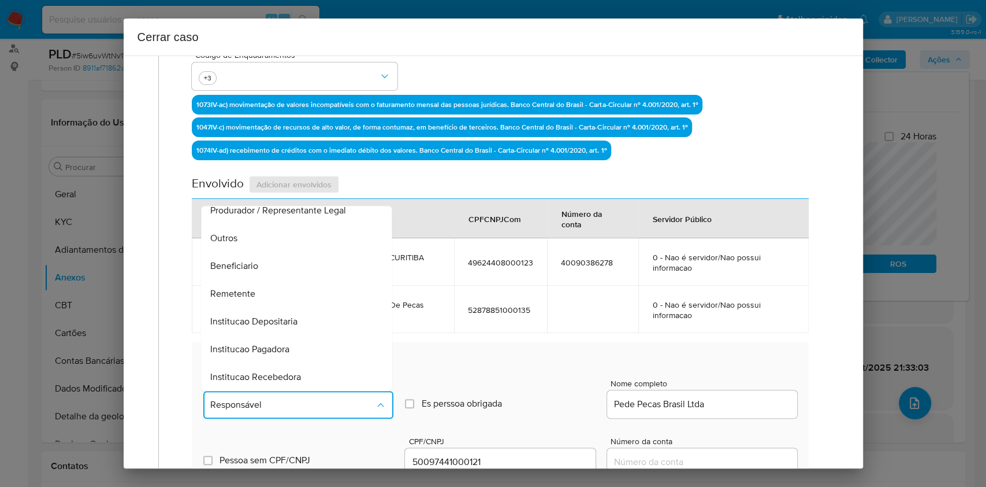
click at [235, 296] on span "Remetente" at bounding box center [233, 294] width 45 height 12
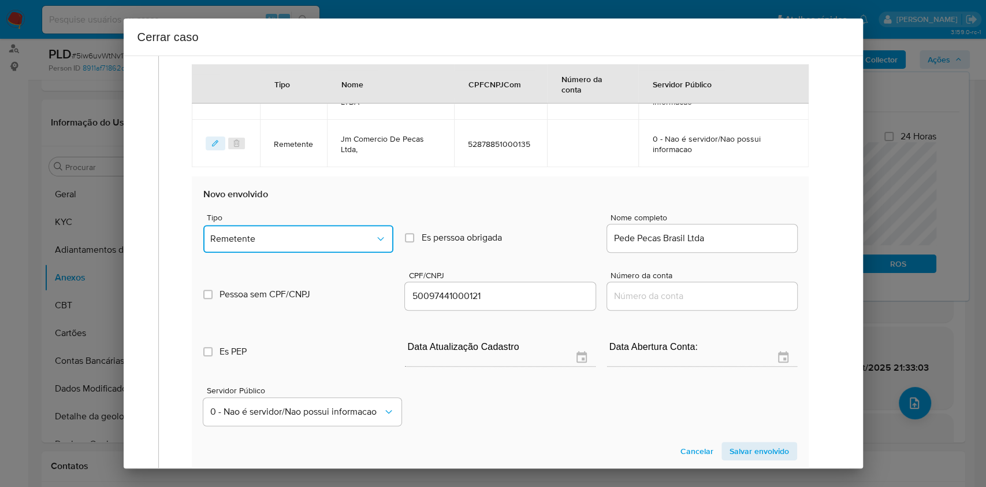
scroll to position [569, 0]
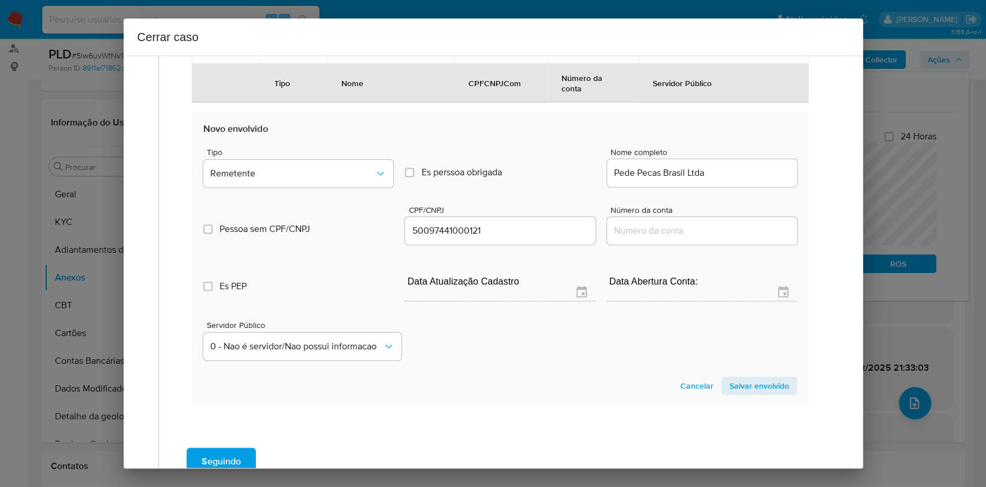
click at [739, 364] on section "Novo envolvido Tipo Remetente Es perssoa obrigada Is PObrigada Nome completo Pe…" at bounding box center [500, 258] width 617 height 295
click at [739, 364] on span "Salvar envolvido" at bounding box center [760, 385] width 60 height 16
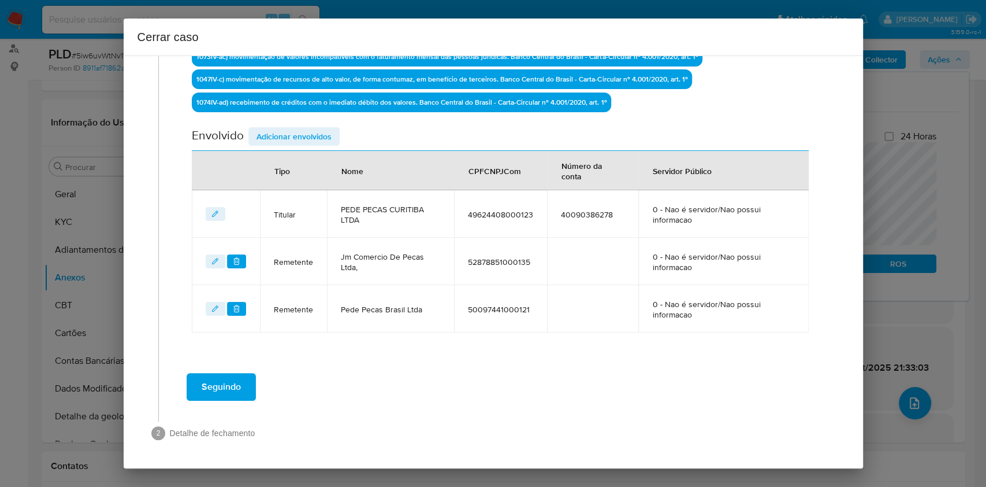
scroll to position [384, 0]
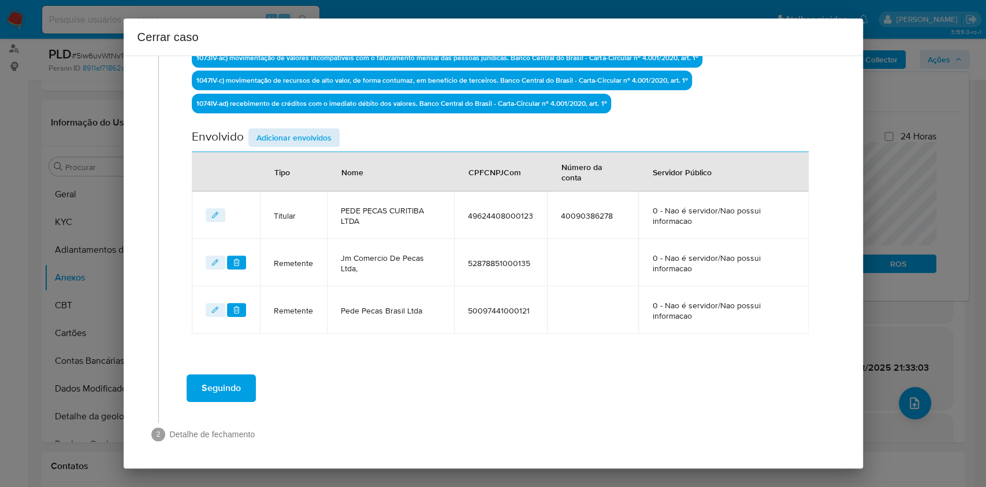
drag, startPoint x: 298, startPoint y: 146, endPoint x: 290, endPoint y: 138, distance: 10.6
click at [295, 144] on div "Envolvido Adicionar envolvidos" at bounding box center [500, 140] width 617 height 24
click at [290, 138] on span "Adicionar envolvidos" at bounding box center [294, 137] width 75 height 16
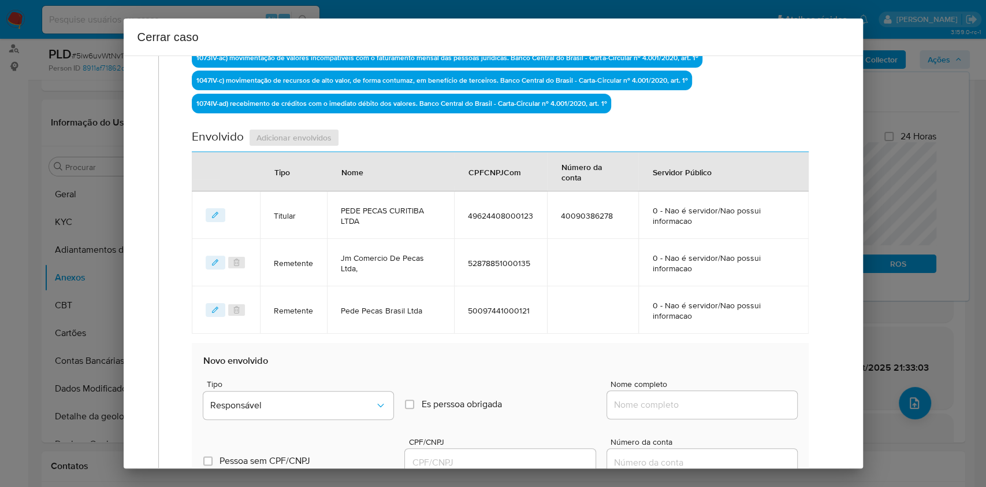
paste input "Edilson D. Coelho Recuperação Manutenção, 38755879000154"
drag, startPoint x: 698, startPoint y: 405, endPoint x: 735, endPoint y: 407, distance: 37.0
click at [698, 364] on input "Nome completo" at bounding box center [702, 404] width 190 height 15
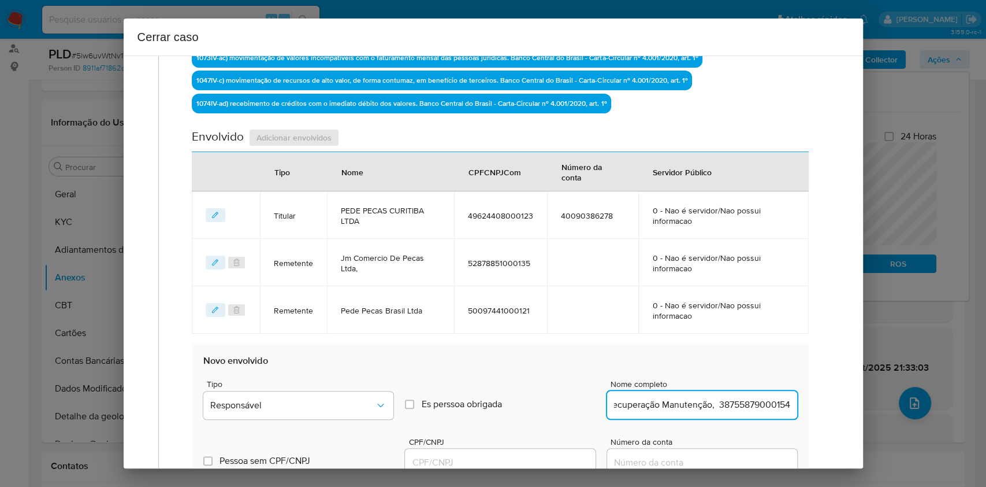
click at [737, 364] on input "Edilson D. Coelho Recuperação Manutenção, 38755879000154" at bounding box center [702, 404] width 190 height 15
type input "Edilson D. Coelho Recuperação Manutenção,"
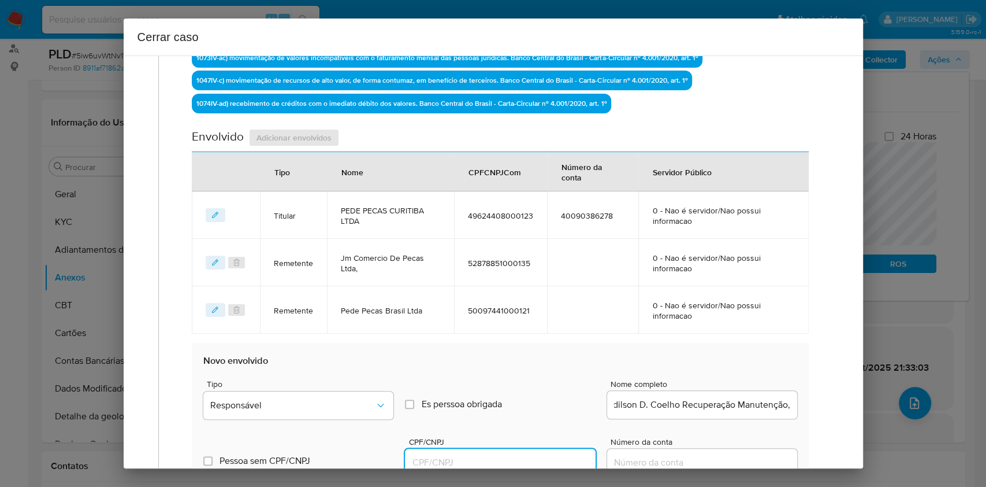
scroll to position [0, 0]
drag, startPoint x: 466, startPoint y: 459, endPoint x: 472, endPoint y: 455, distance: 7.4
click at [466, 364] on input "CPF/CNPJ" at bounding box center [500, 462] width 190 height 15
paste input "38755879000154"
type input "38755879000154"
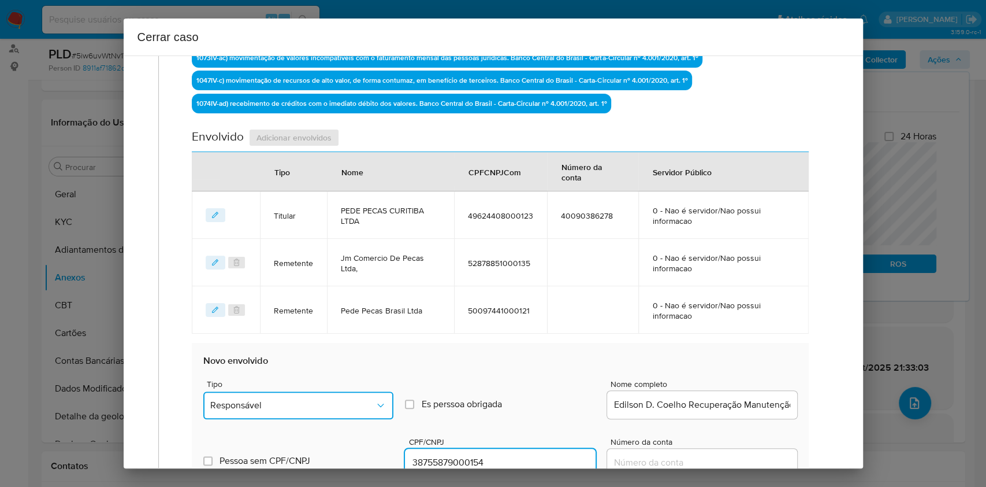
click at [385, 364] on button "Responsável" at bounding box center [298, 405] width 190 height 28
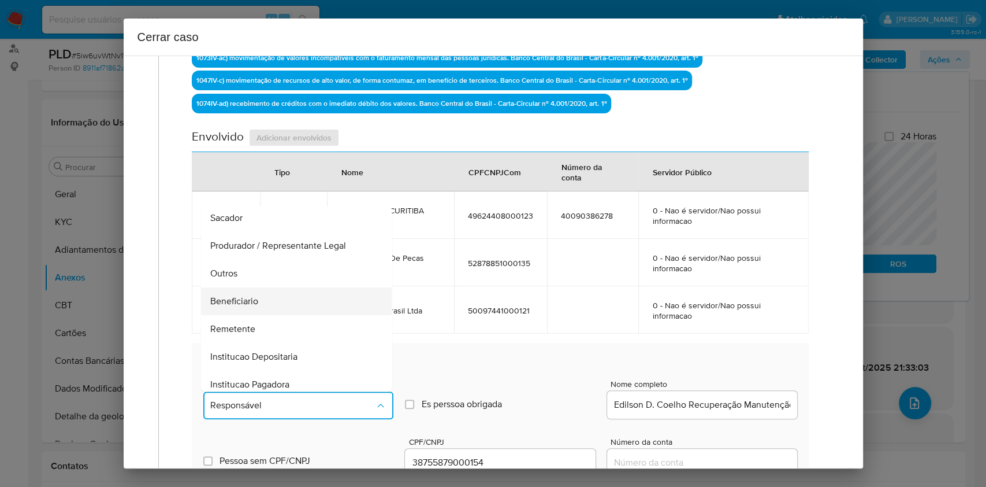
scroll to position [148, 0]
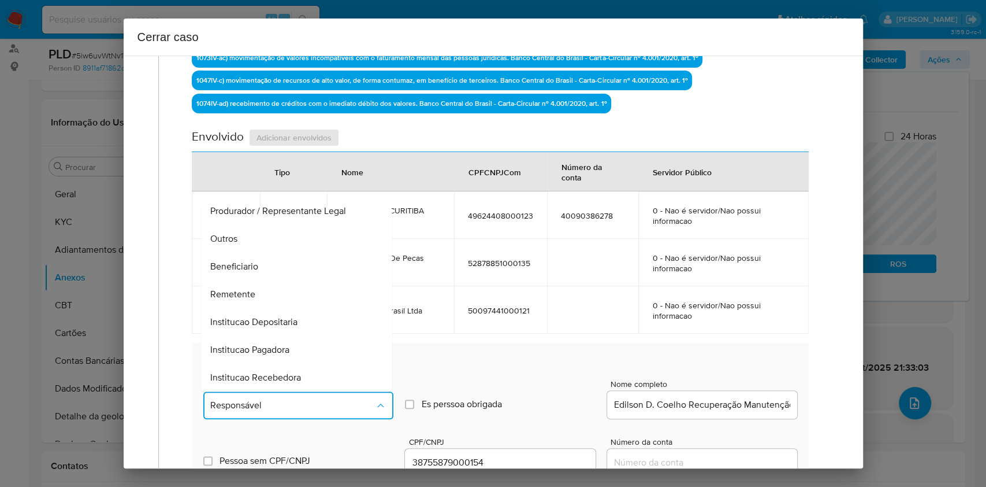
drag, startPoint x: 257, startPoint y: 261, endPoint x: 357, endPoint y: 273, distance: 100.7
click at [257, 261] on span "Beneficiario" at bounding box center [235, 267] width 48 height 12
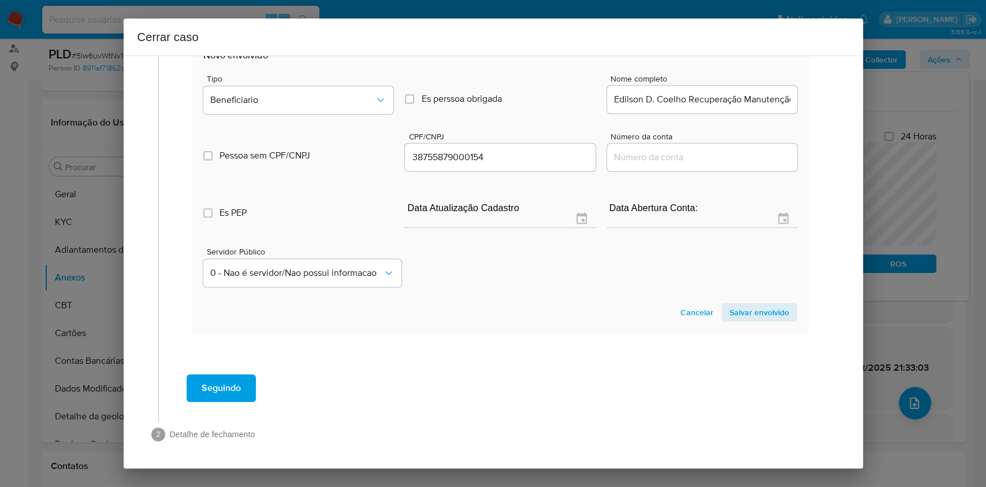
click at [739, 305] on span "Salvar envolvido" at bounding box center [760, 312] width 60 height 16
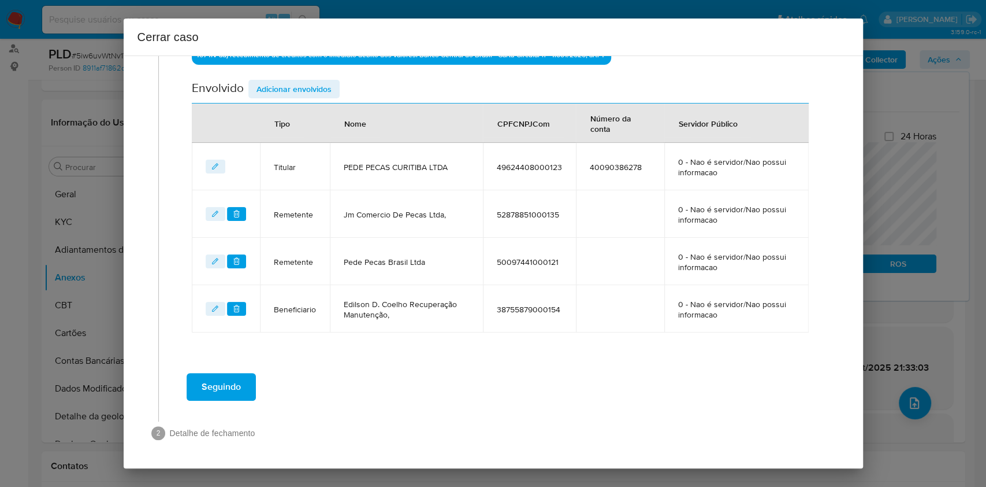
scroll to position [432, 0]
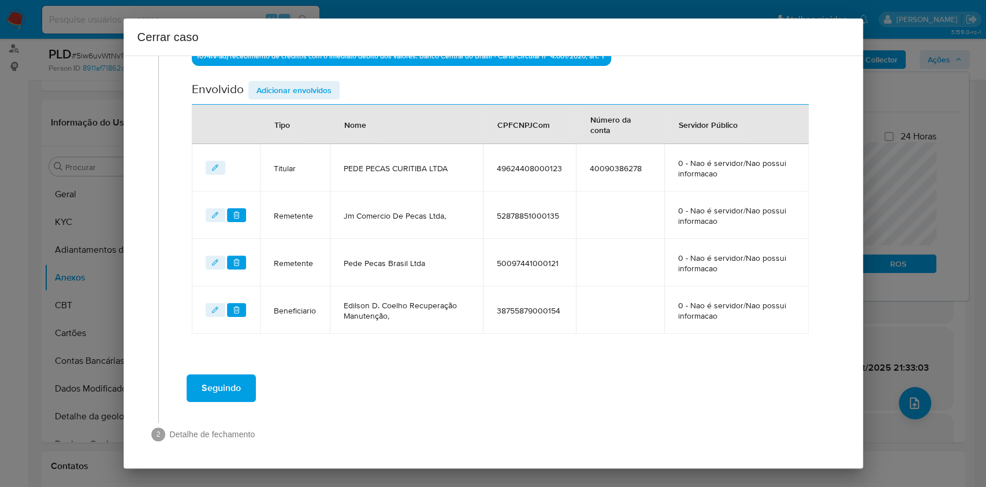
click at [281, 99] on div "Envolvido Adicionar envolvidos" at bounding box center [500, 93] width 617 height 24
click at [282, 92] on span "Adicionar envolvidos" at bounding box center [294, 90] width 75 height 16
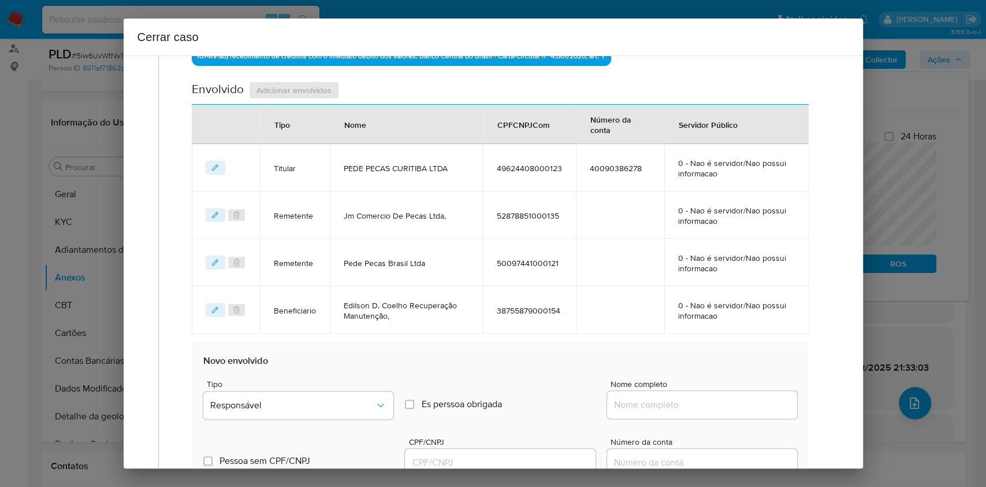
click at [724, 364] on div "Nome completo" at bounding box center [702, 402] width 190 height 44
click at [731, 364] on input "Nome completo" at bounding box center [702, 404] width 190 height 15
click at [739, 364] on input "Nome completo" at bounding box center [702, 404] width 190 height 15
paste input "AMG COMERCIO E INDUSTRIA DE PECAS LTDA, 76768563000439"
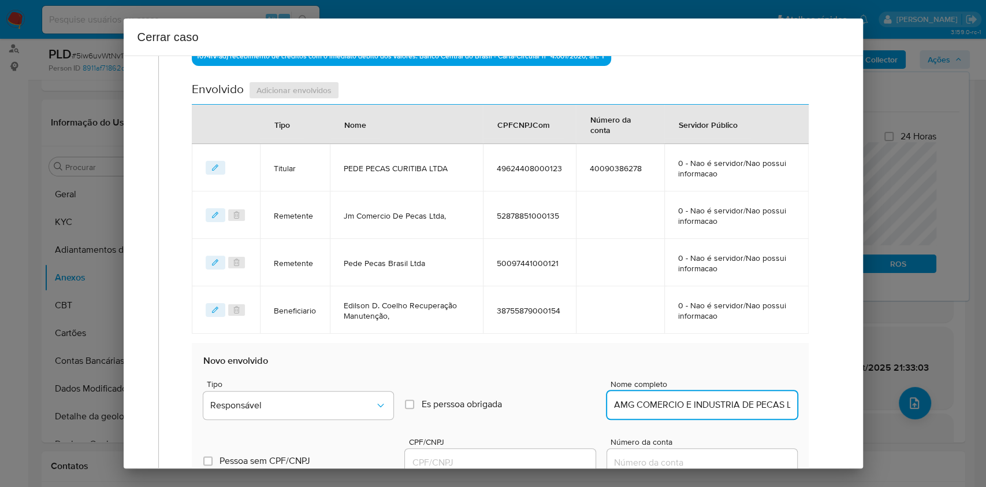
scroll to position [0, 103]
click at [739, 364] on input "AMG COMERCIO E INDUSTRIA DE PECAS LTDA, 76768563000439" at bounding box center [702, 404] width 190 height 15
type input "AMG COMERCIO E INDUSTRIA DE PECAS LTDA,"
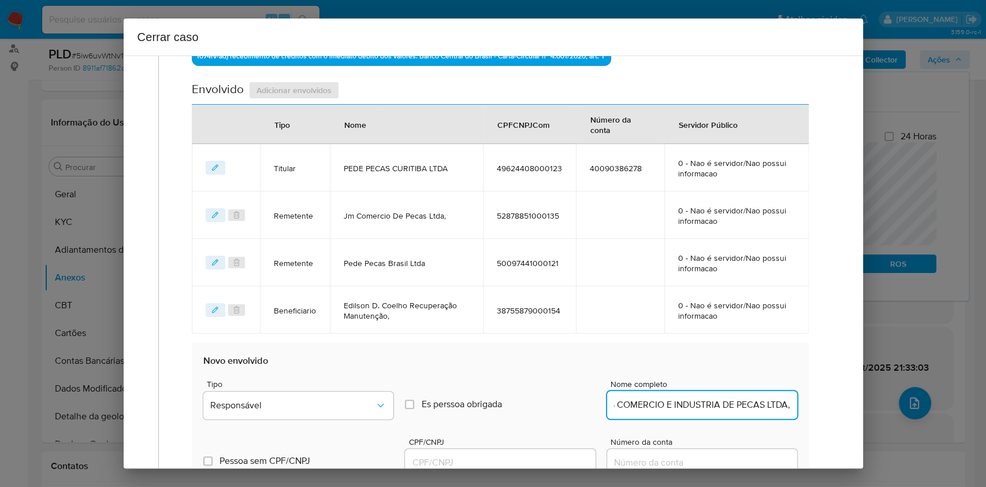
scroll to position [0, 0]
click at [518, 364] on input "CPF/CNPJ" at bounding box center [500, 462] width 190 height 15
paste input "76768563000439"
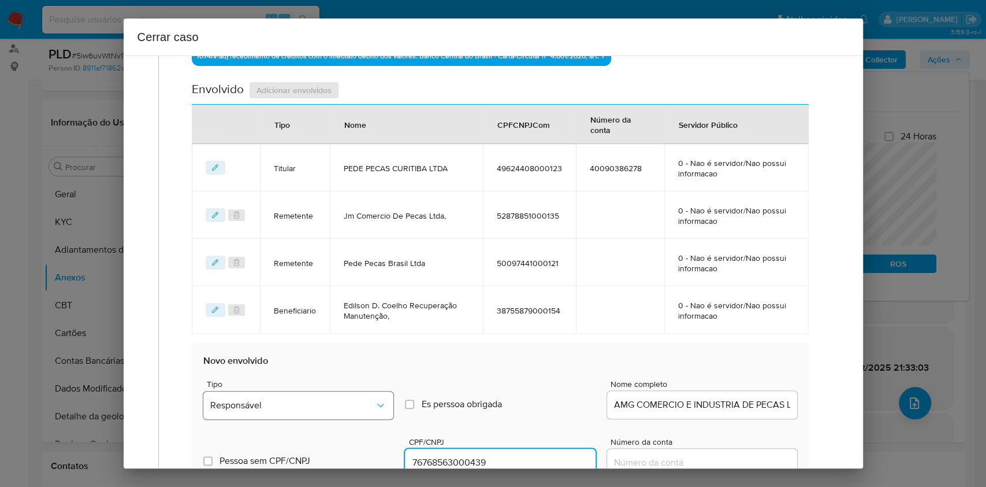
type input "76768563000439"
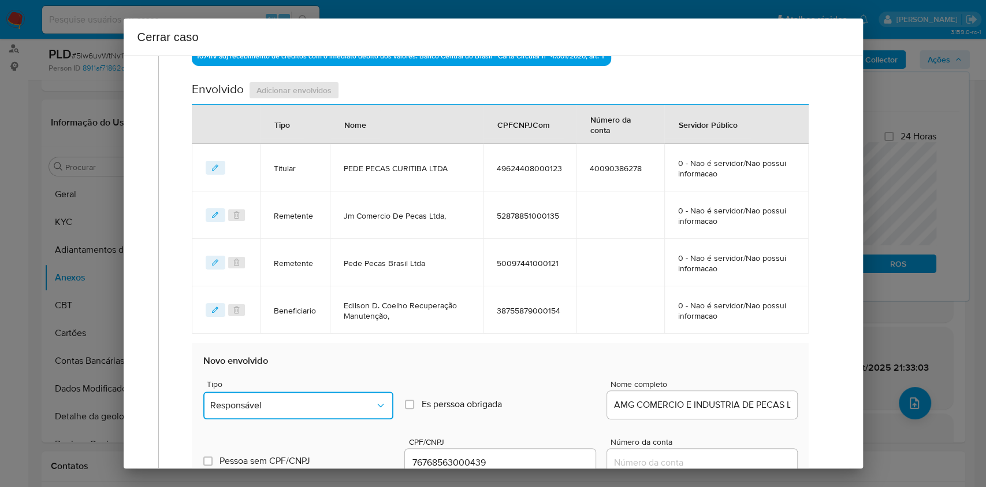
click at [354, 364] on button "Responsável" at bounding box center [298, 405] width 190 height 28
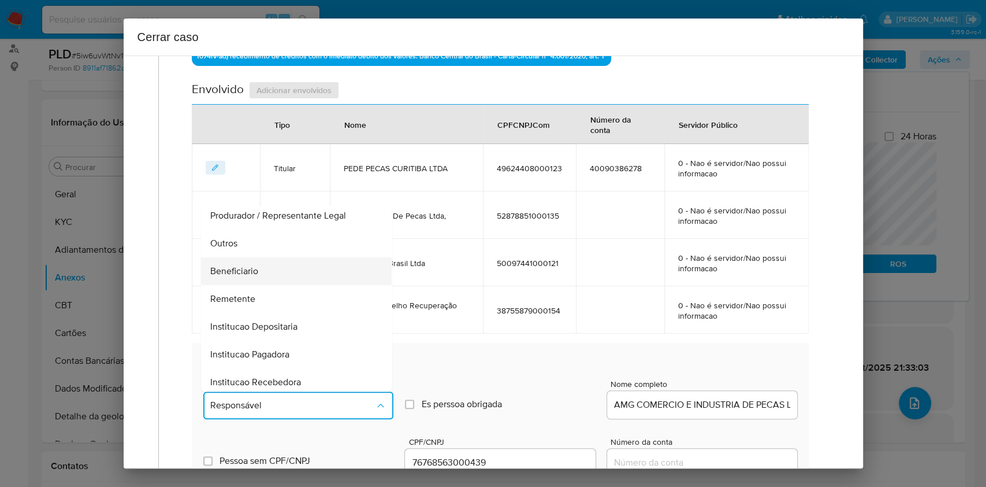
scroll to position [148, 0]
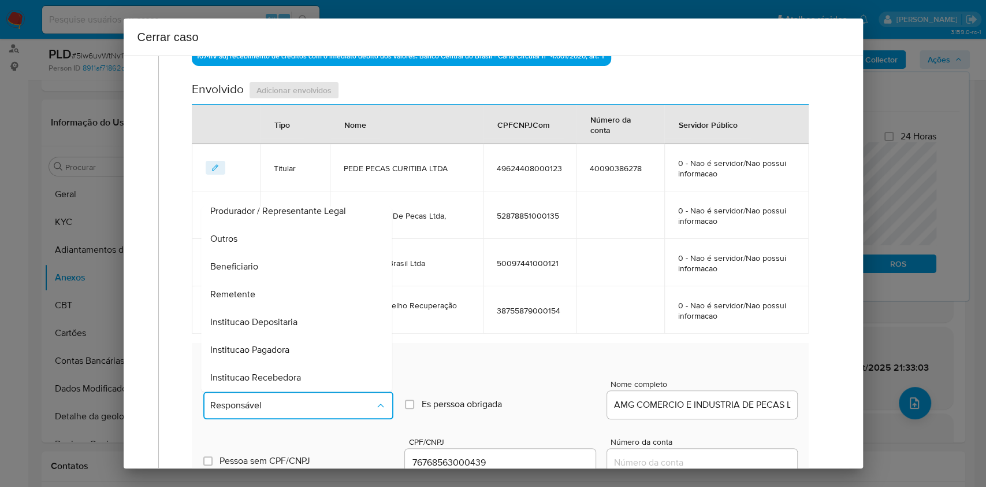
drag, startPoint x: 265, startPoint y: 266, endPoint x: 332, endPoint y: 257, distance: 67.6
click at [265, 266] on div "Beneficiario" at bounding box center [293, 267] width 165 height 28
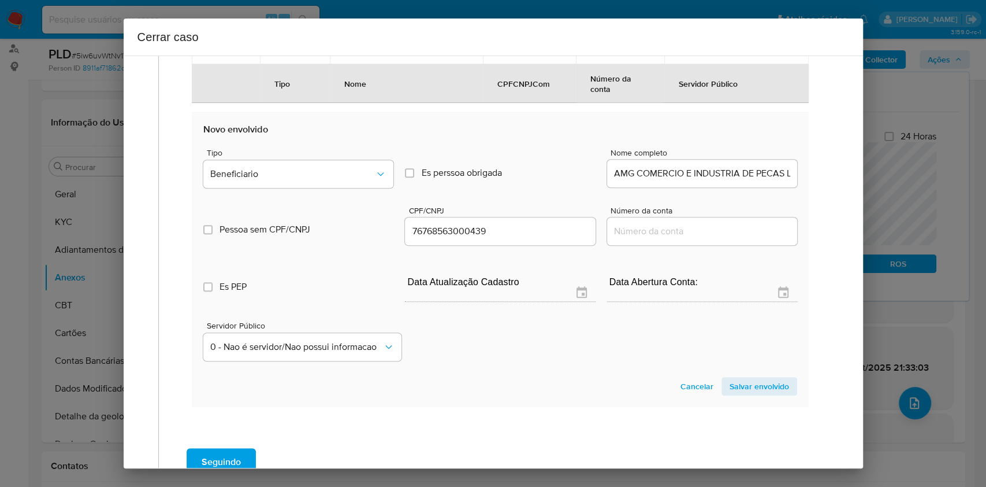
click at [739, 364] on span "Salvar envolvido" at bounding box center [760, 386] width 60 height 16
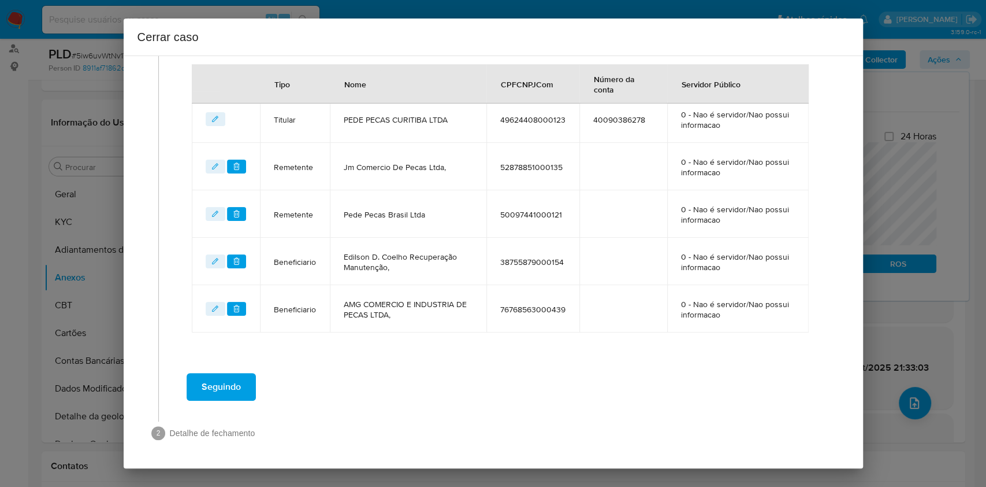
scroll to position [480, 0]
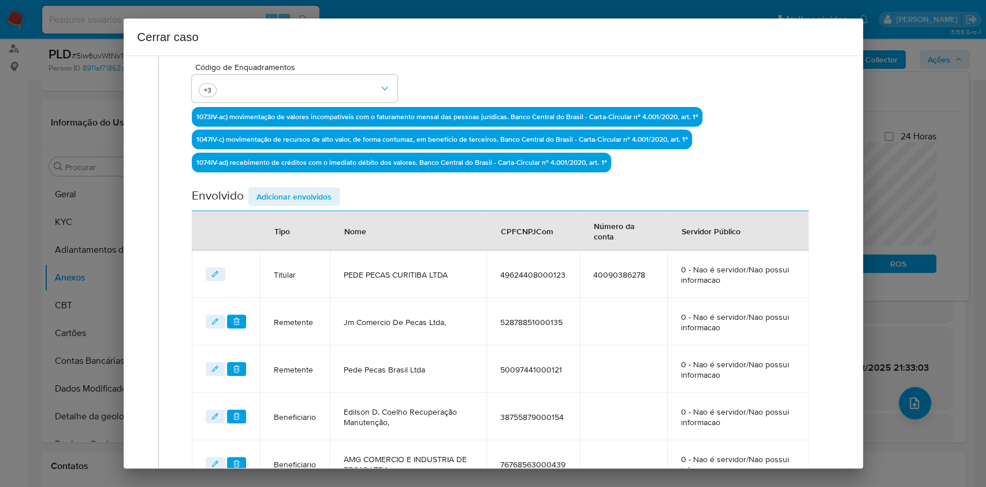
click at [310, 192] on span "Adicionar envolvidos" at bounding box center [294, 196] width 75 height 16
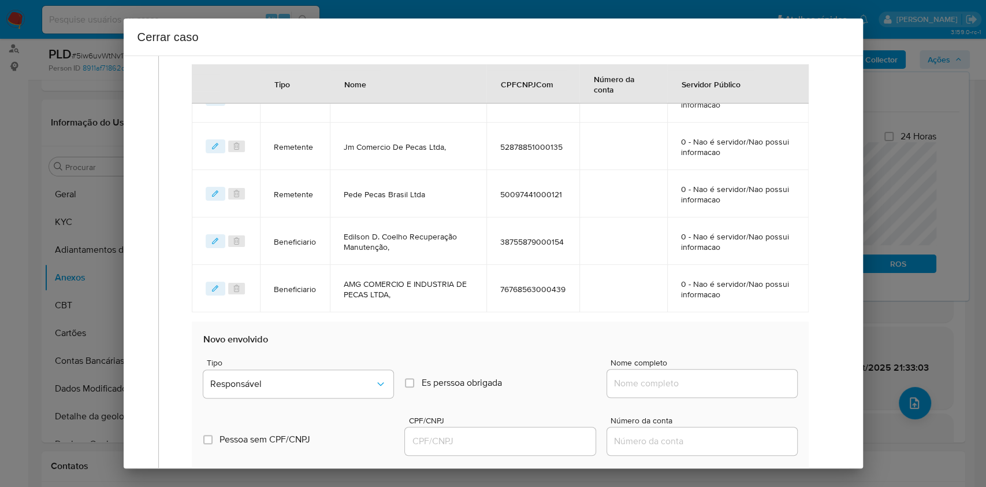
scroll to position [557, 0]
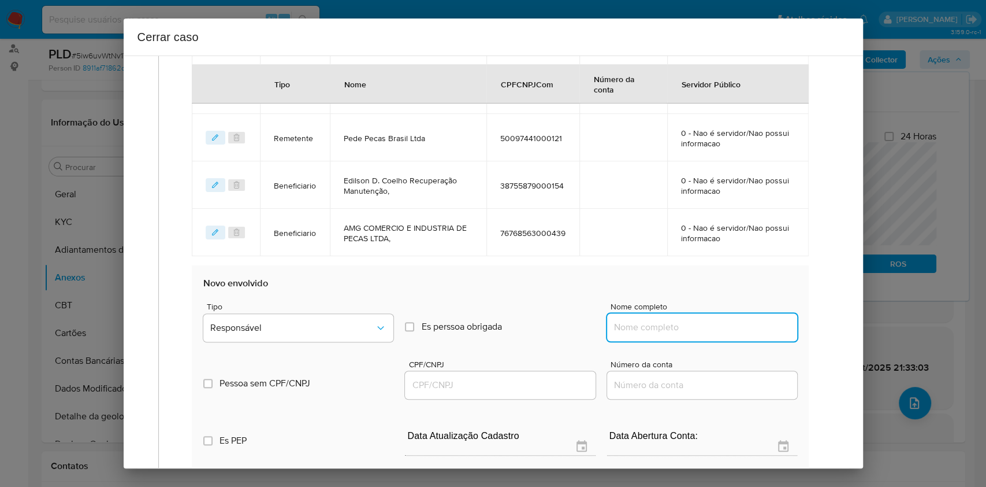
drag, startPoint x: 710, startPoint y: 332, endPoint x: 736, endPoint y: 329, distance: 26.2
click at [710, 332] on input "Nome completo" at bounding box center [702, 327] width 190 height 15
paste input "International Parts Service Do Brasil Ltda, 13180109000108"
click at [736, 328] on input "International Parts Service Do Brasil Ltda, 13180109000108" at bounding box center [702, 327] width 190 height 15
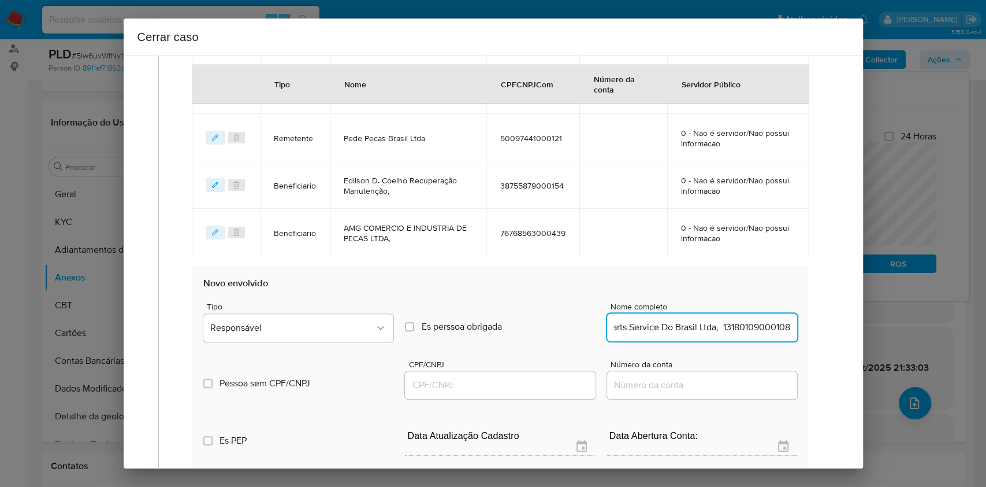
click at [736, 328] on input "International Parts Service Do Brasil Ltda, 13180109000108" at bounding box center [702, 327] width 190 height 15
type input "International Parts Service Do Brasil Ltda,"
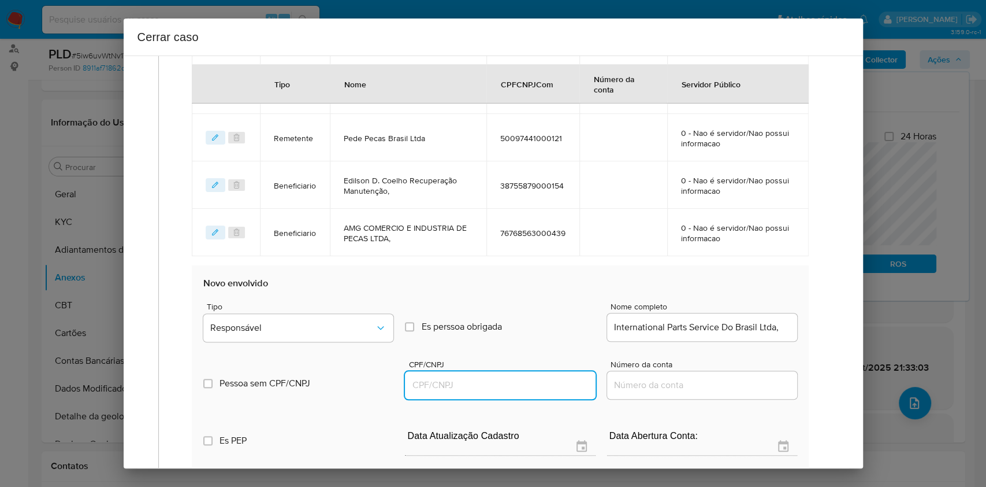
click at [536, 364] on input "CPF/CNPJ" at bounding box center [500, 384] width 190 height 15
click at [492, 364] on input "CPF/CNPJ" at bounding box center [500, 384] width 190 height 15
click at [494, 364] on input "CPF/CNPJ" at bounding box center [500, 384] width 190 height 15
paste input "13180109000108"
type input "13180109000108"
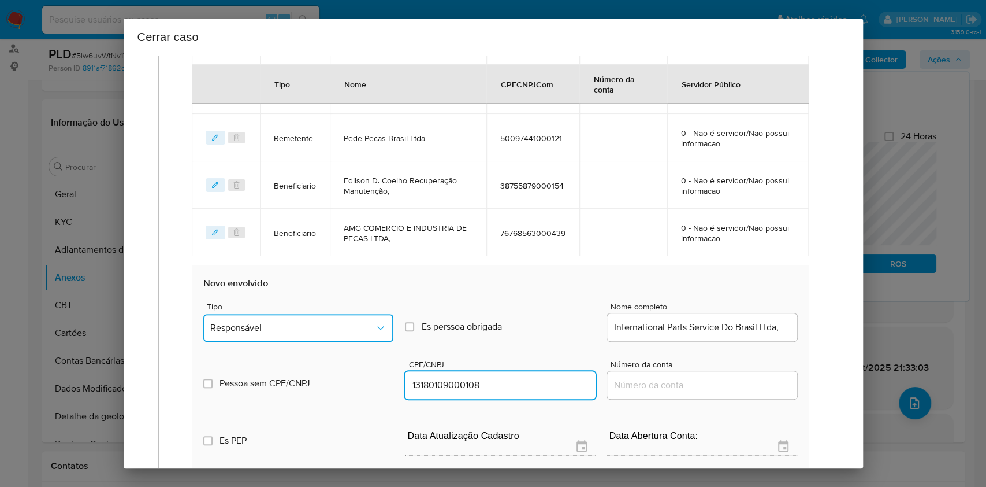
click at [348, 322] on span "Responsável" at bounding box center [292, 328] width 165 height 12
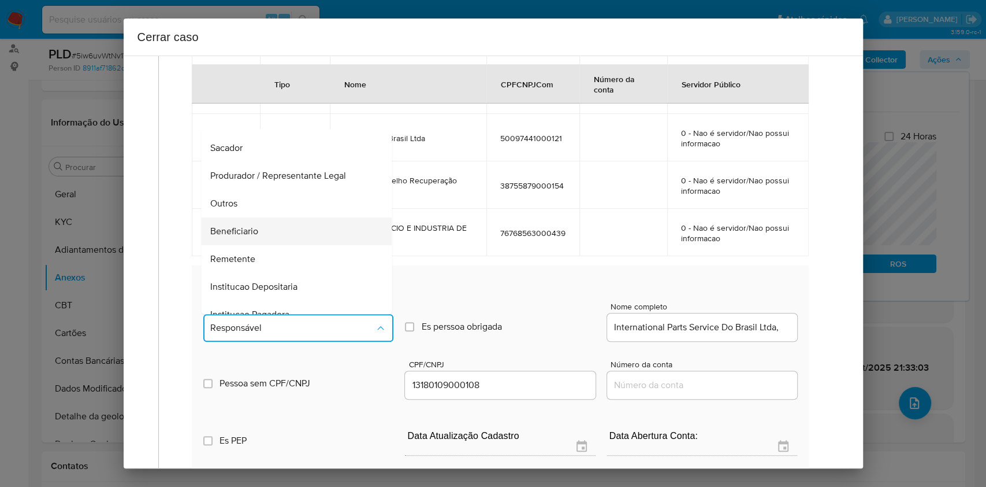
scroll to position [148, 0]
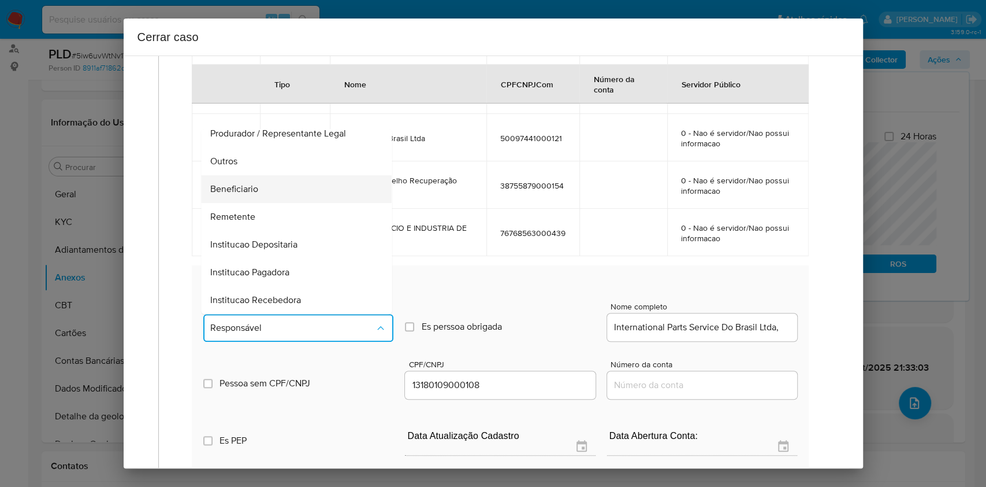
click at [264, 191] on div "Beneficiario" at bounding box center [293, 189] width 165 height 28
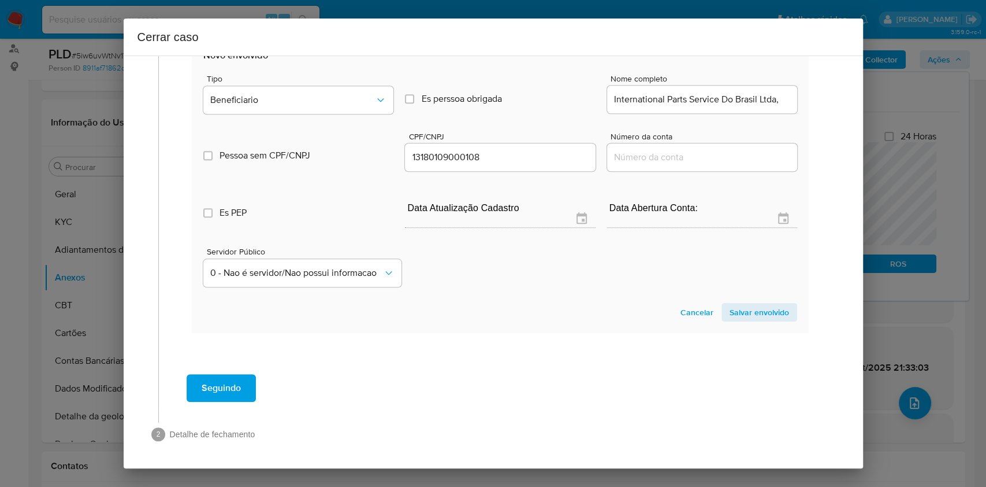
click at [739, 313] on span "Salvar envolvido" at bounding box center [760, 312] width 60 height 16
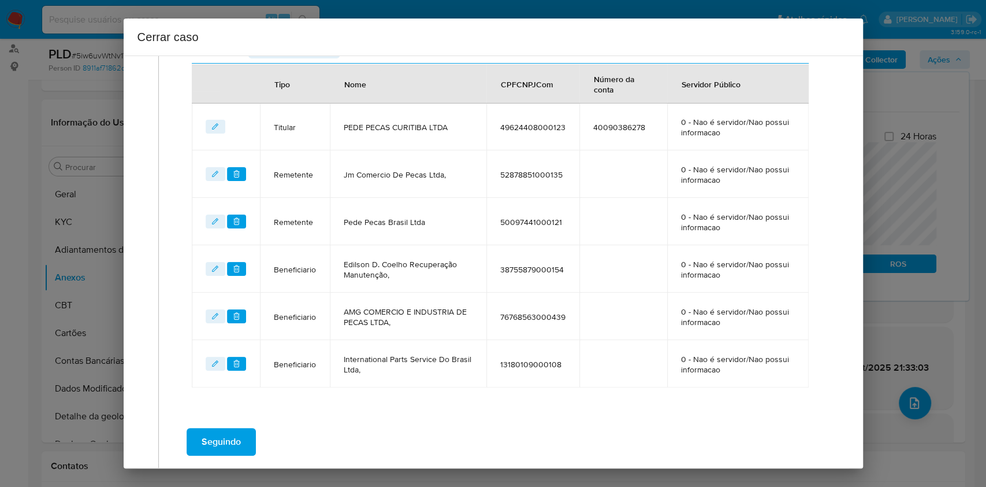
scroll to position [450, 0]
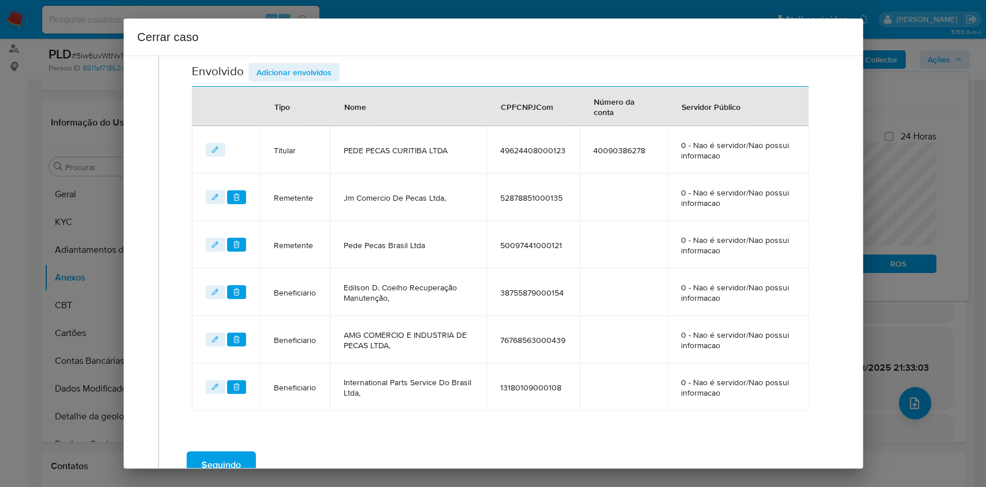
click at [291, 71] on span "Adicionar envolvidos" at bounding box center [294, 72] width 75 height 16
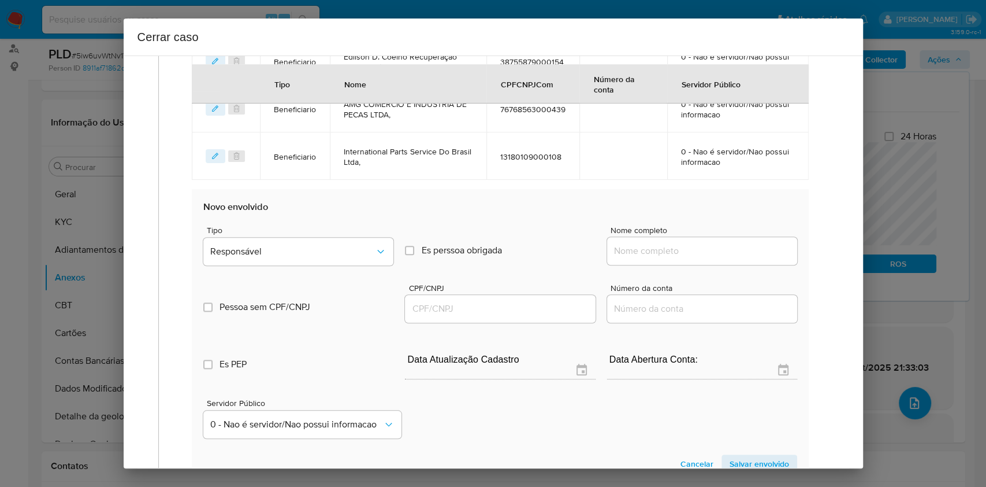
scroll to position [681, 0]
paste input "Christian Willians De Lima Soltoviski, CPF: 08035945939"
drag, startPoint x: 700, startPoint y: 244, endPoint x: 739, endPoint y: 249, distance: 39.6
click at [707, 247] on input "Nome completo" at bounding box center [702, 250] width 190 height 15
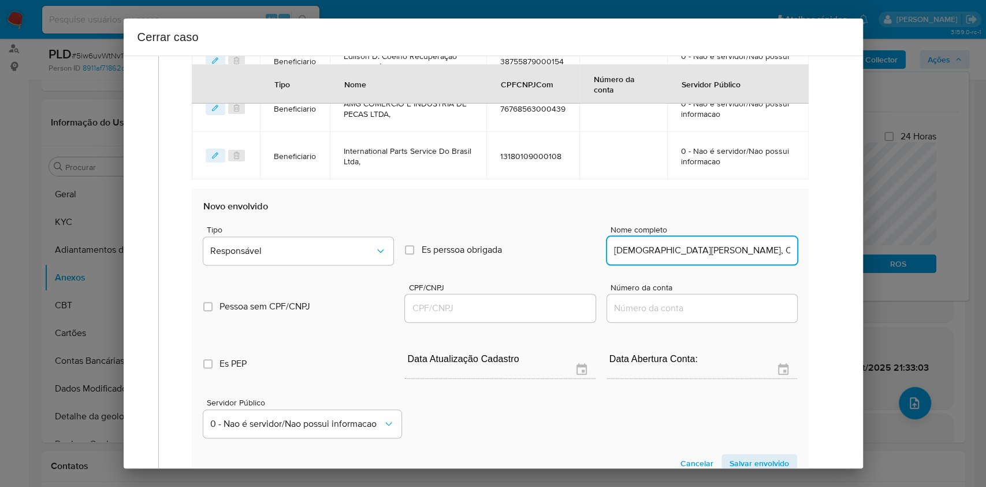
scroll to position [0, 58]
click at [739, 249] on input "Christian Willians De Lima Soltoviski, CPF: 08035945939" at bounding box center [702, 250] width 190 height 15
type input "Christian Willians De Lima Soltoviski"
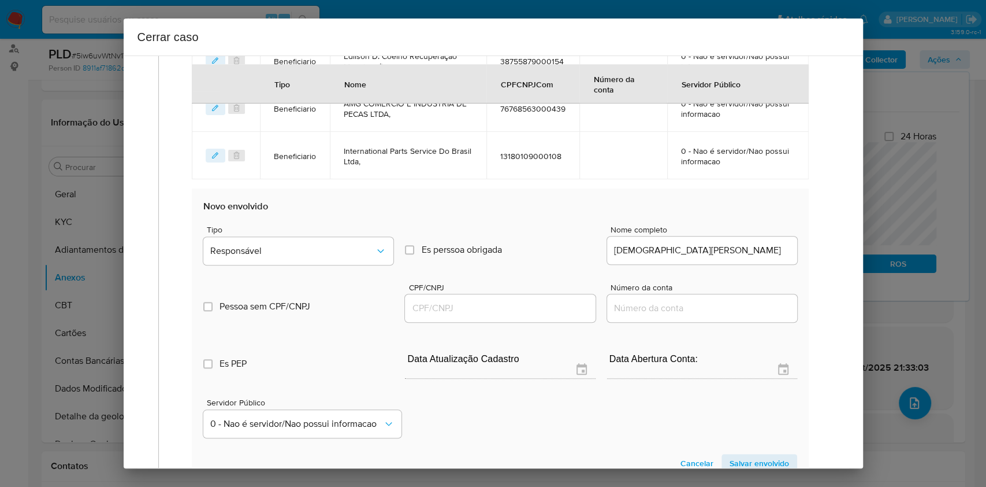
click at [569, 317] on div at bounding box center [500, 308] width 190 height 28
click at [563, 312] on input "CPF/CNPJ" at bounding box center [500, 308] width 190 height 15
paste input "08035945939"
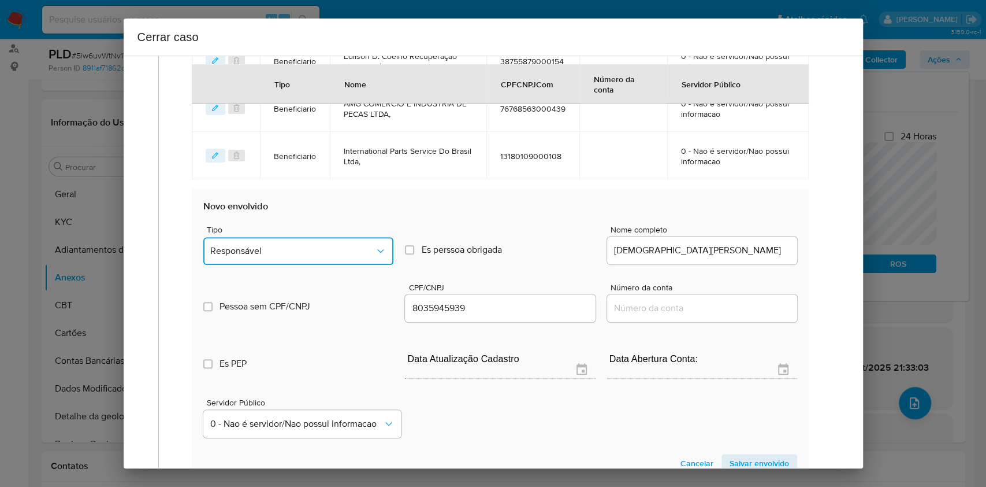
click at [337, 247] on span "Responsável" at bounding box center [292, 251] width 165 height 12
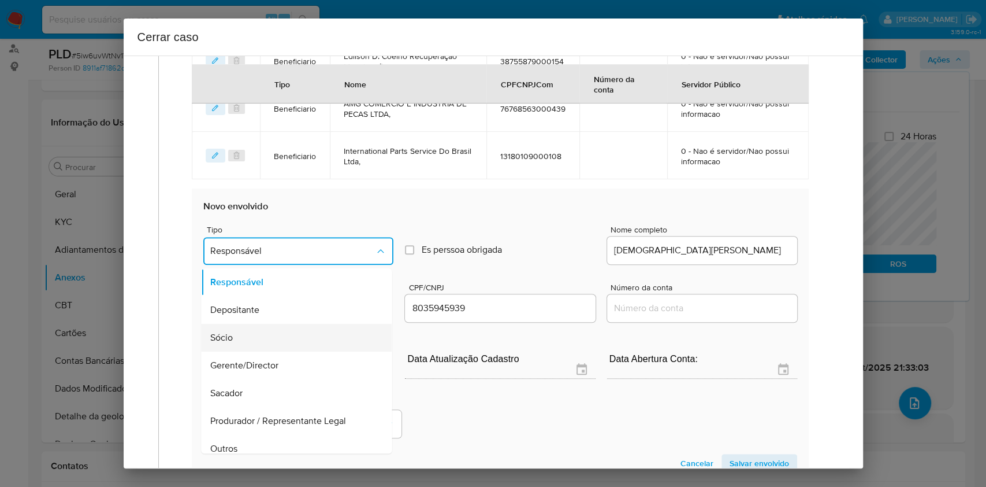
click at [298, 335] on div "Sócio" at bounding box center [293, 338] width 165 height 28
type input "08035945939"
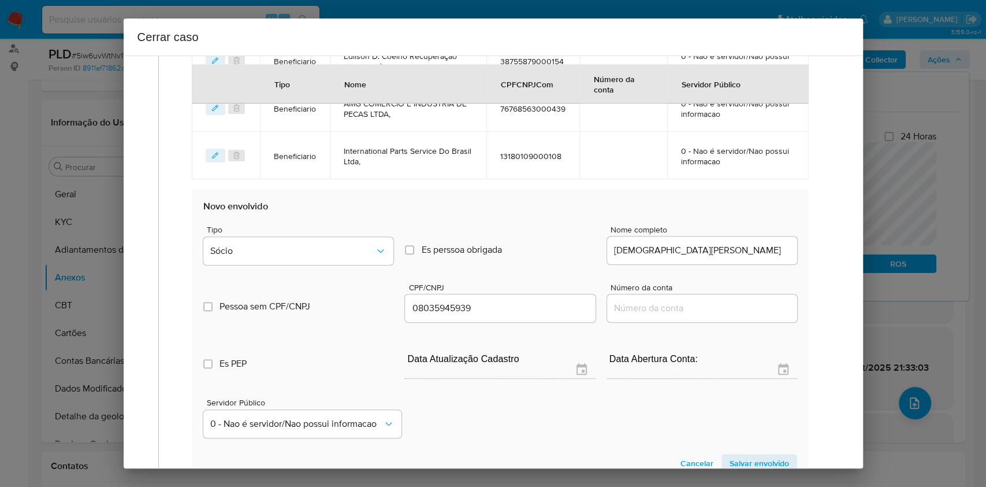
click at [739, 364] on span "Salvar envolvido" at bounding box center [760, 463] width 60 height 16
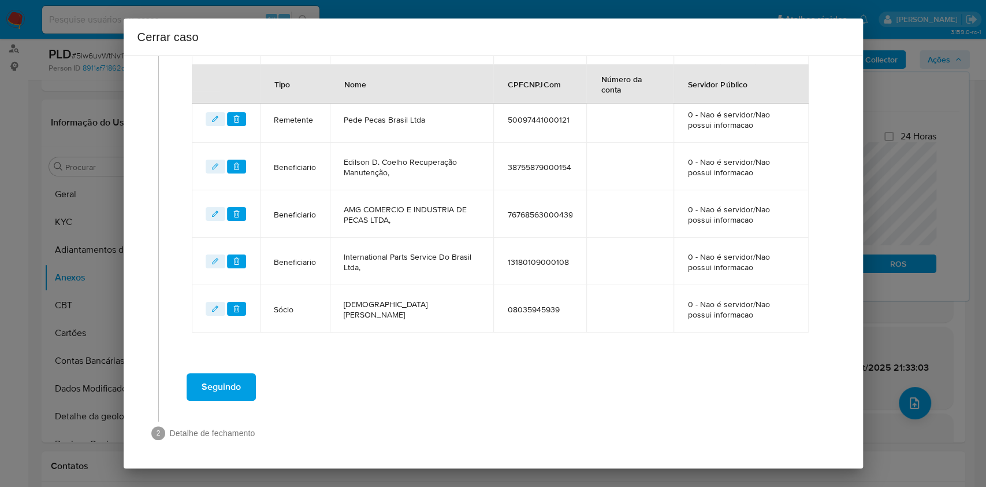
scroll to position [574, 0]
click at [207, 364] on span "Seguindo" at bounding box center [221, 387] width 39 height 25
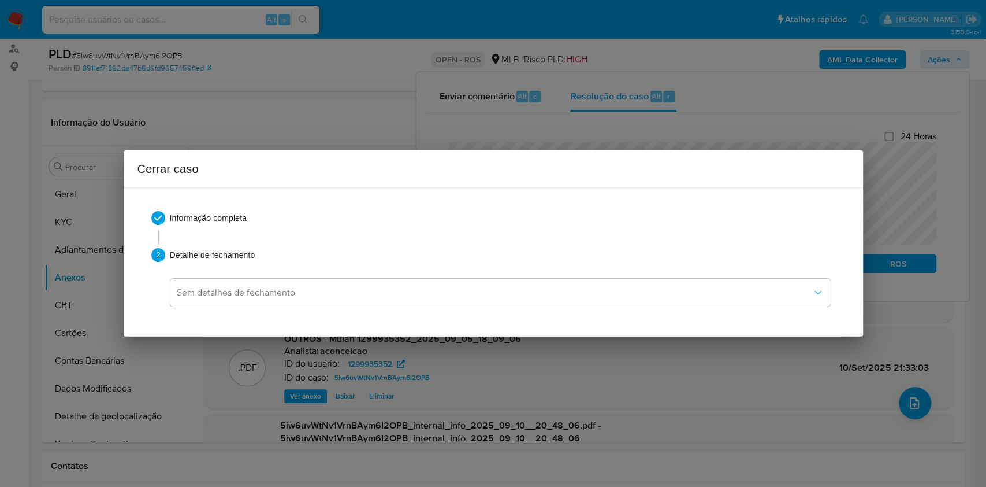
scroll to position [0, 0]
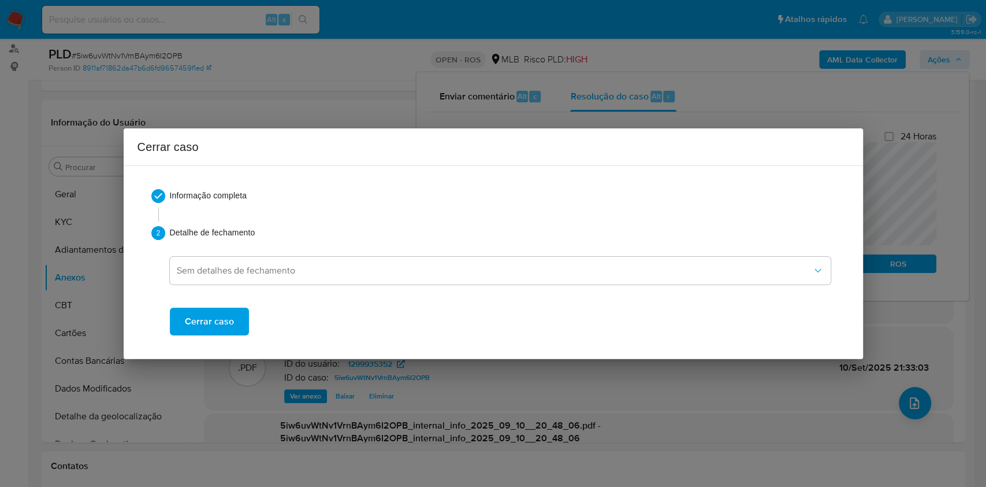
click at [224, 322] on span "Cerrar caso" at bounding box center [209, 321] width 49 height 25
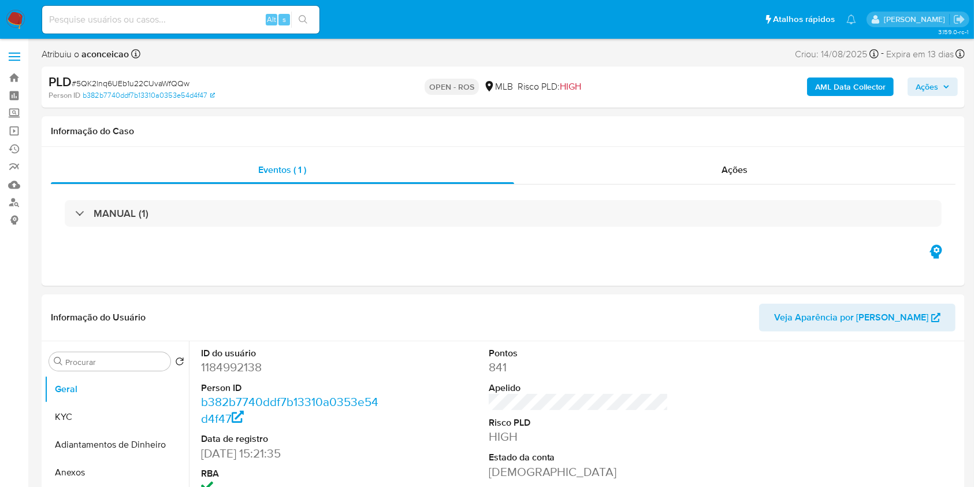
select select "10"
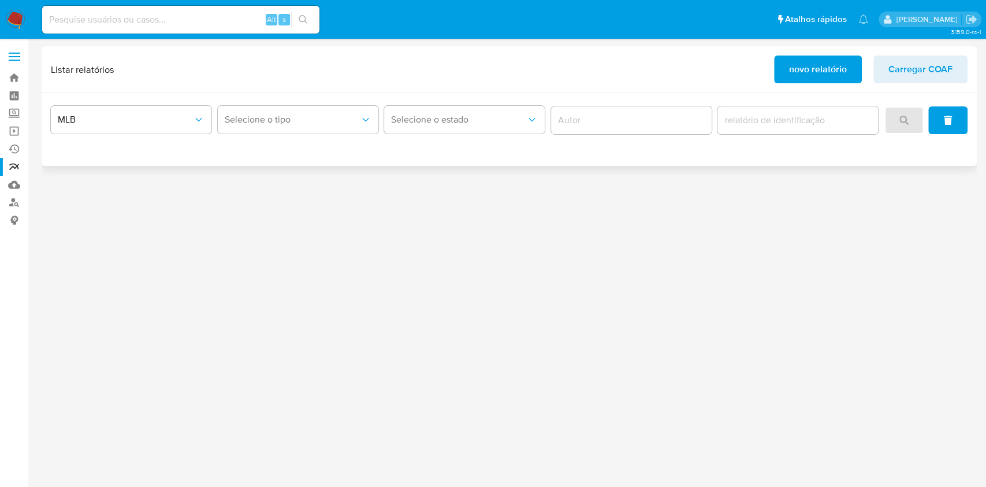
drag, startPoint x: 815, startPoint y: 76, endPoint x: 814, endPoint y: 84, distance: 8.3
click at [815, 81] on span "novo relatório" at bounding box center [818, 69] width 58 height 25
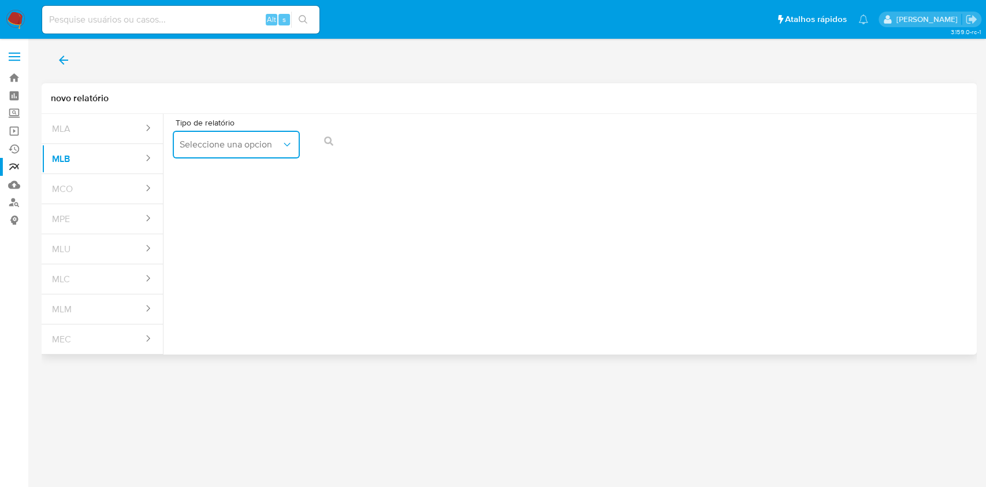
click at [283, 146] on icon "report-types" at bounding box center [287, 145] width 12 height 12
click at [250, 170] on div "COAF" at bounding box center [233, 176] width 106 height 28
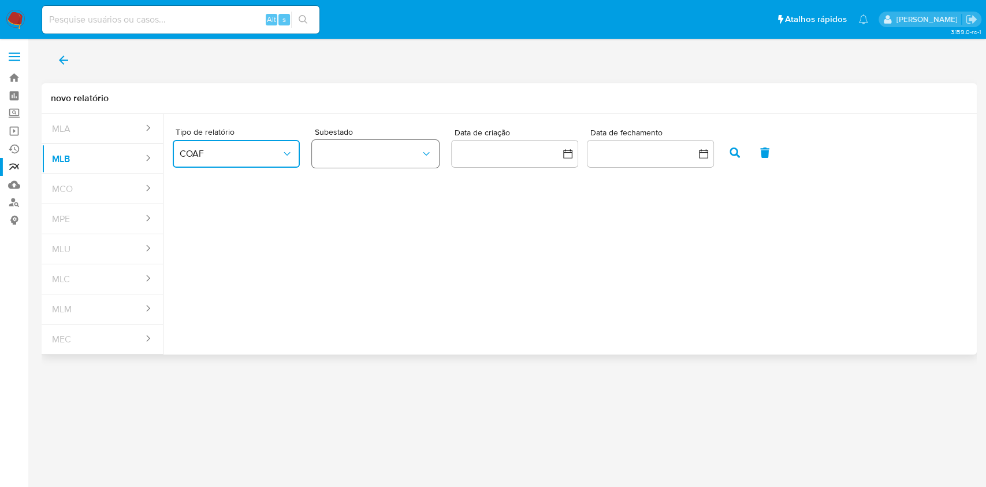
click at [367, 158] on button "button" at bounding box center [375, 154] width 127 height 28
click at [354, 191] on div "ROS" at bounding box center [370, 185] width 102 height 28
click at [646, 158] on button "button" at bounding box center [650, 154] width 127 height 28
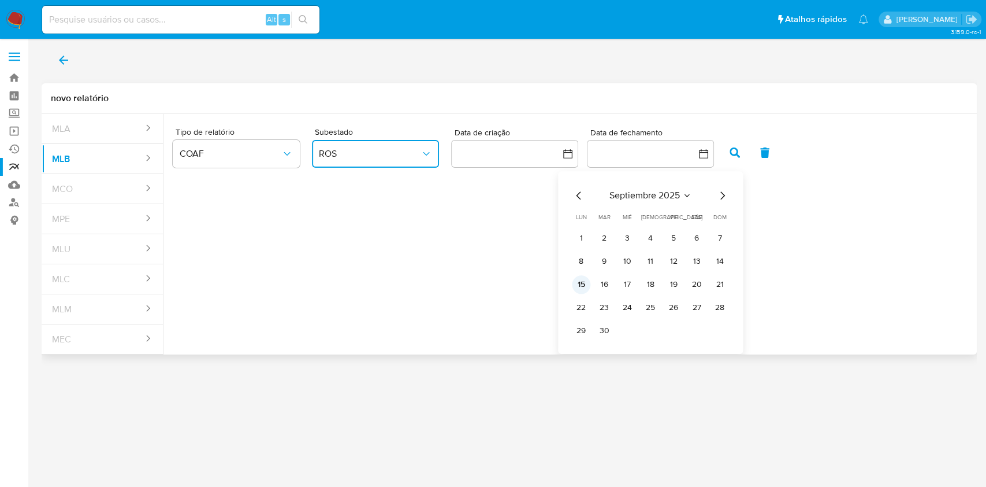
click at [578, 284] on button "15" at bounding box center [581, 284] width 18 height 18
click at [730, 147] on icon "button" at bounding box center [735, 152] width 10 height 10
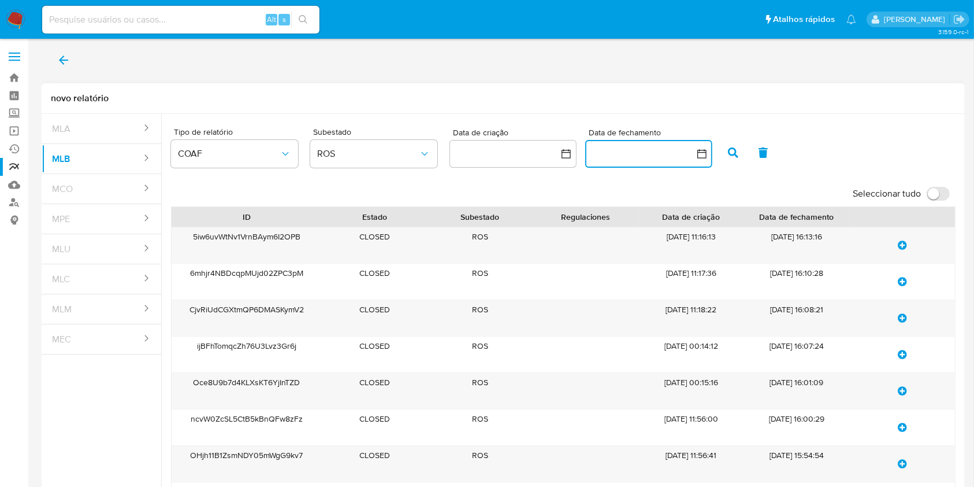
click at [692, 155] on button "button" at bounding box center [648, 154] width 127 height 28
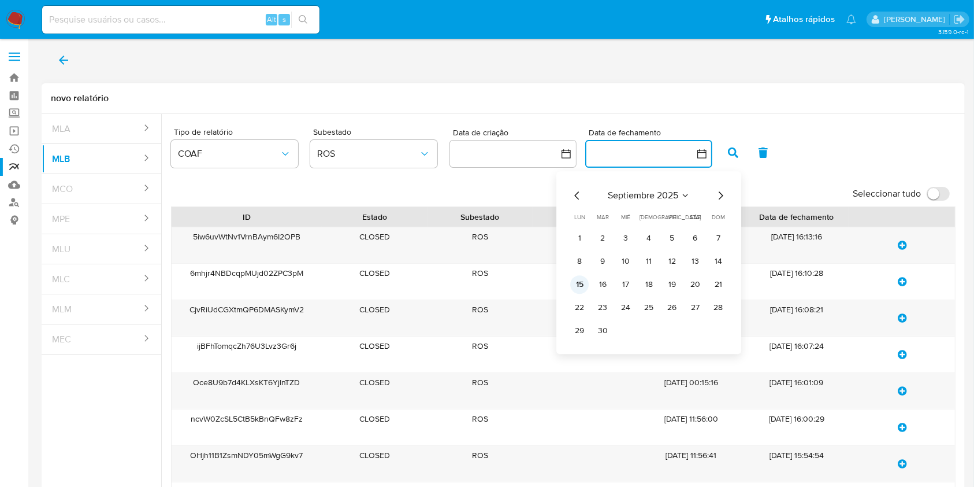
click at [579, 287] on button "15" at bounding box center [579, 284] width 18 height 18
click at [581, 288] on button "15" at bounding box center [579, 284] width 18 height 18
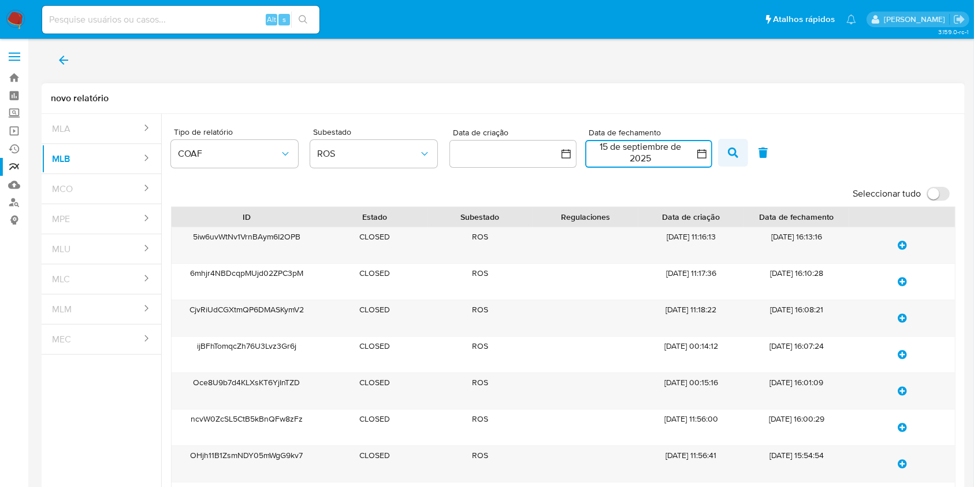
click at [722, 152] on button "button" at bounding box center [733, 153] width 30 height 28
drag, startPoint x: 934, startPoint y: 196, endPoint x: 903, endPoint y: 201, distance: 31.0
click at [934, 196] on input "Seleccionar tudo" at bounding box center [938, 194] width 23 height 14
checkbox input "true"
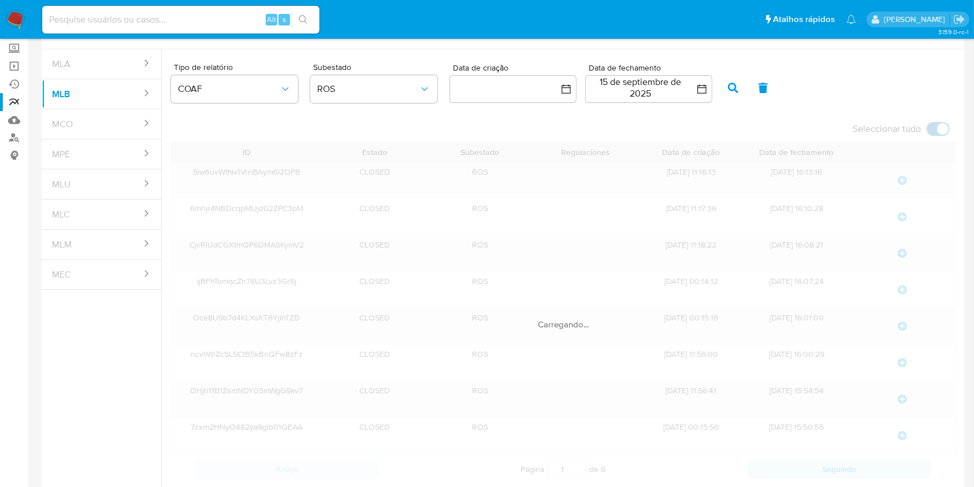
scroll to position [154, 0]
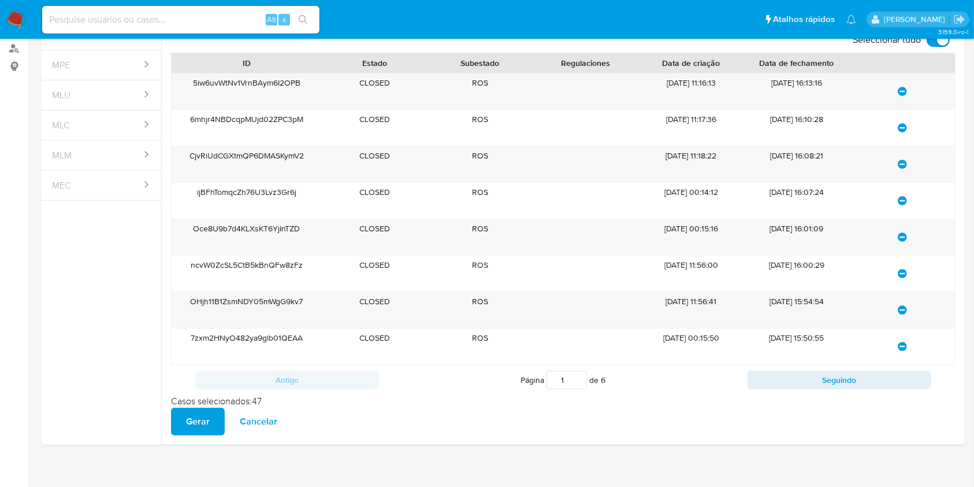
click at [190, 427] on span "Gerar" at bounding box center [198, 421] width 24 height 25
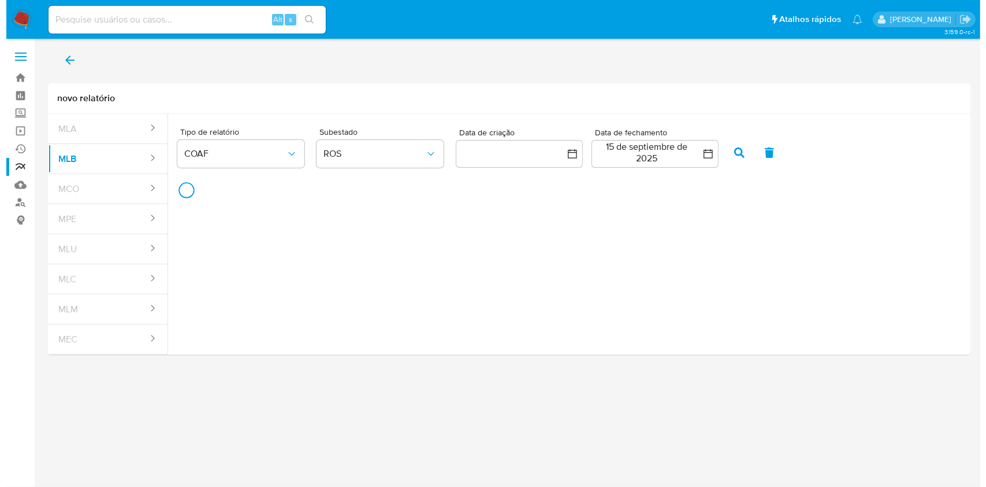
scroll to position [0, 0]
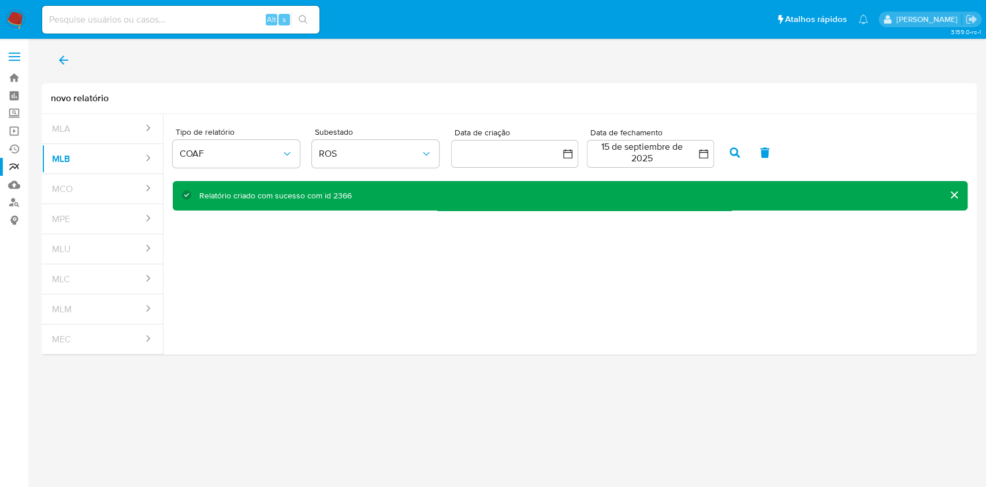
click at [61, 53] on icon "back" at bounding box center [64, 60] width 14 height 14
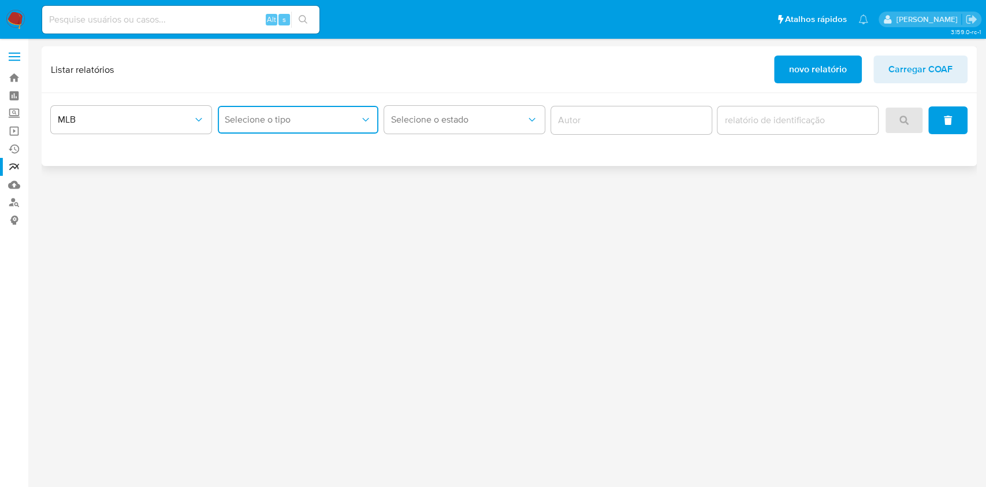
click at [305, 125] on span "Selecione o tipo" at bounding box center [292, 120] width 135 height 12
click at [287, 151] on div "COAF" at bounding box center [295, 151] width 140 height 28
click at [912, 116] on button "search" at bounding box center [904, 120] width 39 height 28
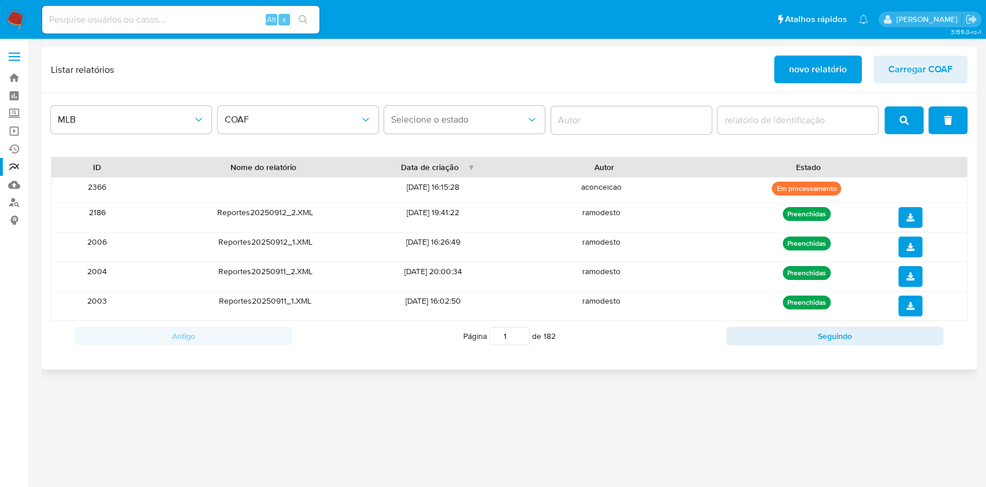
click at [911, 124] on button "search" at bounding box center [904, 120] width 39 height 28
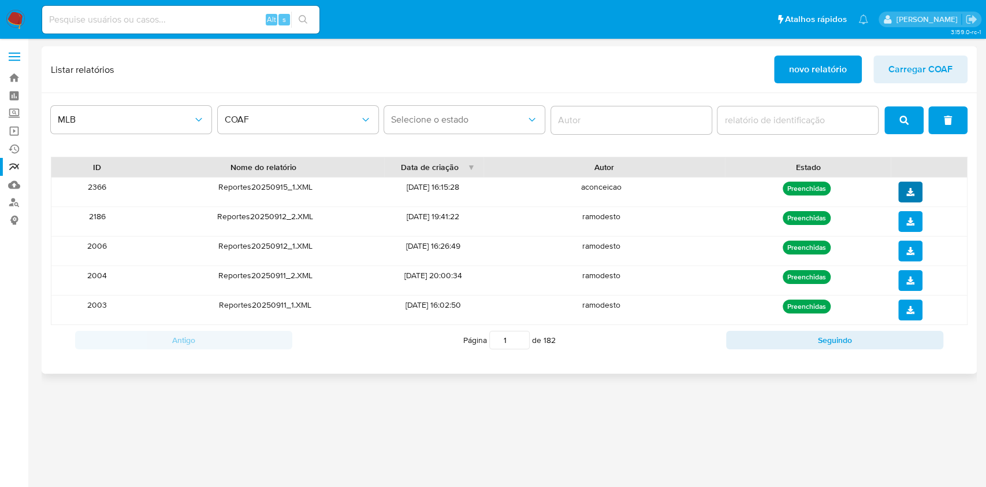
click at [902, 192] on button "download" at bounding box center [911, 191] width 24 height 21
click at [14, 75] on link "Bandeja" at bounding box center [69, 78] width 138 height 18
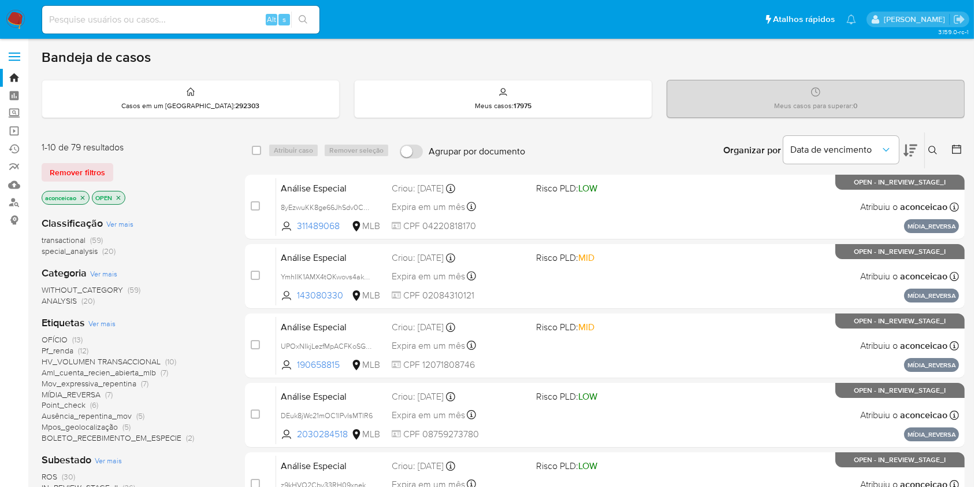
scroll to position [77, 0]
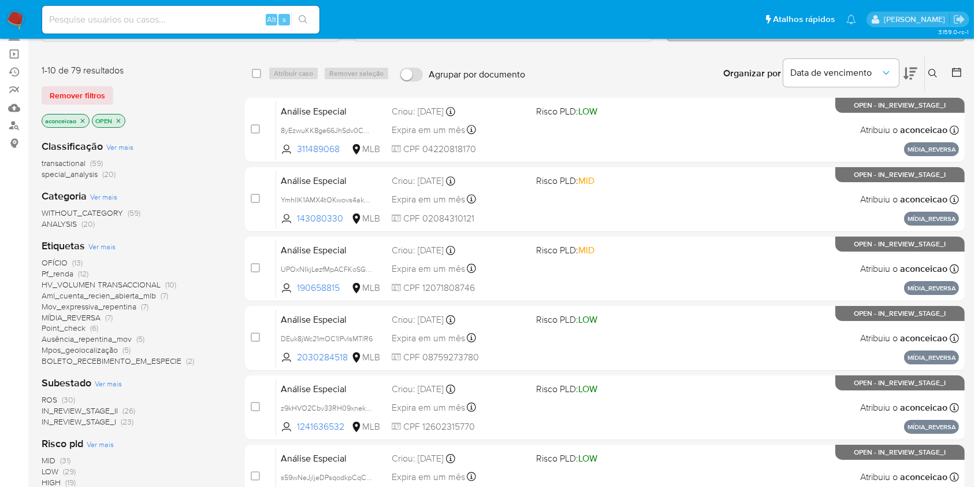
drag, startPoint x: 58, startPoint y: 400, endPoint x: 32, endPoint y: 393, distance: 26.9
click at [57, 400] on span "ROS (30)" at bounding box center [59, 399] width 34 height 11
